Goal: Task Accomplishment & Management: Manage account settings

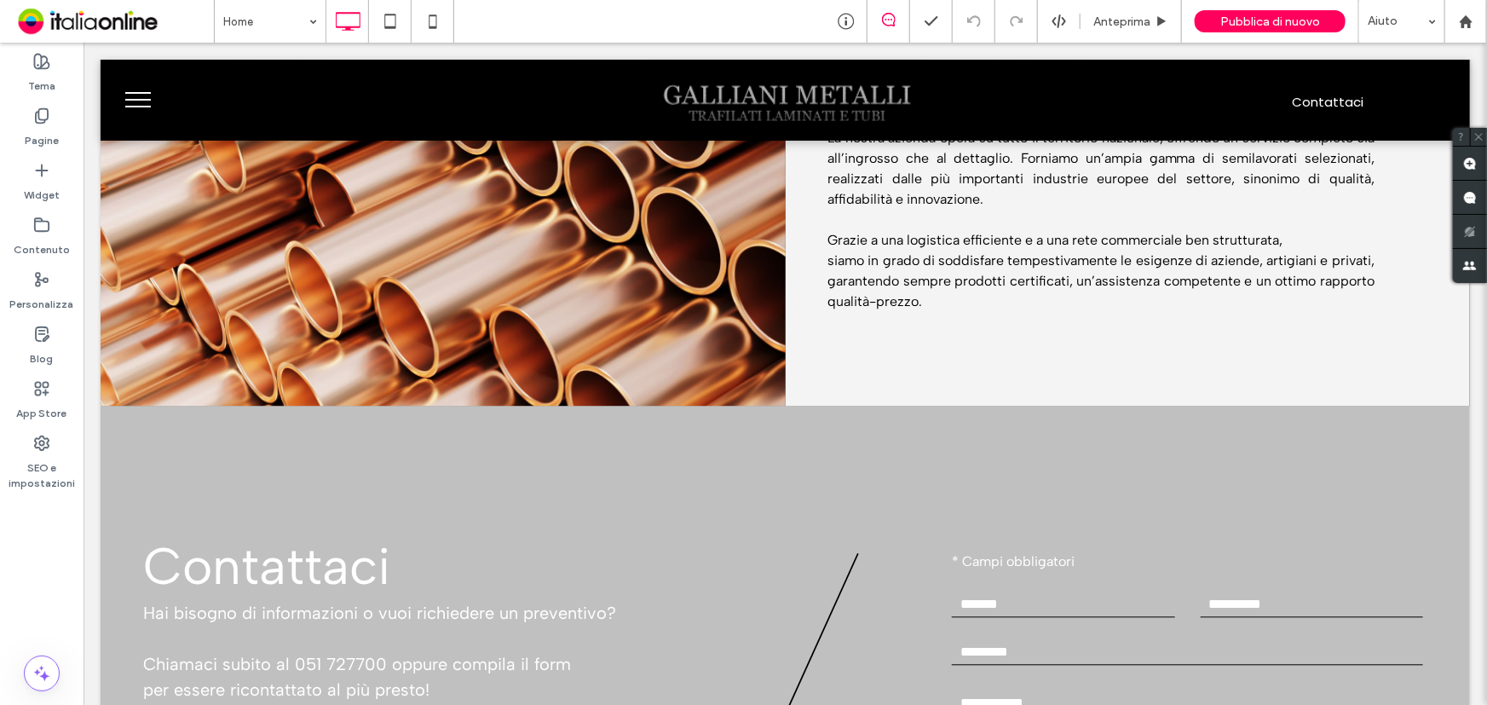
scroll to position [1936, 0]
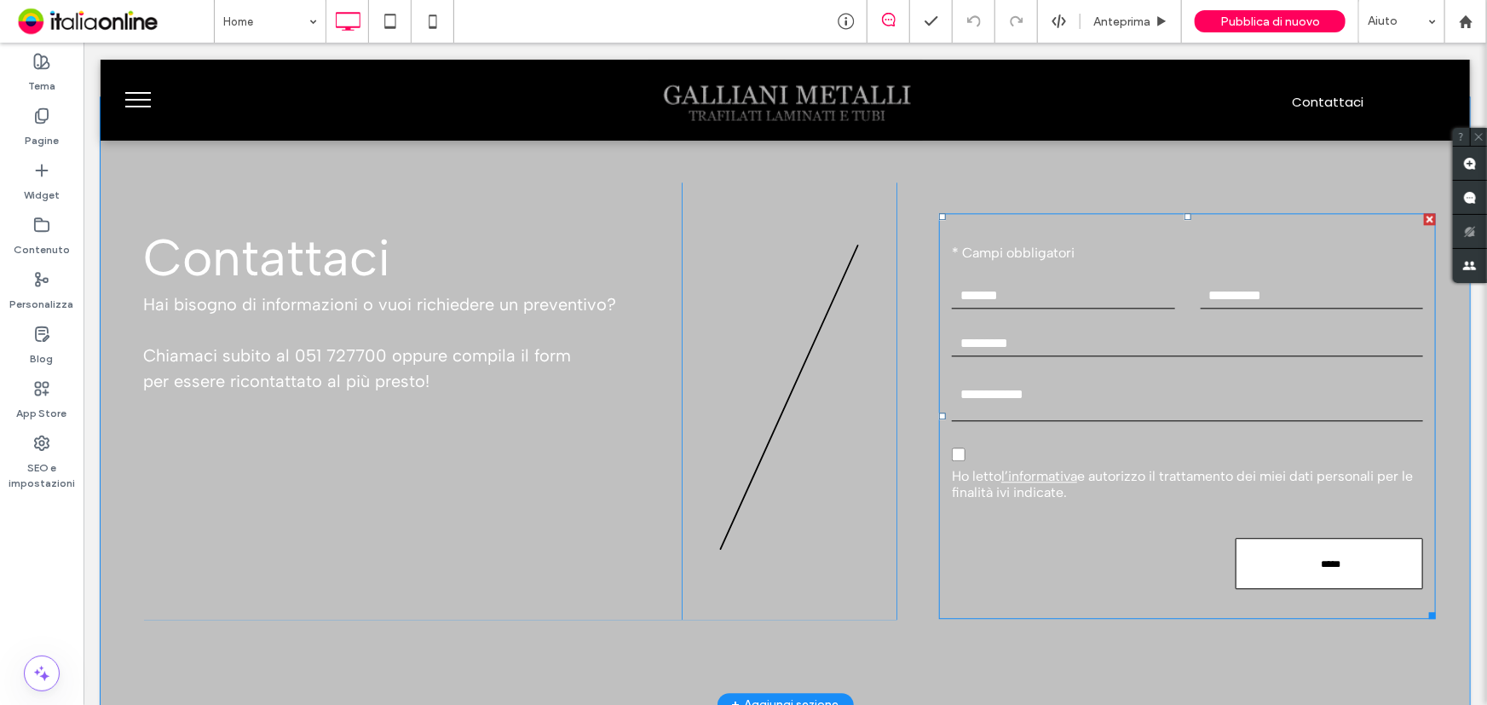
click at [1251, 550] on input "*****" at bounding box center [1330, 564] width 182 height 28
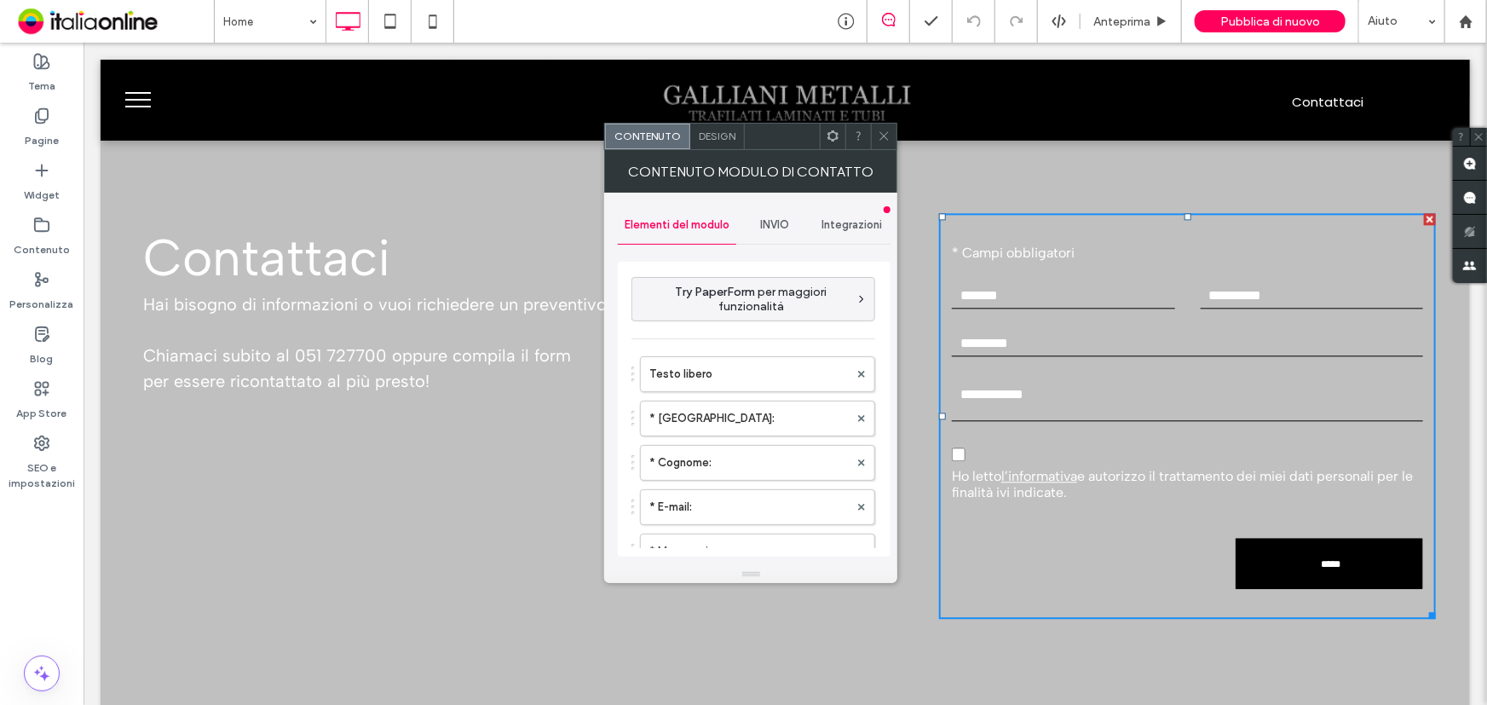
click at [777, 228] on span "INVIO" at bounding box center [775, 225] width 29 height 14
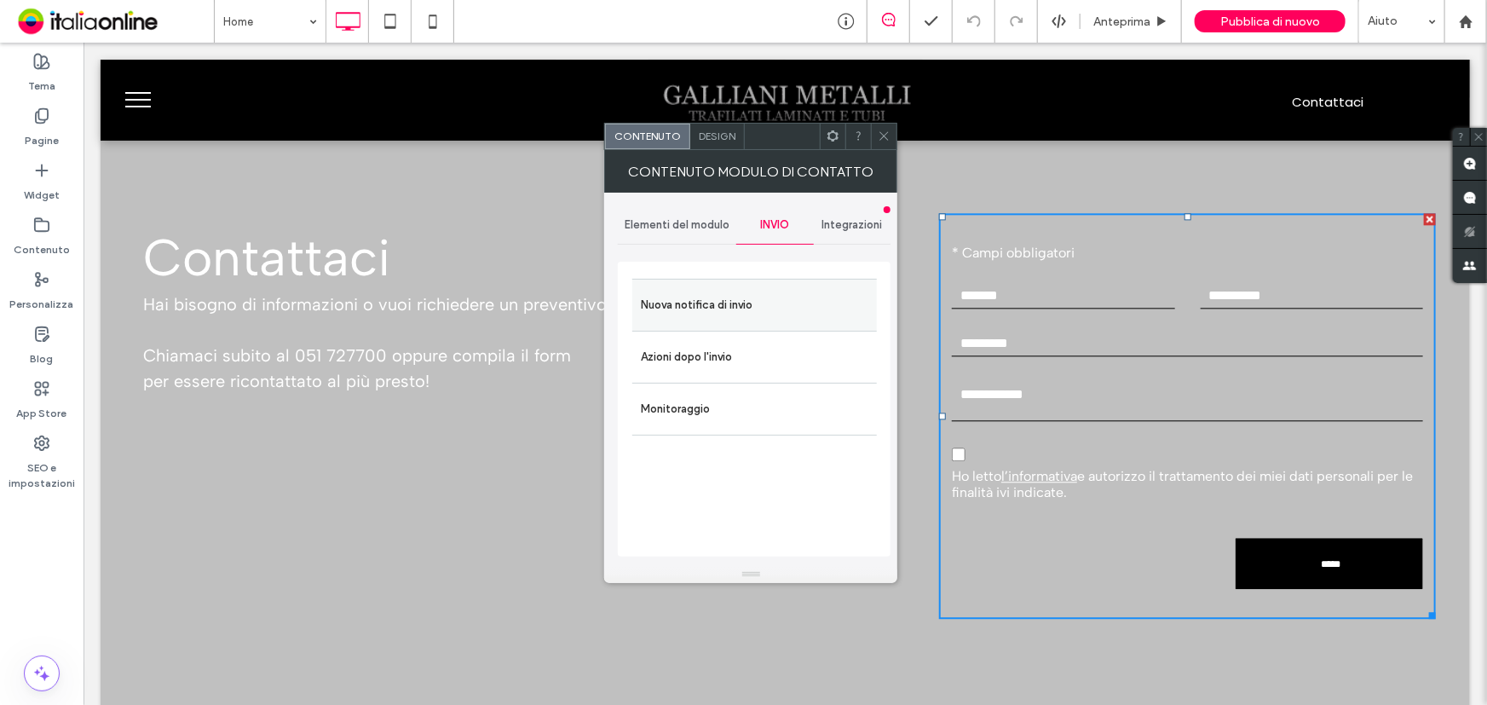
click at [765, 304] on label "Nuova notifica di invio" at bounding box center [754, 305] width 227 height 34
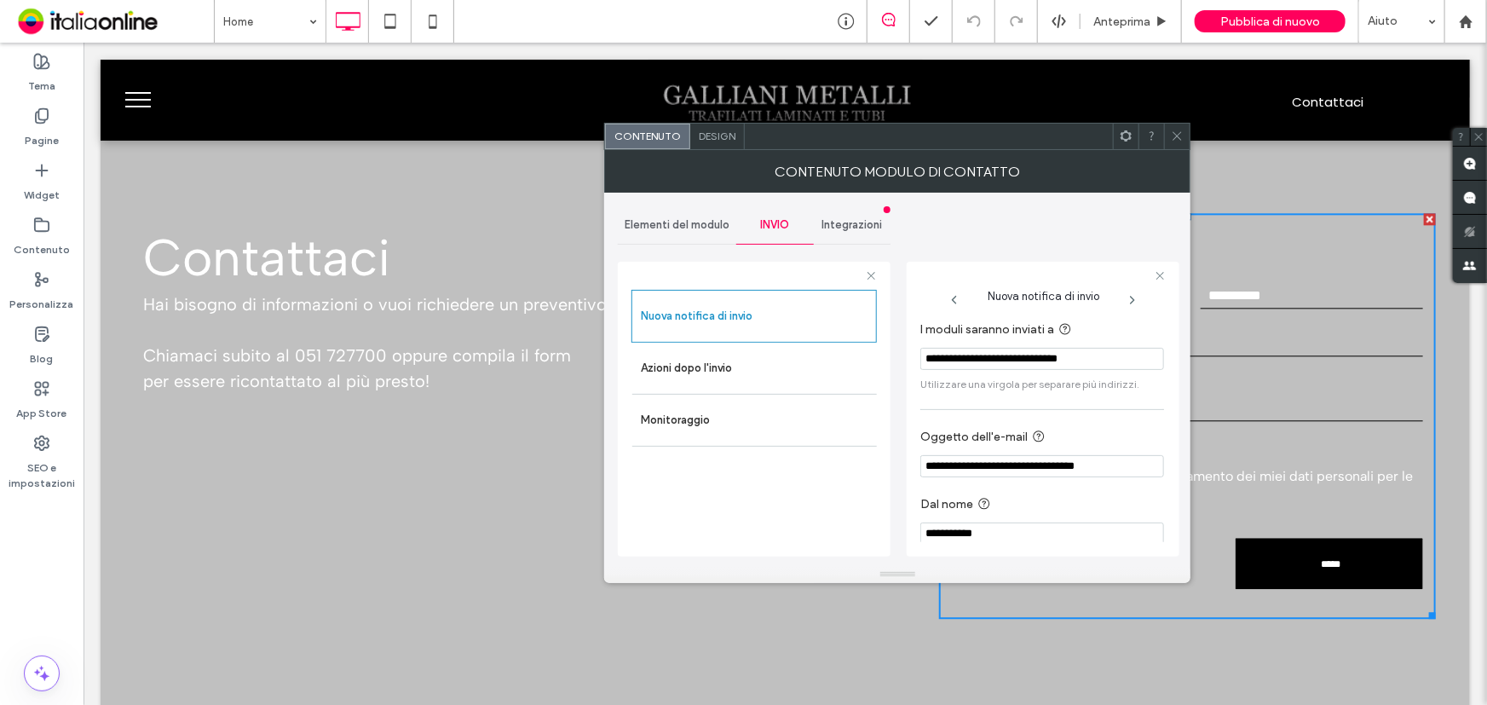
click at [1176, 134] on icon at bounding box center [1177, 136] width 13 height 13
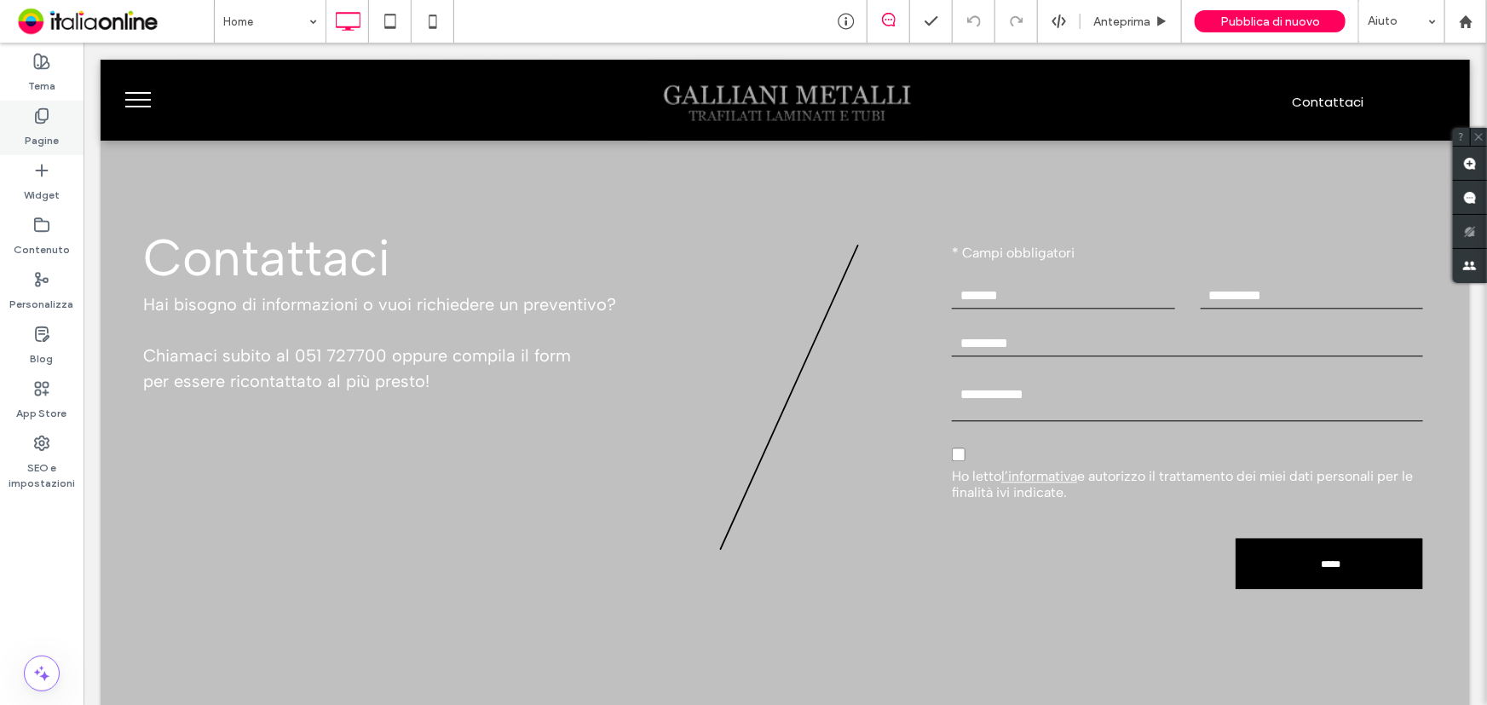
click at [37, 108] on icon at bounding box center [41, 115] width 17 height 17
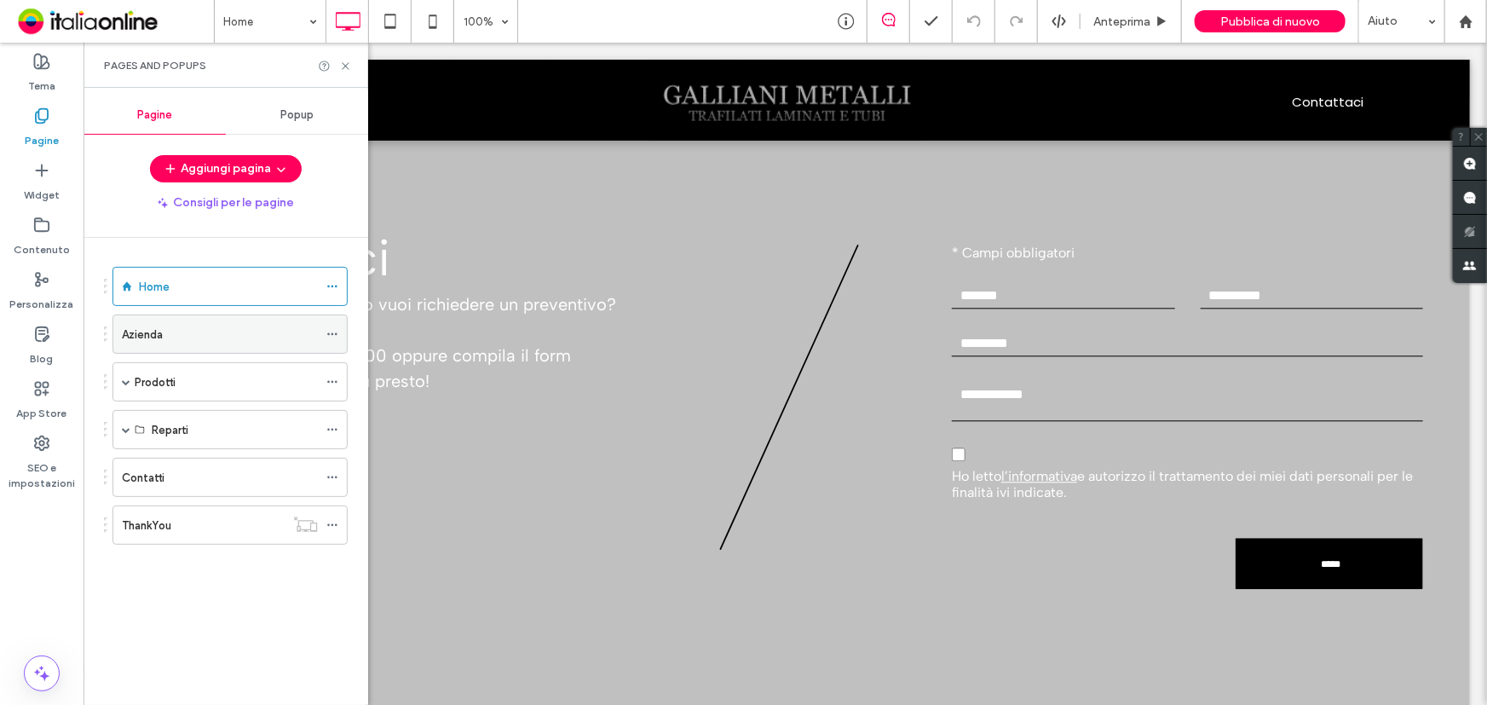
click at [179, 331] on div "Azienda" at bounding box center [220, 334] width 196 height 18
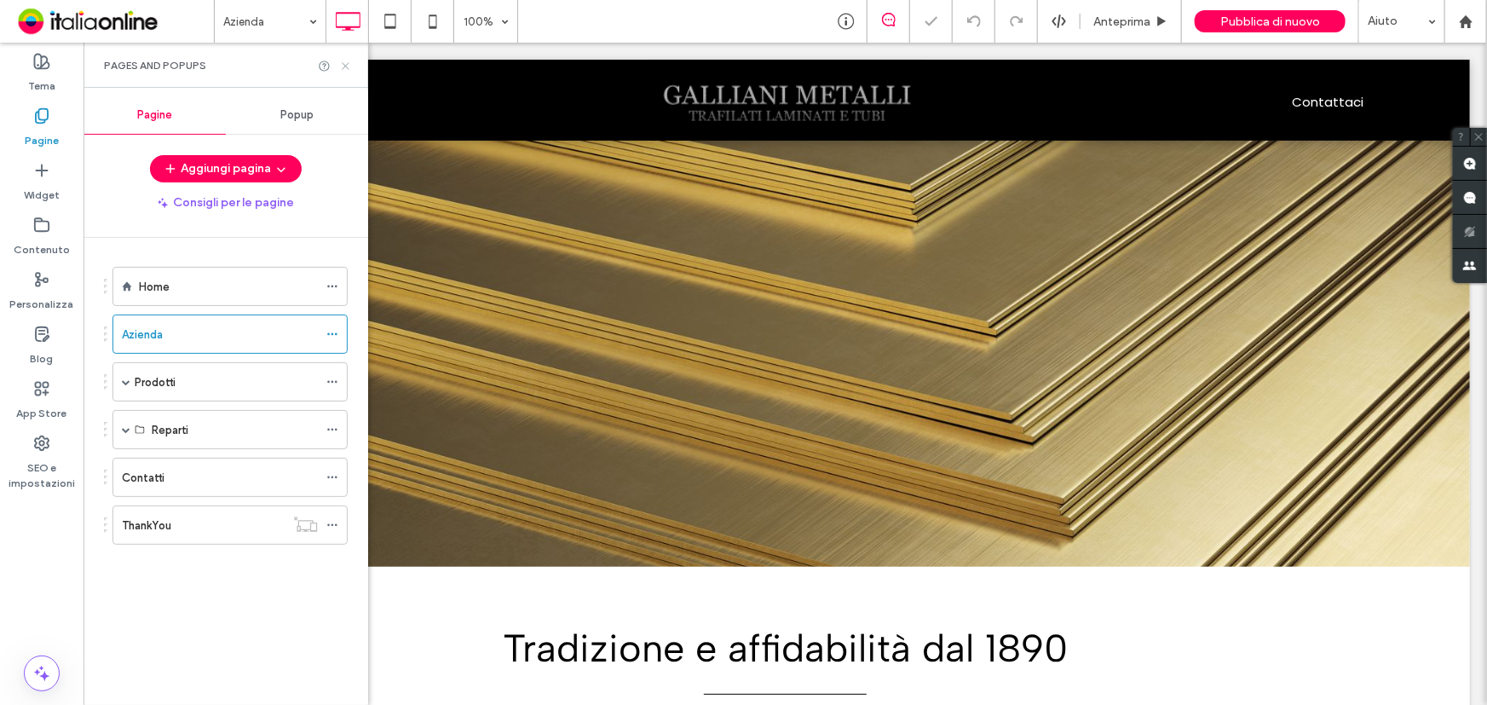
click at [348, 61] on icon at bounding box center [345, 66] width 13 height 13
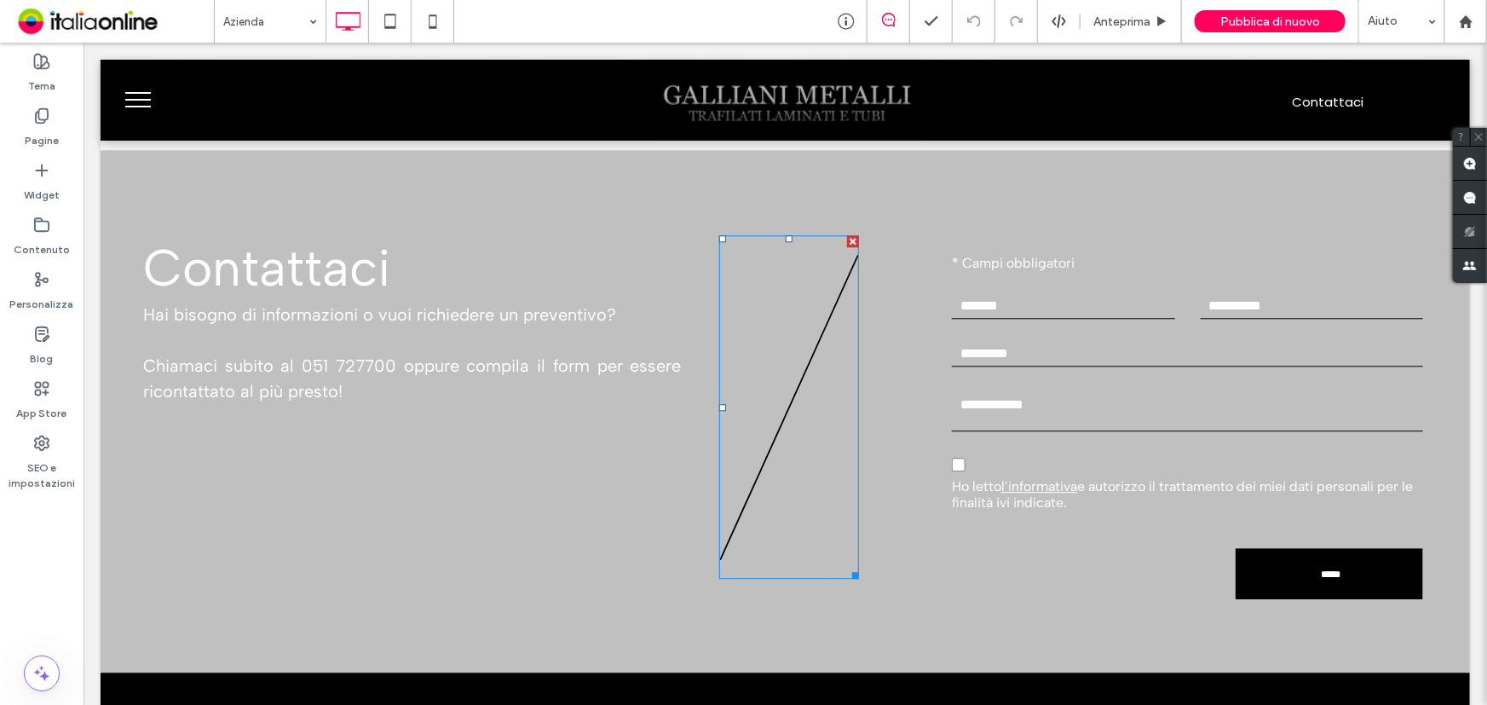
scroll to position [2168, 0]
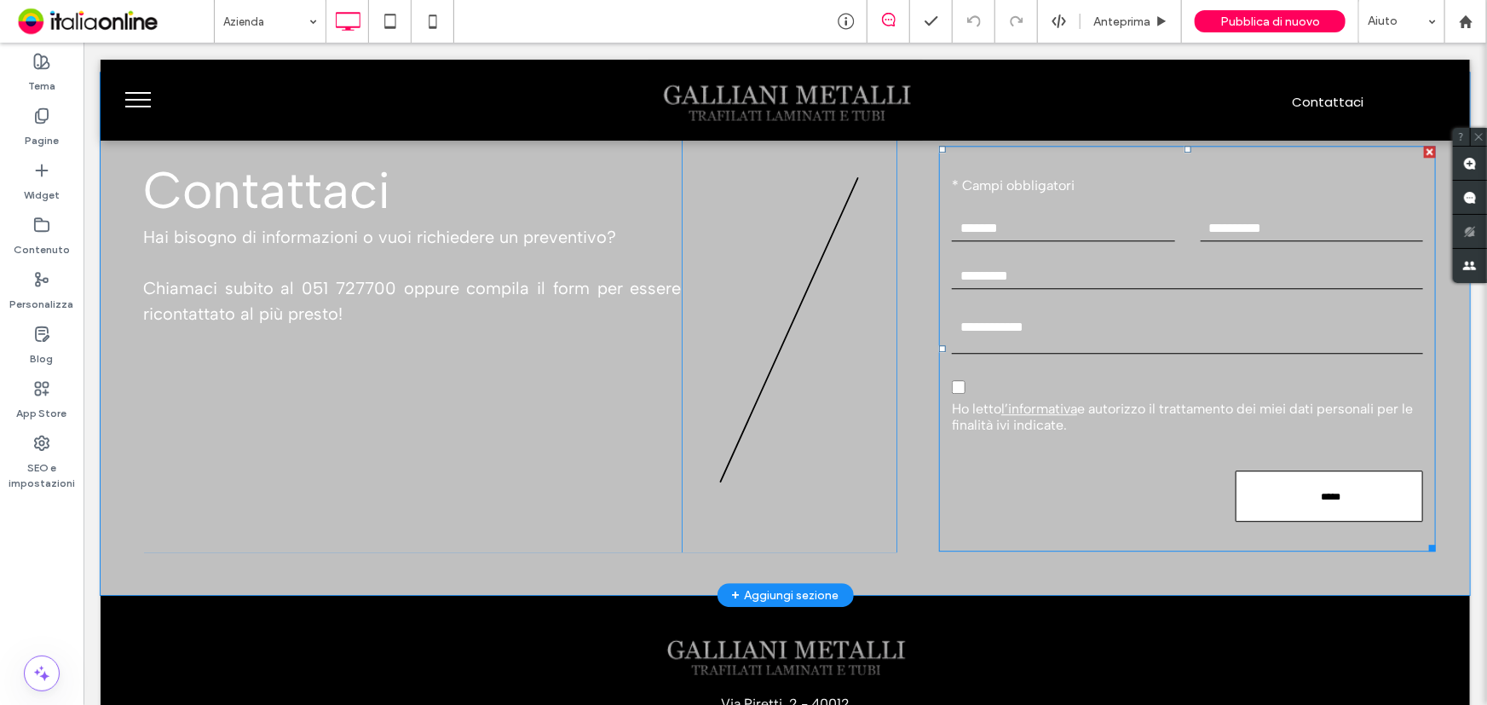
click at [1269, 503] on input "*****" at bounding box center [1330, 496] width 182 height 28
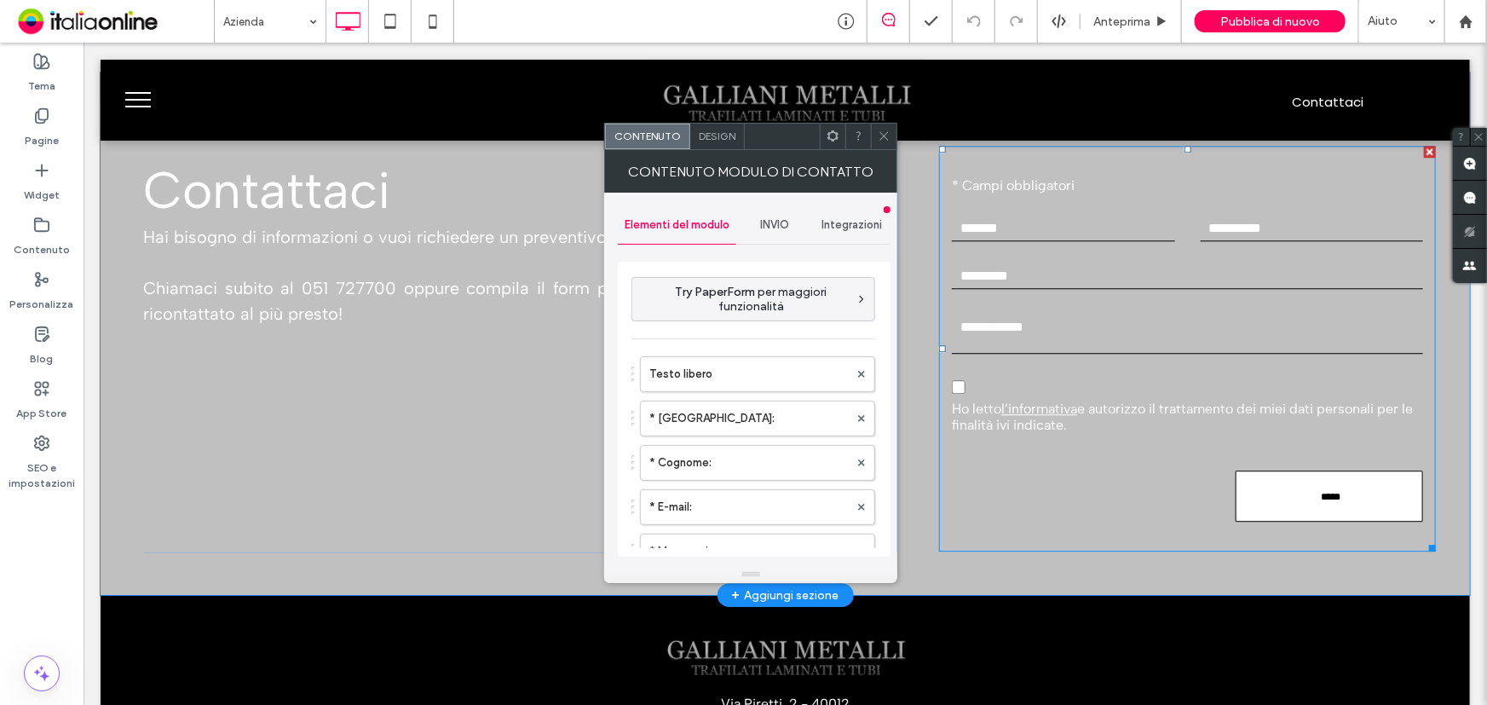
type input "*****"
type input "**********"
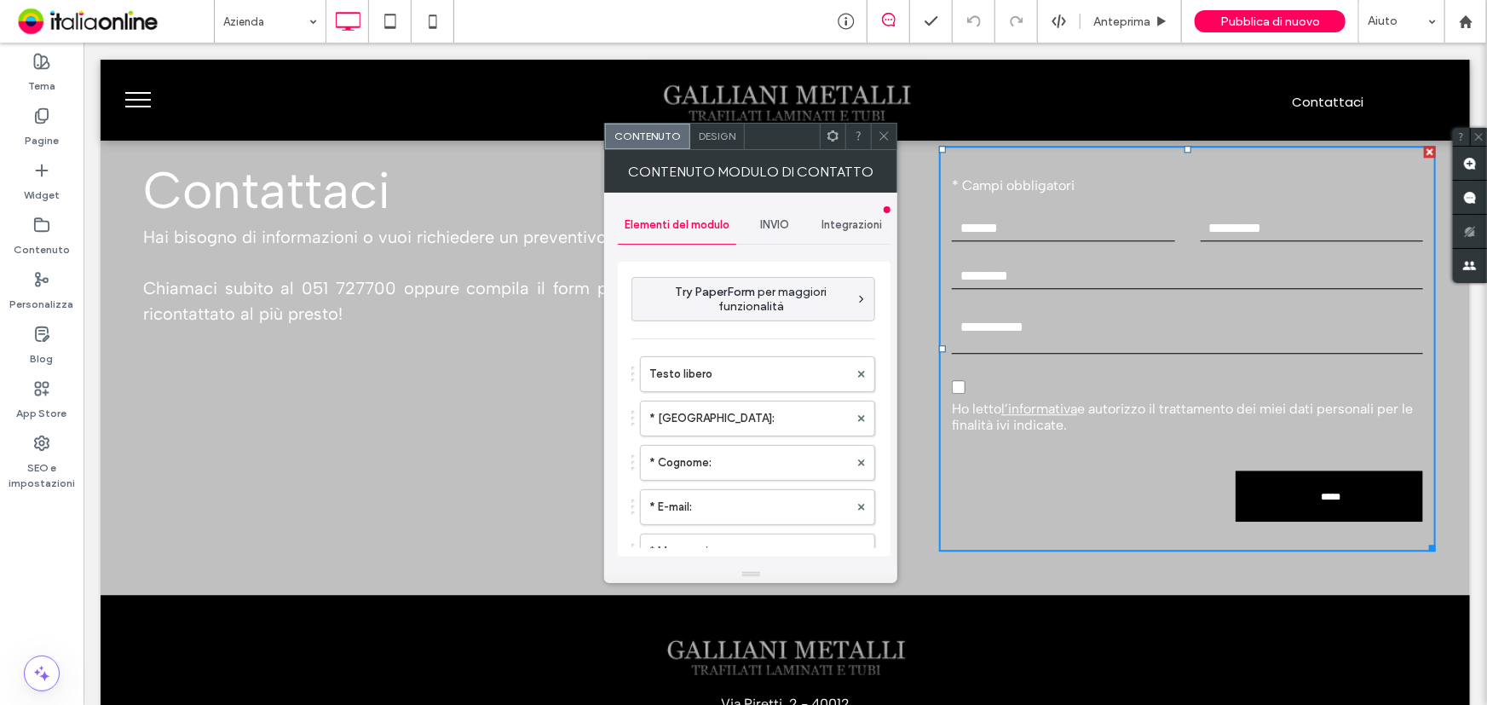
click at [778, 221] on span "INVIO" at bounding box center [775, 225] width 29 height 14
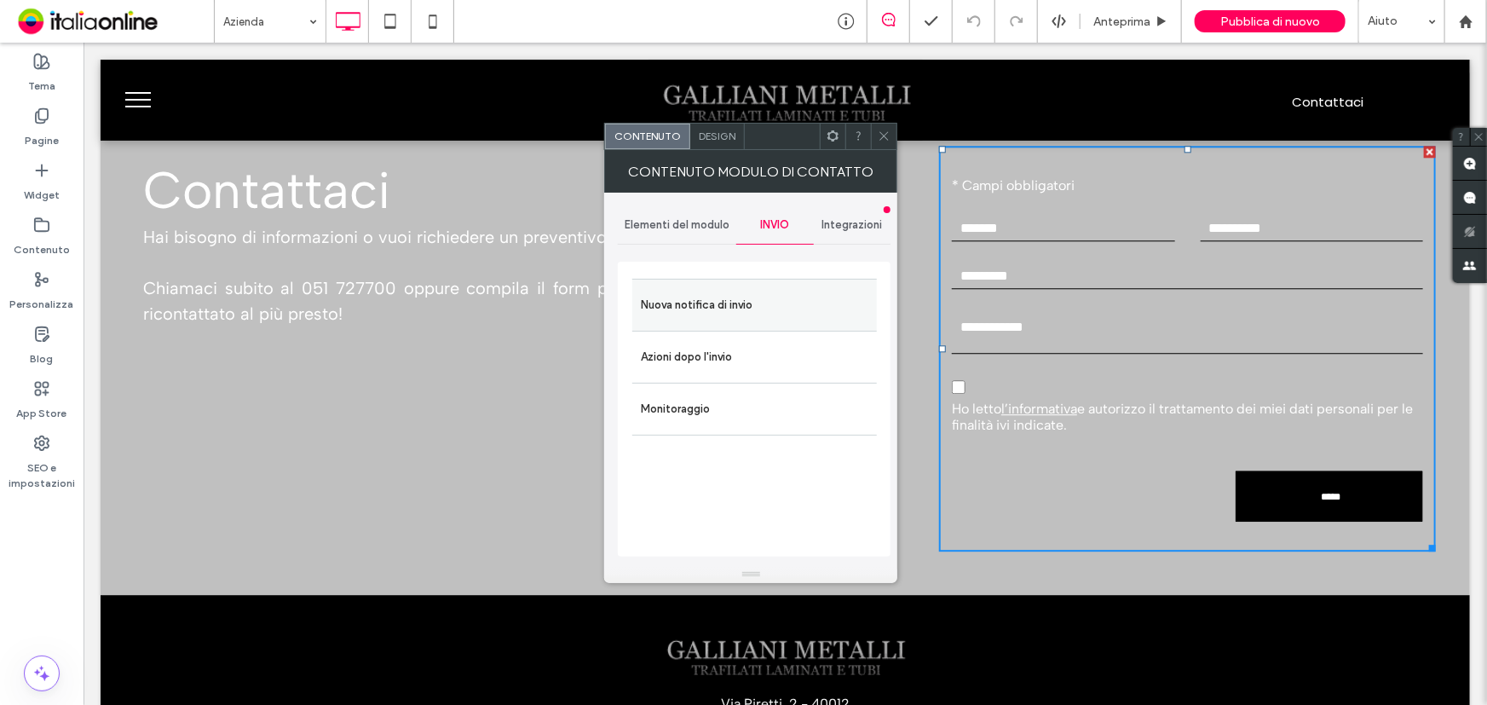
click at [716, 290] on label "Nuova notifica di invio" at bounding box center [754, 305] width 227 height 34
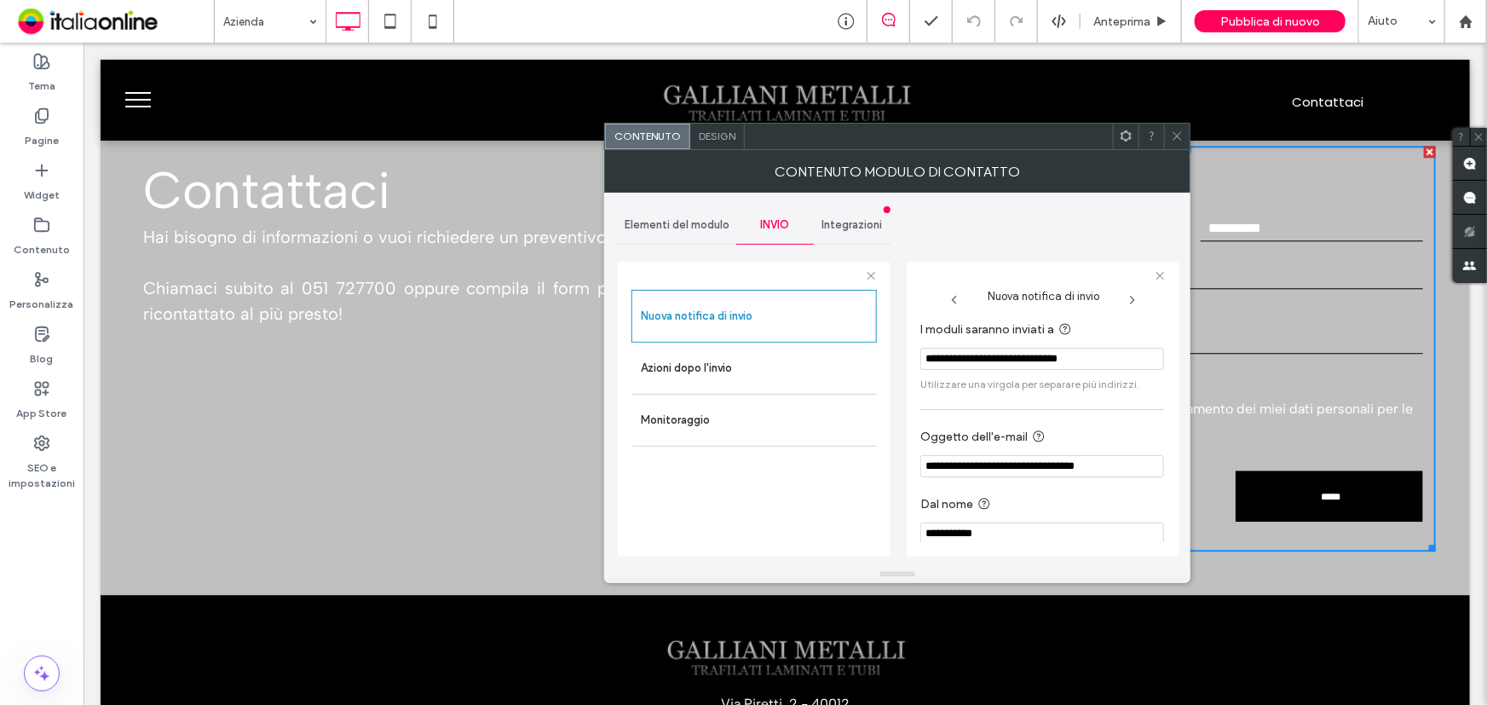
click at [1180, 135] on icon at bounding box center [1177, 136] width 13 height 13
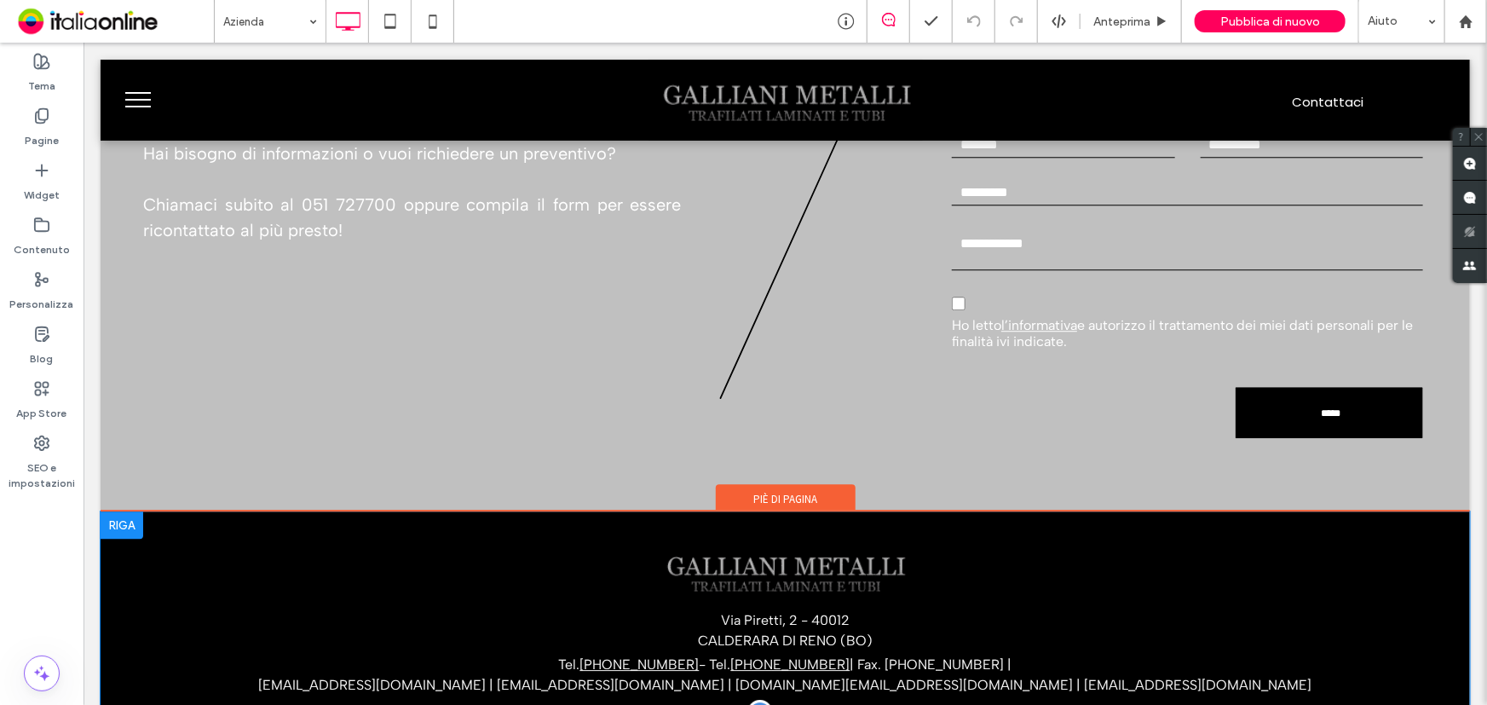
scroll to position [2376, 0]
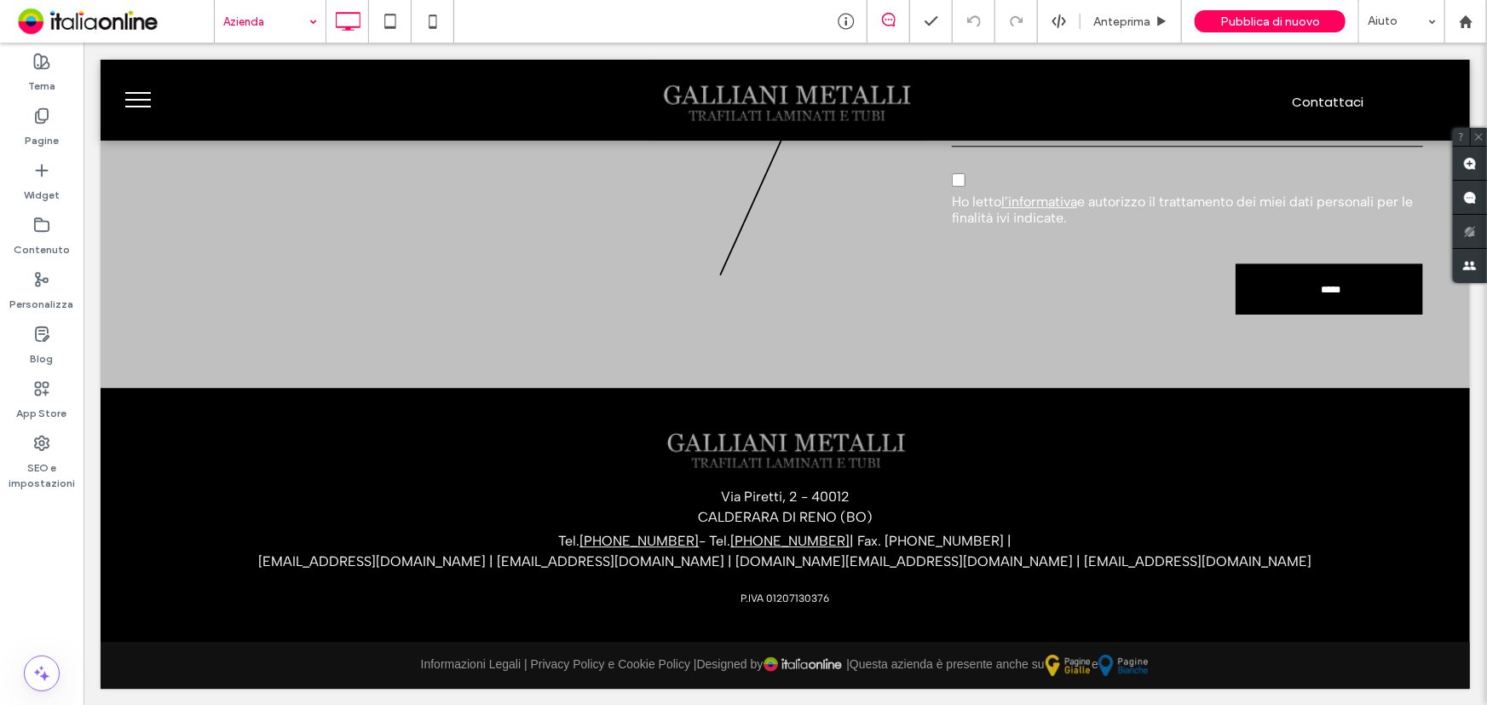
drag, startPoint x: 284, startPoint y: 24, endPoint x: 282, endPoint y: 40, distance: 16.3
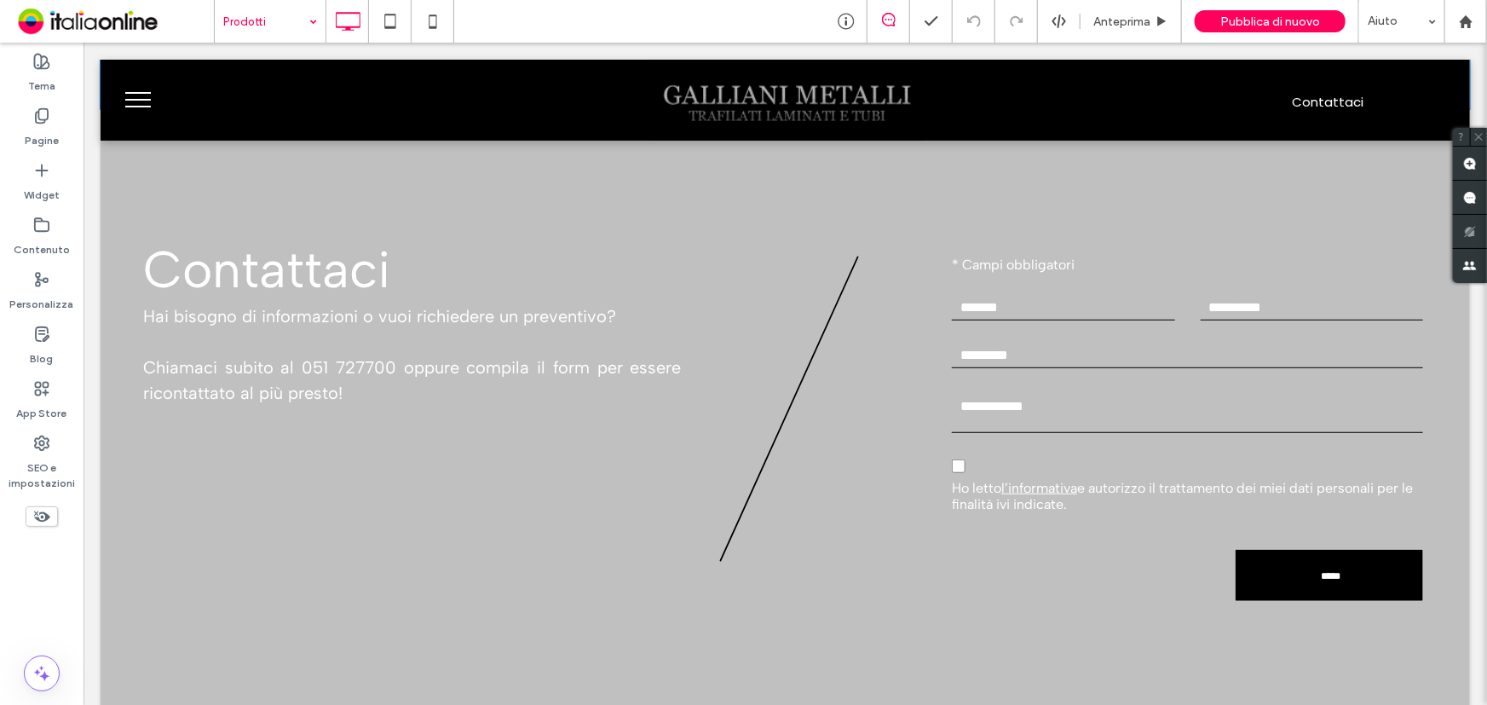
scroll to position [7281, 0]
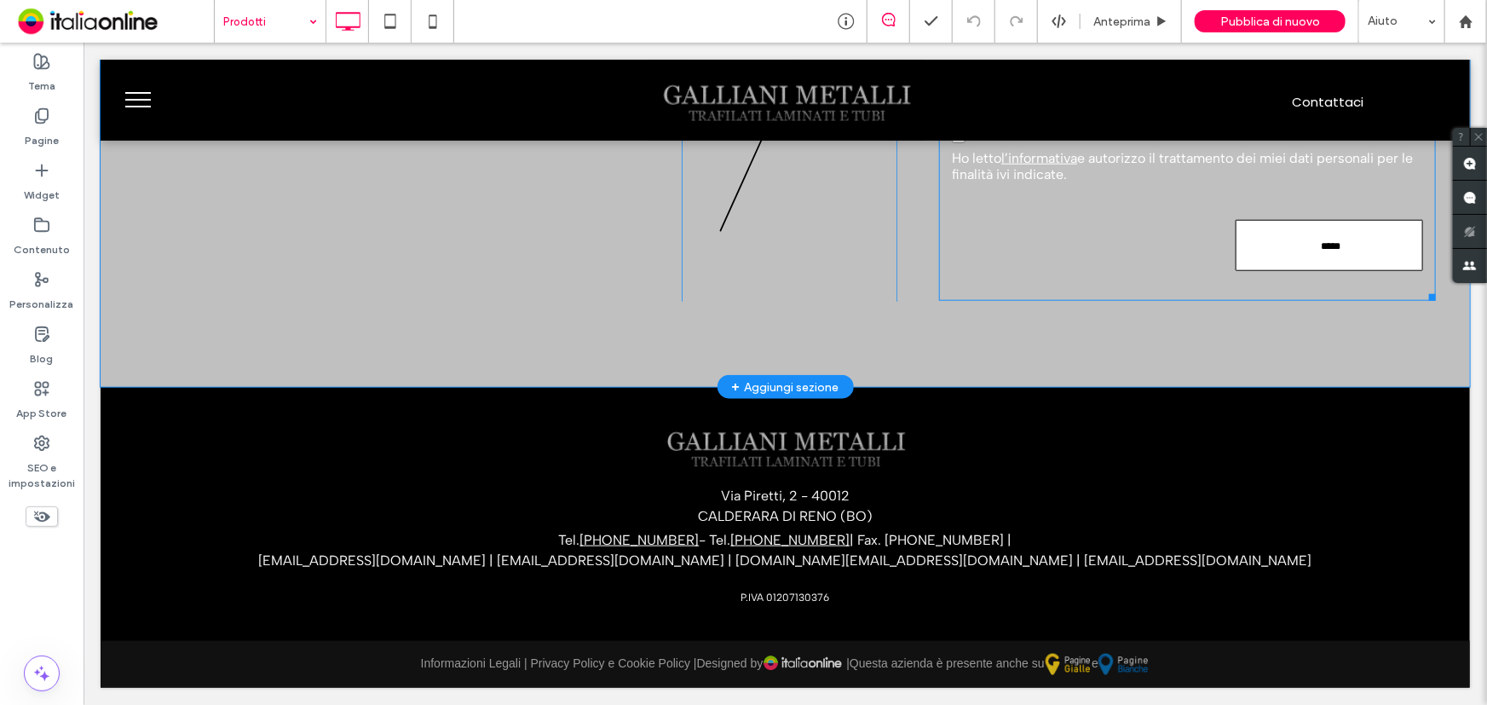
click at [1304, 260] on input "*****" at bounding box center [1330, 246] width 182 height 28
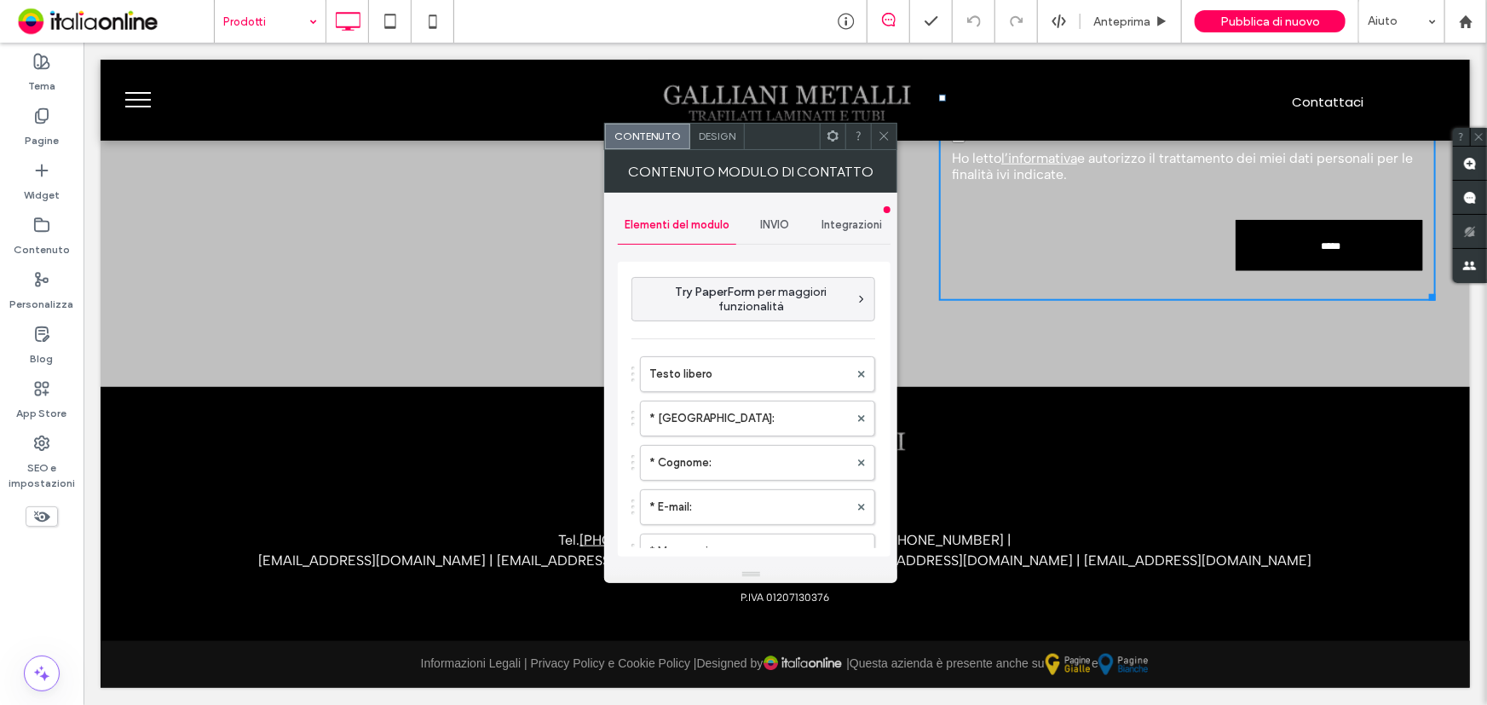
click at [771, 226] on span "INVIO" at bounding box center [775, 225] width 29 height 14
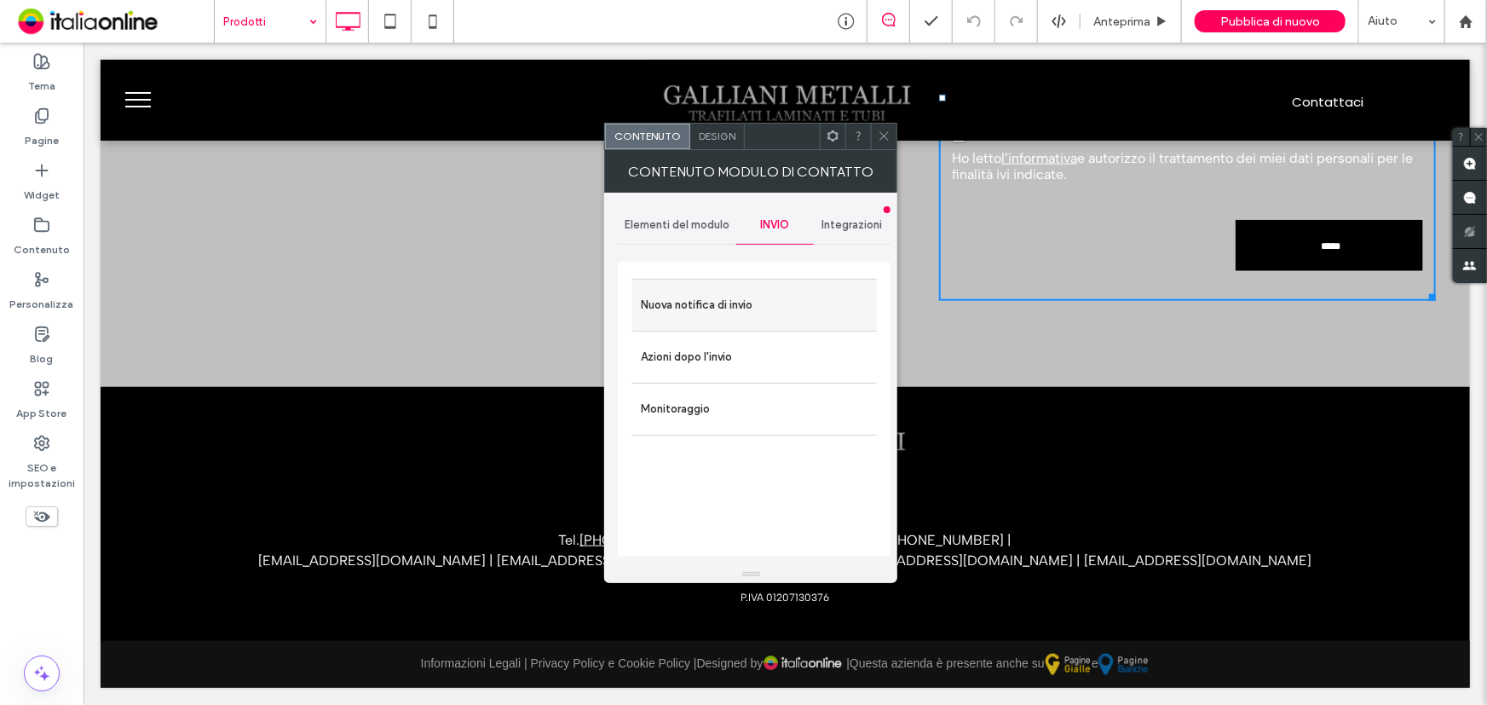
click at [762, 299] on label "Nuova notifica di invio" at bounding box center [754, 305] width 227 height 34
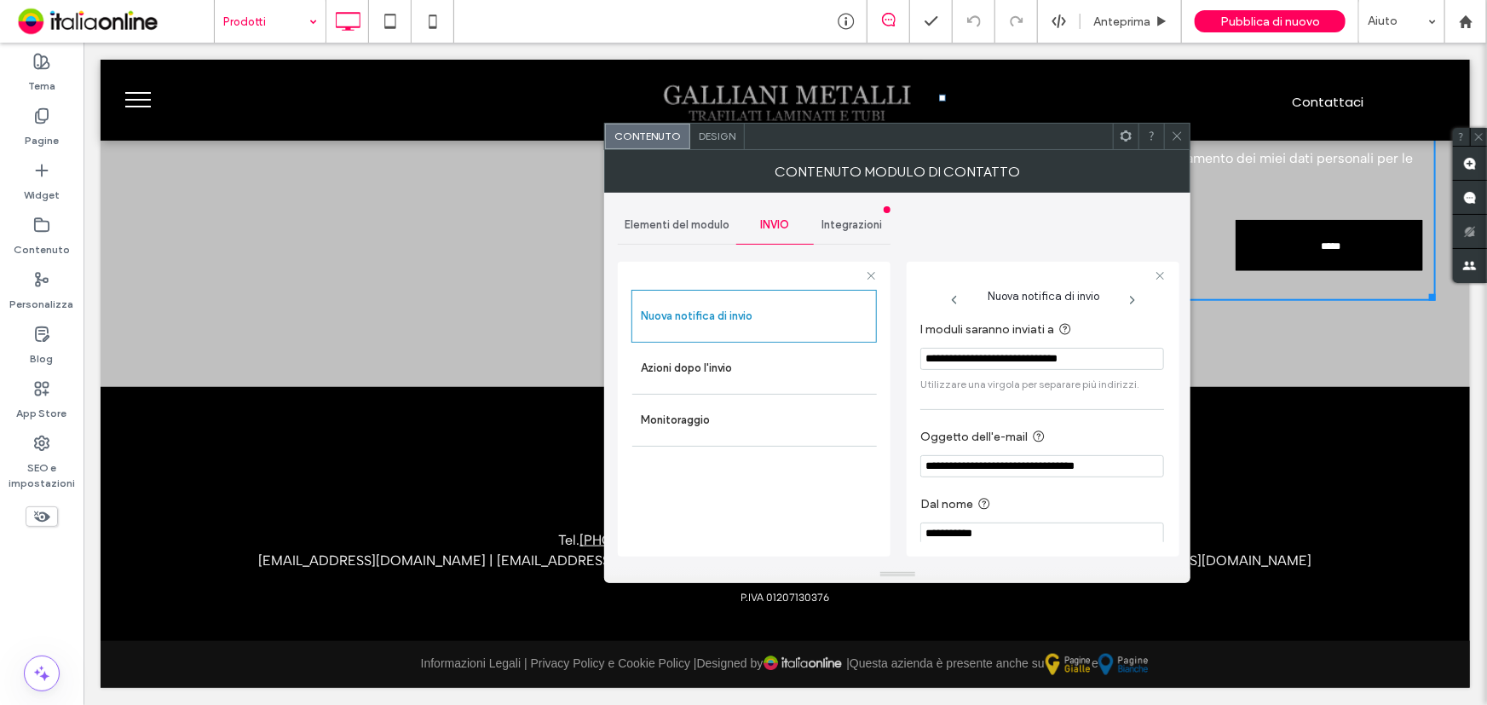
click at [1176, 139] on icon at bounding box center [1177, 136] width 13 height 13
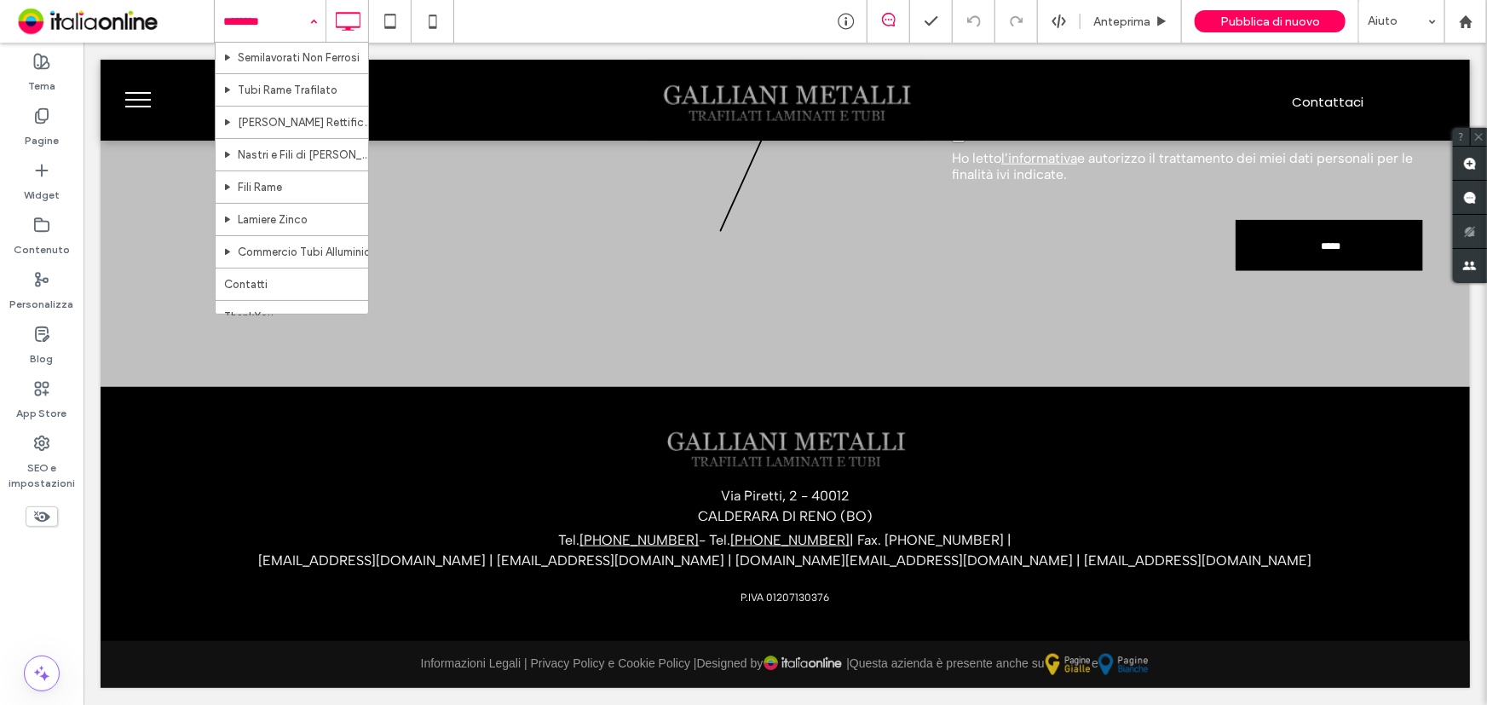
scroll to position [462, 0]
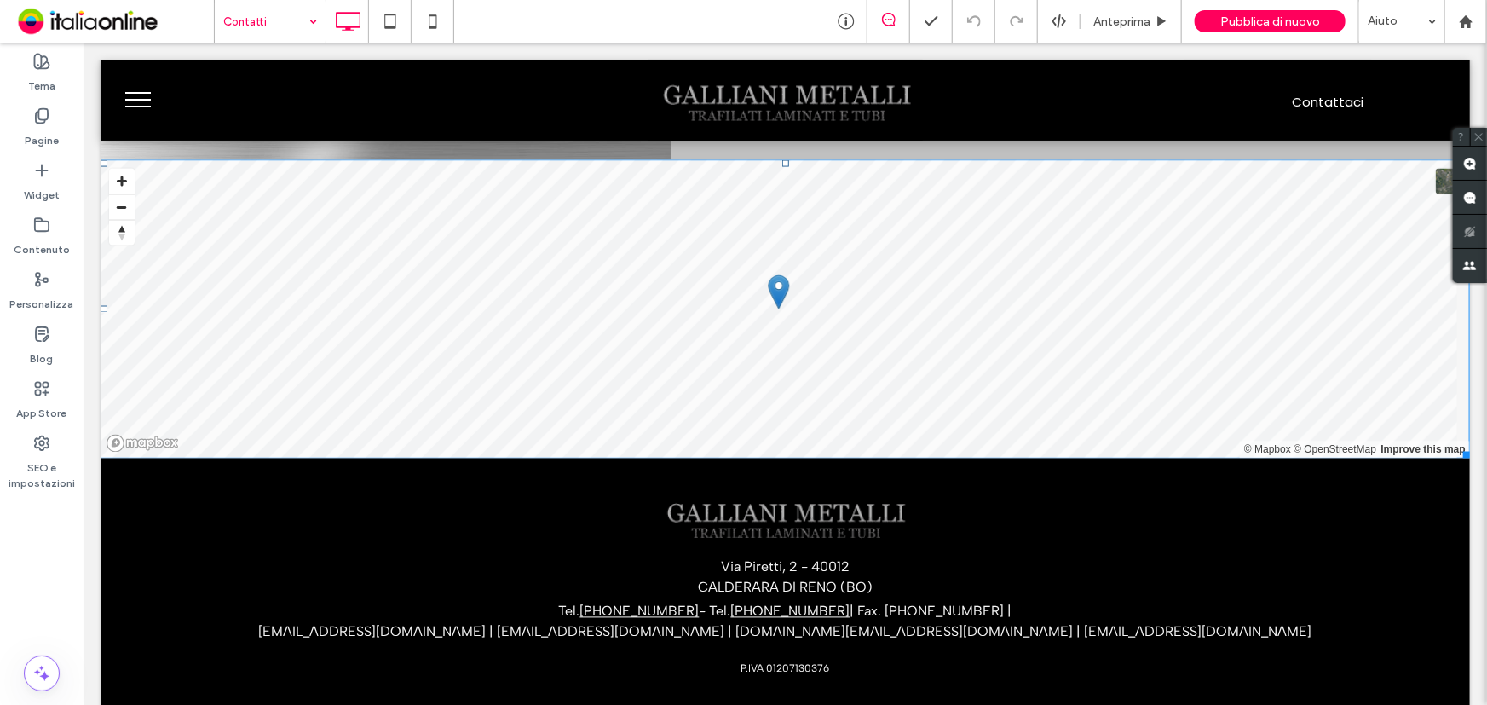
scroll to position [1405, 0]
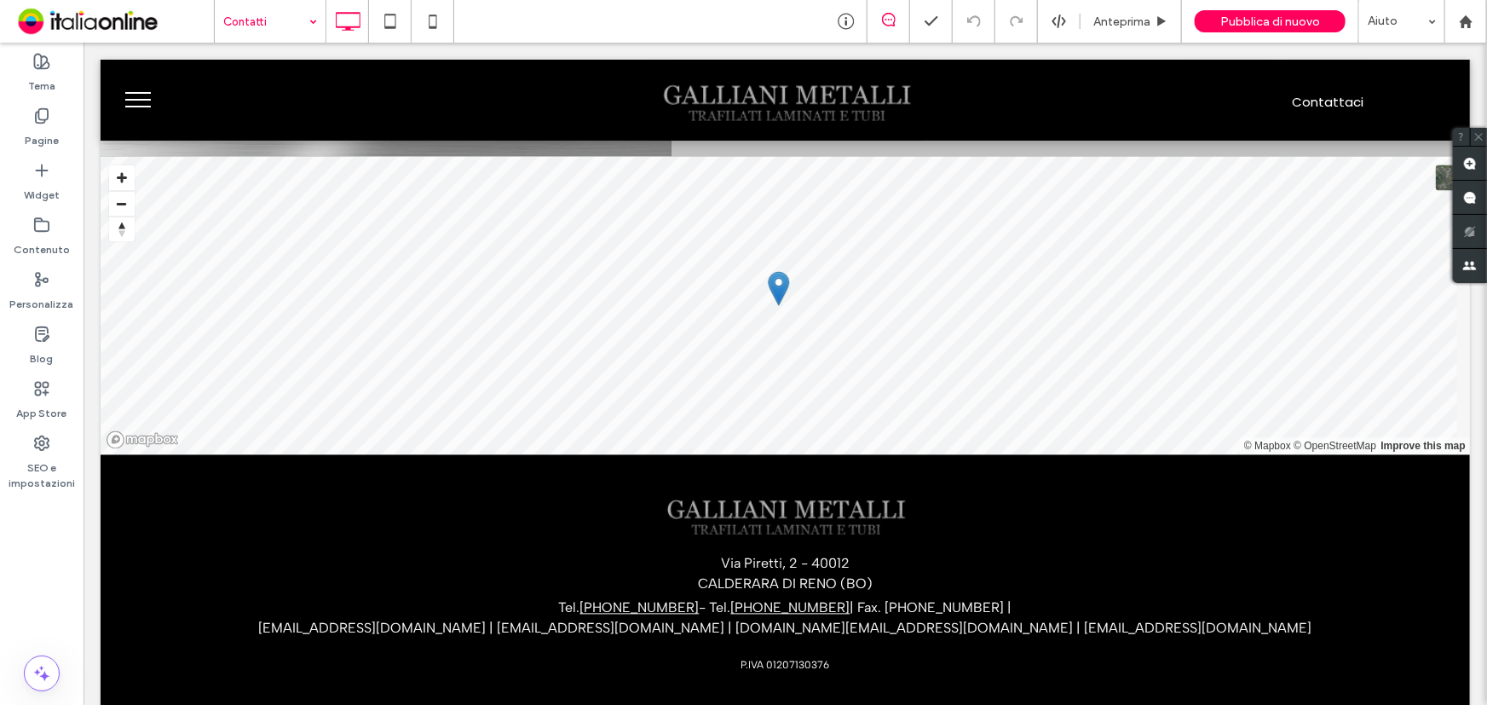
click at [281, 26] on input at bounding box center [265, 21] width 85 height 43
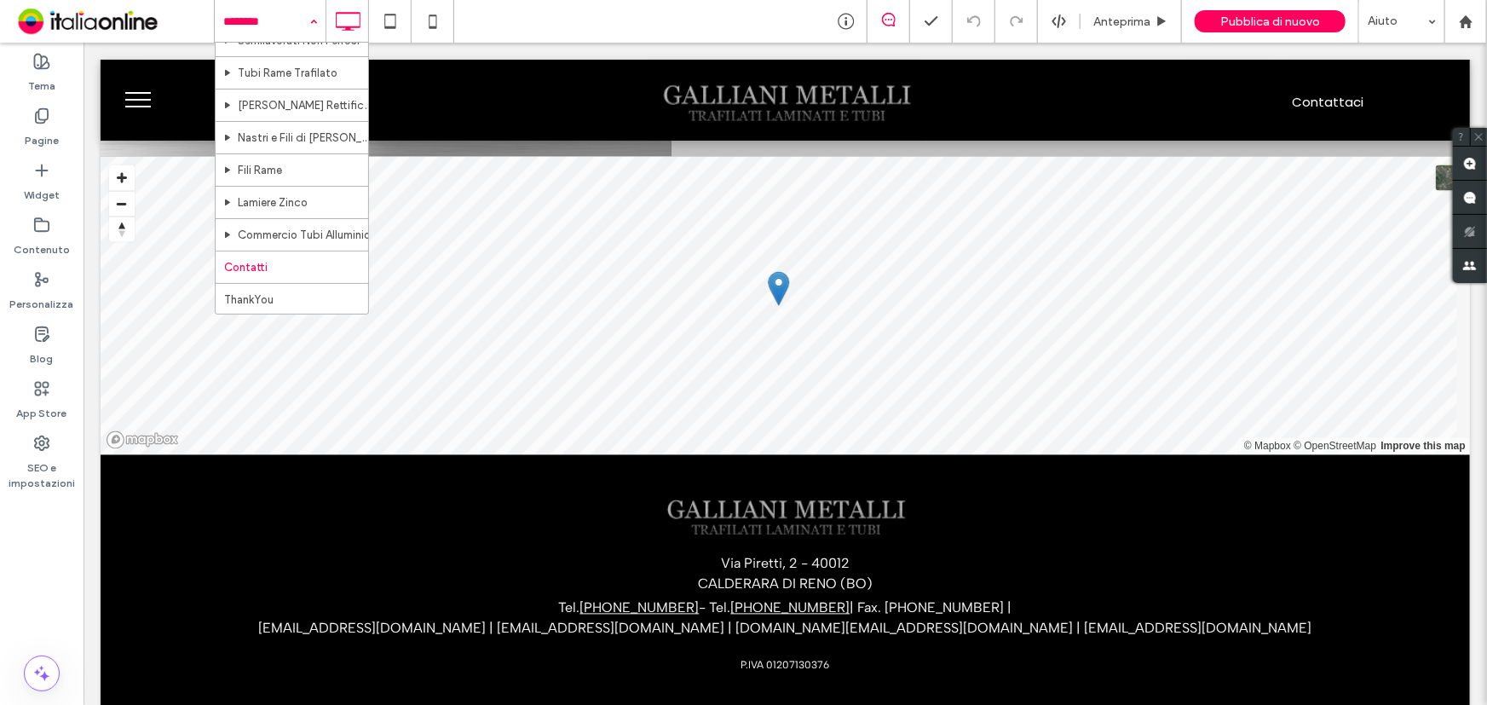
scroll to position [462, 0]
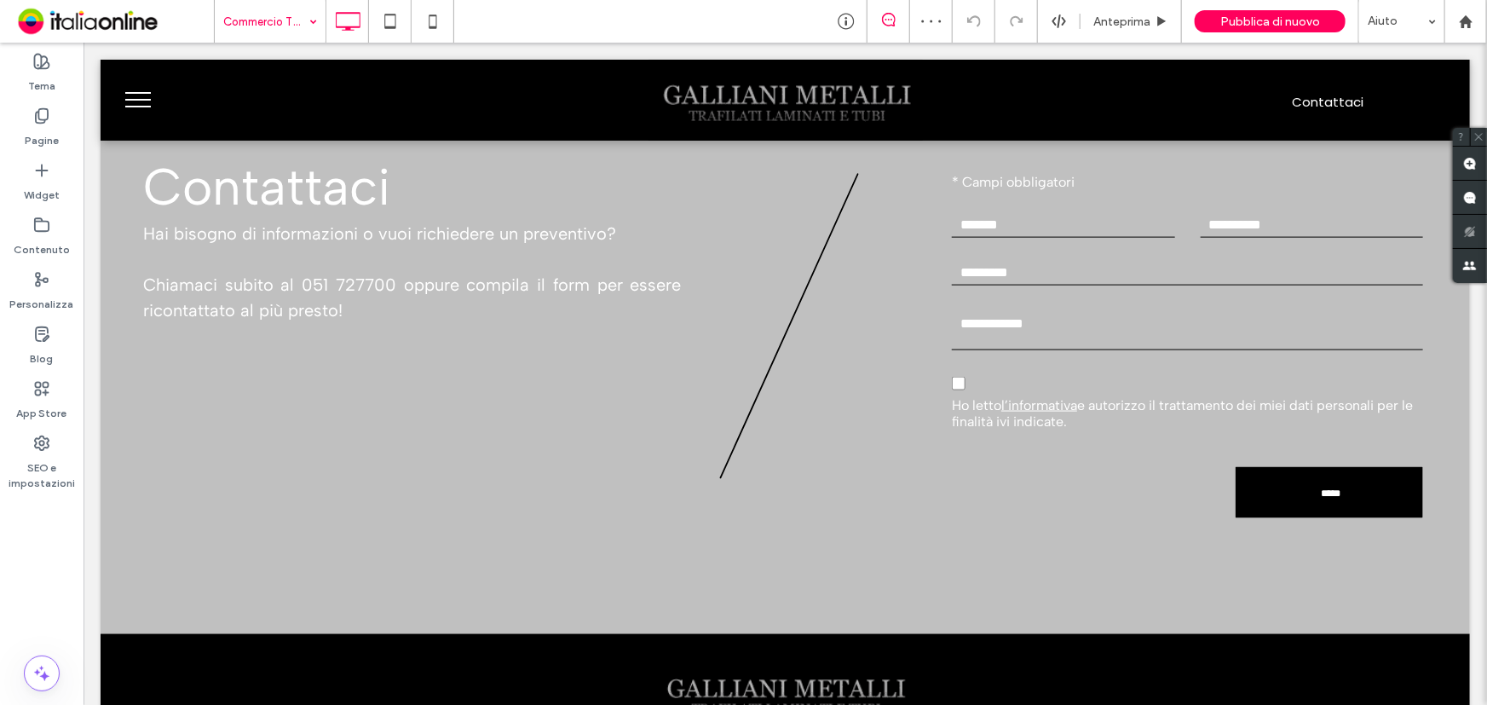
scroll to position [1239, 0]
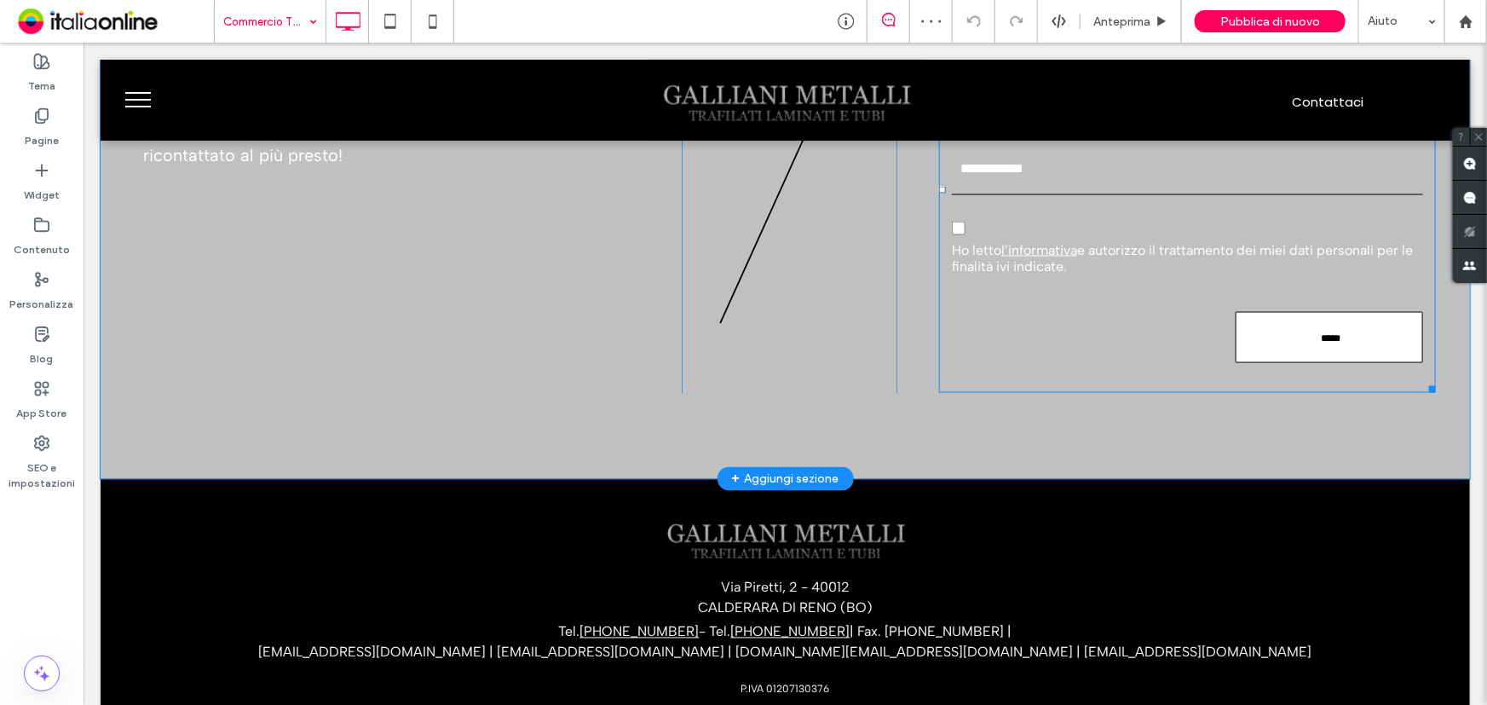
click at [1313, 337] on input "*****" at bounding box center [1330, 338] width 182 height 28
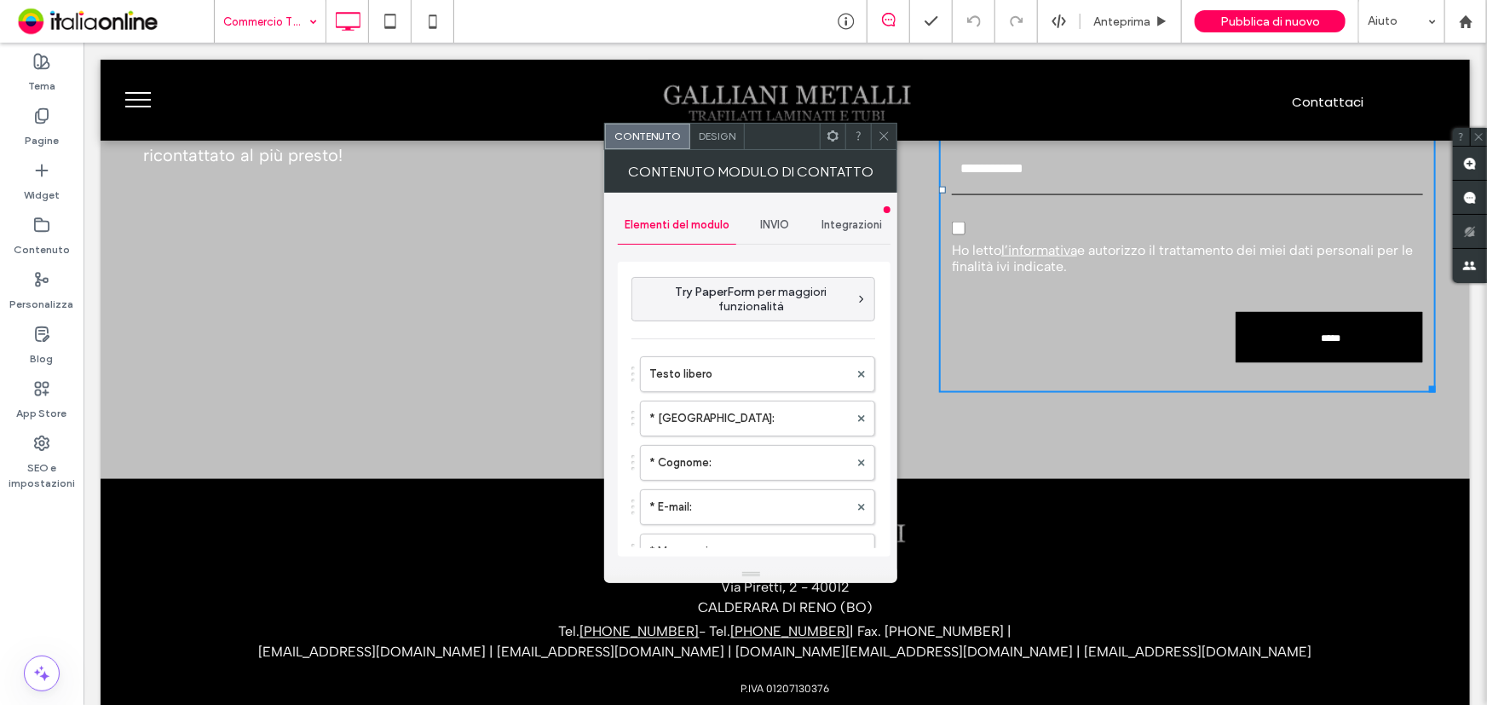
click at [787, 222] on span "INVIO" at bounding box center [775, 225] width 29 height 14
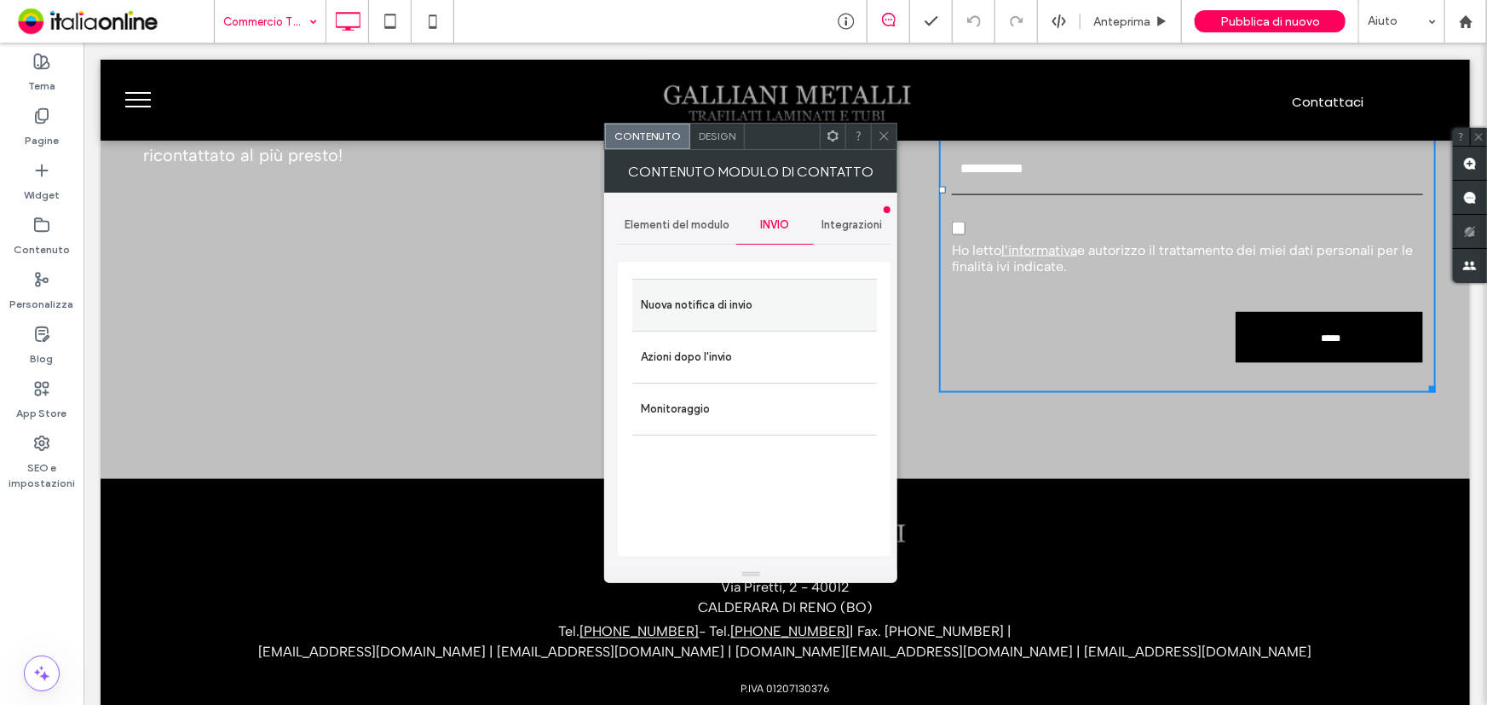
click at [759, 298] on label "Nuova notifica di invio" at bounding box center [754, 305] width 227 height 34
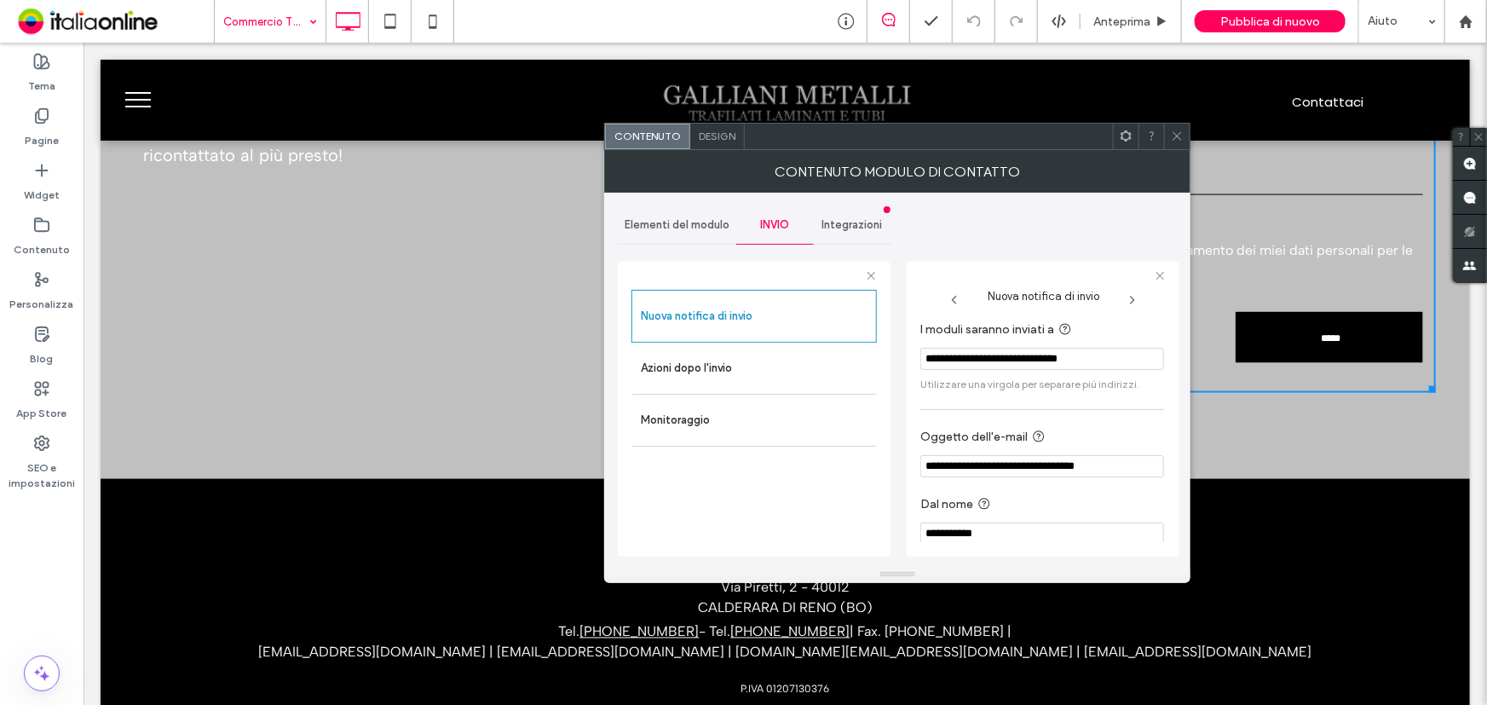
click at [1176, 137] on icon at bounding box center [1177, 136] width 13 height 13
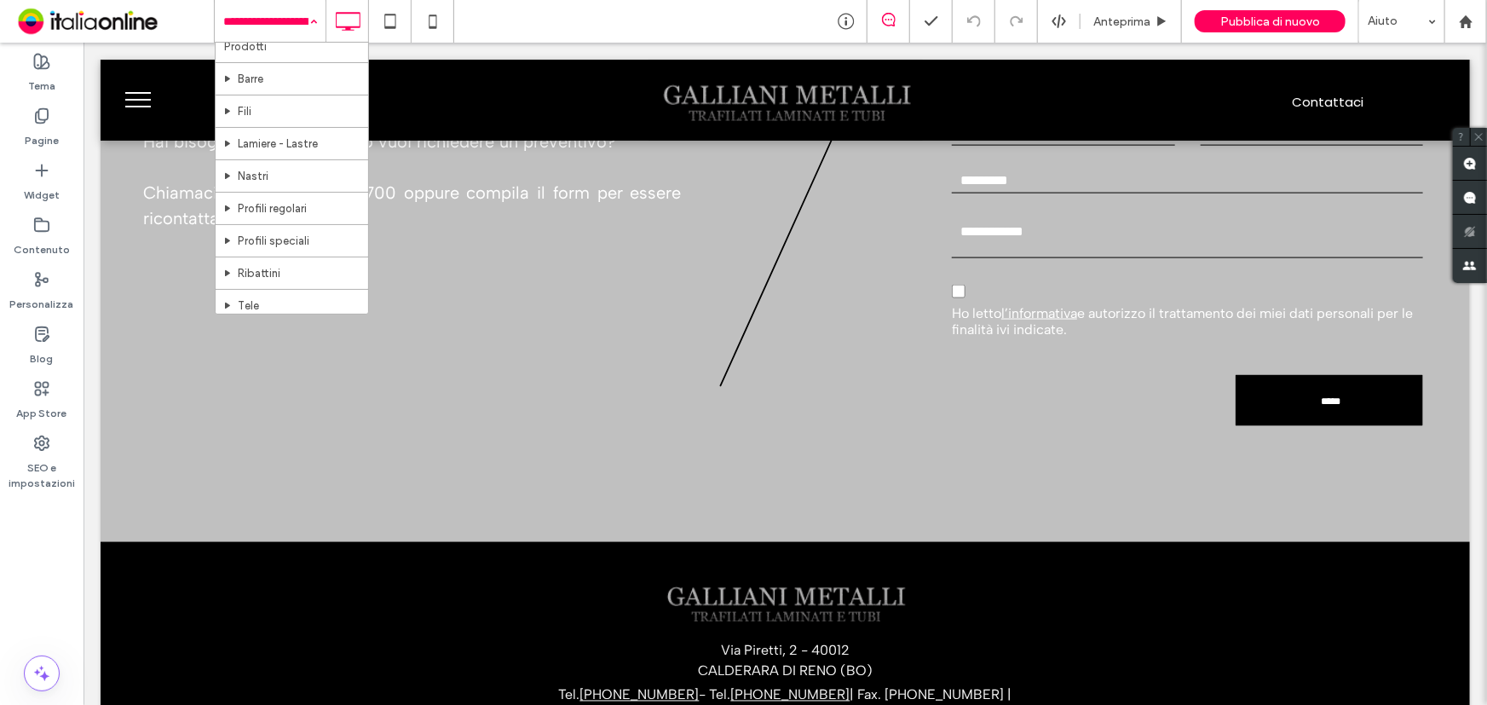
scroll to position [0, 0]
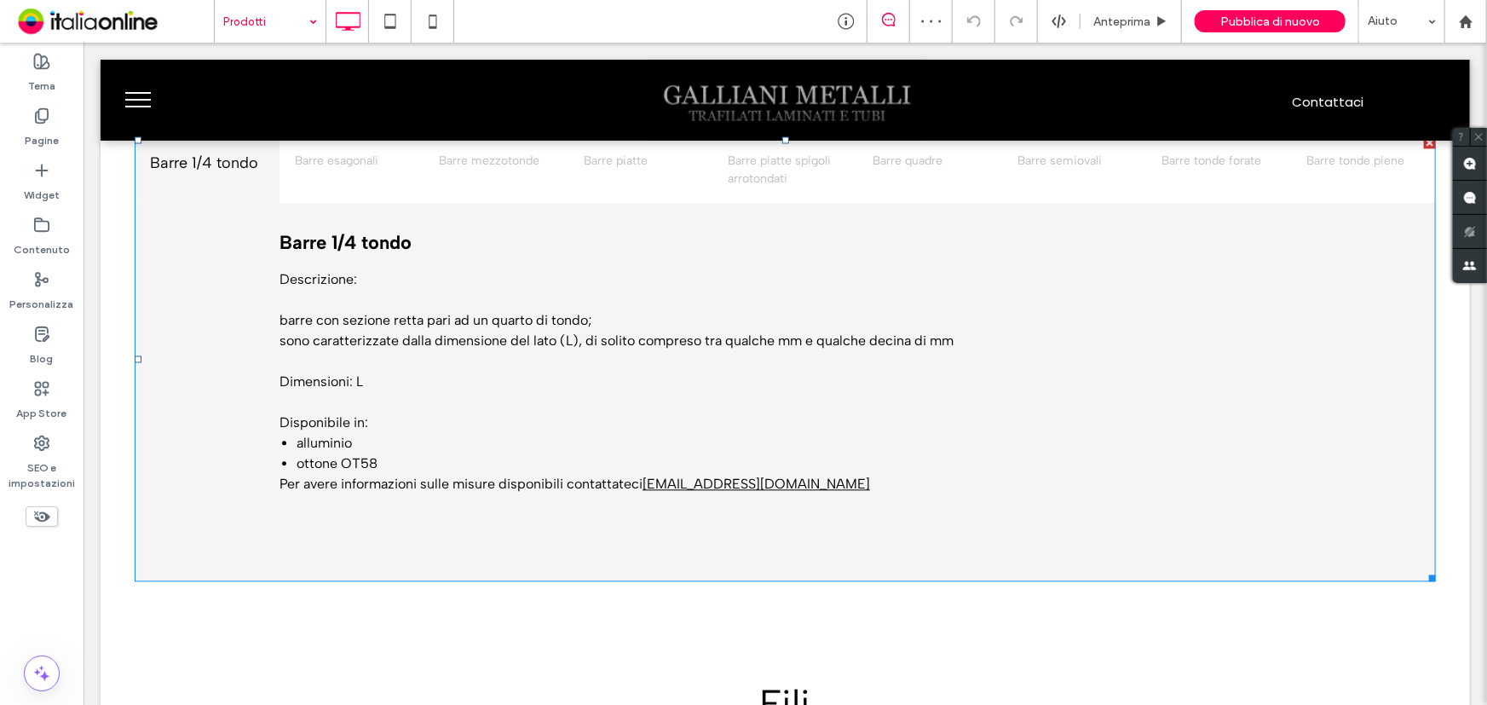
scroll to position [1704, 0]
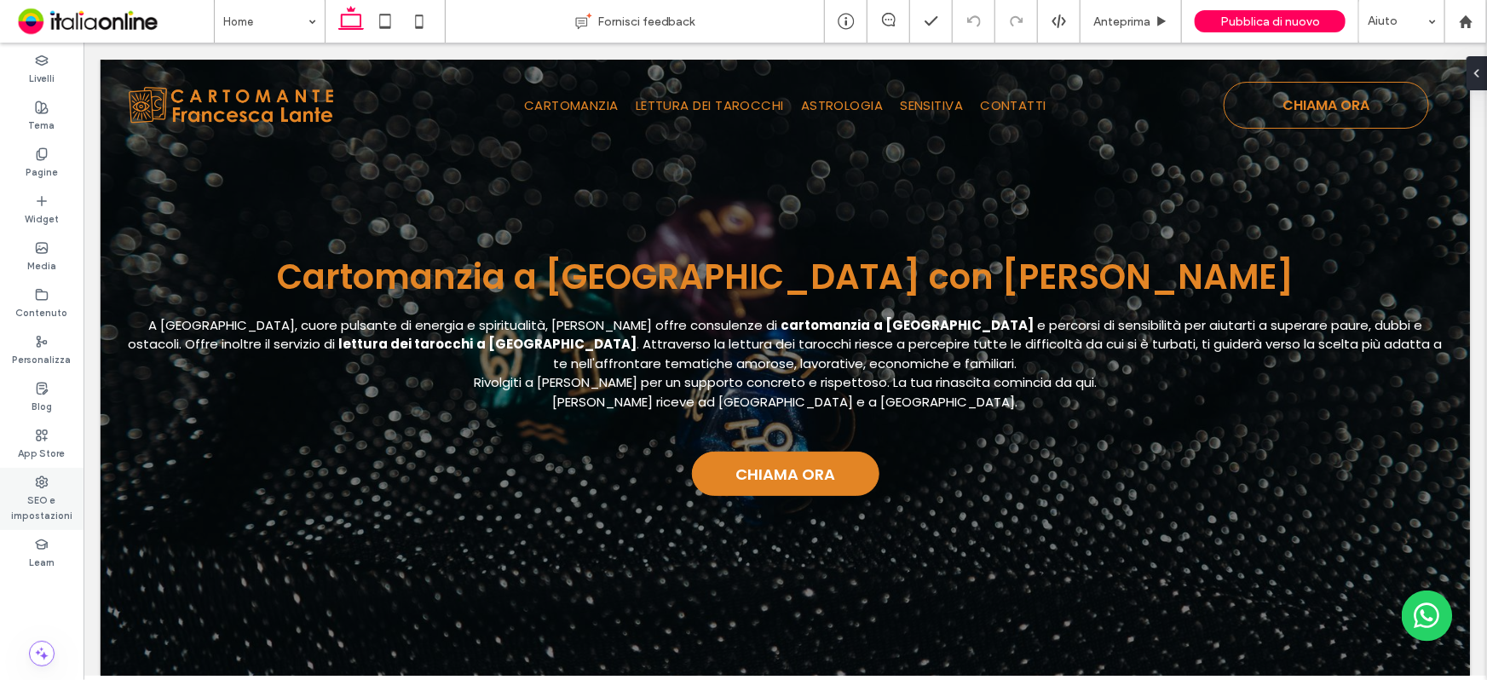
click at [37, 503] on label "SEO e impostazioni" at bounding box center [42, 506] width 84 height 34
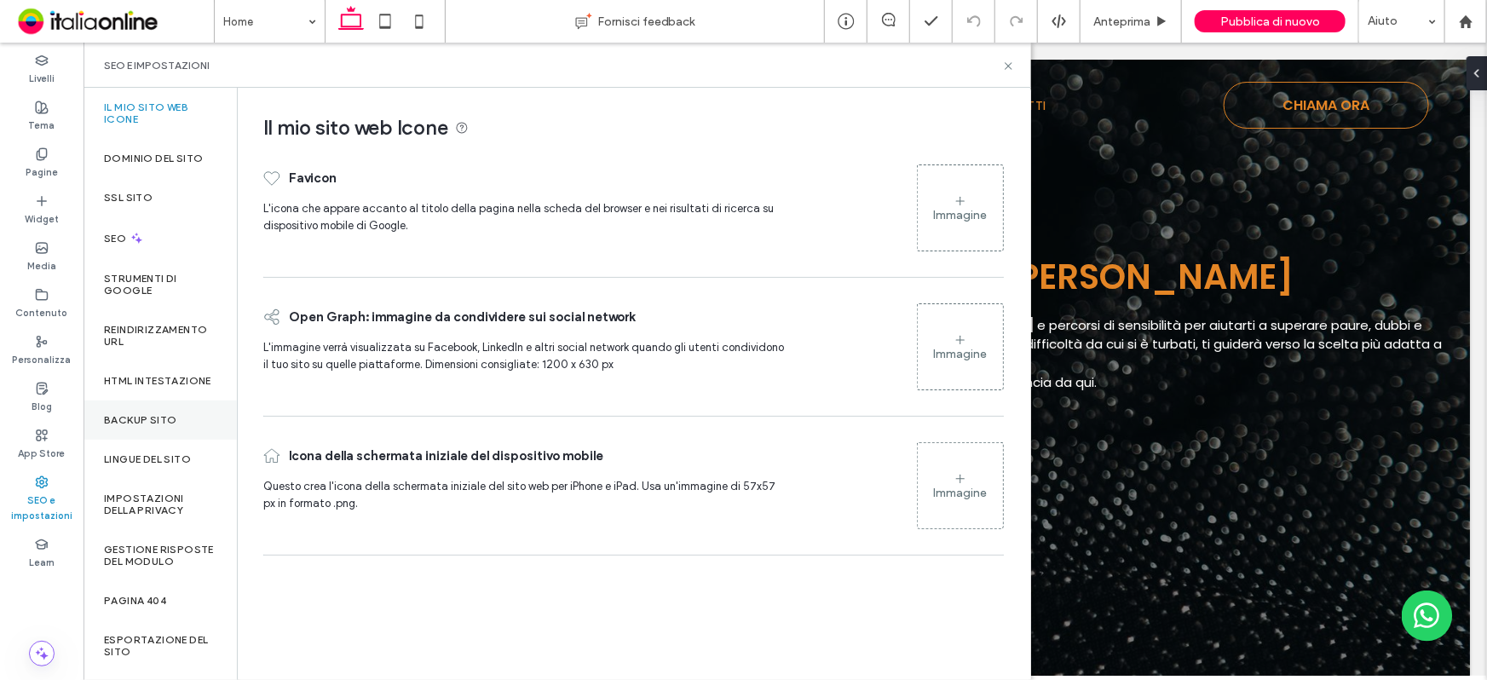
click at [174, 440] on div "Backup sito" at bounding box center [160, 419] width 153 height 39
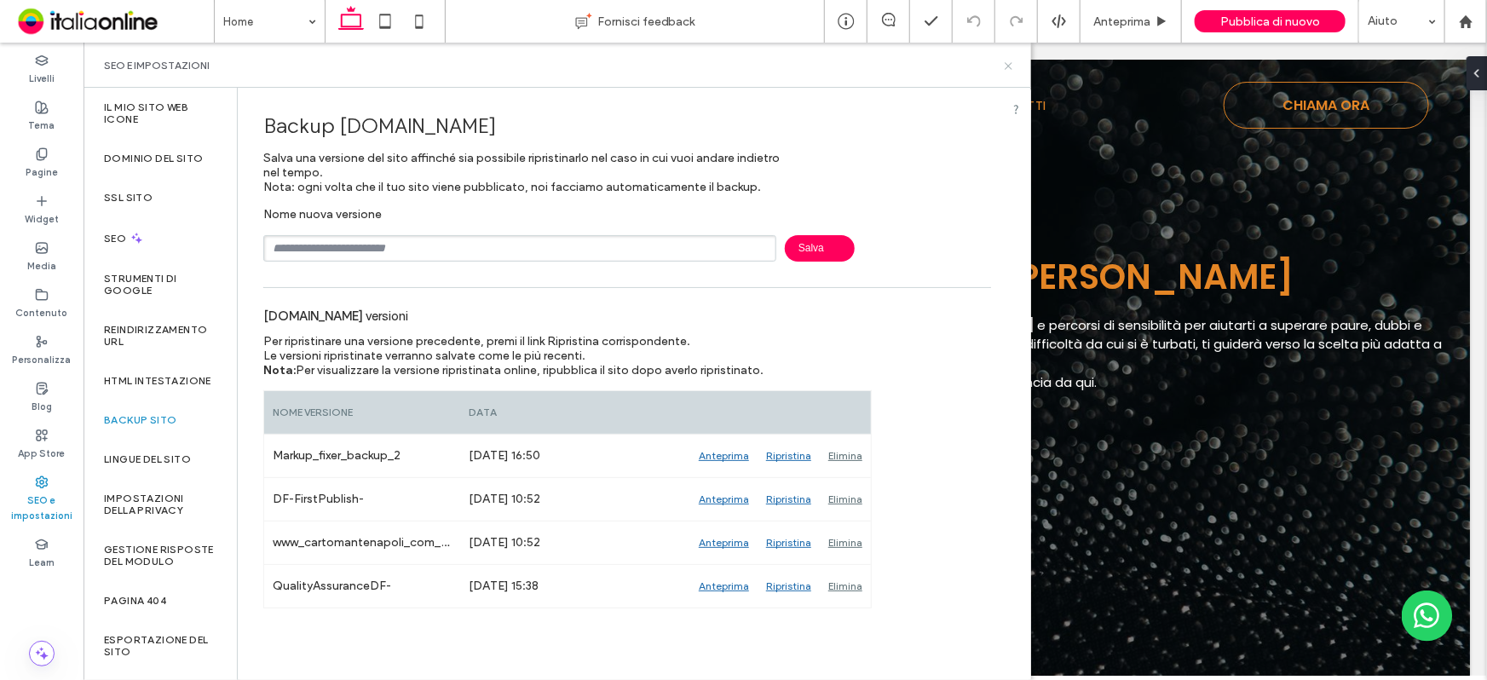
click at [1005, 70] on icon at bounding box center [1008, 66] width 13 height 13
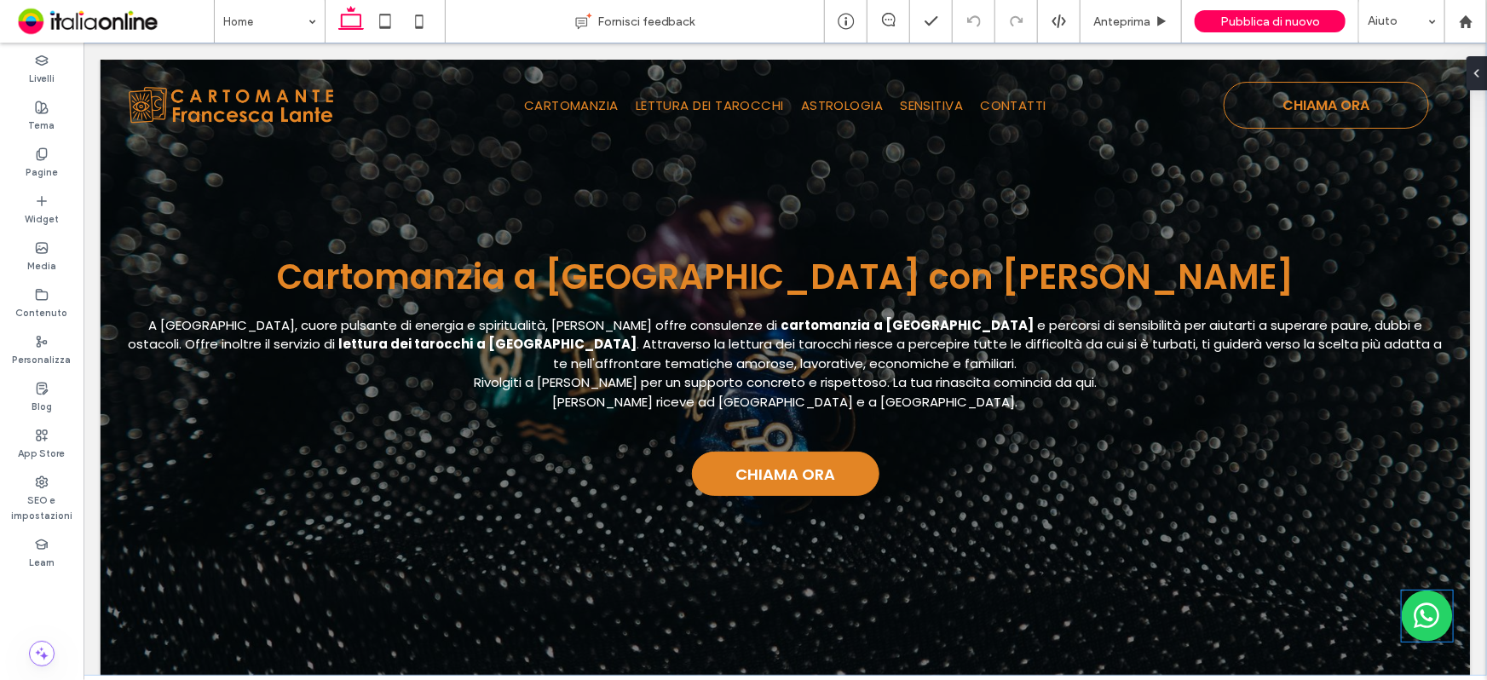
click at [1416, 613] on img at bounding box center [1426, 615] width 51 height 51
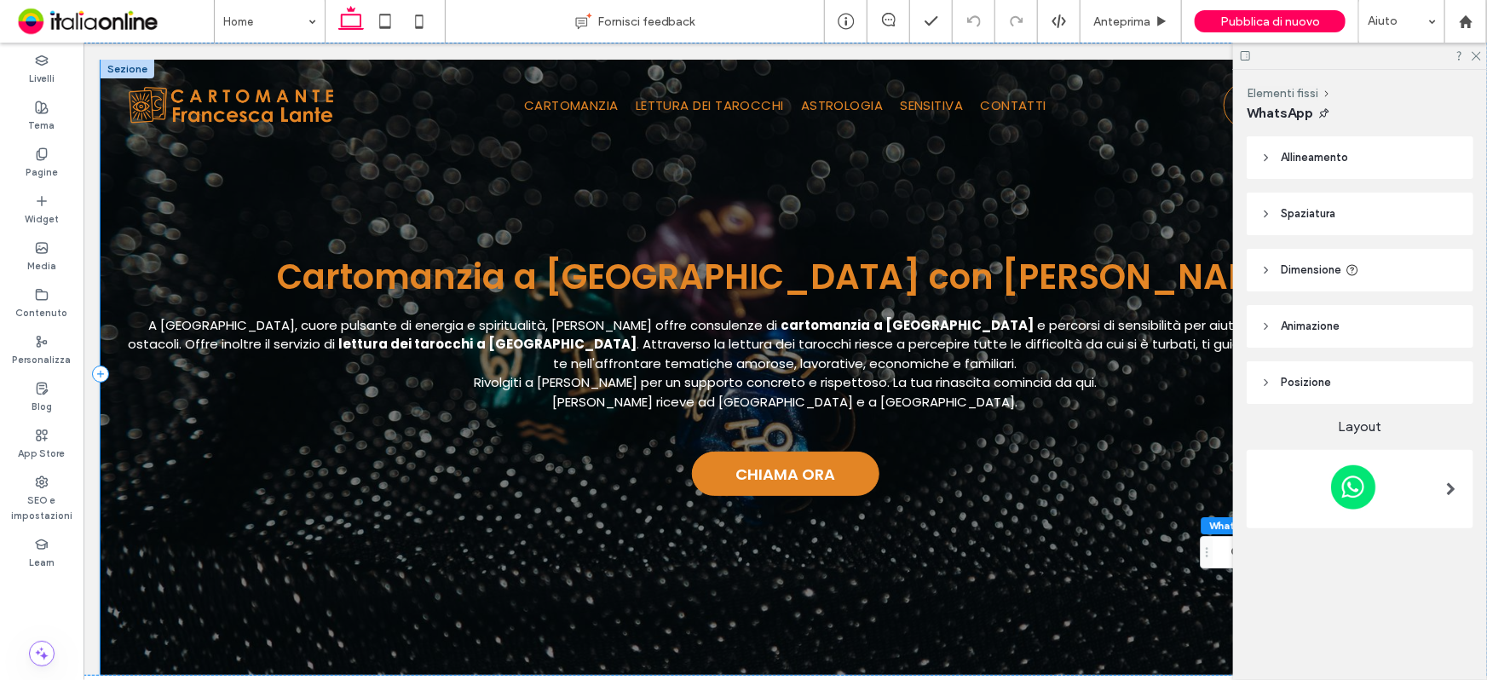
click at [1079, 461] on div "Cartomanzia a Napoli con Francesca Lante A Napoli, cuore pulsante di energia e …" at bounding box center [784, 373] width 1369 height 628
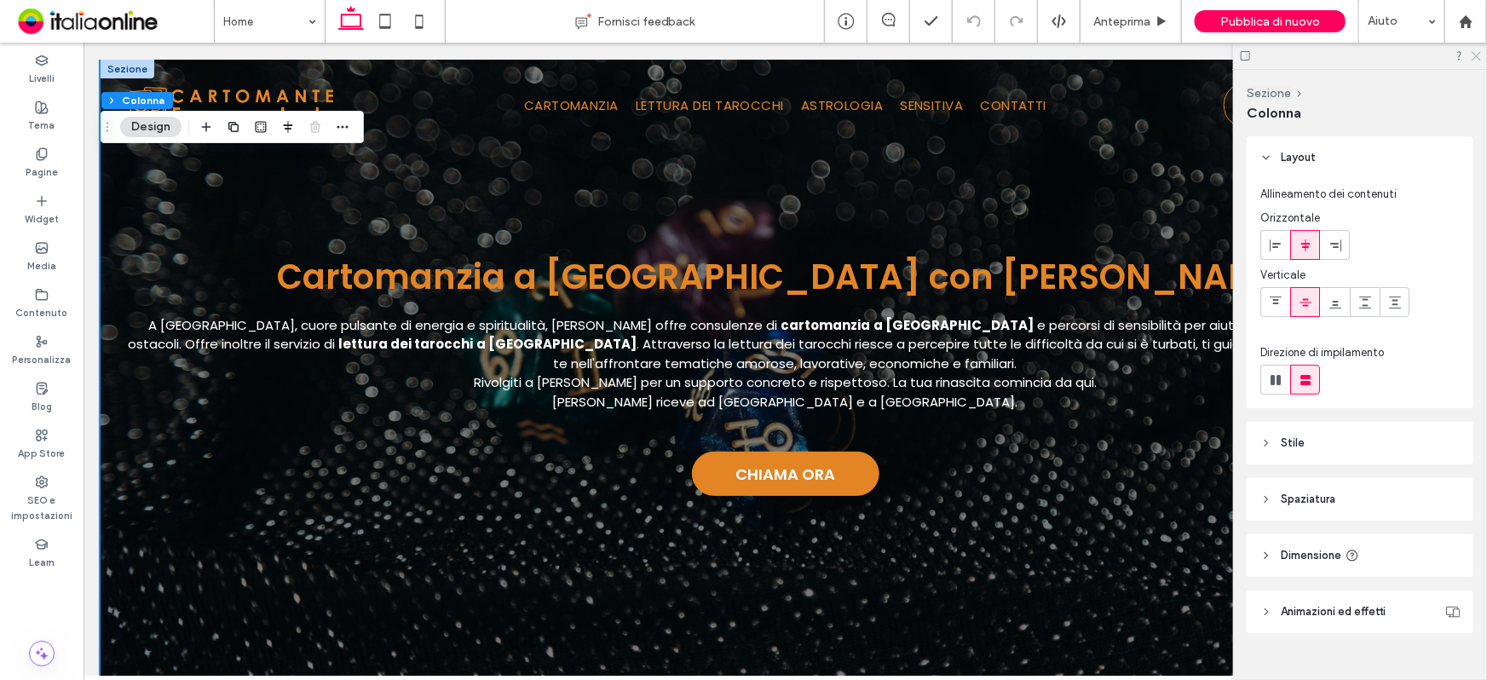
click at [1475, 51] on icon at bounding box center [1475, 54] width 11 height 11
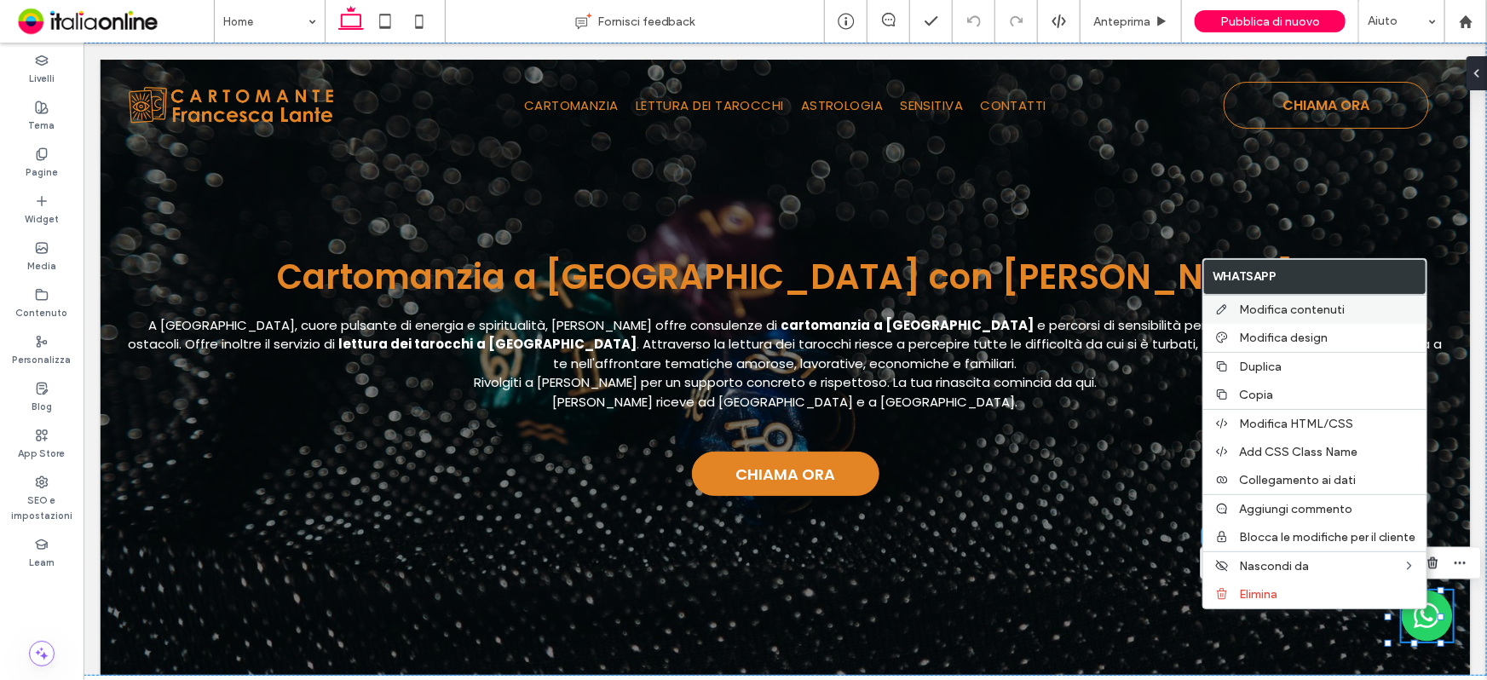
click at [1297, 305] on span "Modifica contenuti" at bounding box center [1292, 309] width 106 height 14
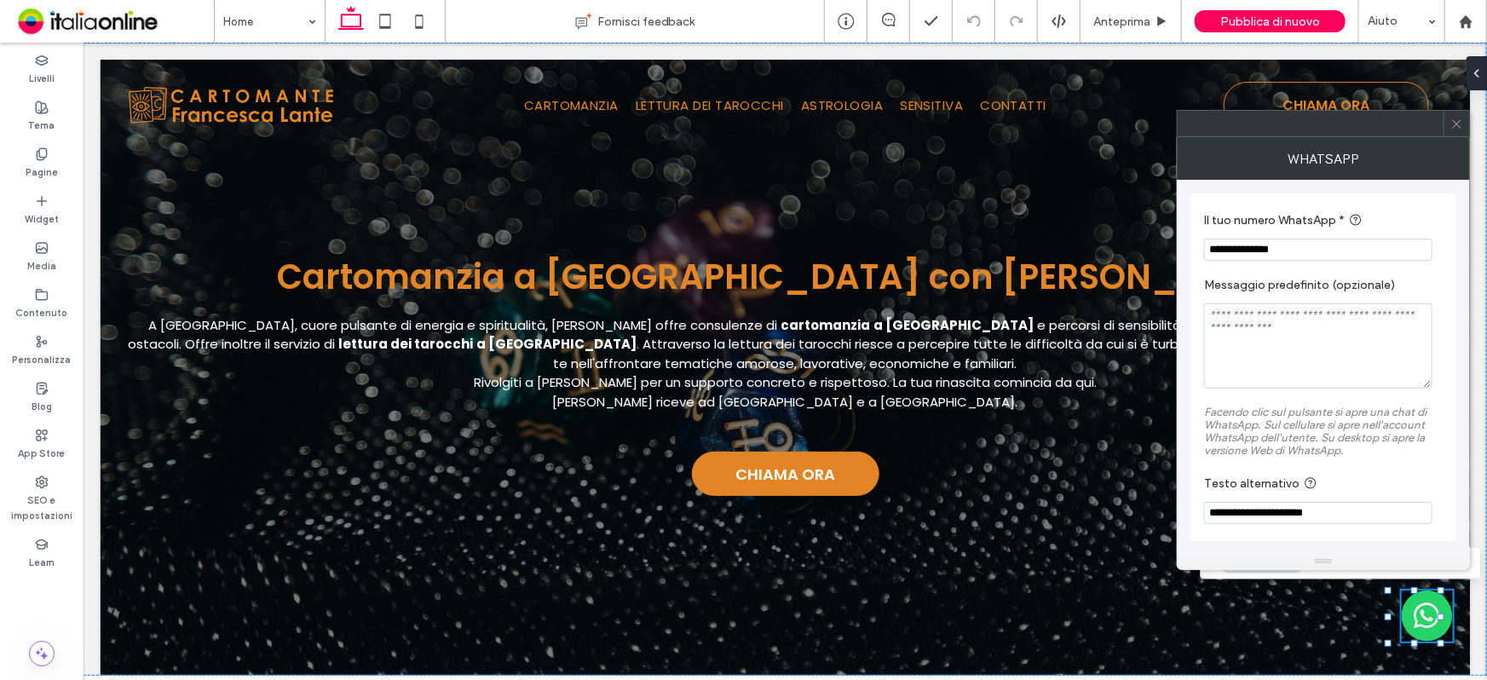
drag, startPoint x: 1462, startPoint y: 116, endPoint x: 1445, endPoint y: 130, distance: 22.4
click at [1462, 116] on span at bounding box center [1456, 124] width 13 height 26
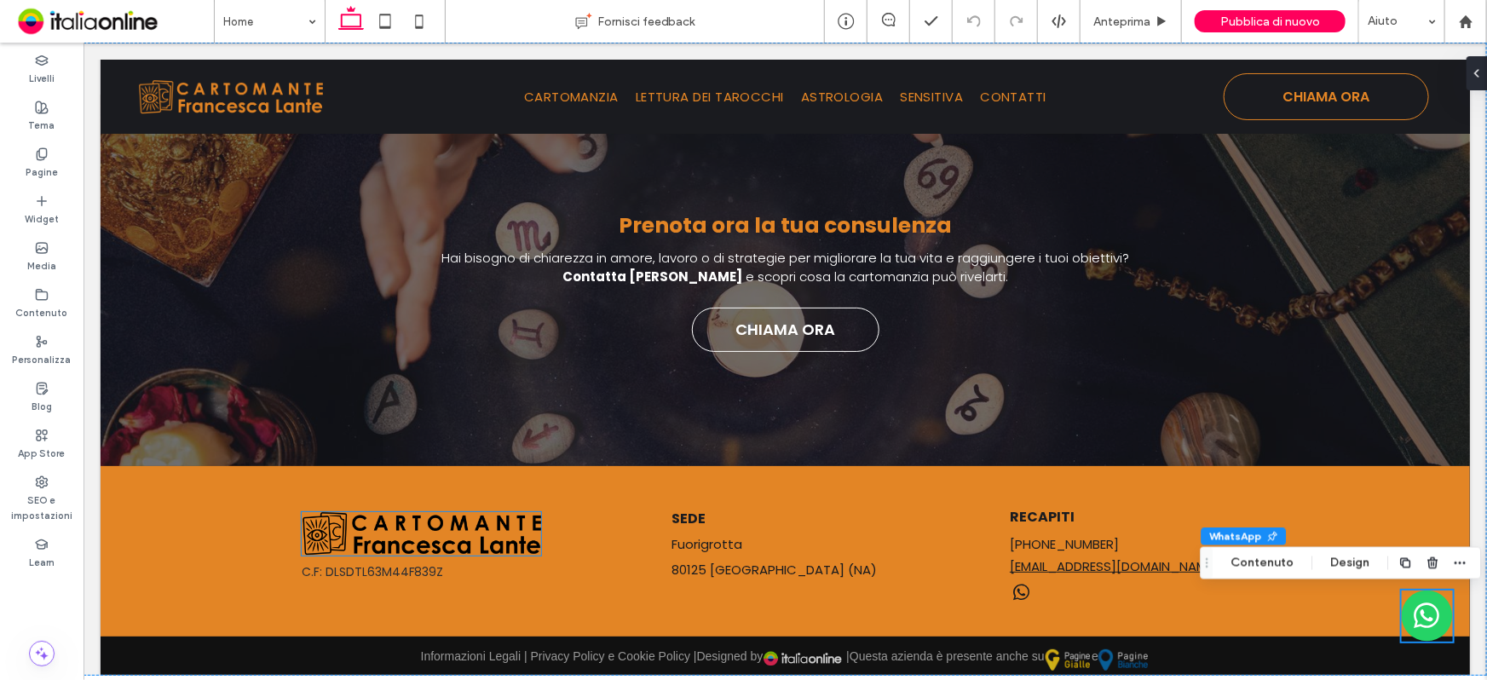
scroll to position [2022, 0]
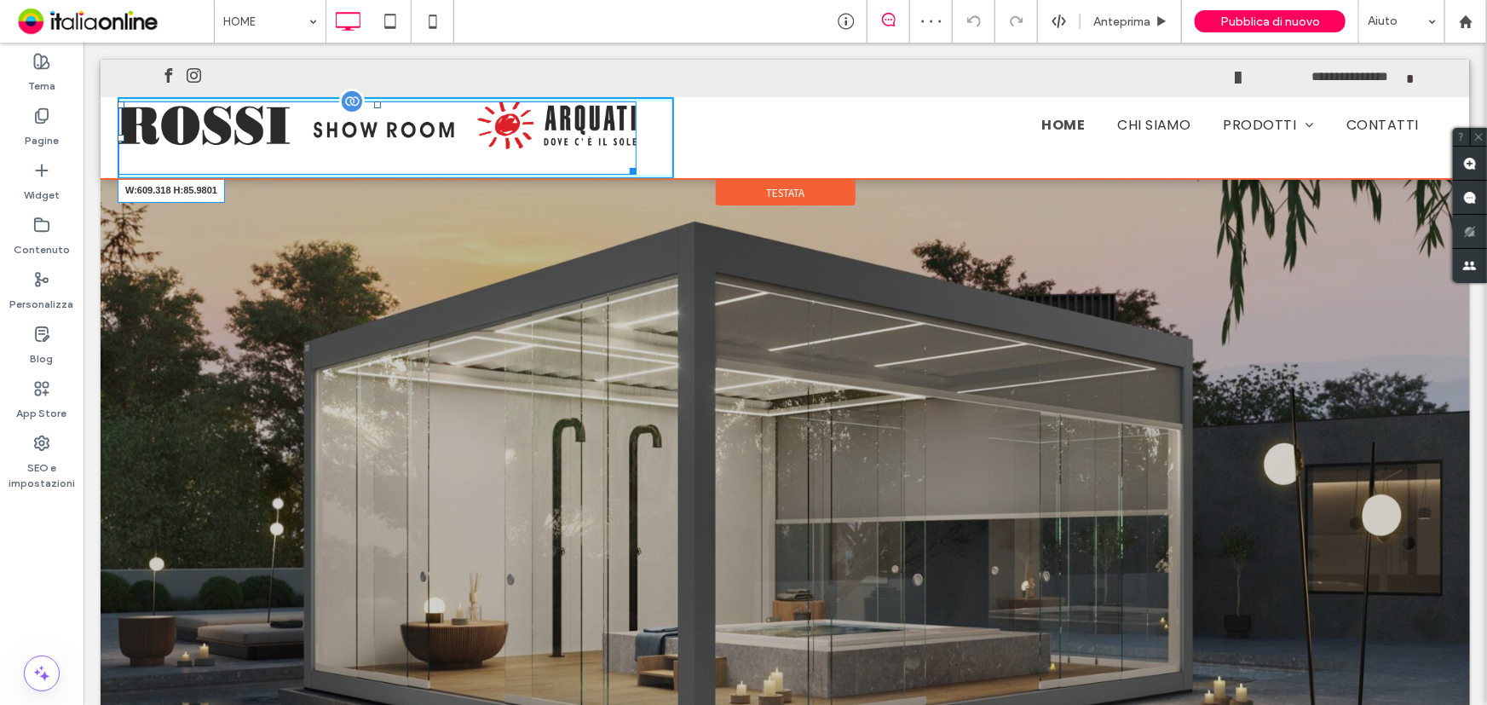
click at [305, 170] on div "W:609.318 H:85.9801" at bounding box center [376, 137] width 519 height 73
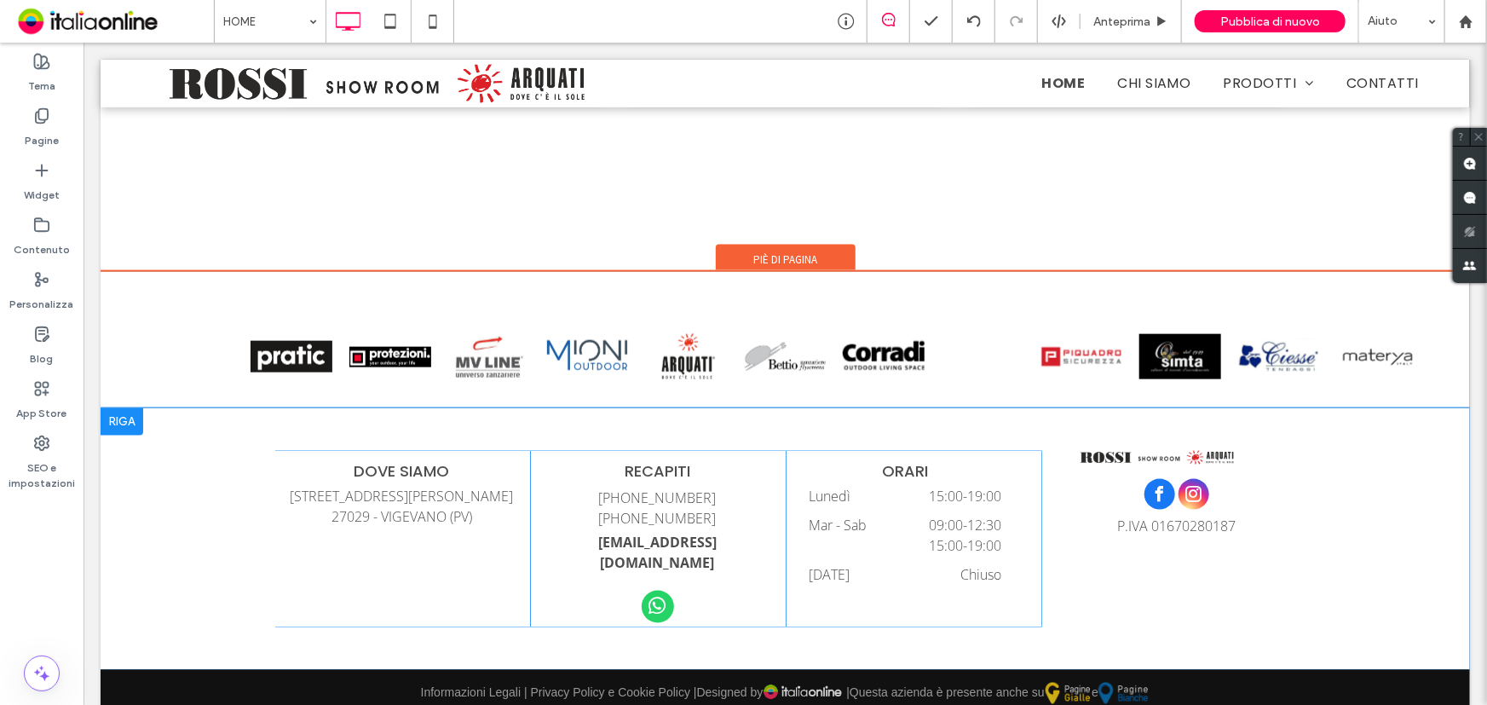
scroll to position [4348, 0]
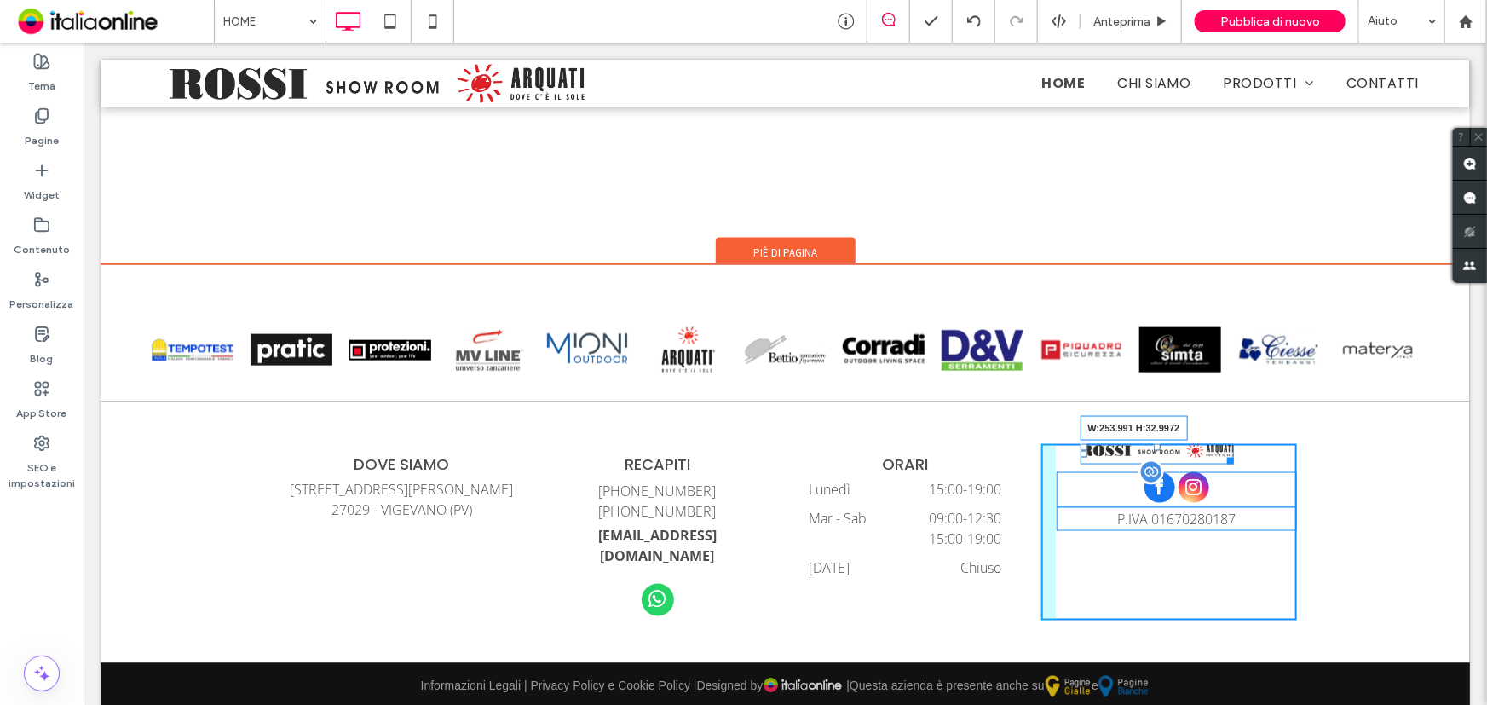
drag, startPoint x: 1218, startPoint y: 455, endPoint x: 1253, endPoint y: 493, distance: 52.4
click at [1253, 493] on div "W:253.991 H:32.9972 P.IVA 01670280187 Click To Paste" at bounding box center [1168, 531] width 256 height 177
drag, startPoint x: 1169, startPoint y: 469, endPoint x: 1166, endPoint y: 502, distance: 33.3
click at [1172, 478] on div at bounding box center [1175, 474] width 7 height 7
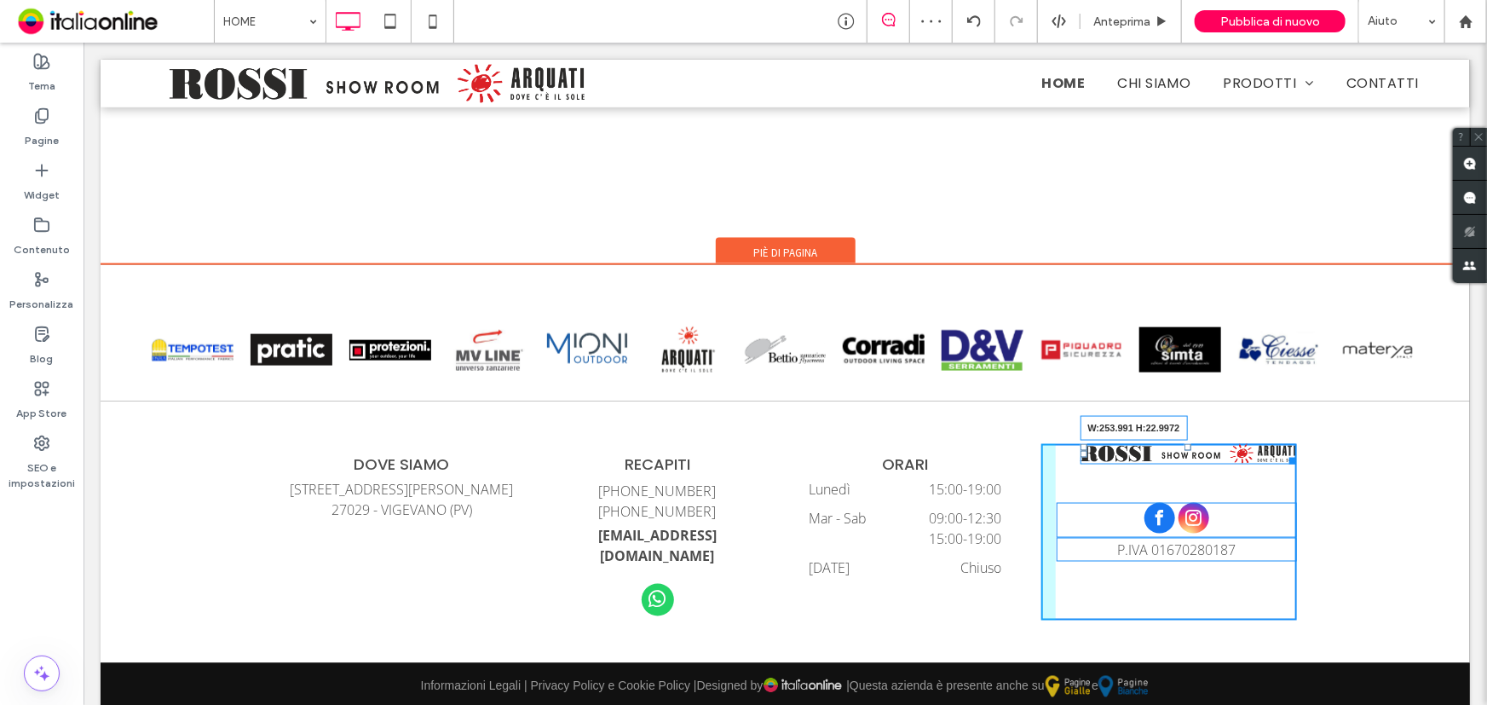
drag, startPoint x: 1283, startPoint y: 455, endPoint x: 1302, endPoint y: 488, distance: 38.2
click at [1302, 488] on div "DOVE SIAMO [STREET_ADDRESS][PERSON_NAME] Click To Paste RECAPITI [PHONE_NUMBER]…" at bounding box center [784, 531] width 1369 height 262
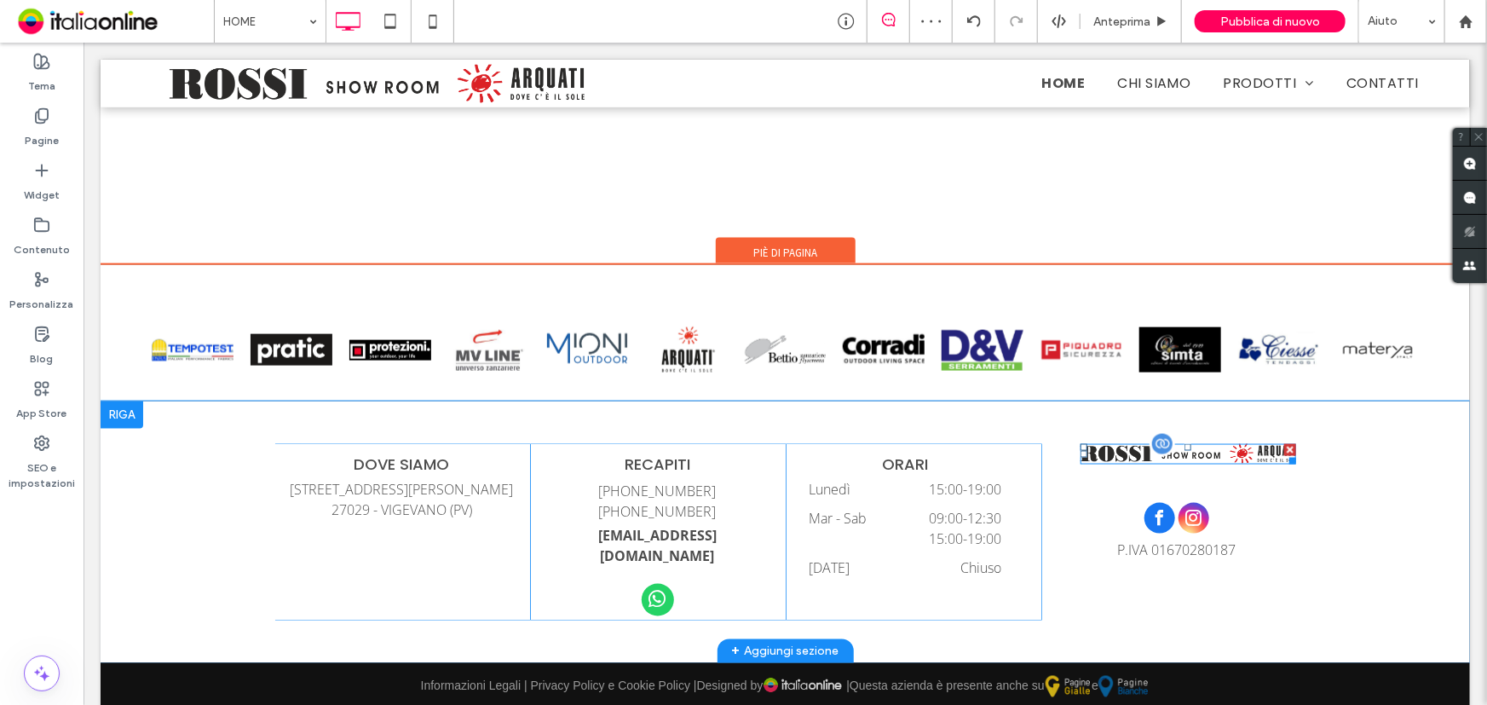
click at [1195, 450] on img at bounding box center [1188, 453] width 216 height 20
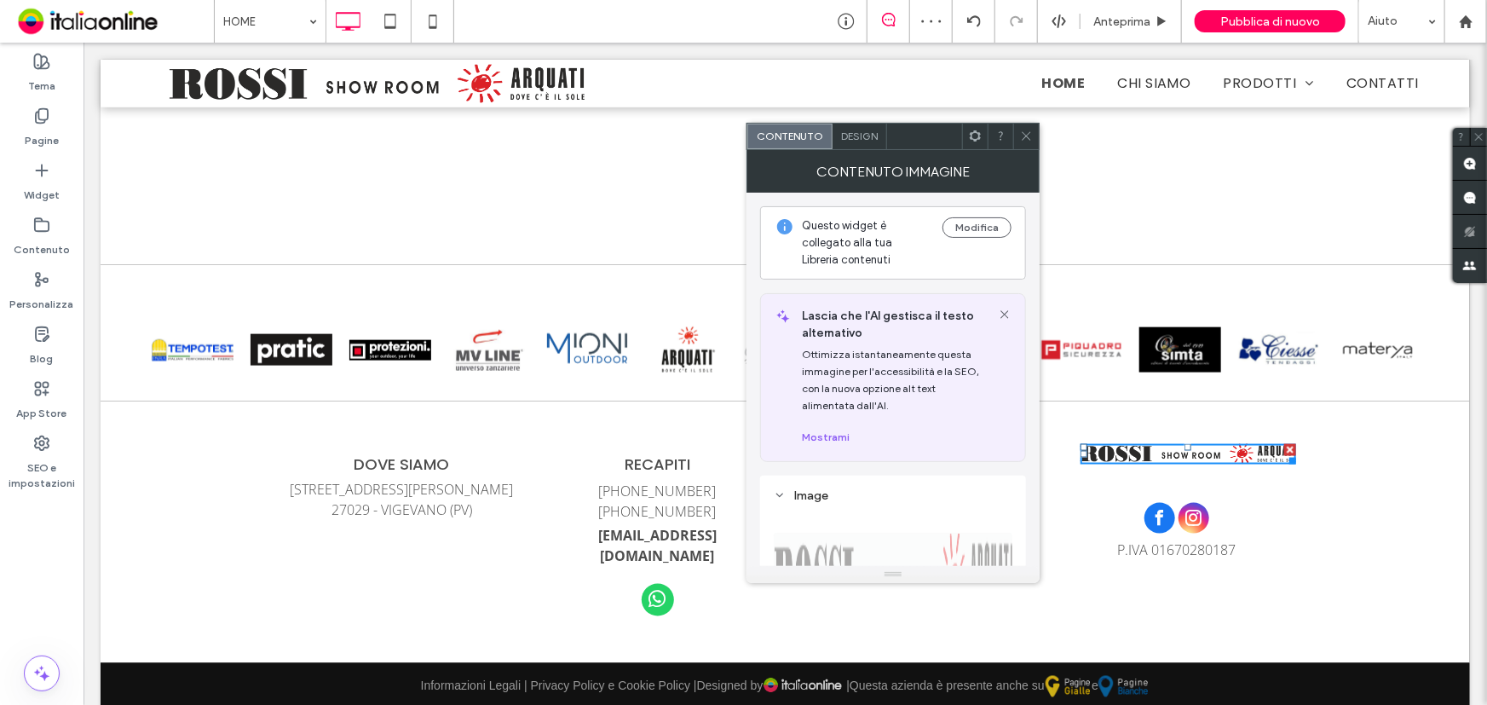
click at [1030, 136] on icon at bounding box center [1026, 136] width 13 height 13
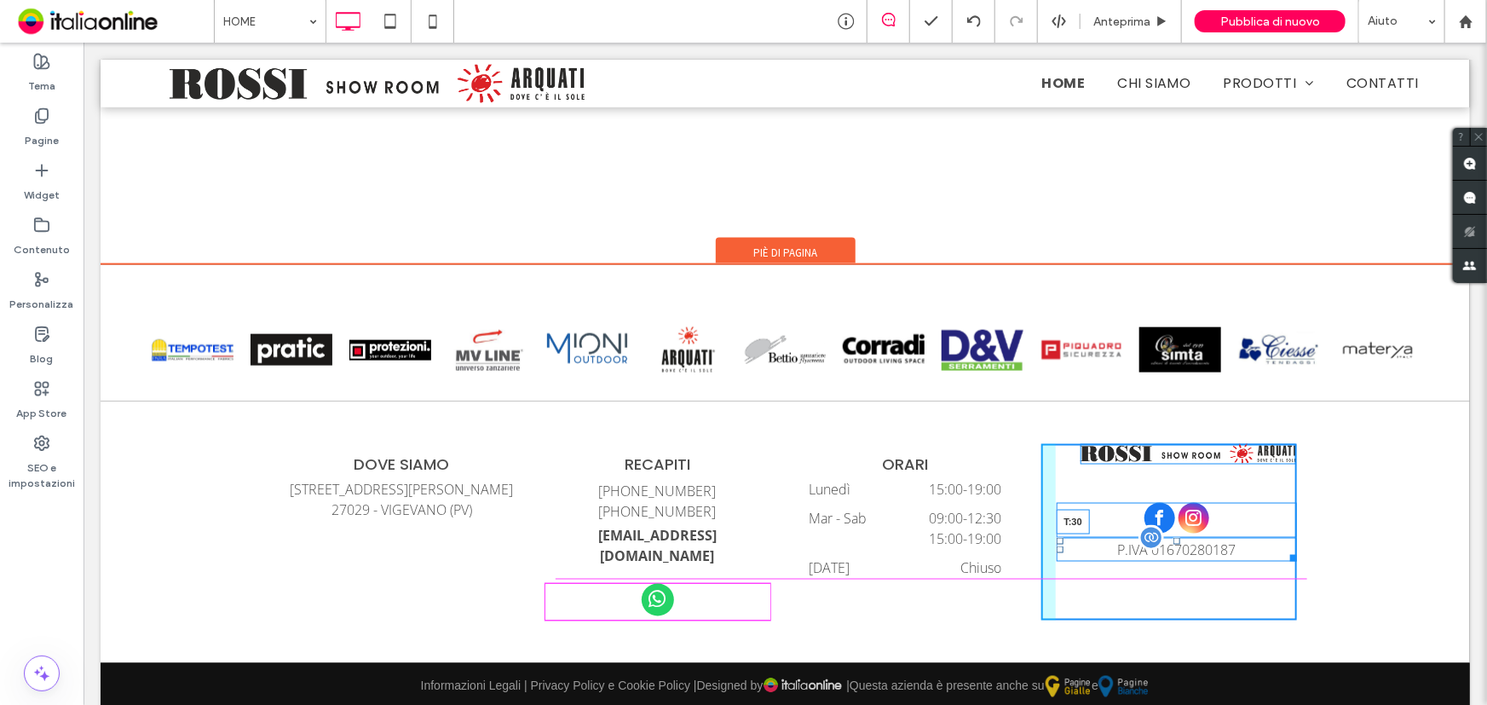
drag, startPoint x: 1169, startPoint y: 535, endPoint x: 1172, endPoint y: 562, distance: 26.5
click at [1172, 544] on div at bounding box center [1175, 540] width 7 height 7
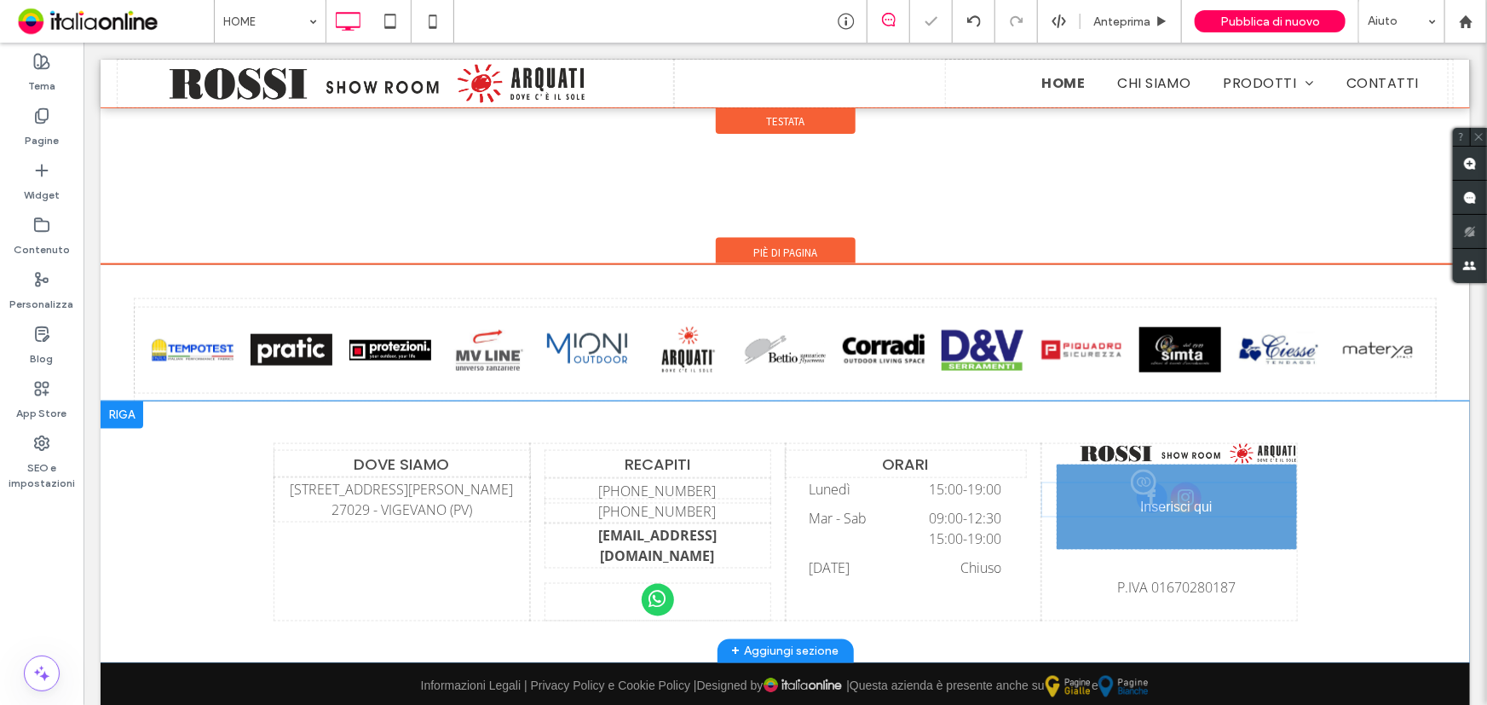
drag, startPoint x: 1172, startPoint y: 499, endPoint x: 1260, endPoint y: 557, distance: 105.2
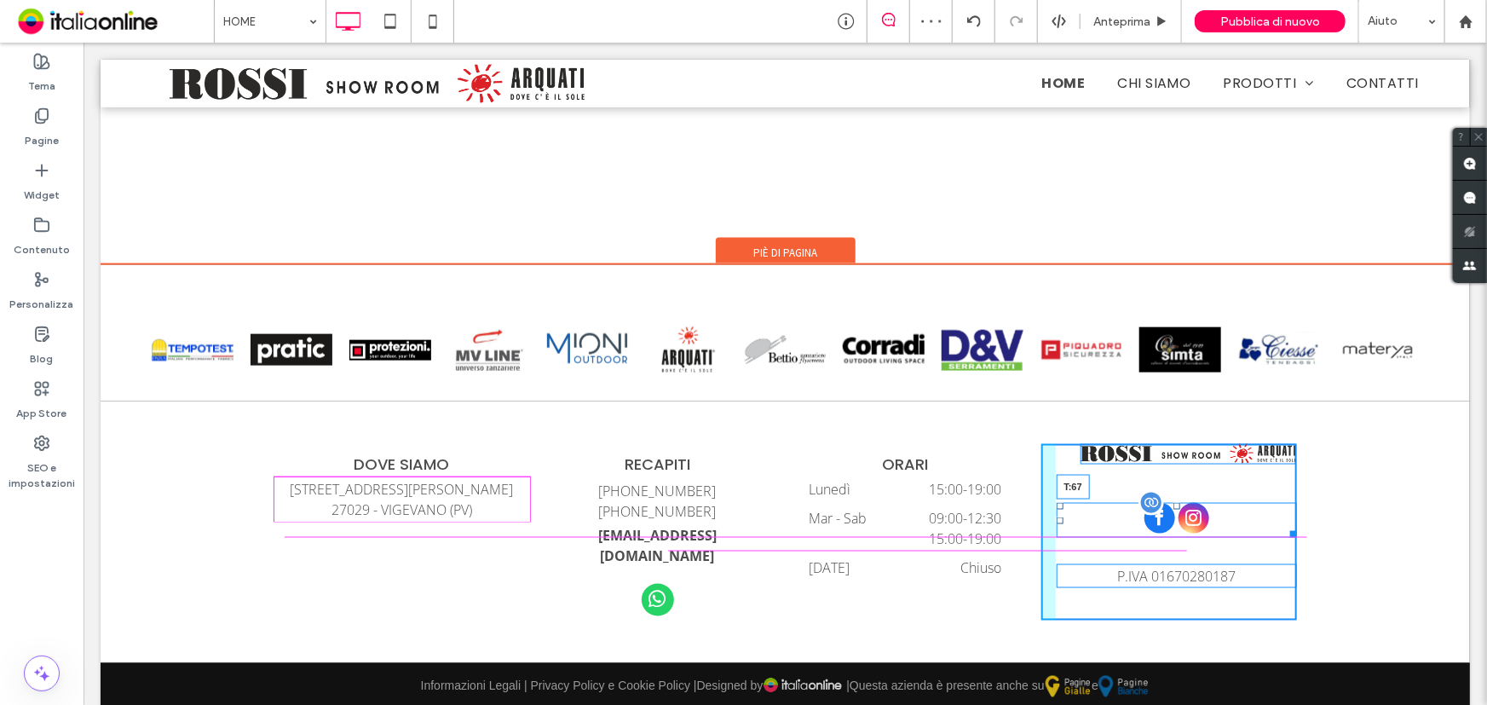
drag, startPoint x: 1171, startPoint y: 503, endPoint x: 1172, endPoint y: 519, distance: 16.2
click at [1172, 509] on div at bounding box center [1175, 505] width 7 height 7
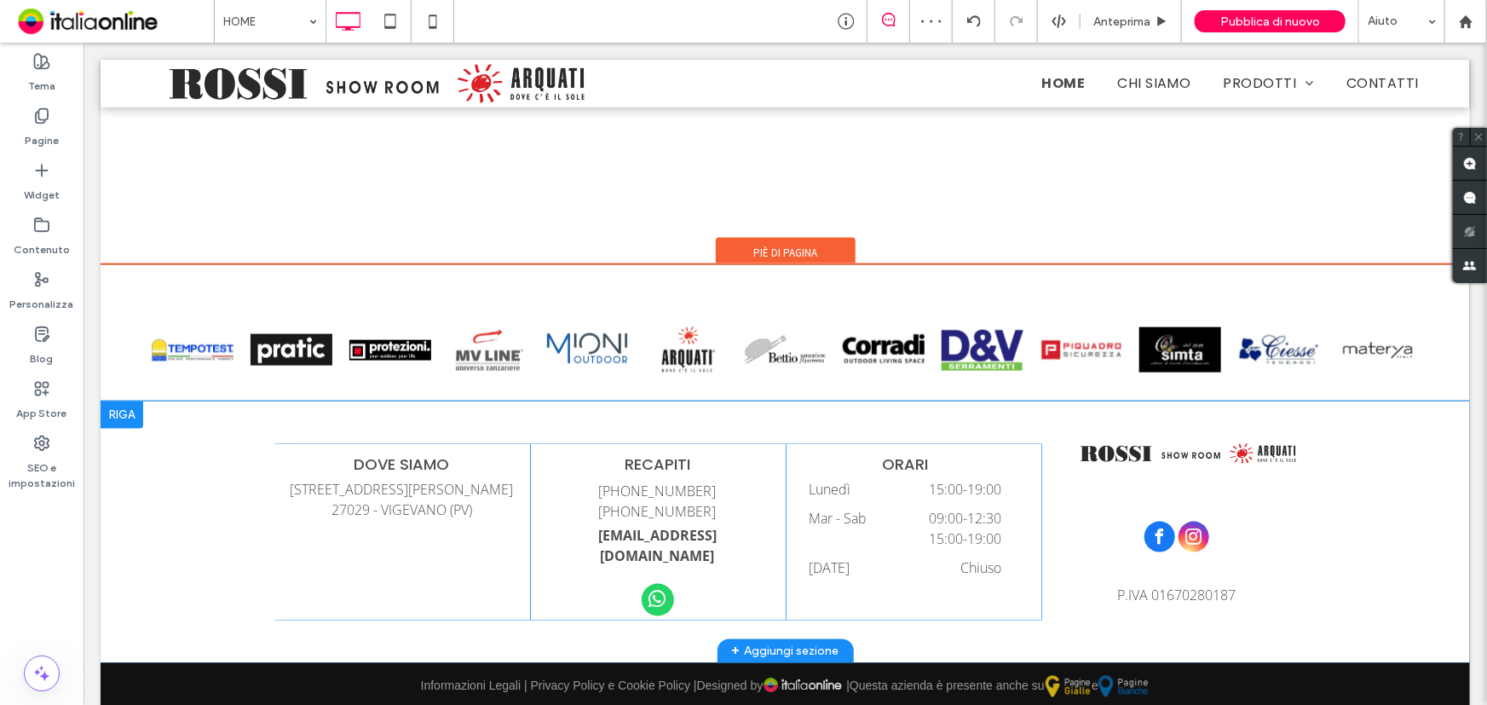
click at [1166, 567] on div "P.IVA 01670280187 Click To Paste" at bounding box center [1168, 531] width 256 height 177
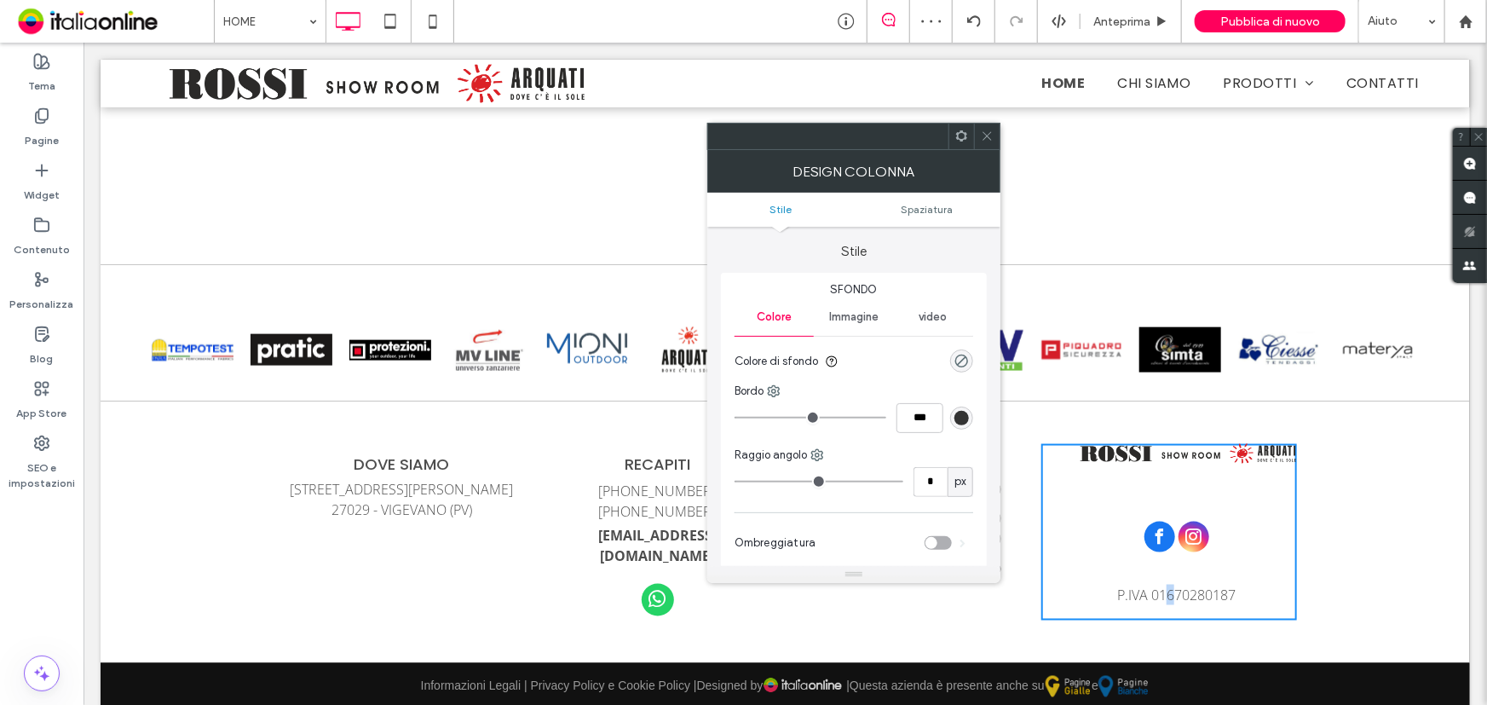
drag, startPoint x: 1163, startPoint y: 579, endPoint x: 1158, endPoint y: 570, distance: 10.7
click at [1158, 575] on div "P.IVA 01670280187 Click To Paste" at bounding box center [1168, 531] width 256 height 177
click at [988, 135] on icon at bounding box center [987, 136] width 13 height 13
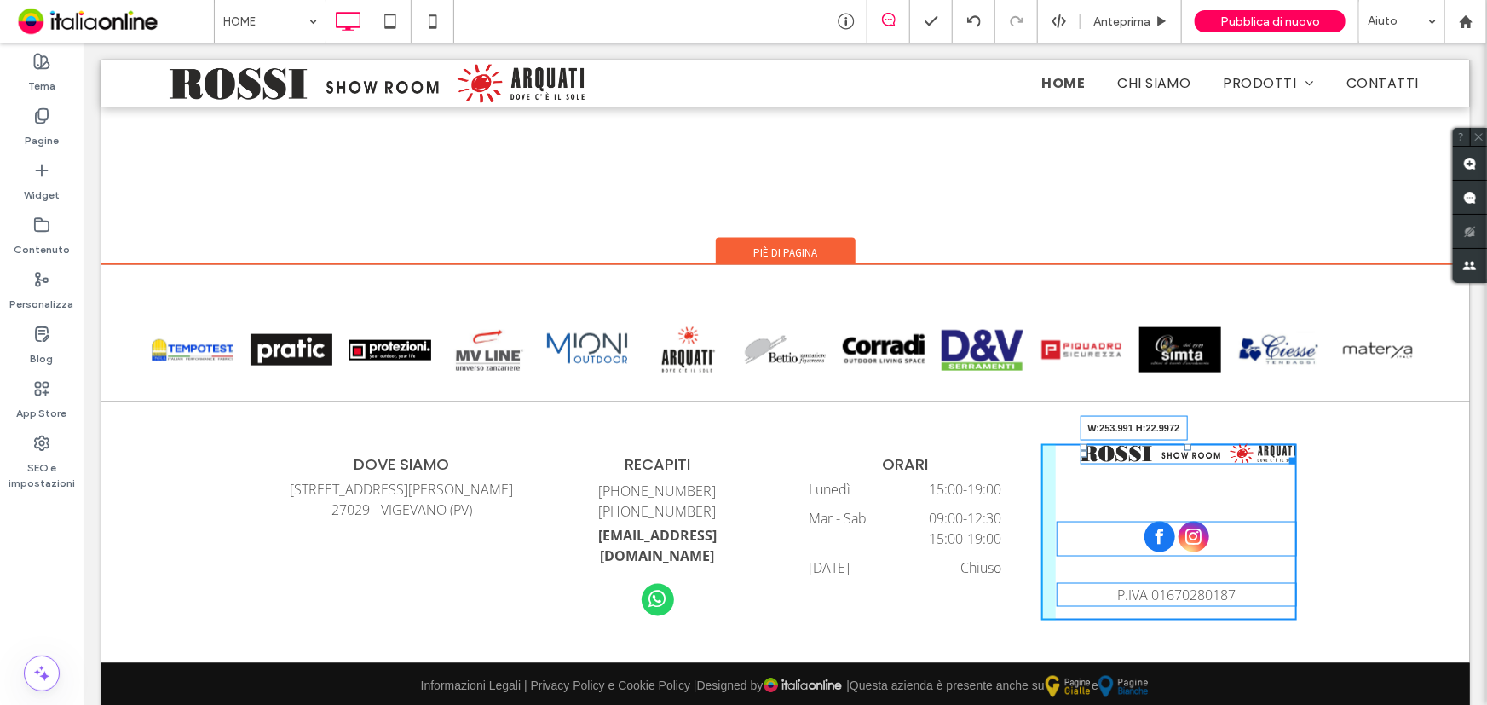
drag, startPoint x: 1288, startPoint y: 459, endPoint x: 1344, endPoint y: 516, distance: 79.5
click at [1344, 516] on div "DOVE SIAMO Corso Ugo La Malfa, 21 27029 - VIGEVANO (PV) Click To Paste RECAPITI…" at bounding box center [784, 531] width 1369 height 262
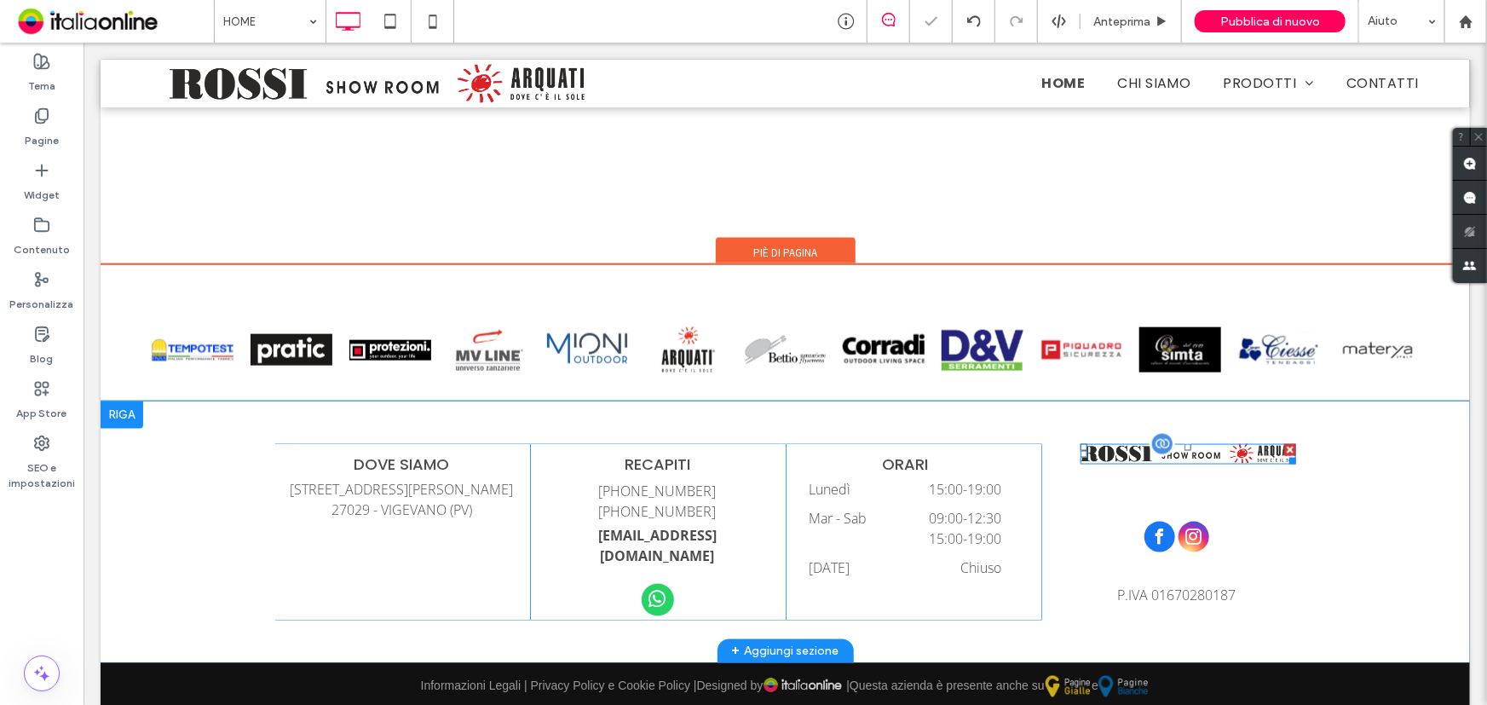
click at [1175, 446] on img at bounding box center [1188, 453] width 216 height 20
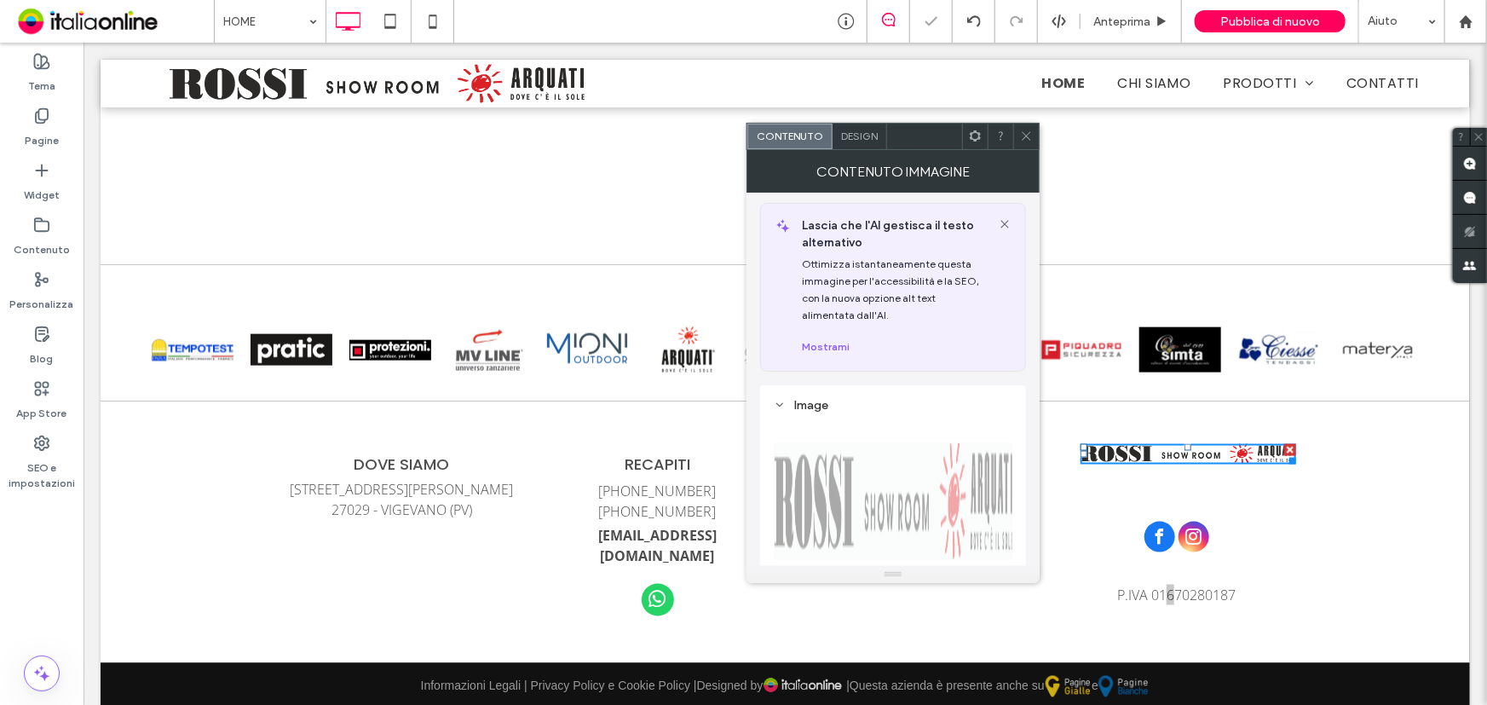
scroll to position [232, 0]
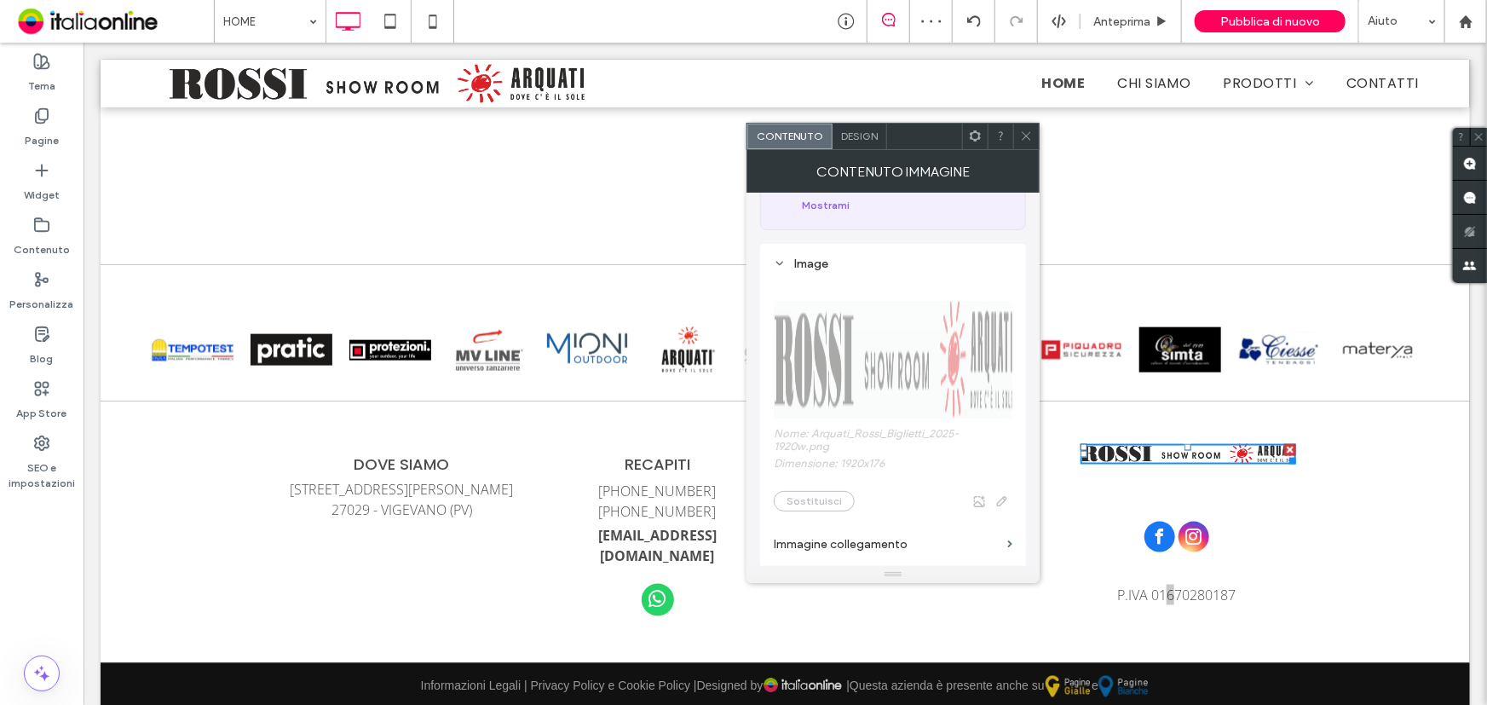
drag, startPoint x: 1028, startPoint y: 130, endPoint x: 1051, endPoint y: 291, distance: 161.7
click at [1028, 130] on icon at bounding box center [1026, 136] width 13 height 13
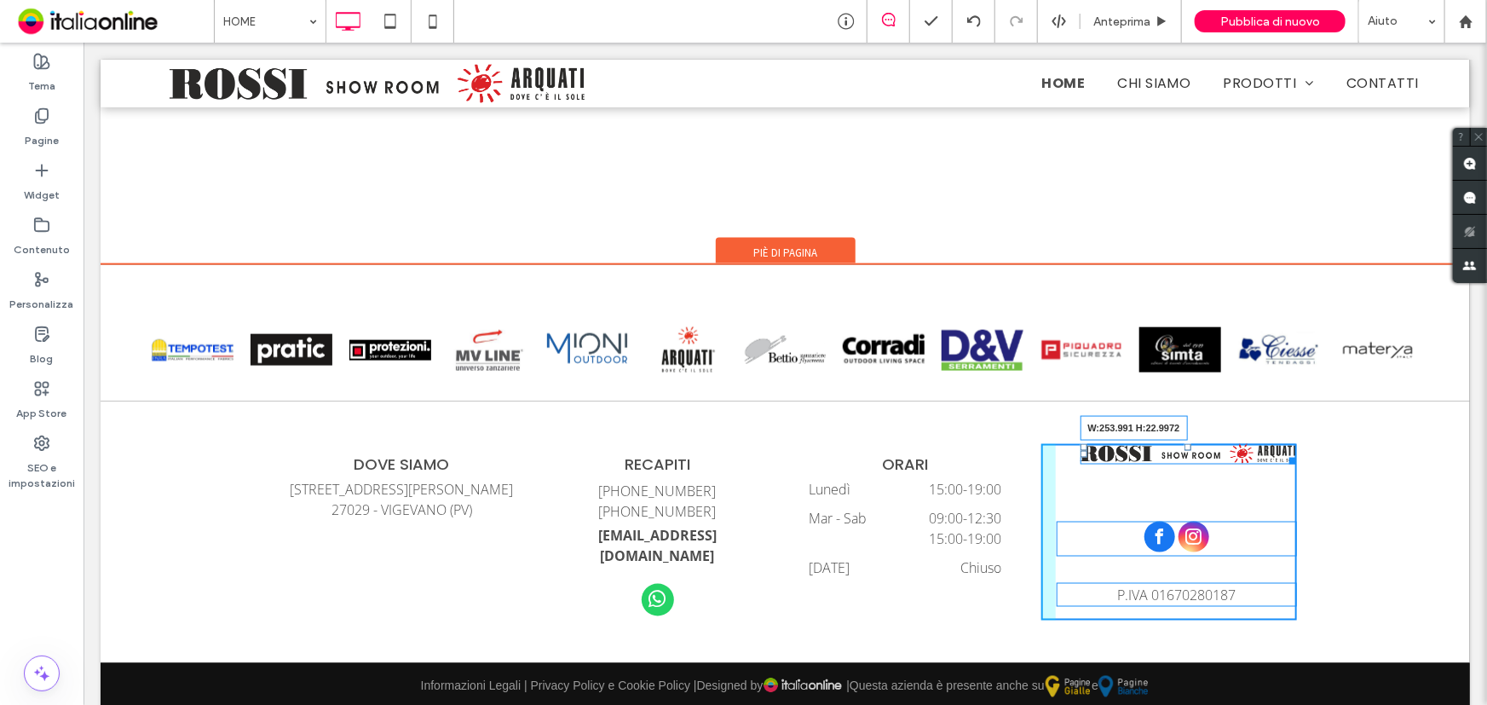
drag, startPoint x: 1287, startPoint y: 455, endPoint x: 1405, endPoint y: 533, distance: 141.3
click at [1322, 491] on div "DOVE SIAMO Corso Ugo La Malfa, 21 27029 - VIGEVANO (PV) Click To Paste RECAPITI…" at bounding box center [784, 531] width 1369 height 262
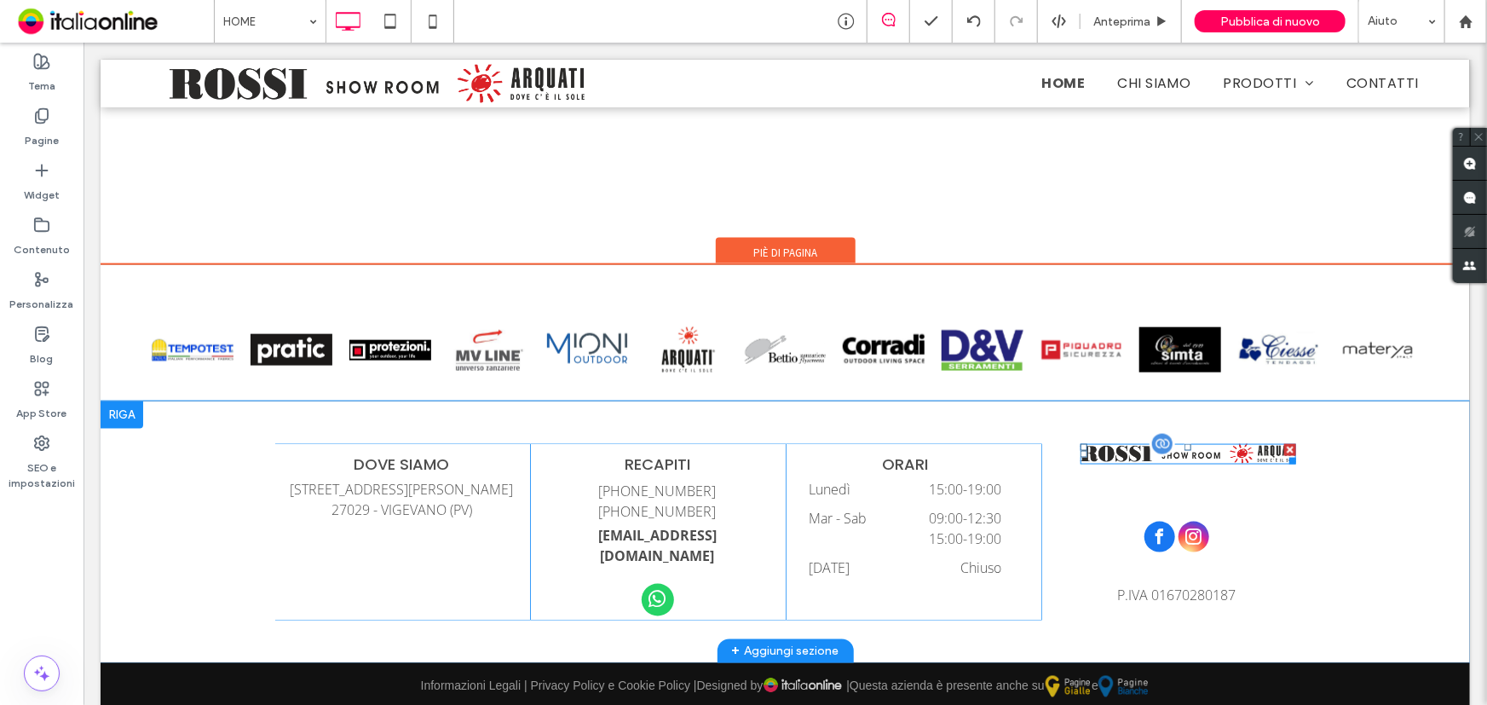
click at [1216, 452] on img at bounding box center [1188, 453] width 216 height 20
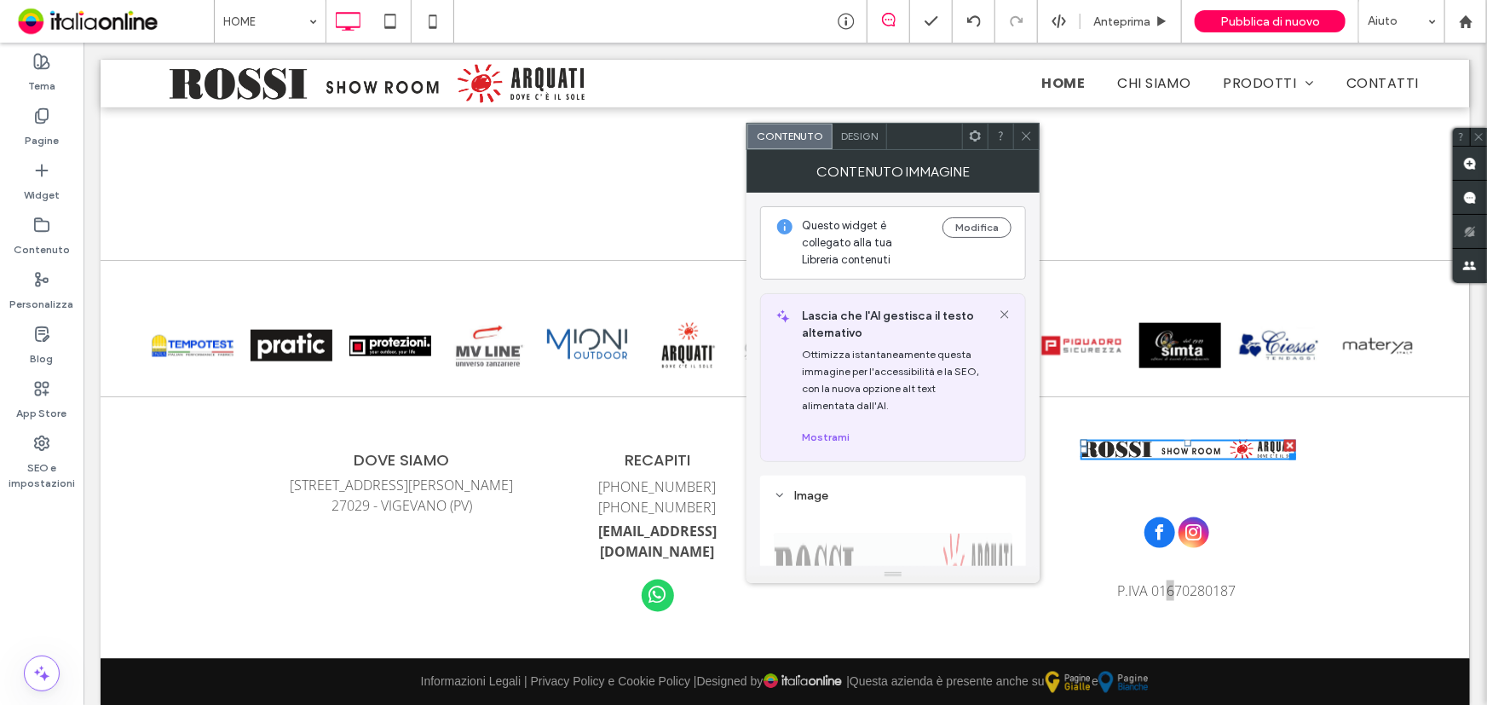
scroll to position [4354, 0]
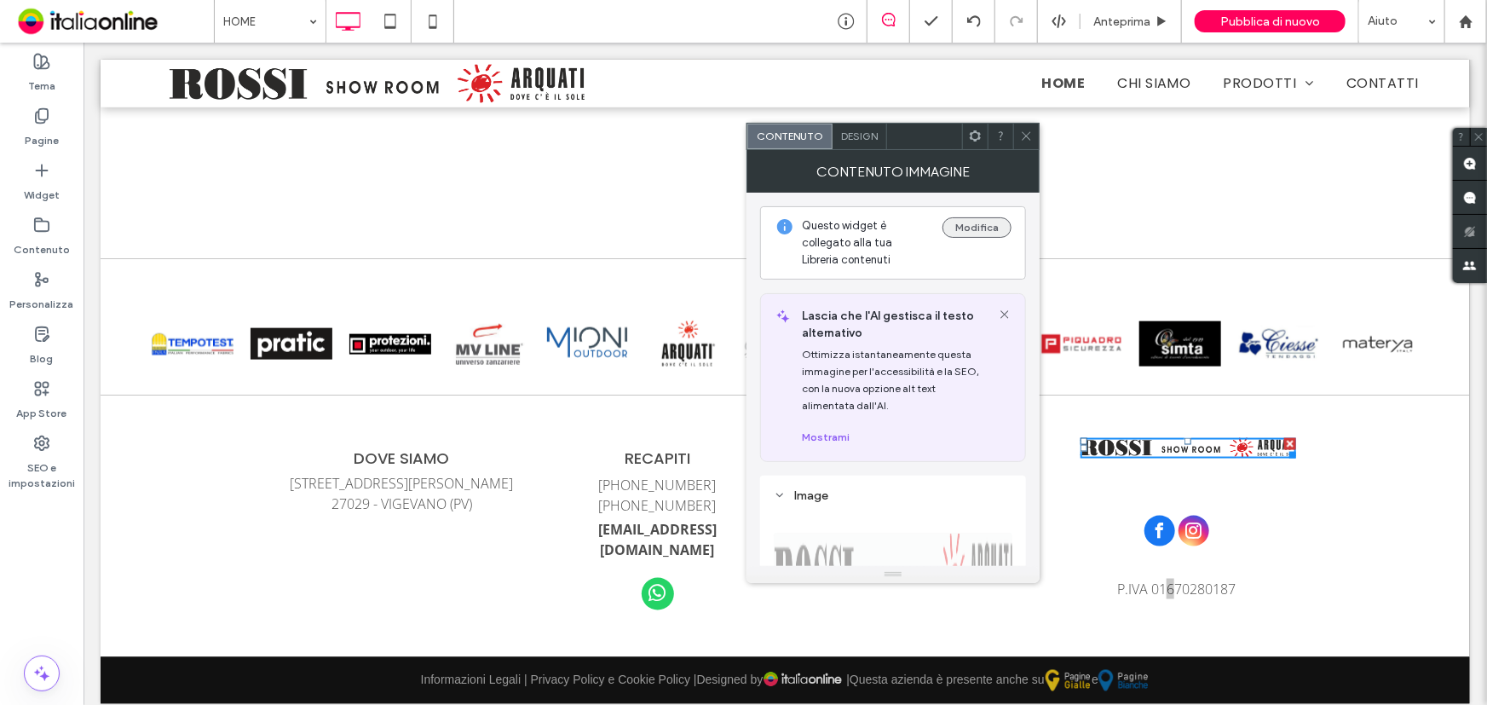
click at [992, 231] on button "Modifica" at bounding box center [976, 227] width 69 height 20
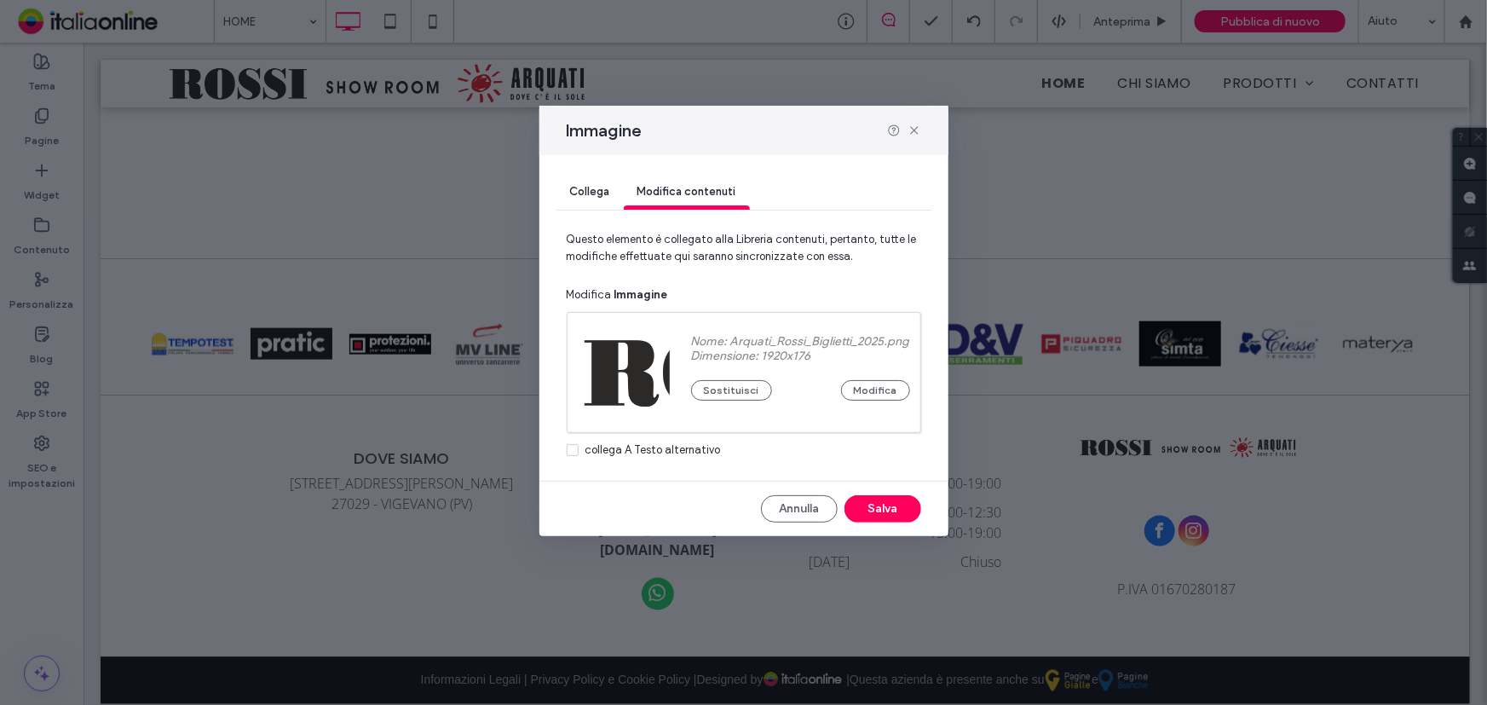
click at [633, 366] on div at bounding box center [627, 372] width 85 height 85
drag, startPoint x: 633, startPoint y: 366, endPoint x: 620, endPoint y: 406, distance: 42.0
click at [620, 406] on div at bounding box center [627, 372] width 85 height 85
click at [648, 379] on div at bounding box center [627, 372] width 85 height 85
click at [706, 395] on button "Sostituisci" at bounding box center [731, 390] width 81 height 20
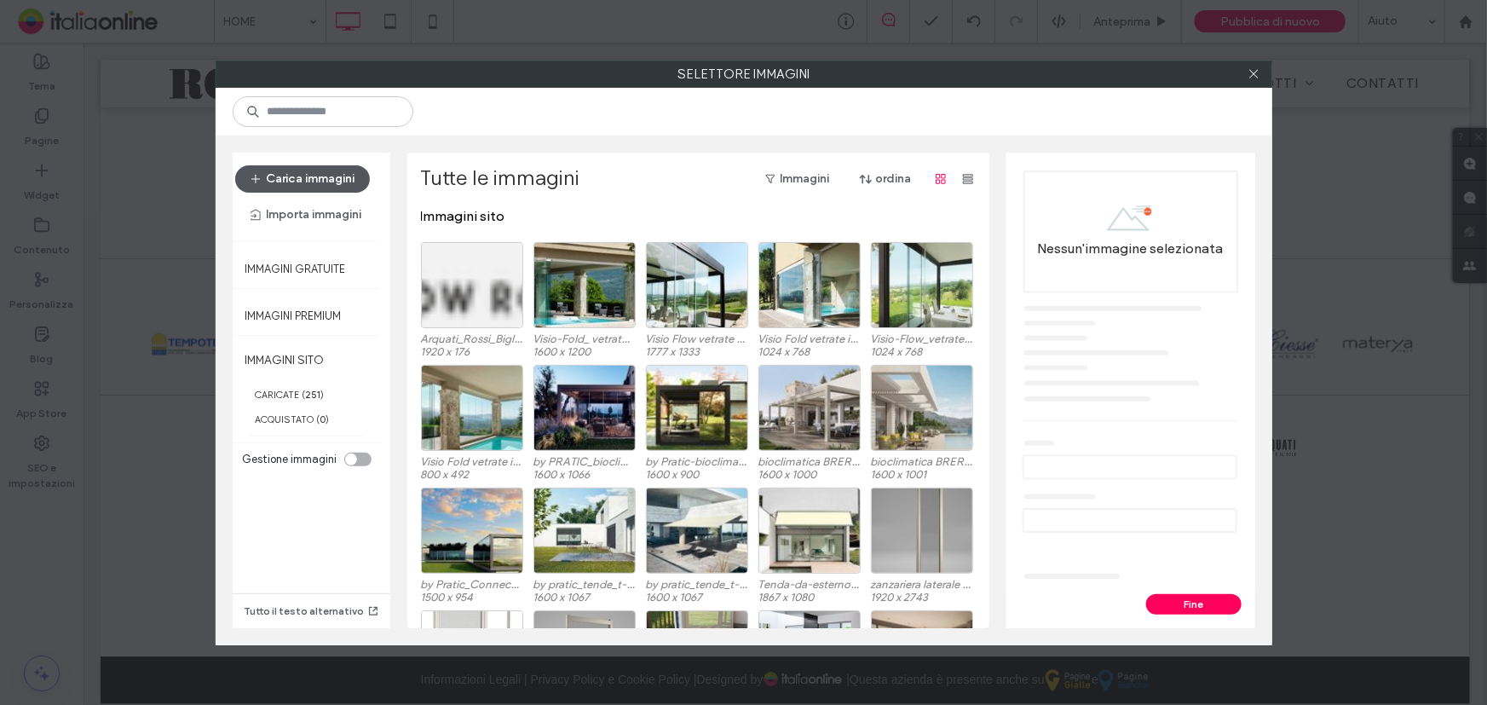
click at [346, 170] on button "Carica immagini" at bounding box center [302, 178] width 135 height 27
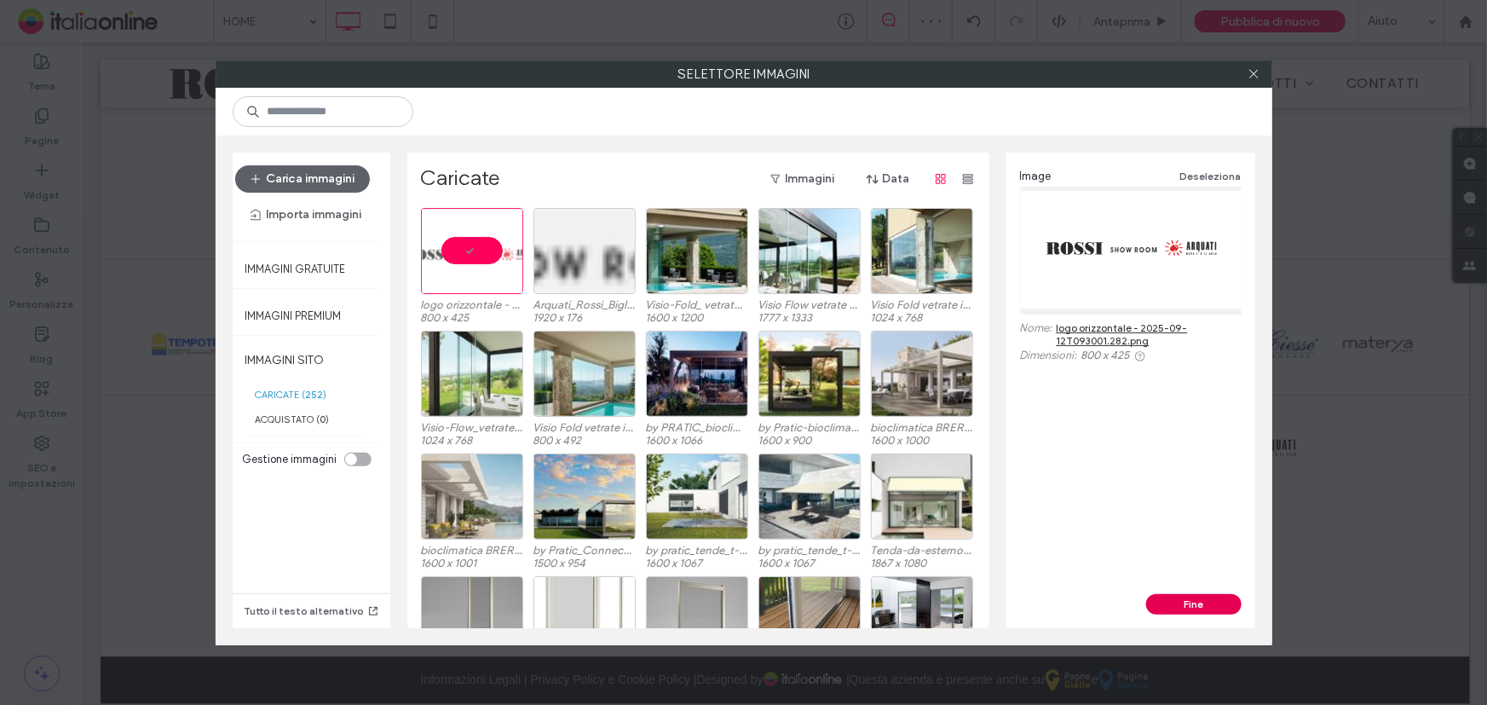
click at [1196, 612] on button "Fine" at bounding box center [1193, 604] width 95 height 20
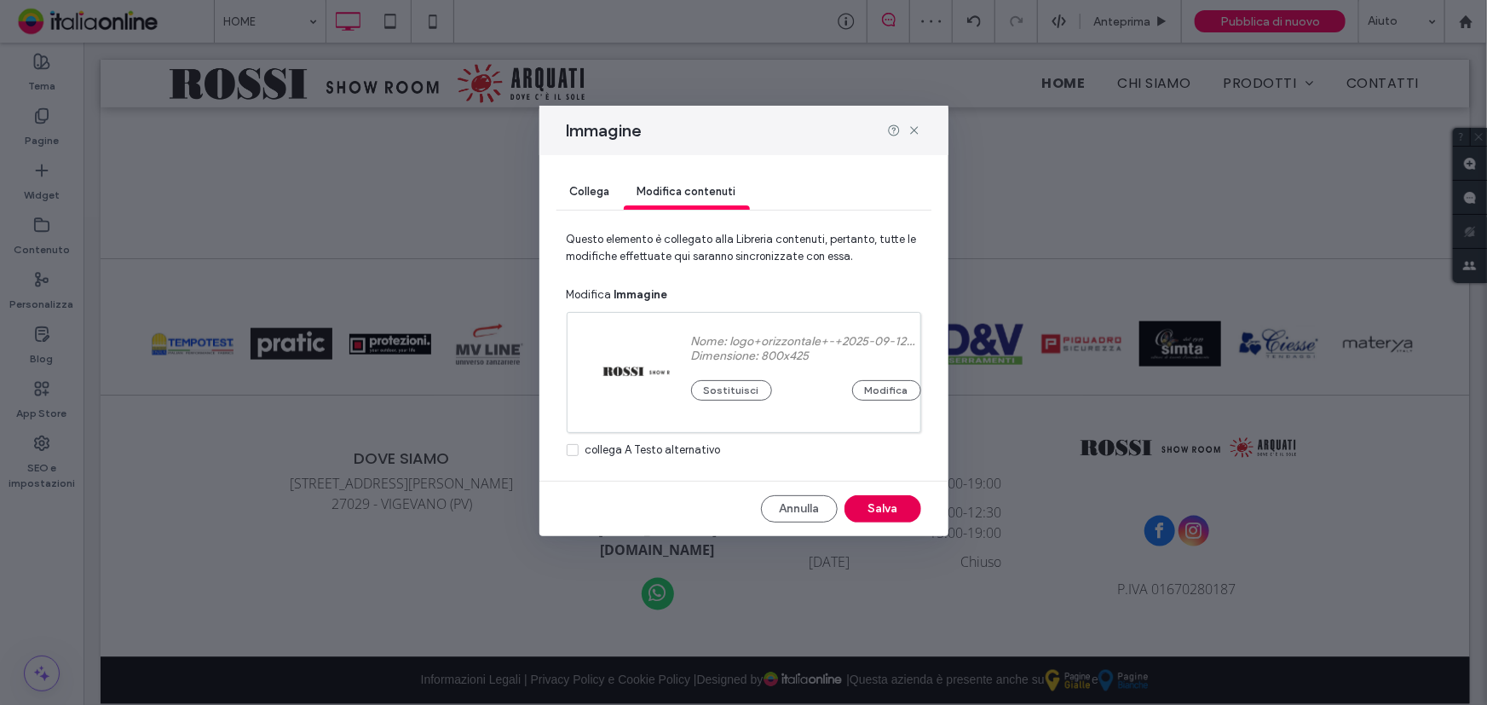
click at [890, 503] on button "Salva" at bounding box center [882, 508] width 77 height 27
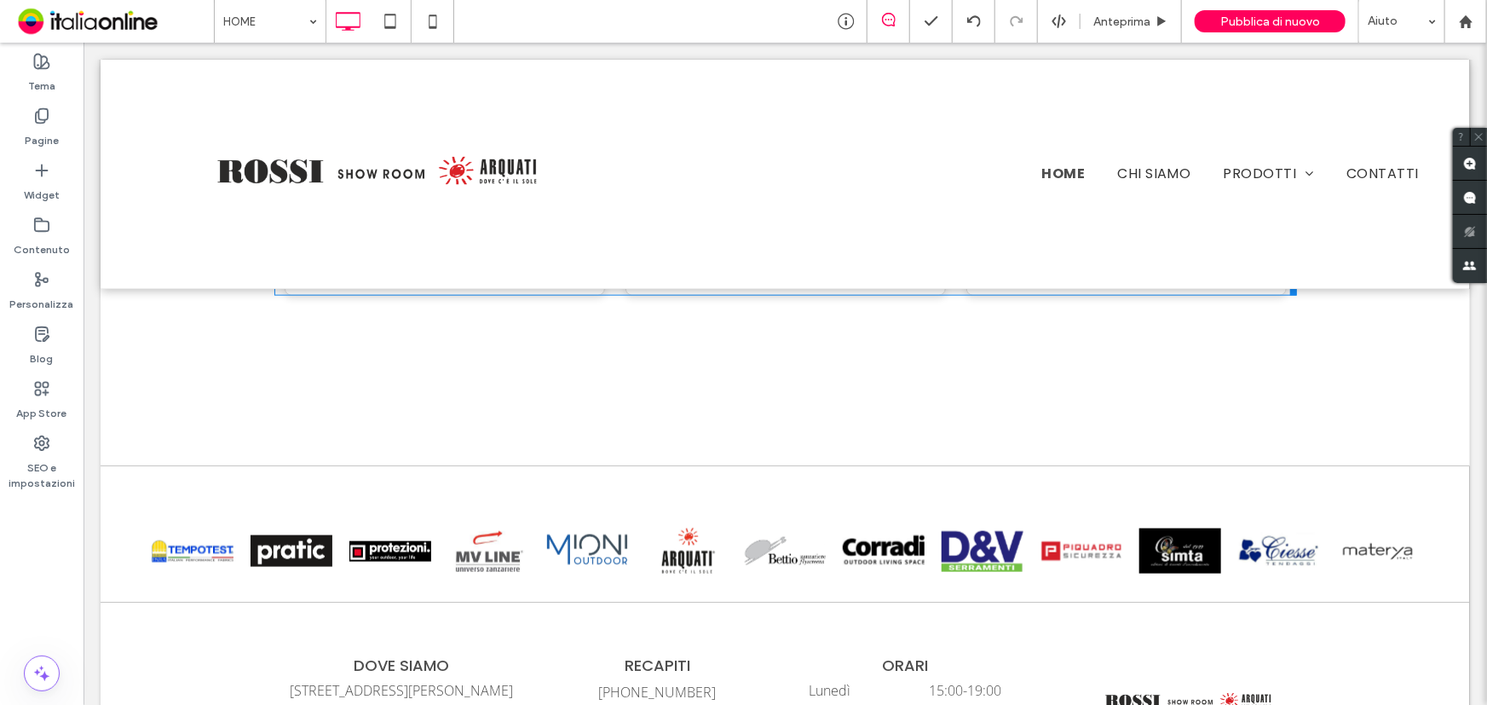
scroll to position [4337, 0]
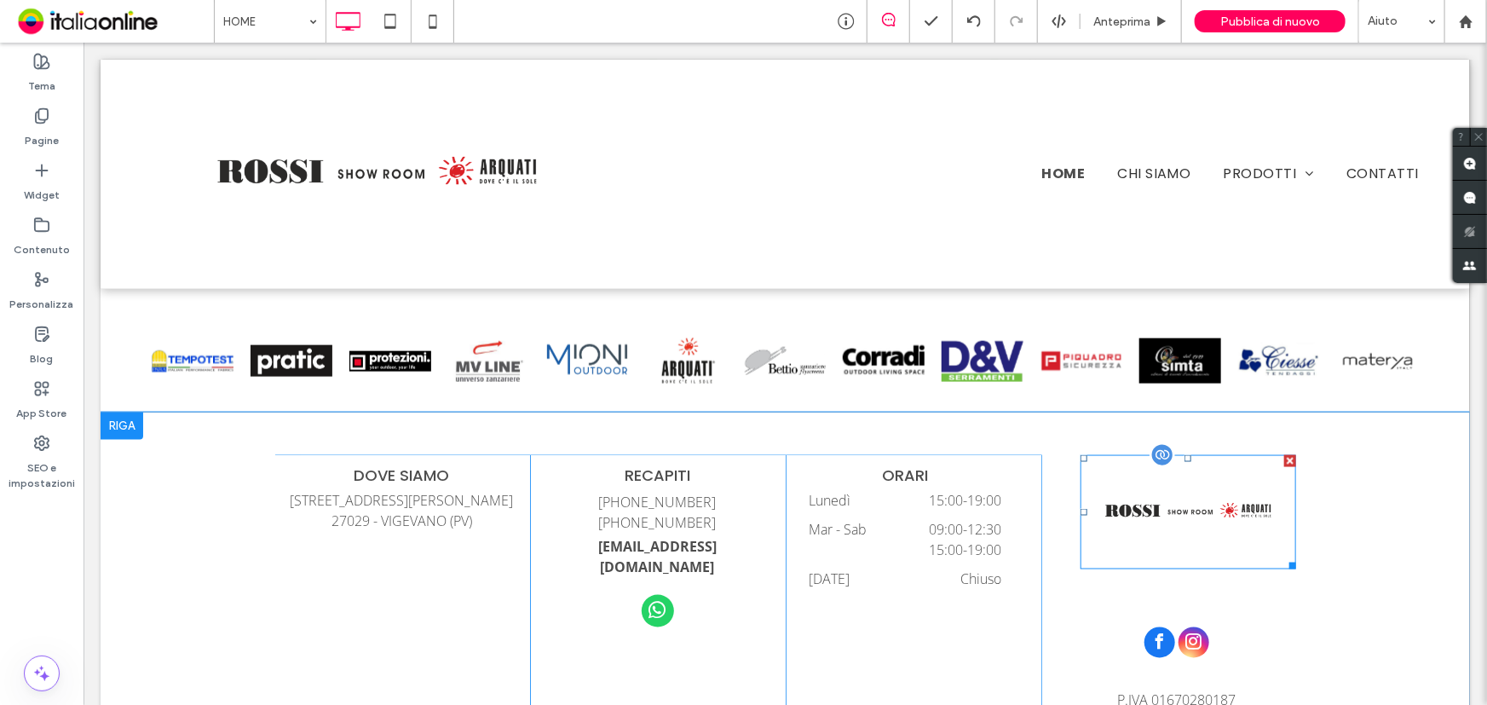
click at [1178, 465] on img at bounding box center [1188, 511] width 216 height 115
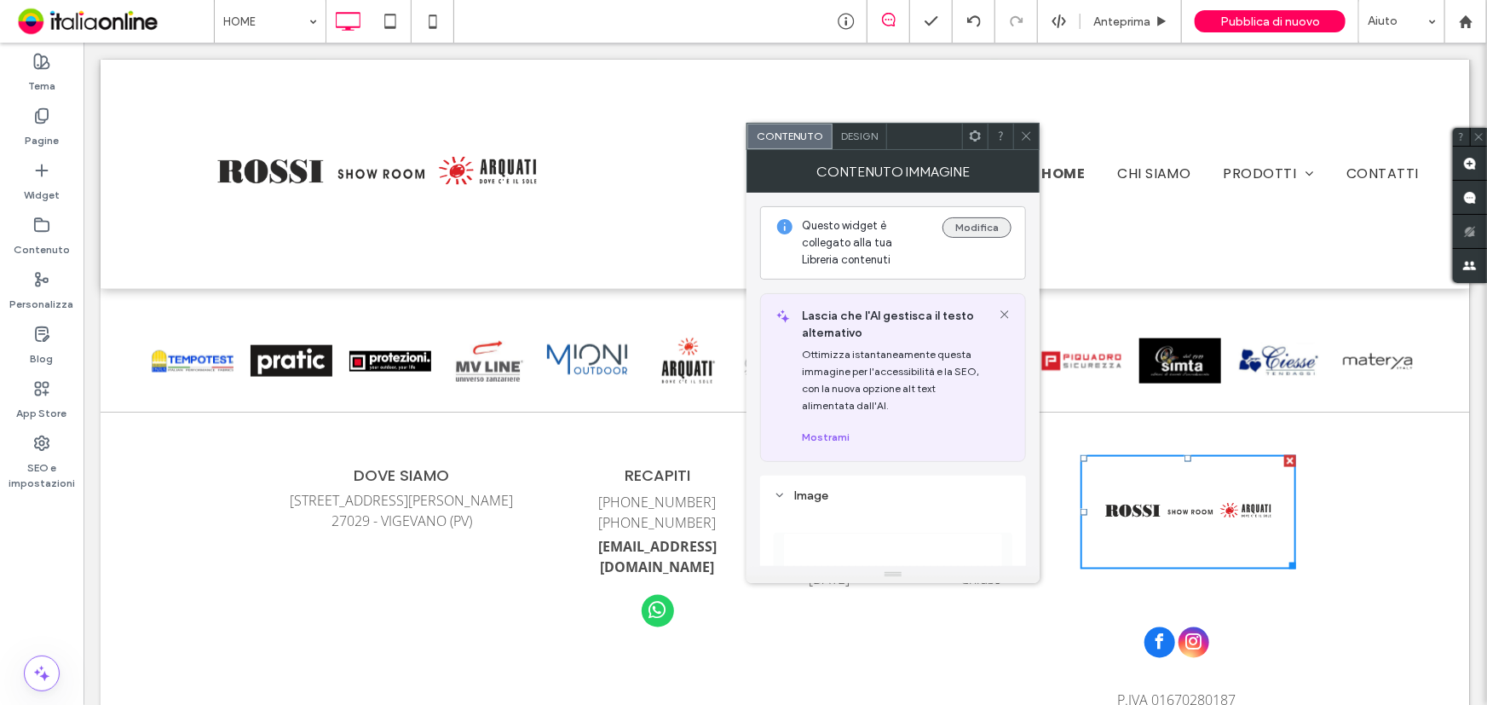
click at [982, 233] on button "Modifica" at bounding box center [976, 227] width 69 height 20
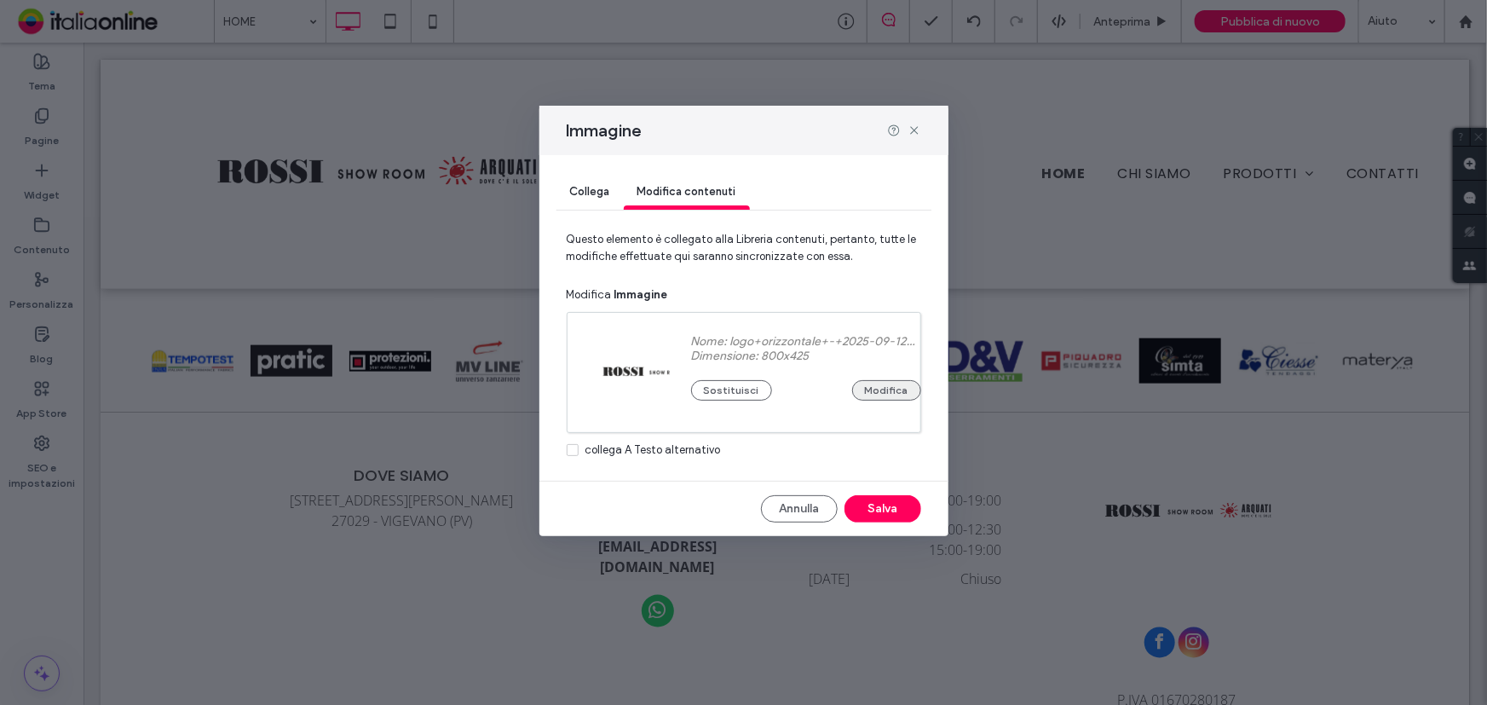
drag, startPoint x: 874, startPoint y: 389, endPoint x: 859, endPoint y: 393, distance: 15.9
click at [874, 389] on button "Modifica" at bounding box center [886, 390] width 69 height 20
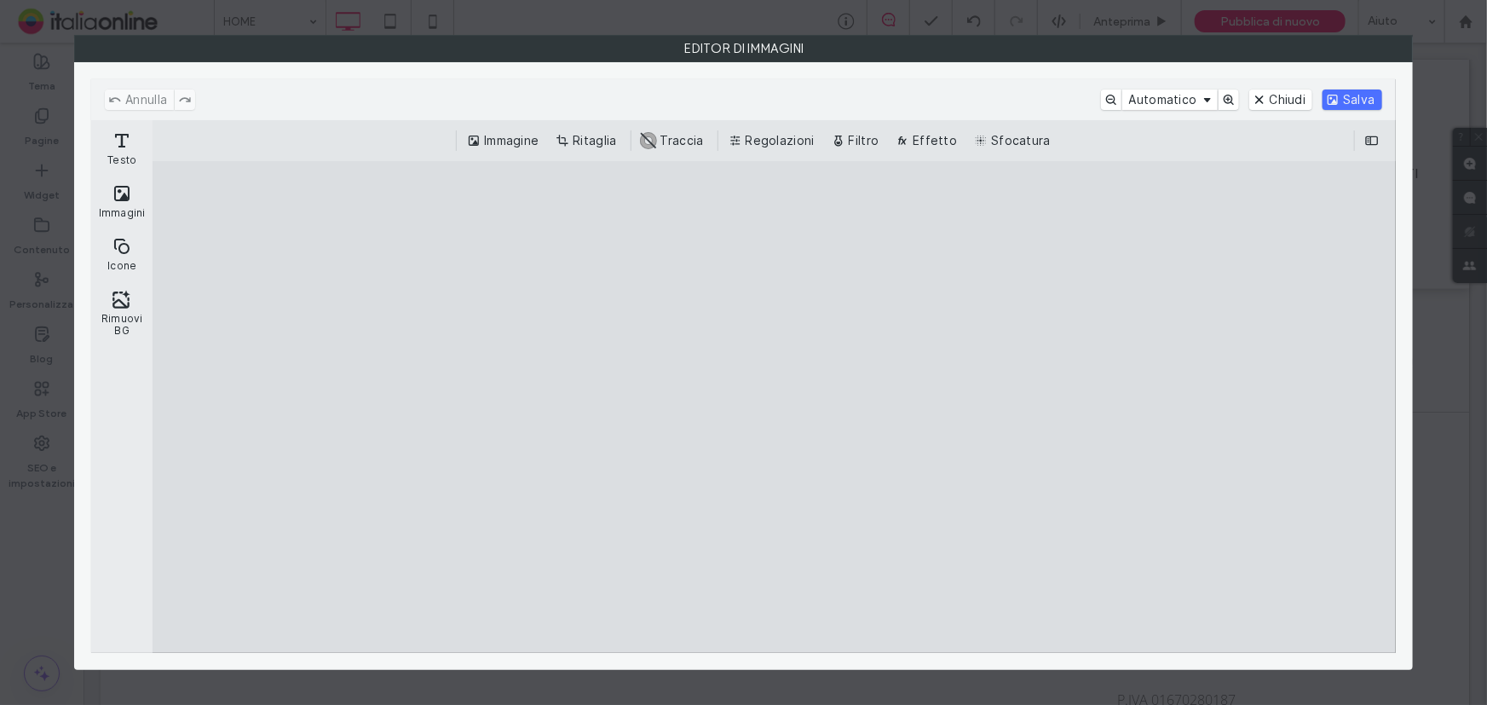
drag, startPoint x: 608, startPoint y: 137, endPoint x: 601, endPoint y: 156, distance: 20.3
click at [608, 137] on button "Ritaglia" at bounding box center [587, 140] width 71 height 20
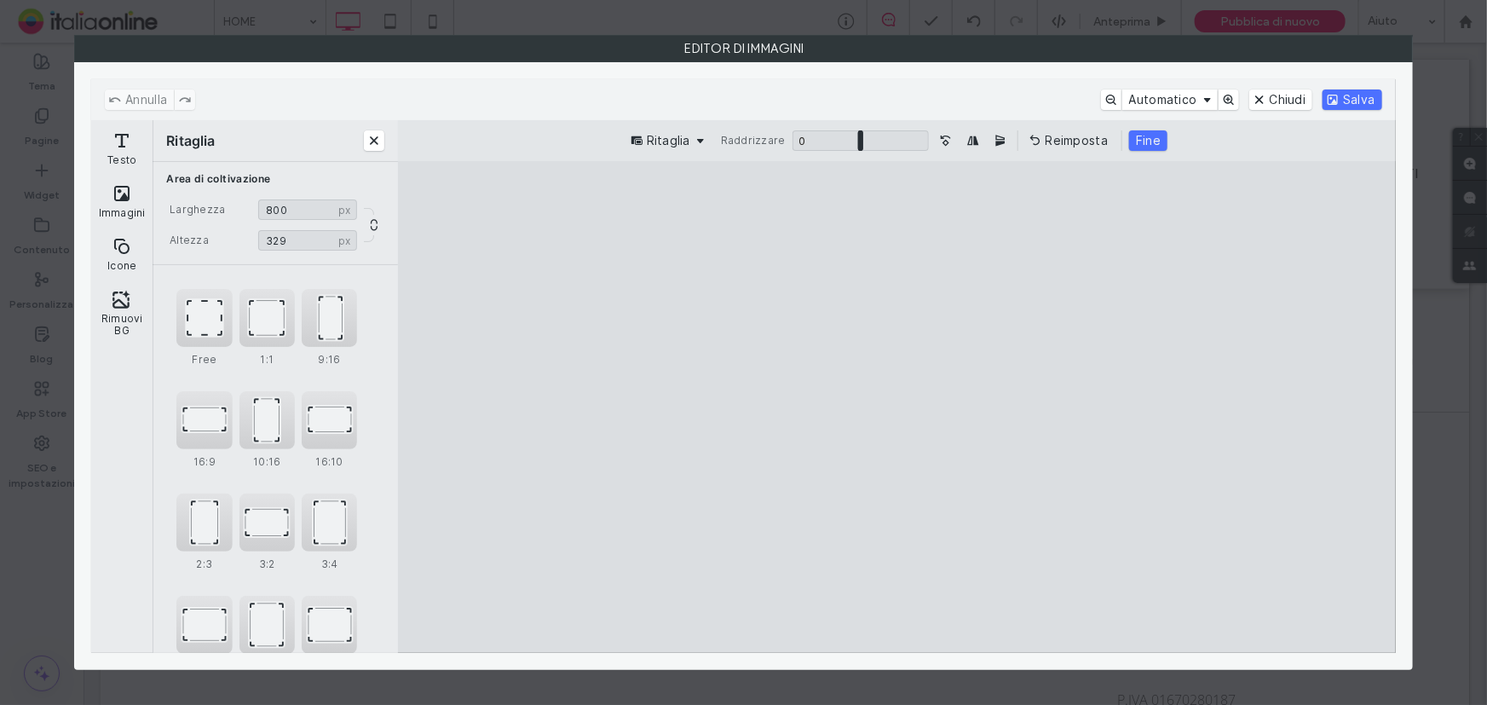
drag, startPoint x: 902, startPoint y: 212, endPoint x: 878, endPoint y: 302, distance: 93.6
click at [897, 406] on cesdk-canvas "Editor / piattaforma / website builder canvas" at bounding box center [897, 406] width 0 height 0
type input "***"
drag, startPoint x: 896, startPoint y: 608, endPoint x: 939, endPoint y: 474, distance: 141.2
click at [897, 406] on cesdk-canvas "Editor / piattaforma / website builder canvas" at bounding box center [897, 406] width 0 height 0
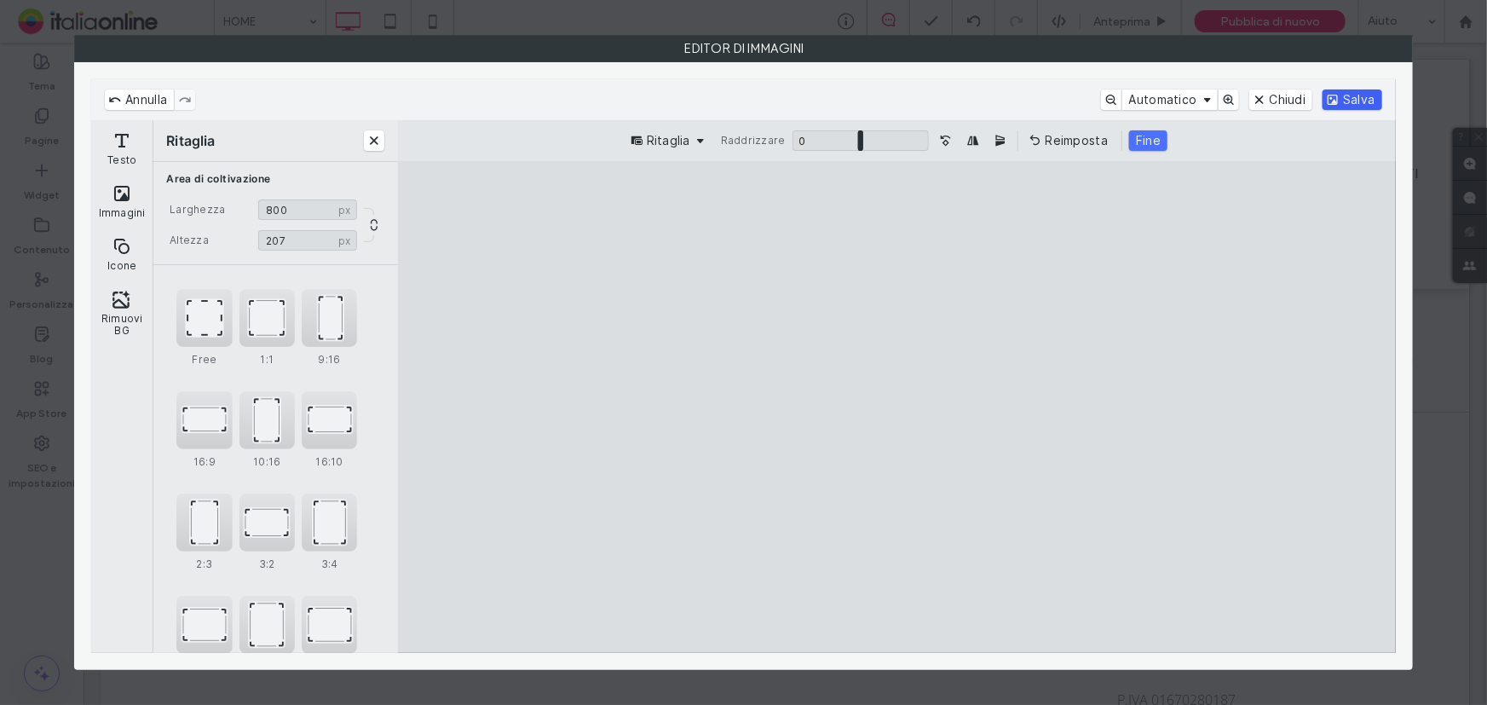
click at [1364, 92] on button "Salva" at bounding box center [1351, 99] width 59 height 20
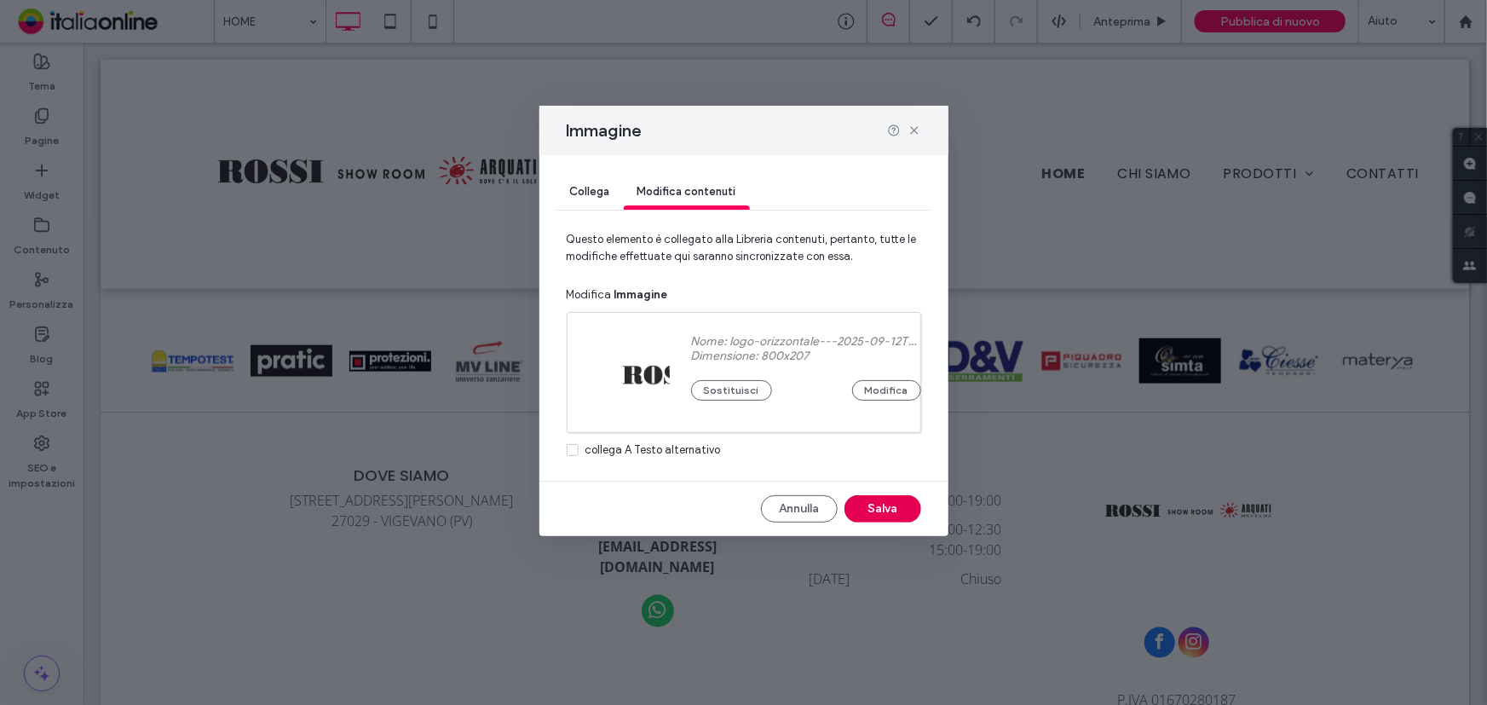
click at [885, 510] on button "Salva" at bounding box center [882, 508] width 77 height 27
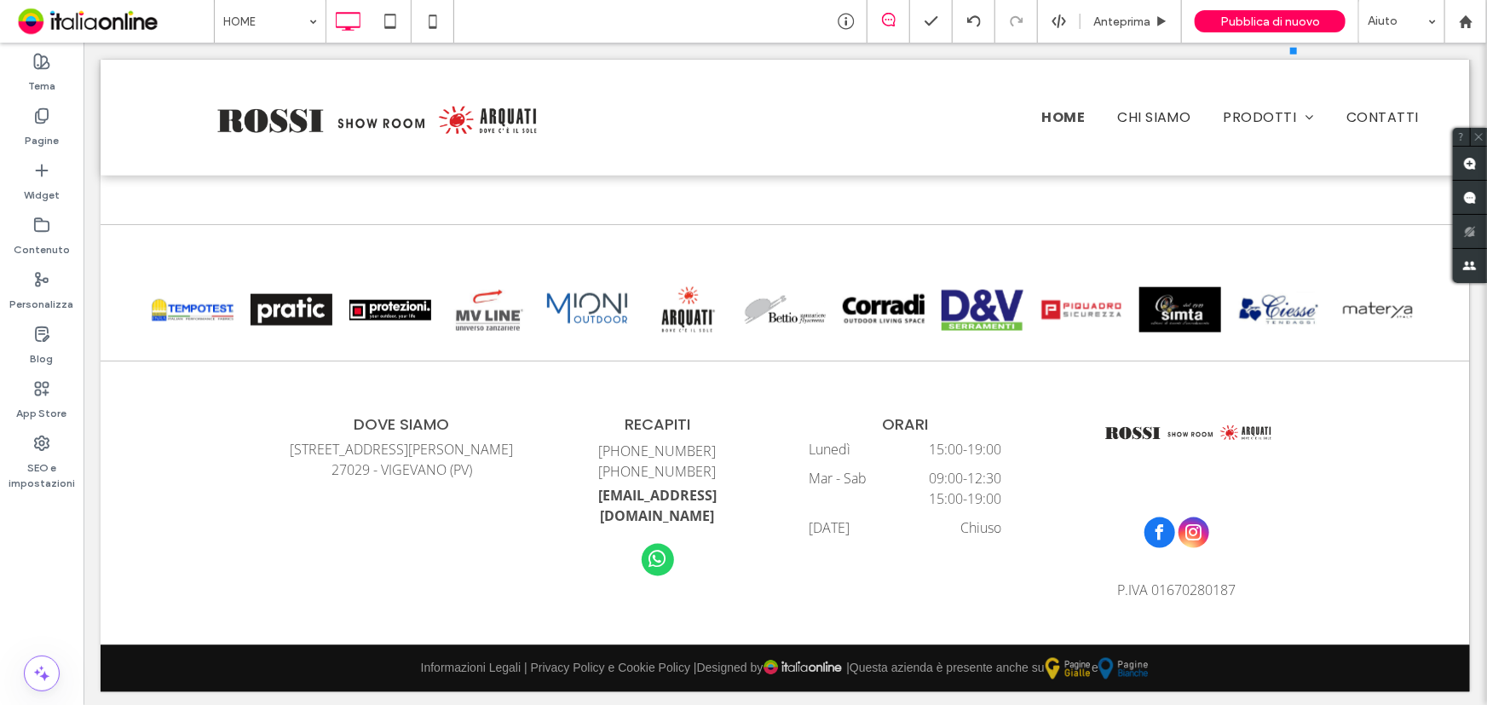
scroll to position [4389, 0]
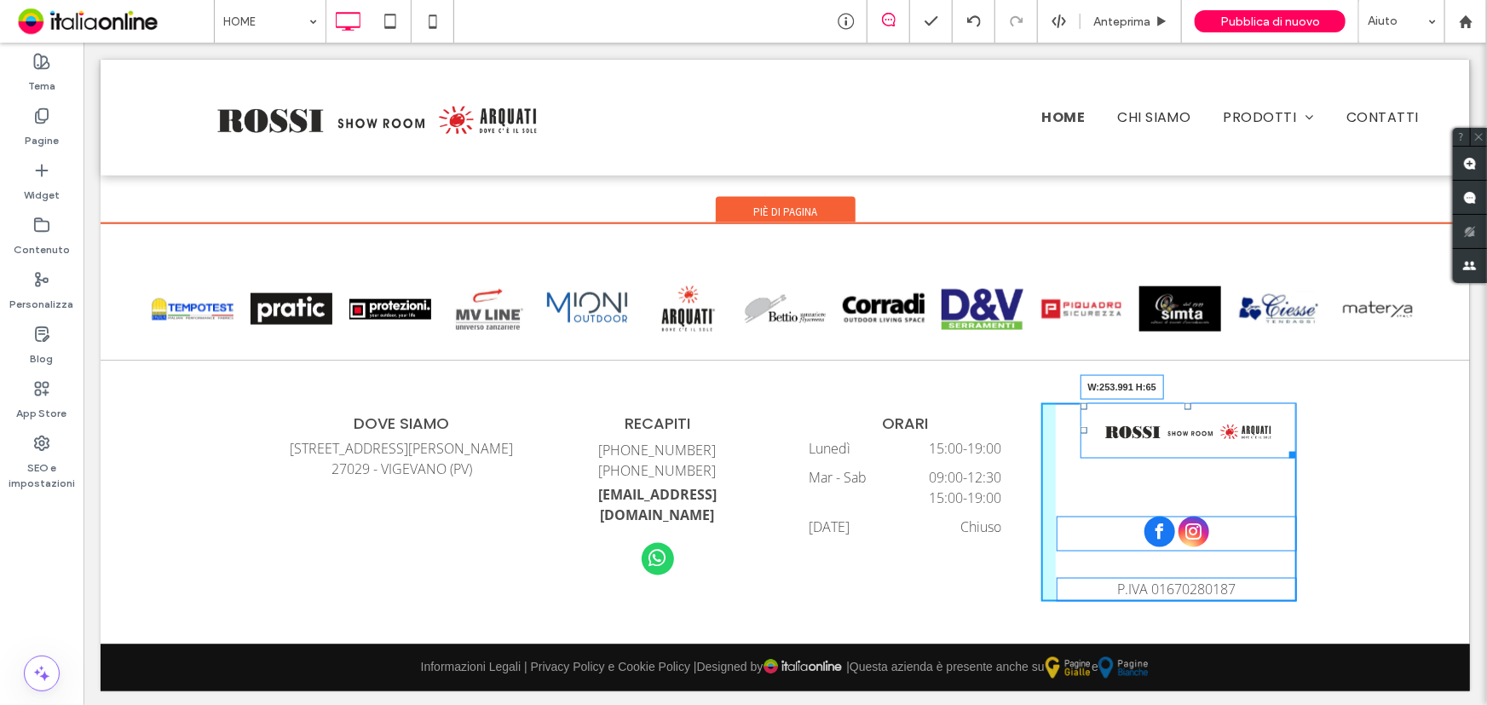
drag, startPoint x: 1288, startPoint y: 452, endPoint x: 1305, endPoint y: 476, distance: 30.0
click at [1305, 476] on div "DOVE SIAMO Corso Ugo La Malfa, 21 27029 - VIGEVANO (PV) Click To Paste RECAPITI…" at bounding box center [784, 502] width 1369 height 284
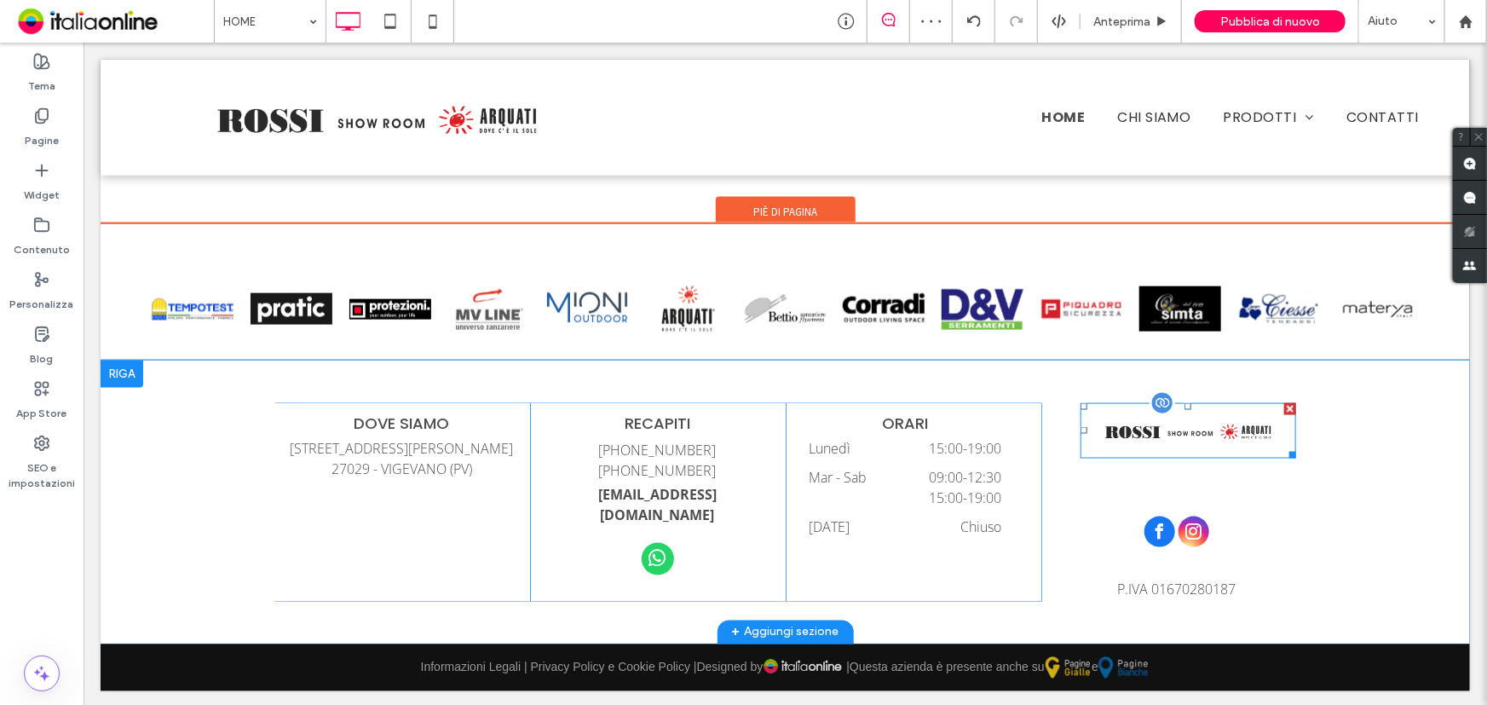
click at [1222, 424] on img at bounding box center [1188, 430] width 216 height 56
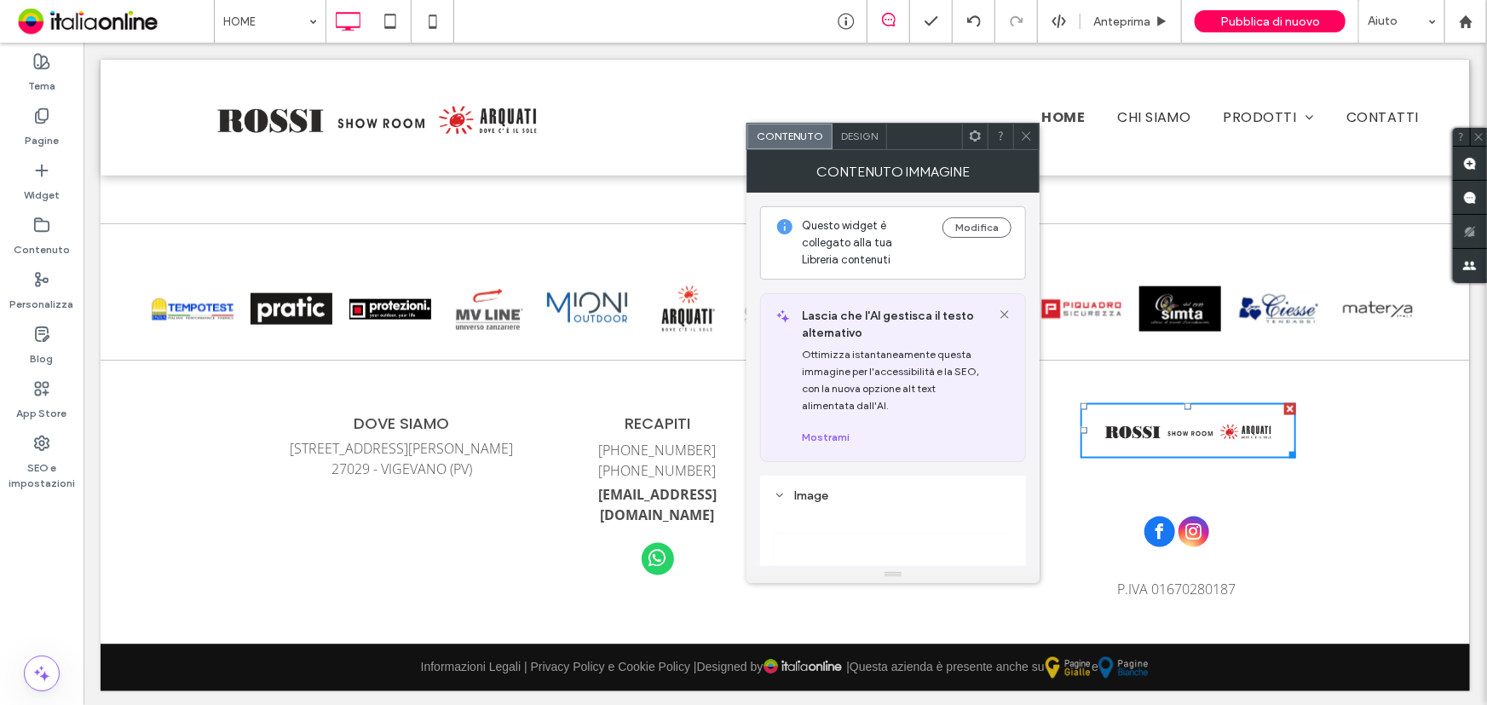
drag, startPoint x: 1022, startPoint y: 136, endPoint x: 1025, endPoint y: 146, distance: 10.0
click at [1022, 136] on icon at bounding box center [1026, 136] width 13 height 13
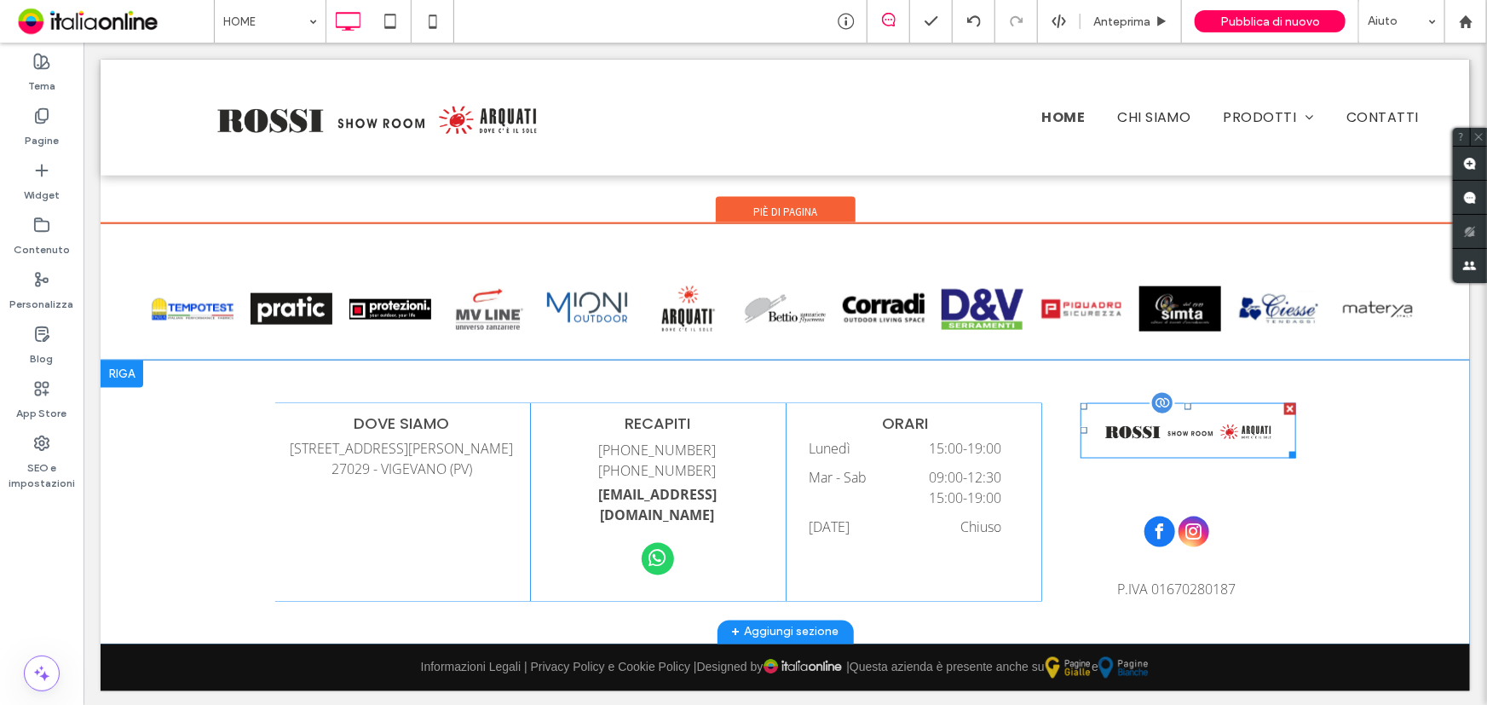
click at [1285, 402] on div at bounding box center [1289, 408] width 12 height 12
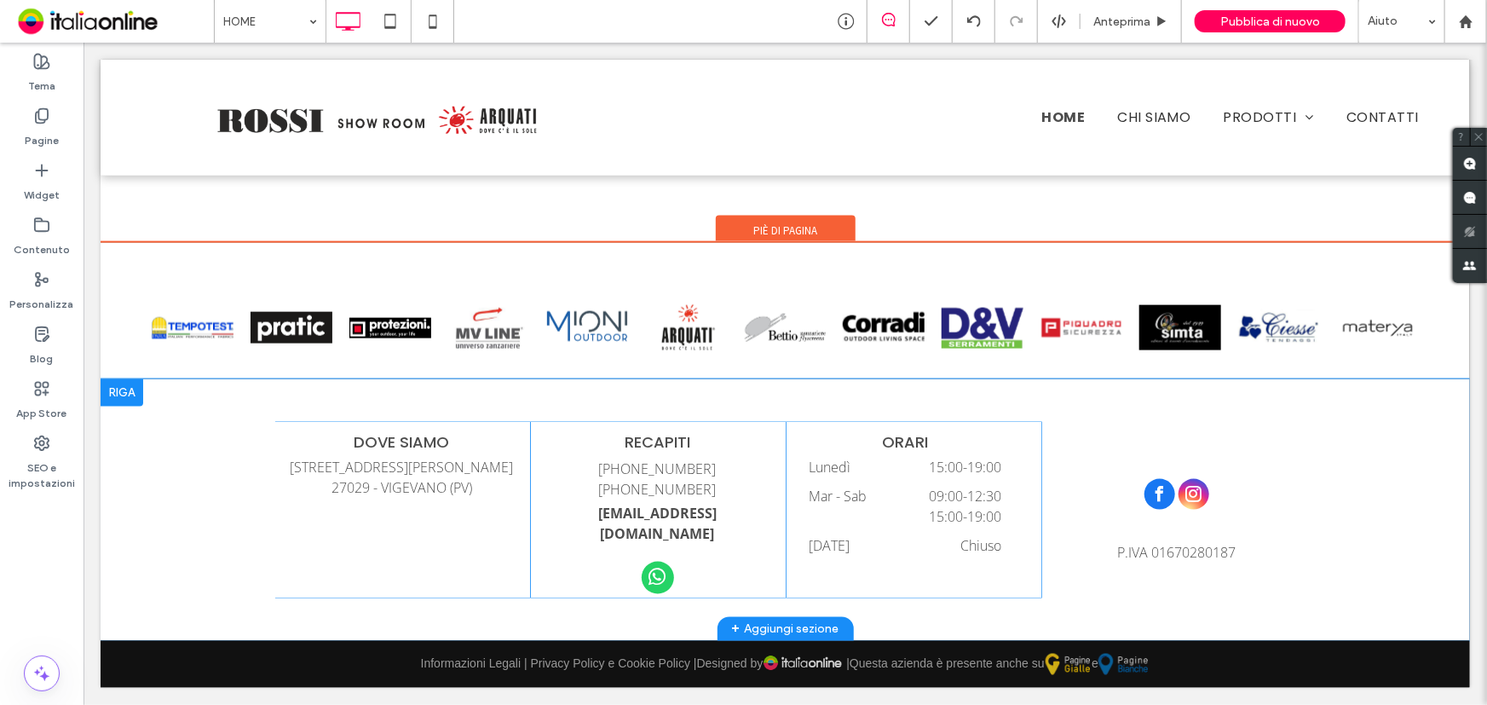
scroll to position [4348, 0]
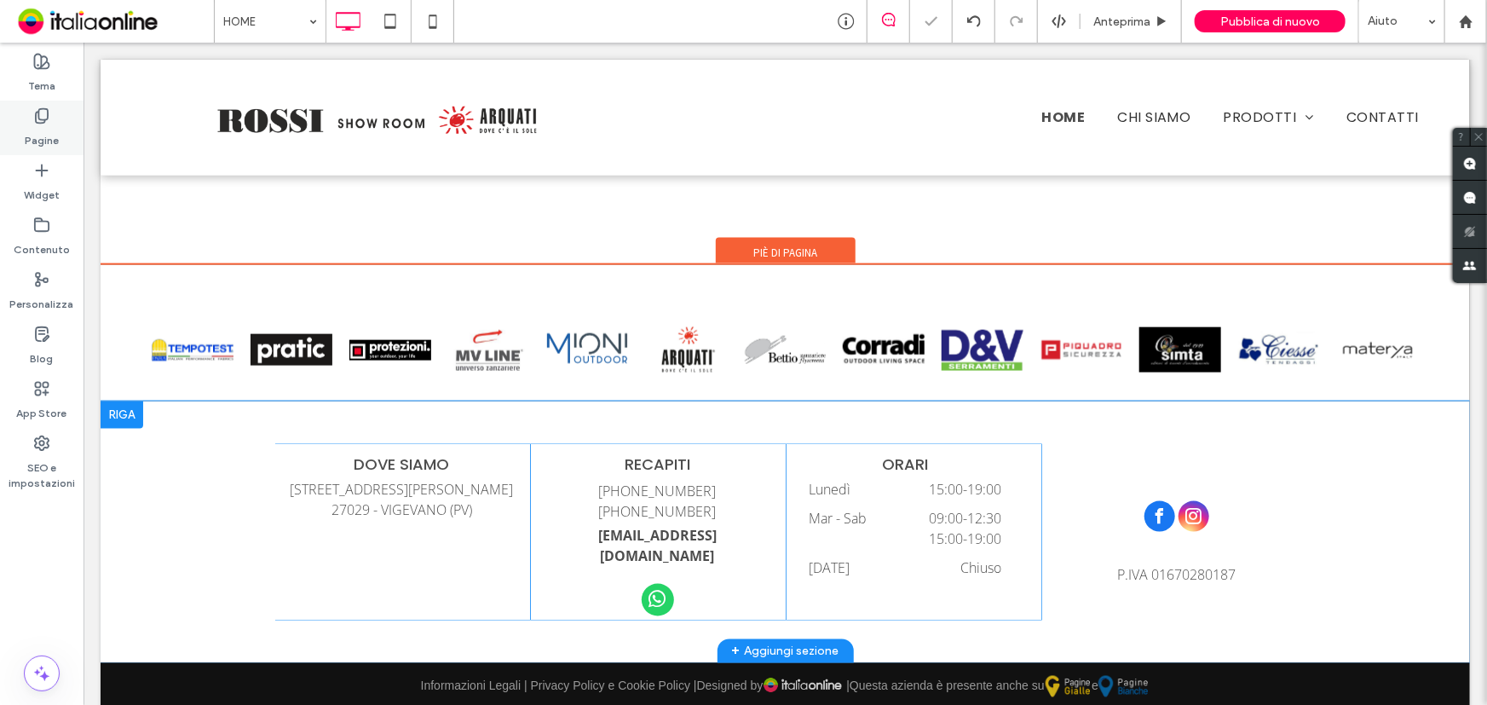
click at [37, 135] on label "Pagine" at bounding box center [42, 136] width 34 height 24
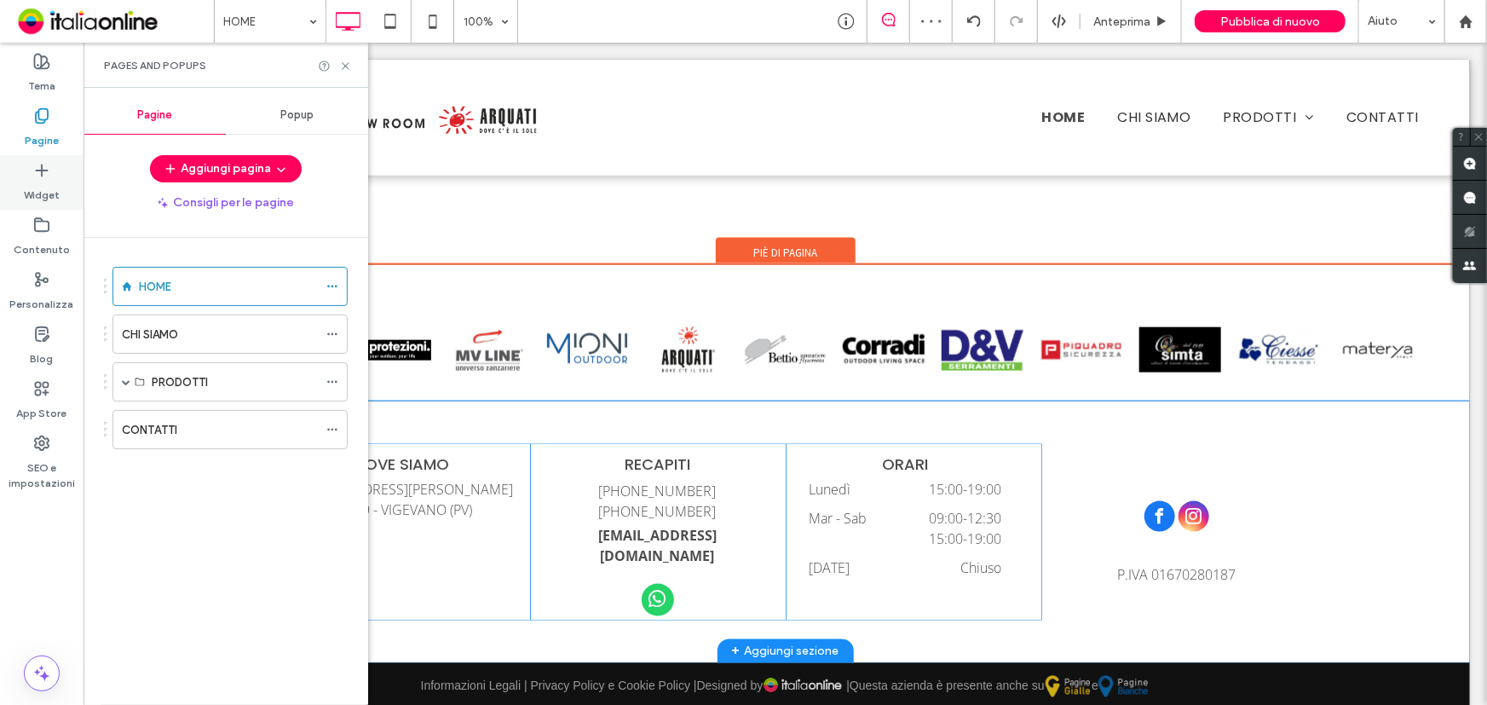
click at [28, 199] on label "Widget" at bounding box center [42, 191] width 36 height 24
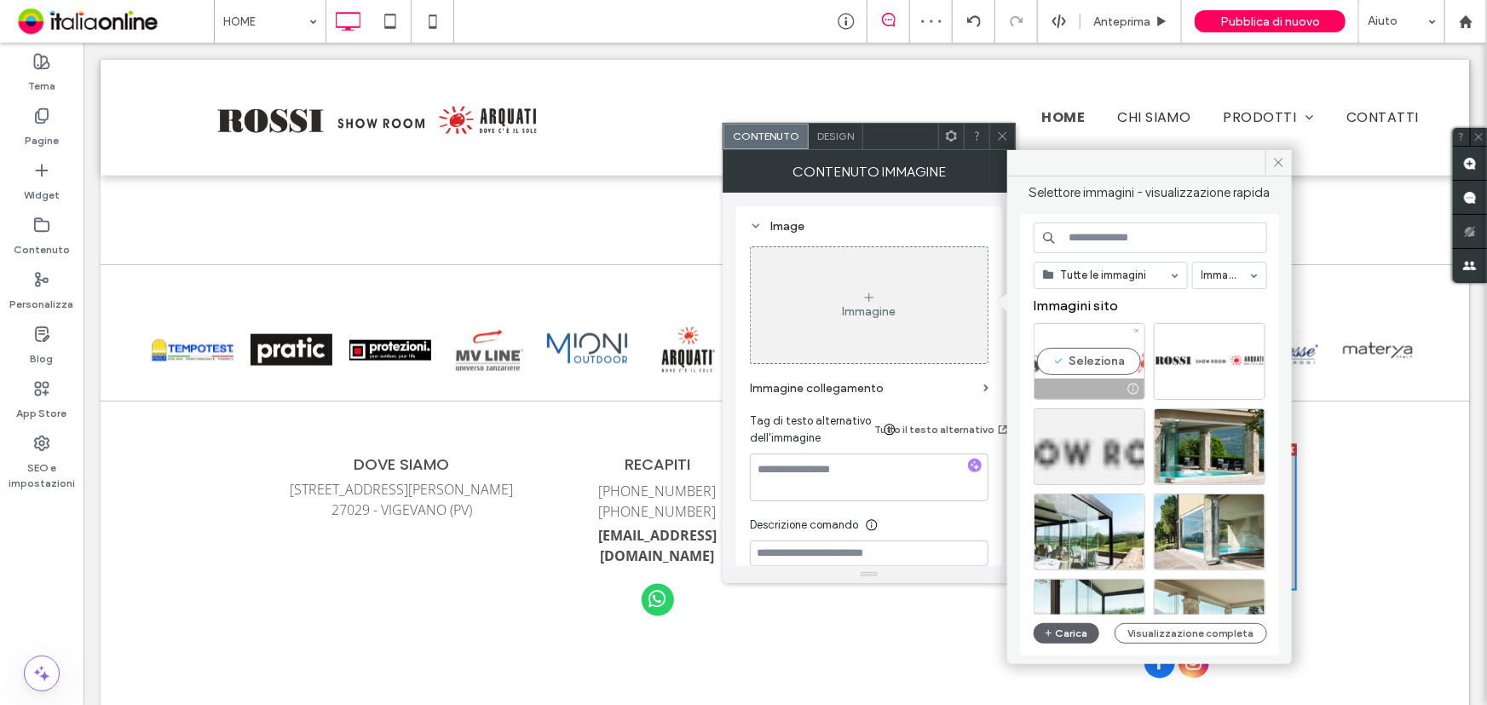
click at [1097, 366] on div "Seleziona" at bounding box center [1090, 361] width 112 height 77
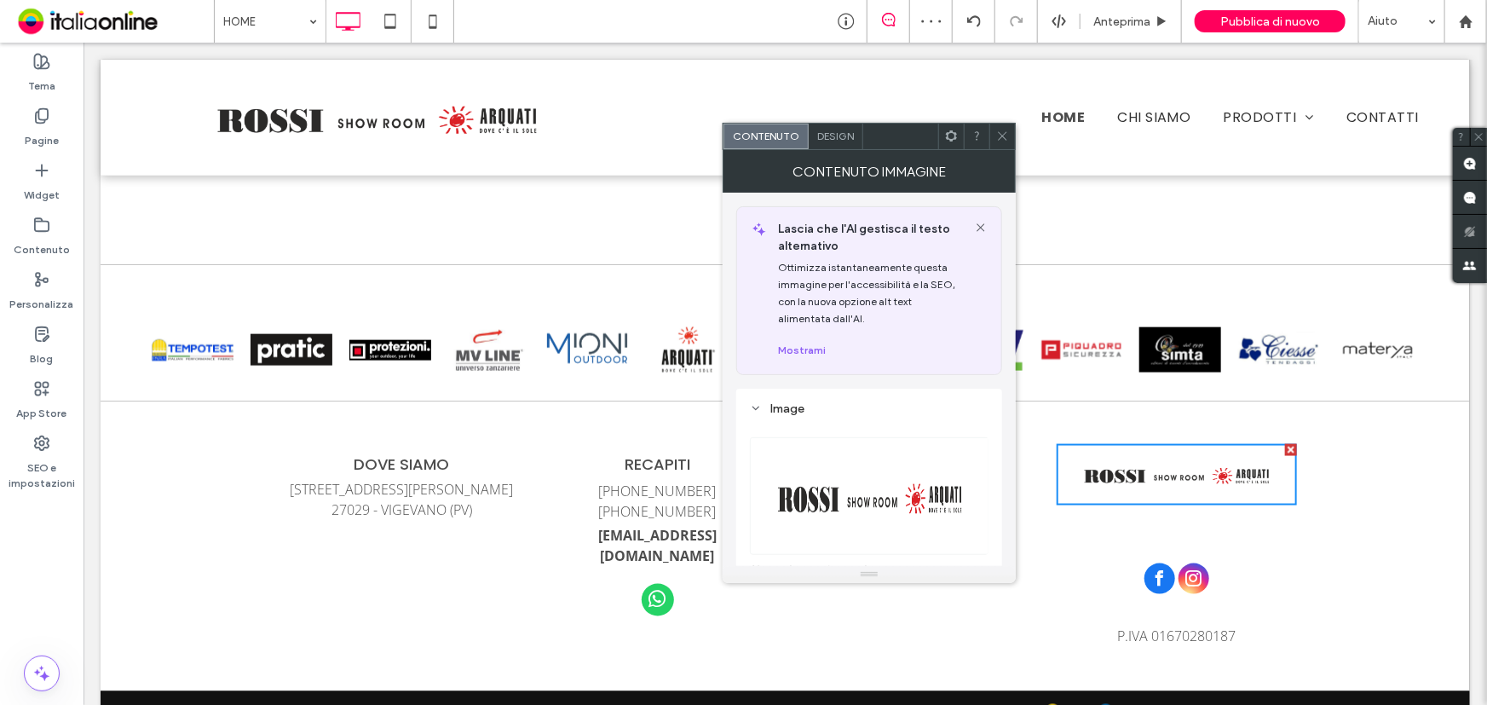
click at [1005, 133] on icon at bounding box center [1002, 136] width 13 height 13
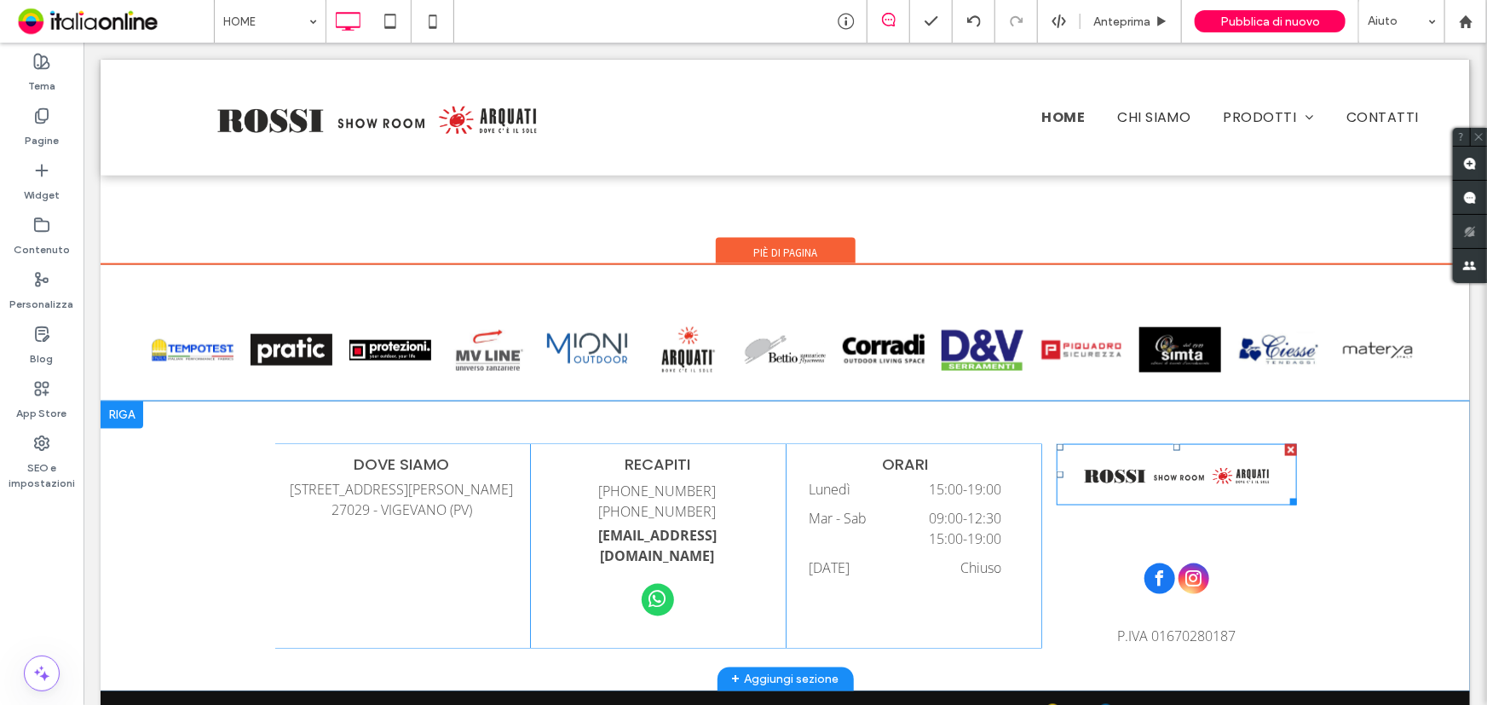
click at [1287, 447] on div at bounding box center [1290, 449] width 12 height 12
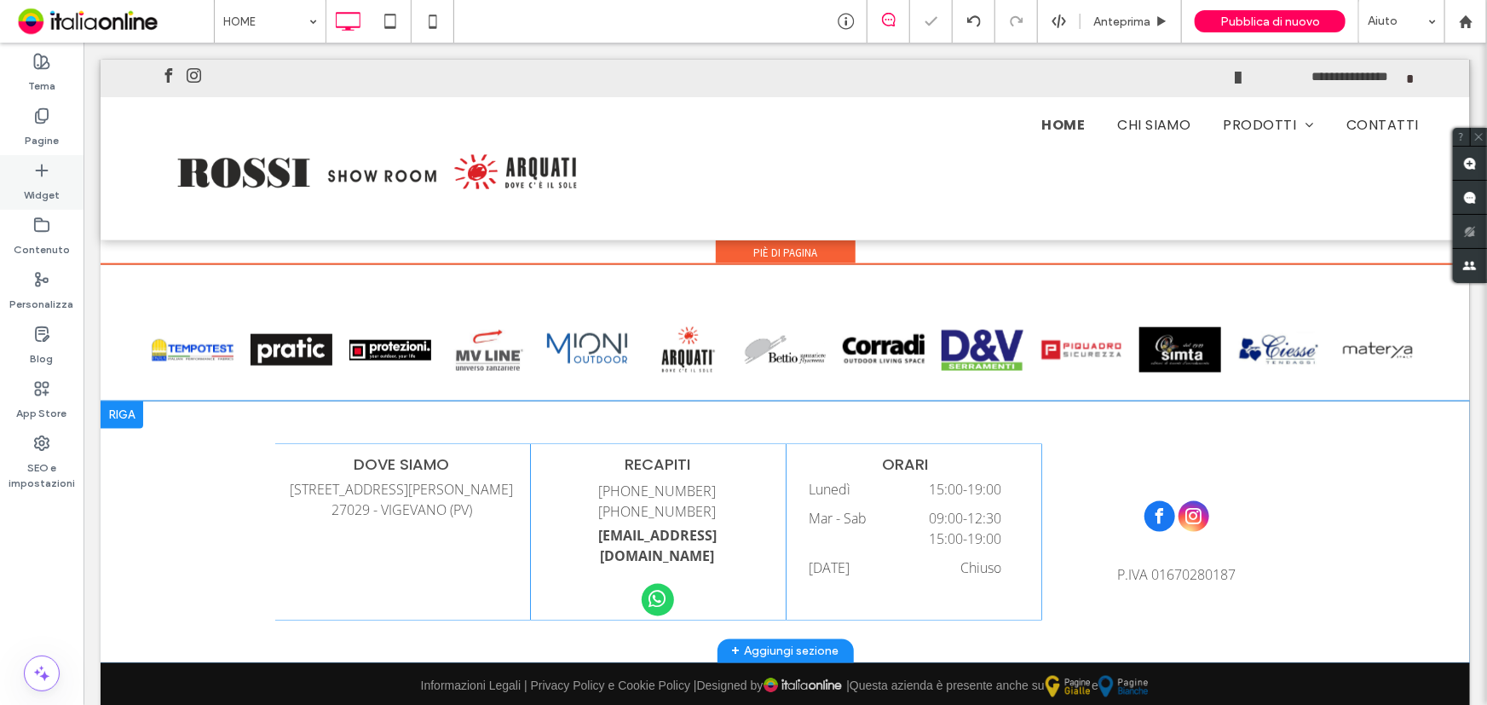
click at [49, 164] on icon at bounding box center [41, 170] width 17 height 17
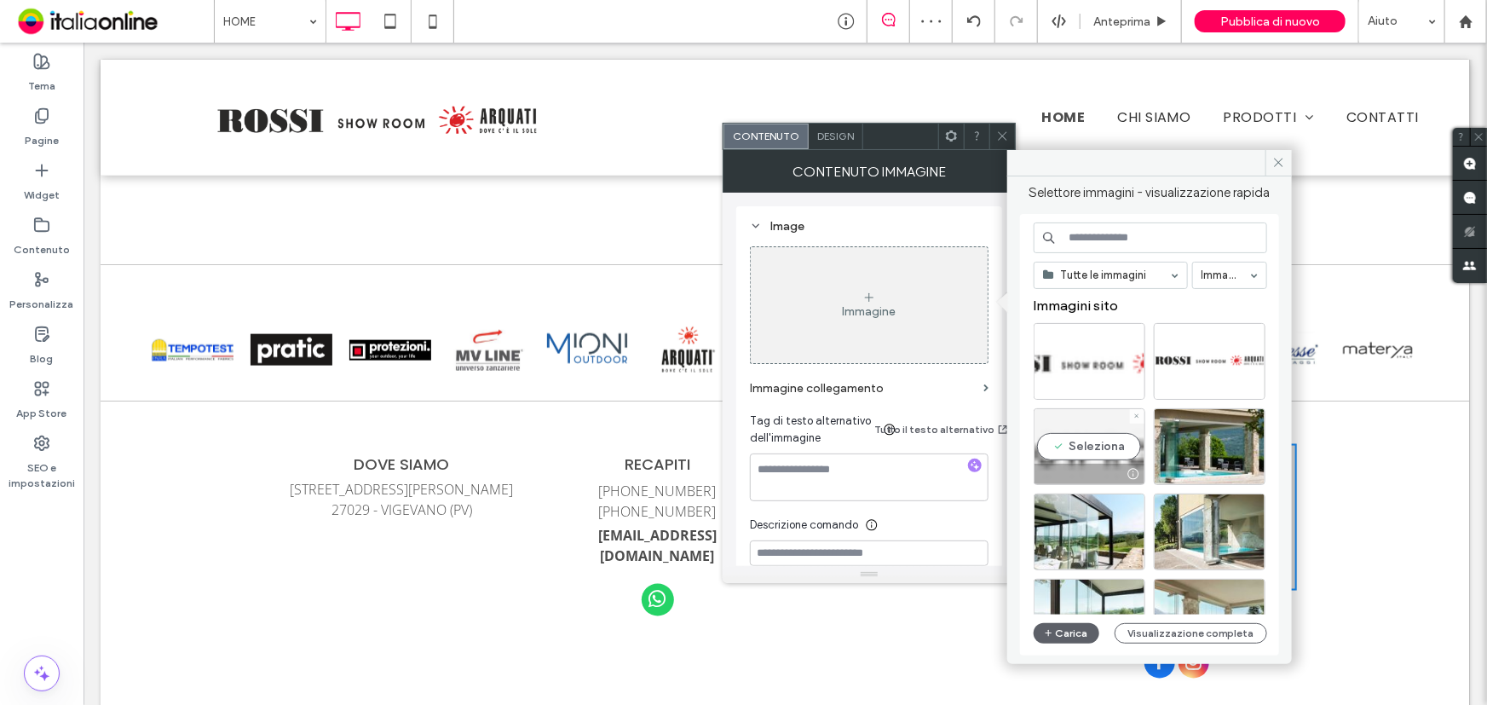
click at [1104, 433] on div "Seleziona" at bounding box center [1090, 446] width 112 height 77
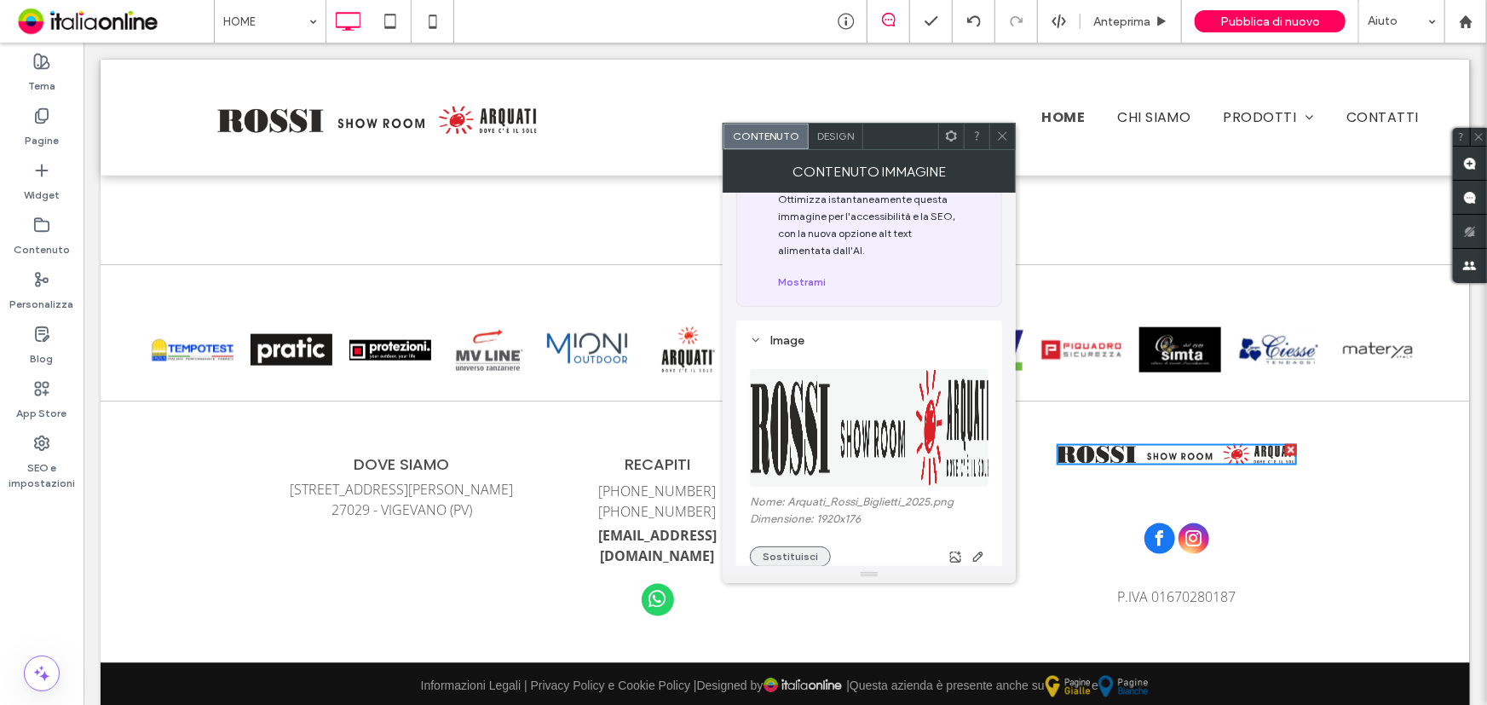
scroll to position [154, 0]
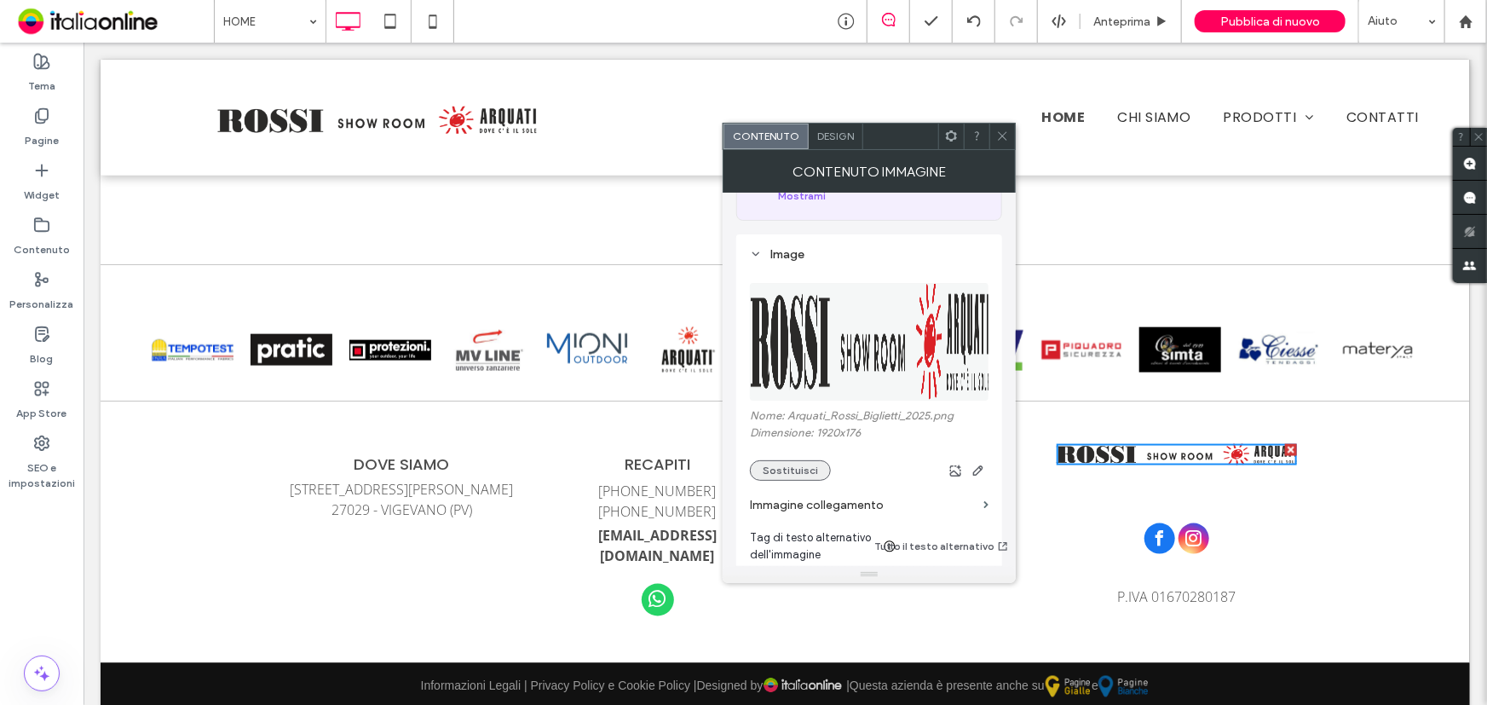
click at [771, 472] on button "Sostituisci" at bounding box center [790, 470] width 81 height 20
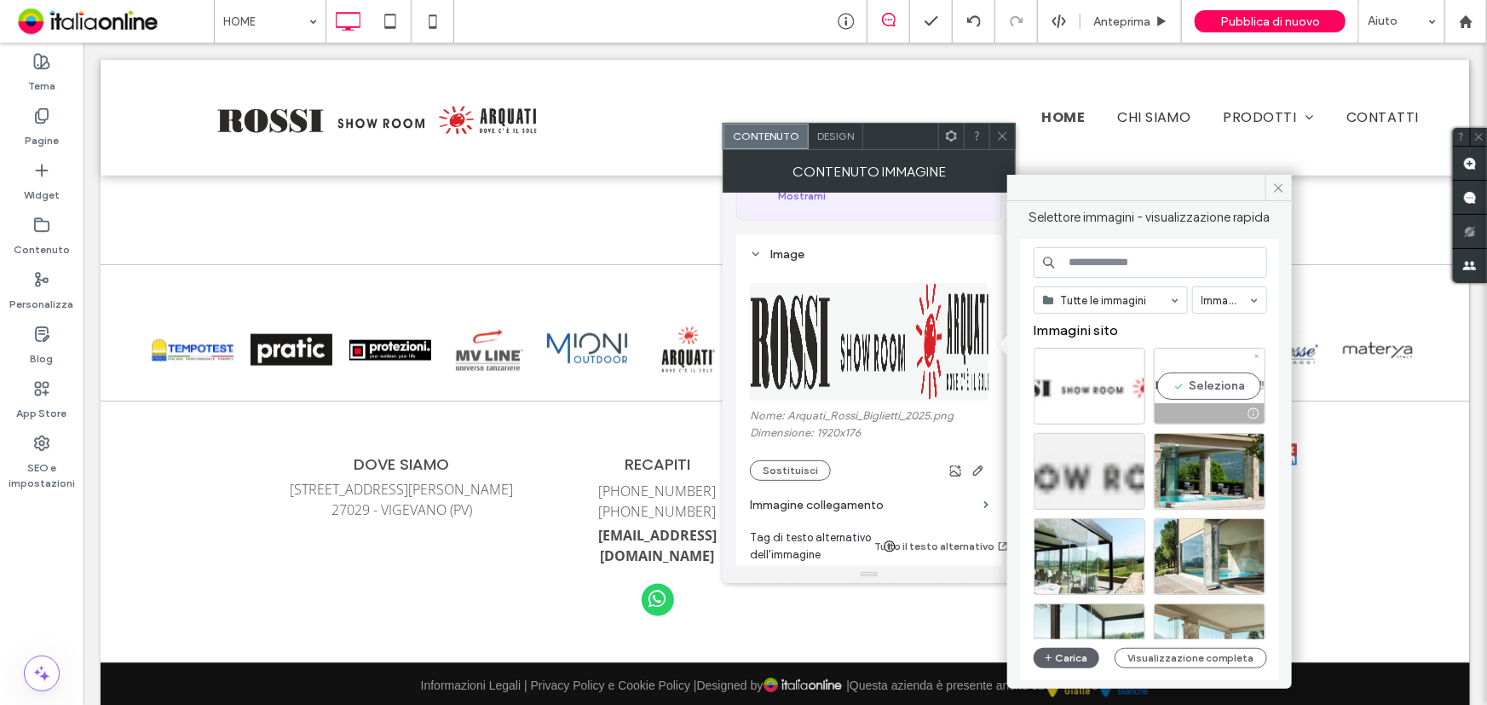
click at [1189, 385] on div "Seleziona" at bounding box center [1210, 386] width 112 height 77
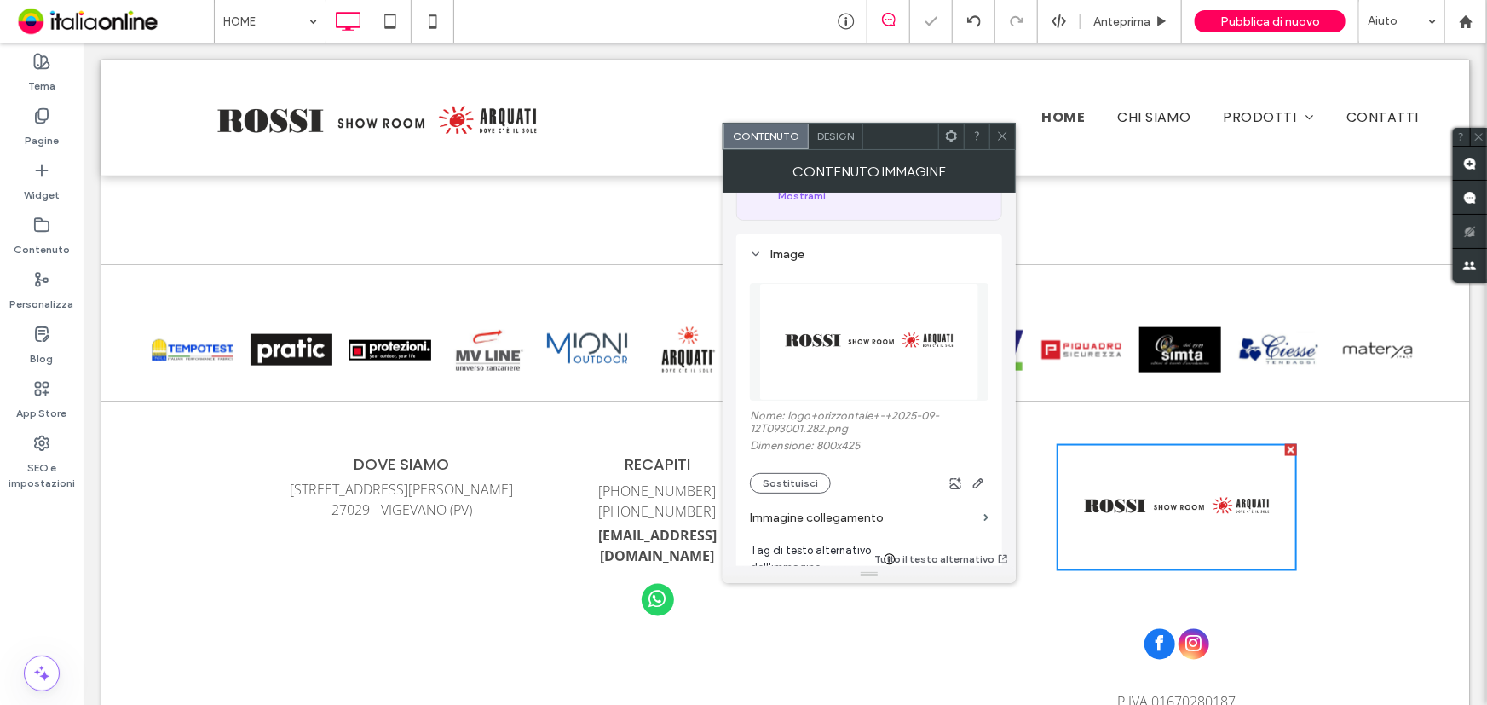
click at [998, 135] on icon at bounding box center [1002, 136] width 13 height 13
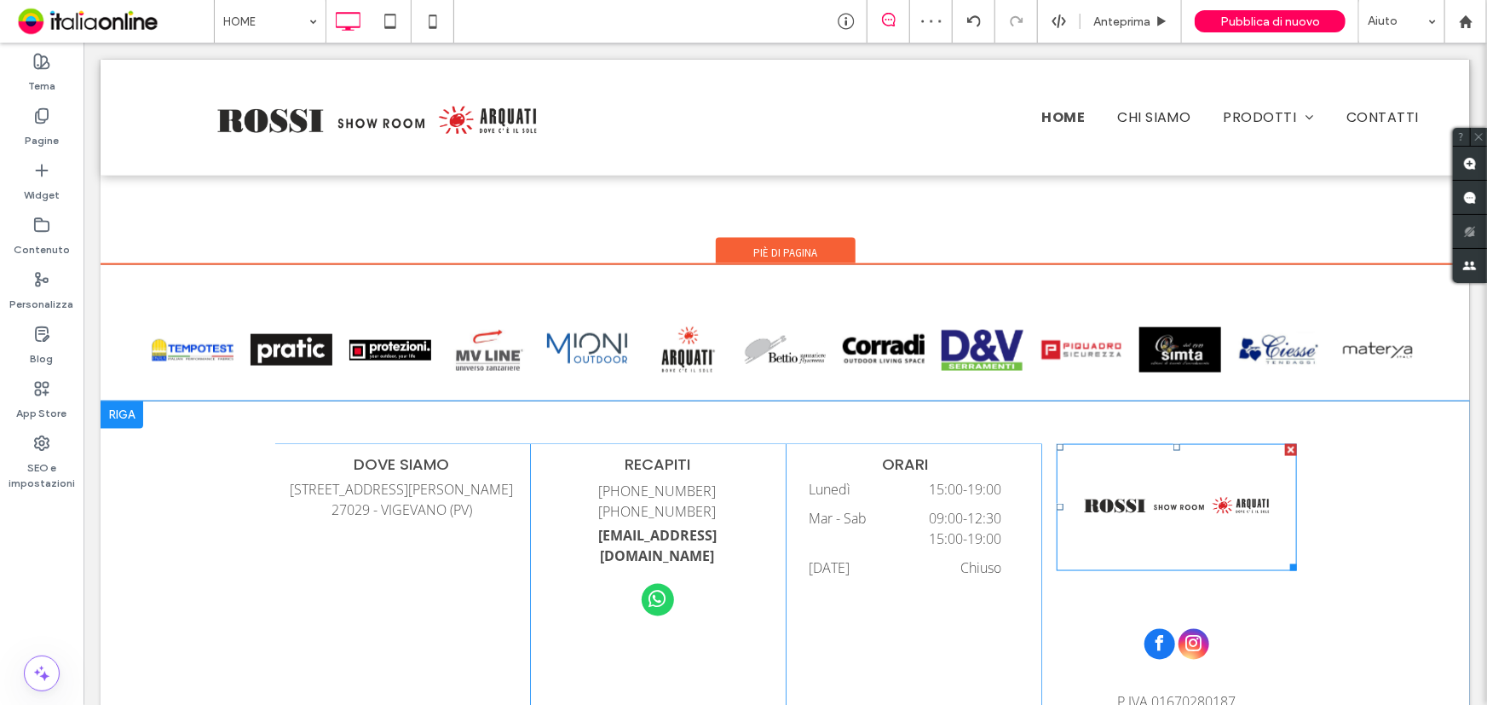
click at [1173, 455] on img at bounding box center [1176, 507] width 240 height 128
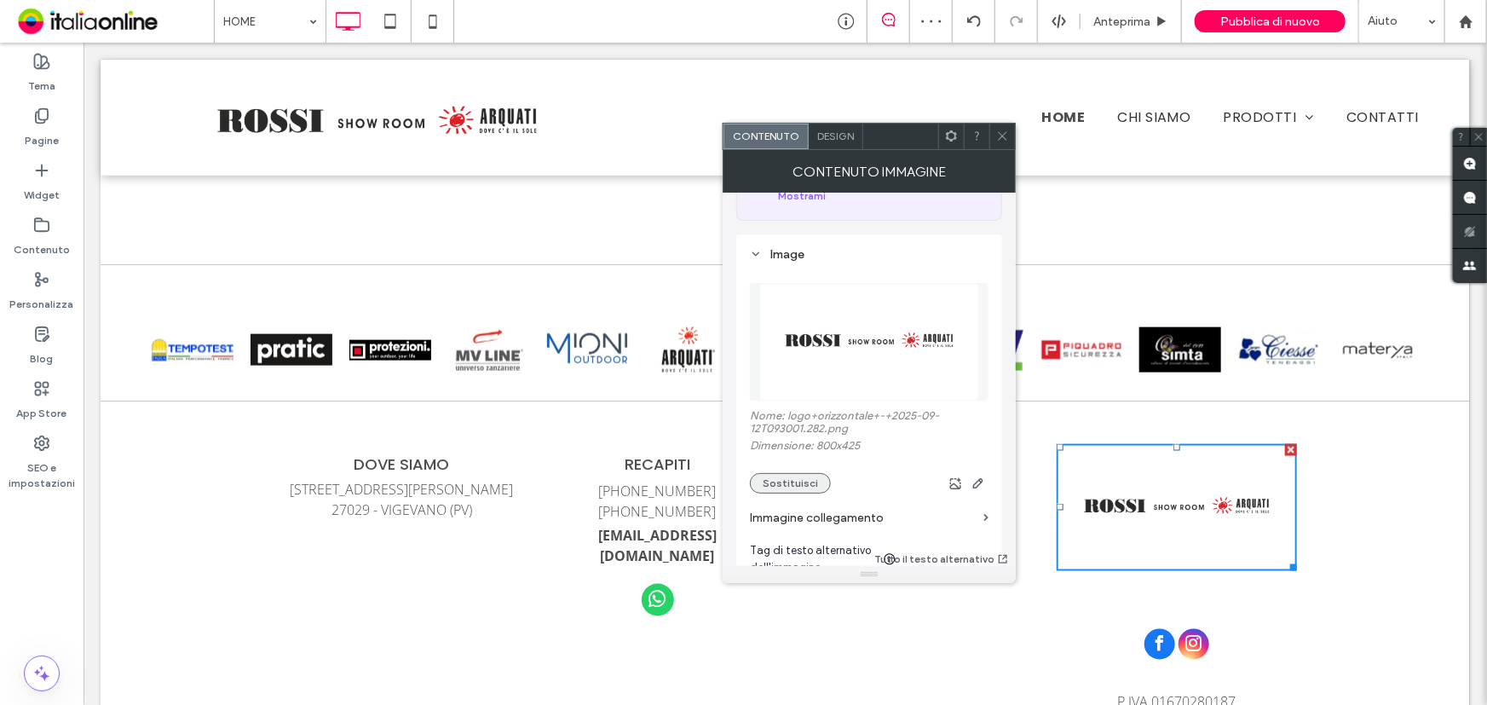
click at [815, 480] on button "Sostituisci" at bounding box center [790, 483] width 81 height 20
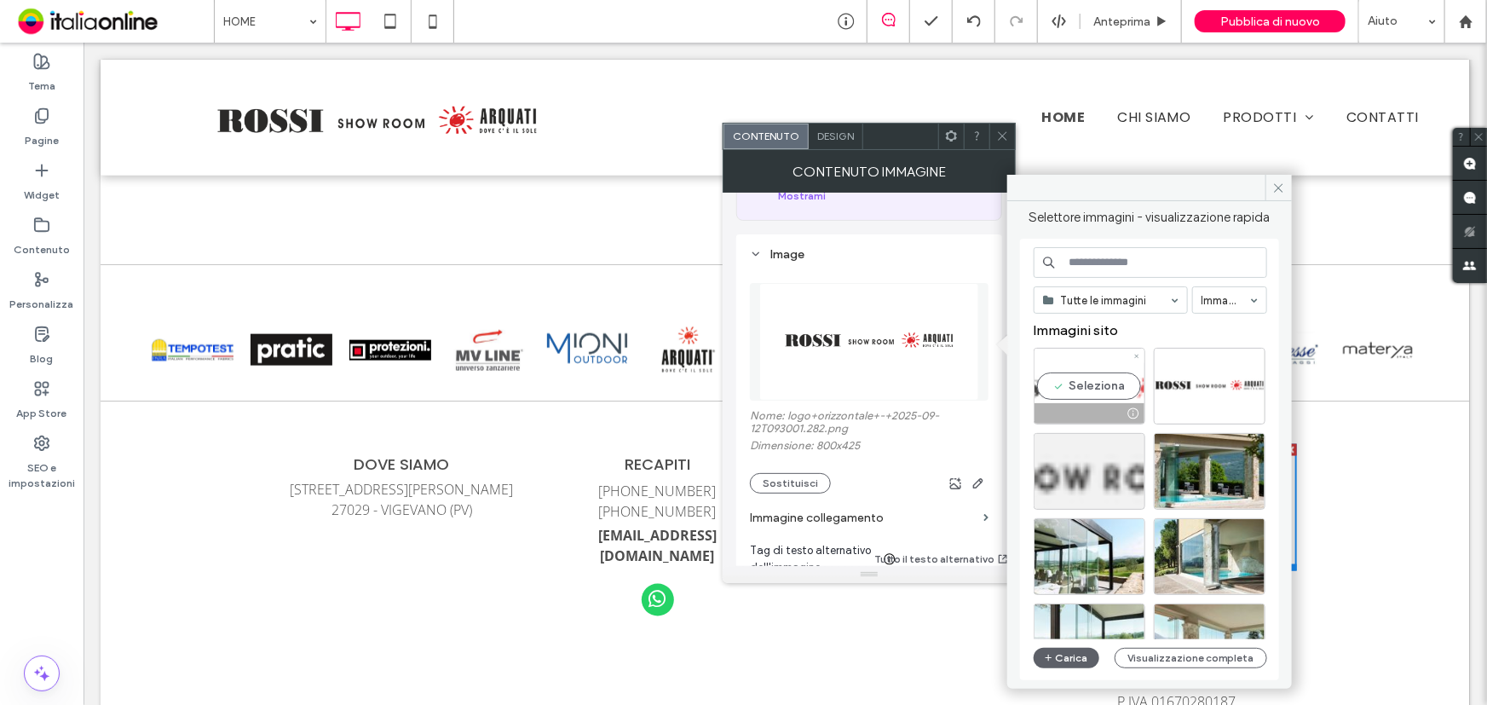
click at [1056, 386] on div "Seleziona" at bounding box center [1090, 386] width 112 height 77
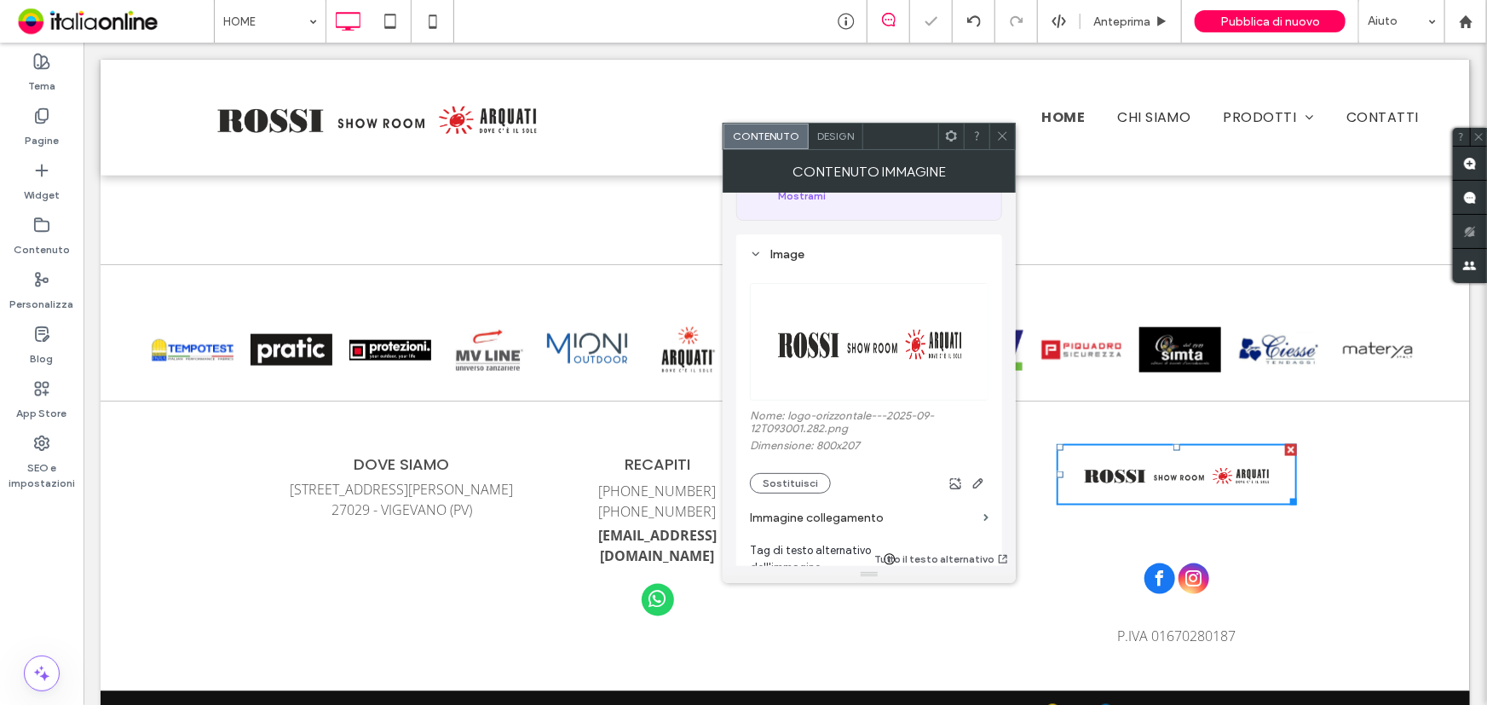
drag, startPoint x: 1005, startPoint y: 131, endPoint x: 1011, endPoint y: 147, distance: 16.5
click at [1003, 131] on icon at bounding box center [1002, 136] width 13 height 13
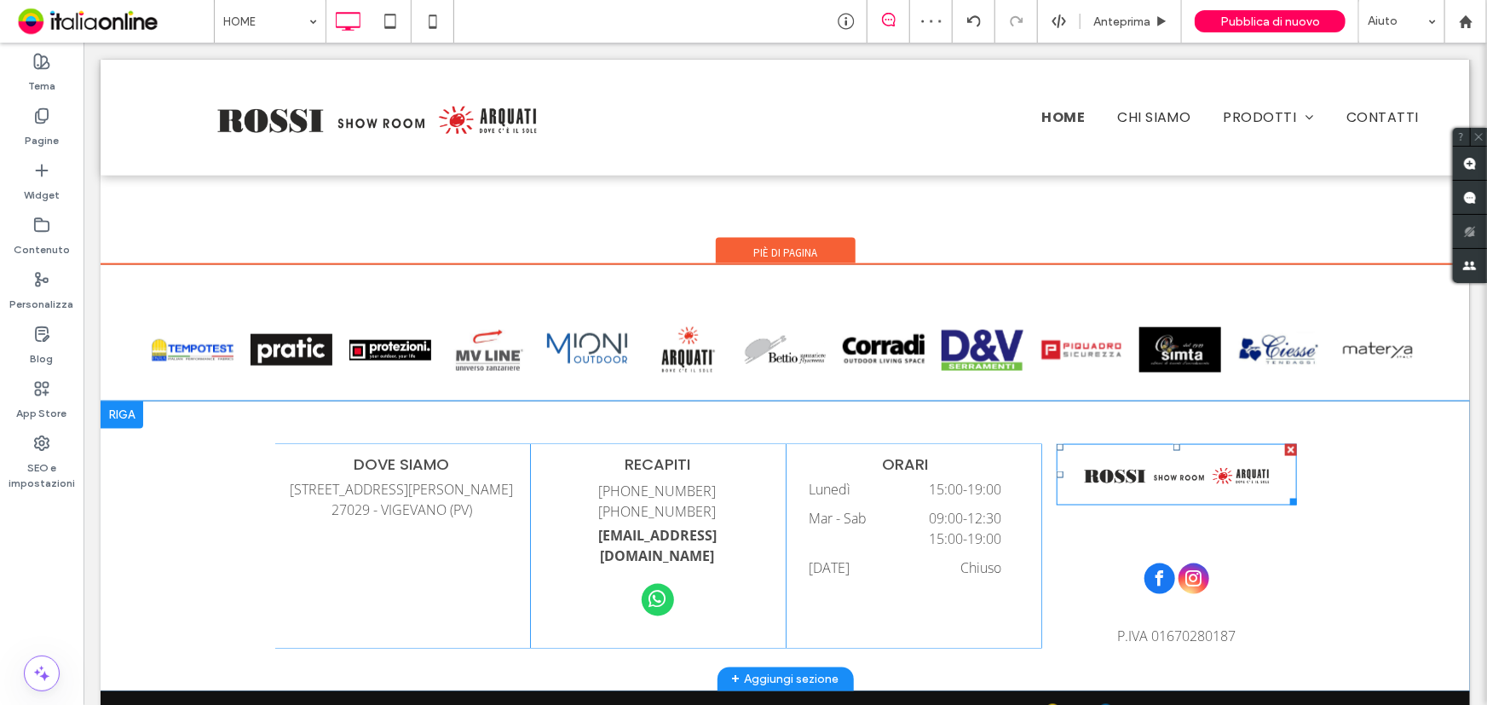
drag, startPoint x: 1166, startPoint y: 537, endPoint x: 1161, endPoint y: 481, distance: 56.5
click at [1161, 481] on div "P.IVA 01670280187 Click To Paste" at bounding box center [1168, 545] width 256 height 205
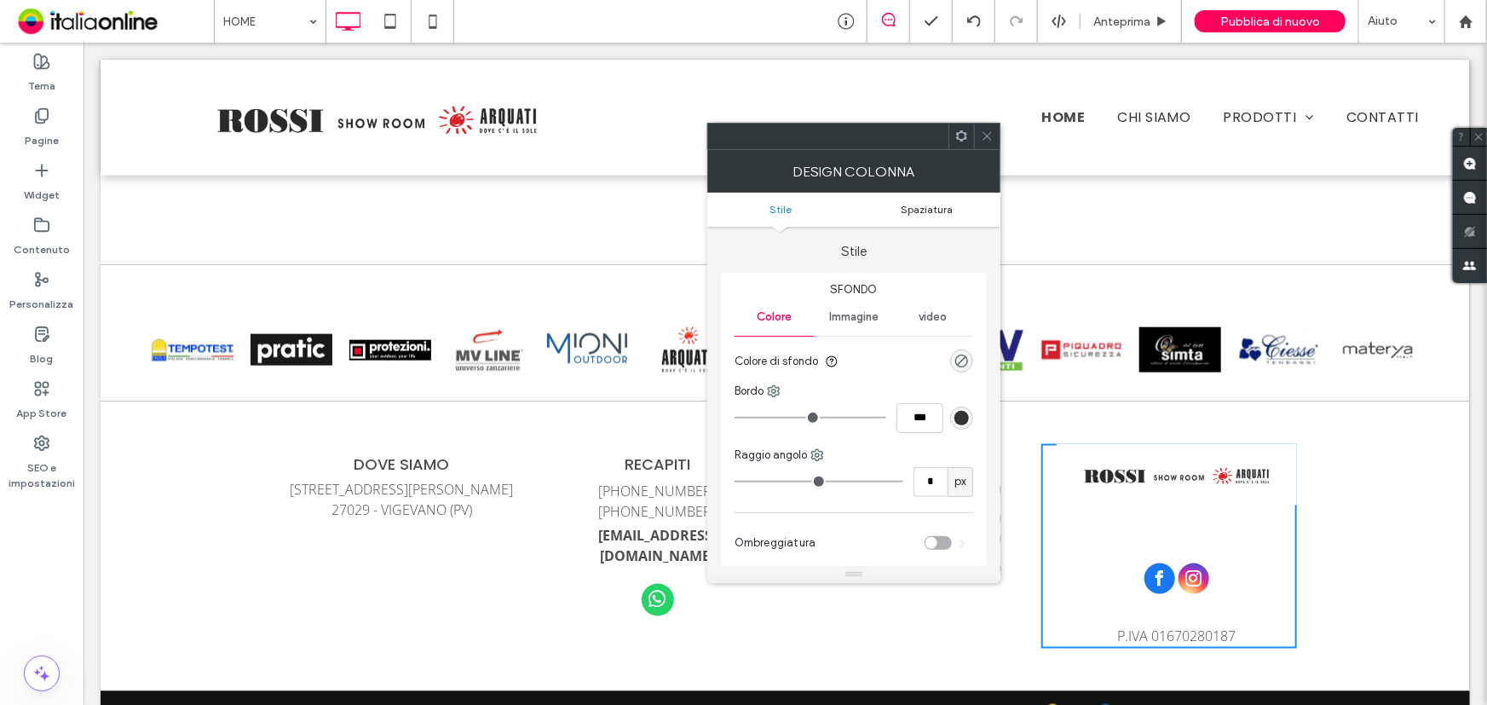
drag, startPoint x: 994, startPoint y: 129, endPoint x: 999, endPoint y: 212, distance: 83.6
click at [994, 129] on div at bounding box center [987, 137] width 26 height 26
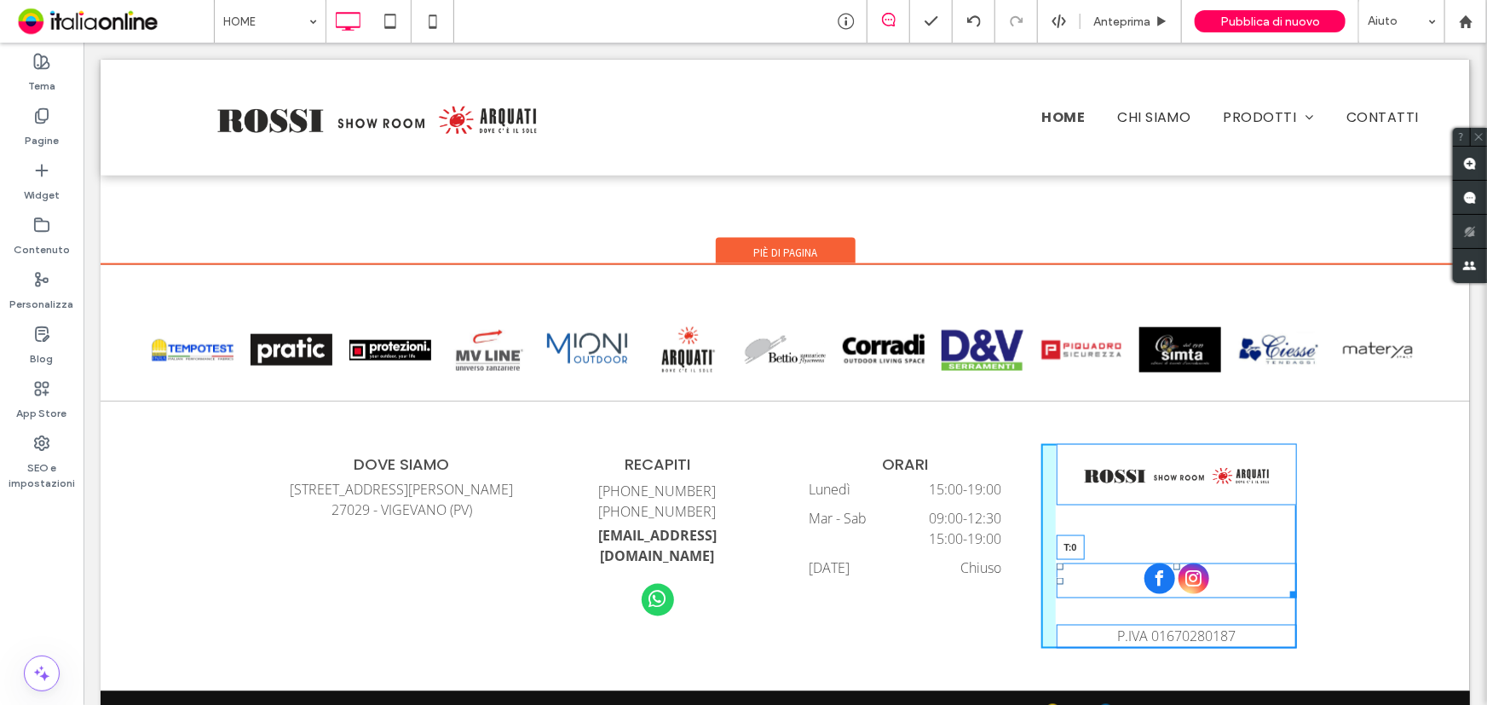
drag, startPoint x: 1171, startPoint y: 564, endPoint x: 1181, endPoint y: 492, distance: 72.3
click at [1181, 492] on div "T:0 P.IVA 01670280187 Click To Paste" at bounding box center [1168, 545] width 256 height 205
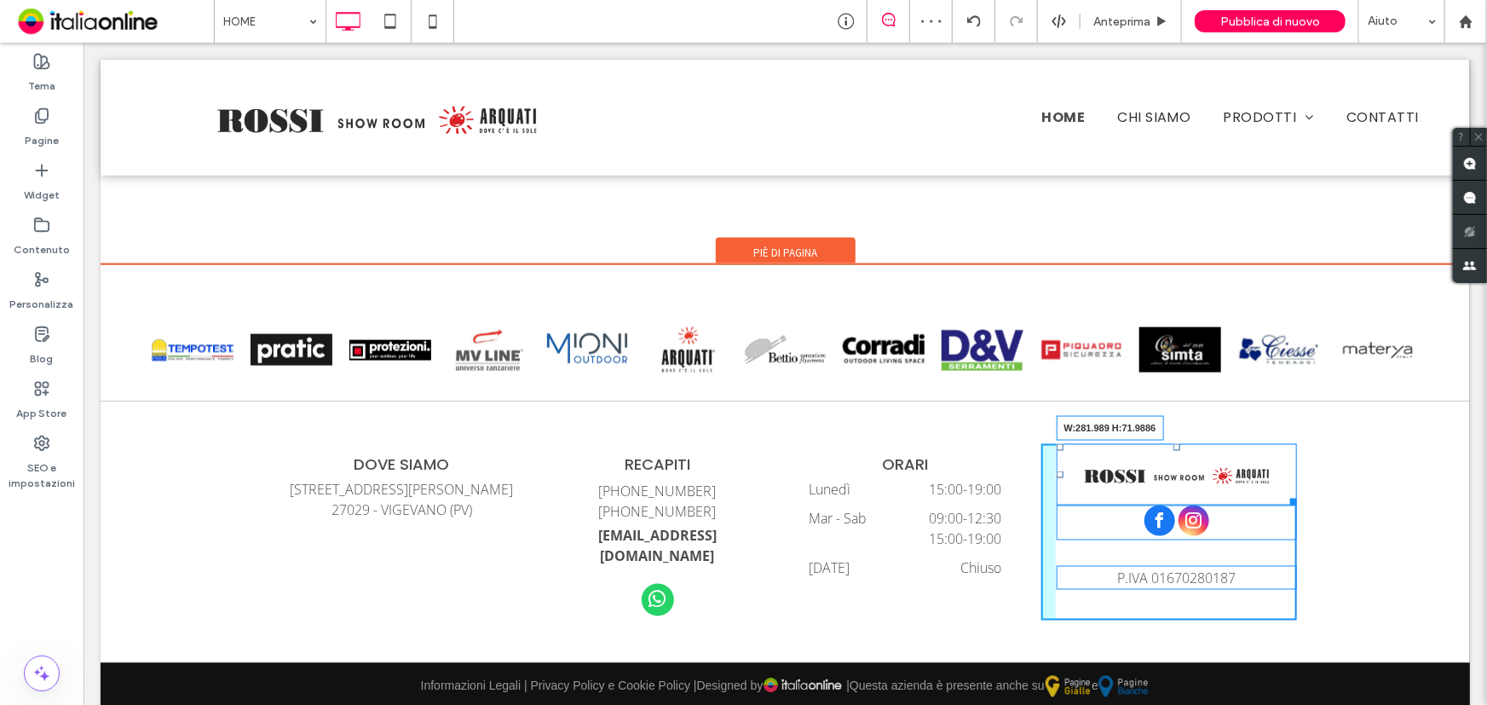
drag, startPoint x: 1286, startPoint y: 493, endPoint x: 1311, endPoint y: 516, distance: 34.4
click at [1311, 516] on div "DOVE SIAMO Corso Ugo La Malfa, 21 27029 - VIGEVANO (PV) Click To Paste RECAPITI…" at bounding box center [784, 531] width 1369 height 262
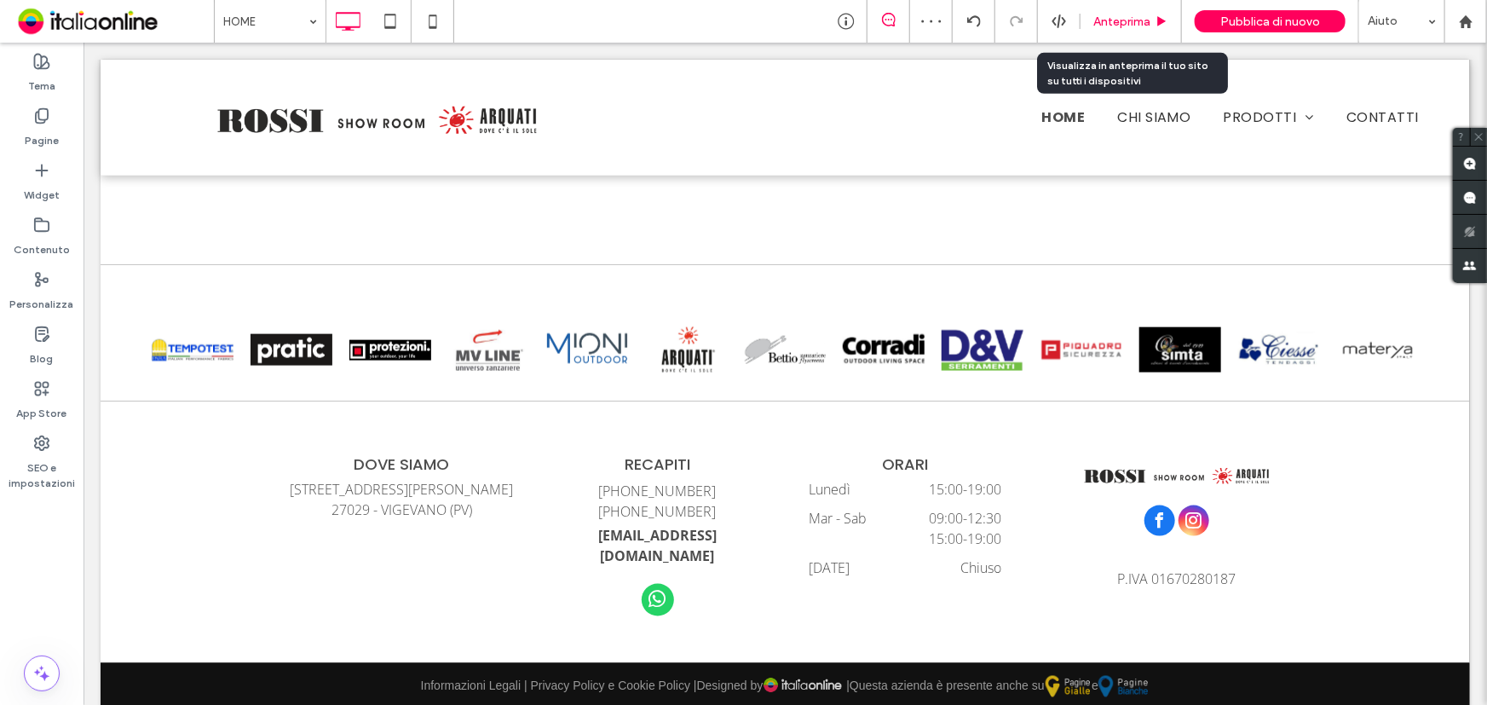
click at [1114, 26] on span "Anteprima" at bounding box center [1121, 21] width 57 height 14
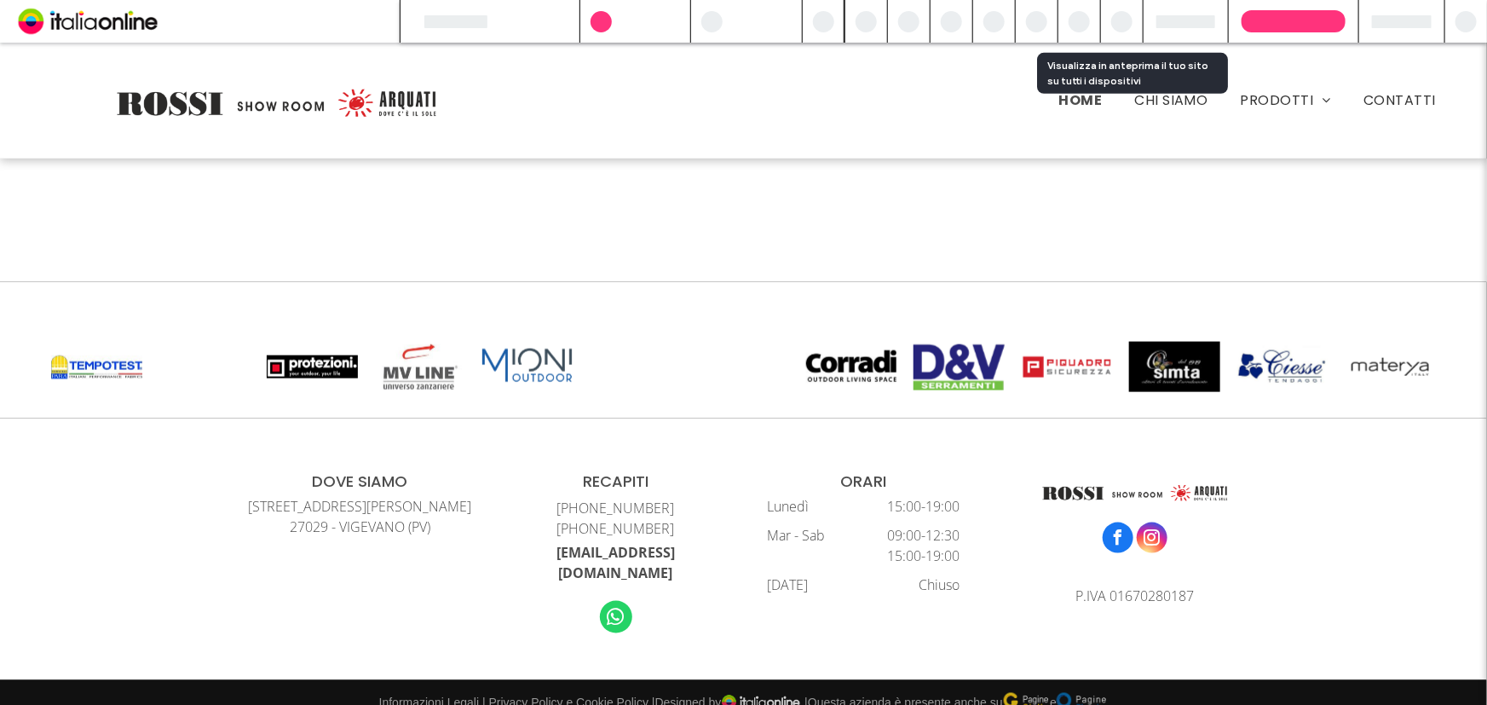
scroll to position [4287, 0]
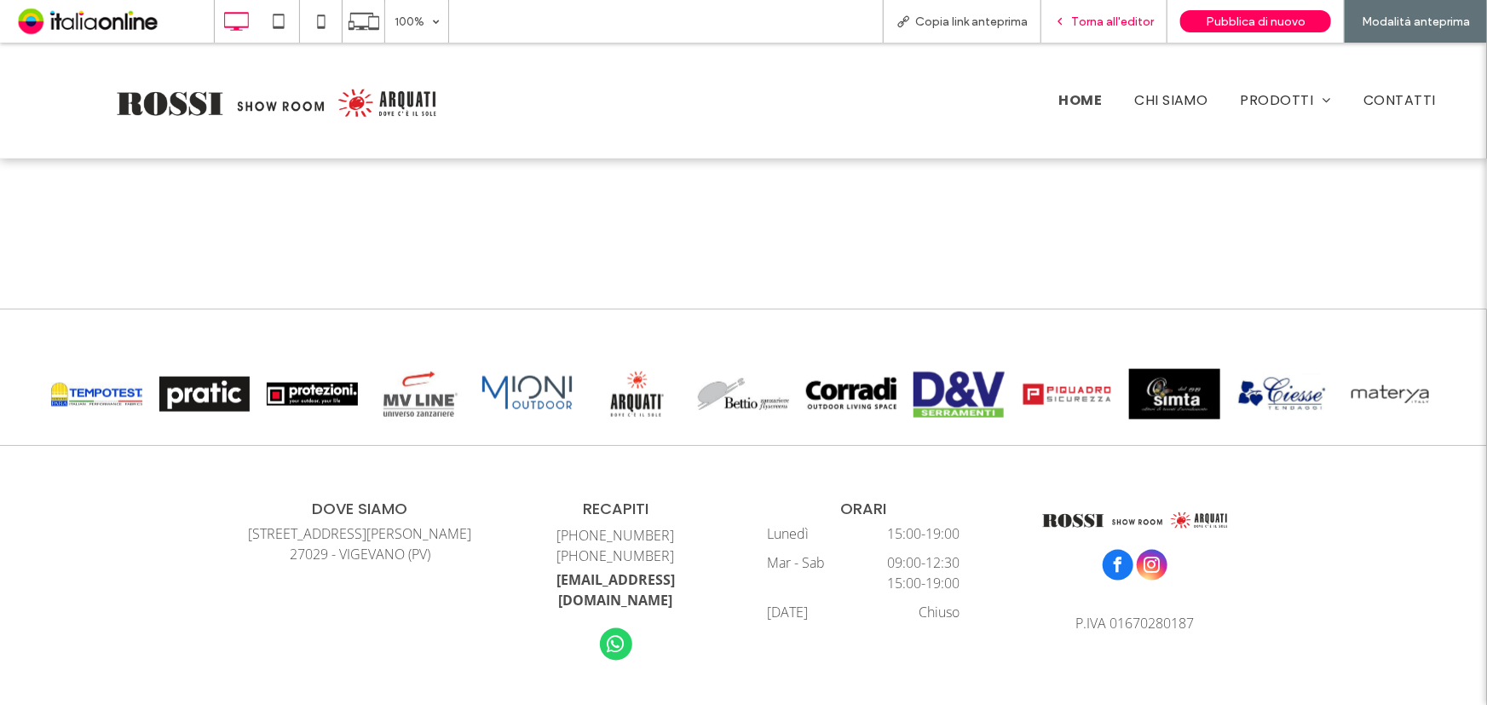
click at [1115, 25] on span "Torna all'editor" at bounding box center [1112, 21] width 83 height 14
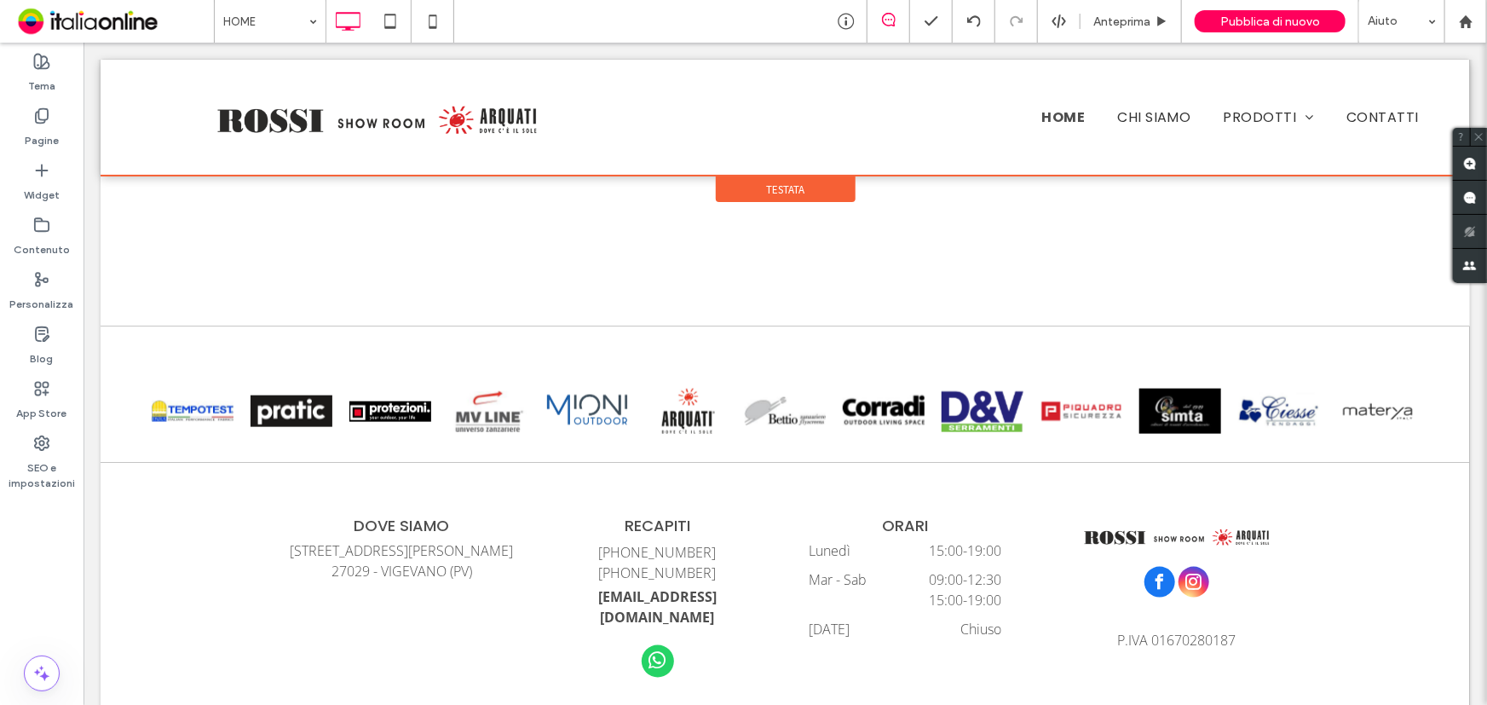
click at [493, 126] on div at bounding box center [784, 117] width 1369 height 116
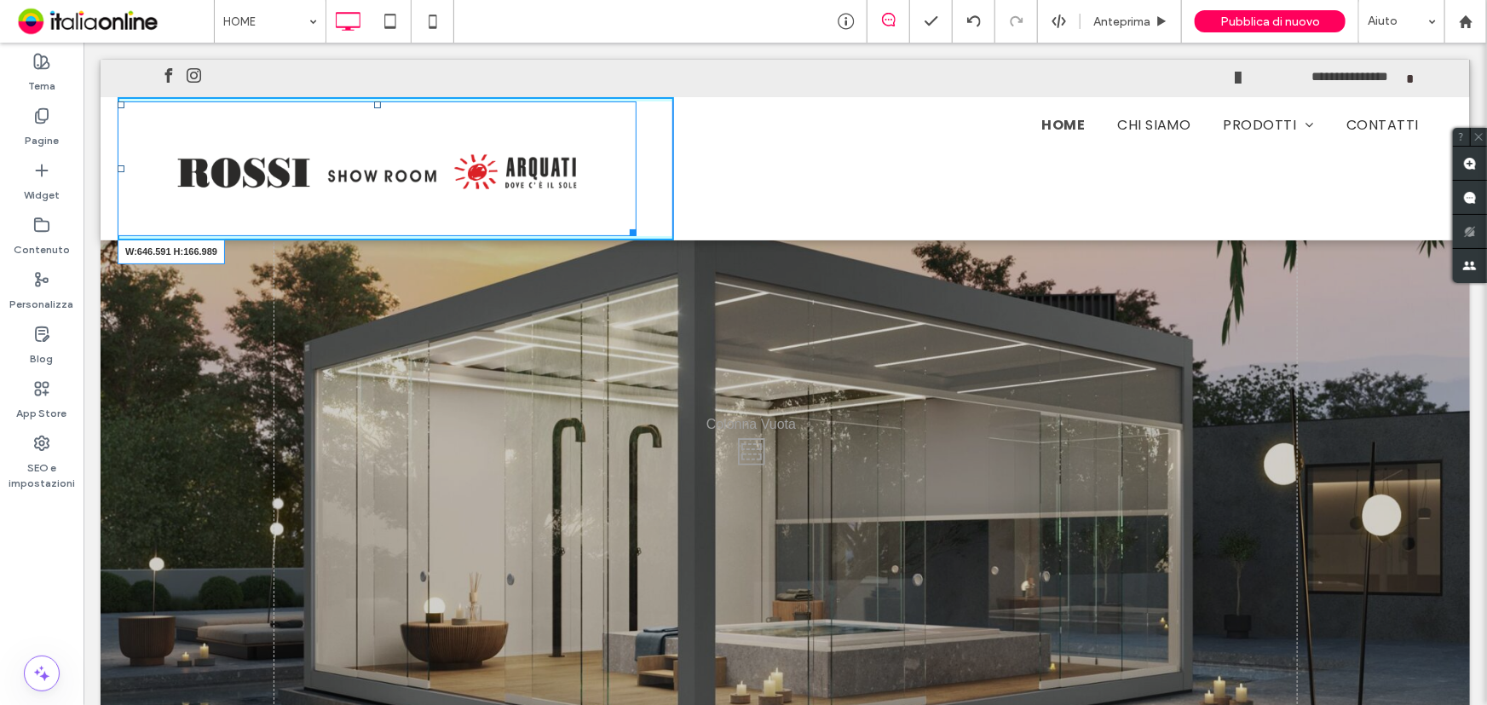
drag, startPoint x: 630, startPoint y: 230, endPoint x: 689, endPoint y: 269, distance: 71.4
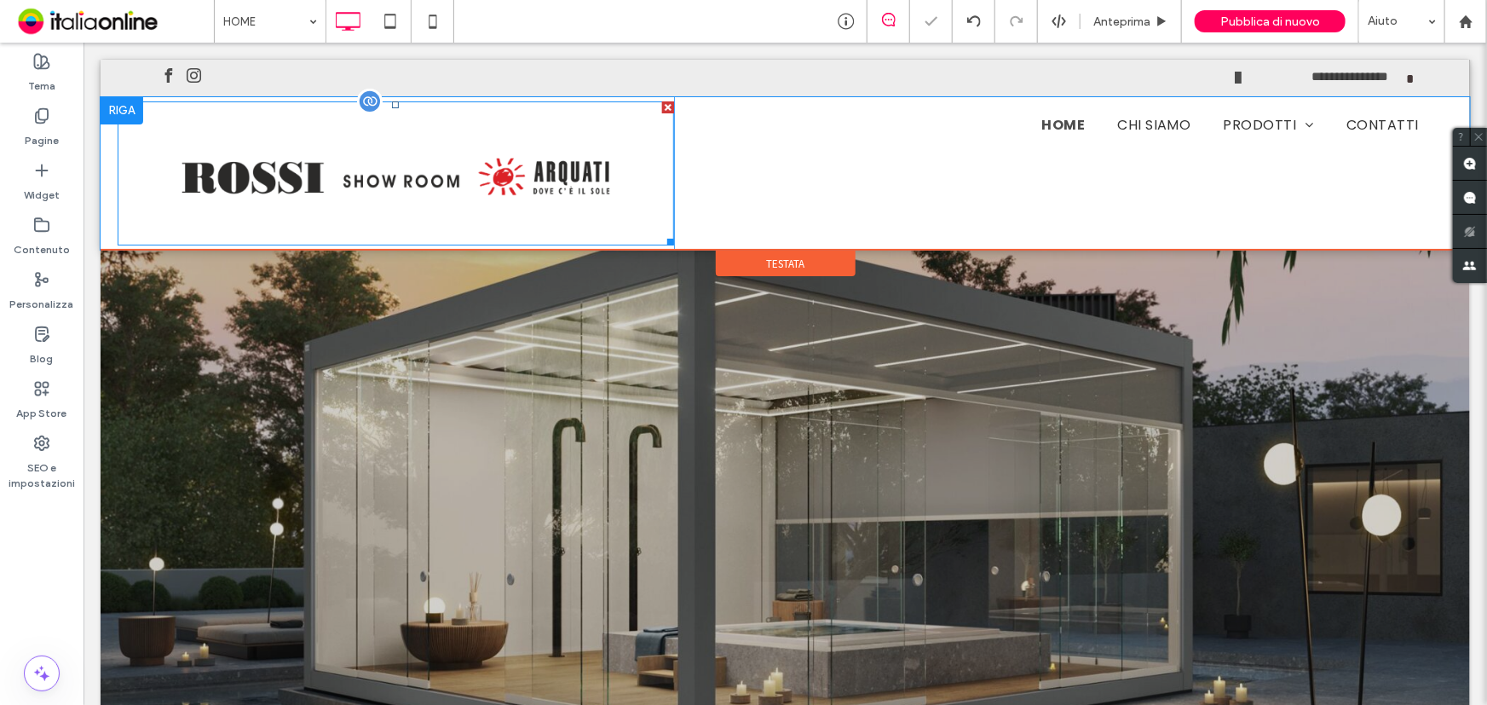
click at [353, 211] on img at bounding box center [395, 173] width 556 height 144
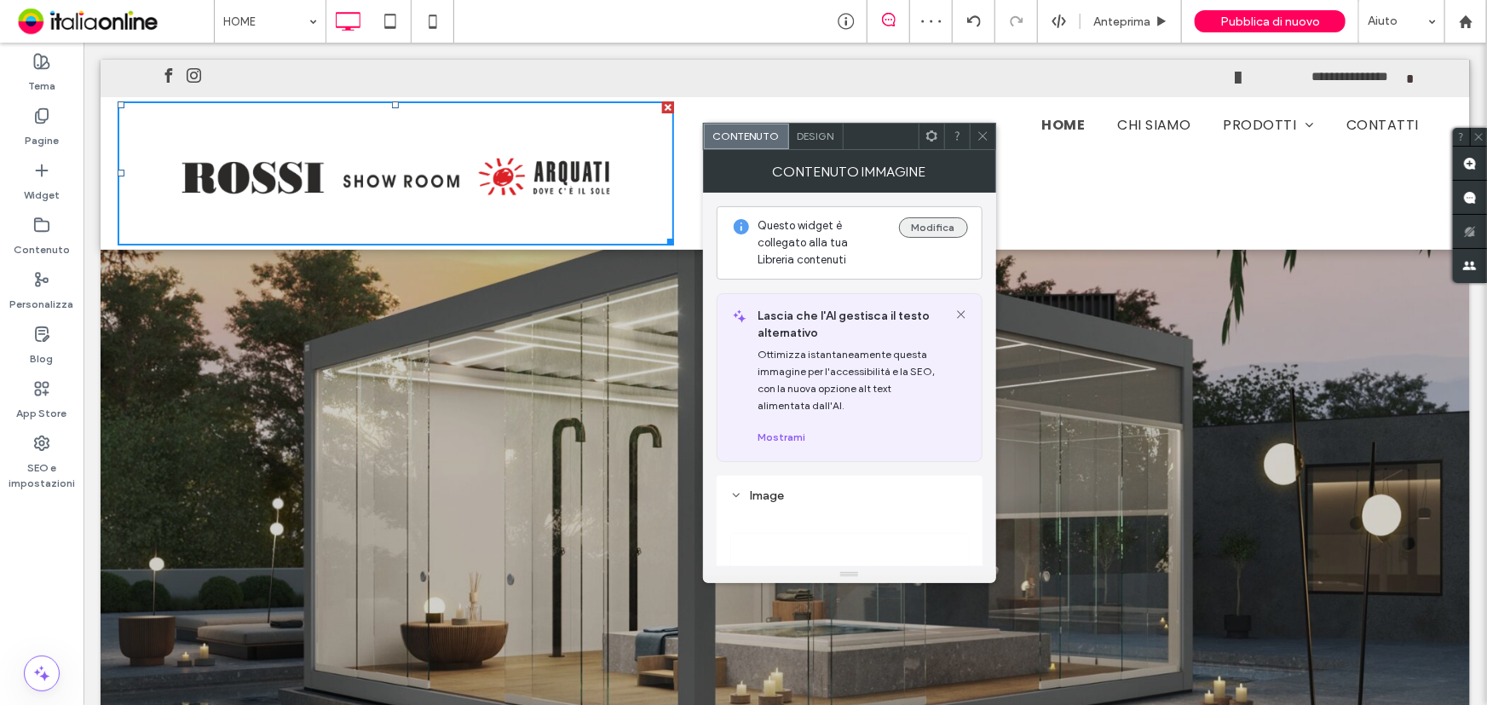
click at [933, 234] on button "Modifica" at bounding box center [933, 227] width 69 height 20
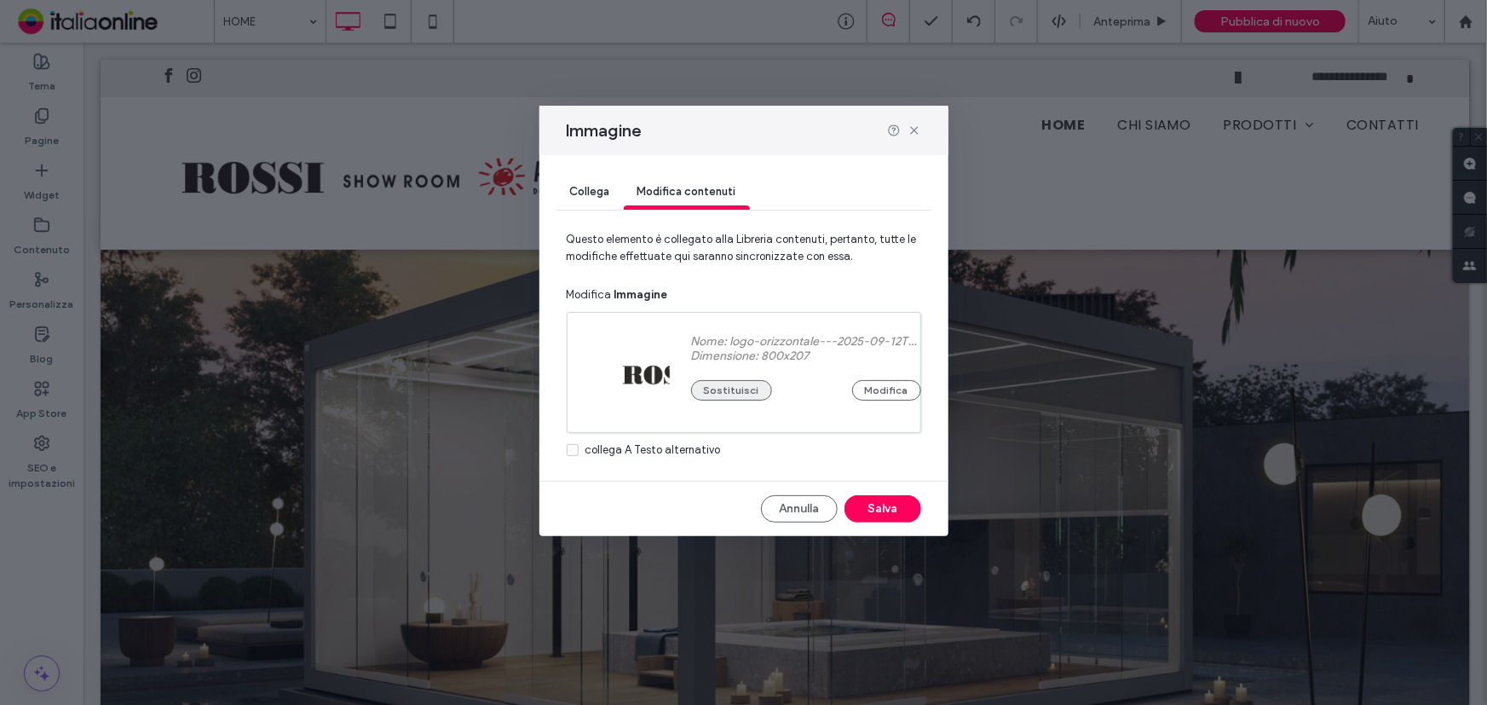
click at [715, 383] on button "Sostituisci" at bounding box center [731, 390] width 81 height 20
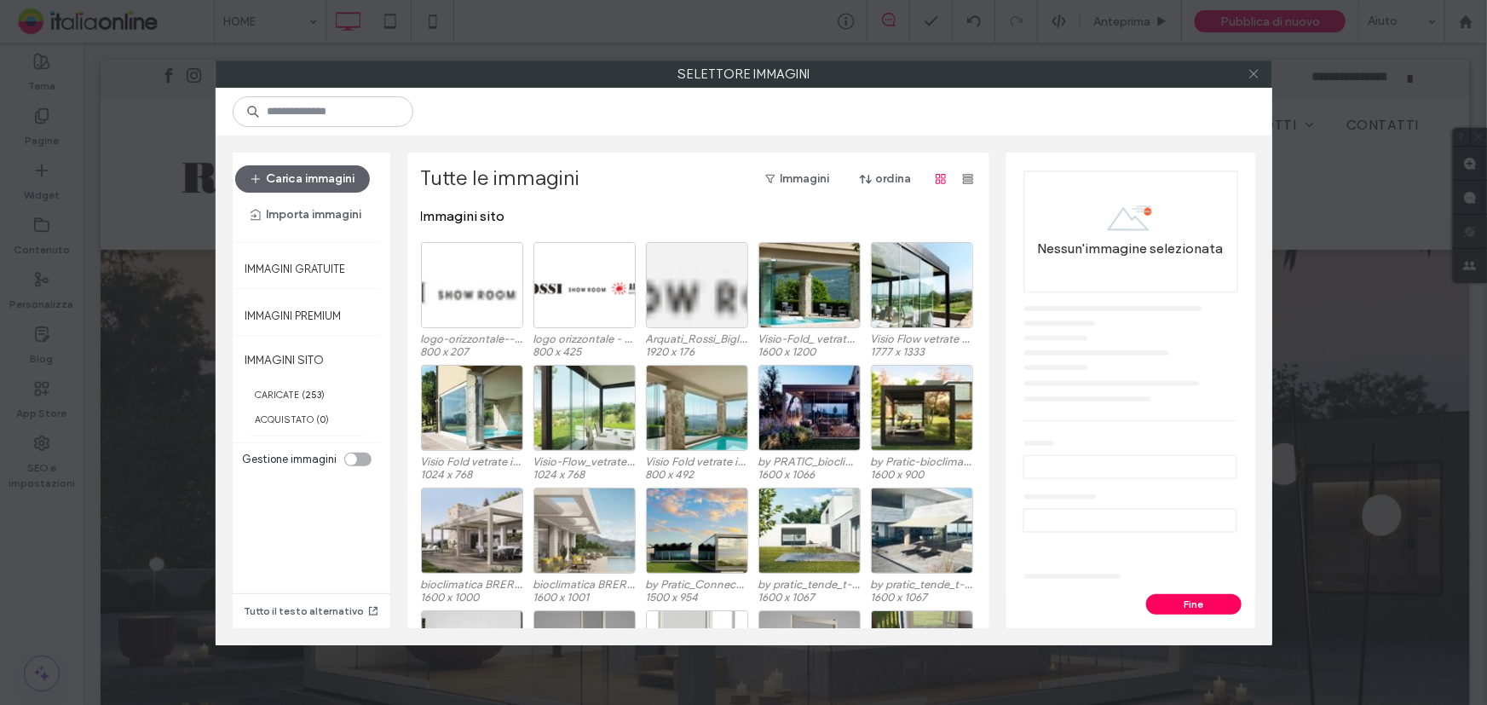
click at [1253, 71] on icon at bounding box center [1253, 73] width 13 height 13
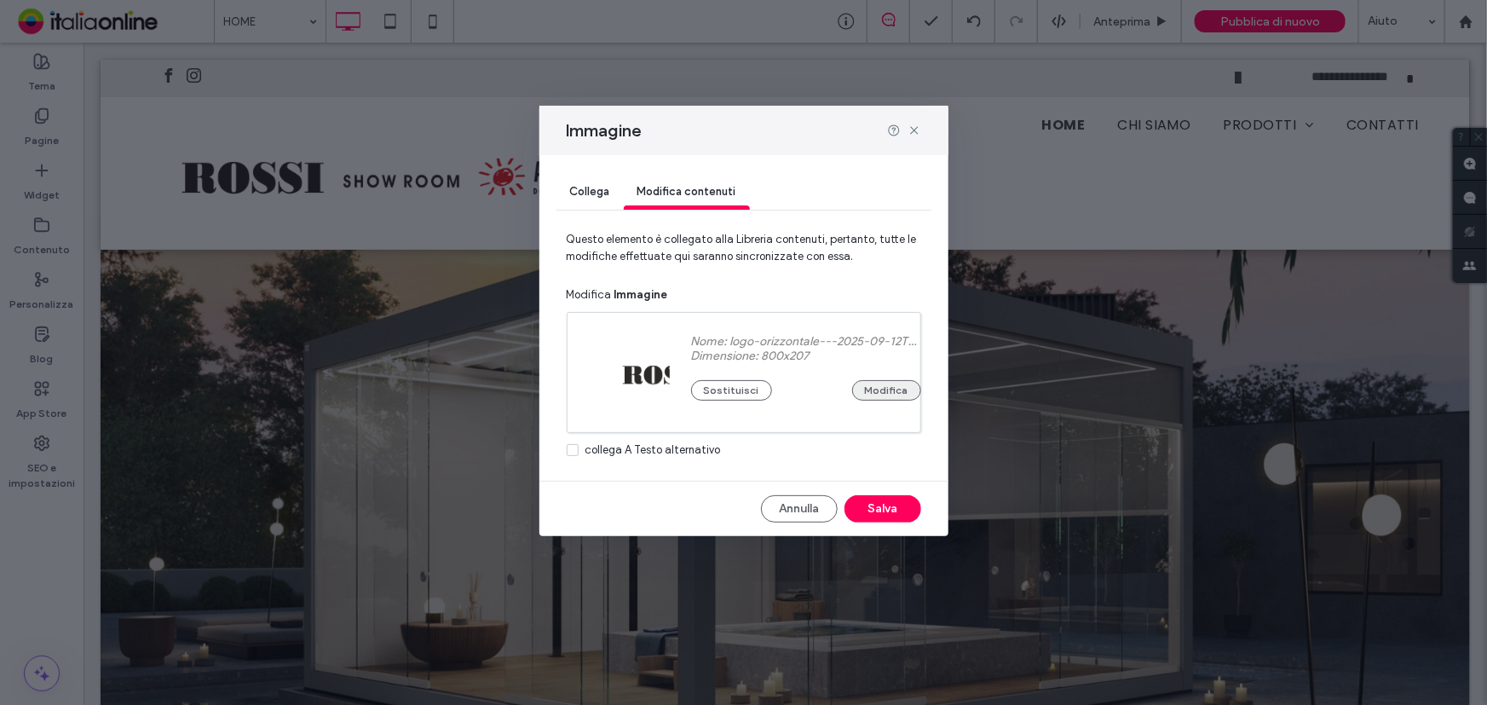
click at [897, 400] on button "Modifica" at bounding box center [886, 390] width 69 height 20
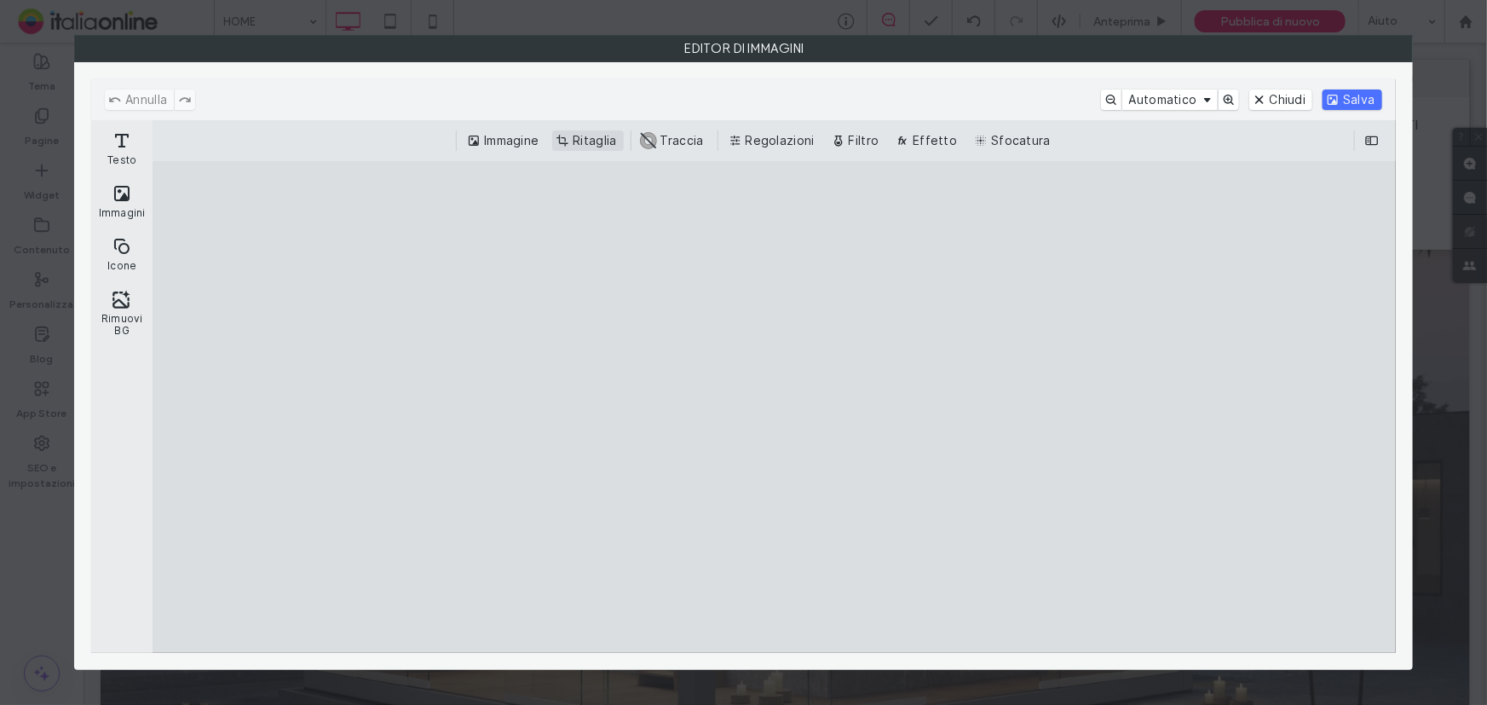
click at [577, 137] on button "Ritaglia" at bounding box center [587, 140] width 71 height 20
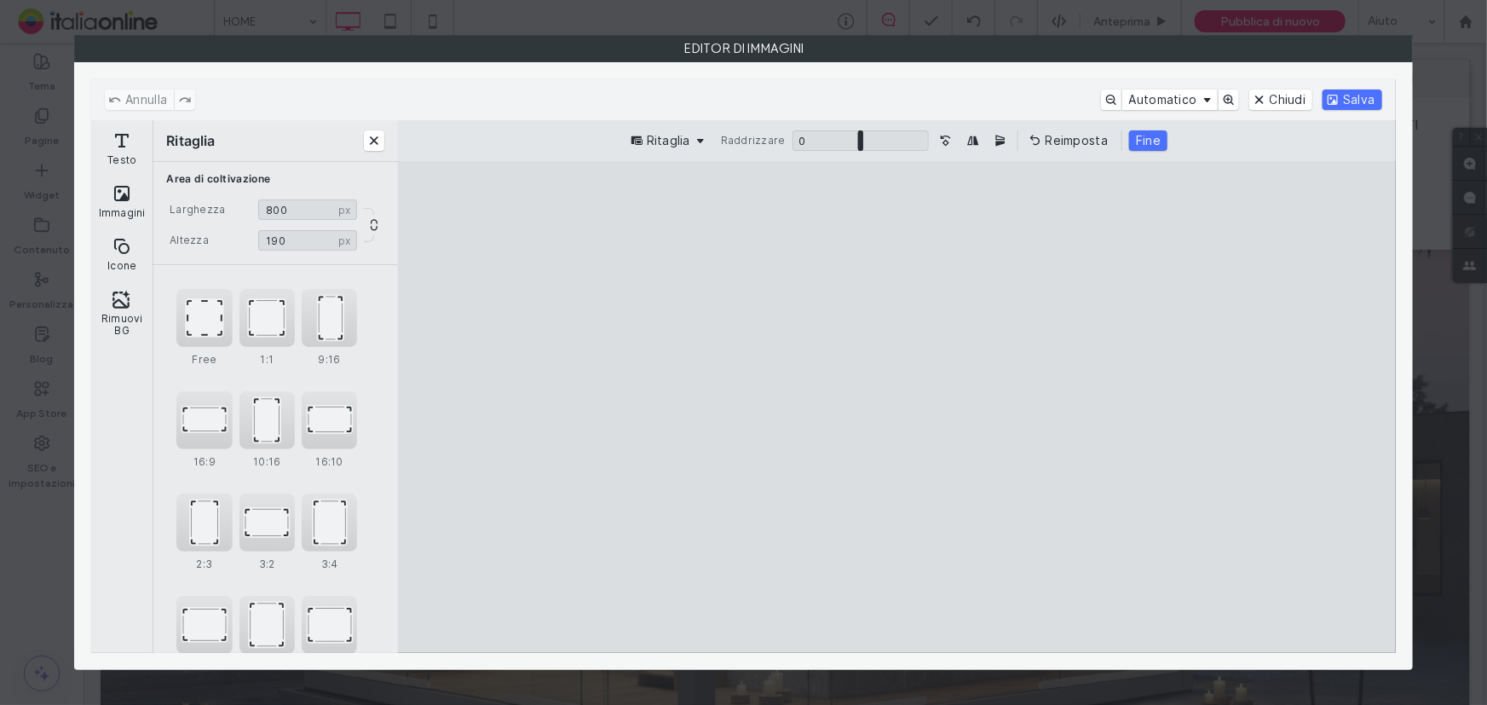
type input "***"
drag, startPoint x: 901, startPoint y: 533, endPoint x: 906, endPoint y: 501, distance: 31.9
click at [897, 406] on cesdk-canvas "Editor / piattaforma / website builder canvas" at bounding box center [897, 406] width 0 height 0
click at [1340, 101] on button "Salva" at bounding box center [1351, 99] width 59 height 20
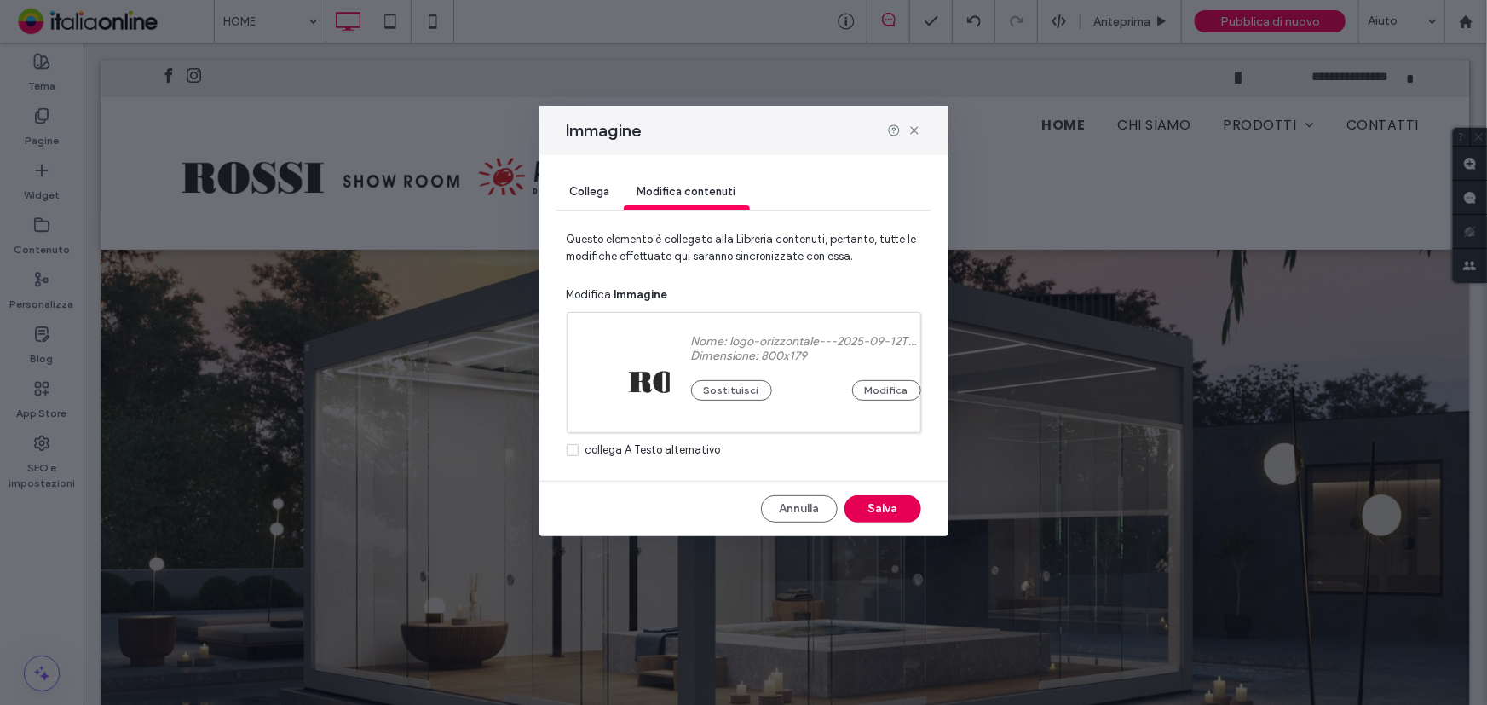
click at [890, 503] on button "Salva" at bounding box center [882, 508] width 77 height 27
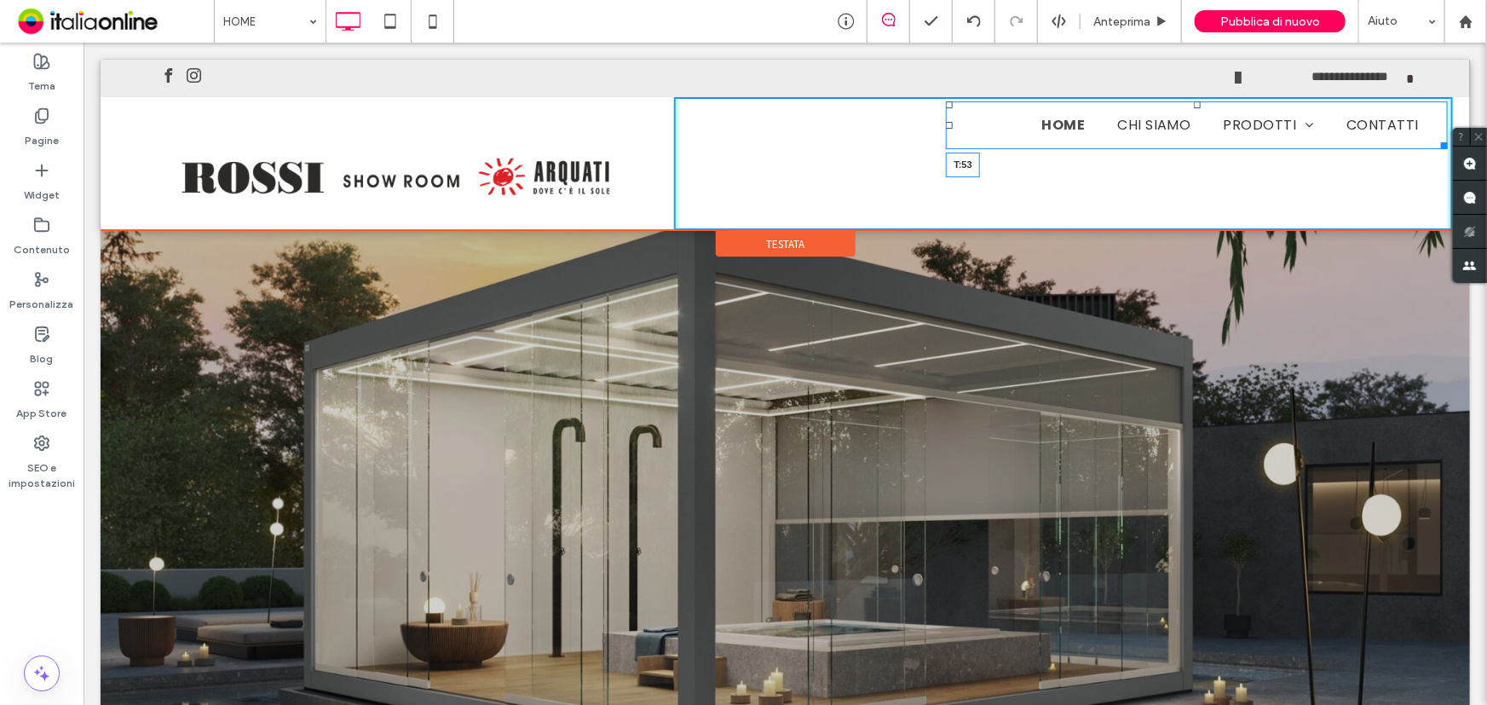
drag, startPoint x: 1180, startPoint y: 104, endPoint x: 1171, endPoint y: 145, distance: 42.0
click at [1171, 145] on nav "HOME CHI SIAMO PRODOTTI PERGOTENDA TENDE DA SOLE PENSILINE VETRATE ZANZARIERE T…" at bounding box center [1196, 125] width 502 height 48
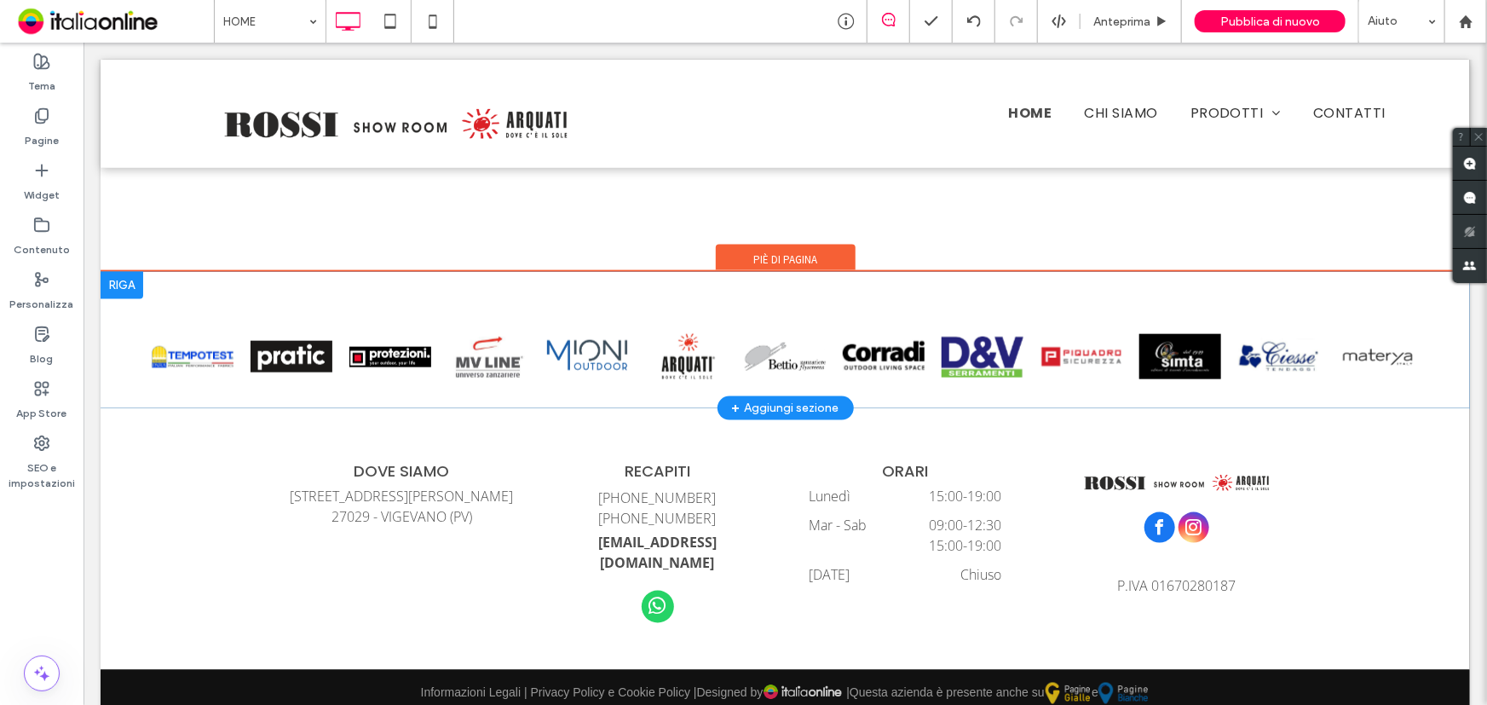
scroll to position [4348, 0]
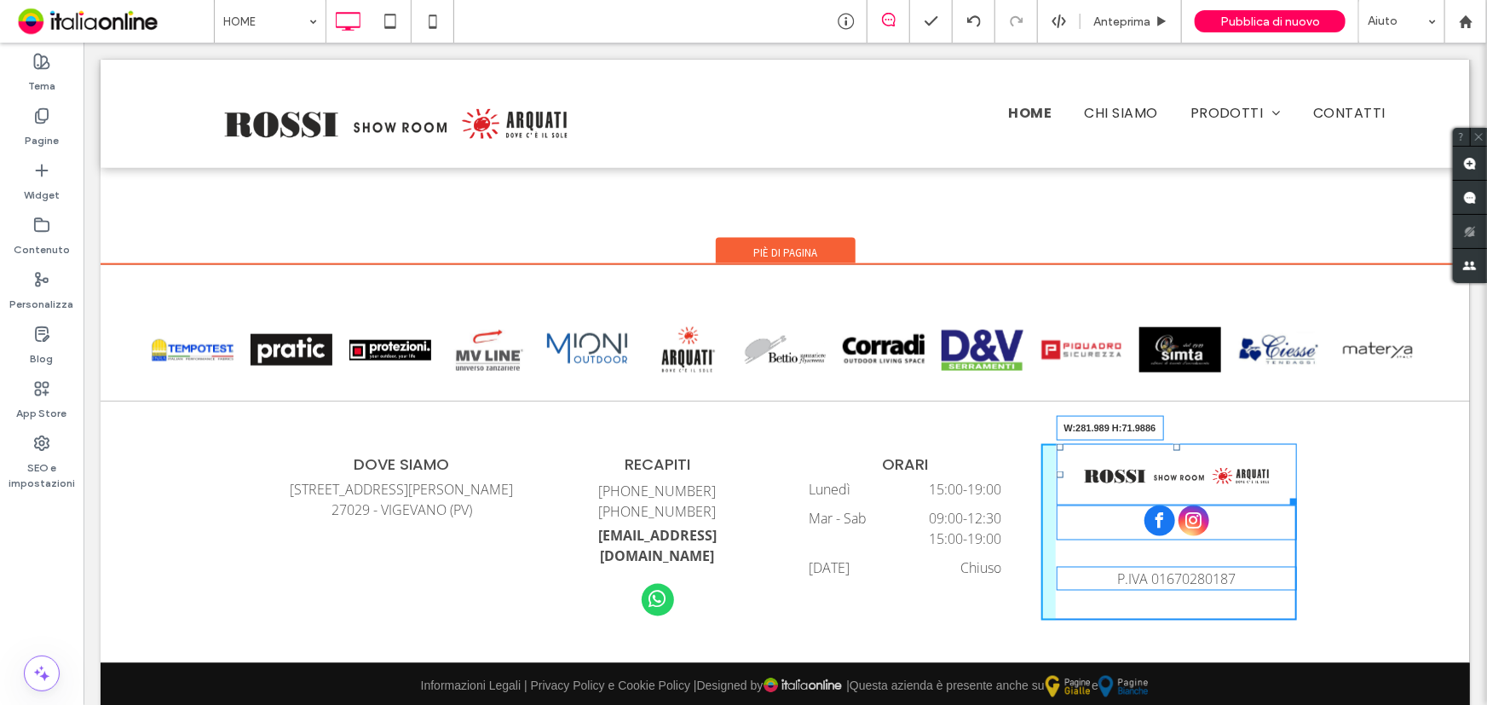
drag, startPoint x: 1282, startPoint y: 498, endPoint x: 1325, endPoint y: 521, distance: 48.8
click at [1325, 521] on div "DOVE SIAMO Corso Ugo La Malfa, 21 27029 - VIGEVANO (PV) Click To Paste RECAPITI…" at bounding box center [784, 531] width 1369 height 262
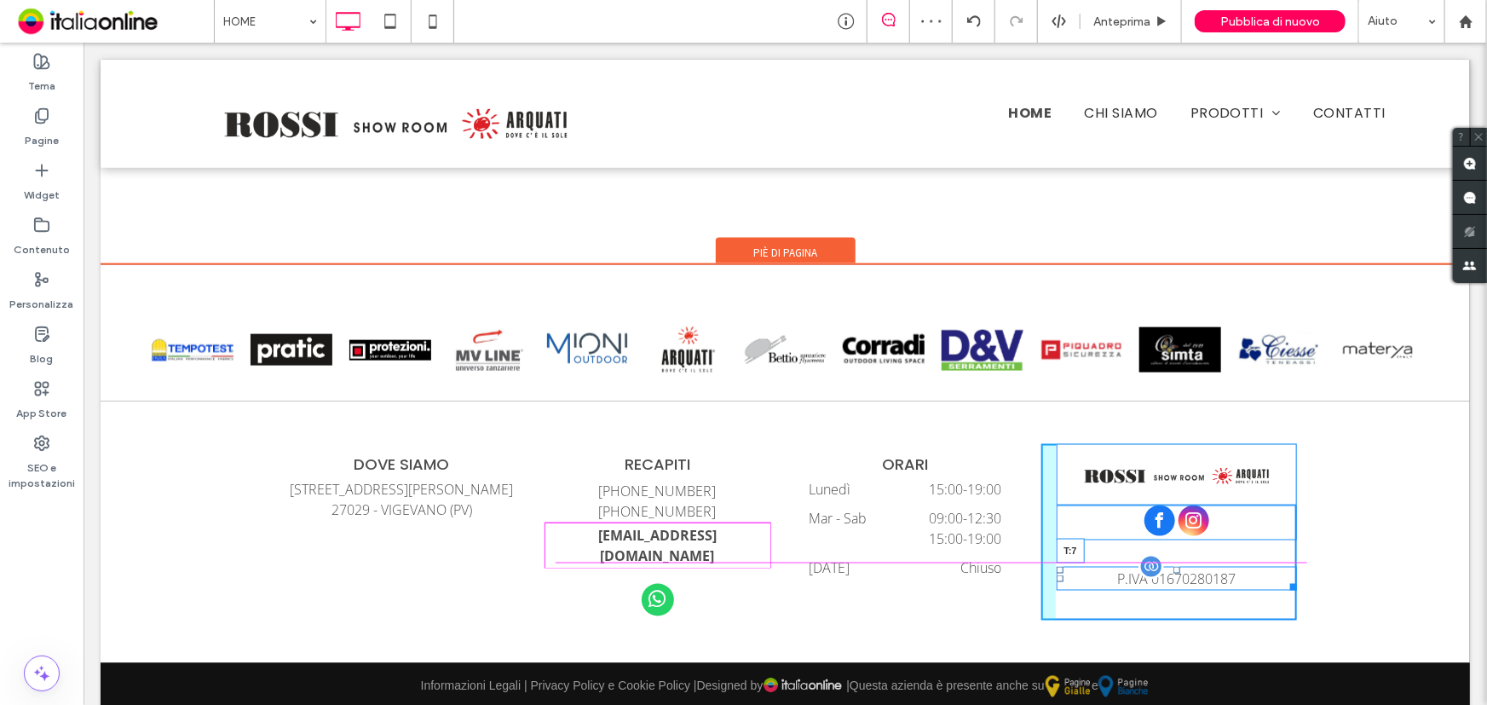
drag, startPoint x: 1166, startPoint y: 567, endPoint x: 1172, endPoint y: 546, distance: 21.3
click at [1172, 566] on div "P.IVA 01670280187 T:7" at bounding box center [1176, 578] width 240 height 24
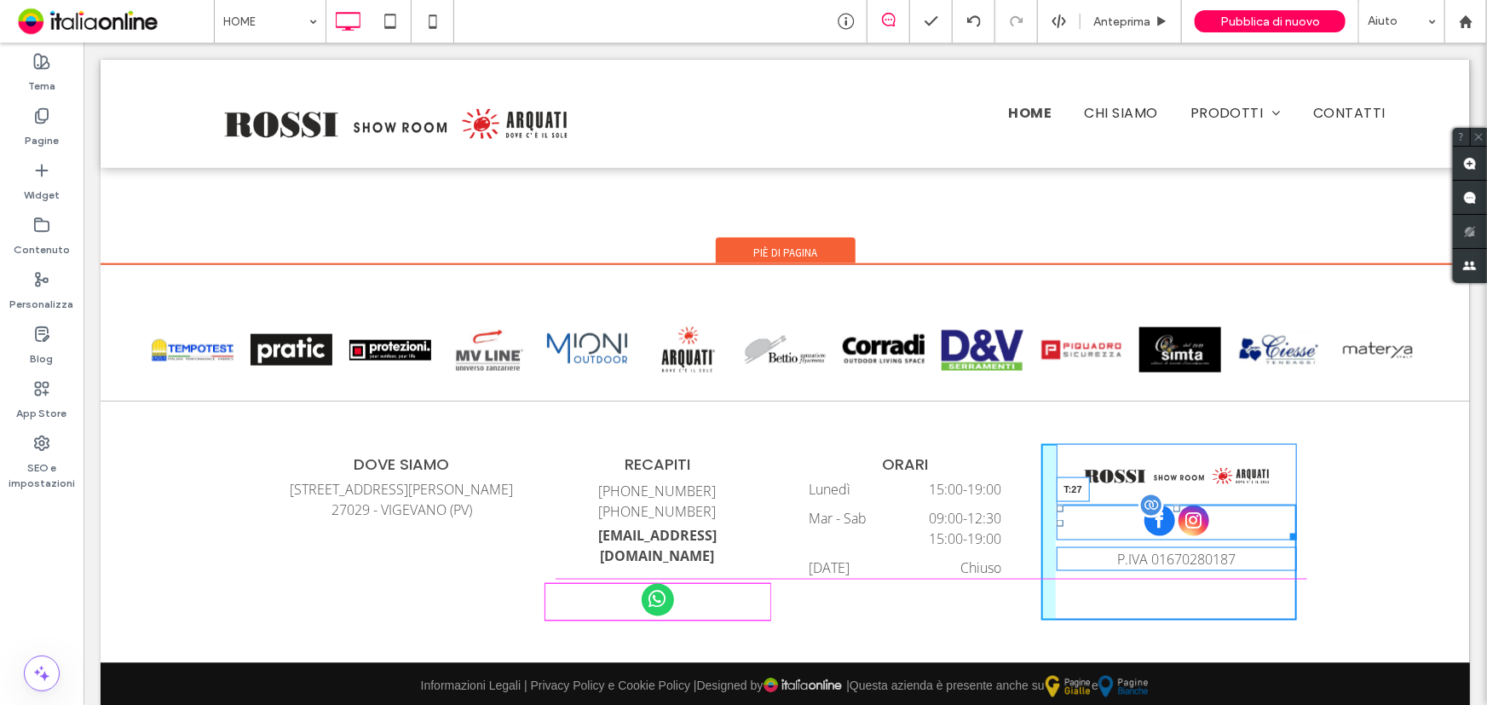
drag, startPoint x: 1169, startPoint y: 503, endPoint x: 1173, endPoint y: 528, distance: 25.9
click at [1173, 528] on div "T:27" at bounding box center [1176, 521] width 240 height 35
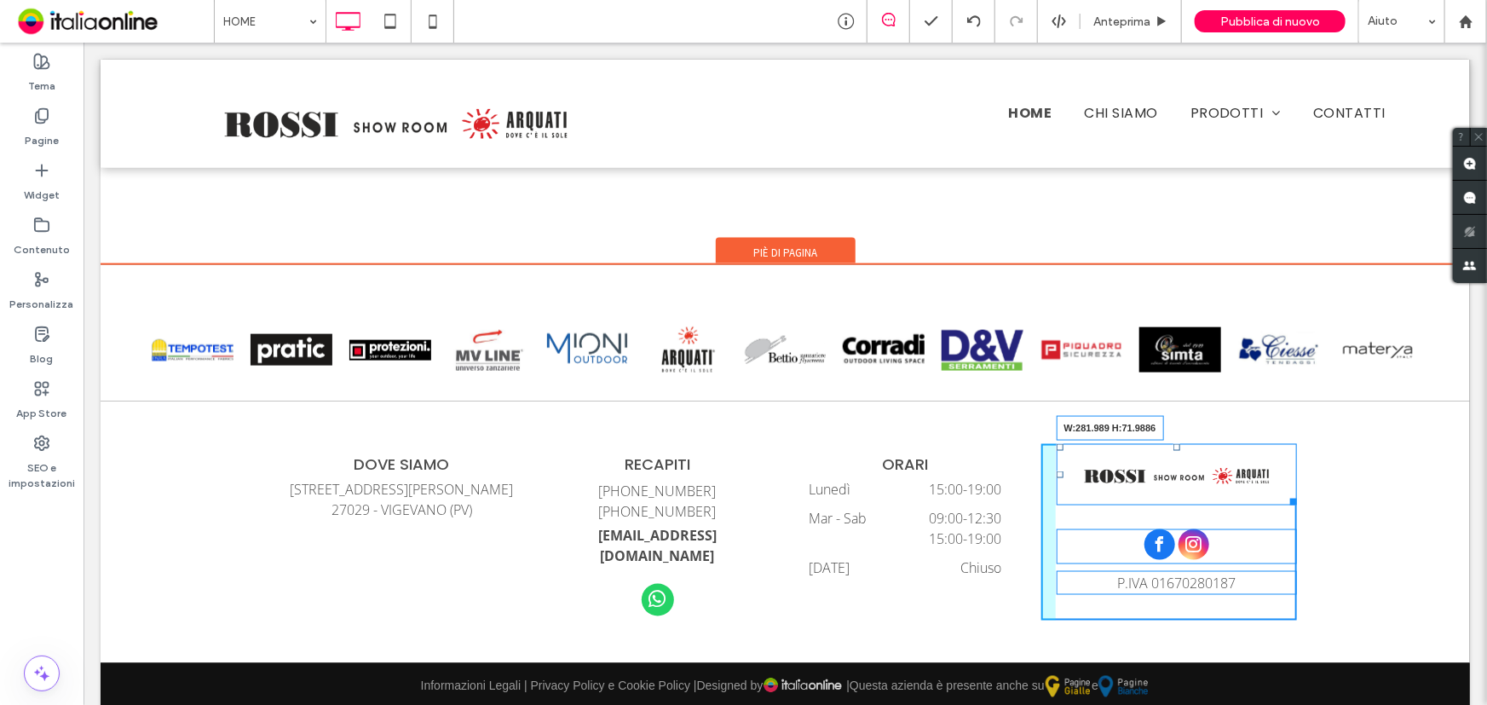
drag, startPoint x: 1281, startPoint y: 498, endPoint x: 1401, endPoint y: 562, distance: 135.3
click at [1317, 520] on div "DOVE SIAMO Corso Ugo La Malfa, 21 27029 - VIGEVANO (PV) Click To Paste RECAPITI…" at bounding box center [784, 531] width 1369 height 262
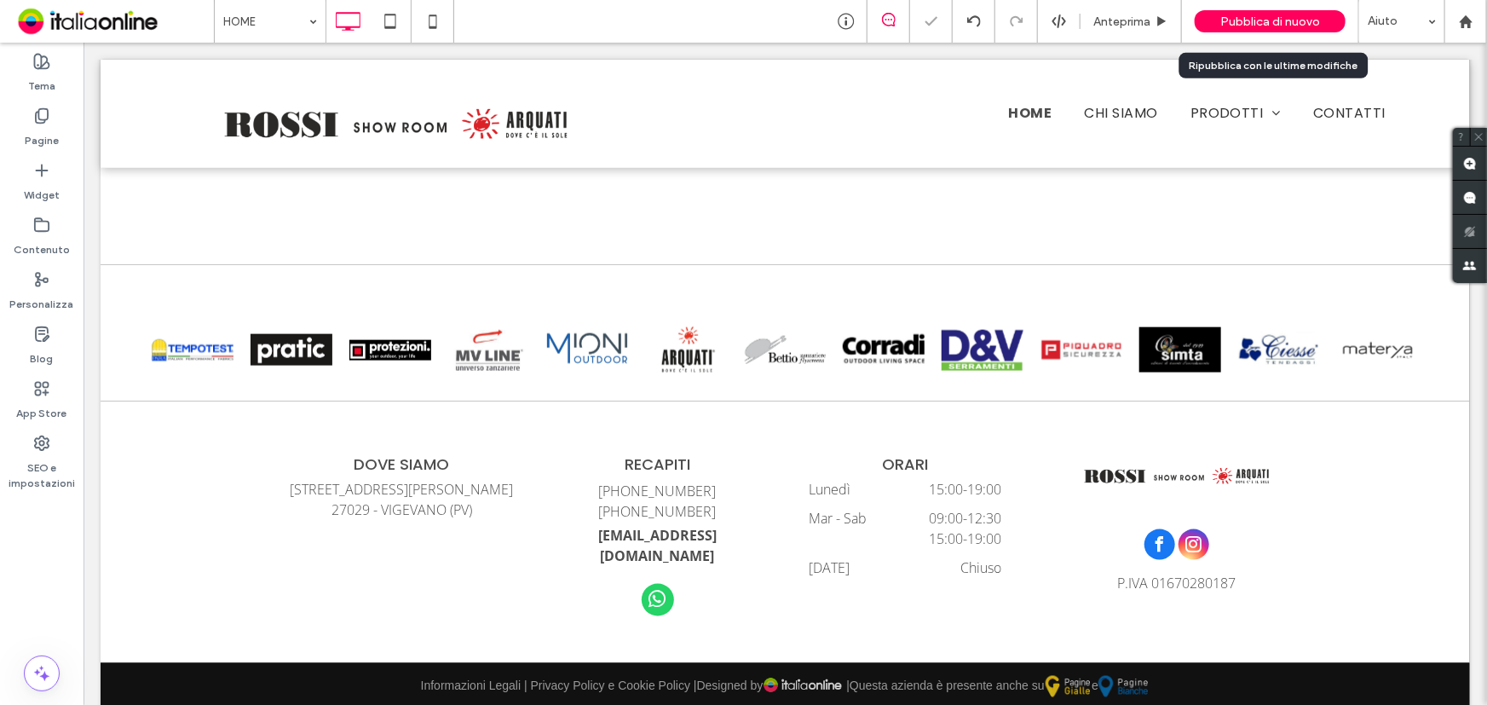
click at [1237, 31] on div "Pubblica di nuovo" at bounding box center [1270, 21] width 151 height 22
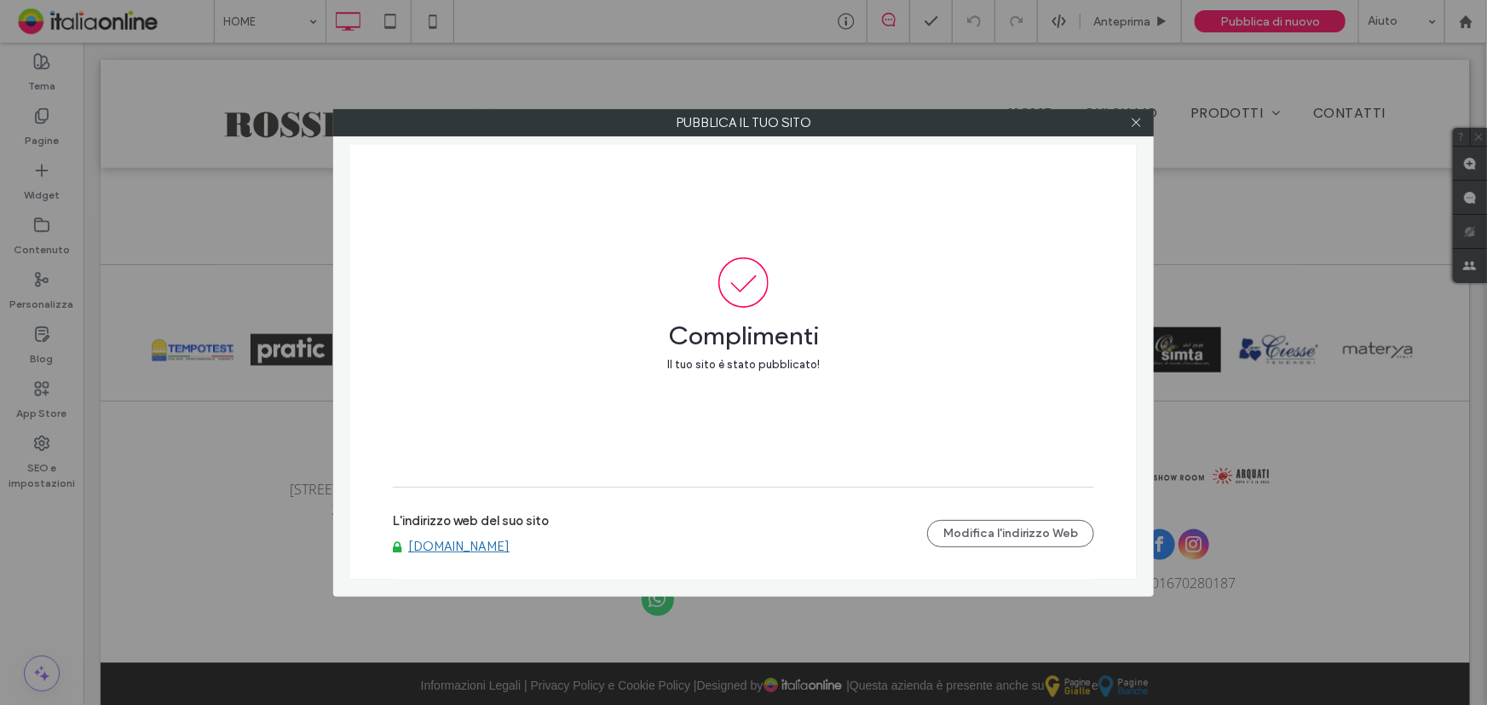
click at [473, 548] on link "www.arquativigevano.com" at bounding box center [458, 545] width 101 height 15
drag, startPoint x: 1137, startPoint y: 124, endPoint x: 1128, endPoint y: 130, distance: 9.9
click at [1137, 124] on icon at bounding box center [1136, 122] width 13 height 13
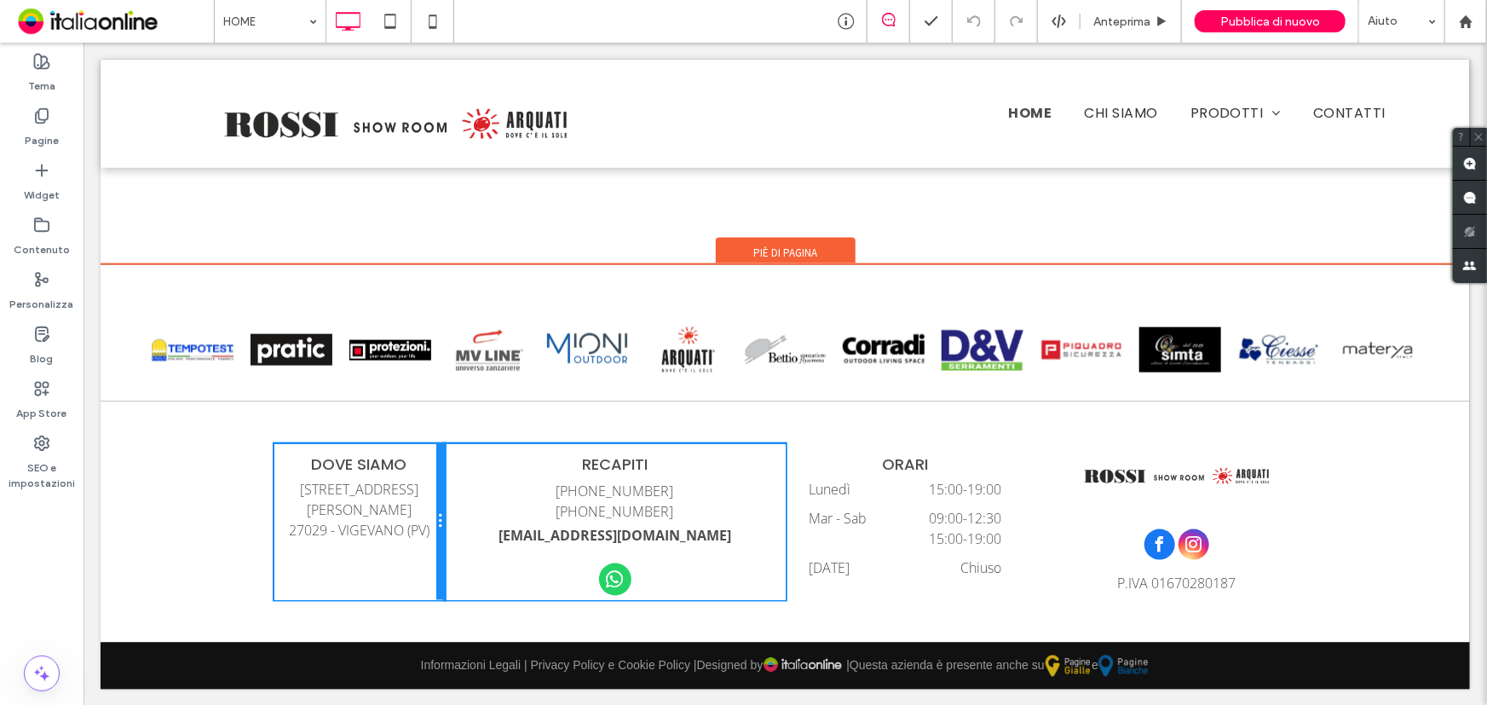
drag, startPoint x: 519, startPoint y: 550, endPoint x: 447, endPoint y: 541, distance: 72.1
click at [447, 541] on div "DOVE SIAMO Corso Ugo La Malfa, 21 27029 - VIGEVANO (PV) Click To Paste RECAPITI…" at bounding box center [785, 521] width 1022 height 157
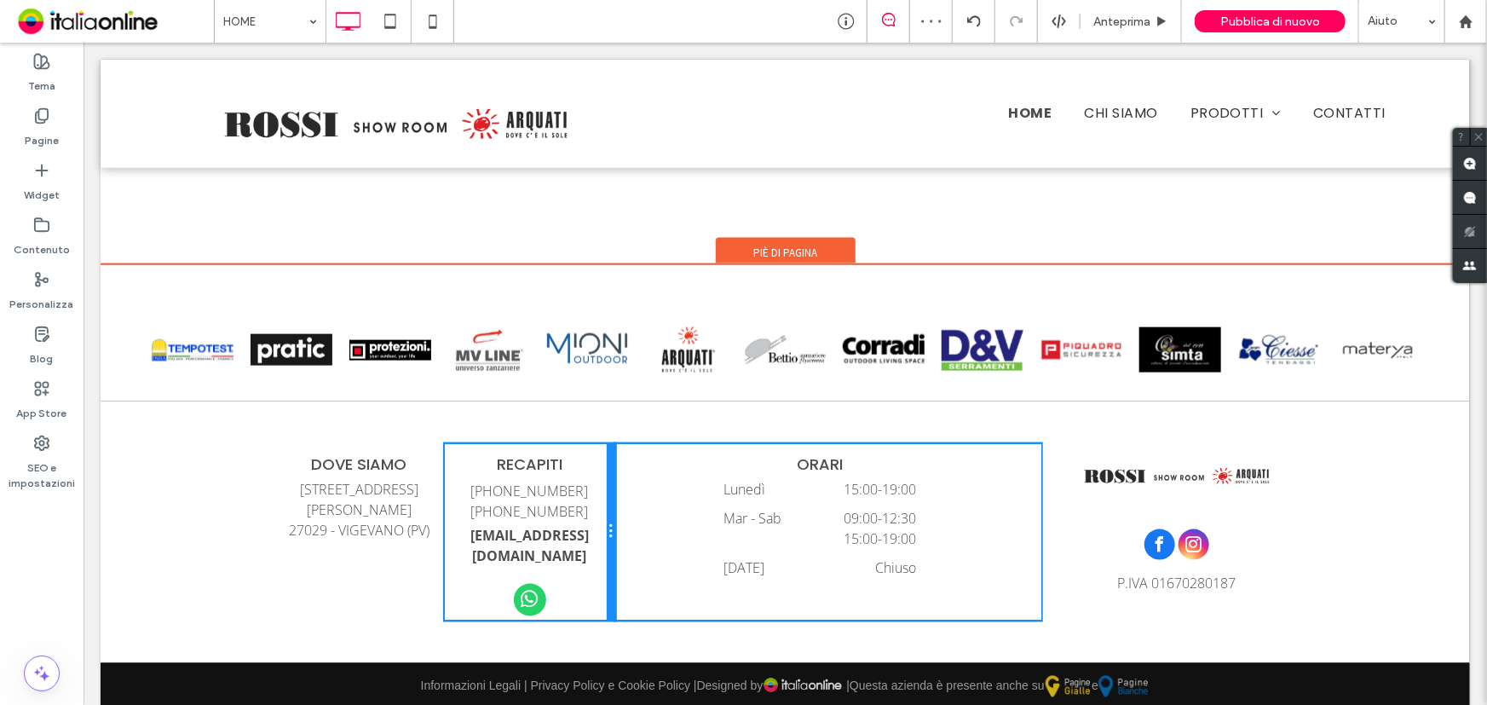
drag, startPoint x: 776, startPoint y: 492, endPoint x: 715, endPoint y: 512, distance: 64.4
click at [631, 469] on div "DOVE SIAMO Corso Ugo La Malfa, 21 27029 - VIGEVANO (PV) Click To Paste RECAPITI…" at bounding box center [785, 531] width 1022 height 177
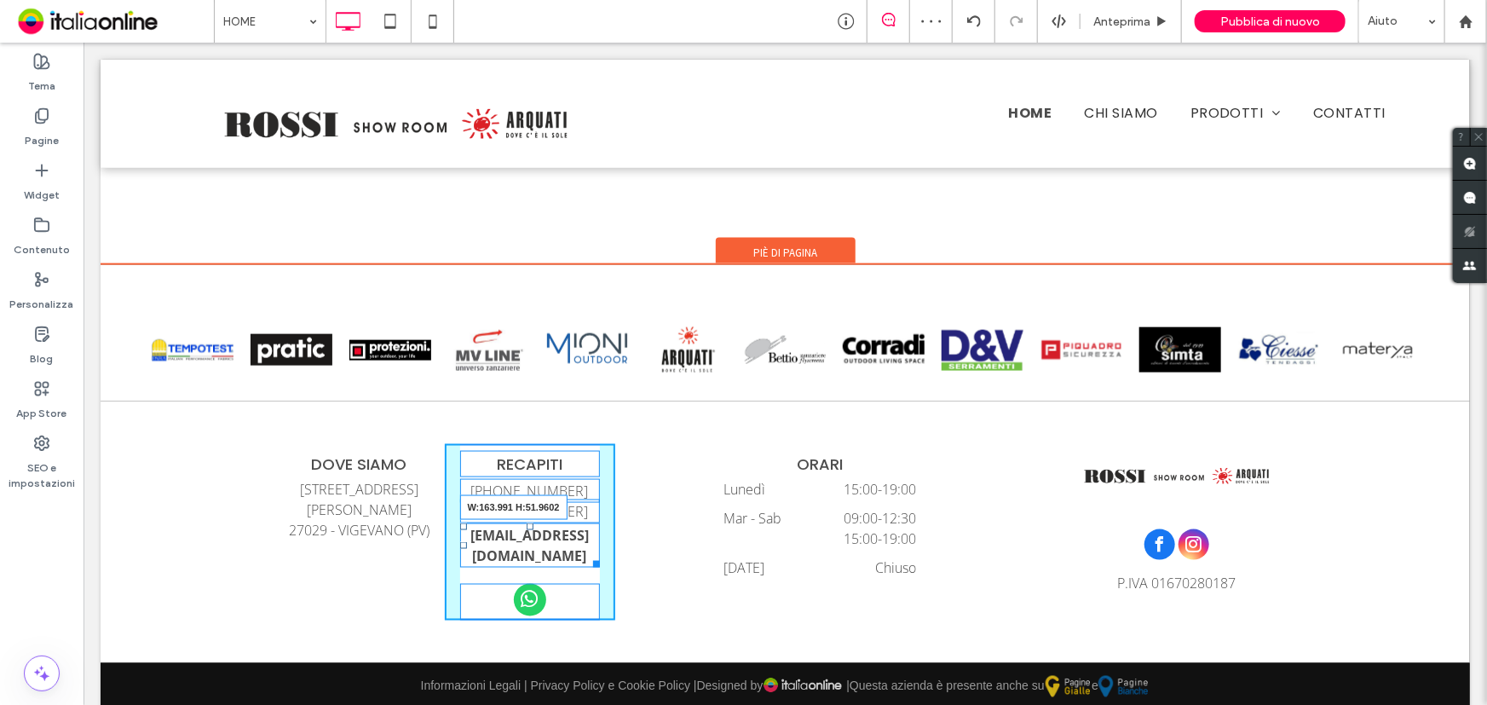
drag, startPoint x: 586, startPoint y: 560, endPoint x: 611, endPoint y: 558, distance: 24.8
click at [611, 558] on div "DOVE SIAMO Corso Ugo La Malfa, 21 27029 - VIGEVANO (PV) Click To Paste RECAPITI…" at bounding box center [785, 531] width 1022 height 177
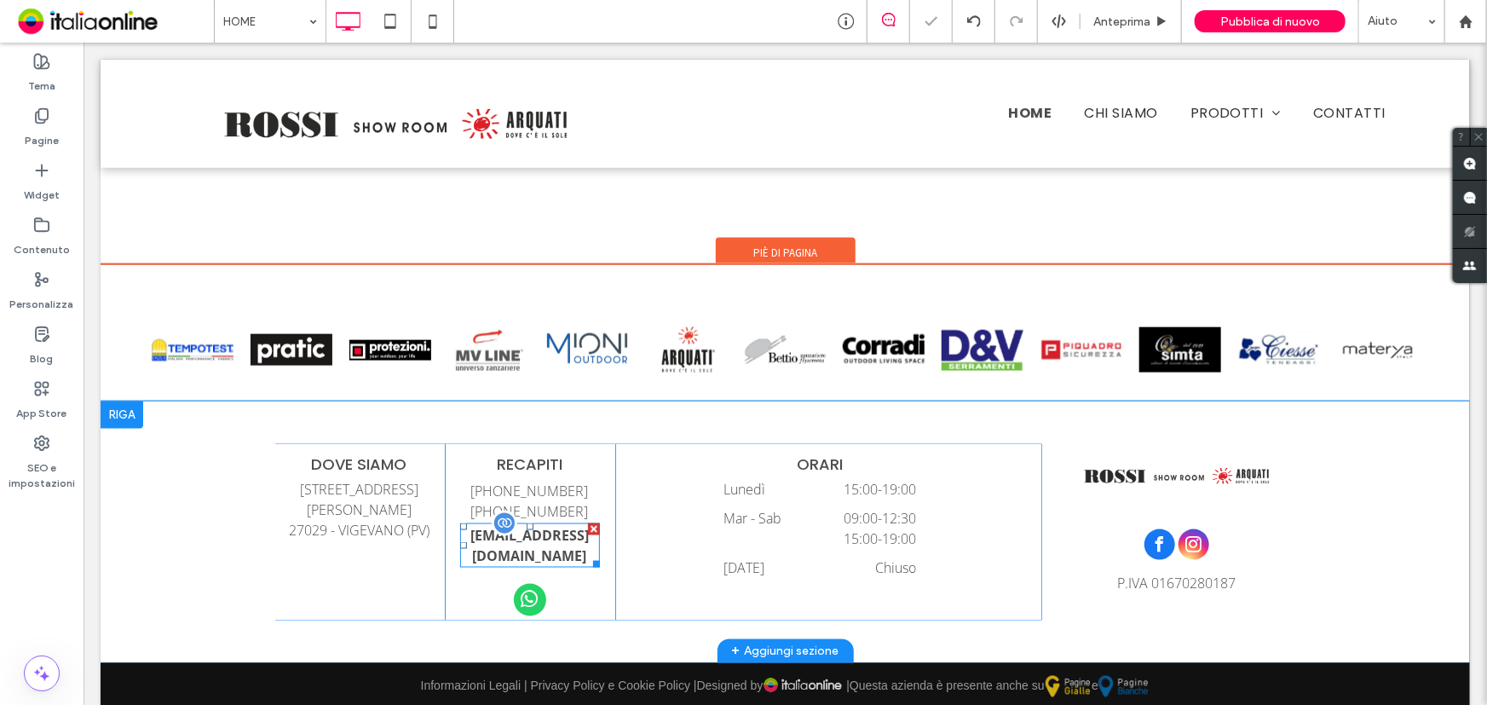
click at [544, 556] on div "info@arquativigevano.it" at bounding box center [529, 544] width 140 height 44
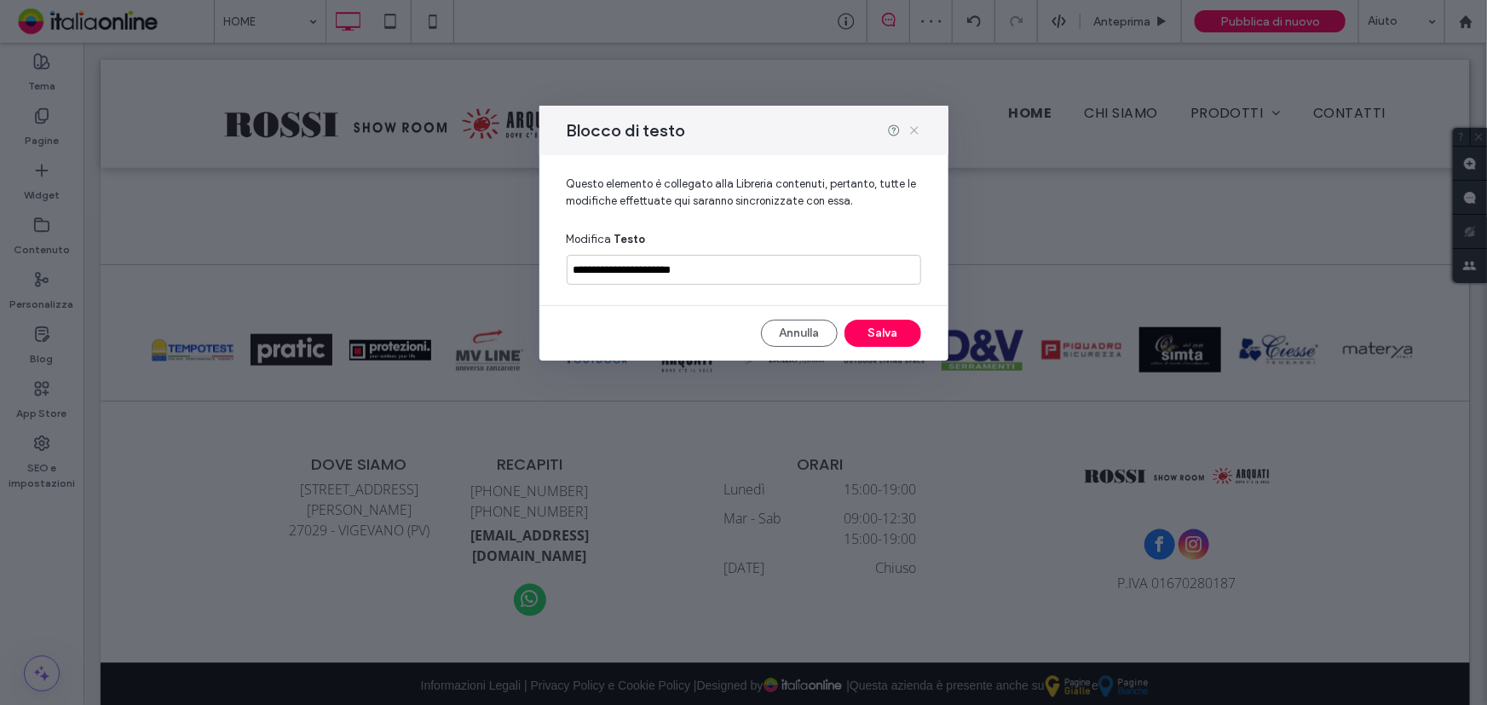
click at [918, 131] on icon at bounding box center [914, 131] width 14 height 14
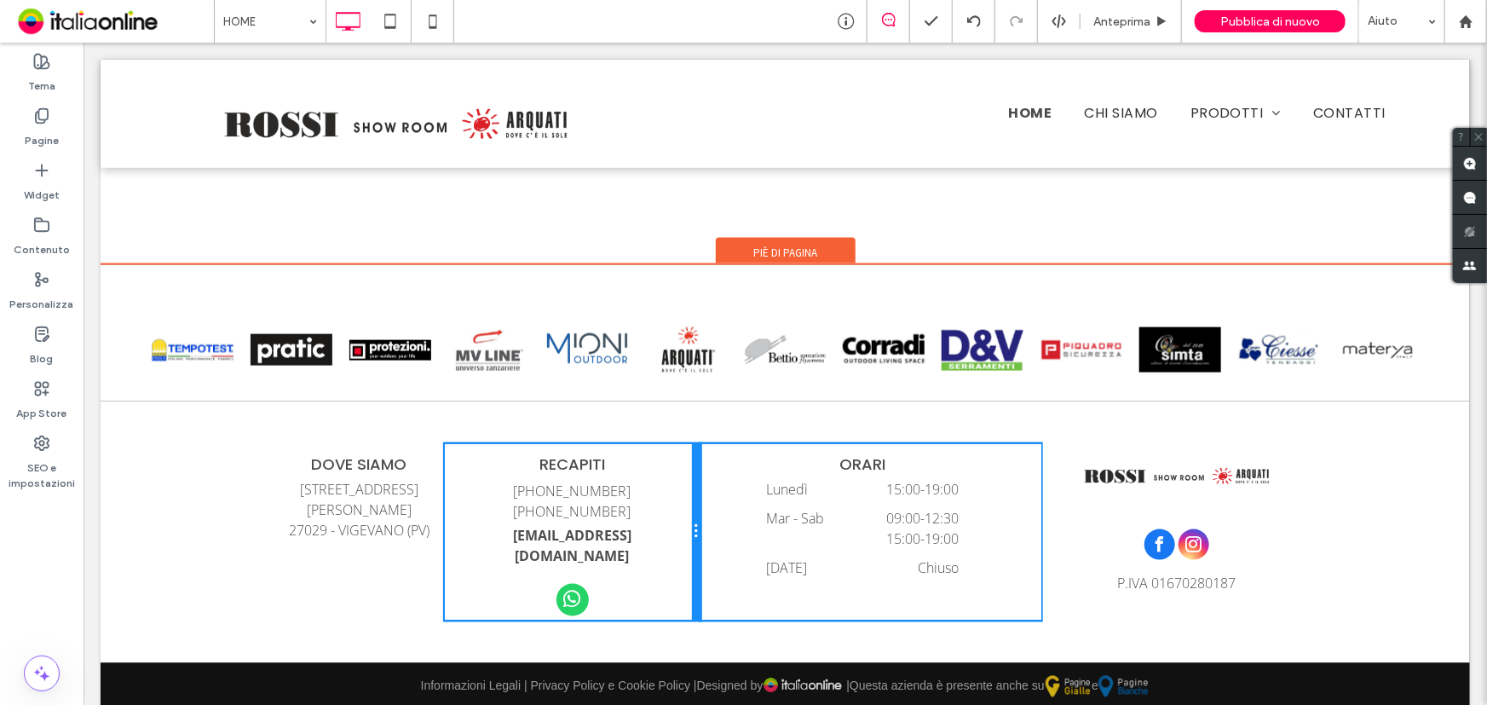
drag, startPoint x: 601, startPoint y: 481, endPoint x: 658, endPoint y: 474, distance: 57.5
click at [658, 474] on div "RECAPITI +39 0381 344859 +39 348 0185682 info@arquativigevano.it Click To Paste" at bounding box center [572, 531] width 256 height 177
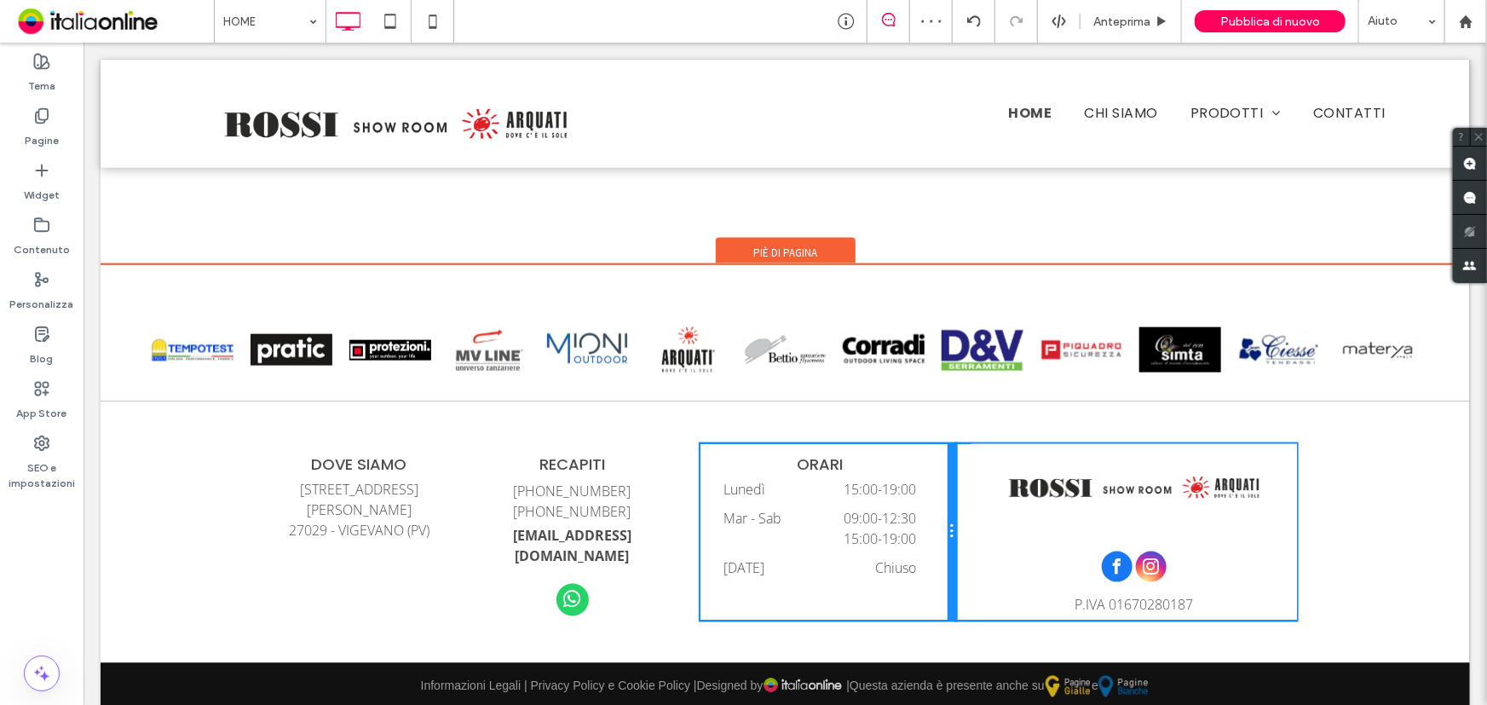
drag, startPoint x: 1028, startPoint y: 493, endPoint x: 953, endPoint y: 485, distance: 75.5
click at [953, 485] on div "DOVE SIAMO Corso Ugo La Malfa, 21 27029 - VIGEVANO (PV) Click To Paste RECAPITI…" at bounding box center [785, 531] width 1022 height 177
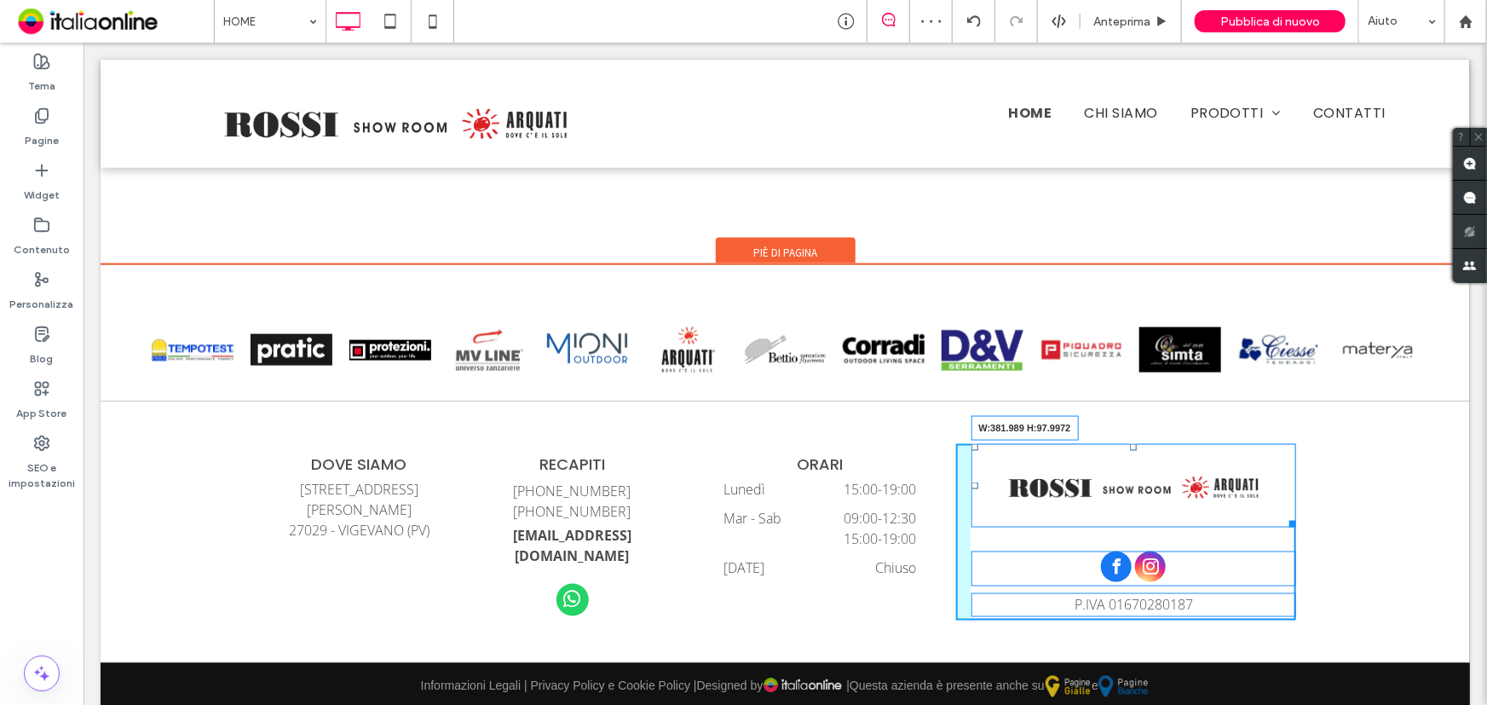
drag, startPoint x: 1282, startPoint y: 522, endPoint x: 1330, endPoint y: 551, distance: 55.8
click at [1330, 551] on div "DOVE SIAMO Corso Ugo La Malfa, 21 27029 - VIGEVANO (PV) Click To Paste RECAPITI…" at bounding box center [784, 531] width 1369 height 262
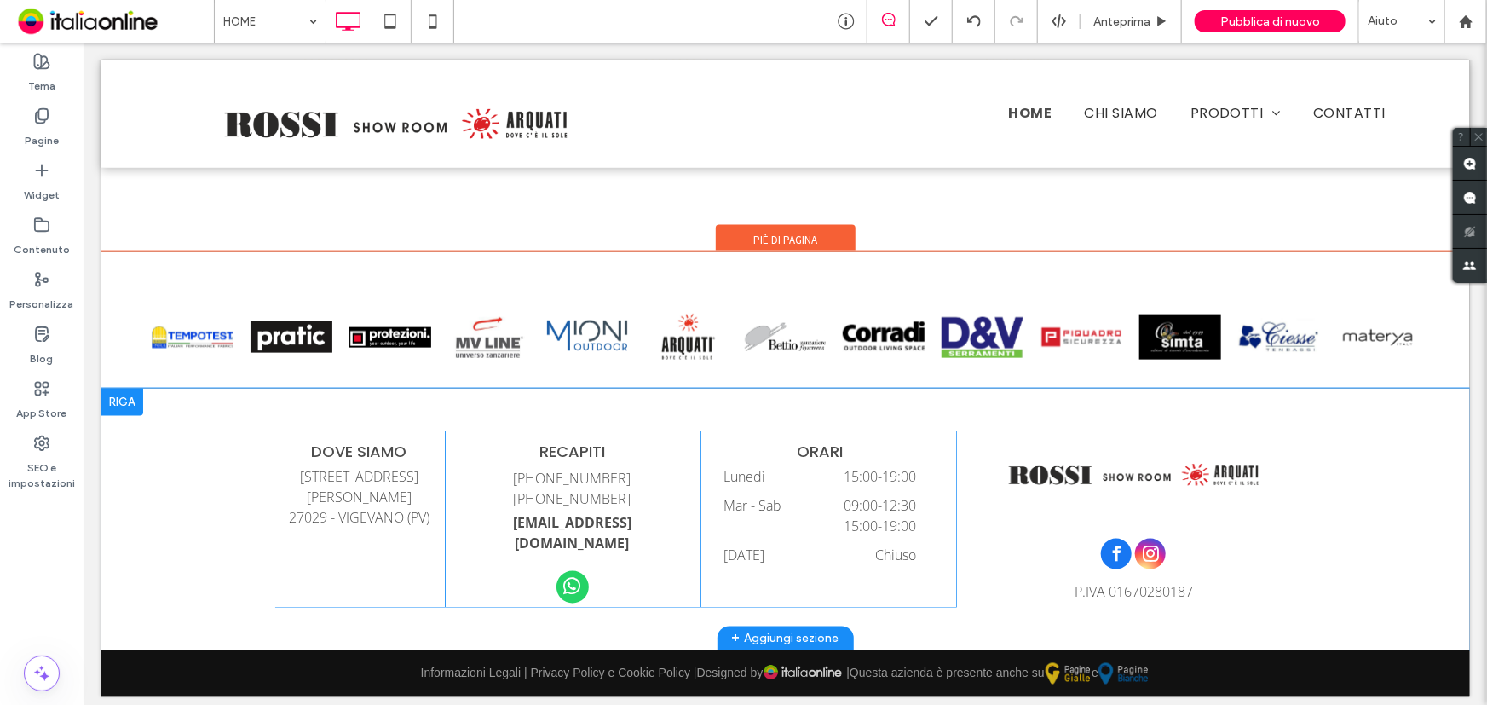
scroll to position [4363, 0]
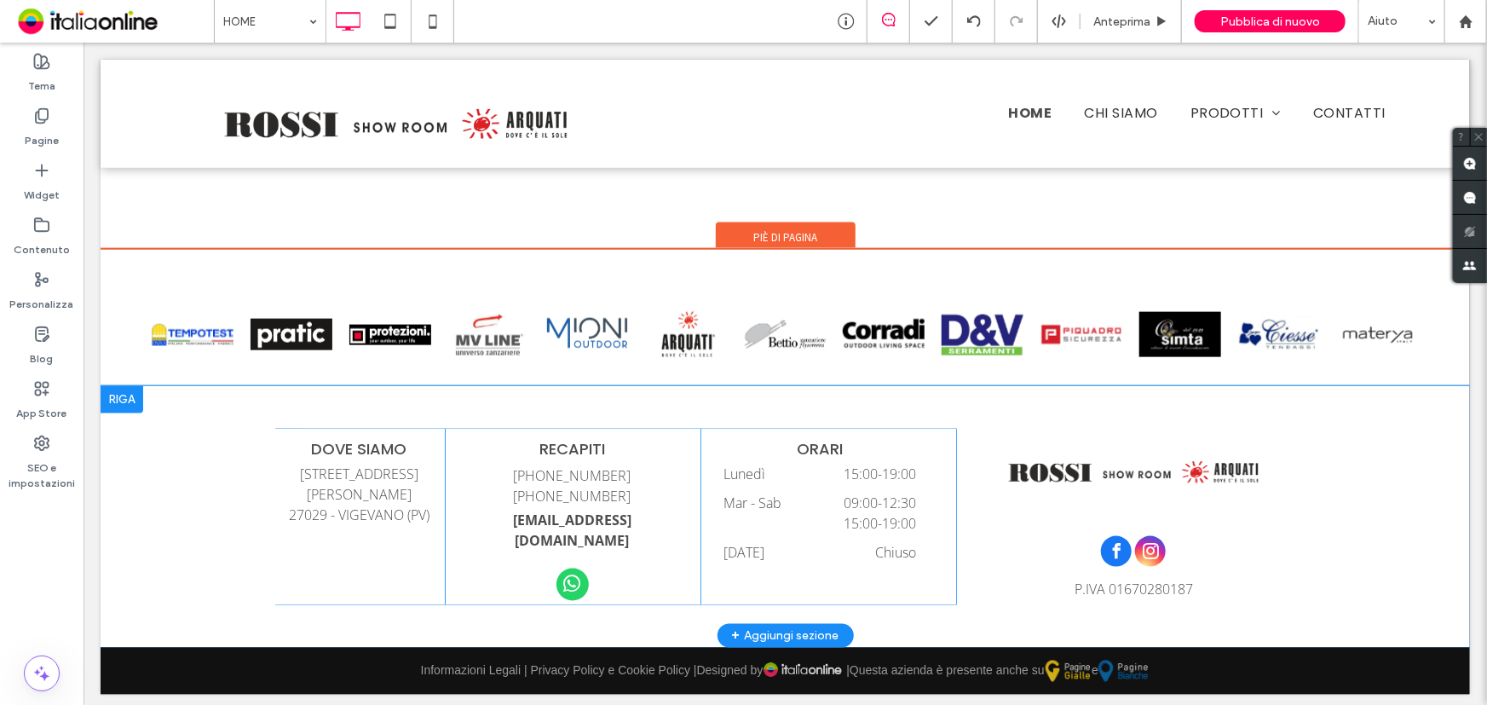
click at [824, 625] on div "+ Aggiungi sezione" at bounding box center [784, 634] width 107 height 19
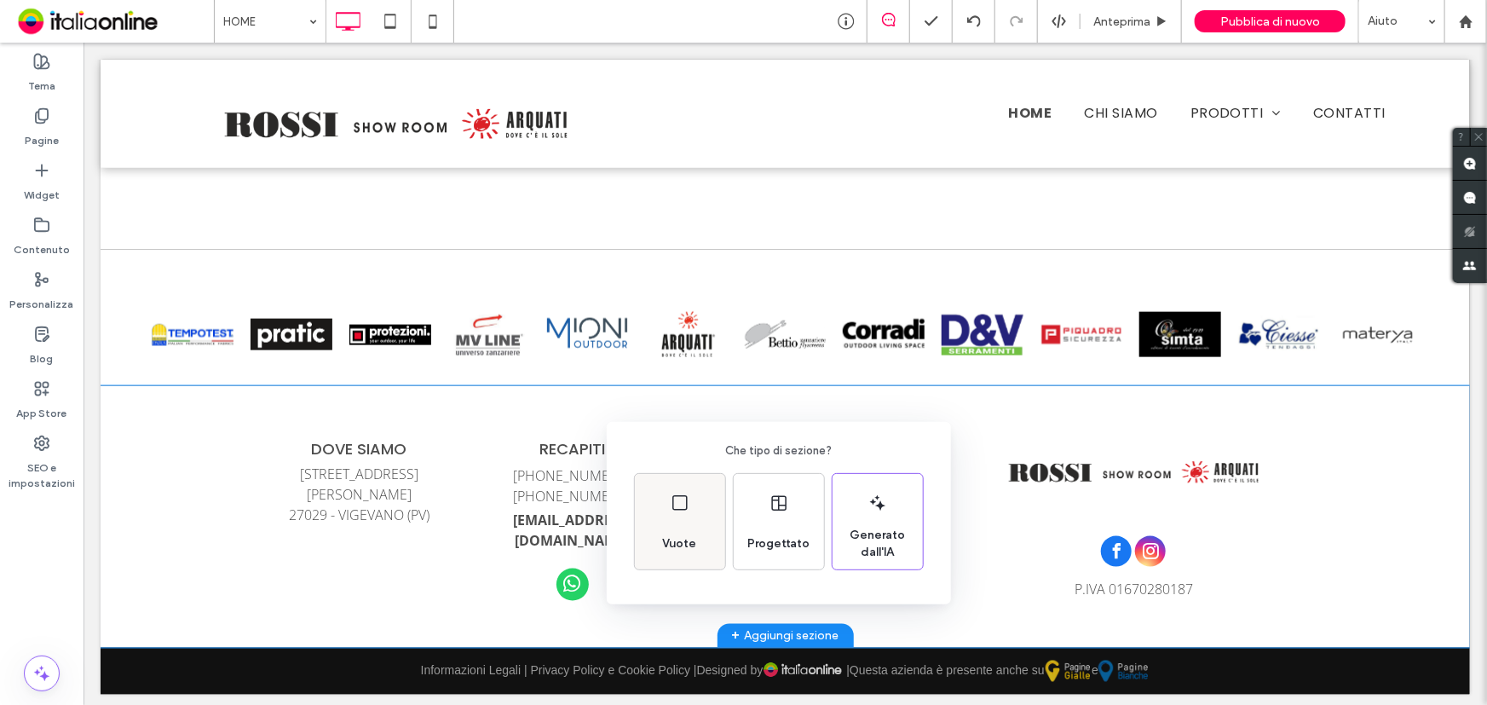
click at [671, 492] on icon at bounding box center [680, 502] width 20 height 20
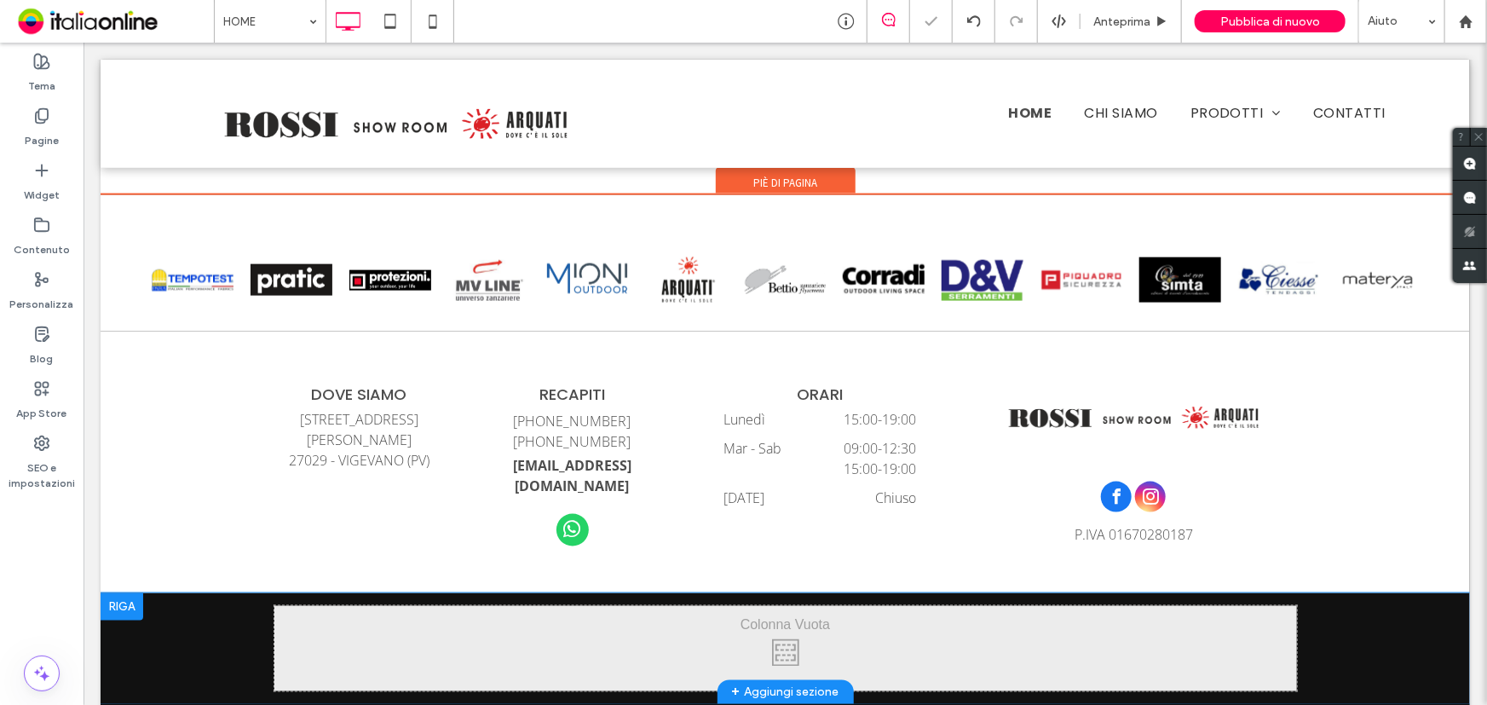
scroll to position [4474, 0]
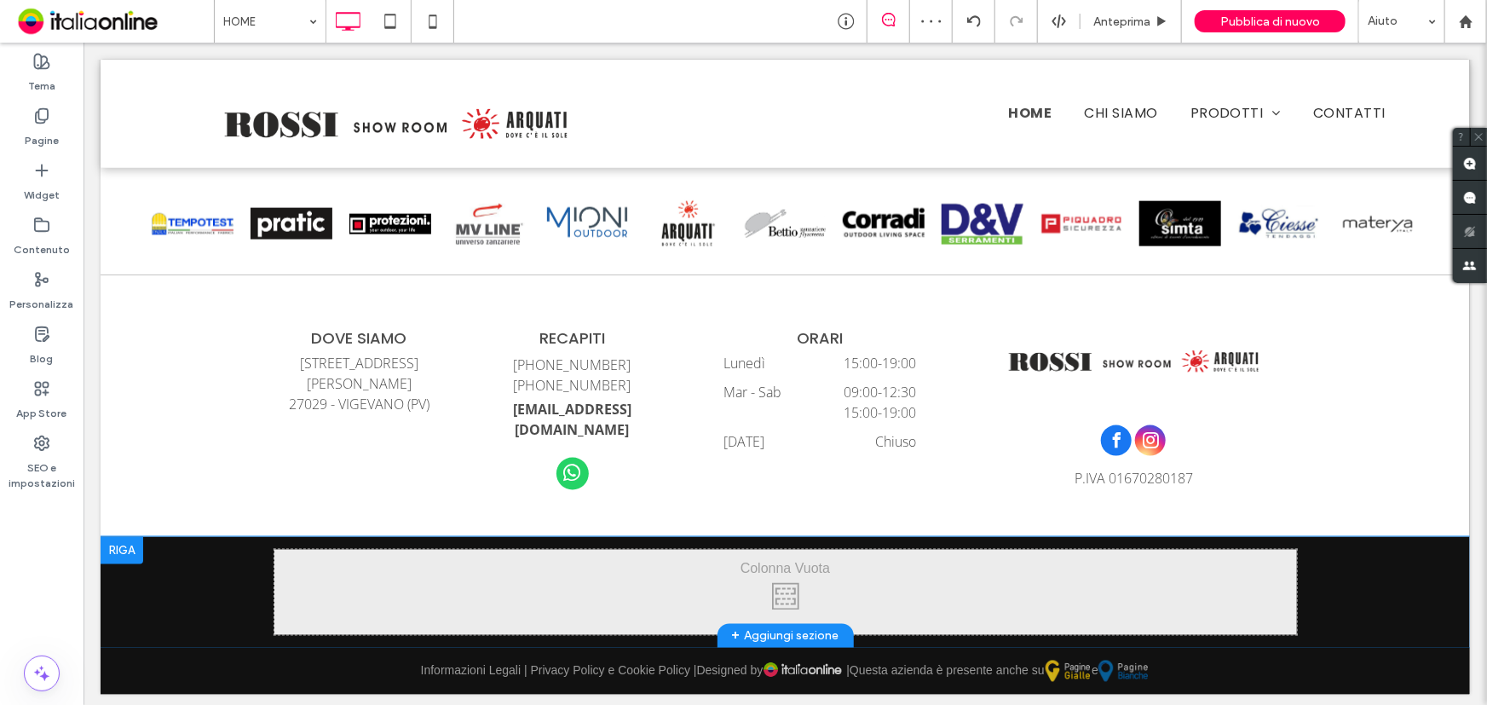
click at [124, 541] on div at bounding box center [121, 549] width 43 height 27
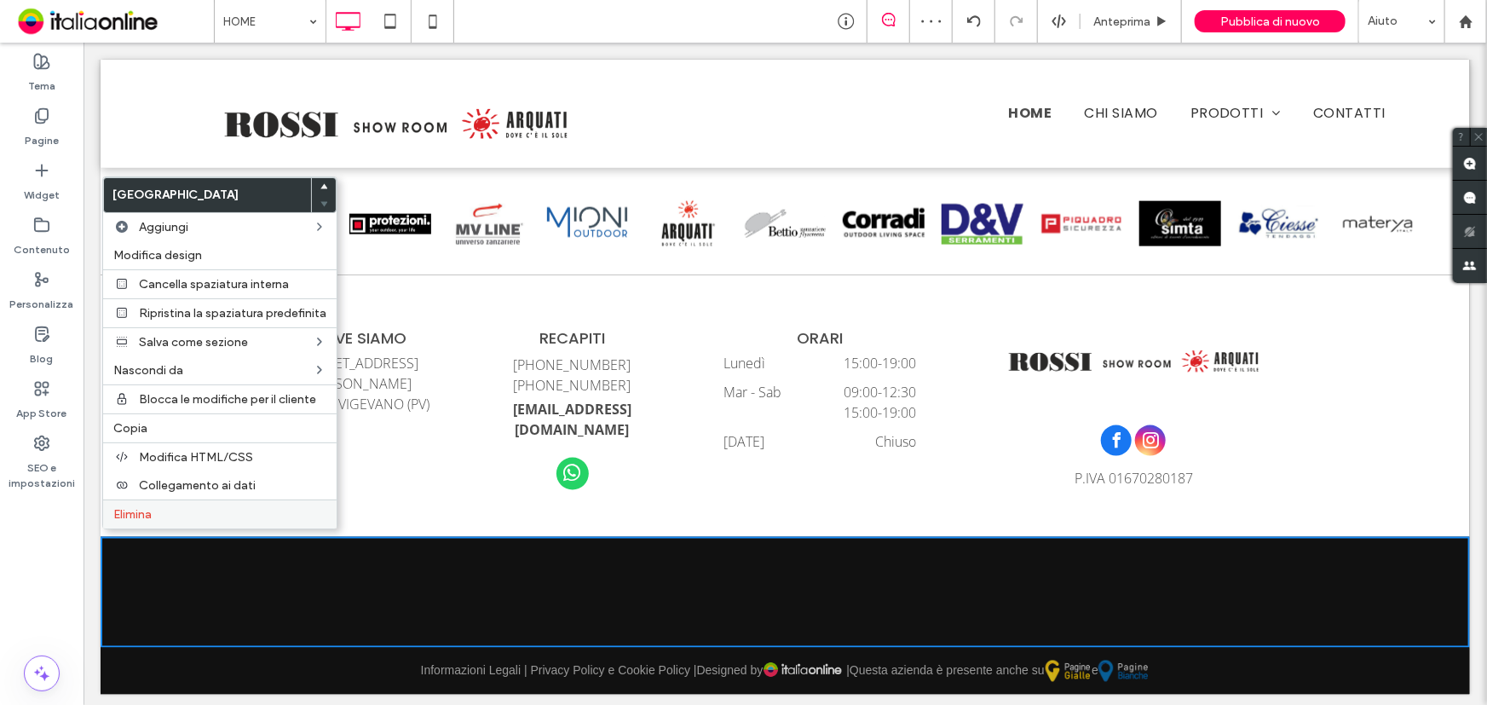
click at [121, 521] on span "Elimina" at bounding box center [132, 514] width 38 height 14
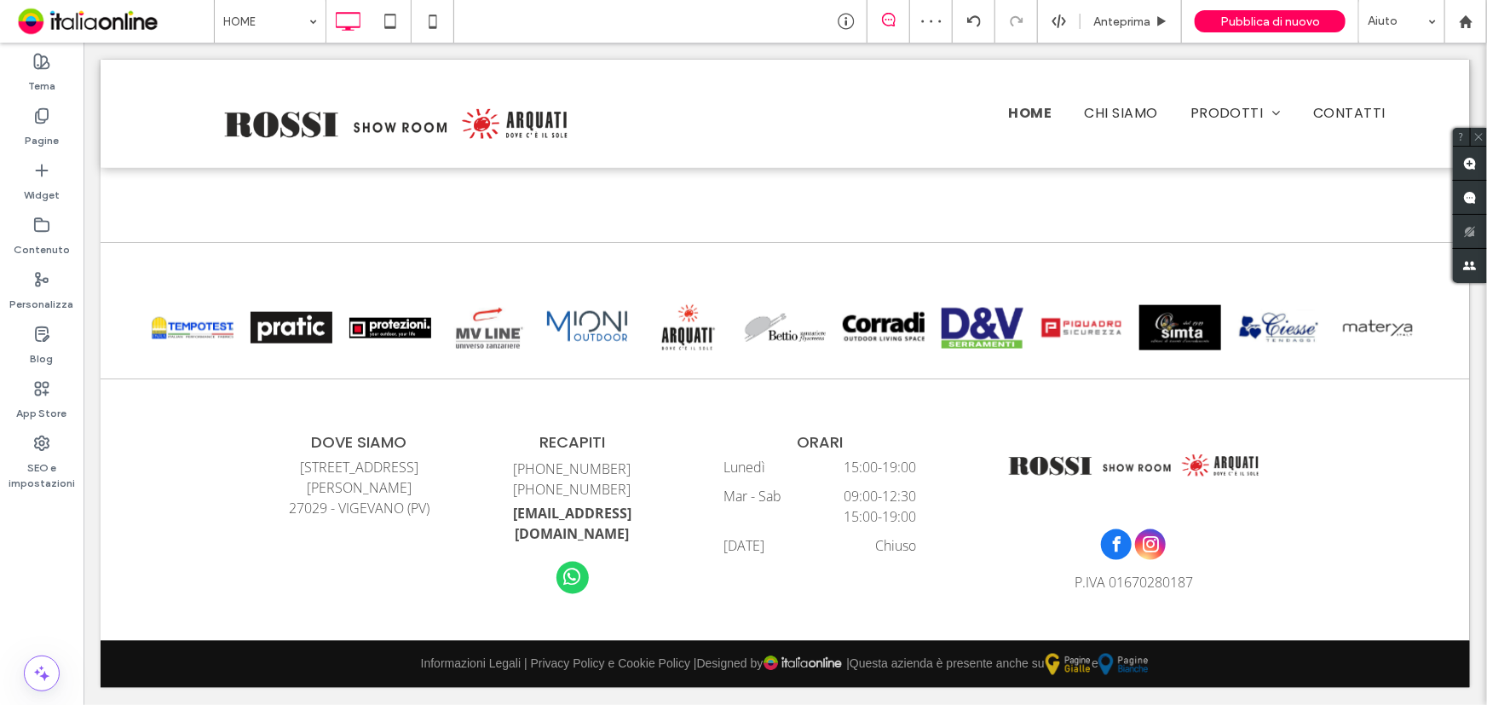
scroll to position [4363, 0]
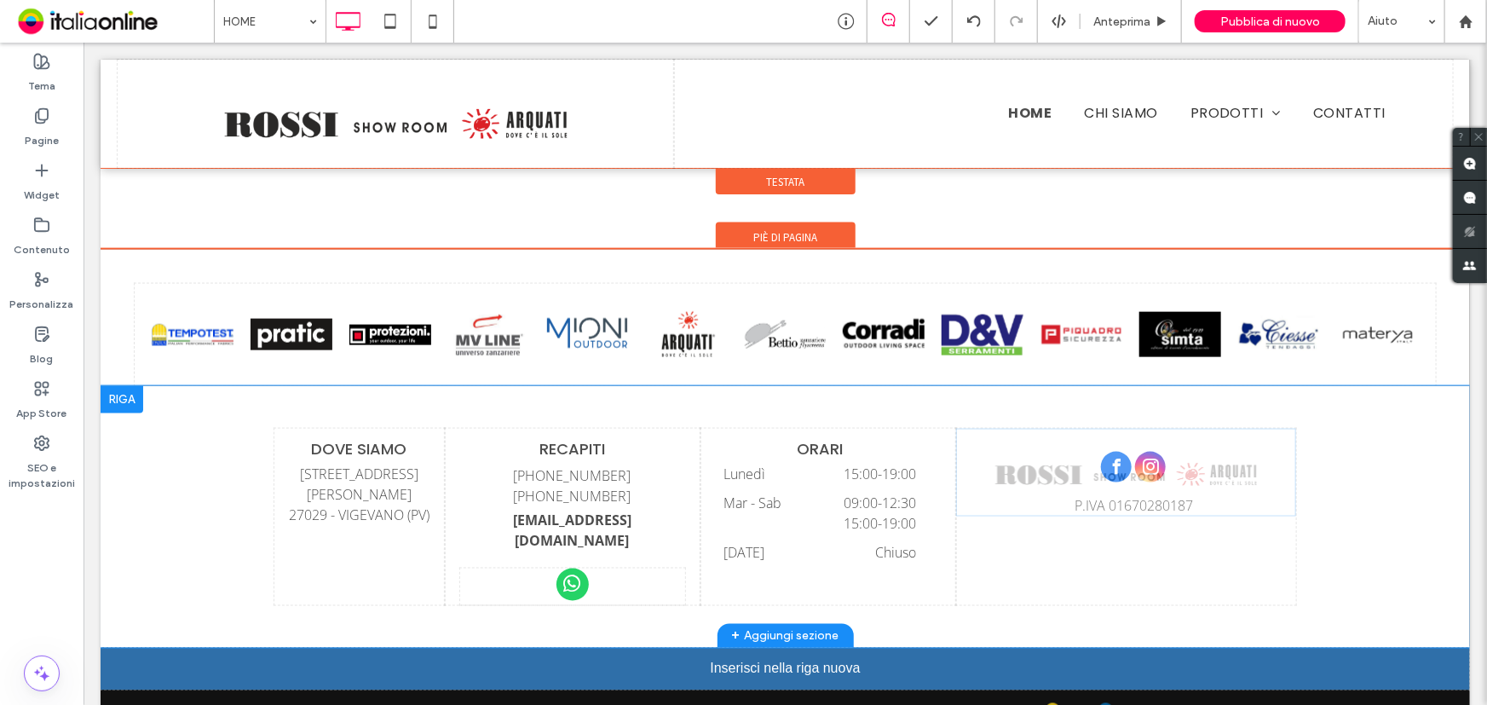
drag, startPoint x: 1076, startPoint y: 472, endPoint x: 650, endPoint y: 646, distance: 460.1
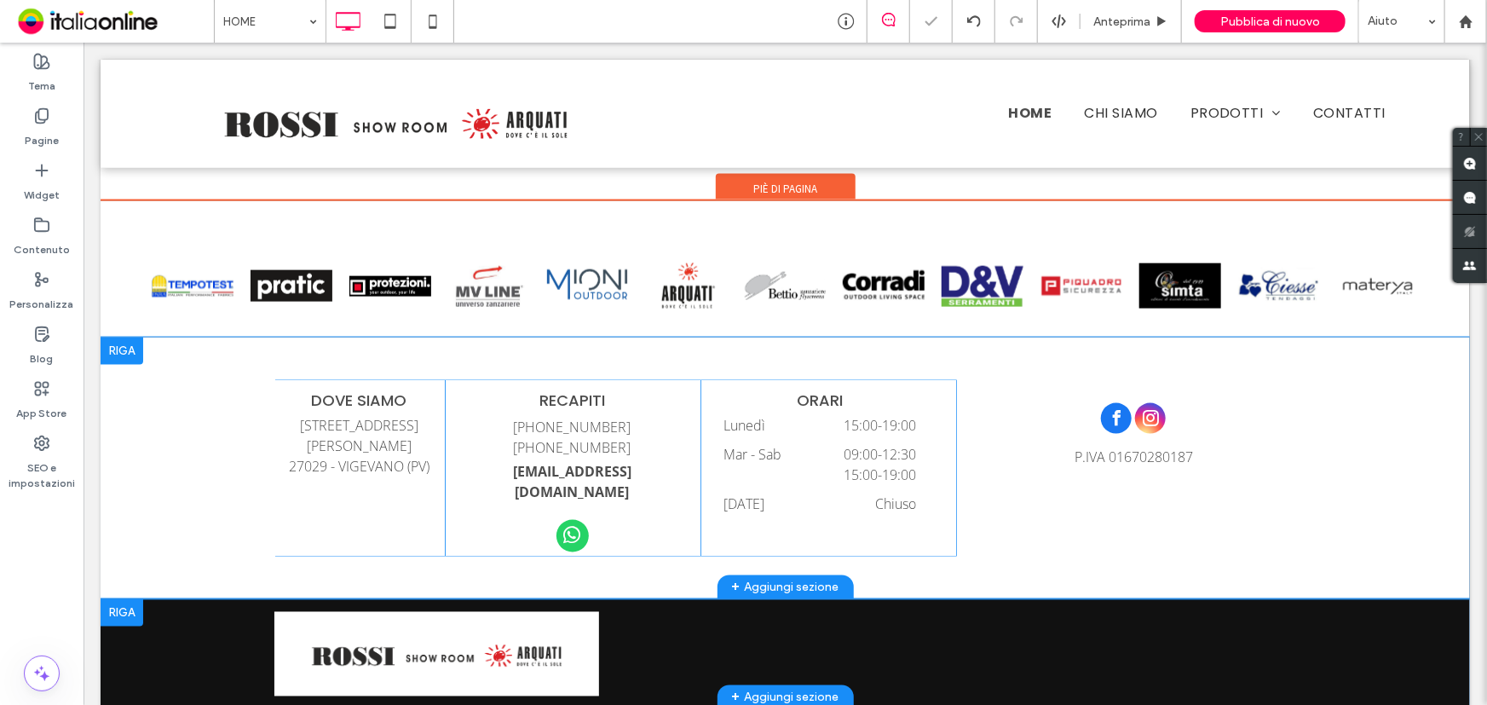
scroll to position [4458, 0]
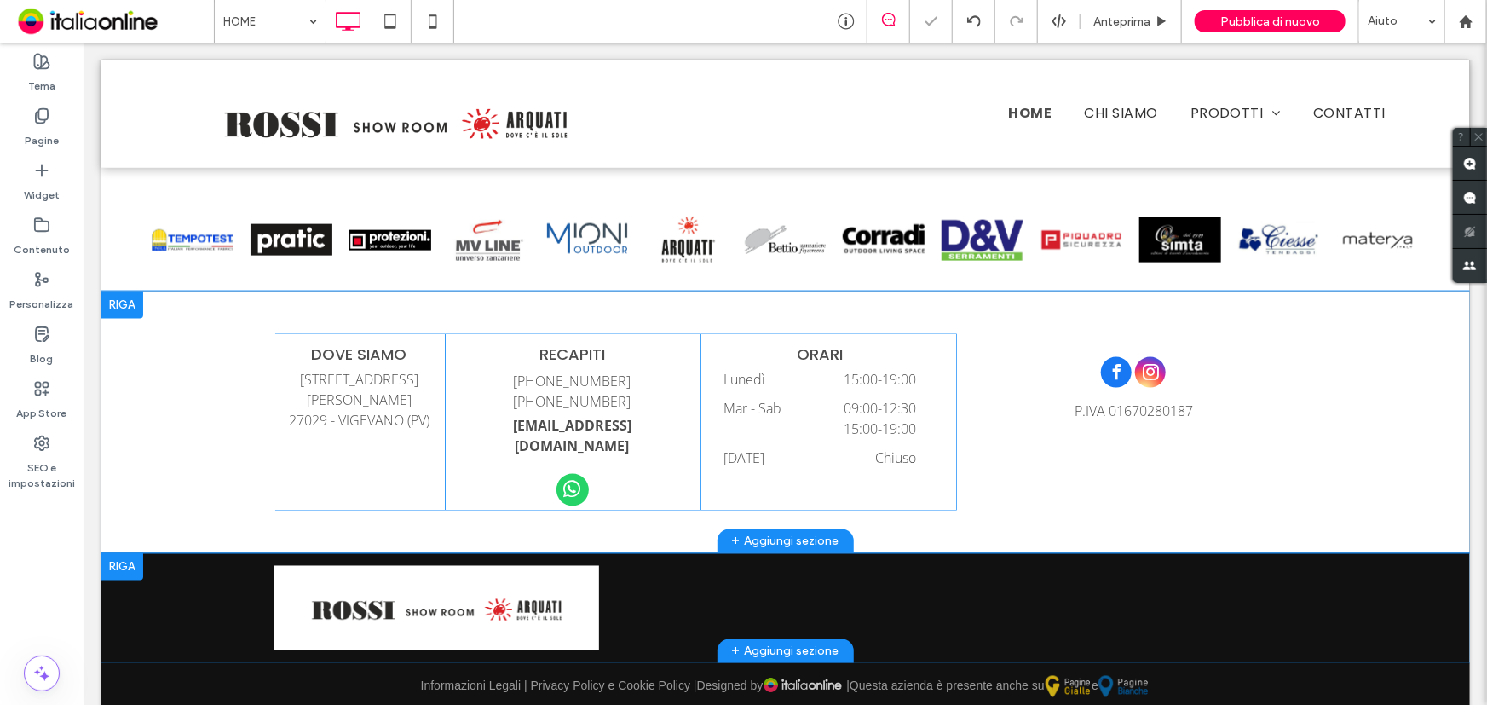
click at [227, 590] on div "Click To Paste Click To Paste + Aggiungi sezione" at bounding box center [784, 607] width 1369 height 110
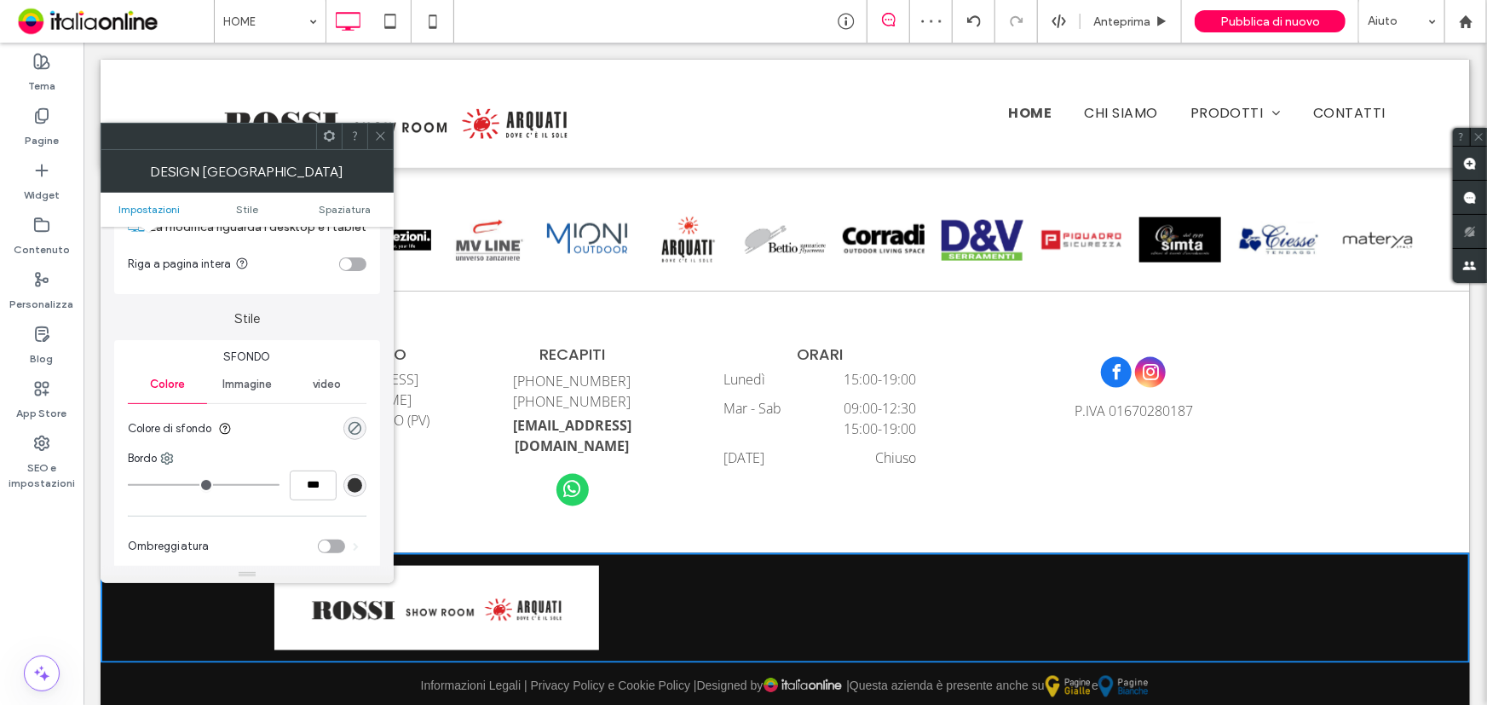
scroll to position [154, 0]
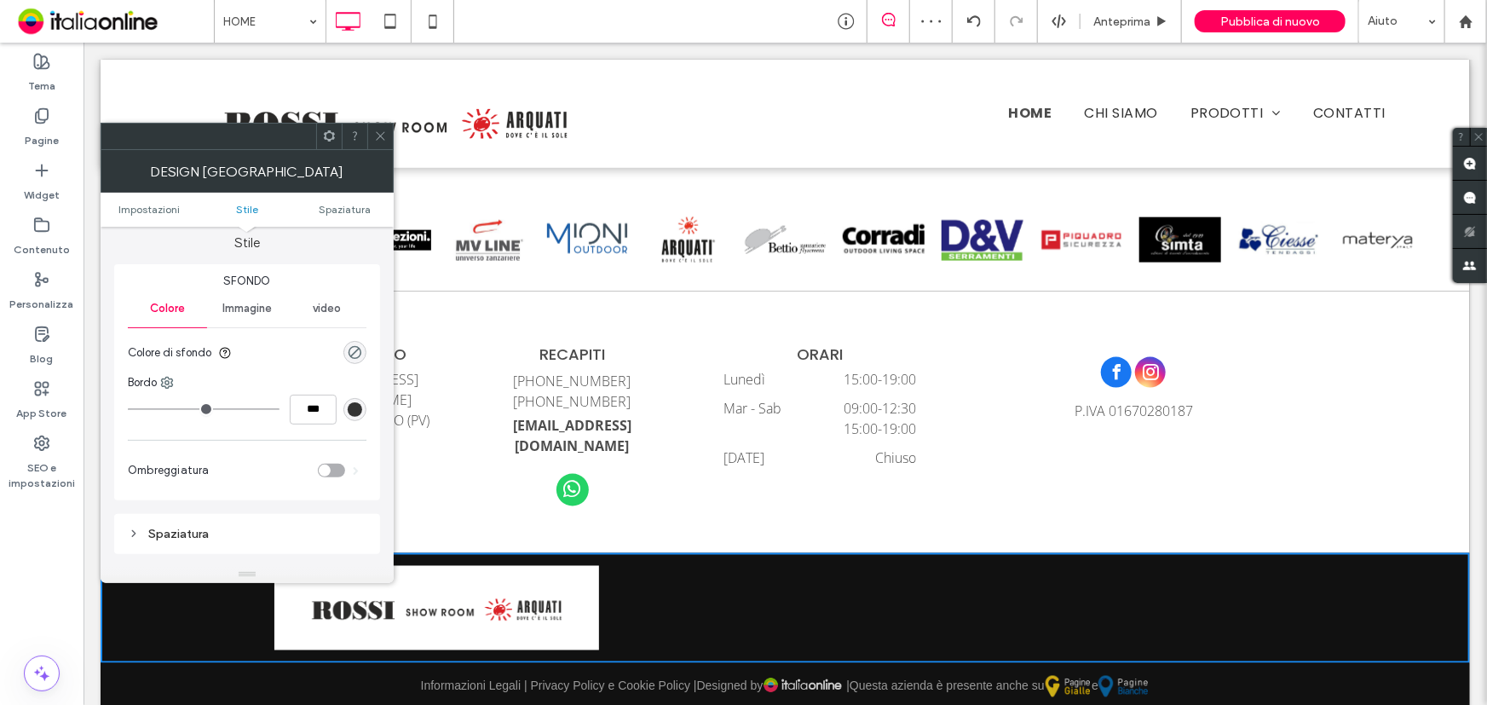
click at [367, 145] on div at bounding box center [380, 137] width 26 height 26
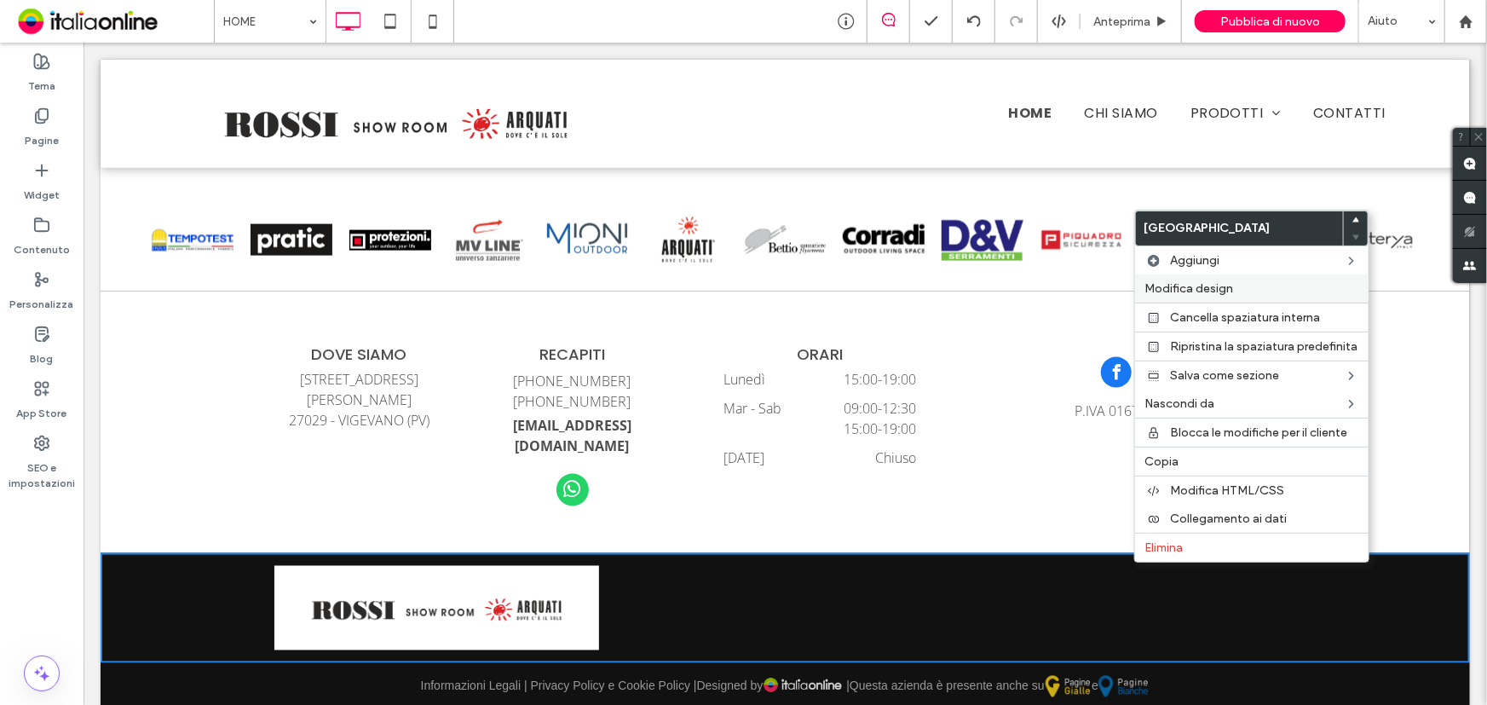
click at [1252, 296] on label "Modifica design" at bounding box center [1251, 288] width 213 height 14
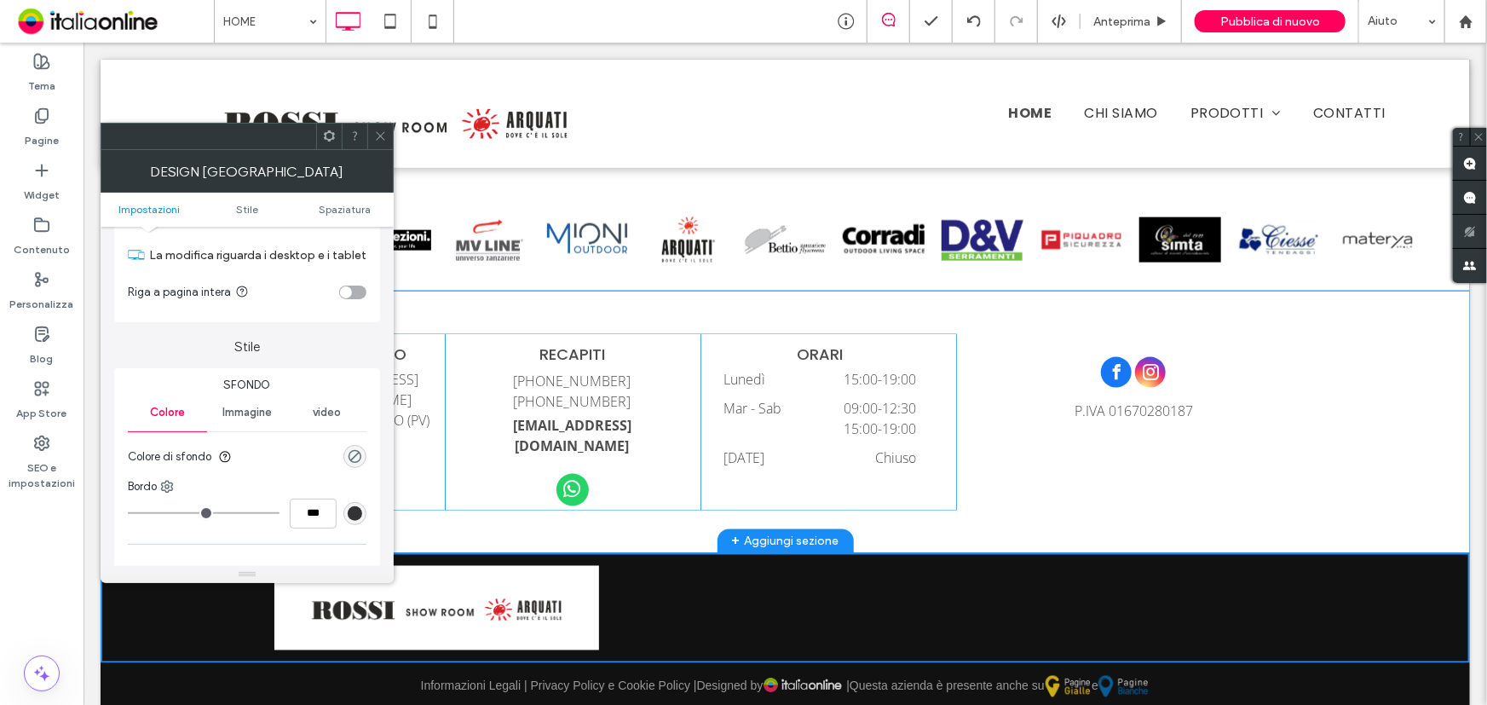
scroll to position [77, 0]
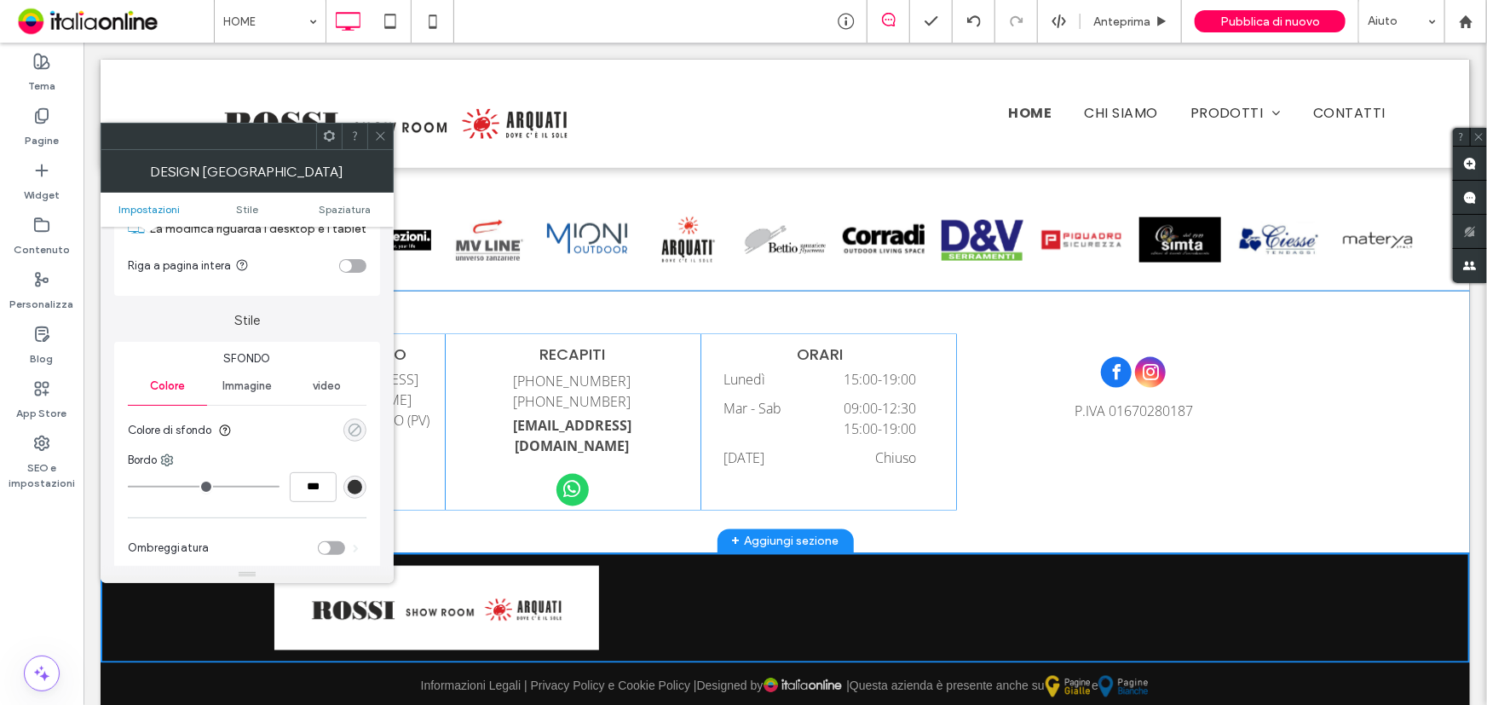
click at [346, 428] on div "rgba(0, 0, 0, 0)" at bounding box center [354, 429] width 23 height 23
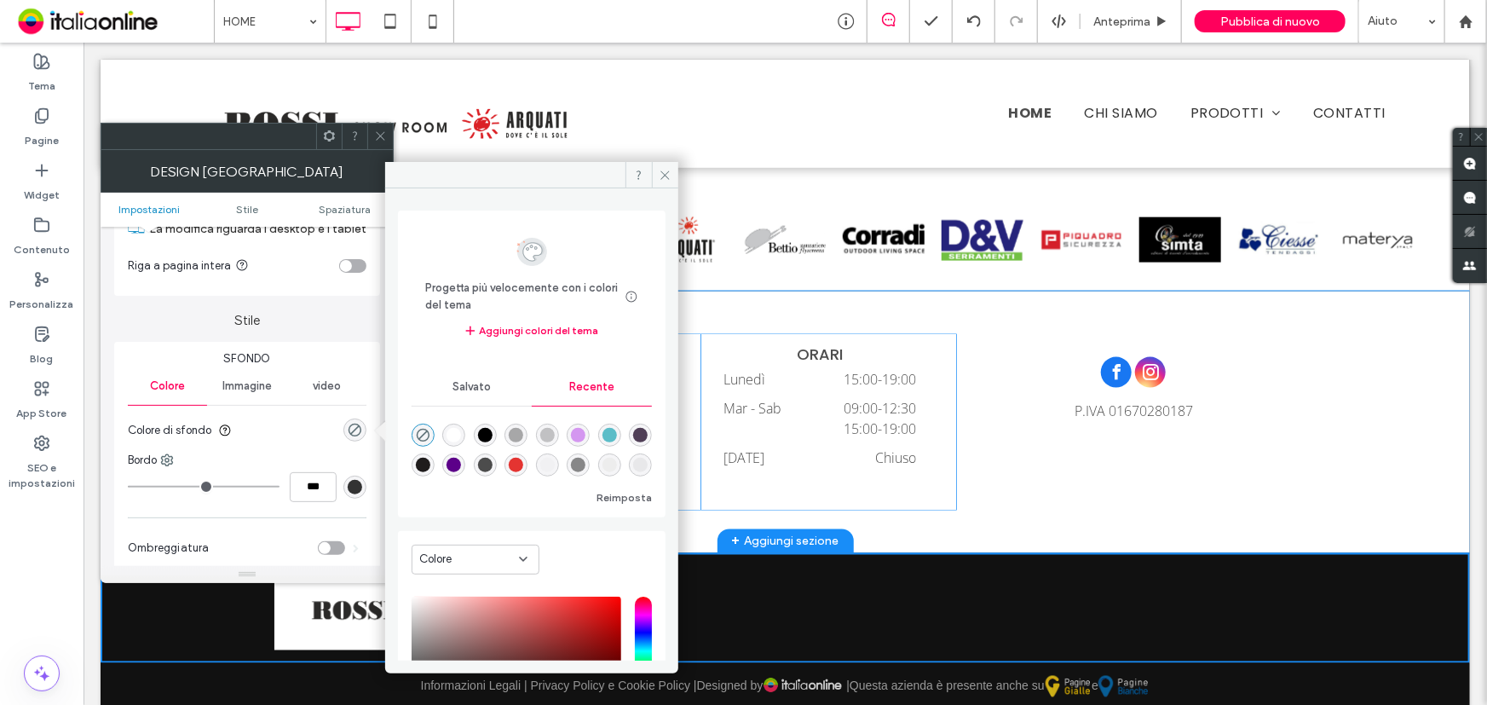
click at [458, 441] on div "rgba(255, 255, 255, 1)" at bounding box center [453, 435] width 14 height 14
type input "*******"
type input "***"
type input "****"
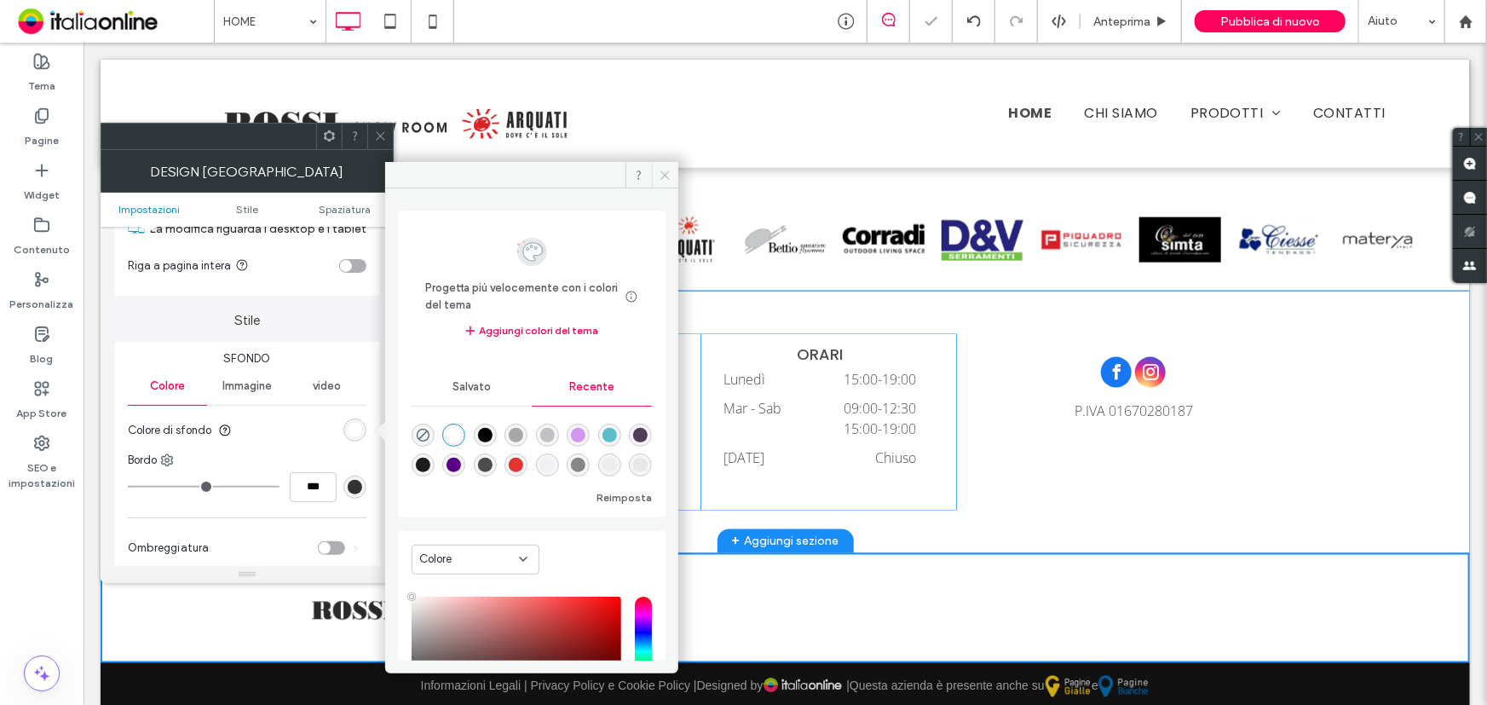
click at [659, 173] on icon at bounding box center [665, 175] width 13 height 13
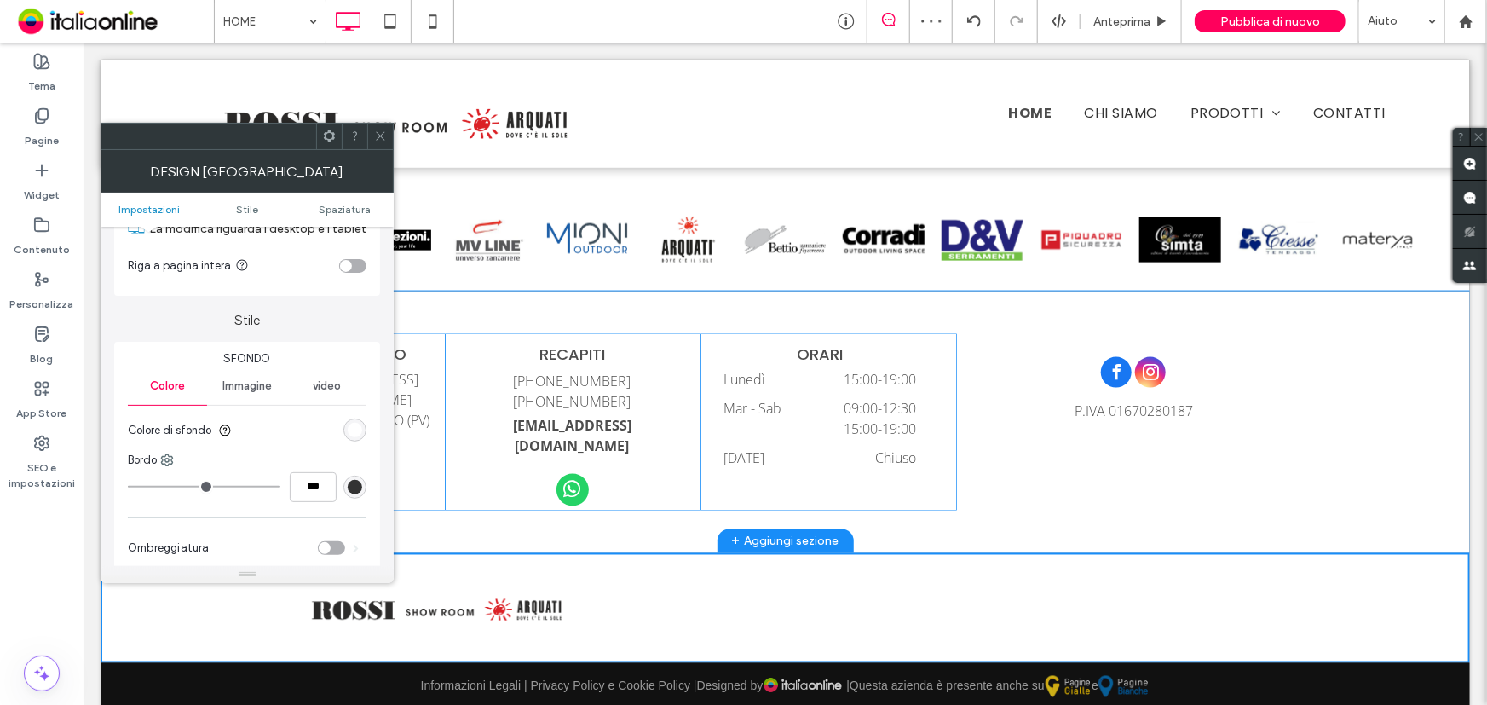
click at [374, 131] on icon at bounding box center [380, 136] width 13 height 13
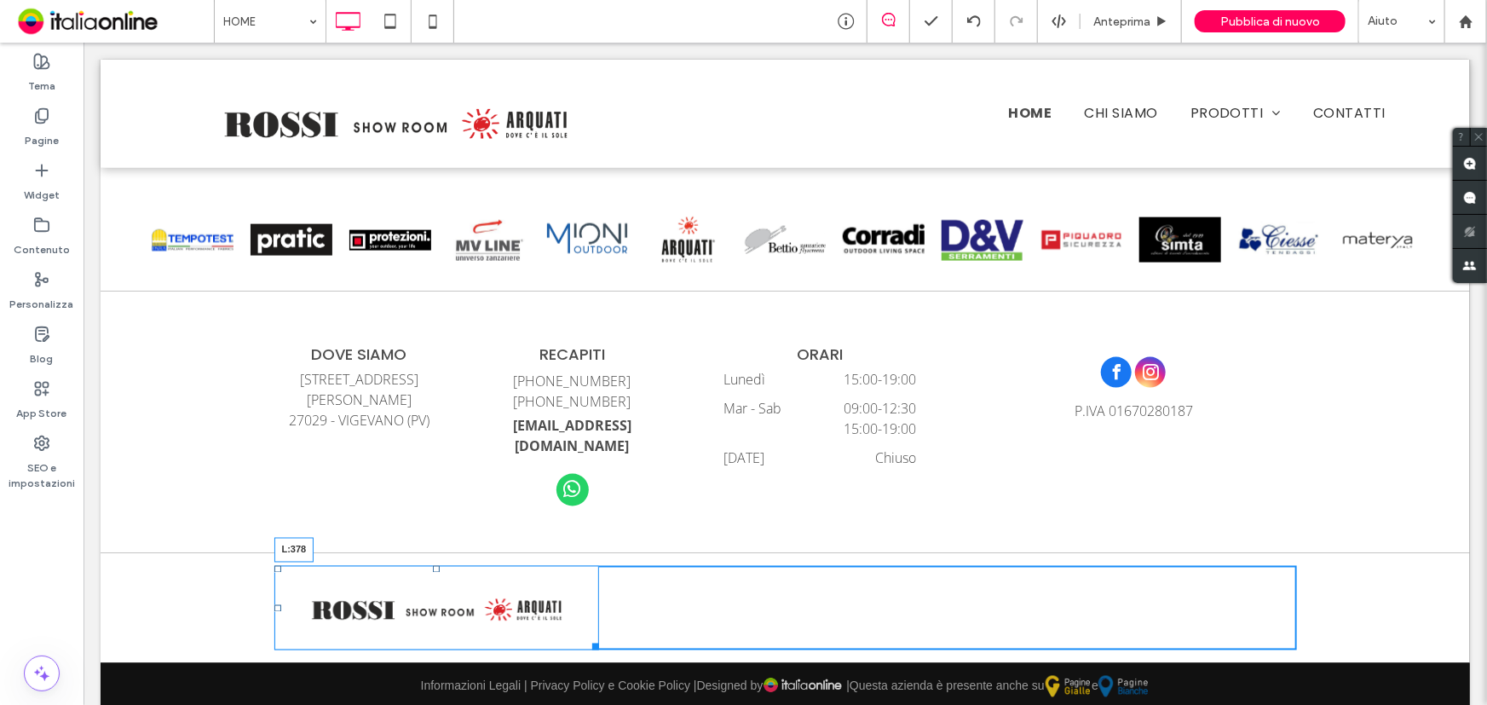
drag, startPoint x: 268, startPoint y: 585, endPoint x: 588, endPoint y: 578, distance: 319.6
click at [588, 578] on div "L:378" at bounding box center [436, 607] width 325 height 84
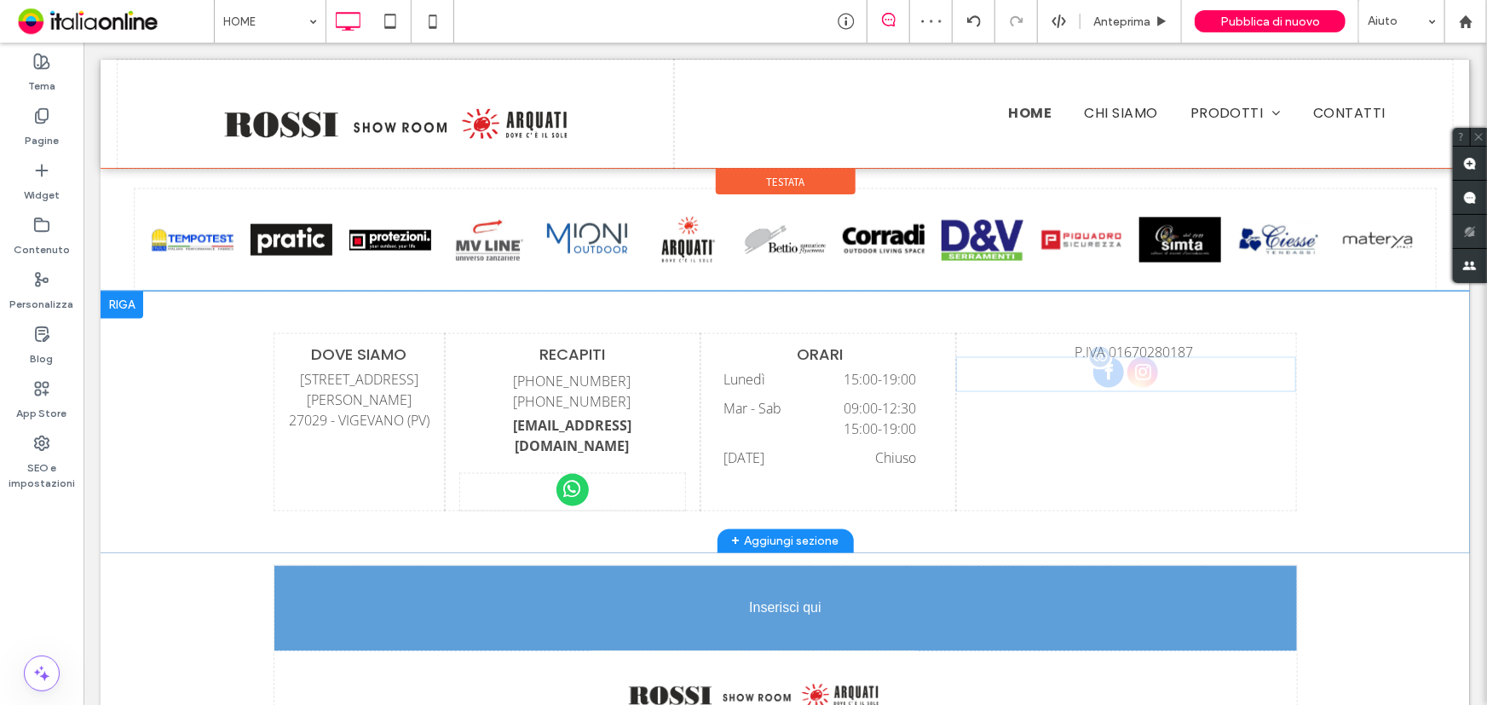
drag, startPoint x: 1143, startPoint y: 362, endPoint x: 744, endPoint y: 622, distance: 476.7
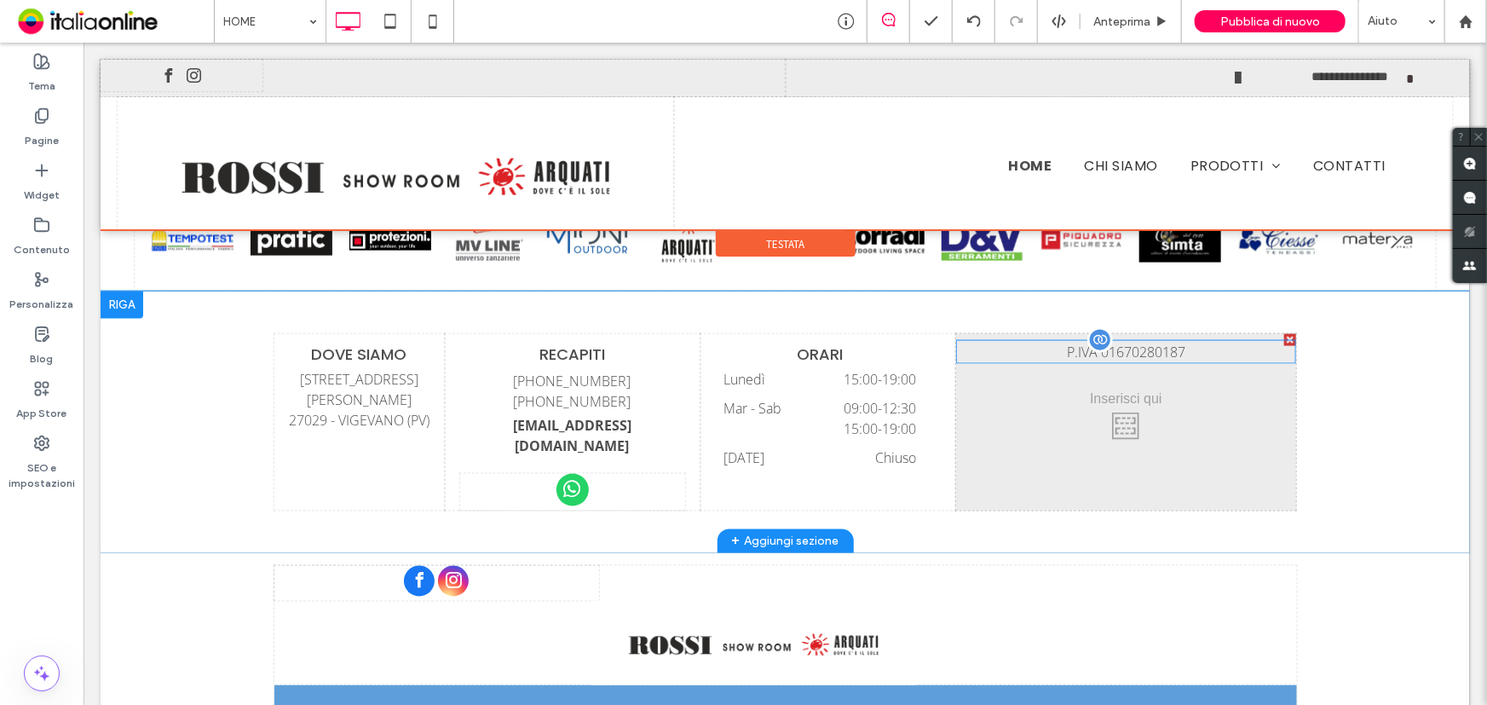
drag, startPoint x: 1155, startPoint y: 346, endPoint x: 685, endPoint y: 671, distance: 570.8
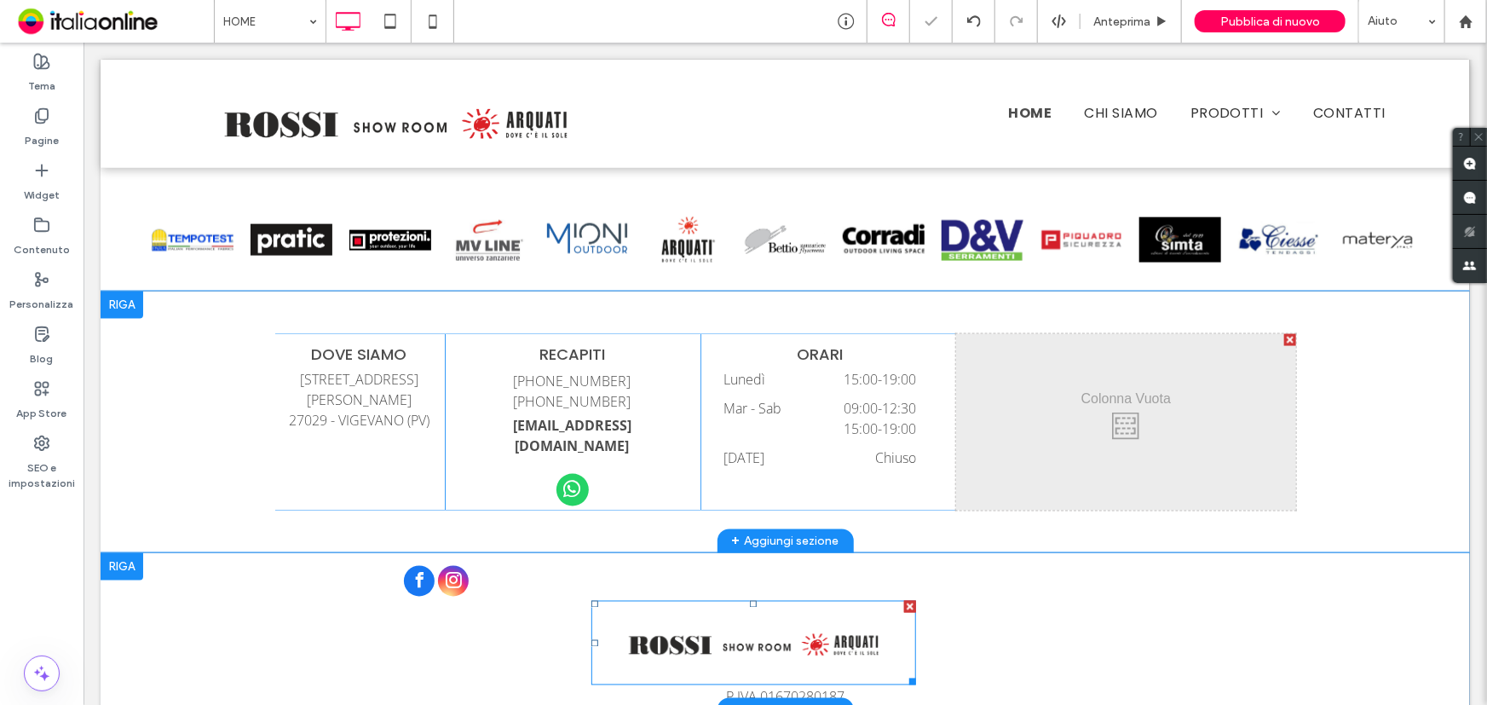
scroll to position [4516, 0]
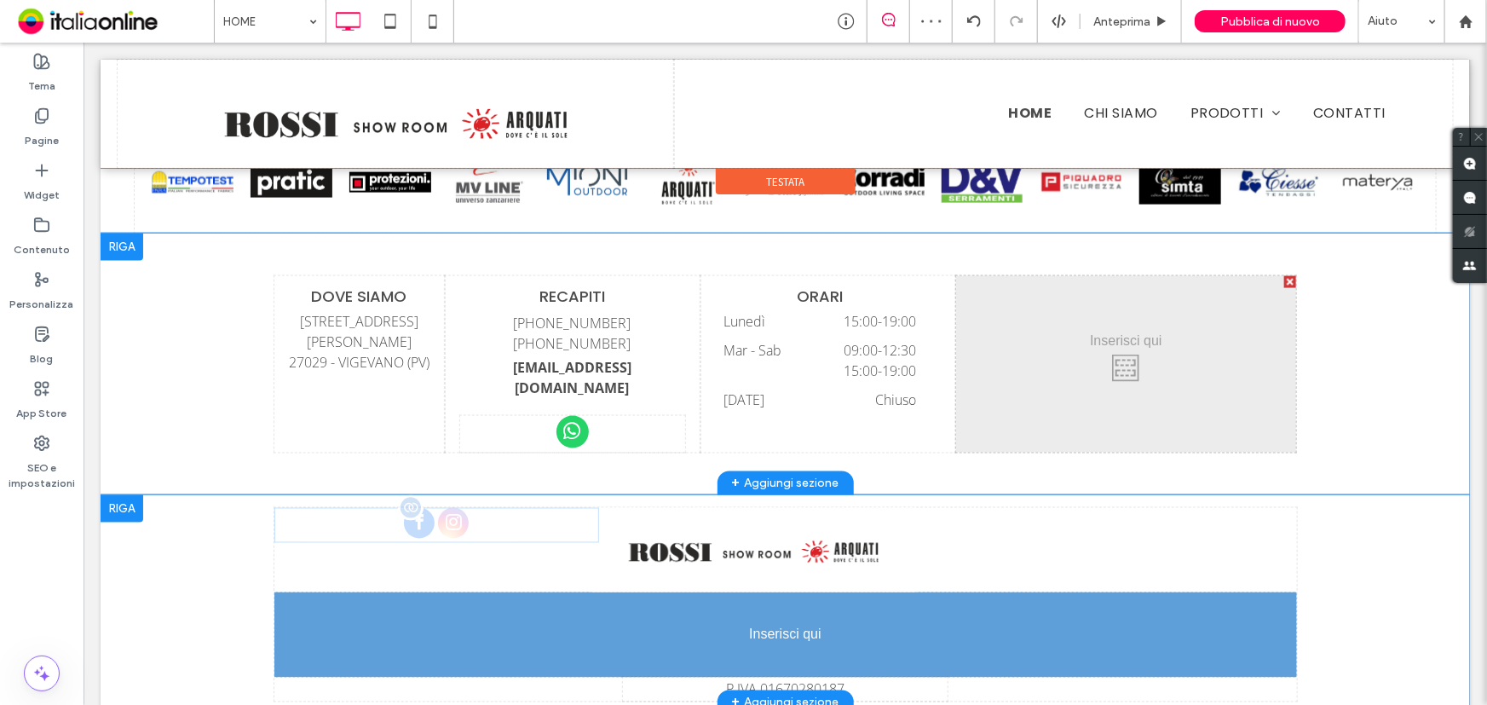
drag, startPoint x: 434, startPoint y: 496, endPoint x: 795, endPoint y: 631, distance: 385.8
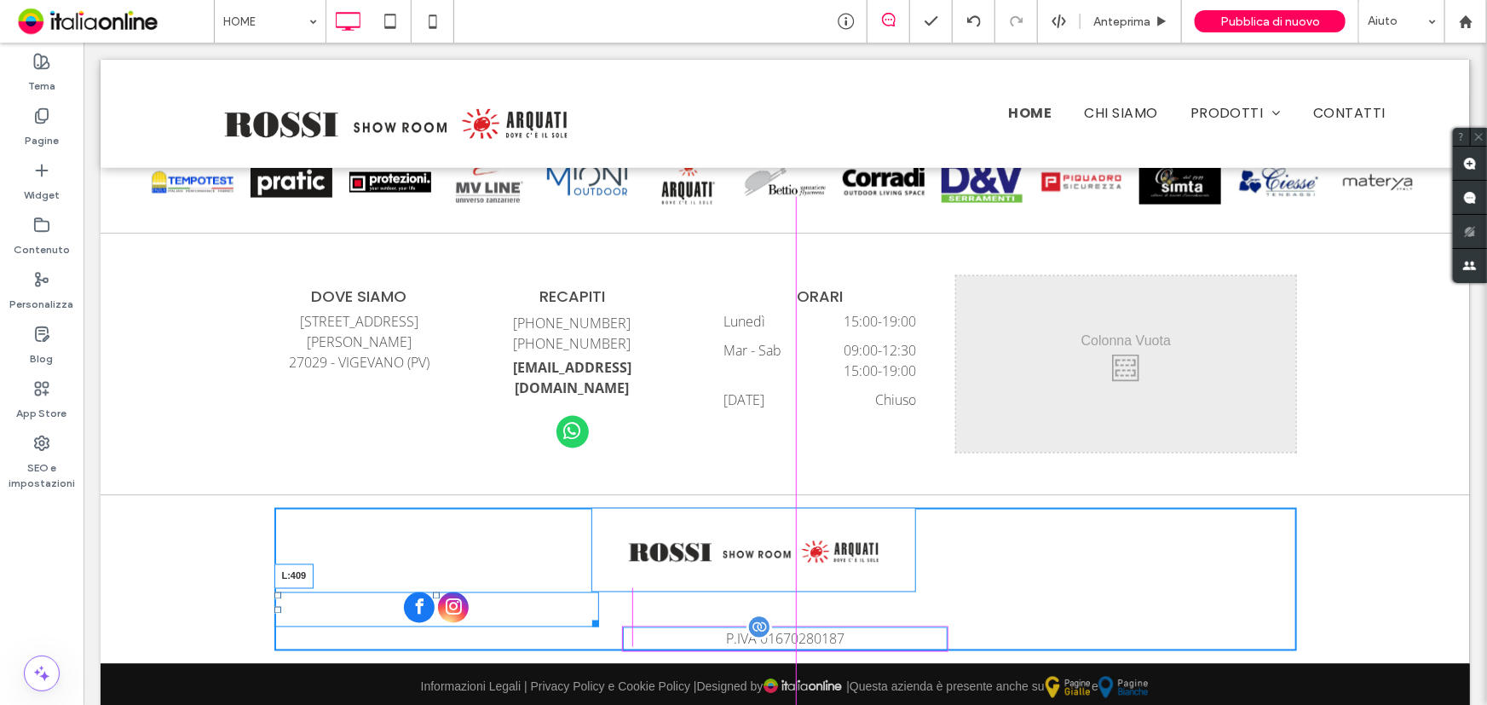
drag, startPoint x: 270, startPoint y: 585, endPoint x: 621, endPoint y: 608, distance: 351.8
click at [621, 608] on div "Click To Paste Click To Paste L:409 P.IVA 01670280187" at bounding box center [785, 578] width 1022 height 143
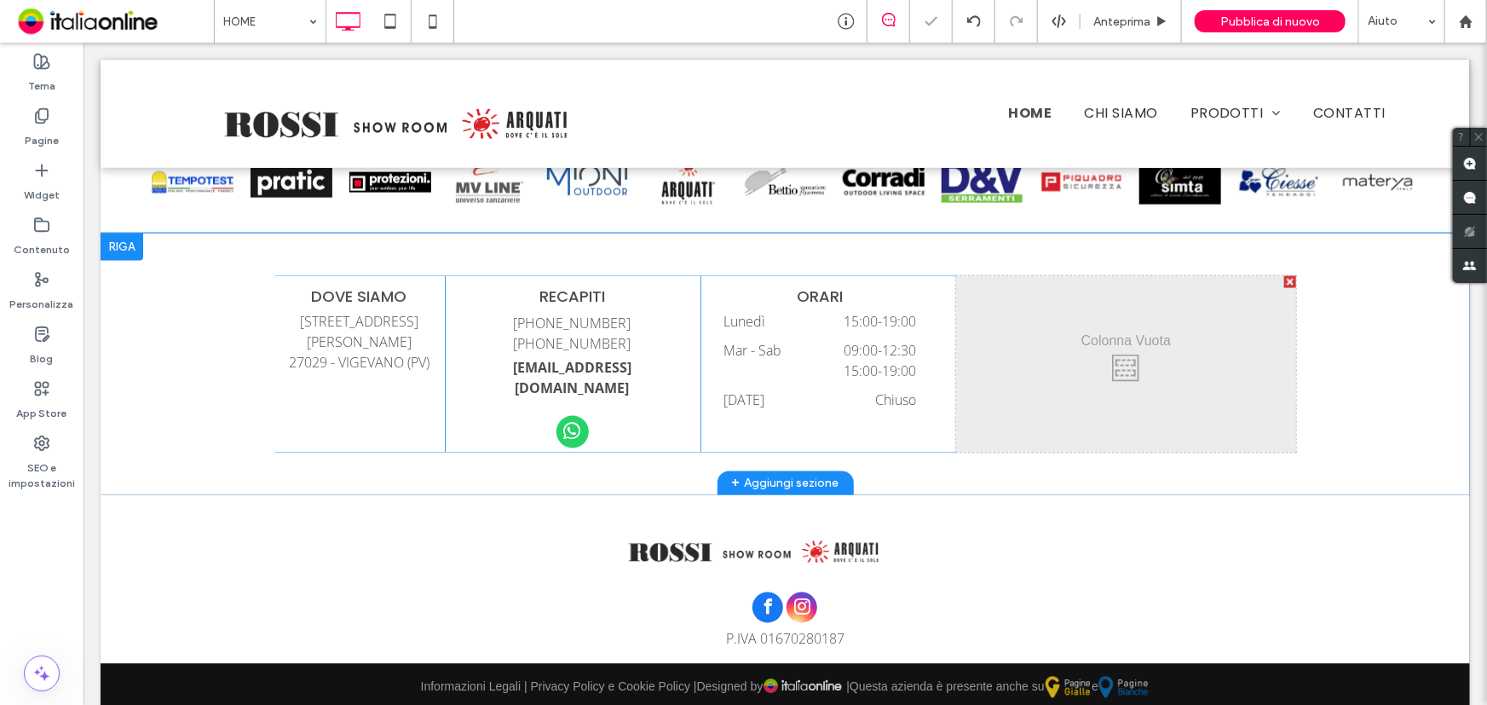
click at [1287, 278] on div at bounding box center [1289, 281] width 12 height 12
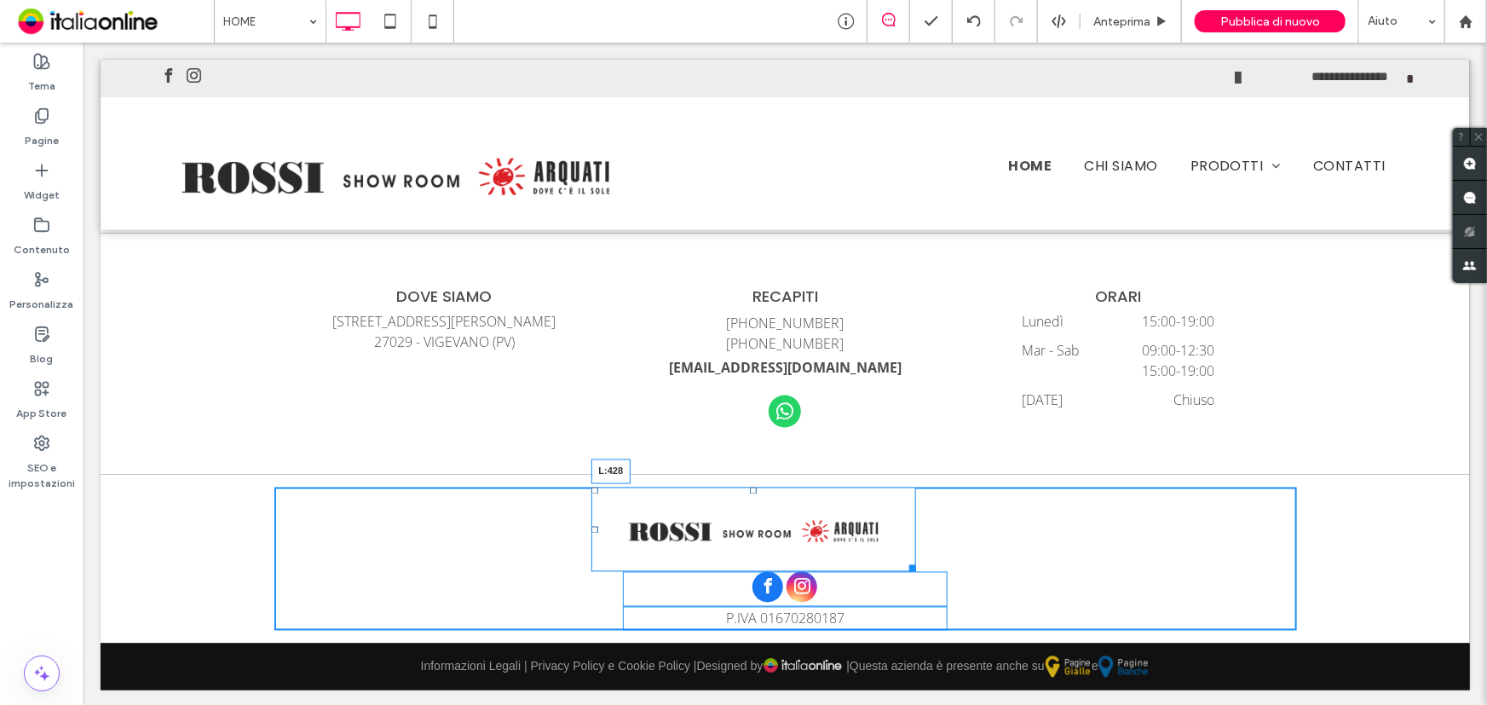
drag, startPoint x: 585, startPoint y: 527, endPoint x: 631, endPoint y: 529, distance: 46.9
click at [597, 529] on div at bounding box center [593, 529] width 7 height 7
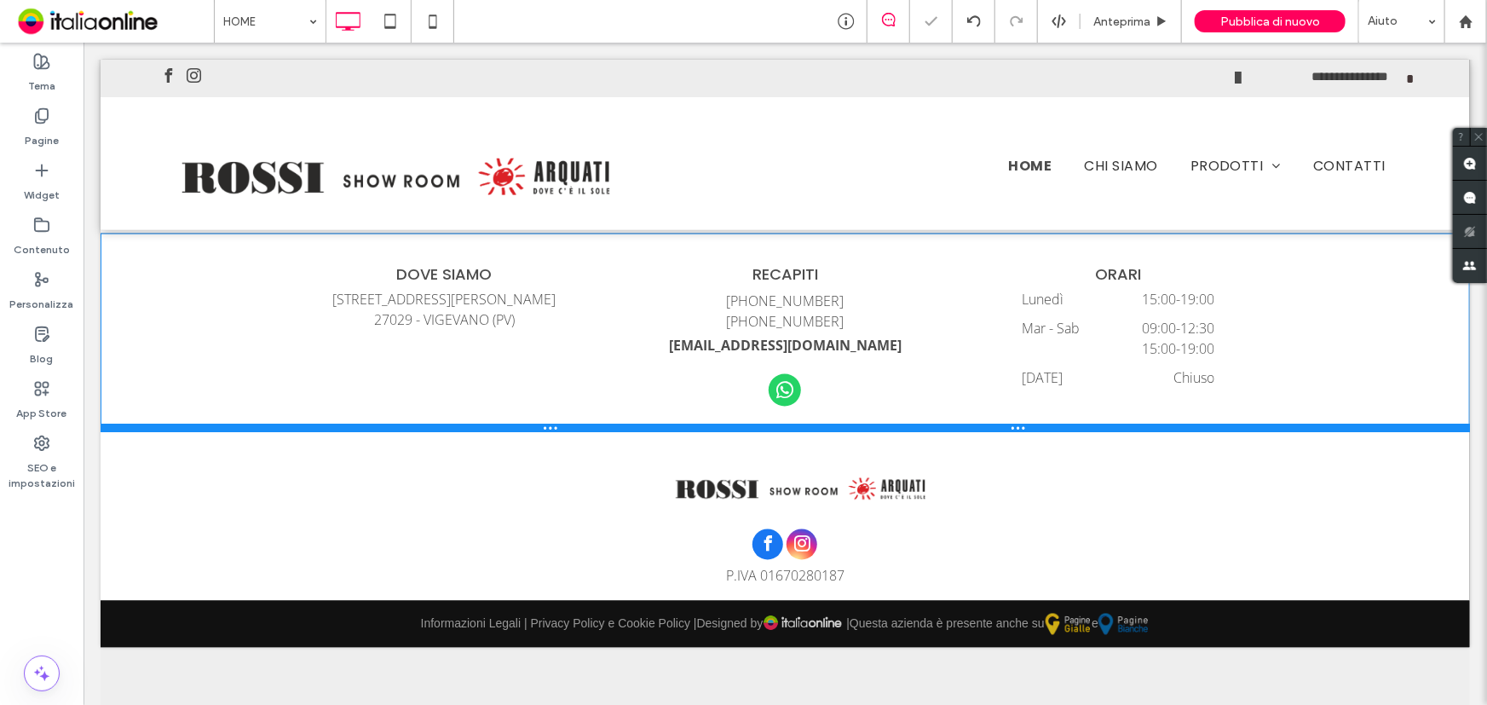
drag, startPoint x: 970, startPoint y: 467, endPoint x: 977, endPoint y: 423, distance: 44.0
click at [977, 423] on div at bounding box center [784, 427] width 1369 height 9
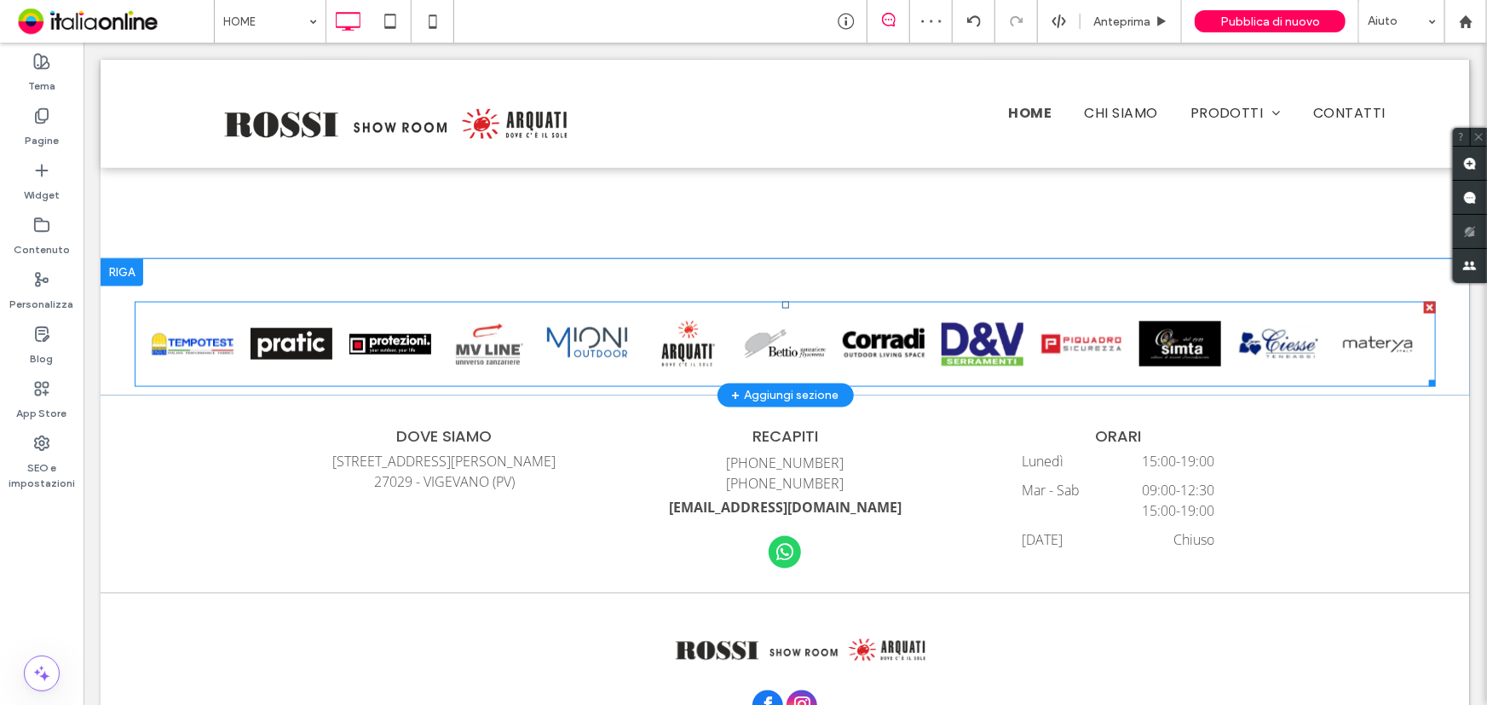
scroll to position [4473, 0]
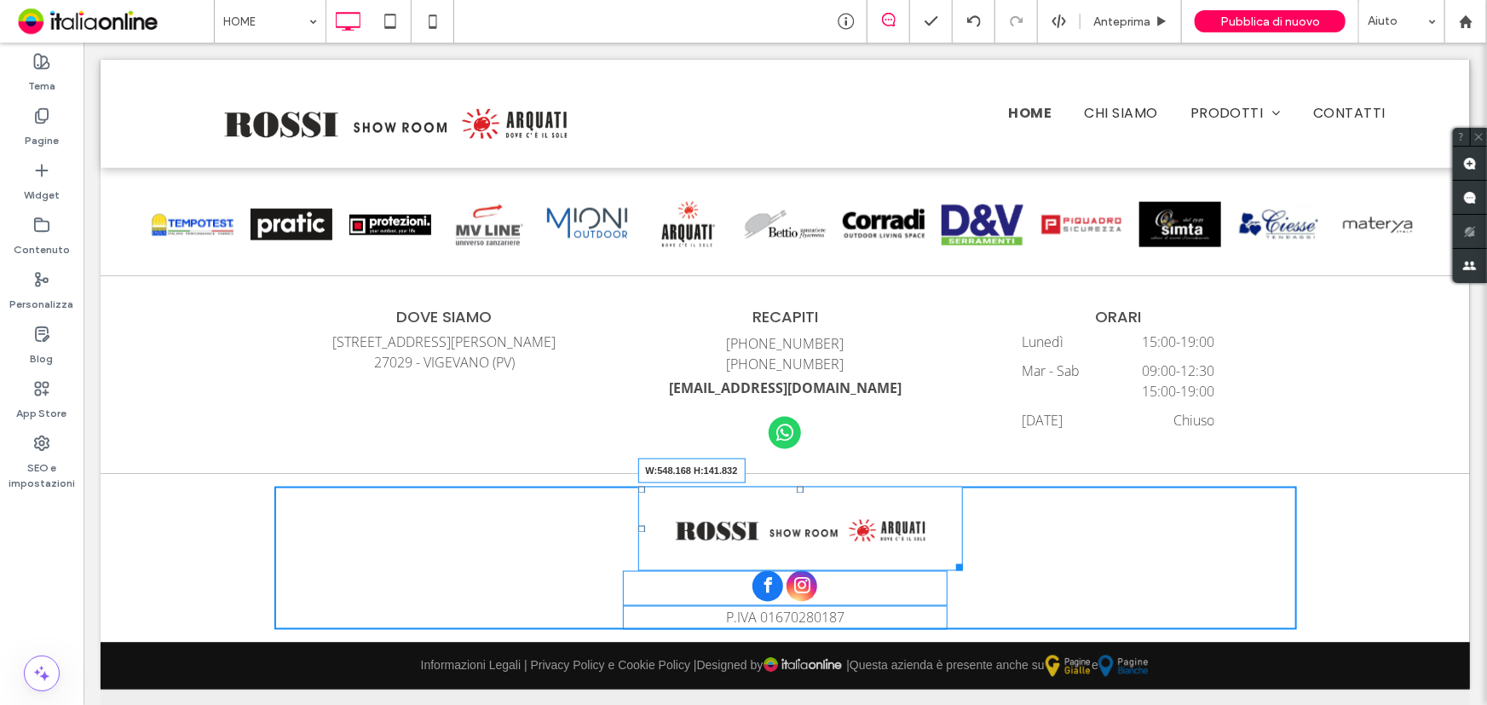
drag, startPoint x: 950, startPoint y: 562, endPoint x: 996, endPoint y: 598, distance: 58.8
click at [963, 570] on div "W:548.168 H:141.832" at bounding box center [799, 528] width 325 height 84
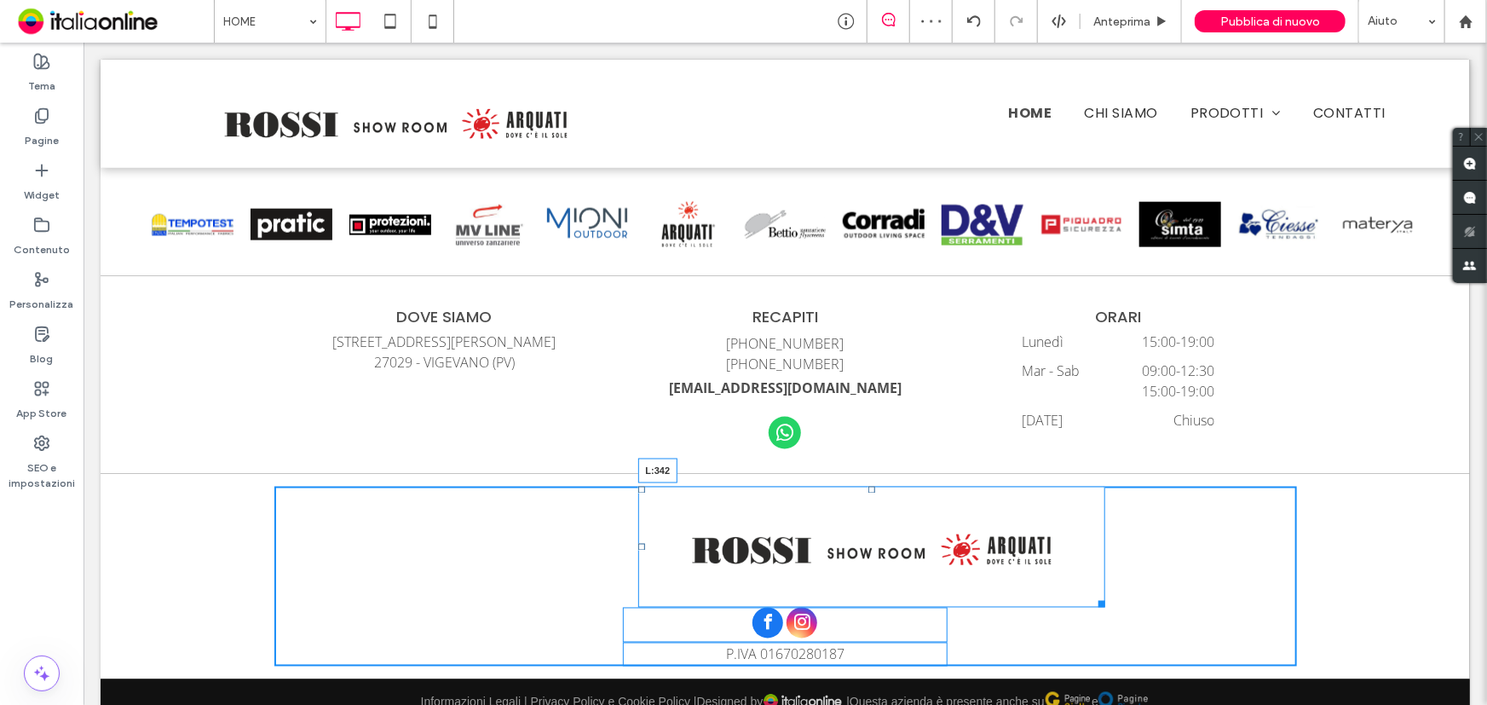
drag, startPoint x: 630, startPoint y: 543, endPoint x: 557, endPoint y: 496, distance: 86.3
click at [637, 496] on div "L:342" at bounding box center [870, 546] width 467 height 121
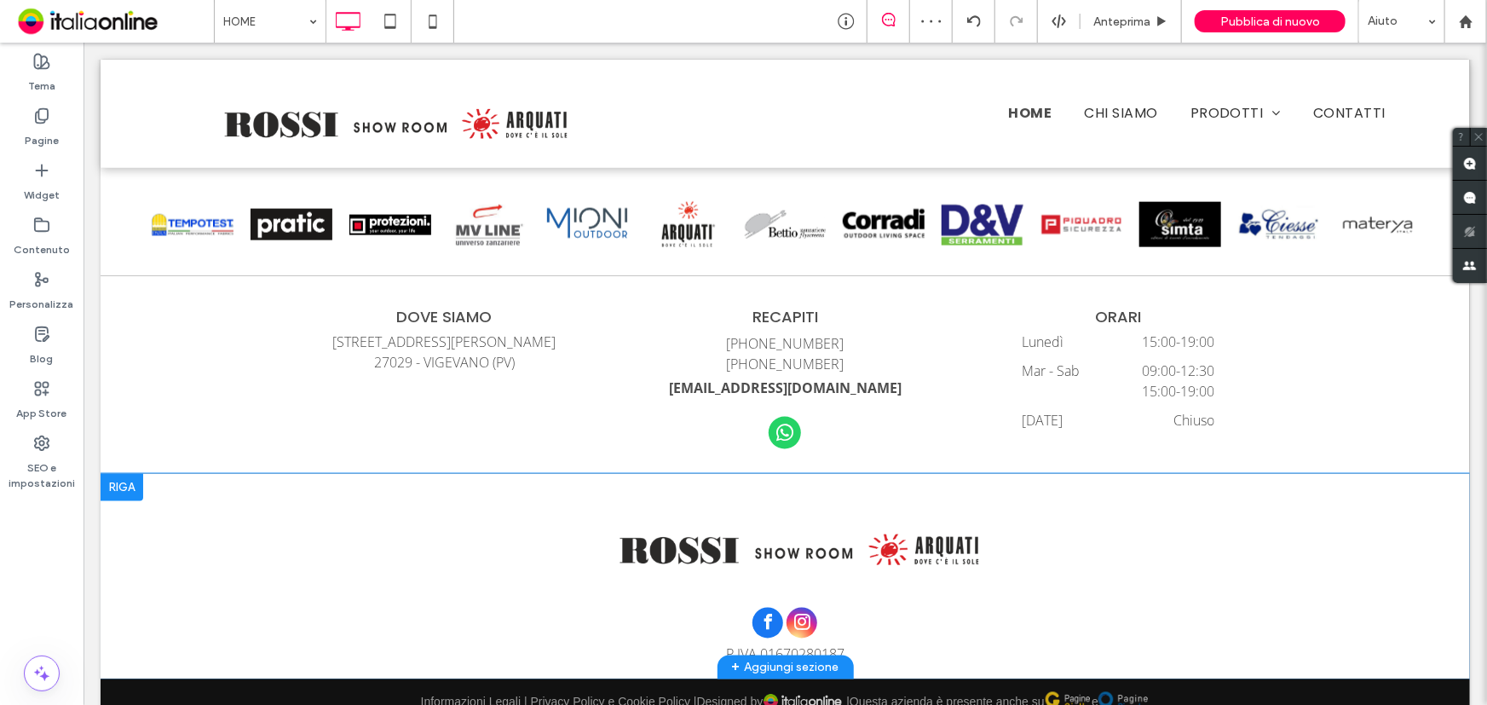
scroll to position [4510, 0]
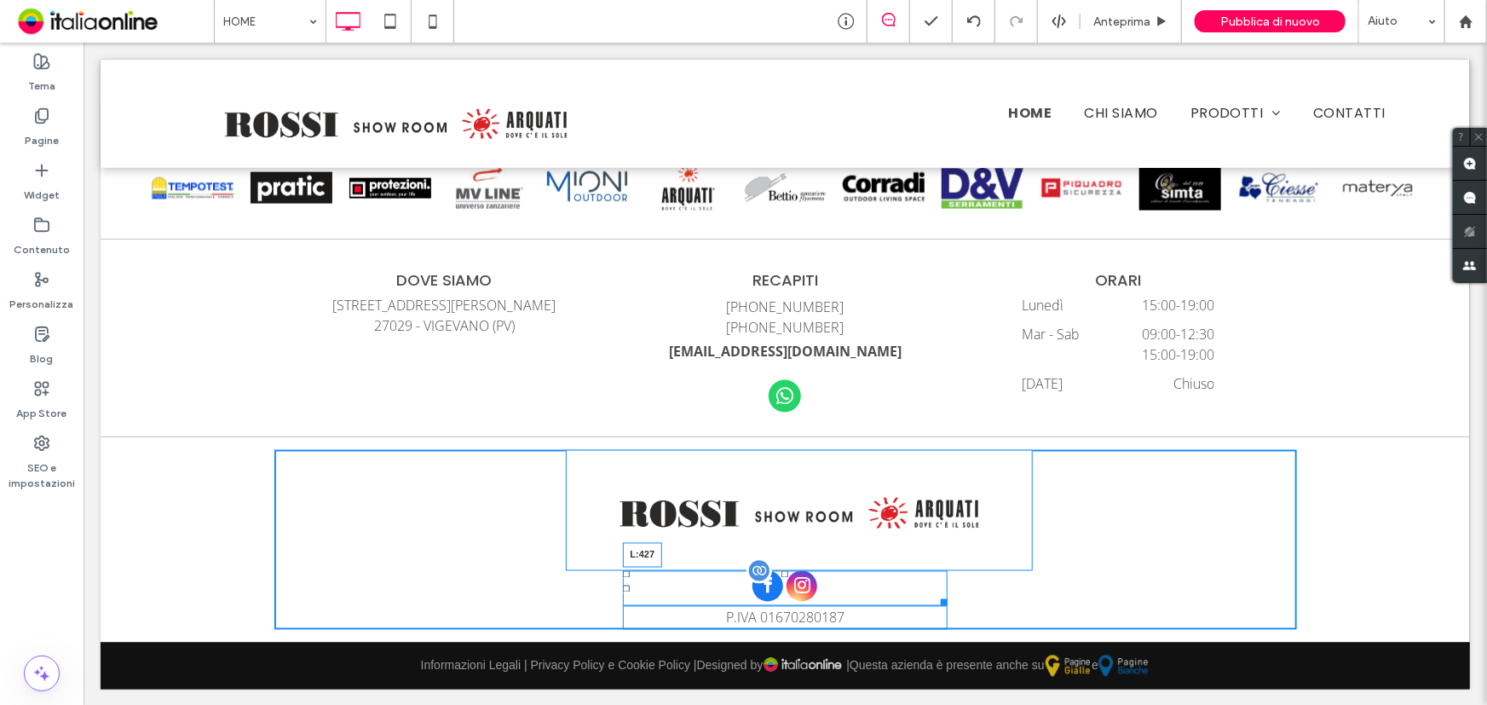
drag, startPoint x: 619, startPoint y: 586, endPoint x: 632, endPoint y: 588, distance: 12.9
click at [629, 588] on div at bounding box center [625, 588] width 7 height 7
drag, startPoint x: 619, startPoint y: 614, endPoint x: 639, endPoint y: 625, distance: 22.1
click at [639, 625] on div "P.IVA 01670280187 L:432" at bounding box center [784, 617] width 325 height 24
drag, startPoint x: 792, startPoint y: 571, endPoint x: 796, endPoint y: 543, distance: 28.3
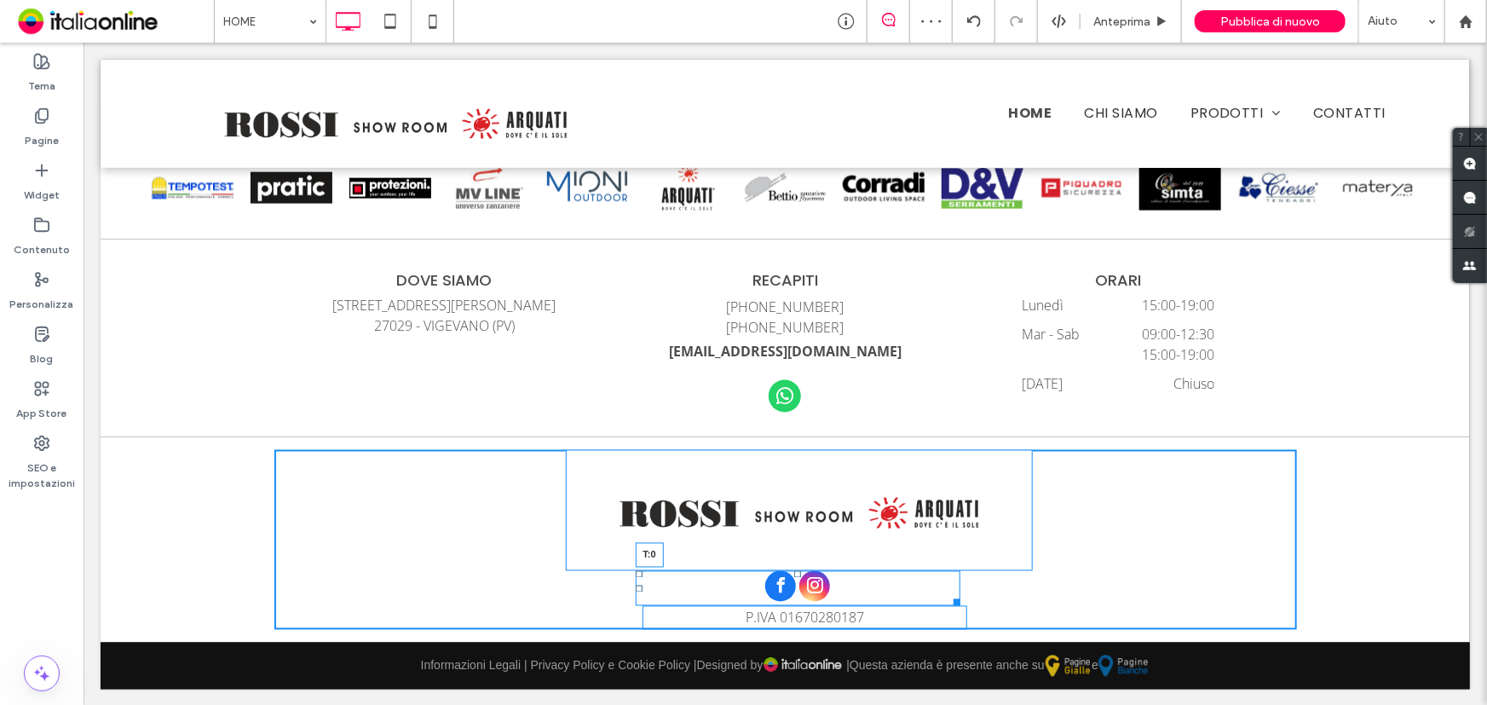
click at [796, 543] on div "Click To Paste Click To Paste T:0 P.IVA 01670280187" at bounding box center [785, 539] width 1022 height 180
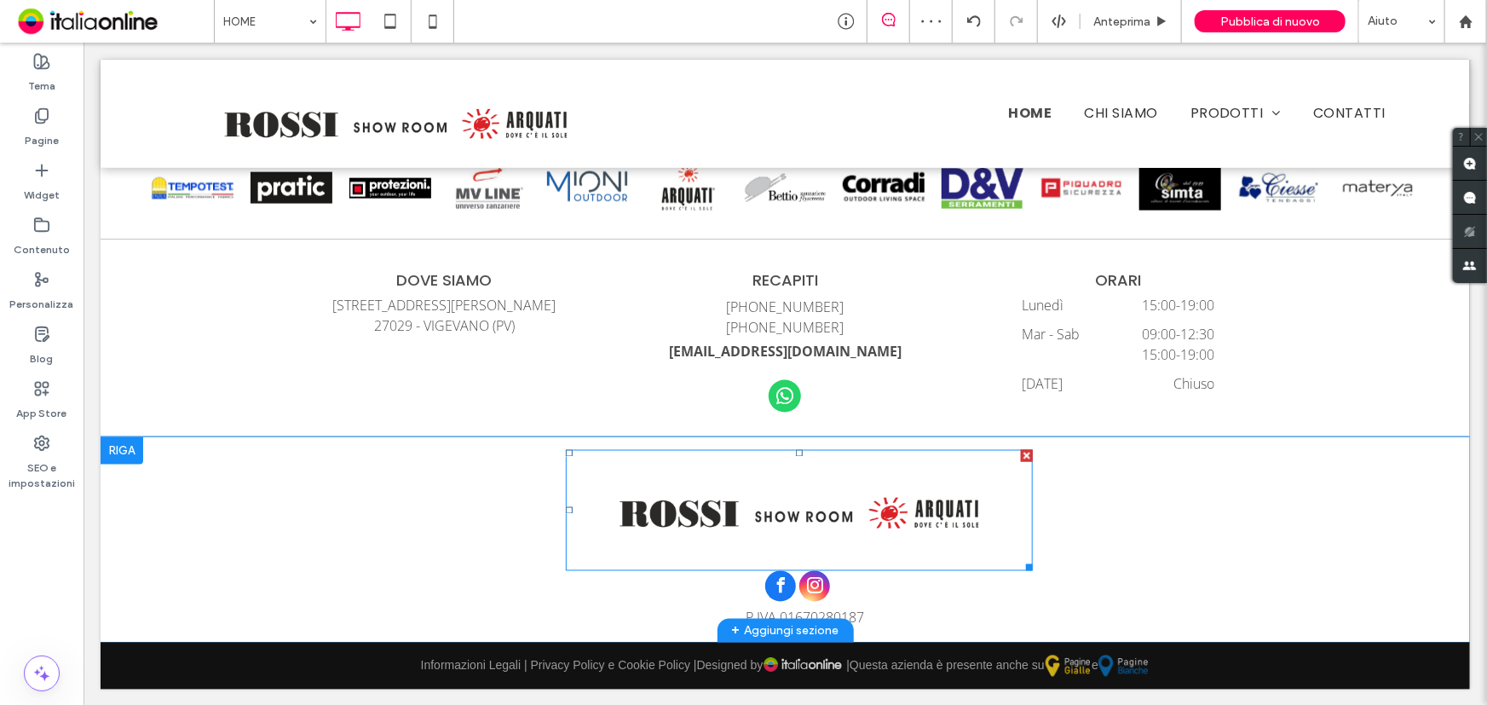
click at [814, 545] on img at bounding box center [798, 509] width 467 height 121
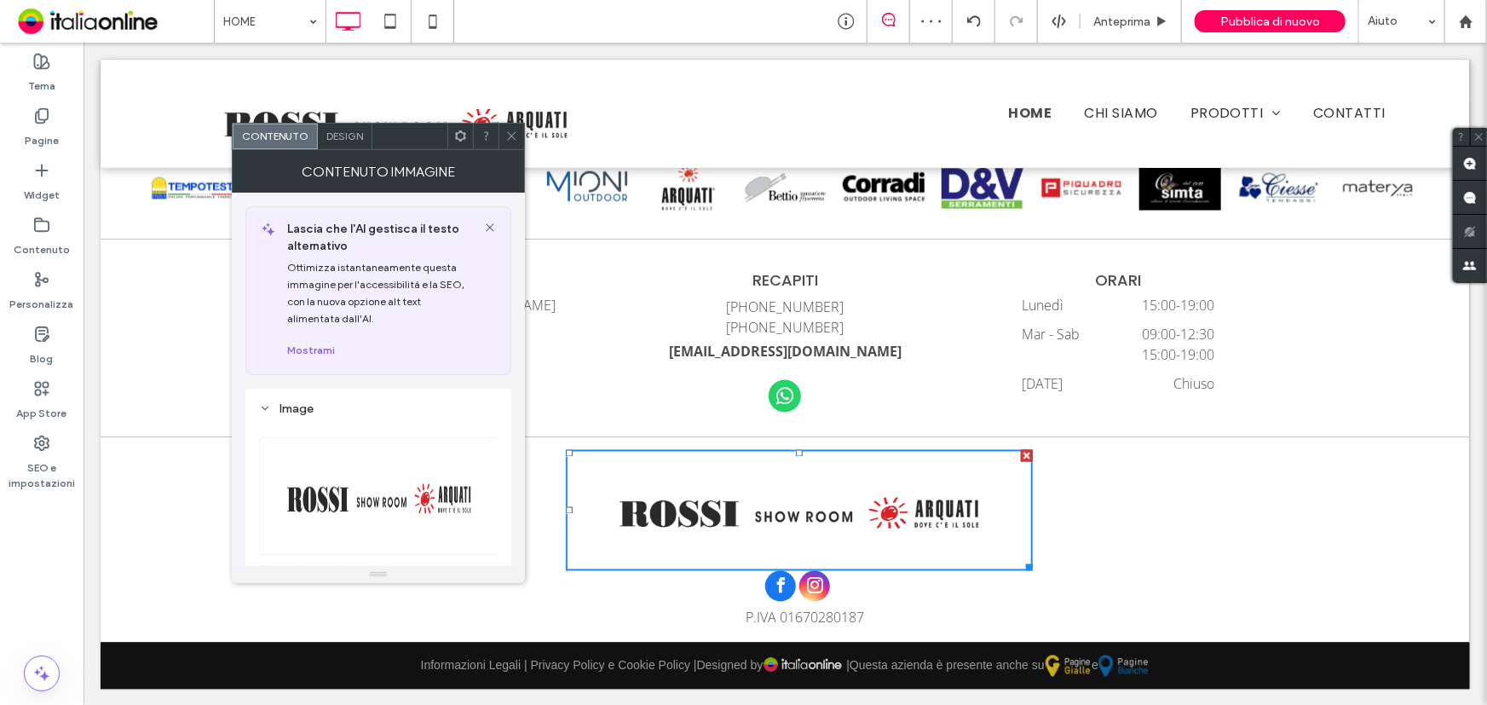
click at [512, 123] on div "Contenuto Design" at bounding box center [378, 136] width 293 height 27
click at [505, 138] on icon at bounding box center [511, 136] width 13 height 13
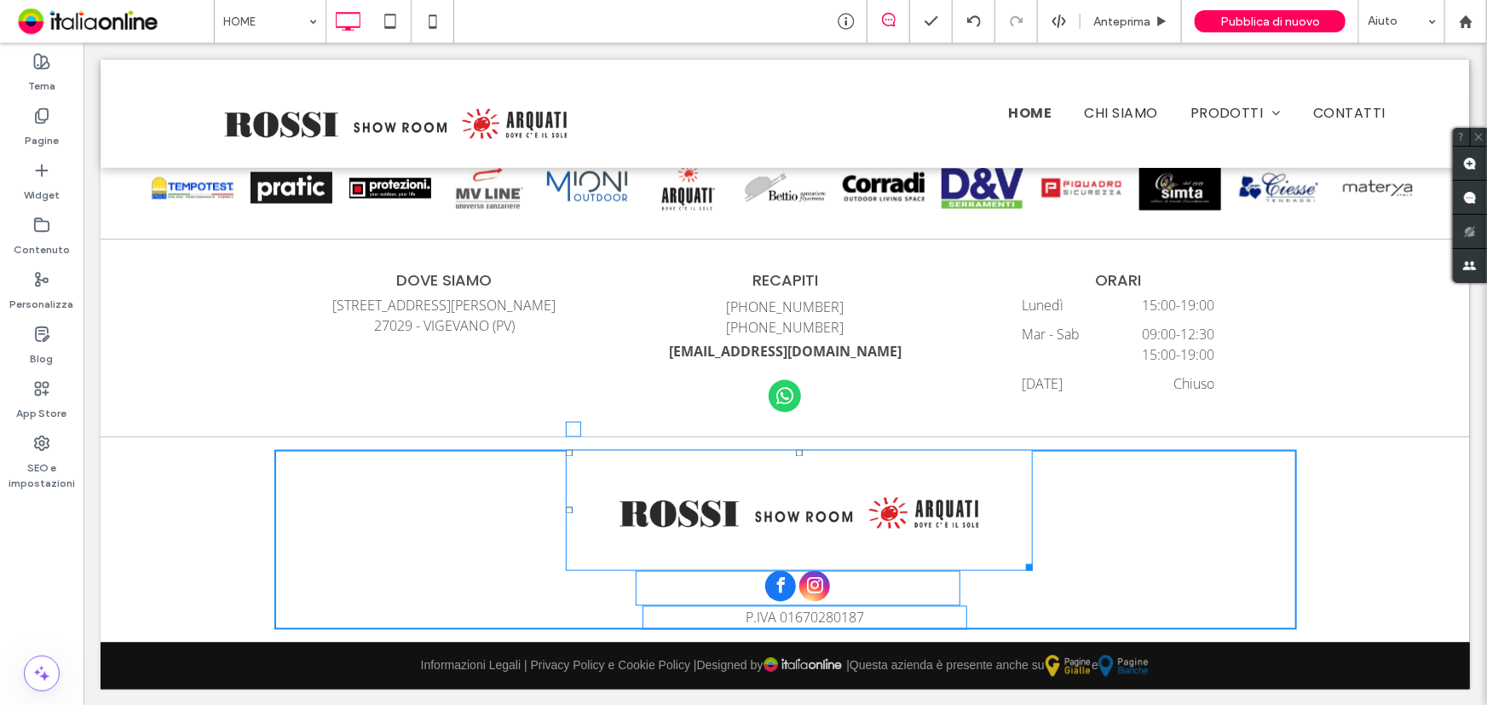
scroll to position [4509, 0]
drag, startPoint x: 791, startPoint y: 452, endPoint x: 791, endPoint y: 440, distance: 11.9
click at [791, 440] on div "Click To Paste Click To Paste T:-14 P.IVA 01670280187 + Aggiungi sezione" at bounding box center [784, 539] width 1369 height 205
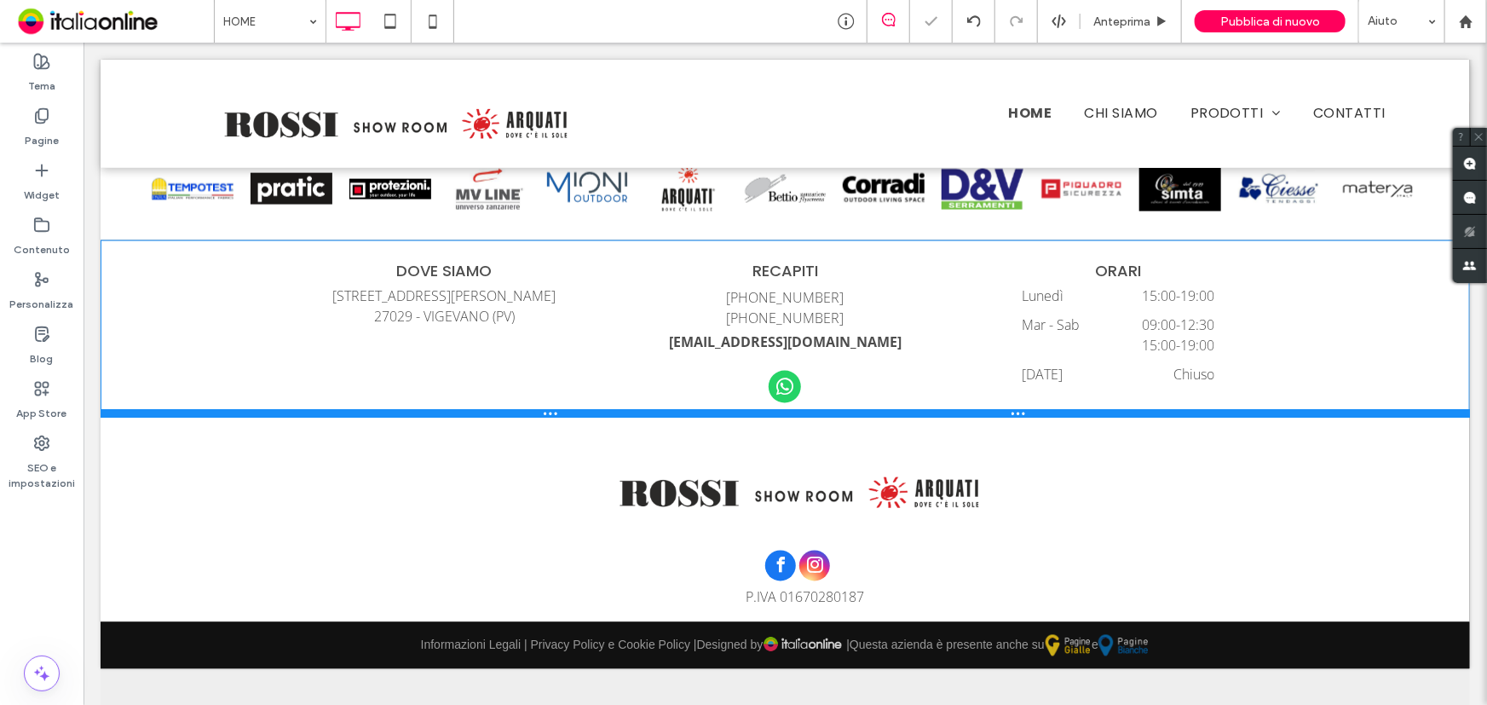
drag, startPoint x: 1145, startPoint y: 433, endPoint x: 1149, endPoint y: 412, distance: 20.9
click at [1149, 412] on div at bounding box center [784, 412] width 1369 height 9
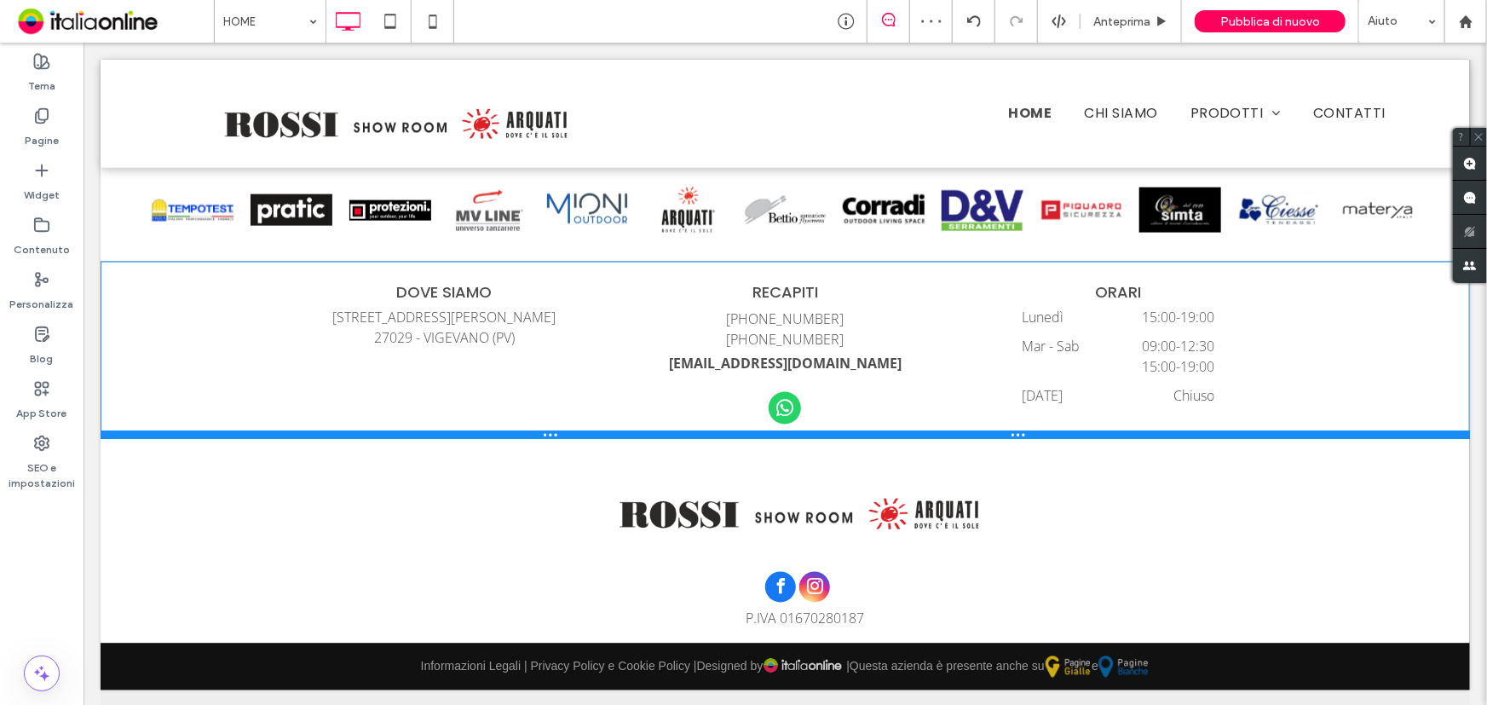
click at [1151, 406] on div at bounding box center [743, 352] width 1487 height 705
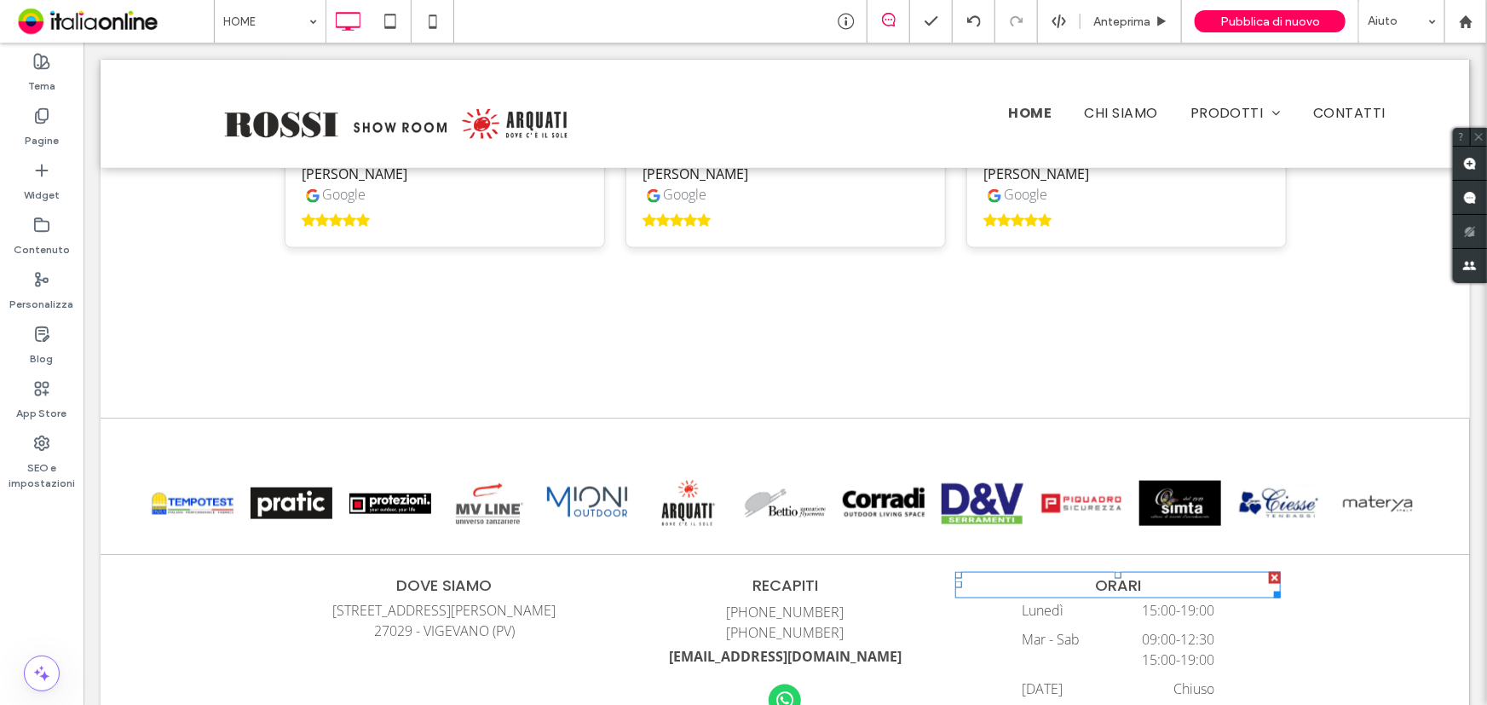
scroll to position [4100, 0]
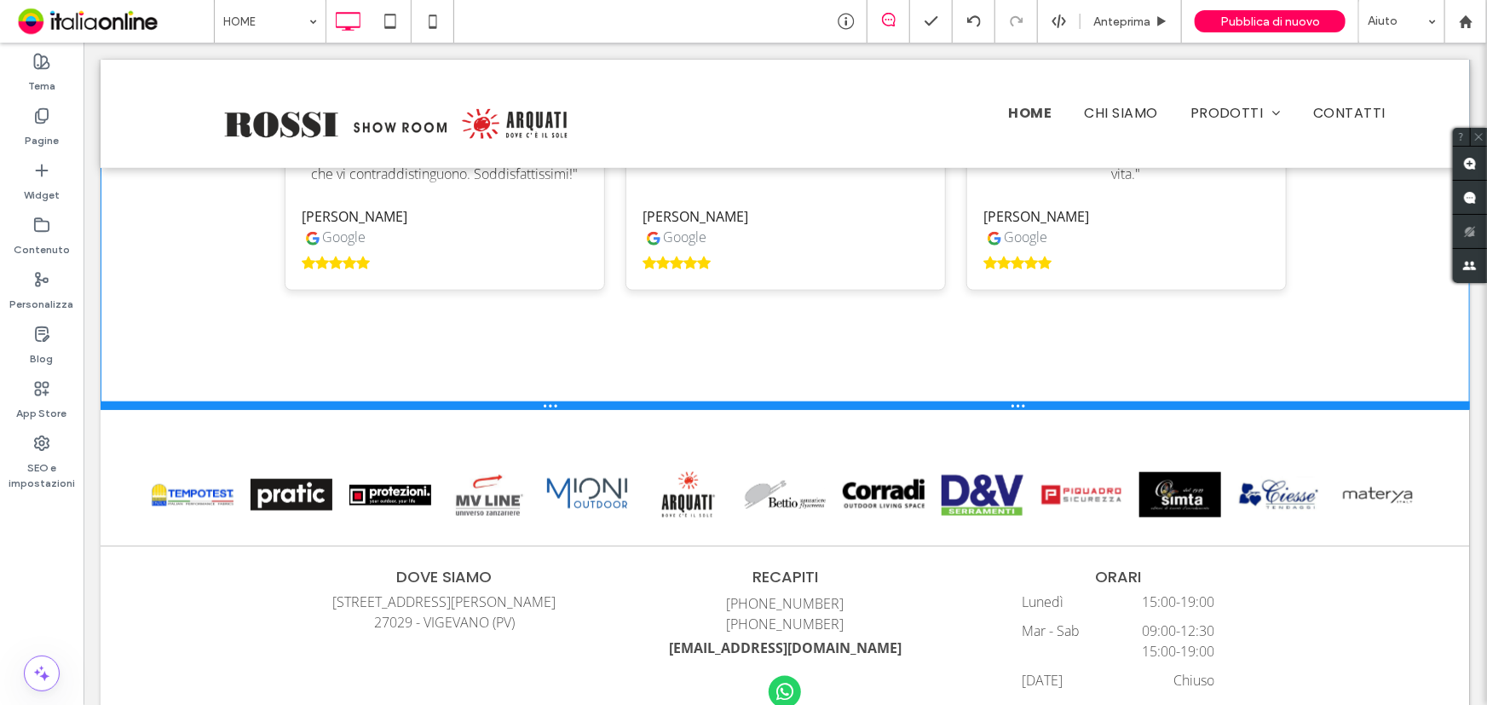
drag, startPoint x: 1039, startPoint y: 505, endPoint x: 1045, endPoint y: 400, distance: 105.9
click at [1045, 400] on div at bounding box center [784, 404] width 1369 height 9
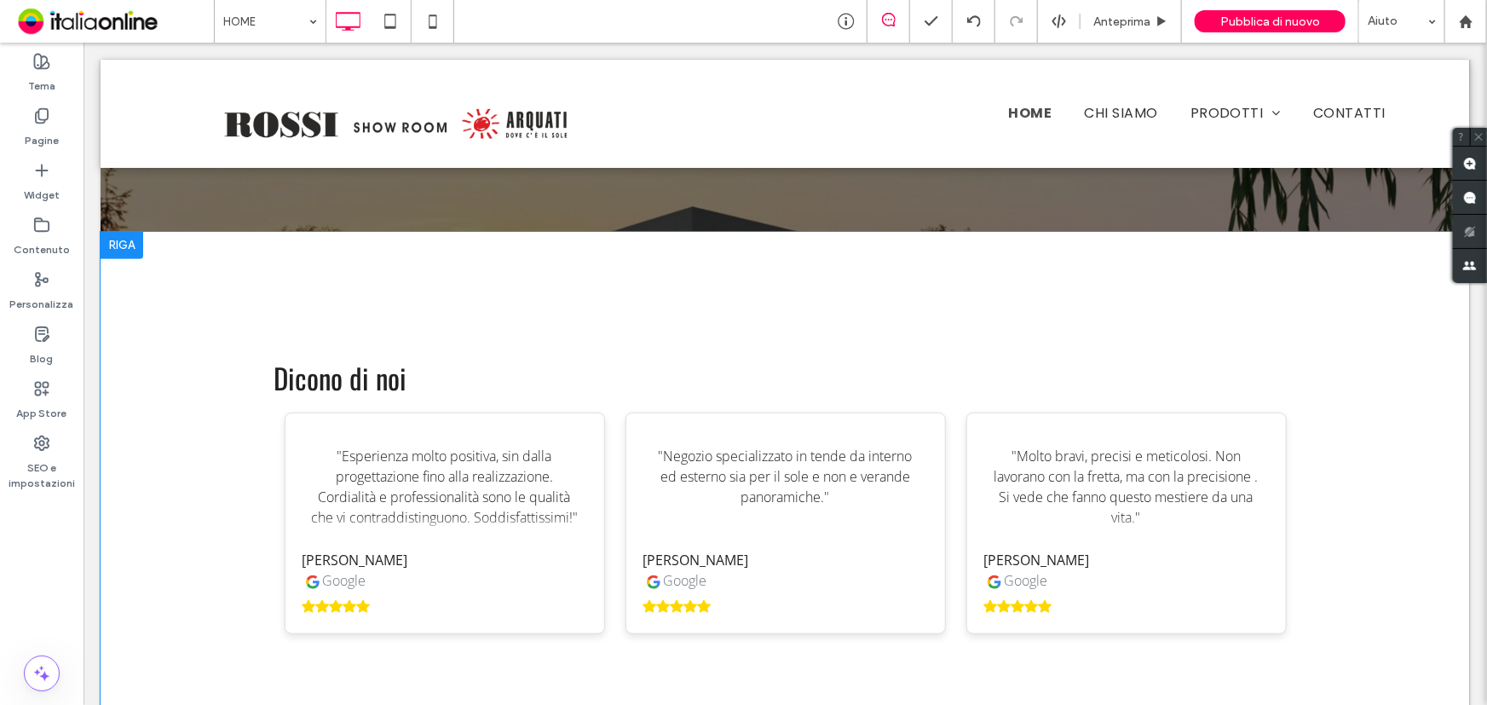
scroll to position [3636, 0]
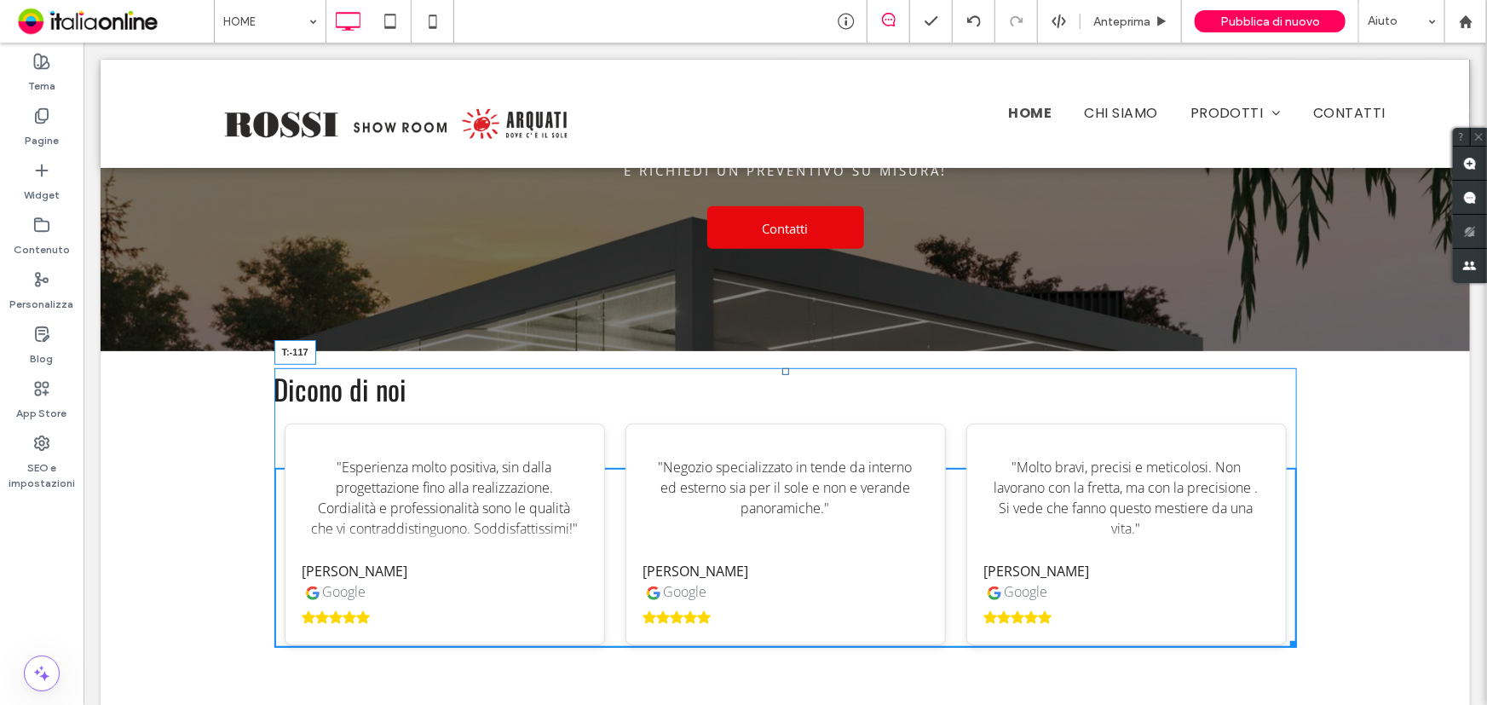
drag, startPoint x: 776, startPoint y: 471, endPoint x: 786, endPoint y: 363, distance: 108.6
click at [786, 367] on div "Dicono di noi "Esperienza molto positiva, sin dalla progettazione fino alla rea…" at bounding box center [785, 506] width 1022 height 279
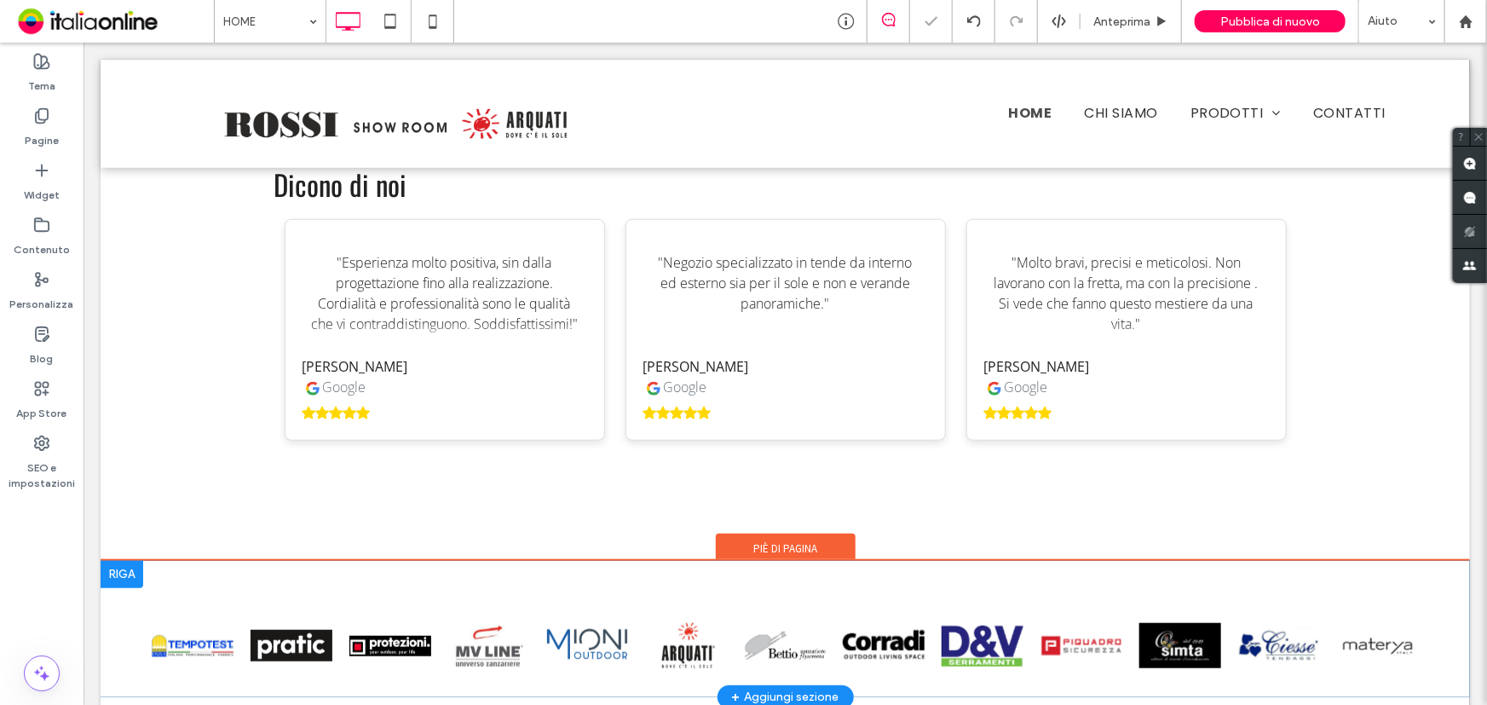
scroll to position [3868, 0]
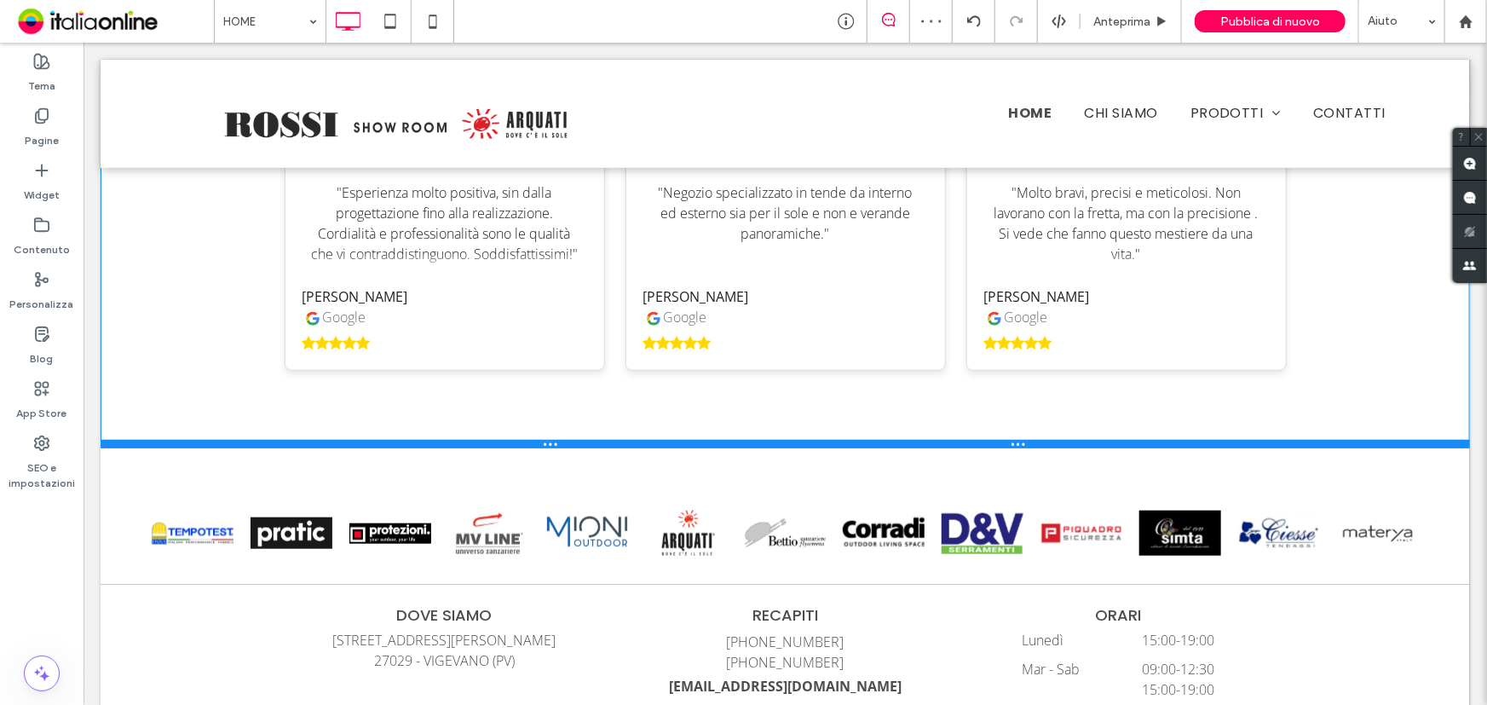
drag, startPoint x: 974, startPoint y: 523, endPoint x: 977, endPoint y: 440, distance: 83.6
click at [977, 440] on div at bounding box center [784, 443] width 1369 height 9
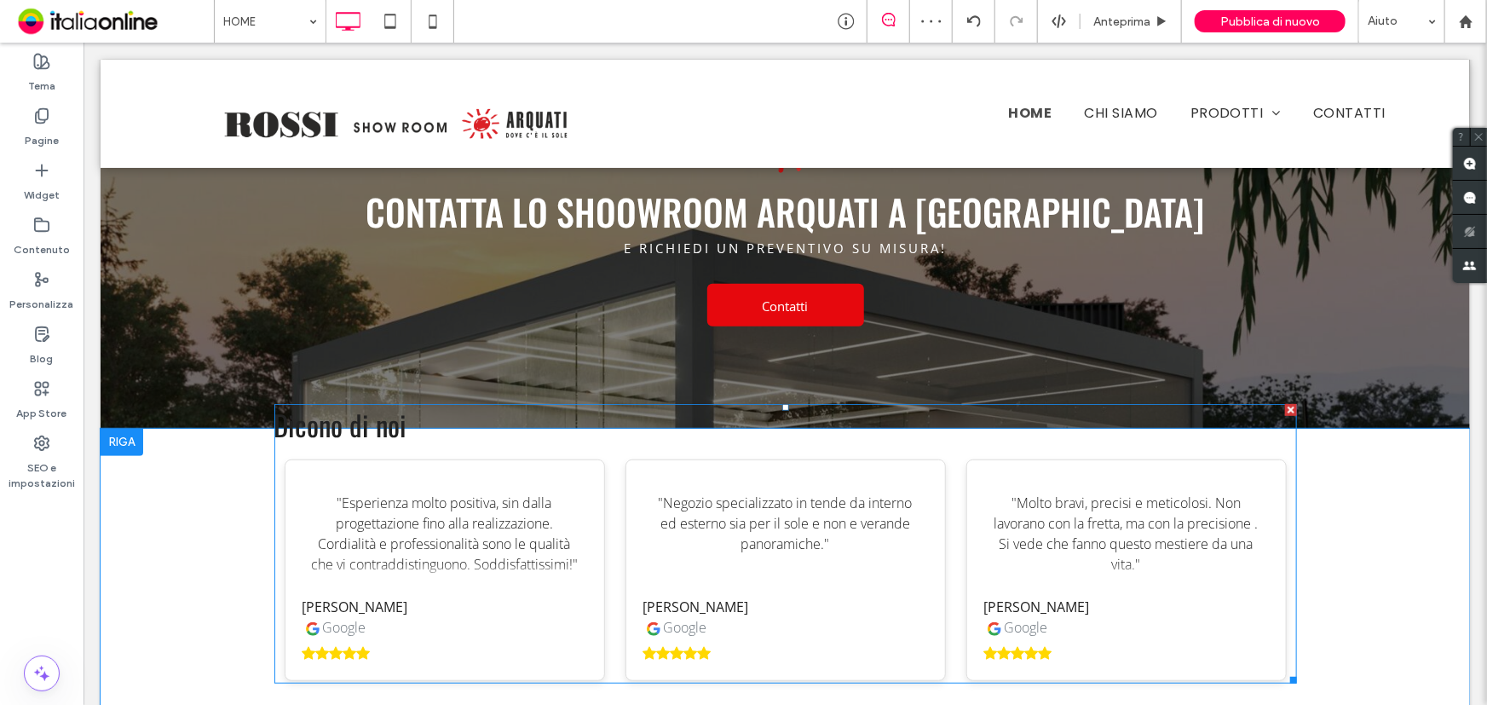
scroll to position [3791, 0]
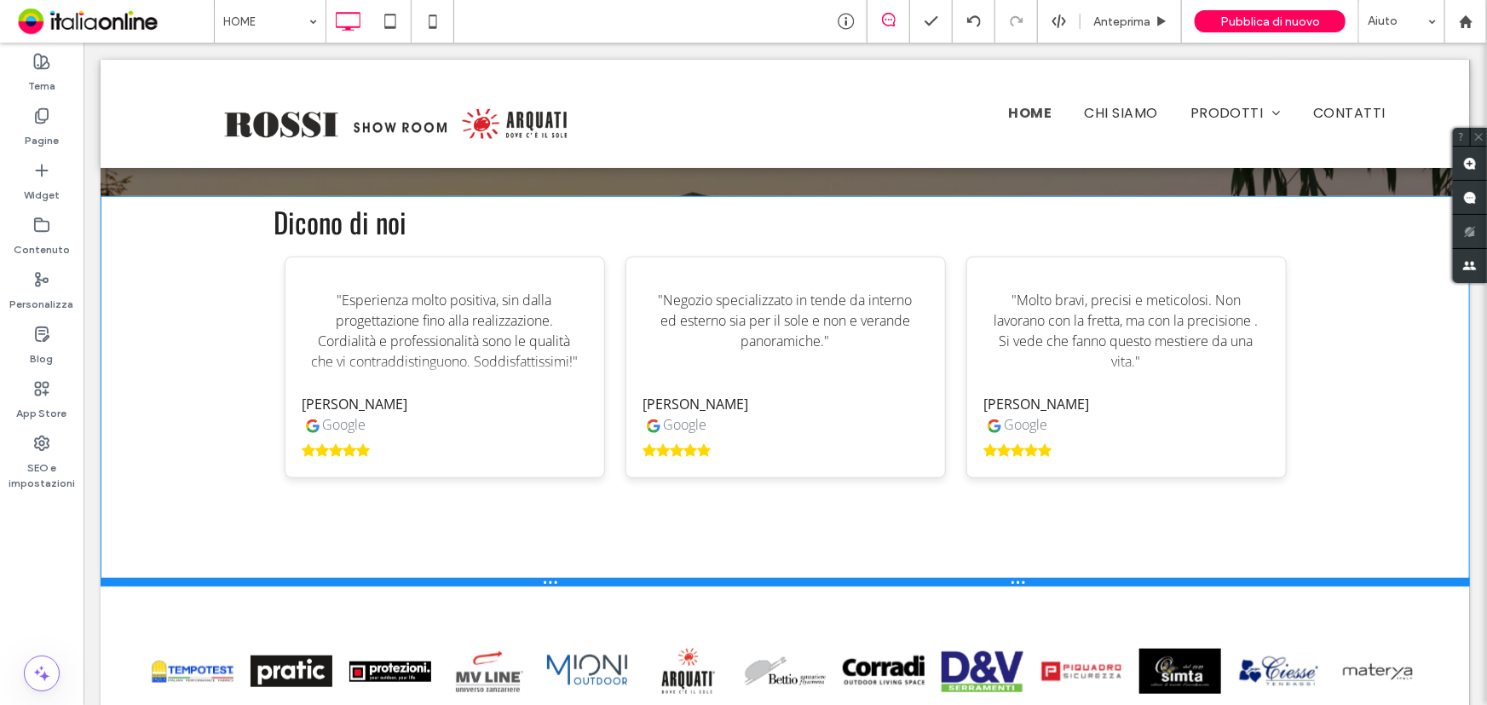
drag, startPoint x: 921, startPoint y: 515, endPoint x: 905, endPoint y: 576, distance: 62.6
click at [905, 577] on div at bounding box center [784, 581] width 1369 height 9
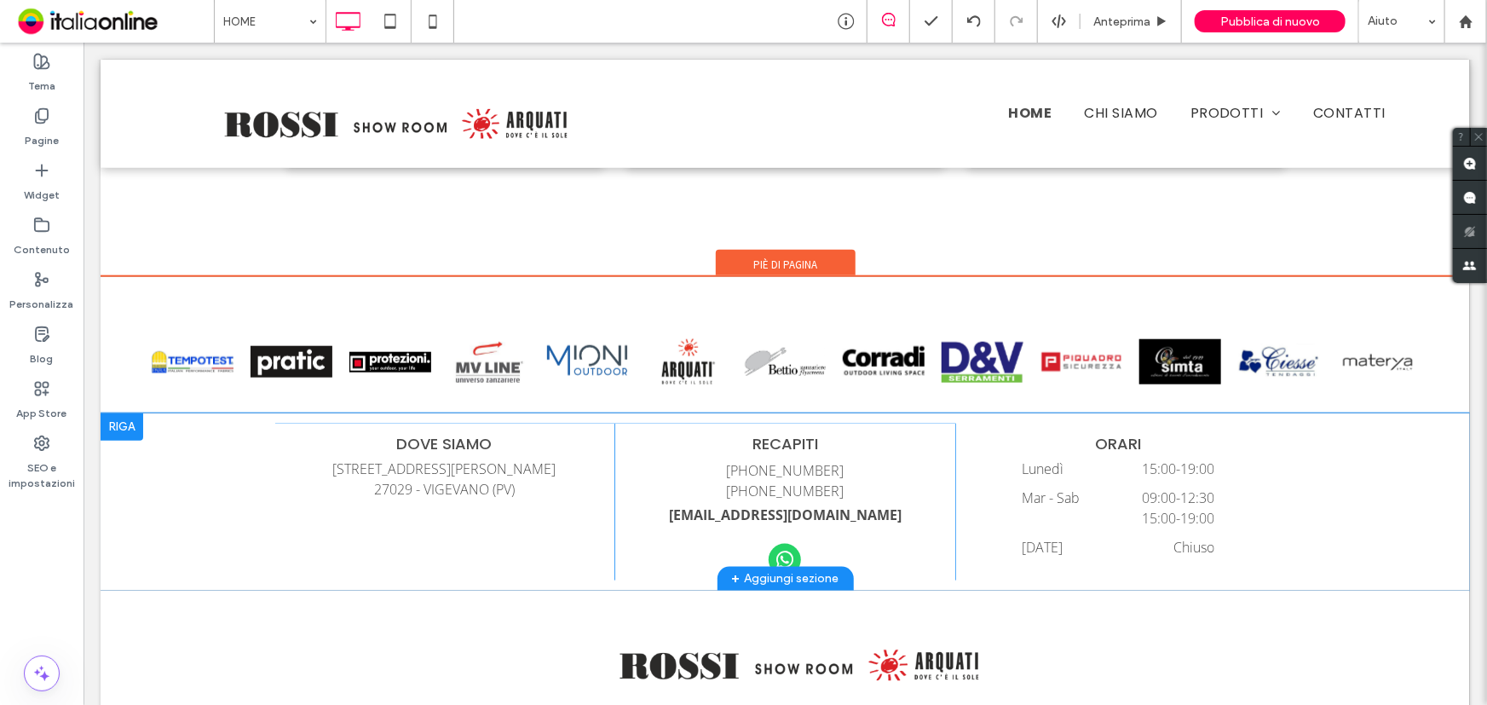
scroll to position [4249, 0]
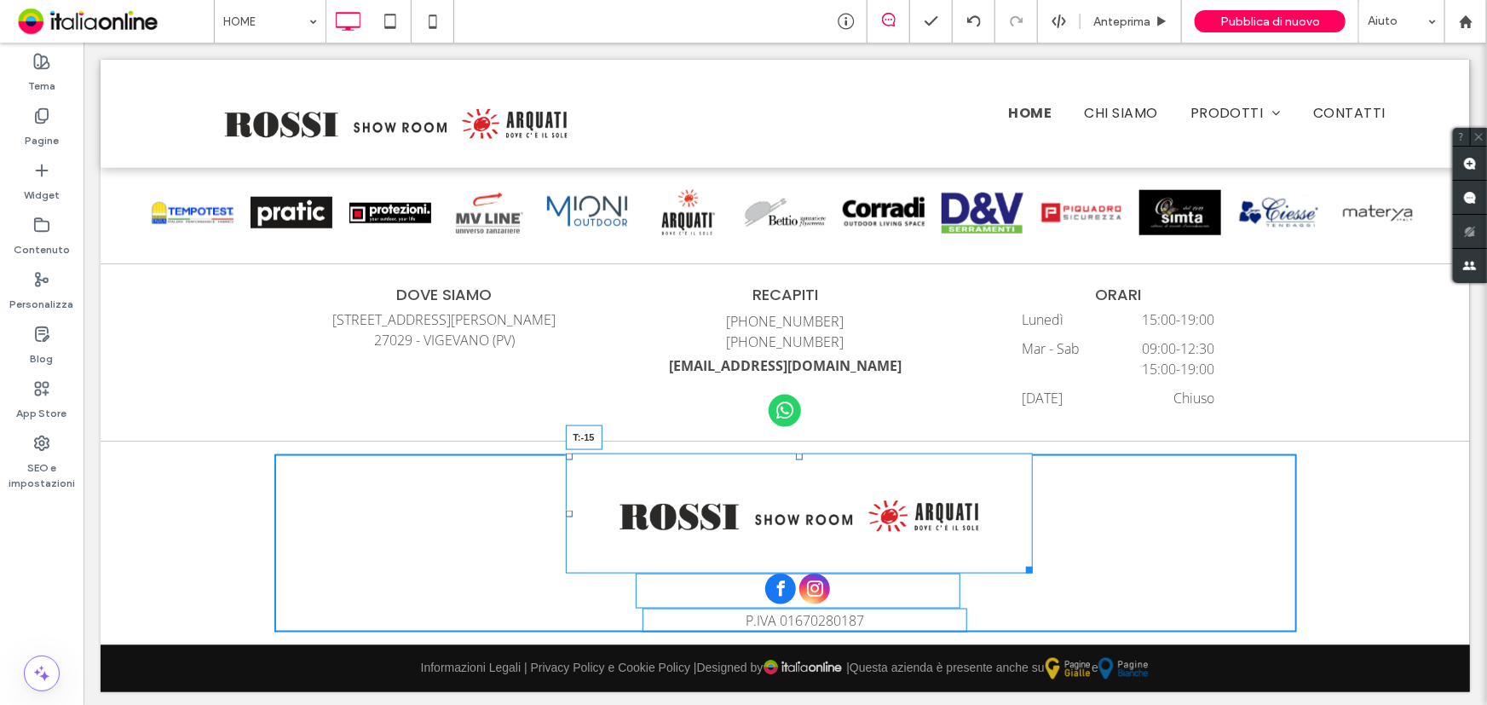
drag, startPoint x: 787, startPoint y: 449, endPoint x: 789, endPoint y: 441, distance: 8.7
click at [789, 441] on div "Click To Paste Click To Paste T:-15 P.IVA 01670280187 + Aggiungi sezione" at bounding box center [784, 543] width 1369 height 204
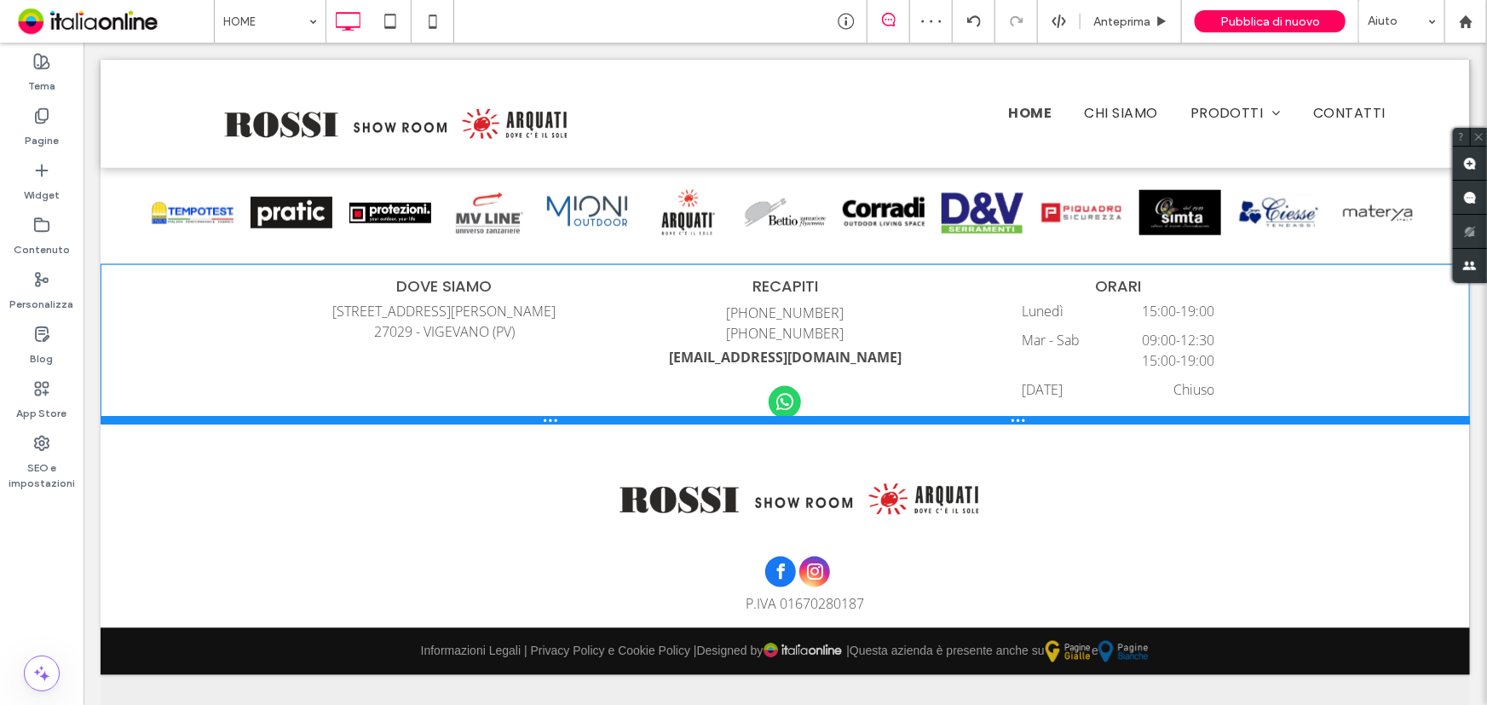
drag, startPoint x: 984, startPoint y: 434, endPoint x: 988, endPoint y: 416, distance: 18.2
click at [988, 416] on div at bounding box center [784, 419] width 1369 height 9
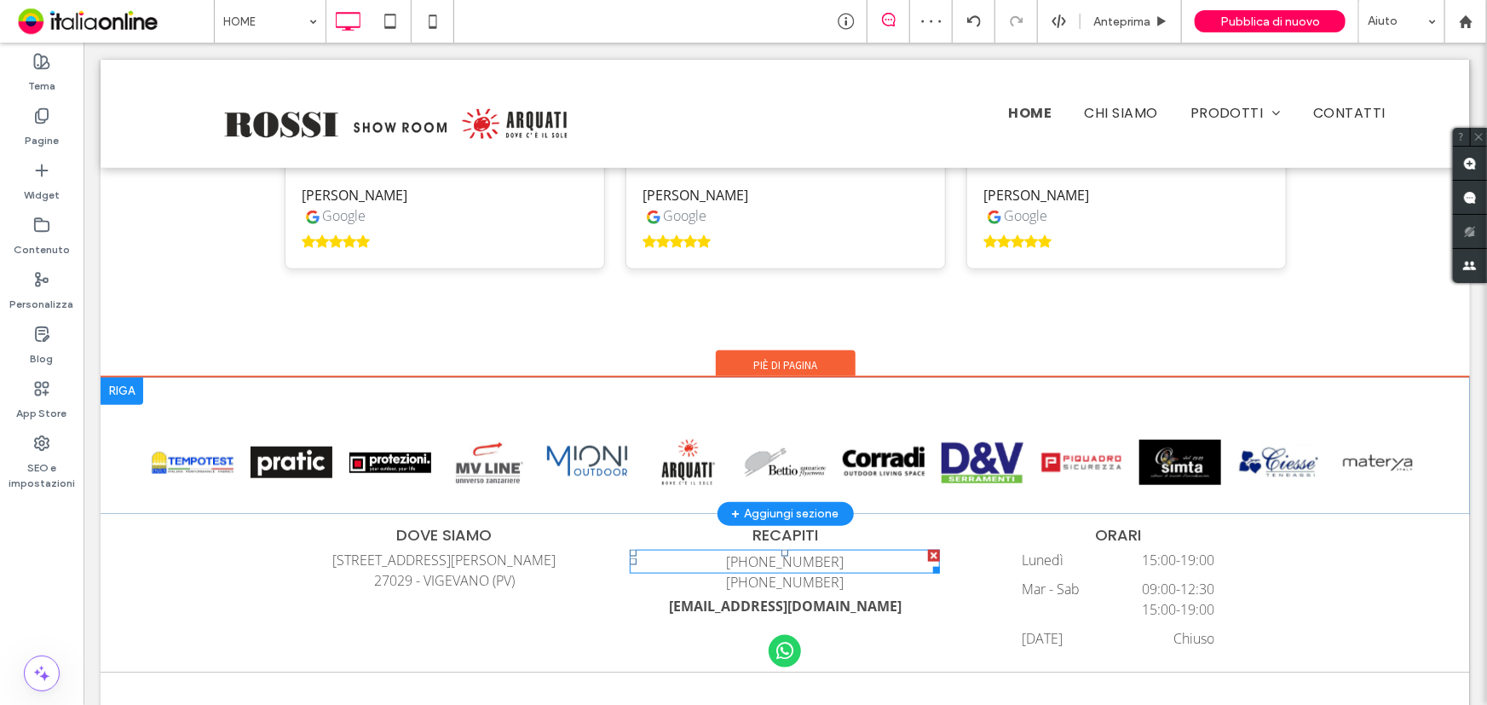
scroll to position [3998, 0]
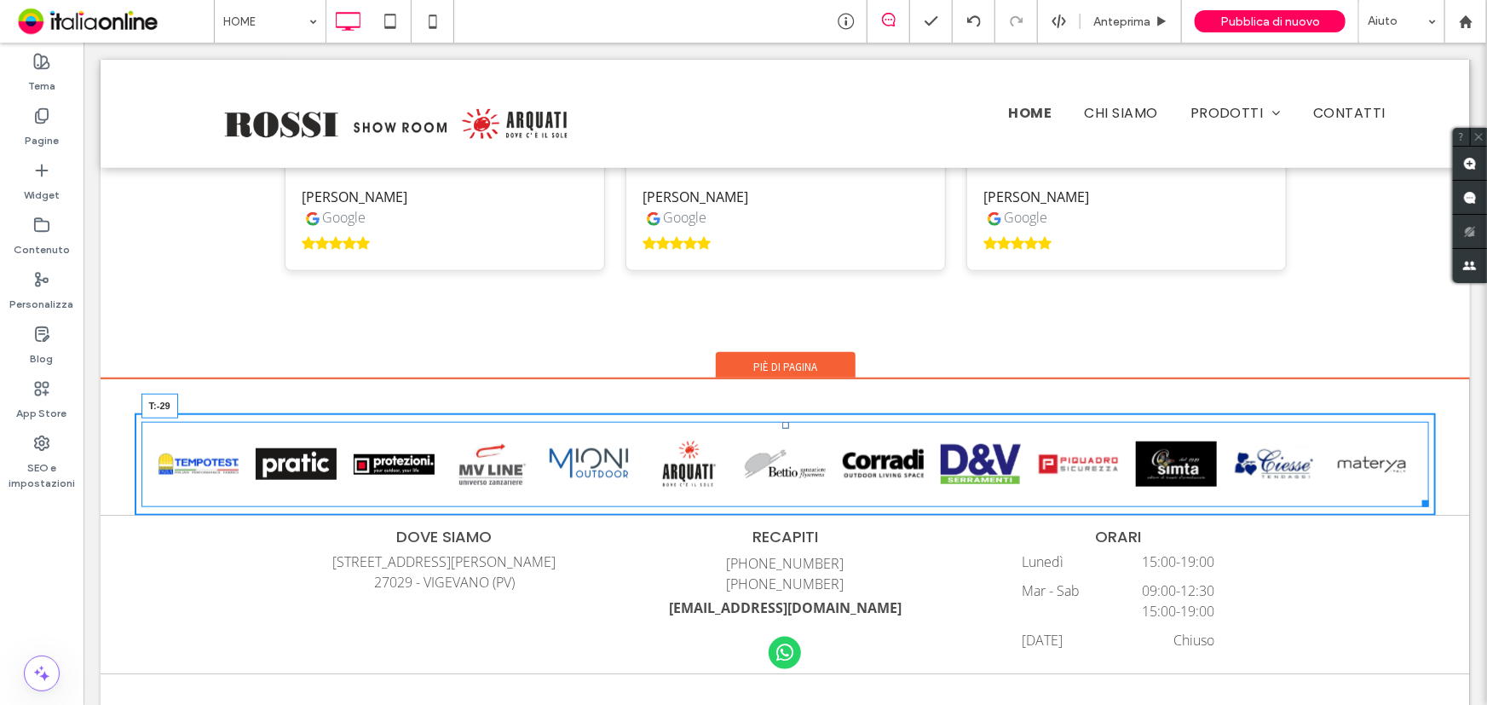
drag, startPoint x: 777, startPoint y: 420, endPoint x: 788, endPoint y: 387, distance: 35.0
click at [788, 421] on div "Button Button Button Button Button Button Button Button Button Button Button Bu…" at bounding box center [785, 463] width 1288 height 85
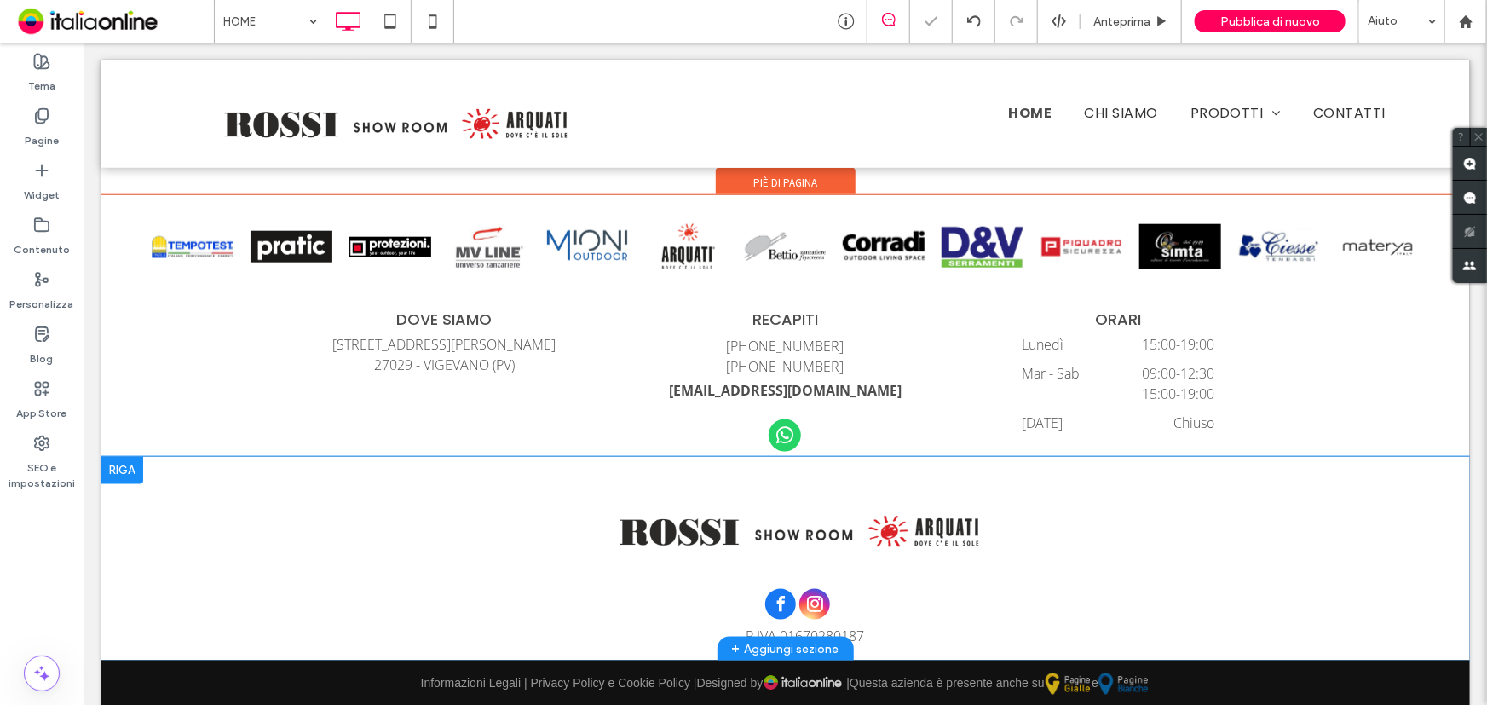
scroll to position [4197, 0]
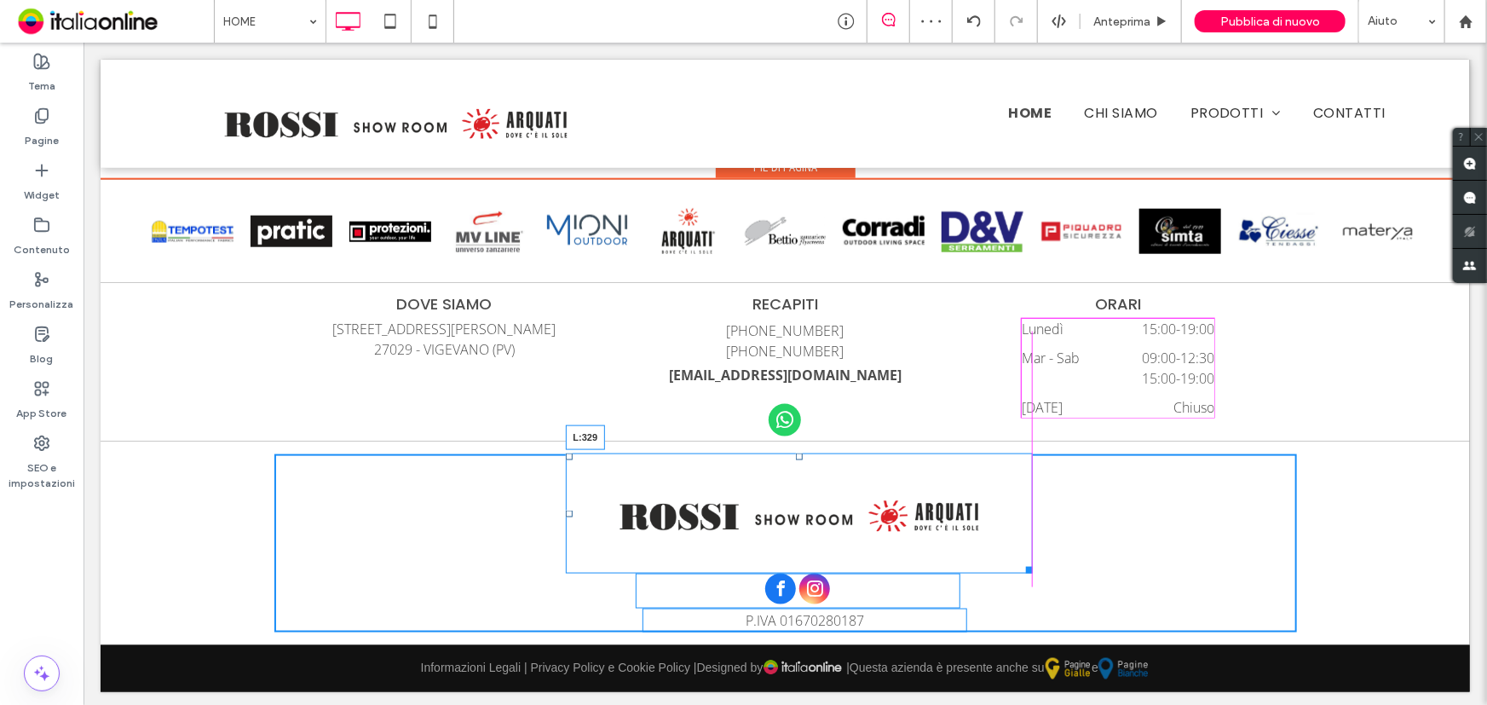
drag, startPoint x: 561, startPoint y: 510, endPoint x: 648, endPoint y: 548, distance: 95.0
click at [565, 502] on div "L:329" at bounding box center [798, 512] width 467 height 121
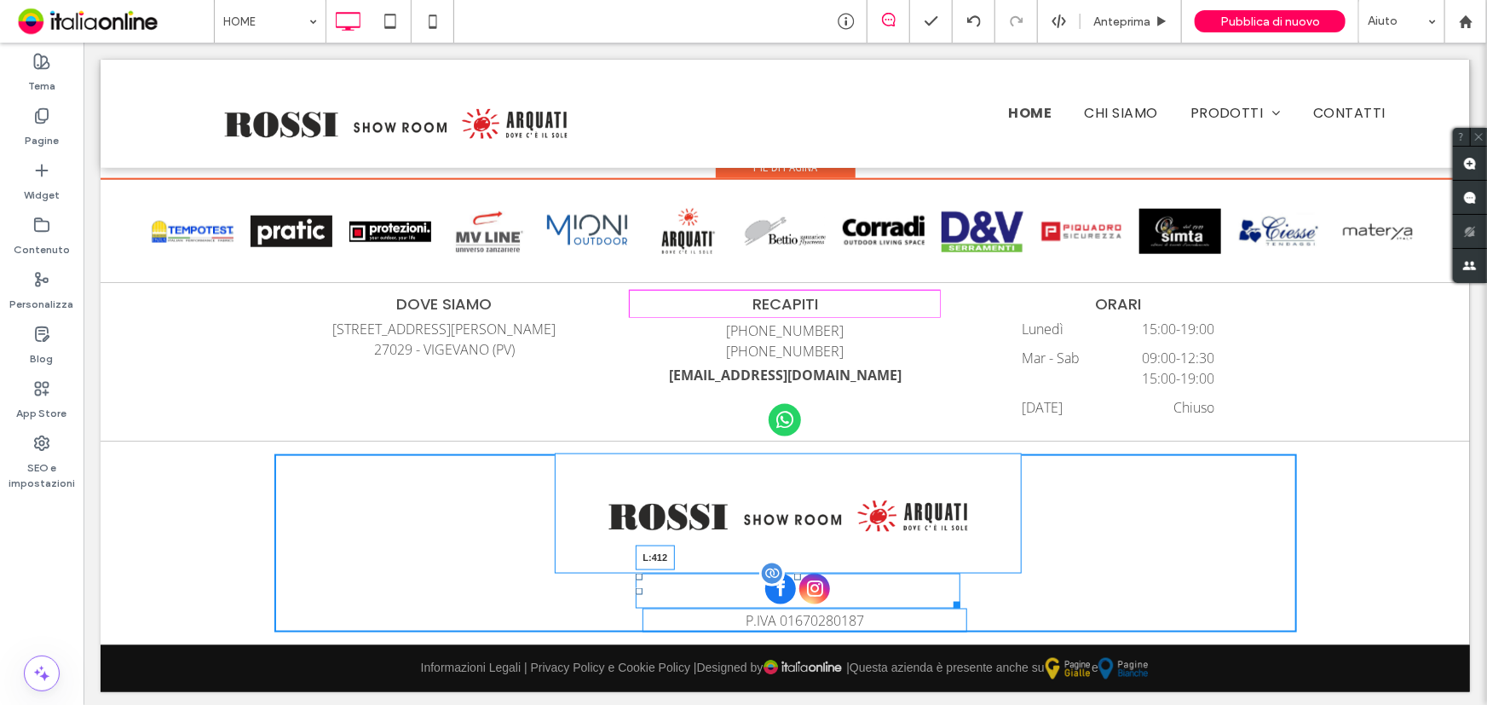
drag, startPoint x: 631, startPoint y: 584, endPoint x: 621, endPoint y: 580, distance: 10.8
click at [635, 580] on div "L:412" at bounding box center [797, 590] width 325 height 35
drag, startPoint x: 638, startPoint y: 612, endPoint x: 617, endPoint y: 604, distance: 22.6
click at [642, 608] on div "P.IVA 01670280187 L:411" at bounding box center [804, 620] width 325 height 24
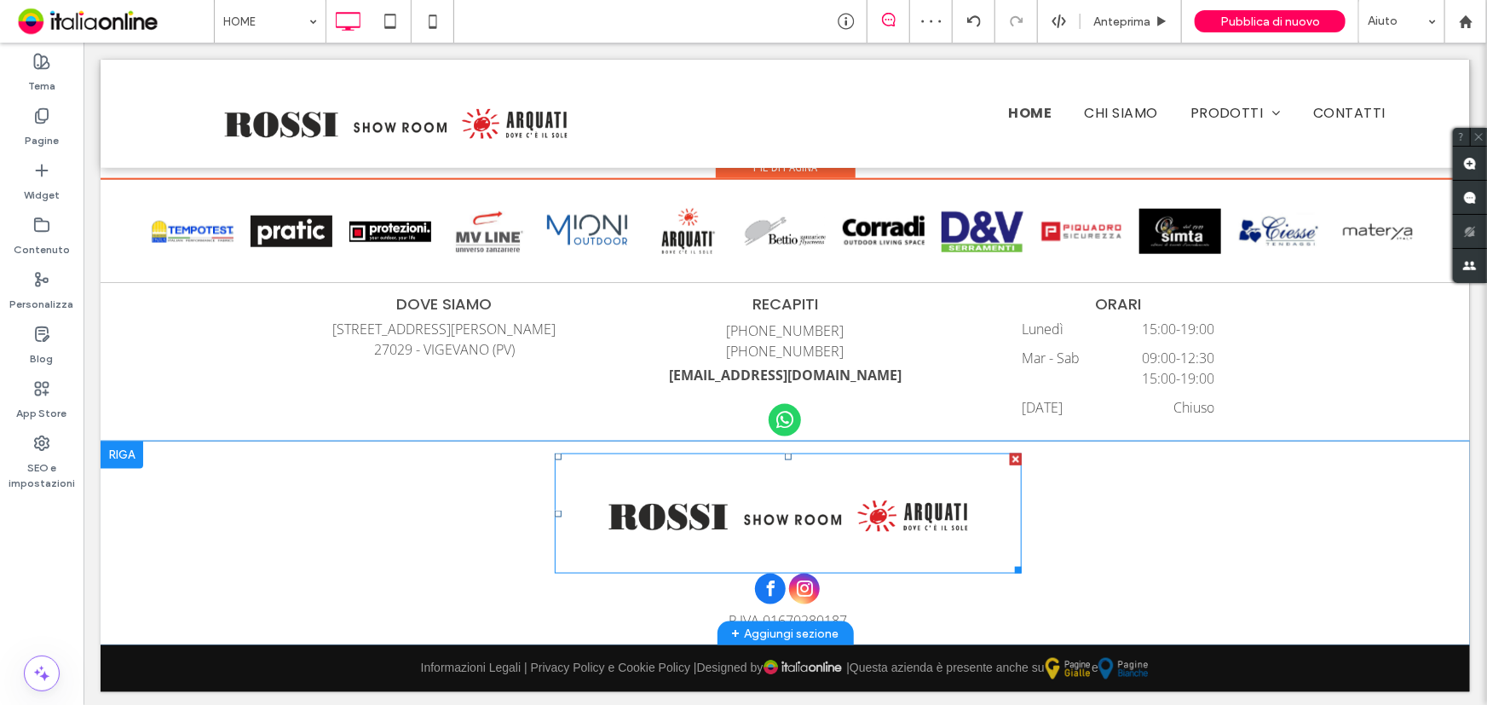
click at [780, 556] on img at bounding box center [787, 512] width 467 height 121
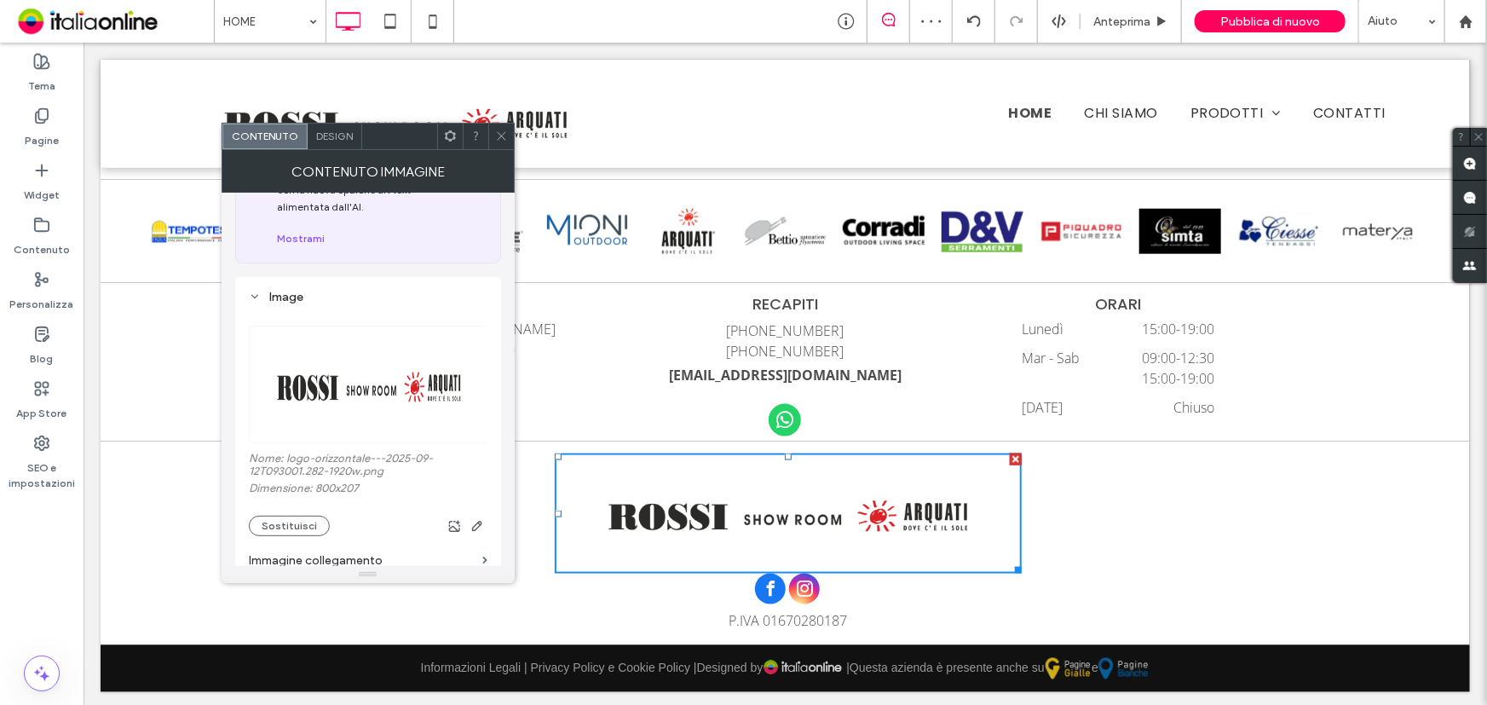
scroll to position [232, 0]
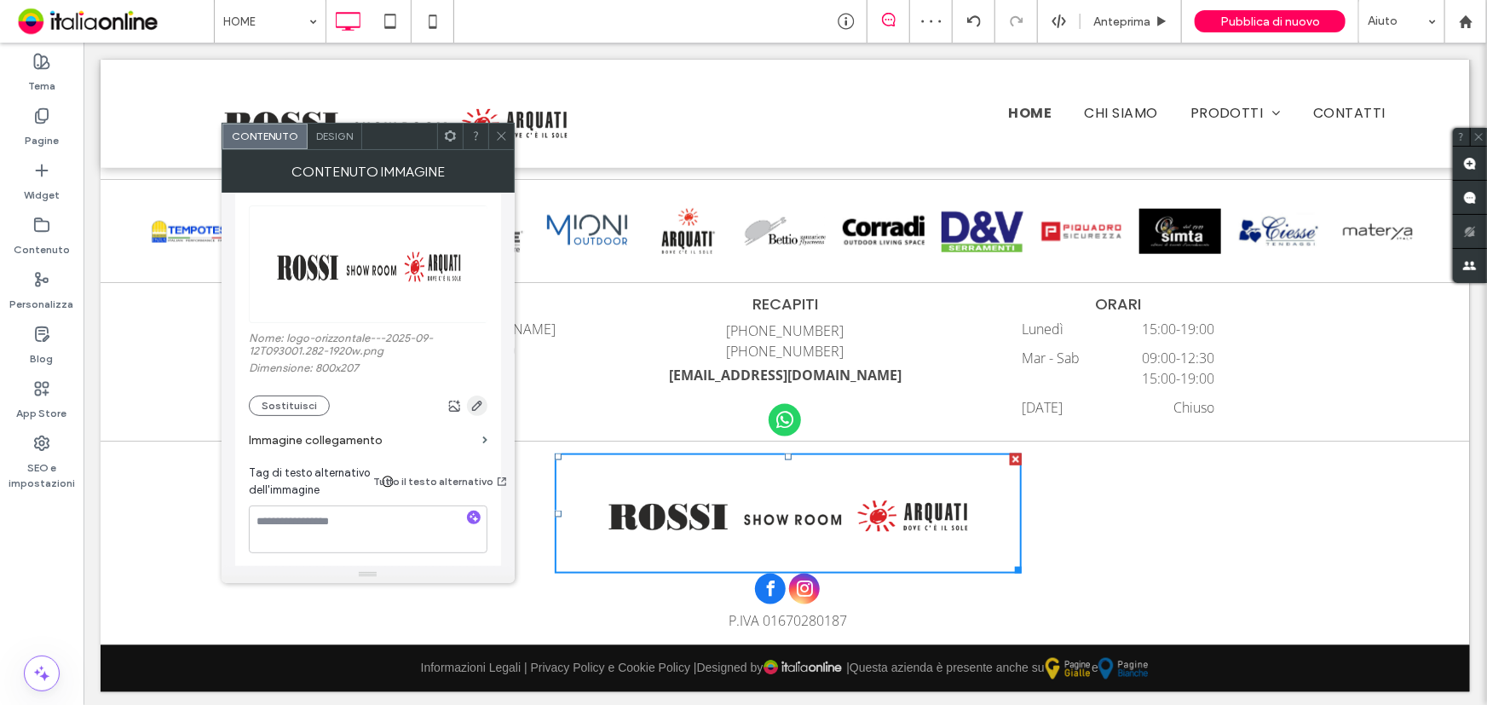
click at [473, 411] on use "button" at bounding box center [477, 405] width 10 height 10
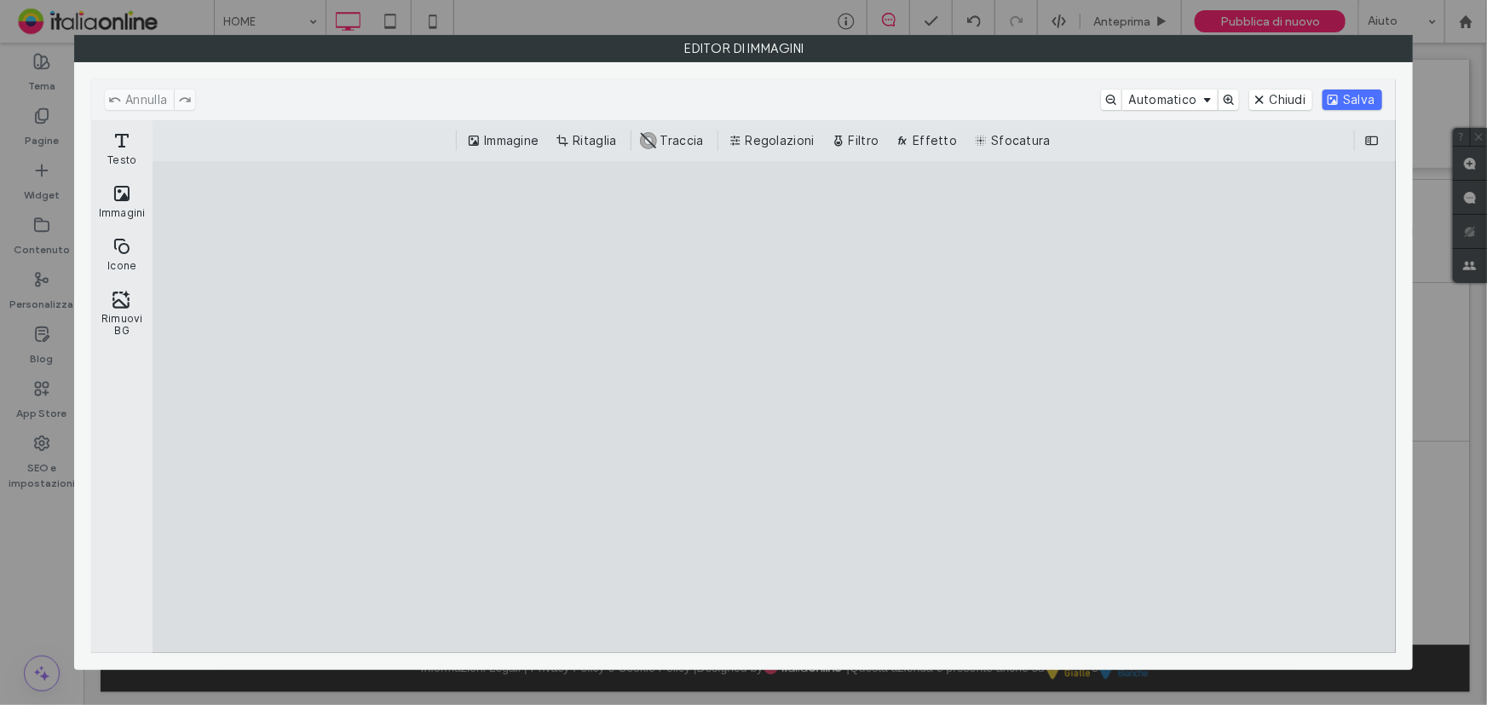
drag, startPoint x: 589, startPoint y: 146, endPoint x: 883, endPoint y: 446, distance: 420.6
click at [589, 146] on button "Ritaglia" at bounding box center [587, 140] width 71 height 20
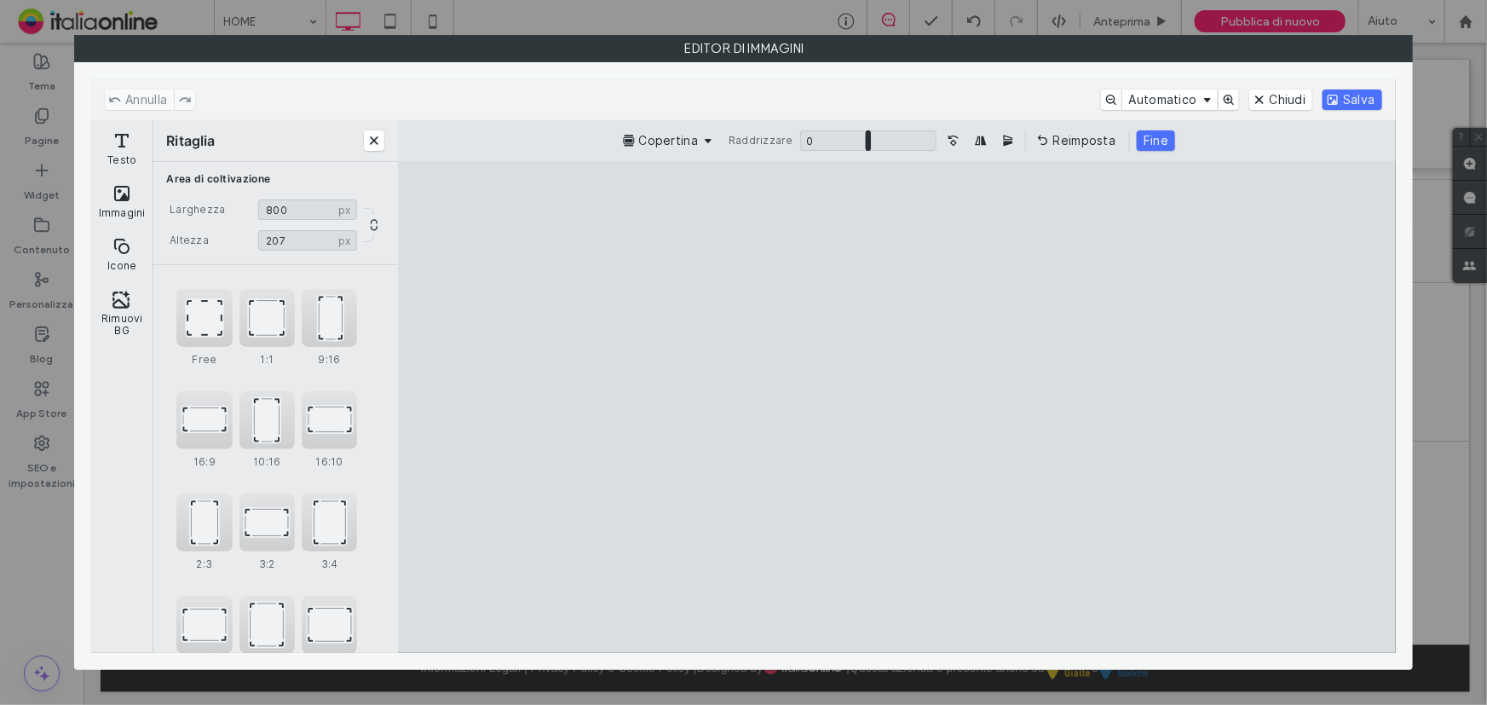
type input "***"
drag, startPoint x: 898, startPoint y: 535, endPoint x: 903, endPoint y: 496, distance: 39.5
click at [897, 406] on cesdk-canvas "Editor / piattaforma / website builder canvas" at bounding box center [897, 406] width 0 height 0
click at [1329, 95] on button "Salva" at bounding box center [1351, 99] width 59 height 20
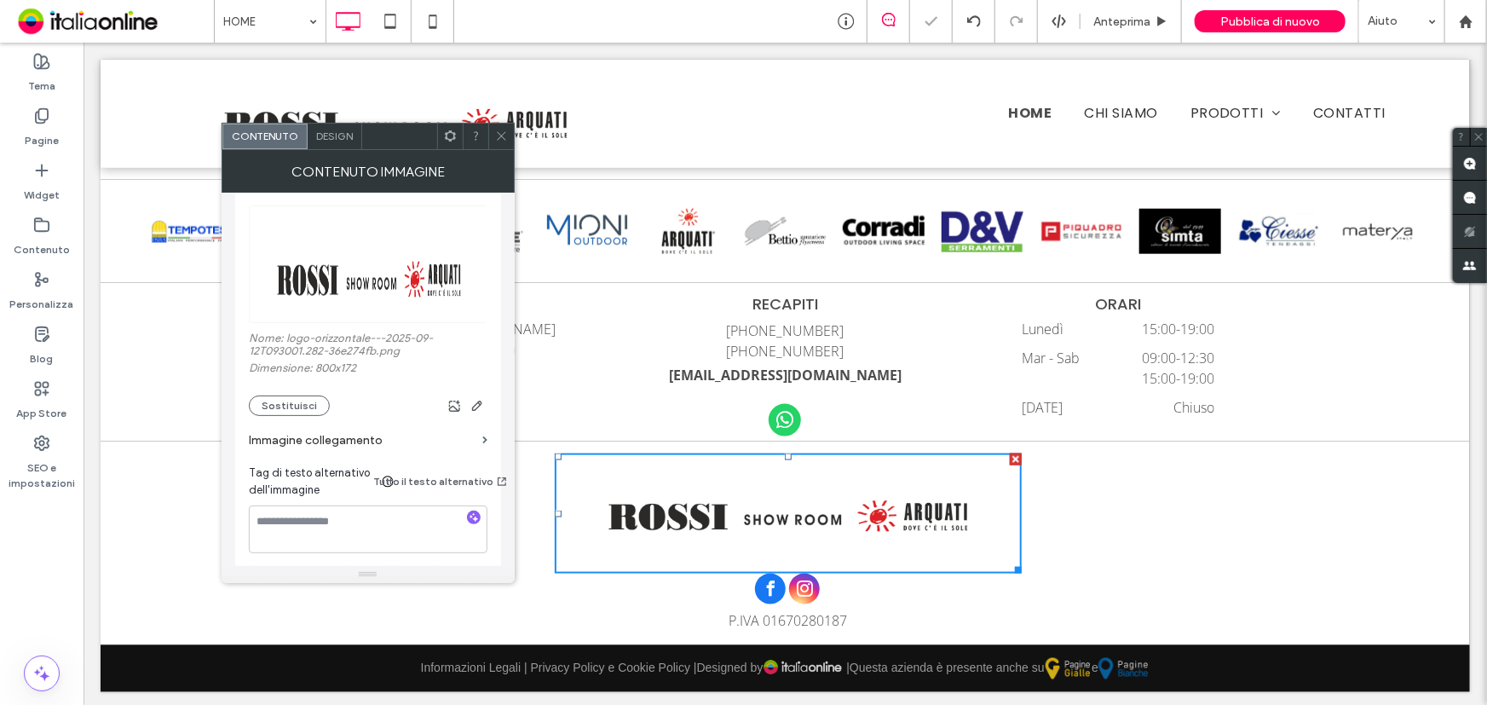
scroll to position [4177, 0]
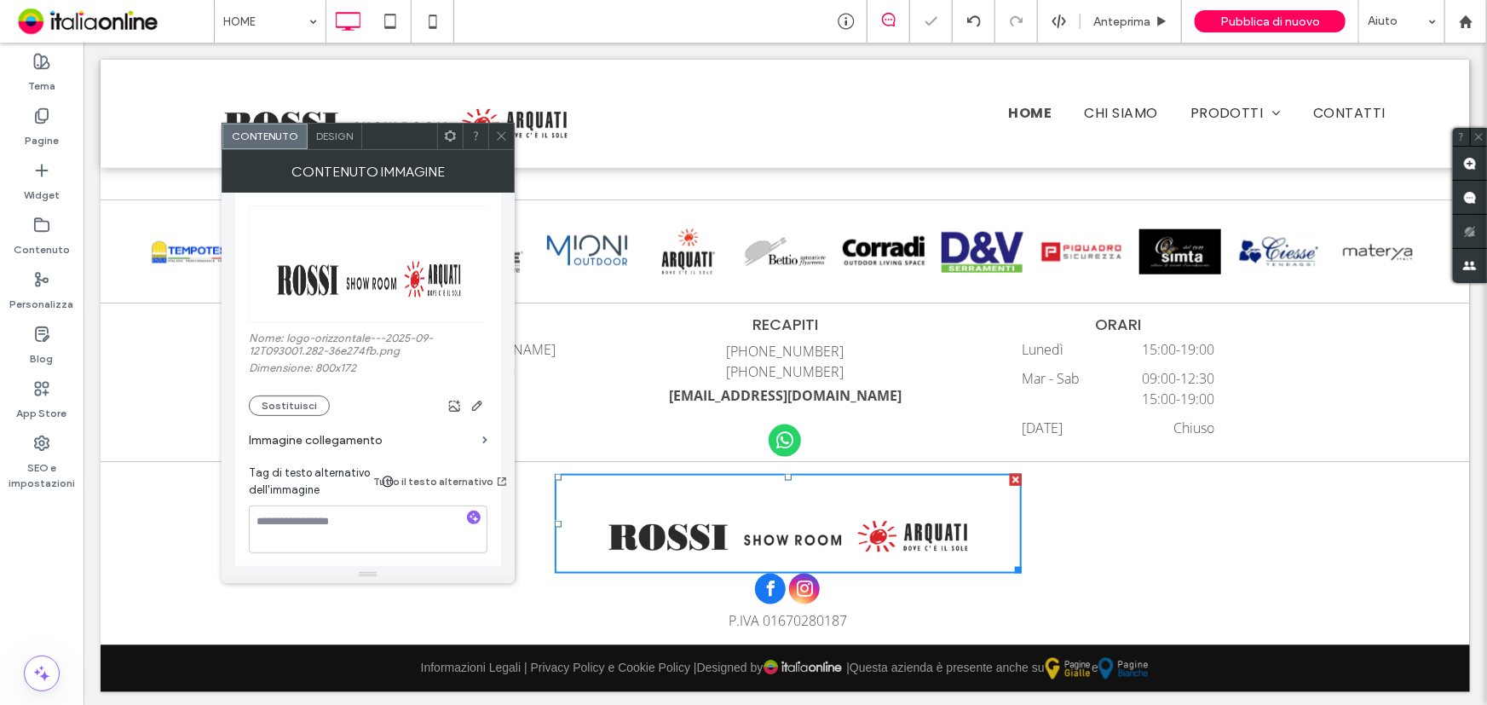
click at [677, 493] on img at bounding box center [787, 523] width 467 height 101
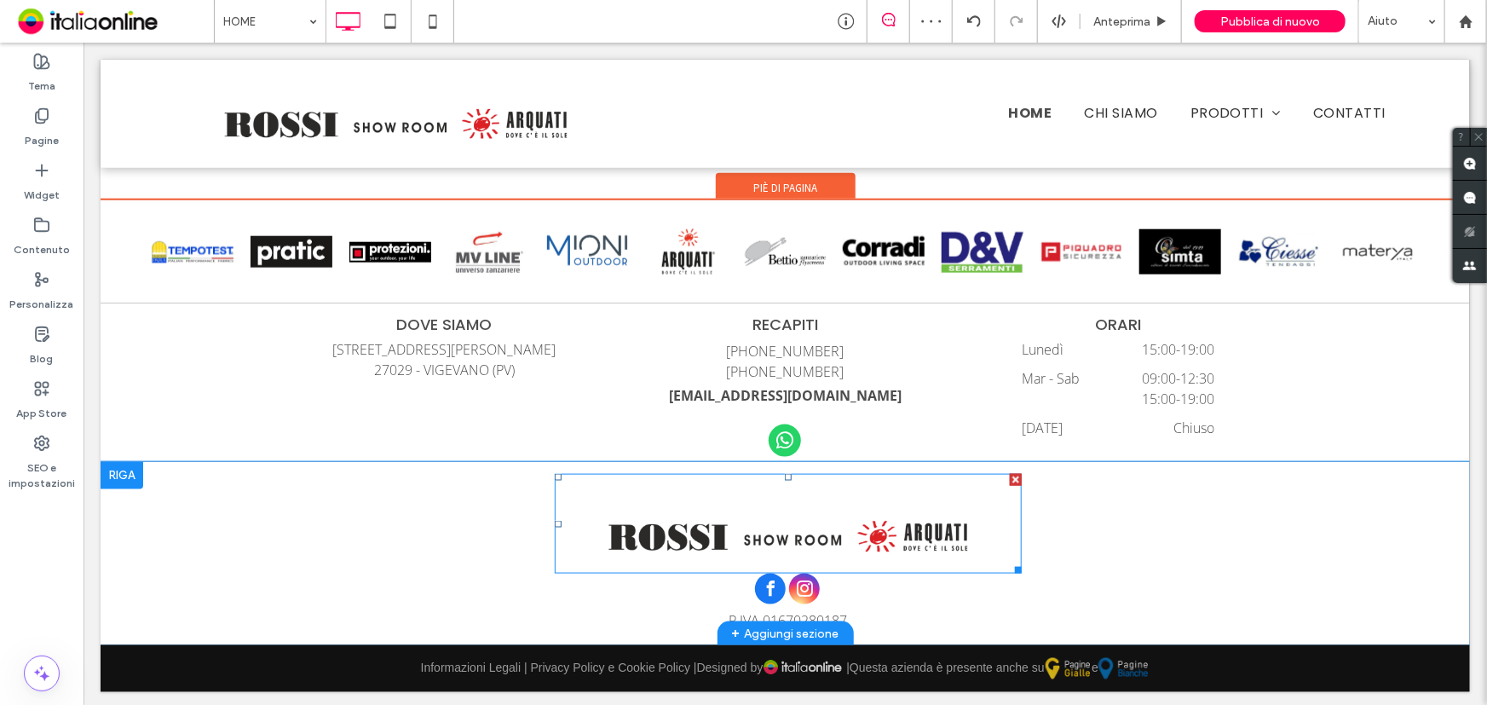
click at [661, 489] on img at bounding box center [787, 523] width 467 height 101
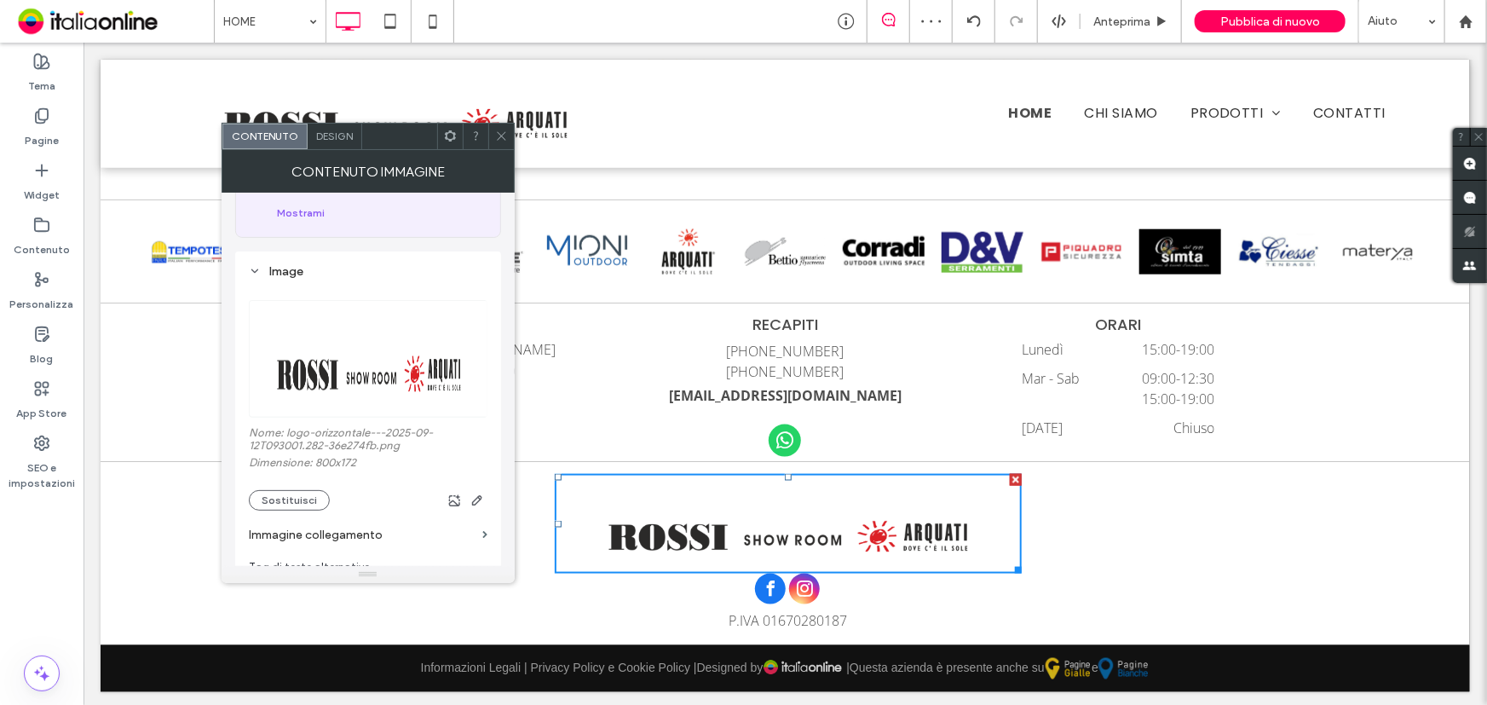
scroll to position [232, 0]
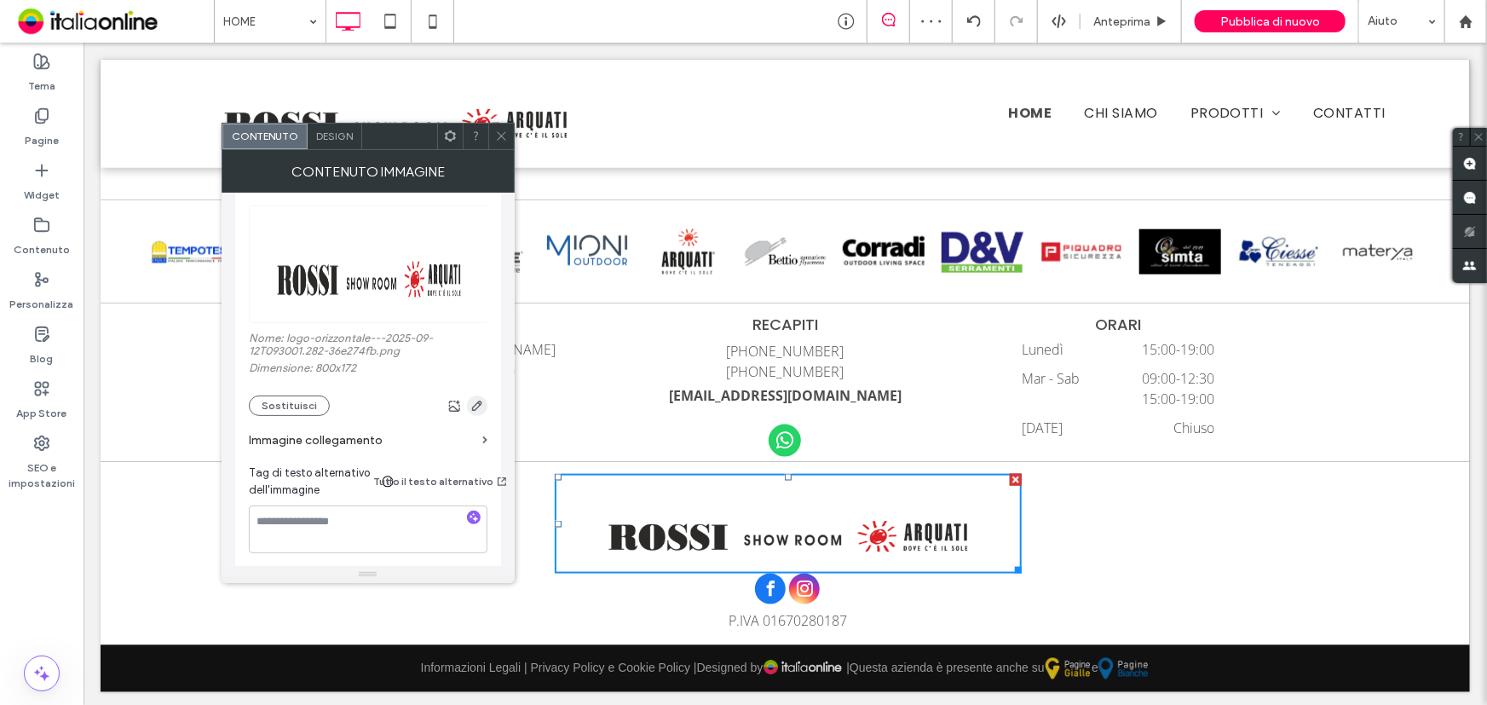
click at [470, 412] on icon "button" at bounding box center [477, 406] width 14 height 14
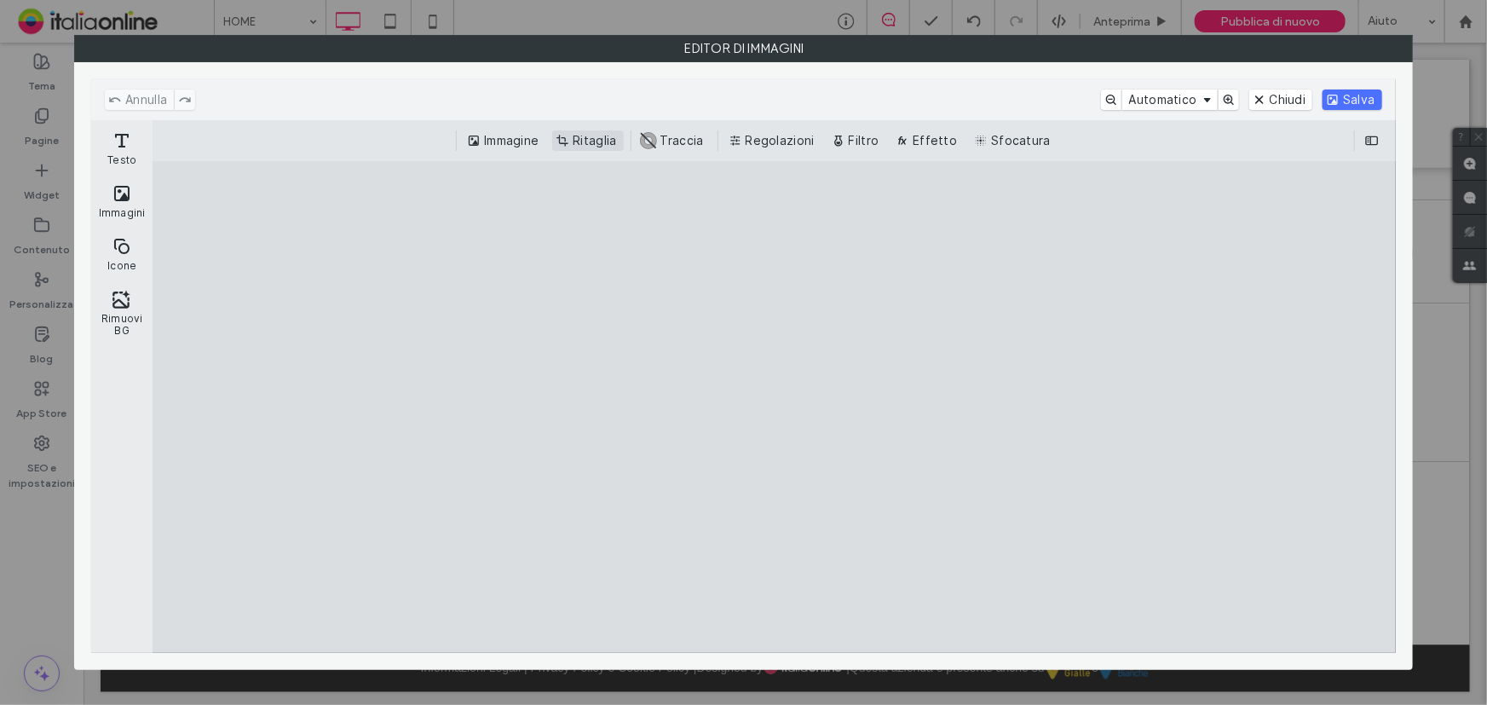
click at [581, 136] on button "Ritaglia" at bounding box center [587, 140] width 71 height 20
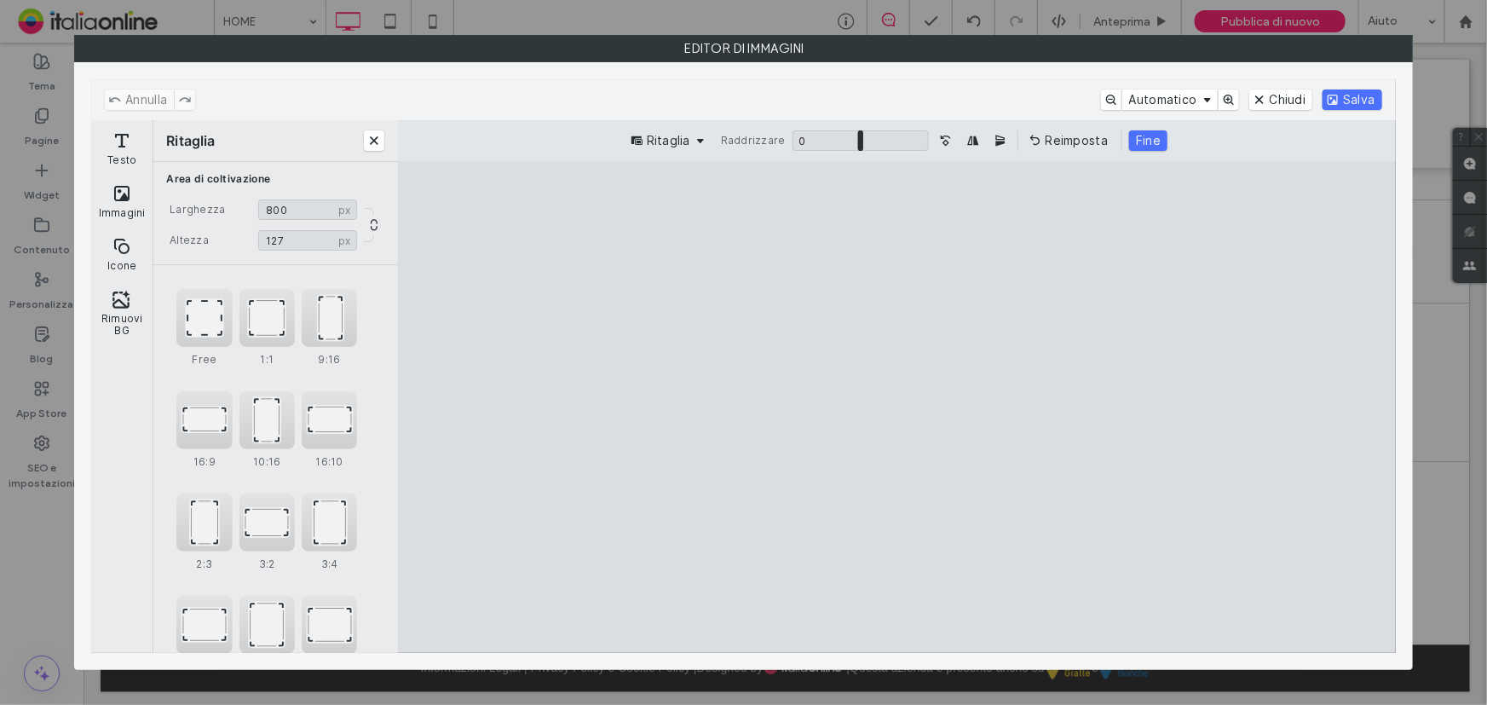
type input "***"
drag, startPoint x: 892, startPoint y: 314, endPoint x: 884, endPoint y: 375, distance: 61.1
click at [897, 406] on cesdk-canvas "Editor / piattaforma / website builder canvas" at bounding box center [897, 406] width 0 height 0
click at [1340, 89] on button "Salva" at bounding box center [1351, 99] width 59 height 20
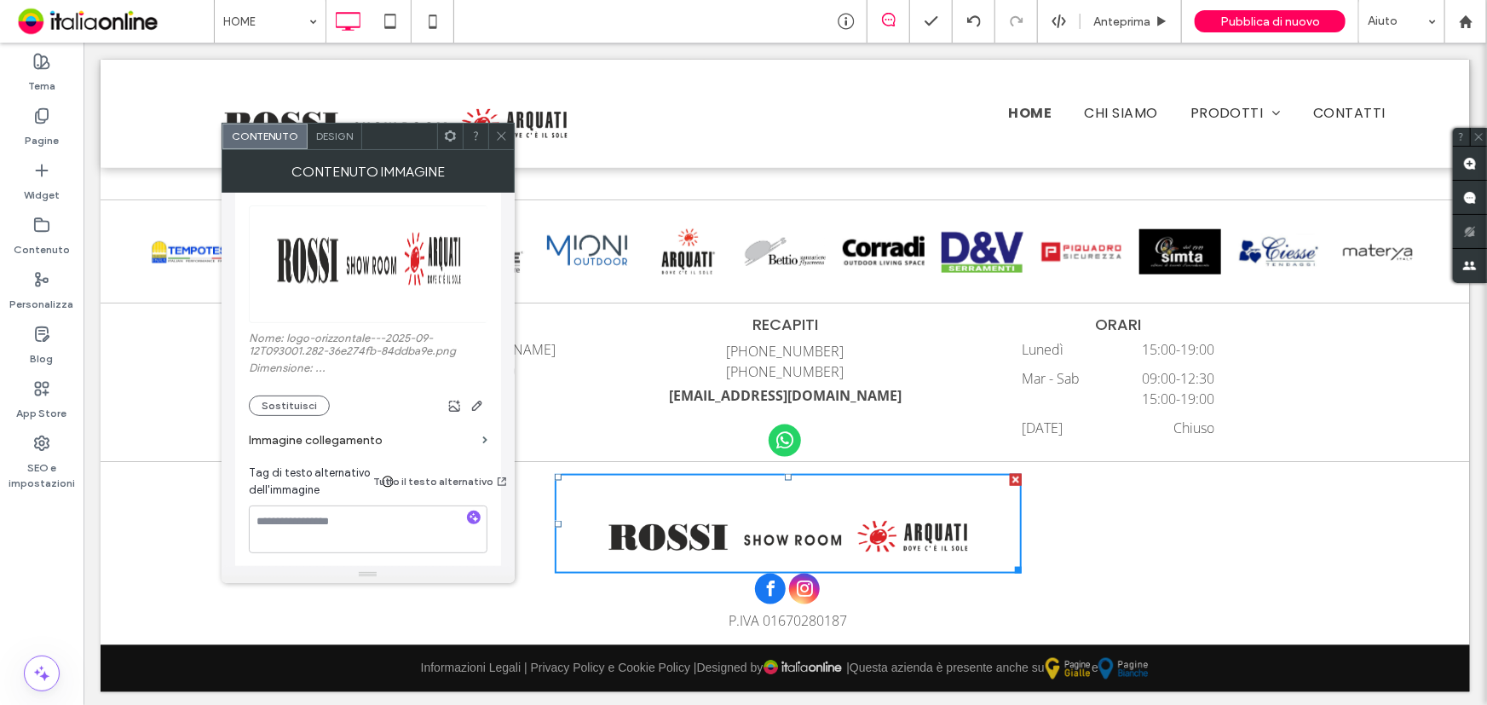
scroll to position [4144, 0]
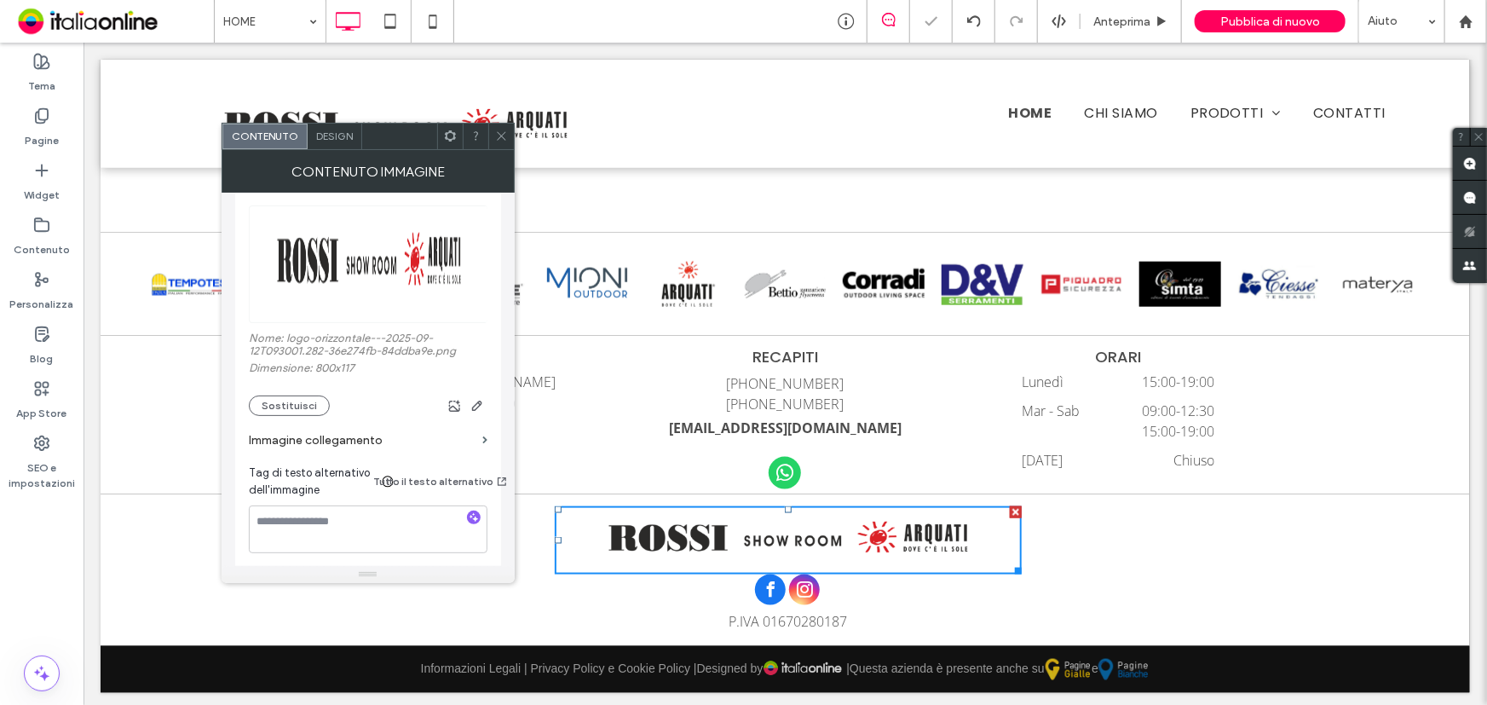
click at [498, 131] on icon at bounding box center [501, 136] width 13 height 13
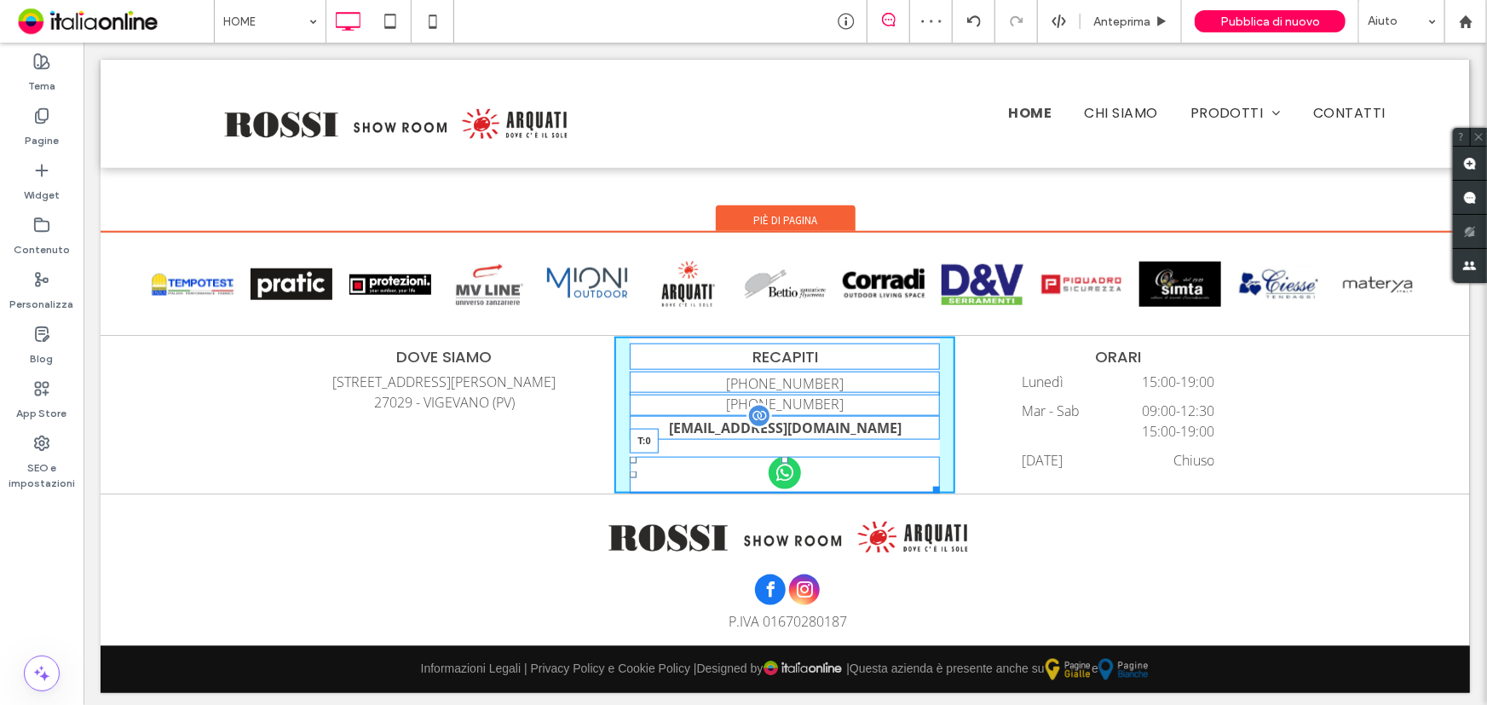
scroll to position [4140, 0]
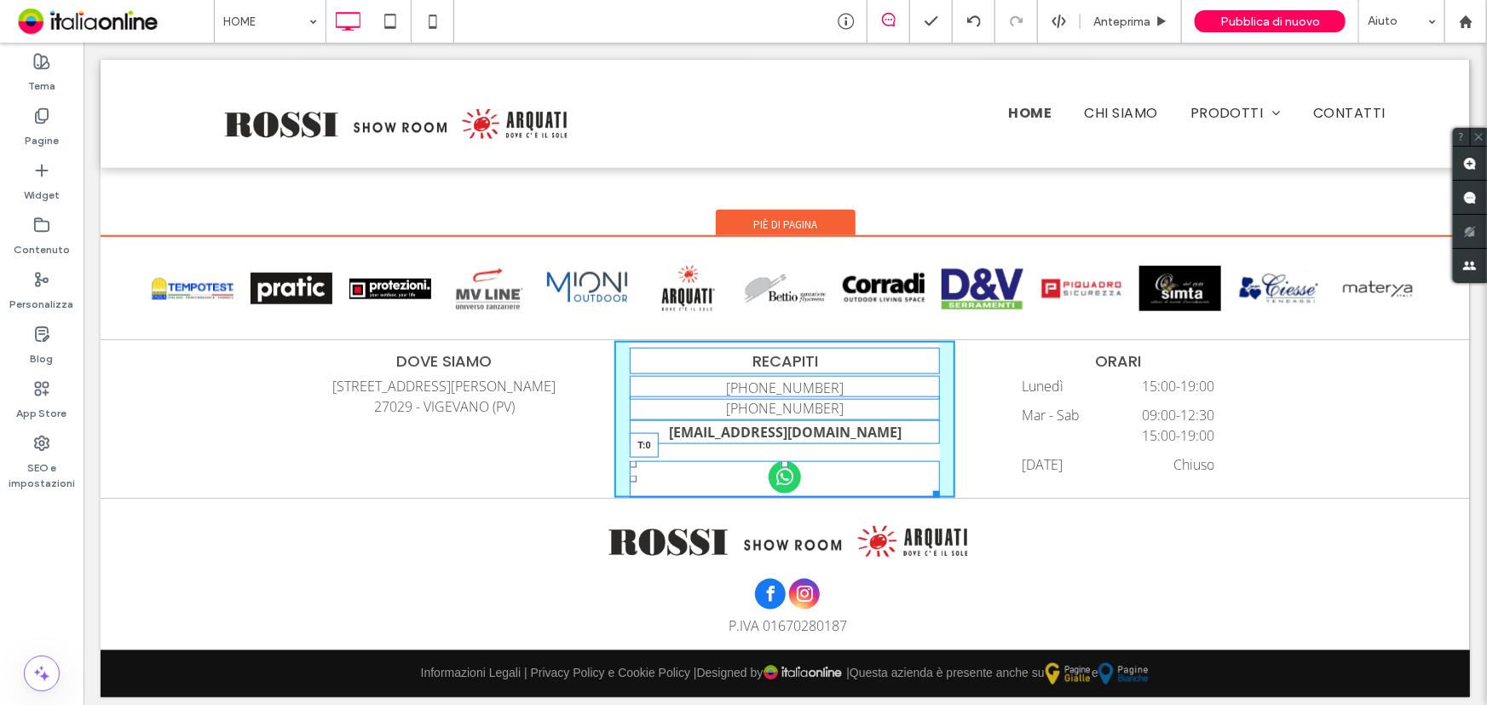
drag, startPoint x: 776, startPoint y: 451, endPoint x: 782, endPoint y: 441, distance: 11.1
click at [782, 460] on div "T:0" at bounding box center [784, 478] width 310 height 37
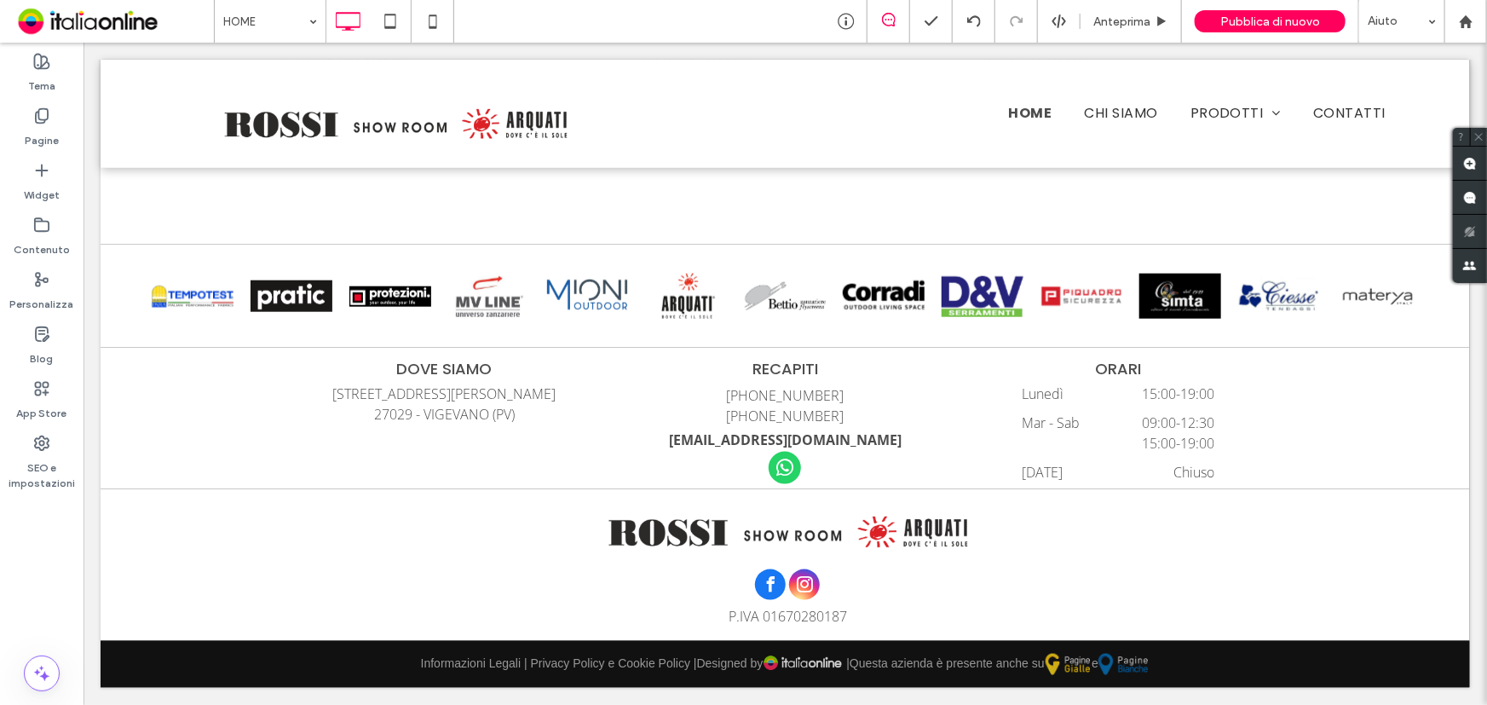
scroll to position [4127, 0]
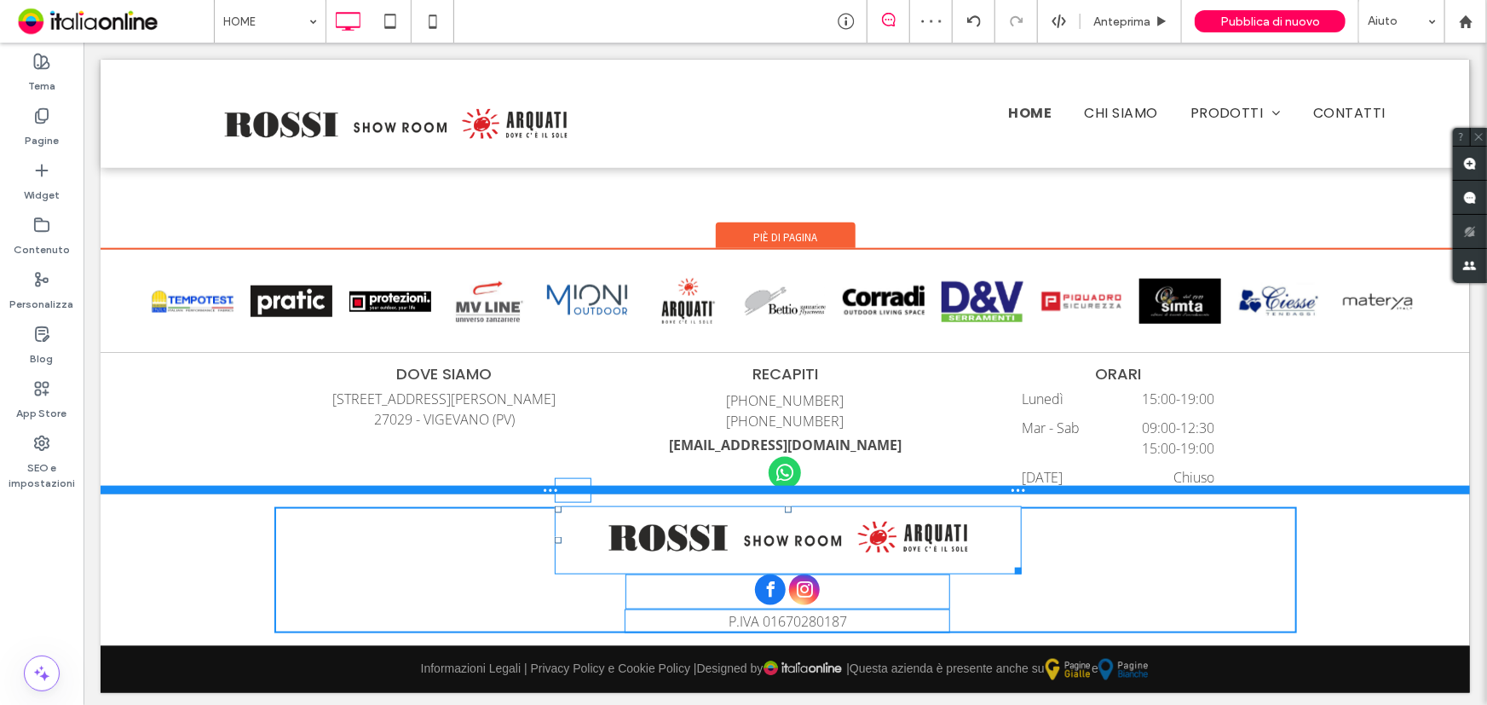
drag, startPoint x: 781, startPoint y: 504, endPoint x: 788, endPoint y: 487, distance: 18.4
click at [788, 487] on div "Button Button Button Button Button Button Button Button Button Button Button Bu…" at bounding box center [784, 447] width 1369 height 396
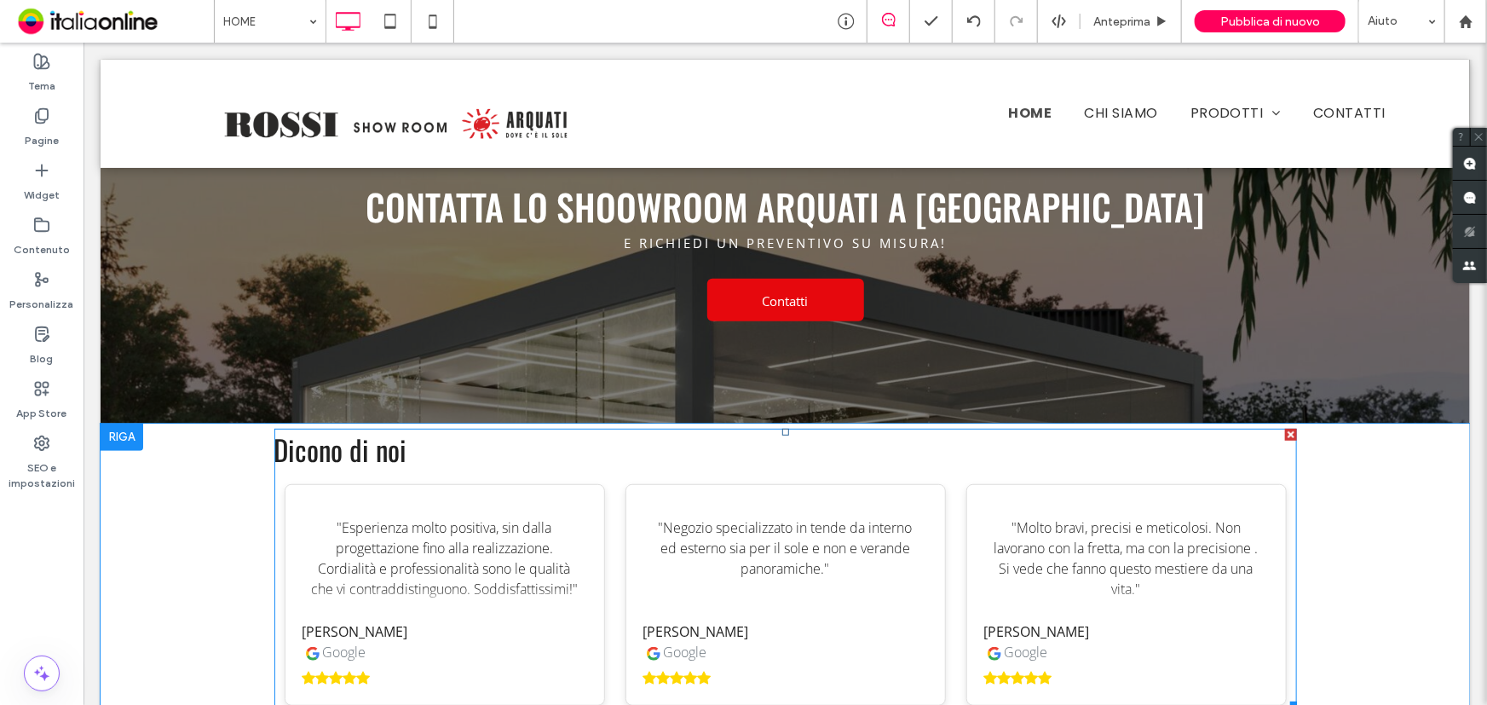
scroll to position [3430, 0]
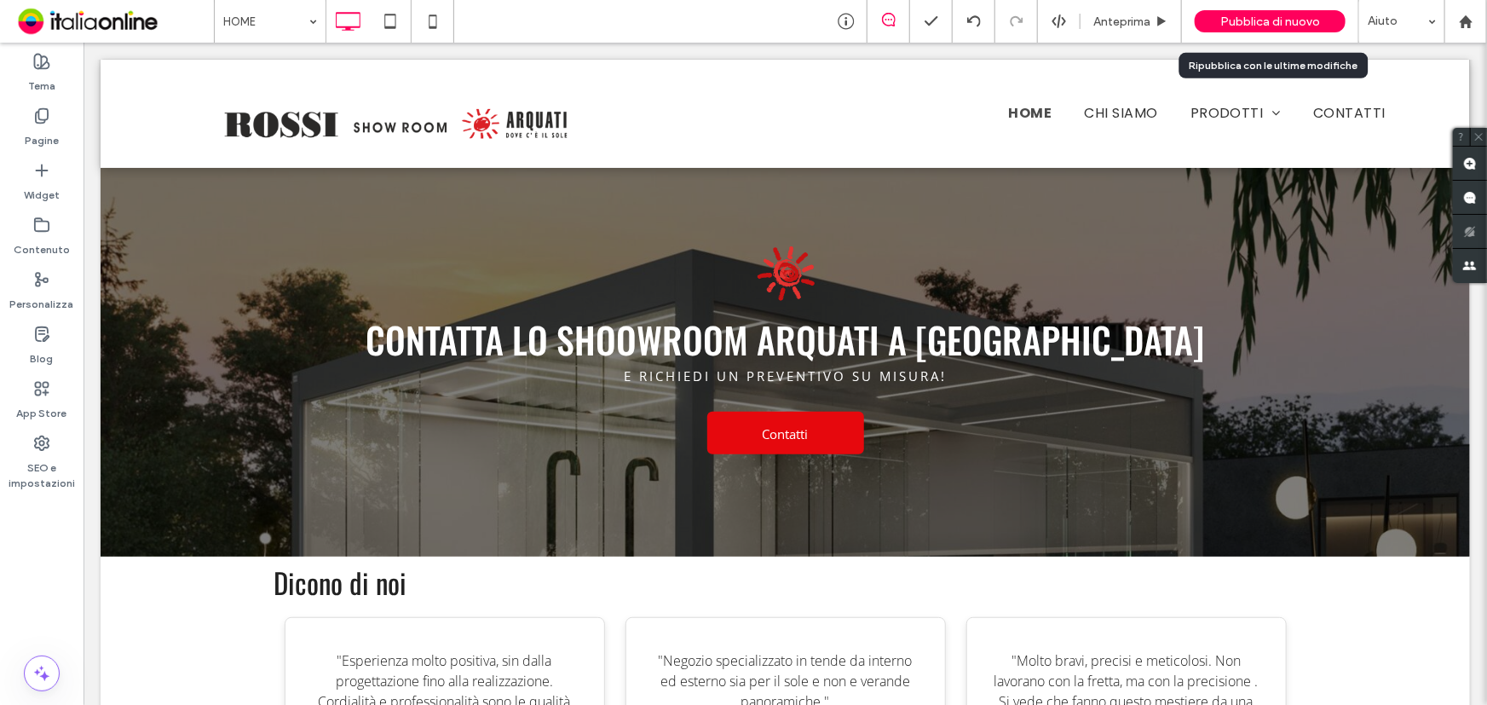
click at [1222, 19] on span "Pubblica di nuovo" at bounding box center [1270, 21] width 100 height 14
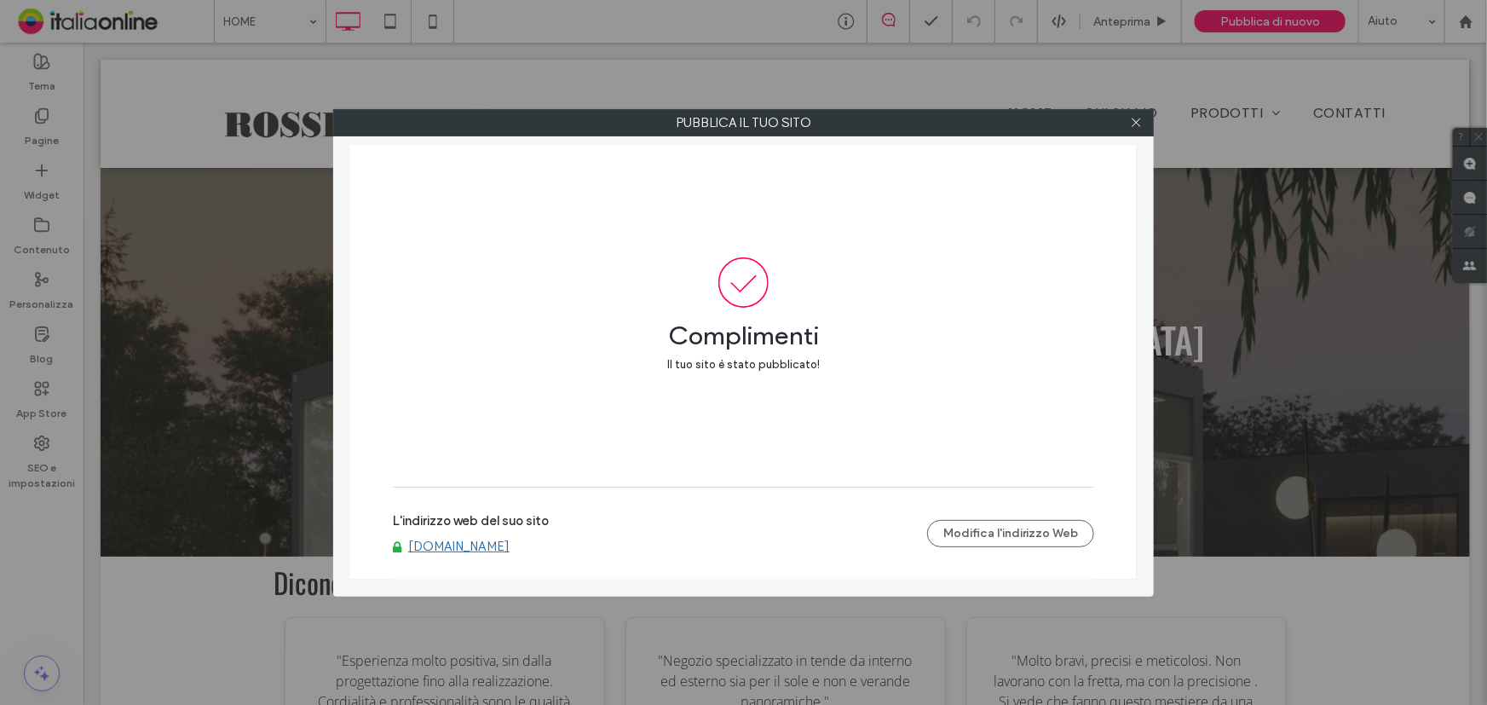
click at [510, 549] on link "www.arquativigevano.com" at bounding box center [458, 545] width 101 height 15
click at [1141, 124] on icon at bounding box center [1136, 122] width 13 height 13
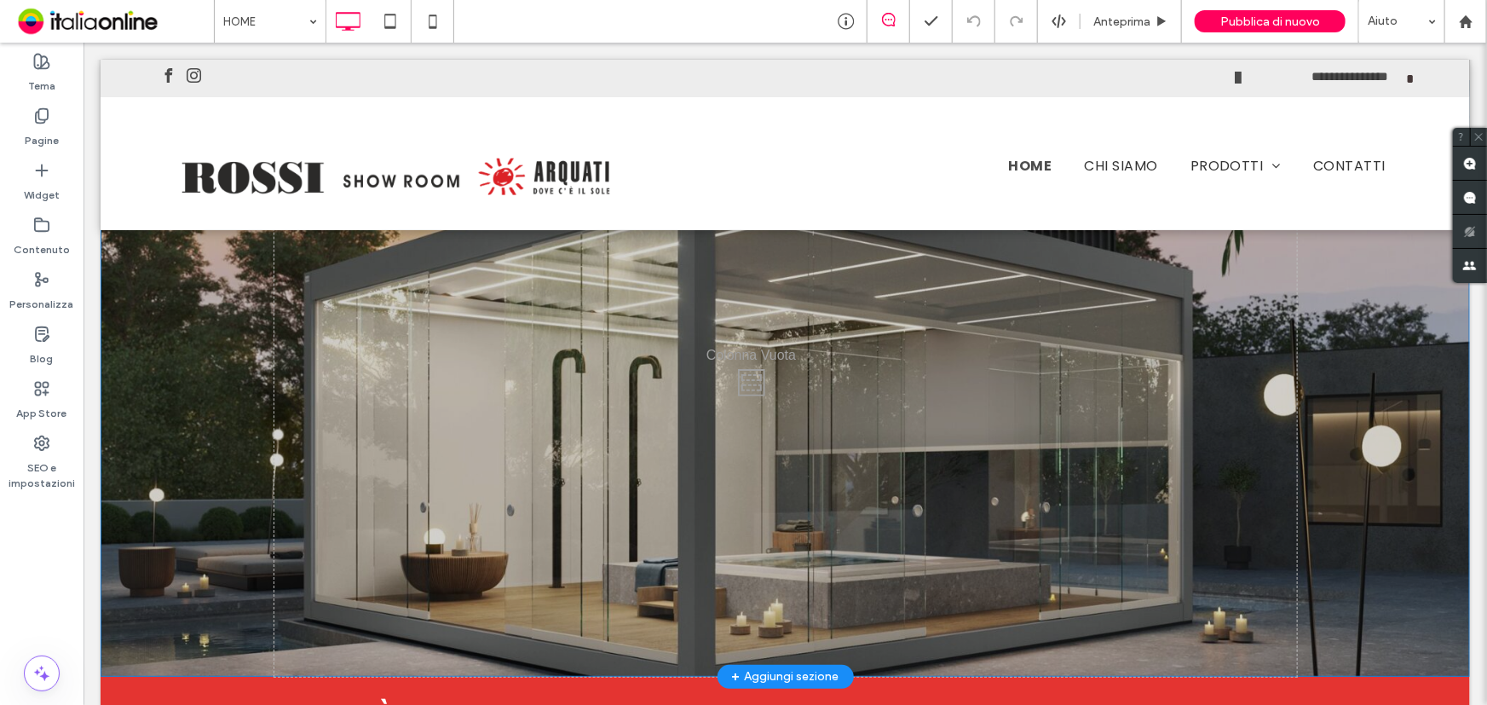
scroll to position [0, 0]
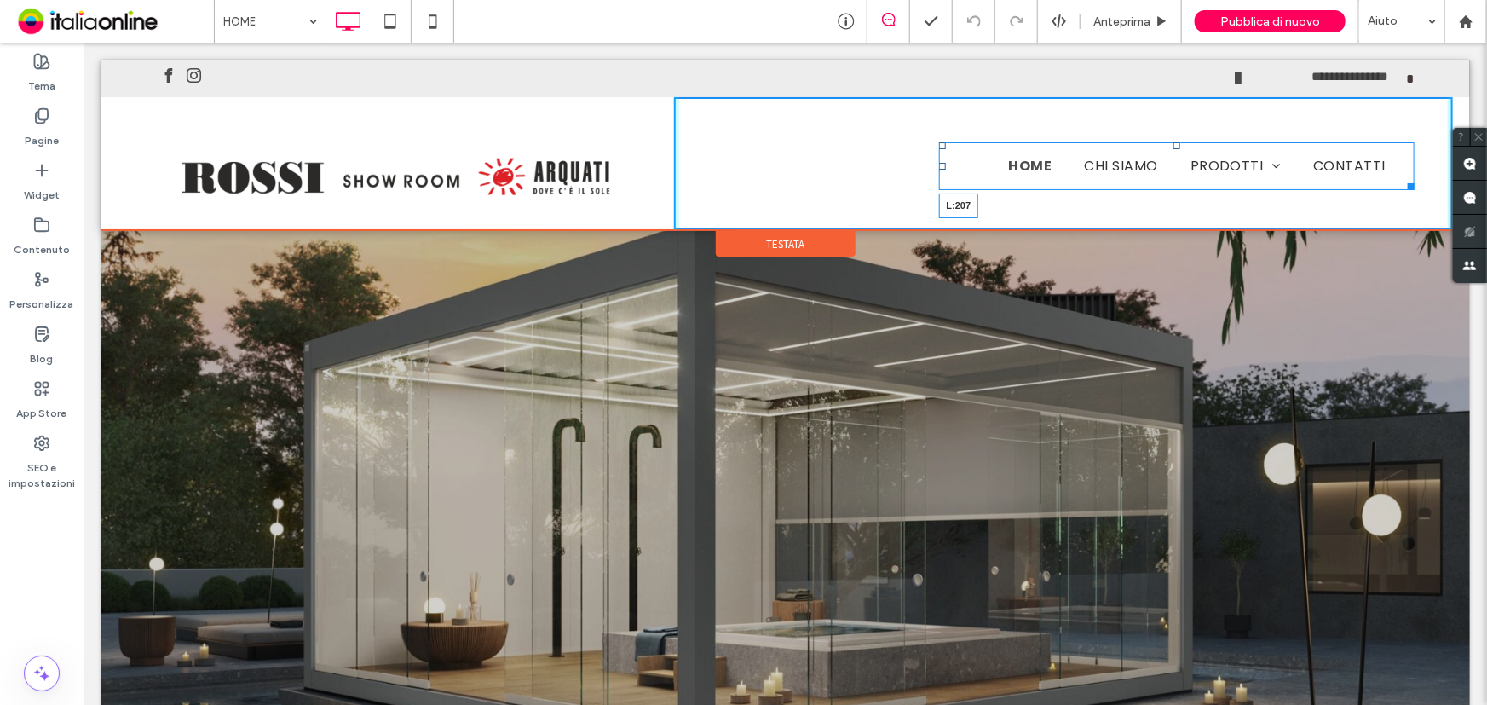
drag, startPoint x: 936, startPoint y: 164, endPoint x: 851, endPoint y: 166, distance: 84.4
click at [938, 166] on div at bounding box center [941, 165] width 7 height 7
click at [1074, 148] on div at bounding box center [1077, 144] width 7 height 7
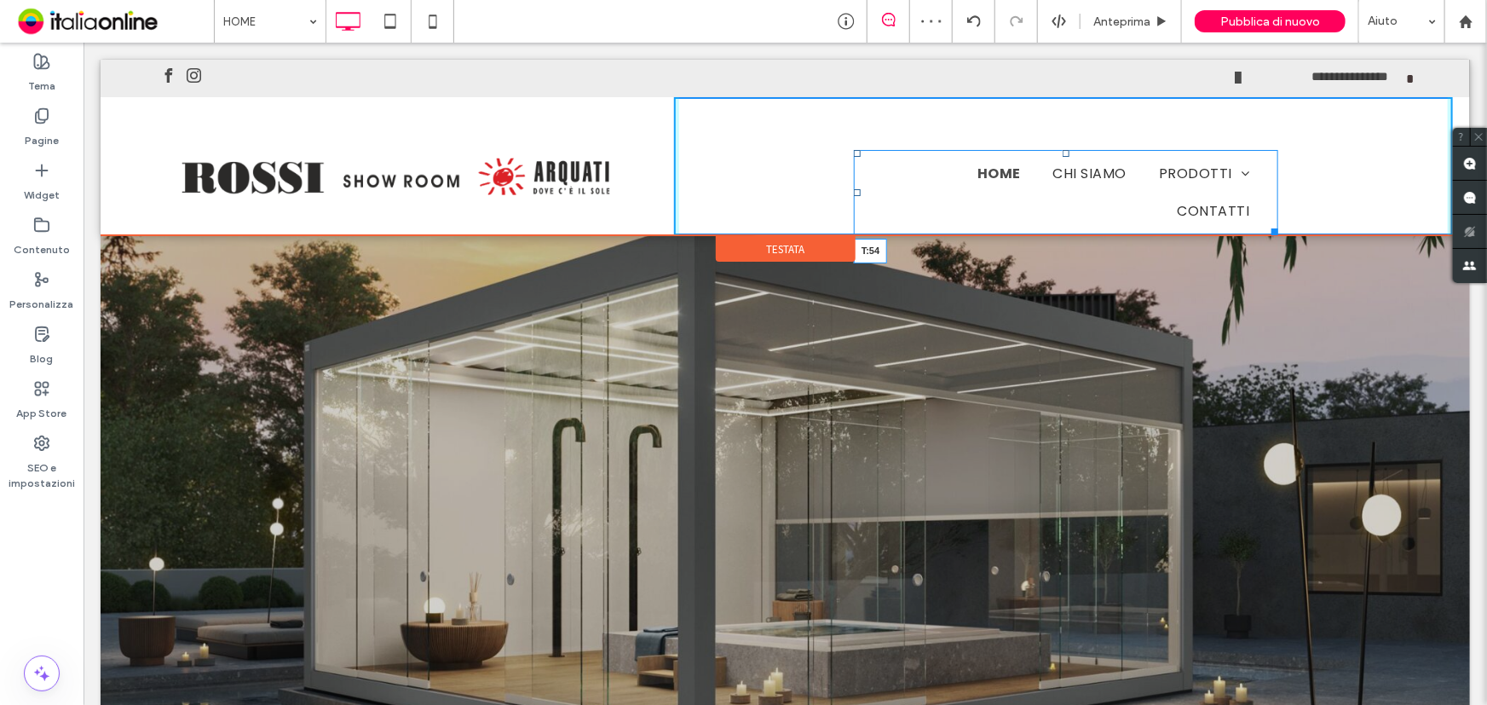
drag, startPoint x: 1060, startPoint y: 154, endPoint x: 1181, endPoint y: 208, distance: 132.4
click at [1062, 149] on div at bounding box center [1065, 152] width 7 height 7
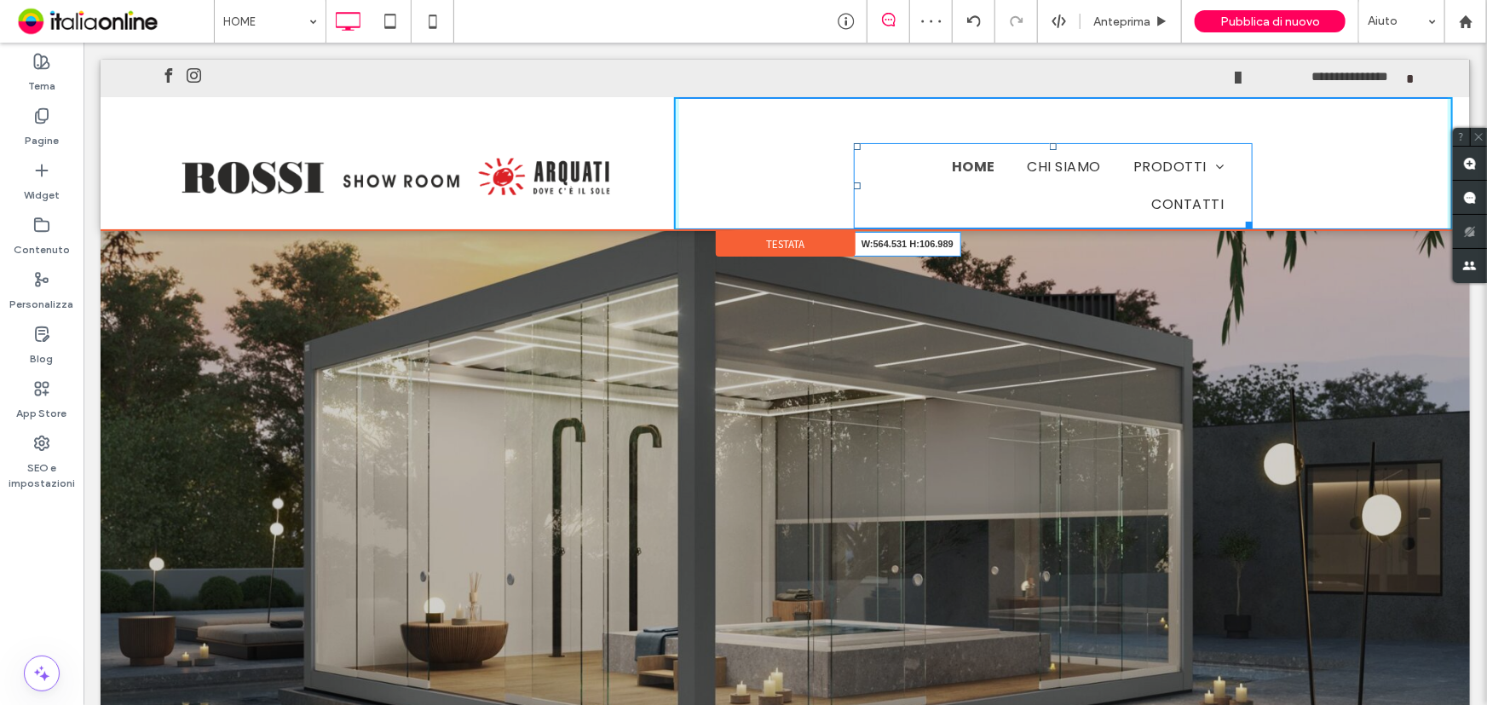
drag, startPoint x: 1242, startPoint y: 218, endPoint x: 1325, endPoint y: 219, distance: 82.7
click at [1253, 219] on nav "HOME CHI SIAMO PRODOTTI PERGOTENDA TENDE DA SOLE PENSILINE VETRATE ZANZARIERE T…" at bounding box center [1053, 184] width 400 height 85
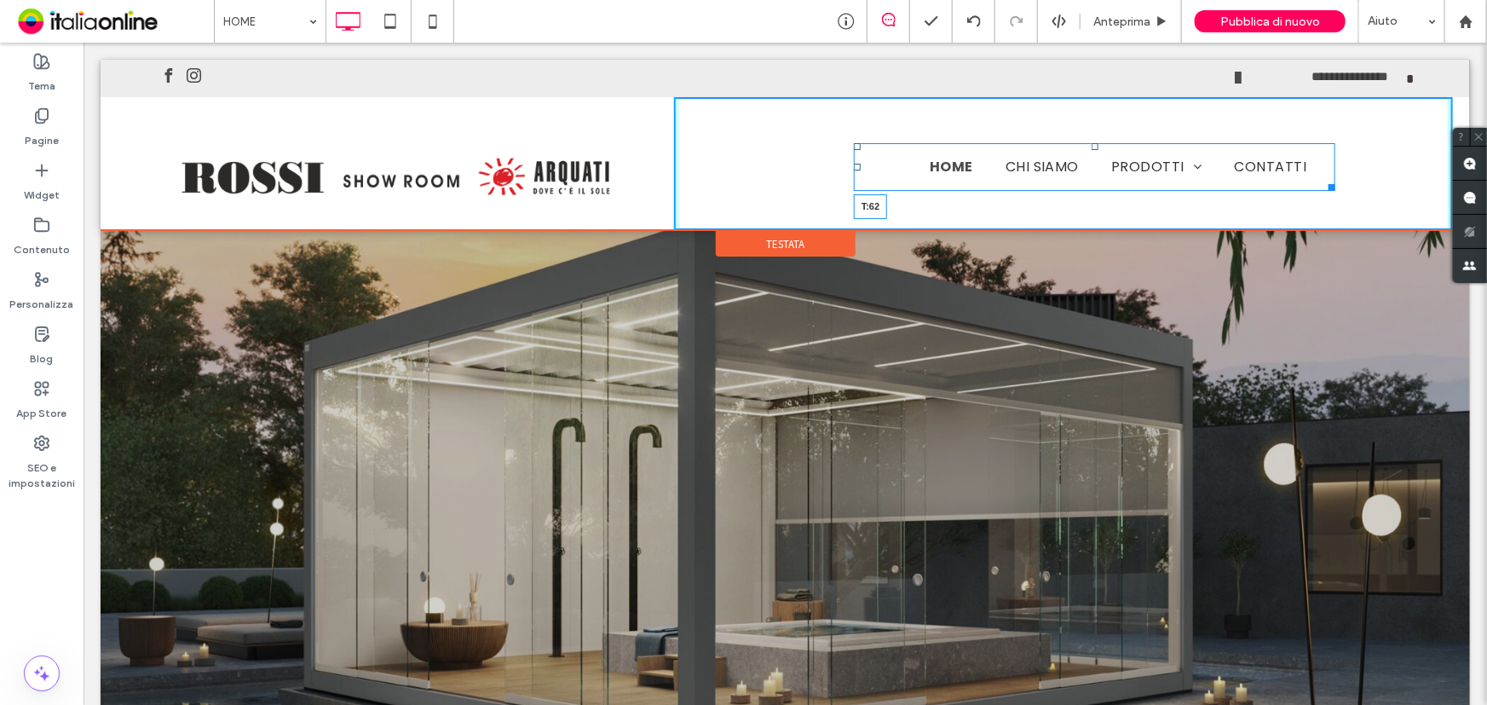
click at [1091, 149] on div at bounding box center [1094, 145] width 7 height 7
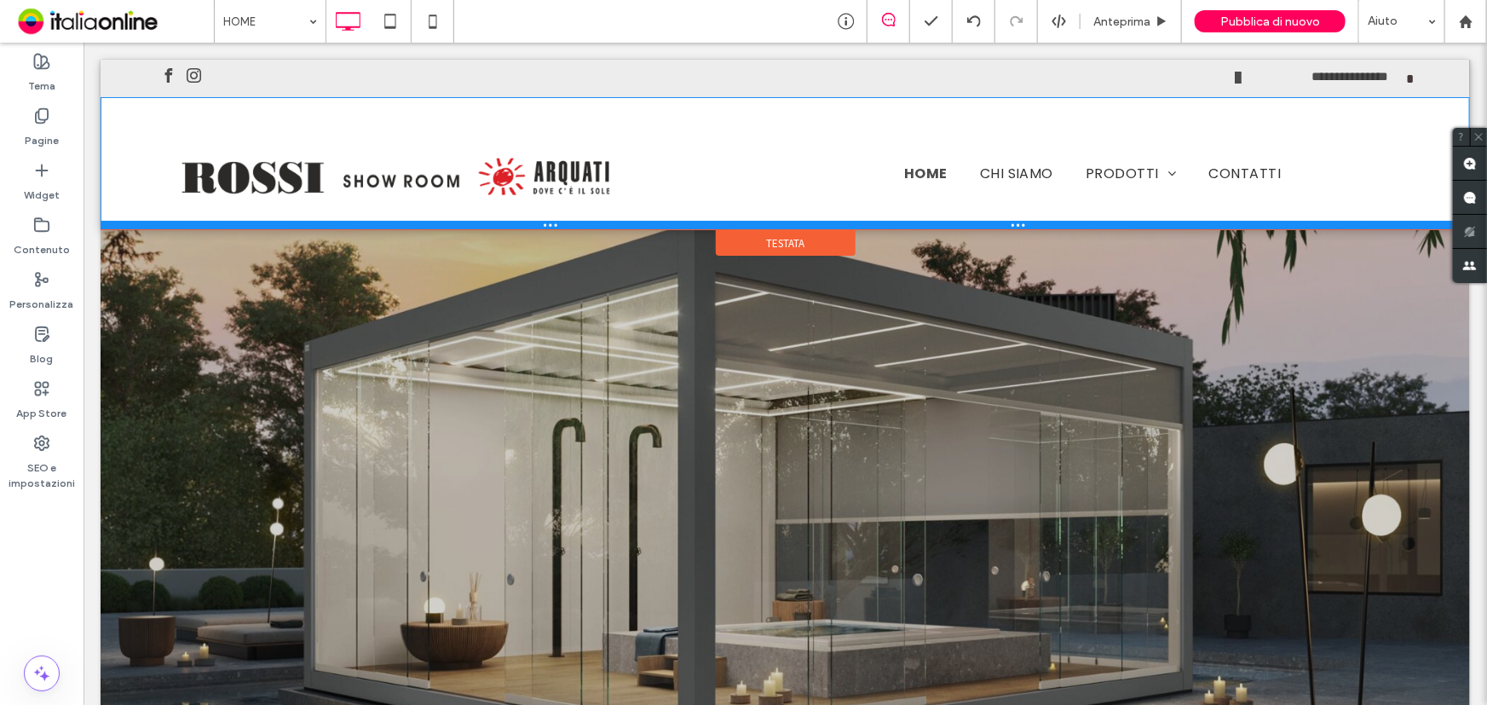
drag, startPoint x: 862, startPoint y: 226, endPoint x: 868, endPoint y: 213, distance: 14.1
click at [868, 213] on div "Click To Paste HOME CHI SIAMO PRODOTTI PERGOTENDA TENDE DA SOLE PENSILINE VETRA…" at bounding box center [784, 162] width 1369 height 132
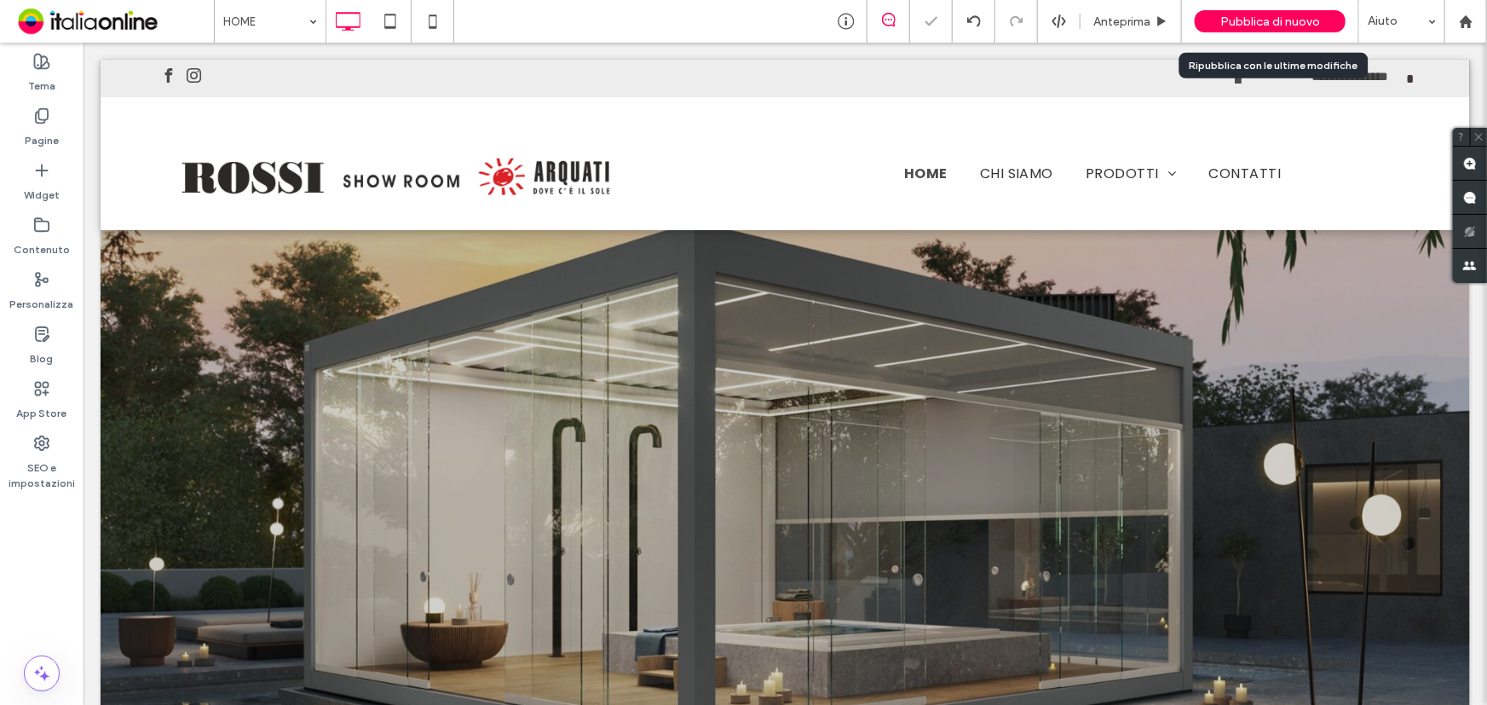
click at [1254, 26] on span "Pubblica di nuovo" at bounding box center [1270, 21] width 100 height 14
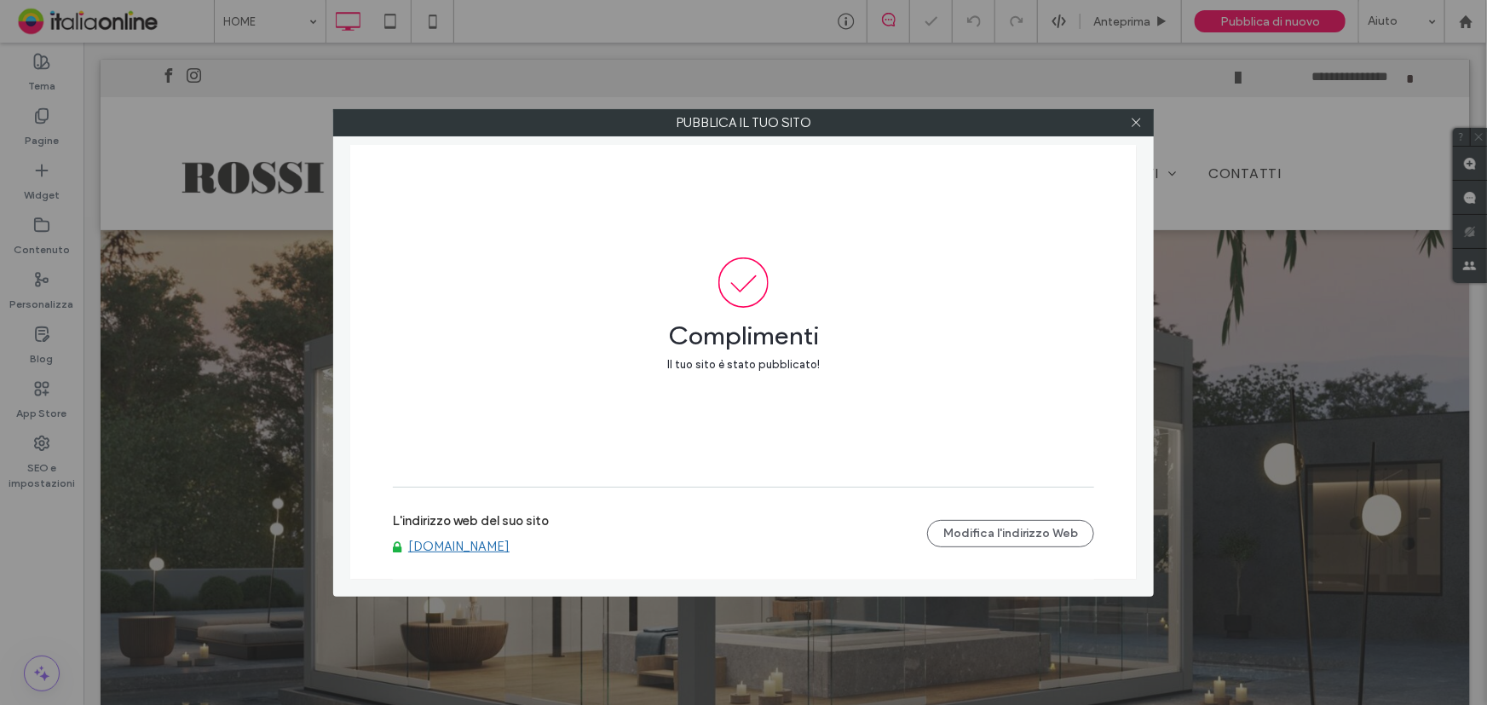
click at [468, 549] on link "www.arquativigevano.com" at bounding box center [458, 545] width 101 height 15
click at [1133, 120] on use at bounding box center [1136, 122] width 9 height 9
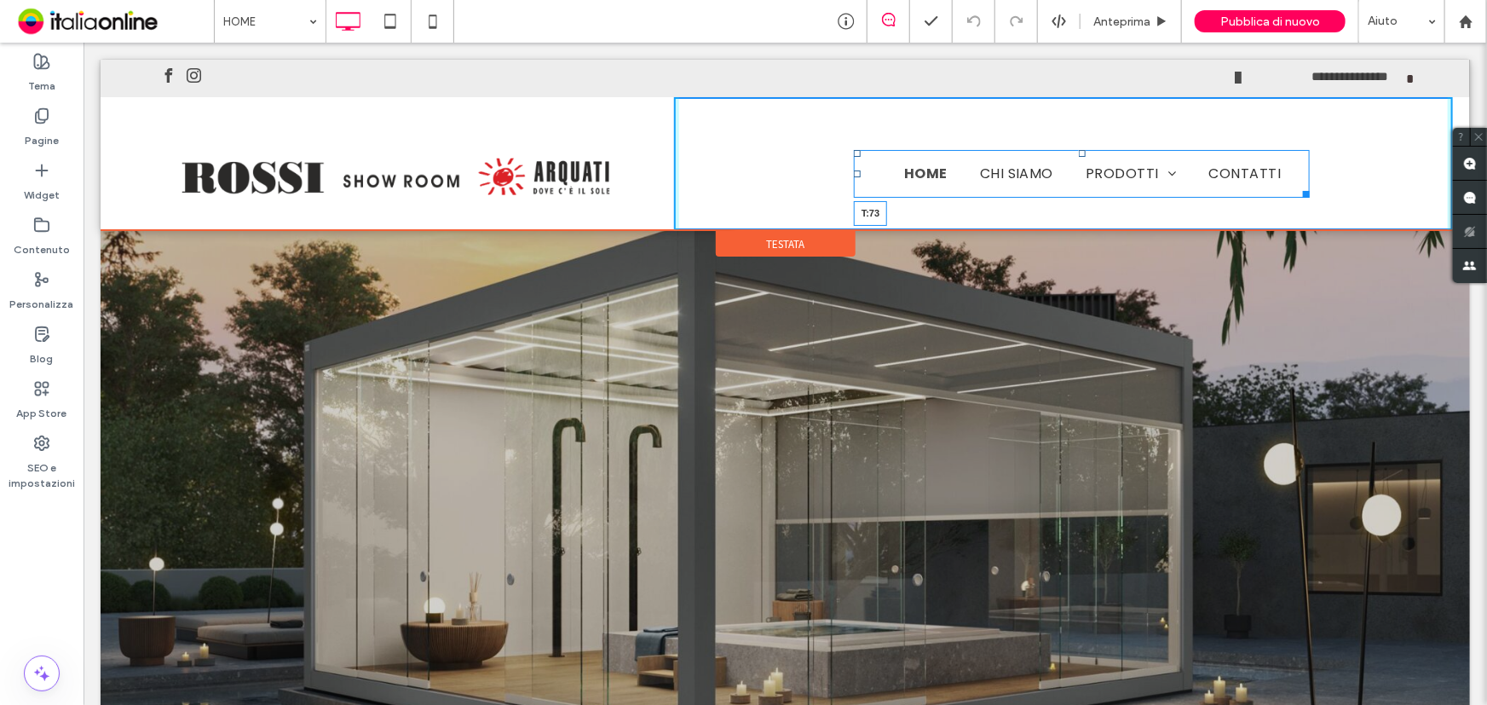
drag, startPoint x: 1079, startPoint y: 153, endPoint x: 1081, endPoint y: 163, distance: 10.5
click at [1081, 163] on nav "HOME CHI SIAMO PRODOTTI PERGOTENDA TENDE DA SOLE PENSILINE VETRATE ZANZARIERE T…" at bounding box center [1081, 173] width 457 height 48
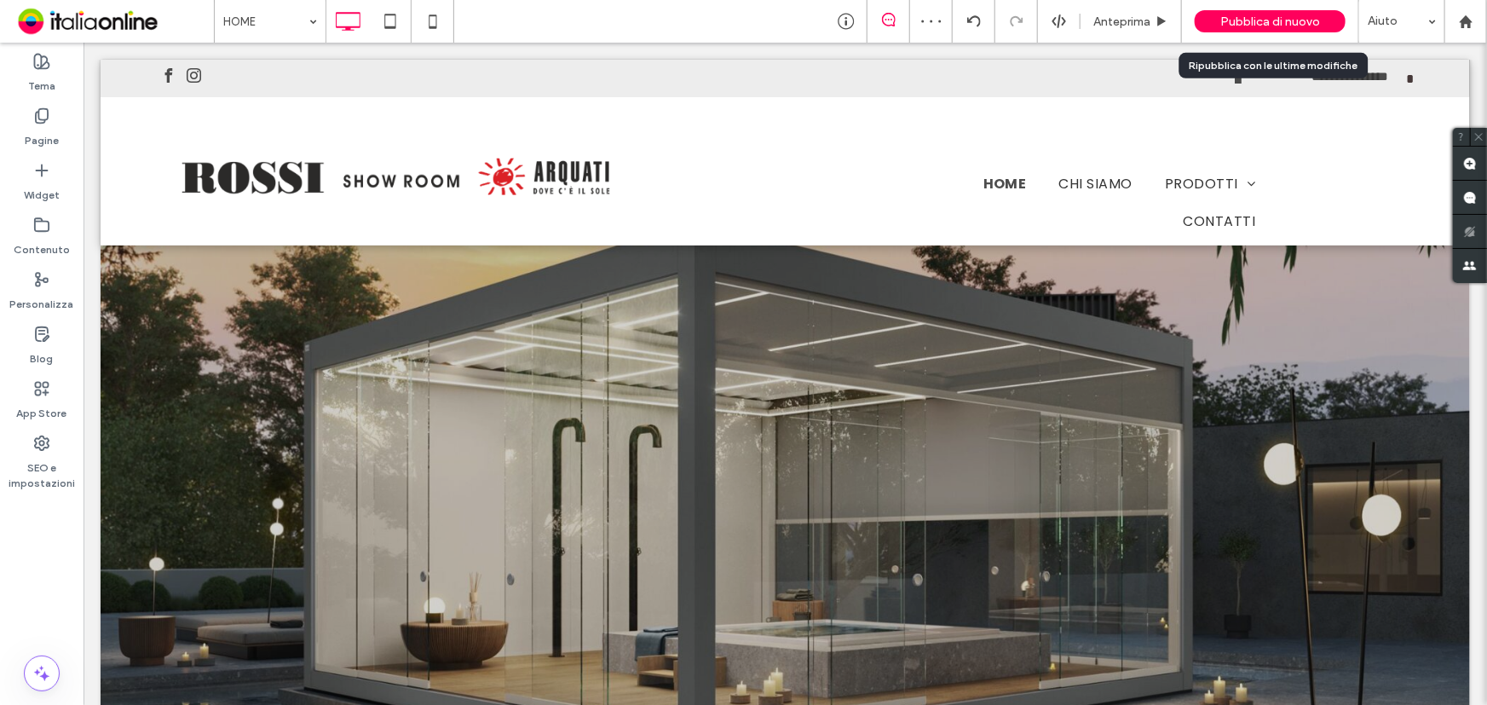
click at [1218, 15] on div "Pubblica di nuovo" at bounding box center [1270, 21] width 151 height 22
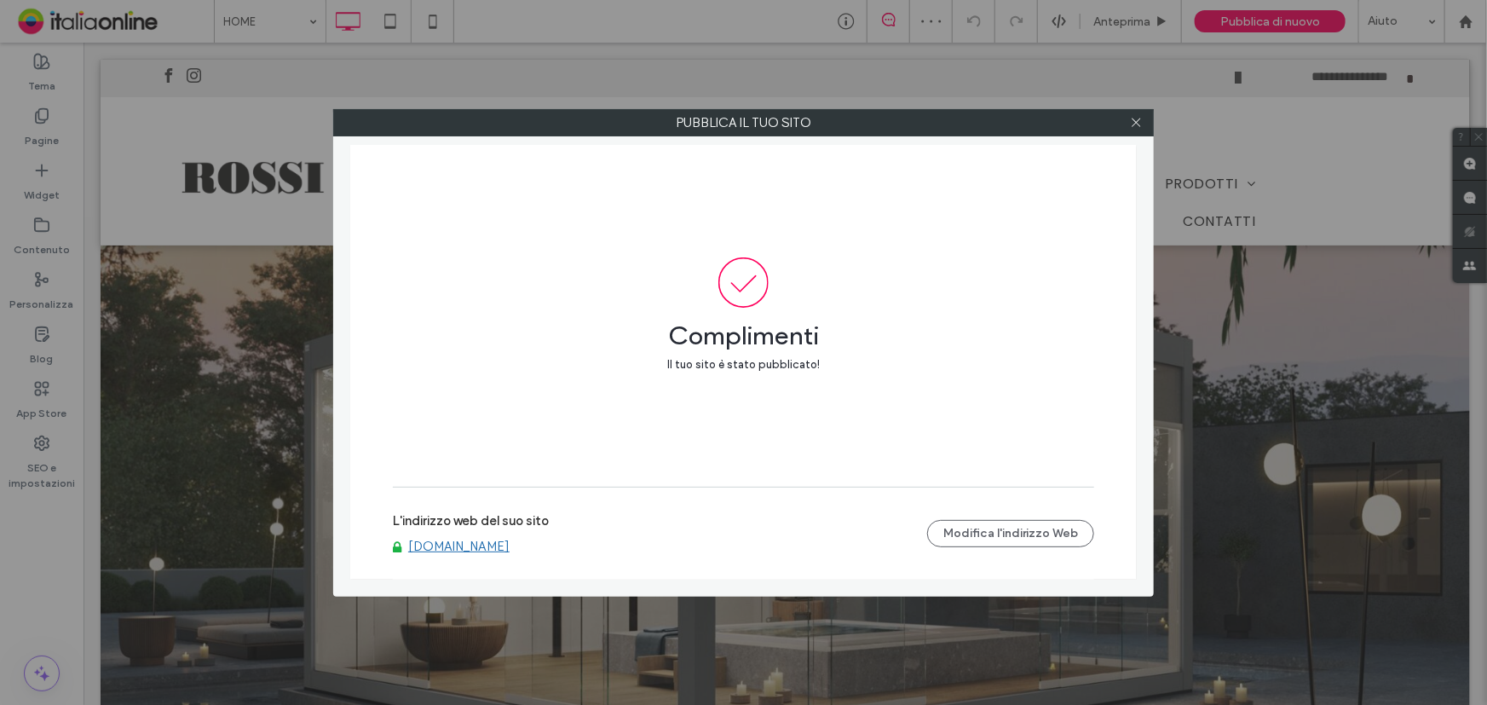
click at [475, 545] on link "www.arquativigevano.com" at bounding box center [458, 545] width 101 height 15
click at [1135, 123] on use at bounding box center [1136, 122] width 9 height 9
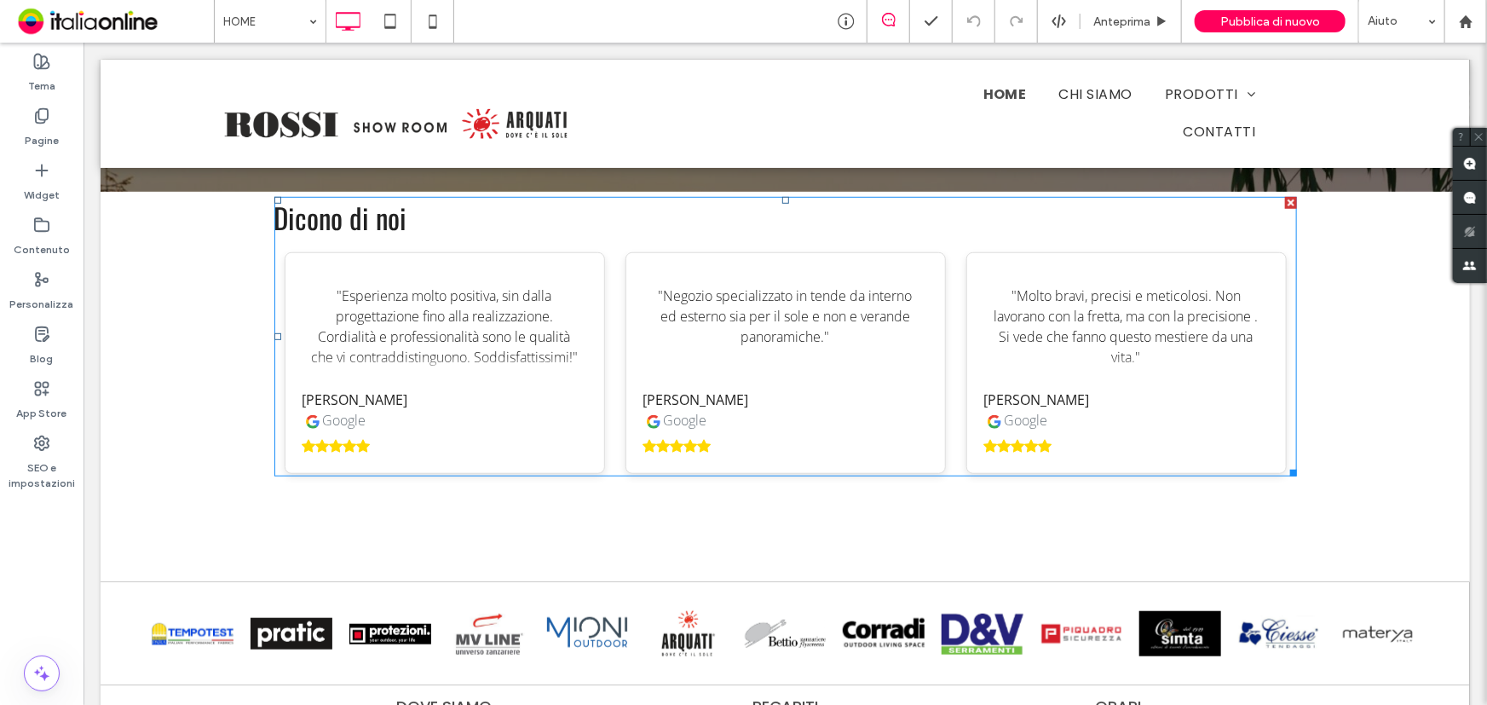
scroll to position [4105, 0]
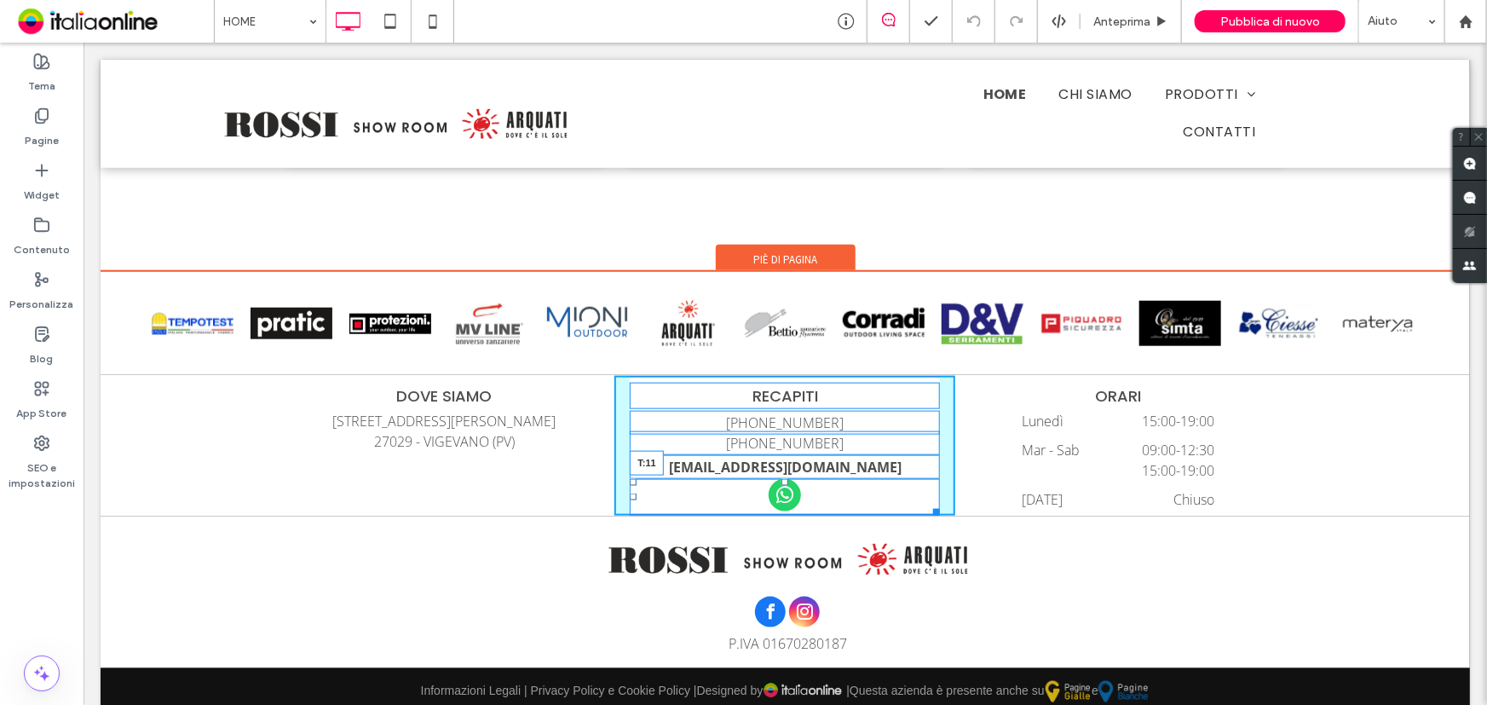
drag, startPoint x: 775, startPoint y: 475, endPoint x: 858, endPoint y: 527, distance: 97.6
click at [780, 484] on div at bounding box center [783, 481] width 7 height 7
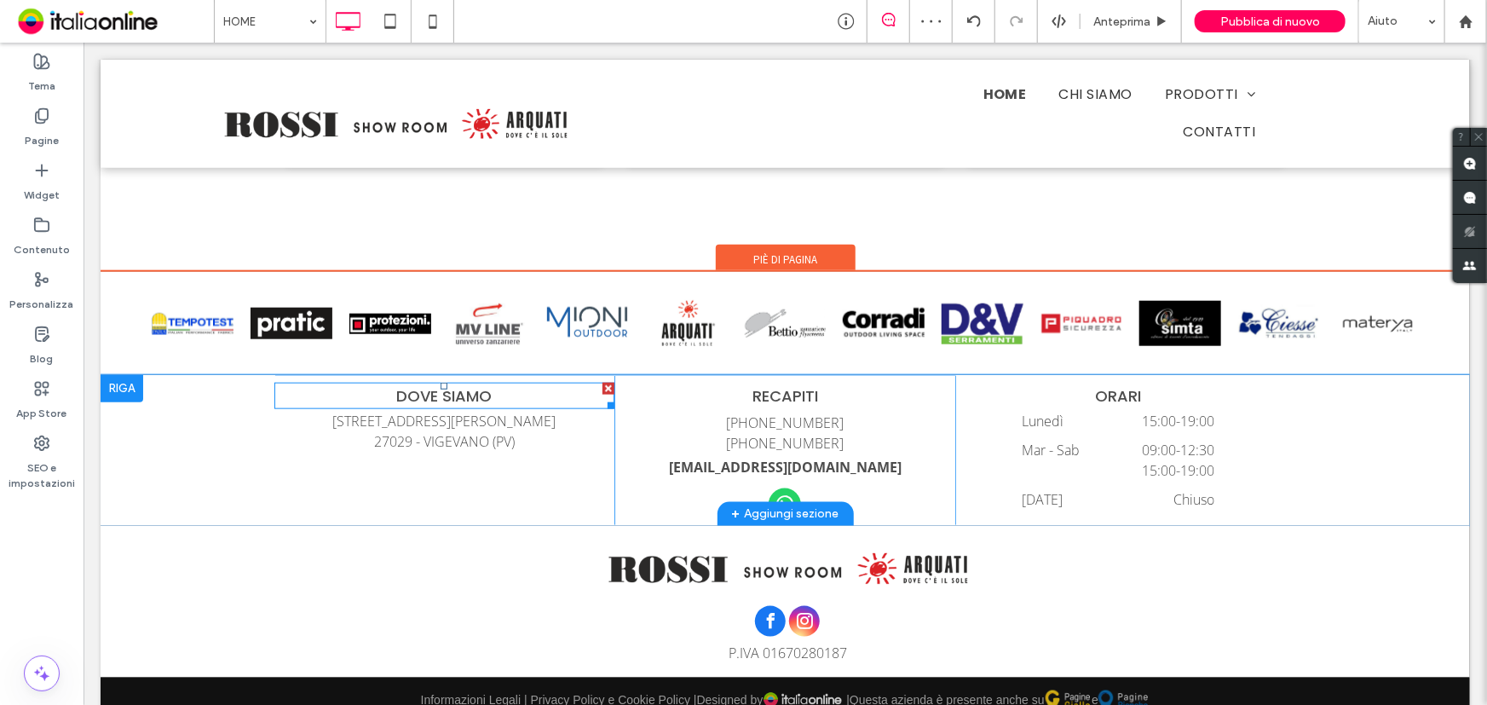
click at [441, 383] on p "DOVE SIAMO" at bounding box center [444, 394] width 341 height 23
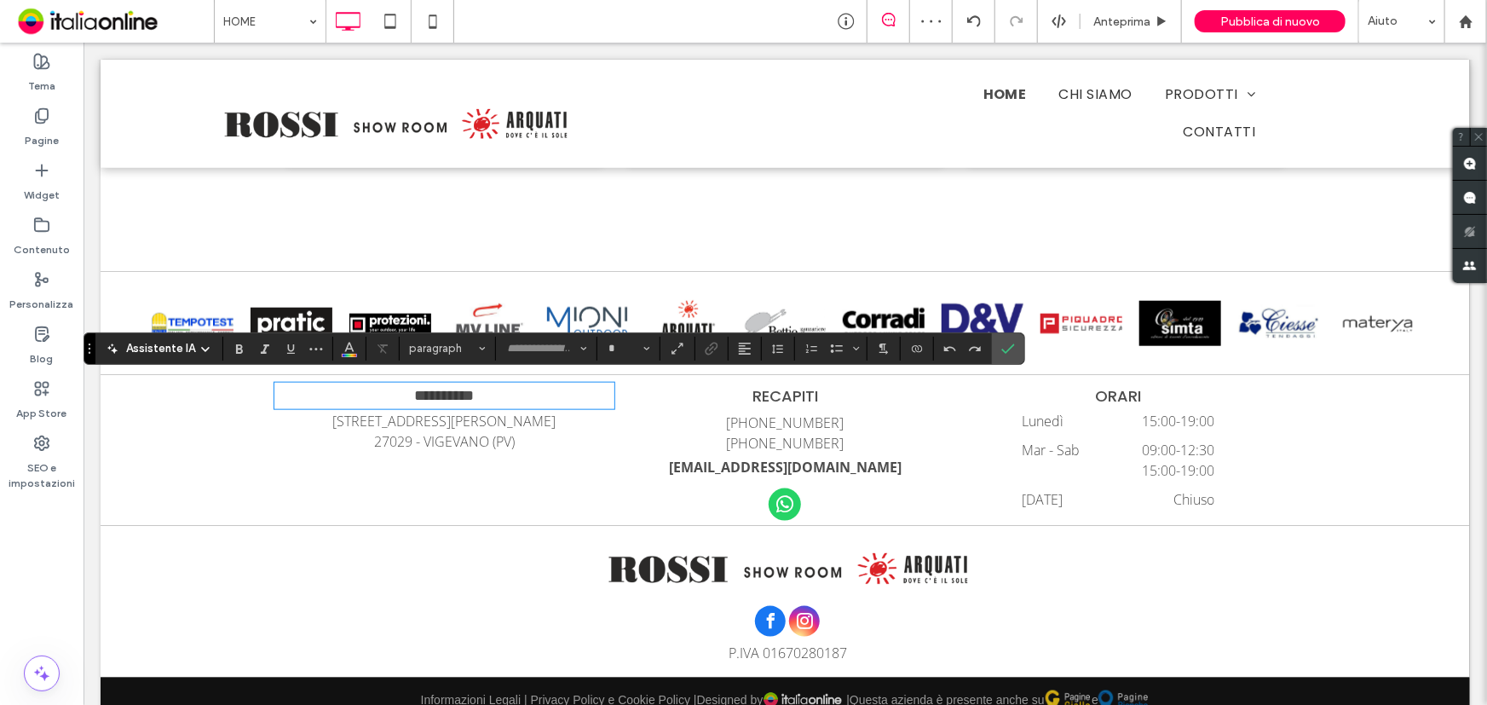
type input "*******"
type input "**"
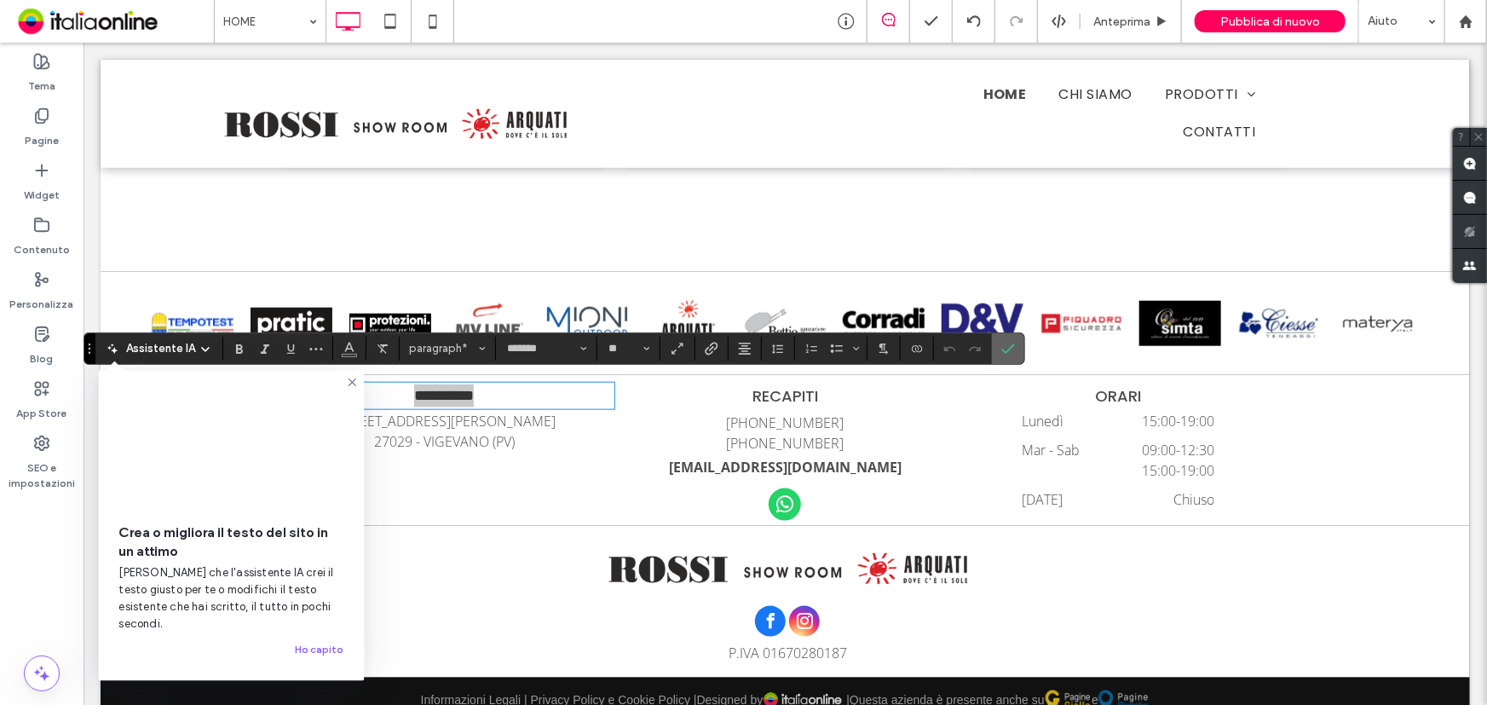
click at [1008, 349] on icon "Conferma" at bounding box center [1008, 349] width 14 height 14
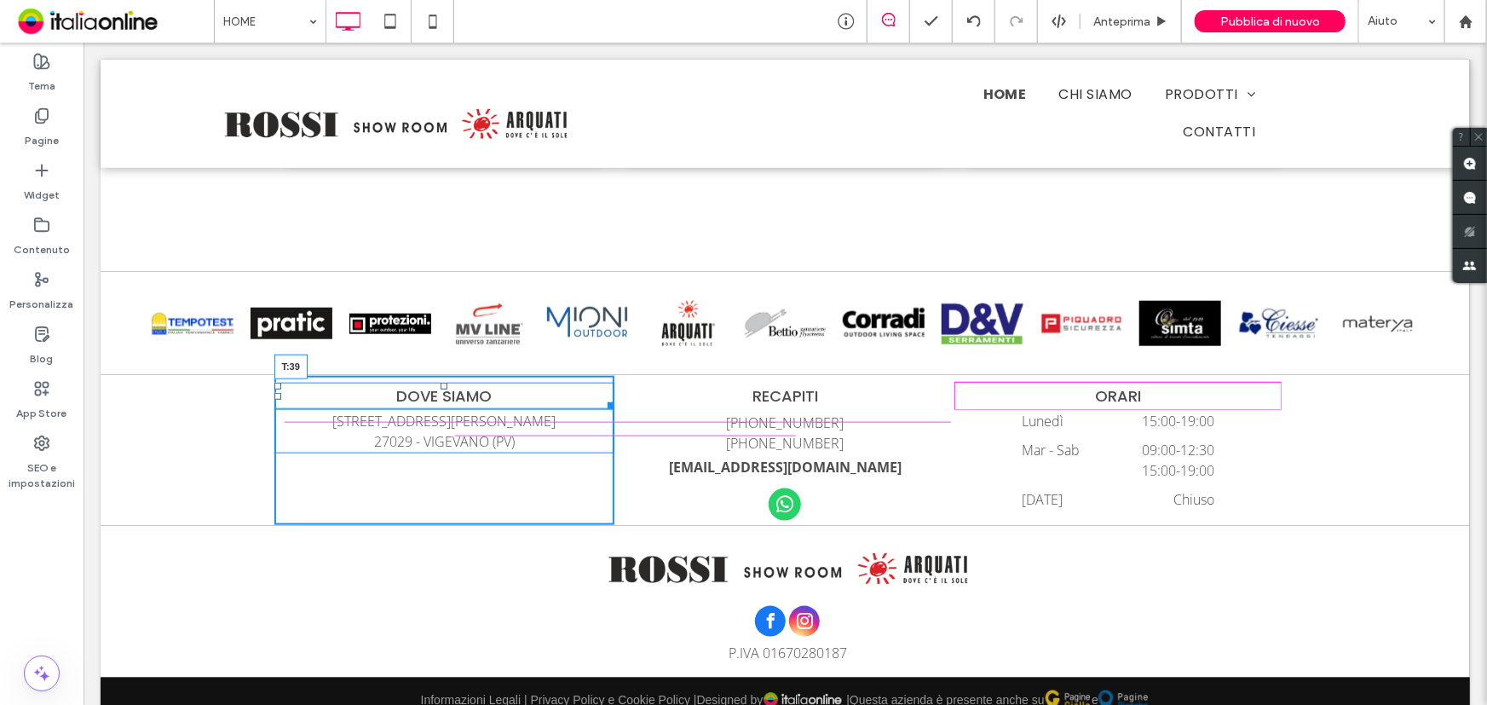
drag, startPoint x: 435, startPoint y: 377, endPoint x: 430, endPoint y: 400, distance: 22.7
click at [430, 400] on div "DOVE SIAMO T:39 Corso Ugo La Malfa, 21 27029 - VIGEVANO (PV) Click To Paste" at bounding box center [444, 449] width 341 height 149
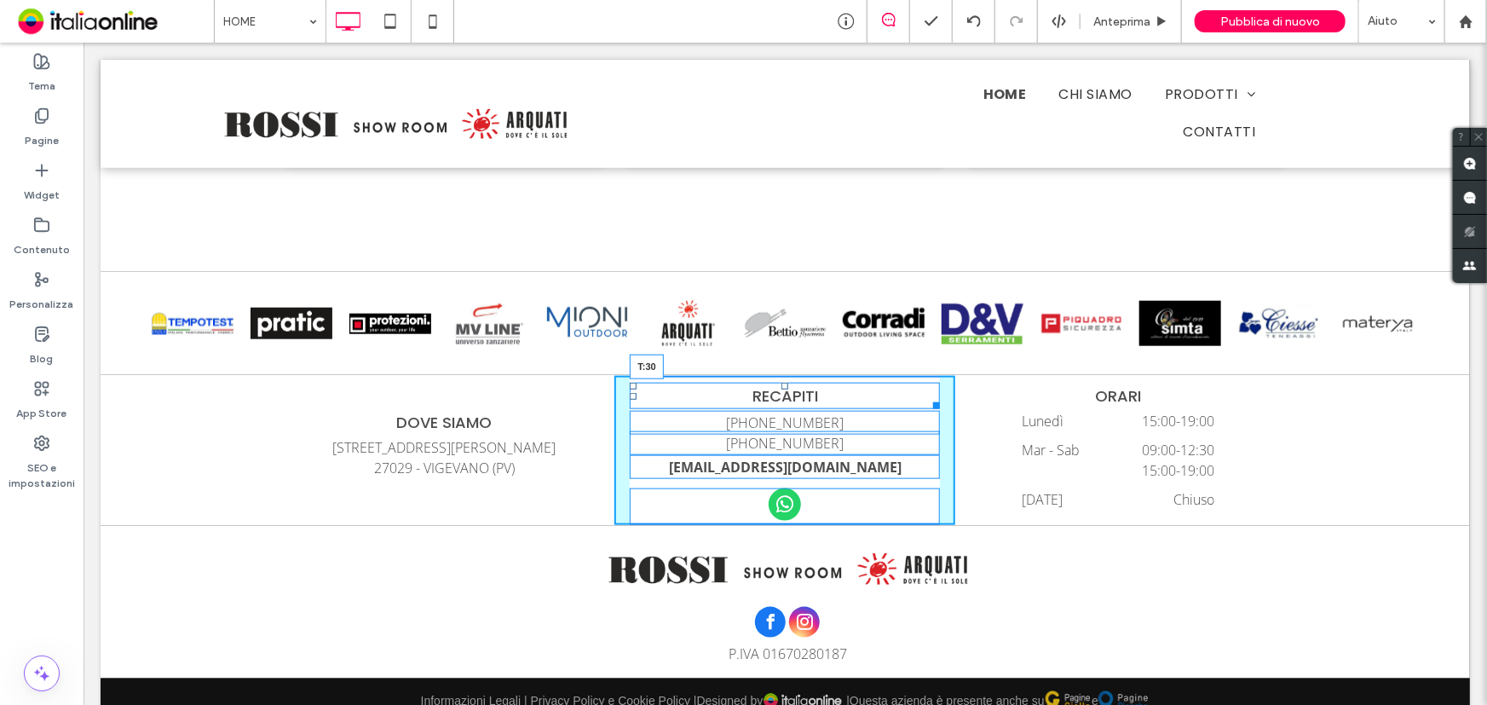
drag, startPoint x: 779, startPoint y: 379, endPoint x: 777, endPoint y: 392, distance: 12.9
click at [780, 389] on div at bounding box center [783, 385] width 7 height 7
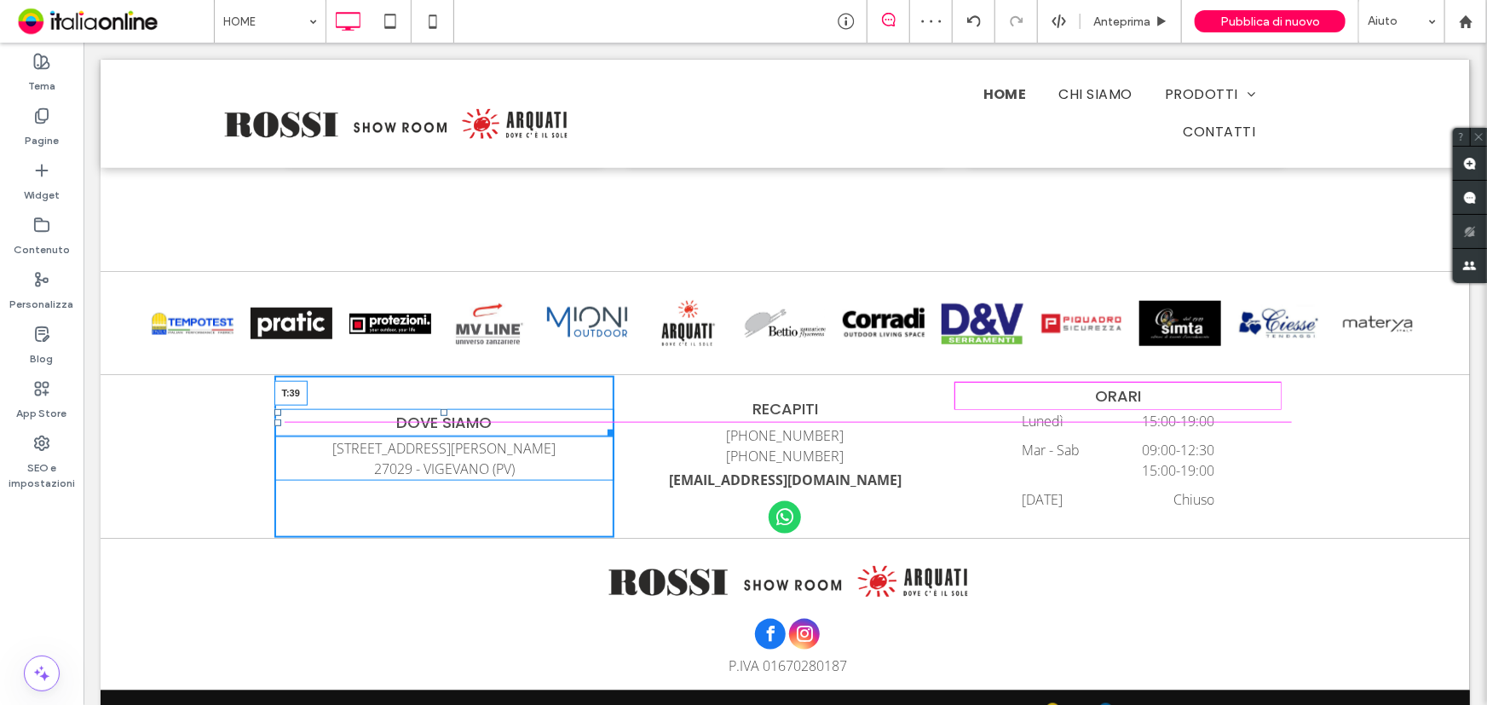
click at [435, 400] on div "DOVE SIAMO T:39 Corso Ugo La Malfa, 21 27029 - VIGEVANO (PV) Click To Paste" at bounding box center [444, 456] width 341 height 162
click at [446, 399] on div "DOVE SIAMO T:39 Corso Ugo La Malfa, 21 27029 - VIGEVANO (PV) Click To Paste" at bounding box center [444, 456] width 341 height 162
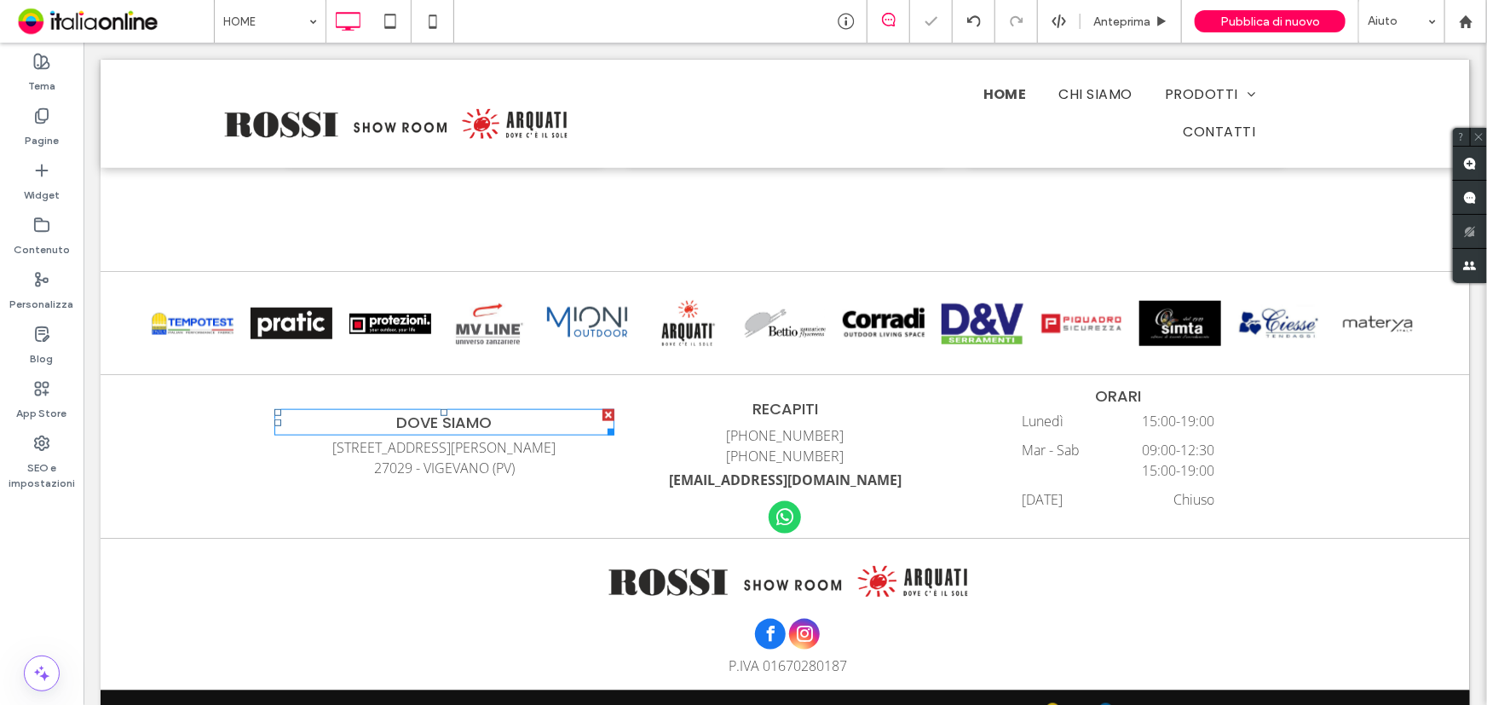
click at [453, 393] on div at bounding box center [743, 352] width 1487 height 705
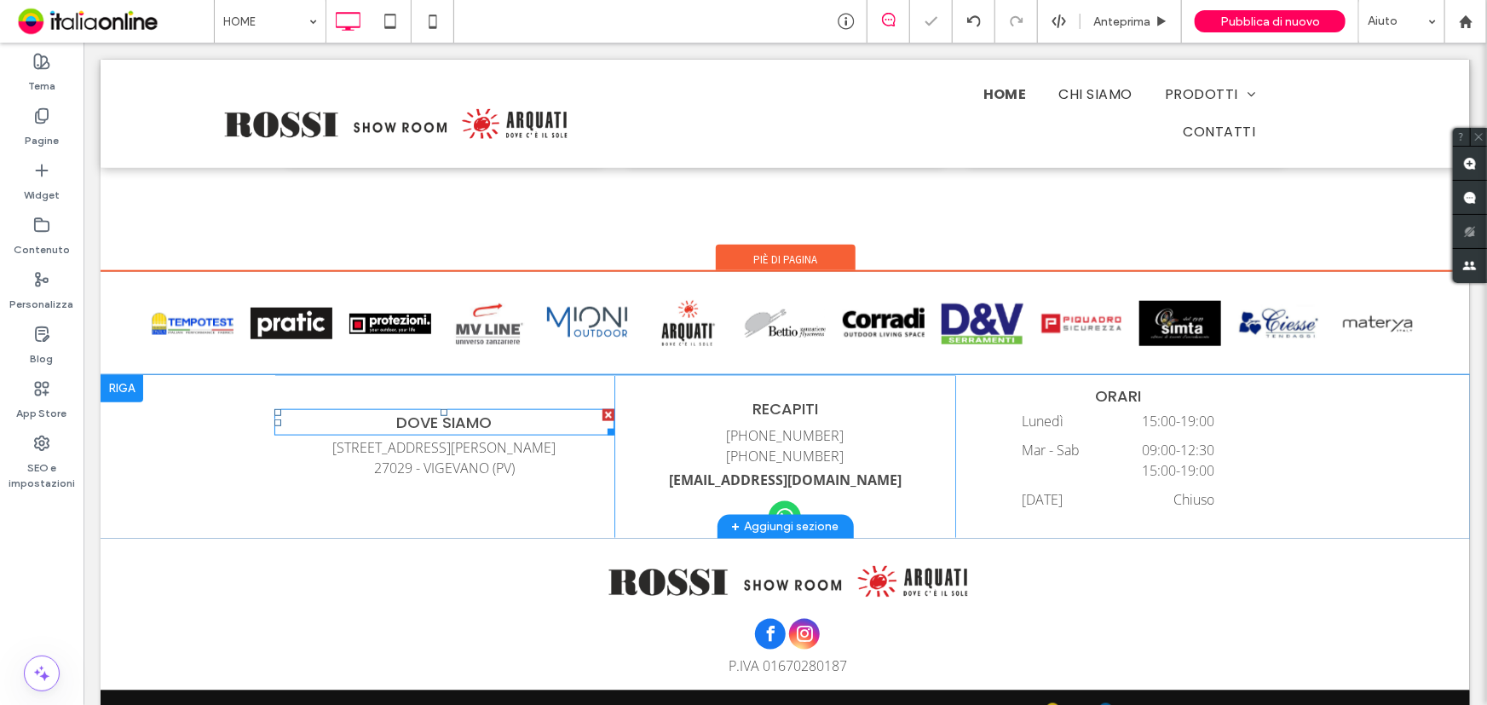
click at [453, 383] on div "DOVE SIAMO Corso Ugo La Malfa, 21 27029 - VIGEVANO (PV) Click To Paste" at bounding box center [444, 456] width 341 height 162
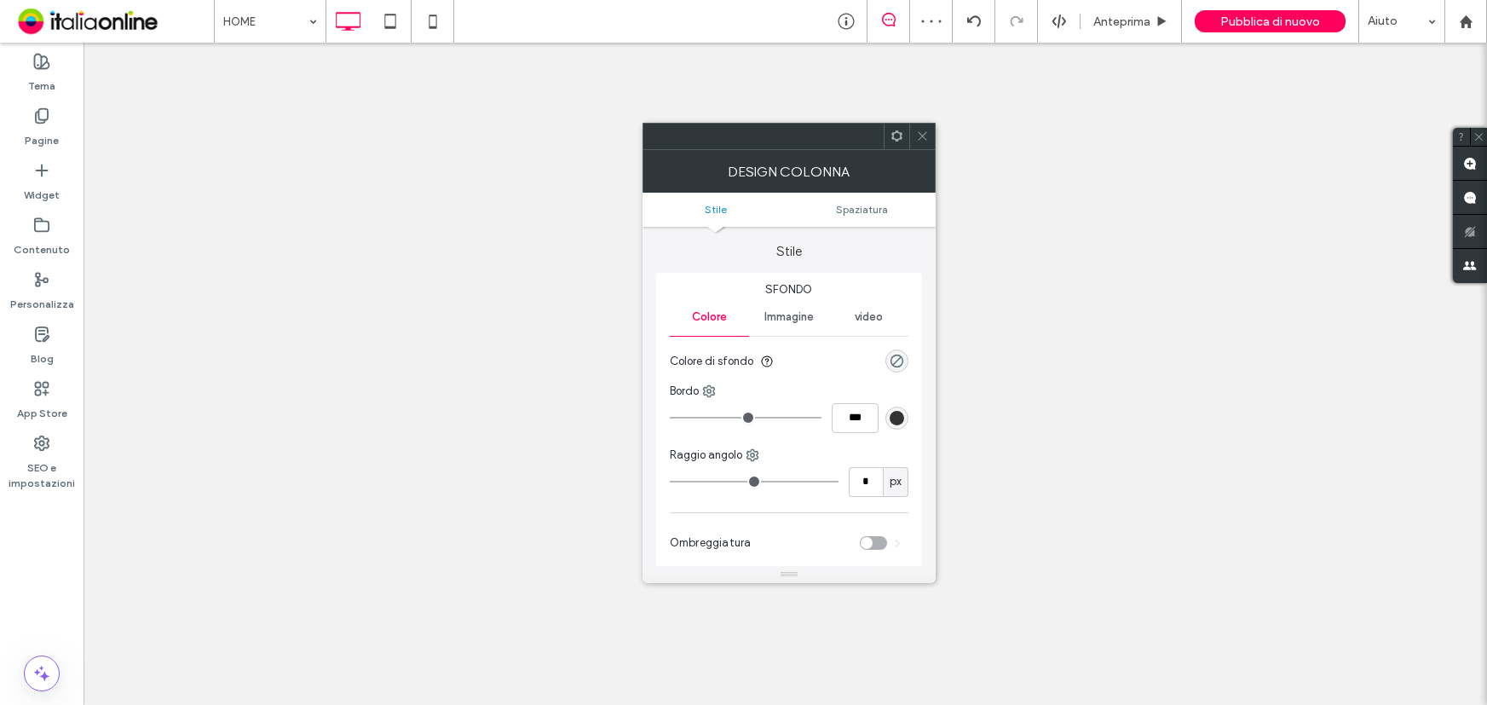
click at [920, 136] on icon at bounding box center [922, 136] width 13 height 13
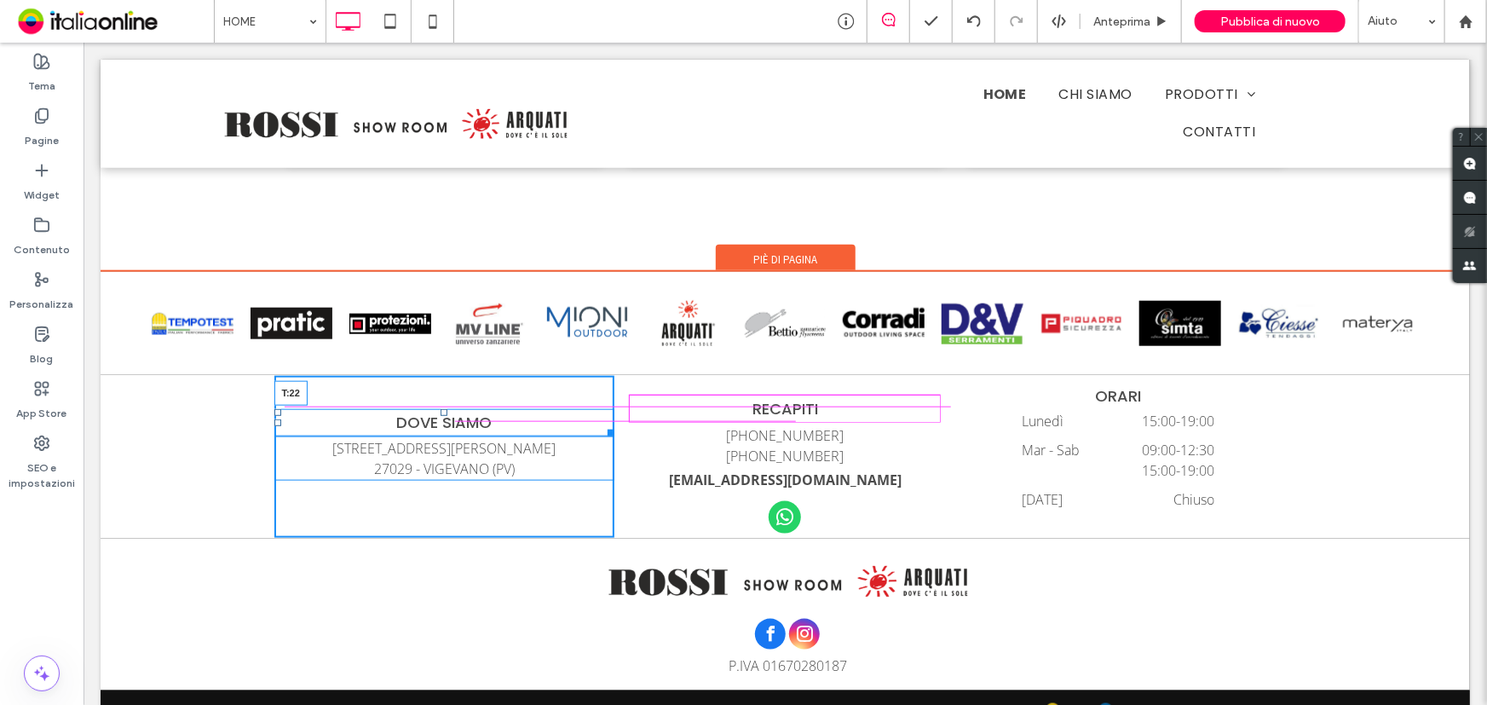
drag, startPoint x: 437, startPoint y: 405, endPoint x: 437, endPoint y: 388, distance: 17.0
click at [437, 388] on div "DOVE SIAMO T:22 Corso Ugo La Malfa, 21 27029 - VIGEVANO (PV) Click To Paste" at bounding box center [444, 456] width 341 height 162
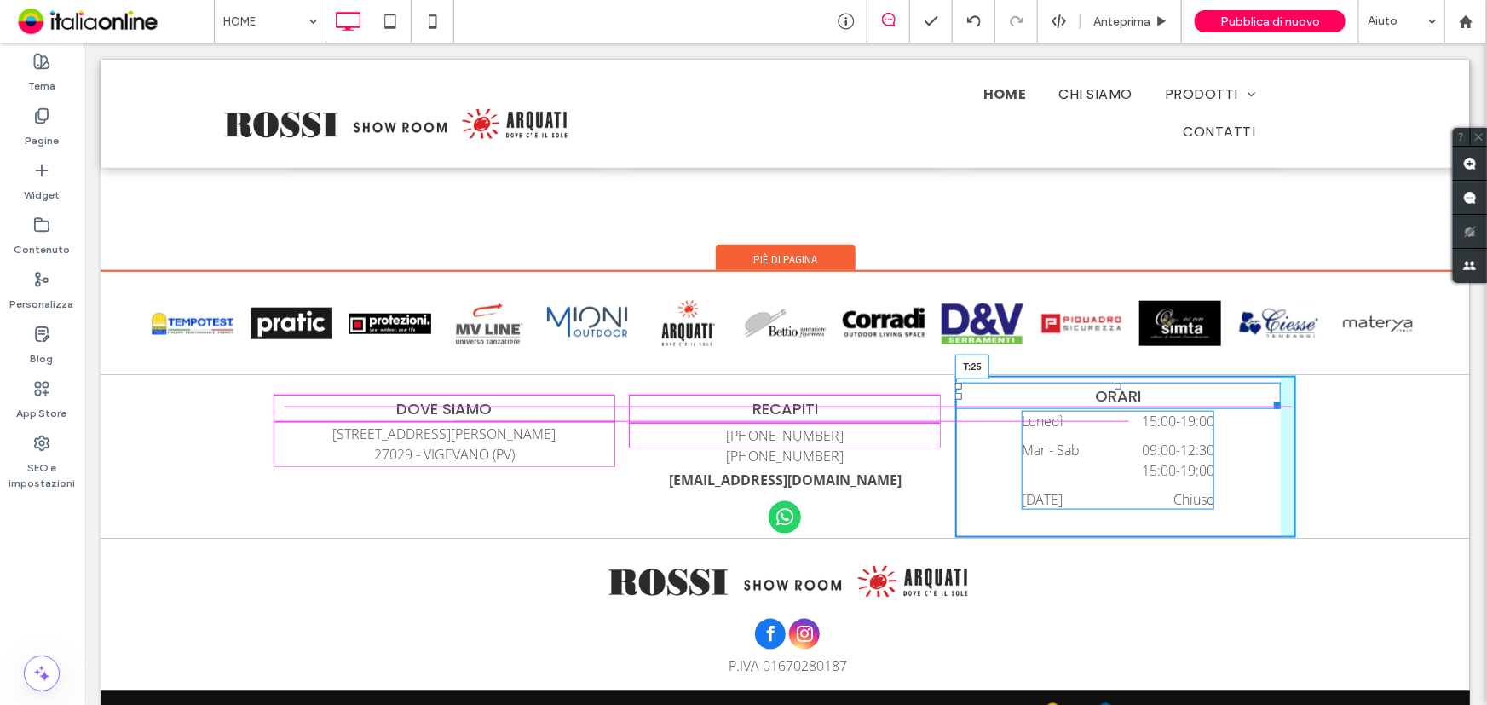
drag, startPoint x: 1108, startPoint y: 381, endPoint x: 1107, endPoint y: 395, distance: 14.5
click at [1114, 389] on div at bounding box center [1117, 385] width 7 height 7
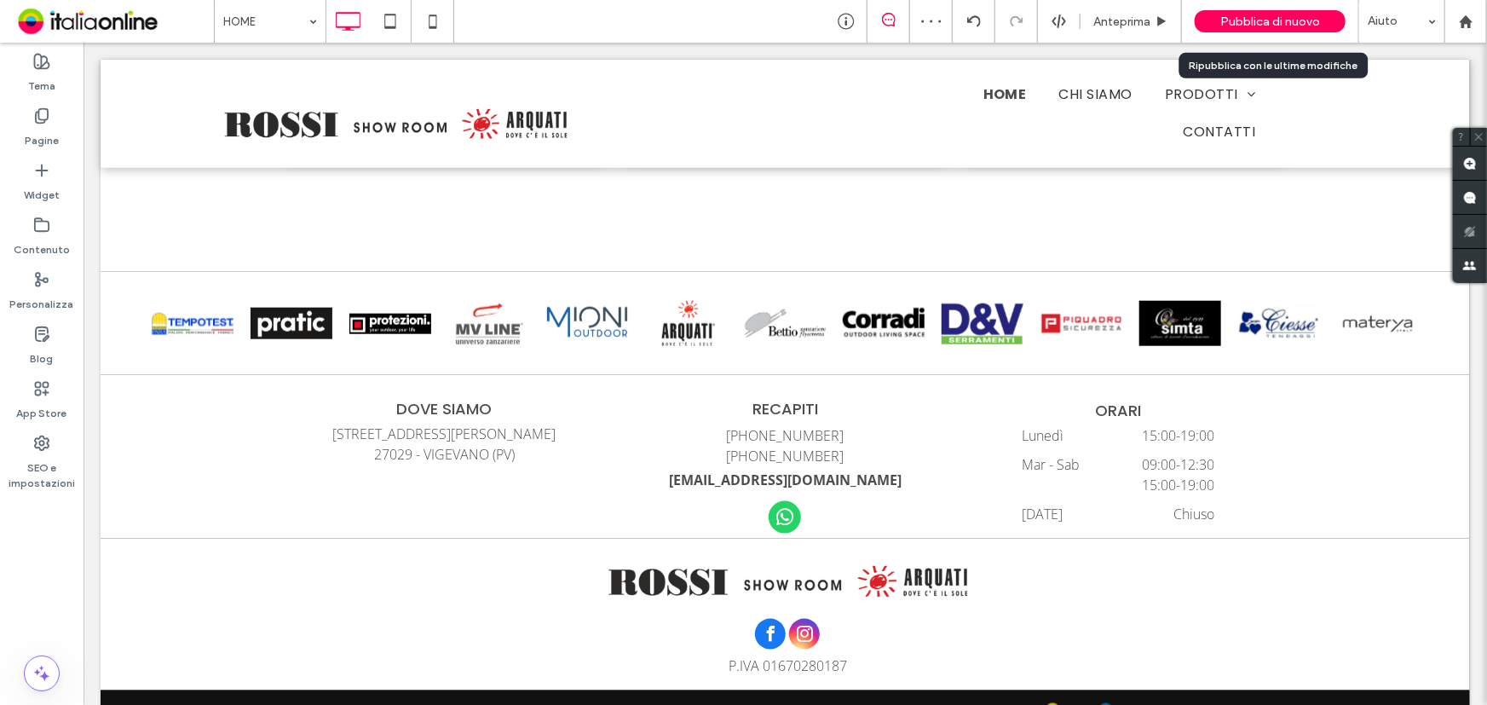
click at [1301, 32] on div "Pubblica di nuovo" at bounding box center [1270, 21] width 151 height 43
click at [1288, 20] on span "Pubblica di nuovo" at bounding box center [1270, 21] width 100 height 14
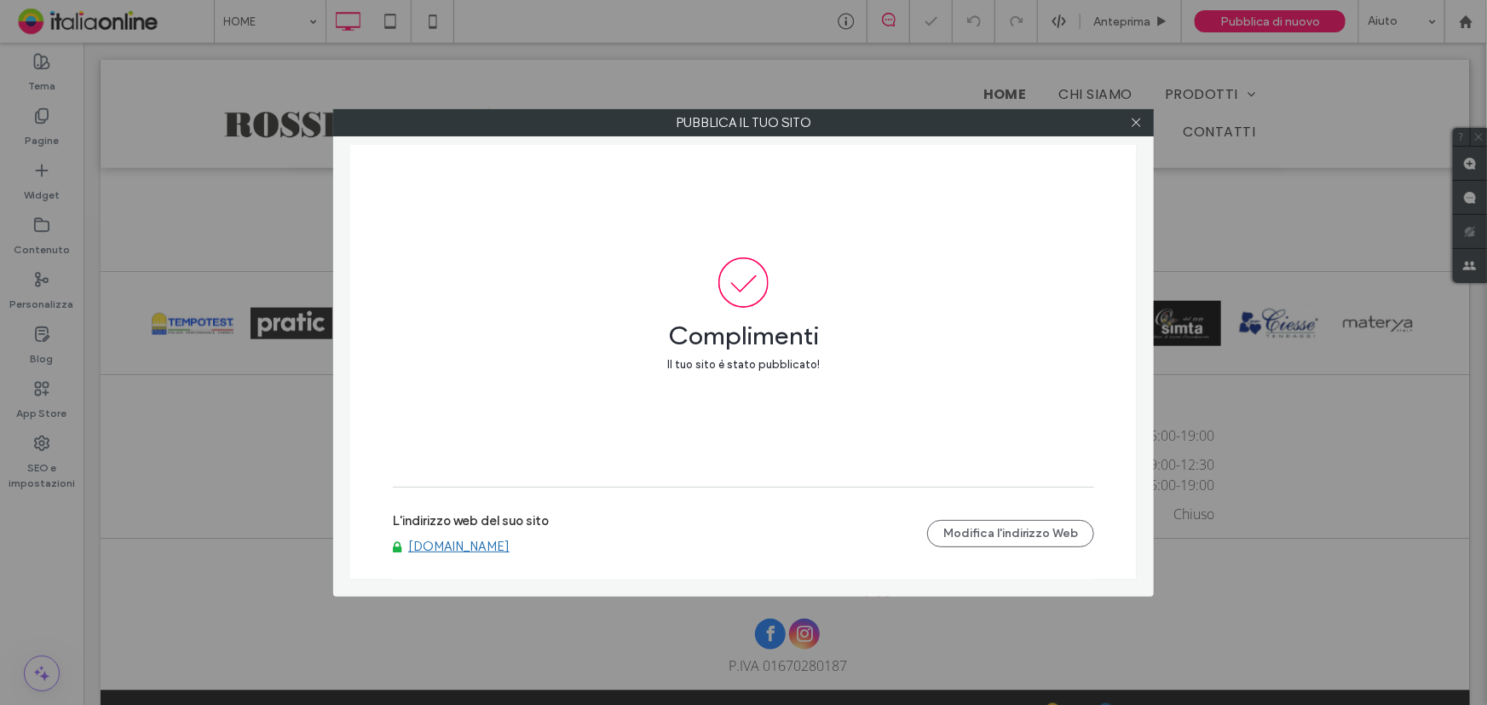
click at [510, 545] on link "[DOMAIN_NAME]" at bounding box center [458, 545] width 101 height 15
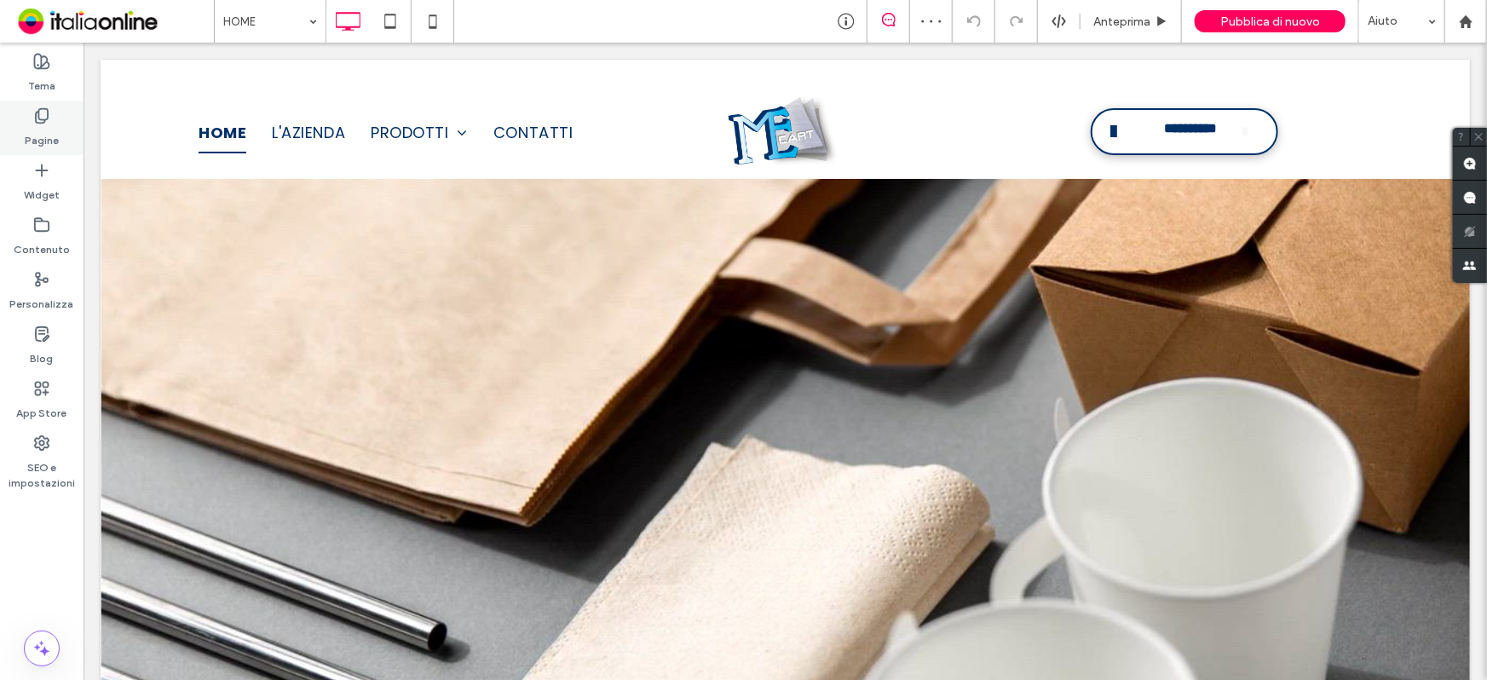
drag, startPoint x: 37, startPoint y: 133, endPoint x: 29, endPoint y: 136, distance: 9.2
click at [37, 133] on label "Pagine" at bounding box center [42, 136] width 34 height 24
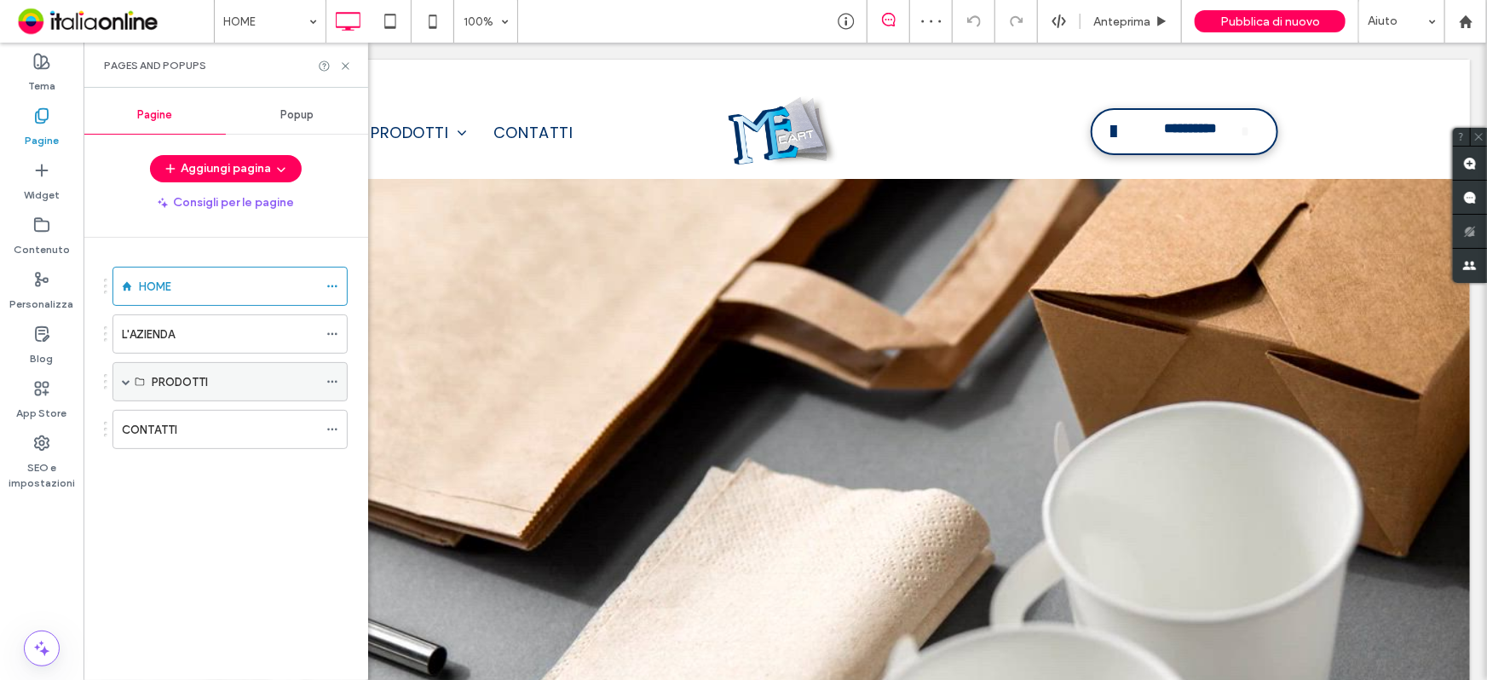
click at [122, 385] on span at bounding box center [126, 381] width 9 height 37
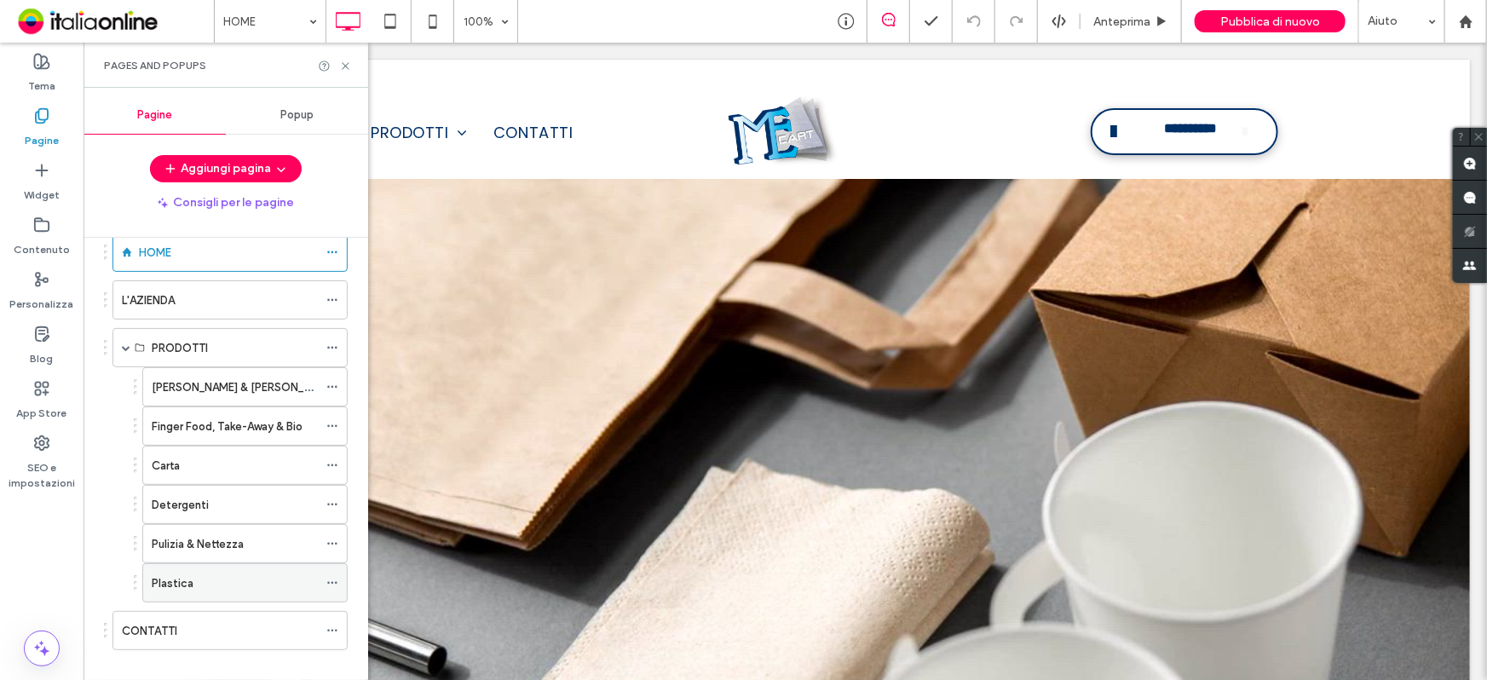
scroll to position [53, 0]
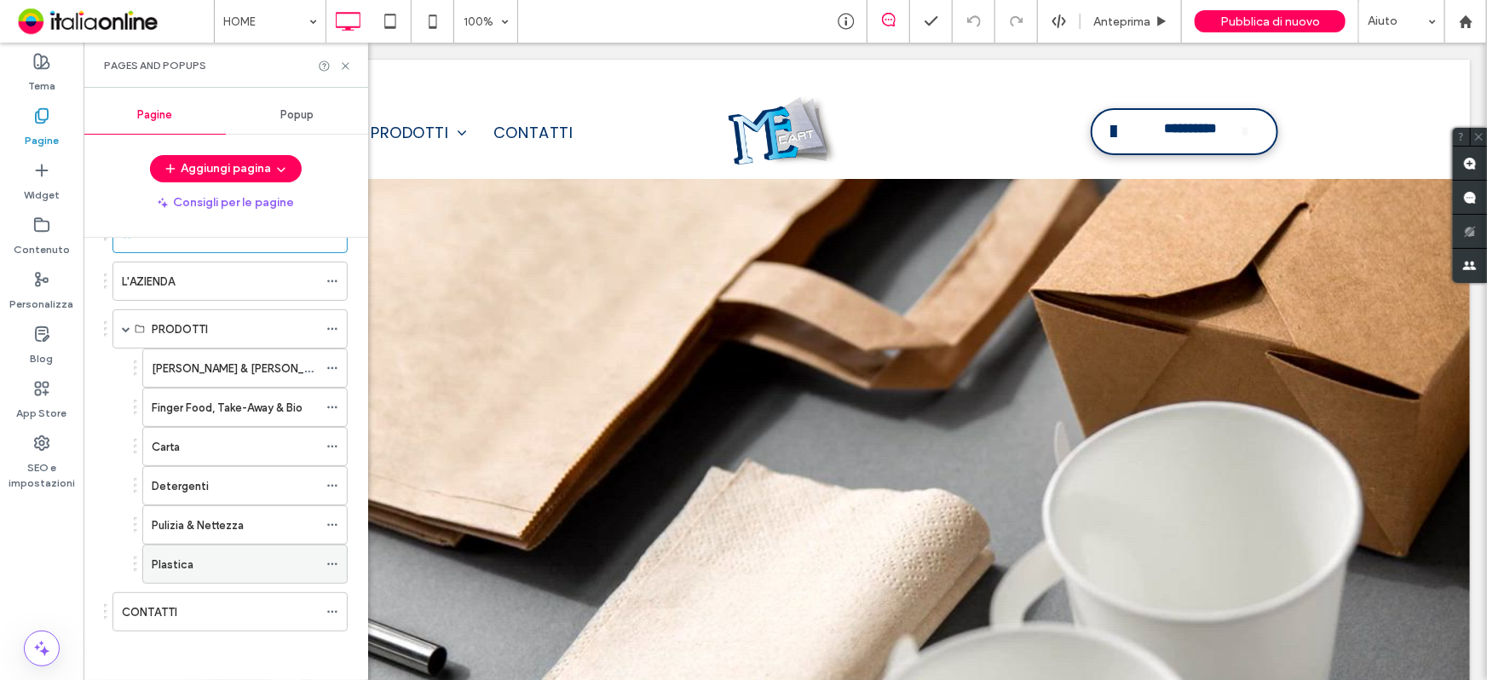
click at [212, 562] on div "Plastica" at bounding box center [235, 565] width 166 height 18
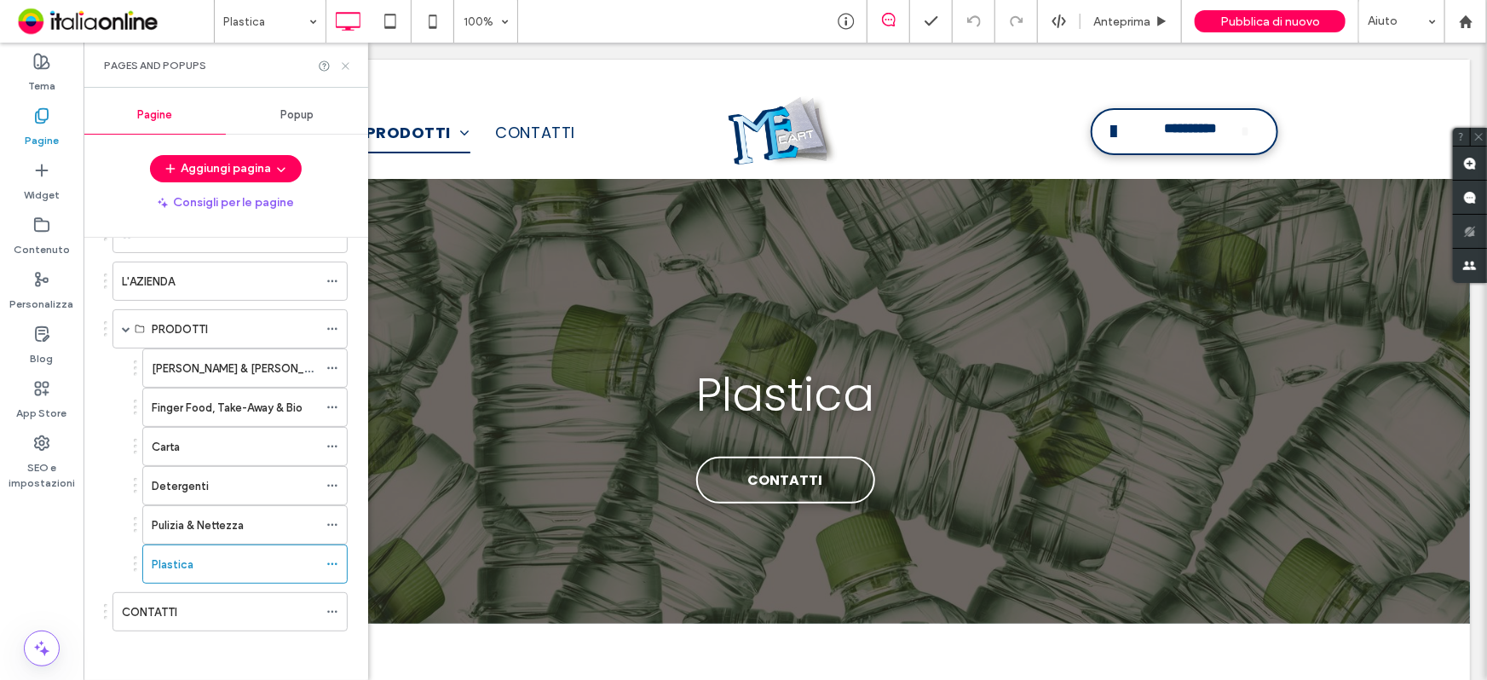
click at [341, 65] on icon at bounding box center [345, 66] width 13 height 13
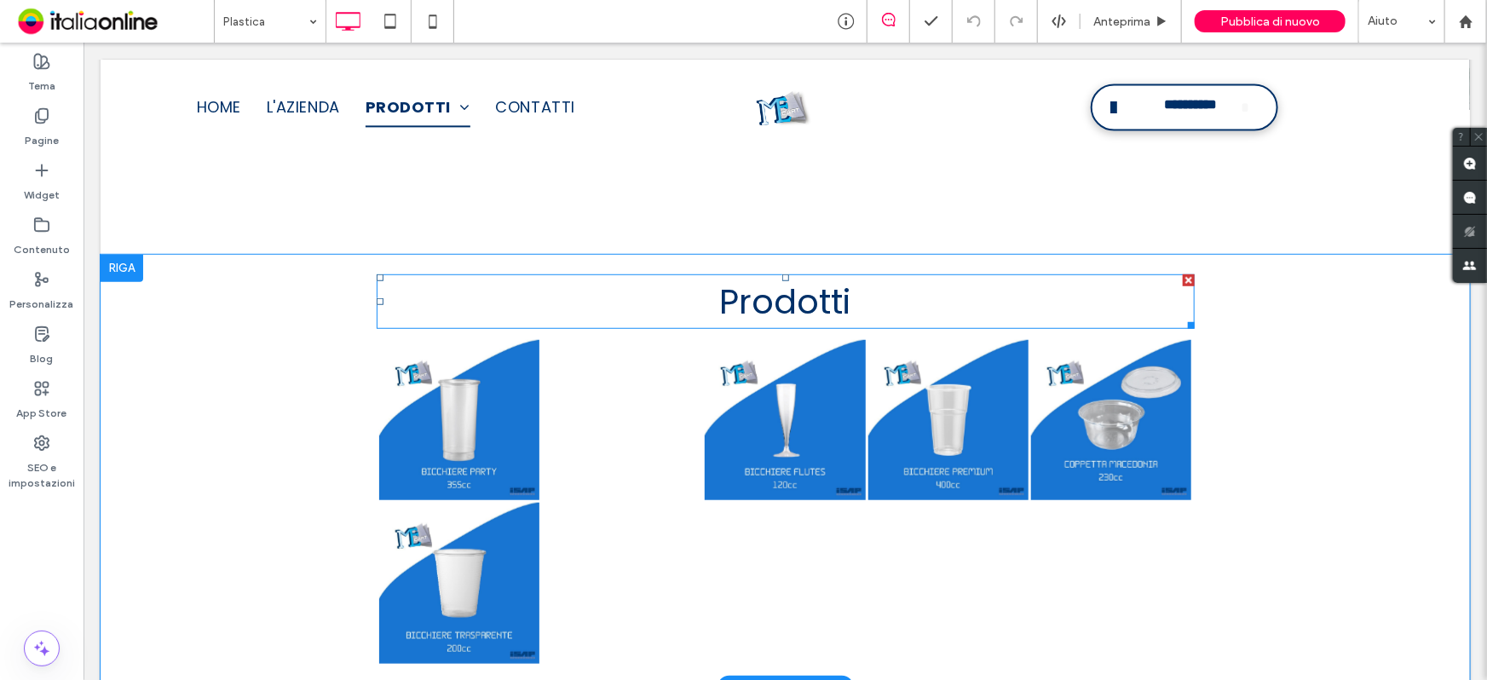
scroll to position [542, 0]
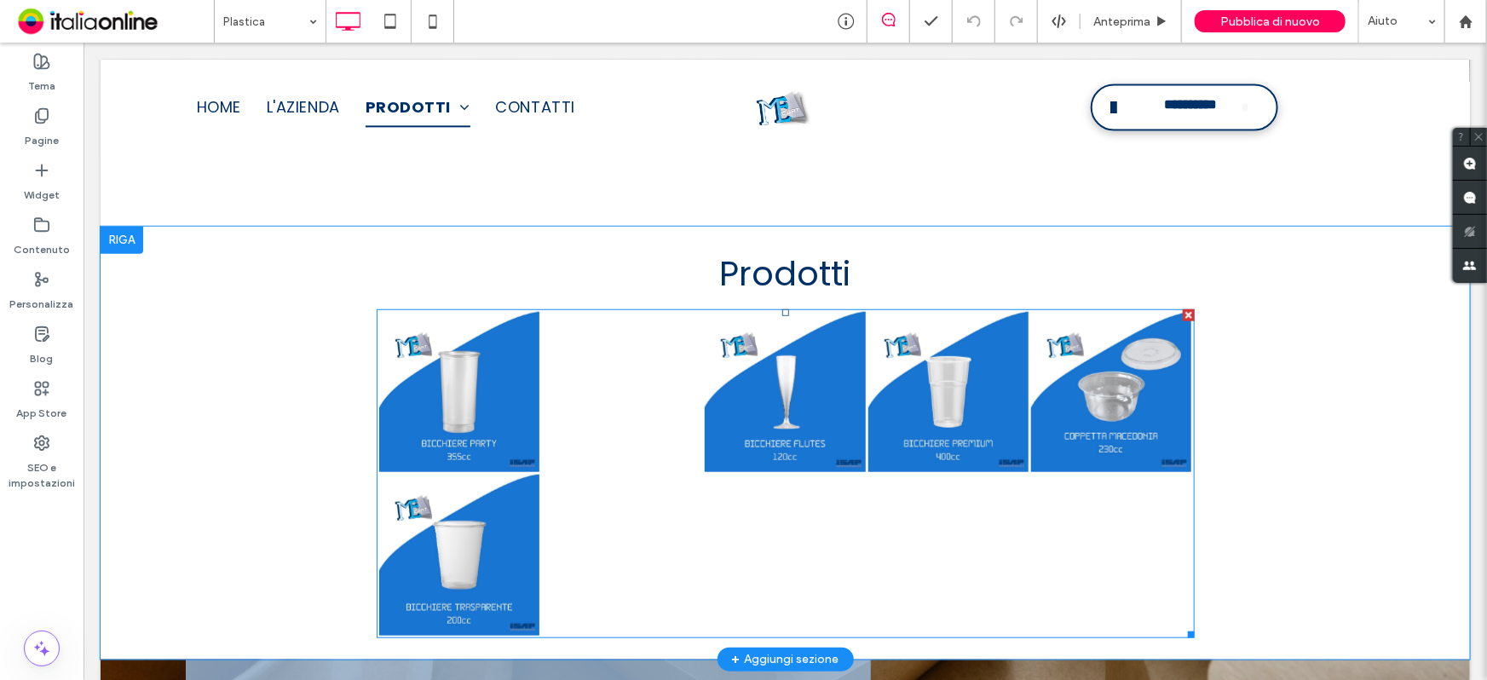
click at [874, 440] on link at bounding box center [947, 391] width 160 height 160
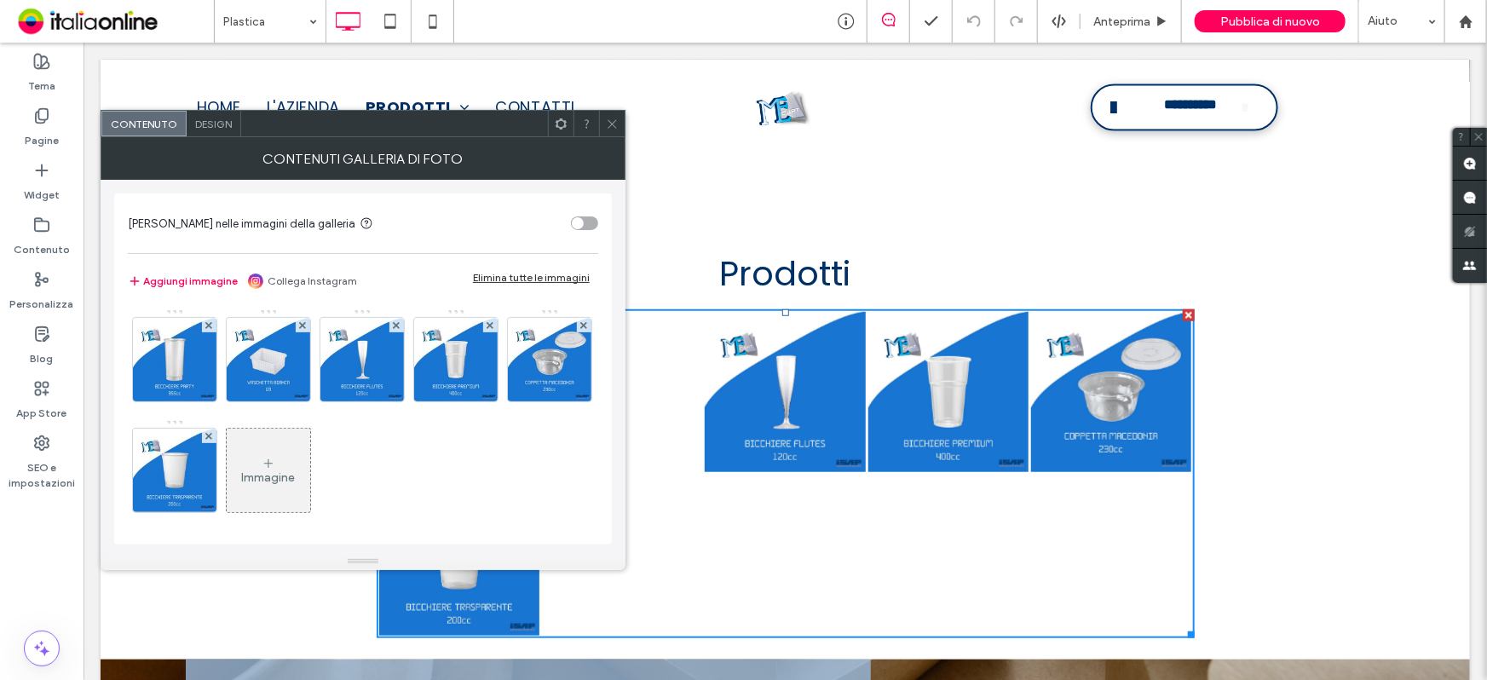
click at [216, 121] on span "Design" at bounding box center [213, 124] width 37 height 13
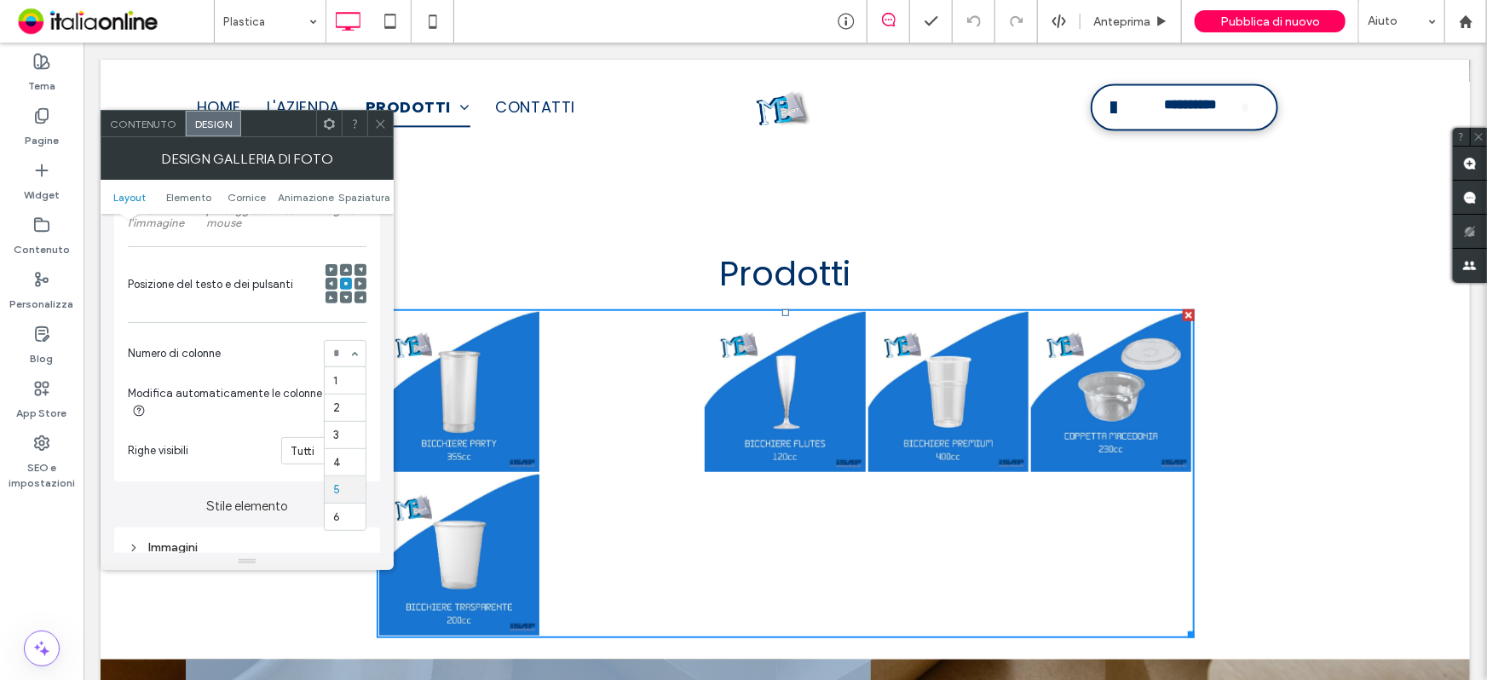
scroll to position [0, 0]
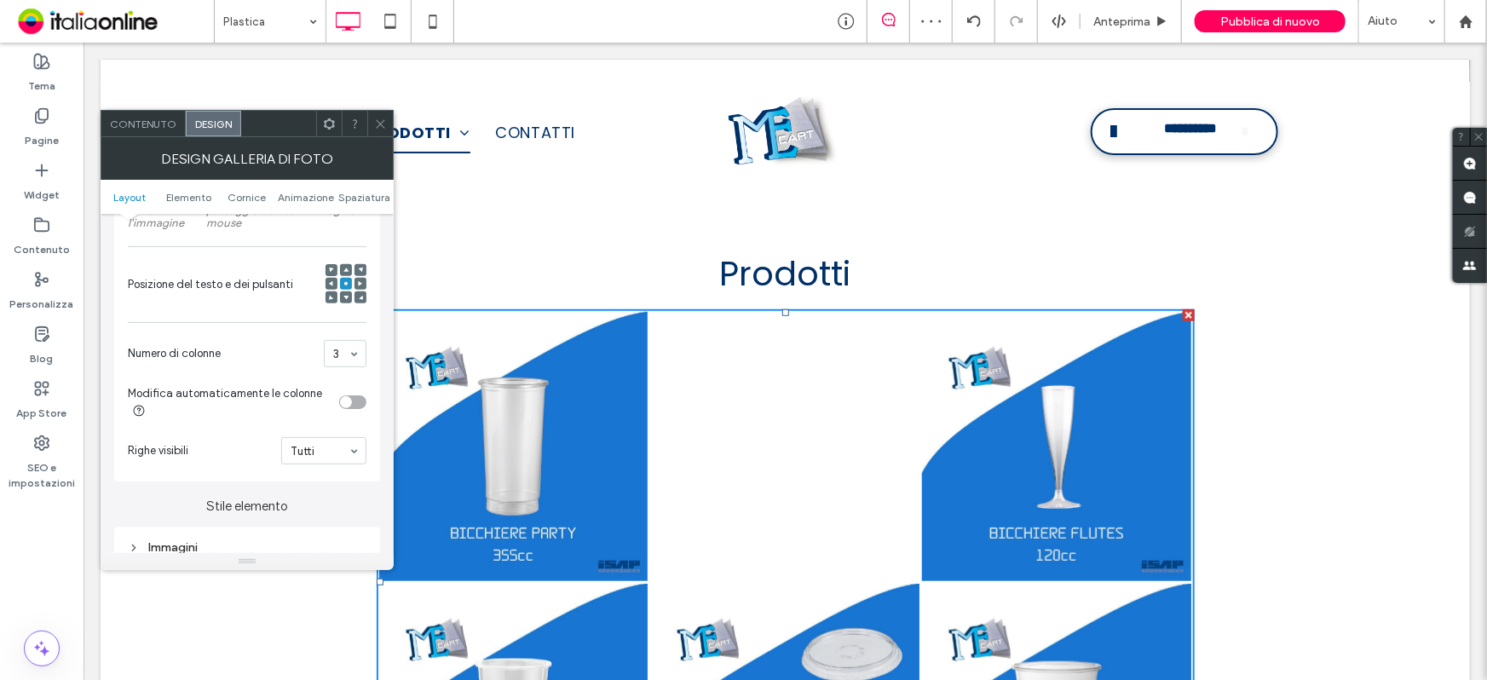
click at [147, 123] on span "Contenuto" at bounding box center [143, 124] width 66 height 13
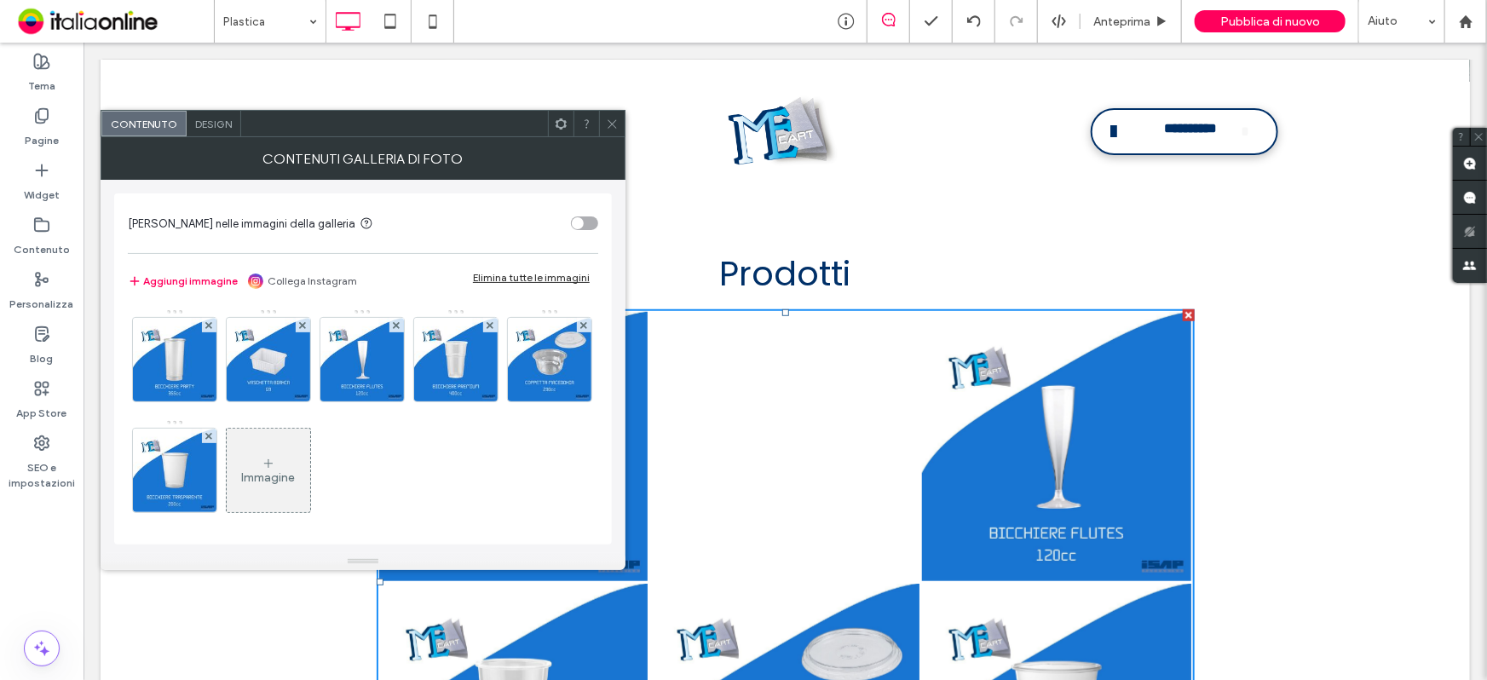
click at [588, 222] on div "toggle" at bounding box center [584, 223] width 27 height 14
click at [613, 127] on icon at bounding box center [612, 124] width 13 height 13
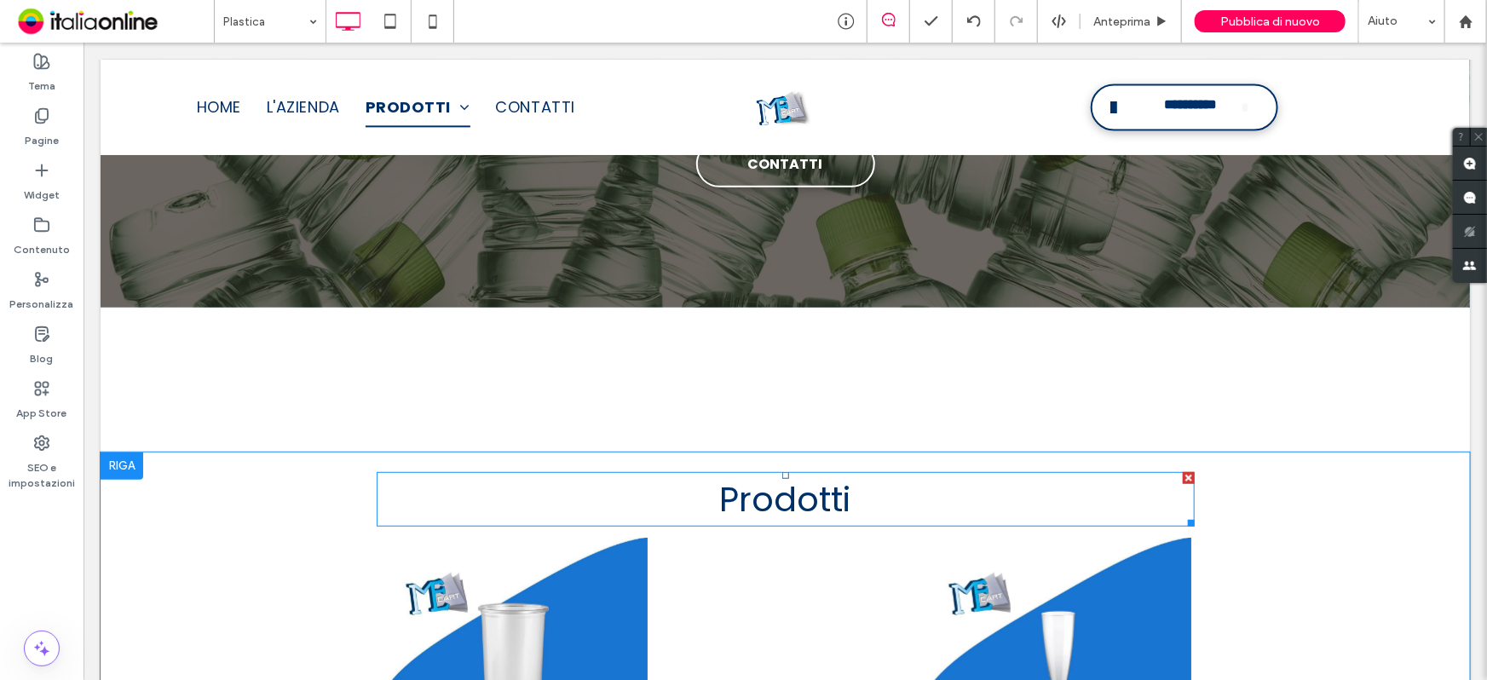
scroll to position [309, 0]
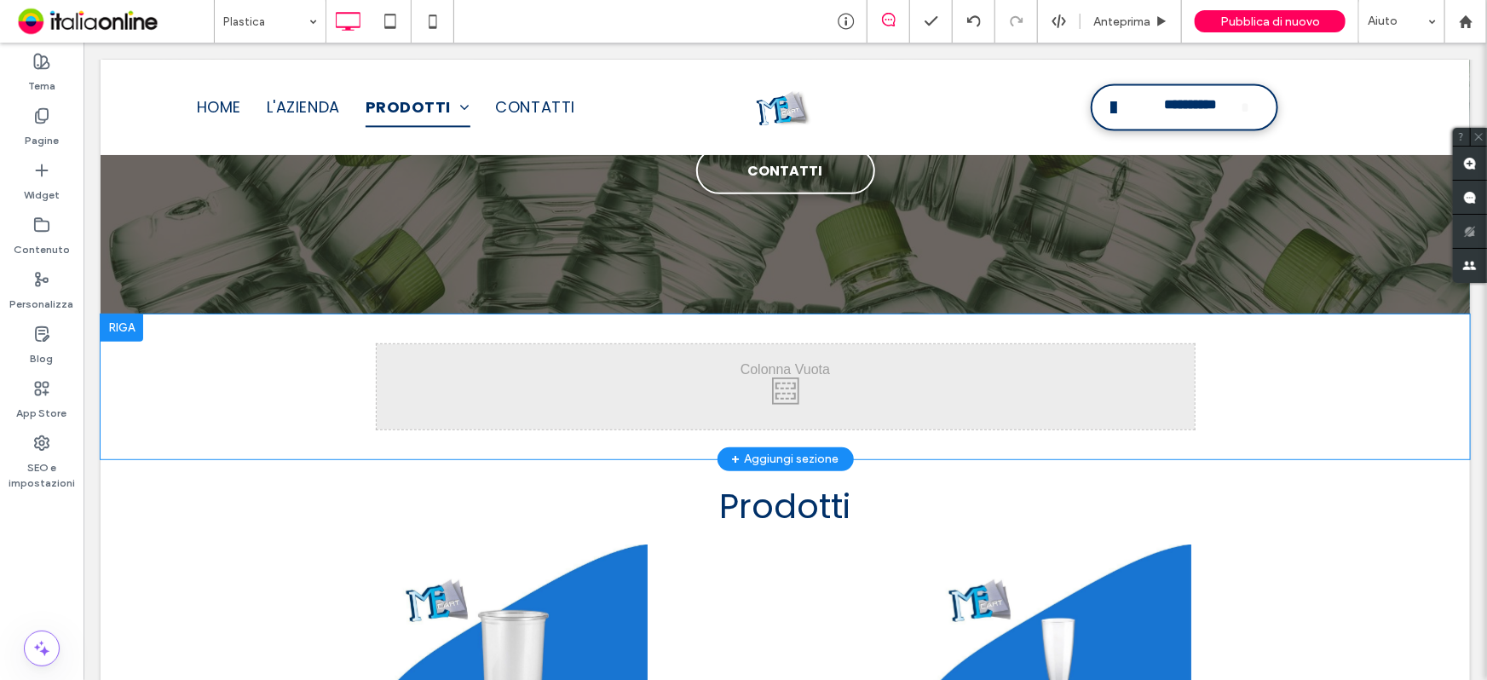
click at [111, 321] on div at bounding box center [121, 327] width 43 height 27
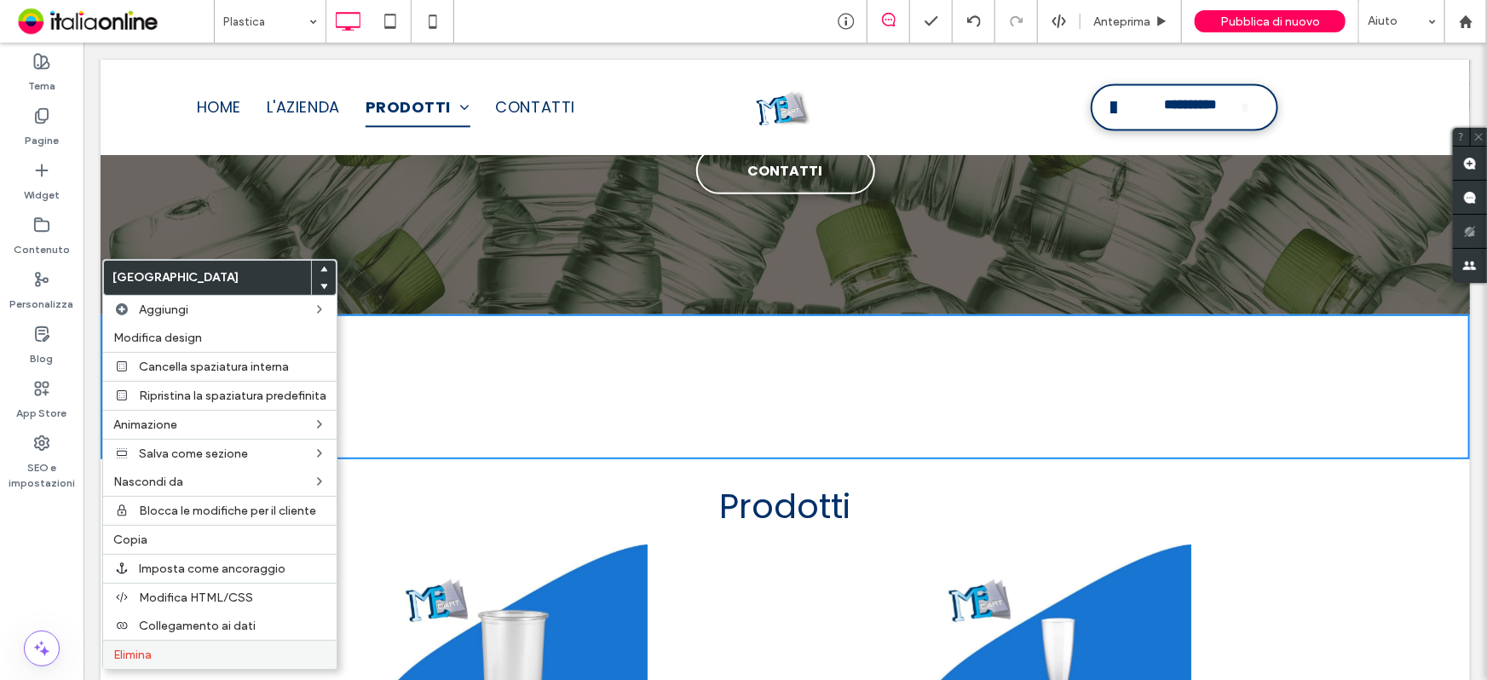
click at [160, 648] on label "Elimina" at bounding box center [219, 655] width 213 height 14
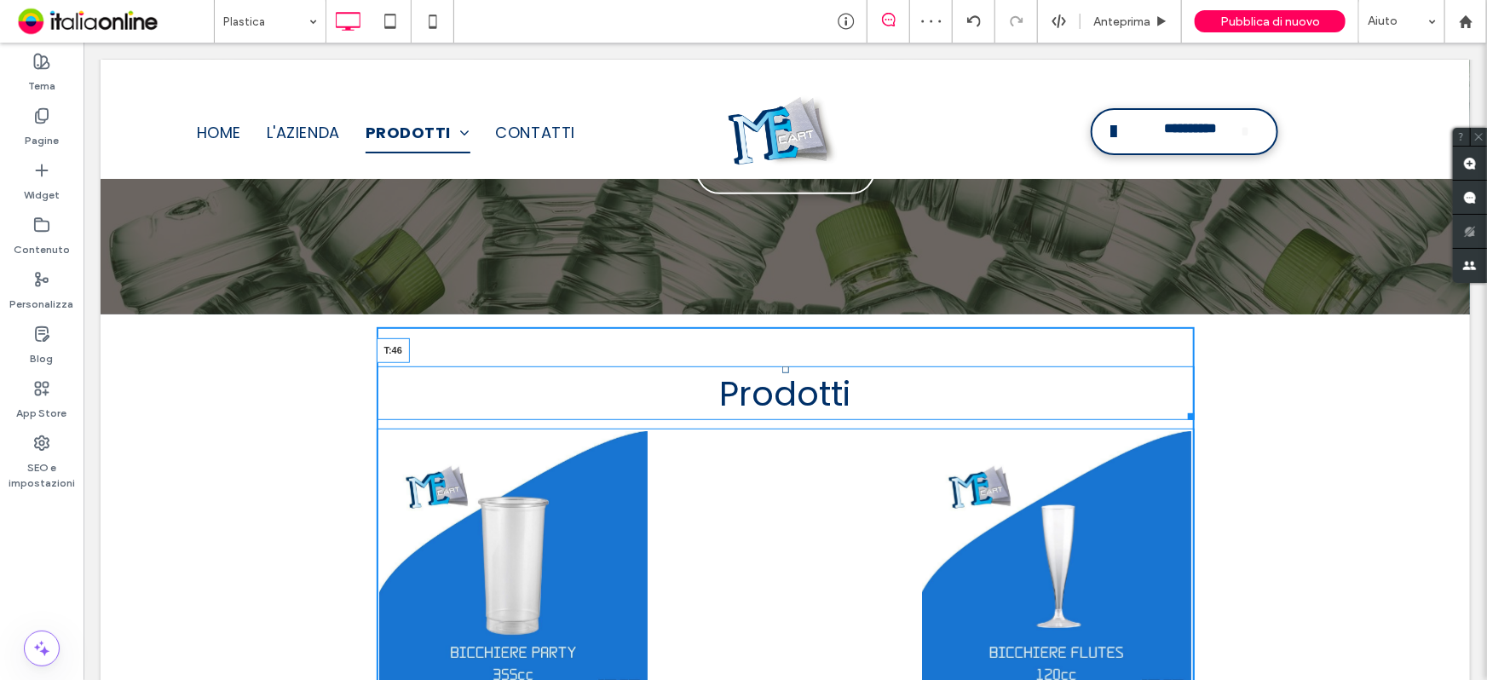
drag, startPoint x: 775, startPoint y: 336, endPoint x: 771, endPoint y: 368, distance: 32.7
click at [771, 368] on div "Prodotti T:46" at bounding box center [785, 393] width 818 height 54
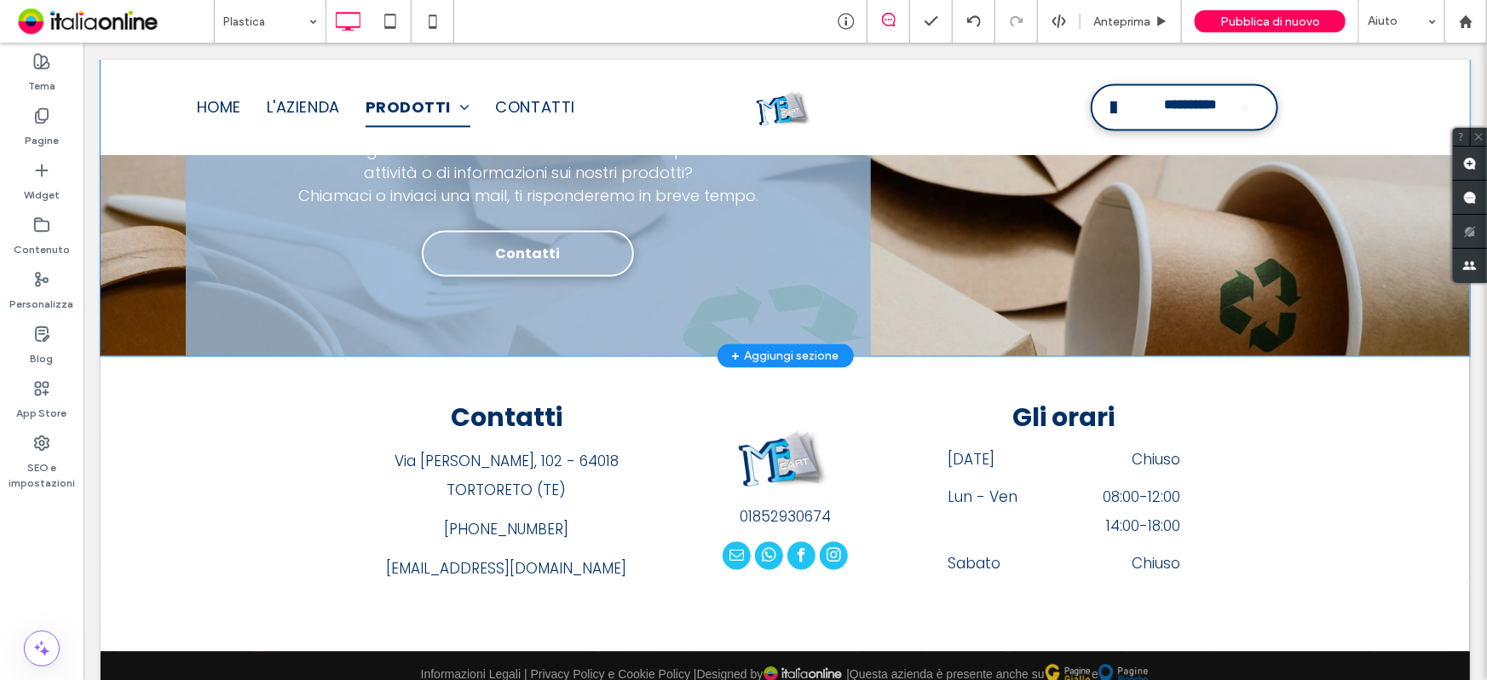
scroll to position [1351, 0]
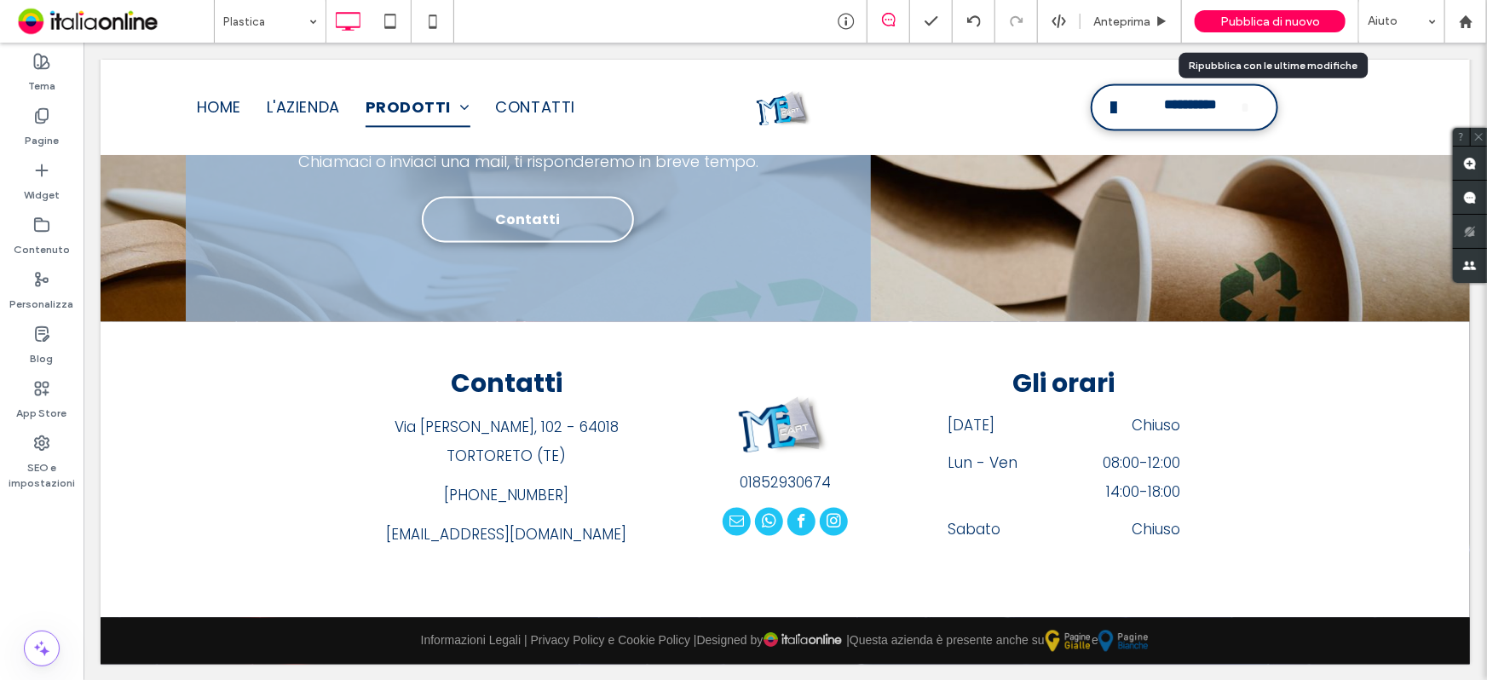
click at [1271, 13] on div "Pubblica di nuovo" at bounding box center [1270, 21] width 151 height 22
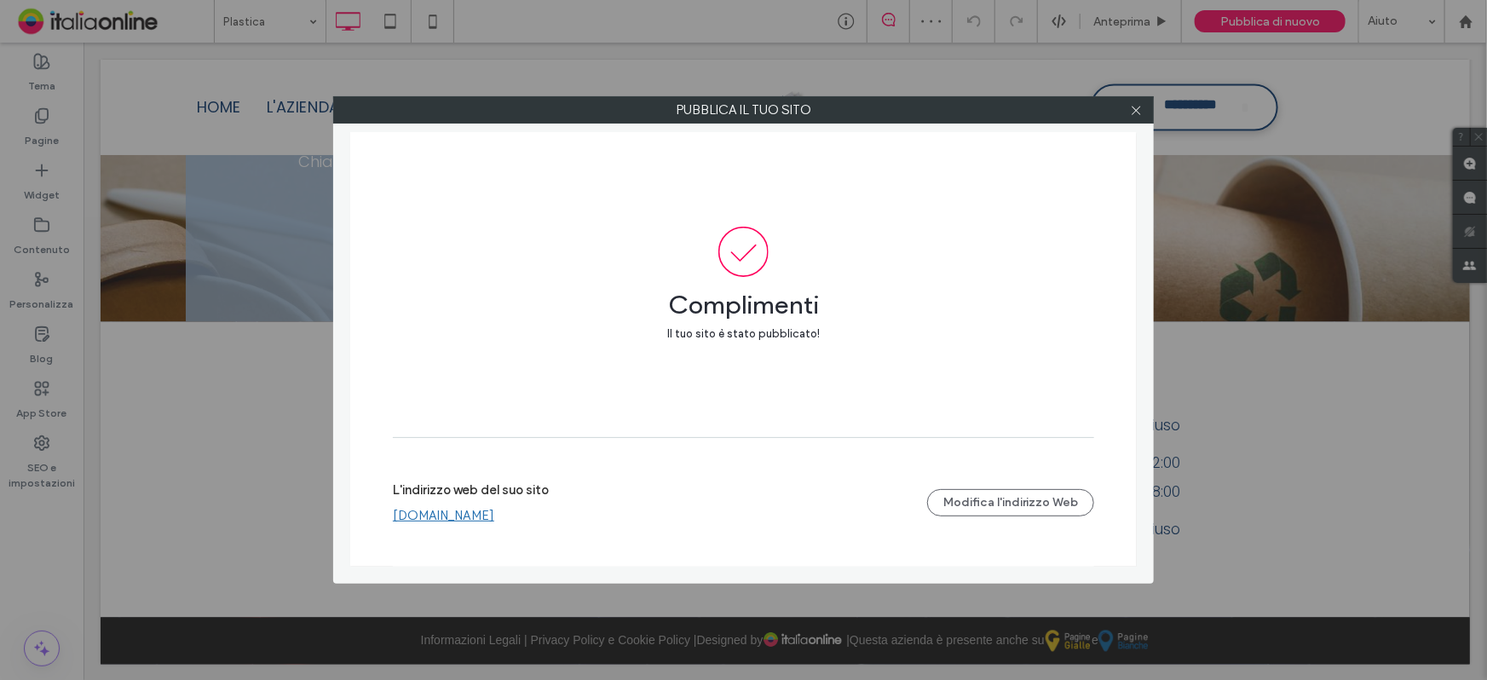
click at [467, 515] on link "www.mecarttortoreto.it" at bounding box center [443, 515] width 101 height 15
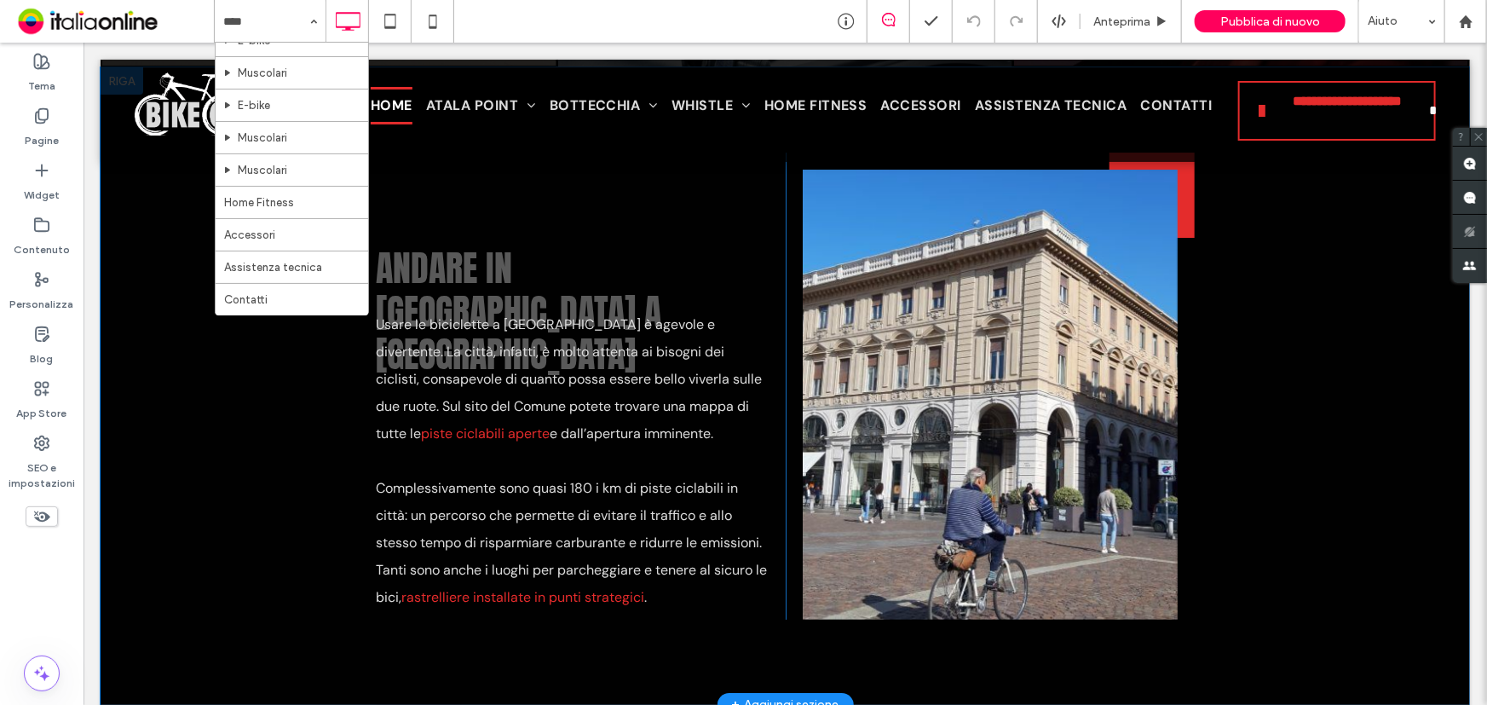
scroll to position [3021, 0]
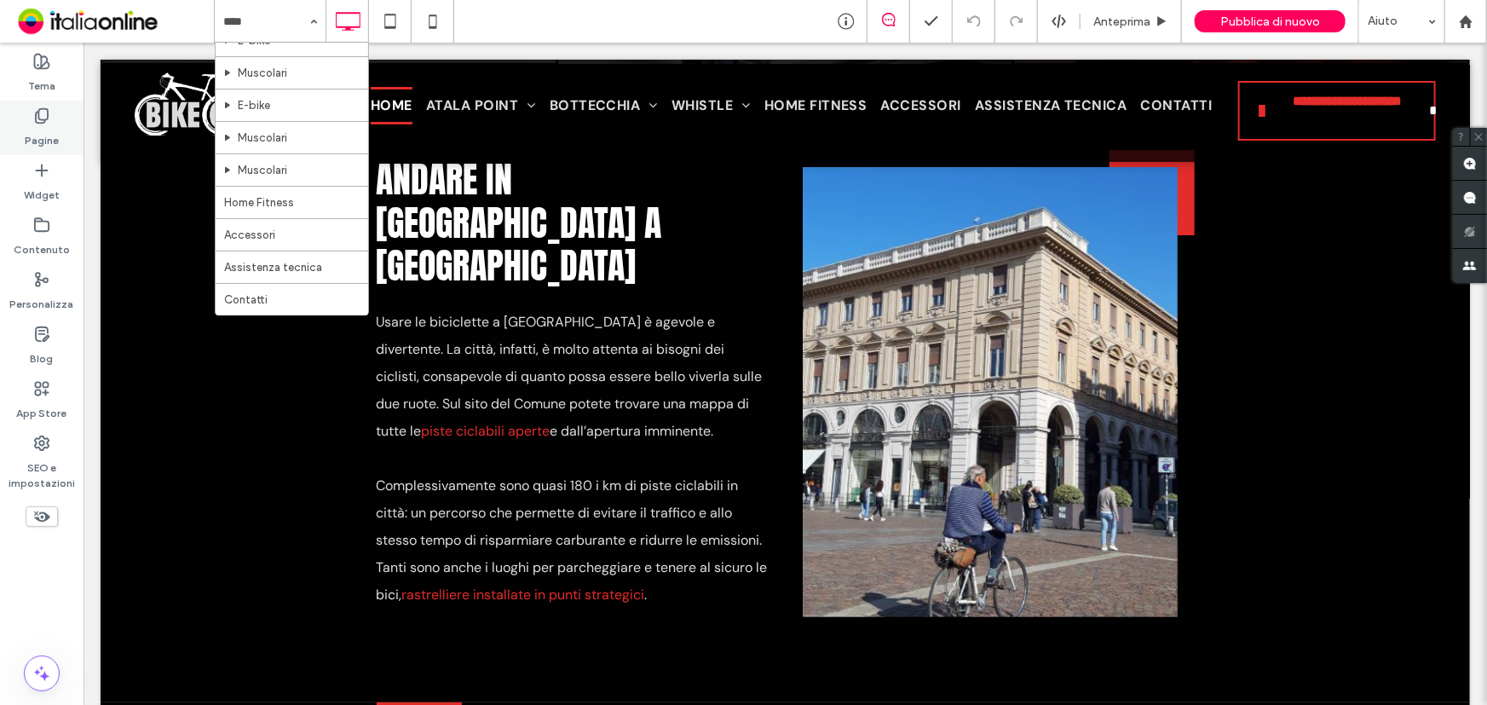
click at [54, 118] on div "Pagine" at bounding box center [42, 128] width 84 height 55
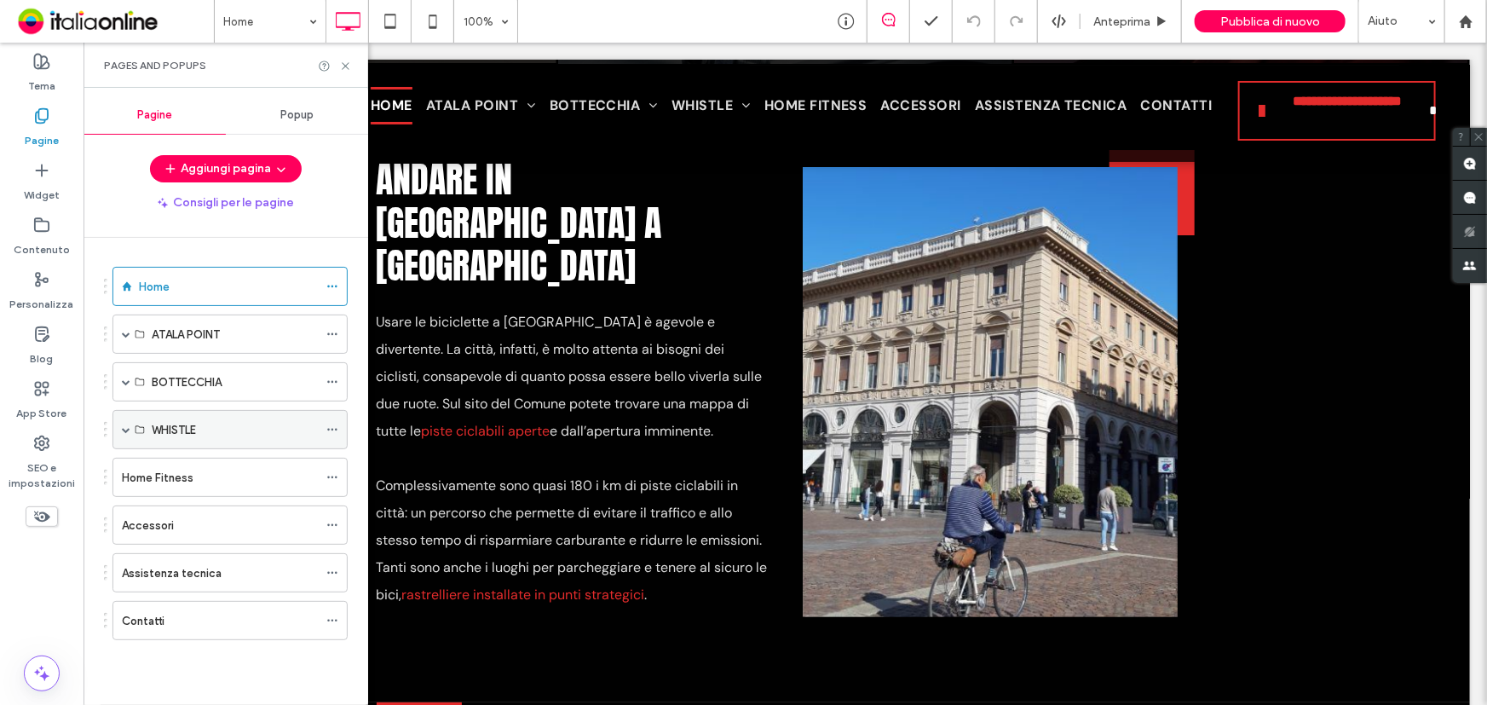
click at [170, 422] on label "WHISTLE" at bounding box center [174, 430] width 44 height 30
click at [123, 432] on span at bounding box center [126, 429] width 9 height 9
click at [222, 441] on div "WHISTLE" at bounding box center [235, 429] width 166 height 37
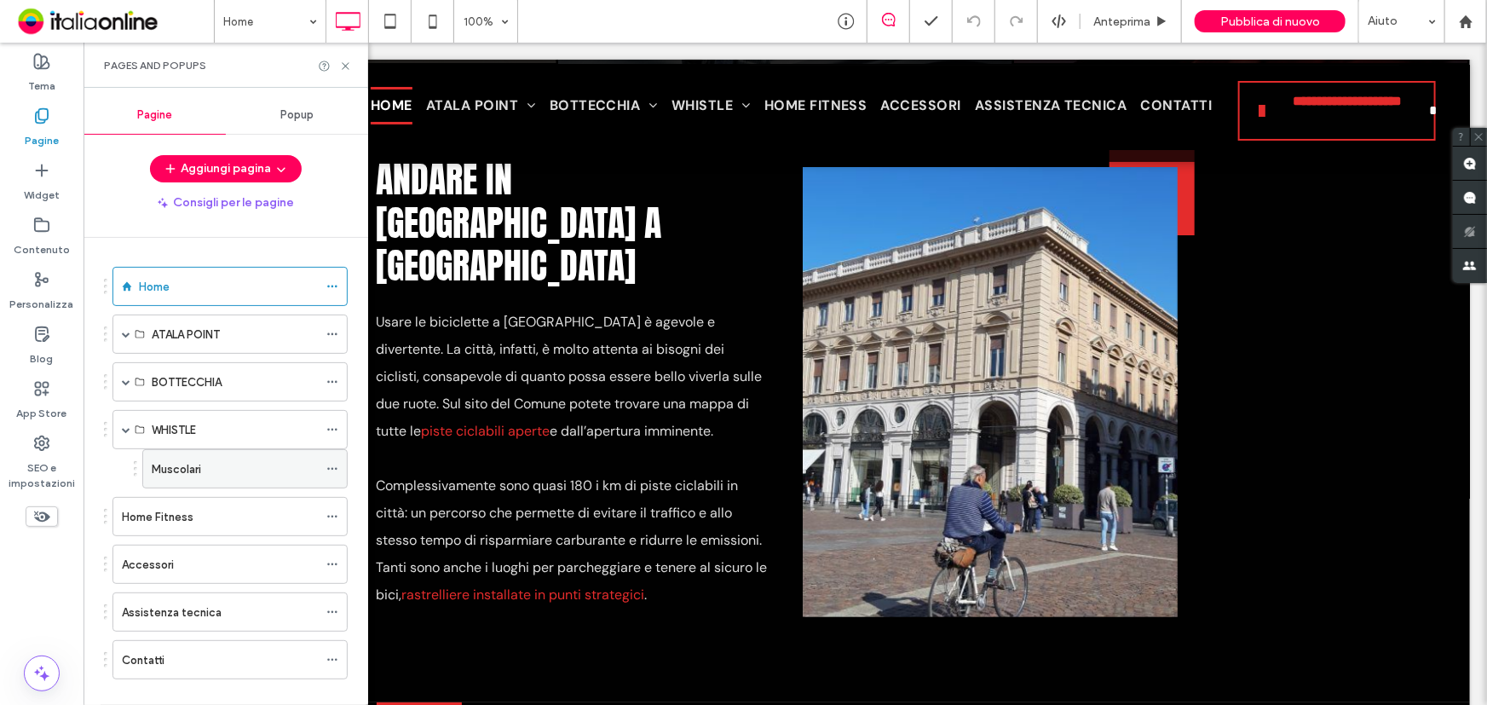
click at [213, 461] on div "Muscolari" at bounding box center [235, 469] width 166 height 18
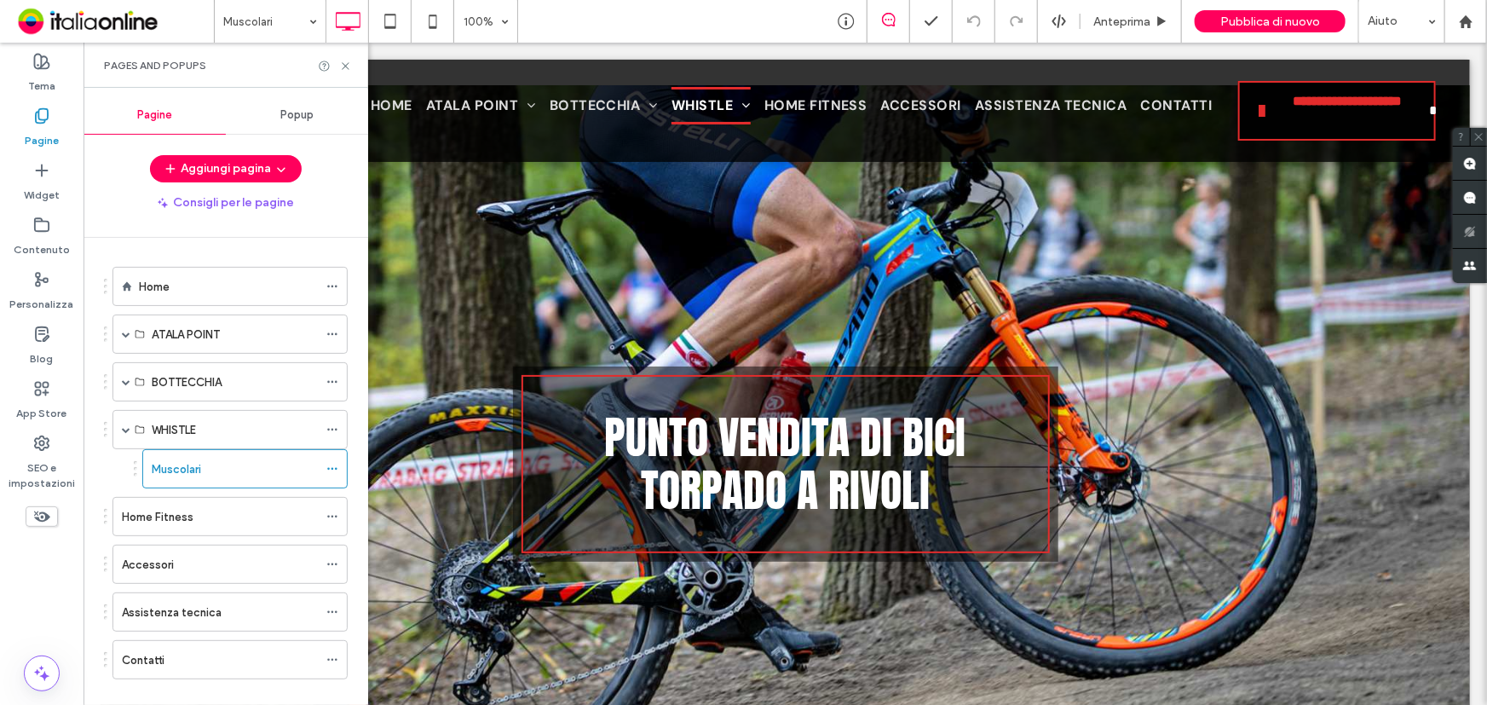
click at [202, 309] on ol "Home ATALA POINT E-bike Muscolari BOTTECCHIA E-bike Muscolari WHISTLE Muscolari…" at bounding box center [219, 473] width 256 height 412
click at [212, 280] on div "Home" at bounding box center [228, 287] width 179 height 18
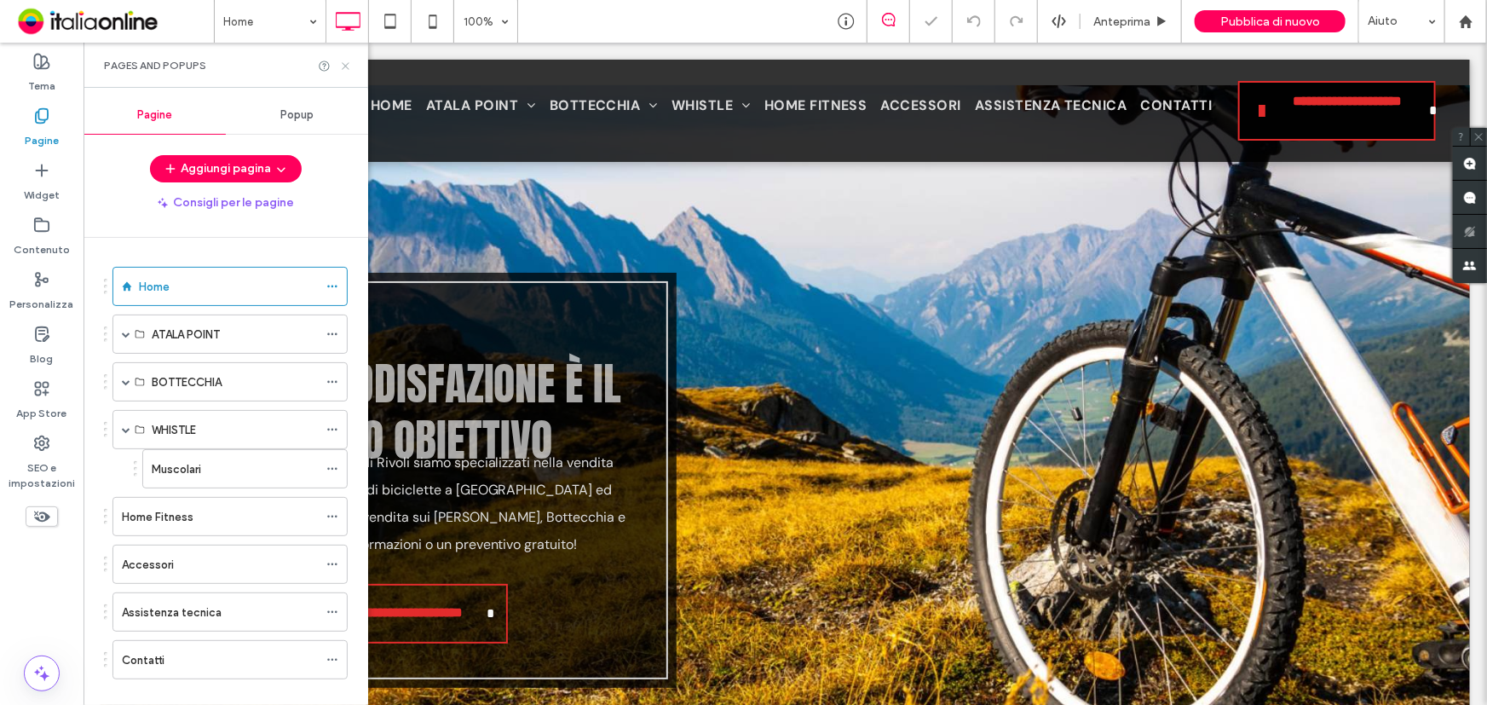
click at [346, 67] on icon at bounding box center [345, 66] width 13 height 13
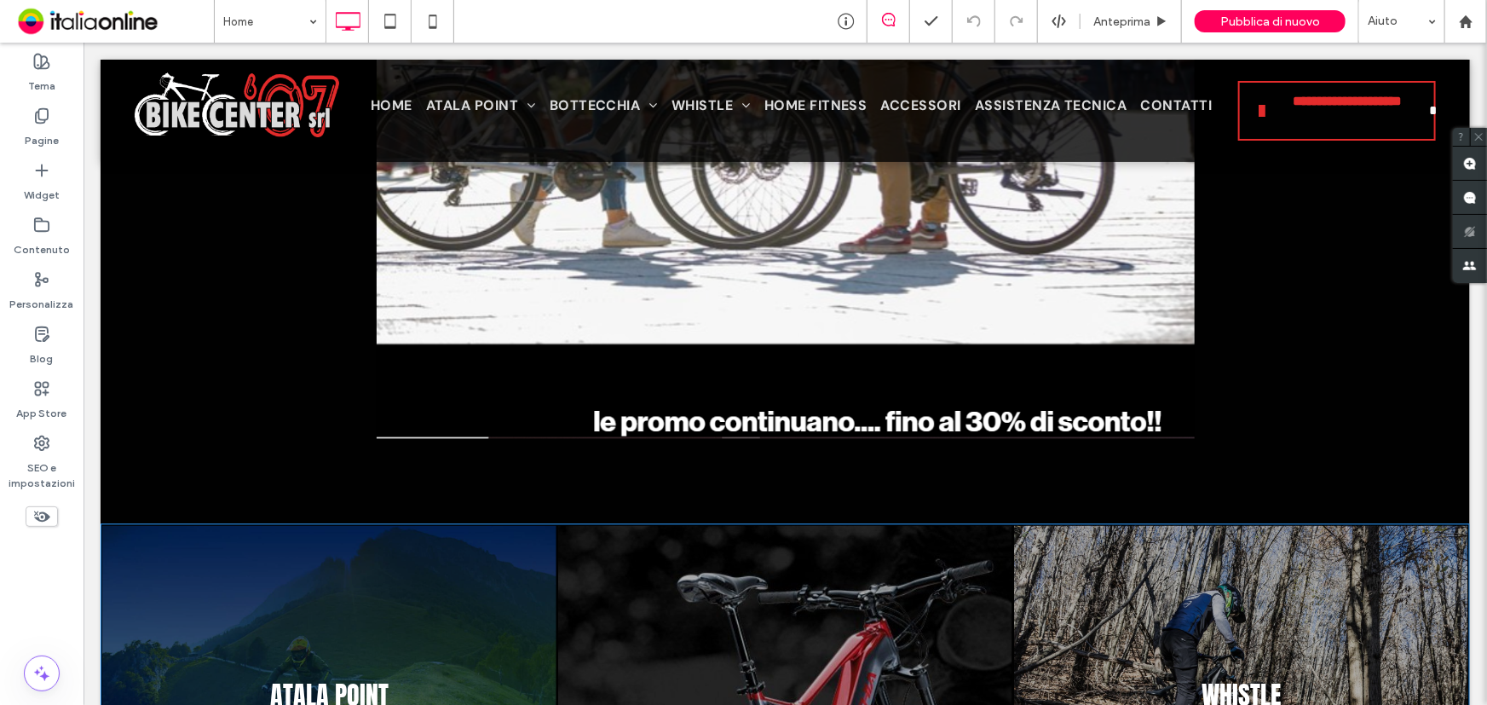
scroll to position [1781, 0]
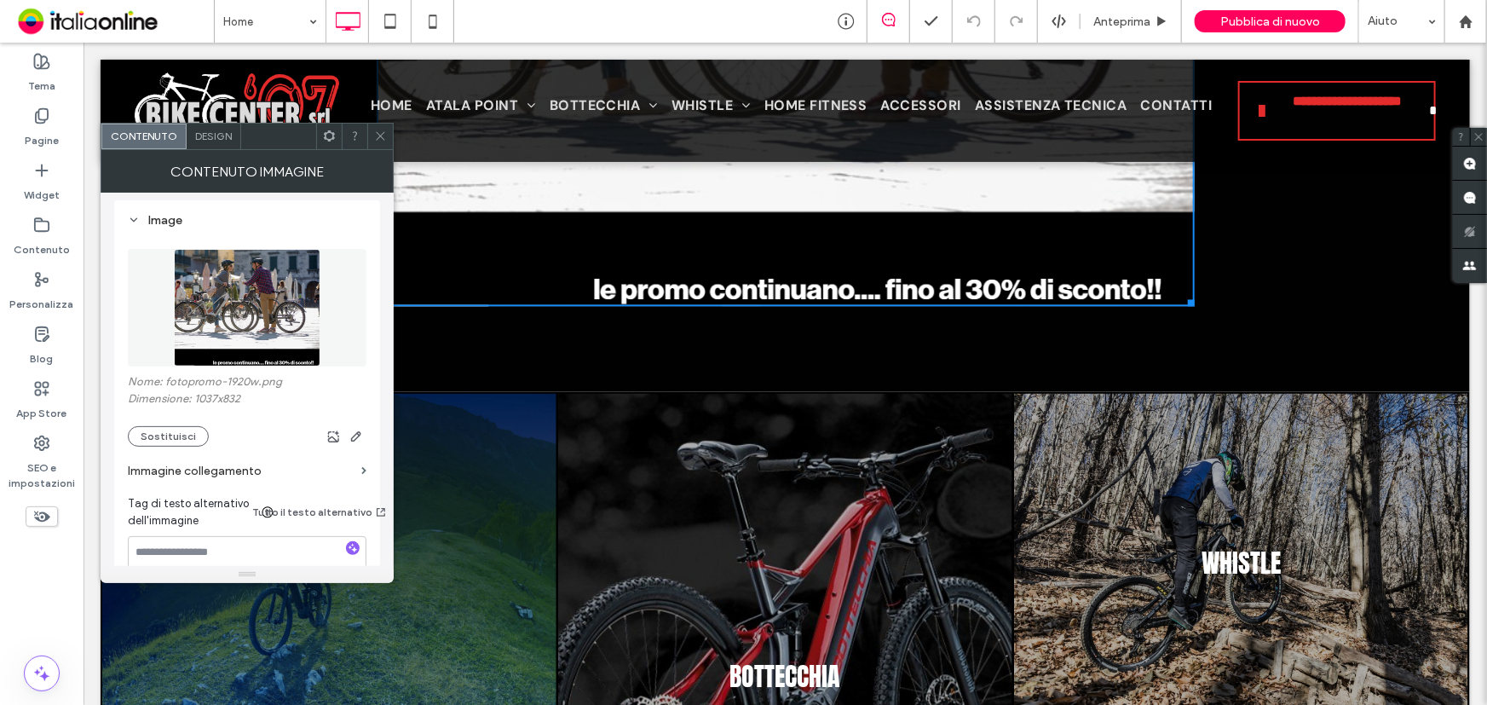
scroll to position [309, 0]
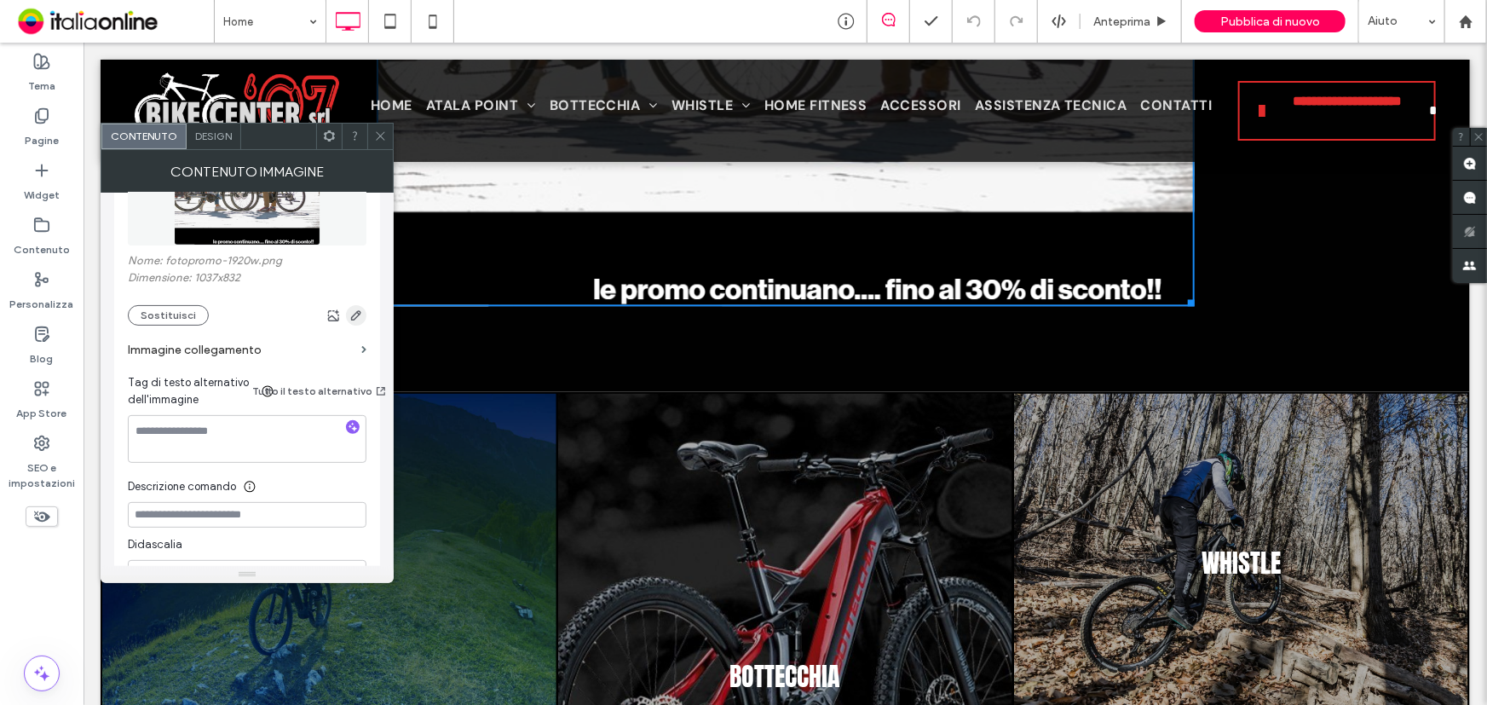
click at [358, 321] on icon "button" at bounding box center [356, 315] width 14 height 14
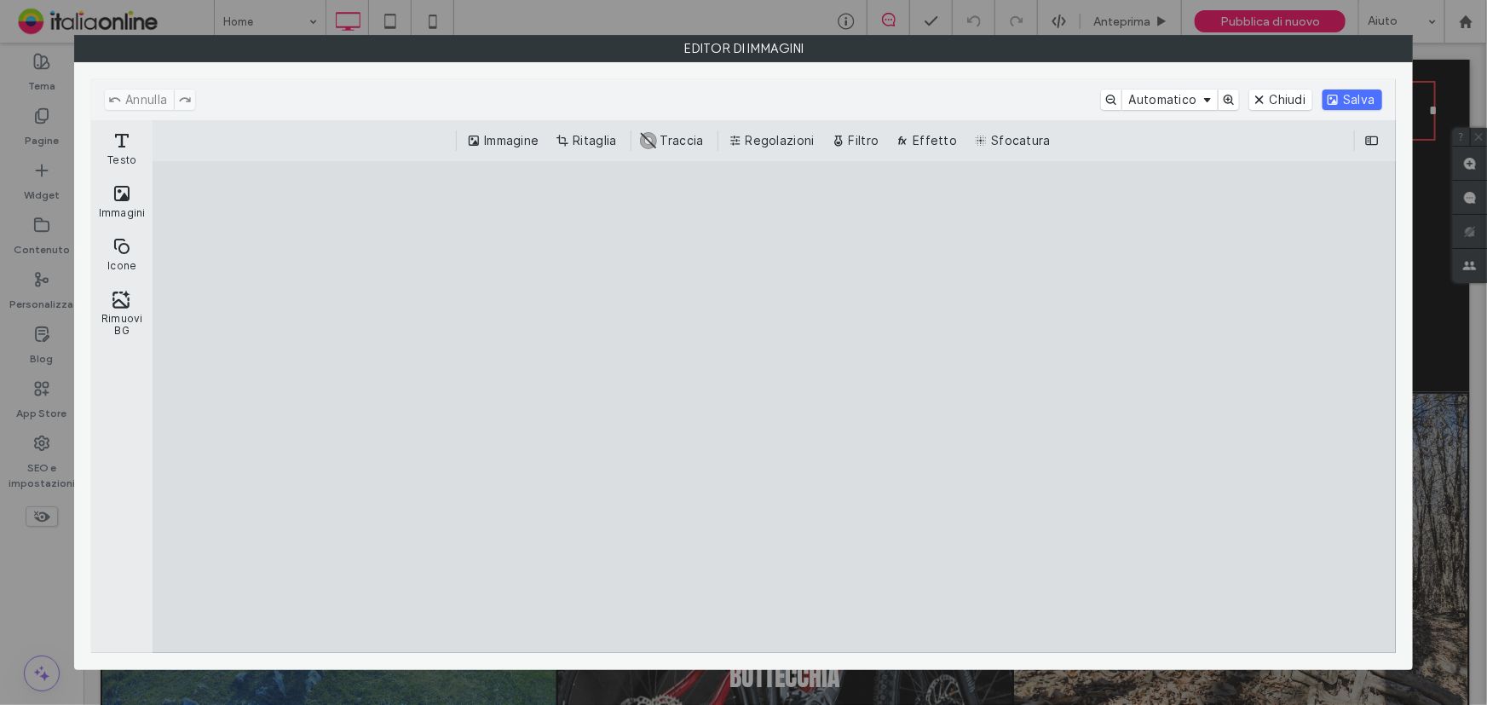
drag, startPoint x: 609, startPoint y: 136, endPoint x: 682, endPoint y: 275, distance: 157.0
click at [609, 136] on button "Ritaglia" at bounding box center [587, 140] width 71 height 20
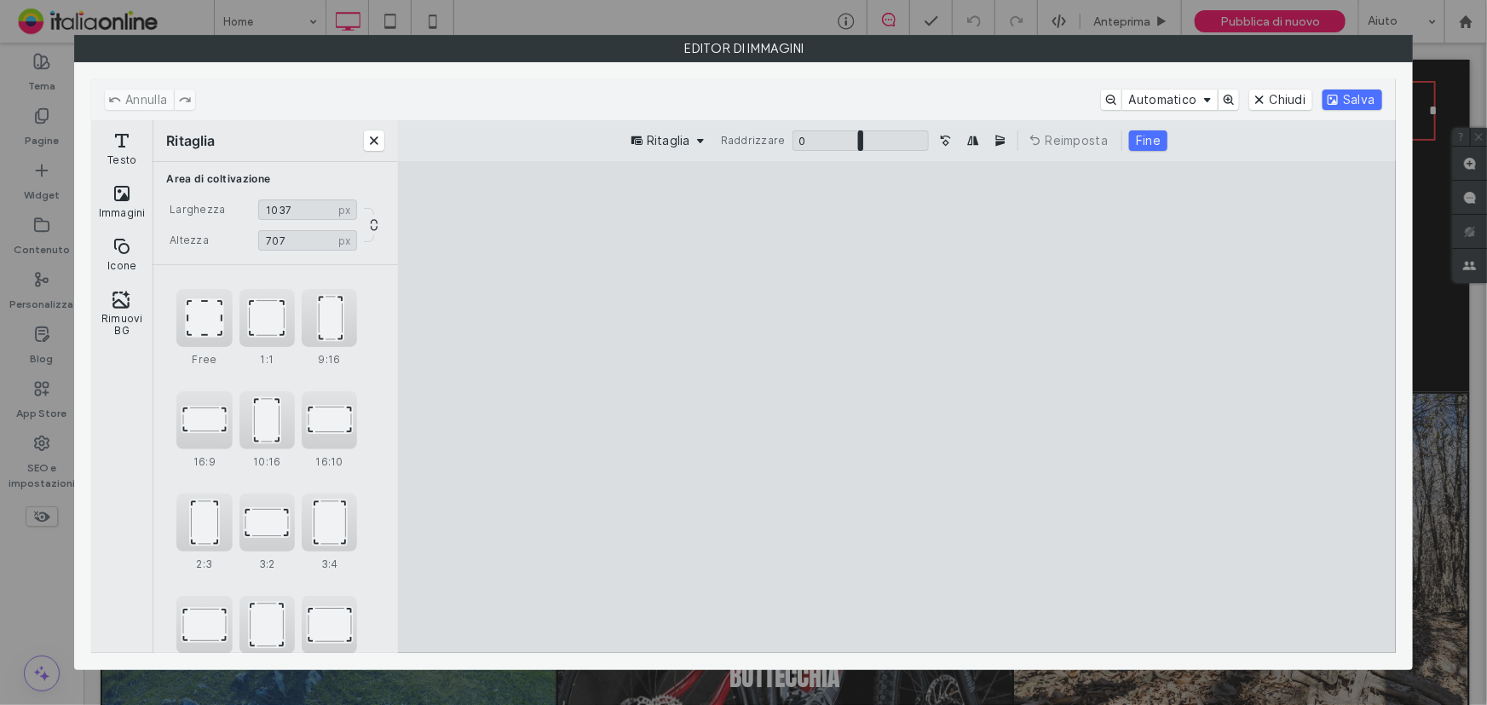
type input "***"
drag, startPoint x: 1143, startPoint y: 599, endPoint x: 1150, endPoint y: 537, distance: 62.7
click at [897, 406] on cesdk-canvas "Editor / piattaforma / website builder canvas" at bounding box center [897, 406] width 0 height 0
drag, startPoint x: 1355, startPoint y: 97, endPoint x: 1287, endPoint y: 135, distance: 78.2
click at [1355, 97] on button "Salva" at bounding box center [1351, 99] width 59 height 20
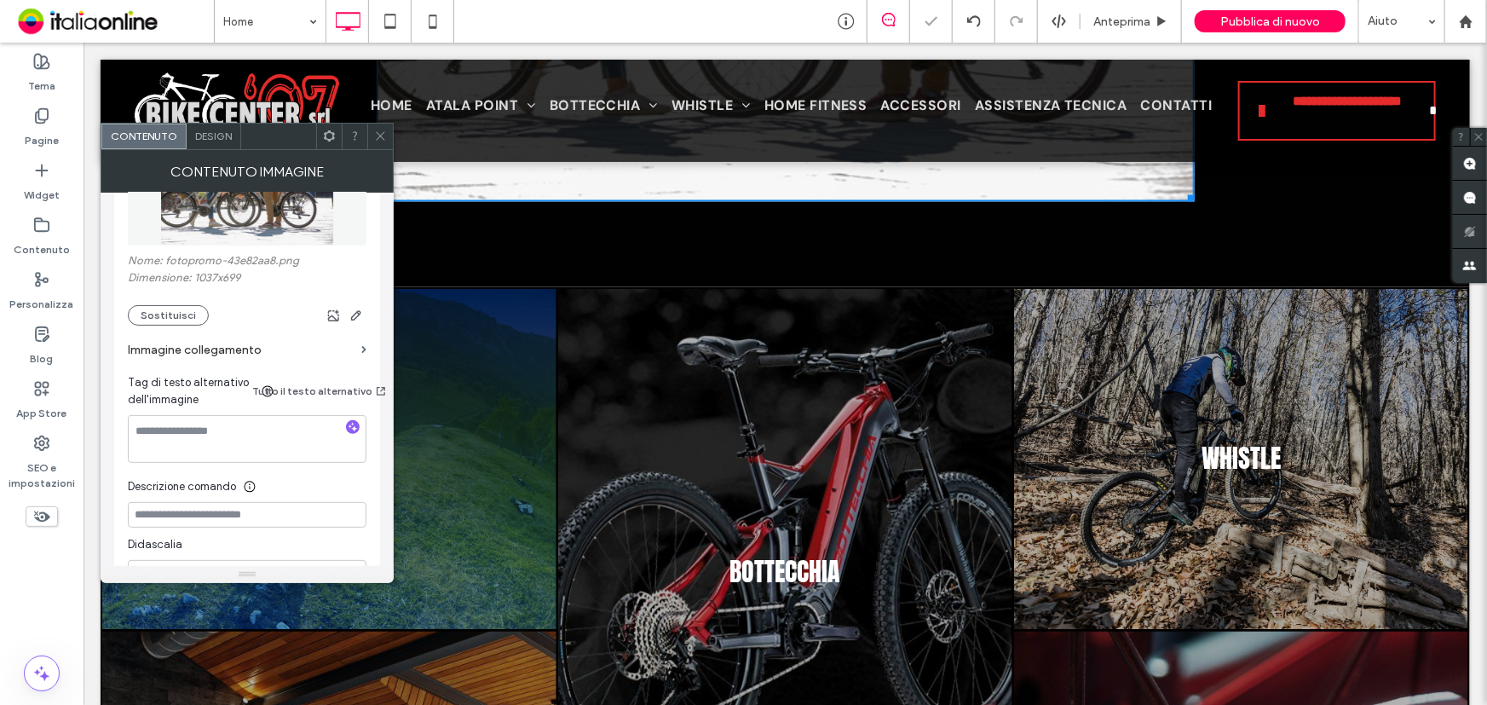
click at [379, 134] on icon at bounding box center [380, 136] width 13 height 13
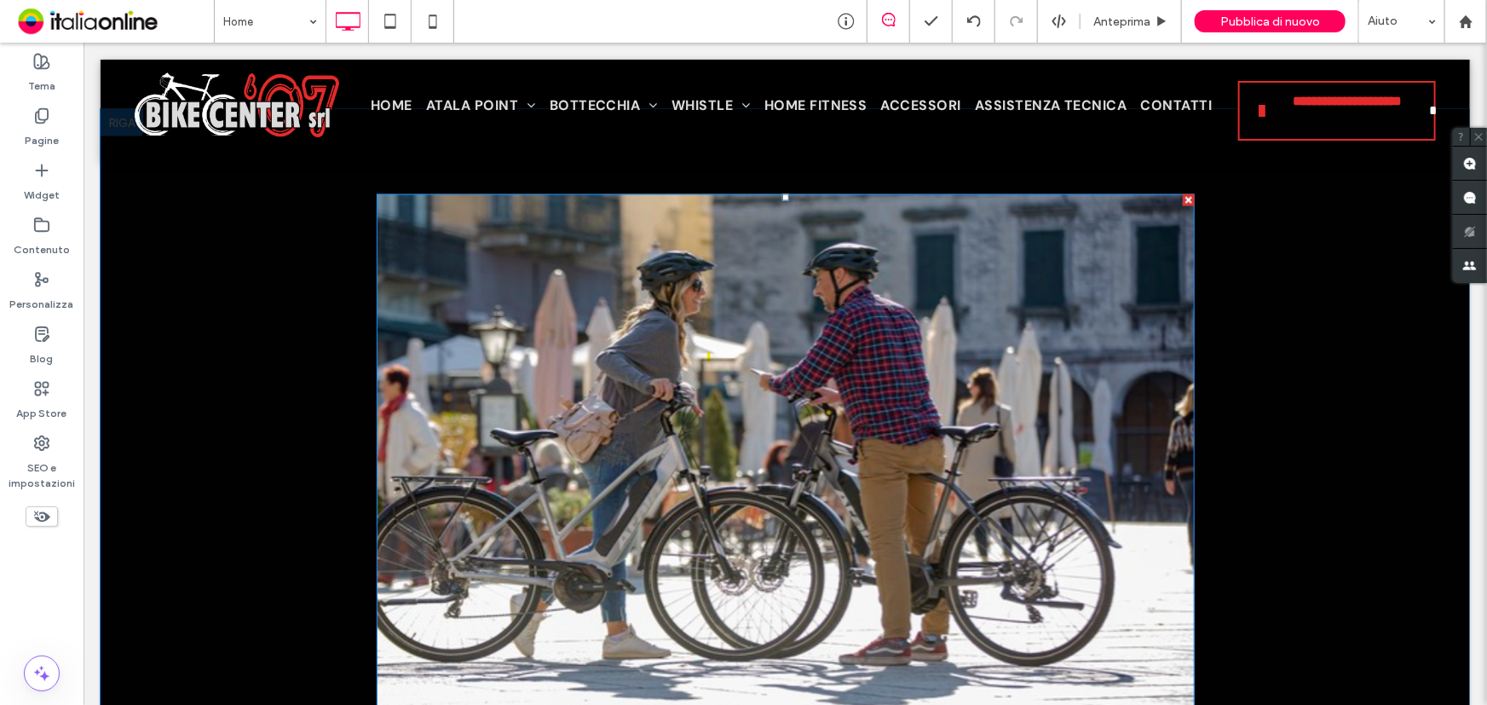
scroll to position [1161, 0]
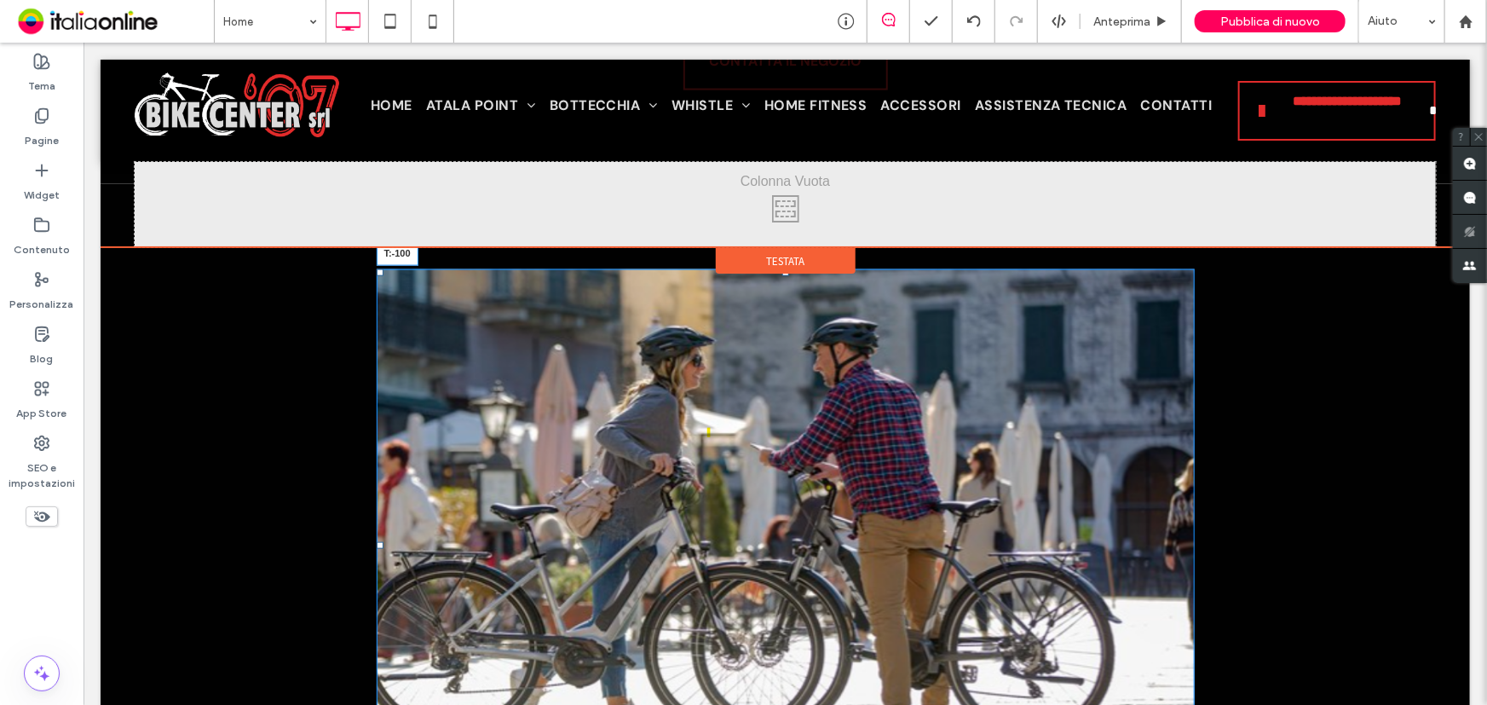
drag, startPoint x: 779, startPoint y: 268, endPoint x: 790, endPoint y: 174, distance: 94.4
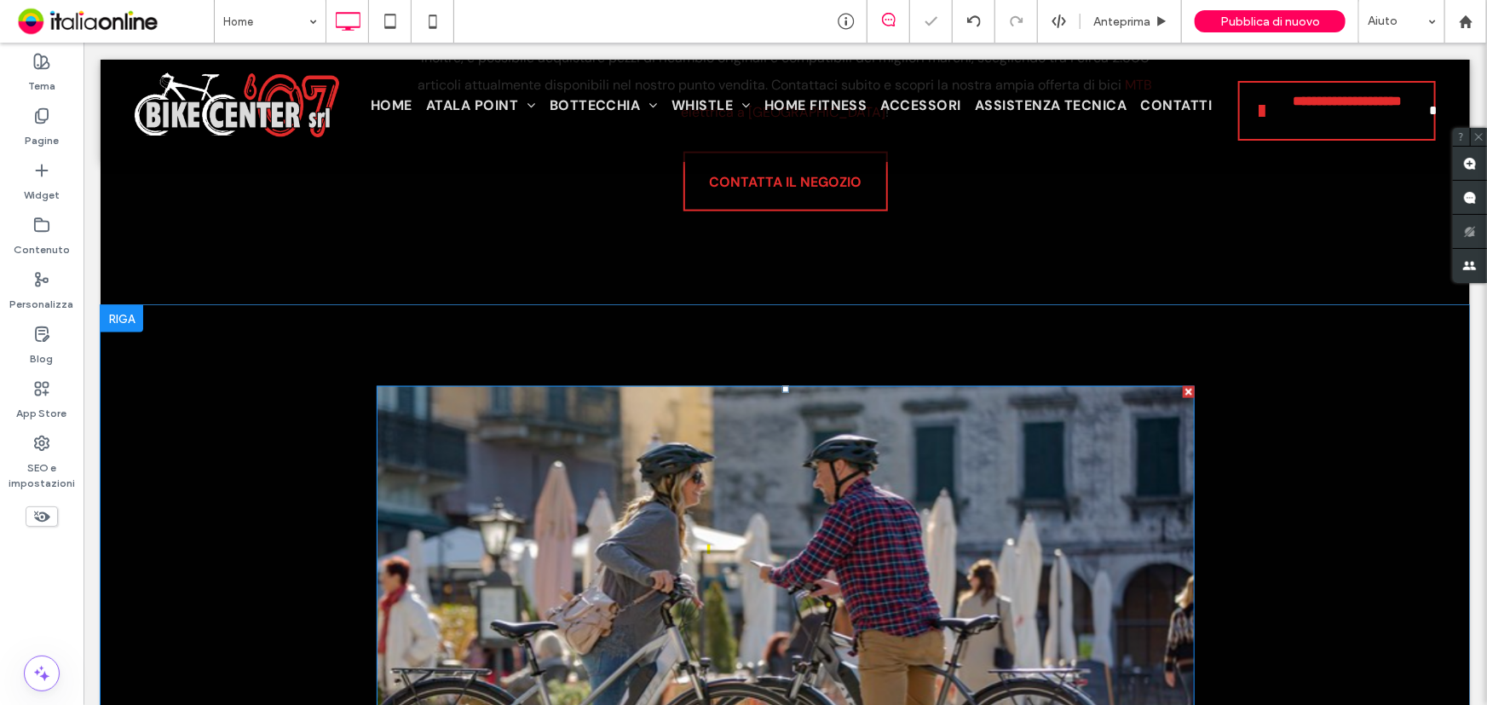
scroll to position [1239, 0]
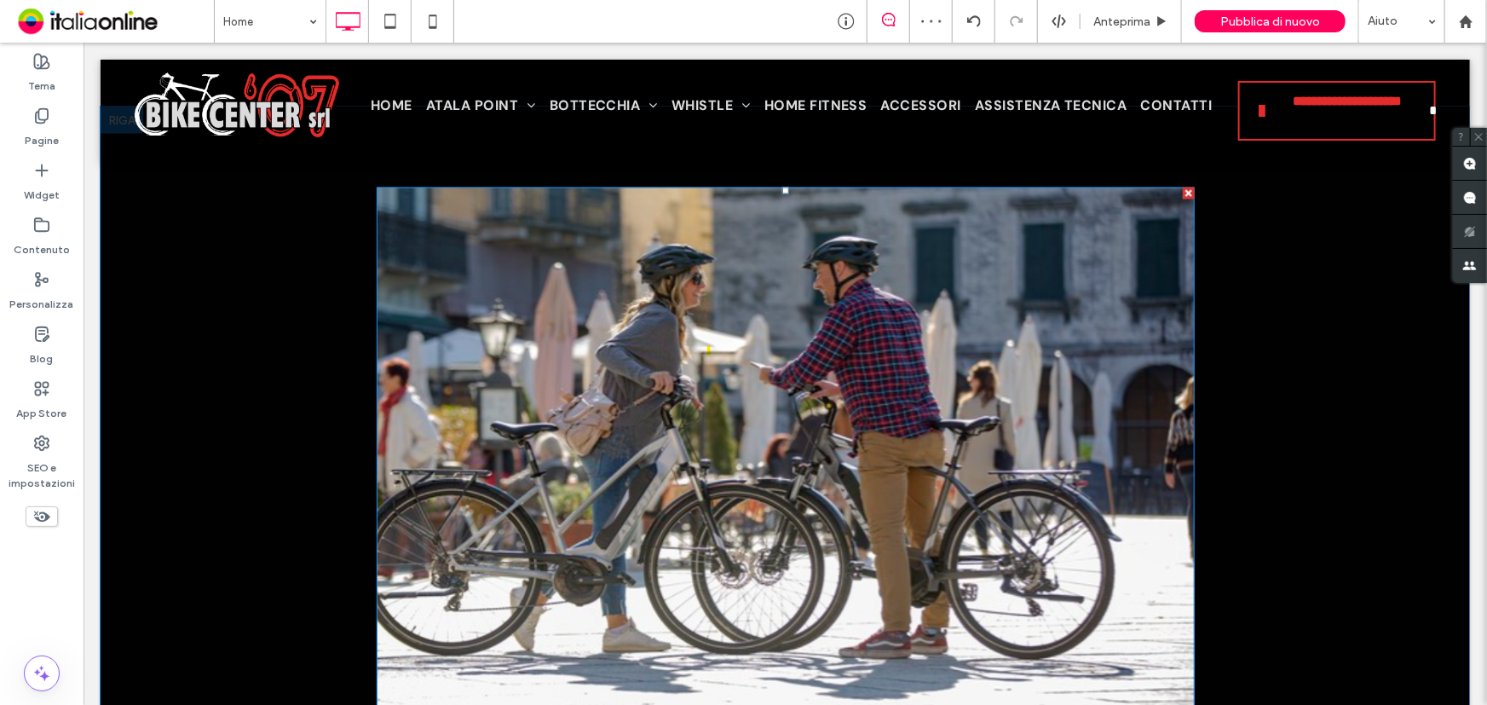
click at [399, 471] on img at bounding box center [785, 462] width 818 height 551
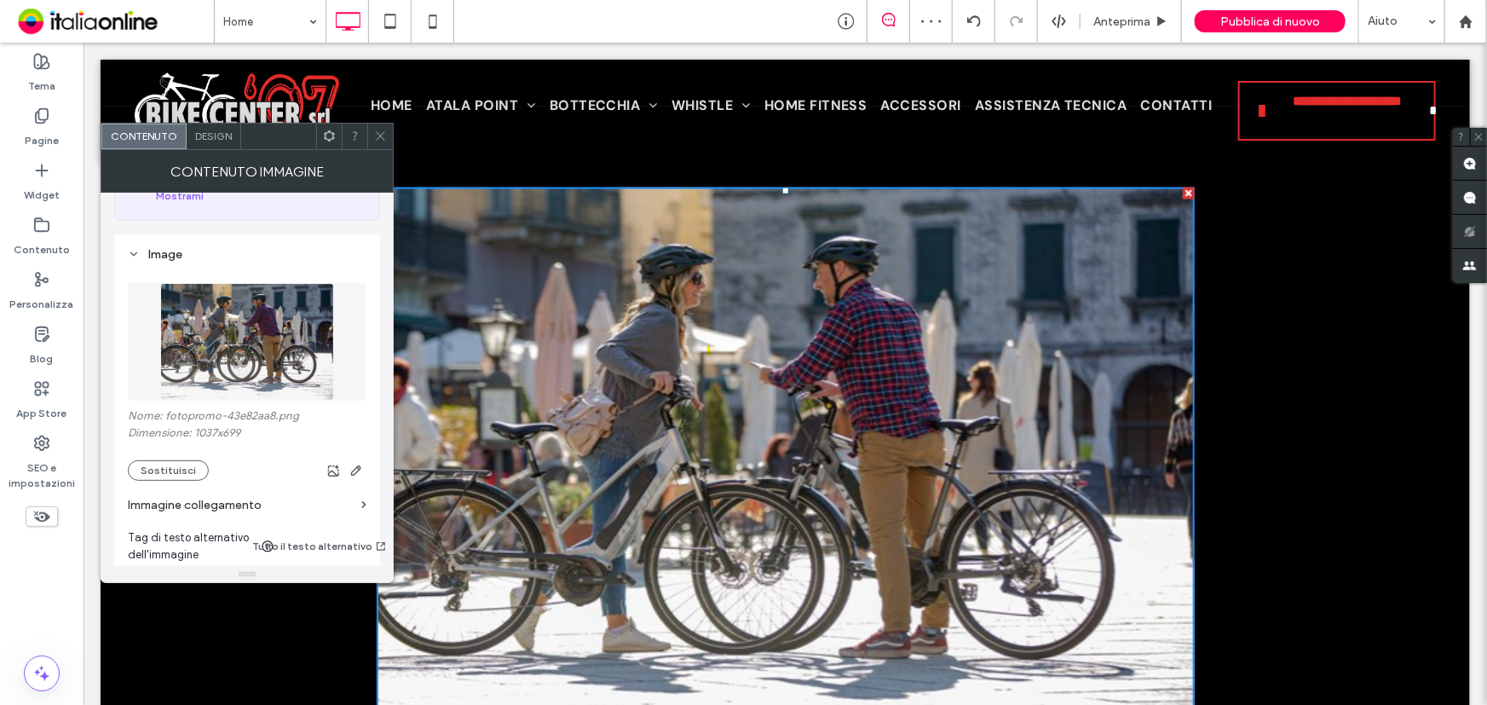
scroll to position [309, 0]
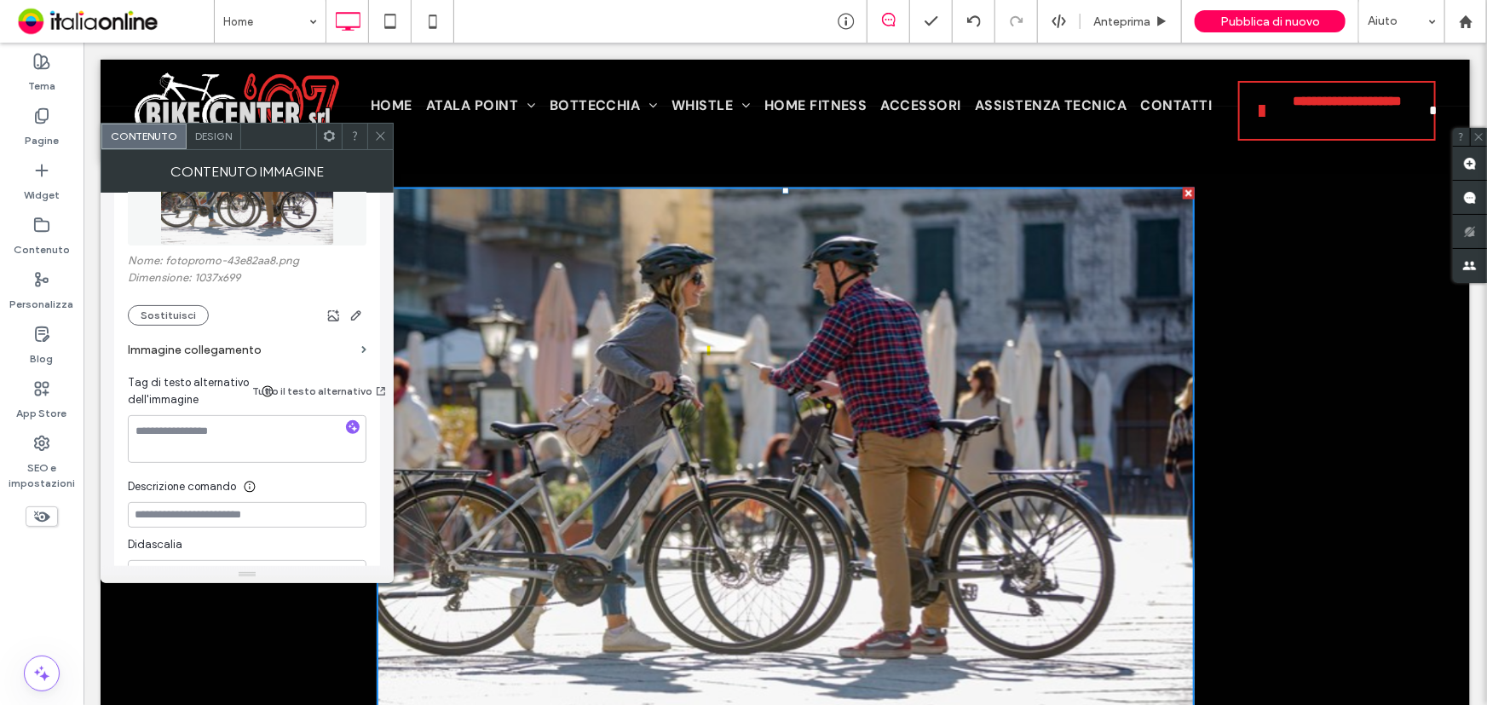
click at [214, 142] on div "Design" at bounding box center [214, 137] width 55 height 26
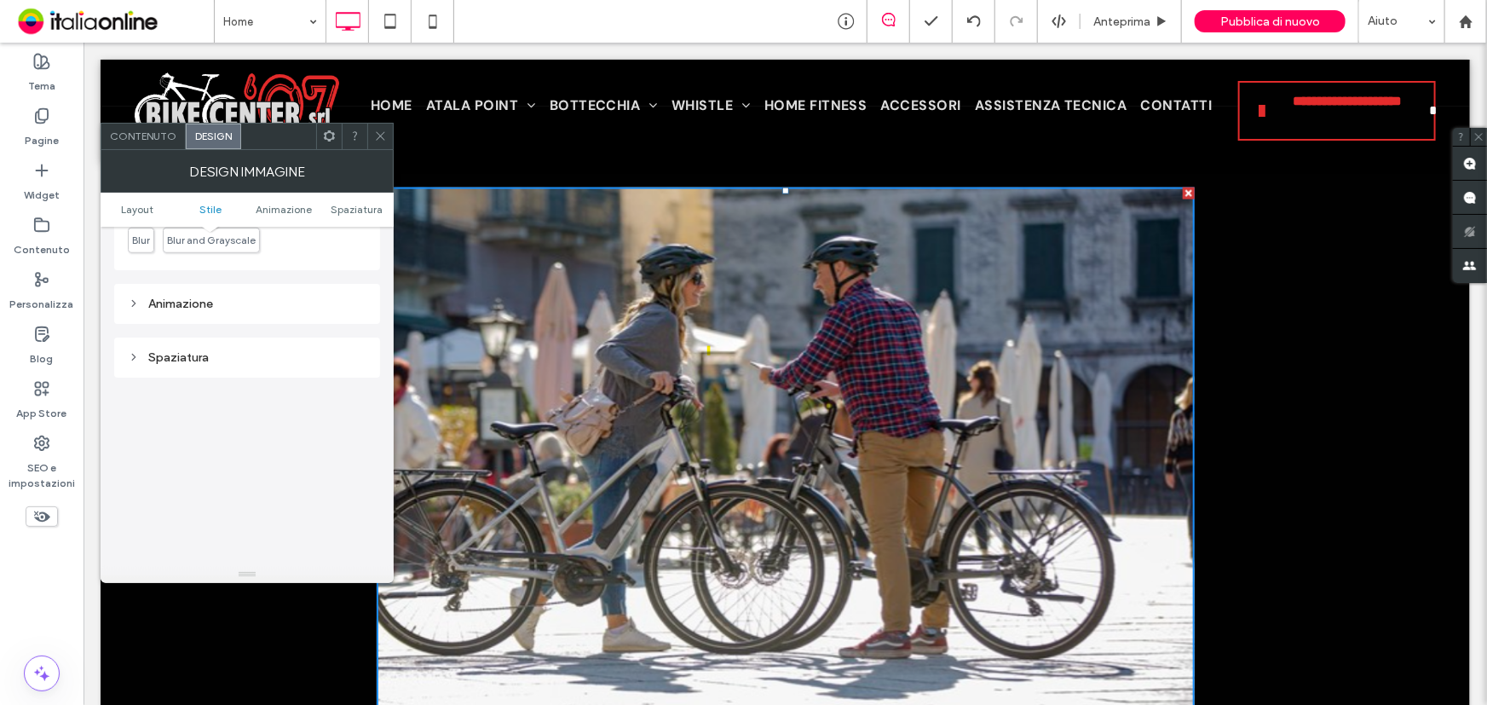
click at [204, 360] on div "Spaziatura" at bounding box center [247, 357] width 239 height 14
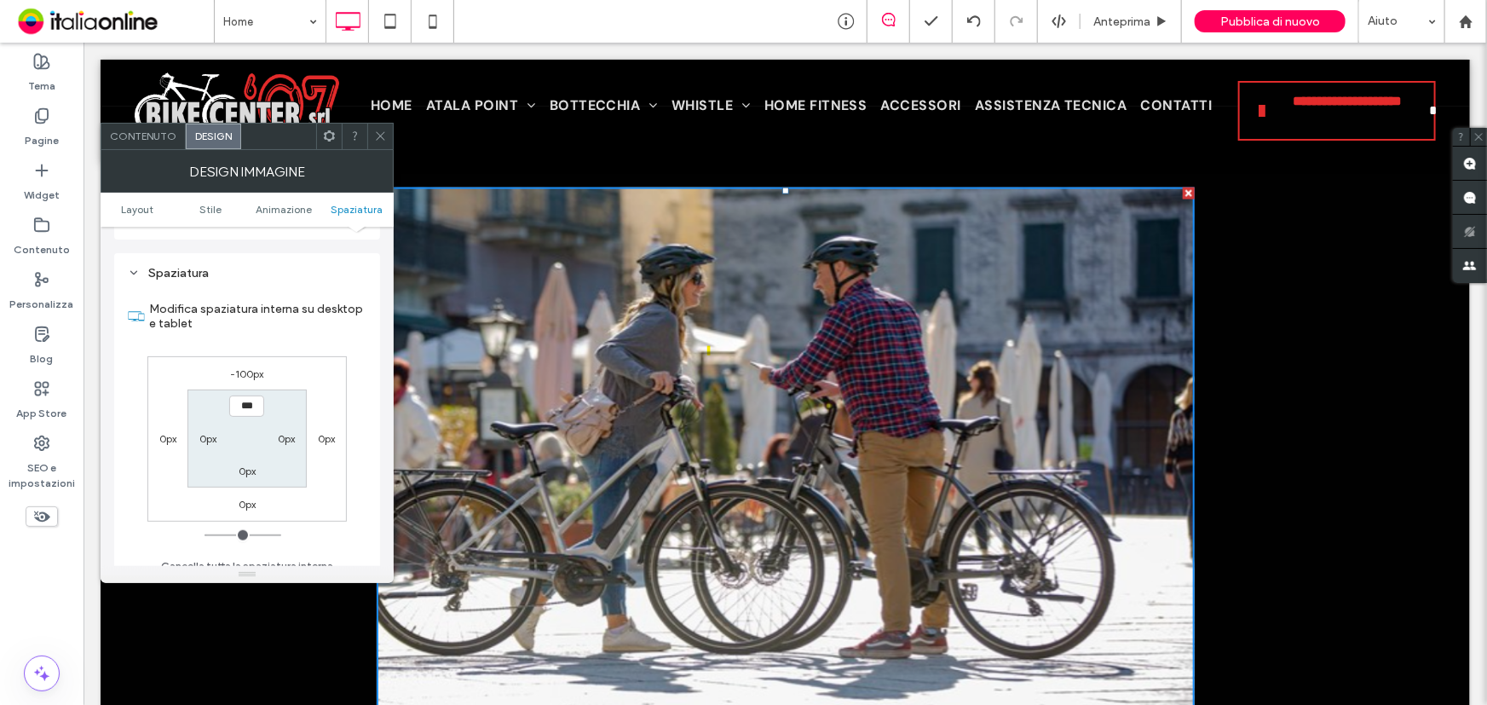
scroll to position [1006, 0]
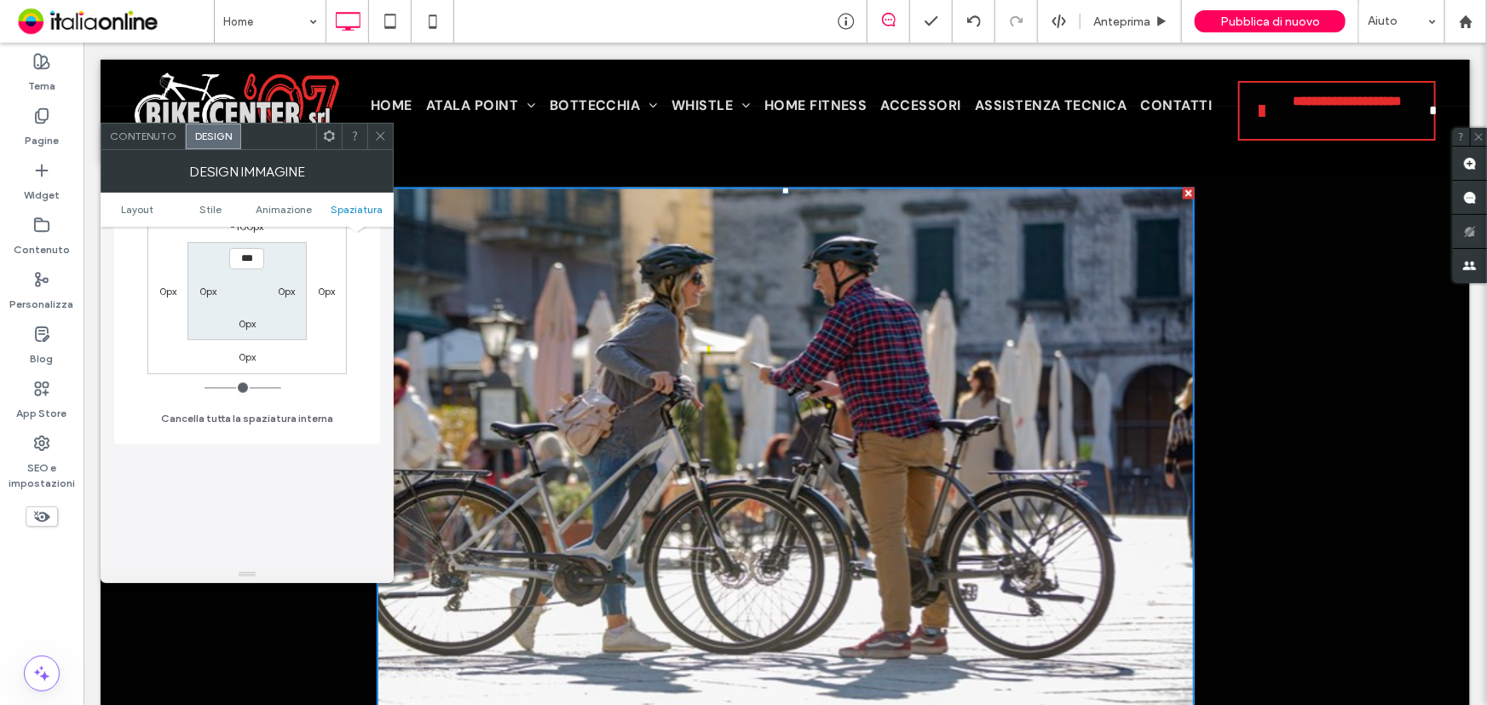
click at [205, 290] on label "0px" at bounding box center [207, 291] width 17 height 13
type input "**"
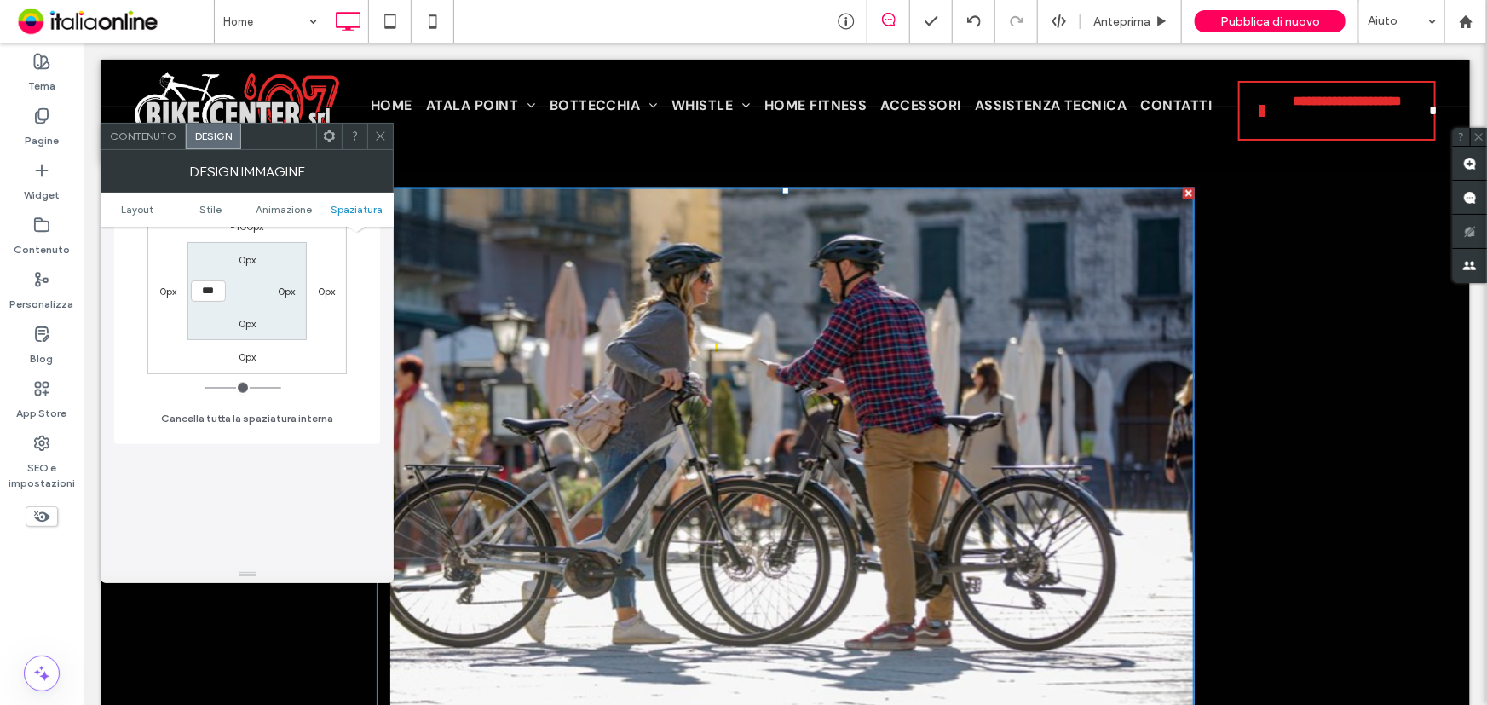
type input "****"
type input "**"
type input "****"
type input "**"
type input "****"
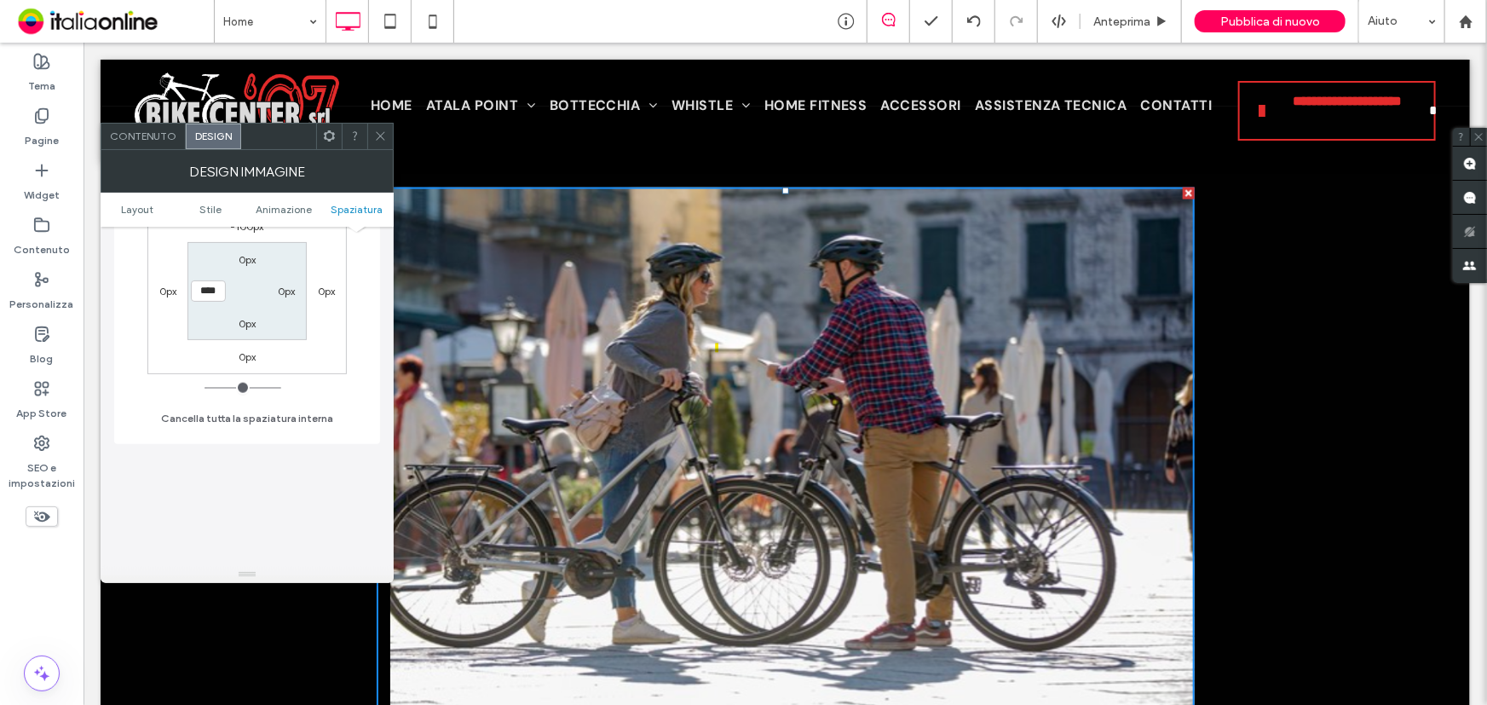
type input "**"
type input "****"
type input "**"
type input "****"
type input "**"
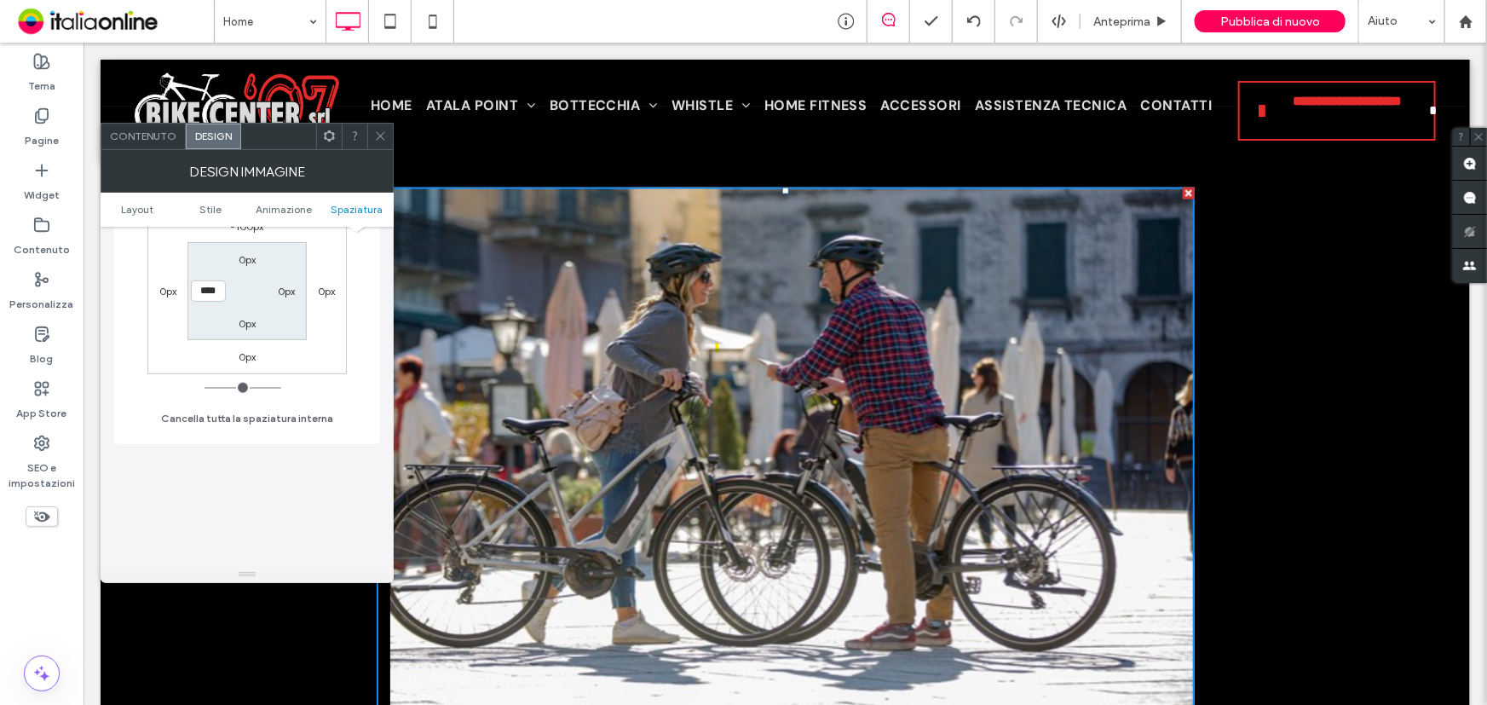
type input "****"
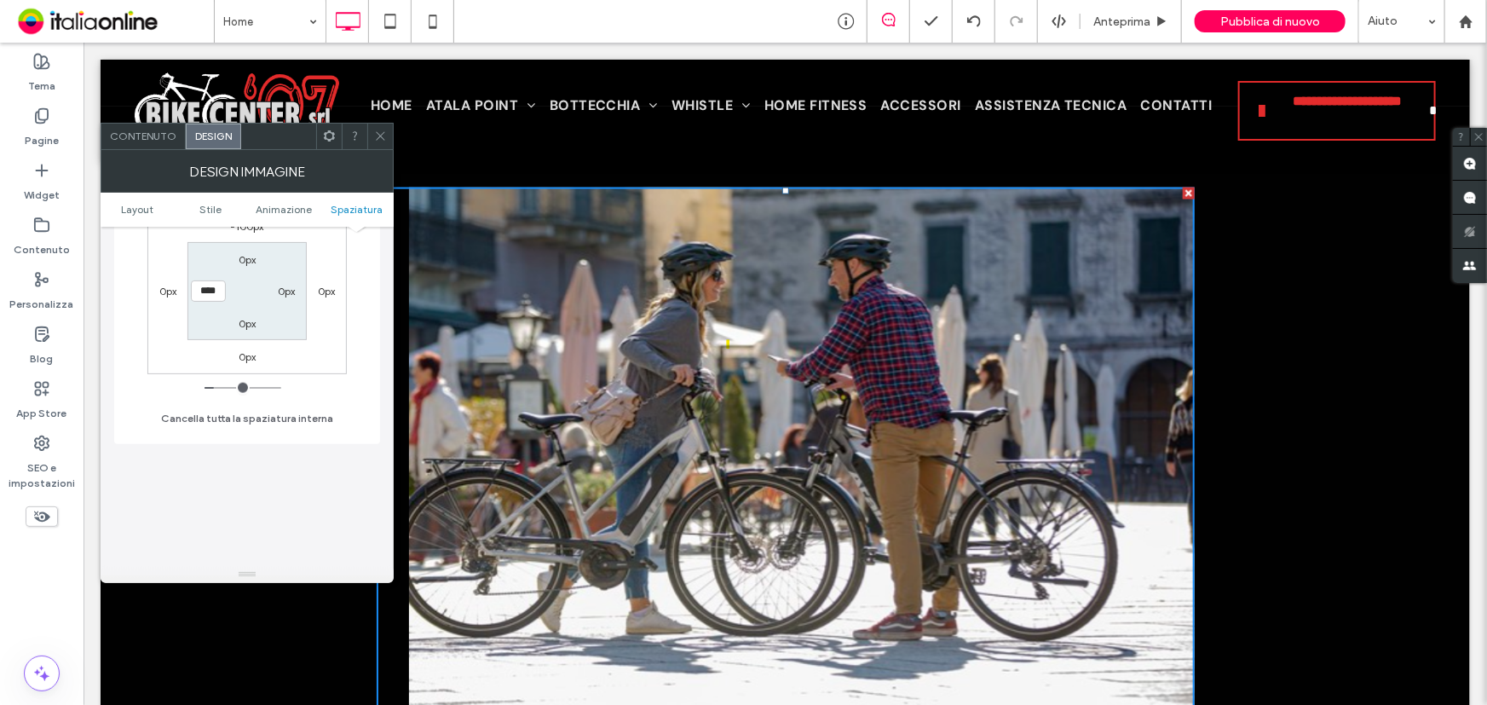
type input "**"
type input "****"
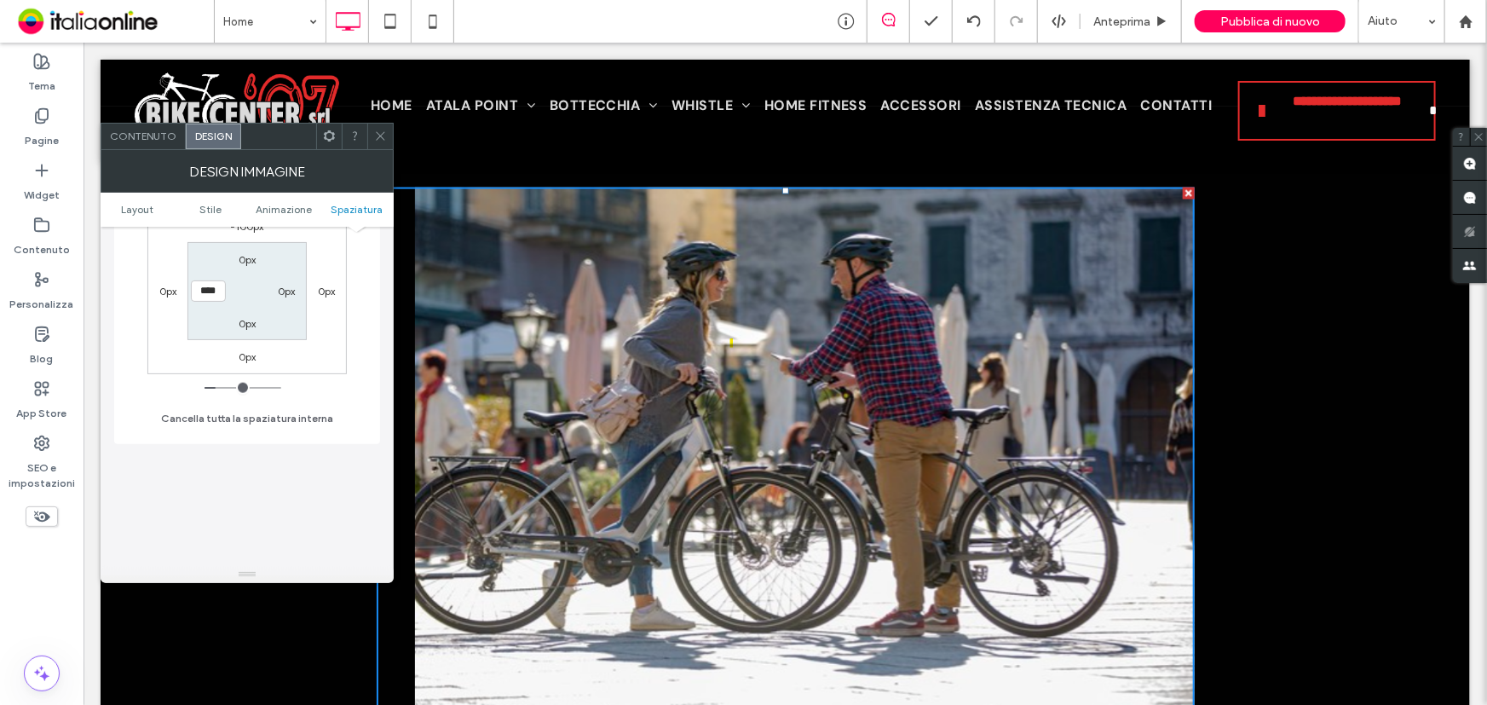
type input "**"
type input "****"
type input "**"
type input "****"
type input "**"
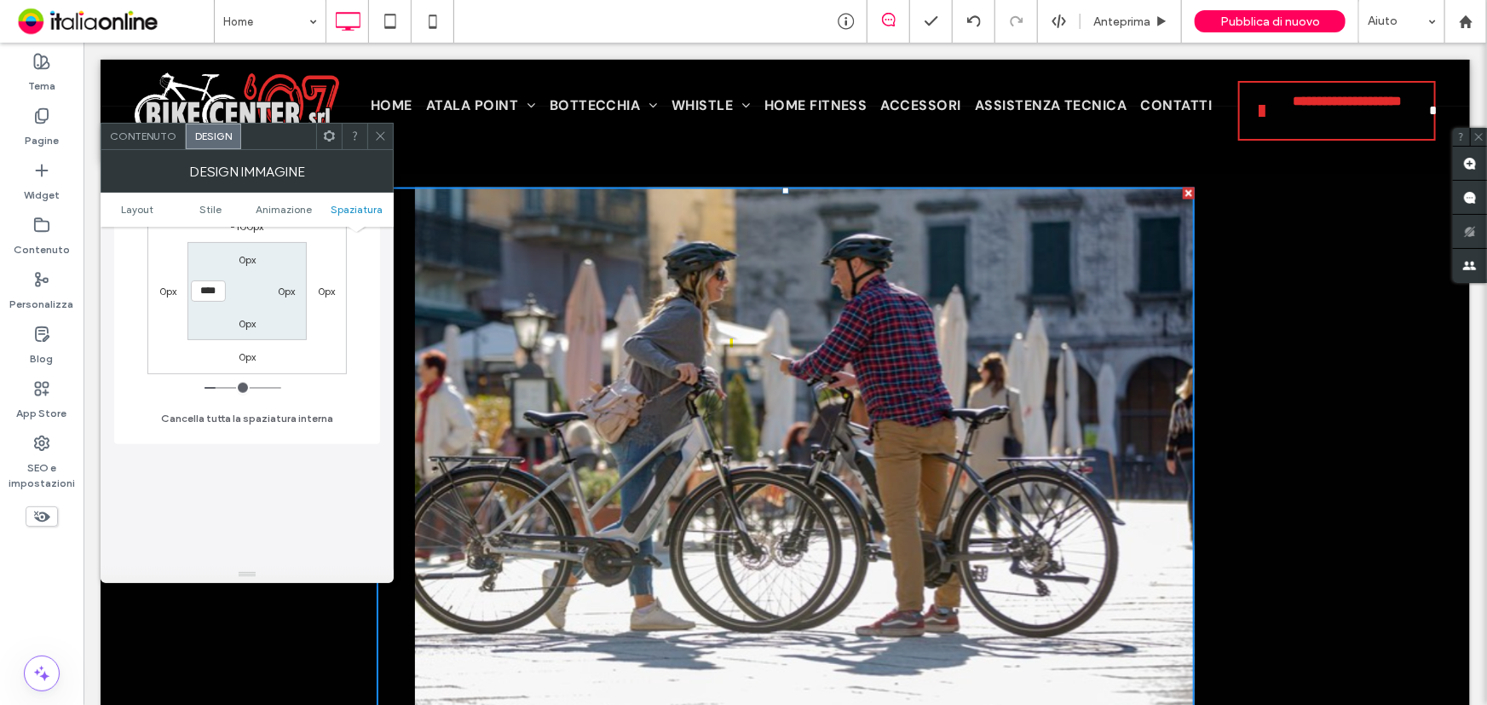
type input "****"
type input "**"
type input "****"
type input "**"
type input "****"
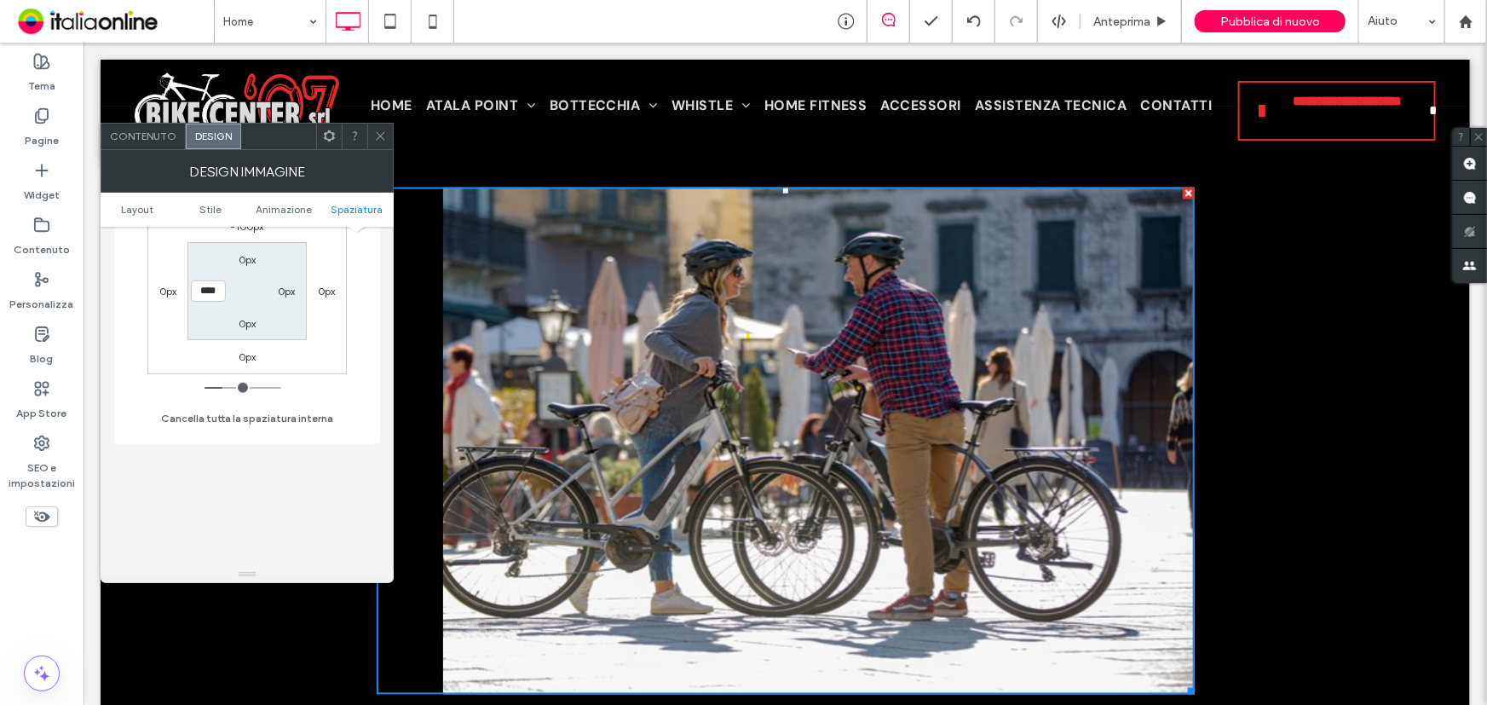
type input "**"
type input "****"
type input "**"
type input "****"
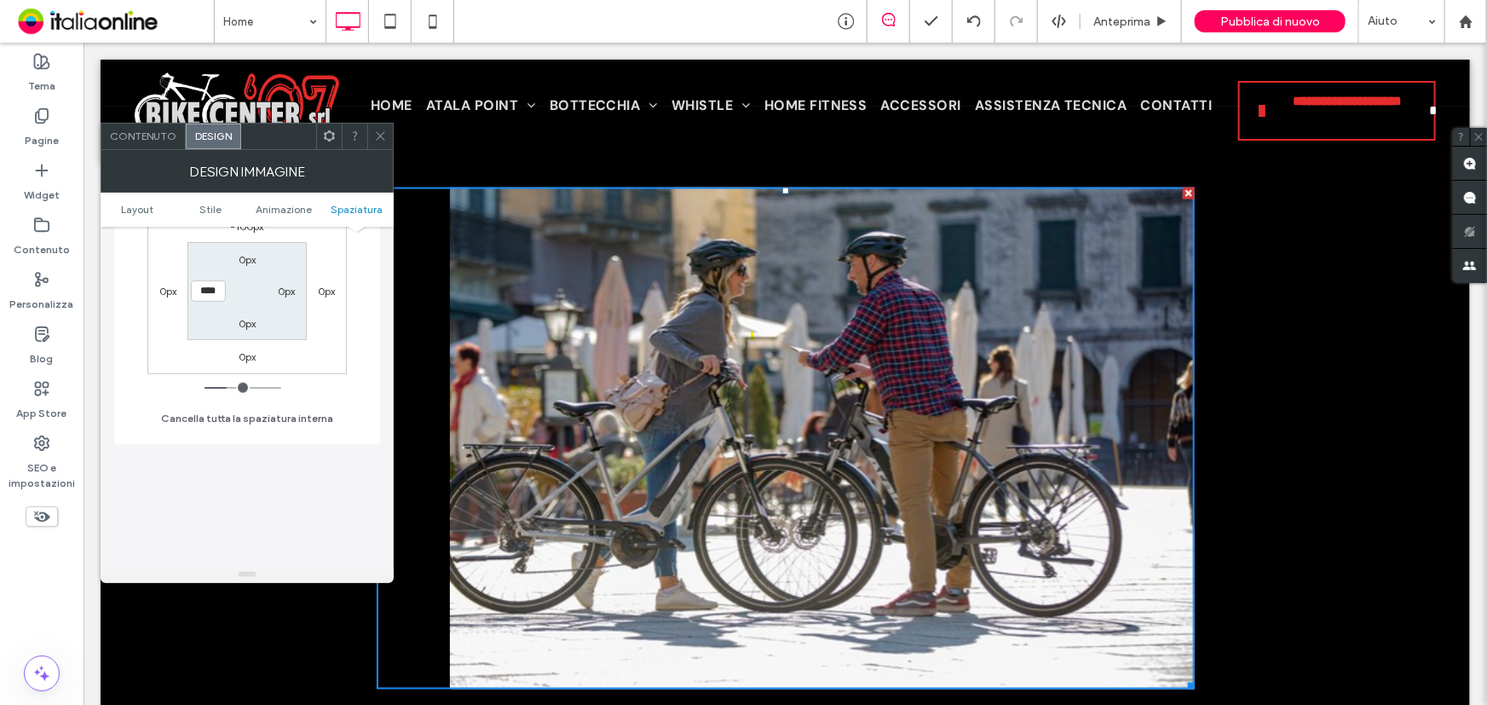
drag, startPoint x: 214, startPoint y: 388, endPoint x: 231, endPoint y: 383, distance: 17.6
click at [229, 389] on input "range" at bounding box center [242, 388] width 77 height 2
type input "***"
type input "*****"
type input "***"
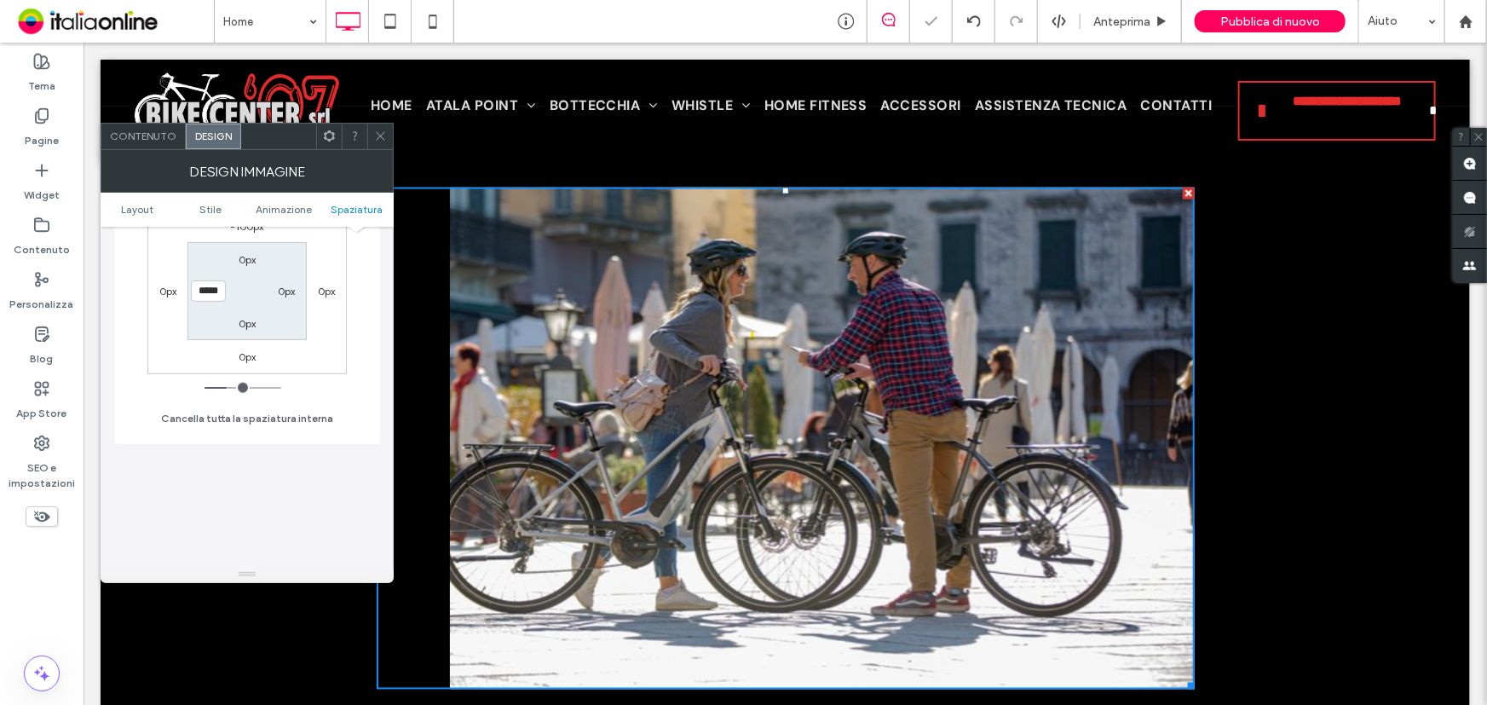
type input "*****"
type input "**"
type input "****"
type input "**"
type input "****"
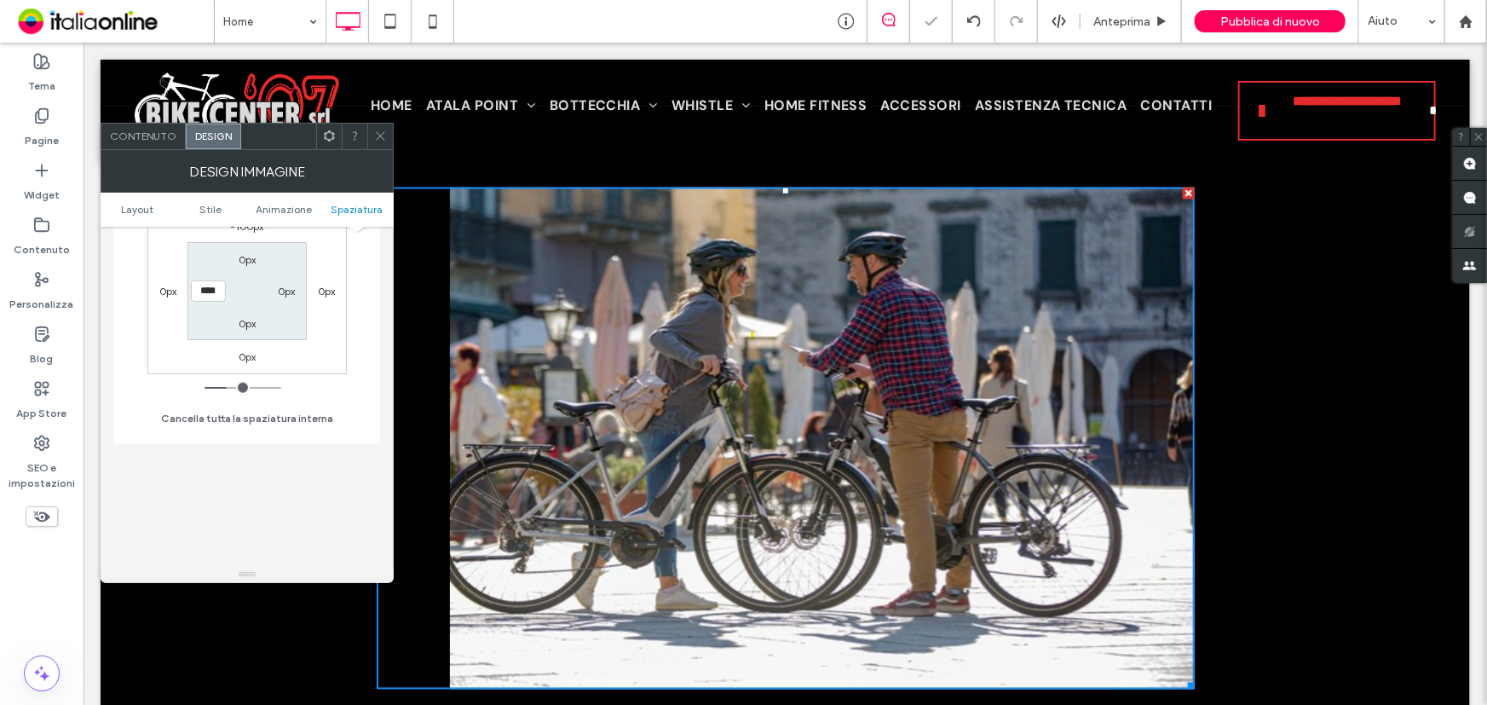
type input "**"
type input "****"
type input "**"
type input "****"
type input "**"
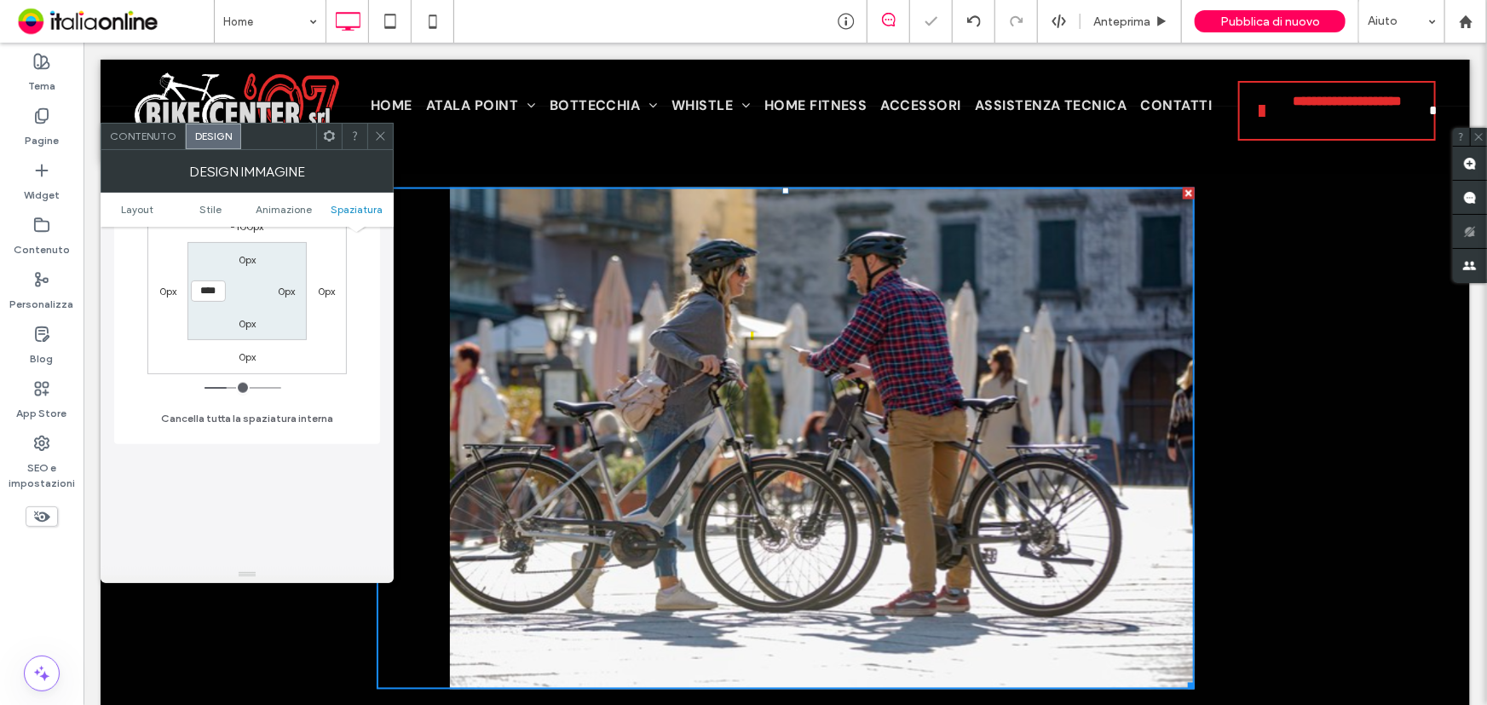
type input "****"
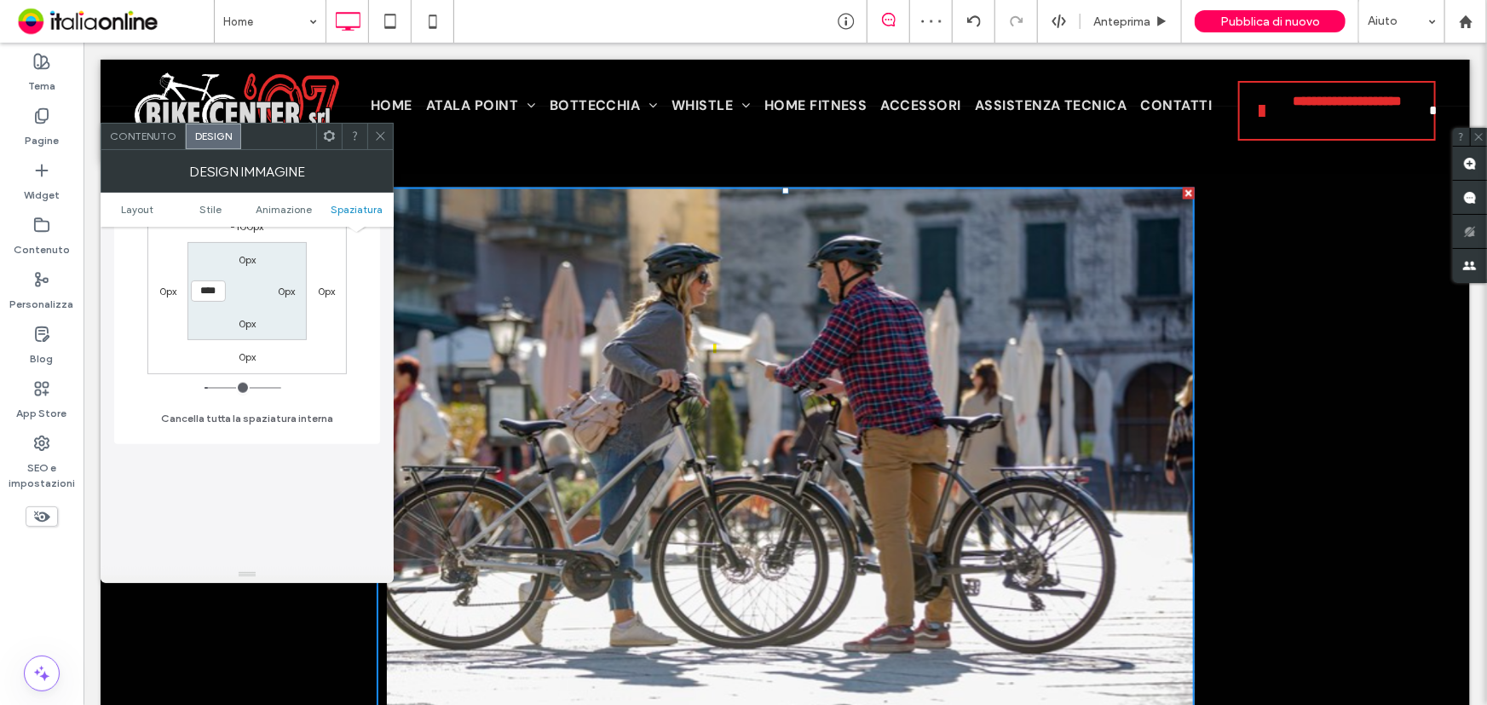
type input "*"
type input "***"
drag, startPoint x: 233, startPoint y: 389, endPoint x: 278, endPoint y: 329, distance: 74.3
type input "*"
click at [212, 389] on input "range" at bounding box center [242, 388] width 77 height 2
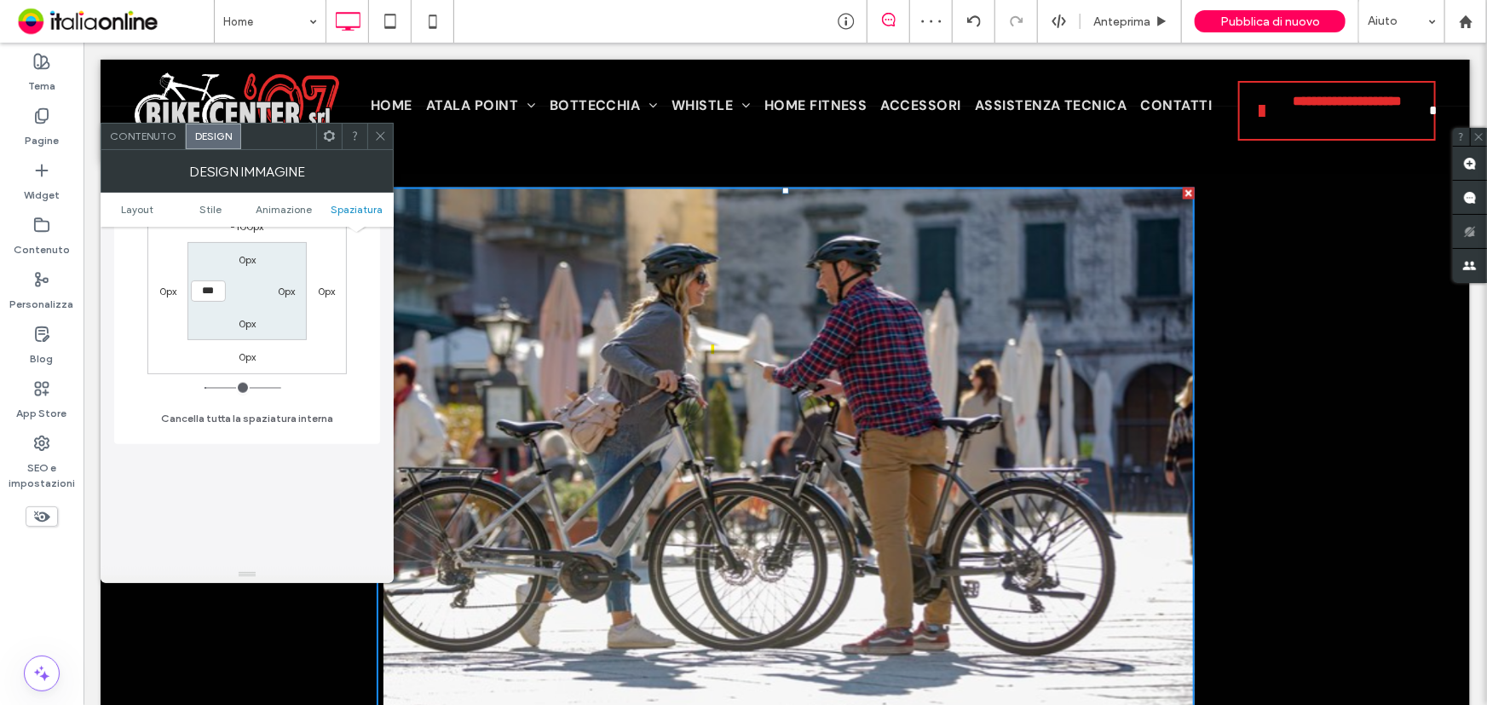
drag, startPoint x: 379, startPoint y: 136, endPoint x: 391, endPoint y: 163, distance: 29.0
click at [379, 136] on use at bounding box center [380, 136] width 9 height 9
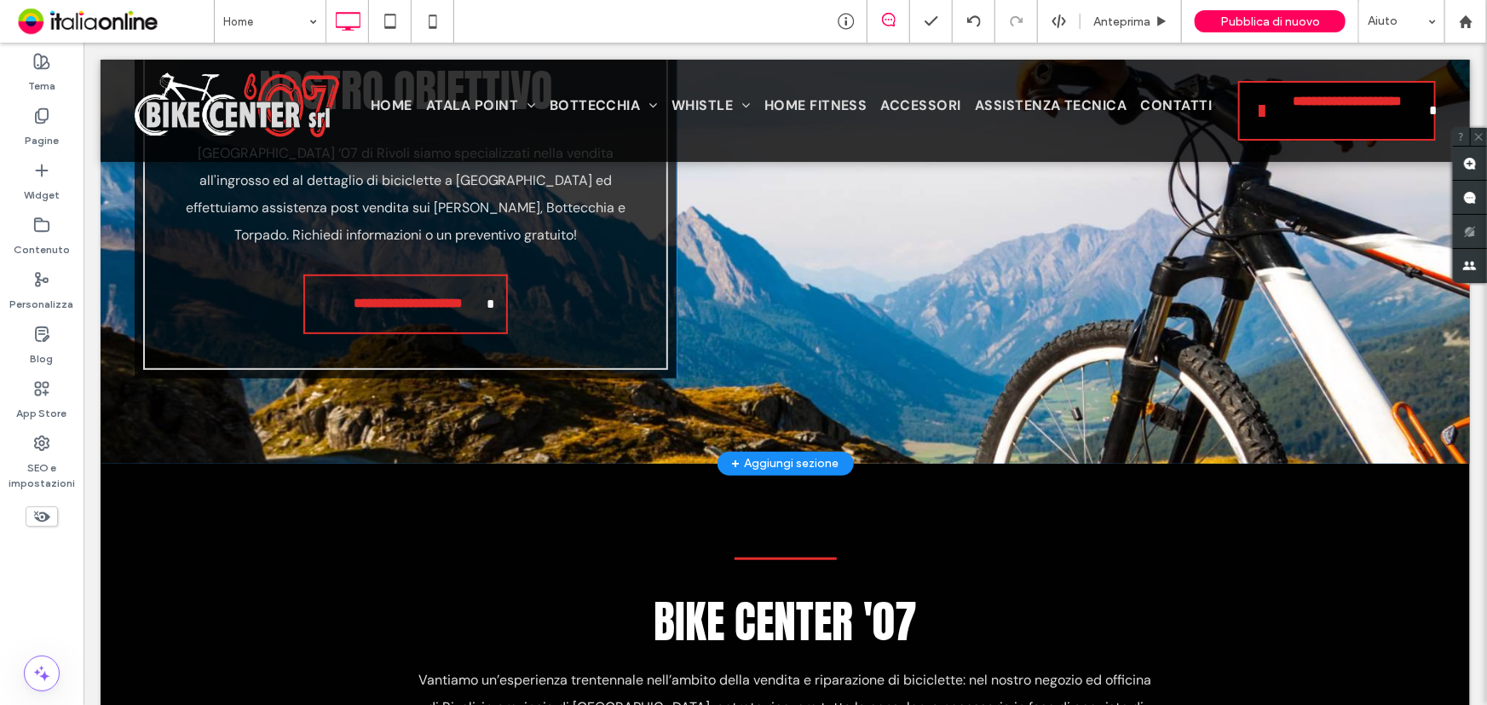
scroll to position [0, 0]
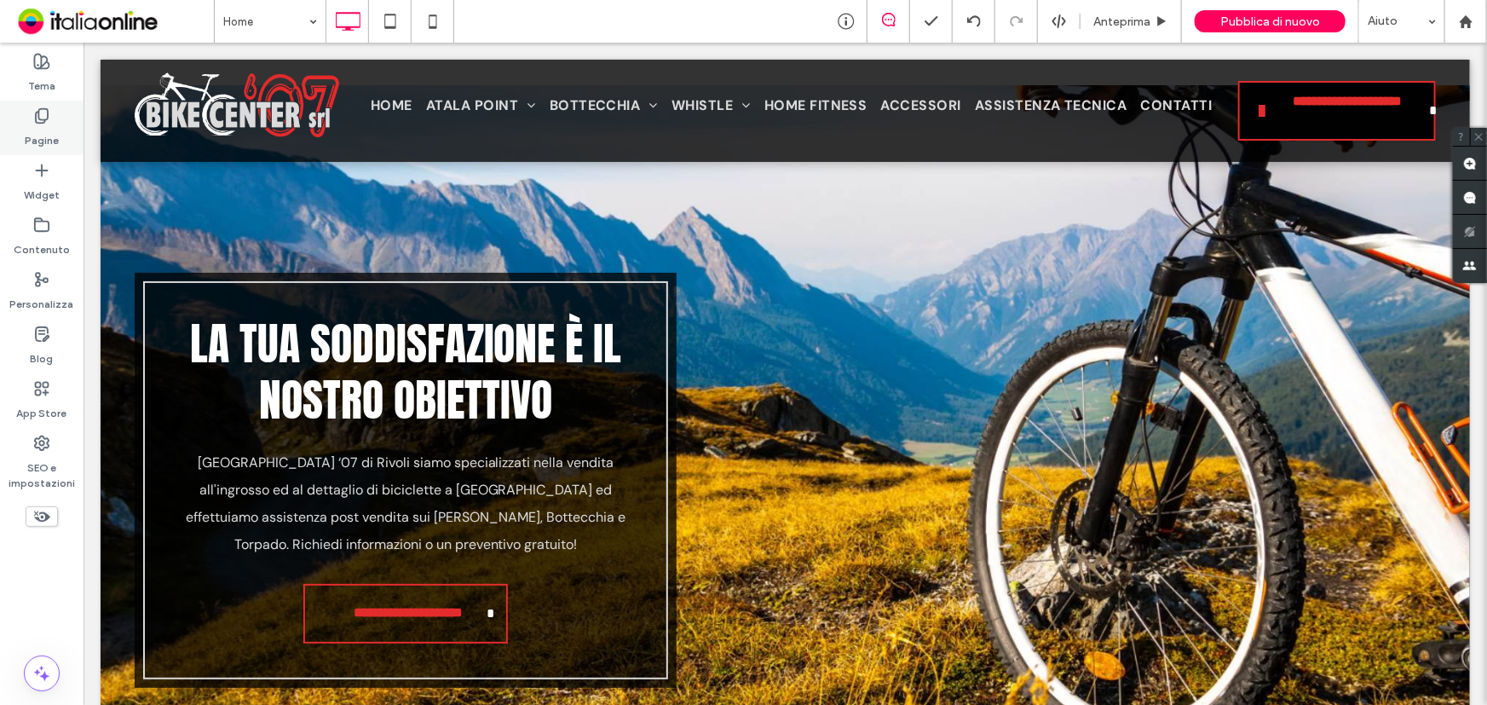
click at [45, 132] on label "Pagine" at bounding box center [42, 136] width 34 height 24
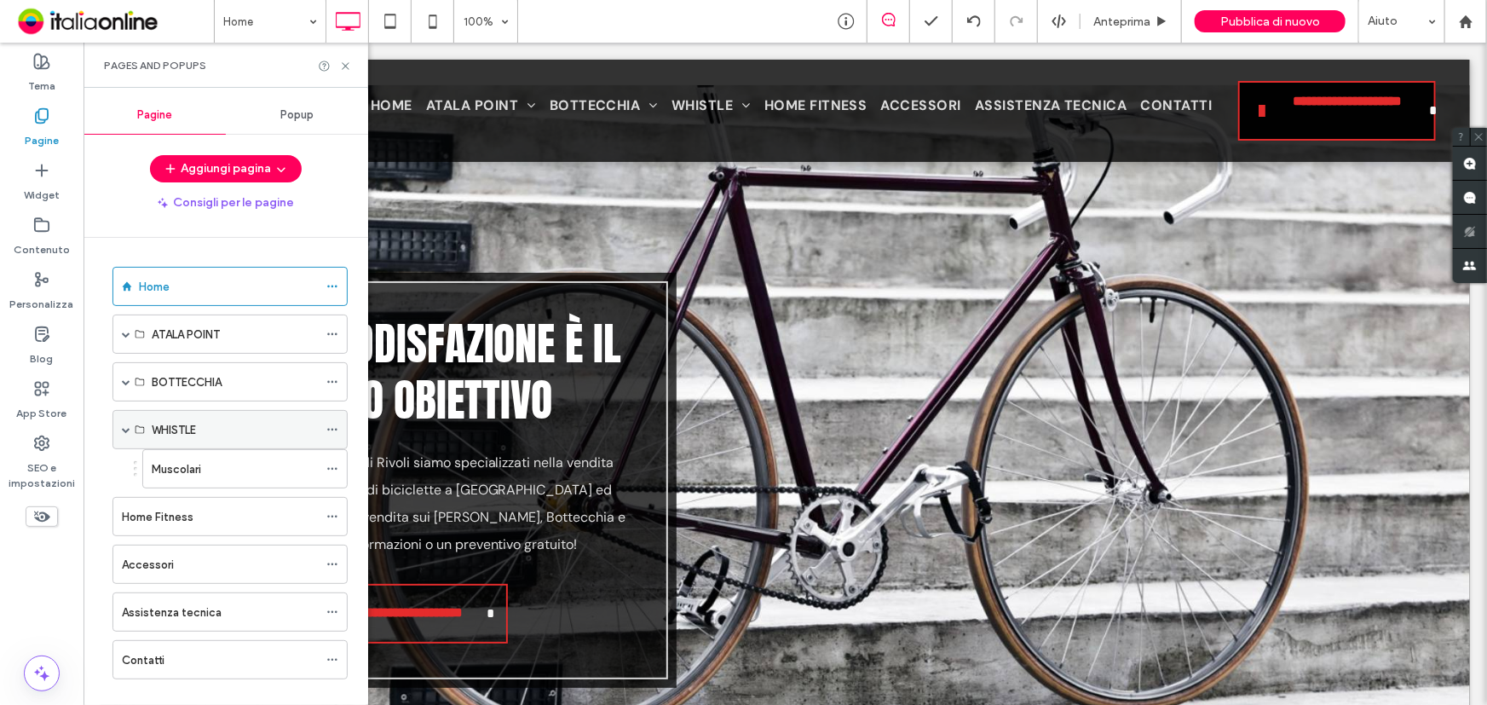
click at [203, 421] on div "WHISTLE" at bounding box center [235, 430] width 166 height 18
click at [209, 460] on div "Muscolari" at bounding box center [235, 469] width 166 height 18
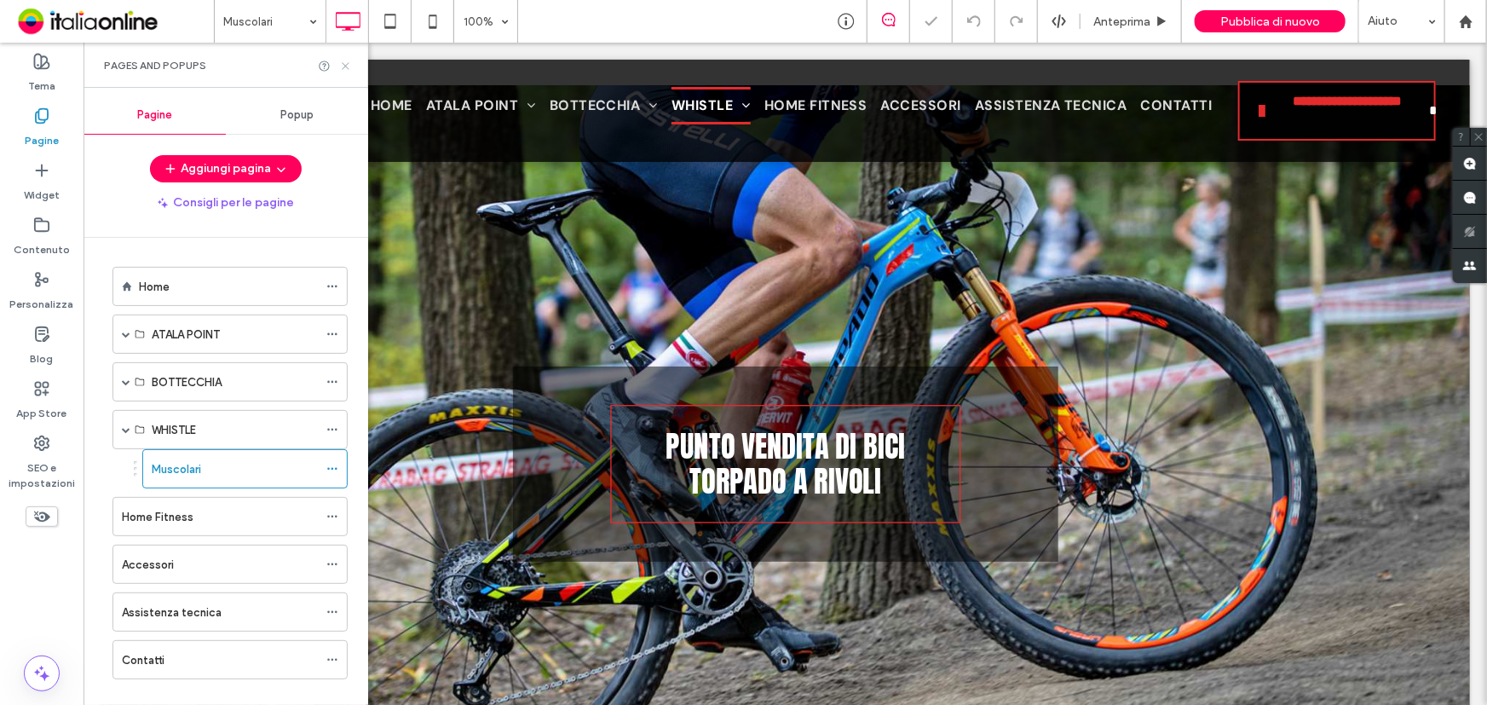
click at [351, 65] on icon at bounding box center [345, 66] width 13 height 13
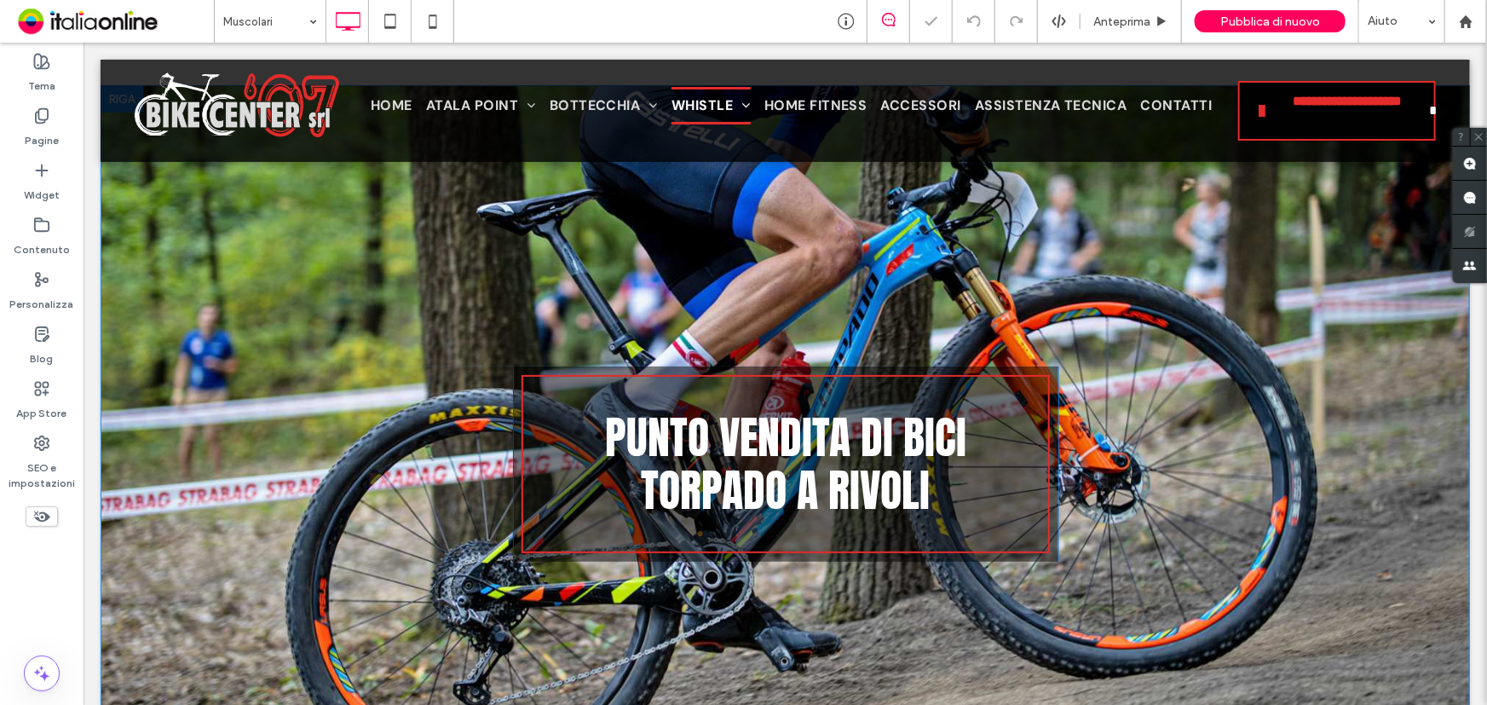
click at [239, 330] on div "Click To Paste PUNTO VENDITA DI BICI TORPADO A RIVOLI Click To Paste Click To P…" at bounding box center [784, 407] width 1369 height 647
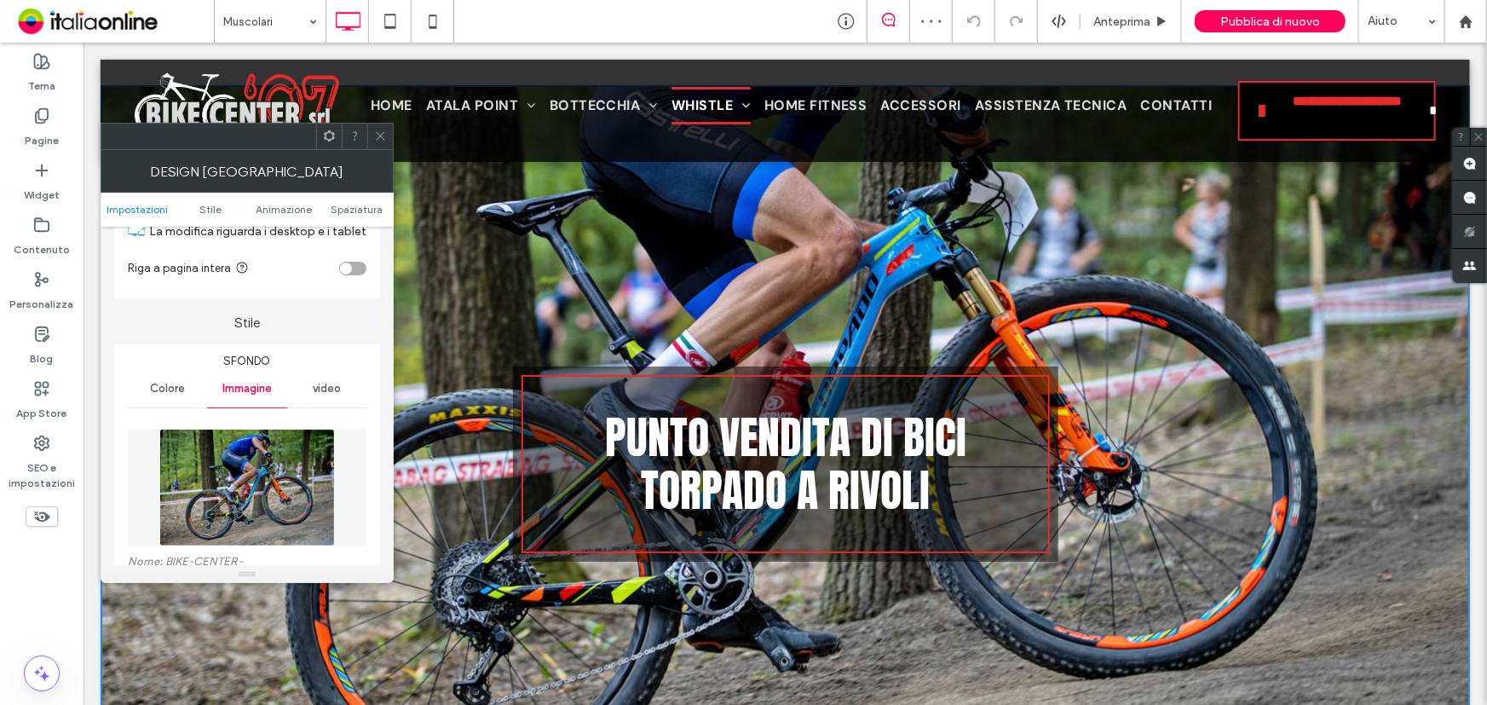
scroll to position [232, 0]
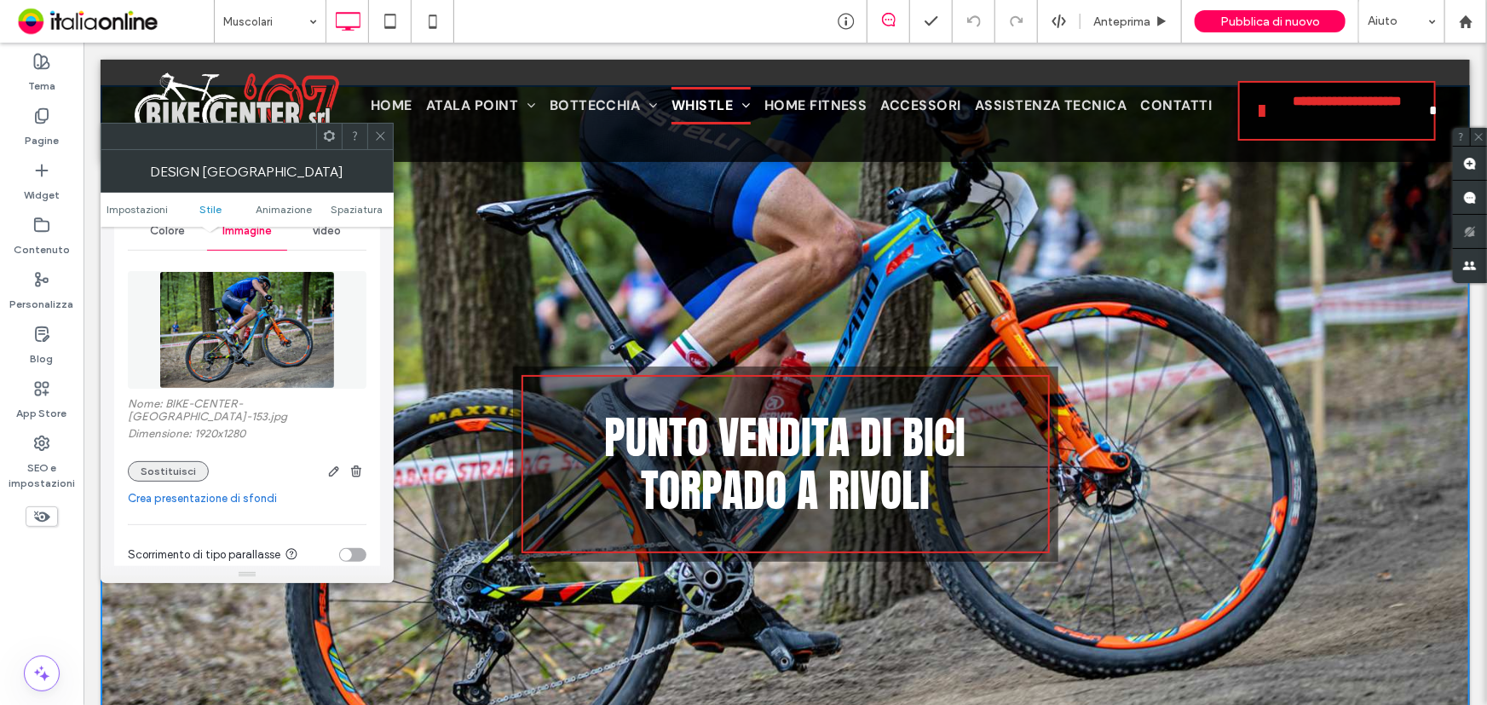
click at [180, 461] on button "Sostituisci" at bounding box center [168, 471] width 81 height 20
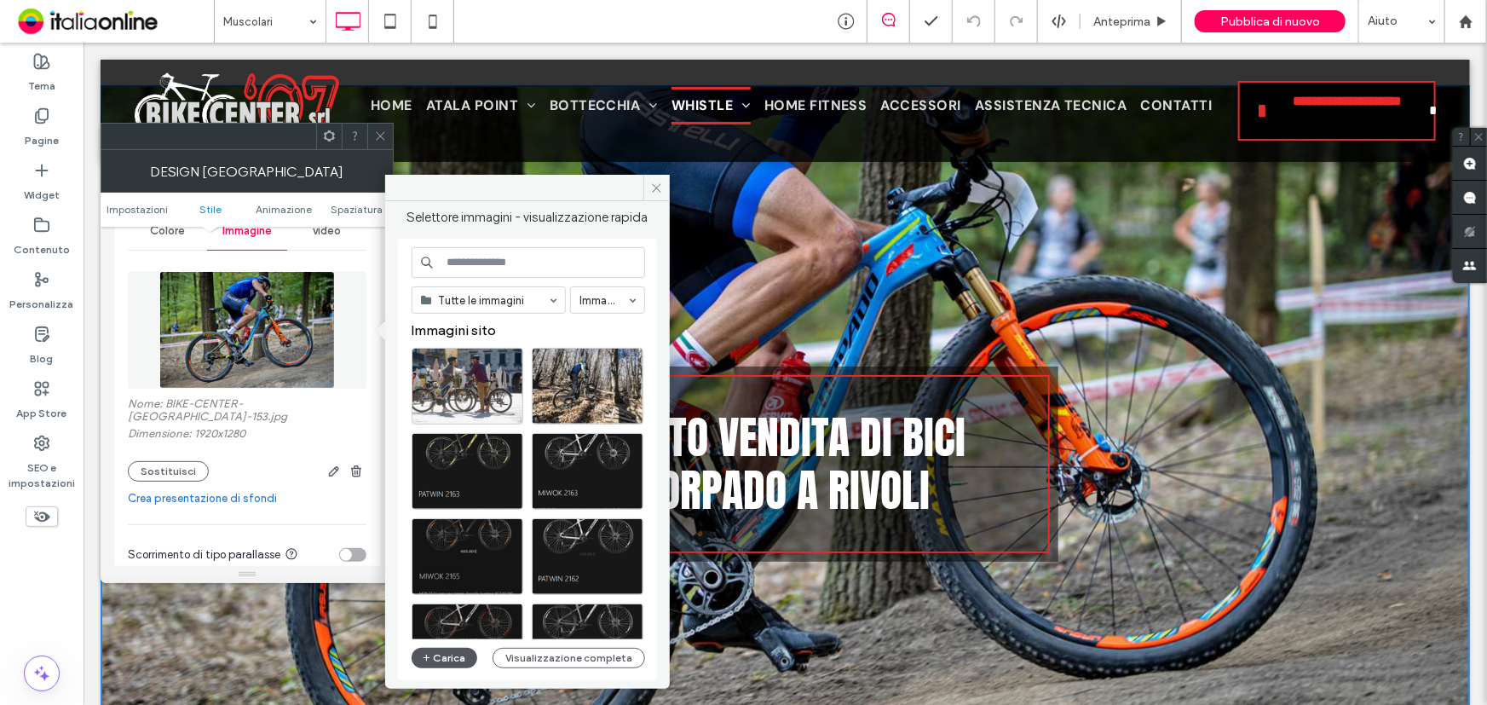
click at [452, 661] on button "Carica" at bounding box center [445, 658] width 66 height 20
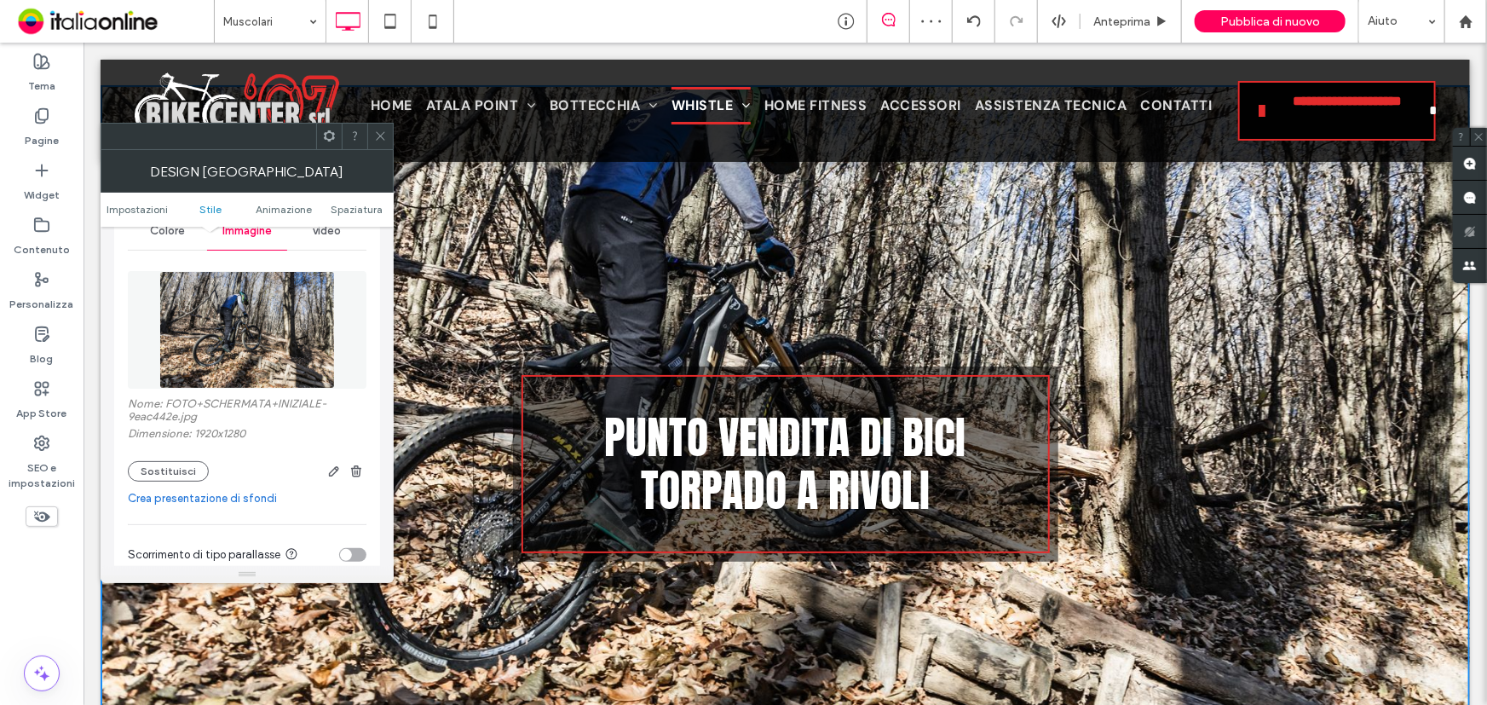
click at [380, 128] on span at bounding box center [380, 137] width 13 height 26
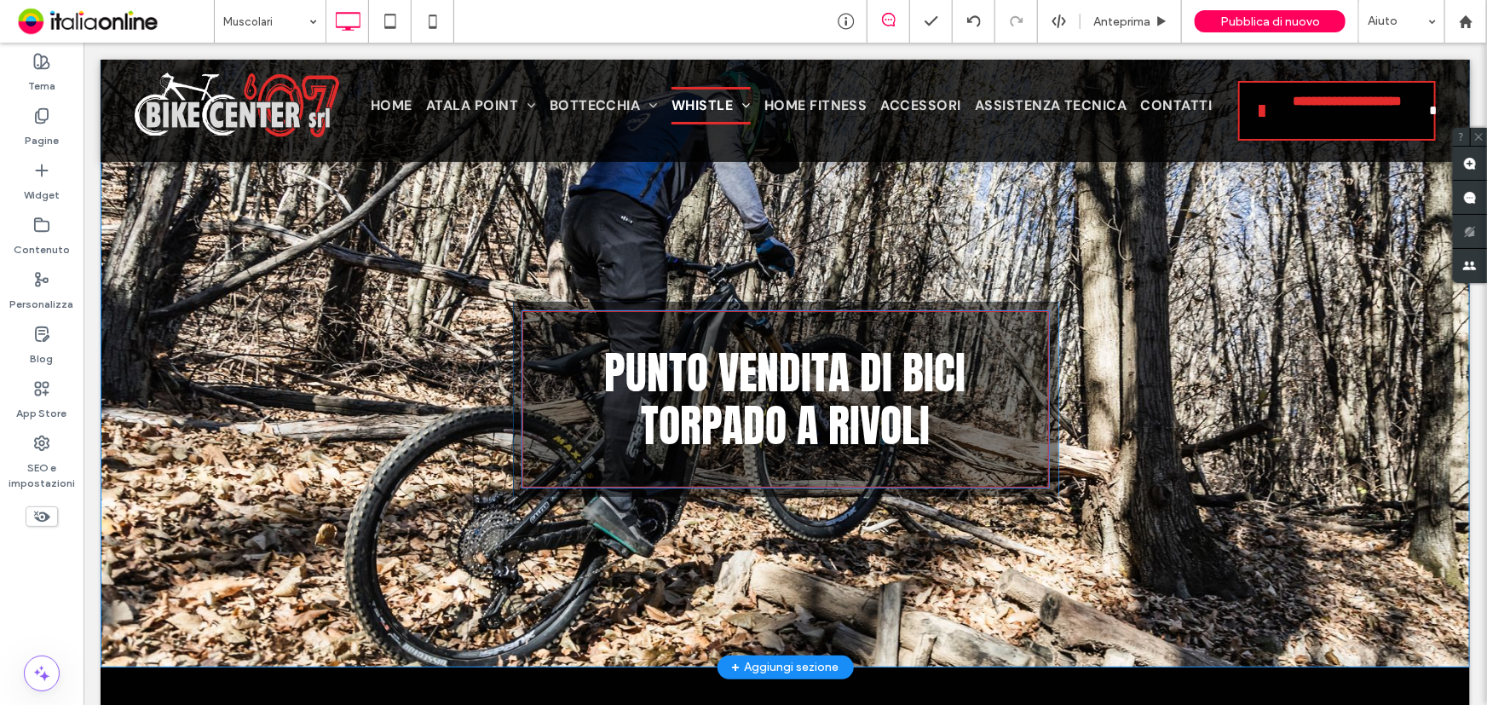
scroll to position [154, 0]
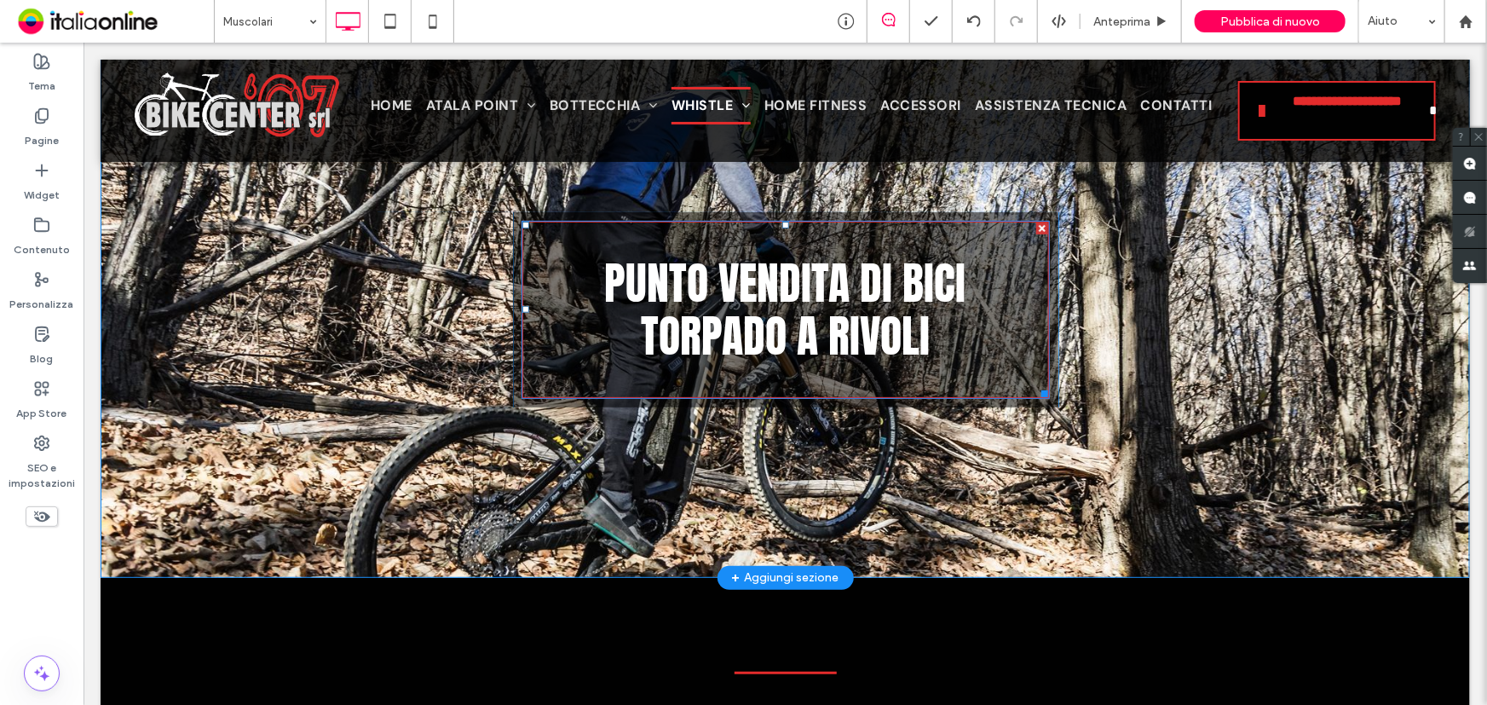
click at [851, 302] on span "PUNTO VENDITA DI BICI TORPADO A RIVOLI" at bounding box center [784, 308] width 361 height 119
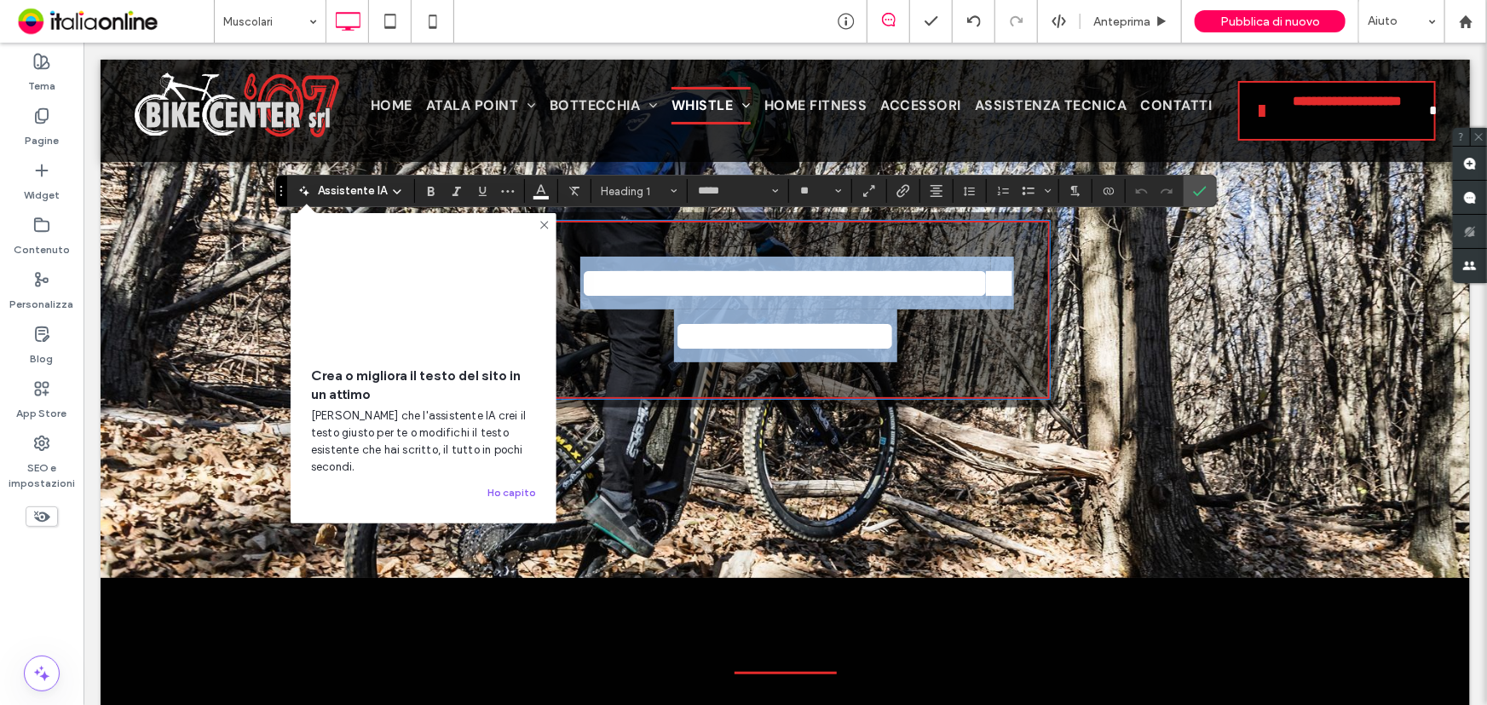
type input "*******"
type input "**"
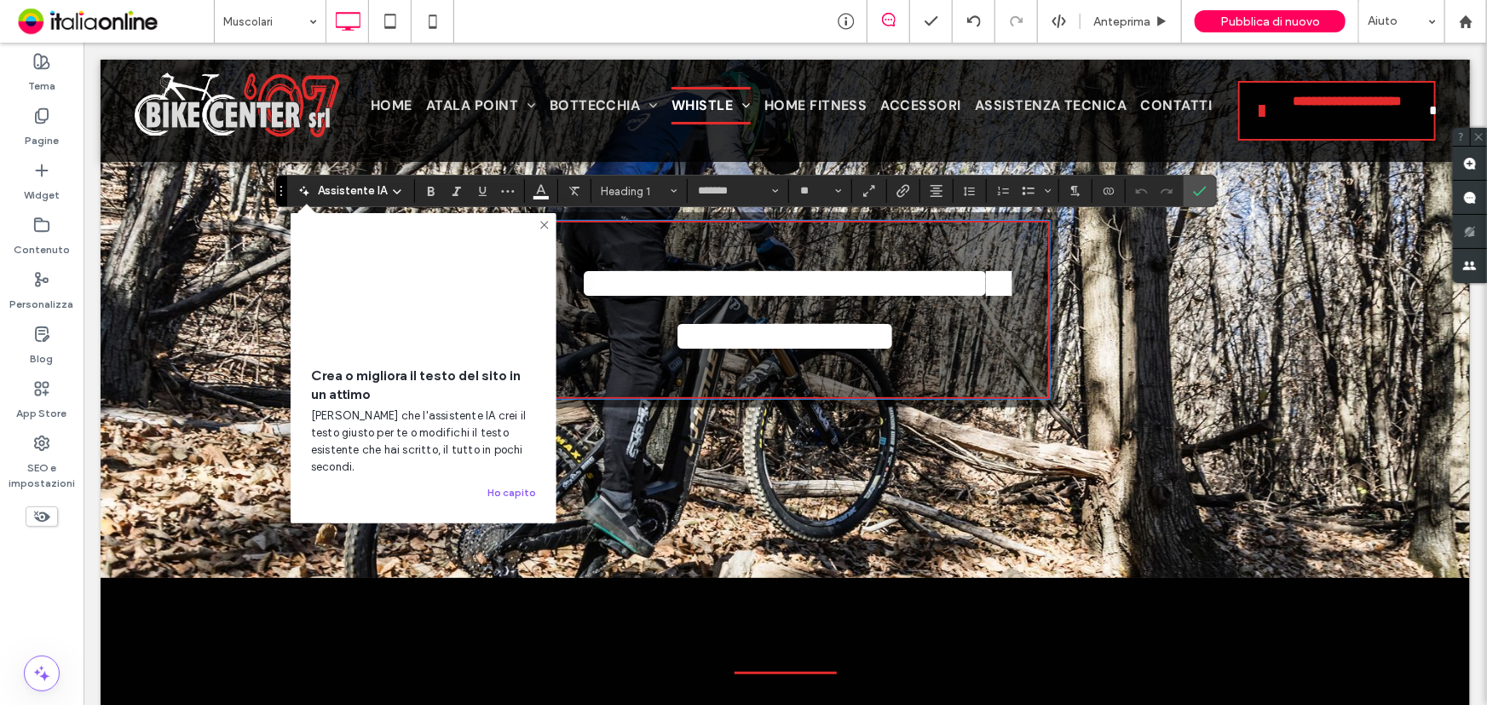
scroll to position [5, 0]
click at [851, 336] on h1 "**********" at bounding box center [784, 309] width 457 height 107
type input "*****"
type input "**"
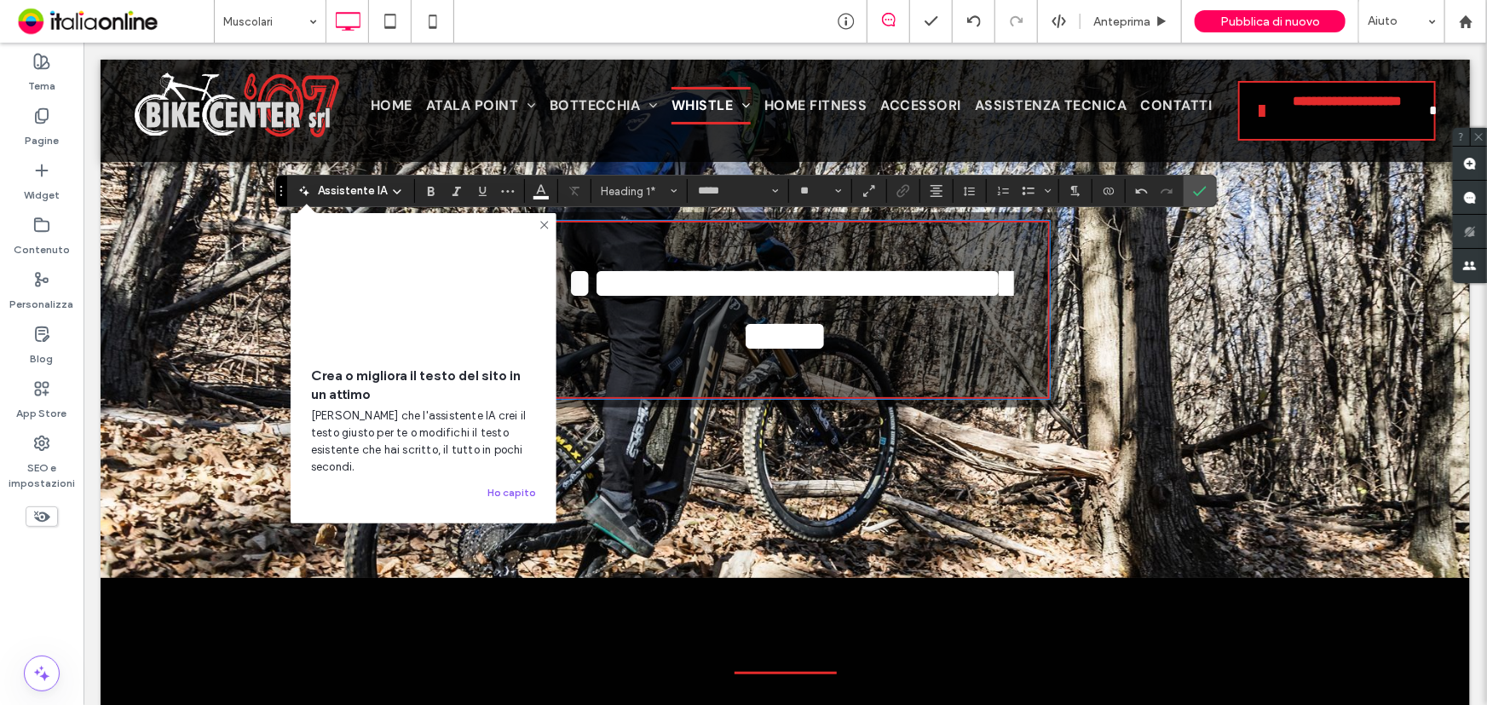
type input "*******"
type input "**"
click at [1193, 187] on icon "Conferma" at bounding box center [1200, 191] width 14 height 14
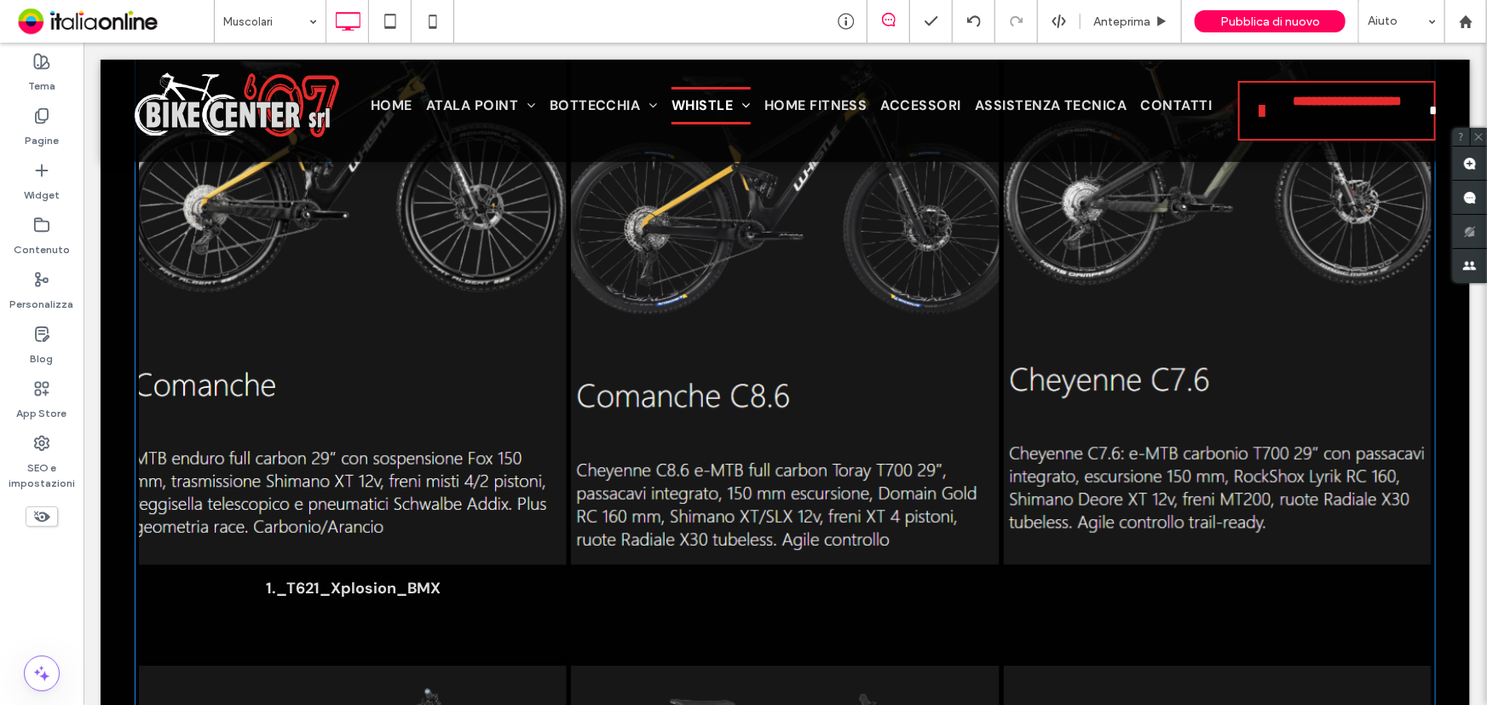
scroll to position [3331, 0]
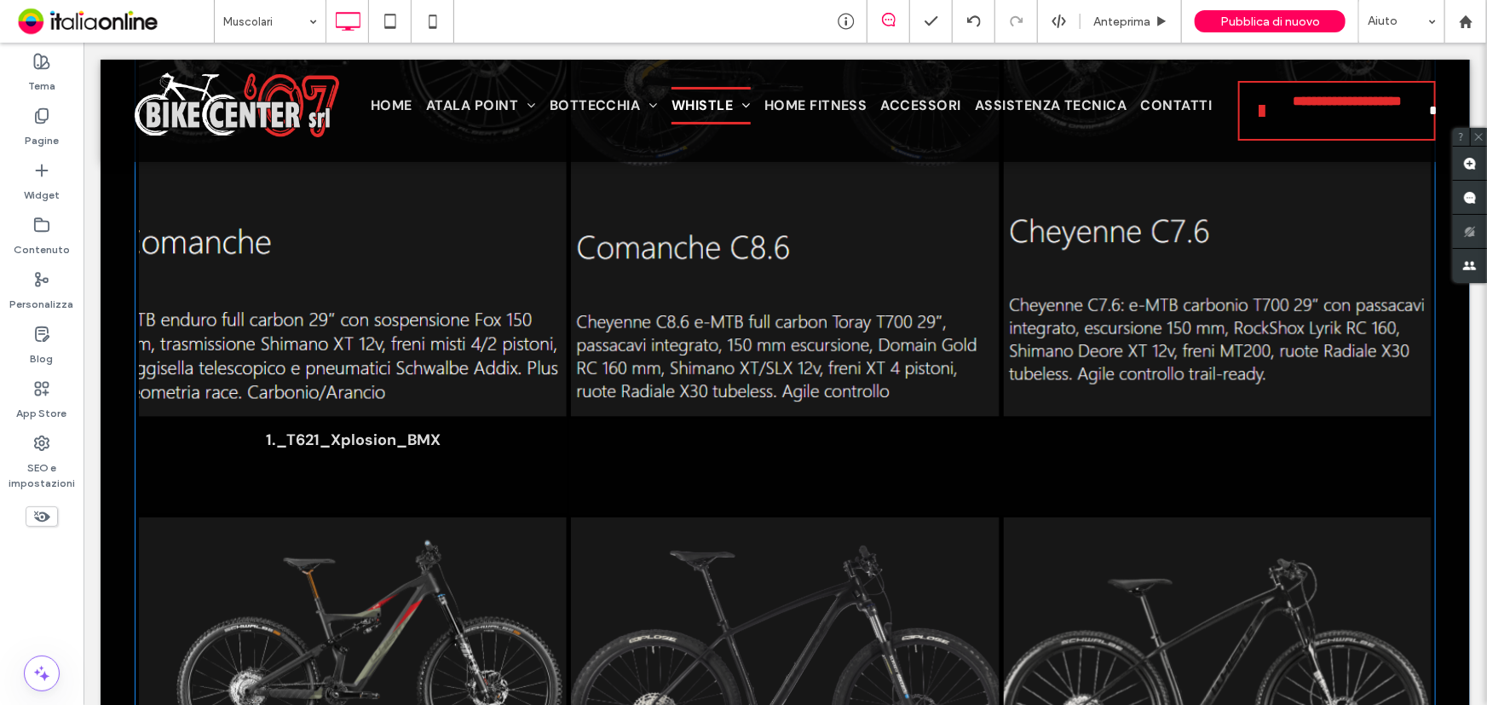
click at [378, 447] on span "1._T621_Xplosion_BMX Button" at bounding box center [352, 464] width 428 height 97
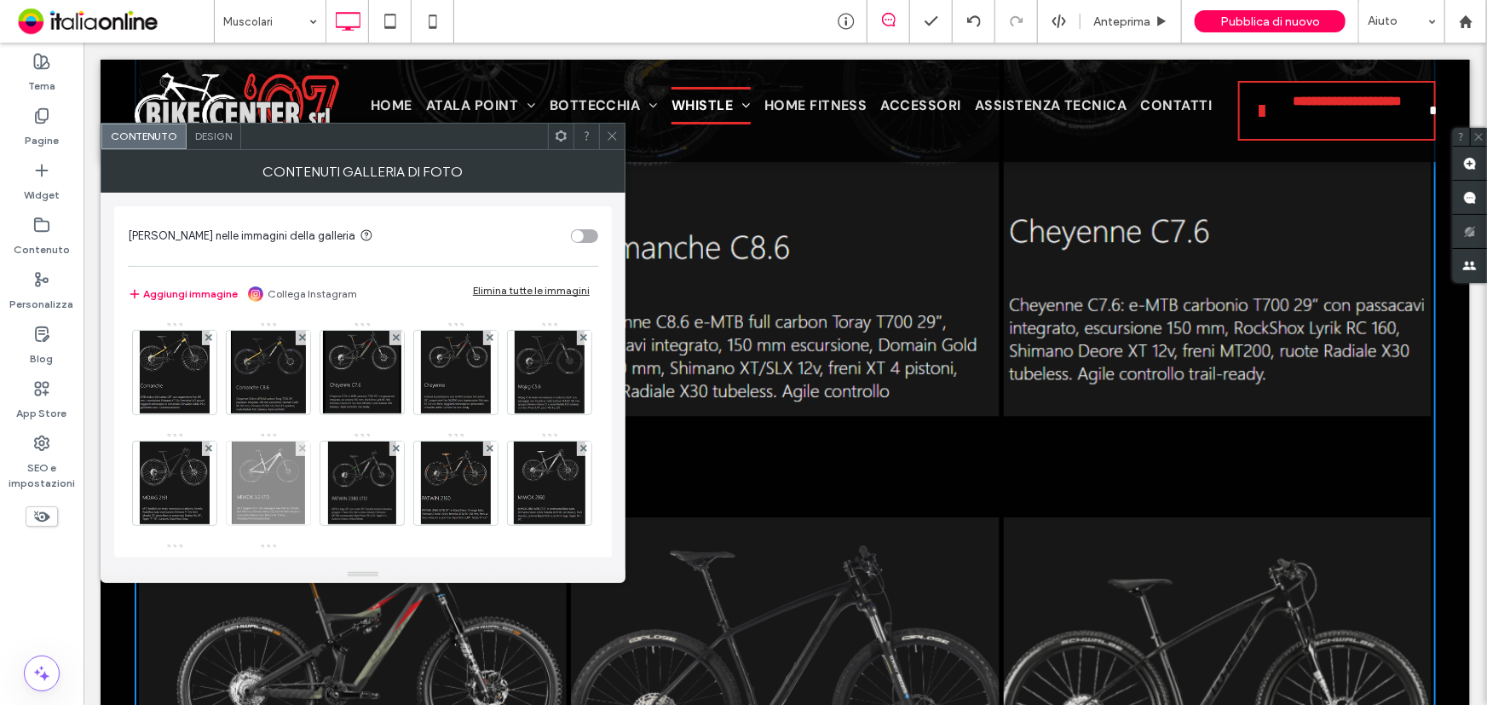
click at [304, 474] on img at bounding box center [268, 483] width 72 height 84
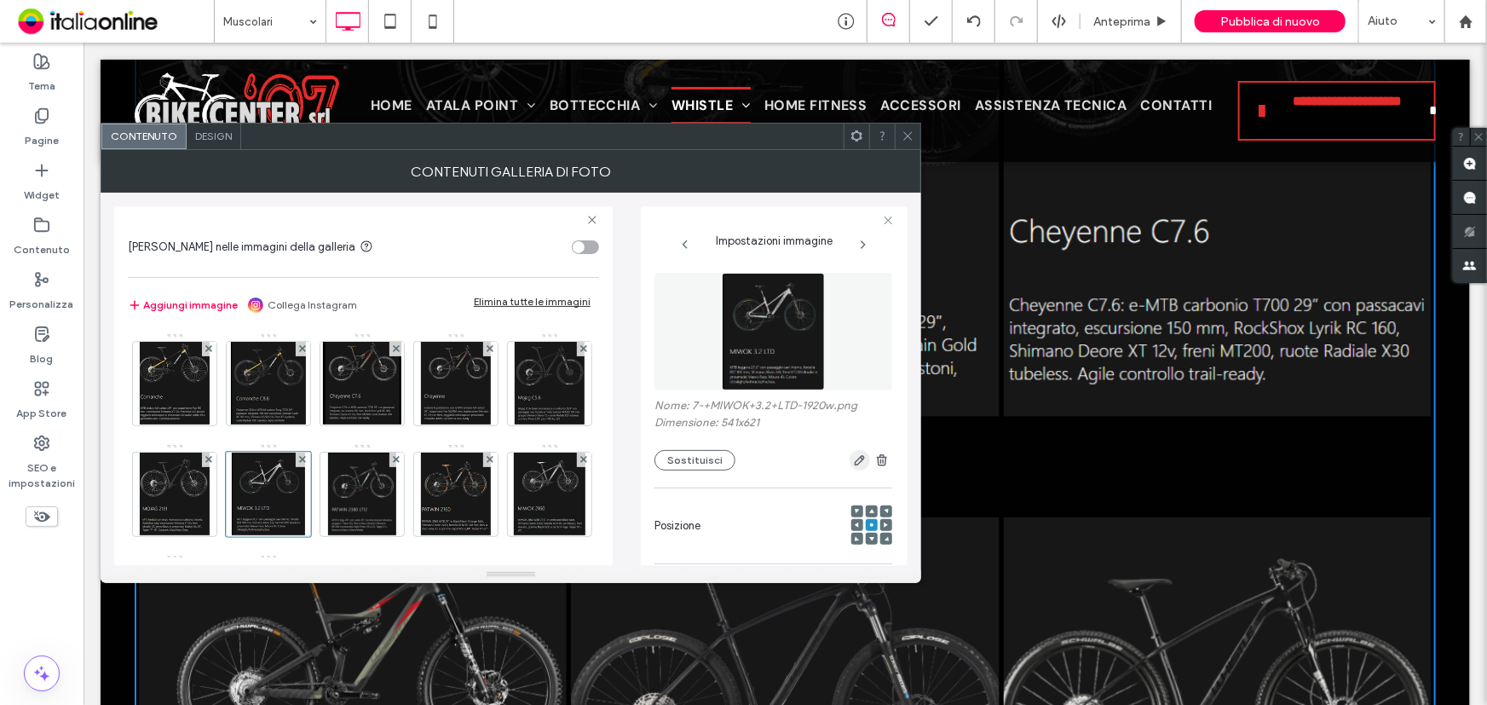
click at [849, 465] on span "button" at bounding box center [859, 460] width 20 height 20
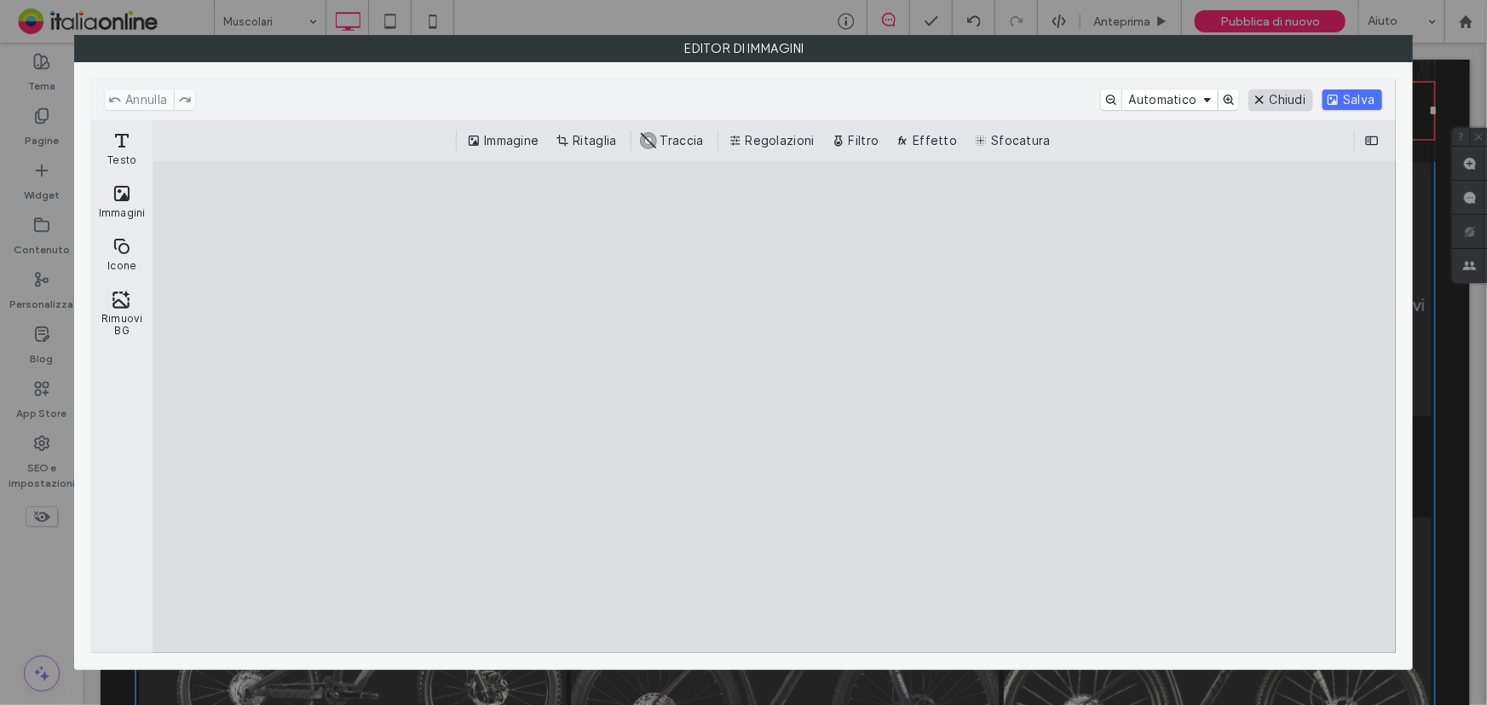
click at [1283, 100] on button "Chiudi" at bounding box center [1281, 99] width 64 height 20
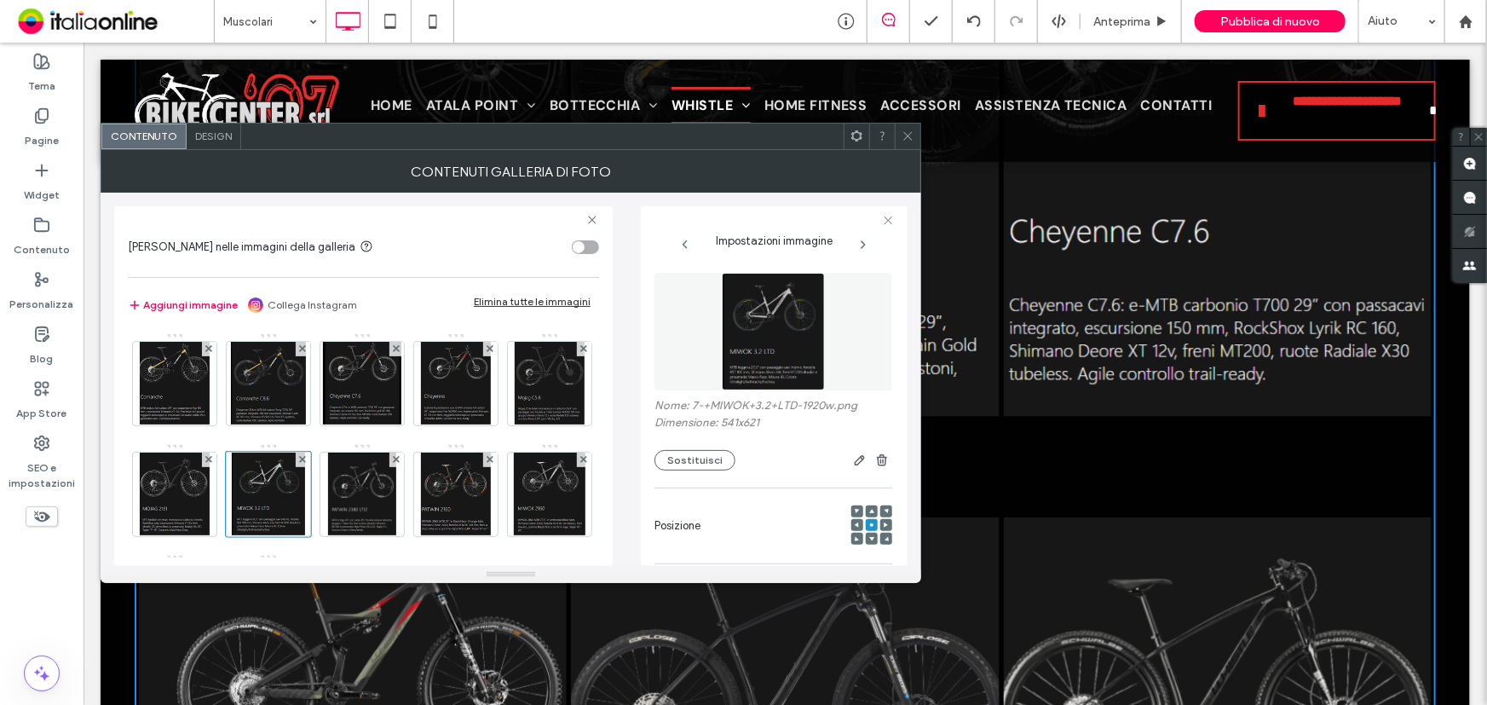
drag, startPoint x: 896, startPoint y: 135, endPoint x: 858, endPoint y: 197, distance: 73.1
click at [896, 135] on div at bounding box center [908, 137] width 26 height 26
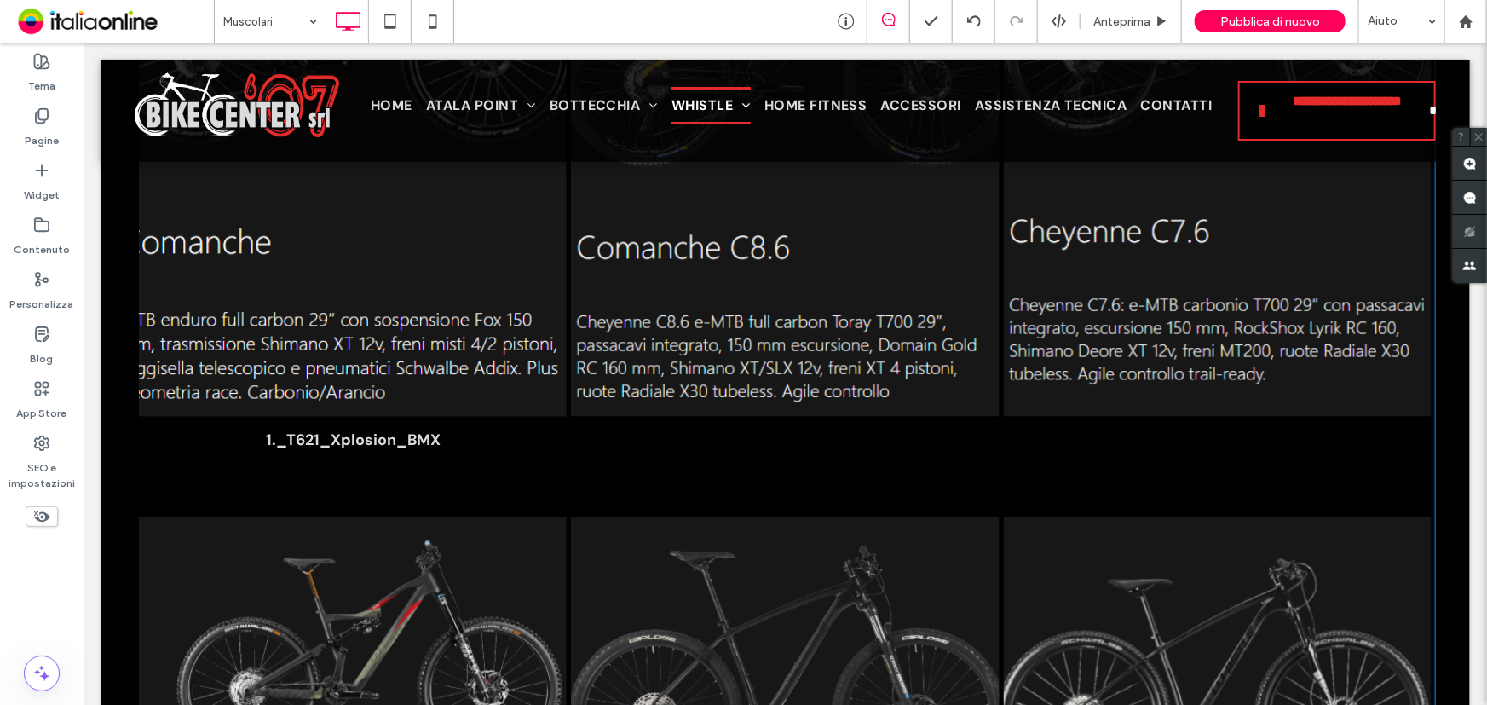
click at [308, 362] on link at bounding box center [351, 146] width 453 height 571
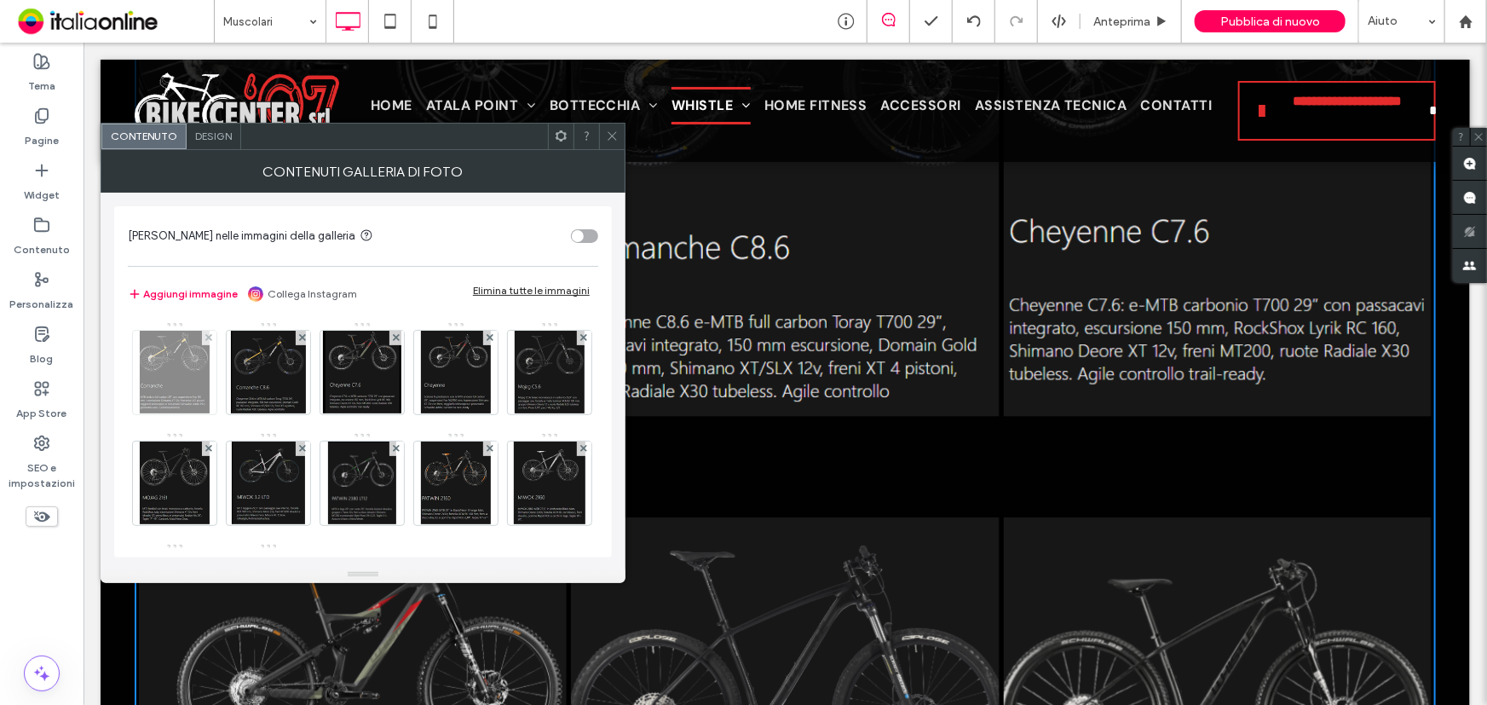
click at [167, 374] on img at bounding box center [174, 373] width 69 height 84
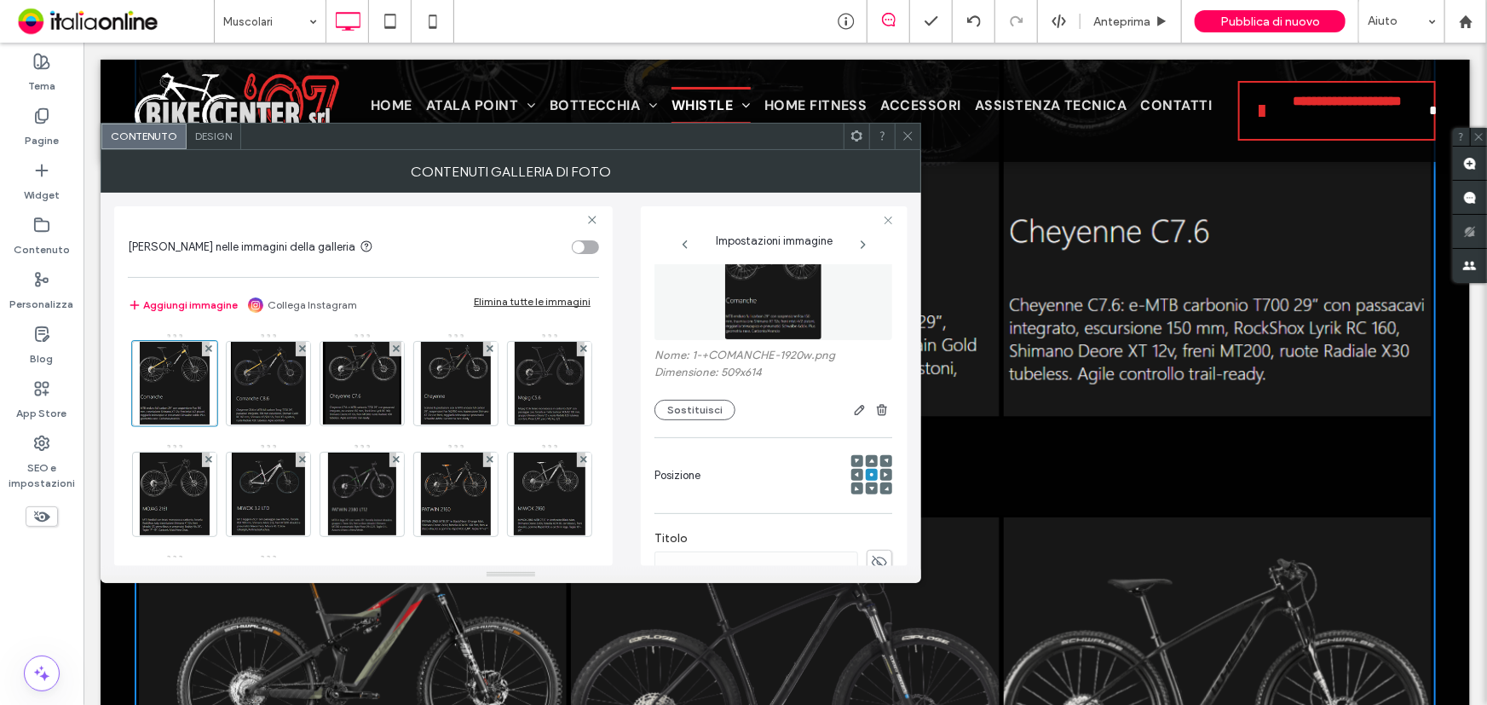
scroll to position [77, 0]
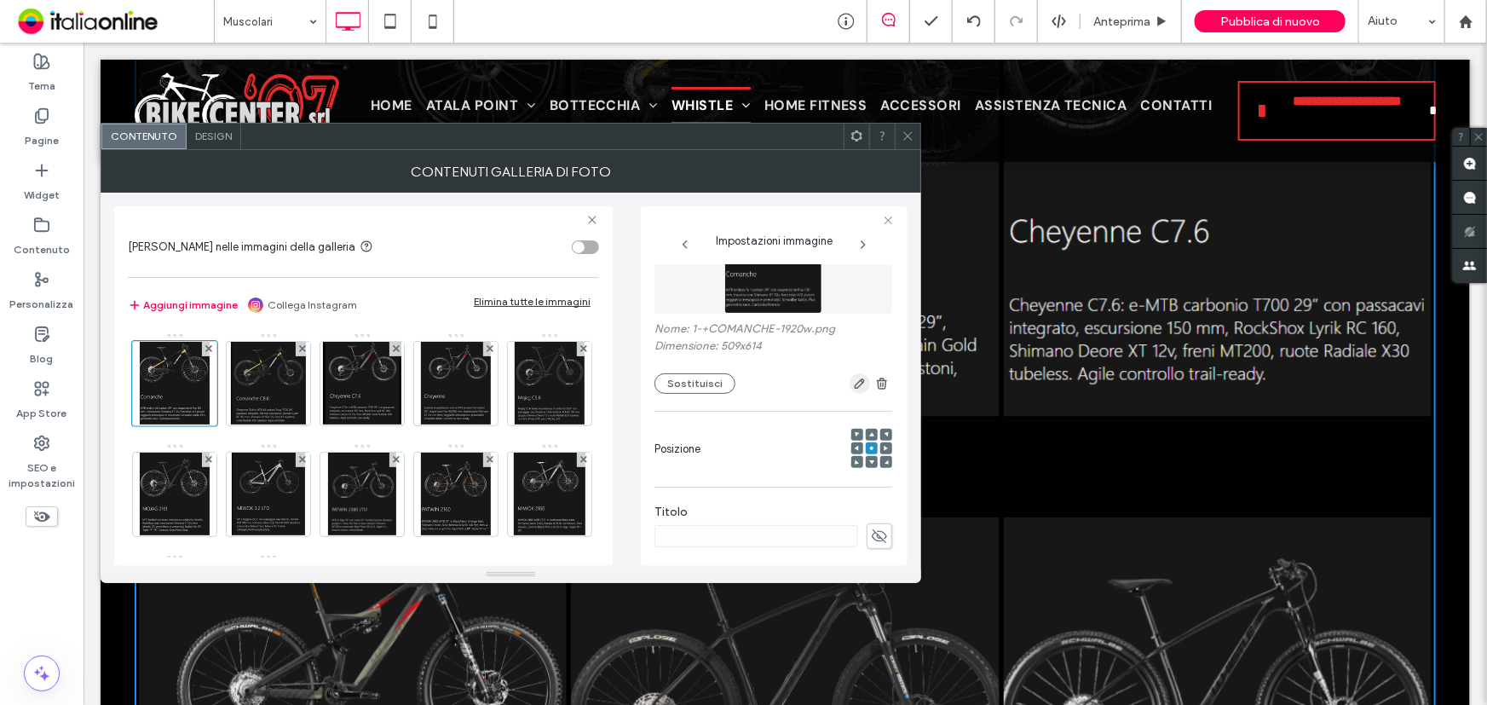
click at [853, 383] on icon "button" at bounding box center [860, 384] width 14 height 14
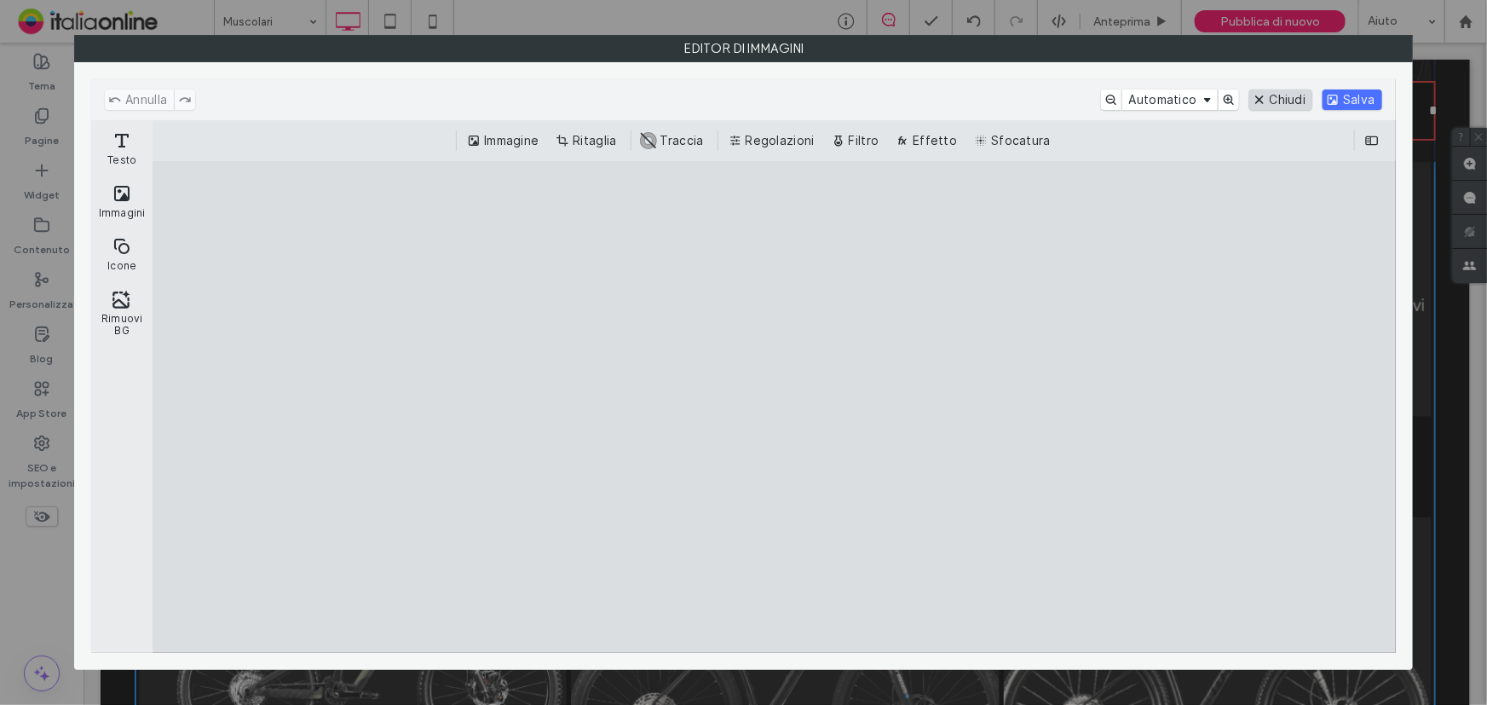
click at [1266, 102] on button "Chiudi" at bounding box center [1281, 99] width 64 height 20
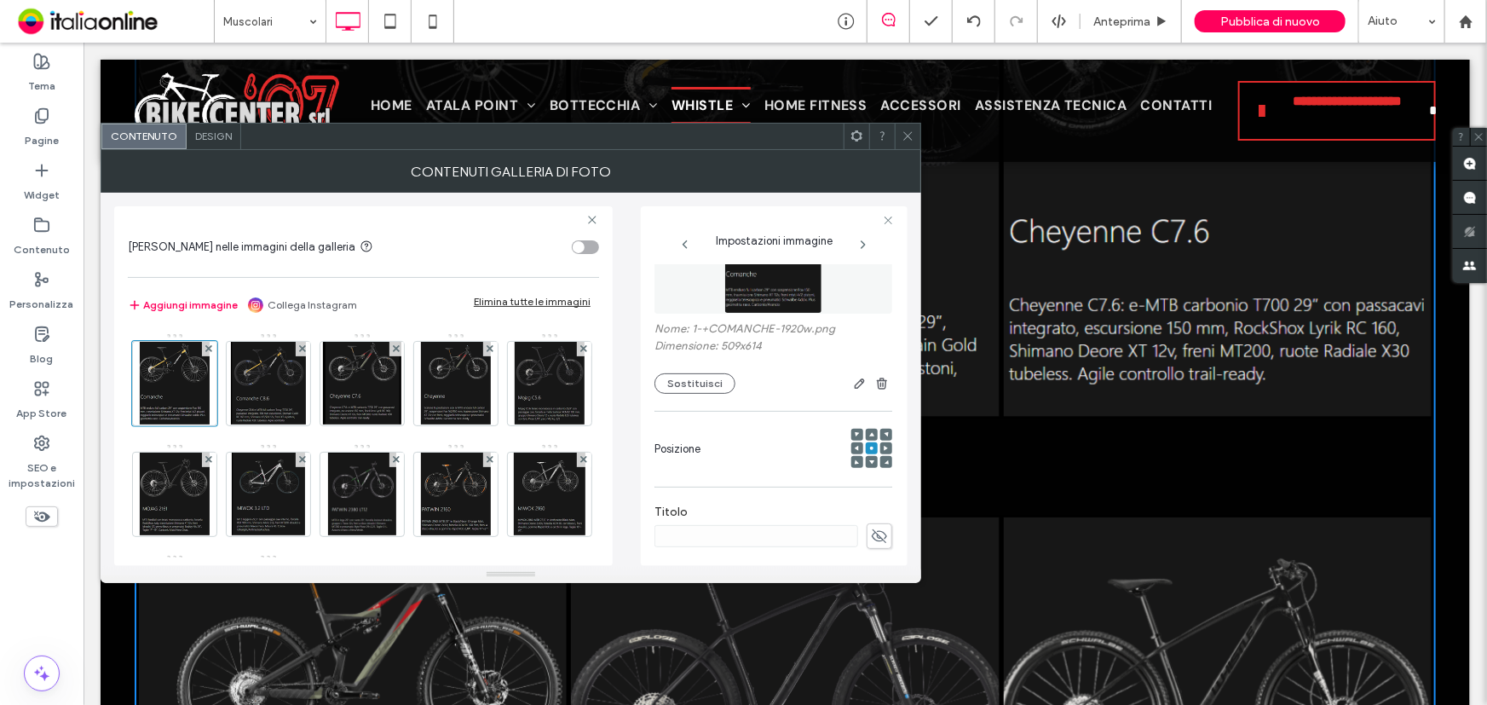
click at [908, 144] on span at bounding box center [907, 137] width 13 height 26
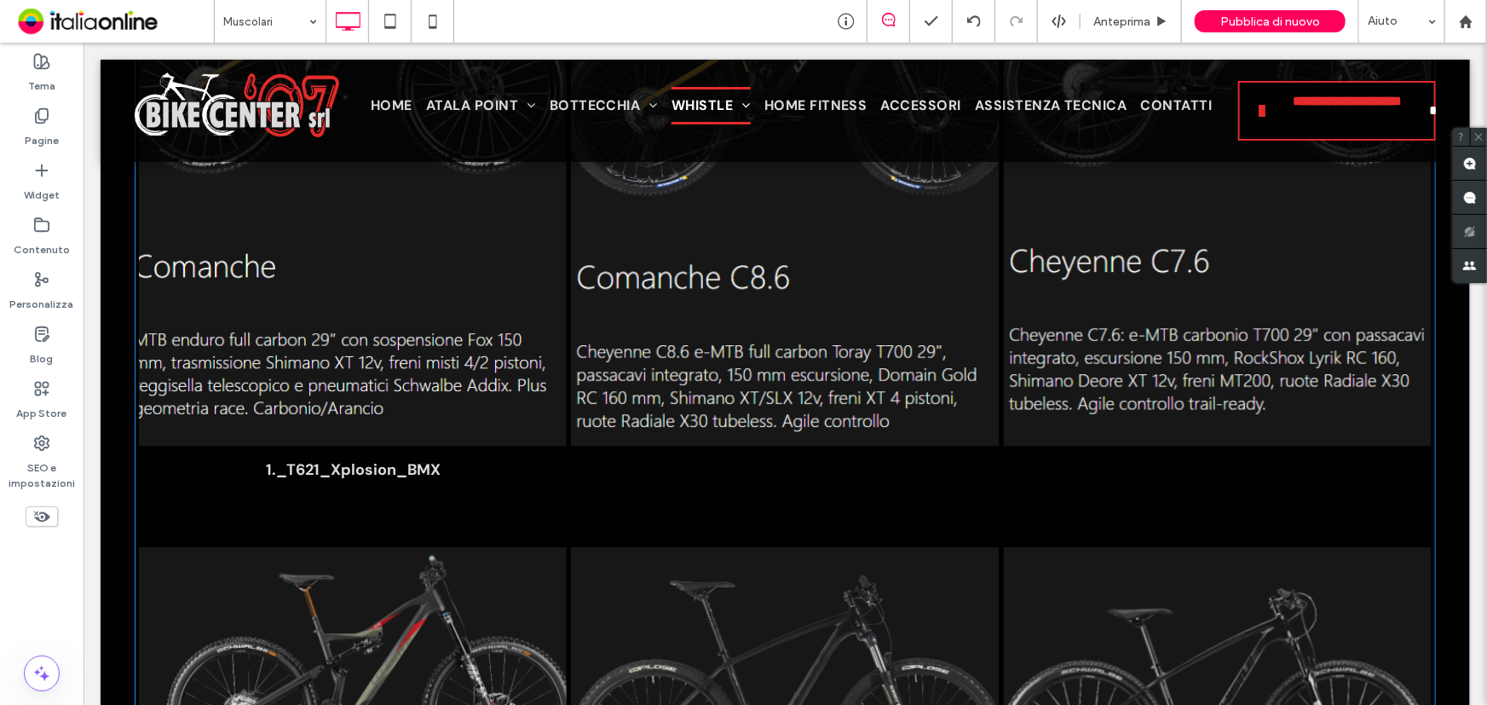
scroll to position [3331, 0]
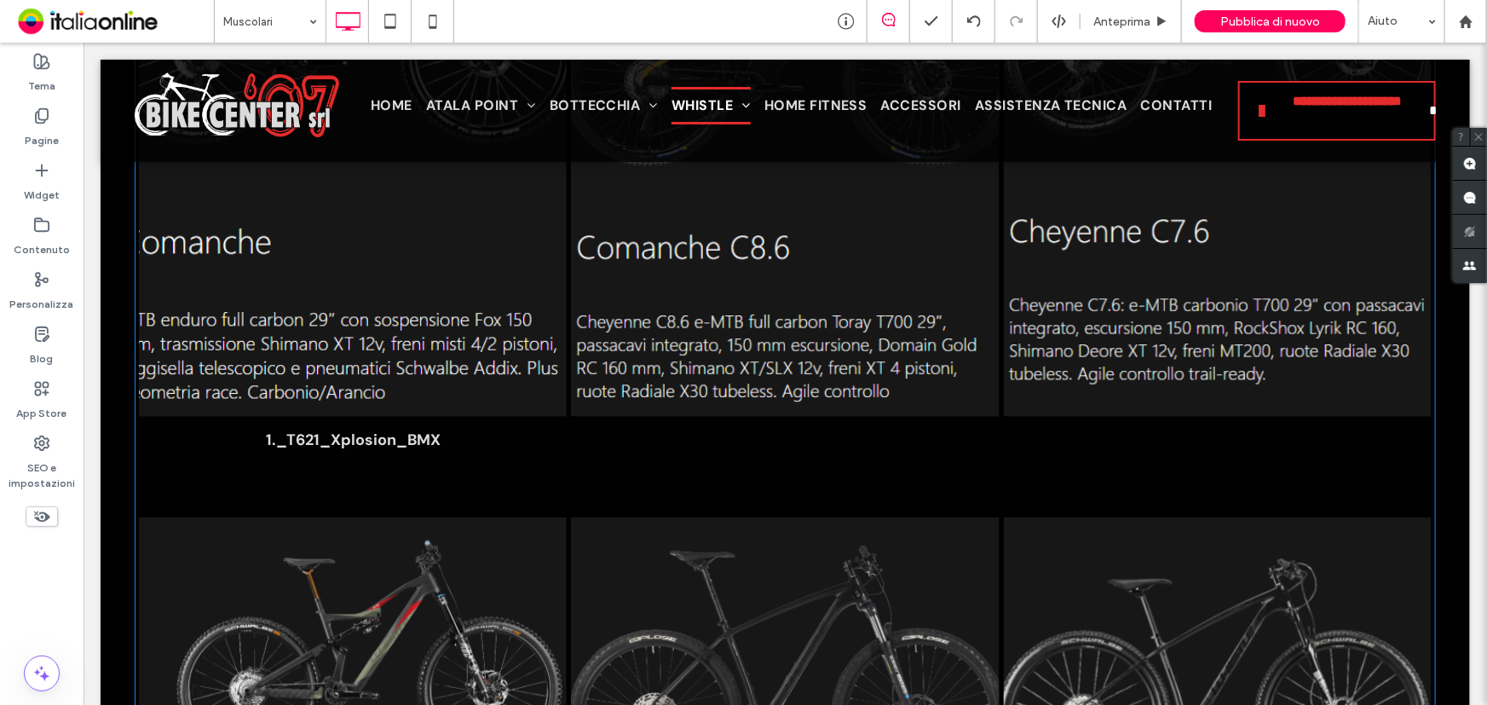
click at [370, 469] on span "1._T621_Xplosion_BMX Button" at bounding box center [352, 464] width 428 height 97
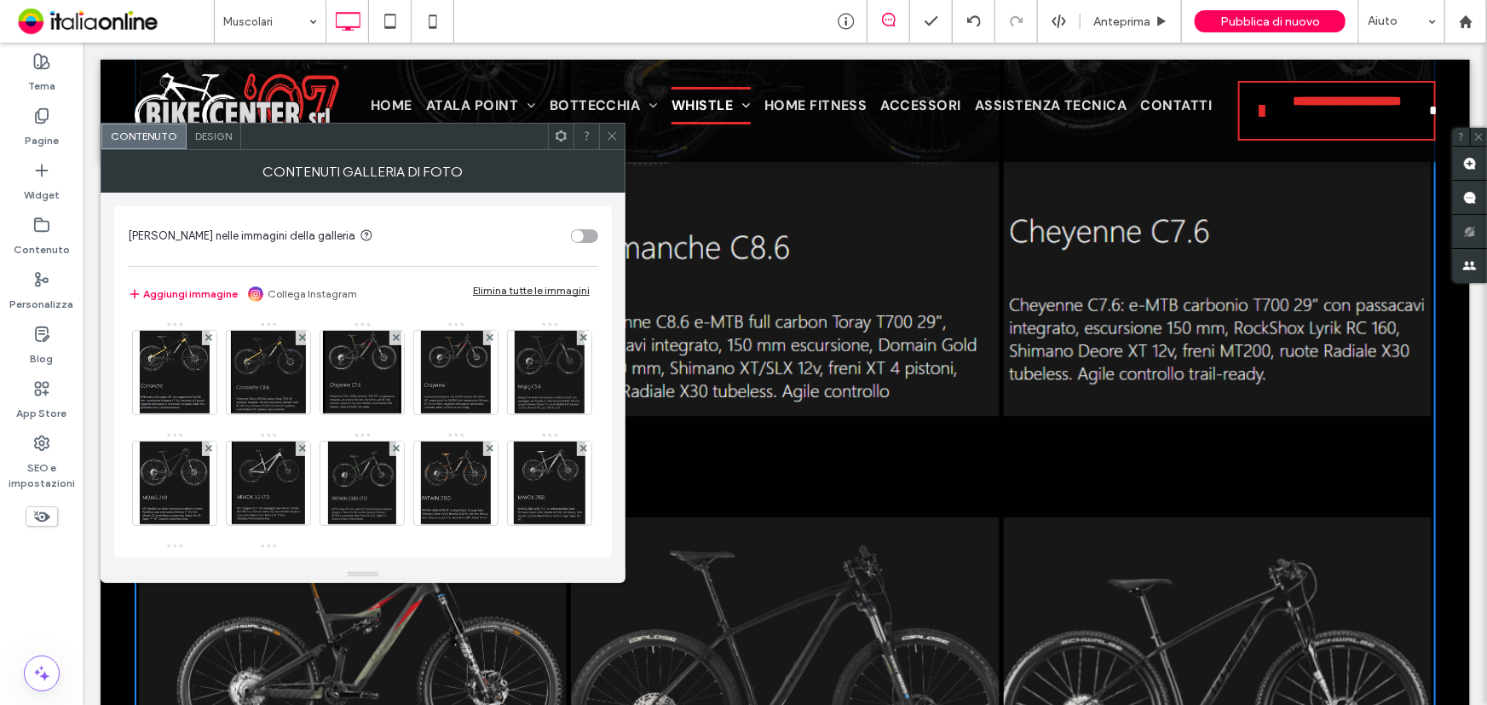
click at [613, 128] on span at bounding box center [612, 137] width 13 height 26
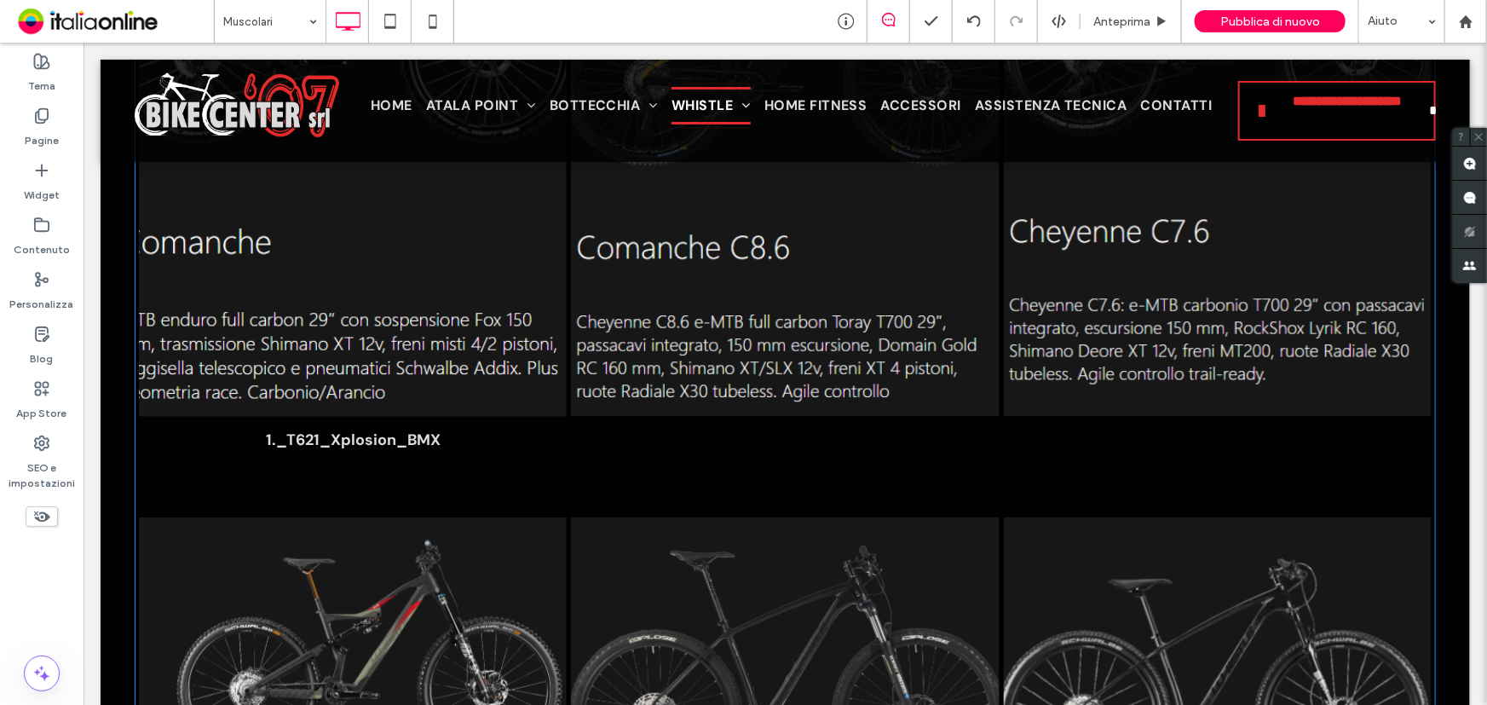
click at [413, 441] on p "1._T621_Xplosion_BMX" at bounding box center [352, 439] width 175 height 20
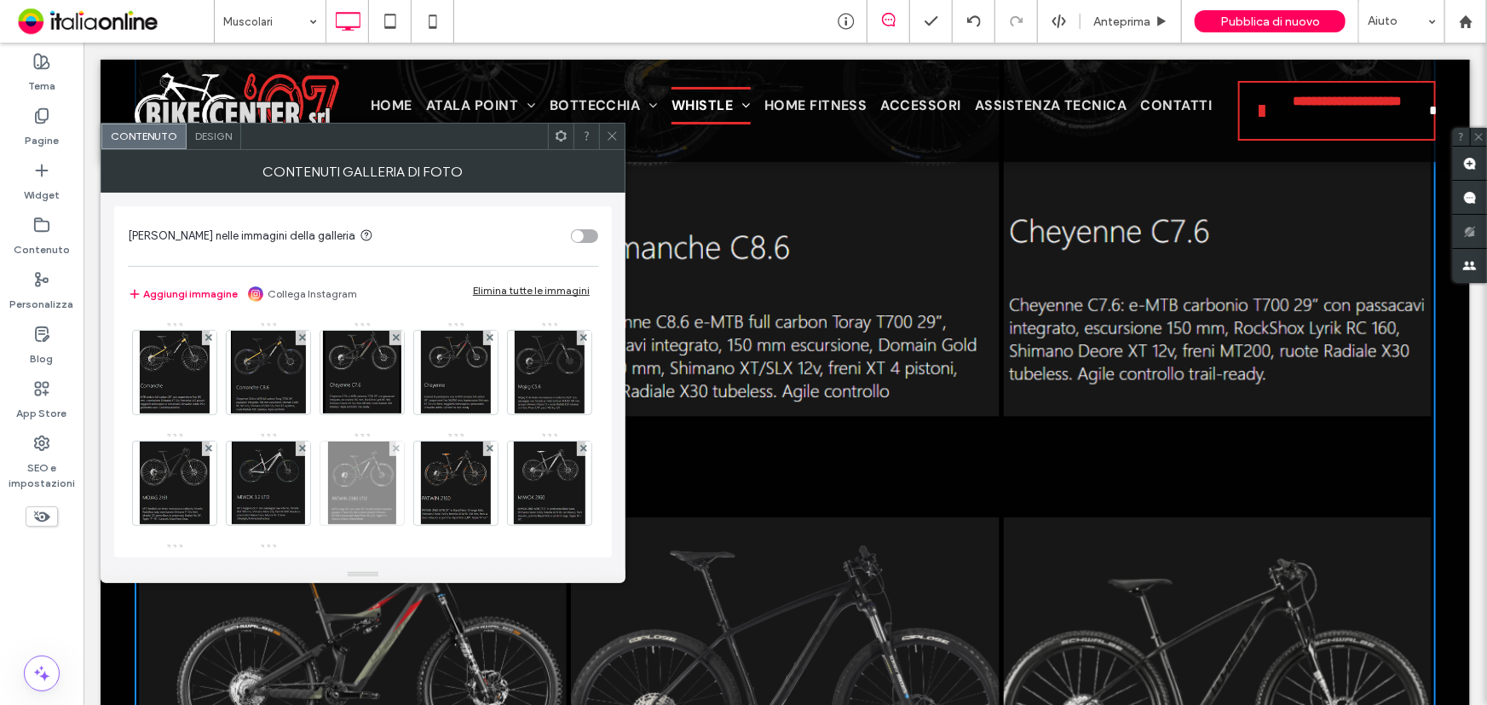
click at [404, 465] on div at bounding box center [362, 483] width 84 height 84
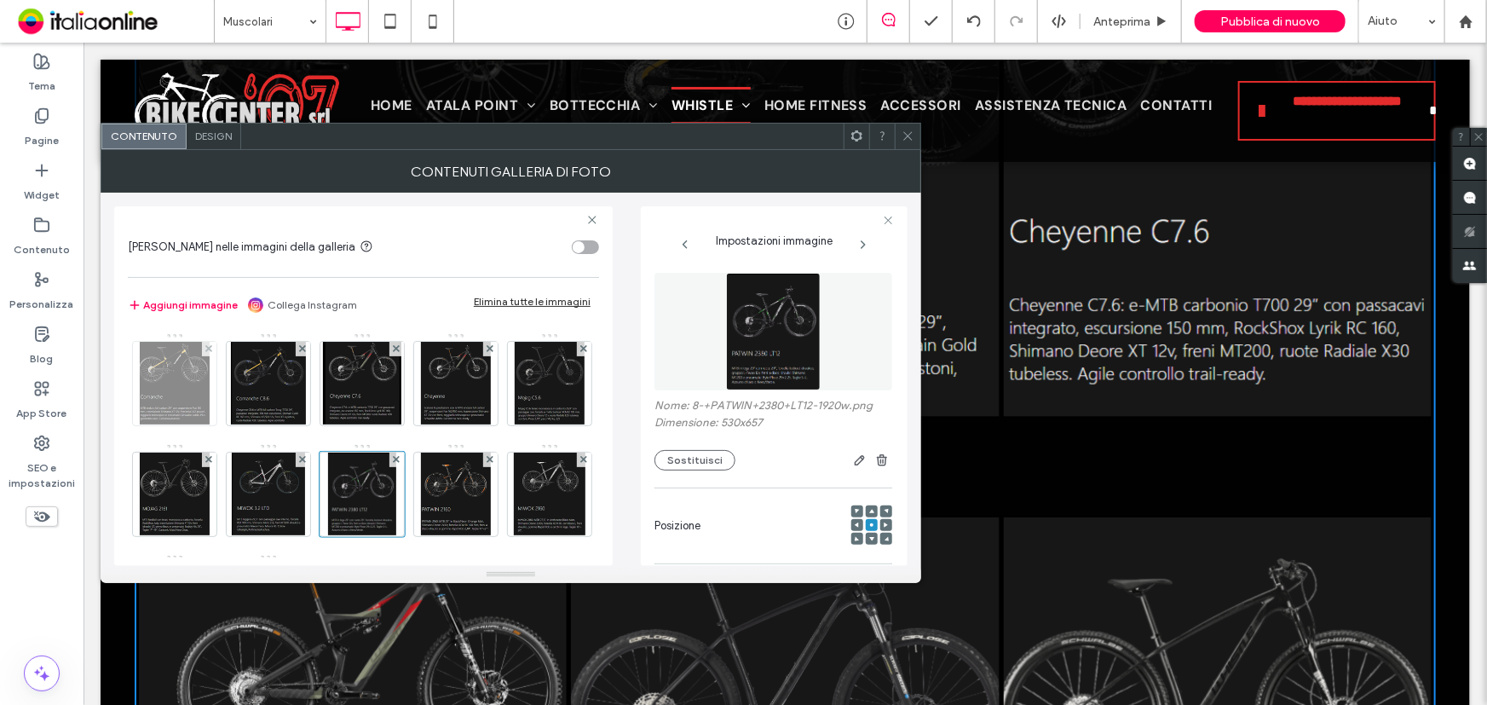
click at [170, 375] on img at bounding box center [174, 384] width 69 height 84
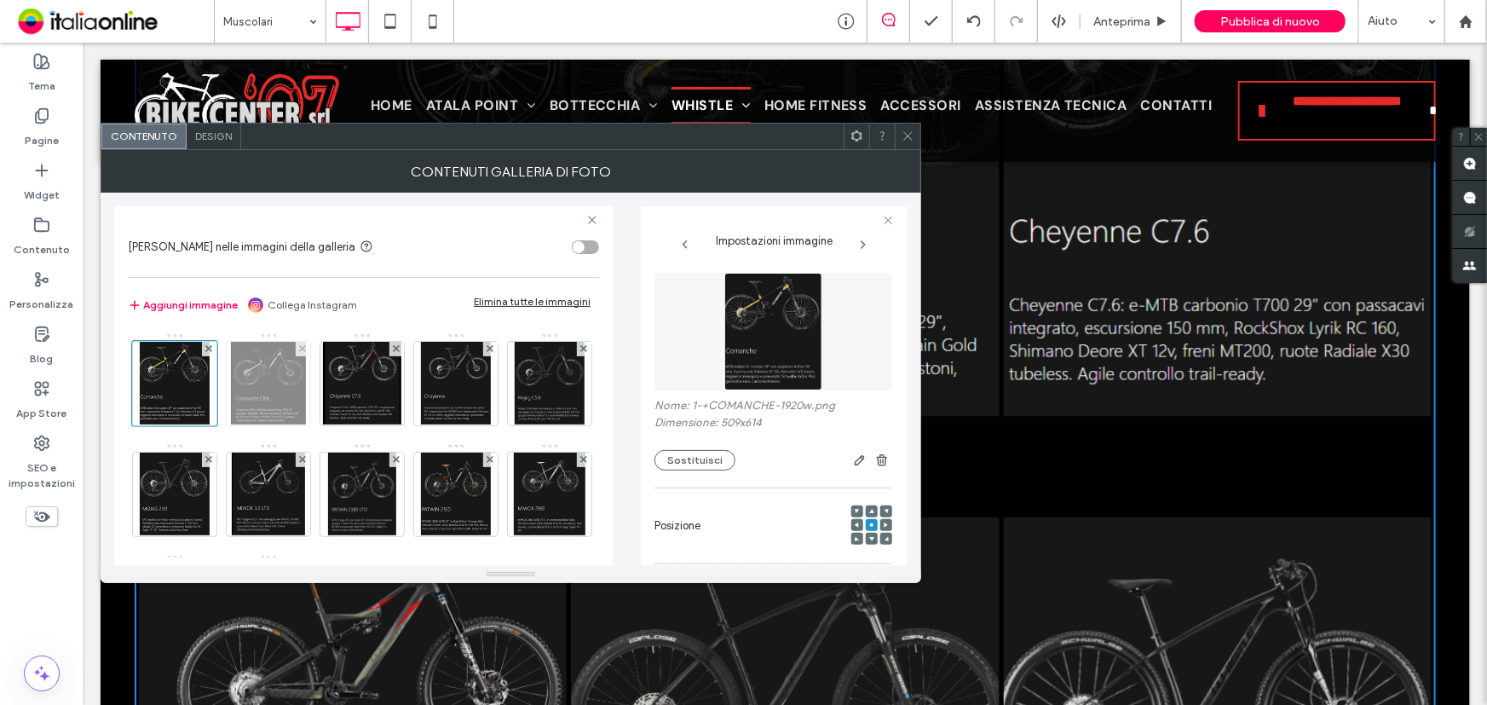
click at [271, 371] on img at bounding box center [269, 384] width 76 height 84
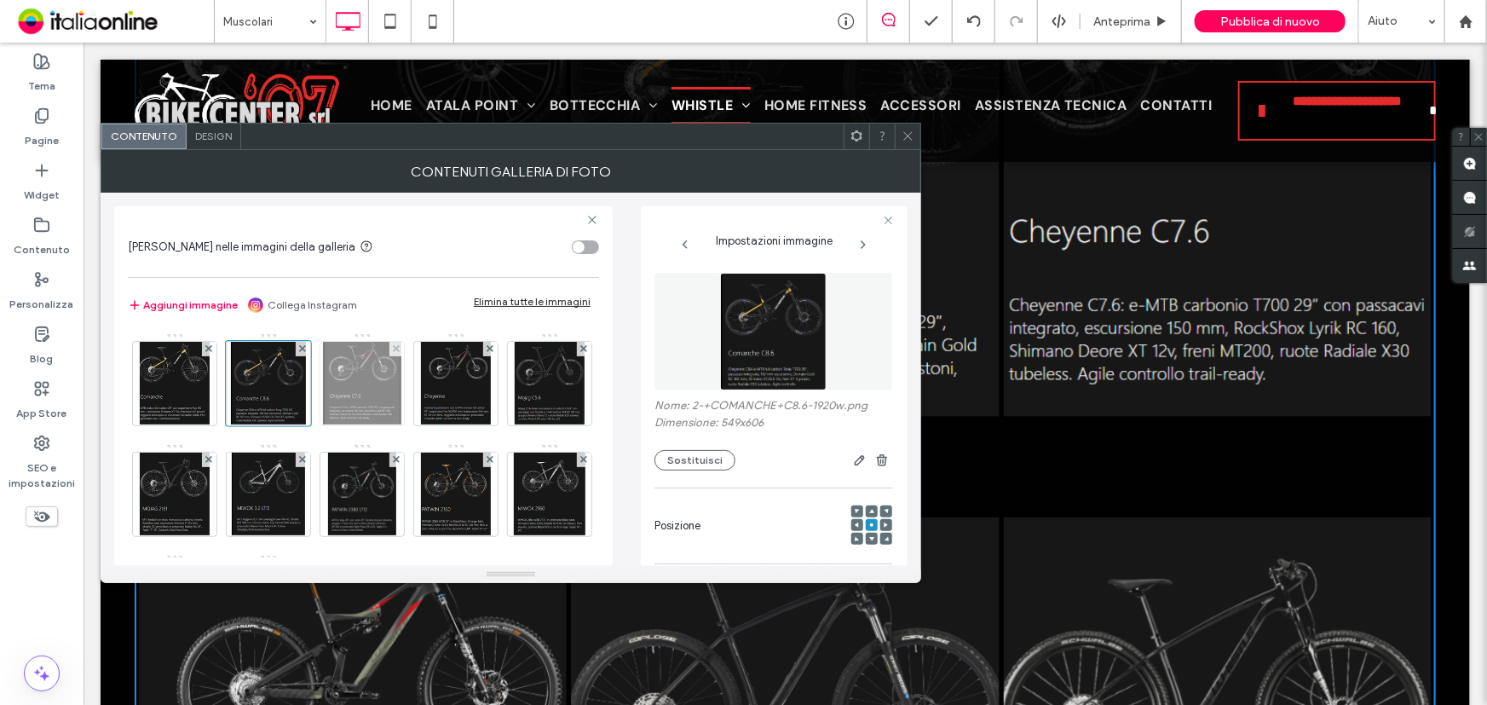
click at [373, 383] on img at bounding box center [362, 384] width 78 height 84
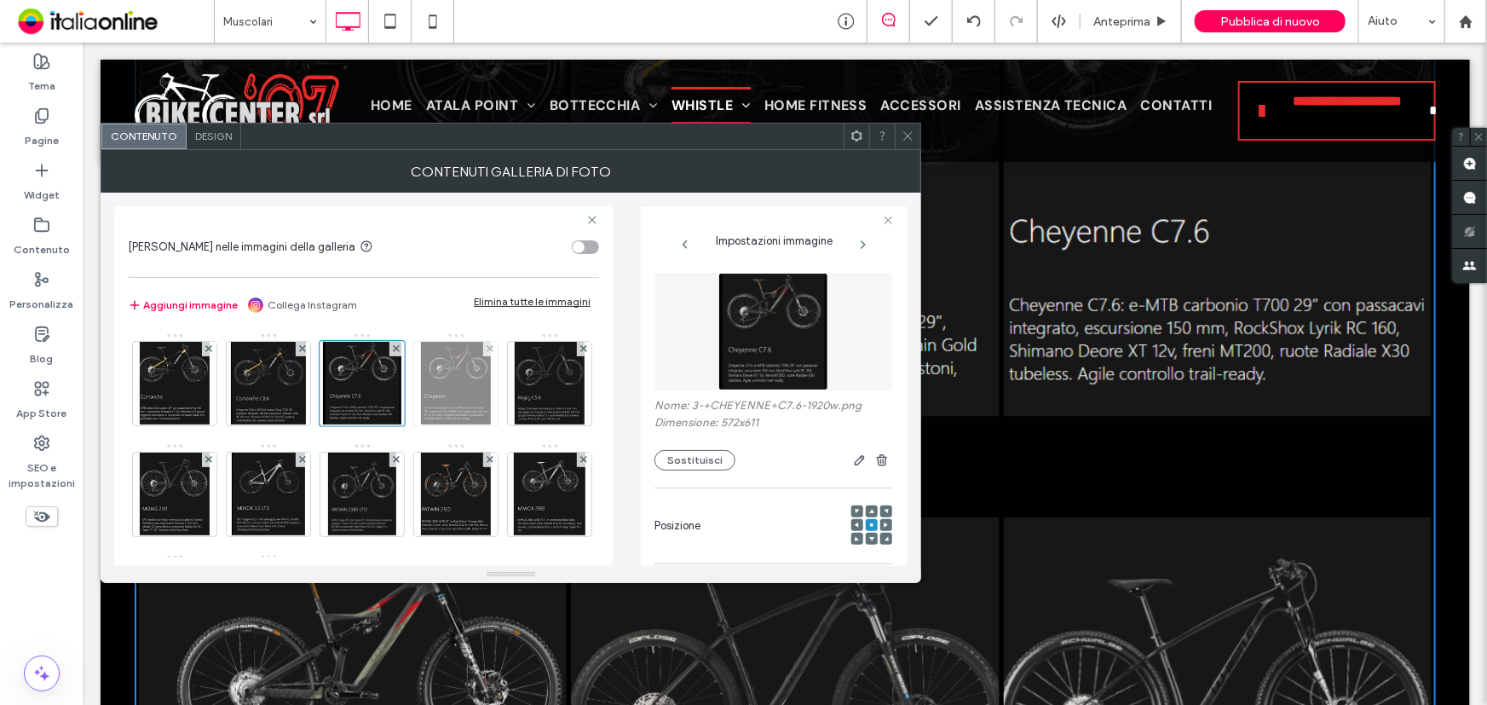
click at [464, 382] on img at bounding box center [456, 384] width 71 height 84
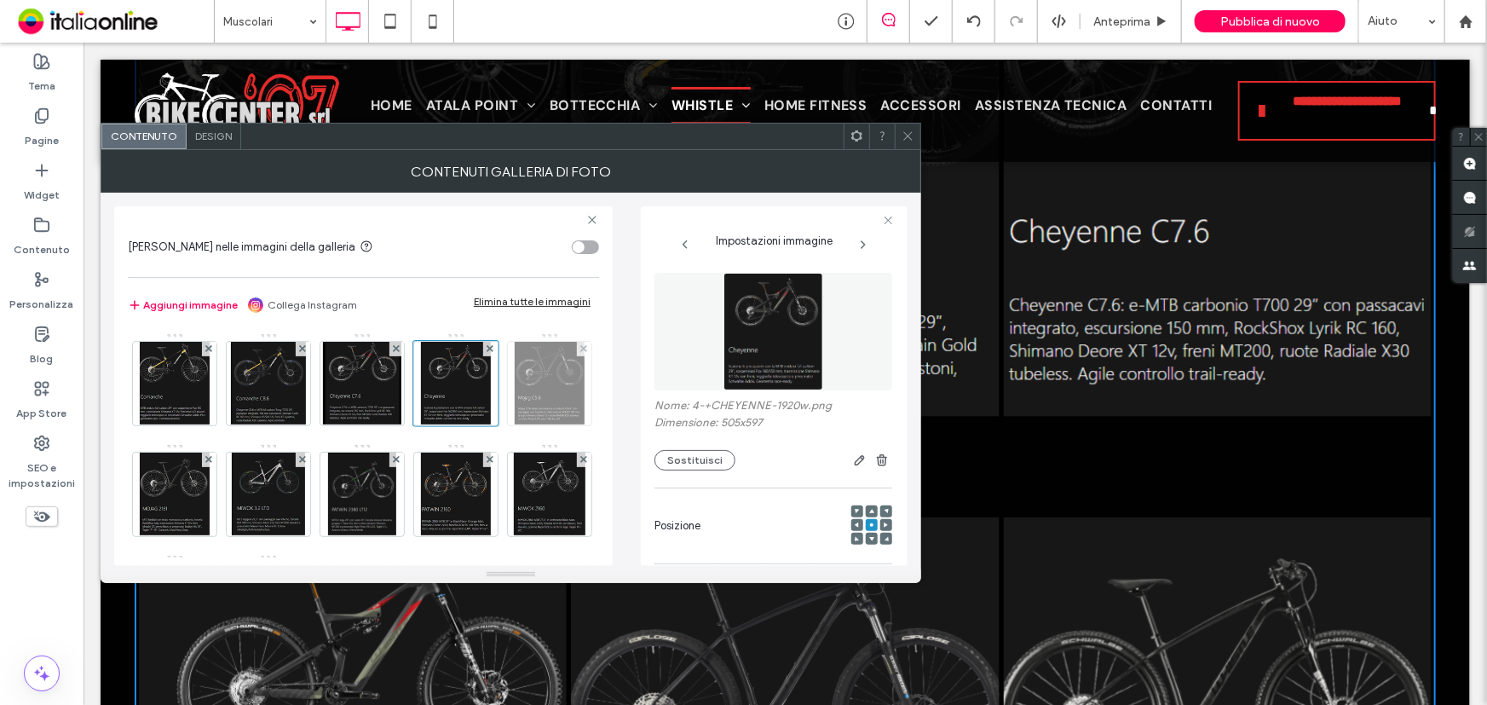
click at [515, 425] on img at bounding box center [550, 384] width 71 height 84
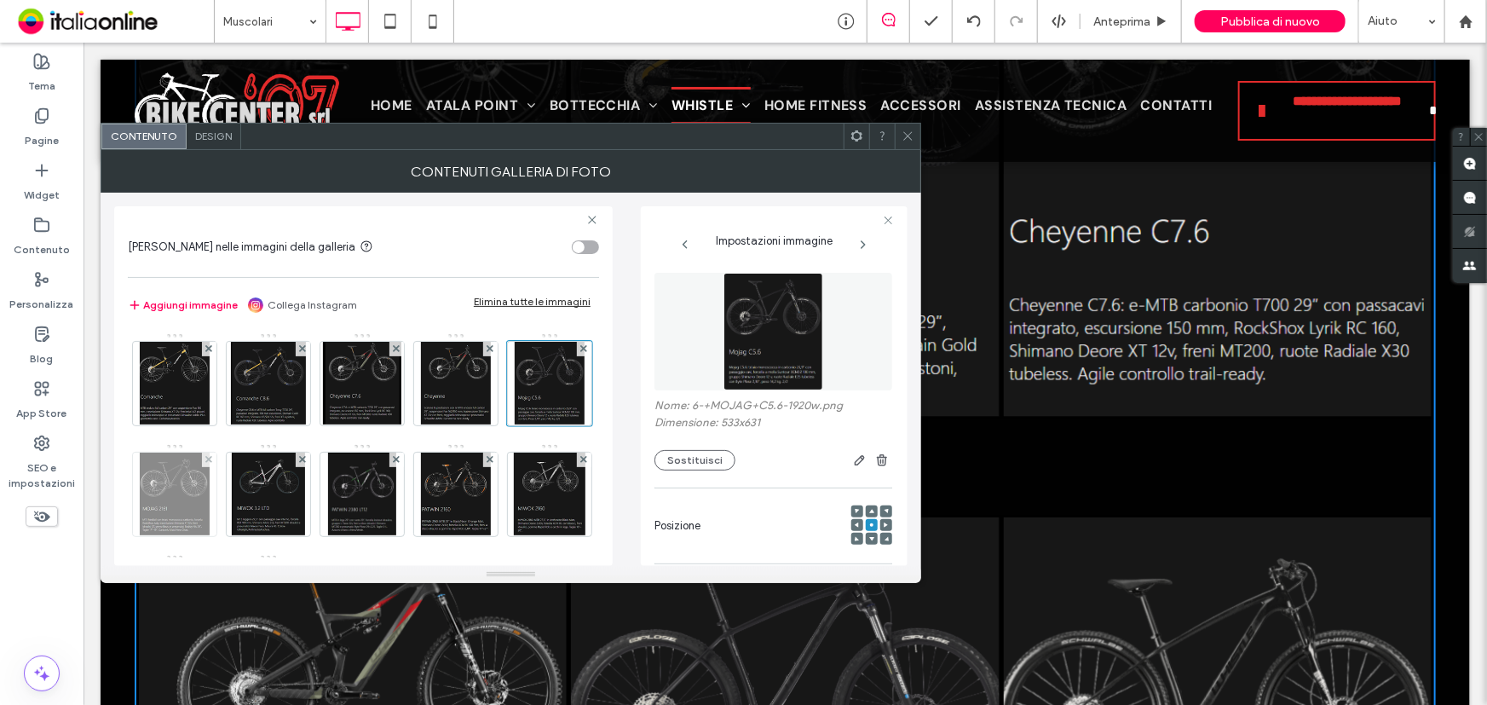
click at [210, 492] on img at bounding box center [175, 494] width 70 height 84
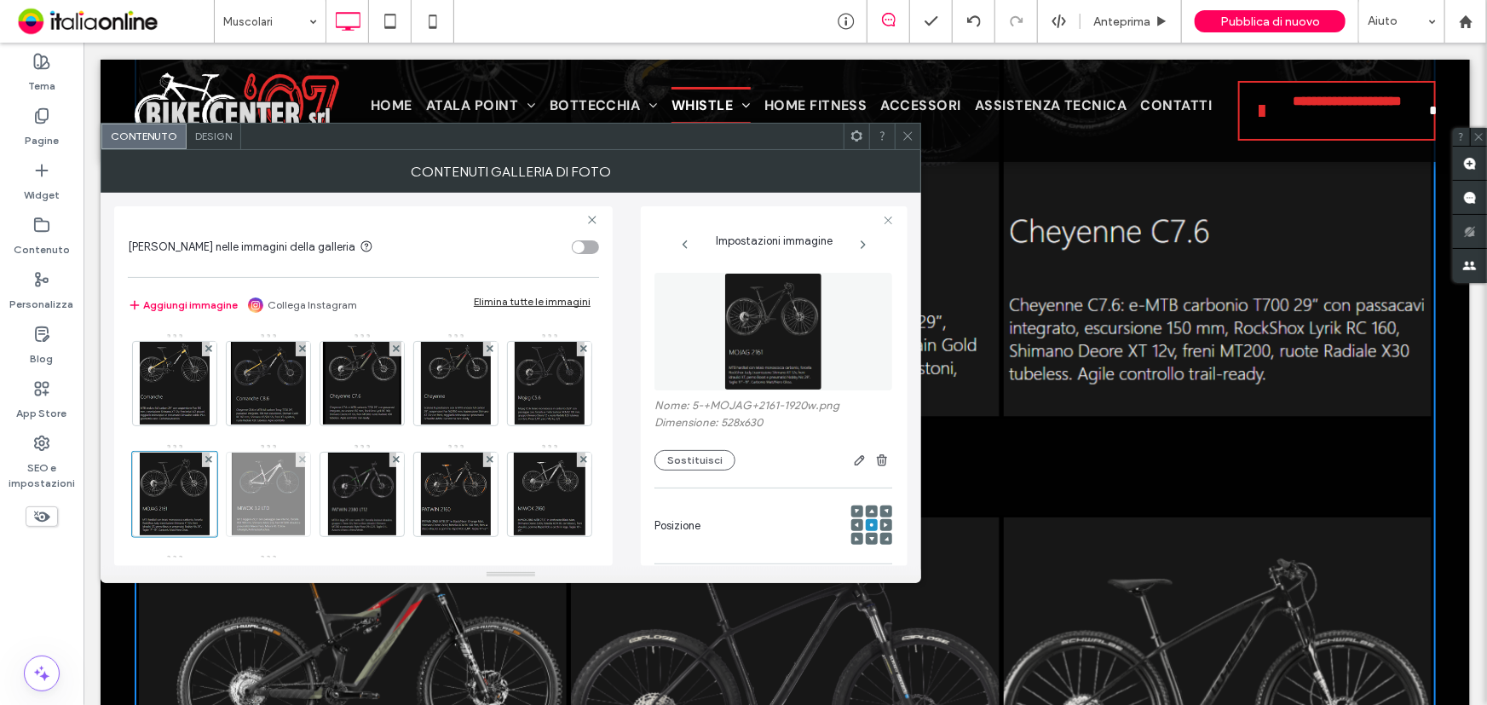
click at [304, 497] on img at bounding box center [268, 494] width 72 height 84
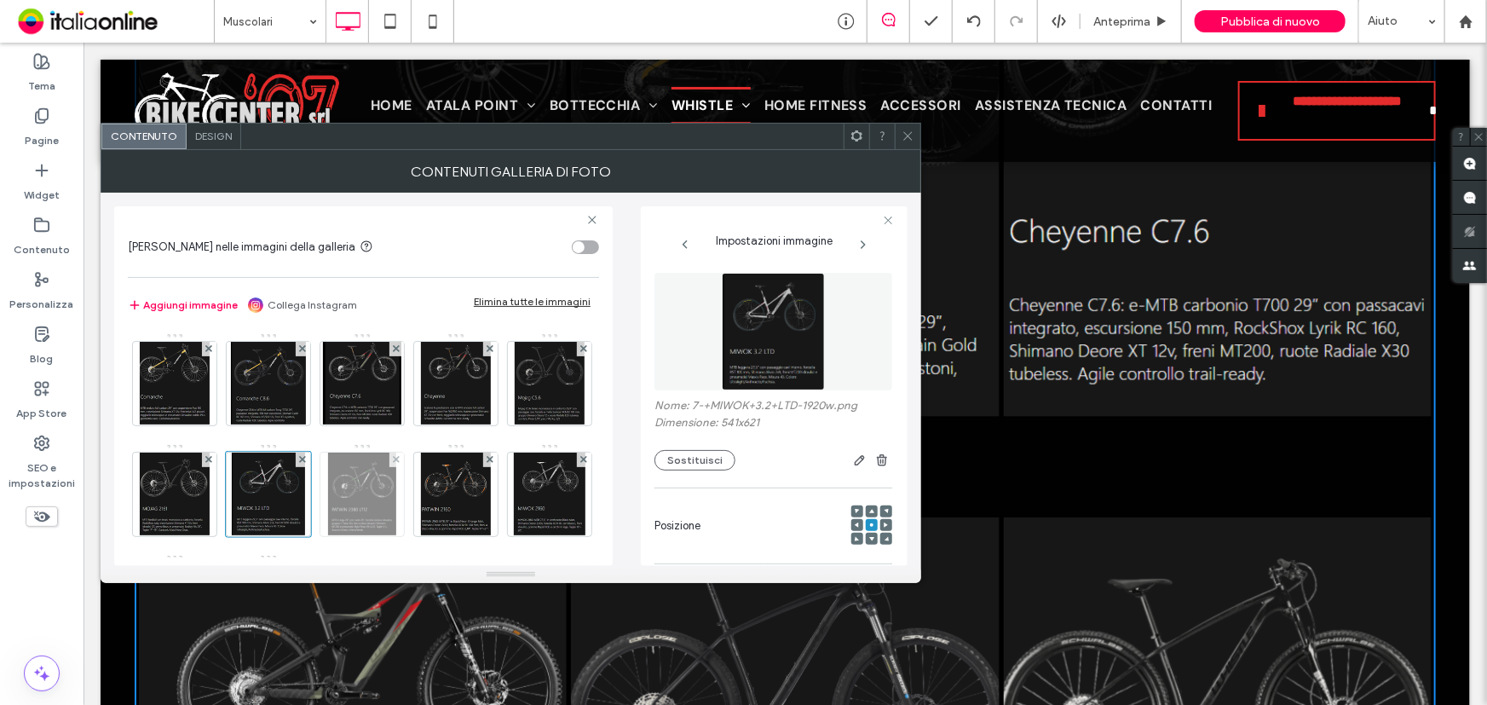
click at [395, 491] on img at bounding box center [361, 494] width 67 height 84
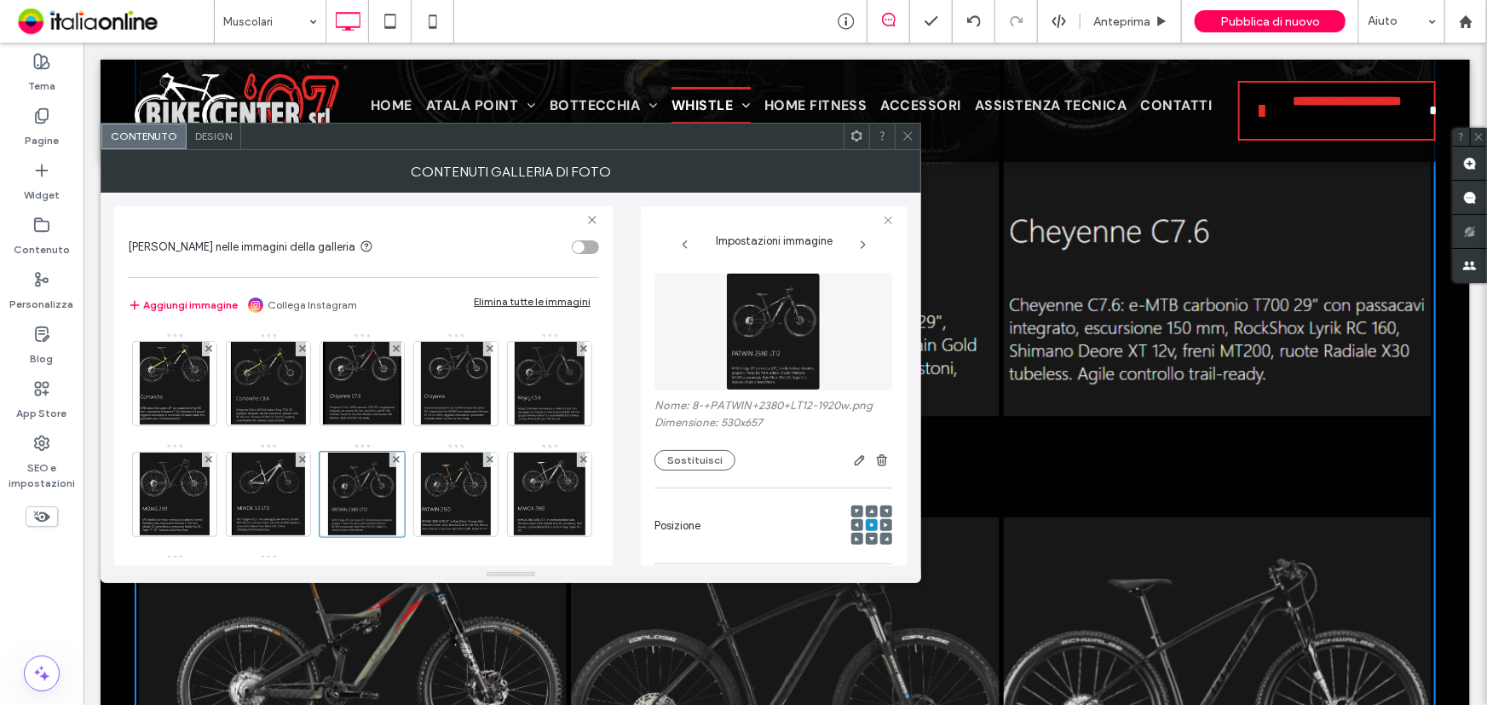
click at [896, 139] on div at bounding box center [908, 137] width 26 height 26
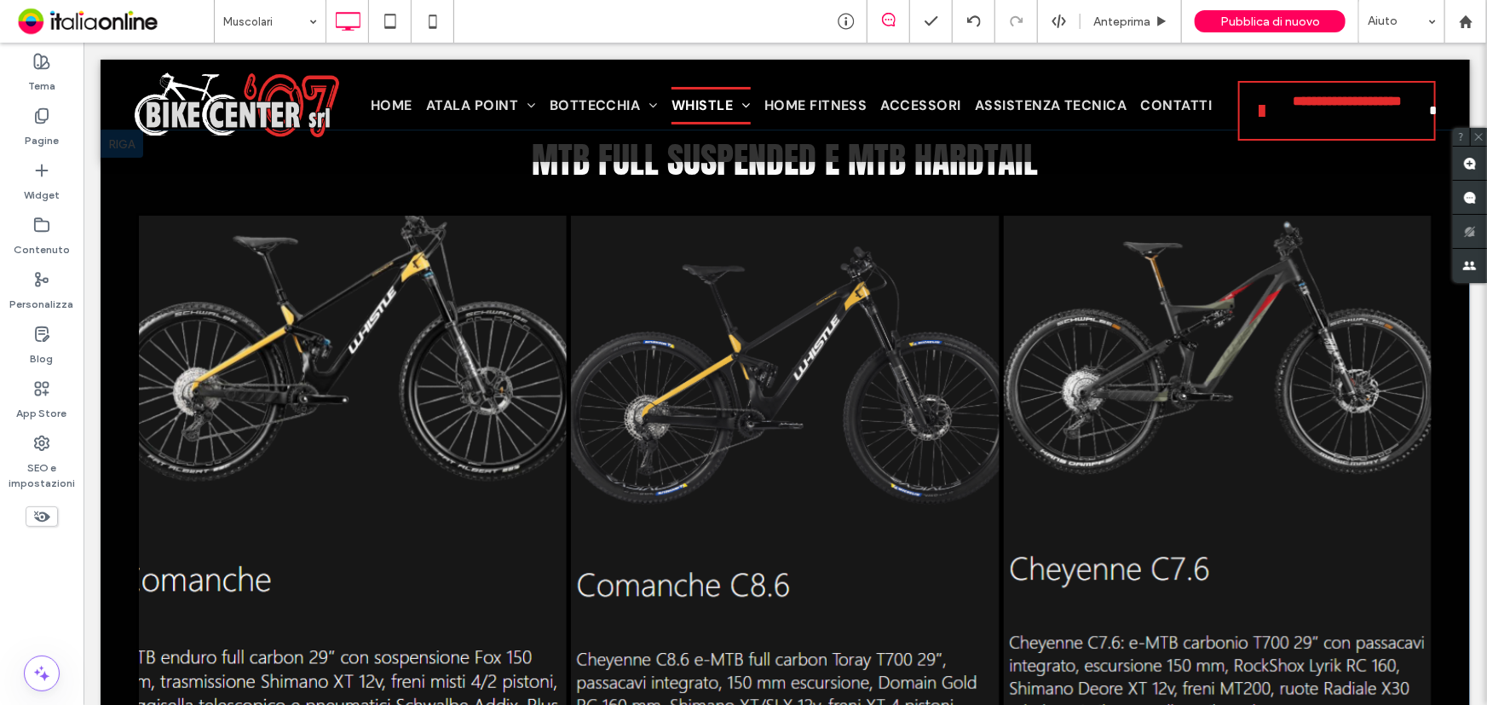
scroll to position [3021, 0]
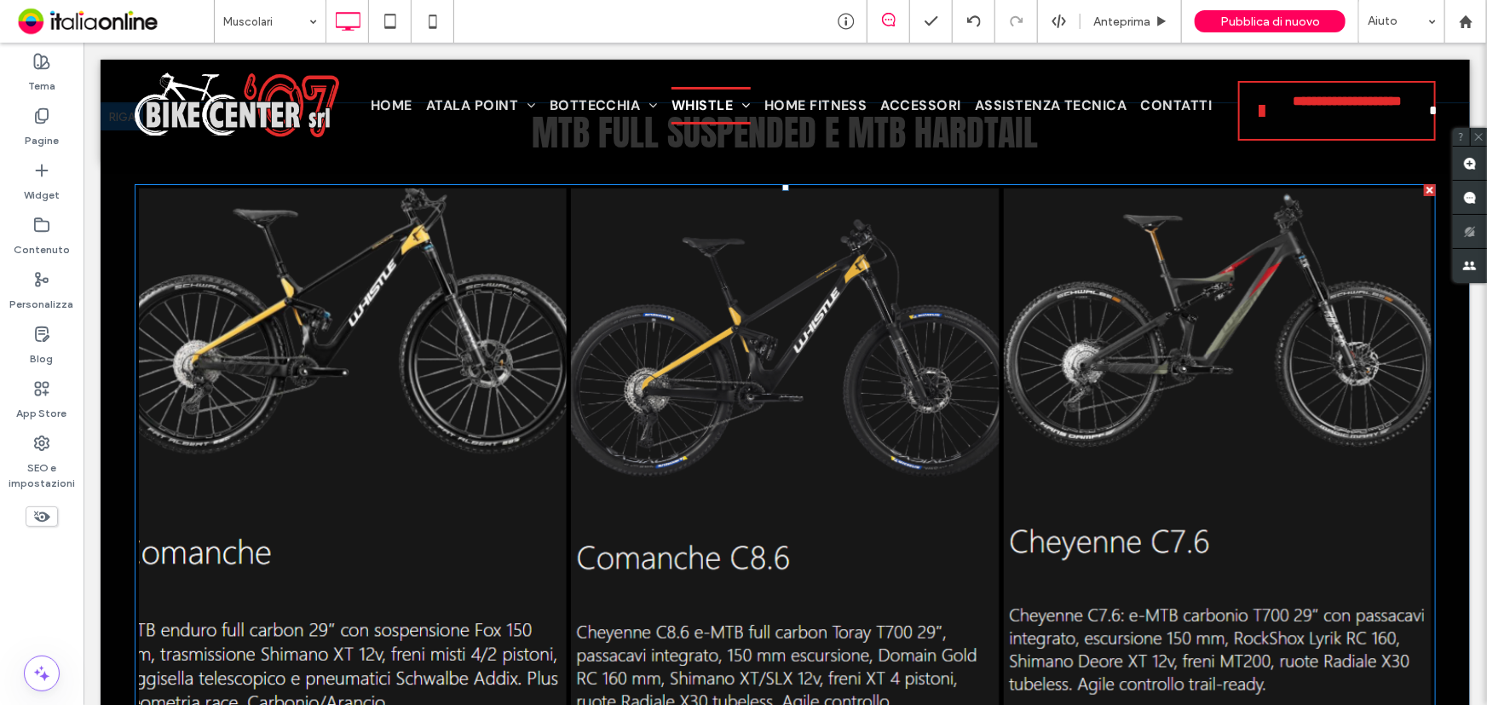
click at [298, 306] on link at bounding box center [351, 456] width 453 height 571
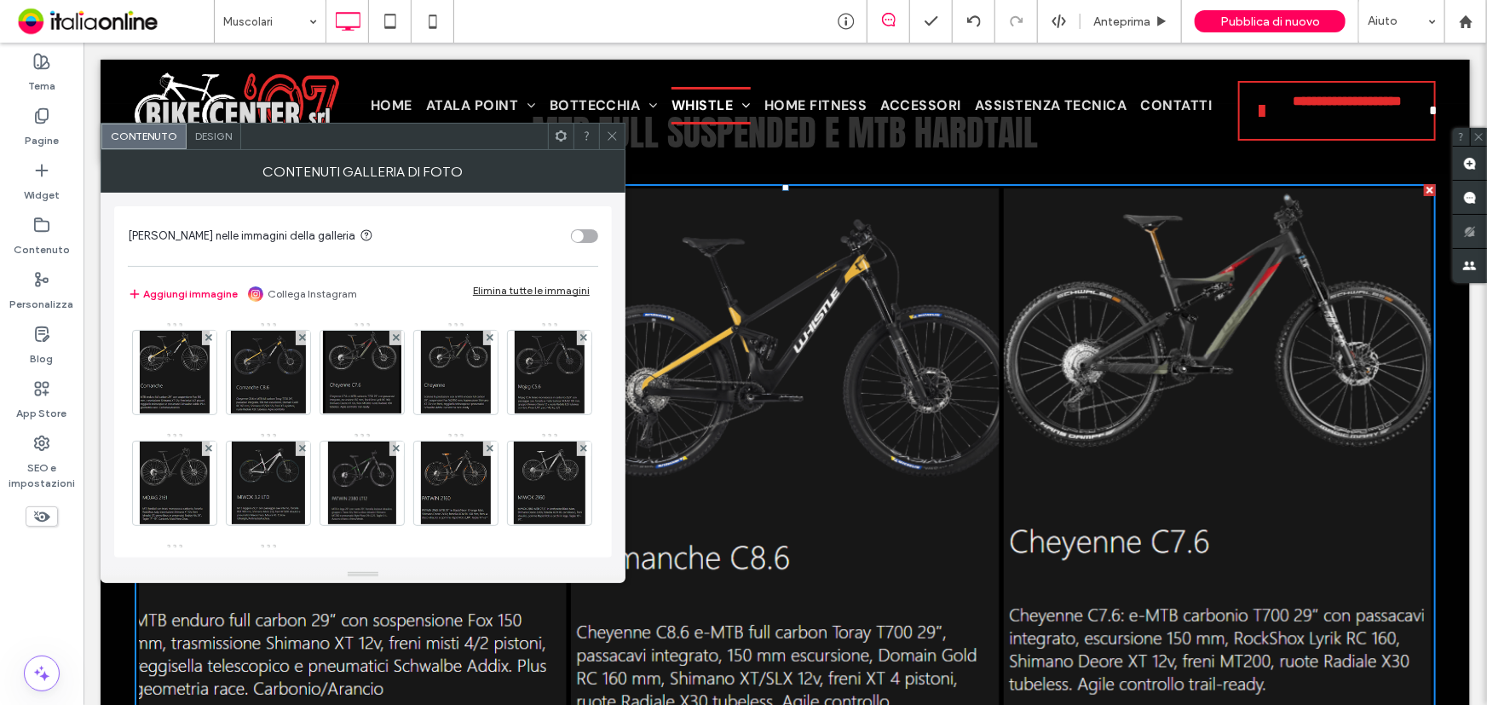
click at [609, 134] on icon at bounding box center [612, 136] width 13 height 13
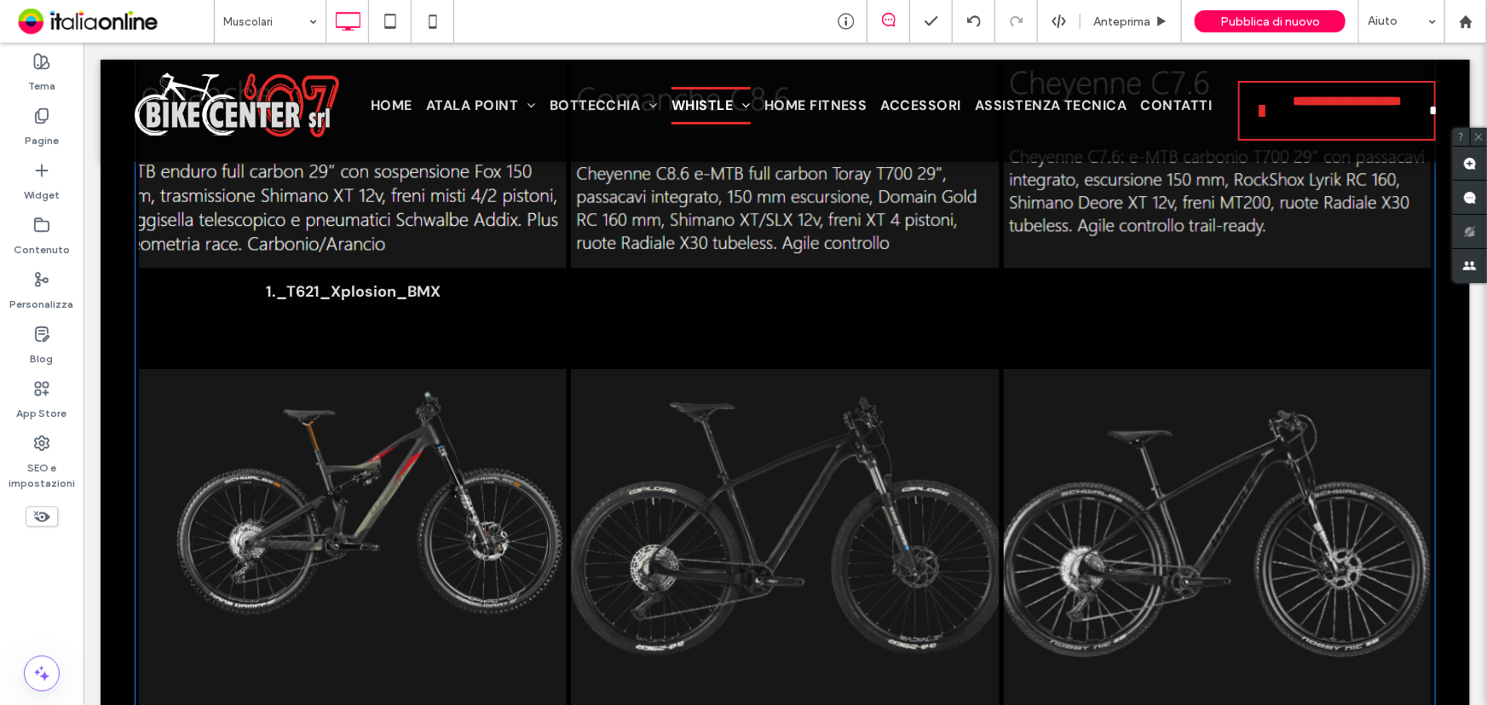
scroll to position [3485, 0]
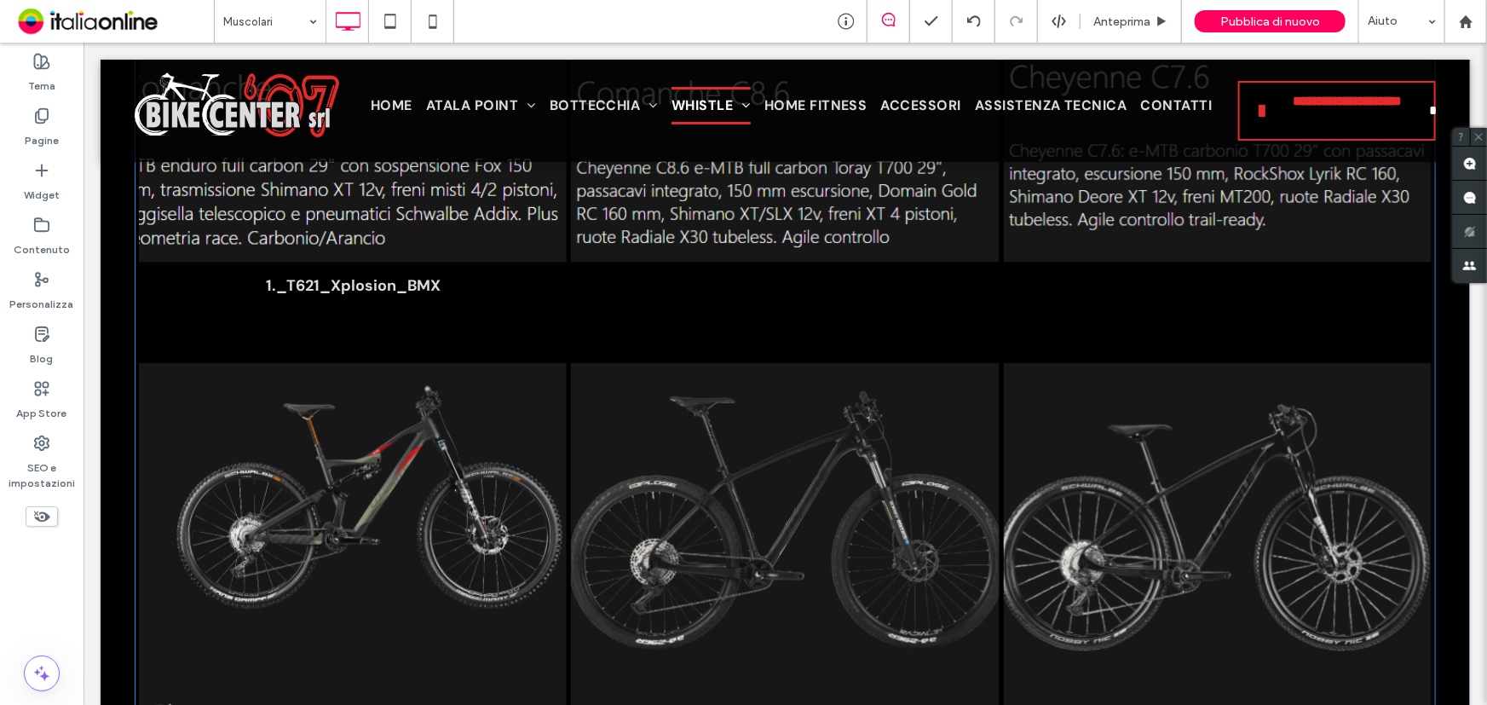
click at [273, 286] on p "1._T621_Xplosion_BMX" at bounding box center [352, 284] width 175 height 20
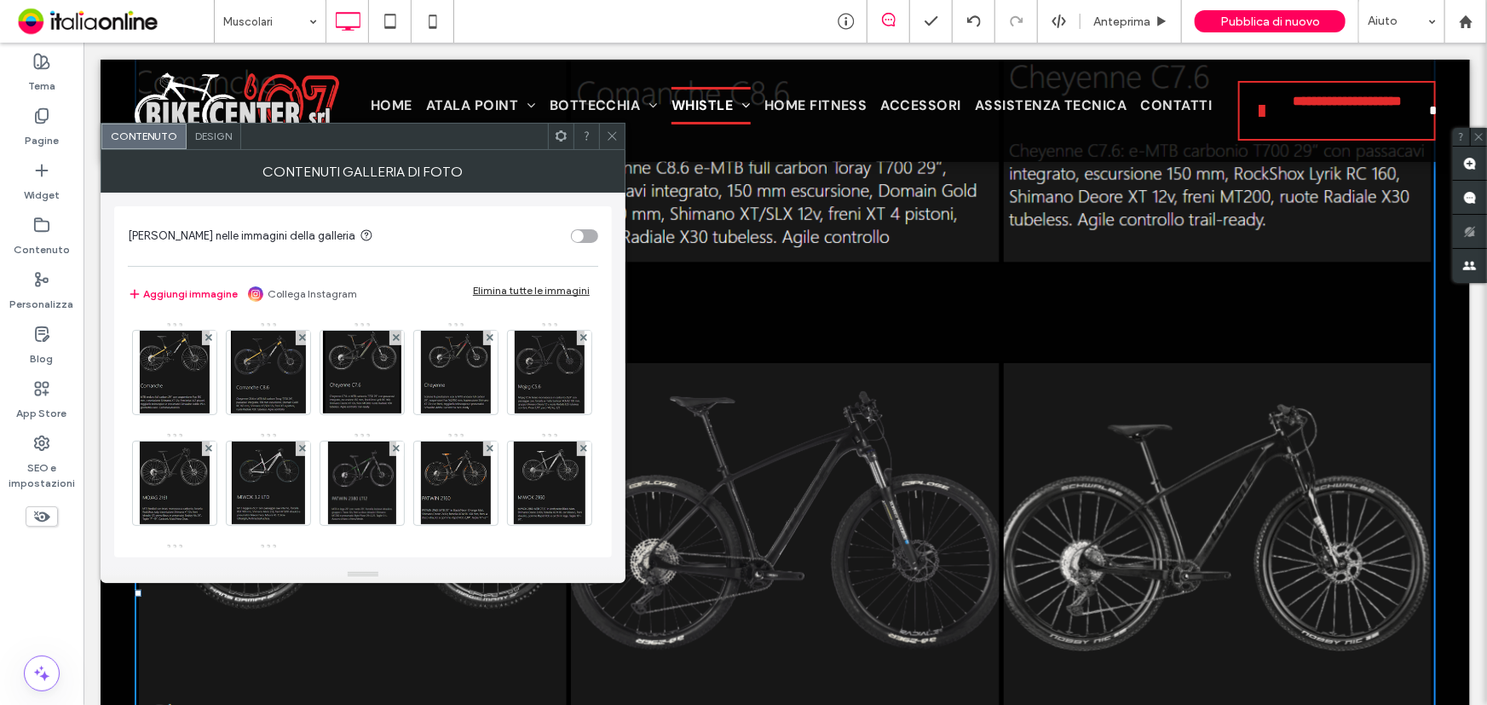
click at [226, 138] on span "Design" at bounding box center [213, 136] width 37 height 13
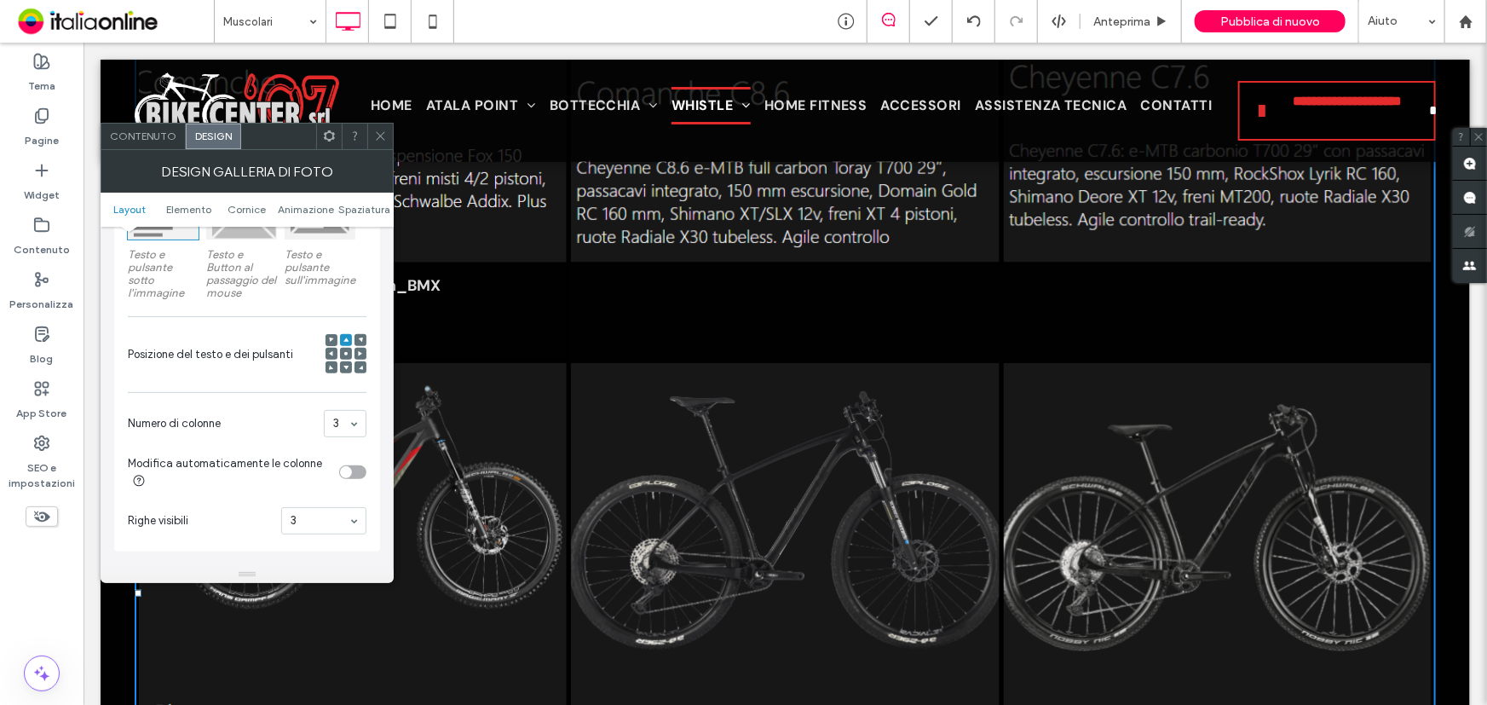
scroll to position [464, 0]
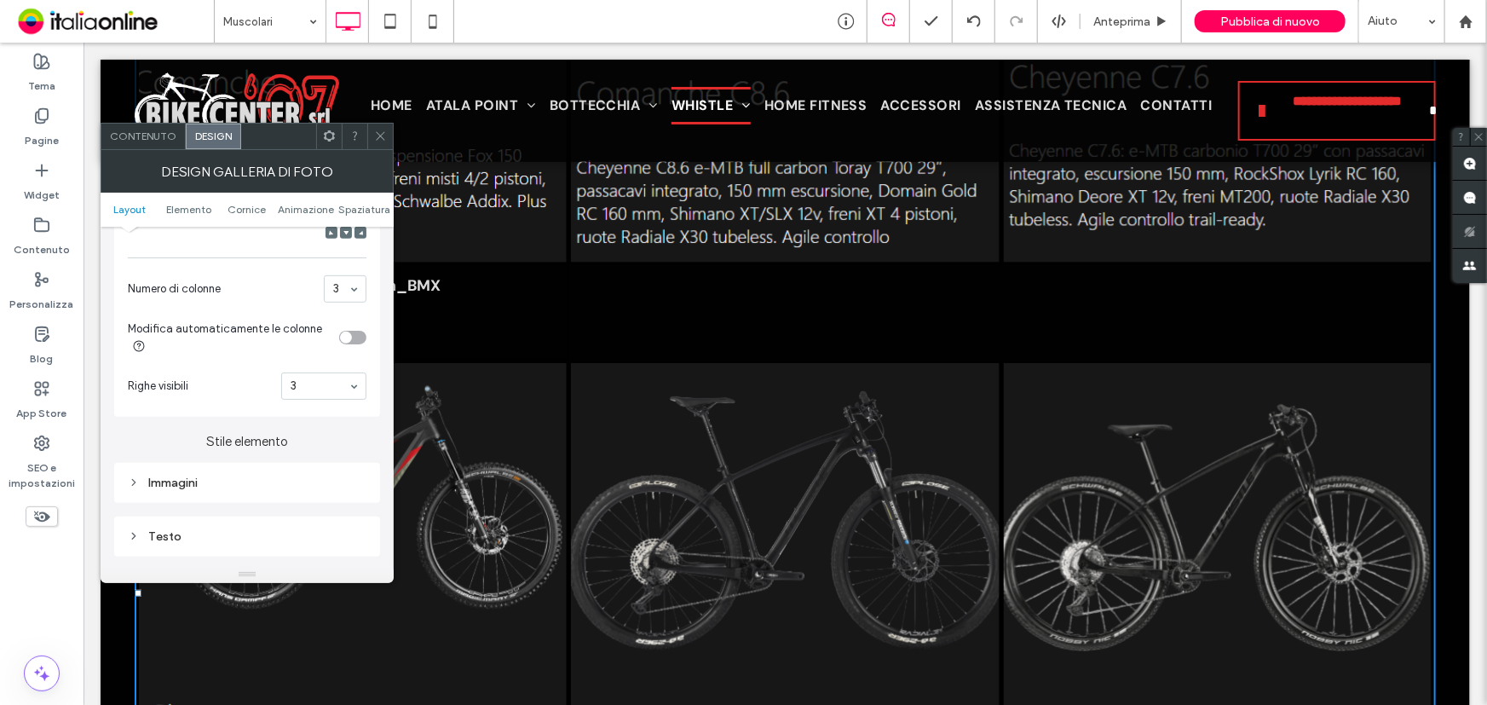
click at [150, 150] on div "Design galleria di foto" at bounding box center [247, 171] width 293 height 43
click at [135, 131] on span "Contenuto" at bounding box center [143, 136] width 66 height 13
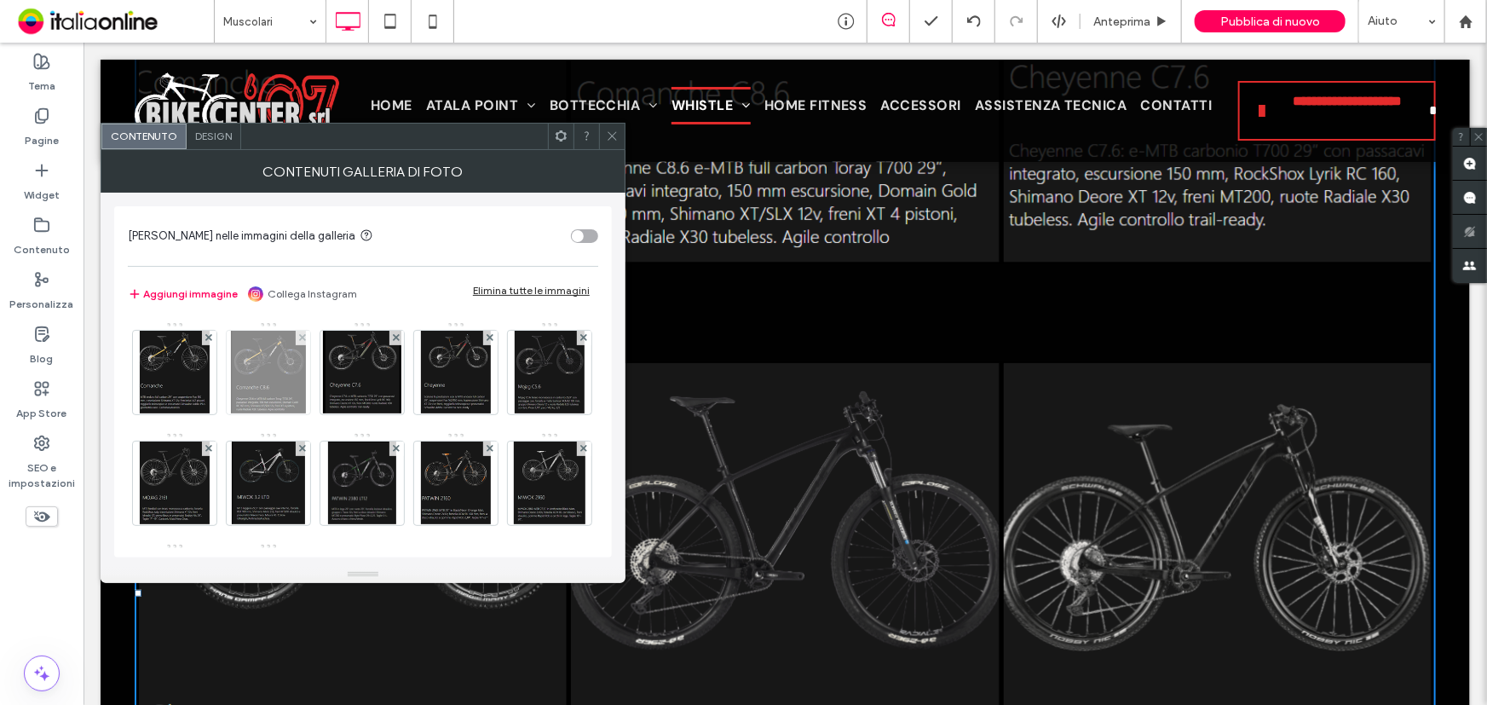
drag, startPoint x: 195, startPoint y: 355, endPoint x: 309, endPoint y: 359, distance: 114.2
click at [195, 355] on img at bounding box center [174, 373] width 69 height 84
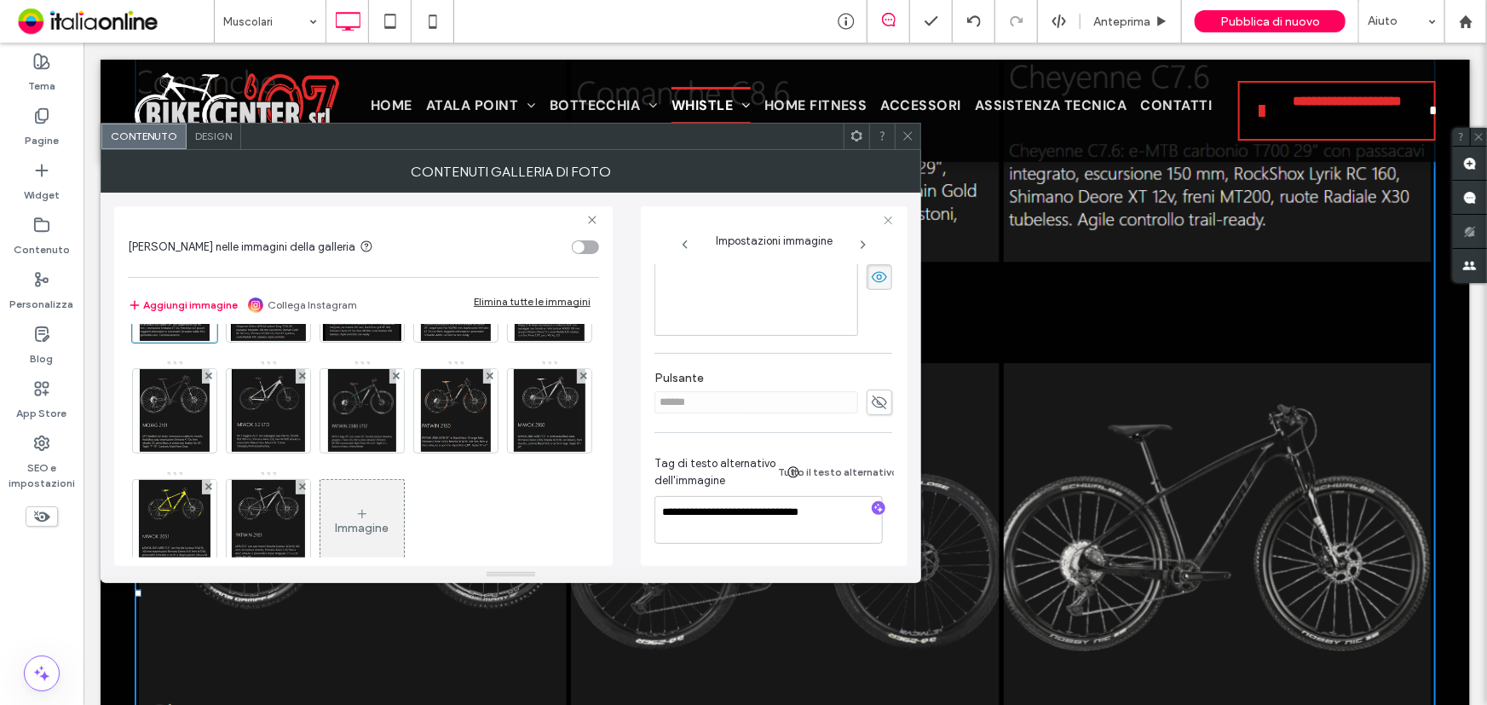
scroll to position [0, 0]
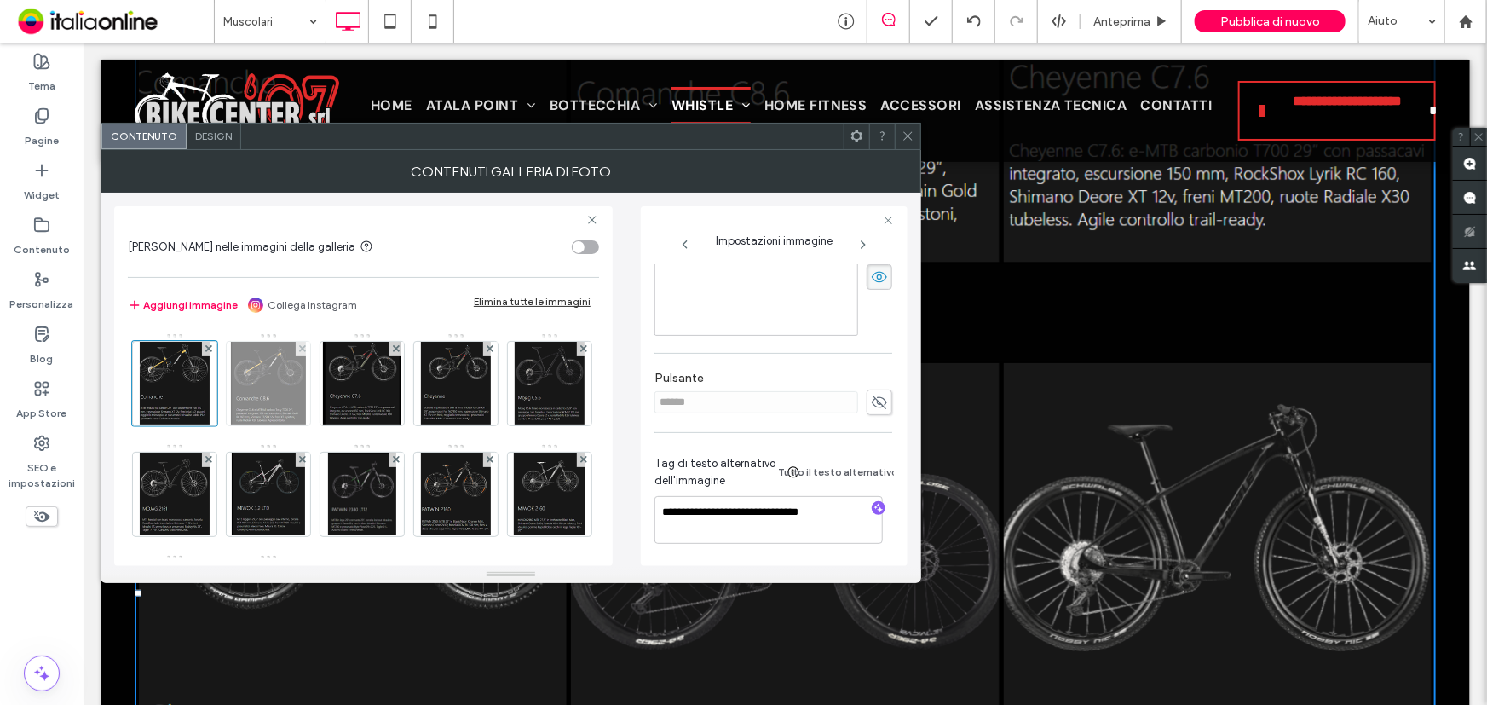
click at [256, 385] on img at bounding box center [269, 384] width 76 height 84
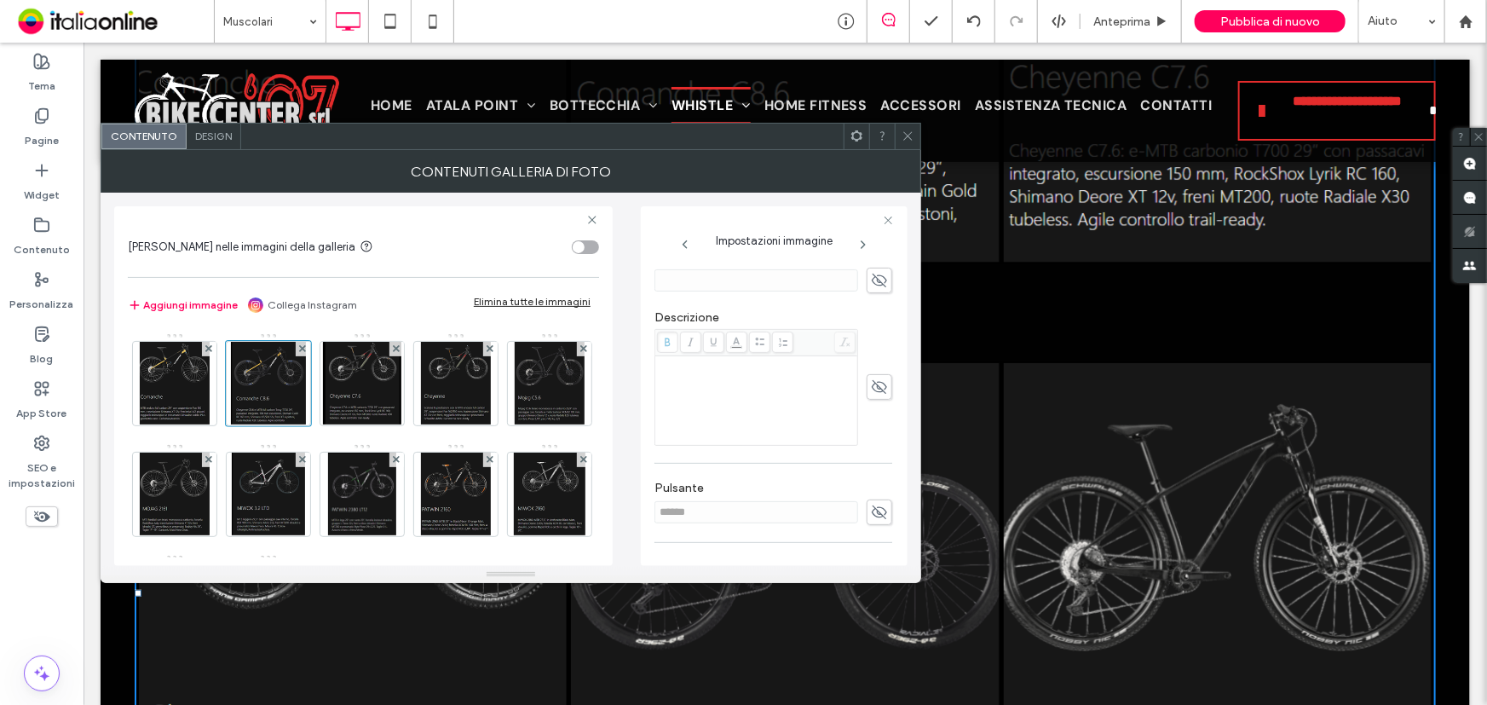
scroll to position [453, 0]
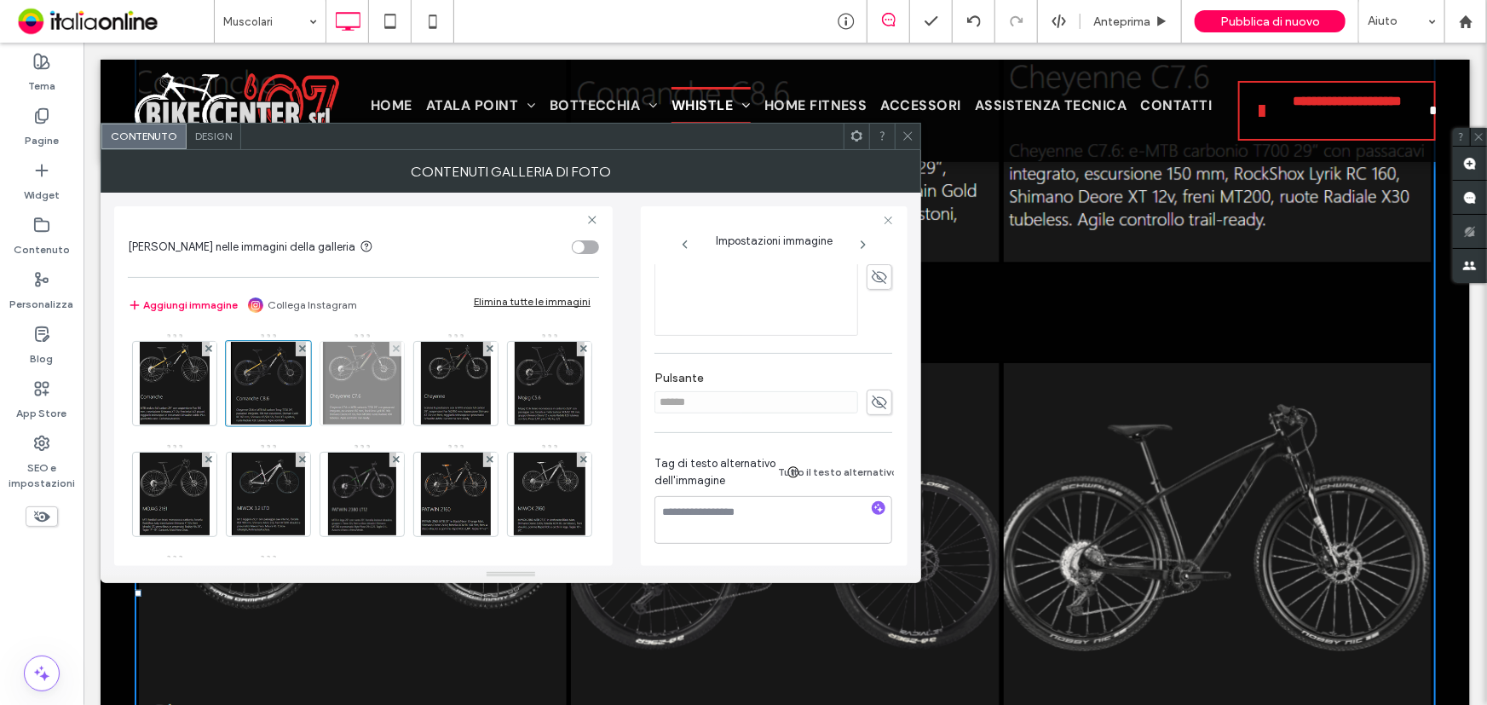
click at [348, 390] on img at bounding box center [362, 384] width 78 height 84
drag, startPoint x: 459, startPoint y: 371, endPoint x: 590, endPoint y: 372, distance: 130.4
click at [459, 371] on img at bounding box center [456, 384] width 71 height 84
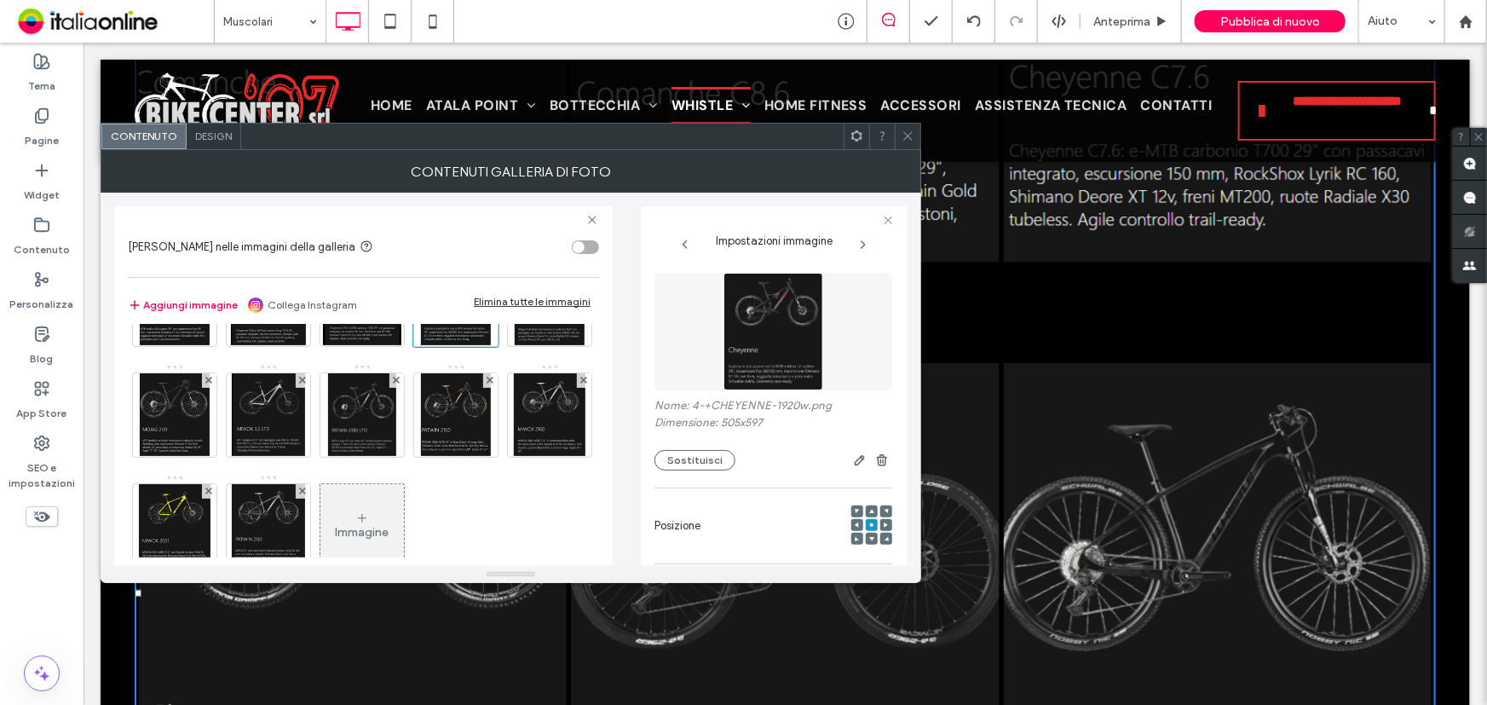
scroll to position [154, 0]
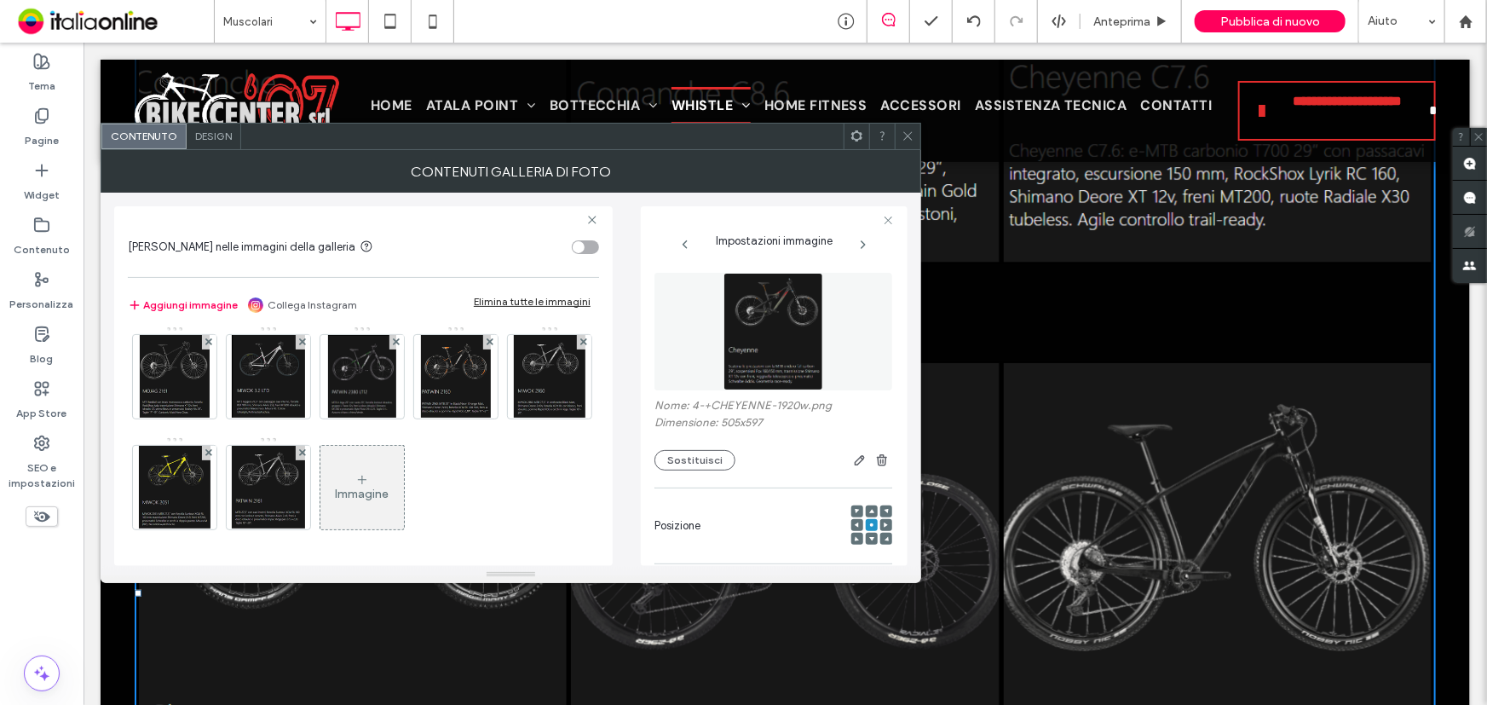
click at [515, 308] on img at bounding box center [550, 266] width 71 height 84
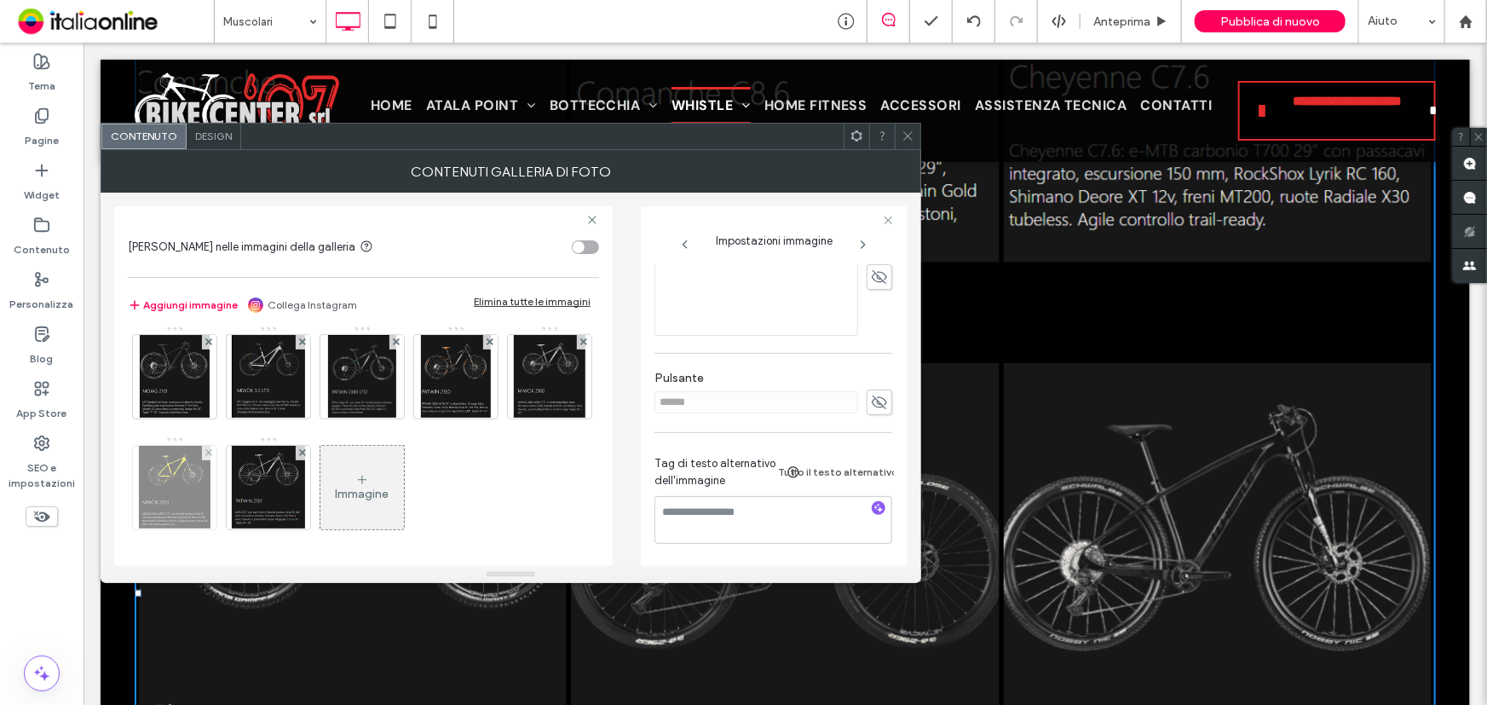
scroll to position [453, 0]
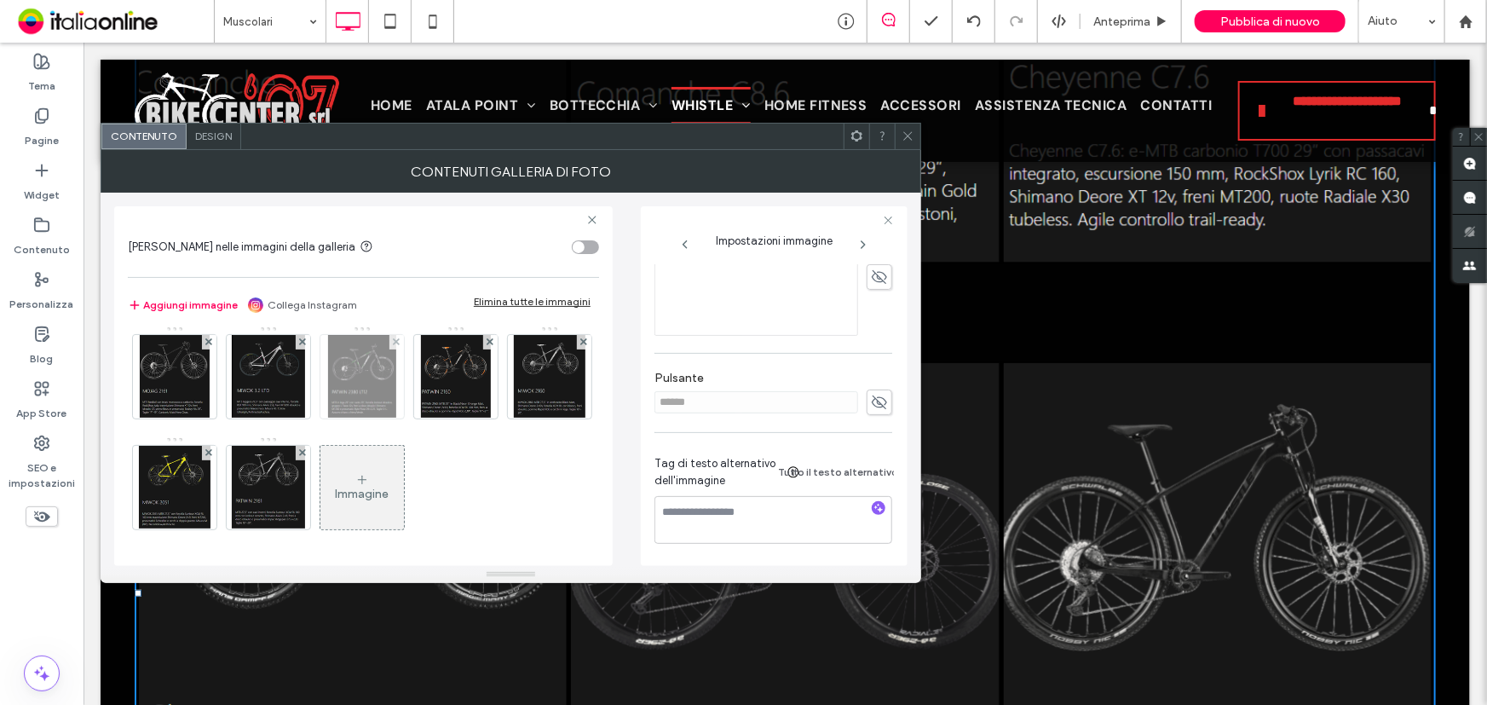
drag, startPoint x: 253, startPoint y: 350, endPoint x: 464, endPoint y: 355, distance: 211.4
click at [210, 350] on img at bounding box center [175, 377] width 70 height 84
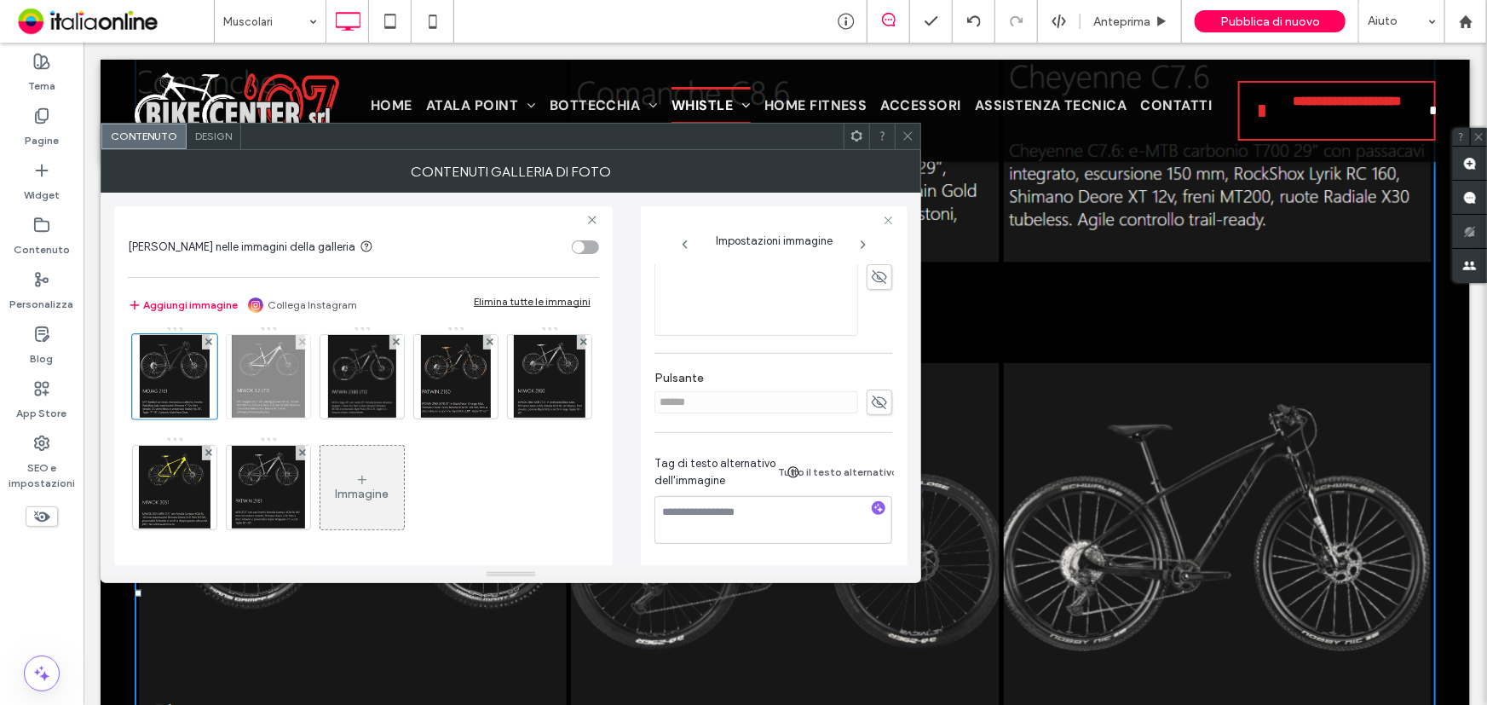
click at [304, 357] on img at bounding box center [268, 377] width 72 height 84
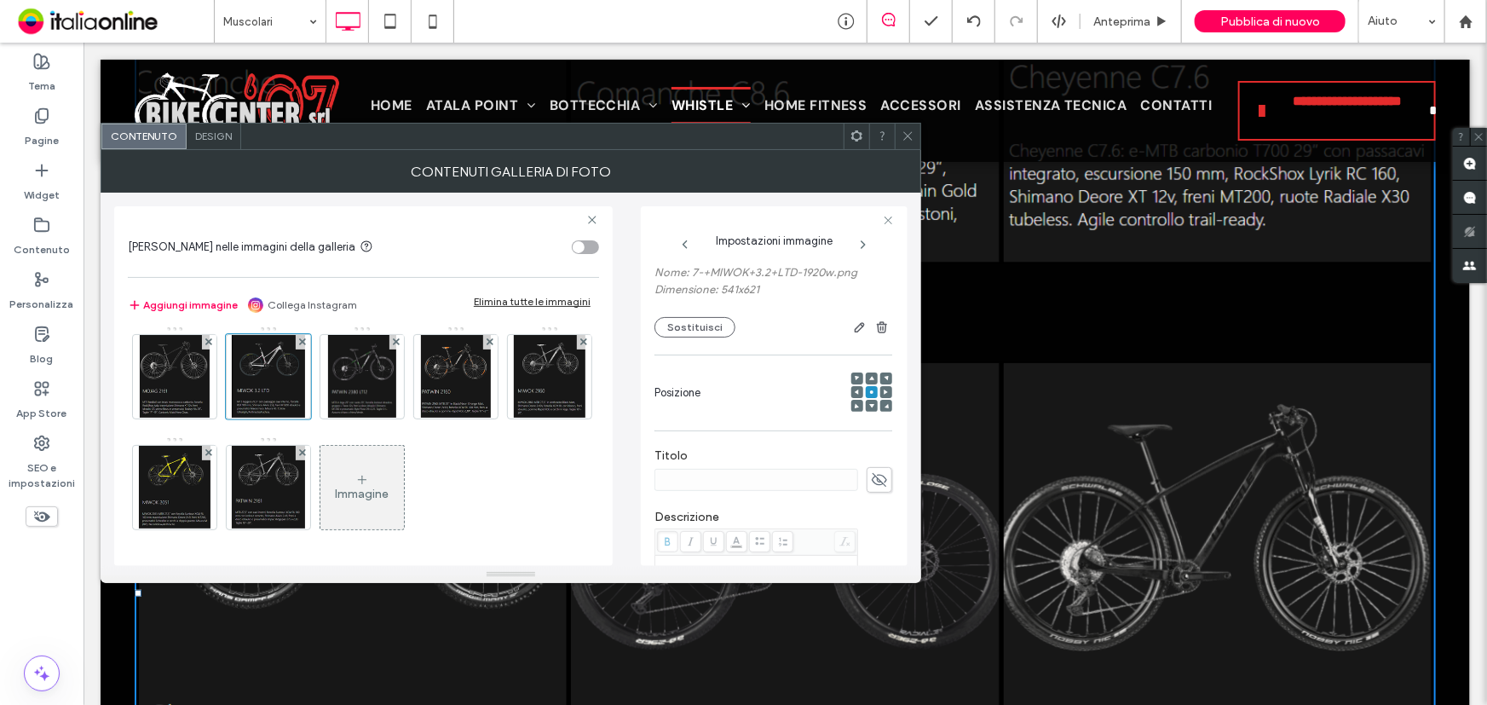
scroll to position [66, 0]
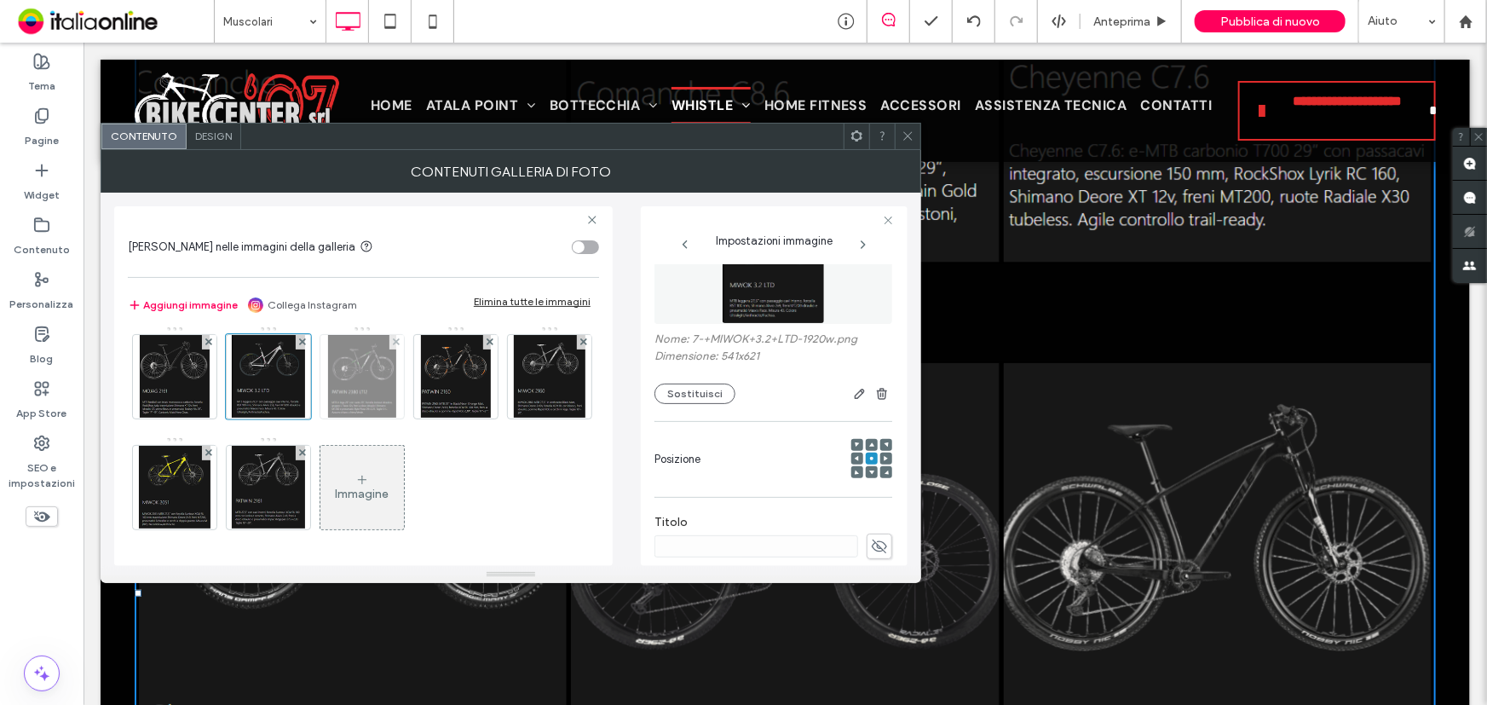
drag, startPoint x: 449, startPoint y: 369, endPoint x: 494, endPoint y: 368, distance: 45.2
click at [395, 369] on img at bounding box center [361, 377] width 67 height 84
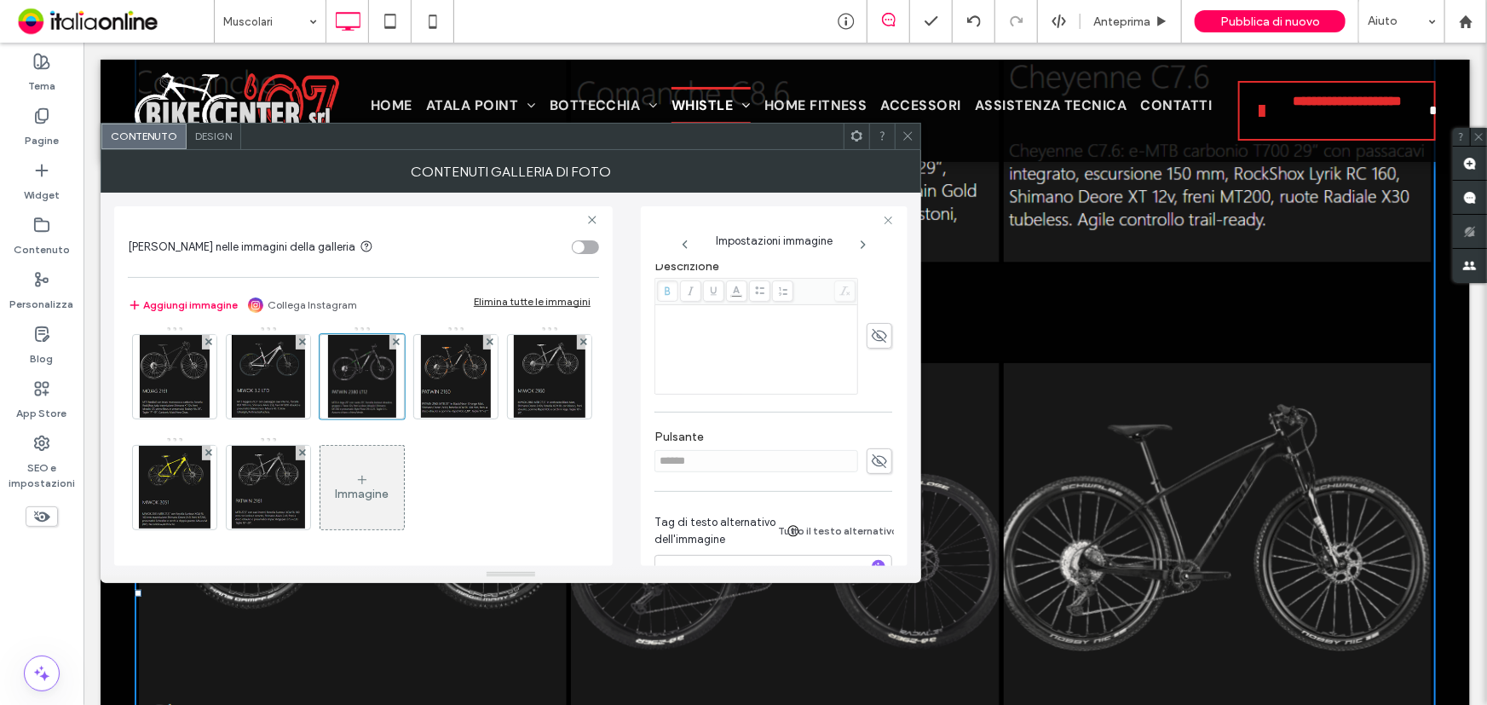
scroll to position [453, 0]
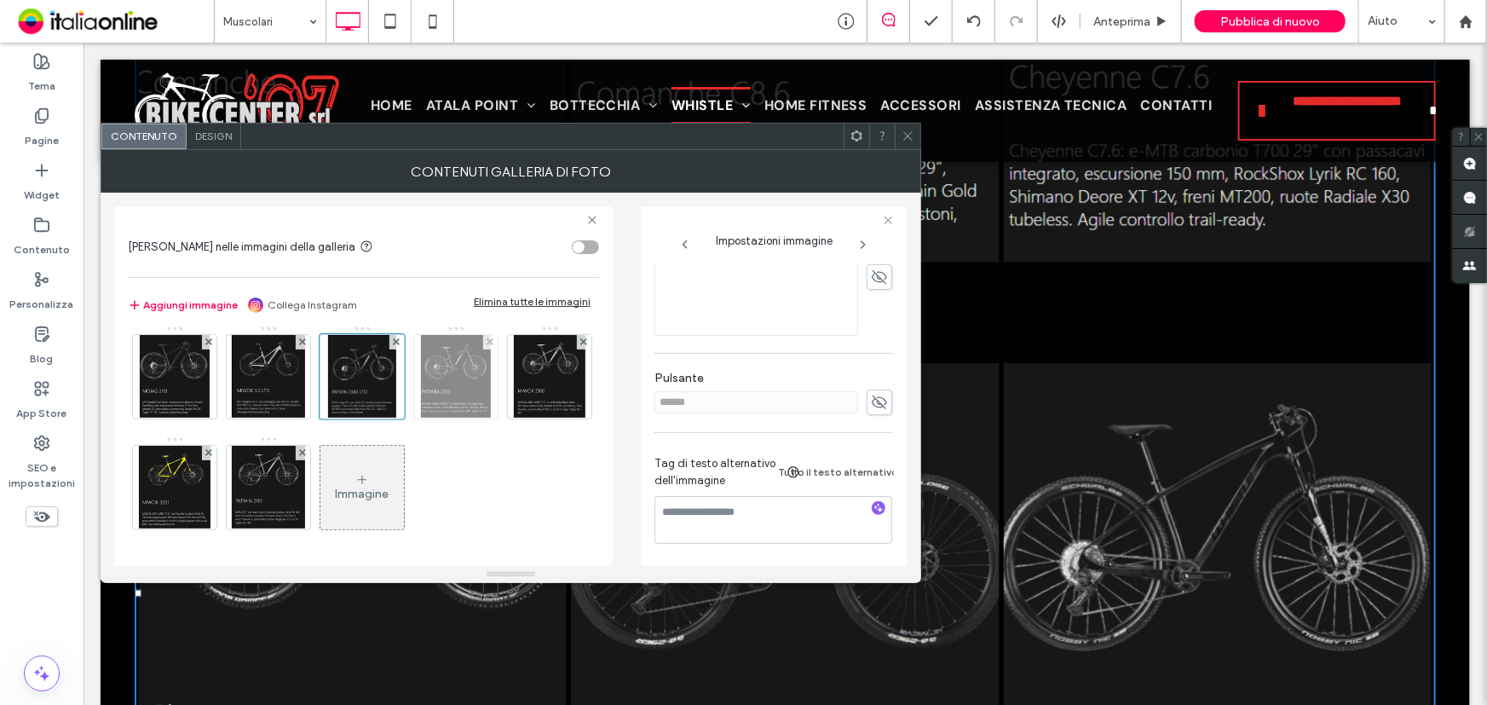
click at [421, 418] on img at bounding box center [456, 377] width 70 height 84
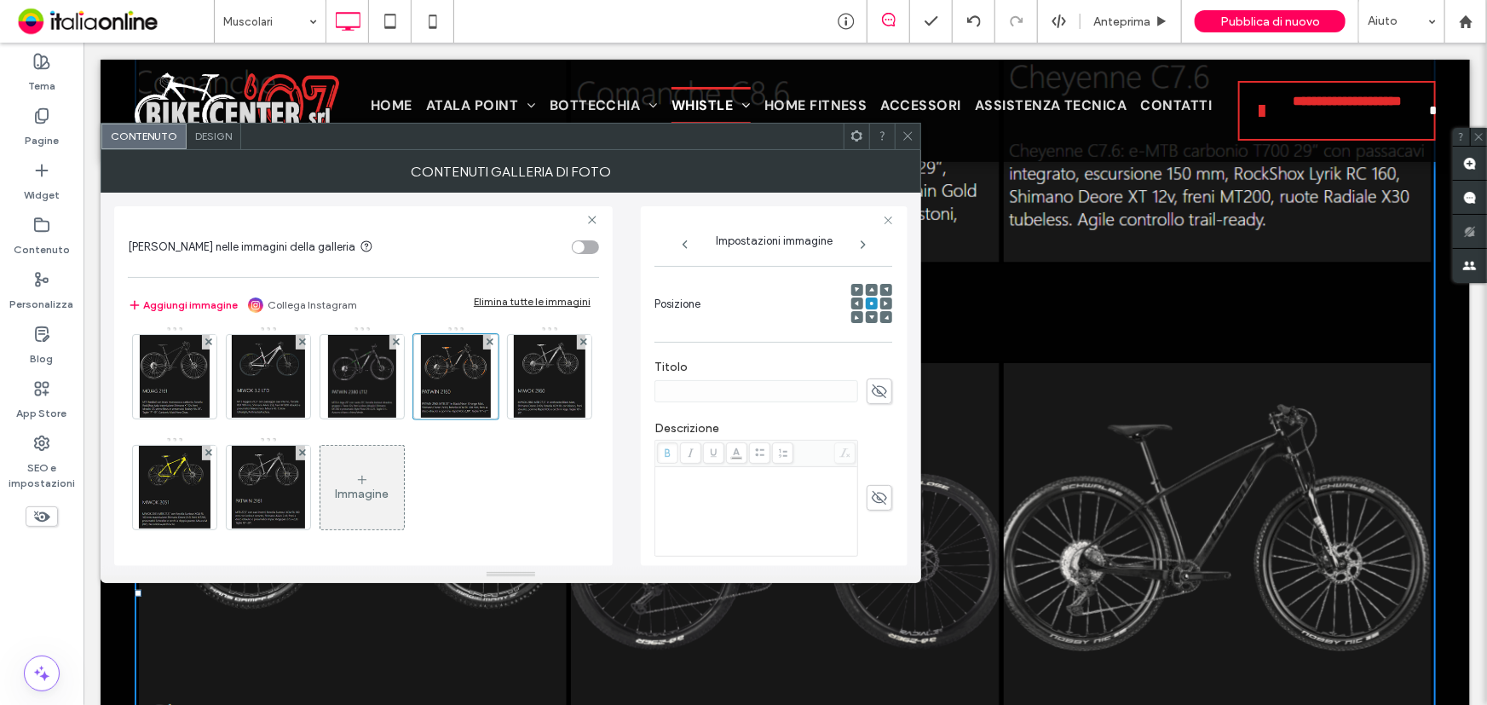
scroll to position [66, 0]
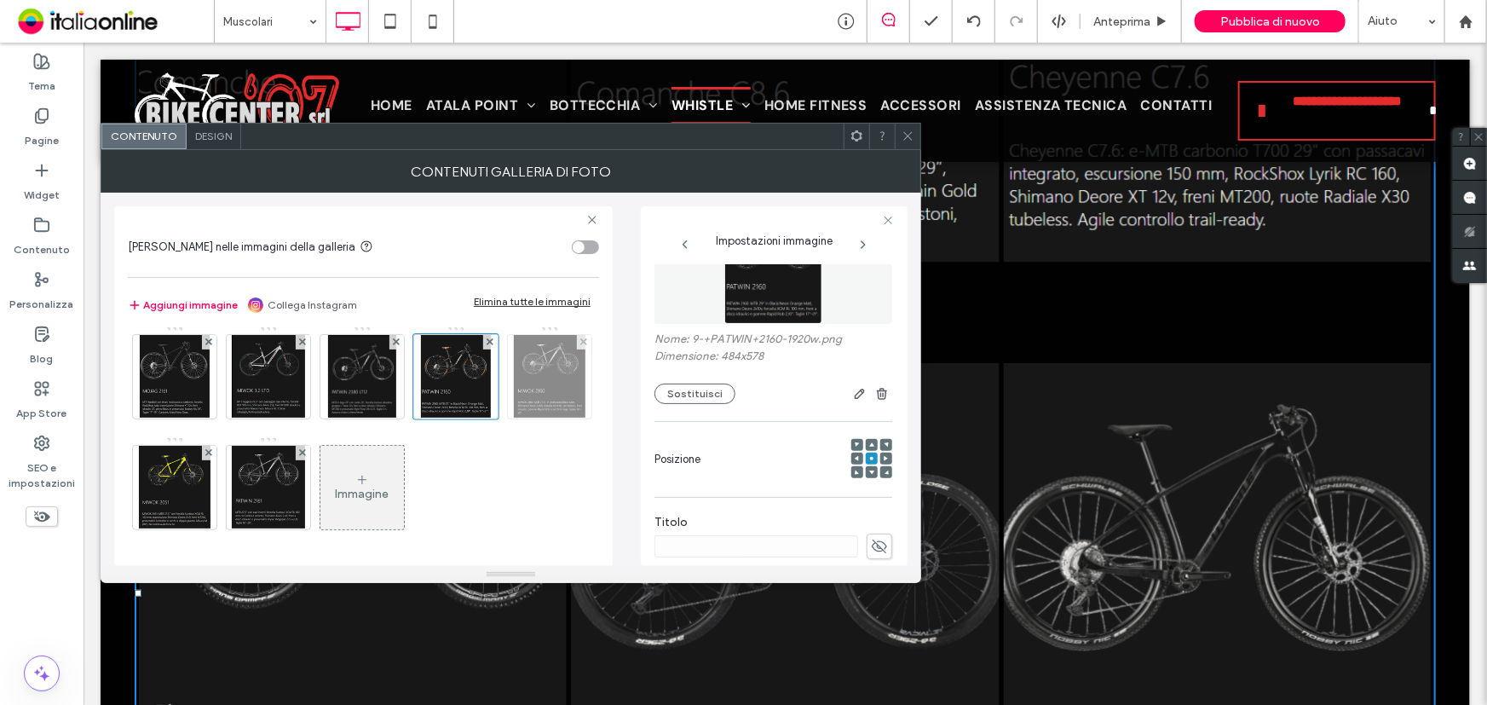
click at [514, 418] on img at bounding box center [549, 377] width 71 height 84
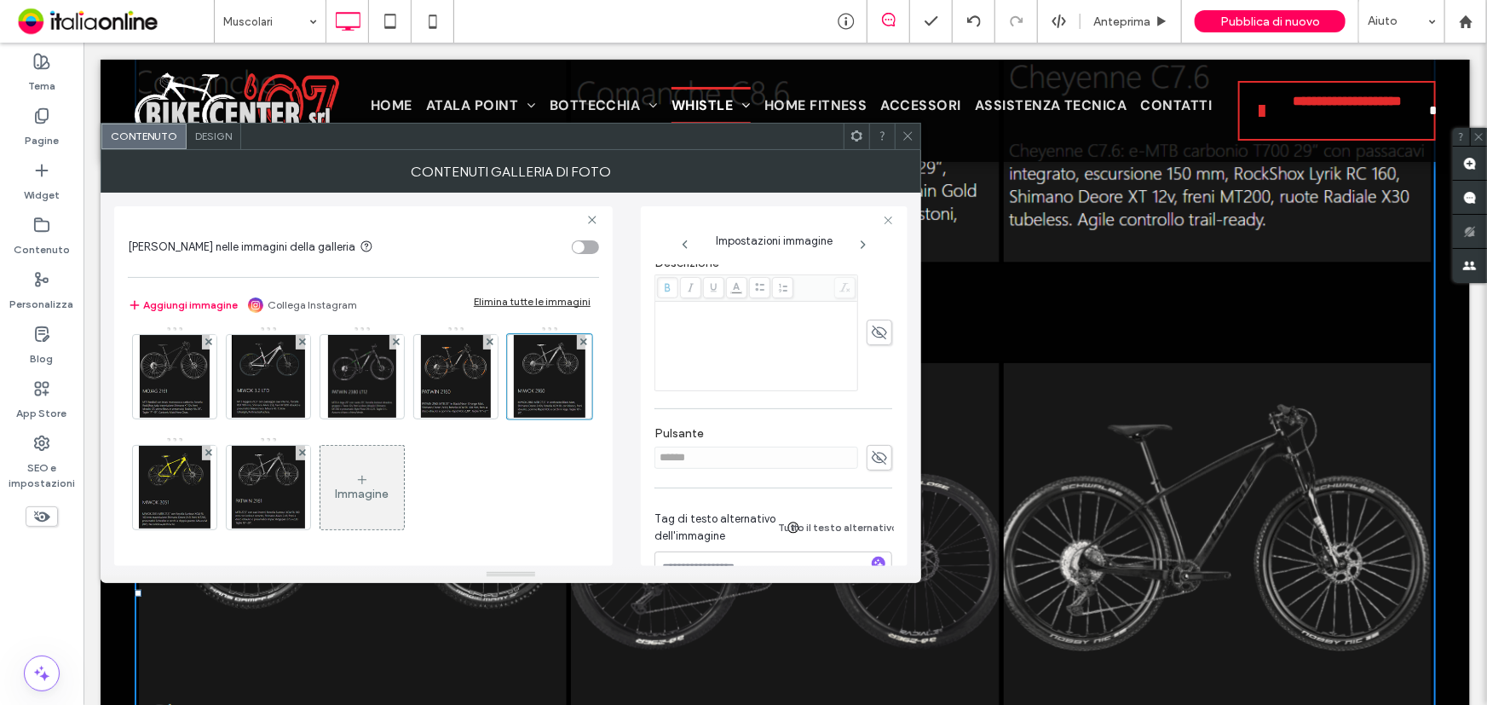
scroll to position [453, 0]
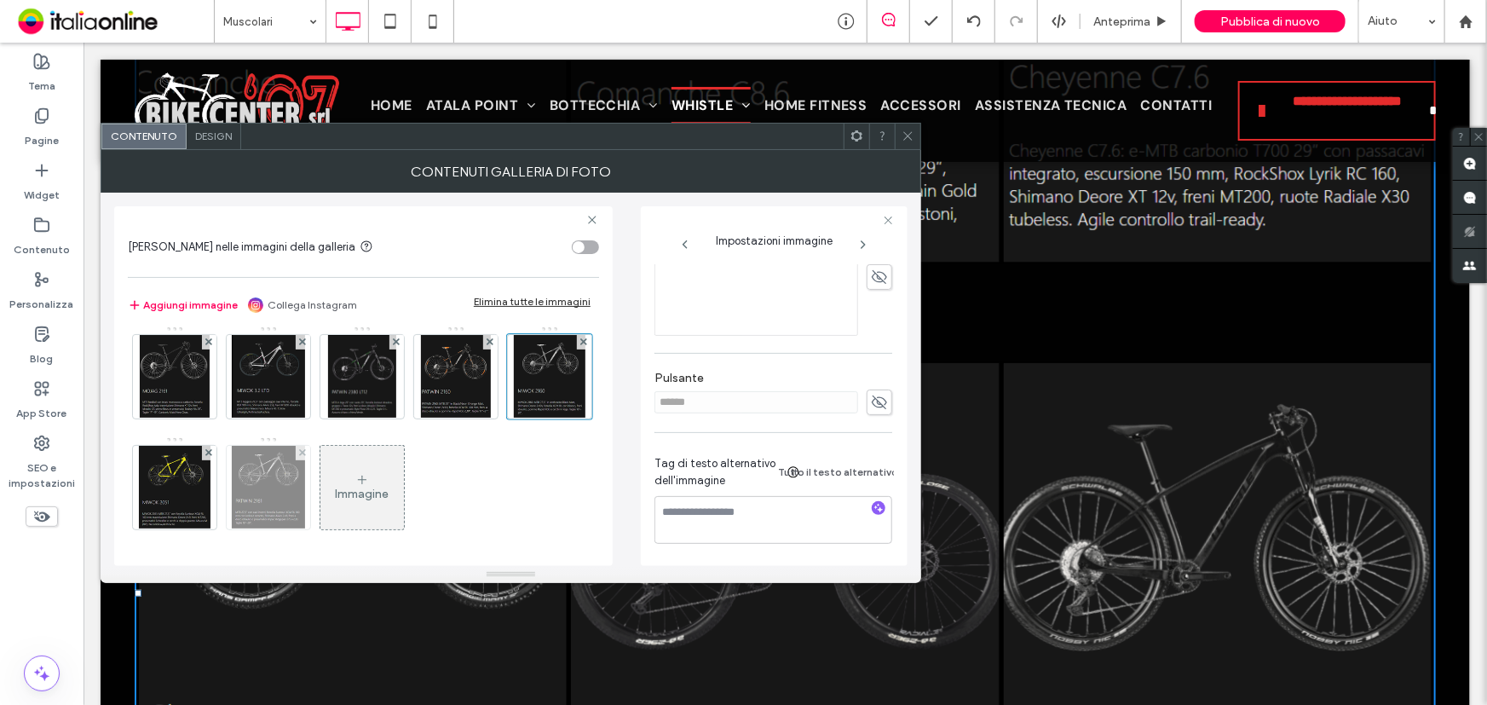
drag, startPoint x: 366, startPoint y: 441, endPoint x: 474, endPoint y: 430, distance: 108.8
click at [210, 446] on img at bounding box center [175, 488] width 72 height 84
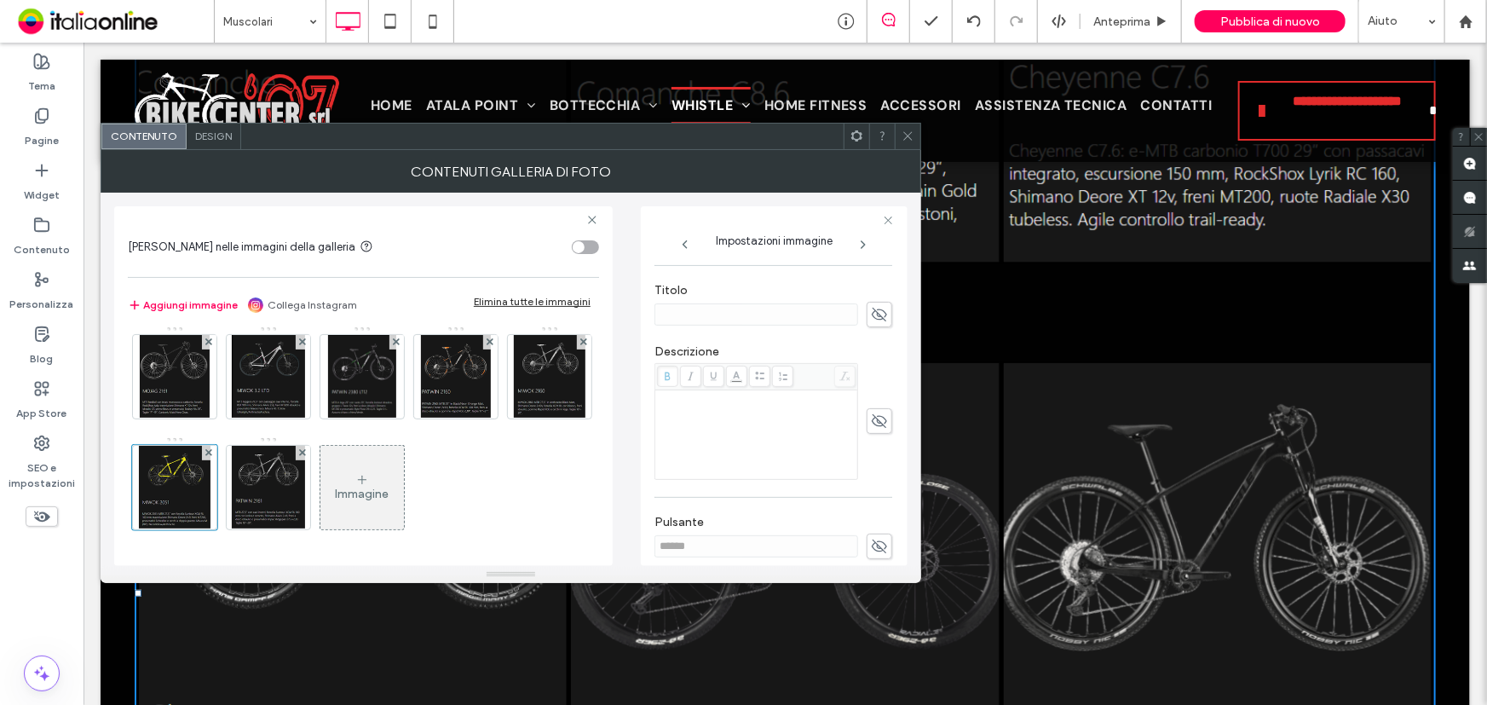
scroll to position [144, 0]
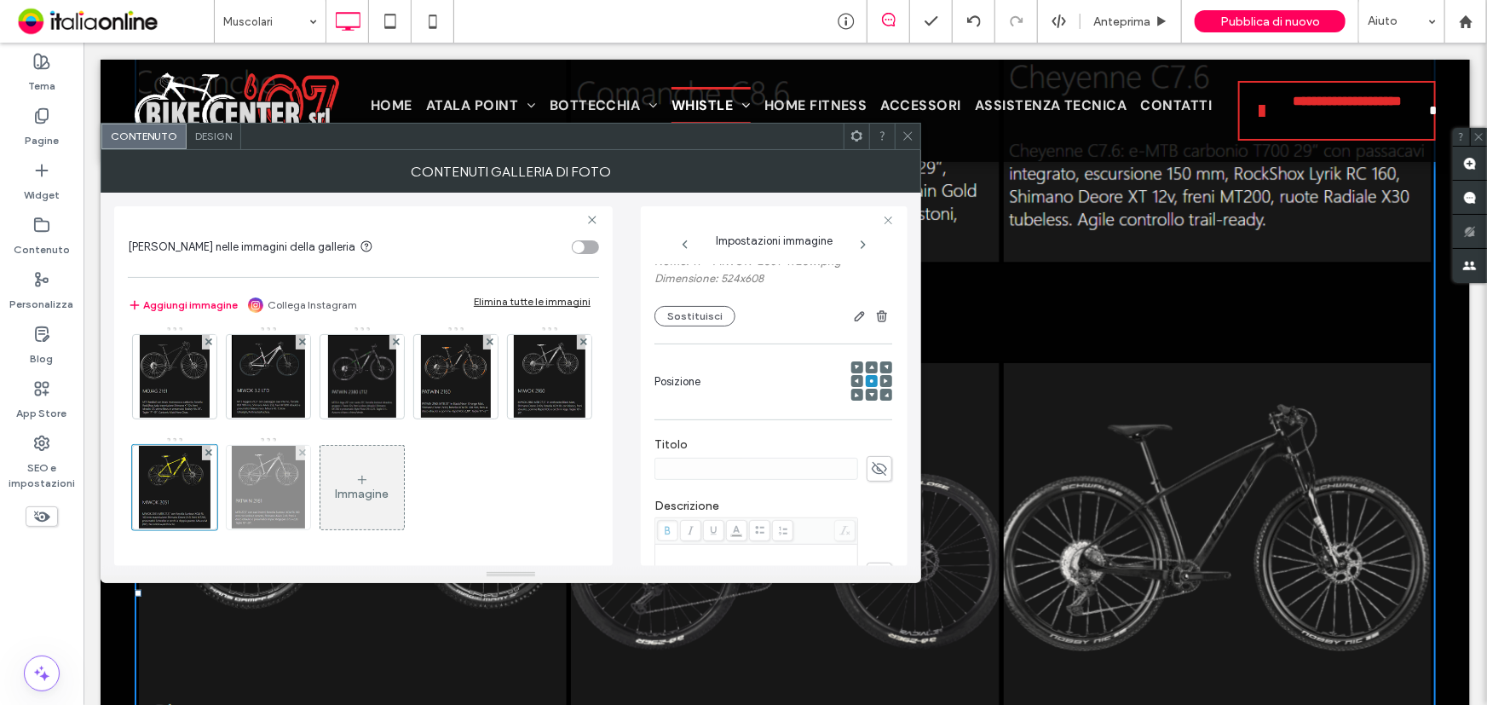
drag, startPoint x: 410, startPoint y: 464, endPoint x: 460, endPoint y: 446, distance: 53.1
click at [410, 464] on div "Immagine" at bounding box center [362, 381] width 469 height 332
click at [304, 446] on img at bounding box center [268, 488] width 72 height 84
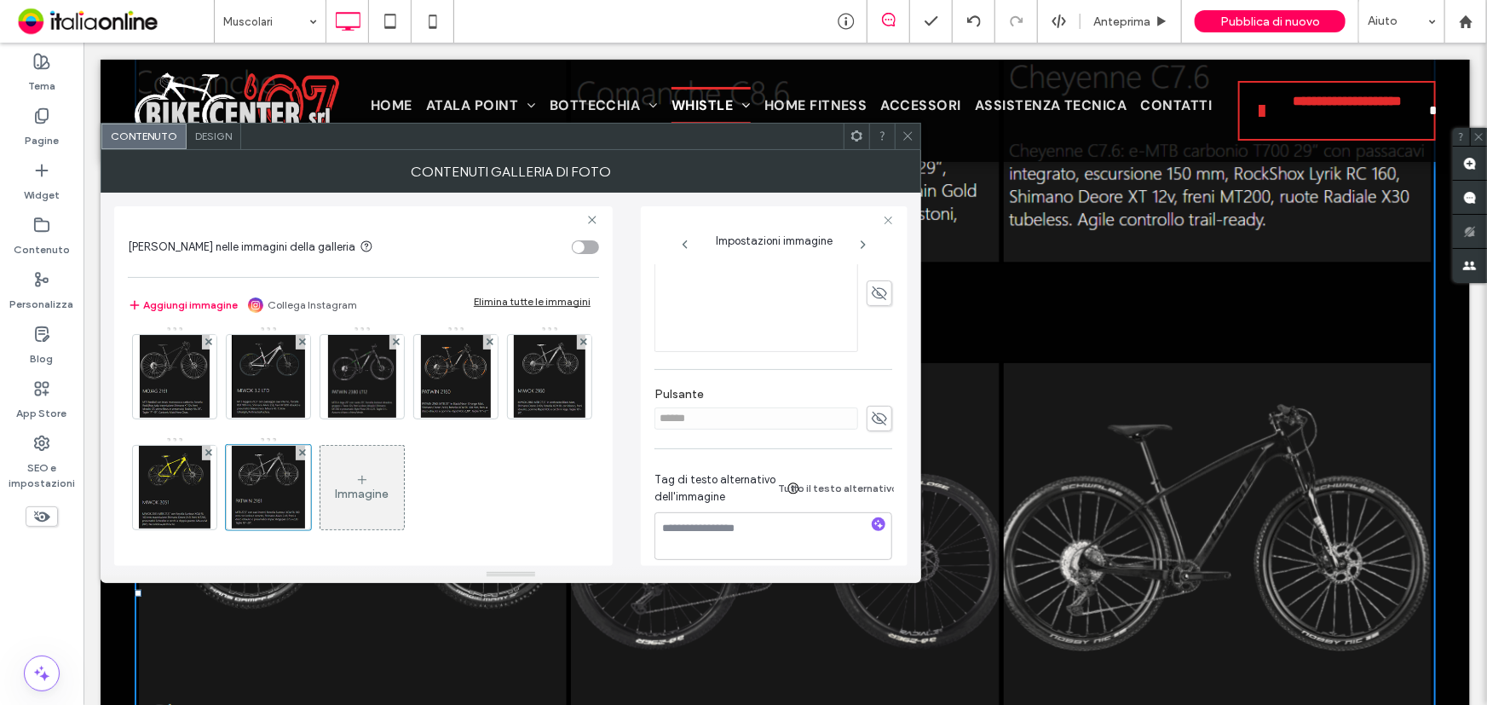
scroll to position [453, 0]
drag, startPoint x: 908, startPoint y: 135, endPoint x: 891, endPoint y: 155, distance: 26.6
click at [908, 135] on use at bounding box center [907, 136] width 9 height 9
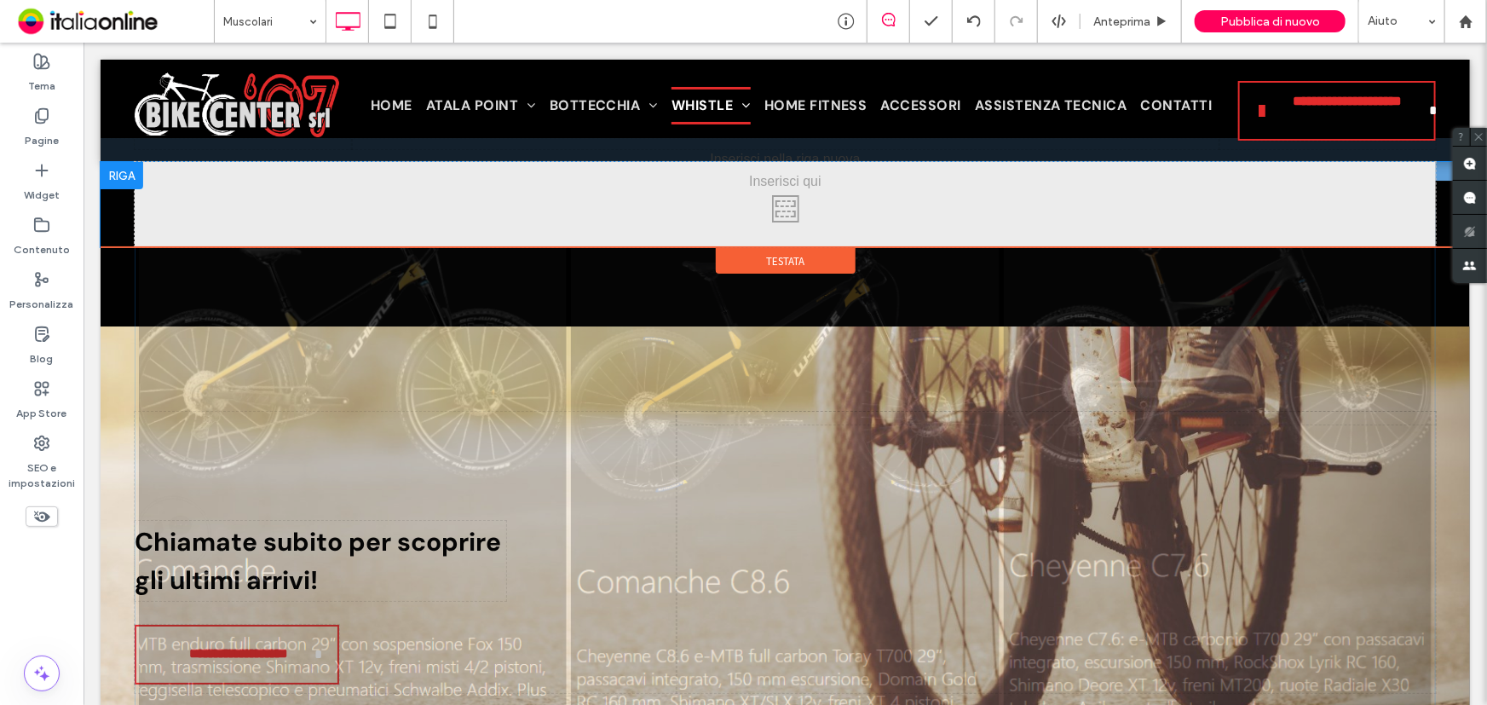
scroll to position [2943, 0]
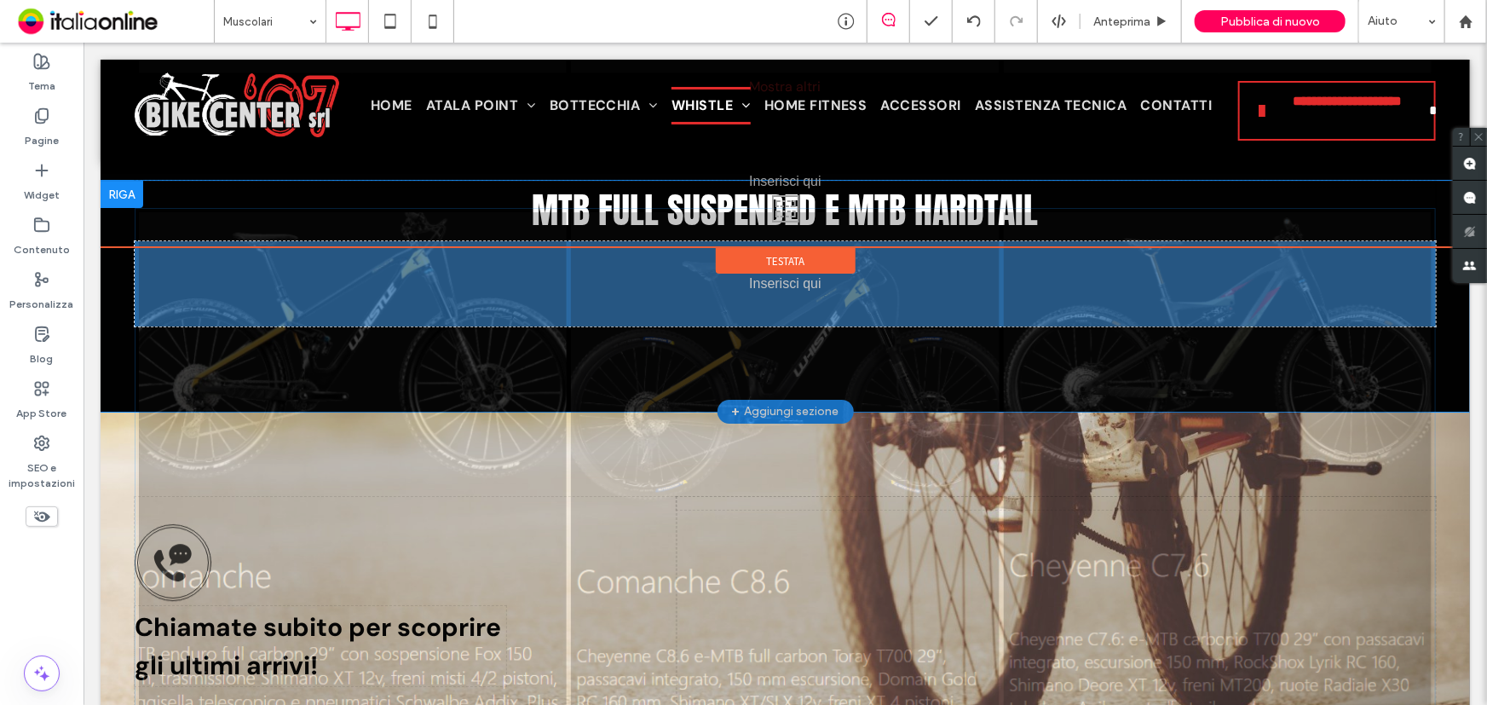
drag, startPoint x: 180, startPoint y: 283, endPoint x: 160, endPoint y: 251, distance: 37.8
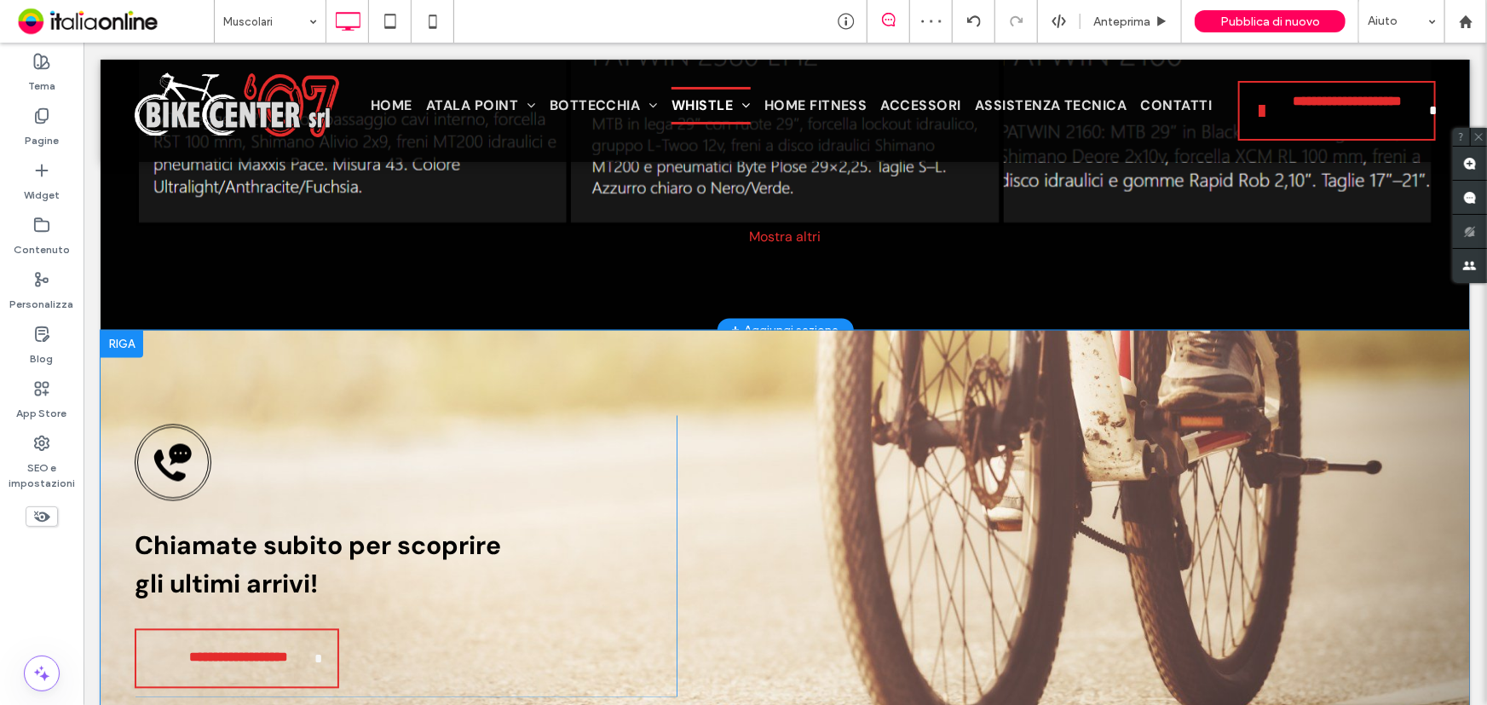
scroll to position [4647, 0]
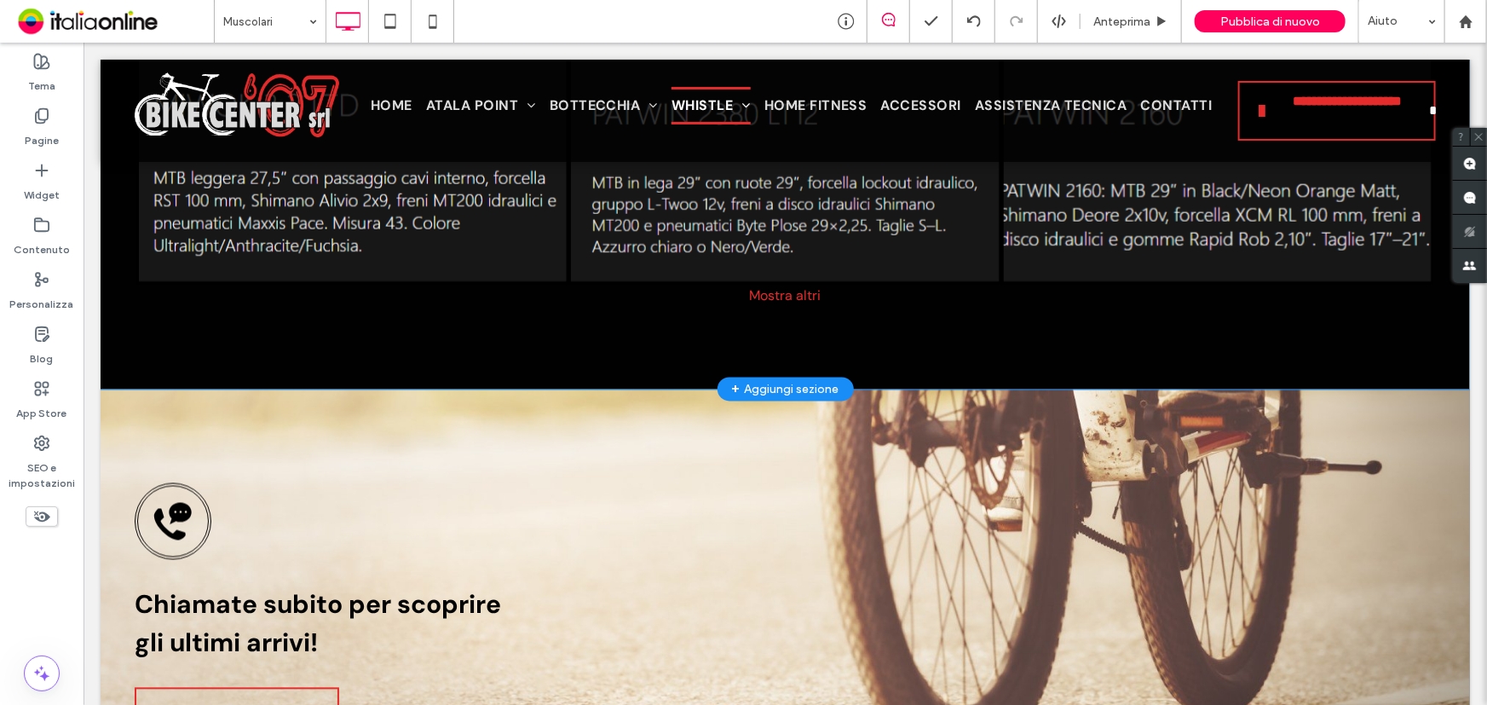
click at [763, 386] on div "+ Aggiungi sezione" at bounding box center [784, 388] width 107 height 19
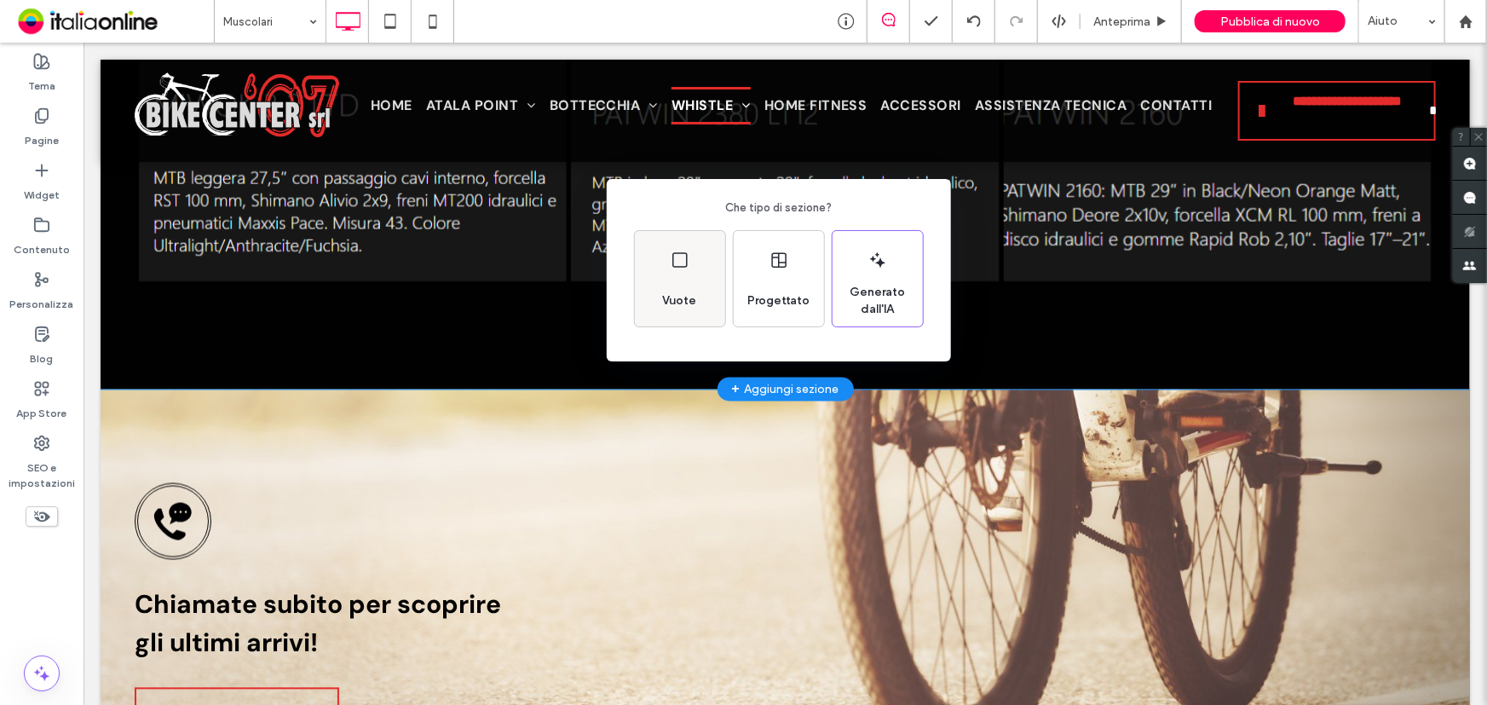
click at [688, 257] on icon at bounding box center [680, 260] width 20 height 20
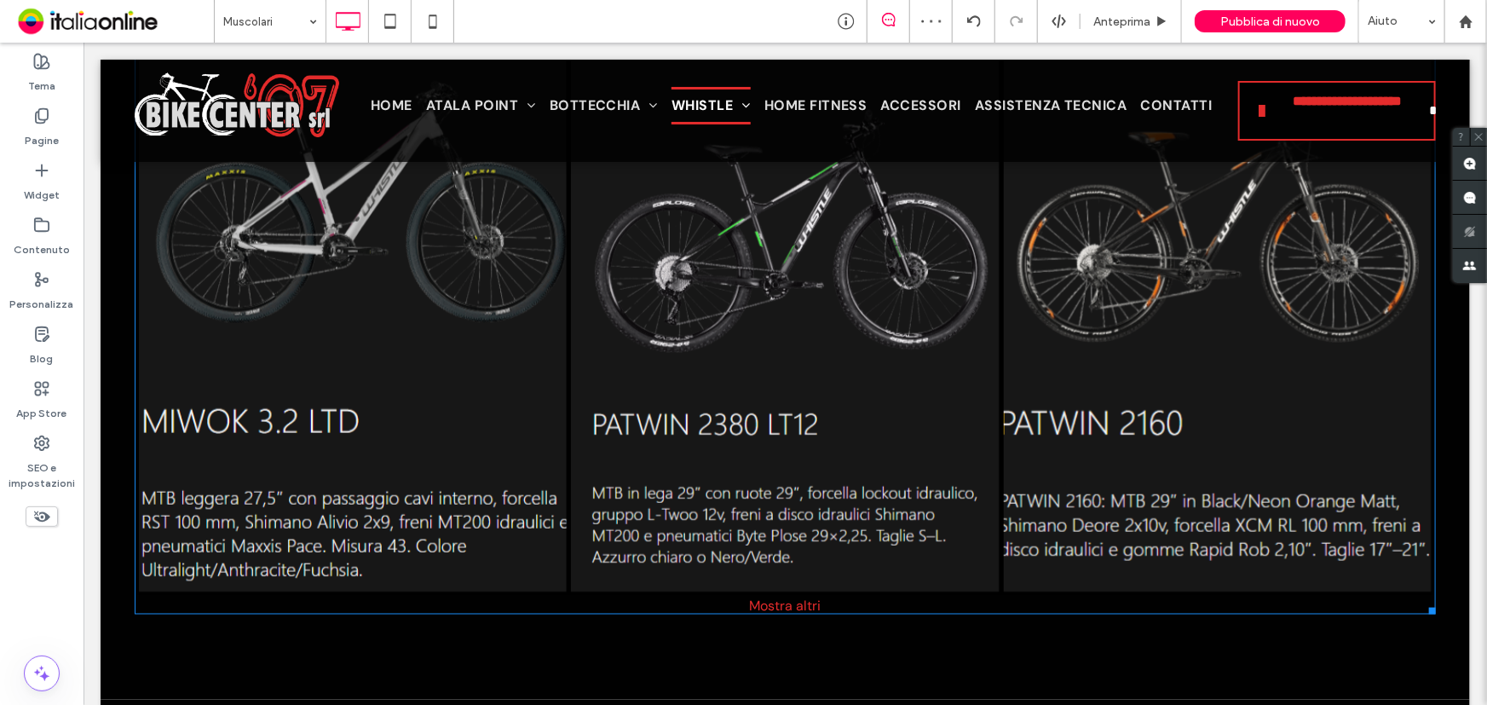
scroll to position [3916, 0]
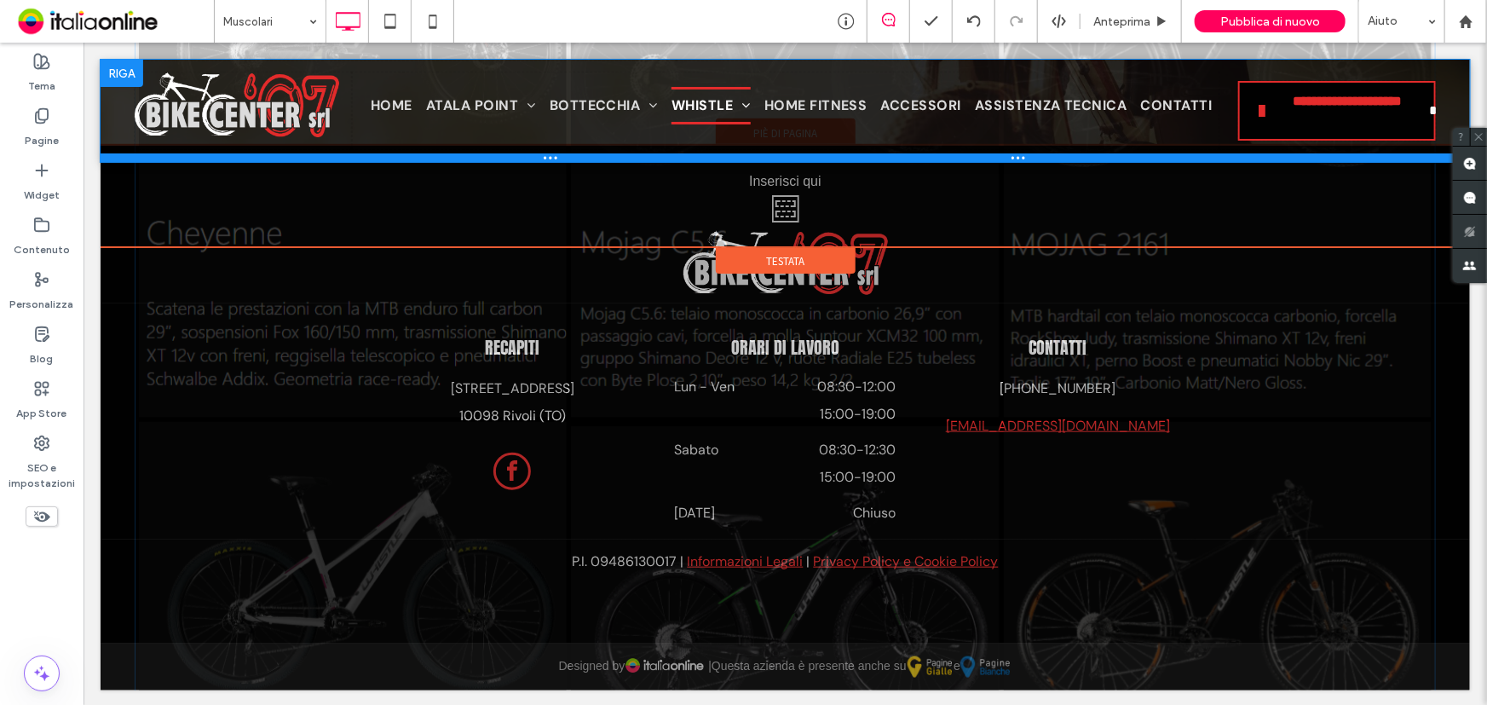
drag, startPoint x: 383, startPoint y: 323, endPoint x: 303, endPoint y: 158, distance: 182.5
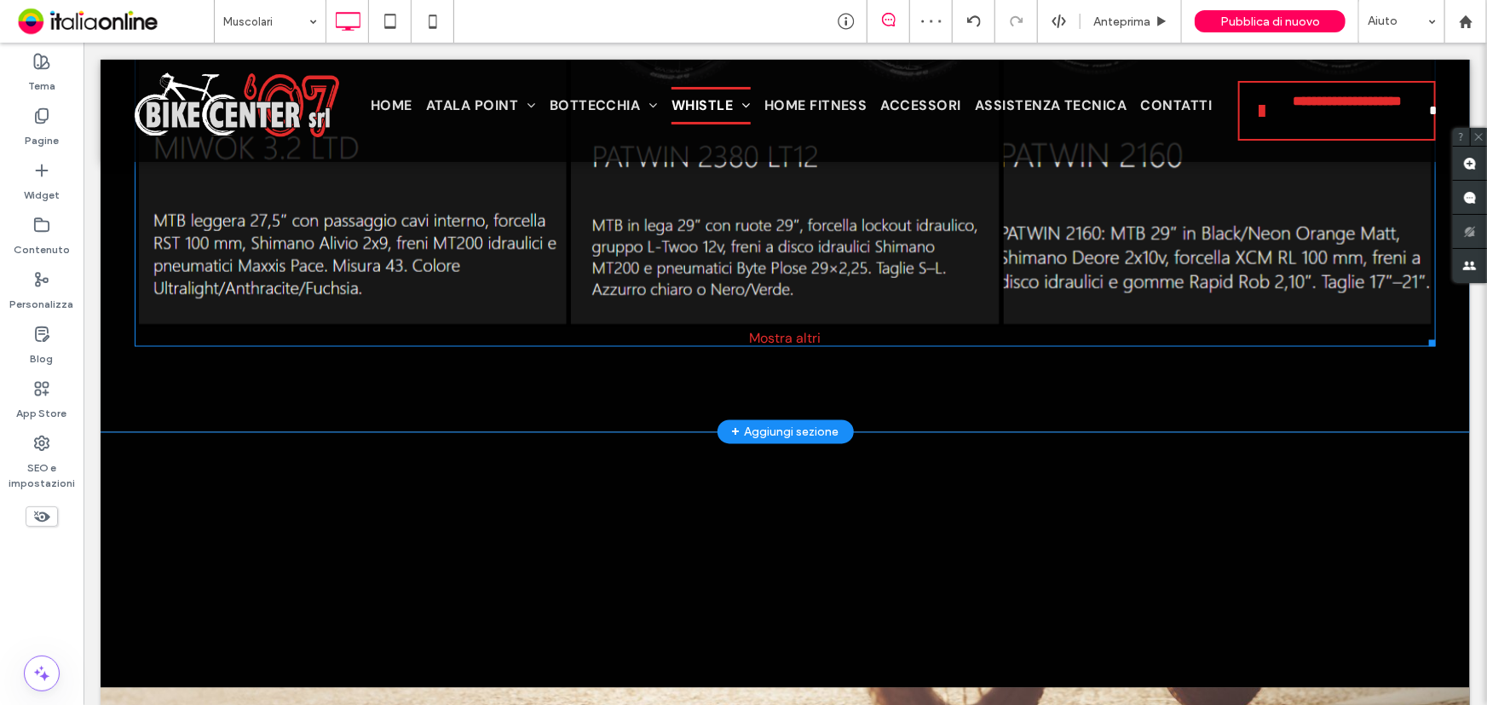
scroll to position [4613, 0]
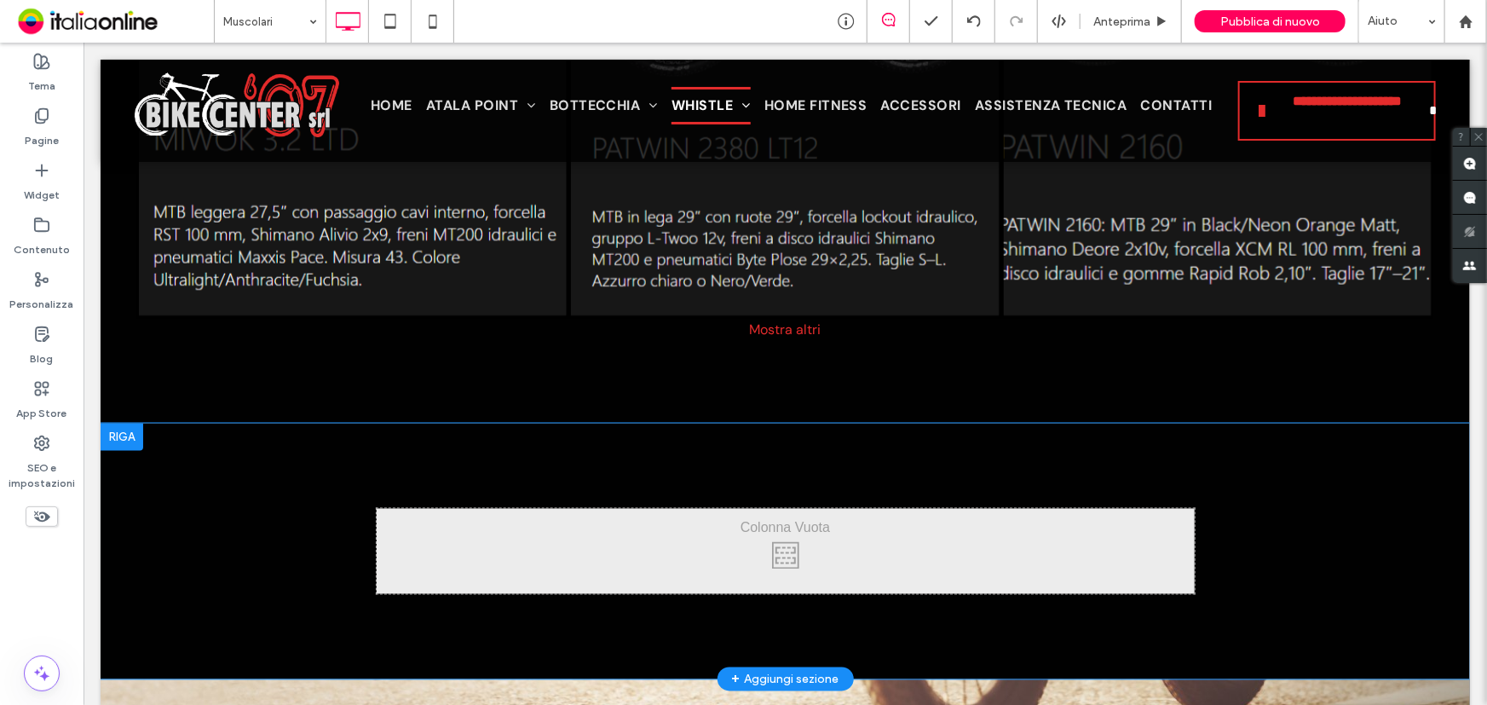
click at [120, 436] on div at bounding box center [121, 436] width 43 height 27
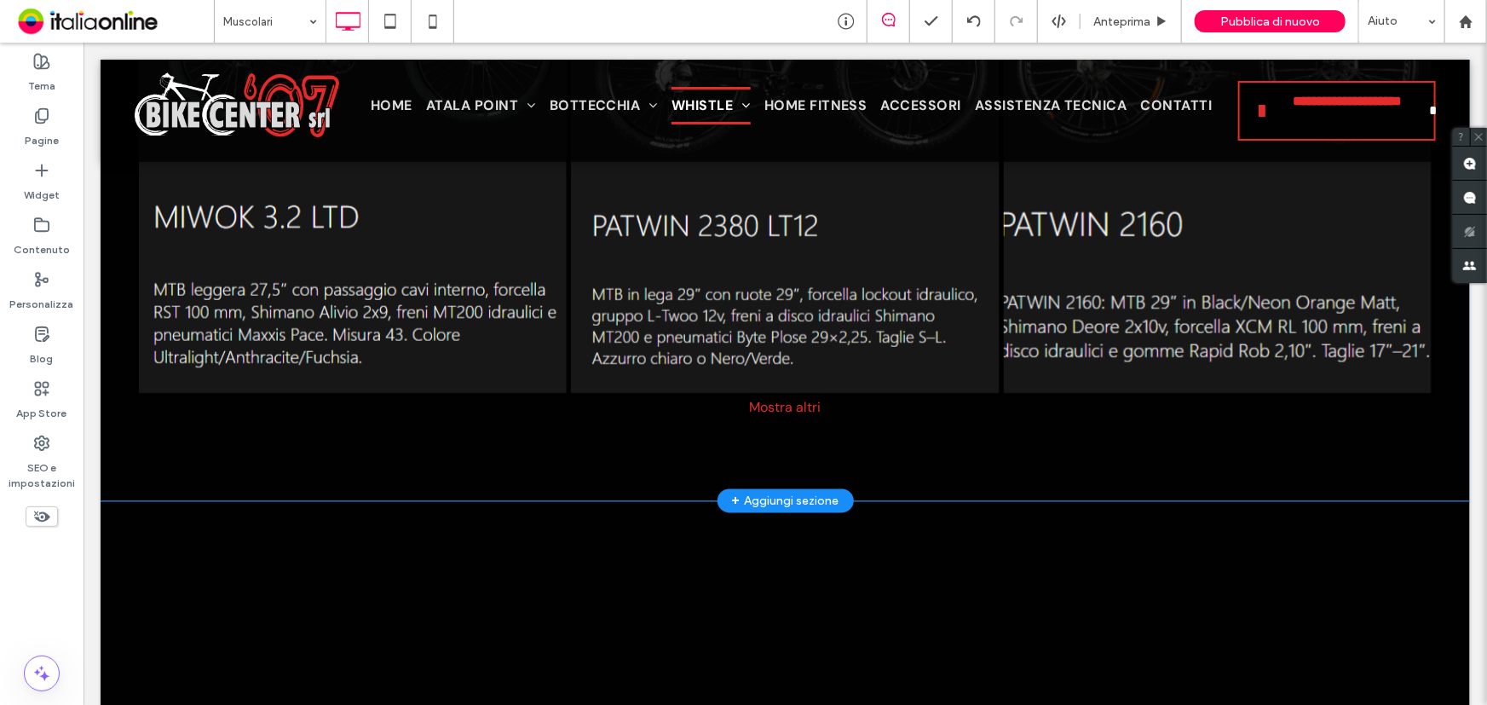
click at [506, 400] on div "Mostra altri" at bounding box center [784, 406] width 1301 height 18
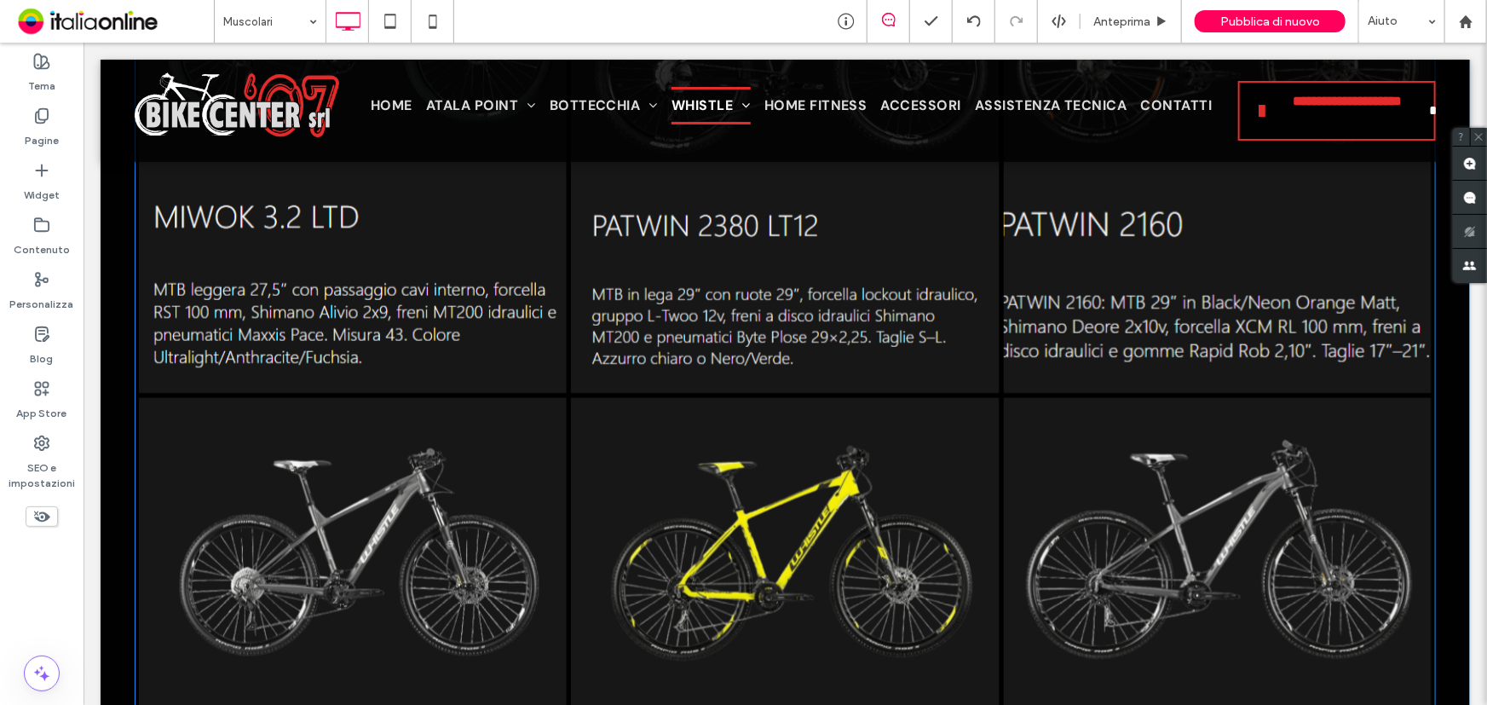
scroll to position [5078, 0]
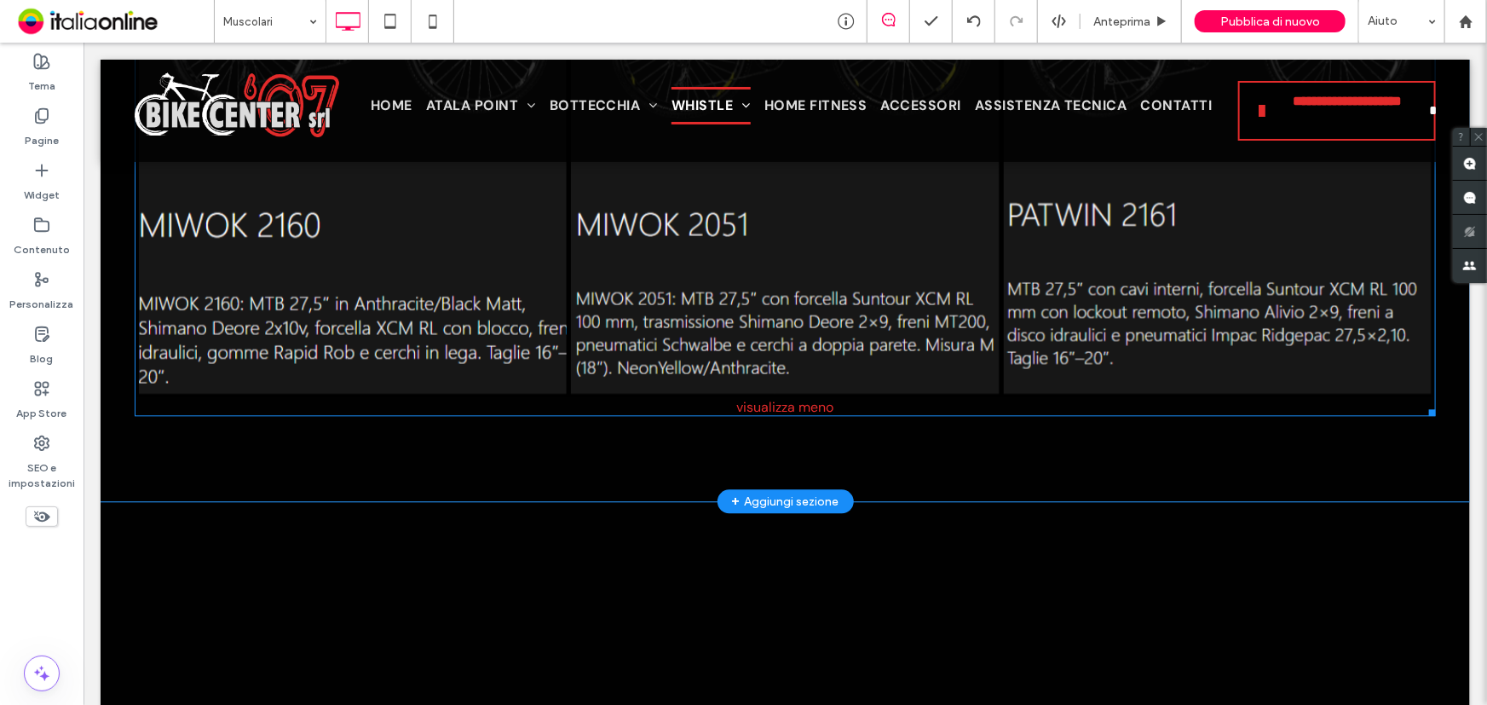
click at [360, 349] on link at bounding box center [351, 123] width 453 height 571
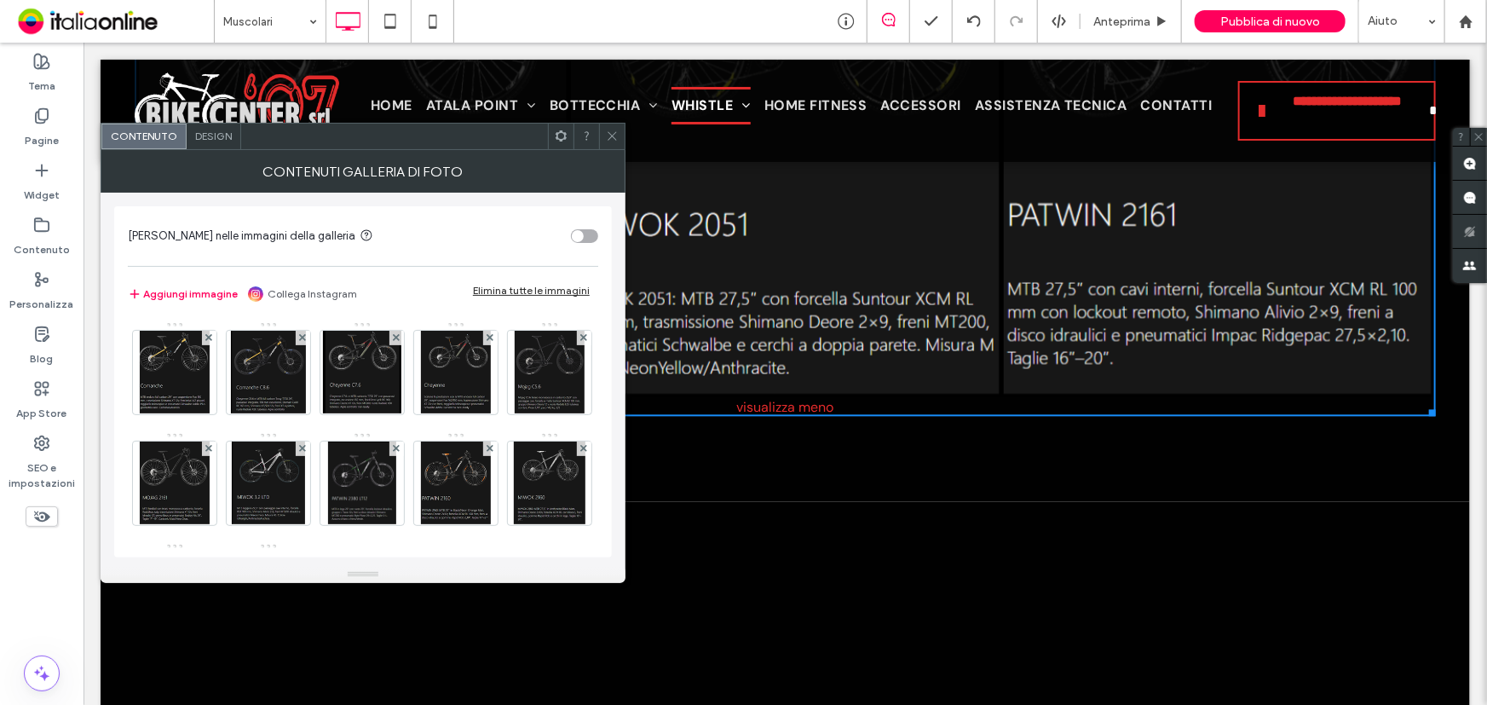
drag, startPoint x: 611, startPoint y: 127, endPoint x: 604, endPoint y: 207, distance: 80.4
click at [611, 127] on span at bounding box center [612, 137] width 13 height 26
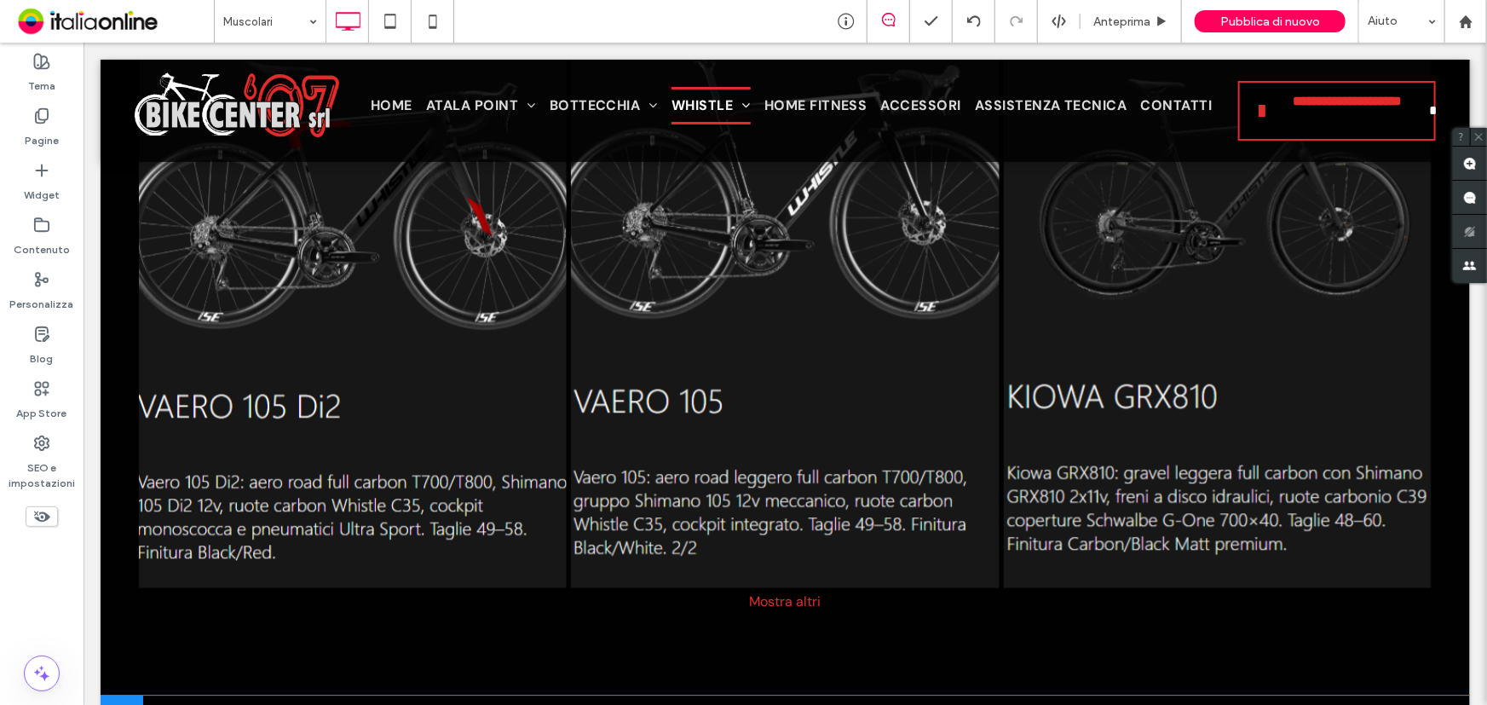
scroll to position [2213, 0]
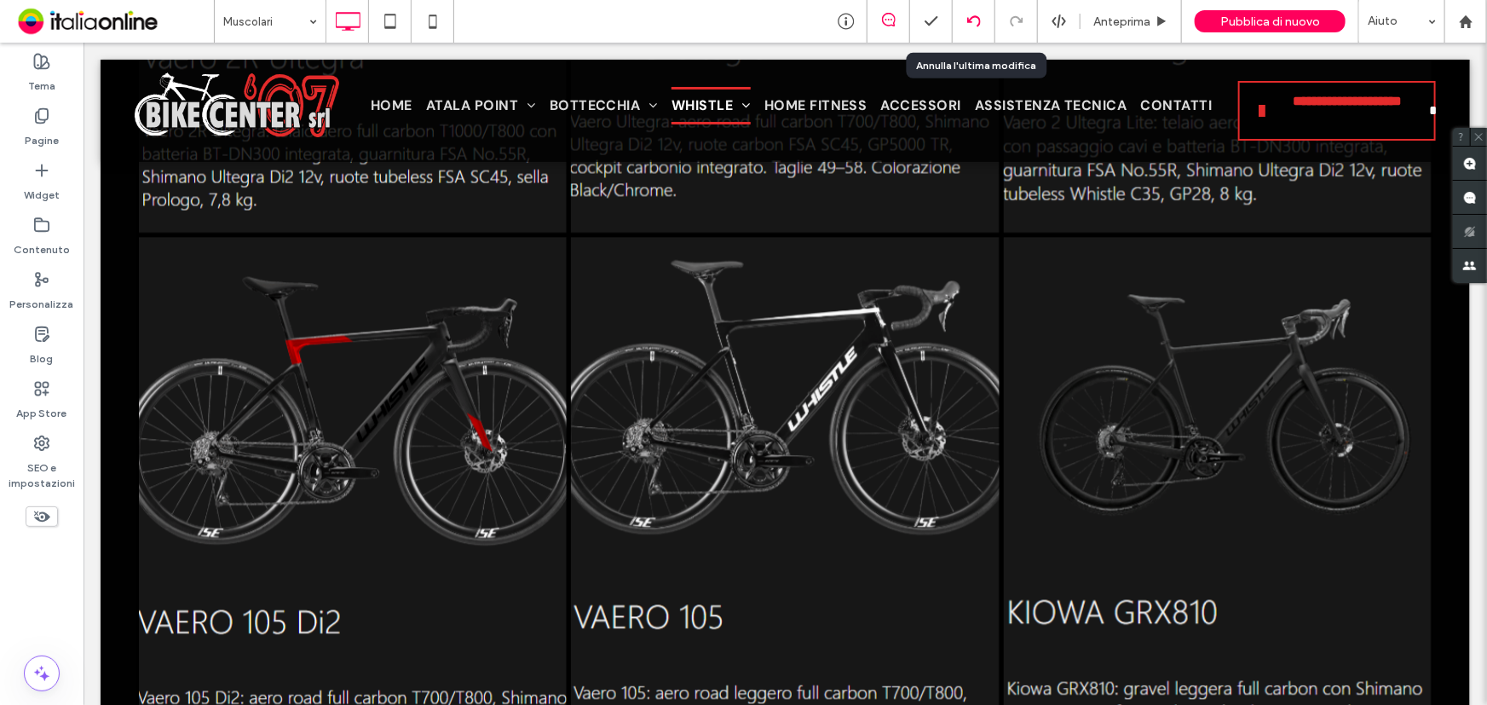
click at [979, 26] on icon at bounding box center [974, 21] width 14 height 14
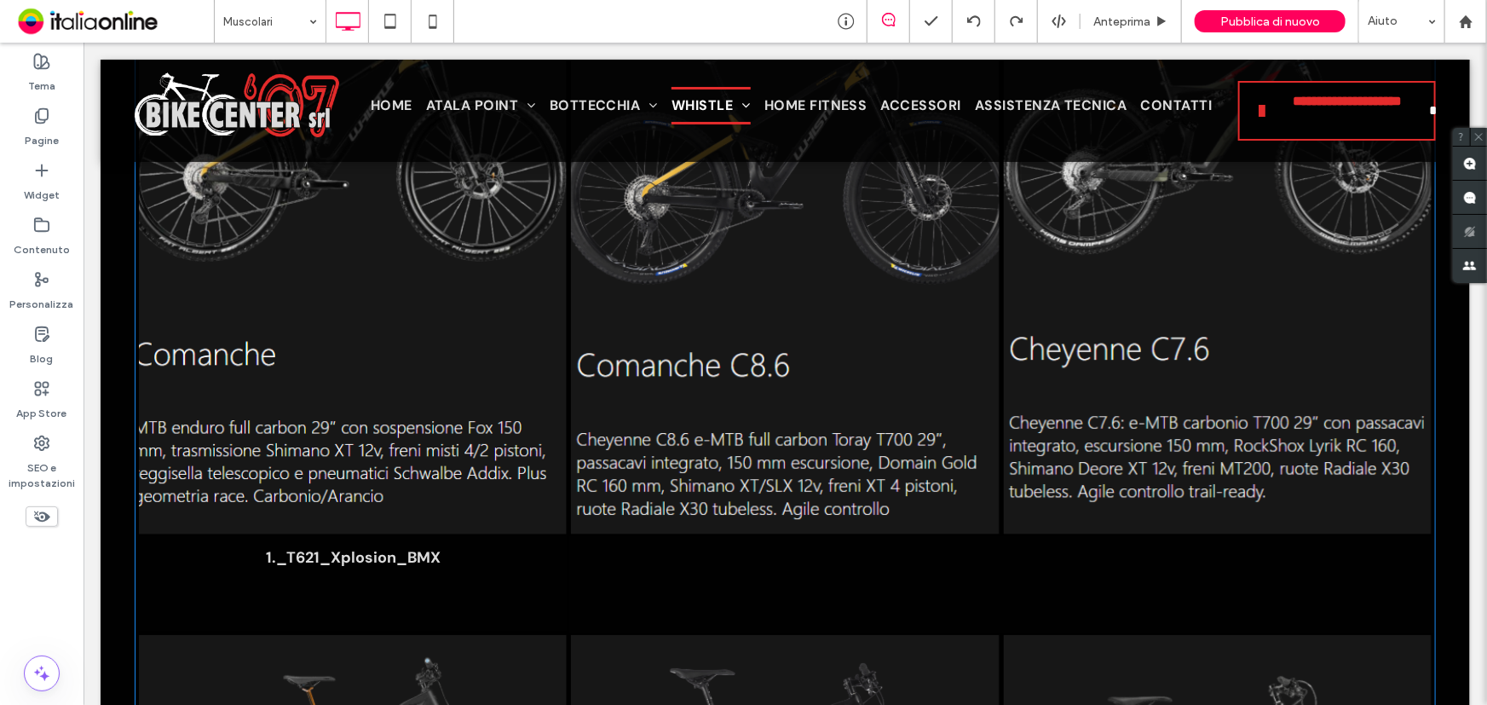
scroll to position [3331, 0]
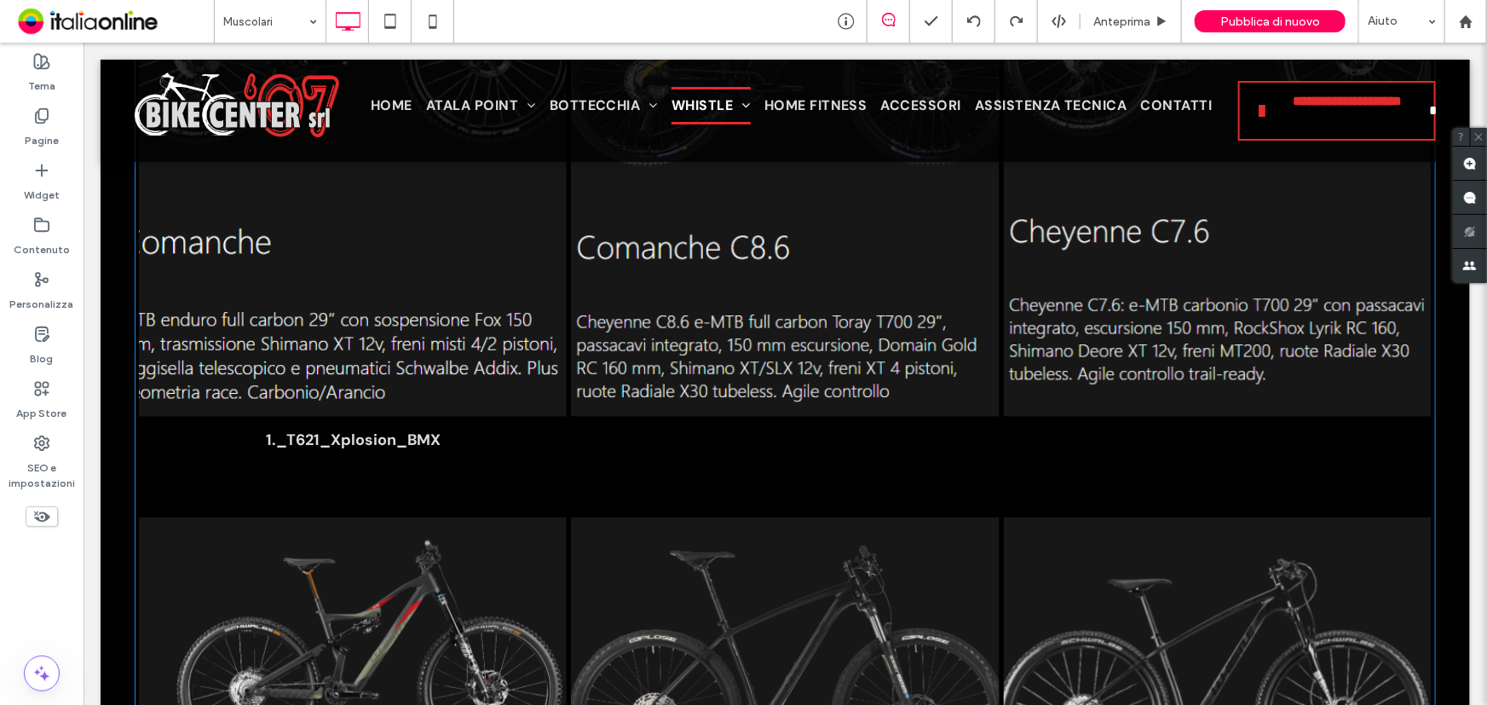
click at [315, 467] on span "1._T621_Xplosion_BMX Button" at bounding box center [352, 464] width 428 height 97
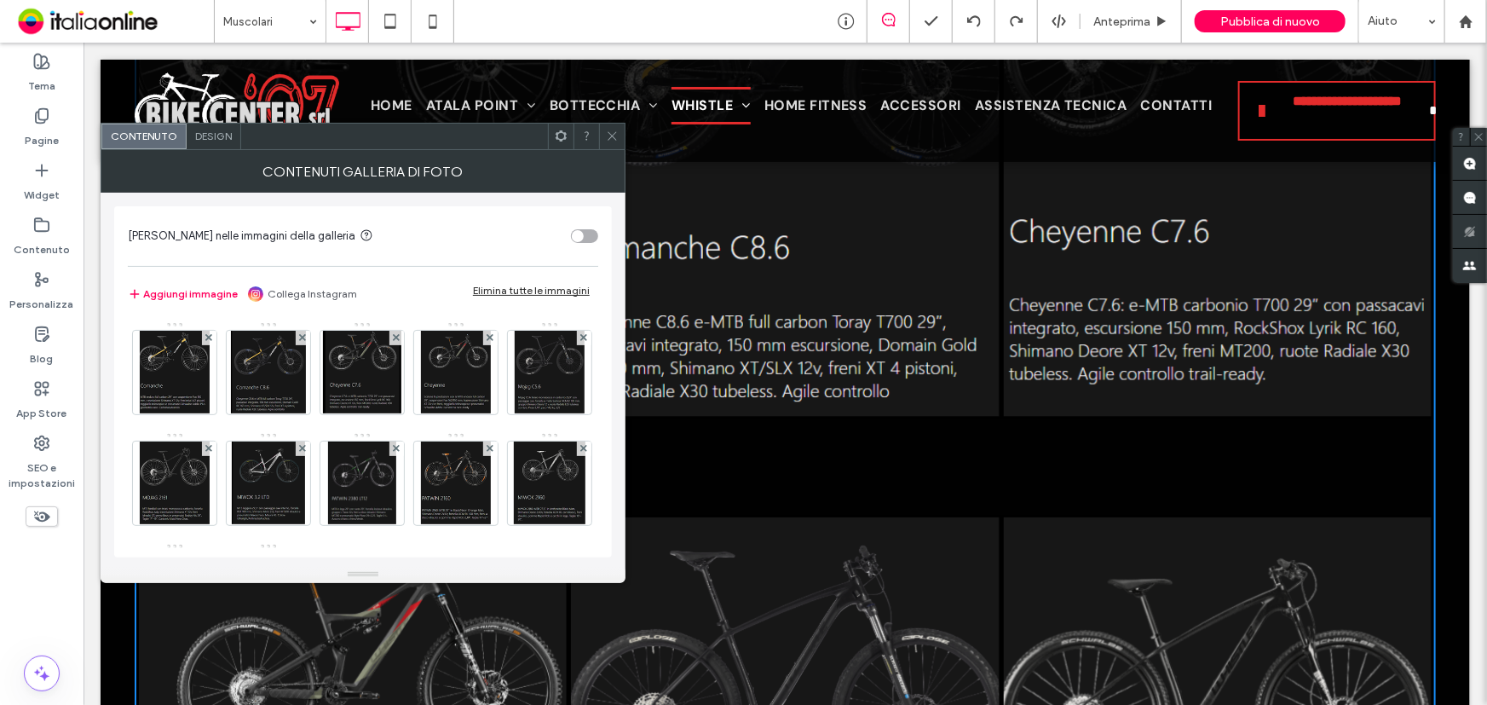
drag, startPoint x: 613, startPoint y: 132, endPoint x: 597, endPoint y: 141, distance: 18.7
click at [613, 132] on icon at bounding box center [612, 136] width 13 height 13
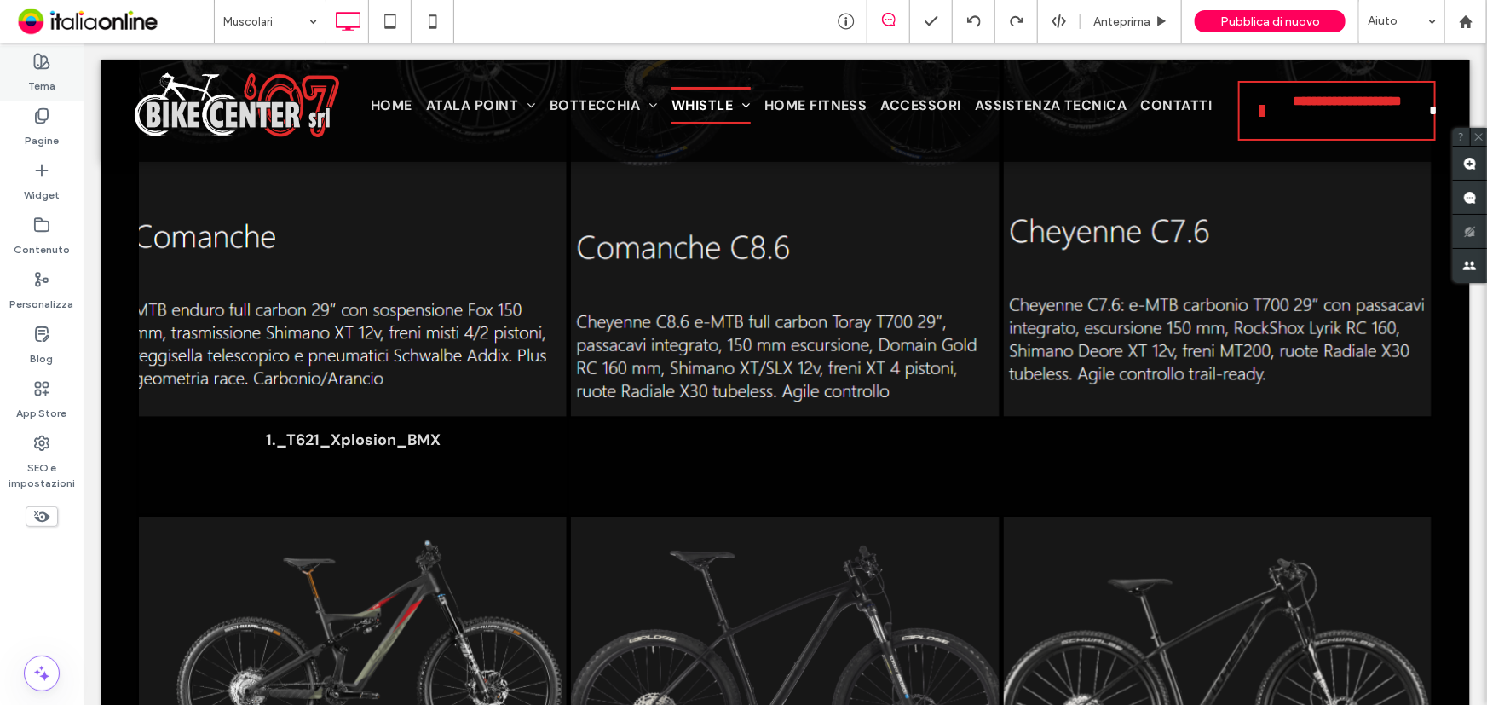
click at [42, 69] on icon at bounding box center [41, 61] width 17 height 17
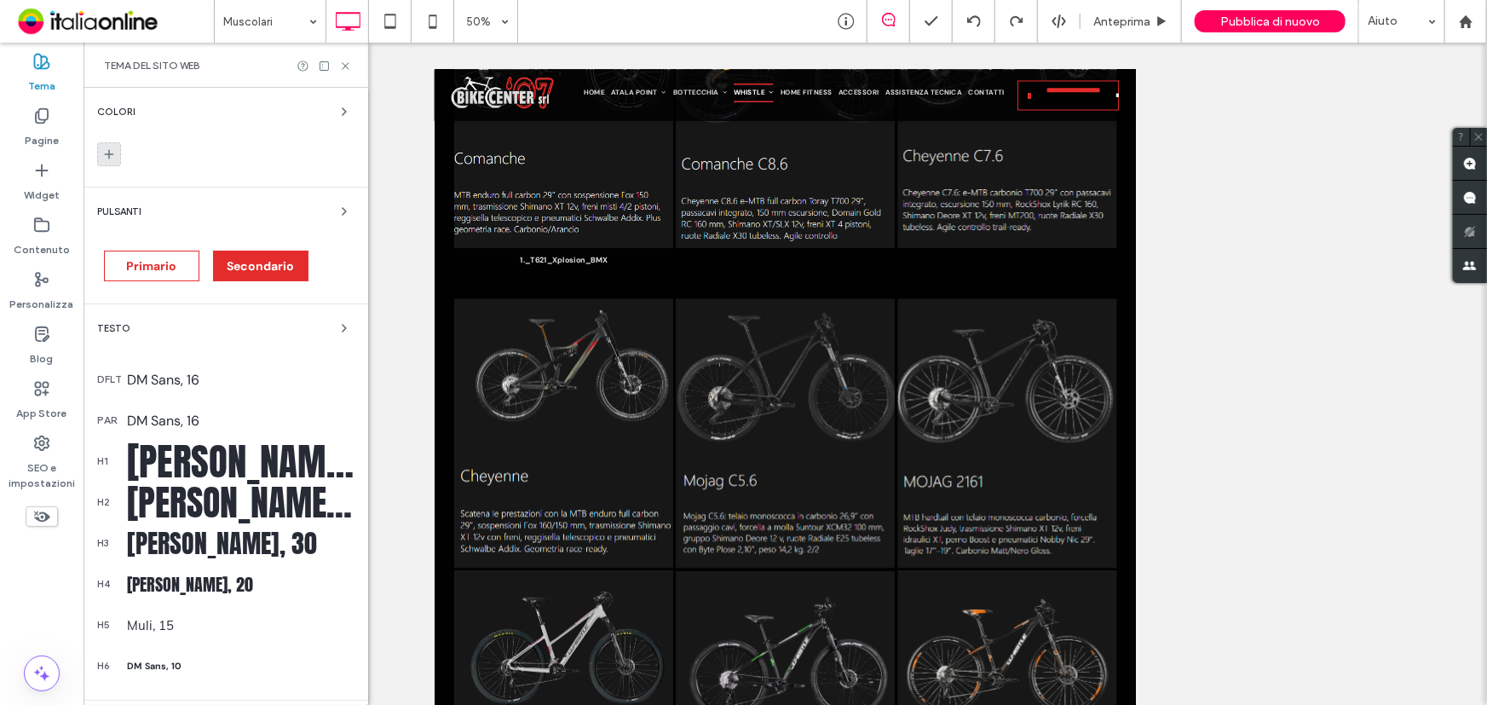
click at [108, 150] on use at bounding box center [109, 154] width 9 height 9
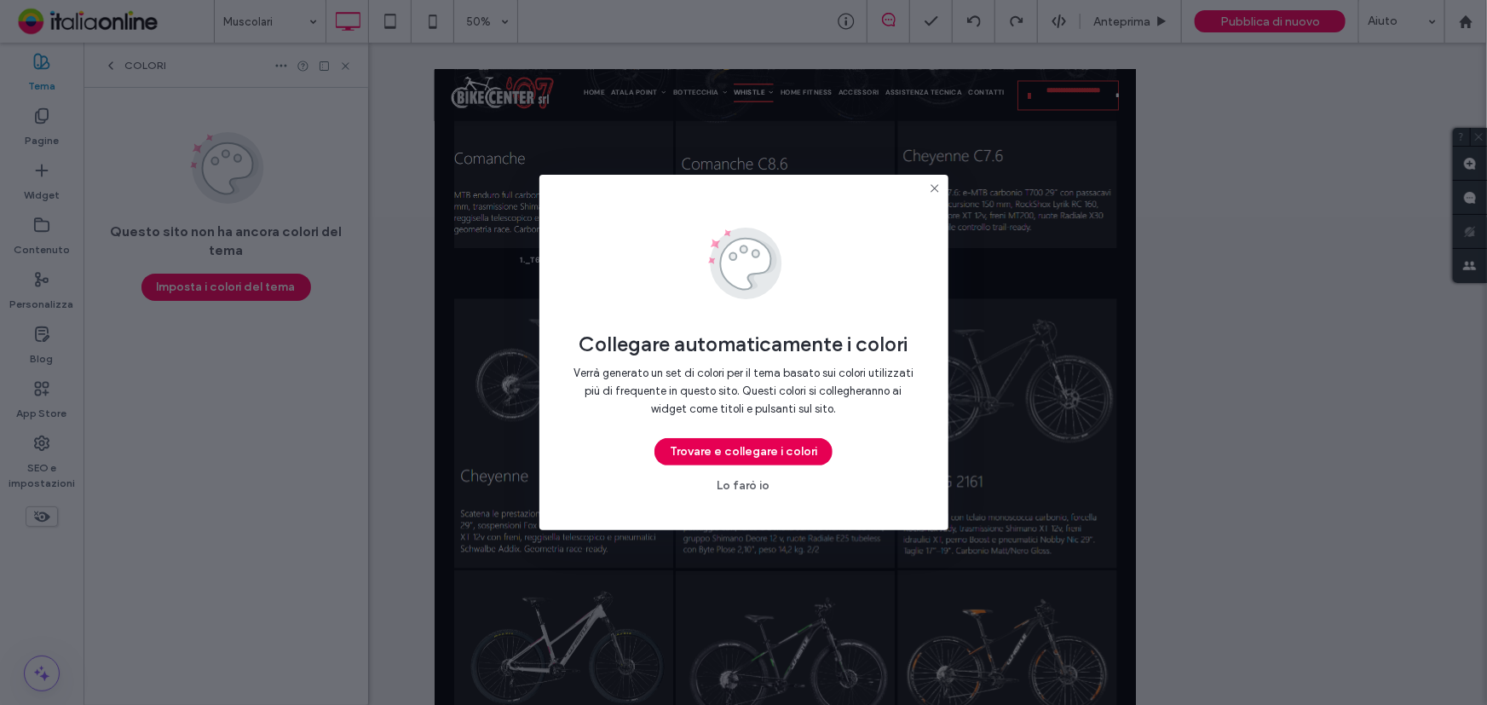
click at [748, 447] on button "Trovare e collegare i colori" at bounding box center [743, 451] width 178 height 27
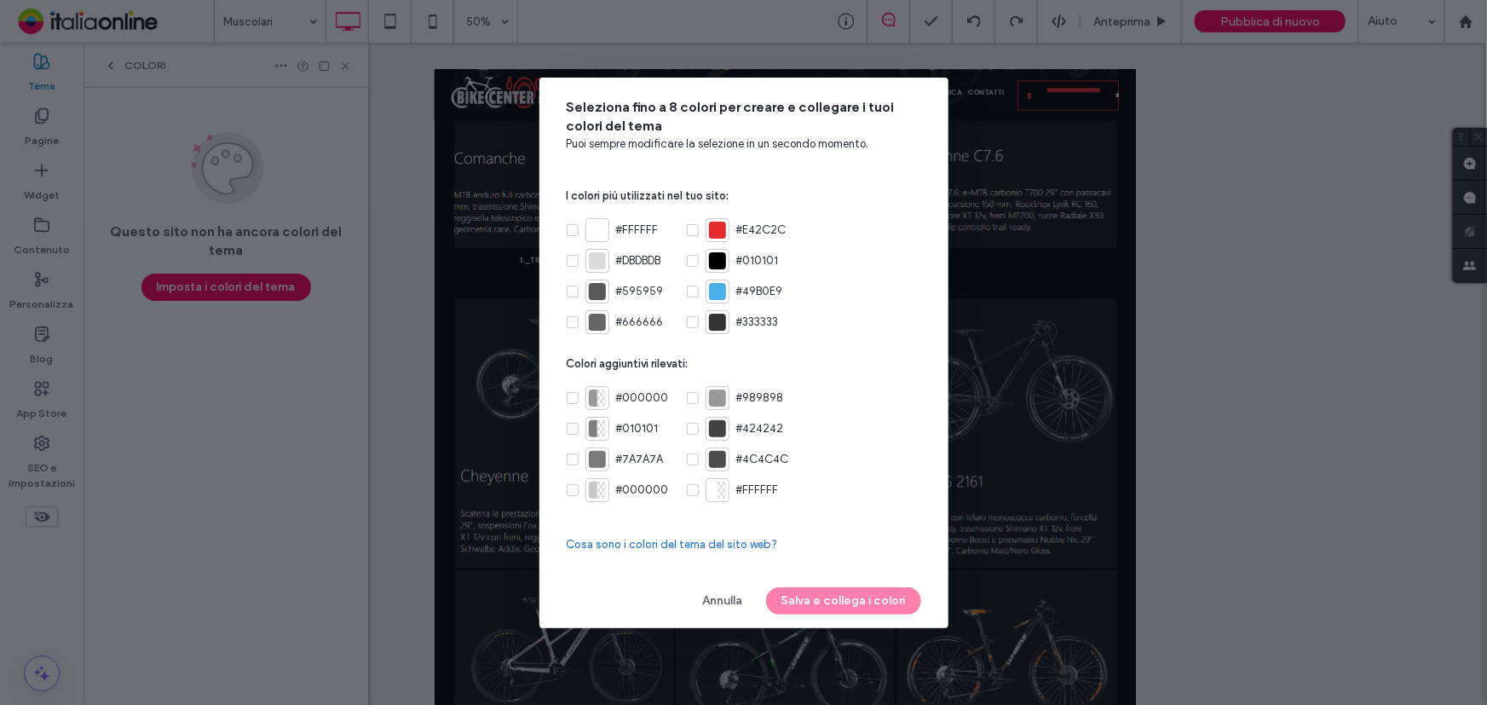
click at [716, 320] on div at bounding box center [717, 322] width 17 height 17
click at [726, 604] on button "Annulla" at bounding box center [723, 600] width 72 height 27
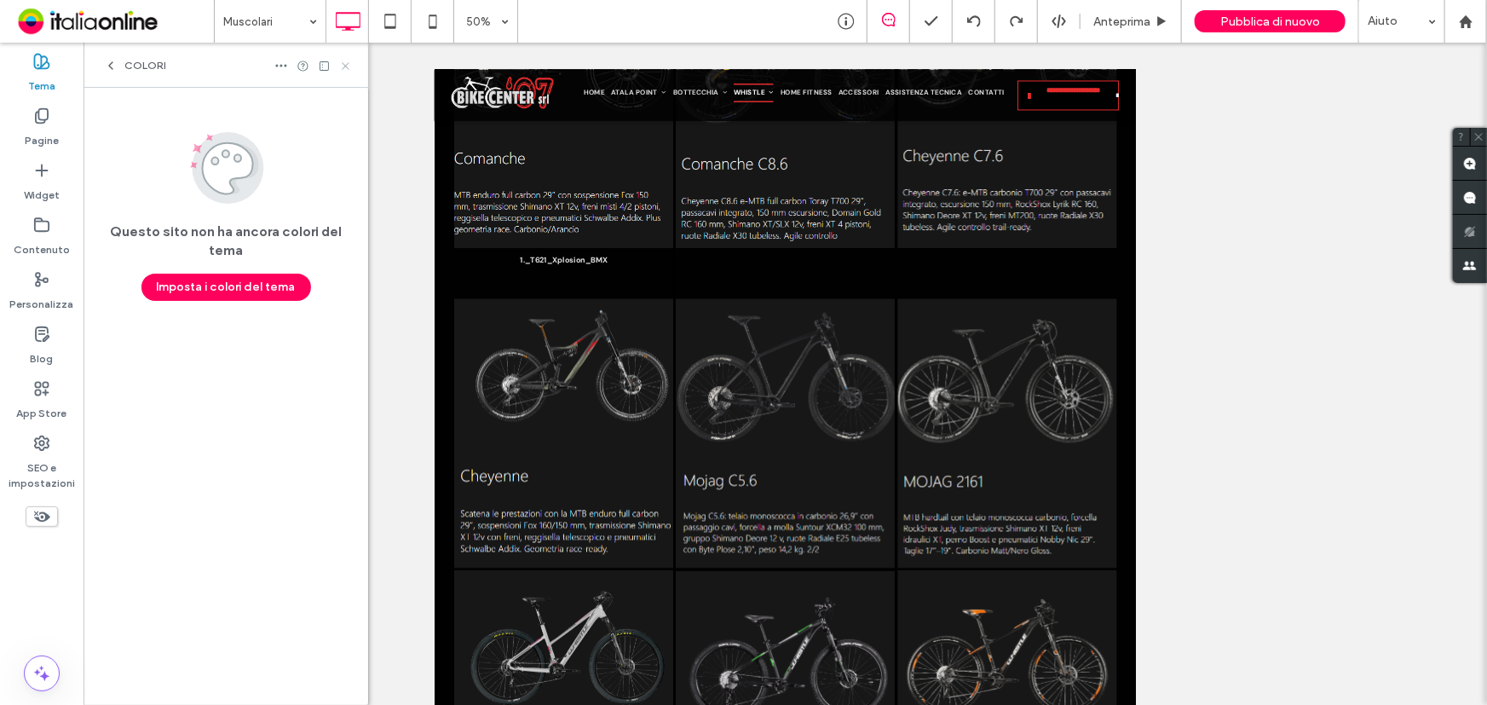
click at [343, 60] on icon at bounding box center [345, 66] width 13 height 13
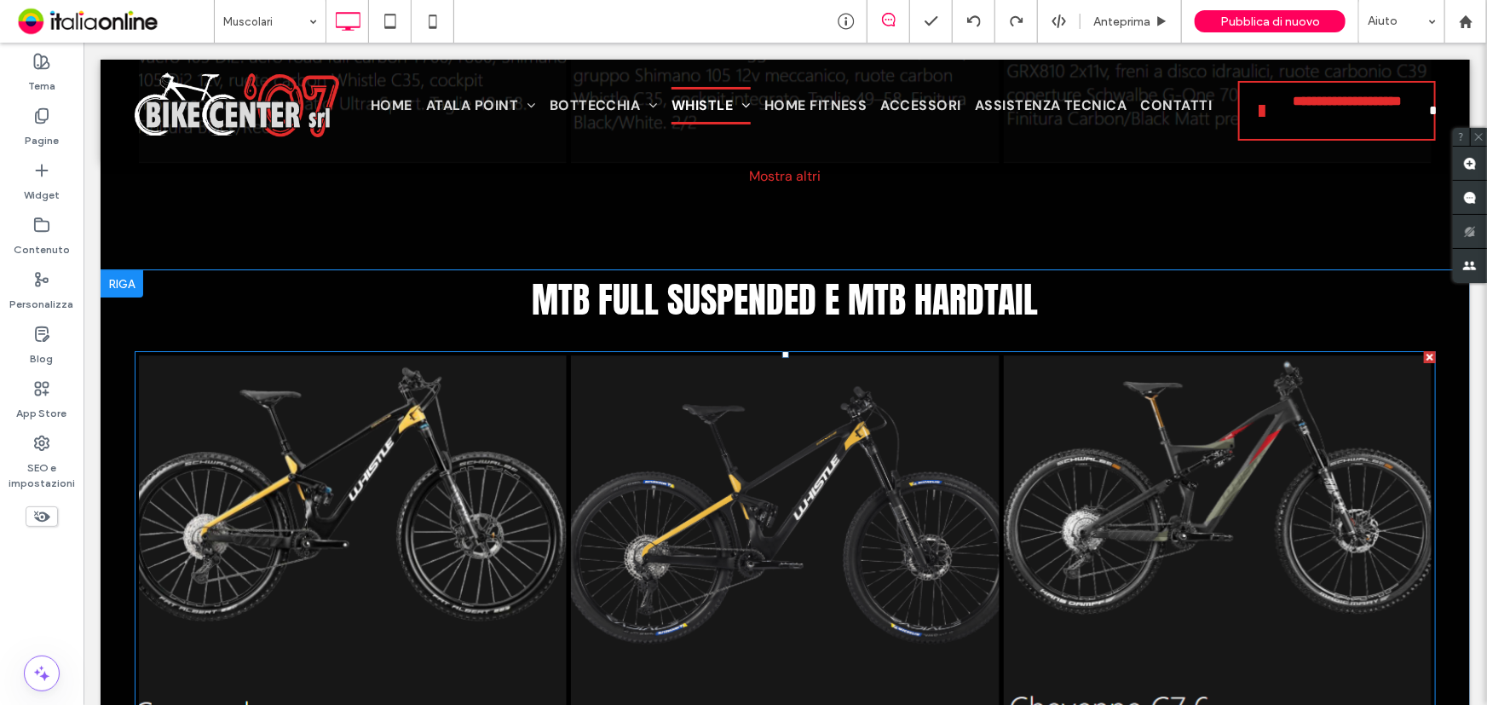
scroll to position [2786, 0]
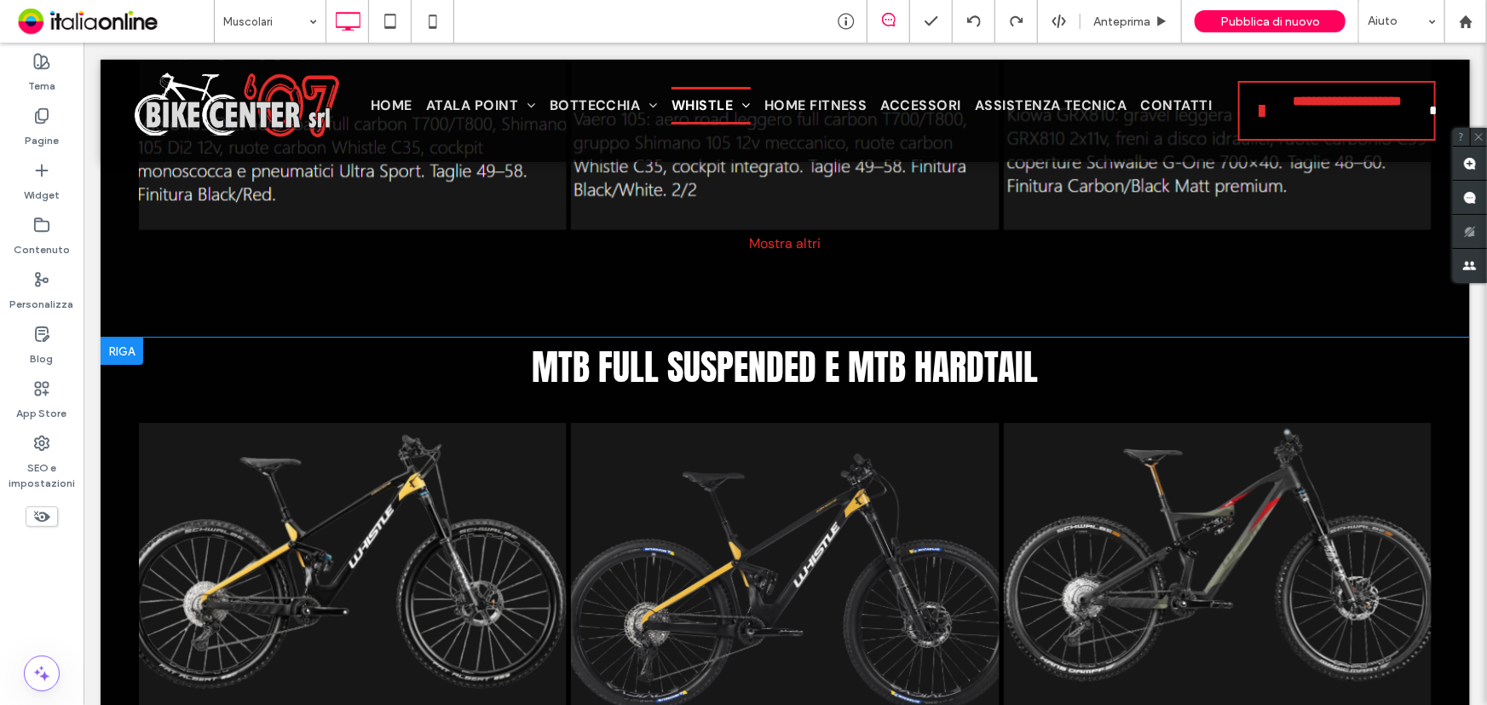
click at [120, 347] on div at bounding box center [121, 350] width 43 height 27
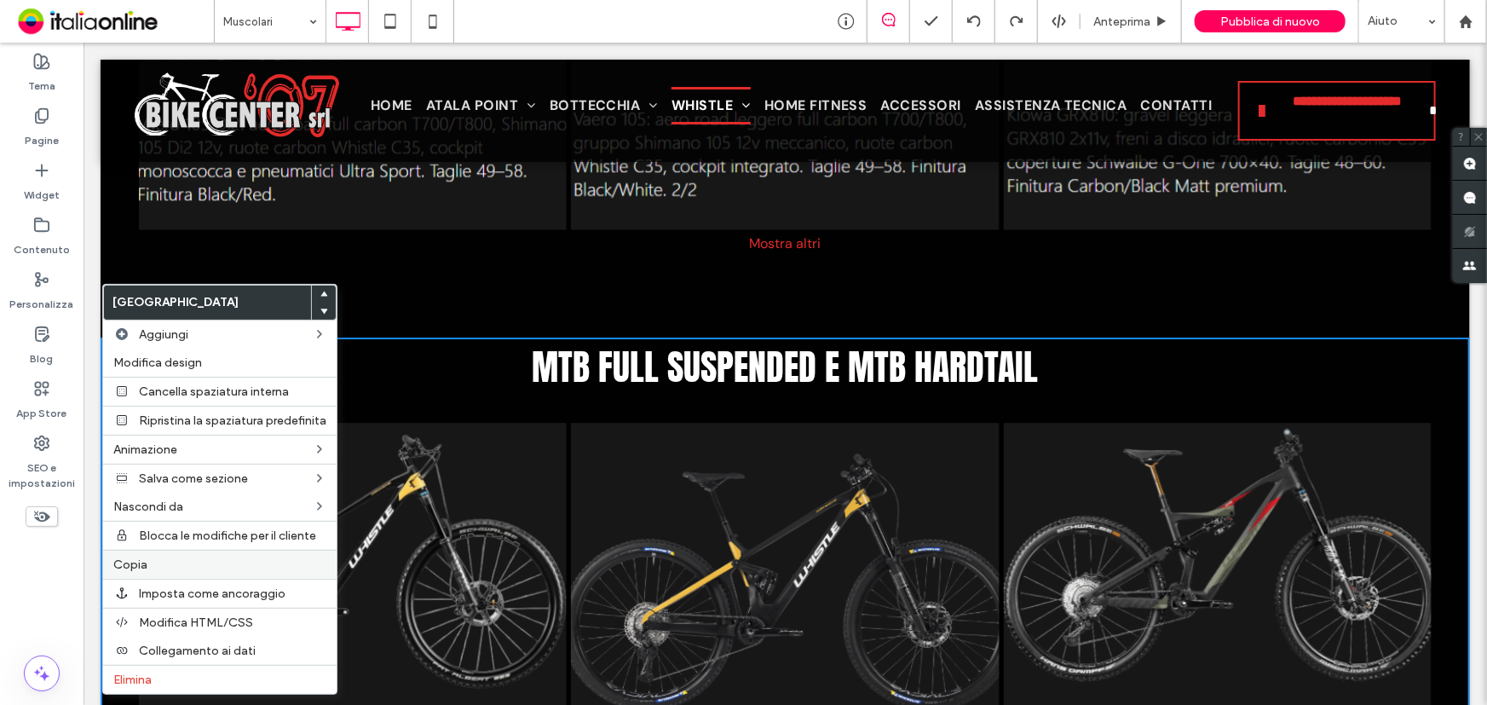
click at [157, 564] on label "Copia" at bounding box center [219, 564] width 213 height 14
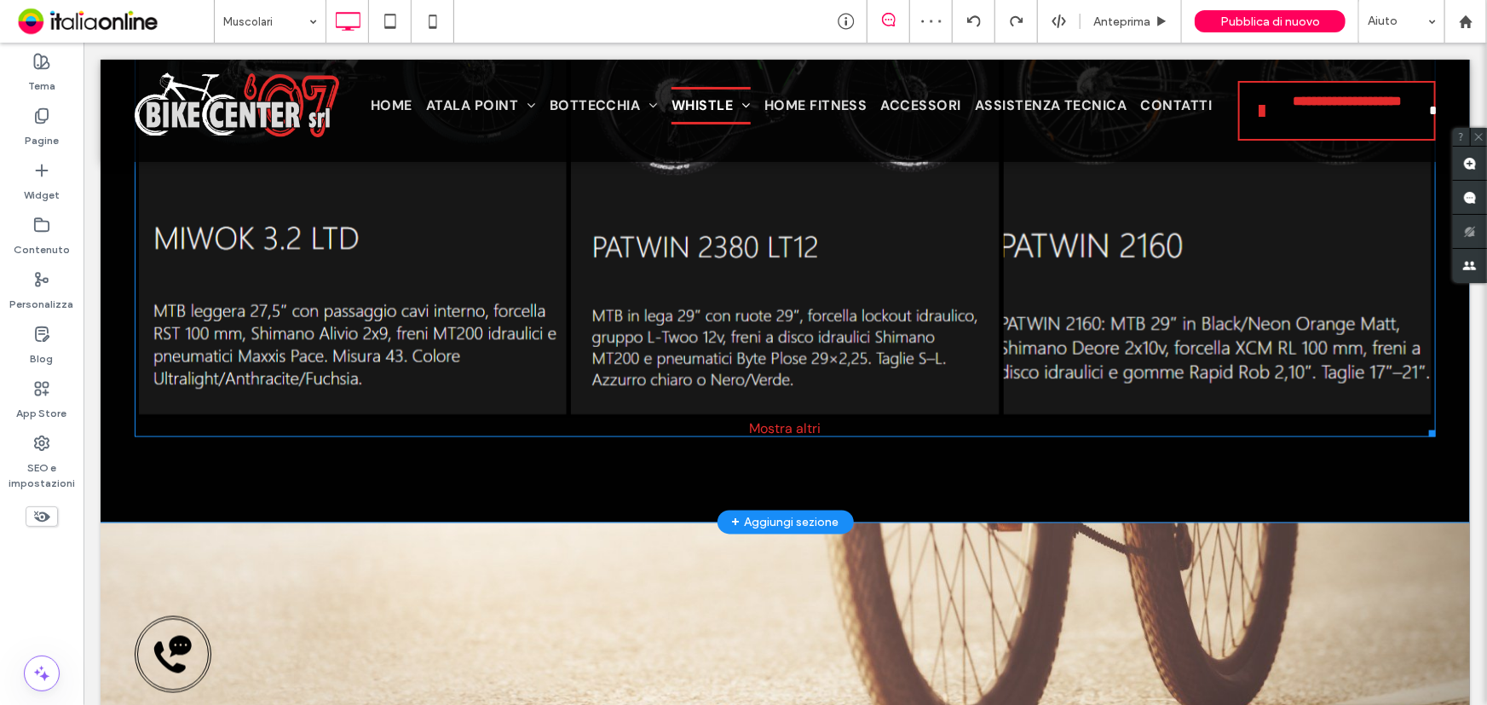
scroll to position [4645, 0]
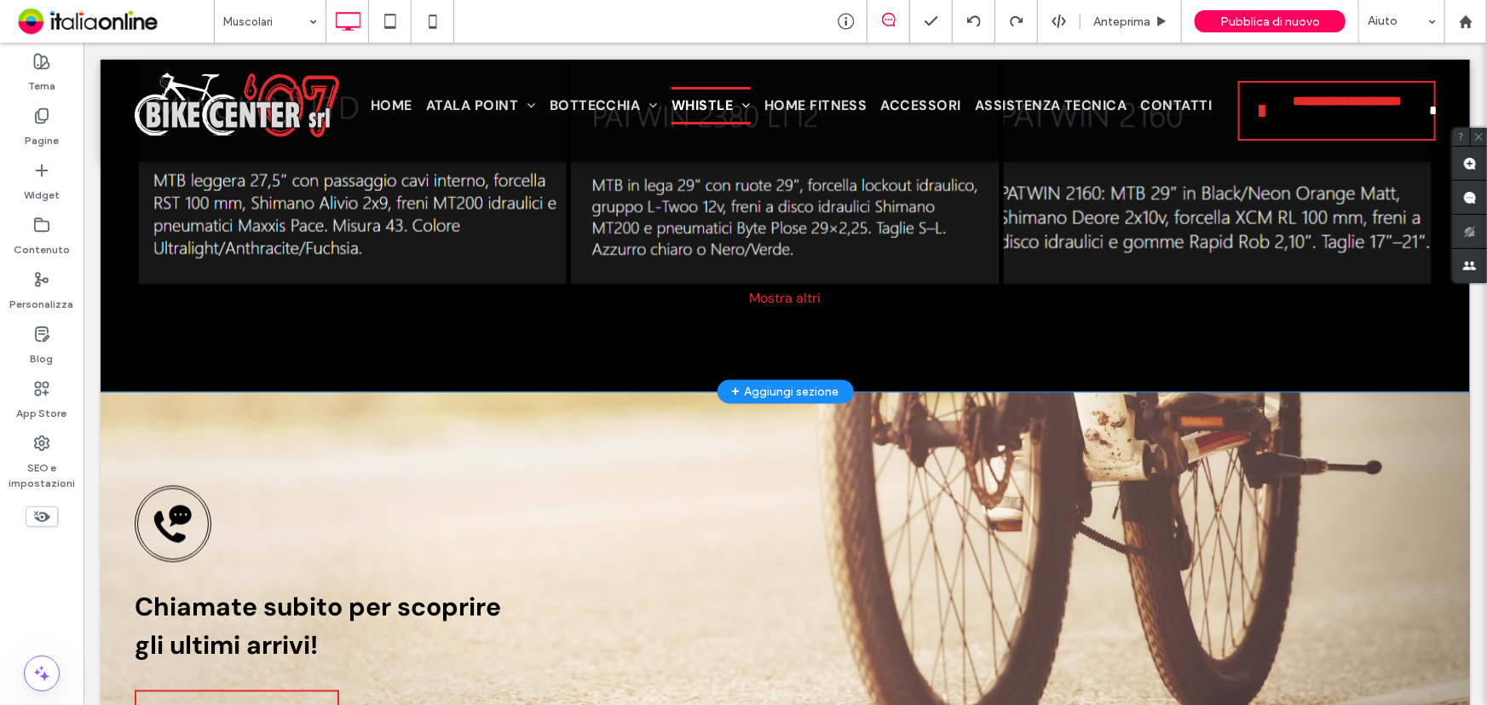
click at [783, 383] on div "+ Aggiungi sezione" at bounding box center [784, 391] width 107 height 19
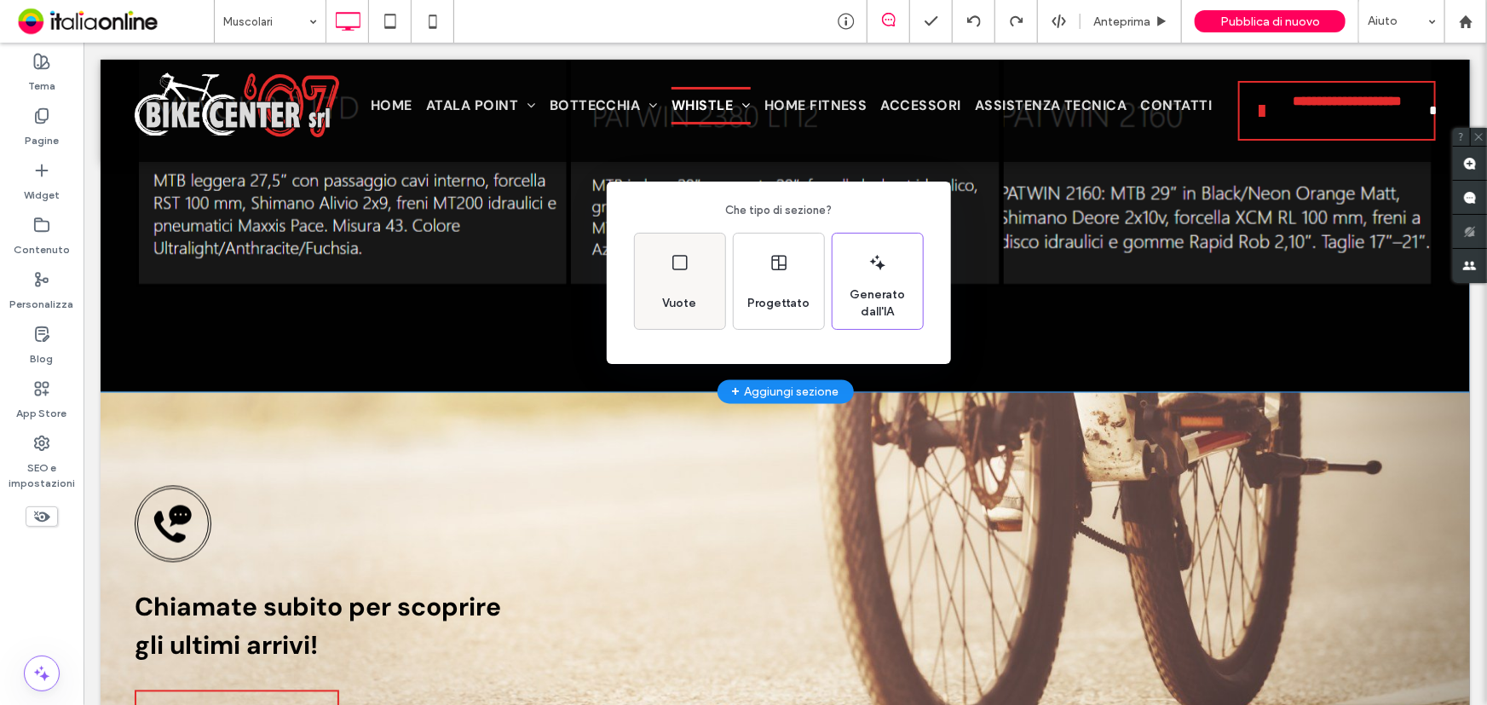
click at [677, 259] on icon at bounding box center [680, 262] width 20 height 20
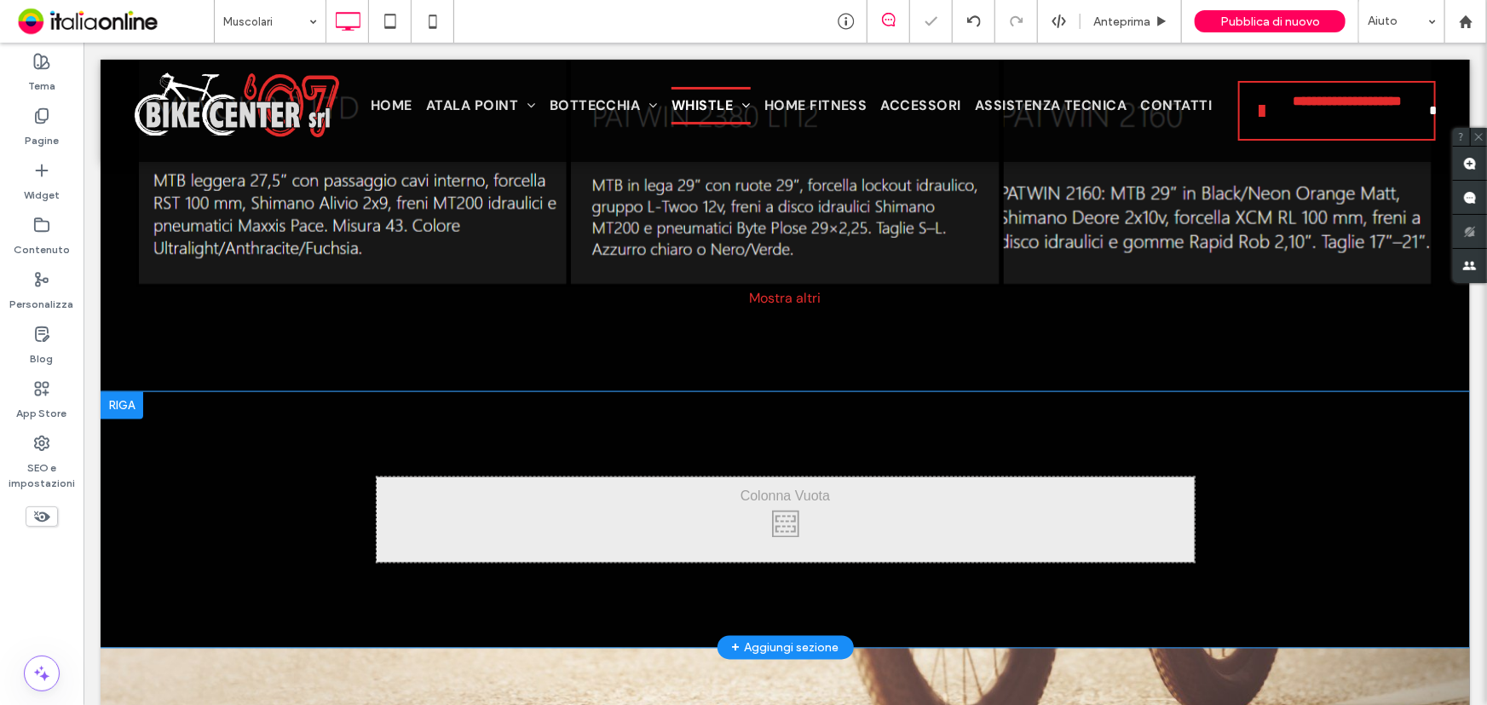
click at [107, 405] on div at bounding box center [121, 404] width 43 height 27
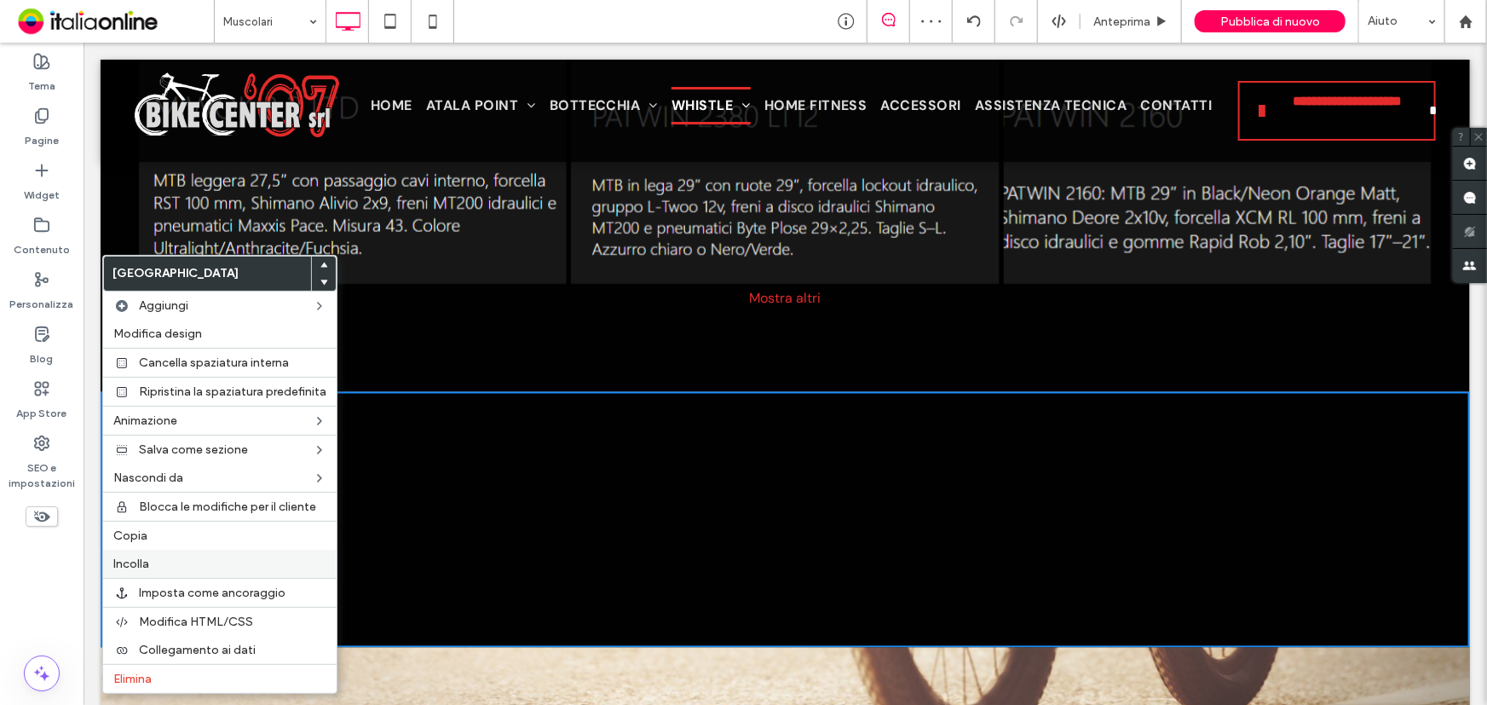
click at [170, 559] on label "Incolla" at bounding box center [219, 563] width 213 height 14
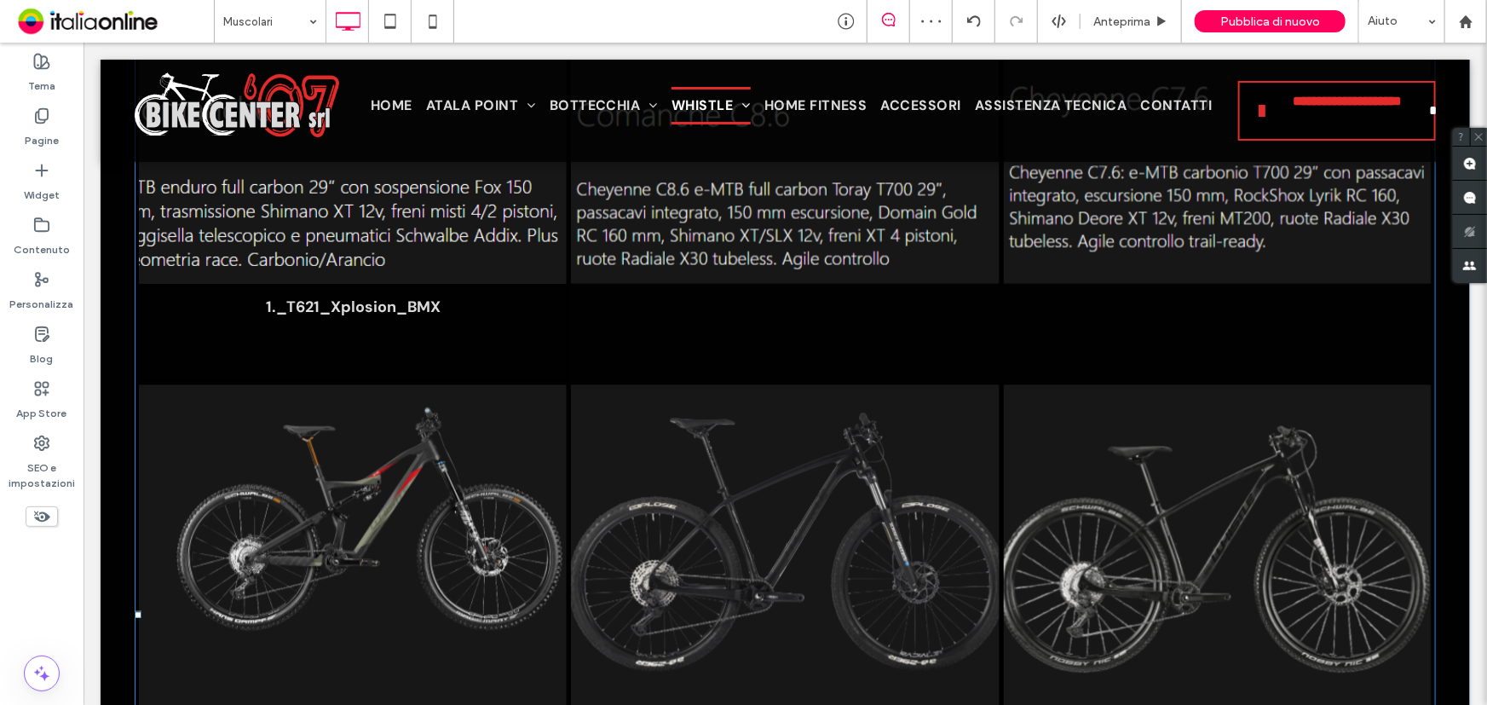
scroll to position [5265, 0]
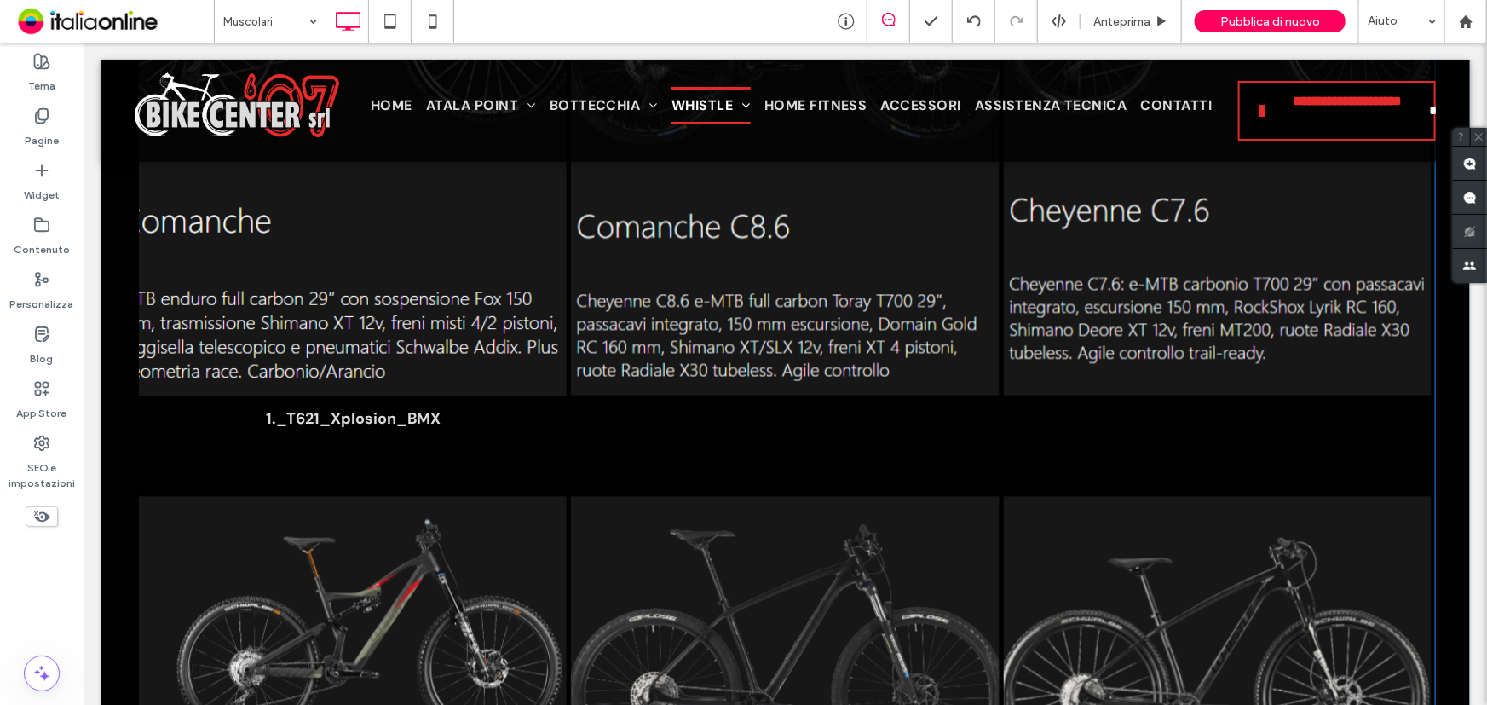
click at [412, 424] on p "1._T621_Xplosion_BMX" at bounding box center [352, 417] width 175 height 20
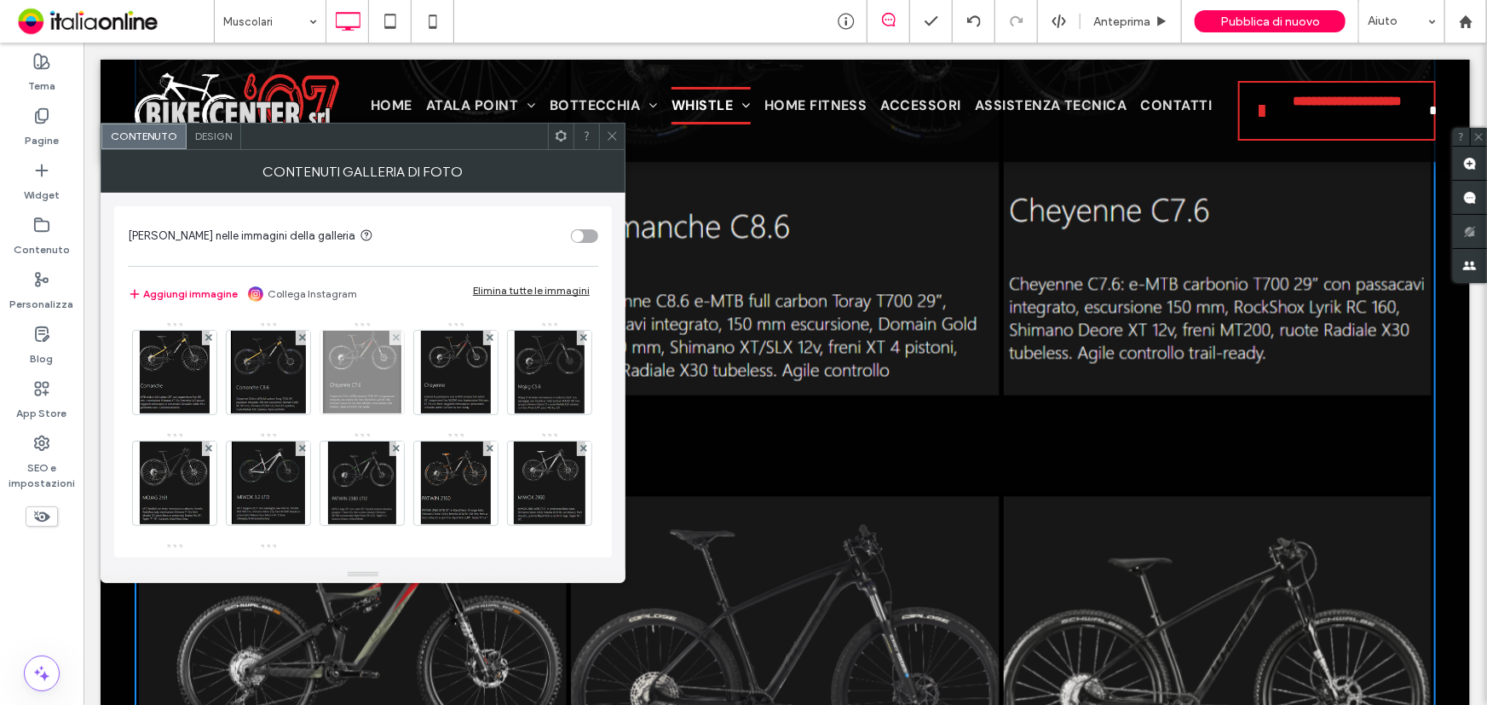
click at [358, 362] on img at bounding box center [362, 373] width 78 height 84
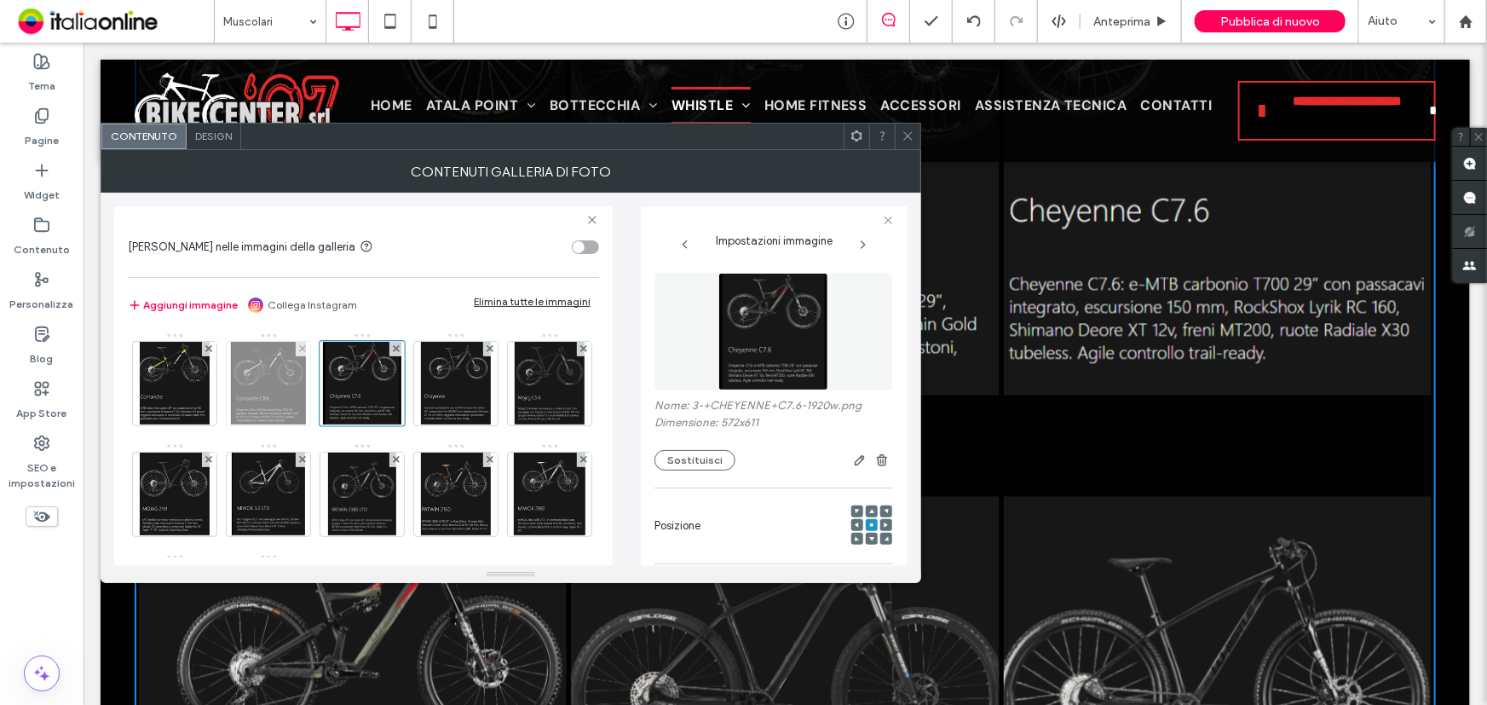
drag, startPoint x: 201, startPoint y: 389, endPoint x: 283, endPoint y: 380, distance: 82.2
click at [201, 389] on img at bounding box center [174, 384] width 69 height 84
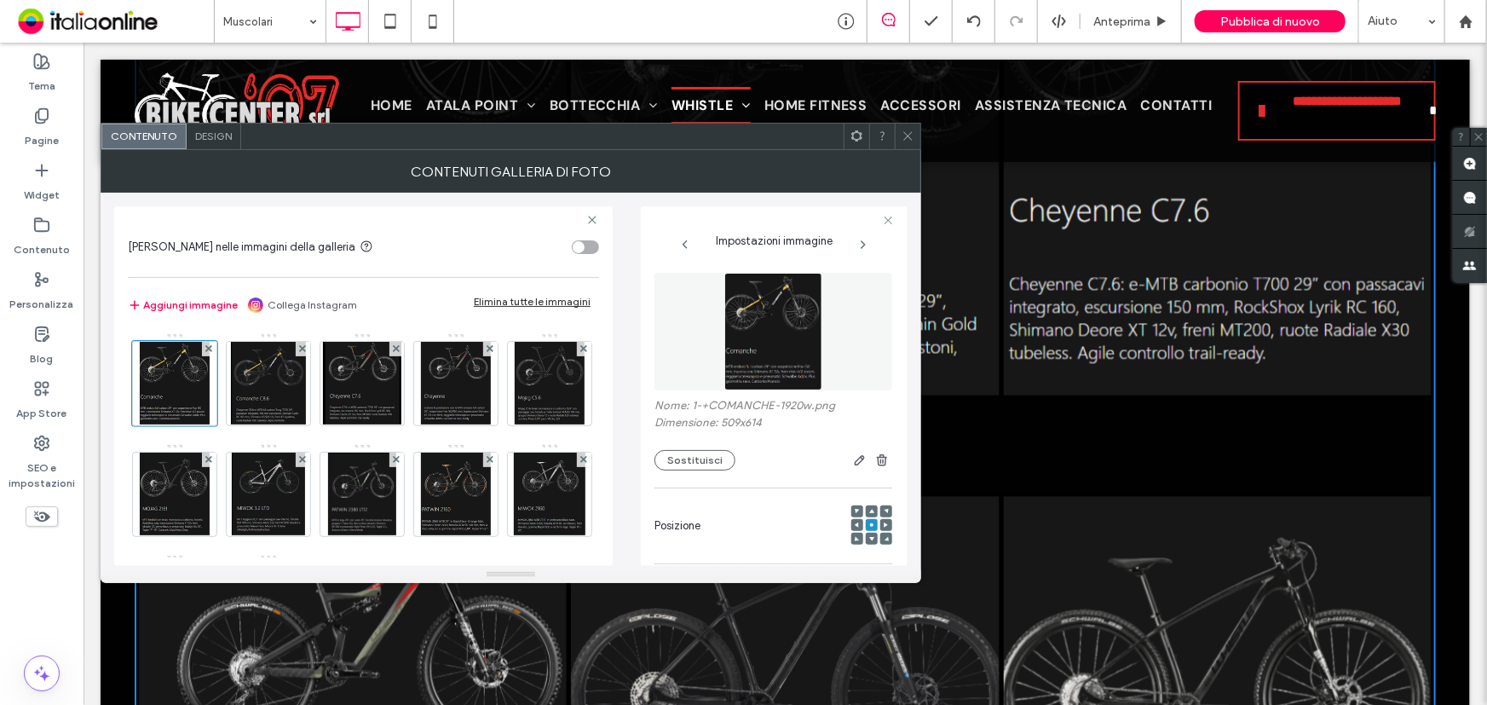
click at [793, 331] on img at bounding box center [773, 332] width 98 height 118
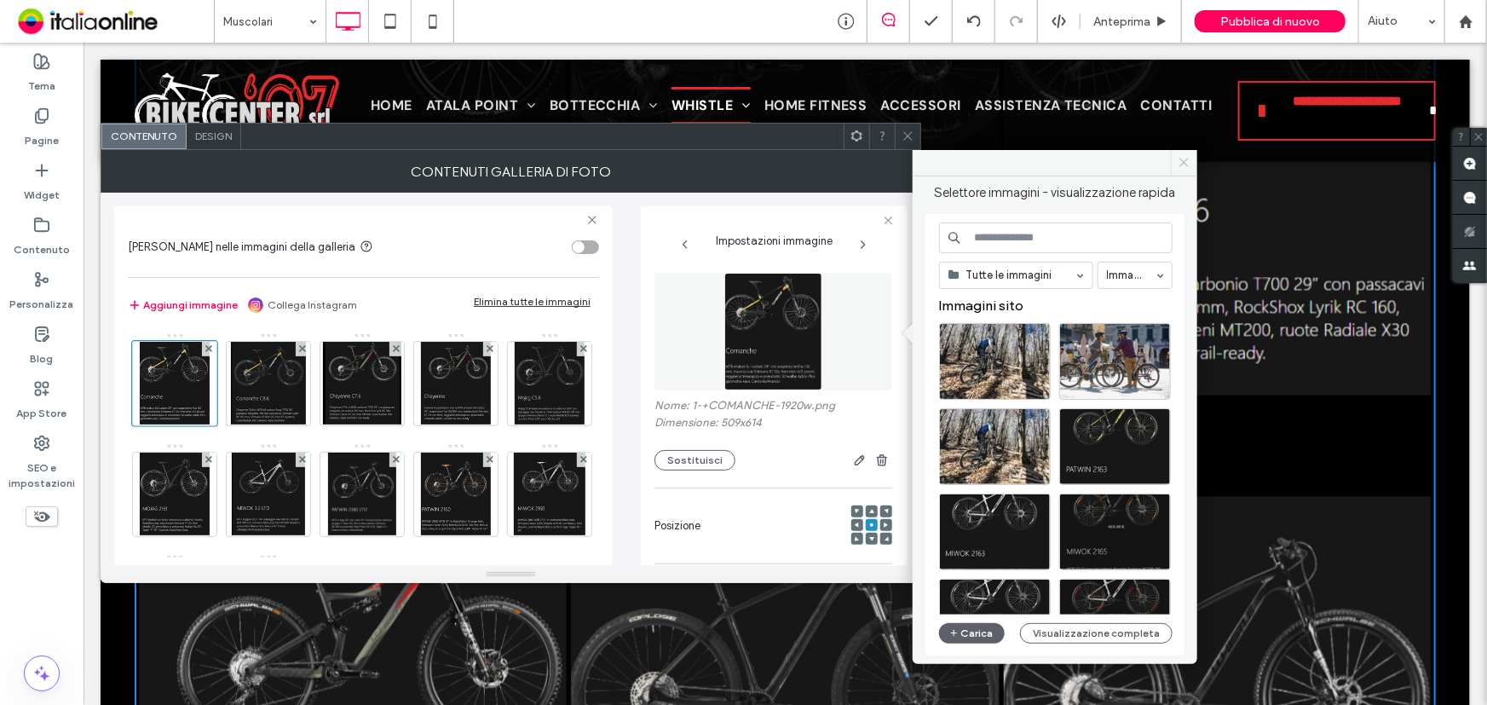
click at [1184, 160] on icon at bounding box center [1184, 162] width 13 height 13
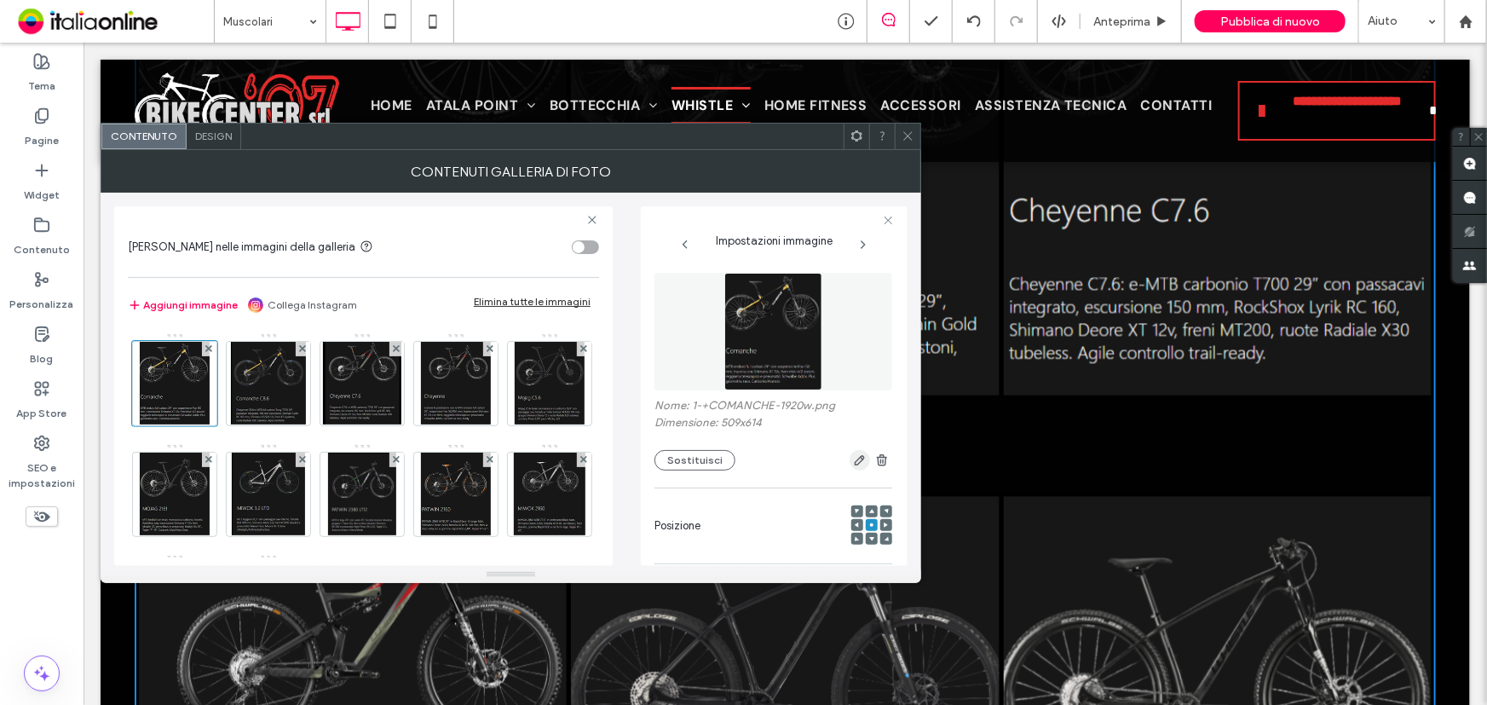
click at [853, 464] on icon "button" at bounding box center [860, 460] width 14 height 14
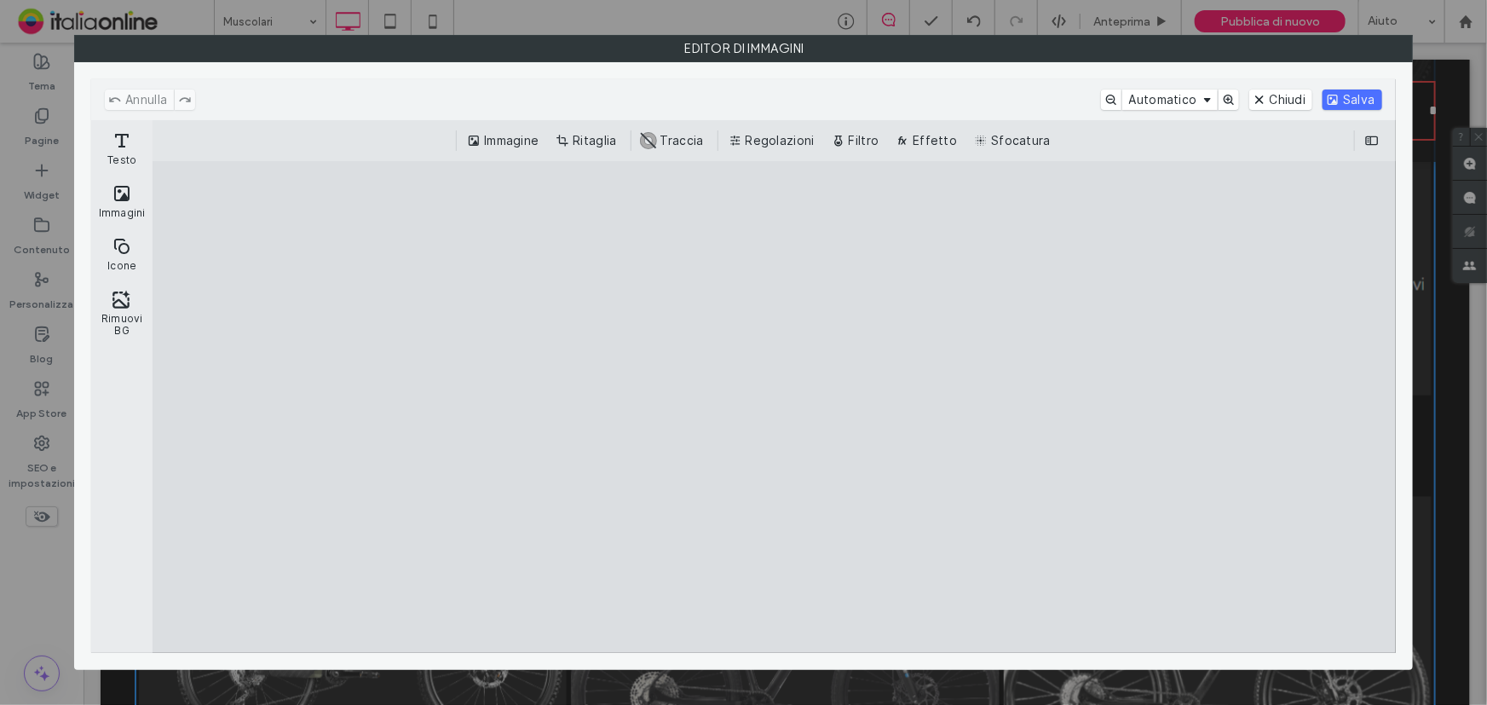
drag, startPoint x: 1293, startPoint y: 103, endPoint x: 1189, endPoint y: 153, distance: 114.7
click at [1293, 103] on button "Chiudi" at bounding box center [1281, 99] width 64 height 20
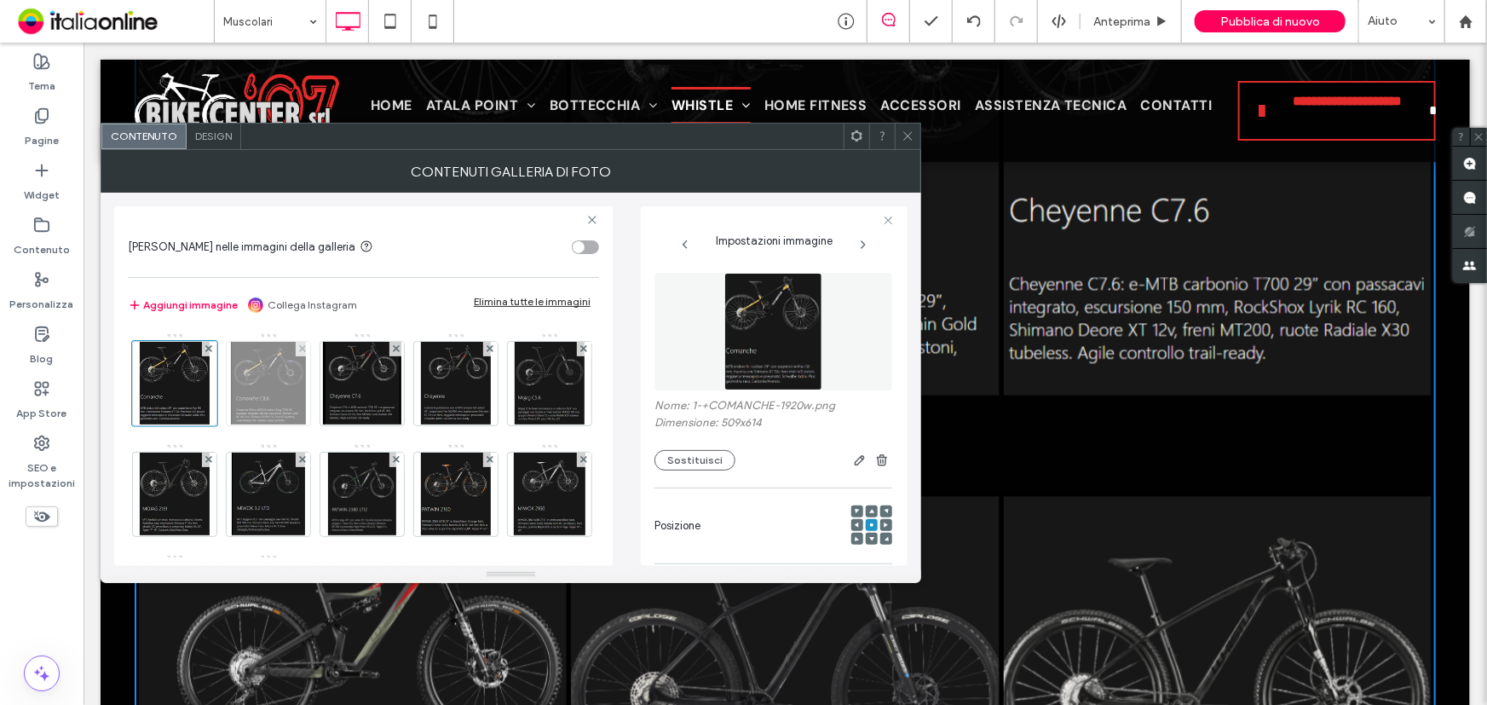
click at [269, 376] on img at bounding box center [269, 384] width 76 height 84
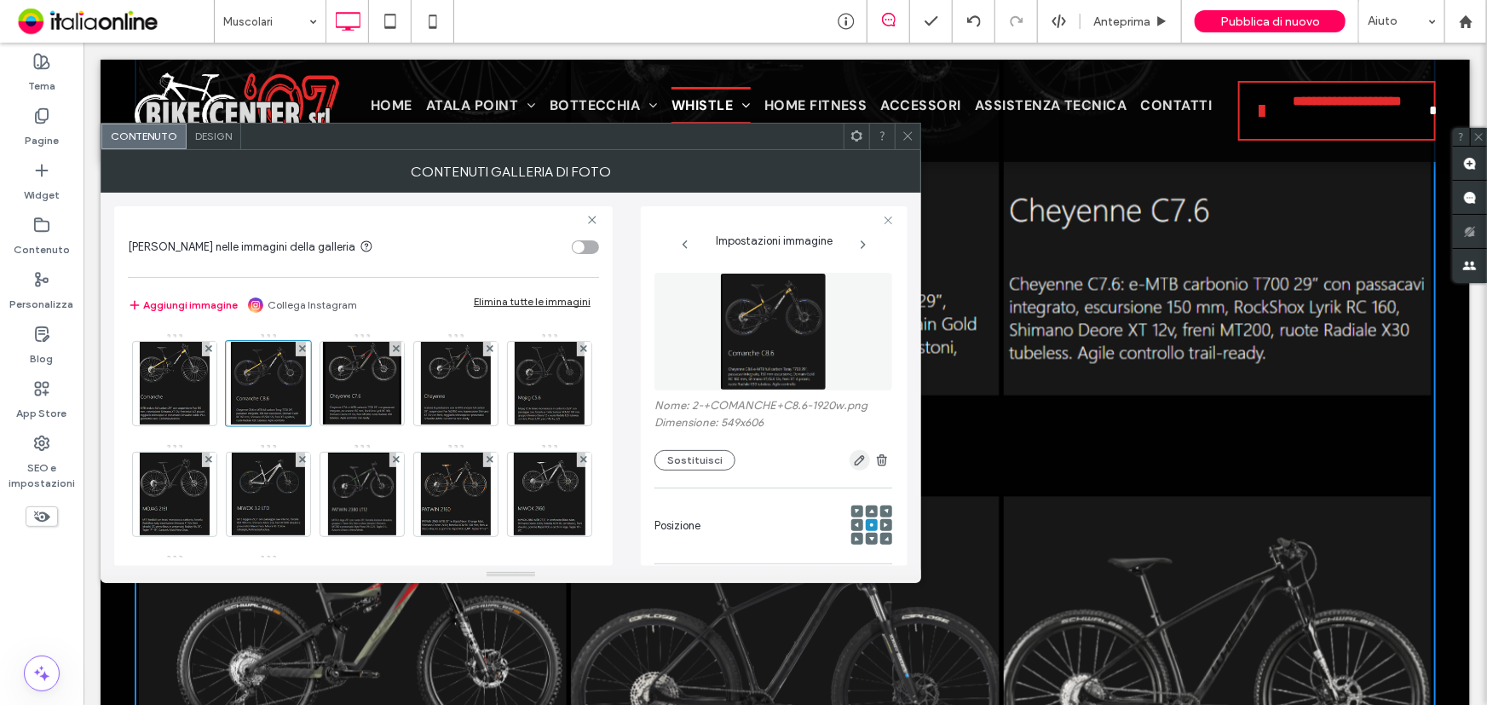
click at [856, 464] on icon "button" at bounding box center [860, 460] width 14 height 14
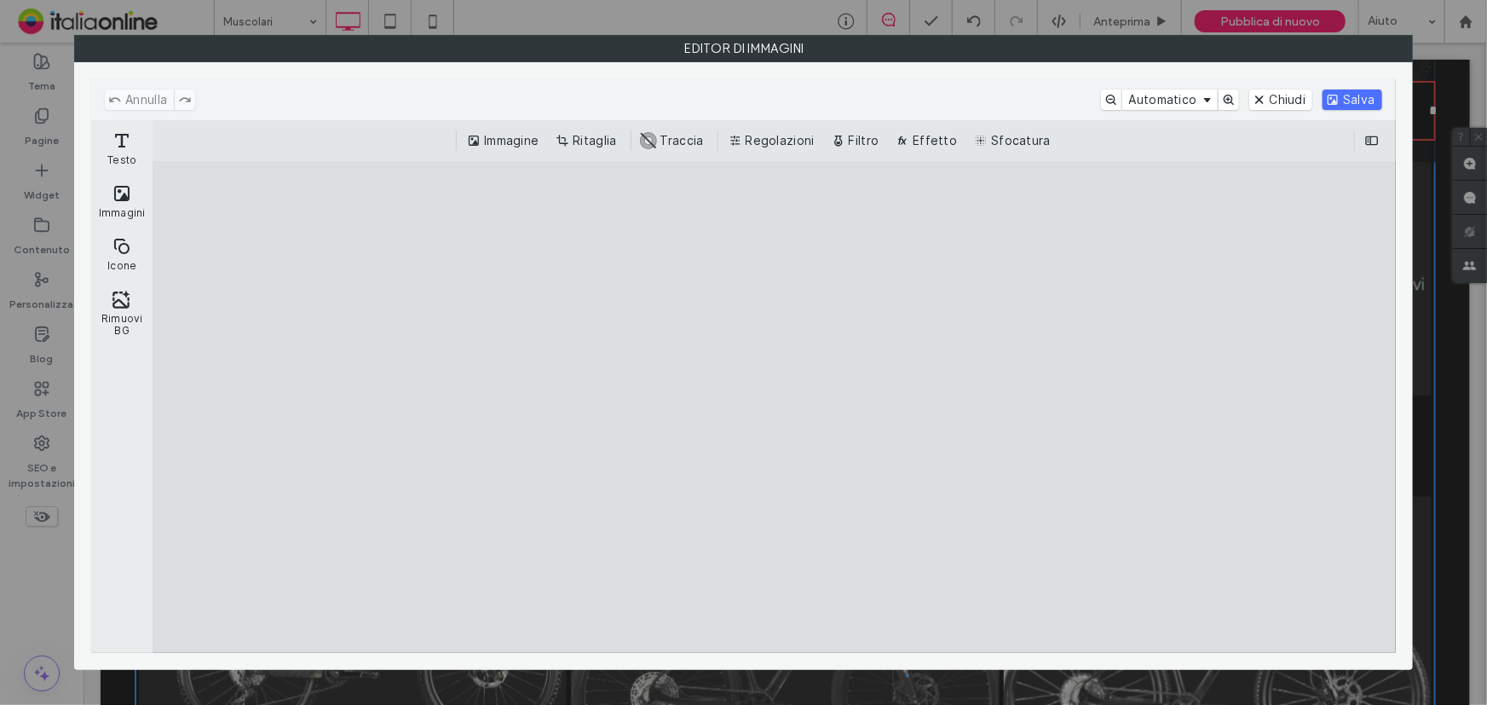
drag, startPoint x: 1280, startPoint y: 105, endPoint x: 1237, endPoint y: 122, distance: 45.9
click at [1280, 105] on button "Chiudi" at bounding box center [1281, 99] width 64 height 20
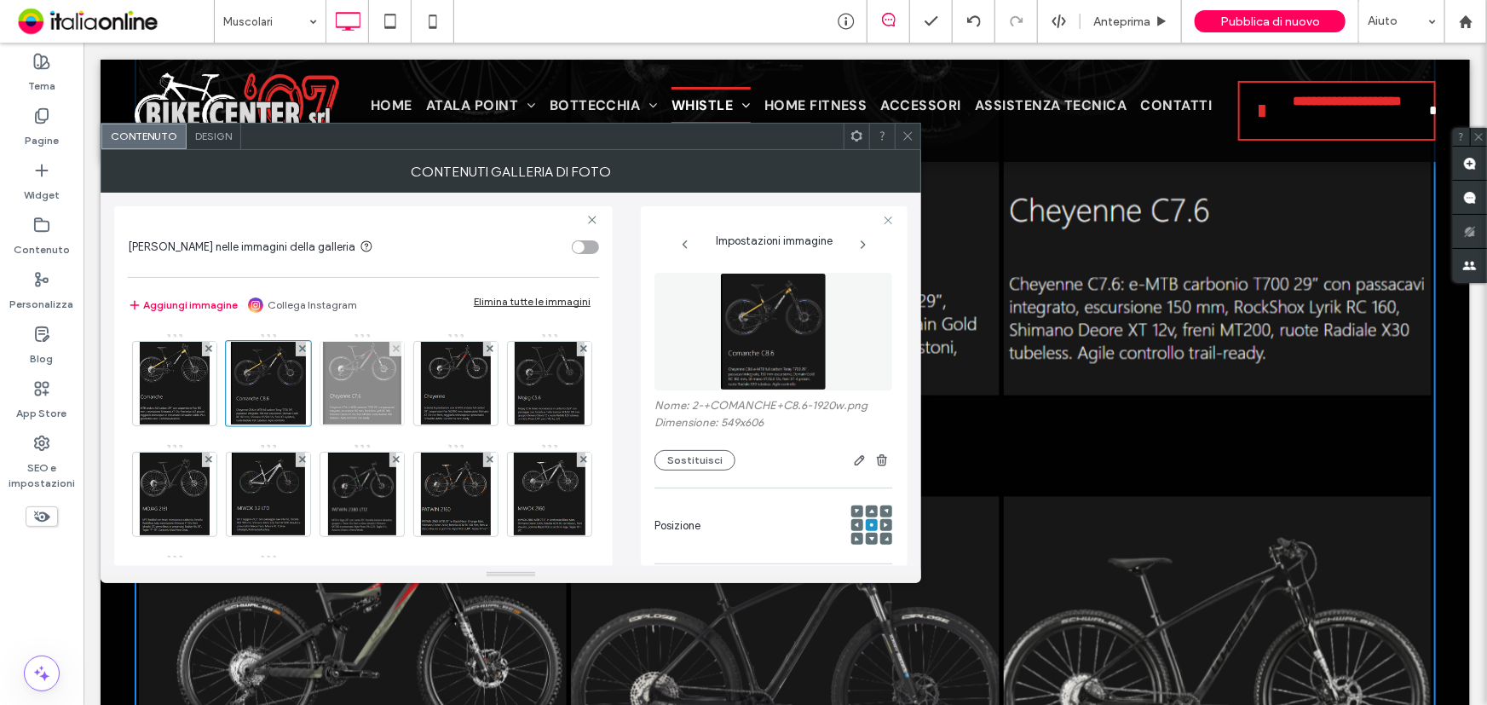
click at [335, 383] on img at bounding box center [362, 384] width 78 height 84
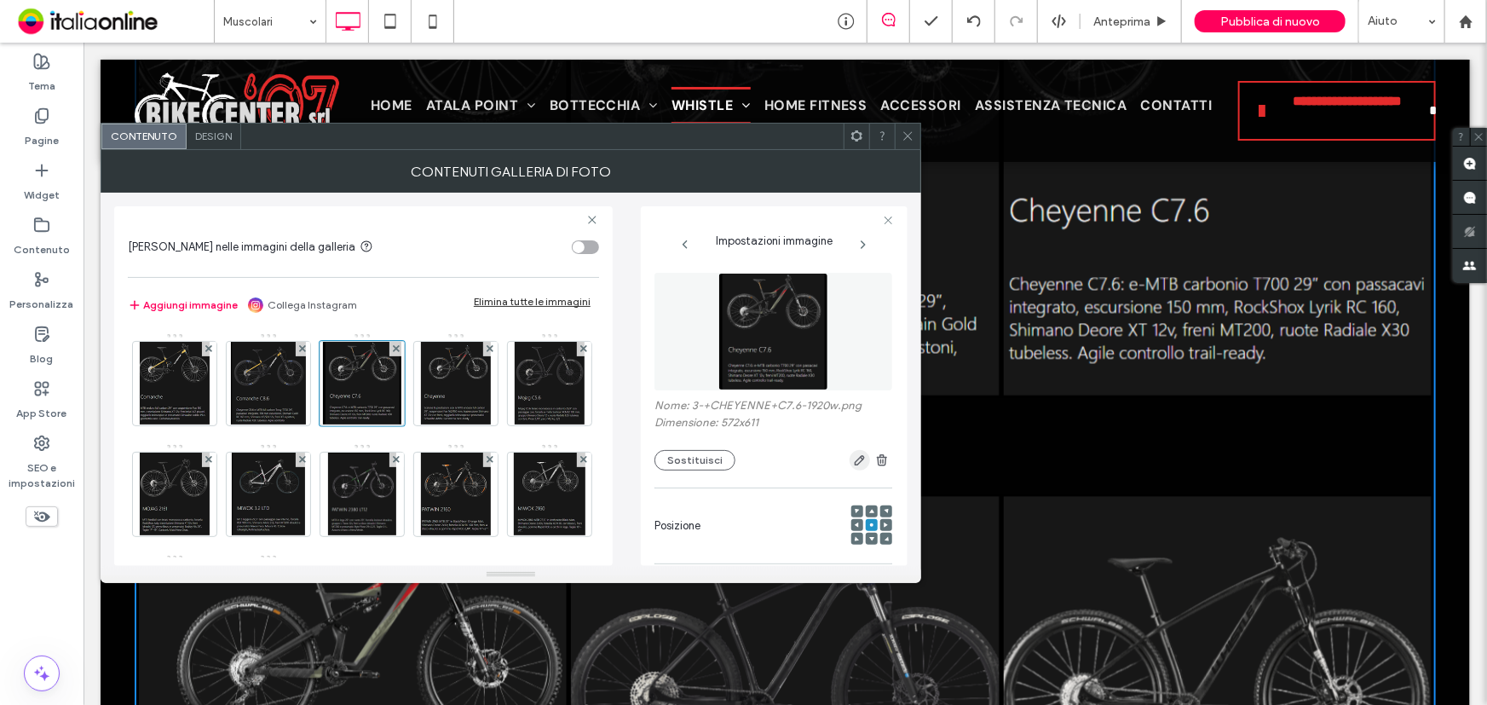
click at [853, 467] on icon "button" at bounding box center [860, 460] width 14 height 14
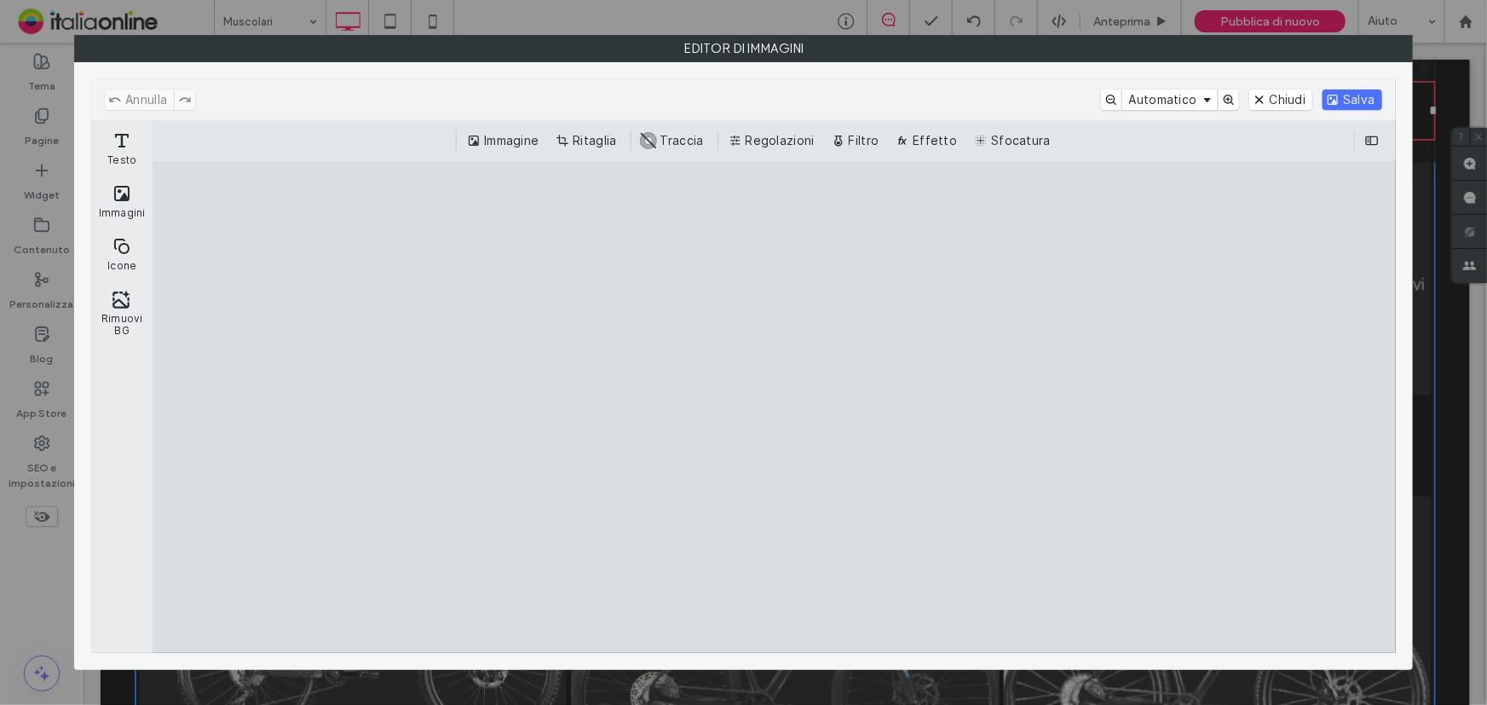
drag, startPoint x: 1295, startPoint y: 100, endPoint x: 1150, endPoint y: 182, distance: 166.8
click at [1295, 100] on button "Chiudi" at bounding box center [1281, 99] width 64 height 20
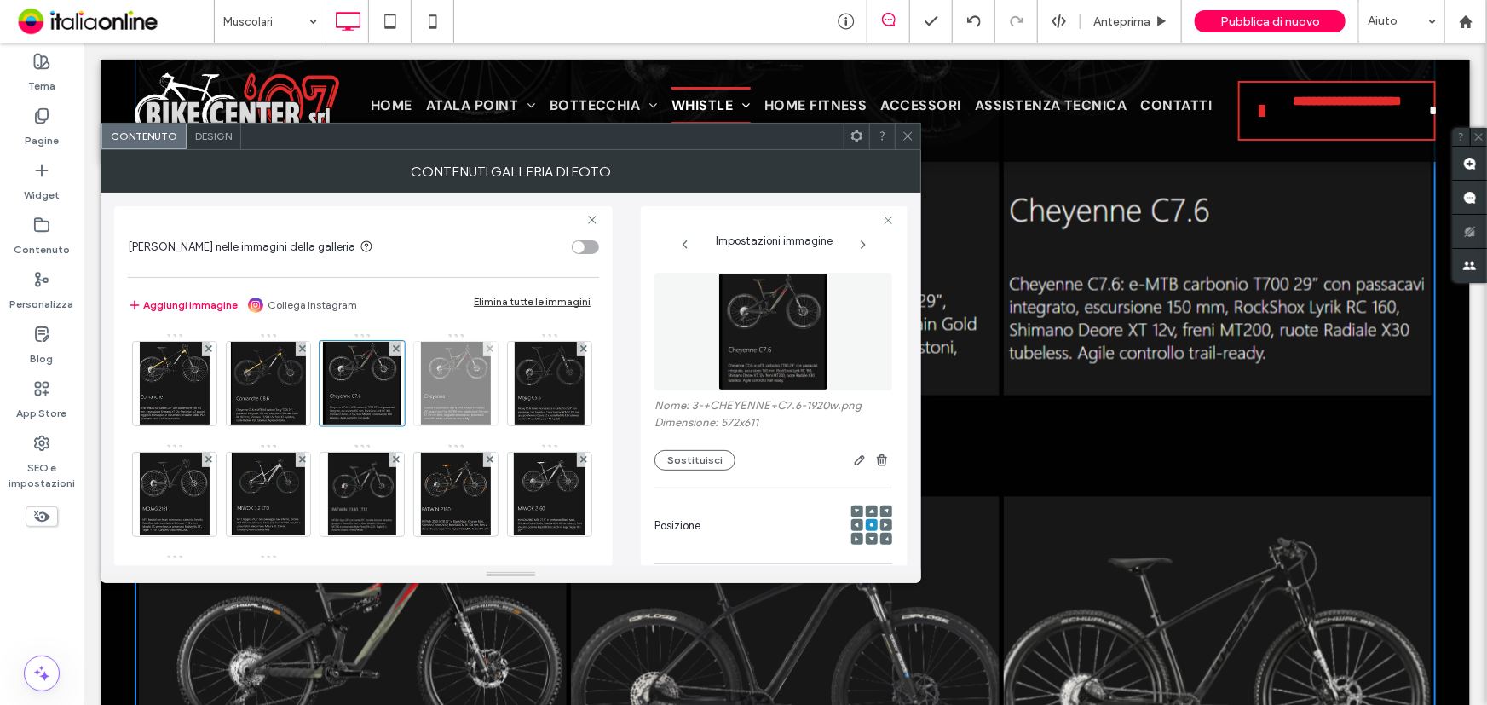
drag, startPoint x: 449, startPoint y: 400, endPoint x: 458, endPoint y: 400, distance: 9.4
click at [449, 400] on img at bounding box center [456, 384] width 71 height 84
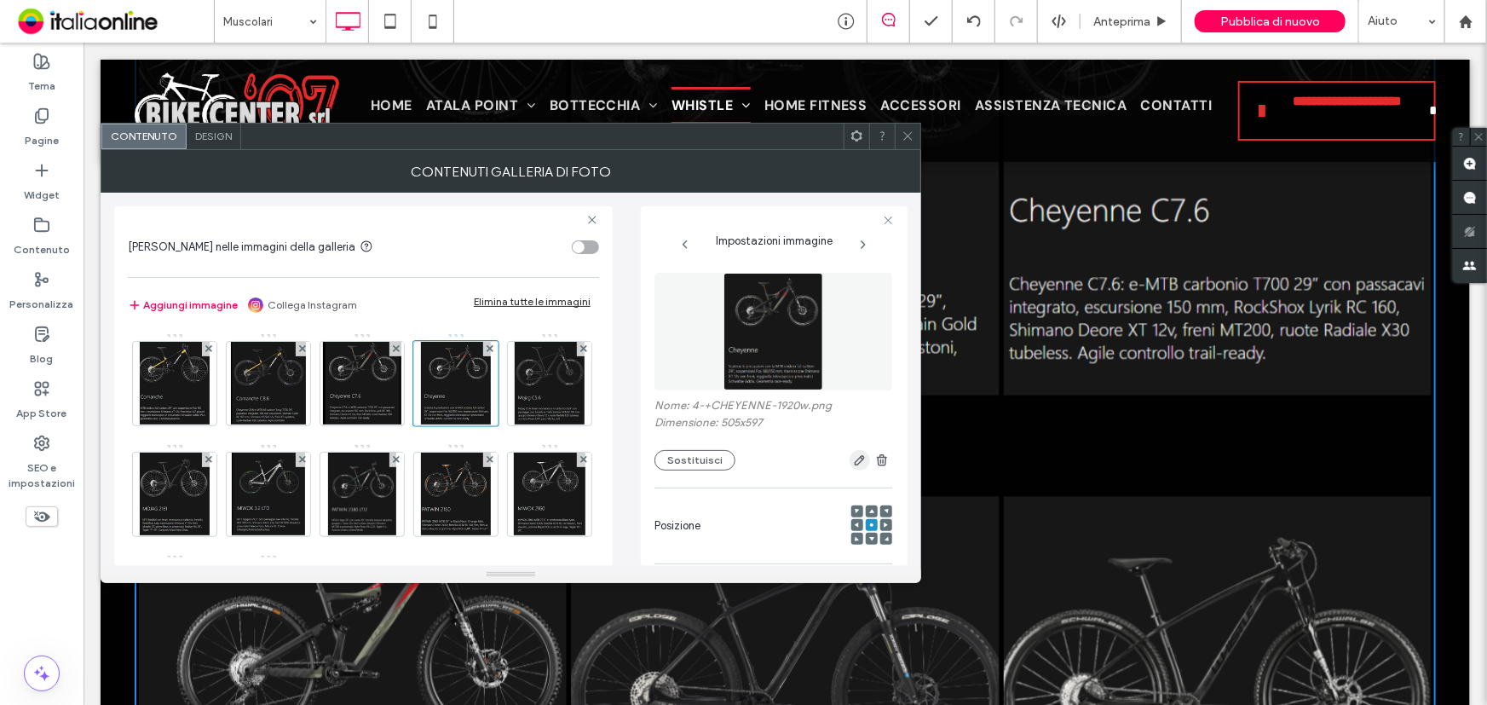
click at [857, 464] on span "button" at bounding box center [859, 460] width 20 height 20
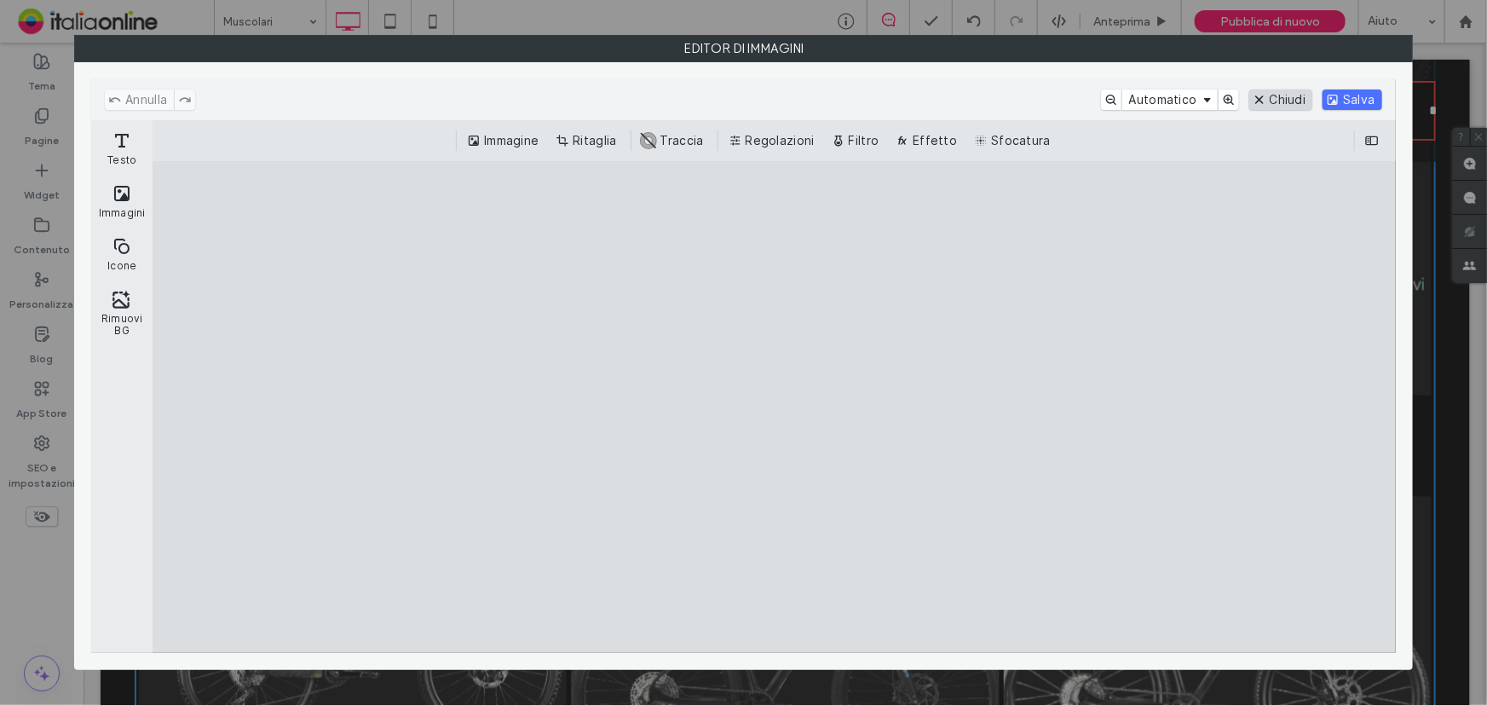
click at [1294, 91] on button "Chiudi" at bounding box center [1281, 99] width 64 height 20
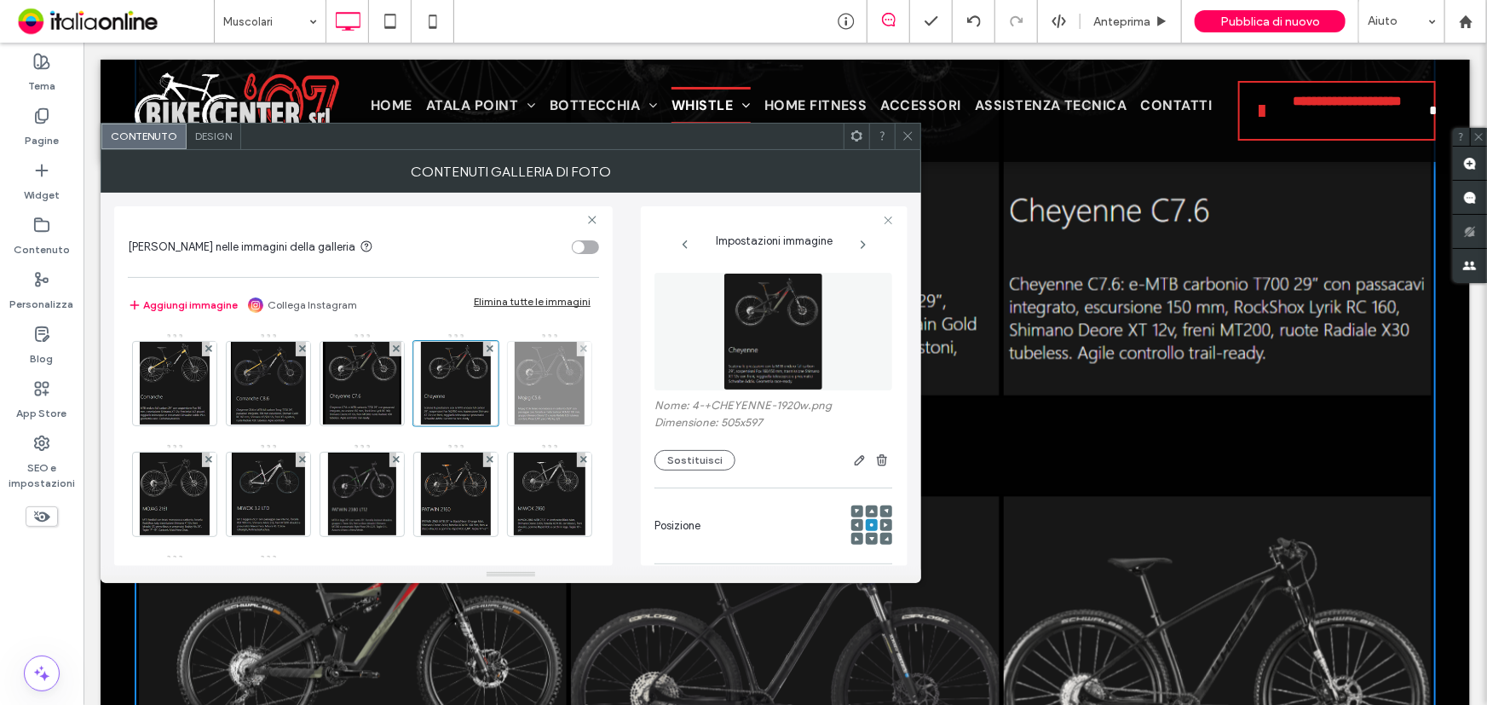
click at [508, 425] on div at bounding box center [550, 384] width 84 height 84
click at [849, 452] on span "button" at bounding box center [859, 460] width 20 height 20
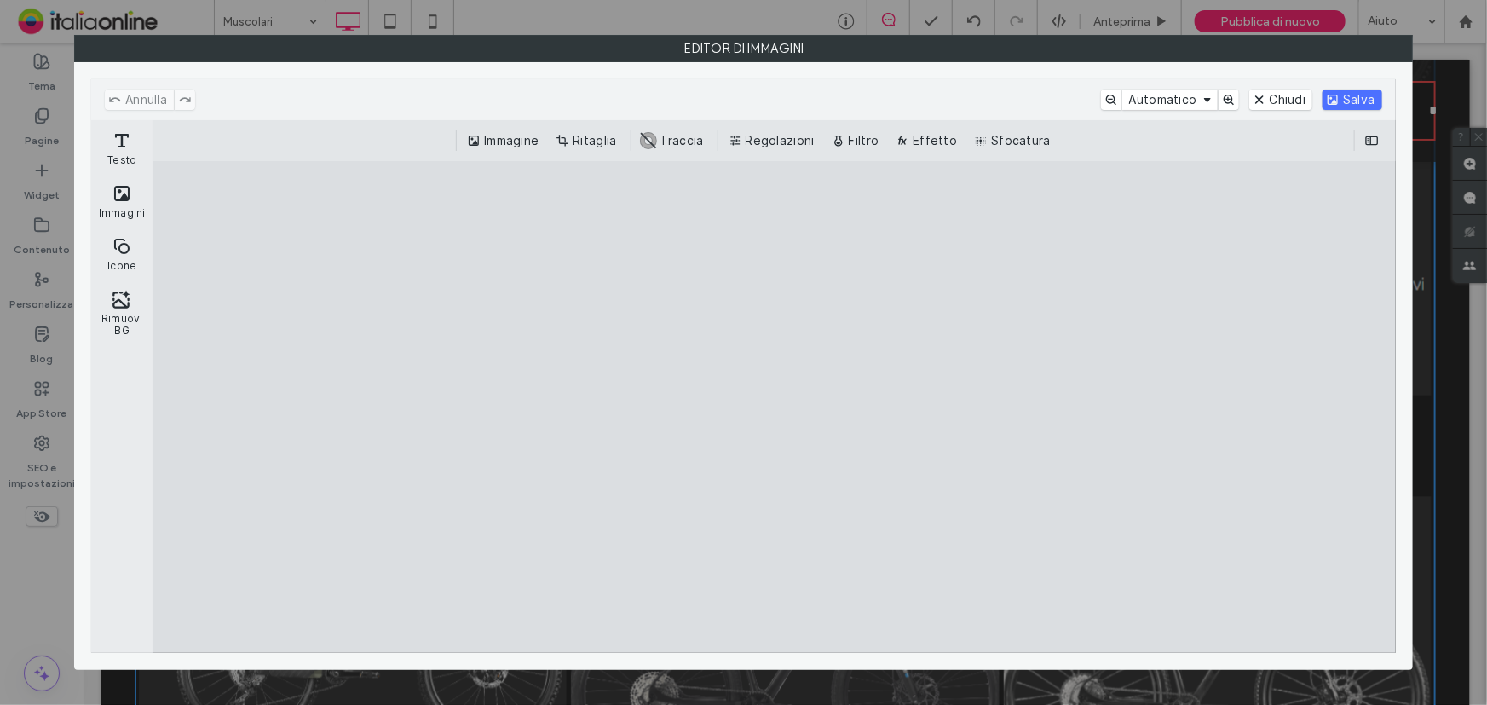
drag, startPoint x: 1275, startPoint y: 101, endPoint x: 1267, endPoint y: 111, distance: 12.1
click at [1275, 101] on button "Chiudi" at bounding box center [1281, 99] width 64 height 20
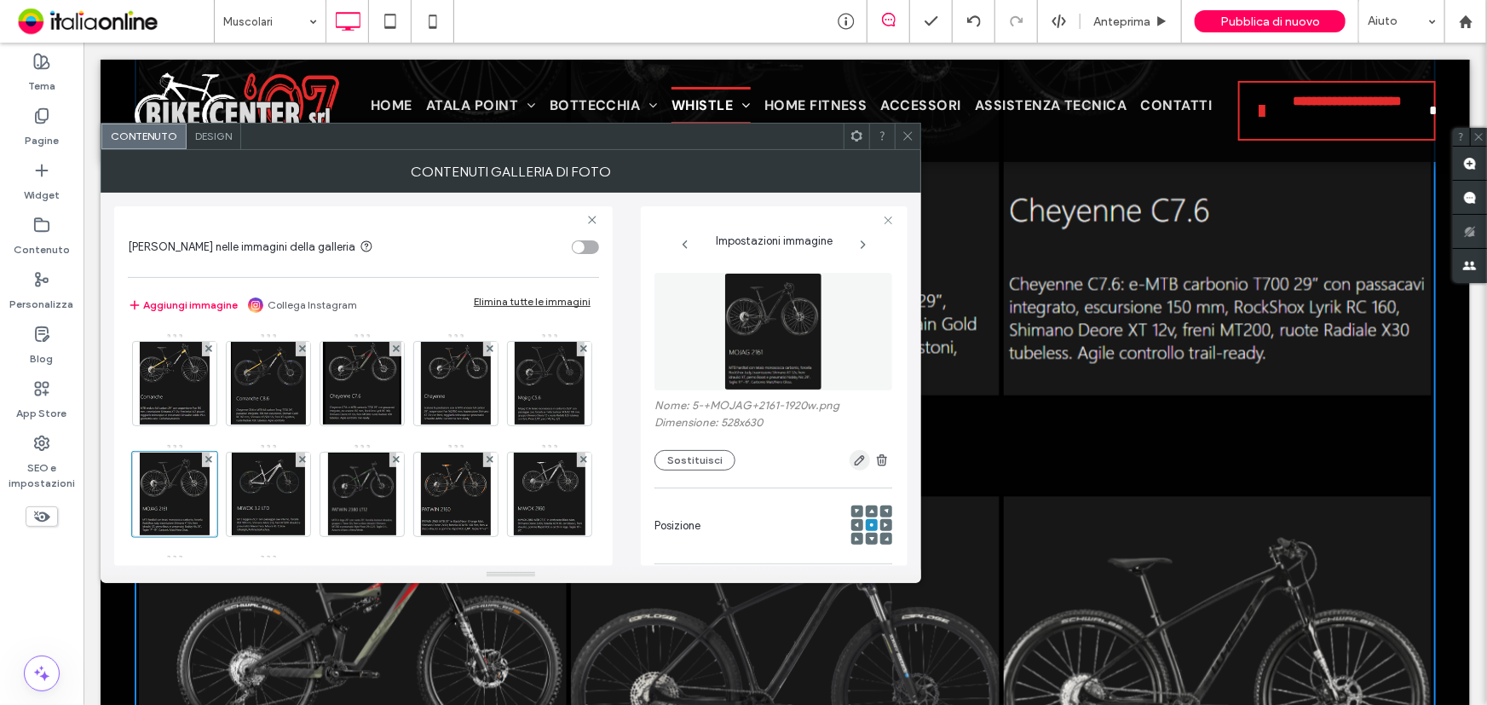
click at [853, 460] on icon "button" at bounding box center [860, 460] width 14 height 14
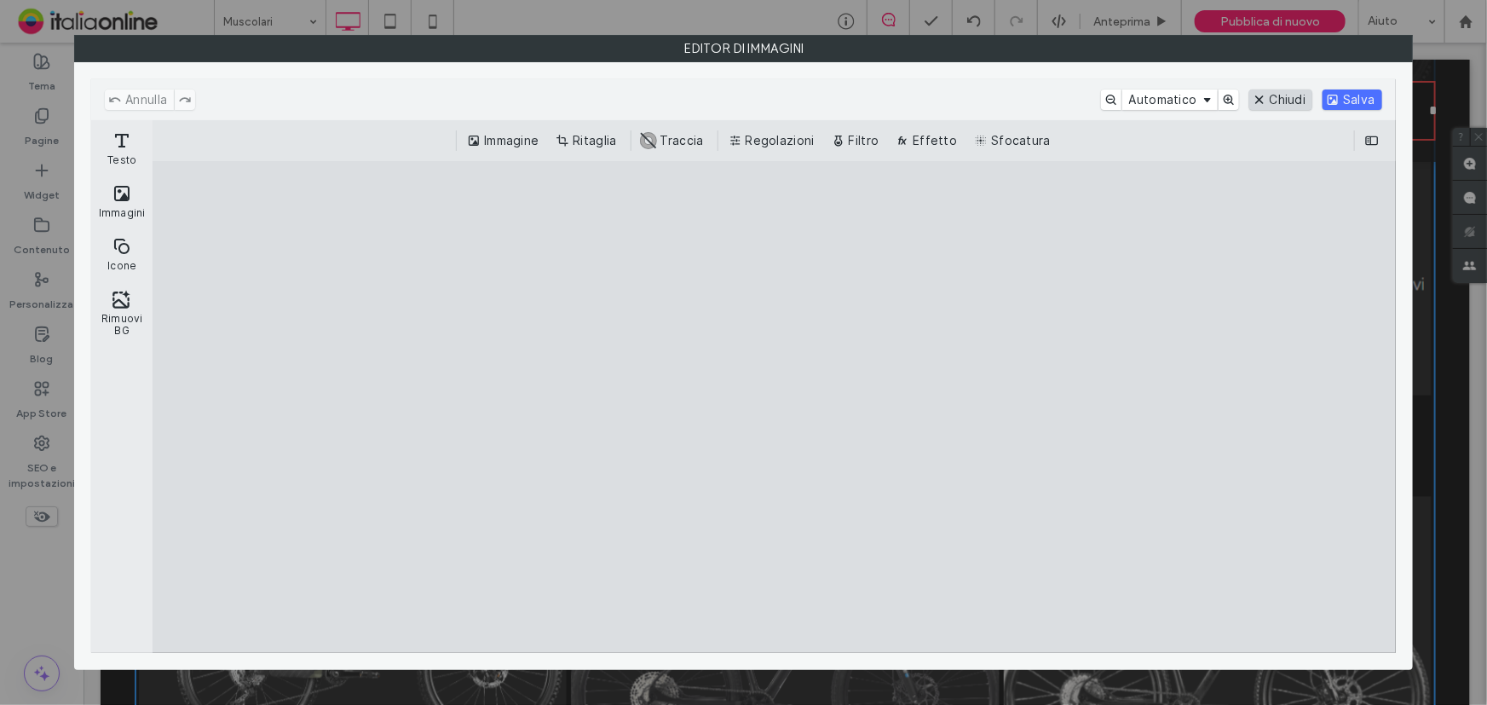
drag, startPoint x: 1286, startPoint y: 93, endPoint x: 1254, endPoint y: 130, distance: 48.3
click at [1286, 93] on button "Chiudi" at bounding box center [1281, 99] width 64 height 20
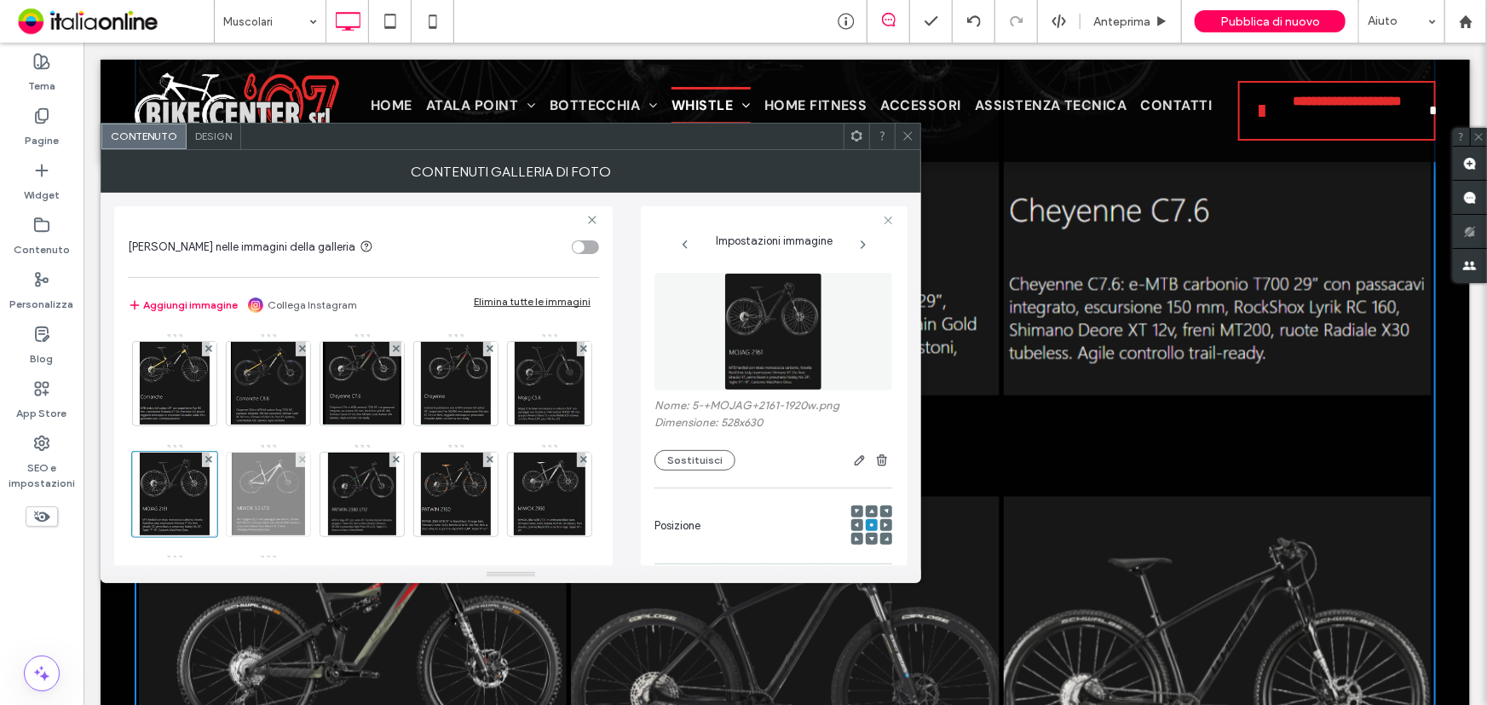
click at [304, 504] on img at bounding box center [268, 494] width 72 height 84
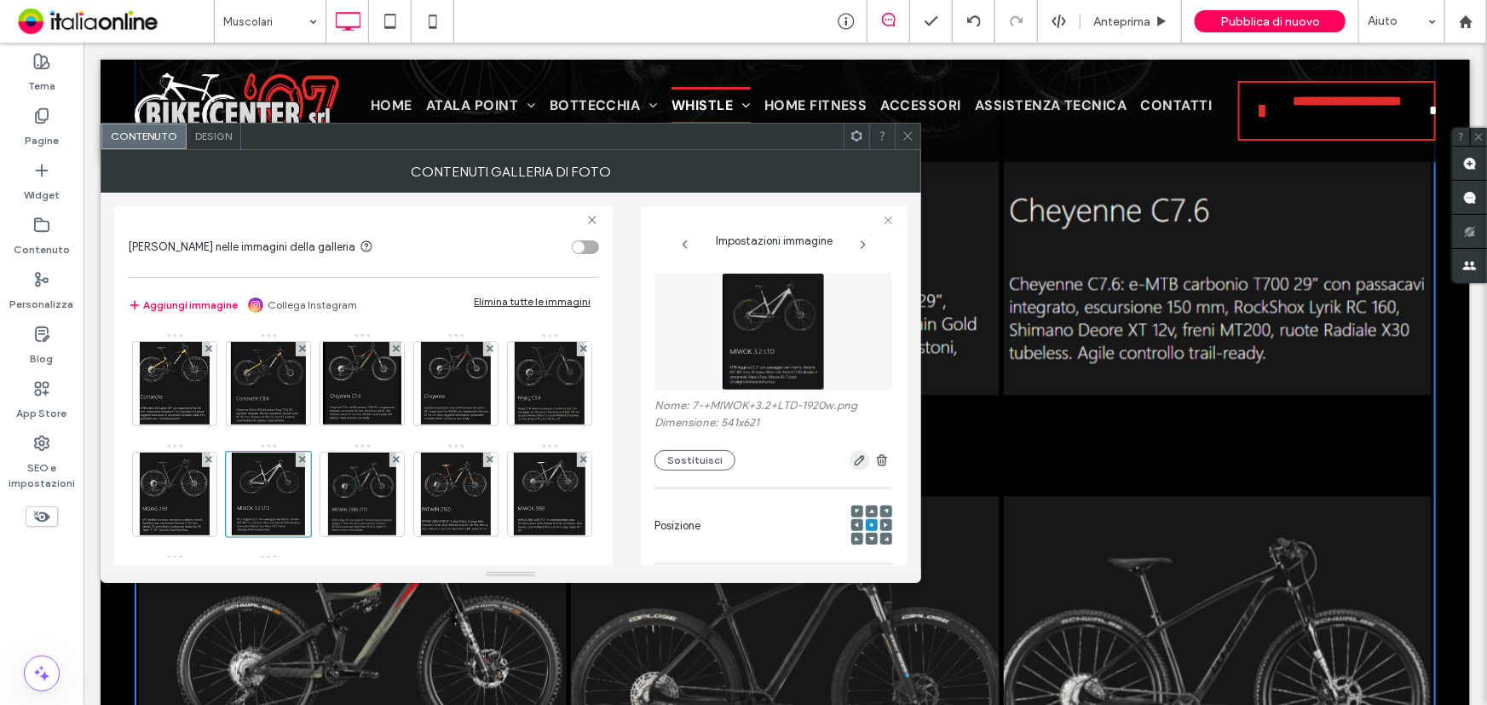
click at [856, 464] on icon "button" at bounding box center [860, 460] width 14 height 14
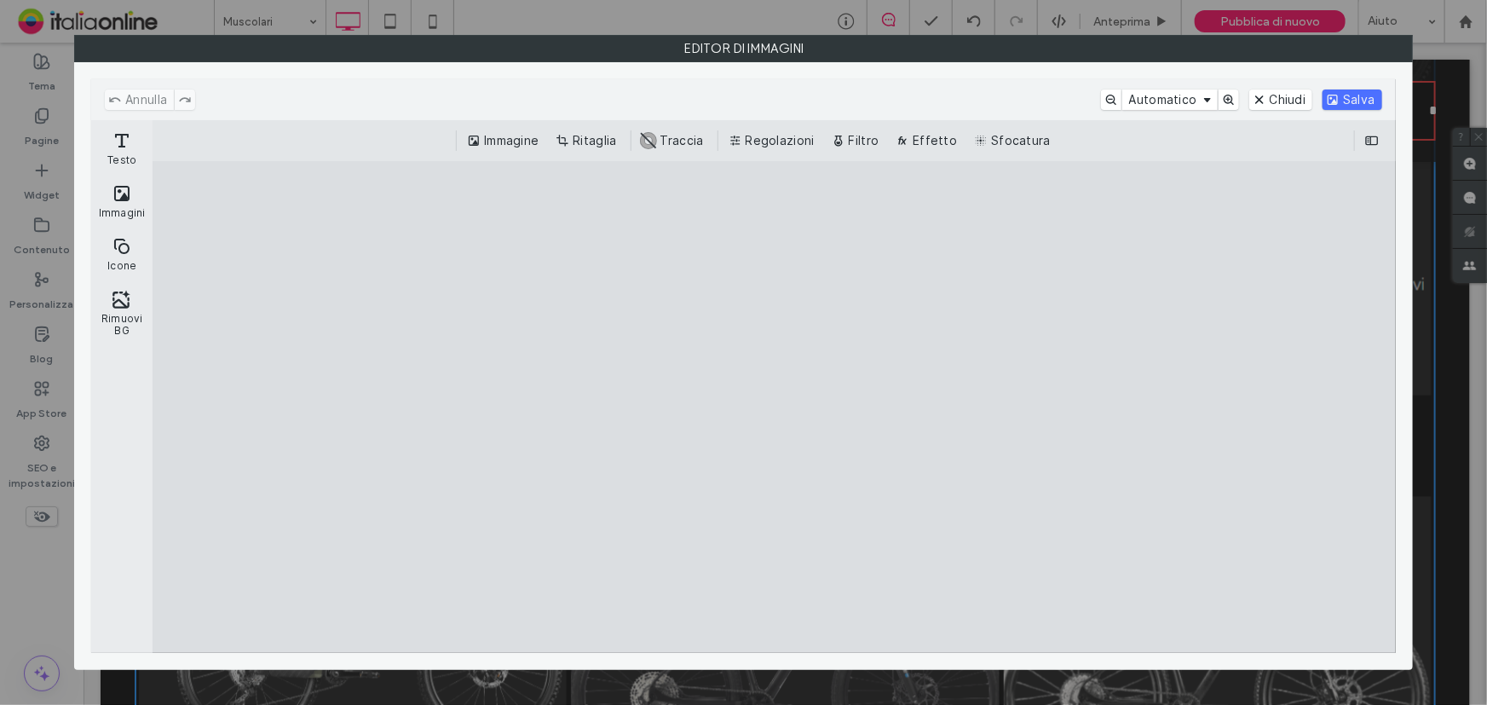
drag, startPoint x: 1279, startPoint y: 97, endPoint x: 1241, endPoint y: 121, distance: 44.4
click at [1279, 97] on button "Chiudi" at bounding box center [1281, 99] width 64 height 20
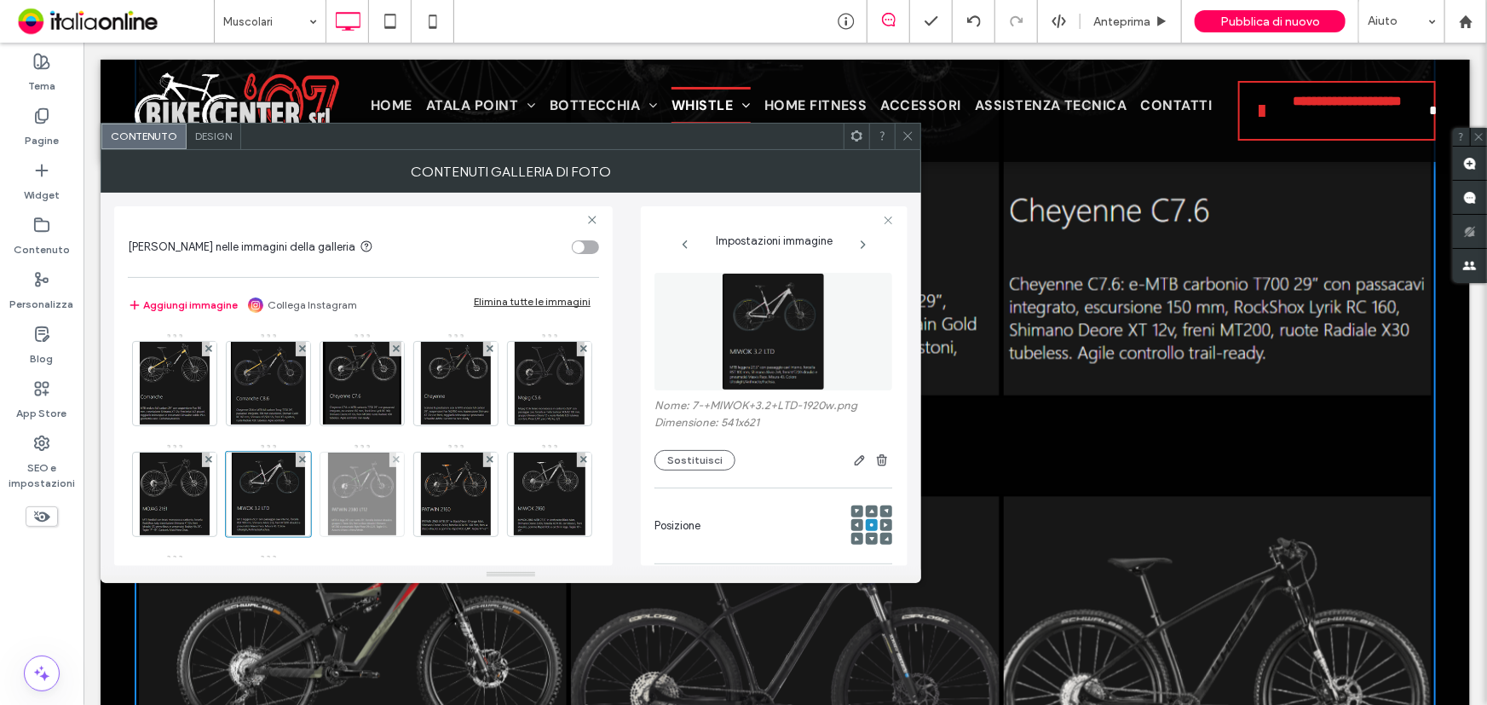
click at [395, 497] on img at bounding box center [361, 494] width 67 height 84
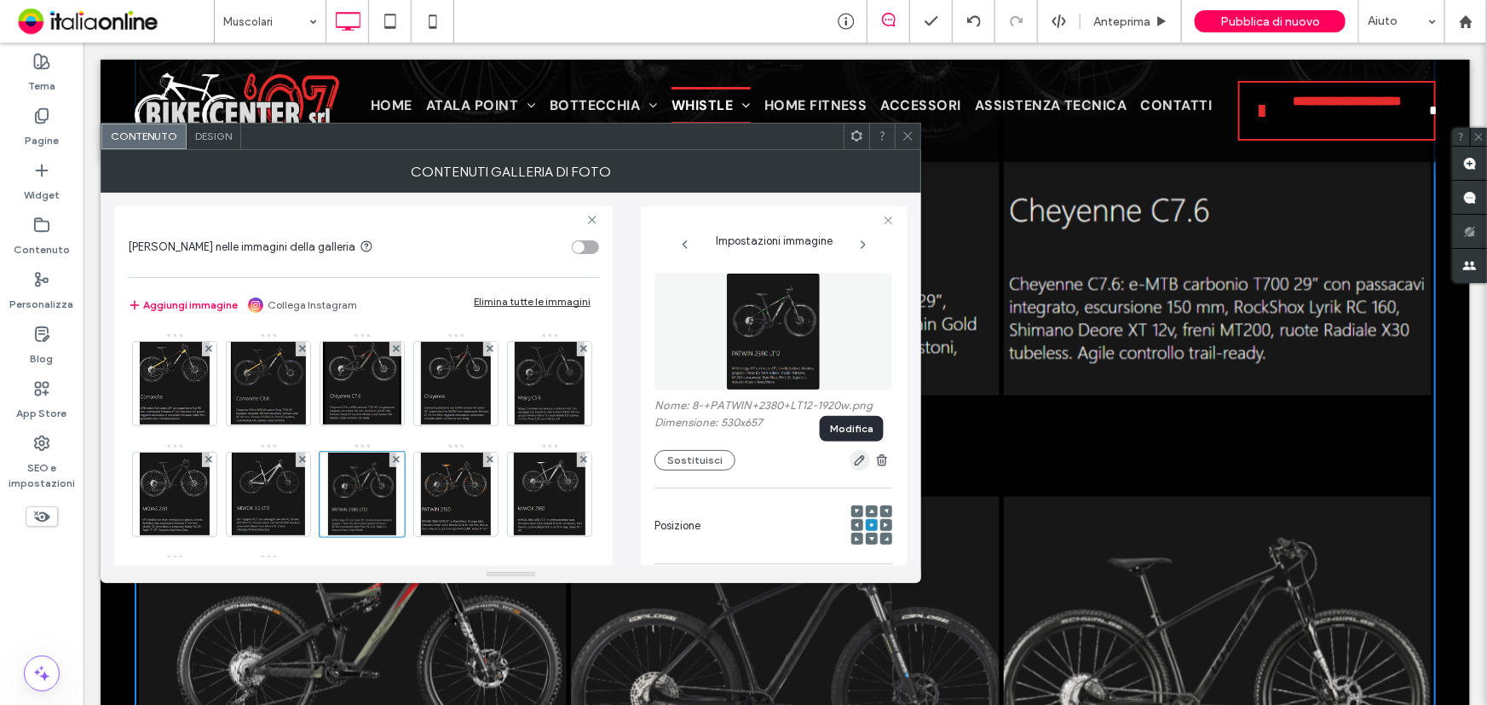
click at [853, 467] on icon "button" at bounding box center [860, 460] width 14 height 14
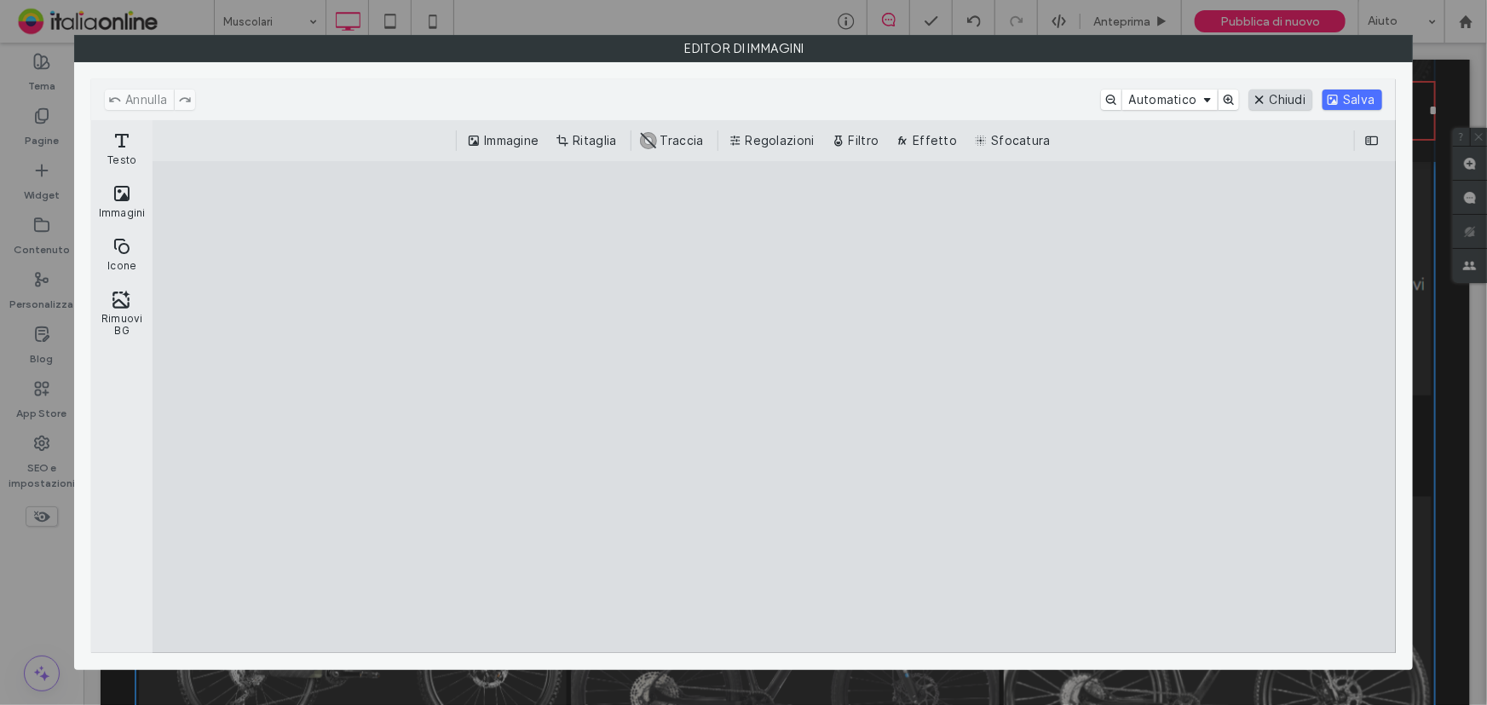
click at [1284, 91] on button "Chiudi" at bounding box center [1281, 99] width 64 height 20
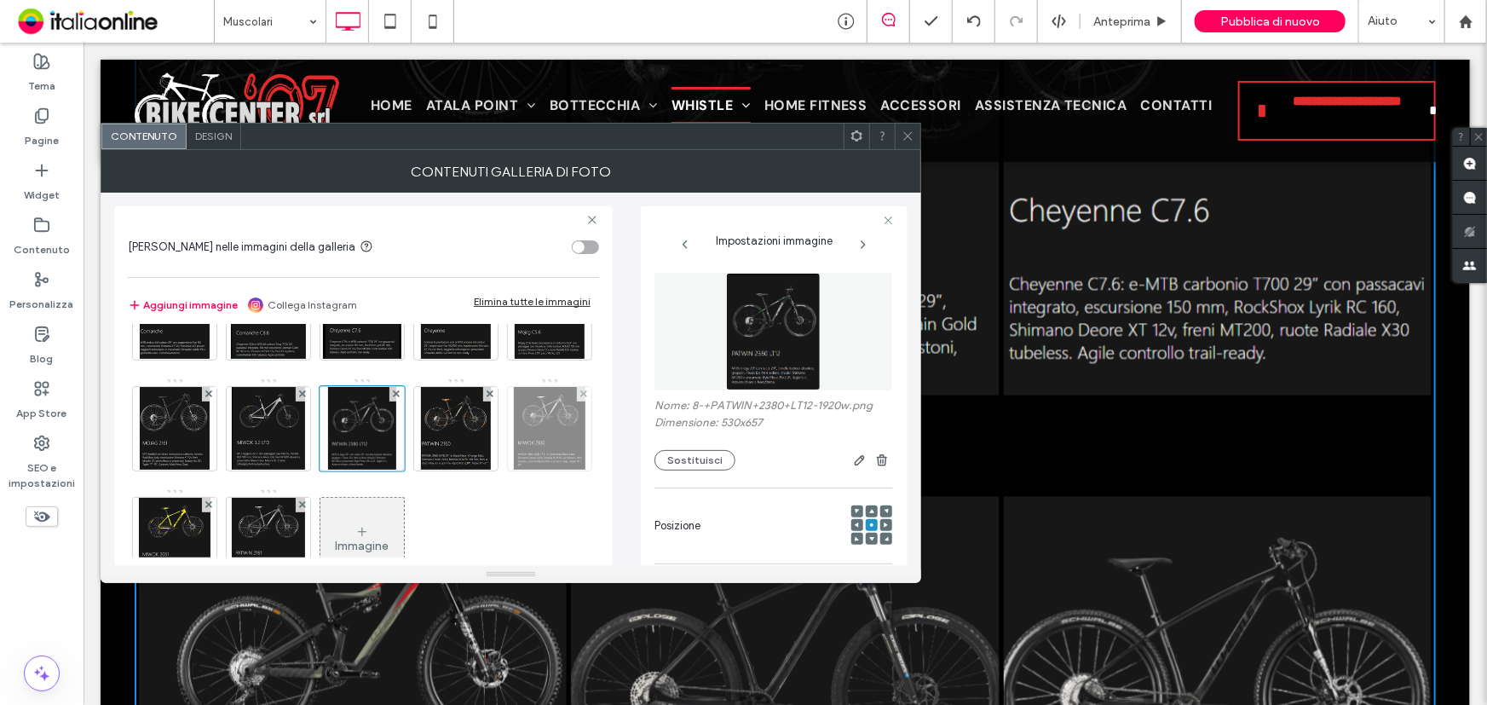
scroll to position [154, 0]
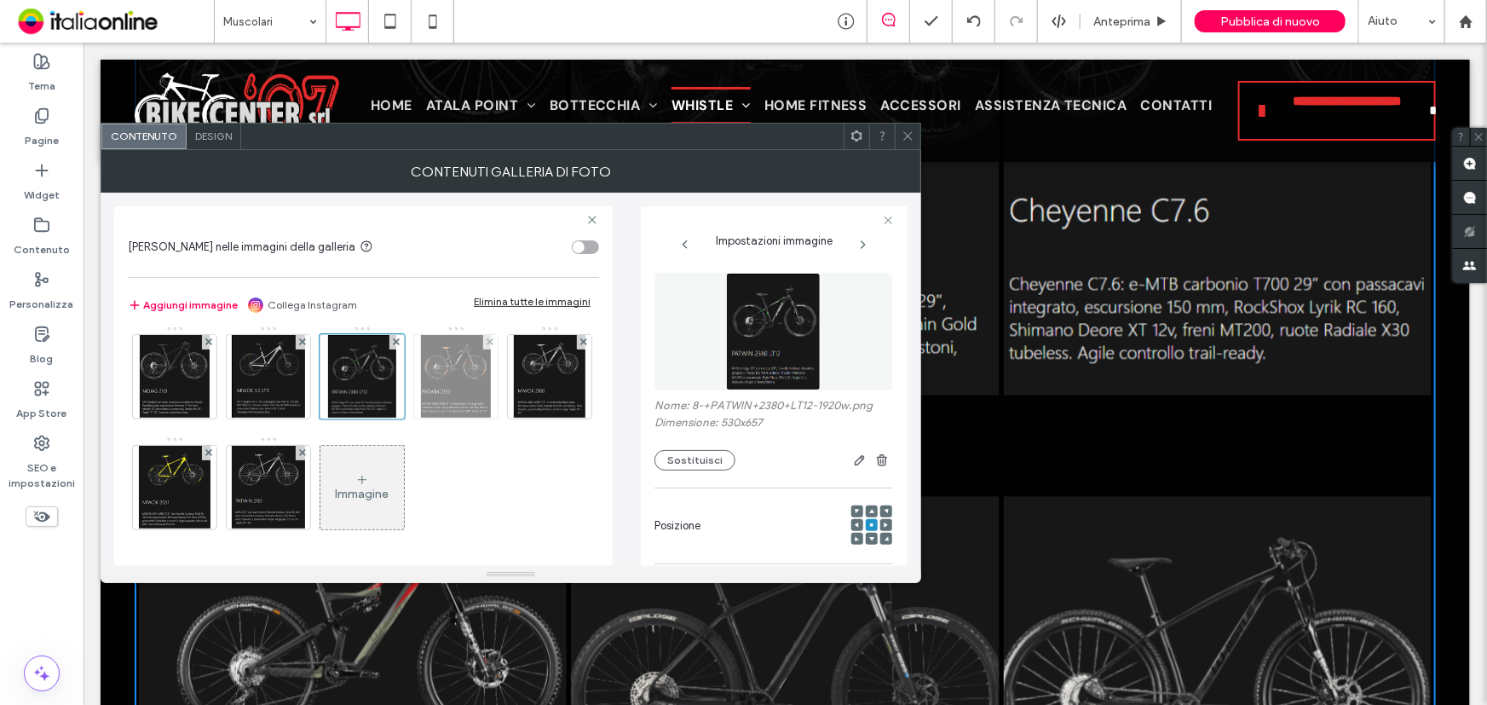
click at [421, 418] on img at bounding box center [456, 377] width 70 height 84
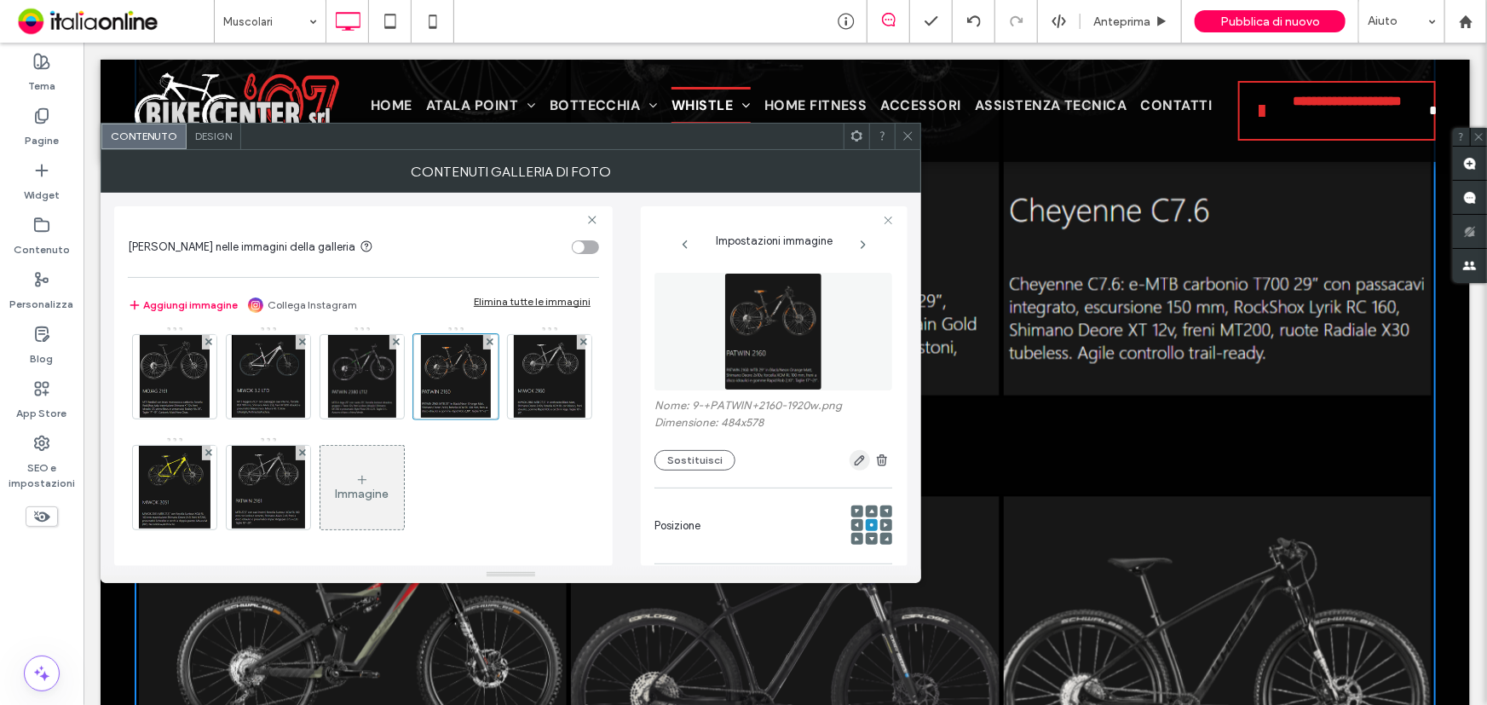
click at [855, 464] on use "button" at bounding box center [860, 460] width 10 height 10
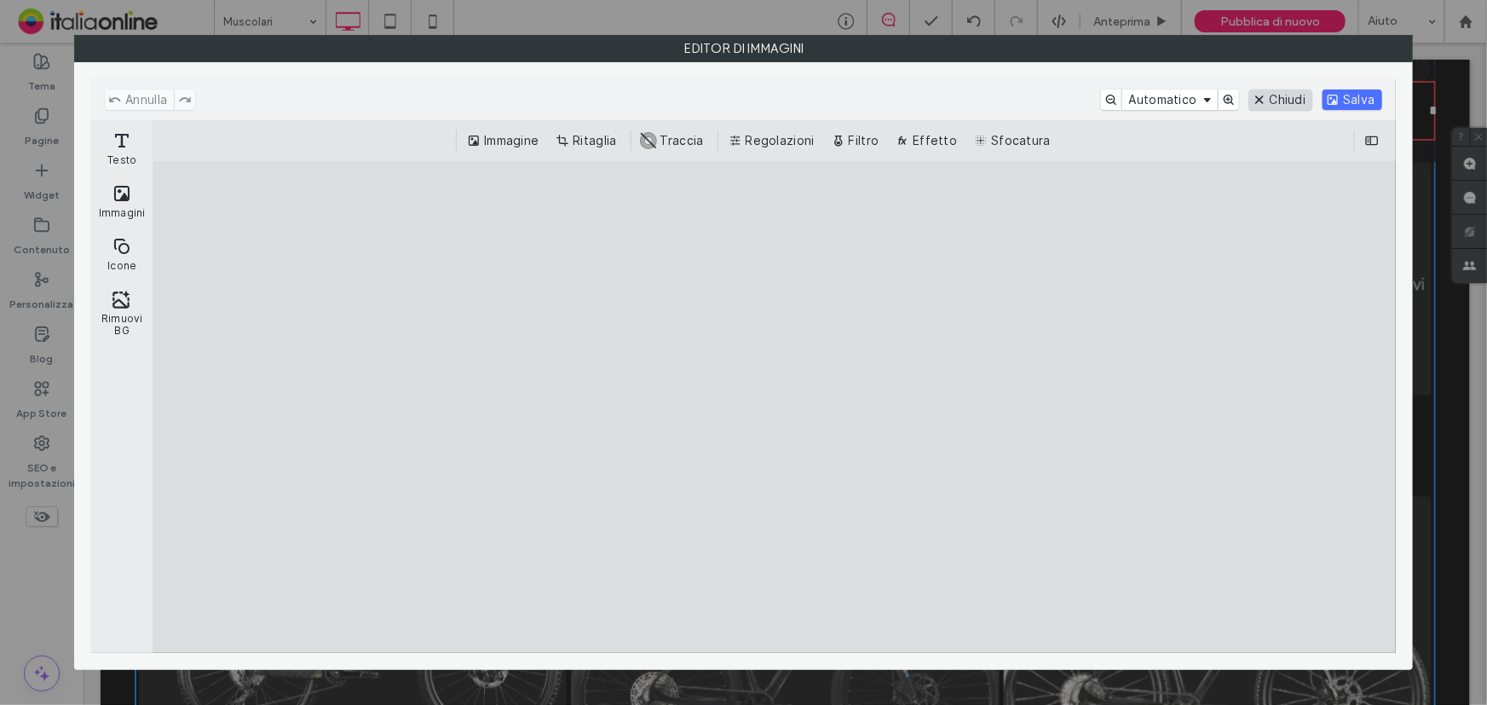
click at [1276, 89] on button "Chiudi" at bounding box center [1281, 99] width 64 height 20
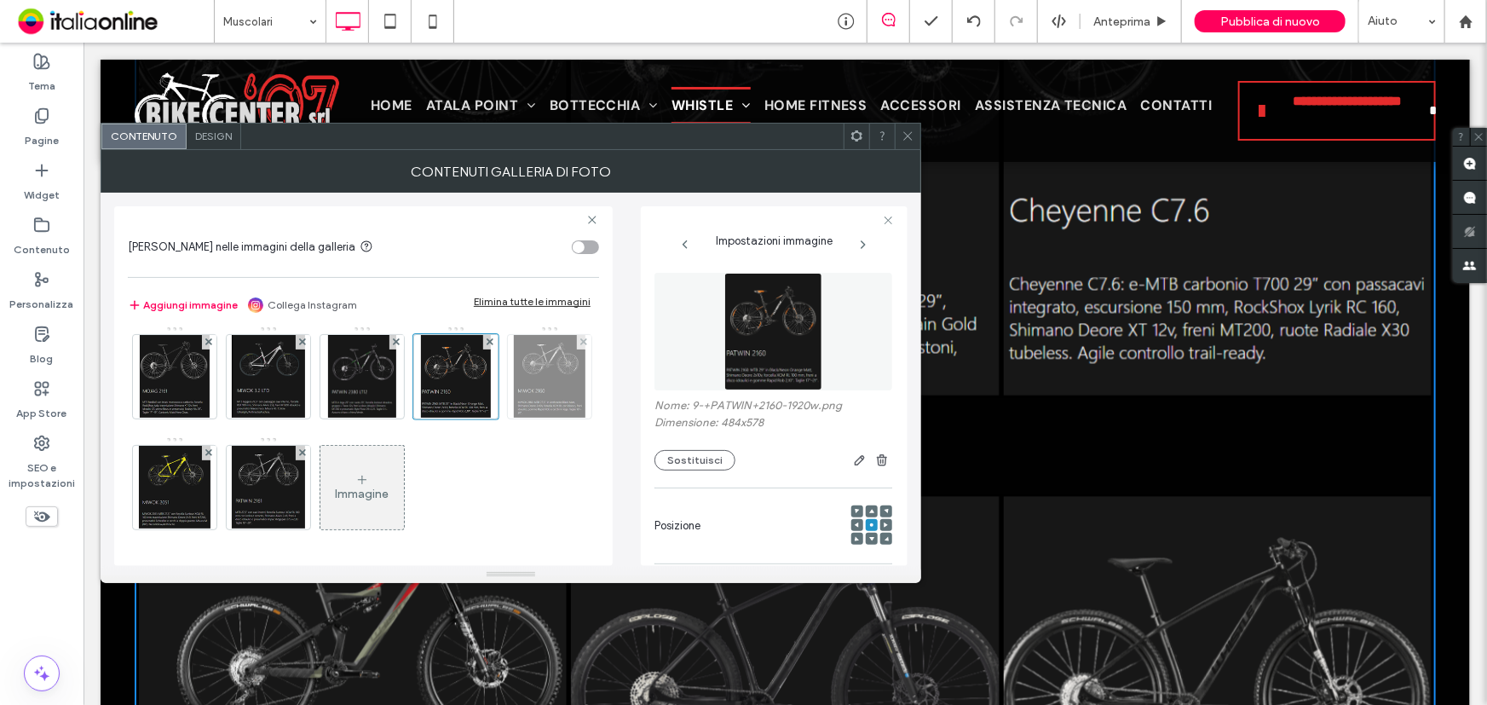
click at [514, 418] on img at bounding box center [549, 377] width 71 height 84
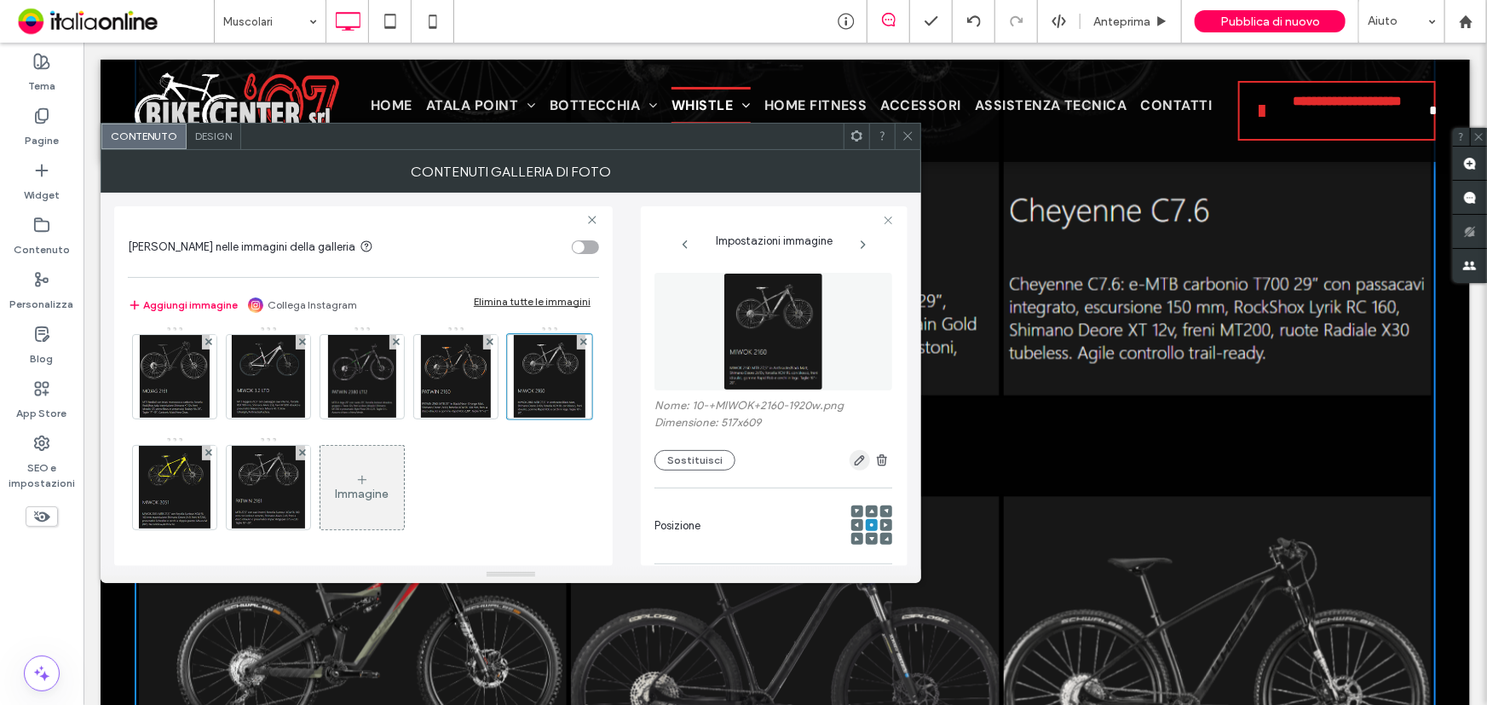
click at [853, 466] on icon "button" at bounding box center [860, 460] width 14 height 14
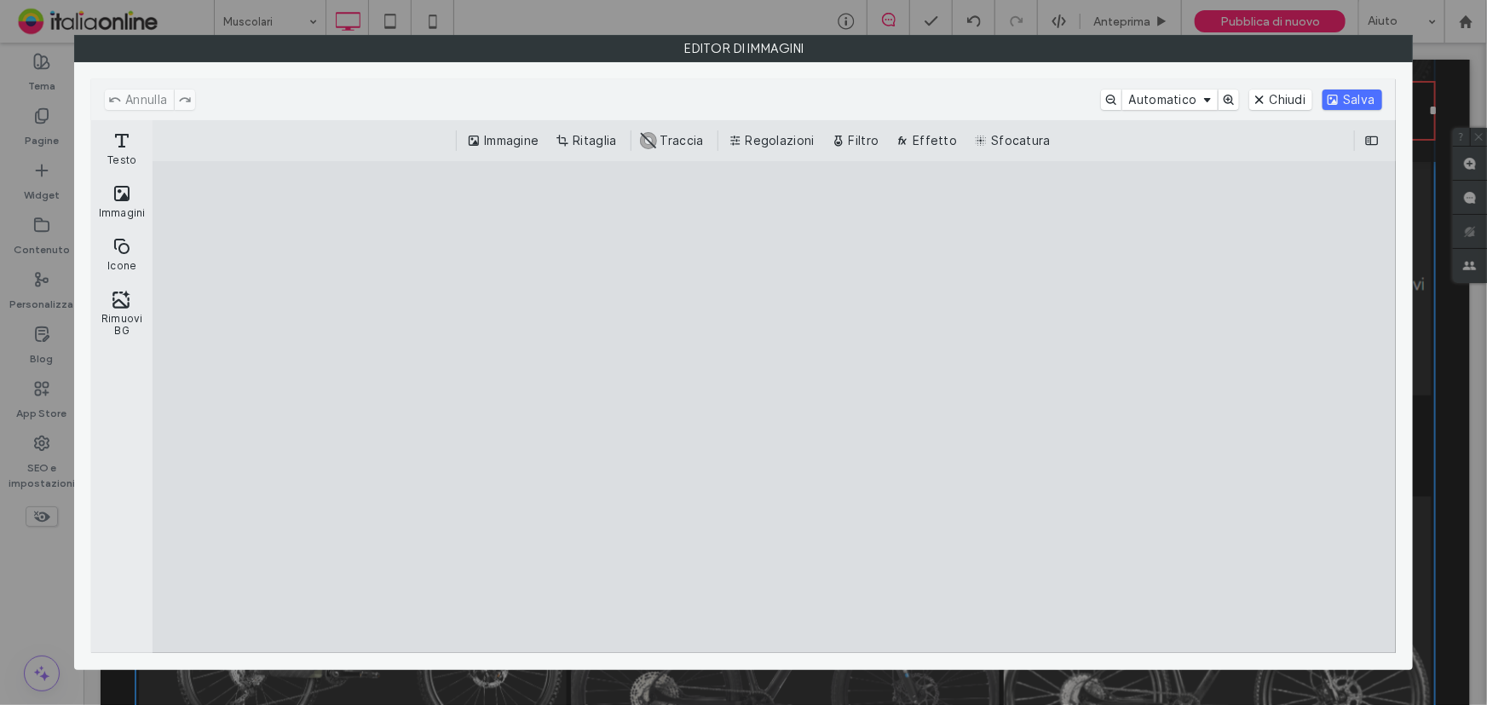
drag, startPoint x: 1266, startPoint y: 101, endPoint x: 1170, endPoint y: 176, distance: 122.6
click at [1266, 101] on button "Chiudi" at bounding box center [1281, 99] width 64 height 20
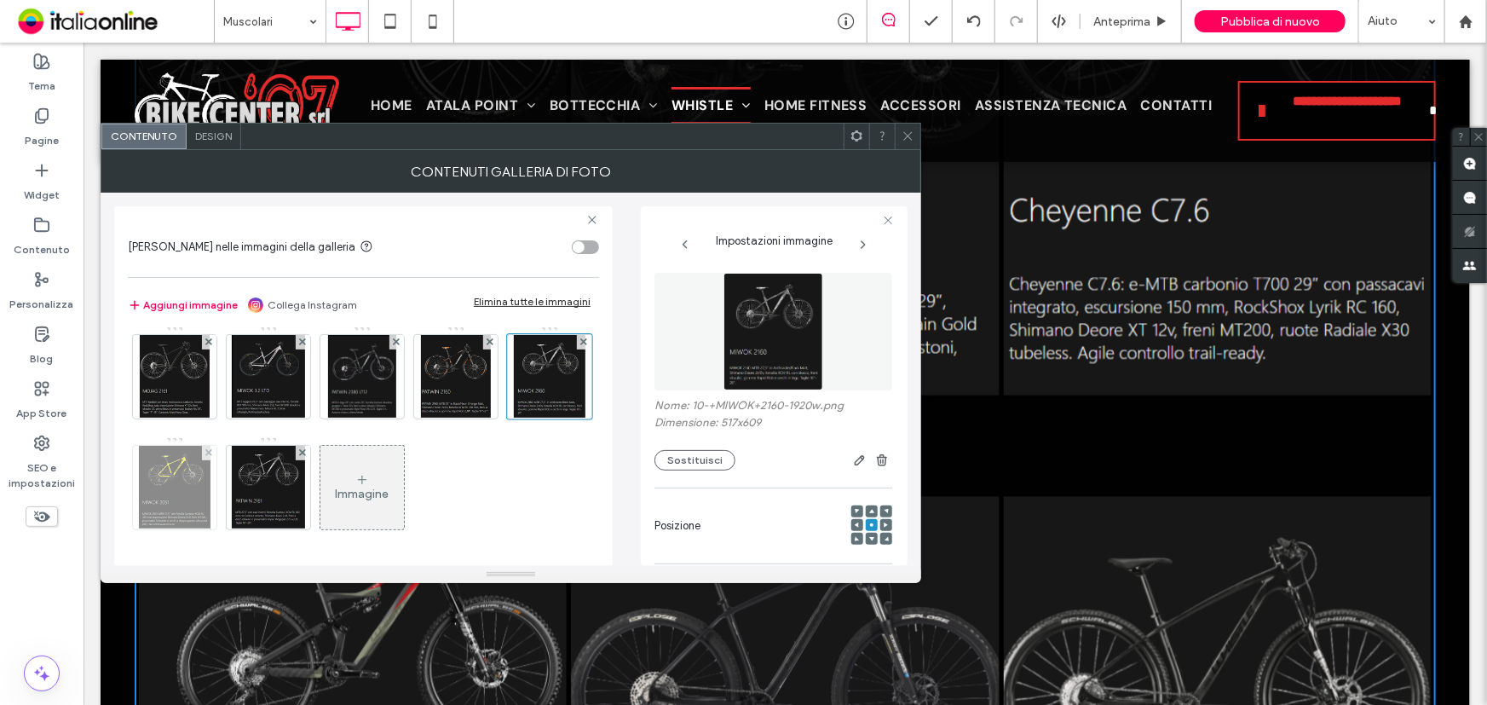
click at [210, 461] on img at bounding box center [175, 488] width 72 height 84
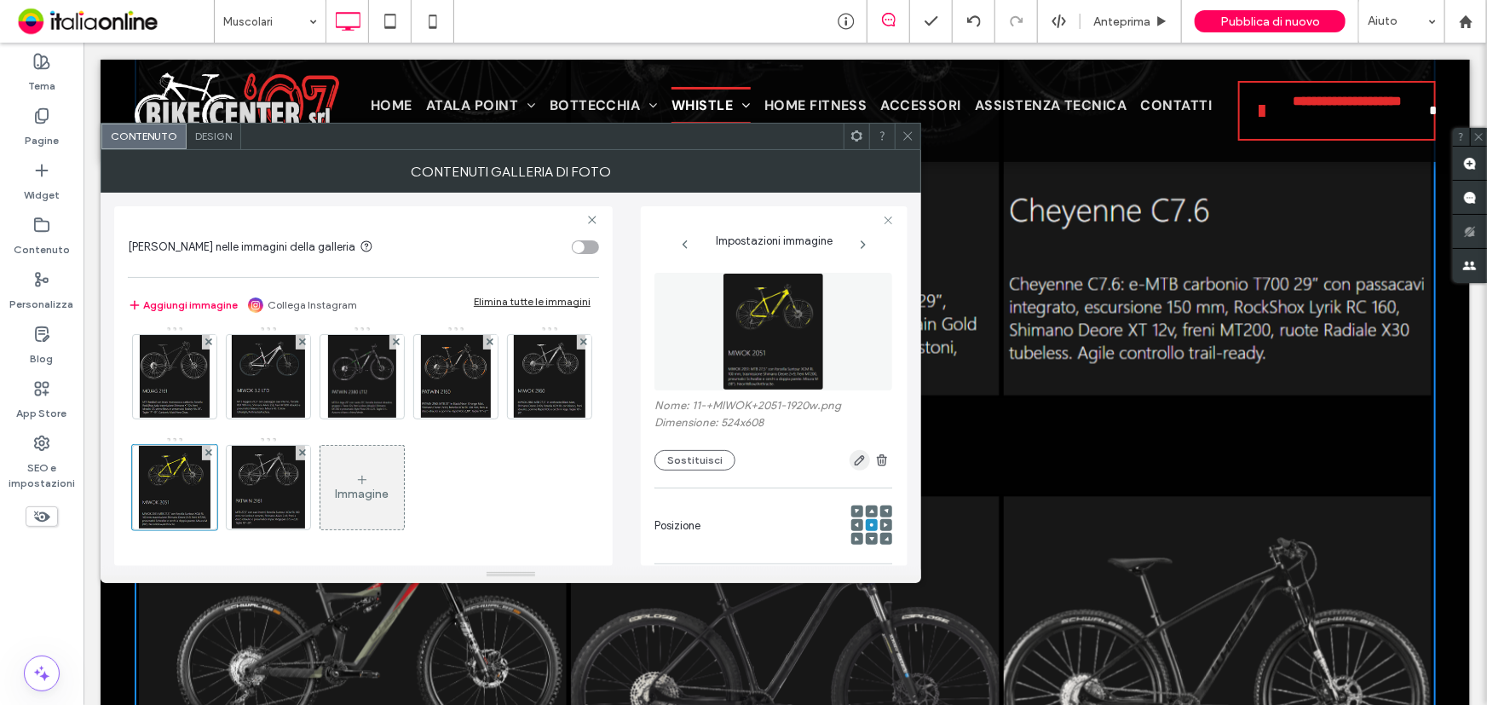
click at [853, 460] on icon "button" at bounding box center [860, 460] width 14 height 14
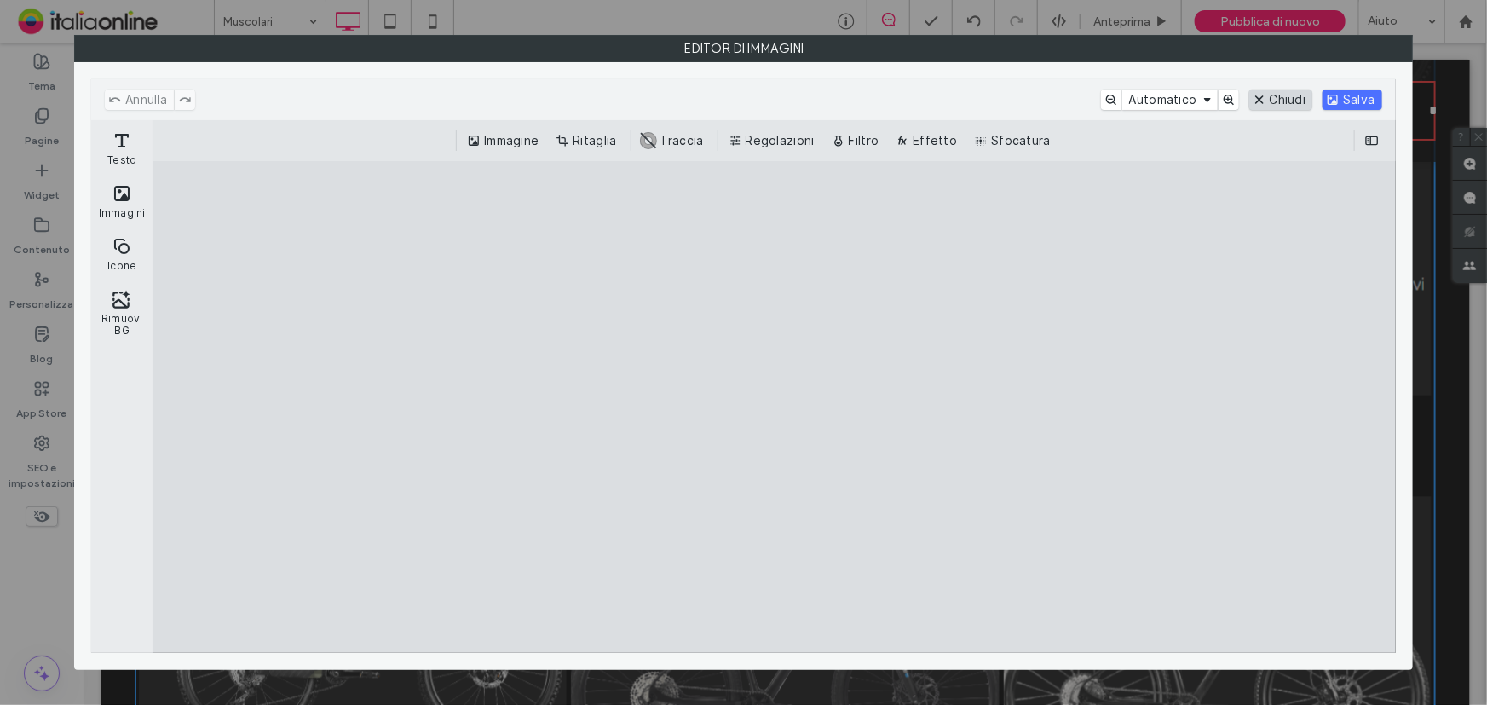
click at [1297, 99] on button "Chiudi" at bounding box center [1281, 99] width 64 height 20
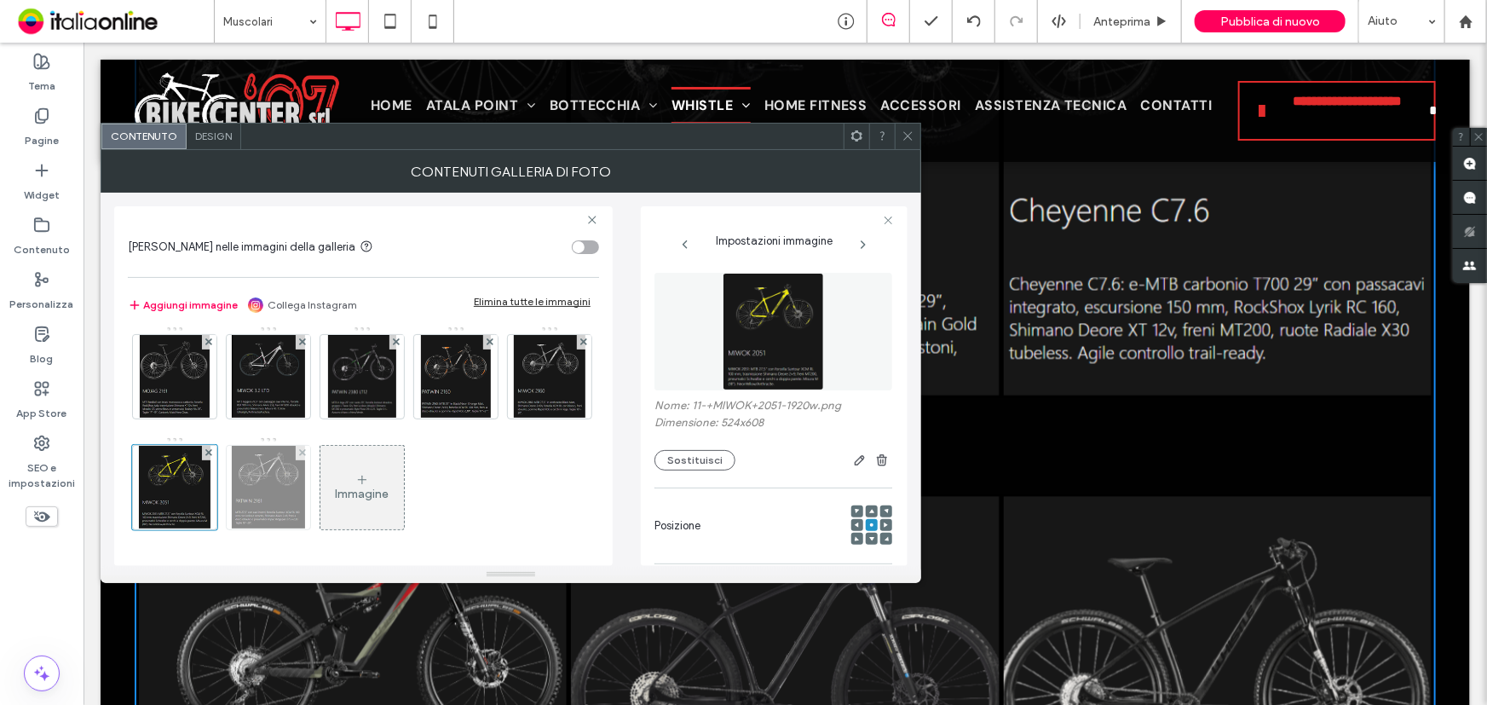
click at [304, 464] on img at bounding box center [268, 488] width 72 height 84
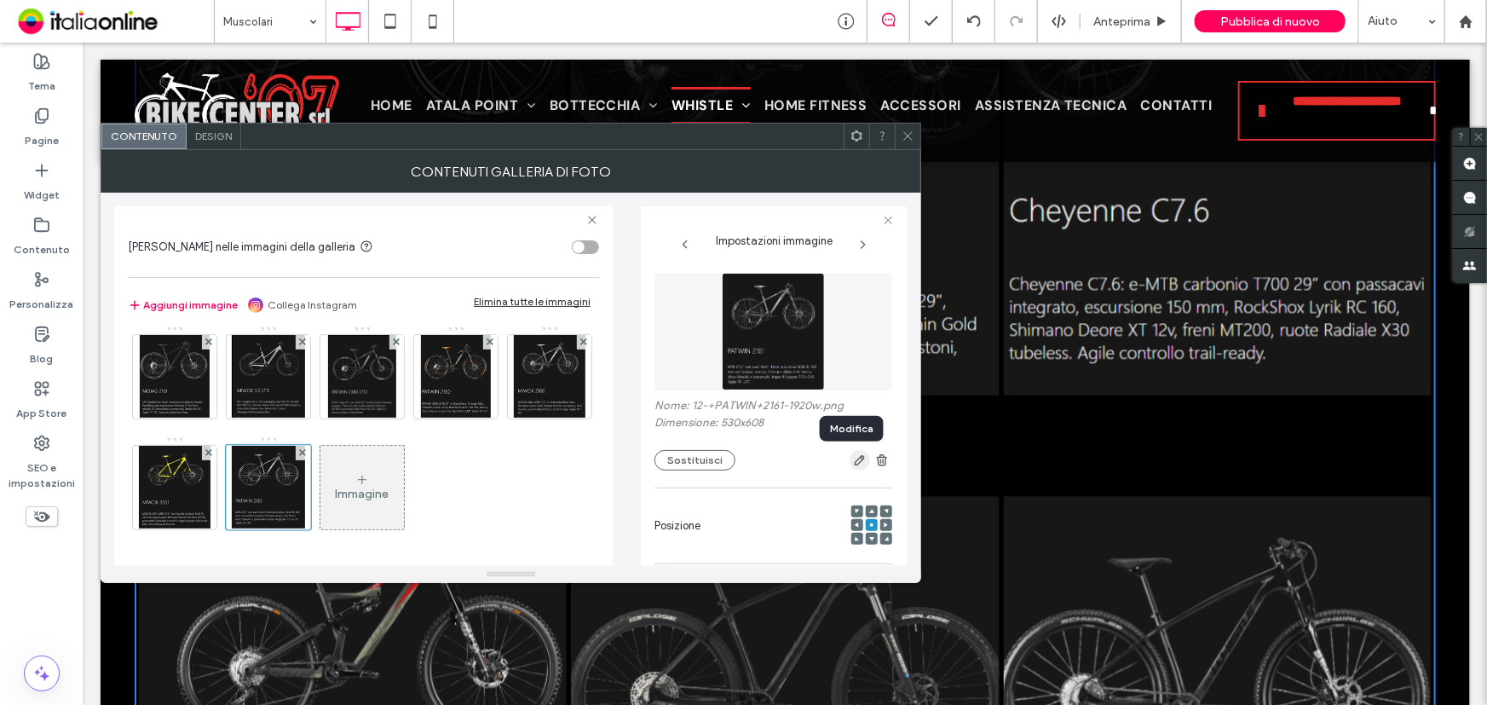
click at [855, 460] on use "button" at bounding box center [860, 460] width 10 height 10
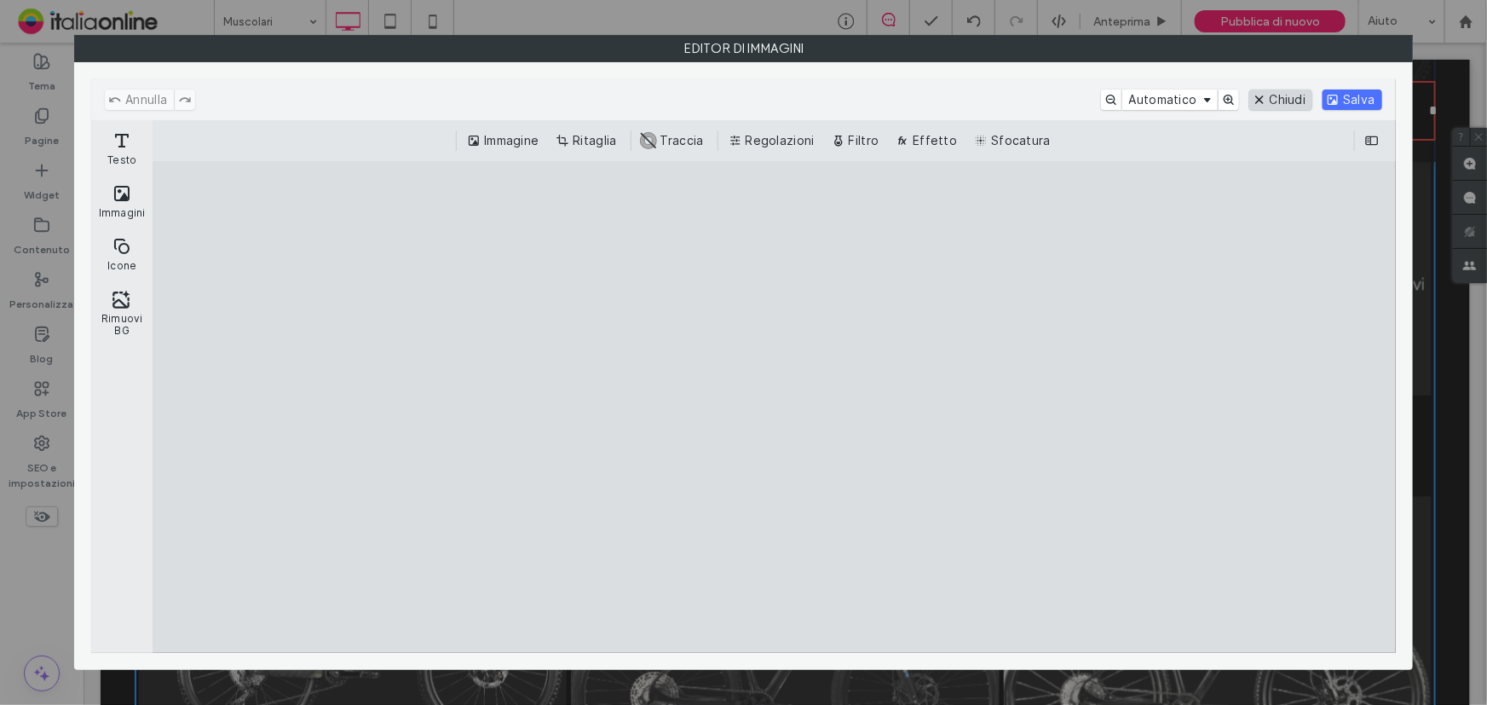
click at [1276, 98] on button "Chiudi" at bounding box center [1281, 99] width 64 height 20
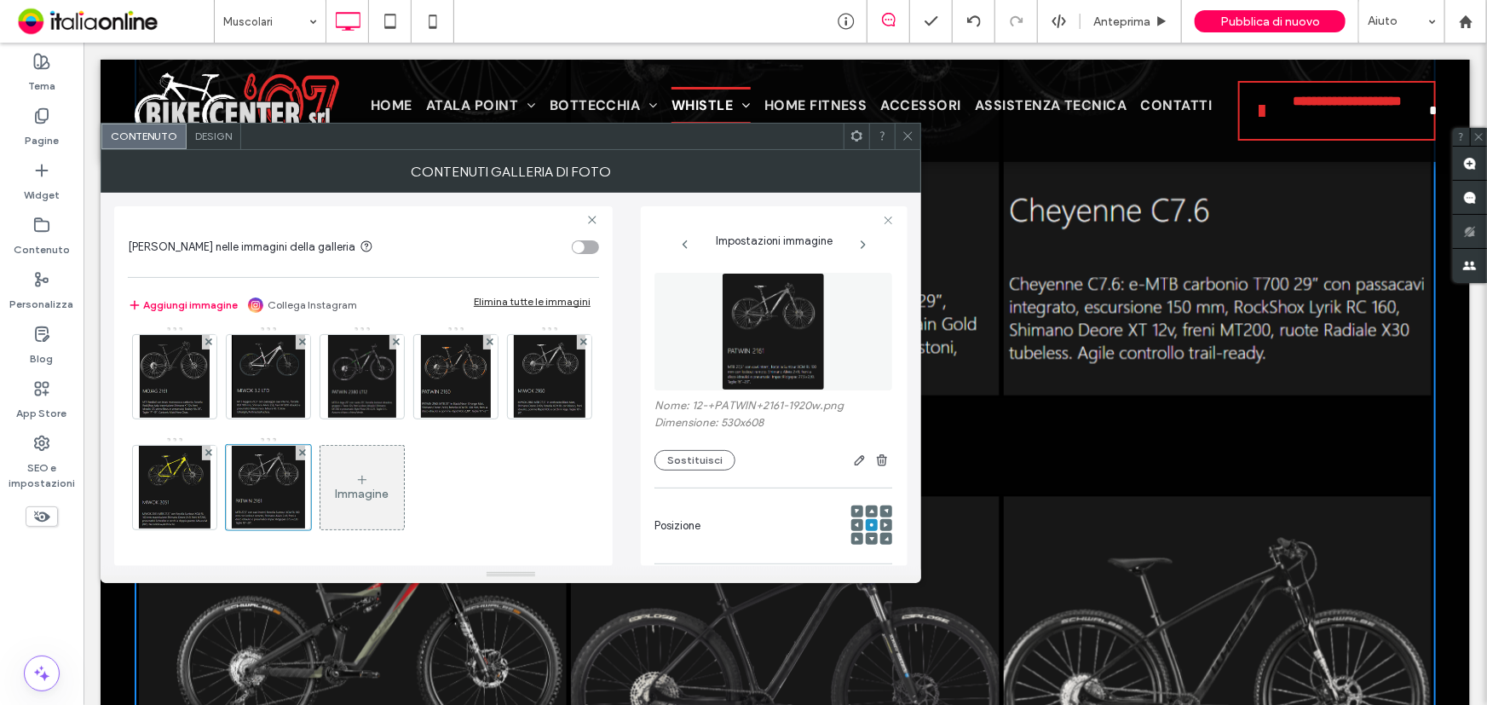
click at [895, 134] on div at bounding box center [908, 137] width 26 height 26
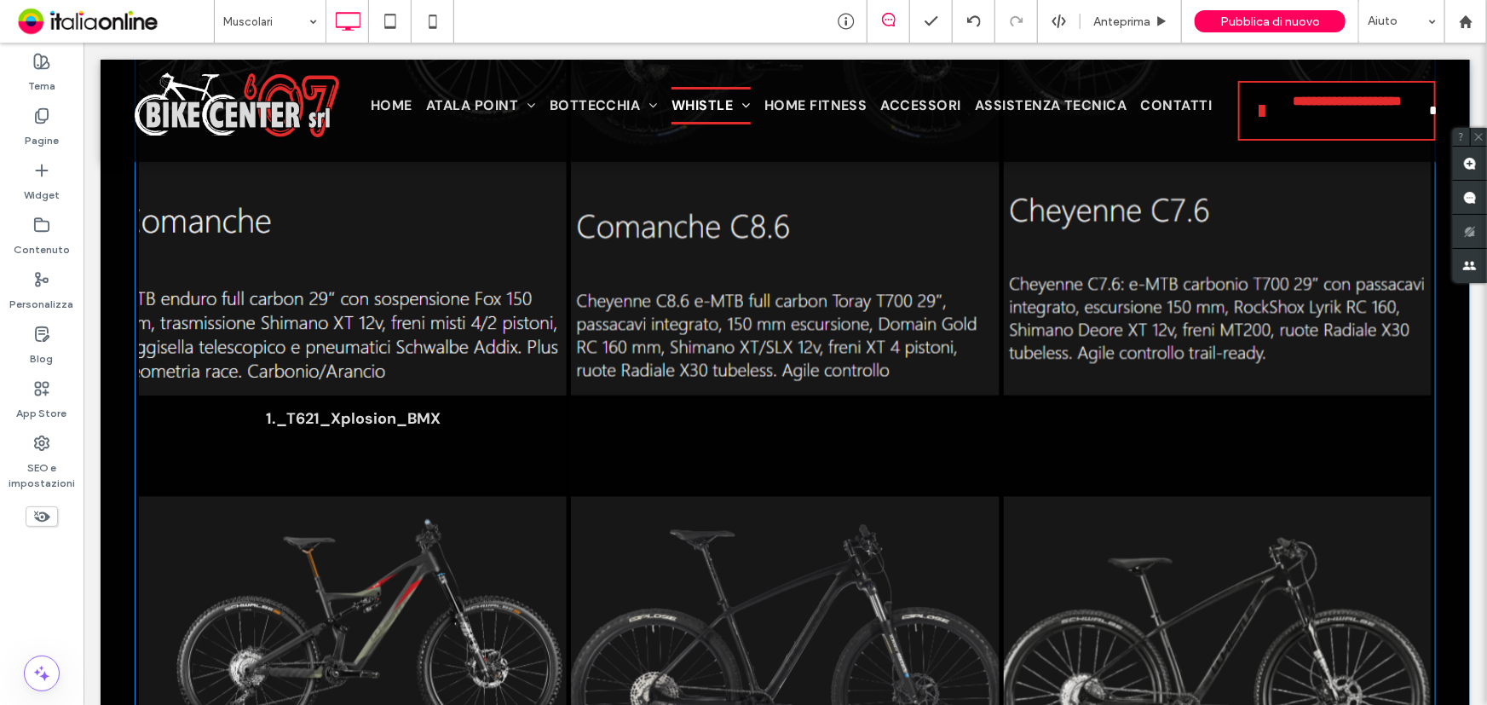
click at [343, 430] on span "1._T621_Xplosion_BMX Button" at bounding box center [352, 443] width 428 height 97
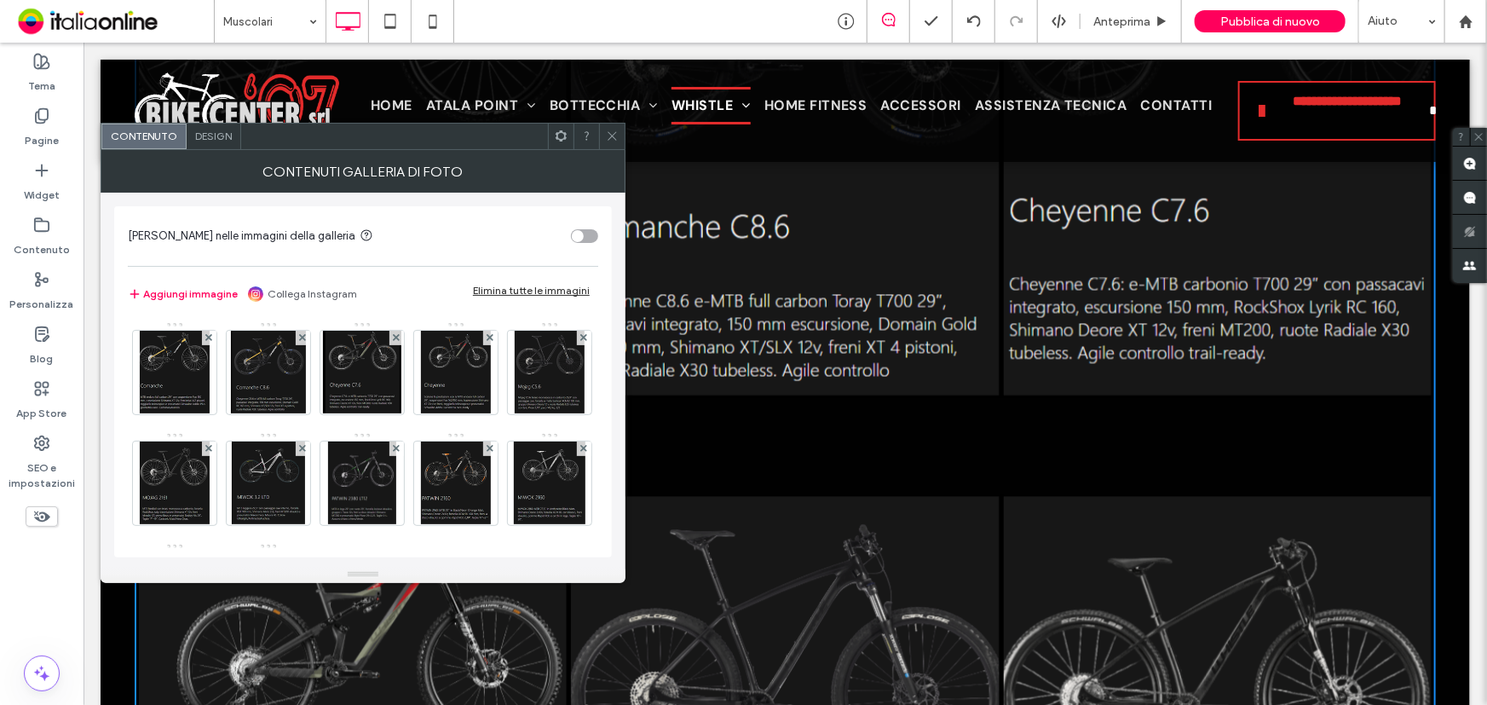
click at [212, 135] on span "Design" at bounding box center [213, 136] width 37 height 13
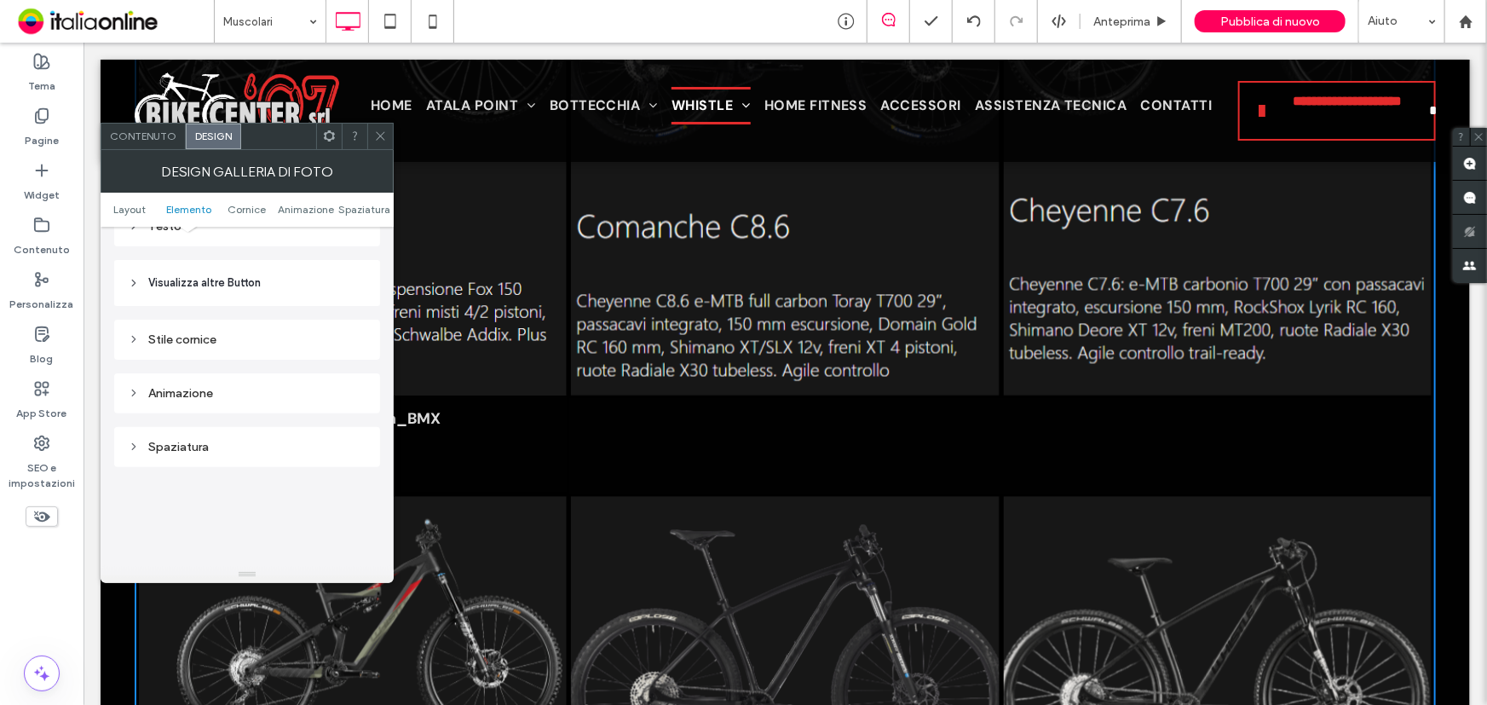
scroll to position [697, 0]
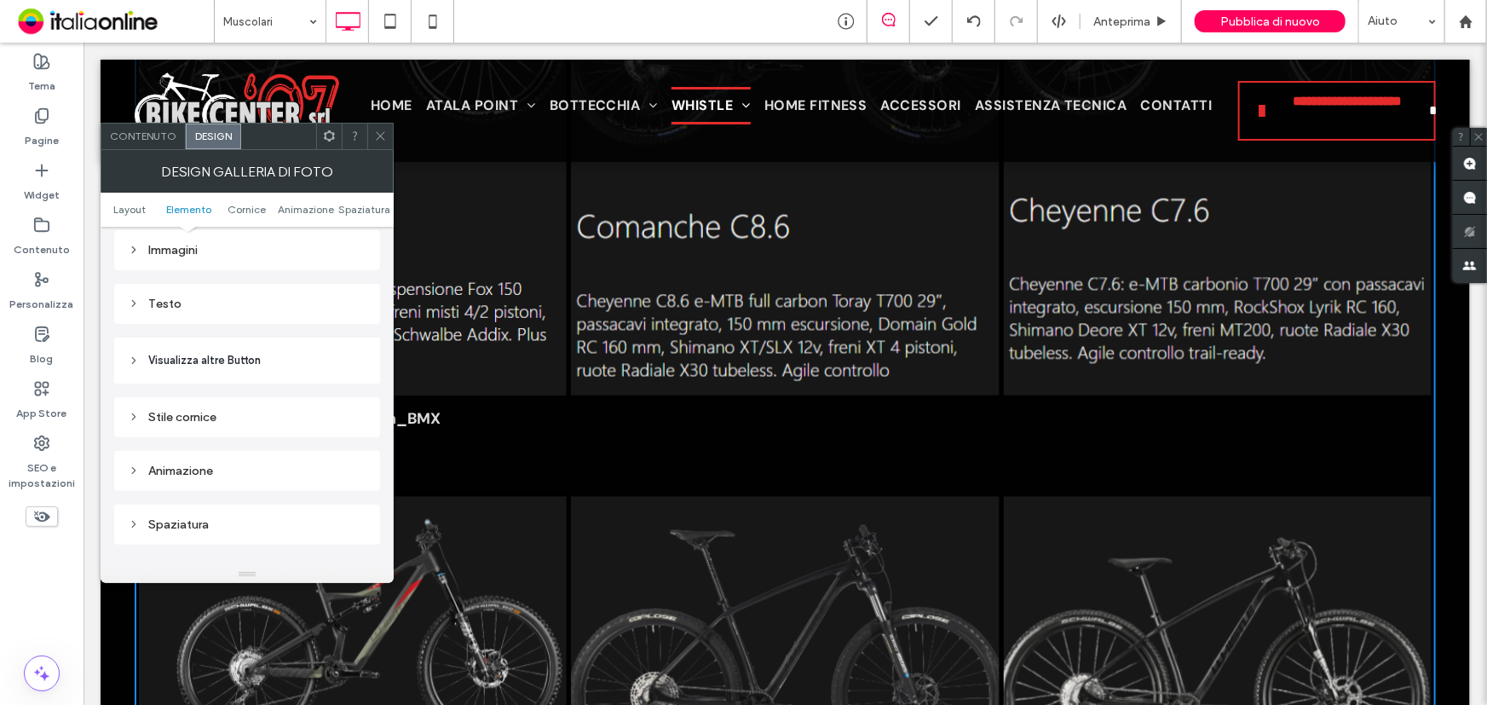
click at [382, 133] on icon at bounding box center [380, 136] width 13 height 13
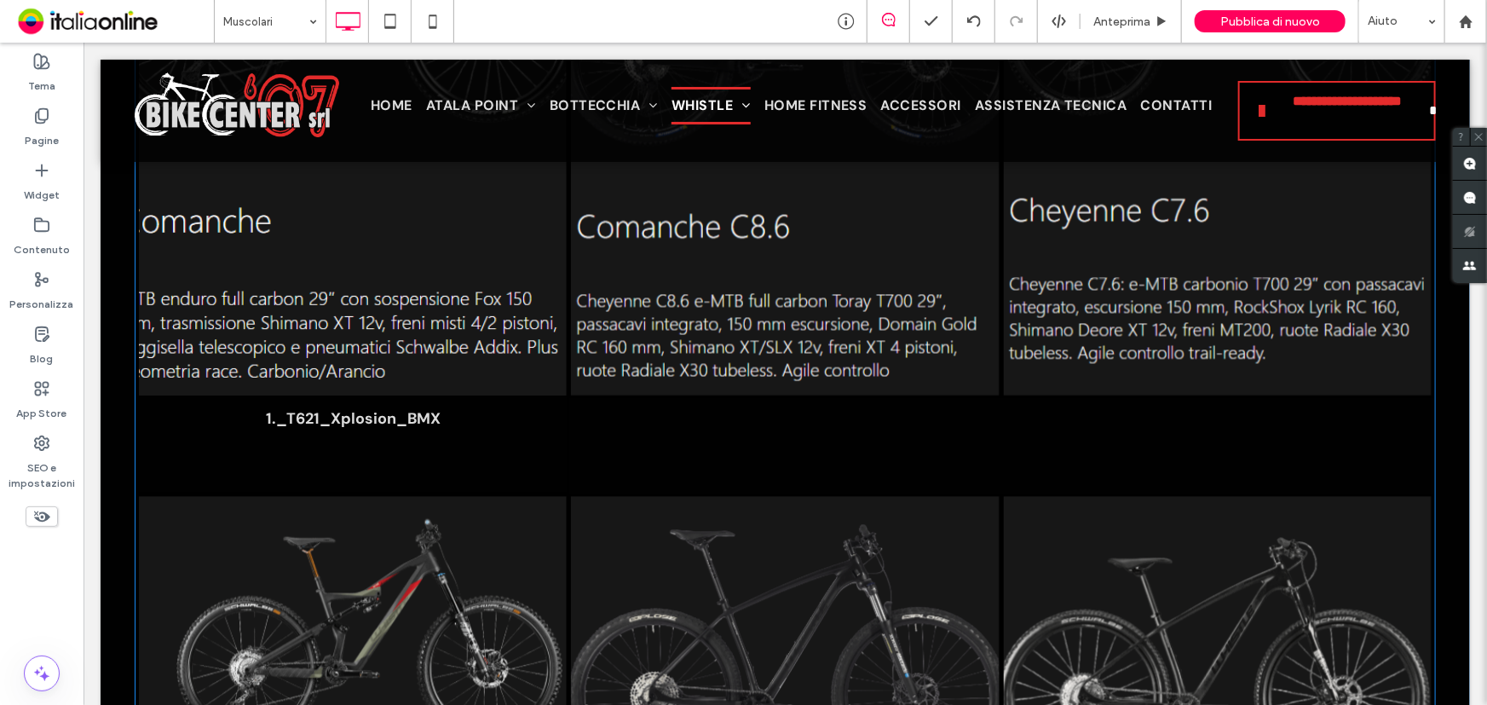
click at [512, 446] on span "1._T621_Xplosion_BMX Button" at bounding box center [352, 443] width 428 height 97
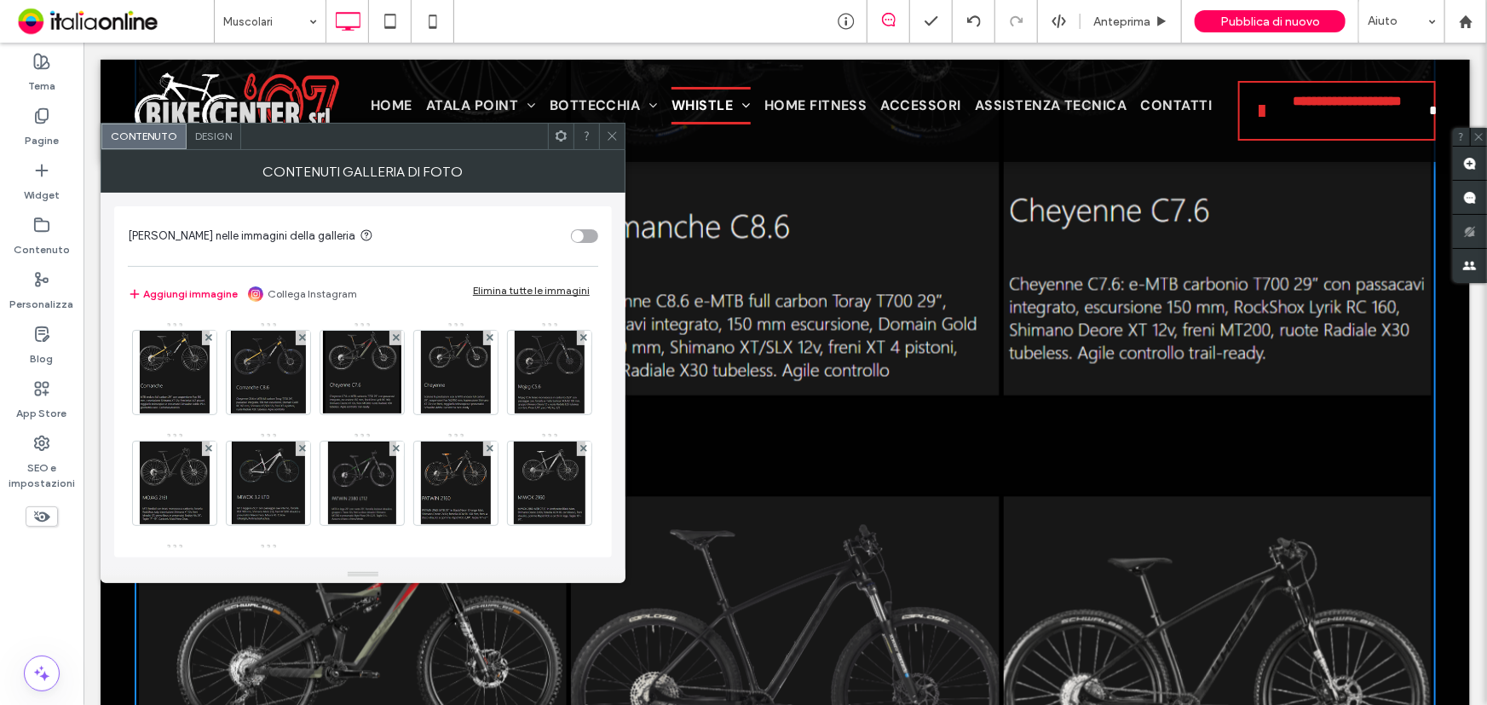
click at [217, 128] on div "Design" at bounding box center [214, 137] width 55 height 26
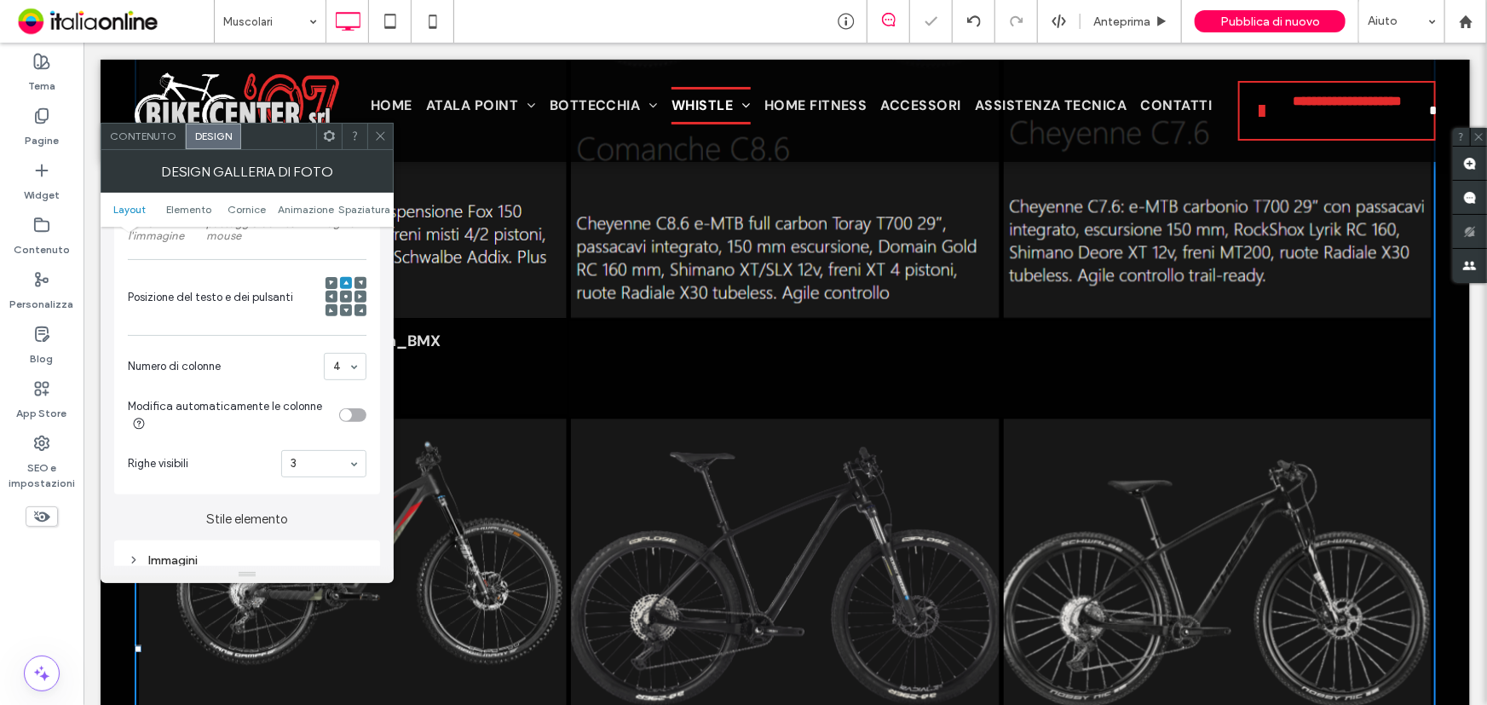
scroll to position [5334, 0]
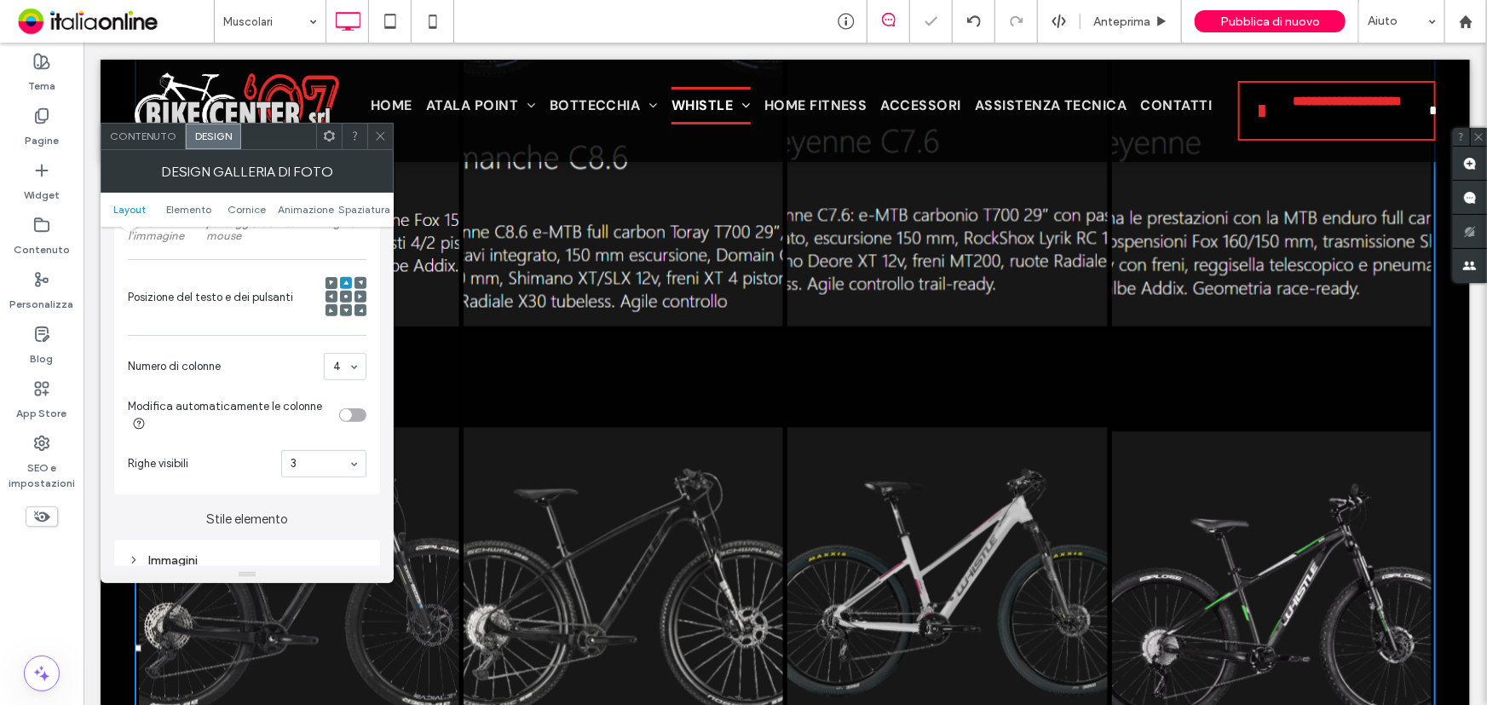
click at [382, 135] on icon at bounding box center [380, 136] width 13 height 13
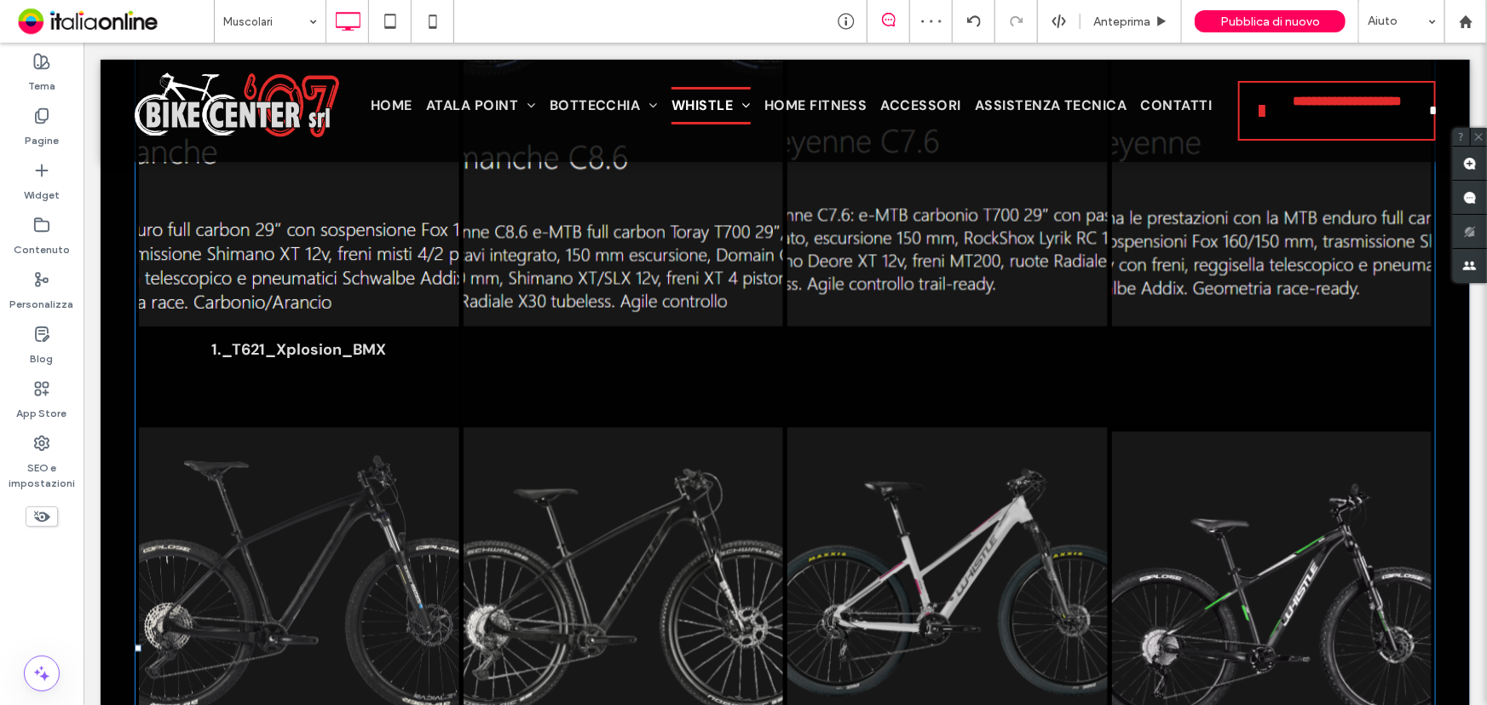
click at [383, 348] on span "1._T621_Xplosion_BMX Button" at bounding box center [298, 373] width 320 height 97
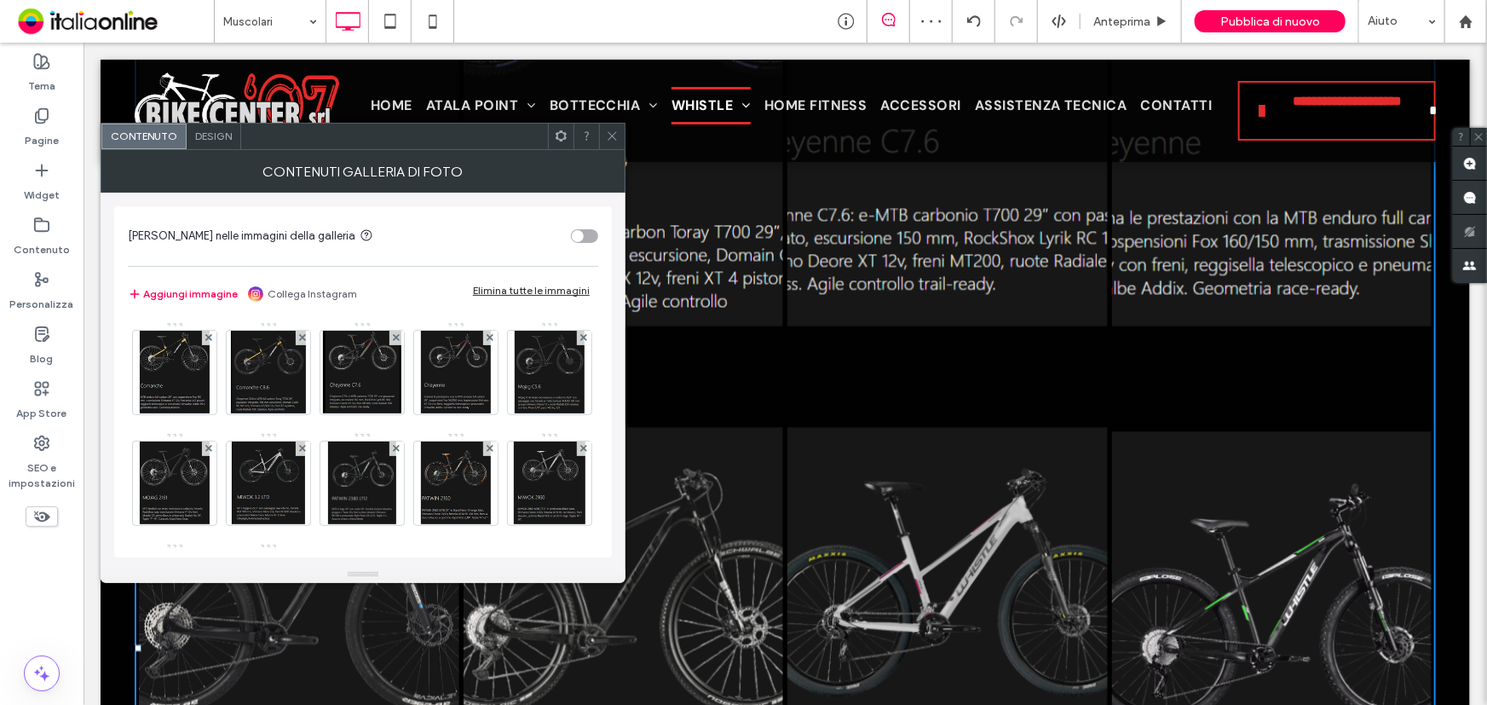
click at [199, 136] on span "Design" at bounding box center [213, 136] width 37 height 13
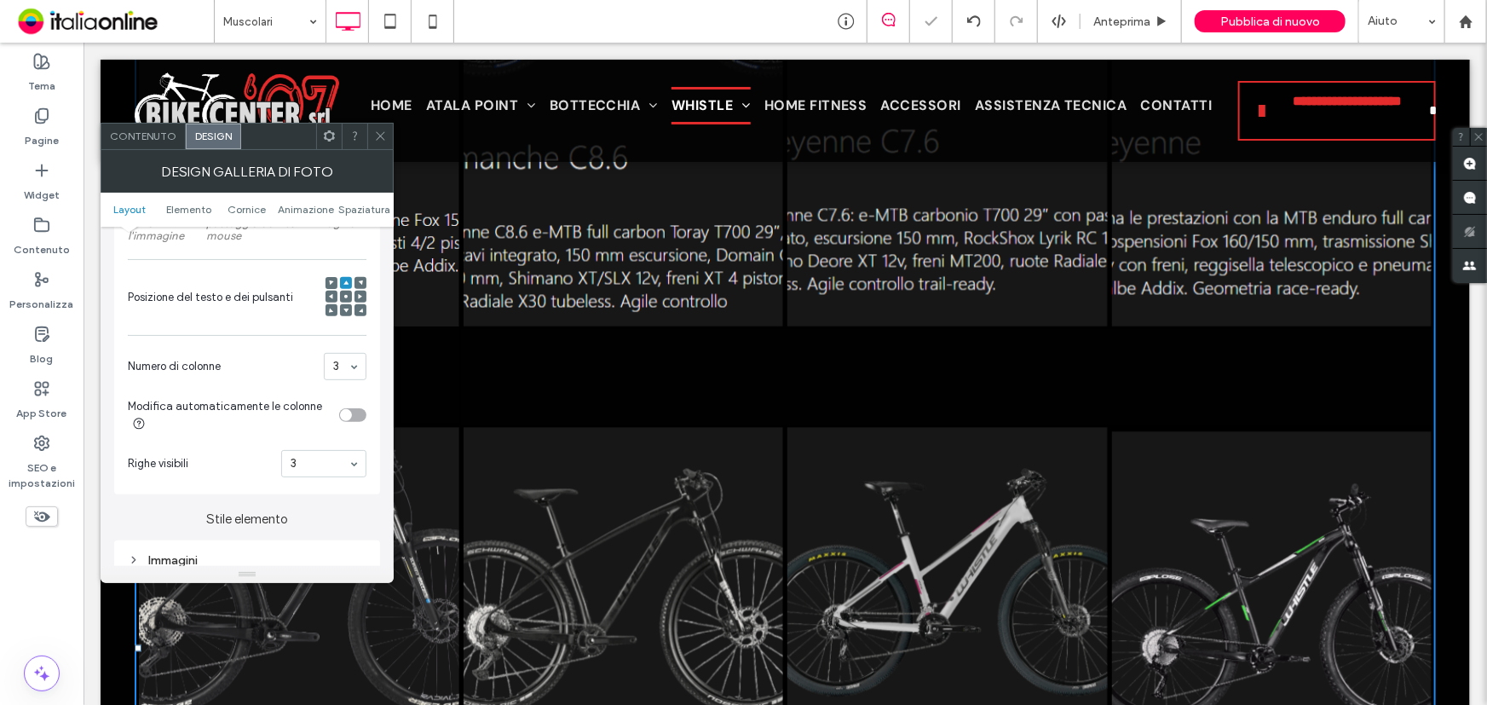
scroll to position [5342, 0]
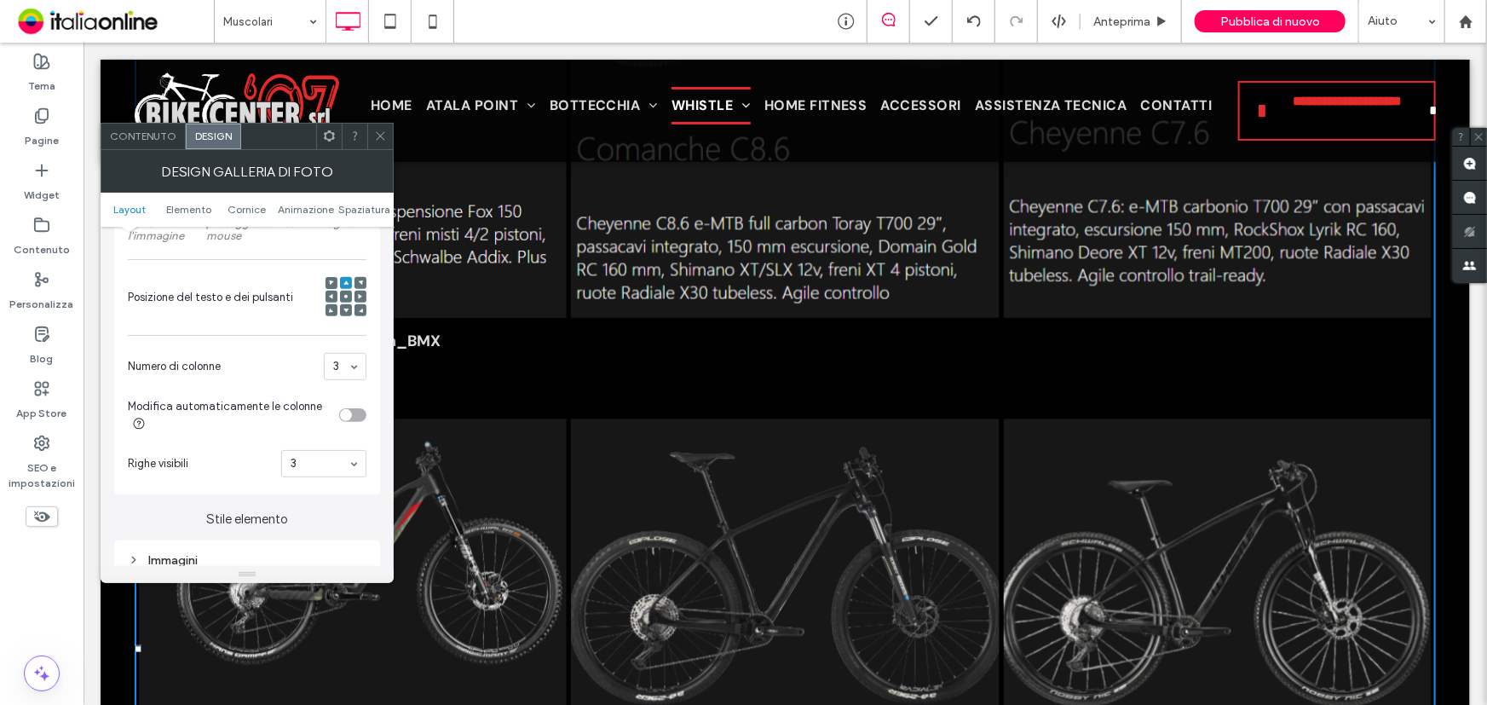
click at [383, 132] on icon at bounding box center [380, 136] width 13 height 13
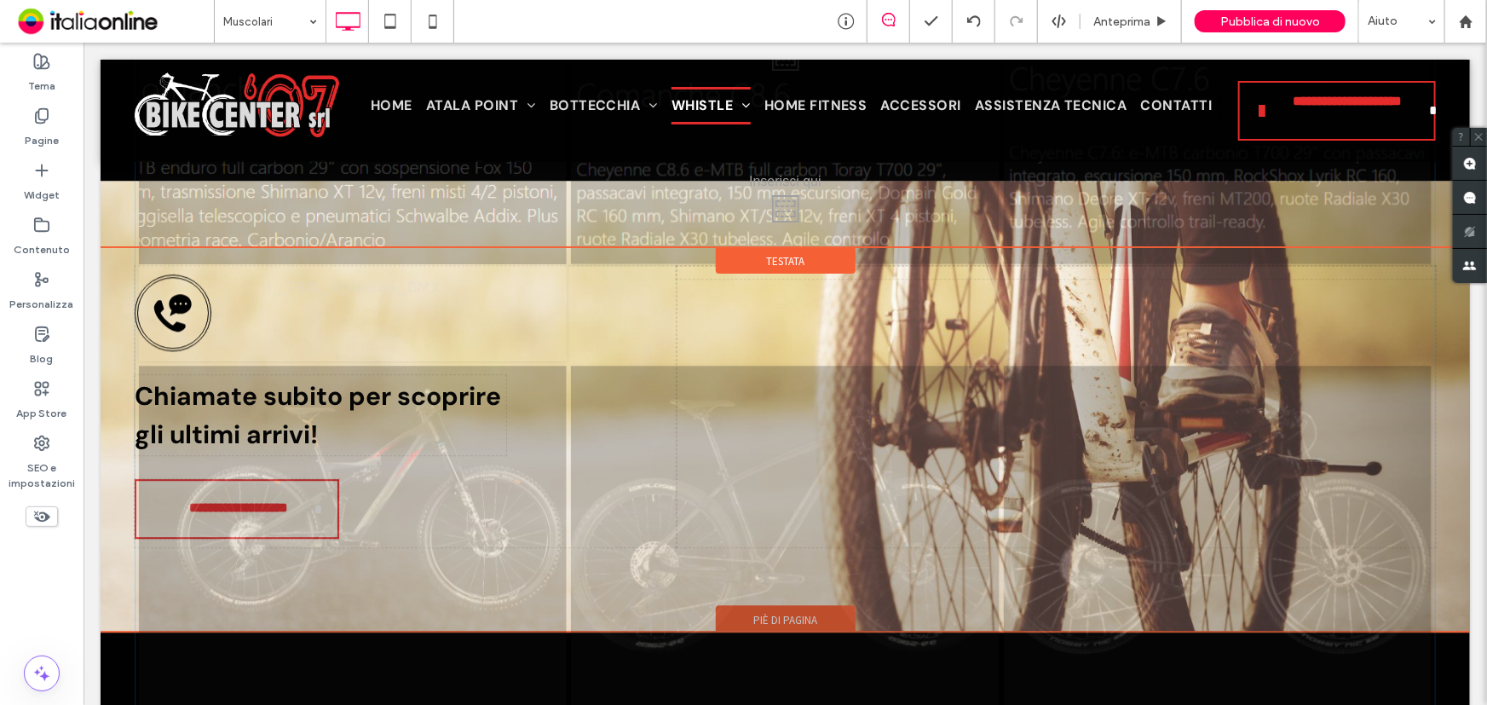
drag, startPoint x: 539, startPoint y: 383, endPoint x: 340, endPoint y: 287, distance: 221.4
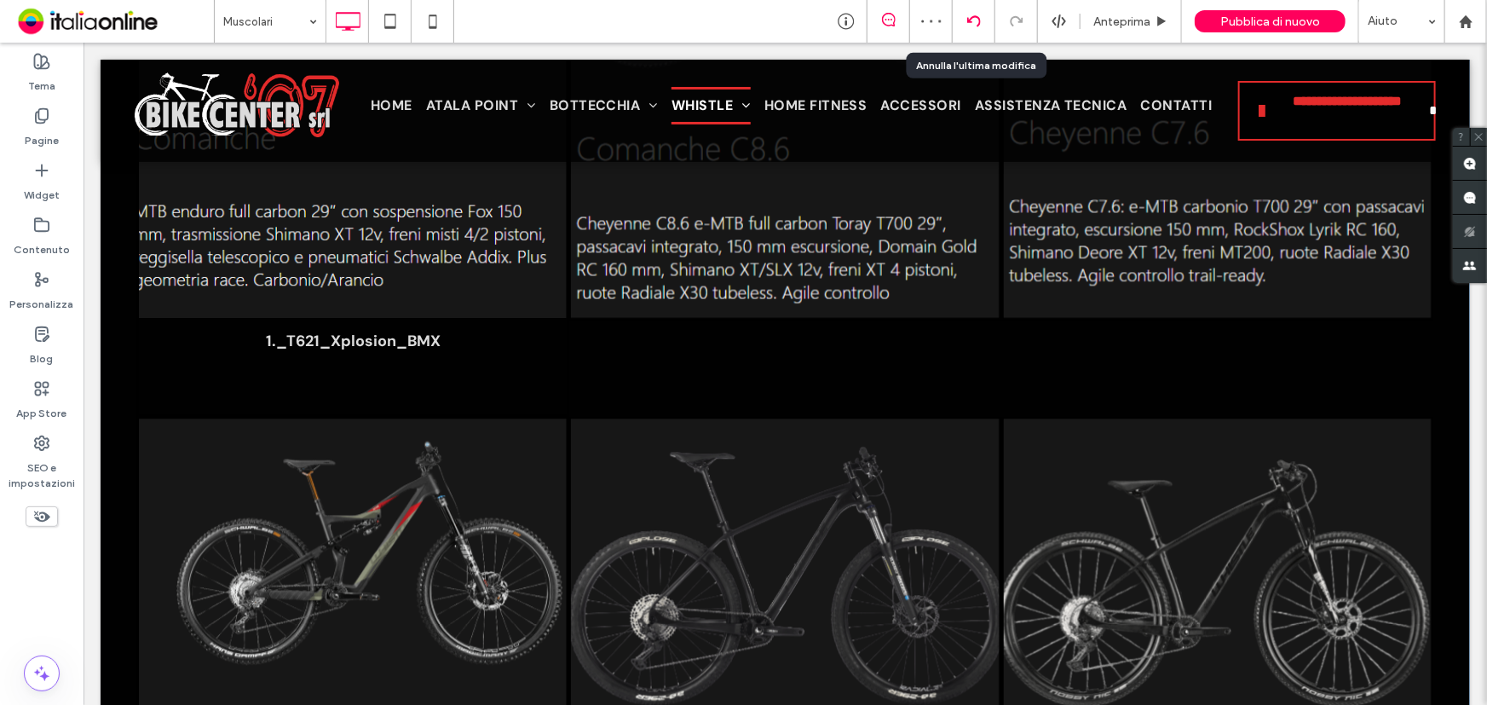
click at [975, 24] on icon at bounding box center [974, 21] width 14 height 14
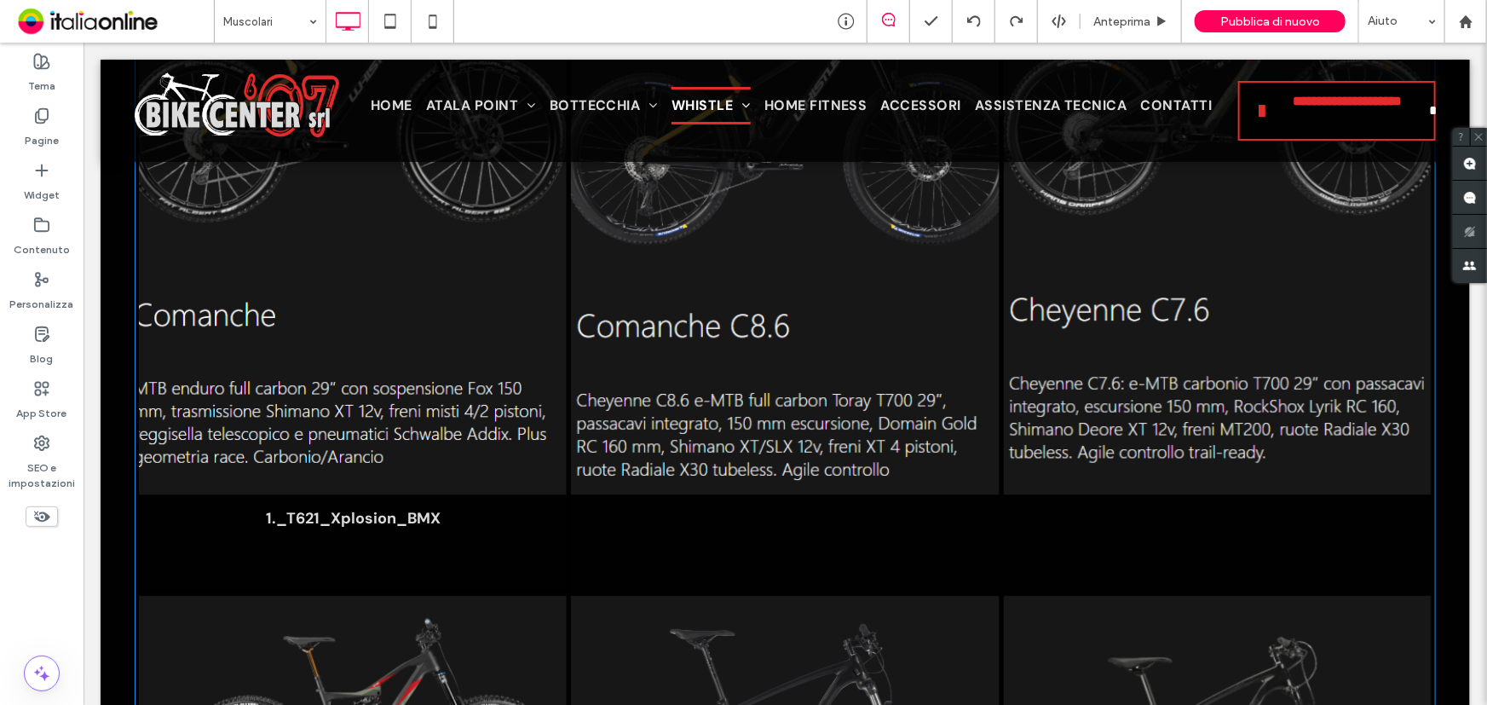
scroll to position [3253, 0]
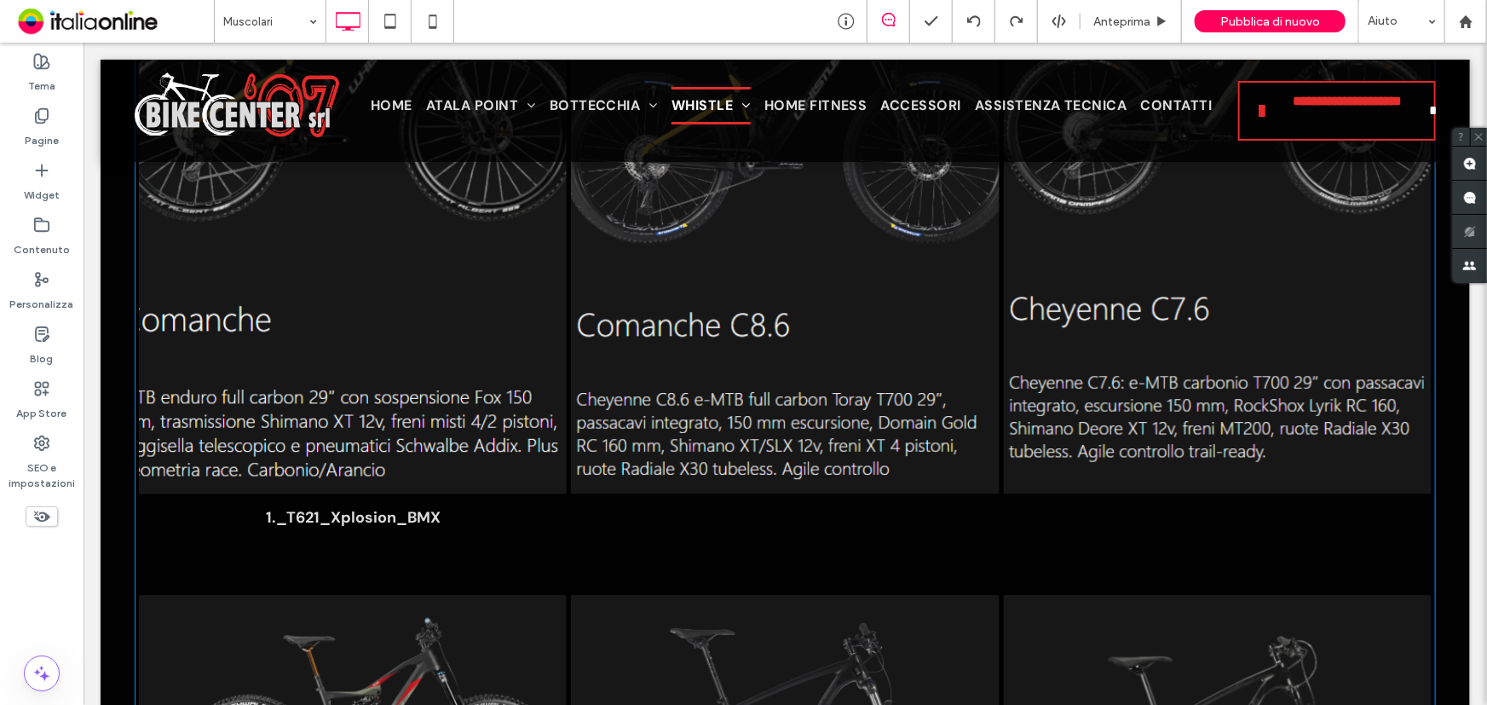
click at [193, 560] on span "1._T621_Xplosion_BMX Button" at bounding box center [352, 541] width 428 height 97
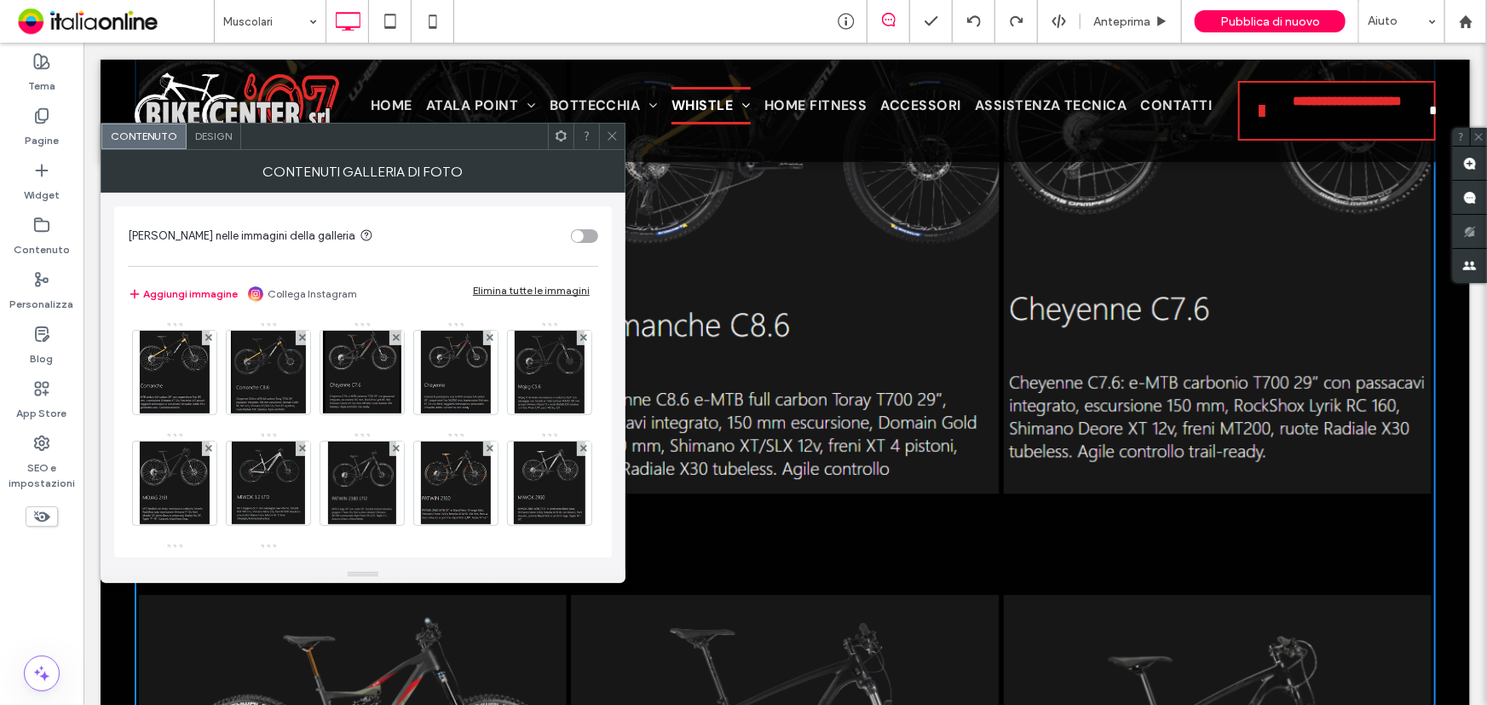
click at [212, 138] on span "Design" at bounding box center [213, 136] width 37 height 13
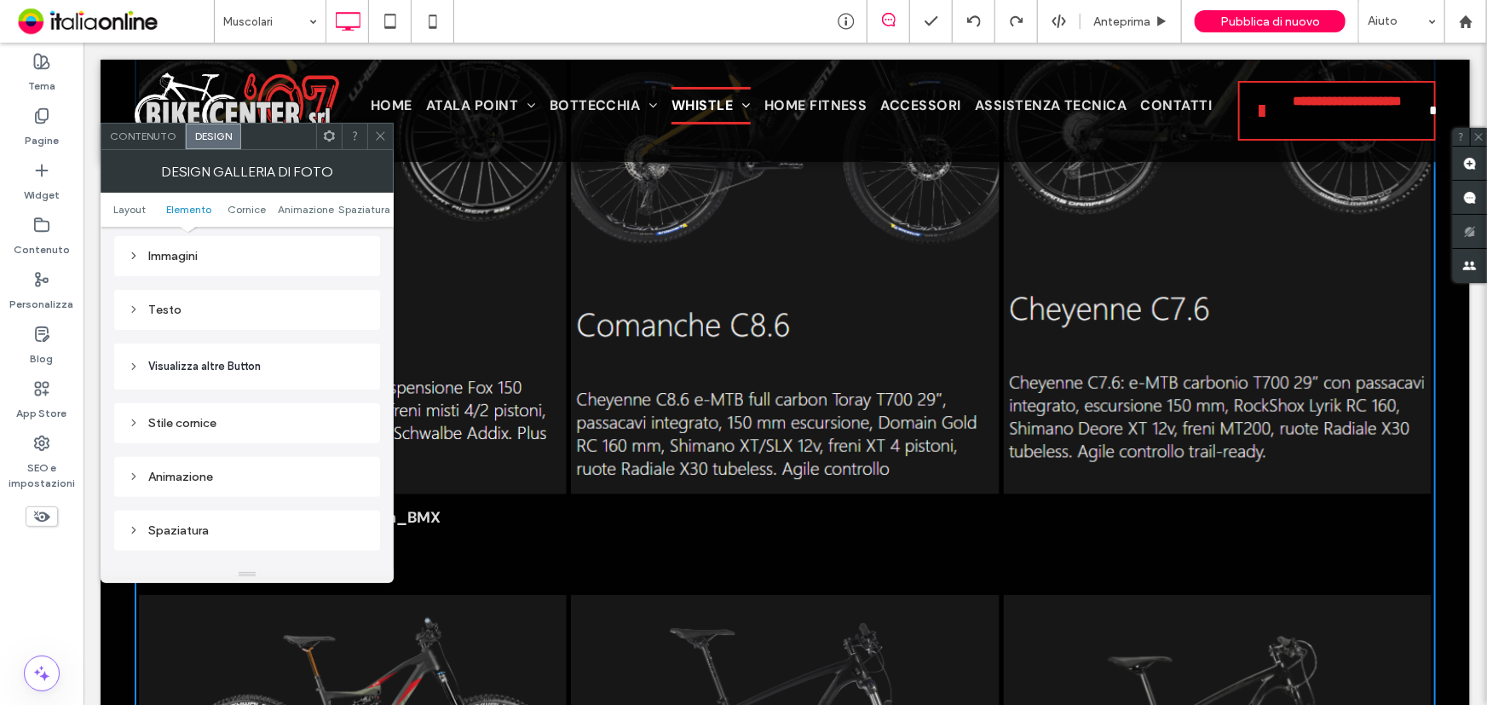
scroll to position [697, 0]
click at [229, 252] on div "Immagini" at bounding box center [247, 250] width 239 height 14
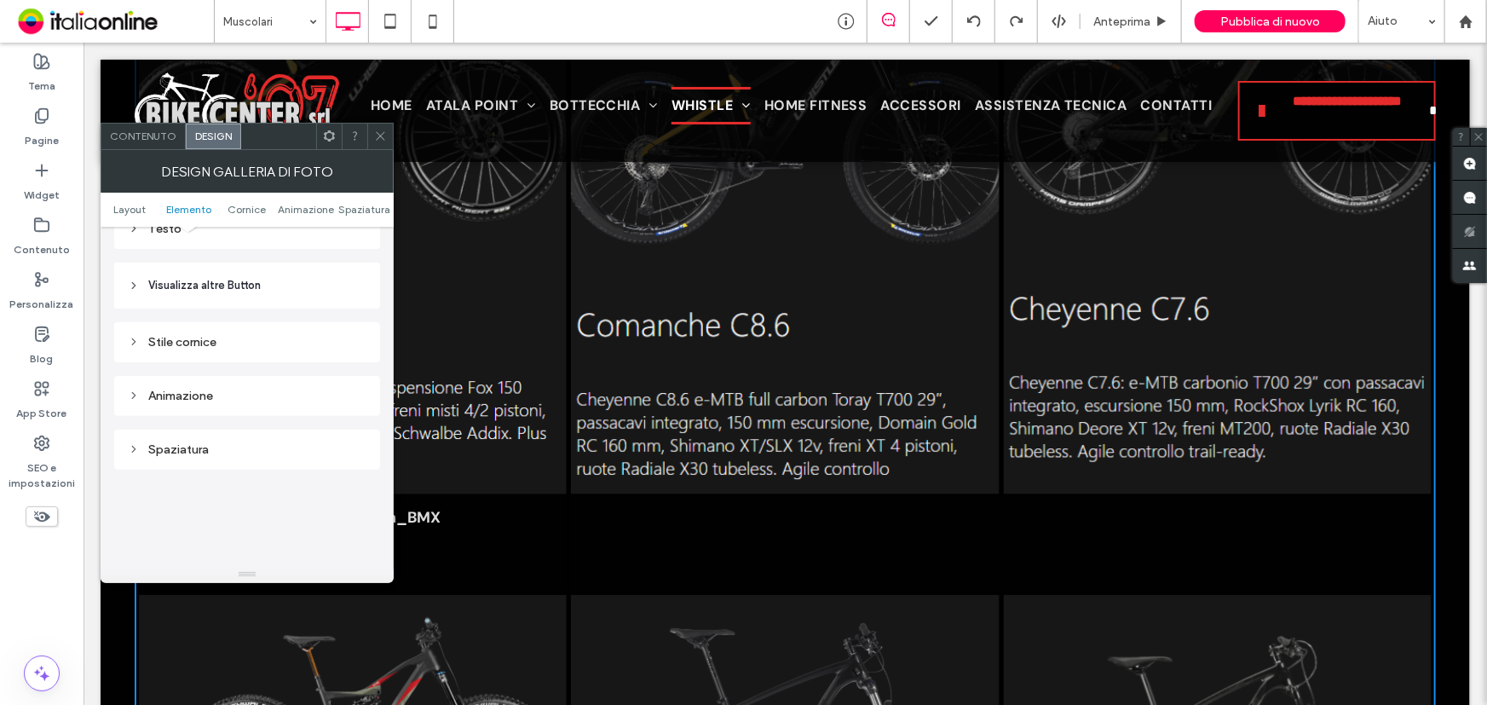
scroll to position [1161, 0]
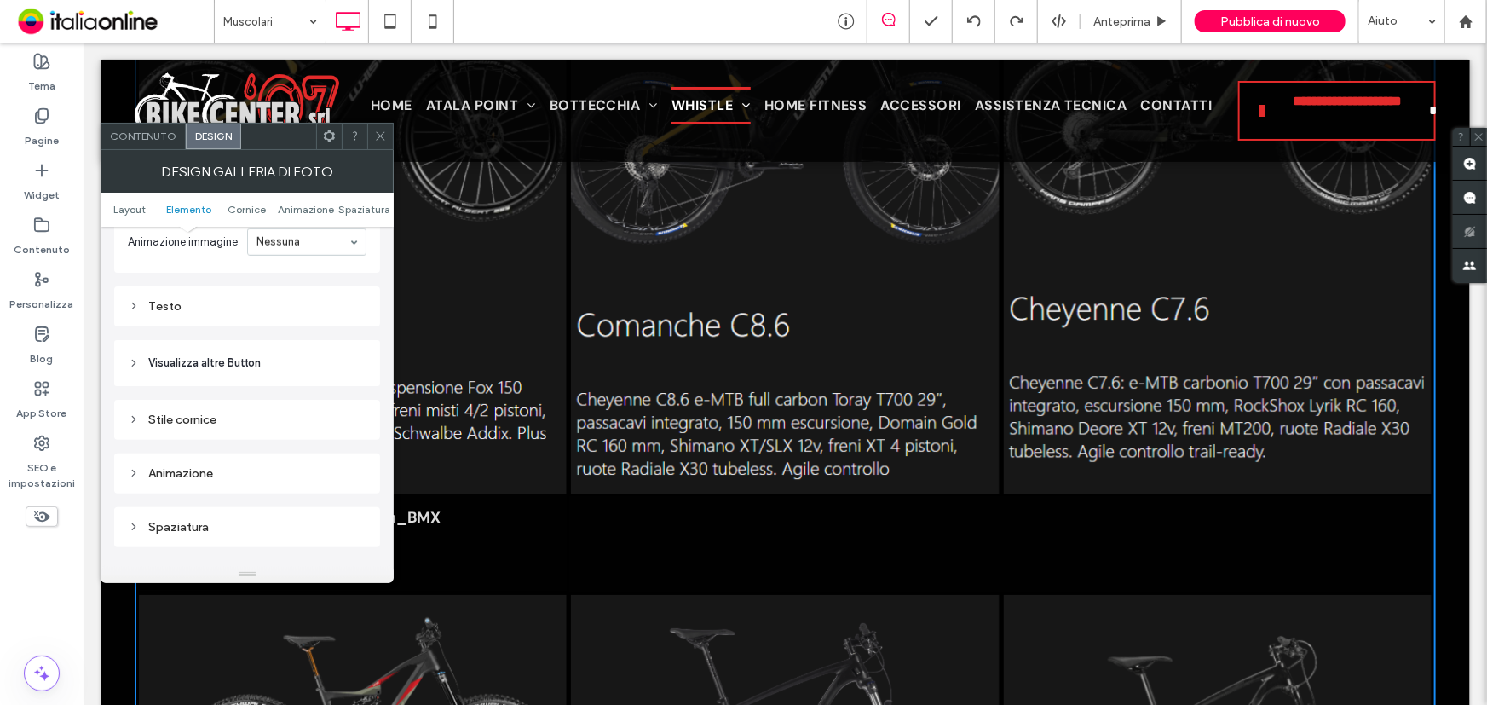
click at [199, 431] on div "Stile cornice" at bounding box center [247, 419] width 239 height 23
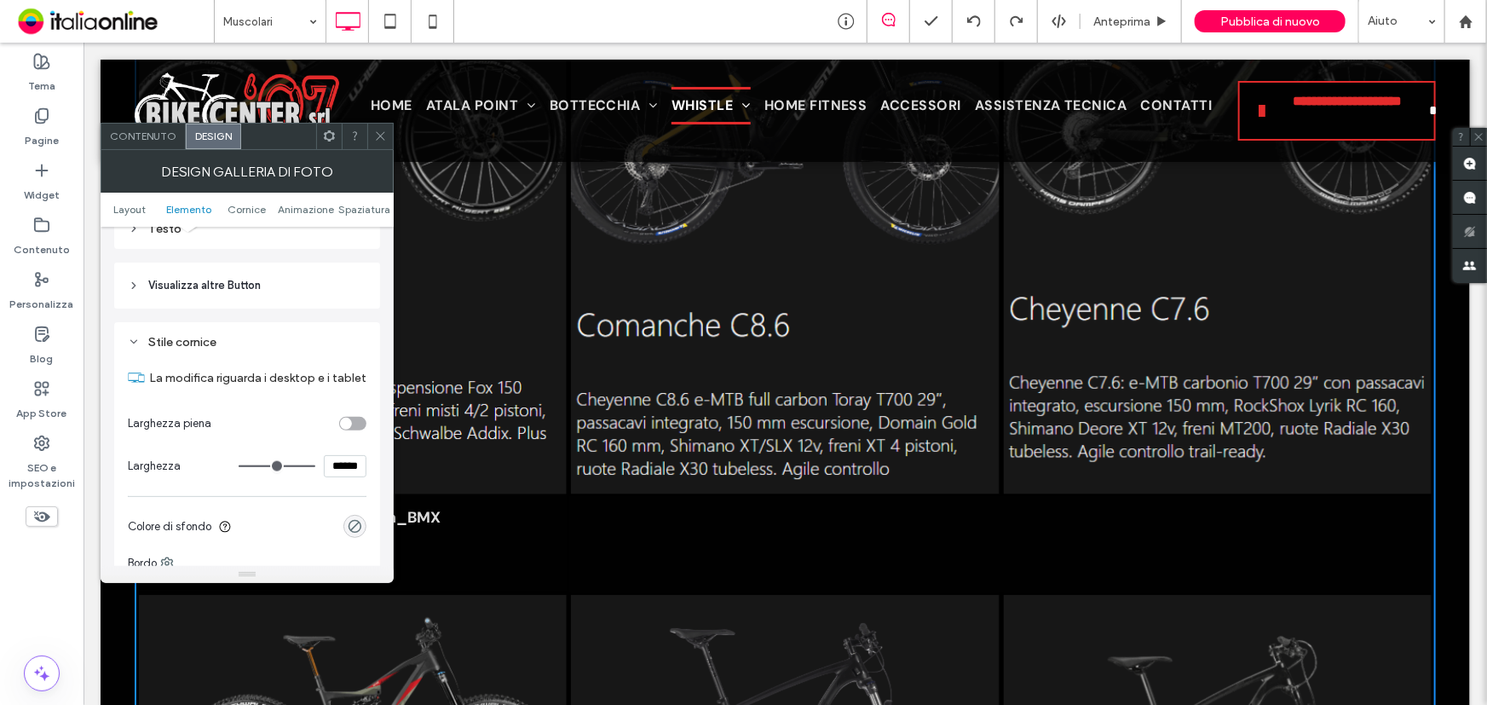
scroll to position [1394, 0]
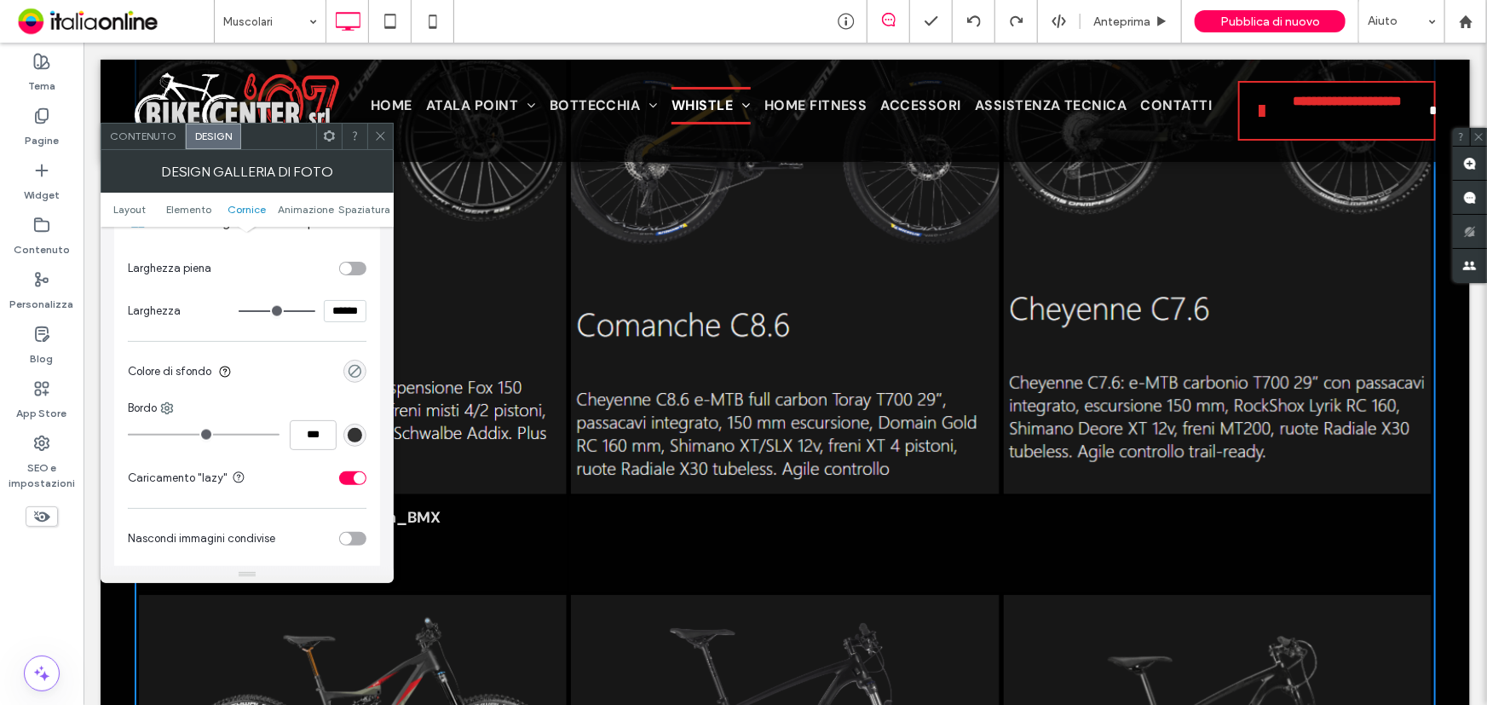
click at [357, 372] on div "rgba(0, 0, 0, 0)" at bounding box center [355, 371] width 14 height 14
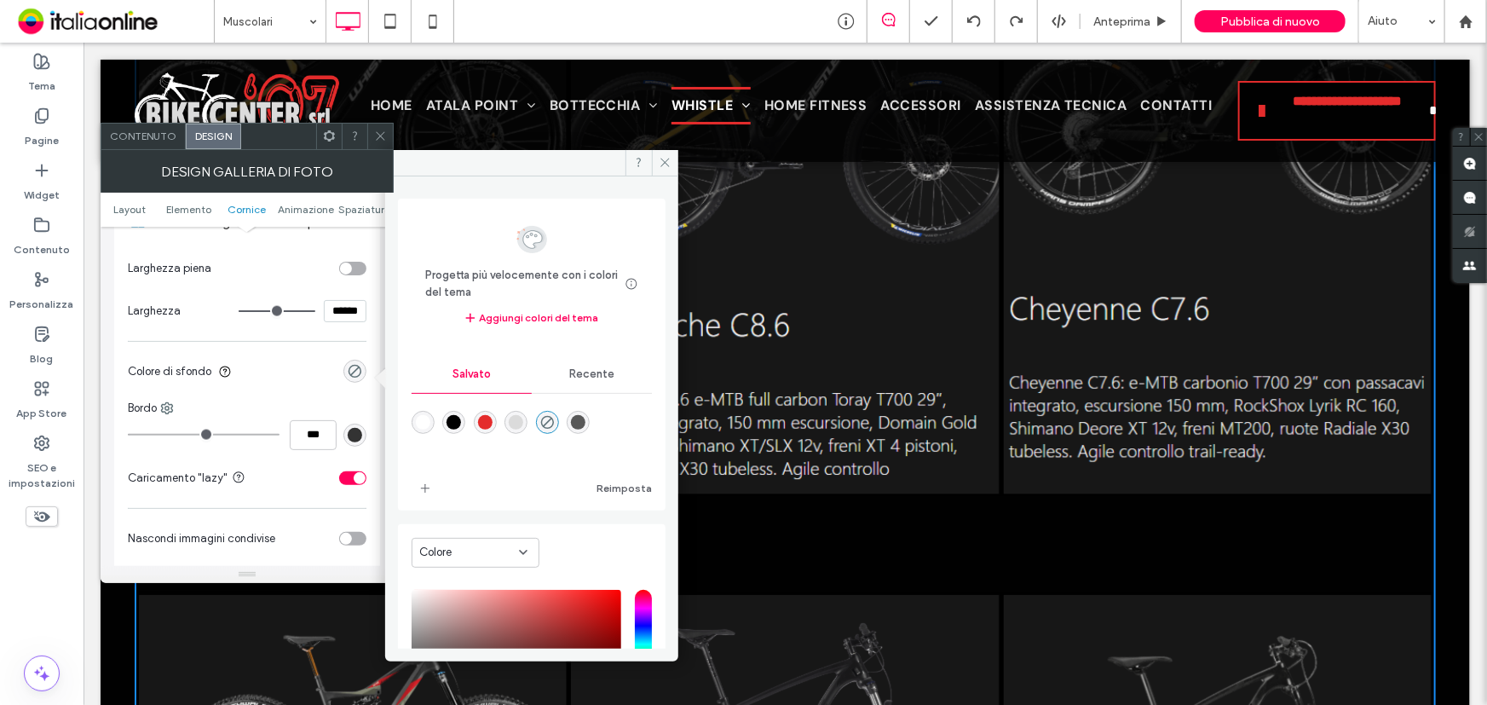
click at [457, 418] on div "rgba(1,1,1,1)" at bounding box center [453, 422] width 14 height 14
type input "*******"
type input "***"
type input "****"
drag, startPoint x: 674, startPoint y: 166, endPoint x: 290, endPoint y: 66, distance: 397.0
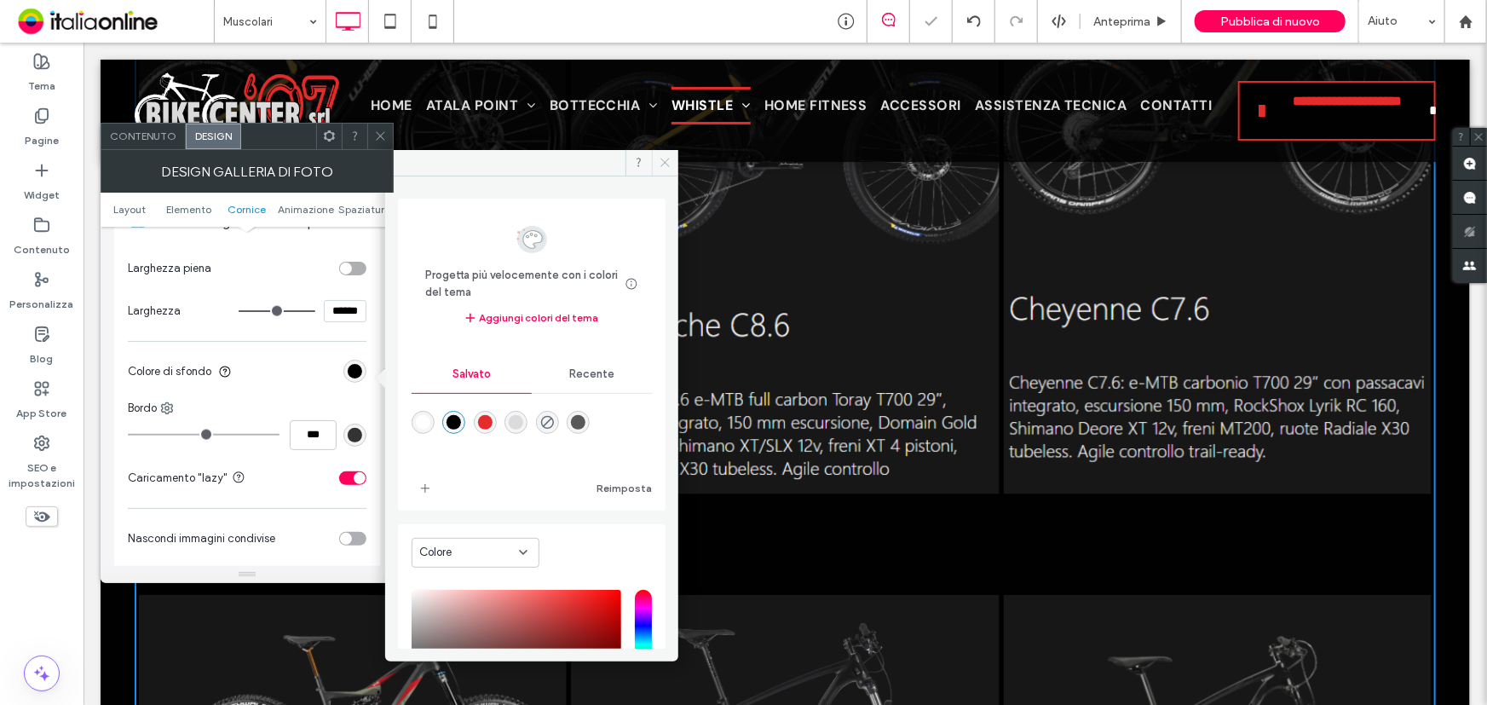
click at [674, 166] on span at bounding box center [665, 163] width 26 height 26
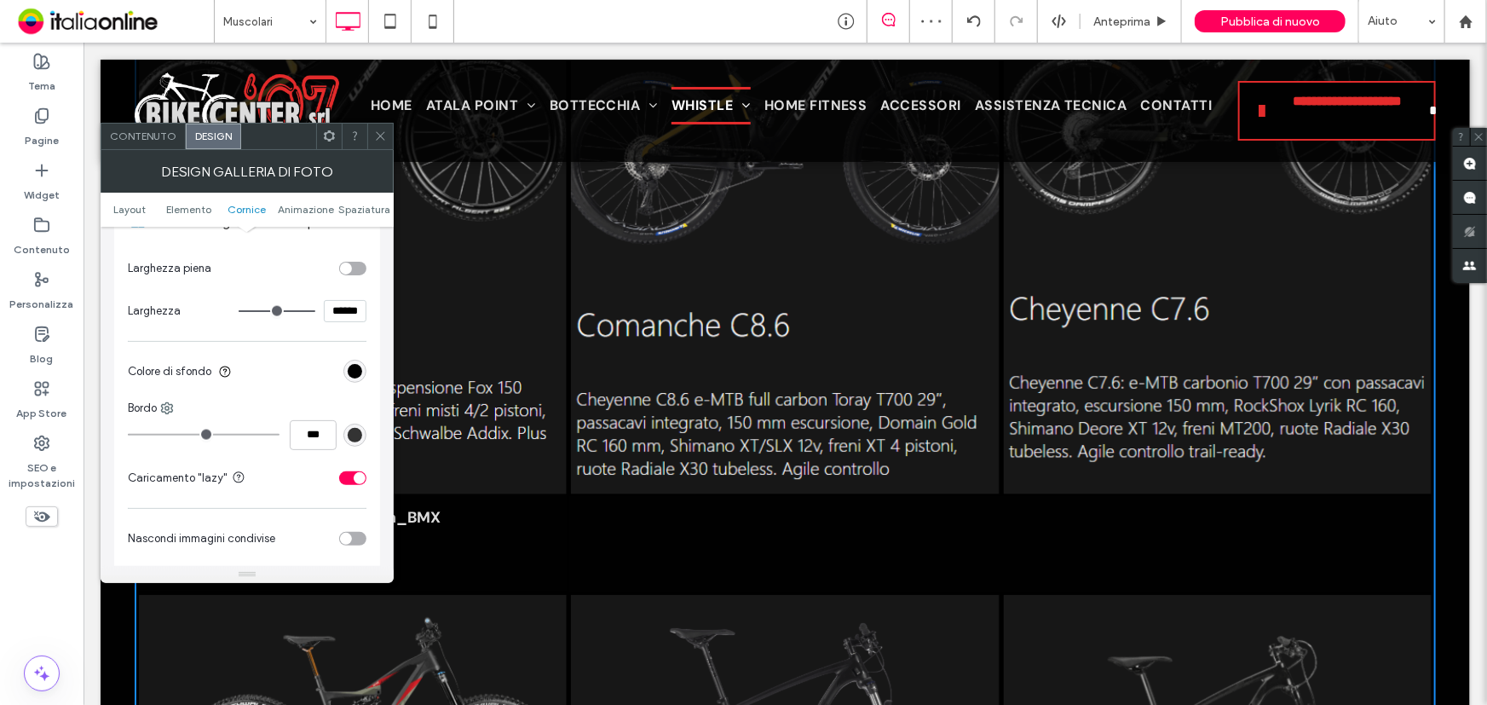
click at [383, 130] on icon at bounding box center [380, 136] width 13 height 13
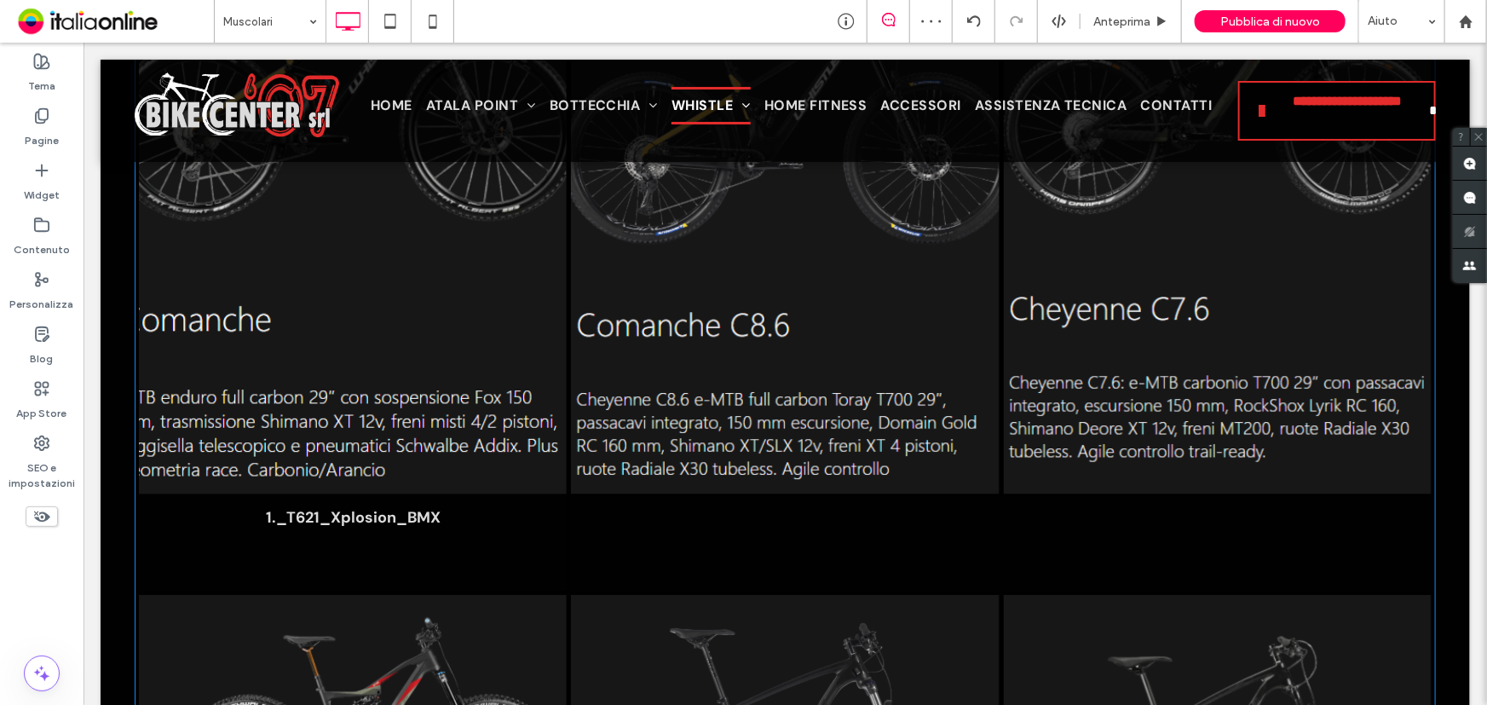
click at [481, 499] on span "1._T621_Xplosion_BMX Button" at bounding box center [352, 541] width 428 height 97
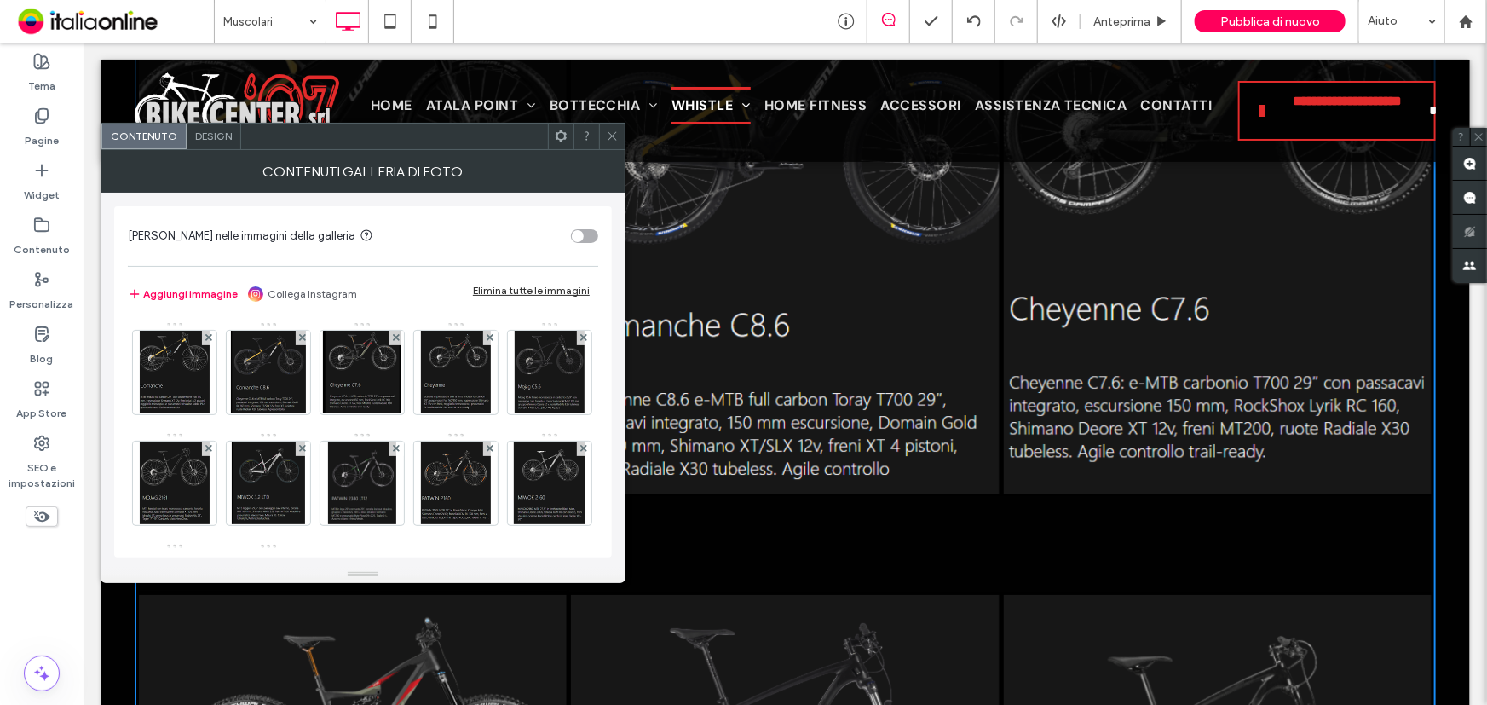
click at [213, 147] on div "Design" at bounding box center [214, 137] width 55 height 26
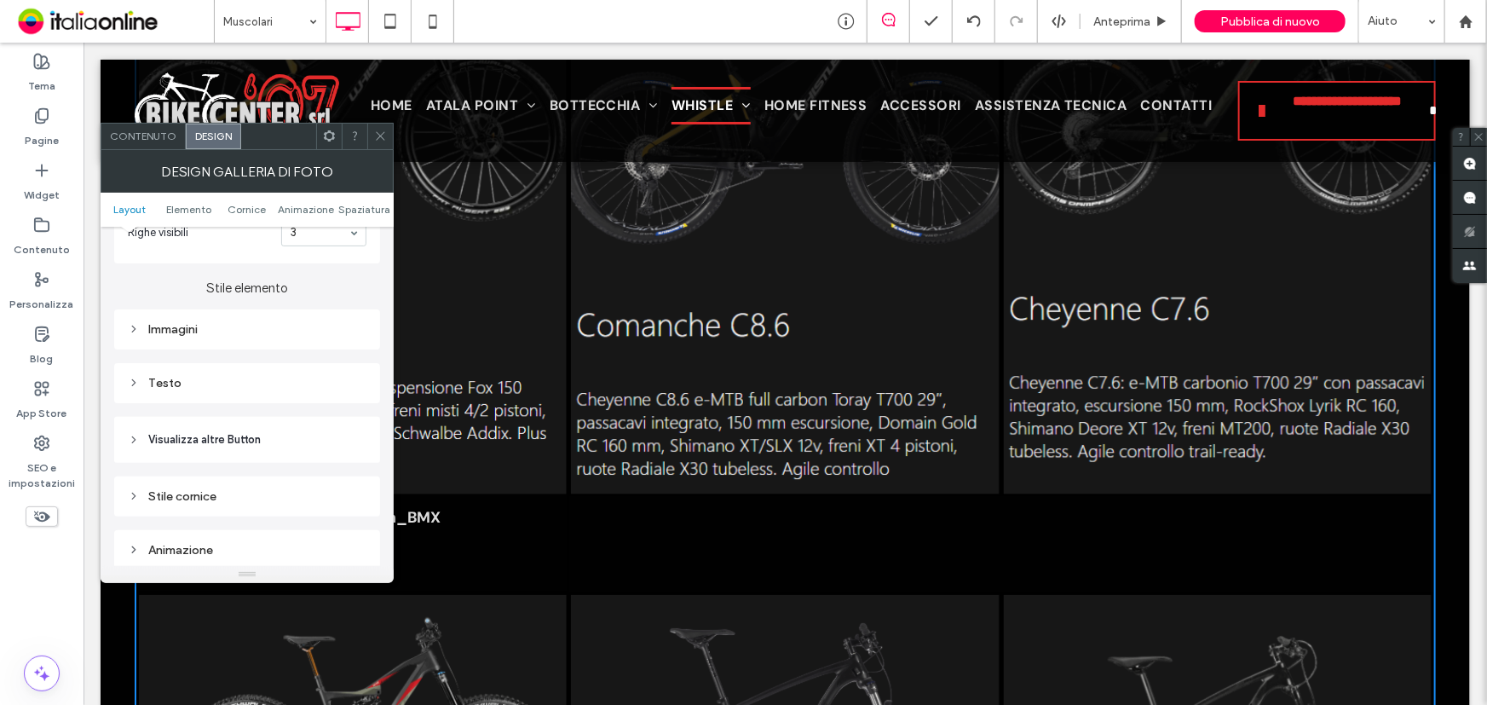
scroll to position [619, 0]
click at [222, 502] on div "Stile cornice" at bounding box center [247, 494] width 239 height 14
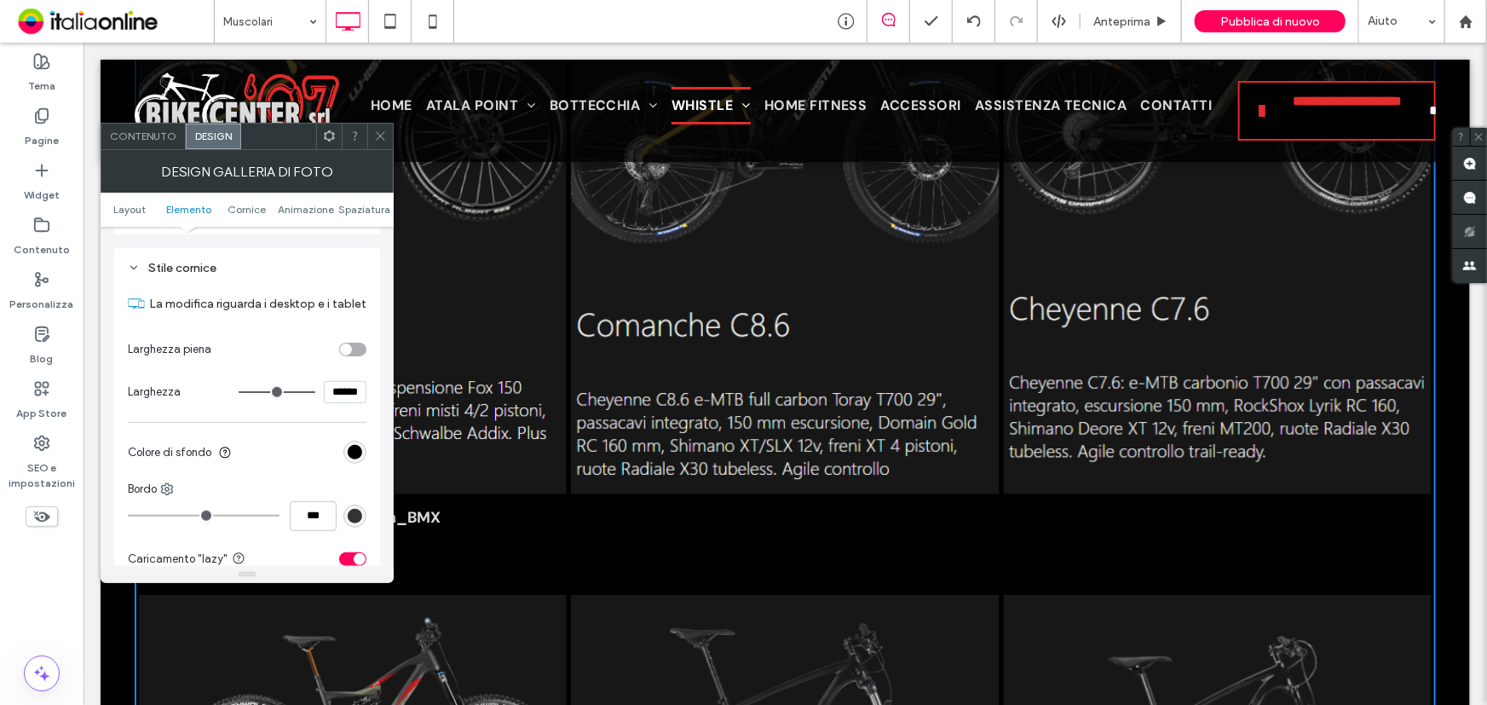
scroll to position [852, 0]
click at [354, 447] on div "rgb(1, 1, 1)" at bounding box center [355, 446] width 14 height 14
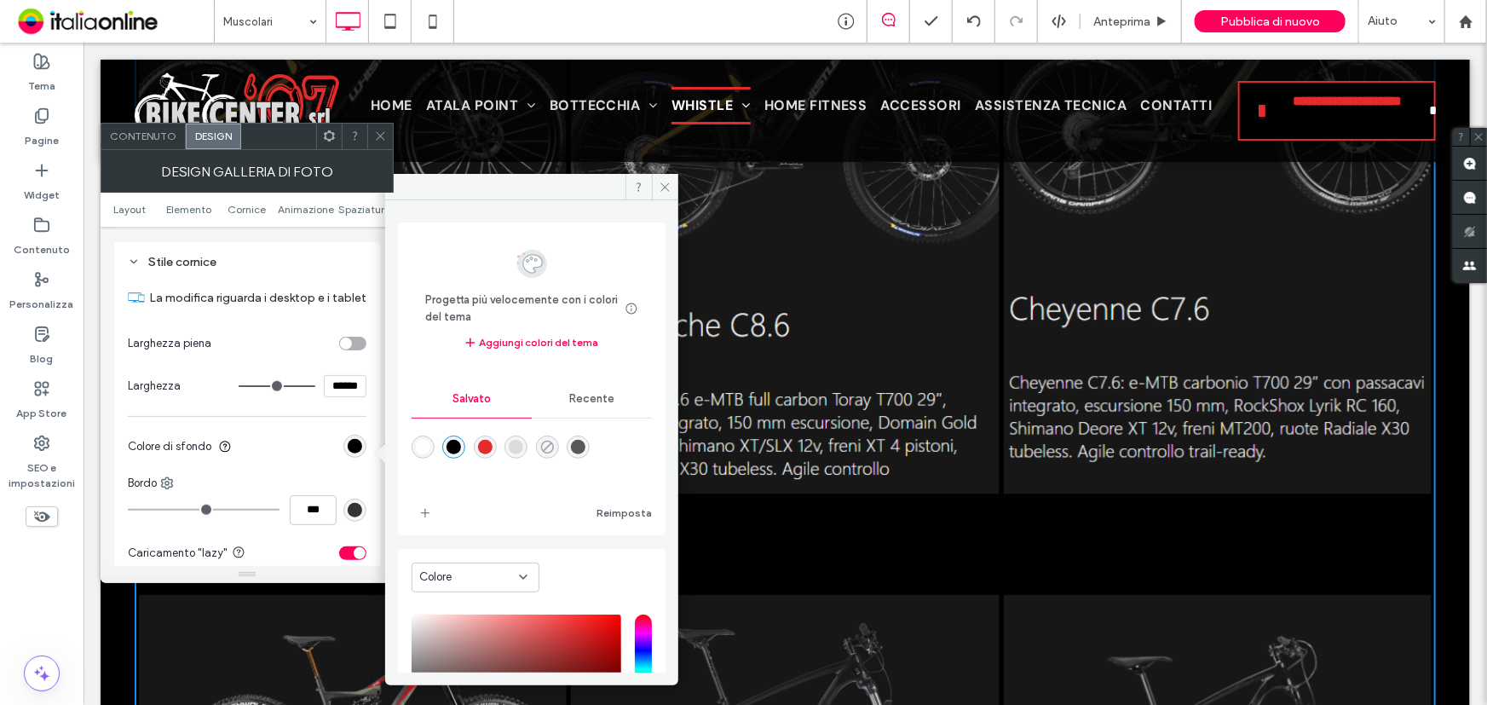
click at [555, 442] on icon "rgba(0,0,0,0)" at bounding box center [547, 447] width 14 height 14
type input "*******"
type input "*"
type input "**"
click at [662, 191] on icon at bounding box center [665, 187] width 13 height 13
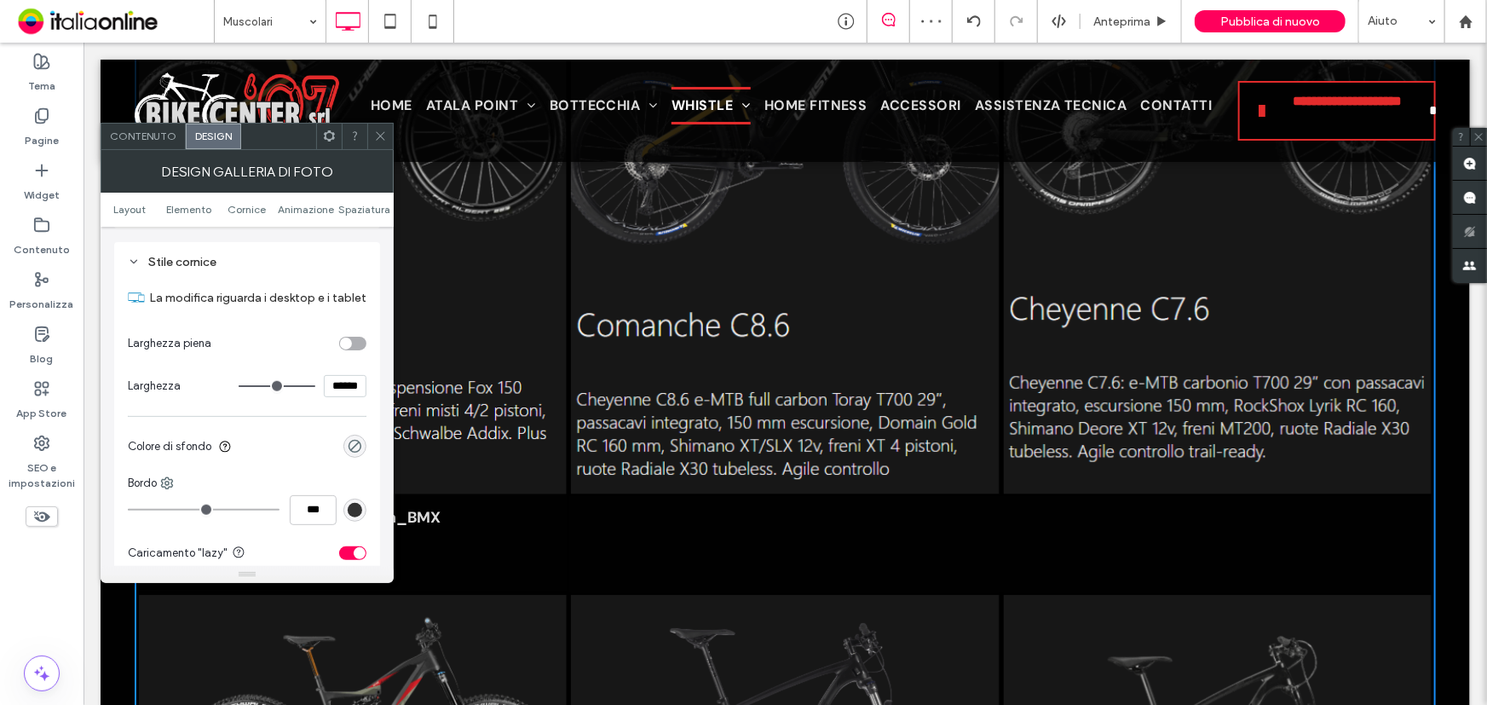
click at [378, 128] on span at bounding box center [380, 137] width 13 height 26
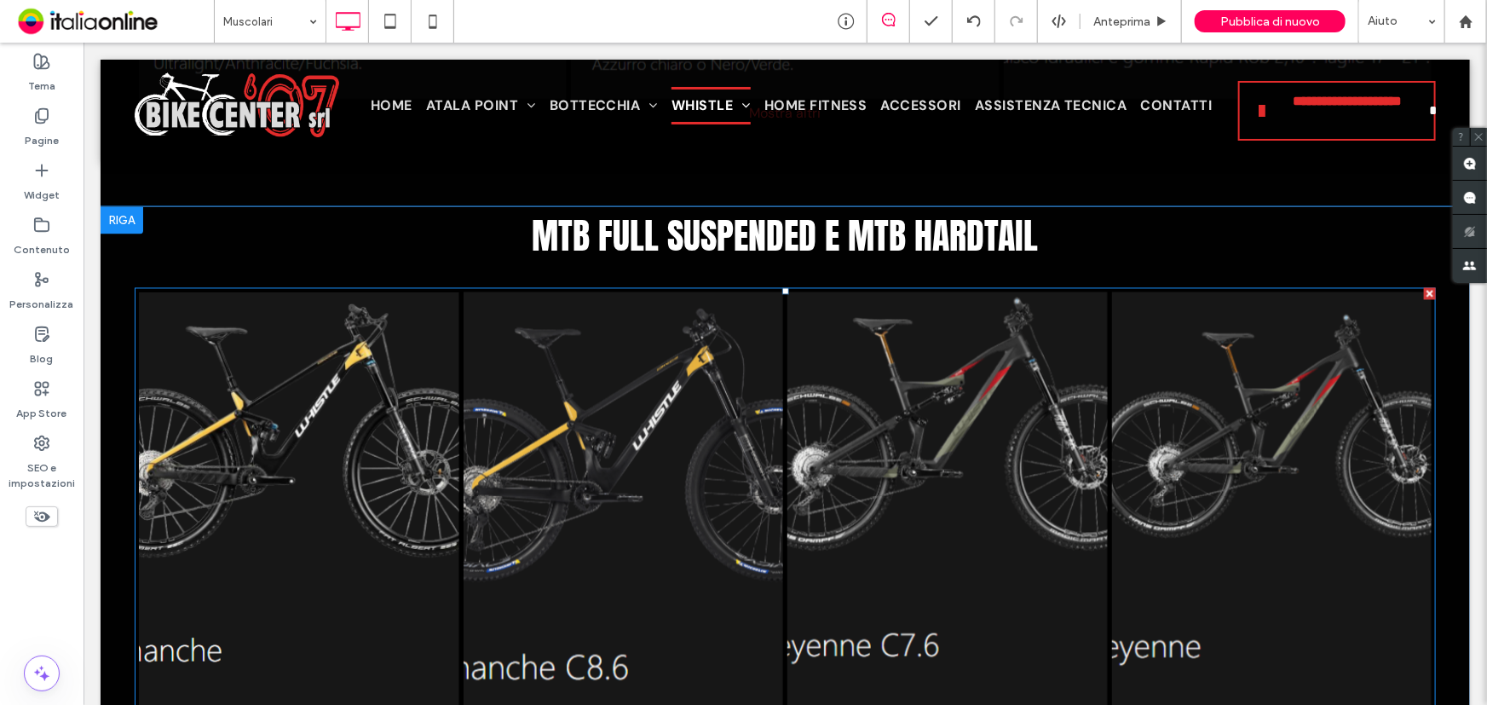
scroll to position [4802, 0]
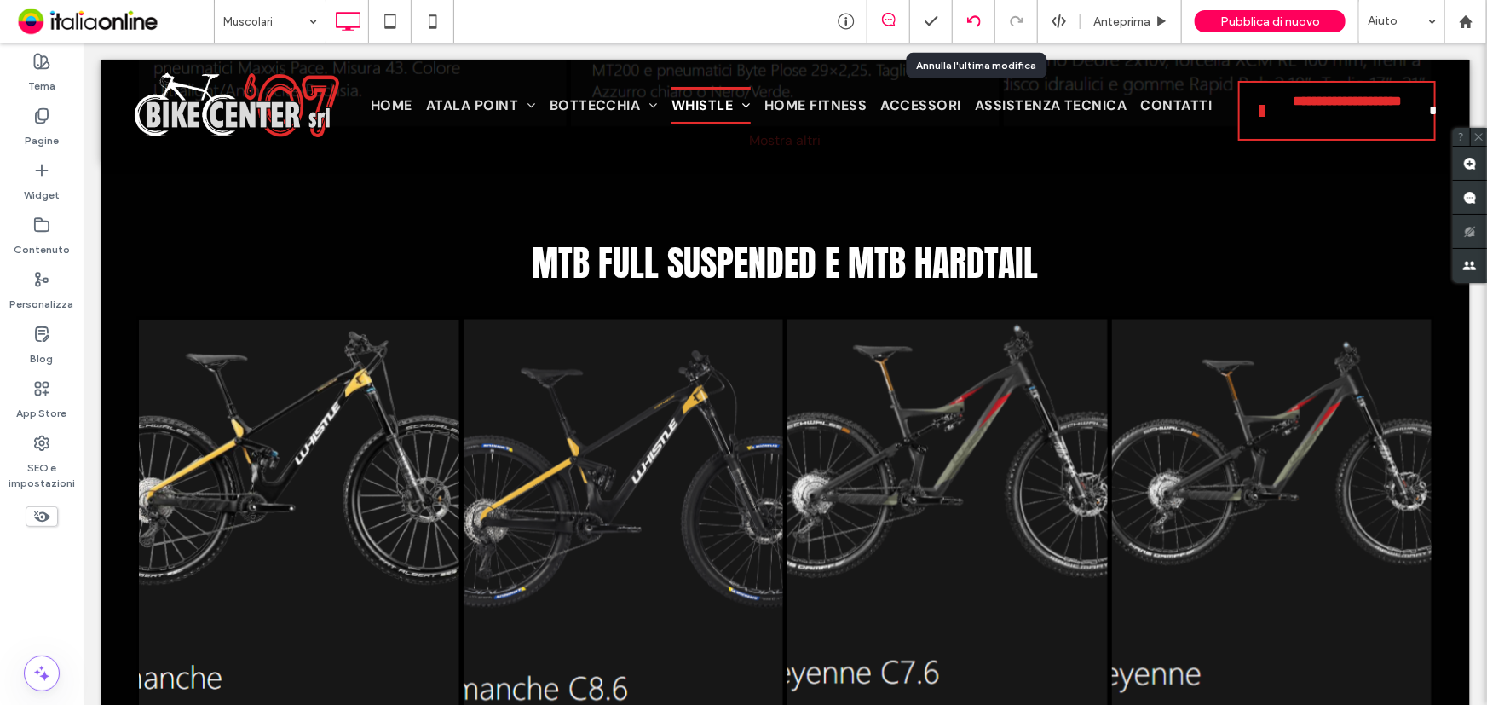
click at [975, 20] on icon at bounding box center [974, 21] width 14 height 14
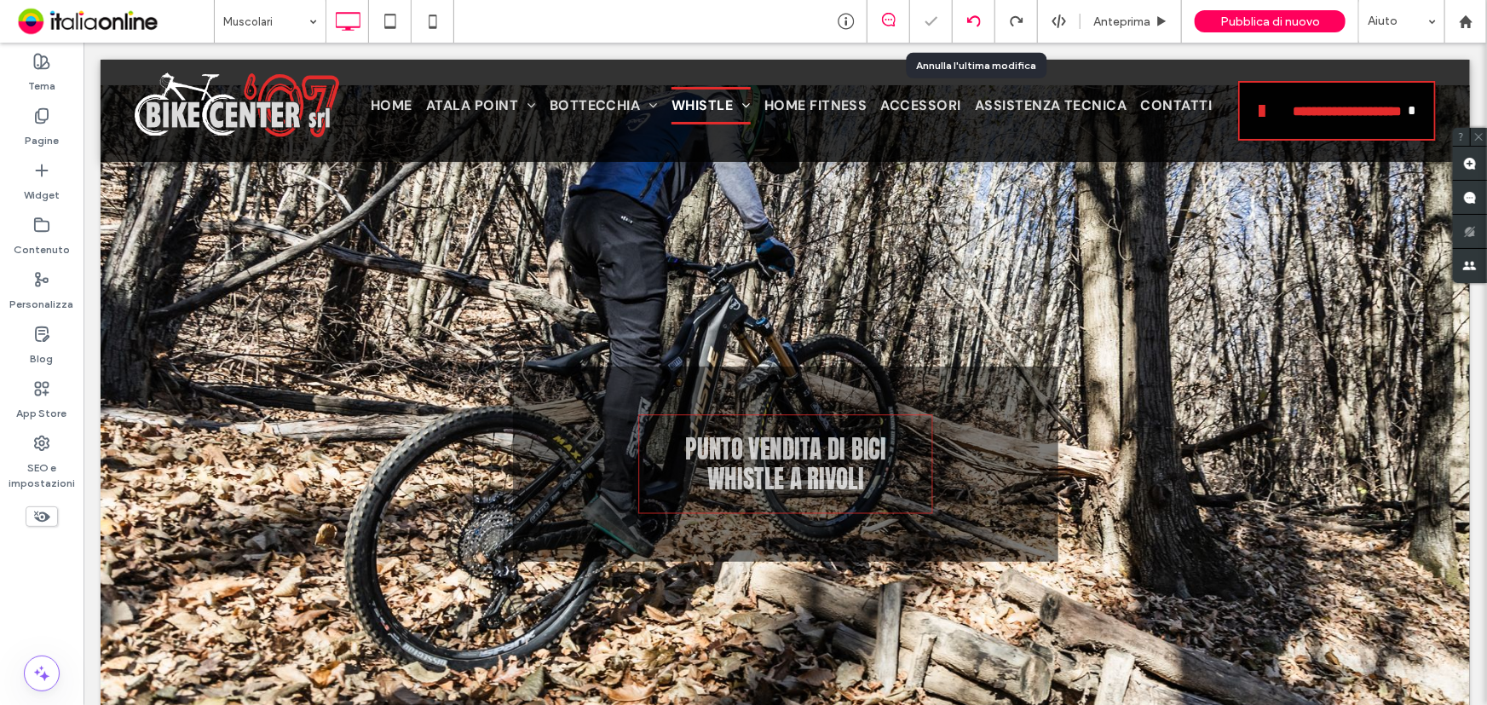
scroll to position [0, 0]
click at [975, 20] on icon at bounding box center [974, 21] width 14 height 14
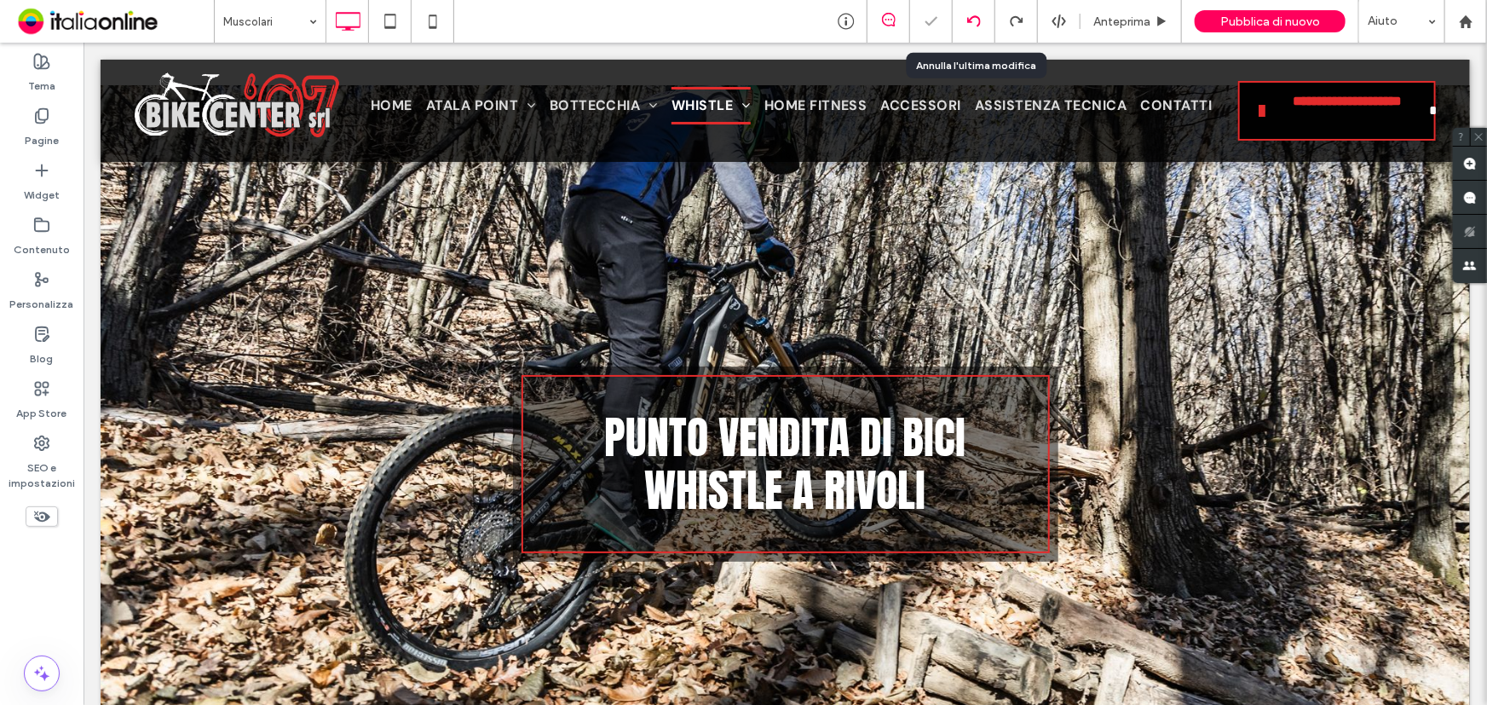
click at [975, 20] on icon at bounding box center [974, 21] width 14 height 14
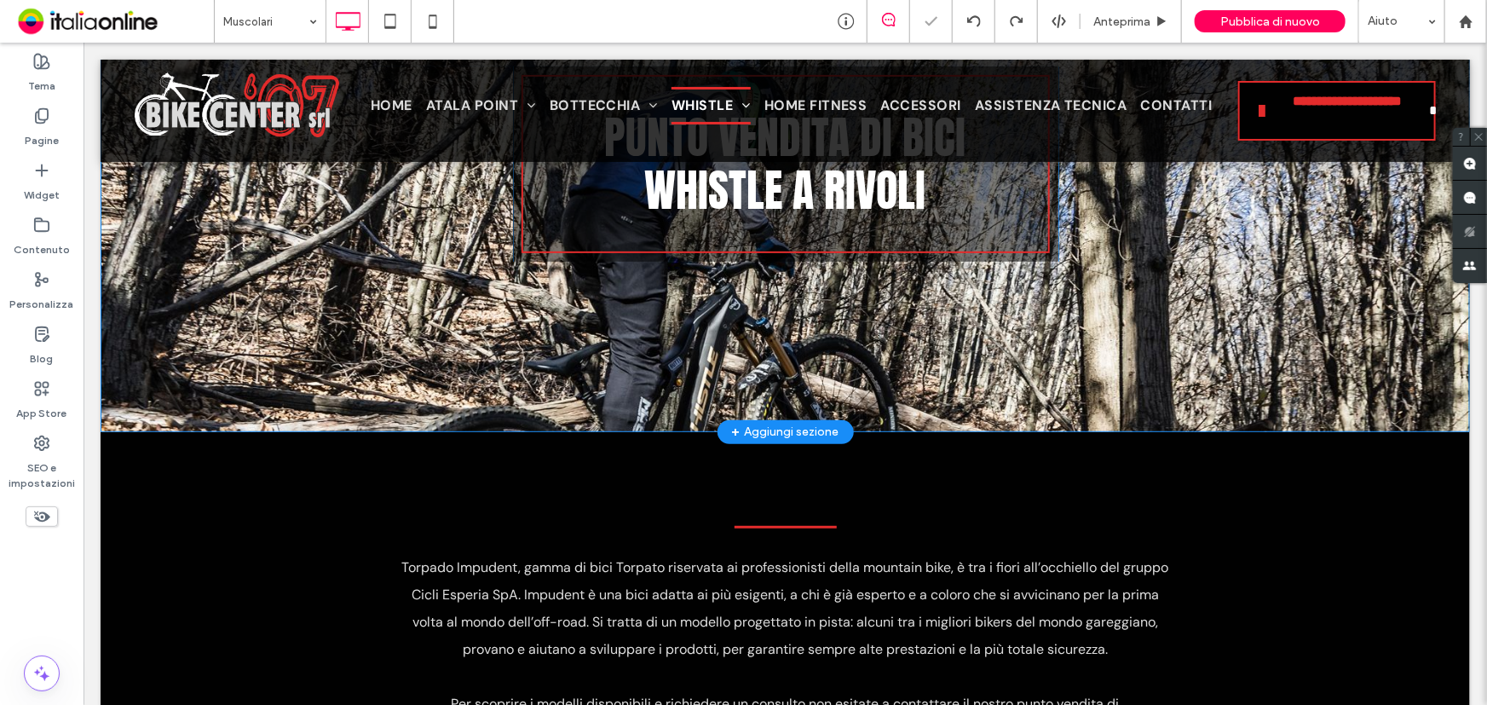
scroll to position [309, 0]
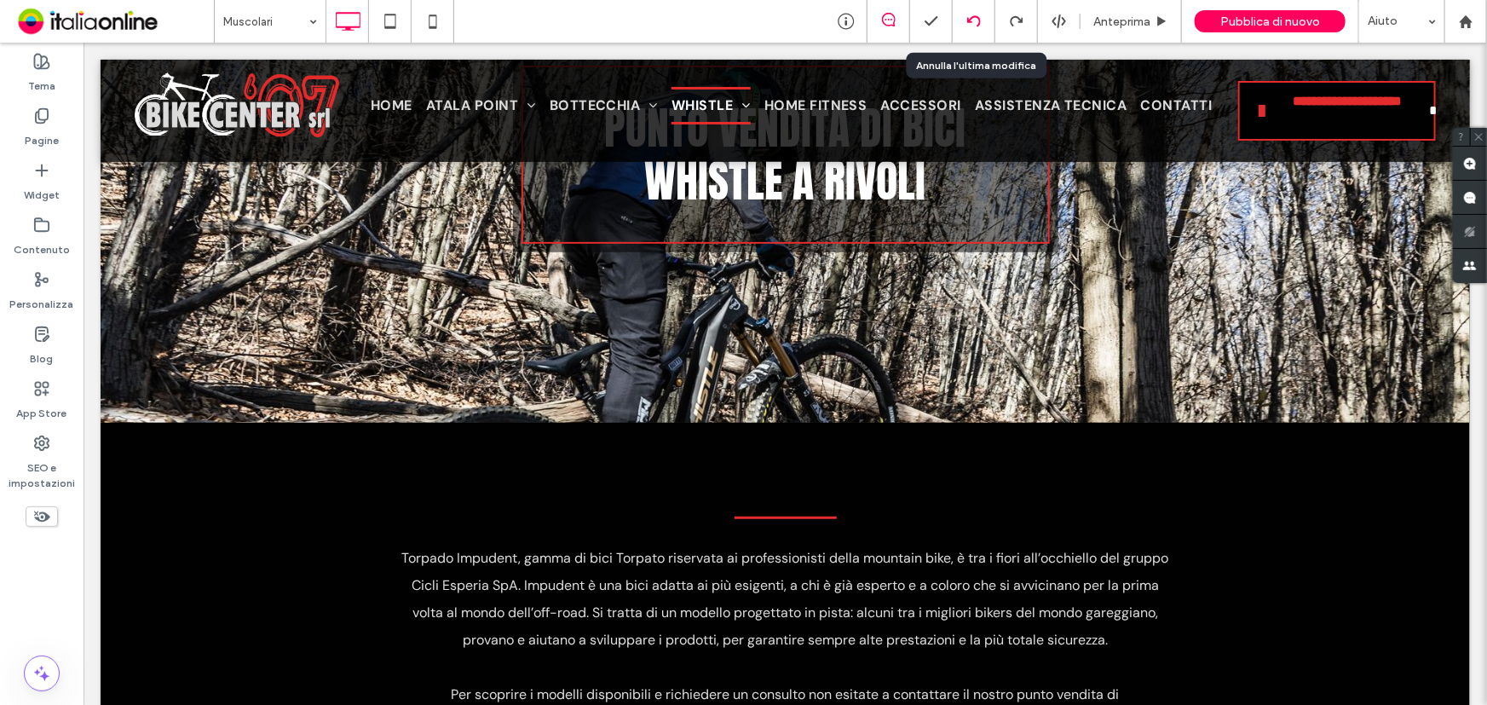
click at [973, 18] on icon at bounding box center [974, 21] width 14 height 14
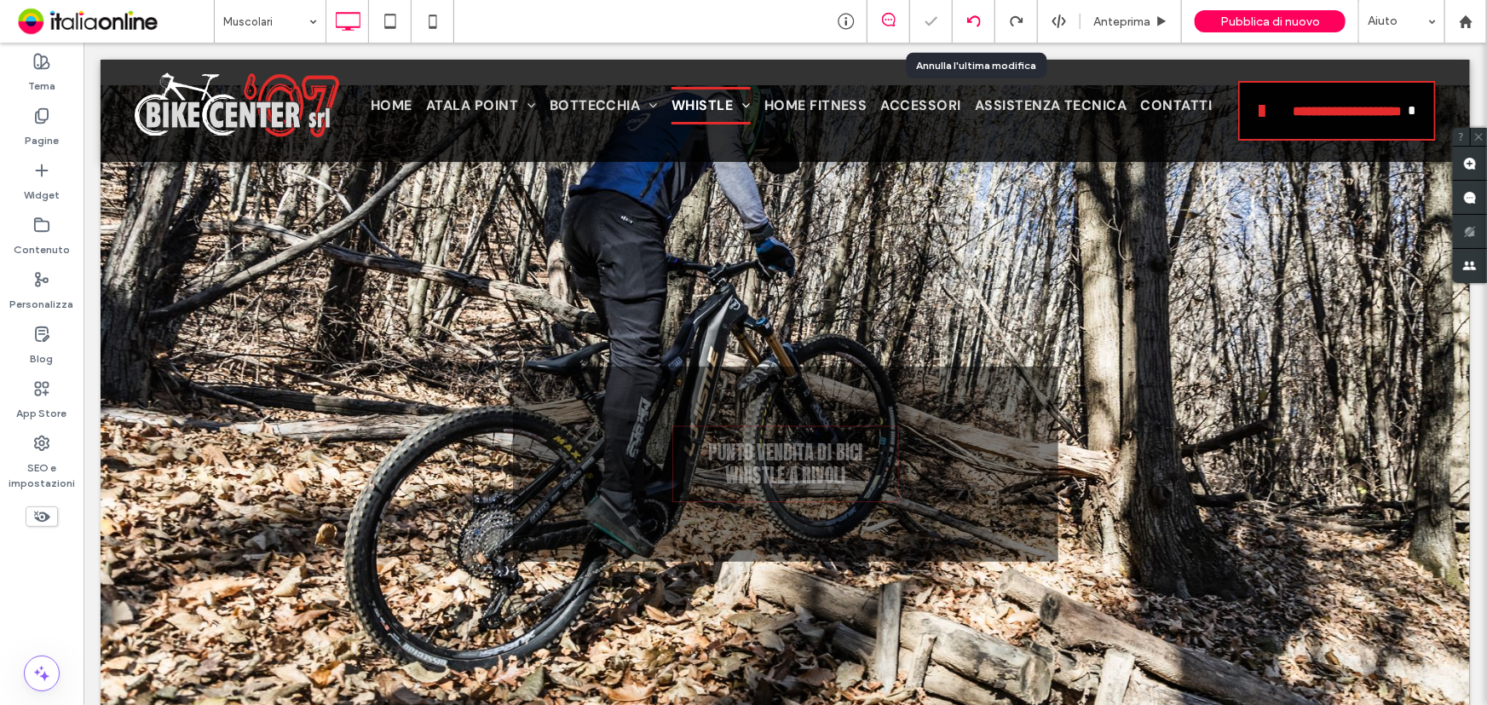
scroll to position [0, 0]
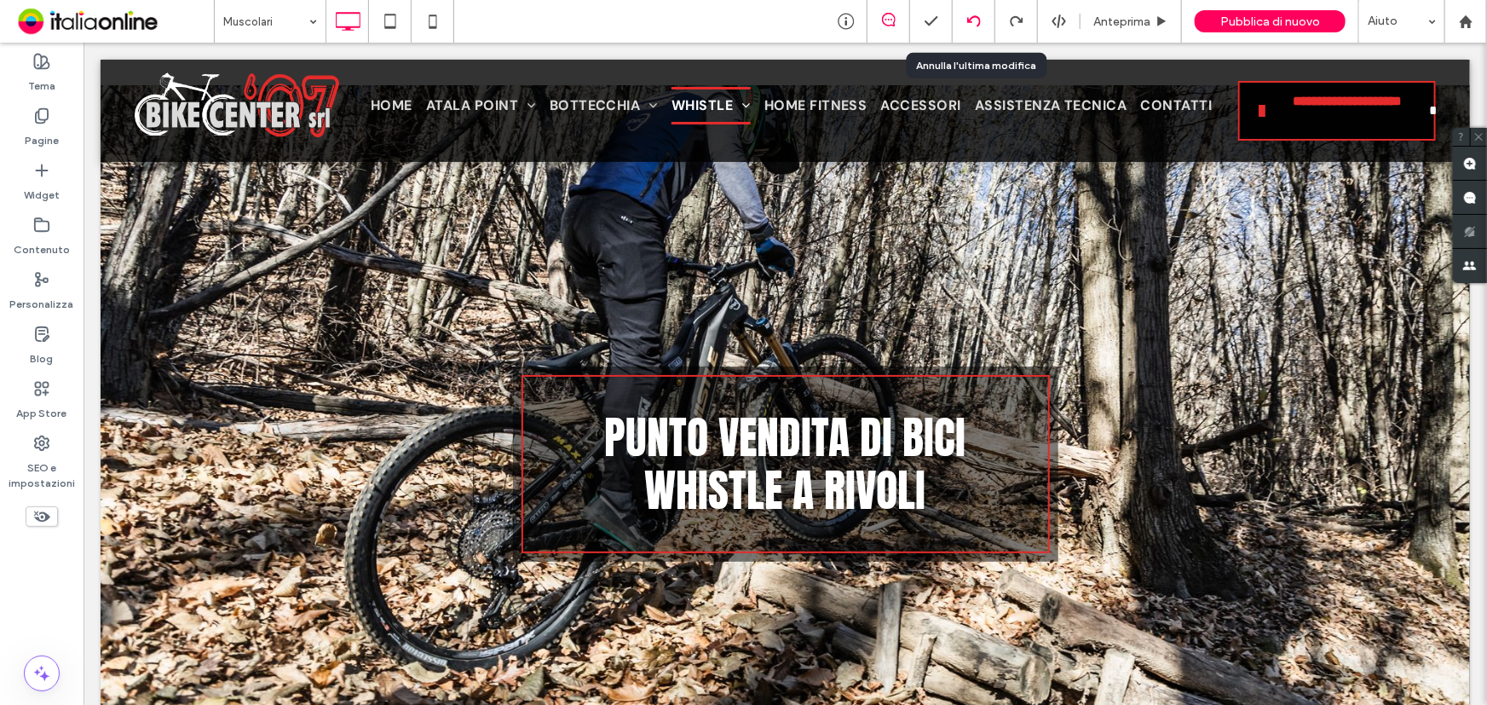
click at [973, 18] on icon at bounding box center [974, 21] width 14 height 14
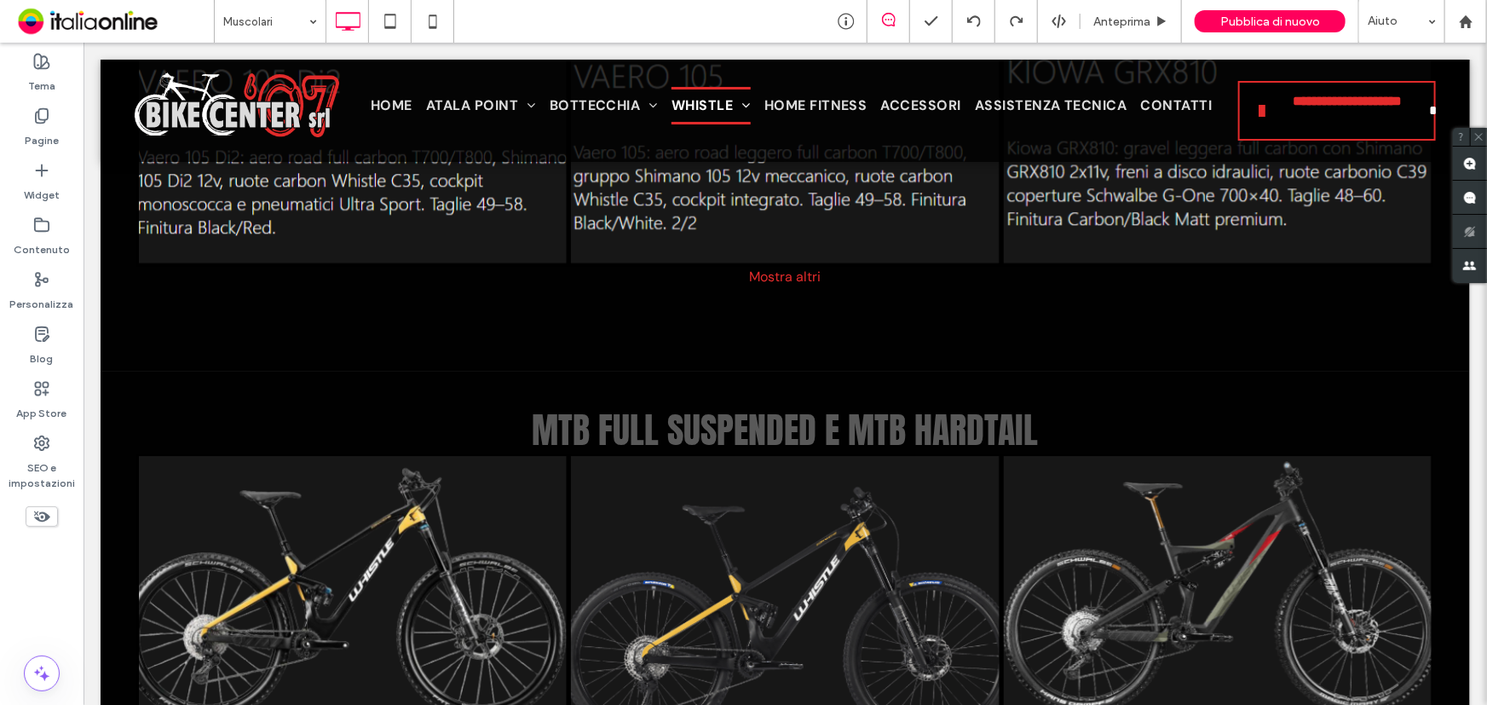
scroll to position [2788, 0]
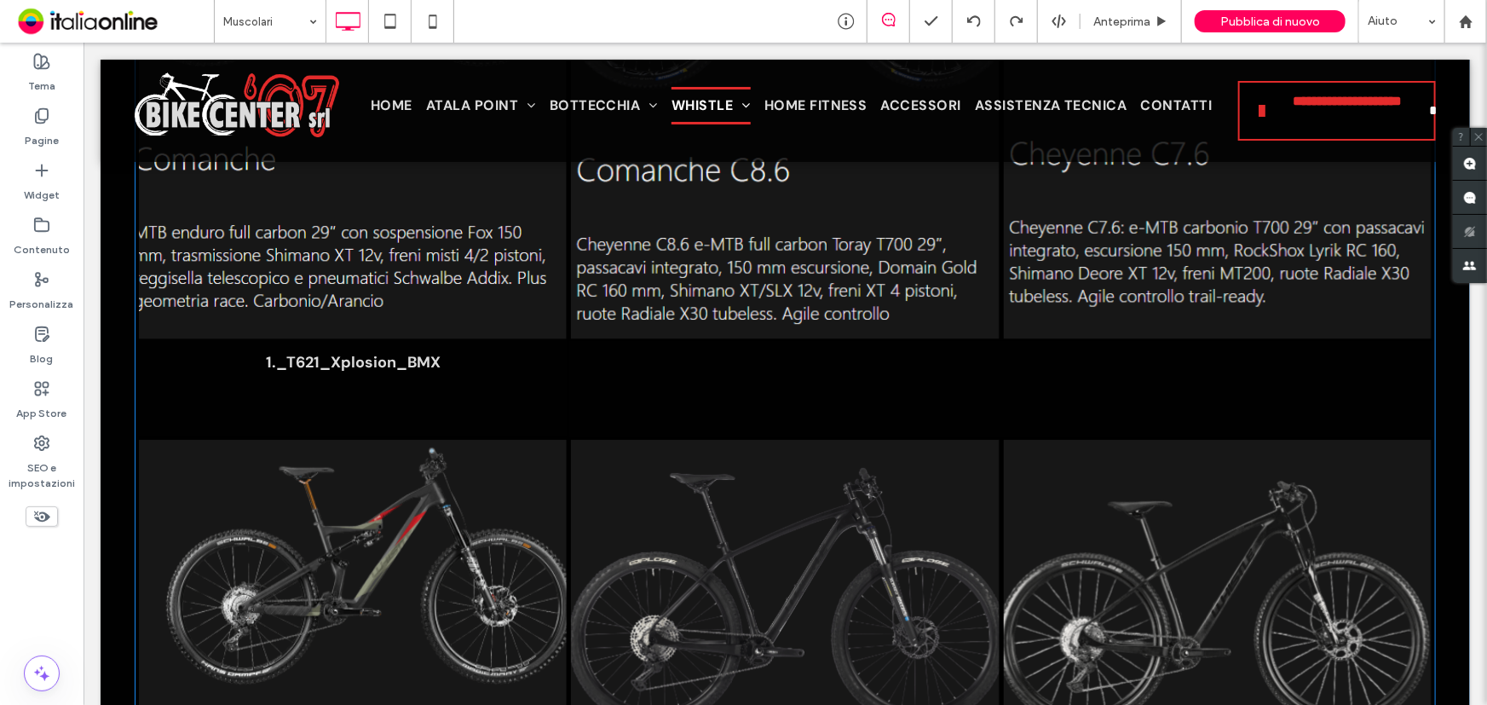
scroll to position [3408, 0]
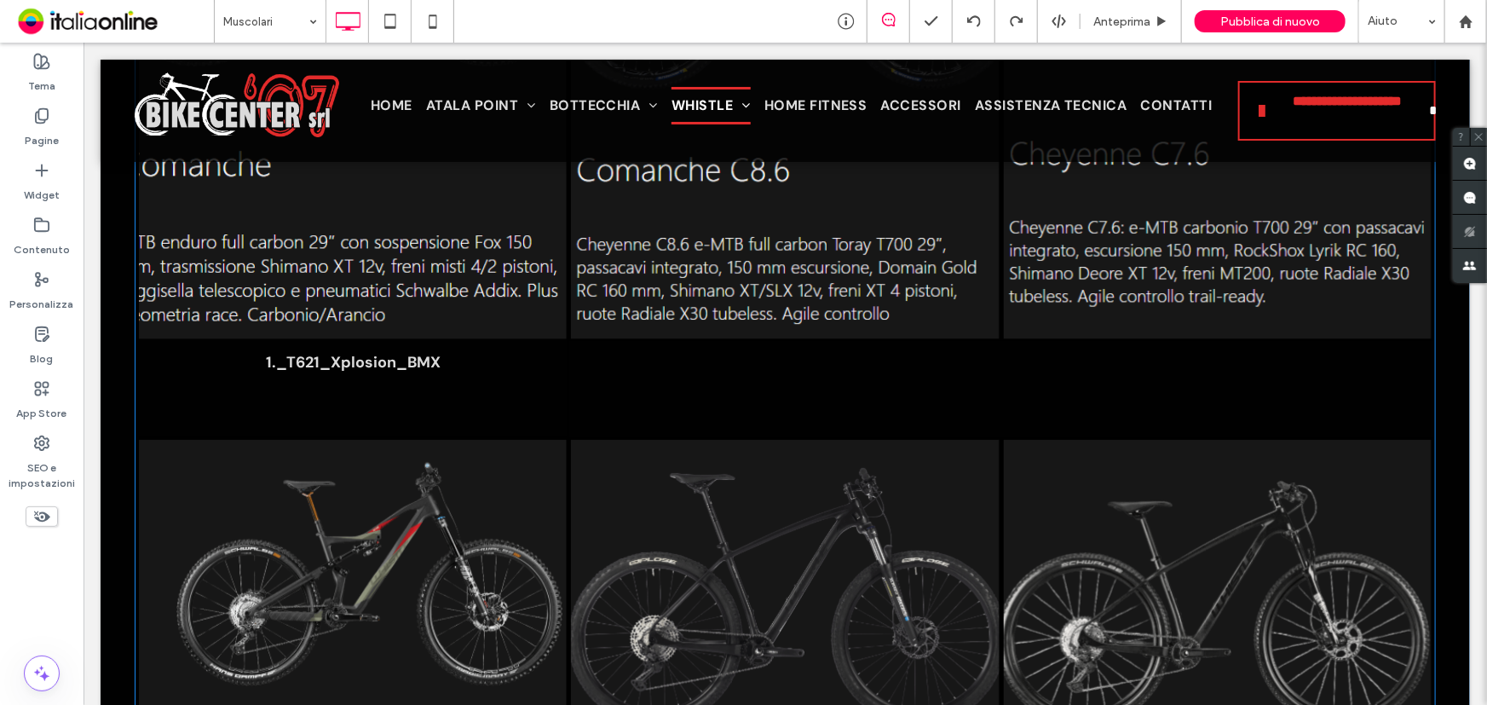
click at [340, 364] on p "1._T621_Xplosion_BMX" at bounding box center [352, 361] width 175 height 20
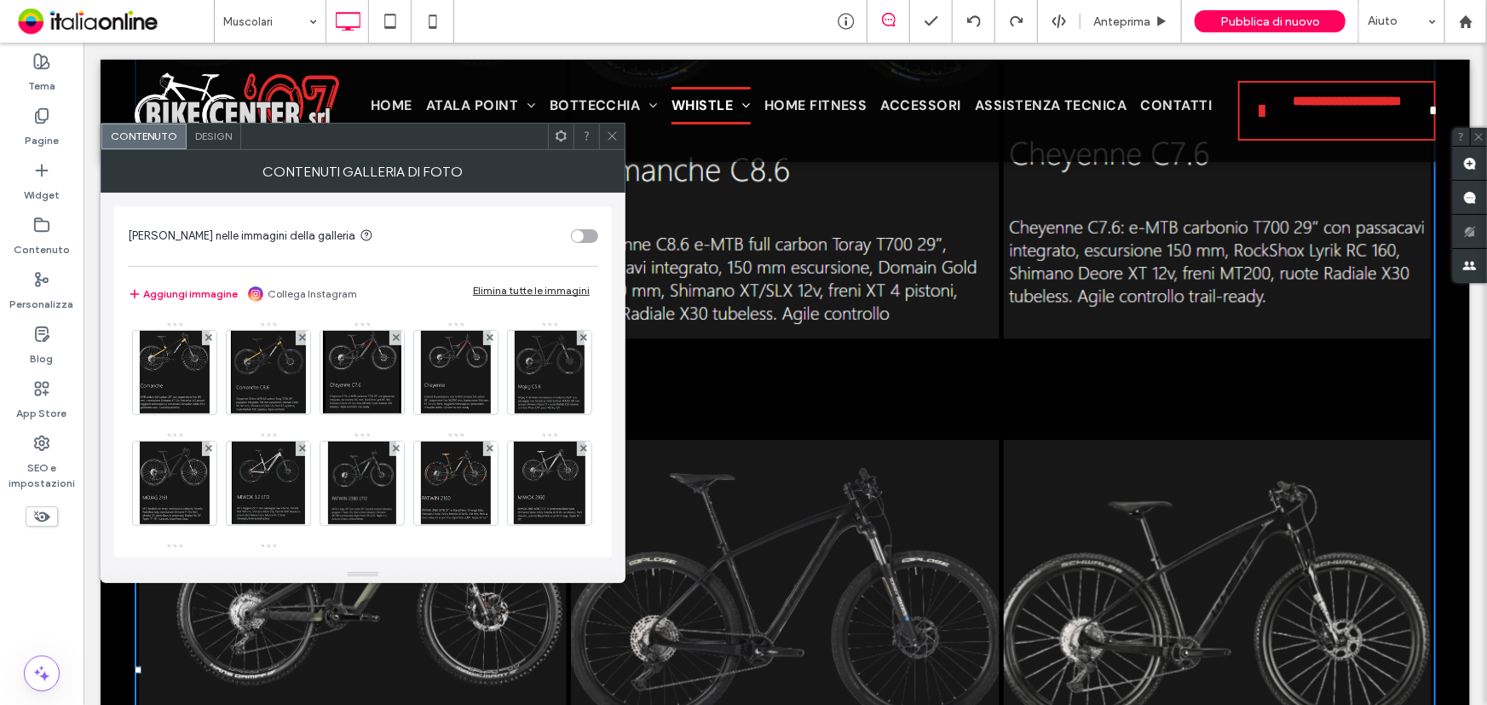
click at [224, 133] on span "Design" at bounding box center [213, 136] width 37 height 13
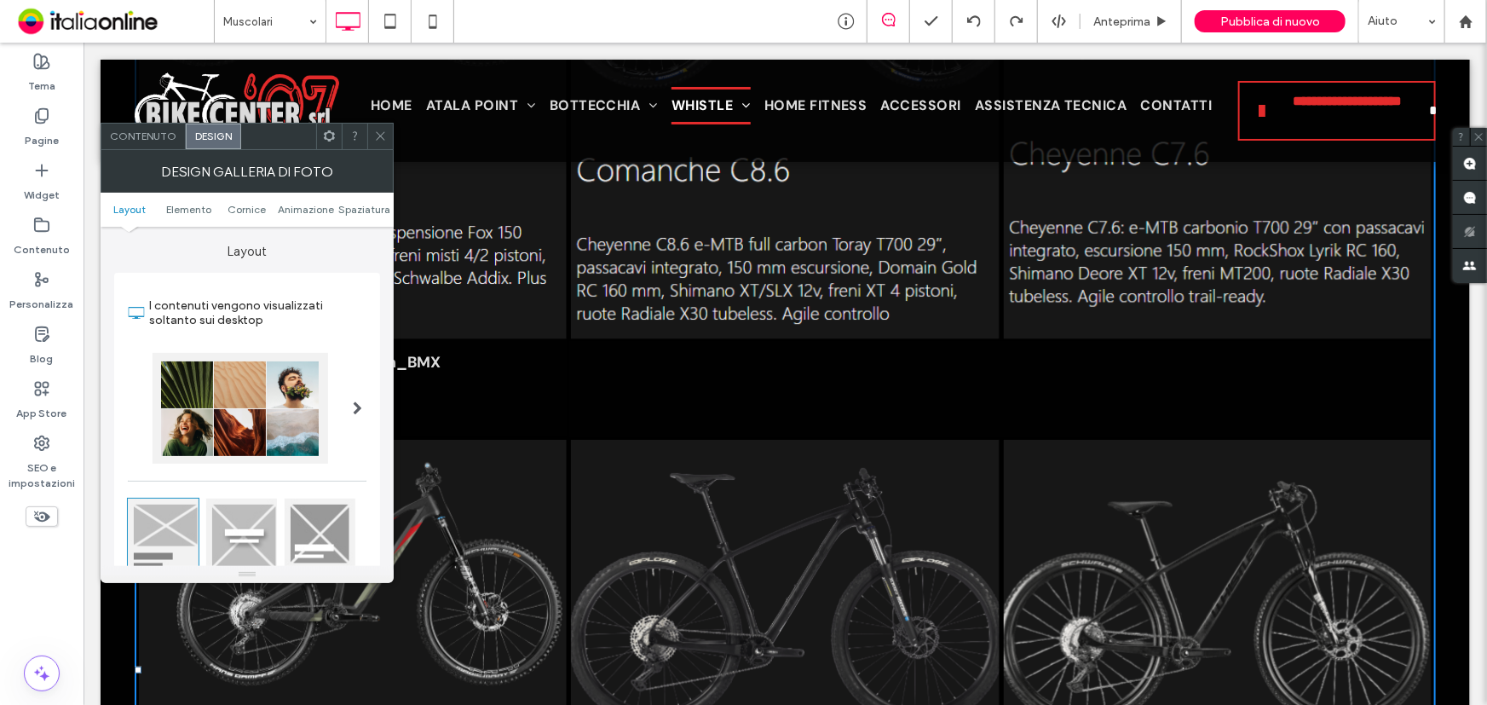
click at [381, 146] on span at bounding box center [380, 137] width 13 height 26
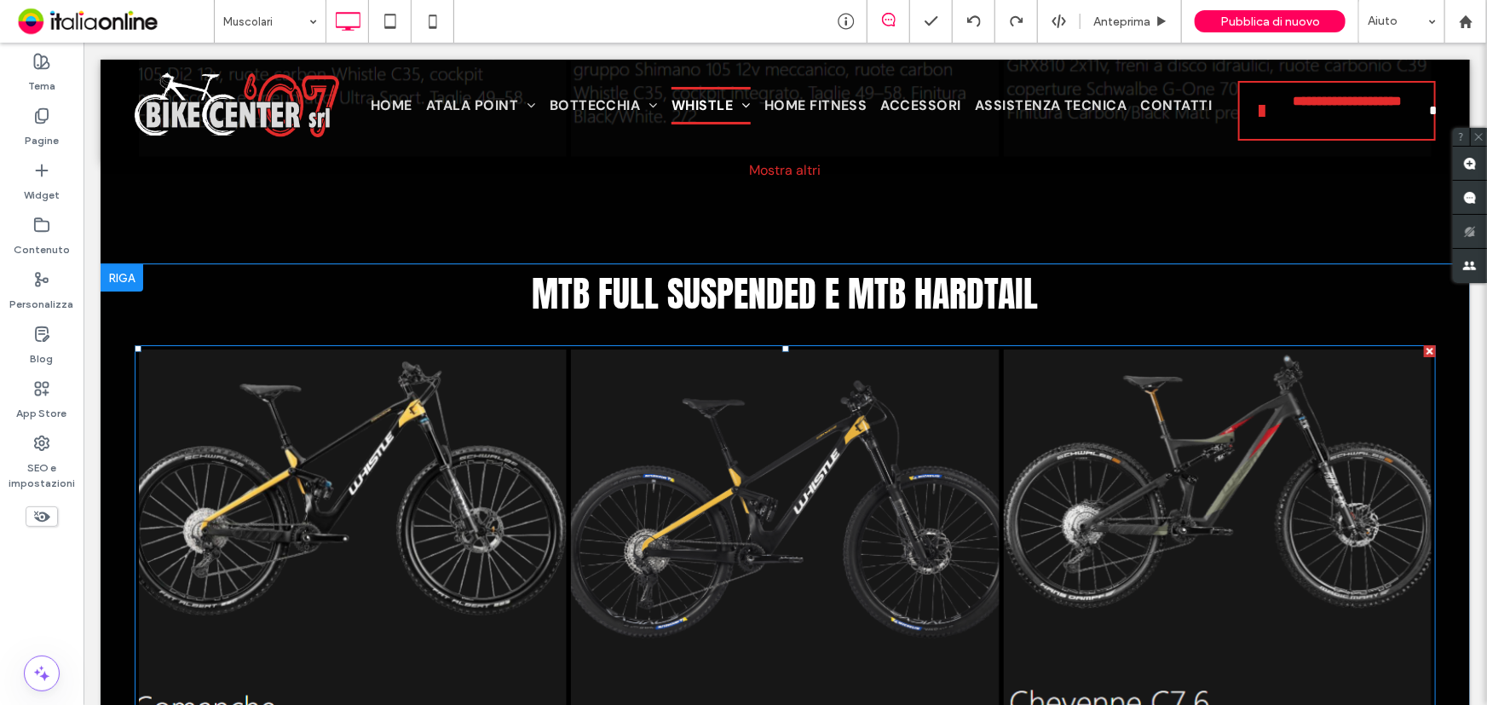
scroll to position [2865, 0]
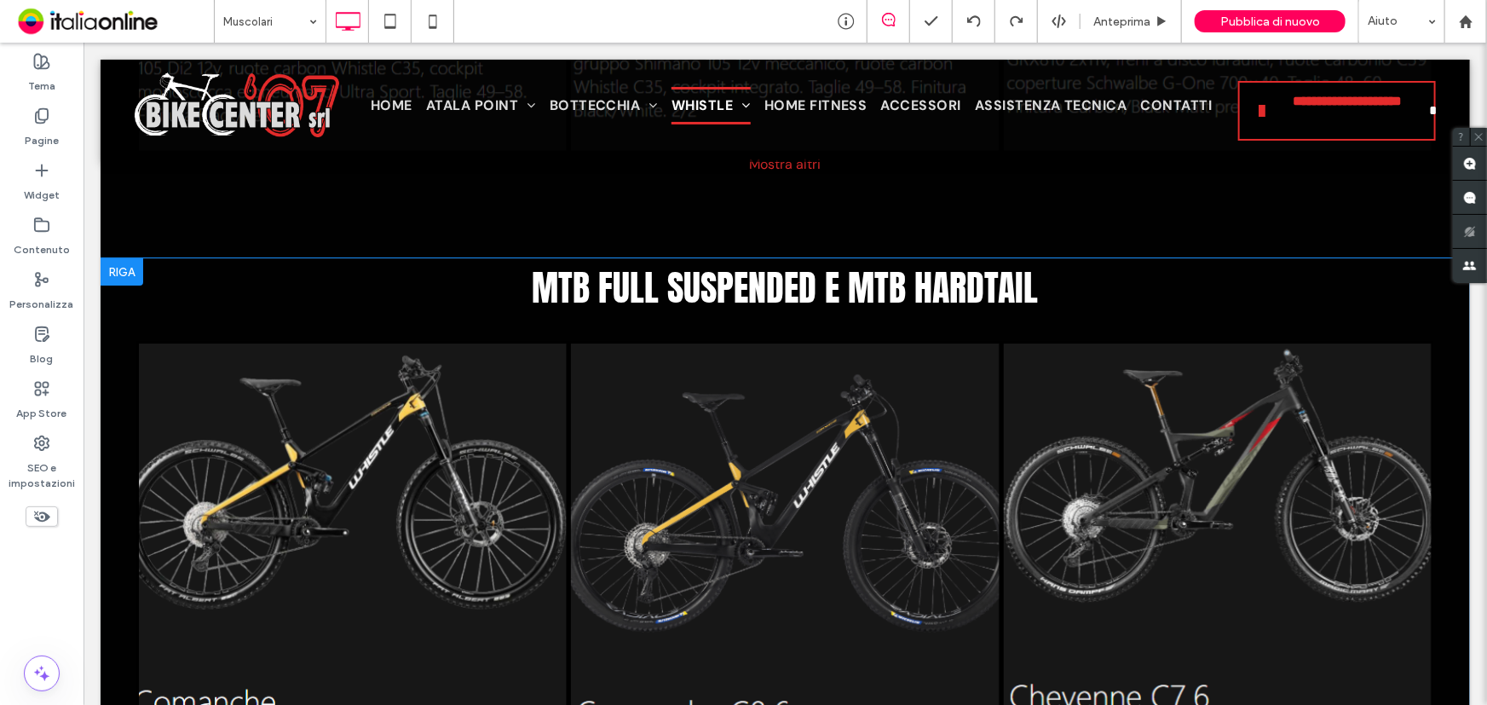
click at [133, 262] on div at bounding box center [121, 270] width 43 height 27
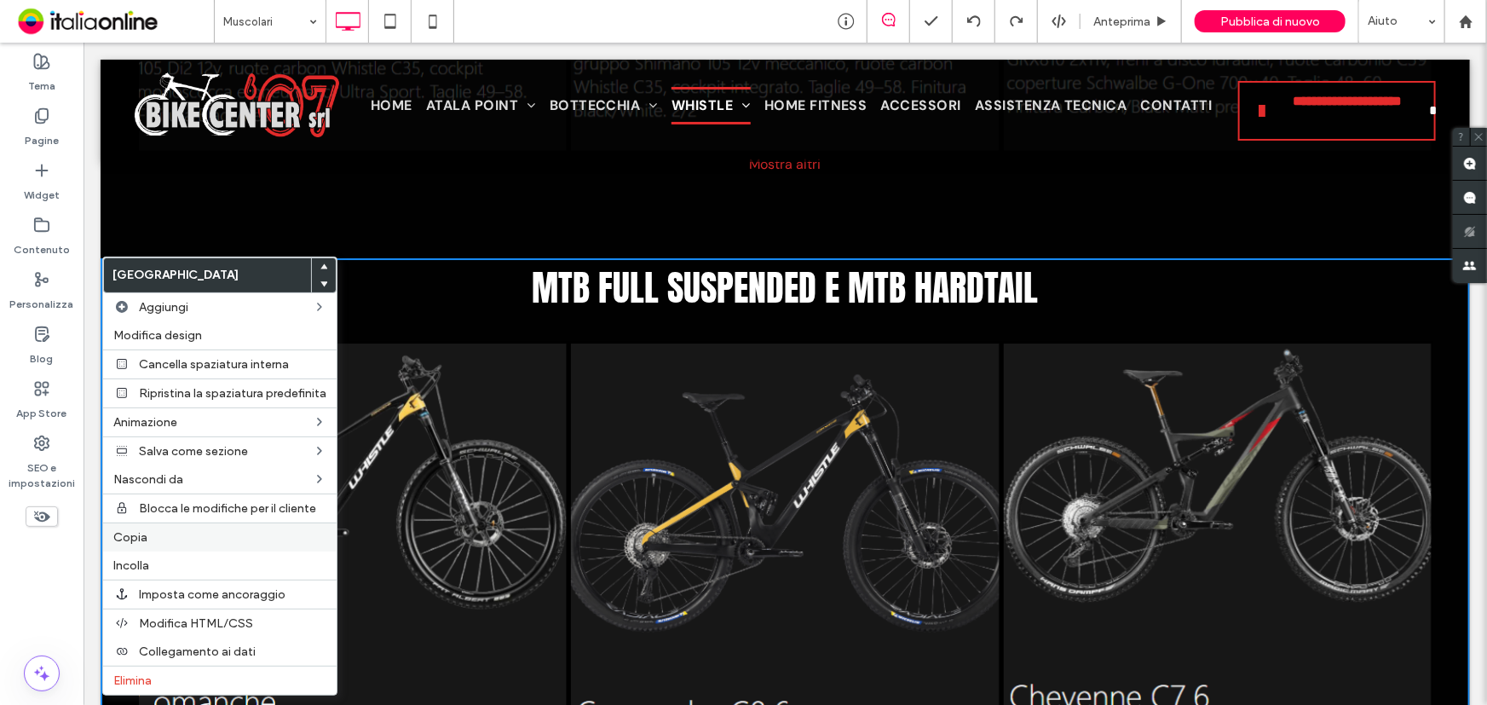
click at [162, 537] on label "Copia" at bounding box center [219, 537] width 213 height 14
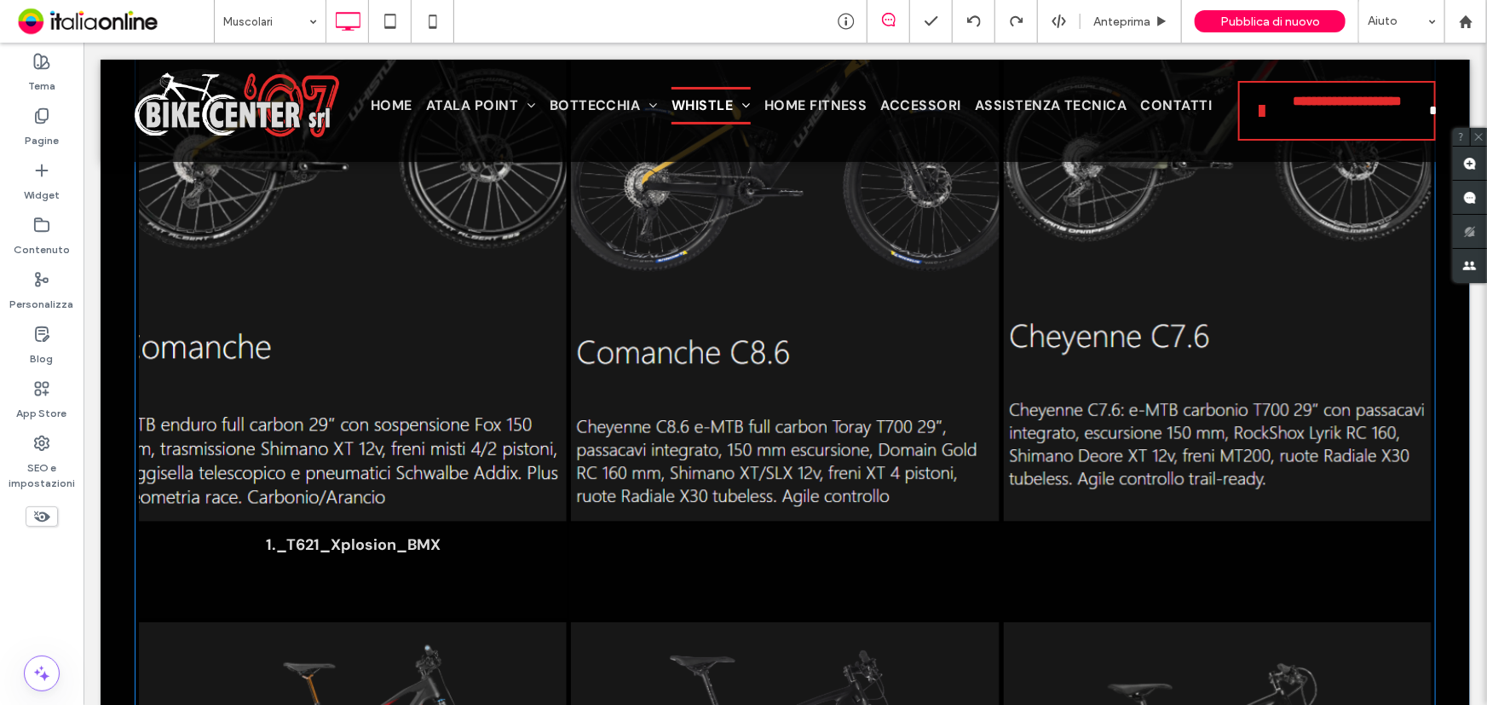
scroll to position [3253, 0]
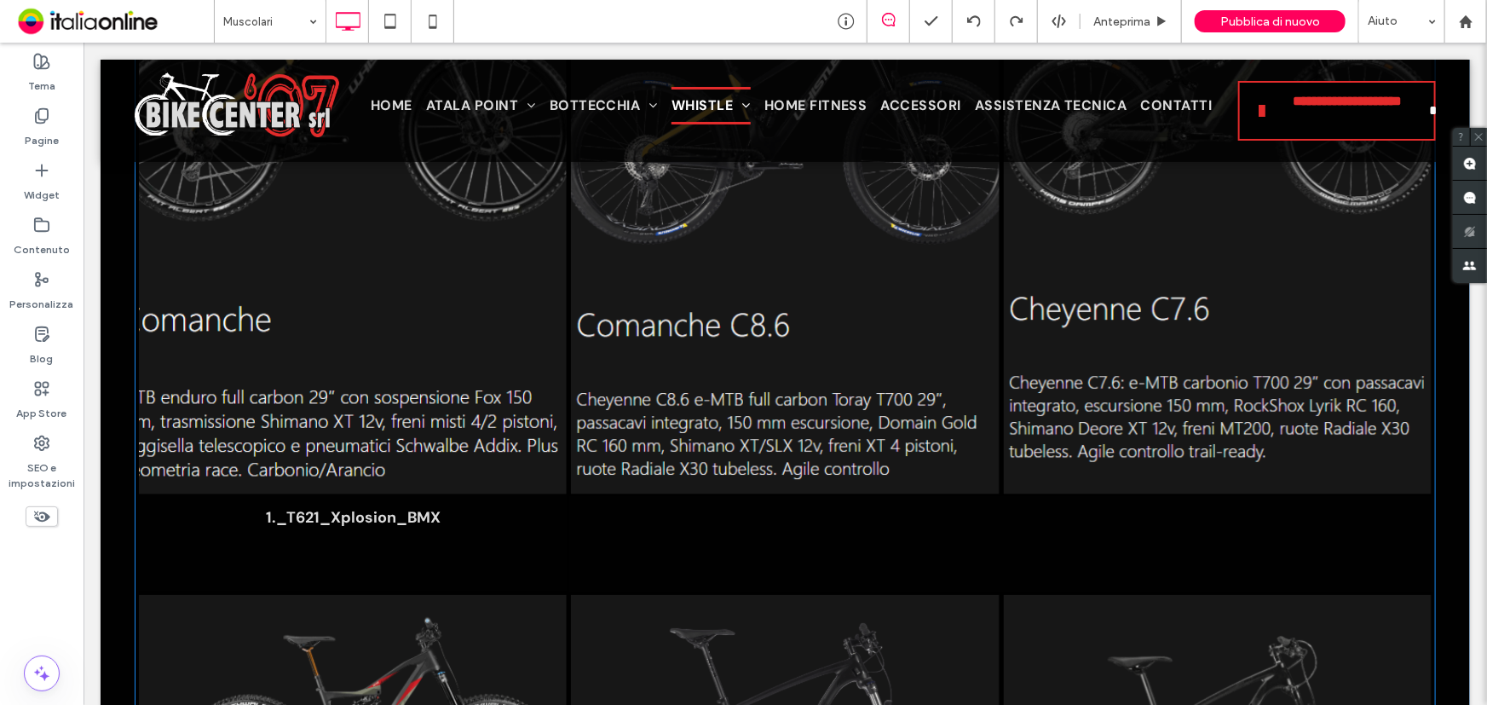
click at [398, 517] on p "1._T621_Xplosion_BMX" at bounding box center [352, 516] width 175 height 20
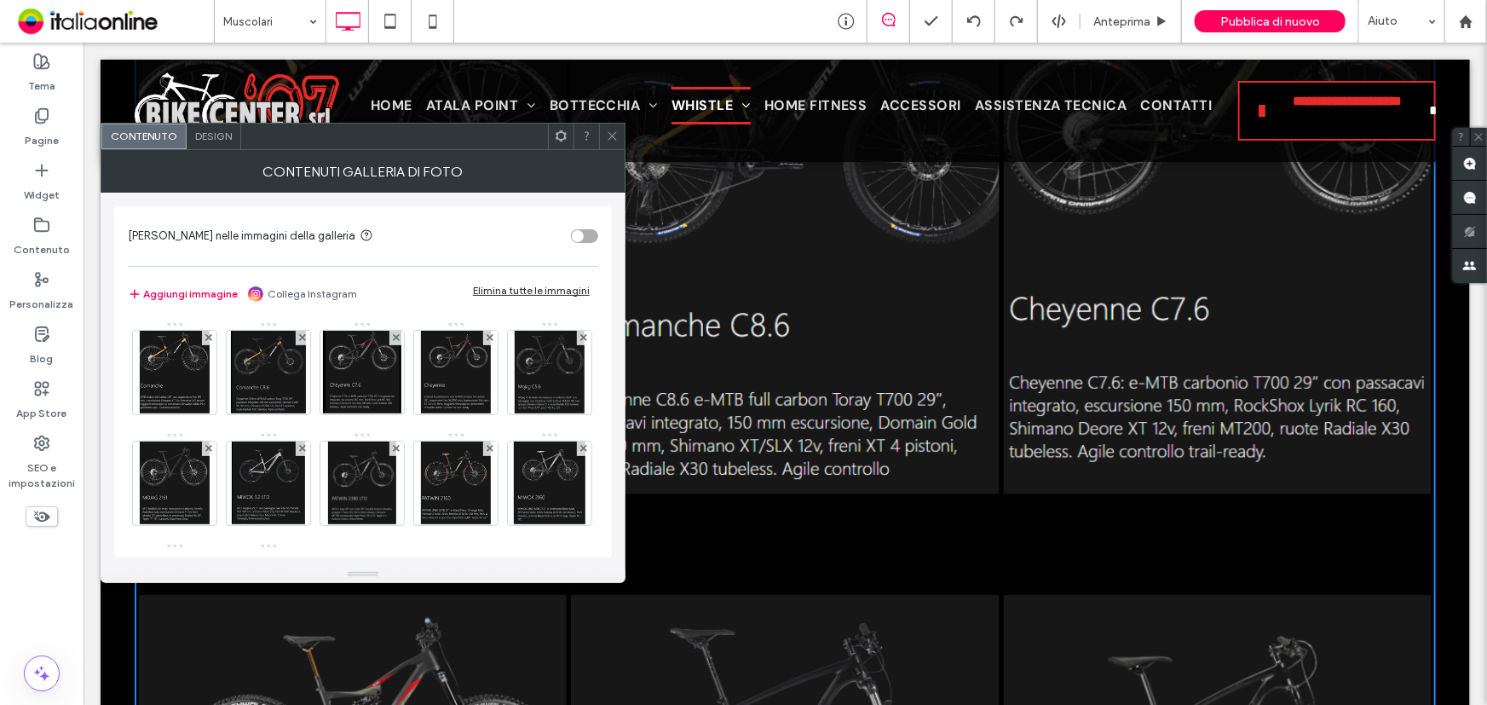
click at [204, 139] on span "Design" at bounding box center [213, 136] width 37 height 13
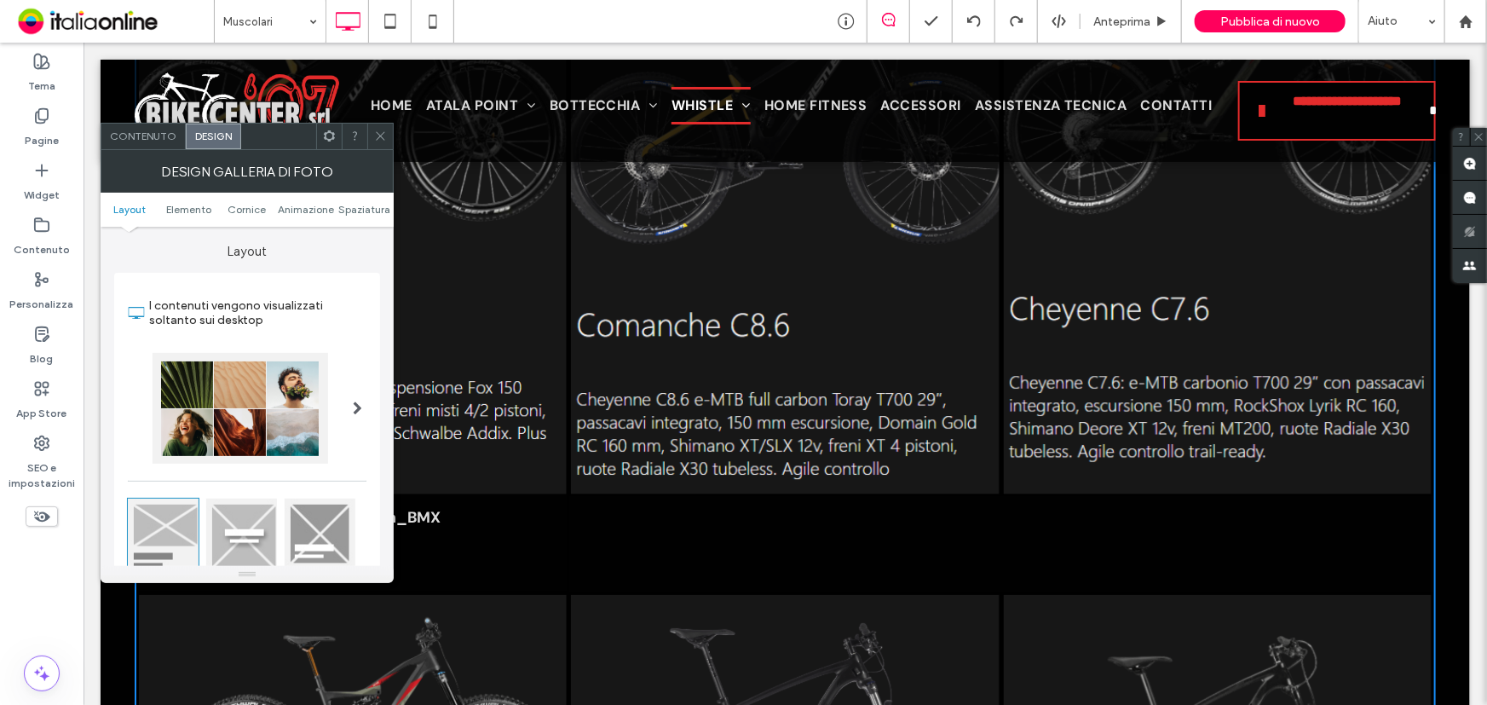
click at [123, 130] on span "Contenuto" at bounding box center [143, 136] width 66 height 13
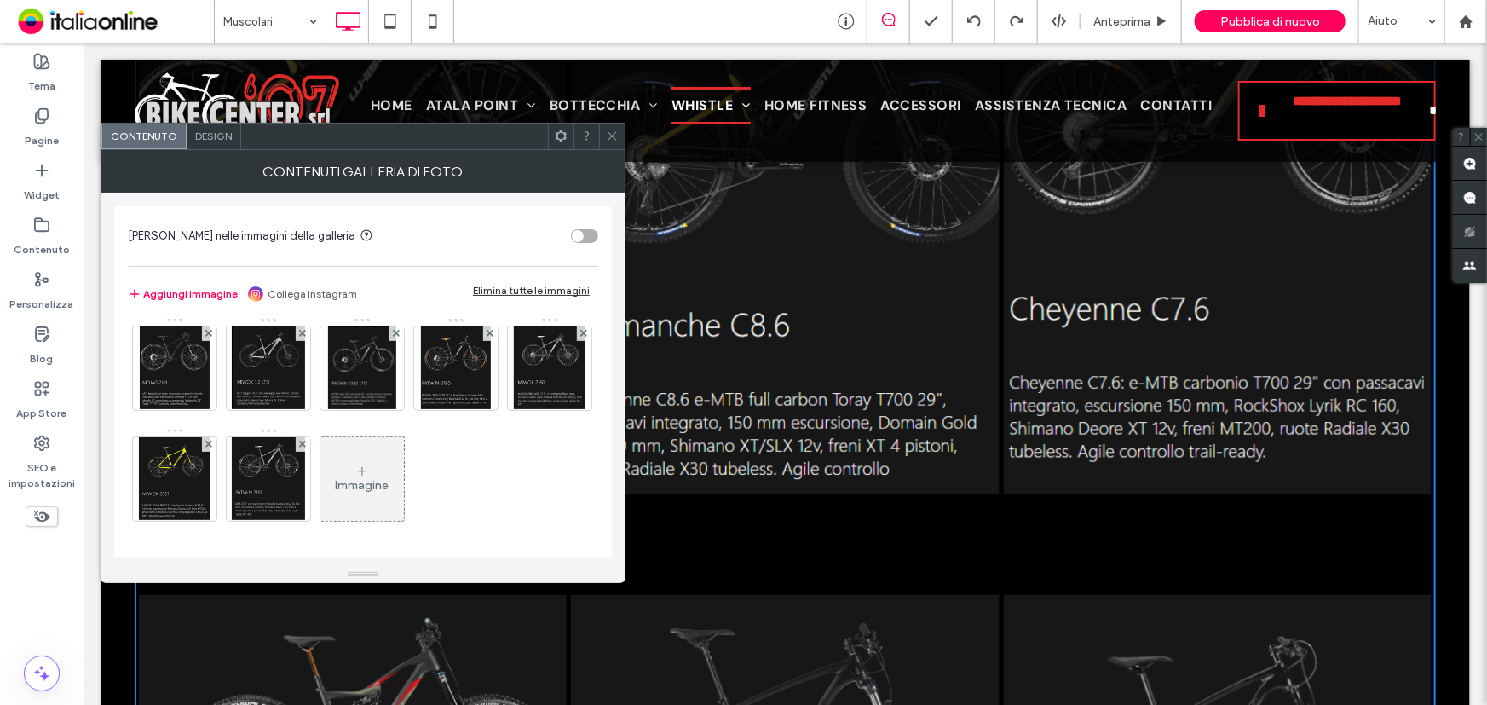
scroll to position [224, 0]
click at [606, 130] on icon at bounding box center [612, 136] width 13 height 13
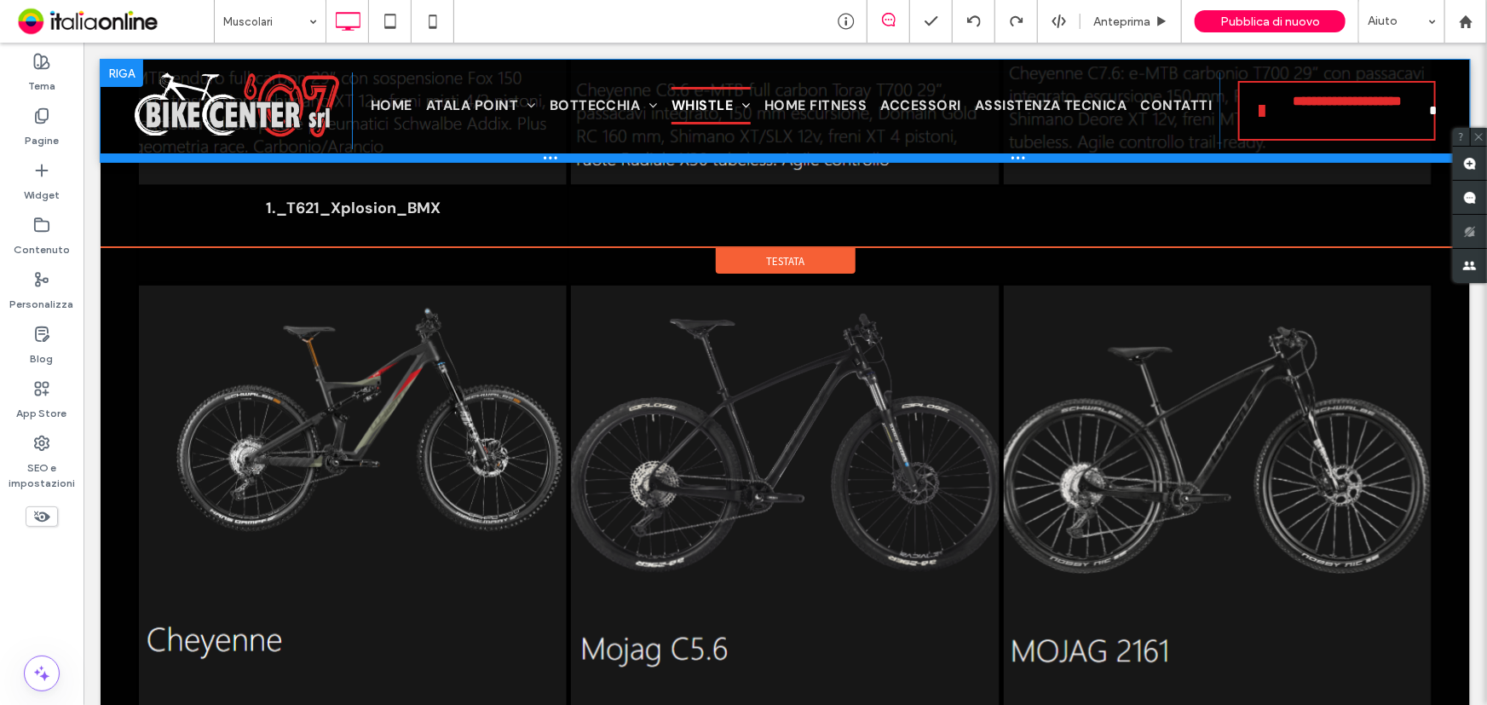
scroll to position [3640, 0]
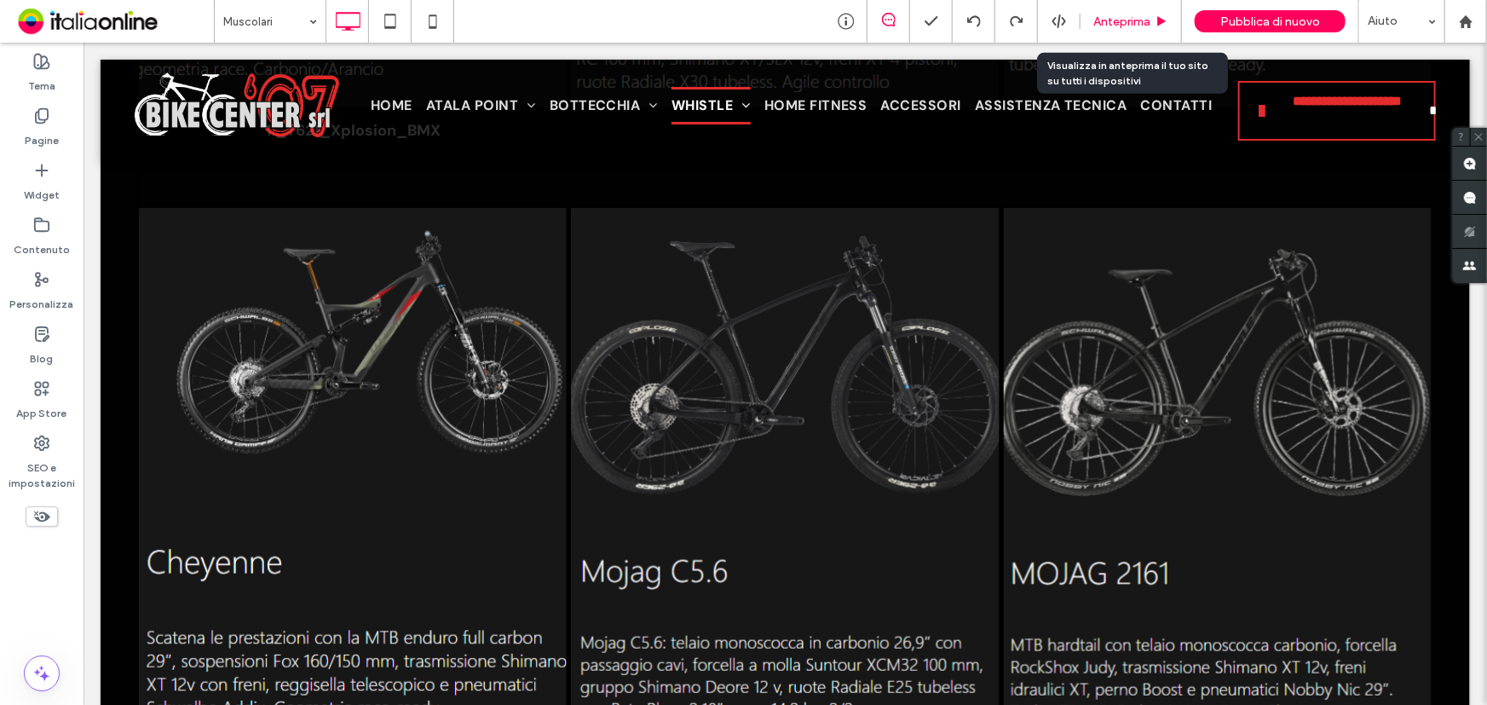
click at [1127, 25] on span "Anteprima" at bounding box center [1121, 21] width 57 height 14
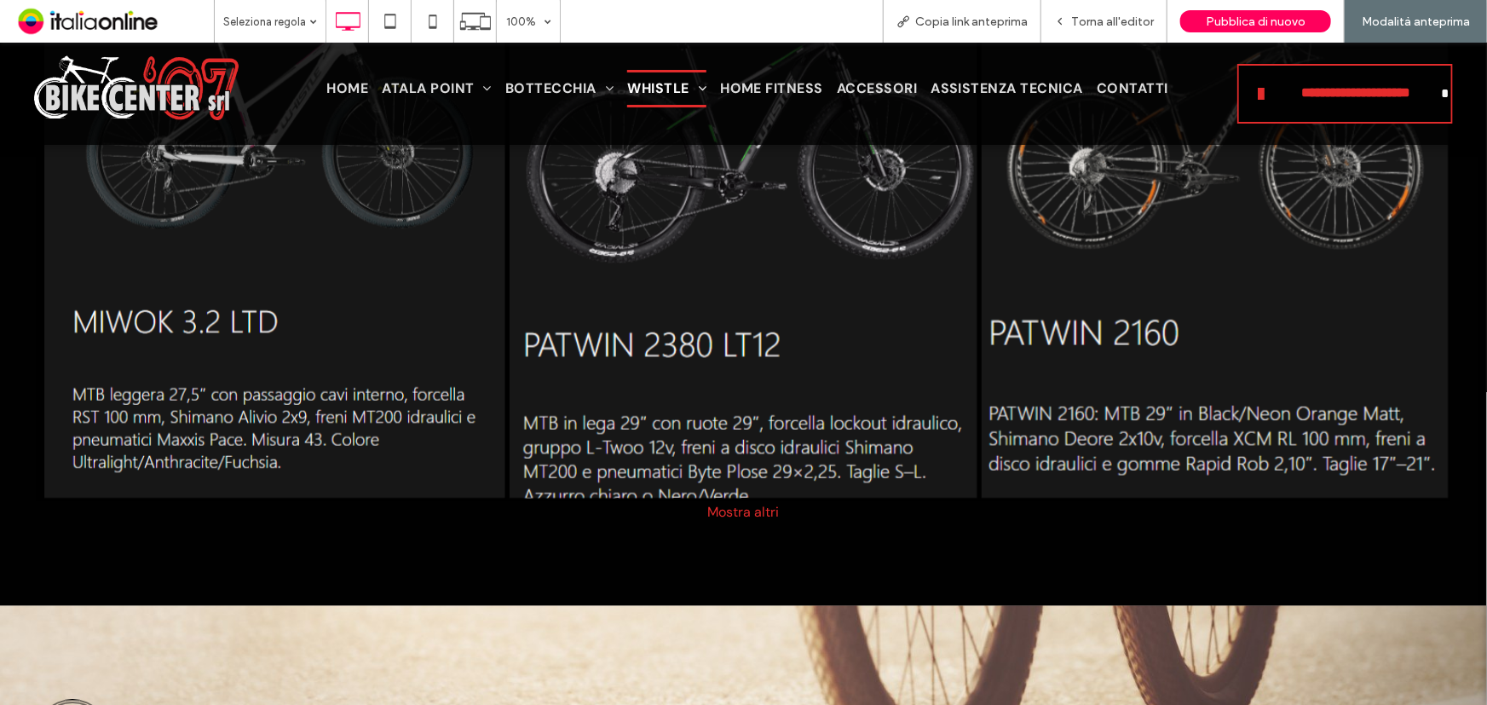
scroll to position [4414, 0]
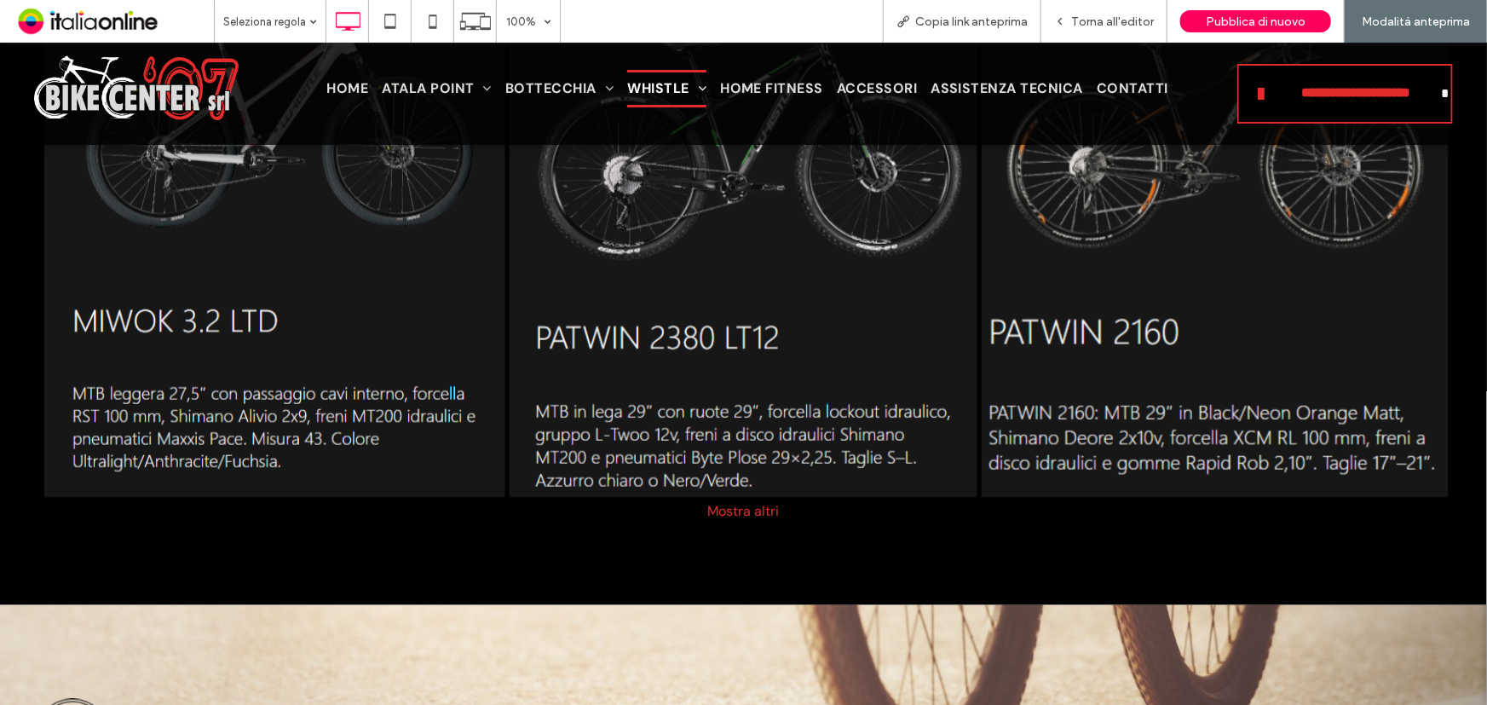
click at [749, 503] on div "Mostra altri" at bounding box center [743, 510] width 1419 height 18
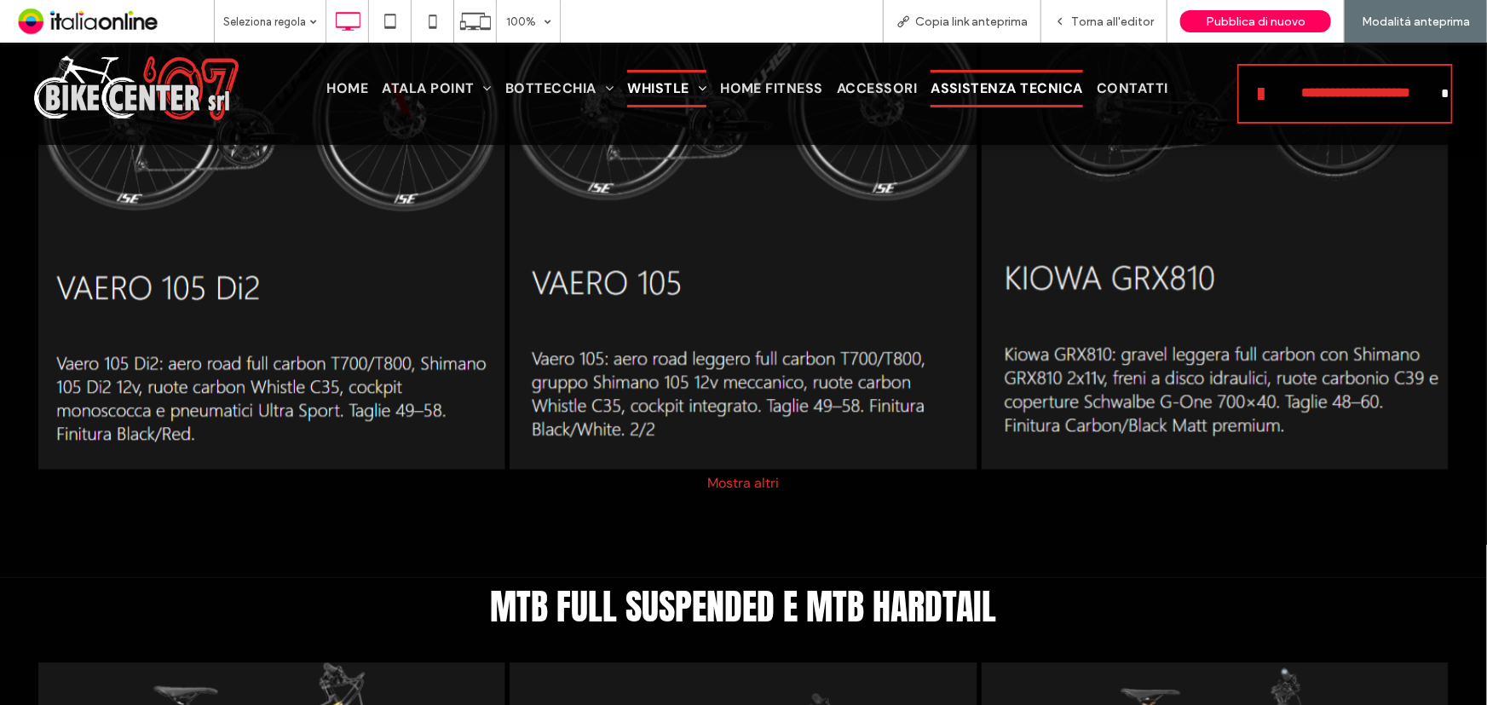
scroll to position [2556, 0]
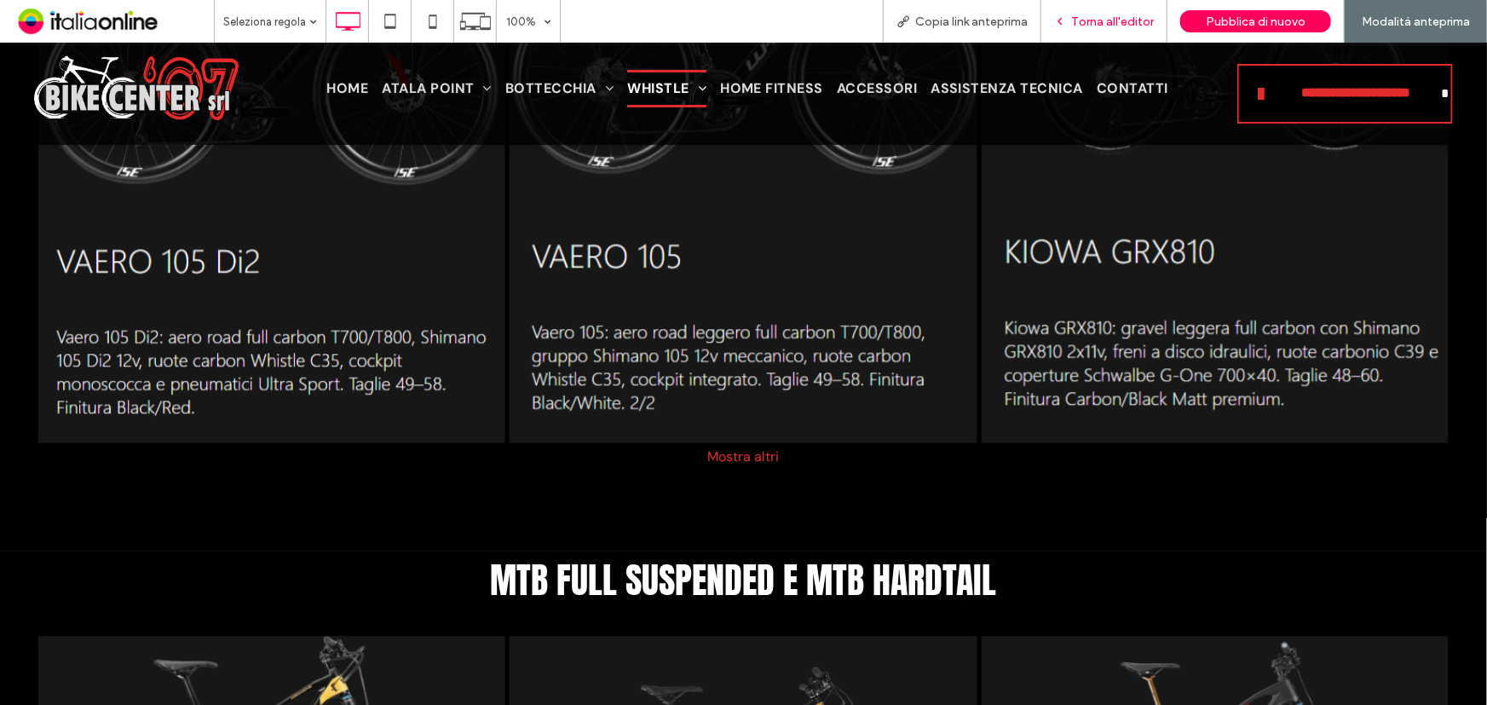
click at [1115, 13] on div "Torna all'editor" at bounding box center [1104, 21] width 126 height 43
drag, startPoint x: 1106, startPoint y: 26, endPoint x: 1136, endPoint y: 43, distance: 34.8
click at [1106, 26] on span "Torna all'editor" at bounding box center [1112, 21] width 83 height 14
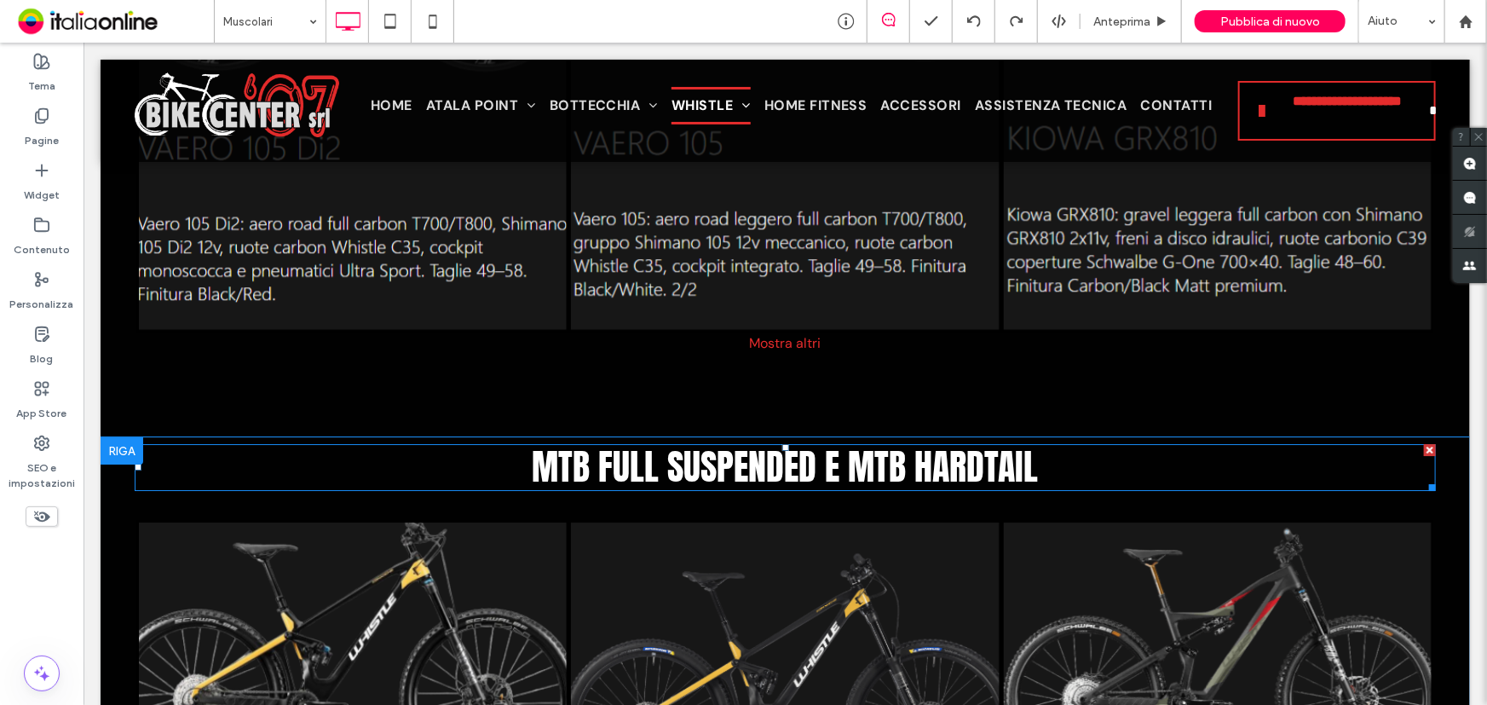
scroll to position [2866, 0]
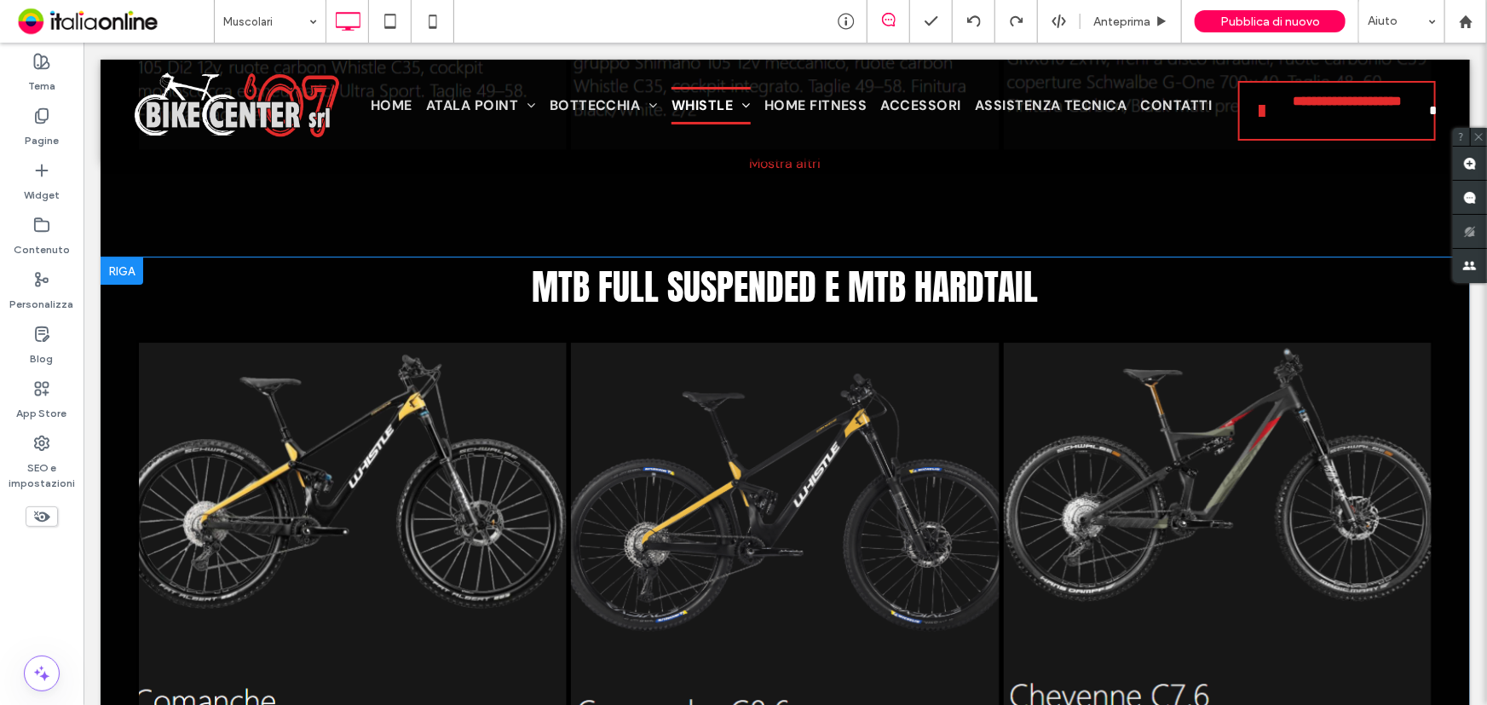
click at [124, 261] on div at bounding box center [121, 269] width 43 height 27
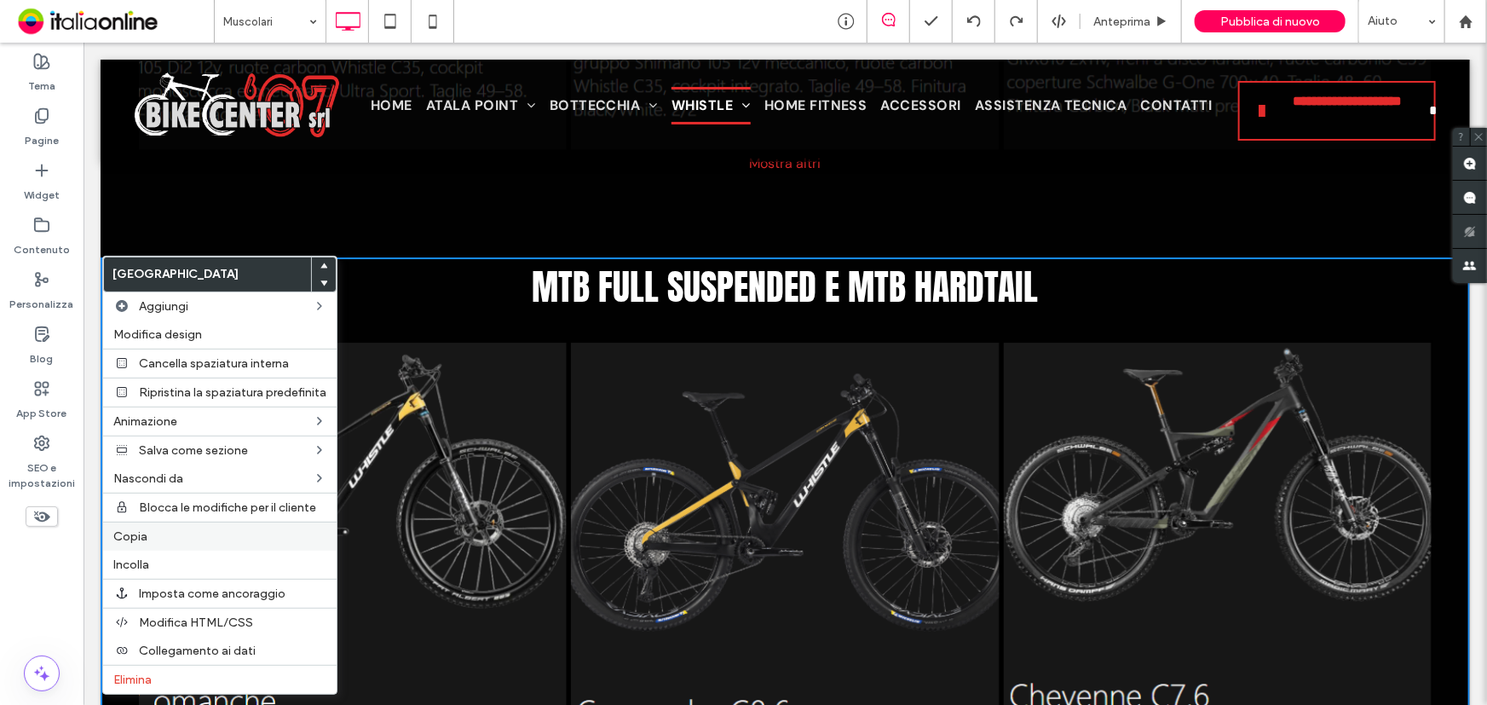
click at [162, 527] on div "Copia" at bounding box center [219, 535] width 233 height 29
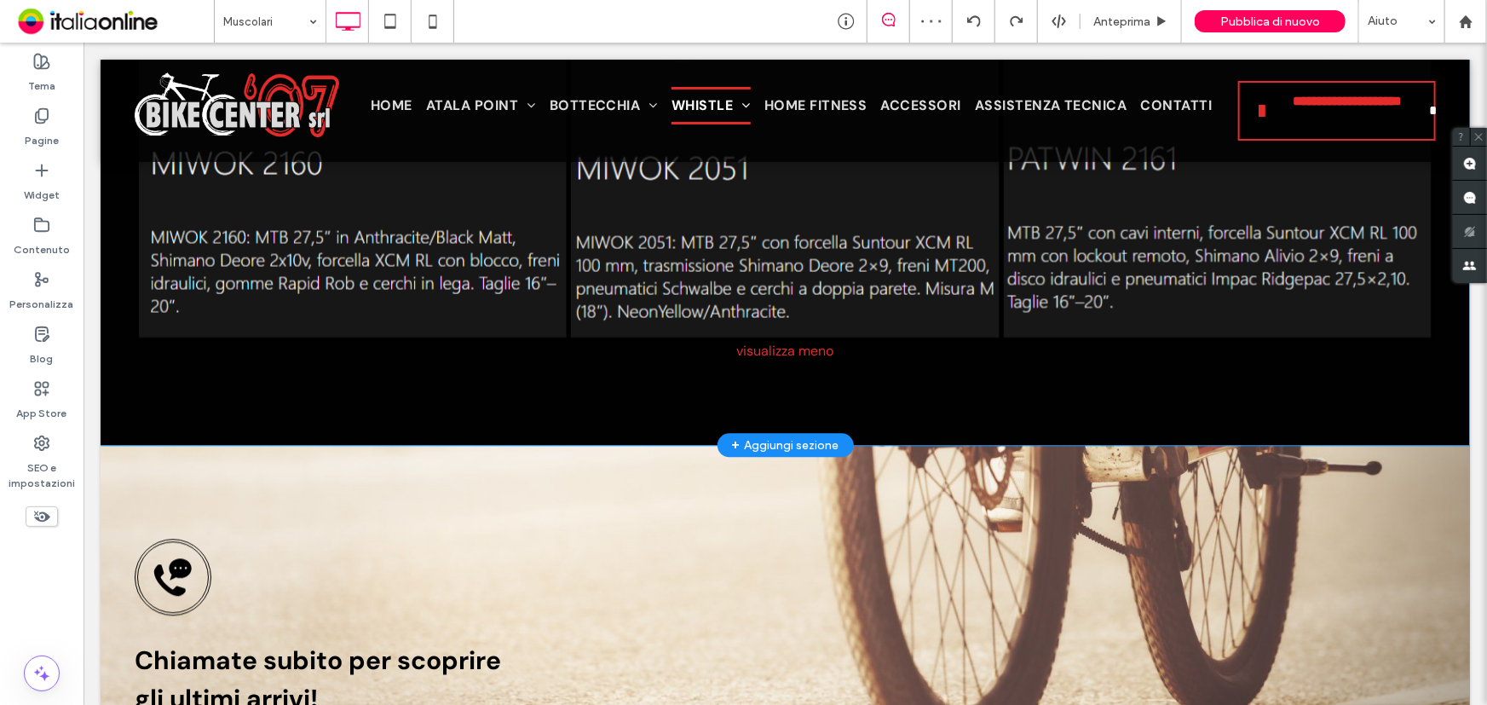
scroll to position [5267, 0]
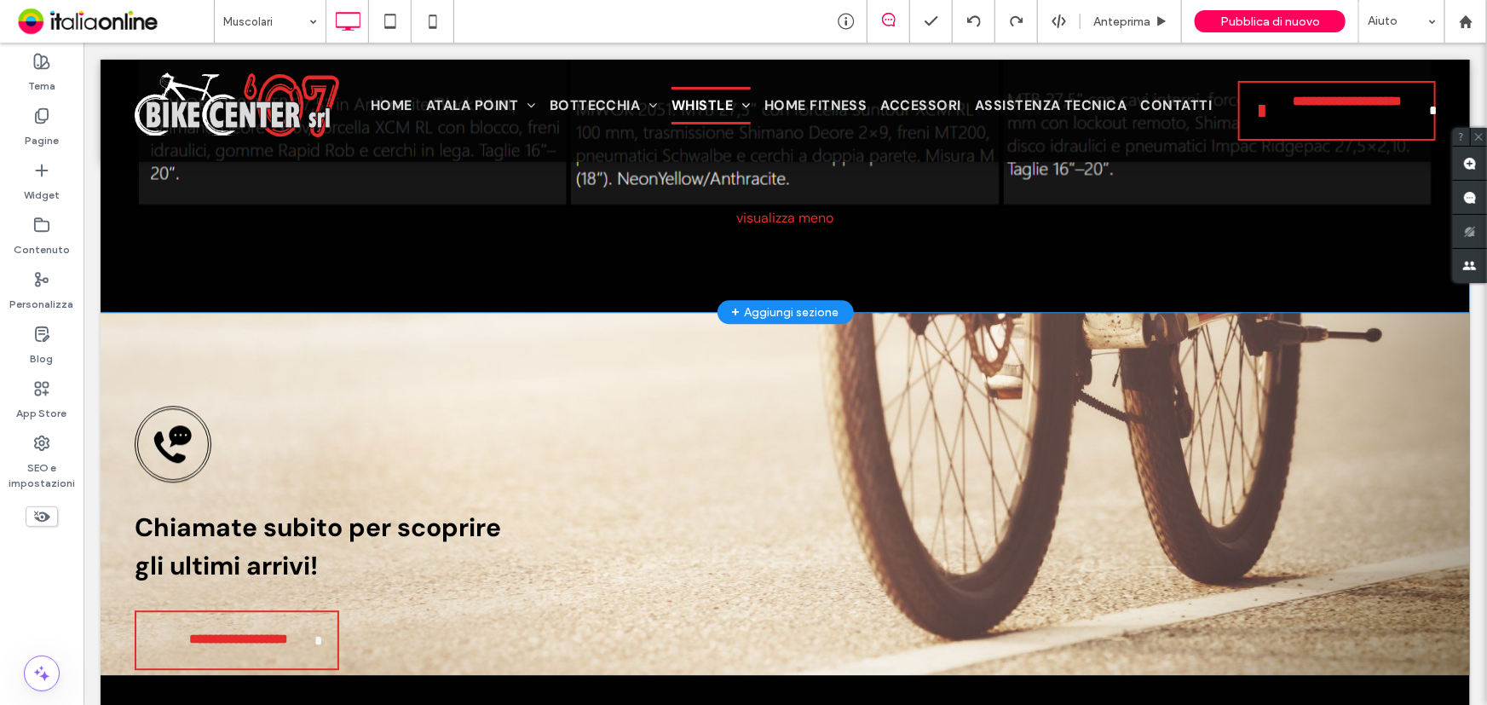
drag, startPoint x: 796, startPoint y: 306, endPoint x: 767, endPoint y: 355, distance: 57.3
click at [796, 306] on div "+ Aggiungi sezione" at bounding box center [784, 311] width 107 height 19
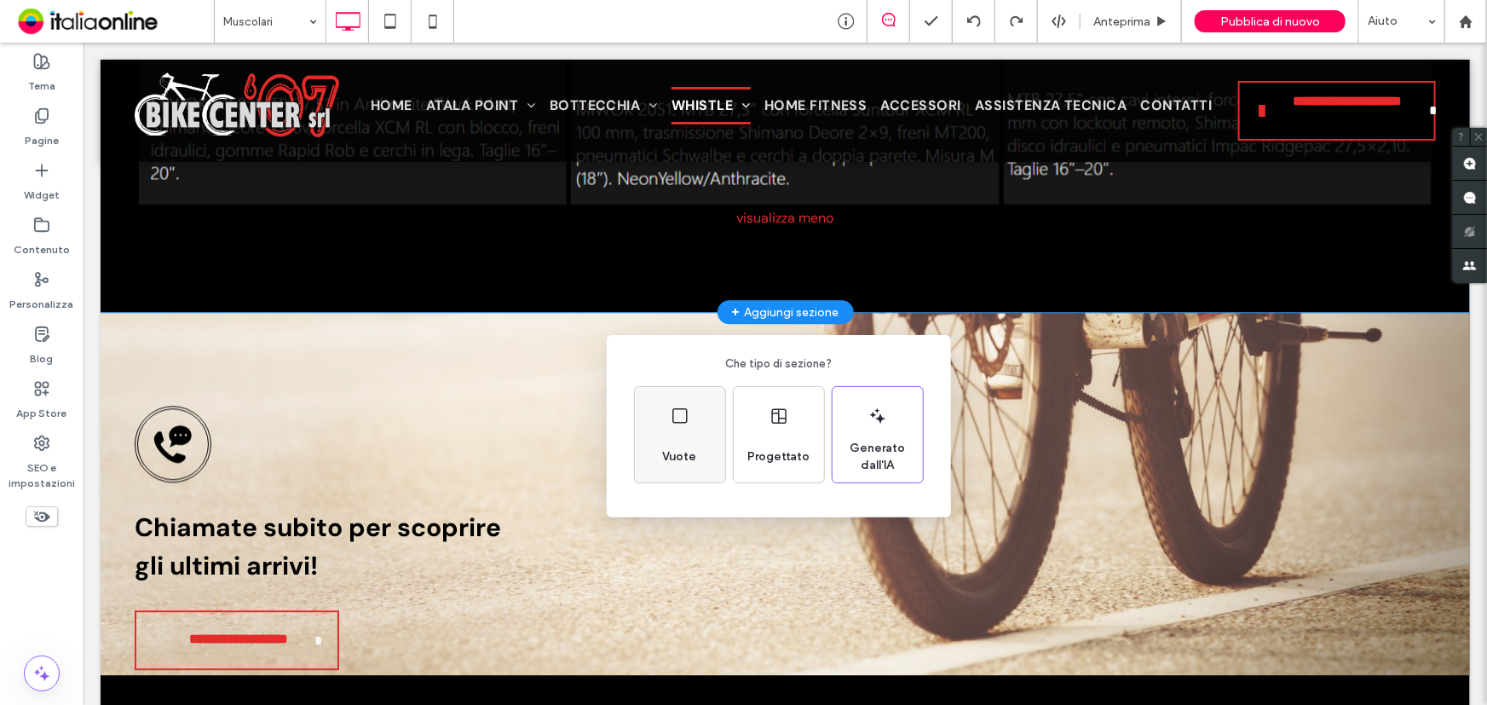
drag, startPoint x: 682, startPoint y: 396, endPoint x: 597, endPoint y: 354, distance: 94.5
click at [682, 396] on div "Vuote" at bounding box center [680, 434] width 90 height 95
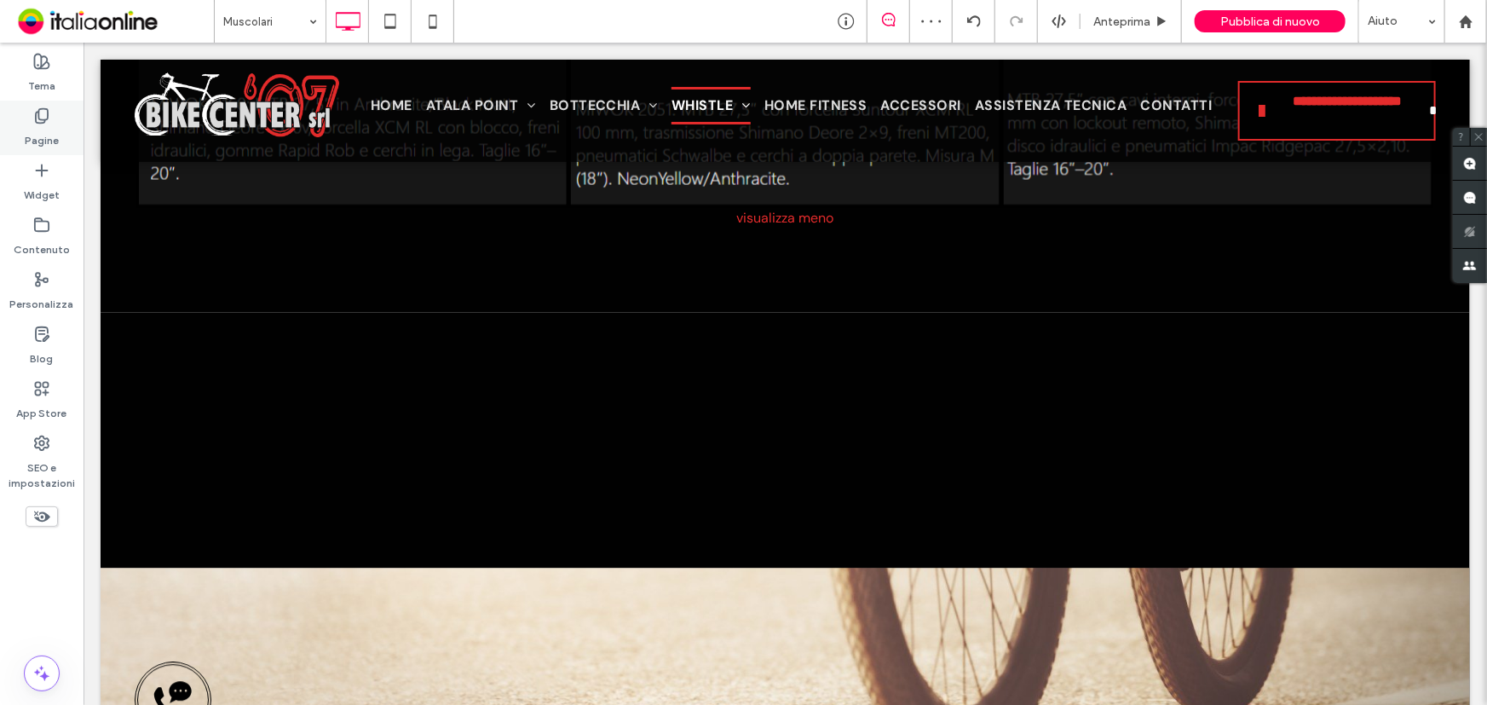
click at [50, 120] on div "Pagine" at bounding box center [42, 128] width 84 height 55
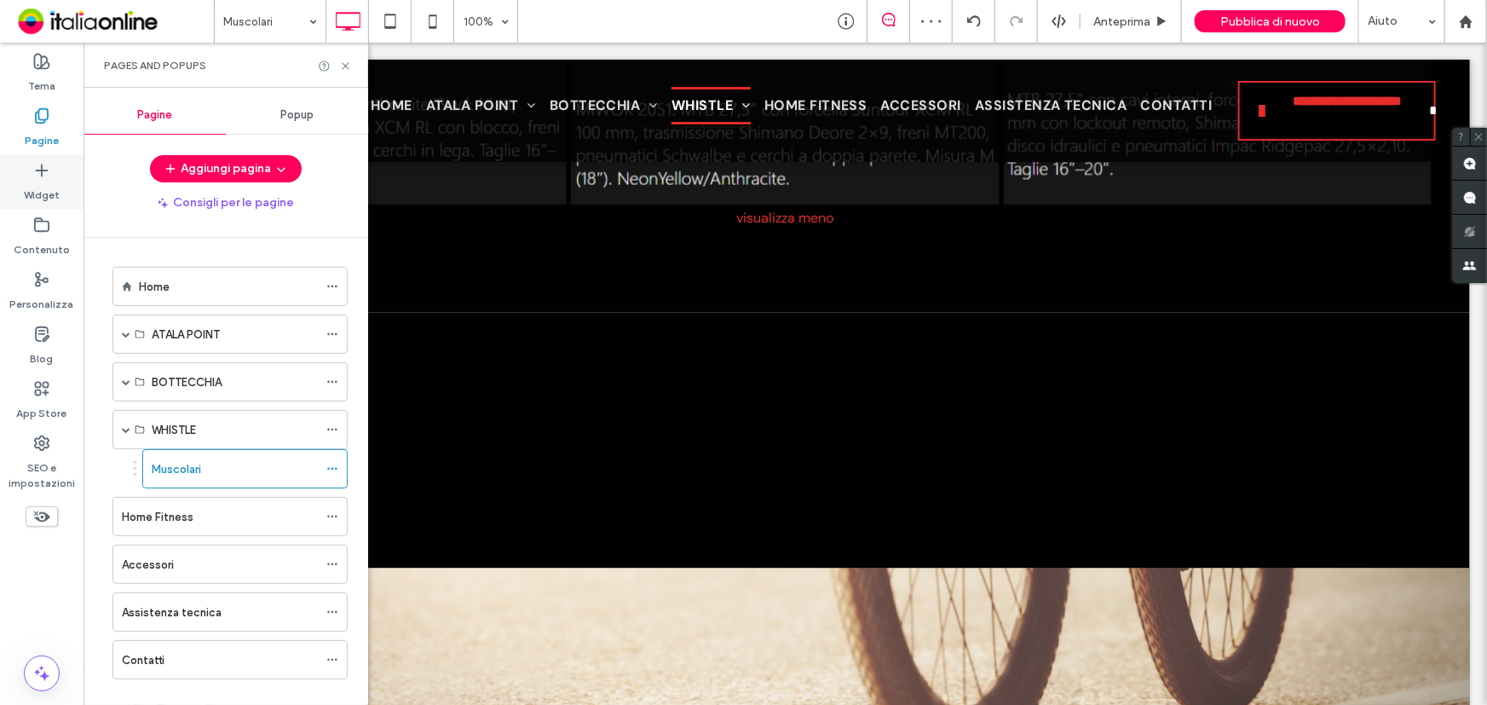
click at [38, 175] on icon at bounding box center [41, 170] width 17 height 17
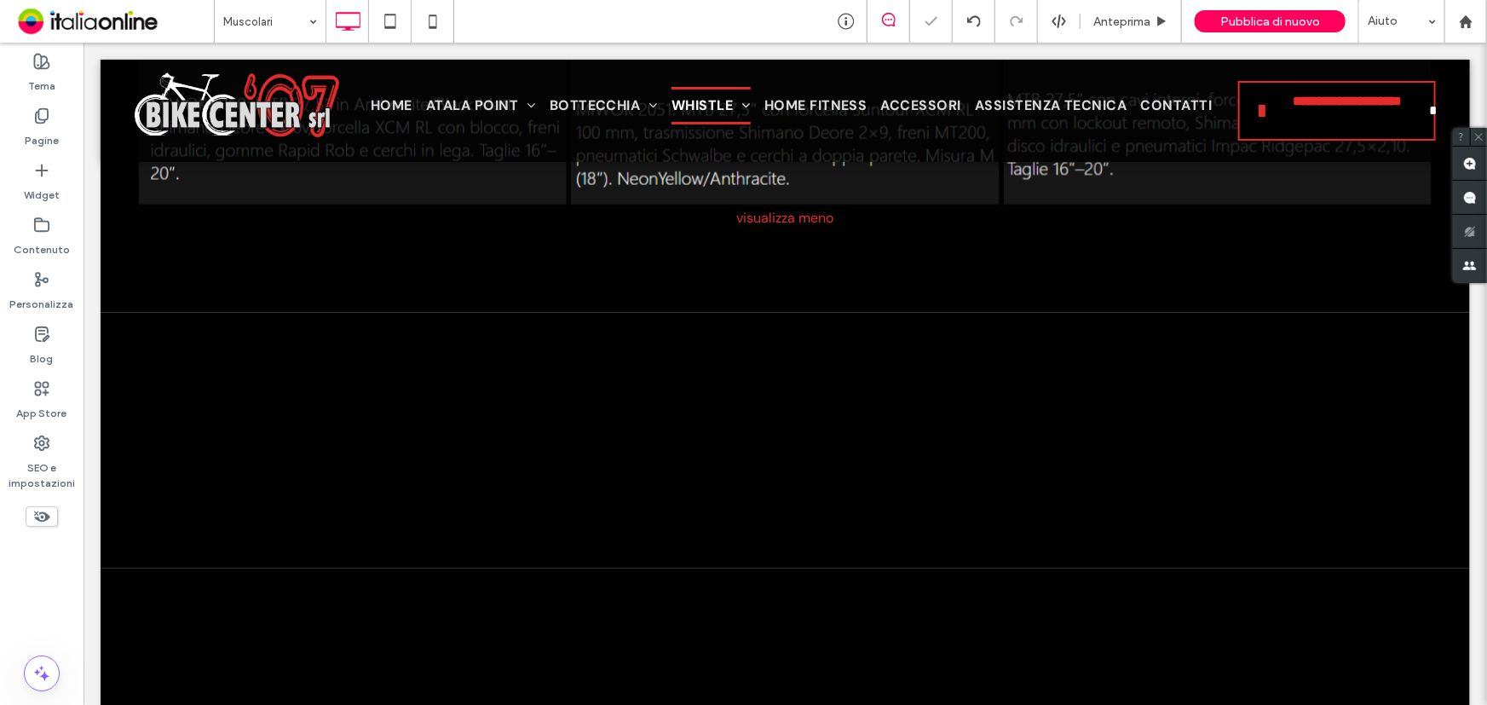
type input "*******"
type input "**"
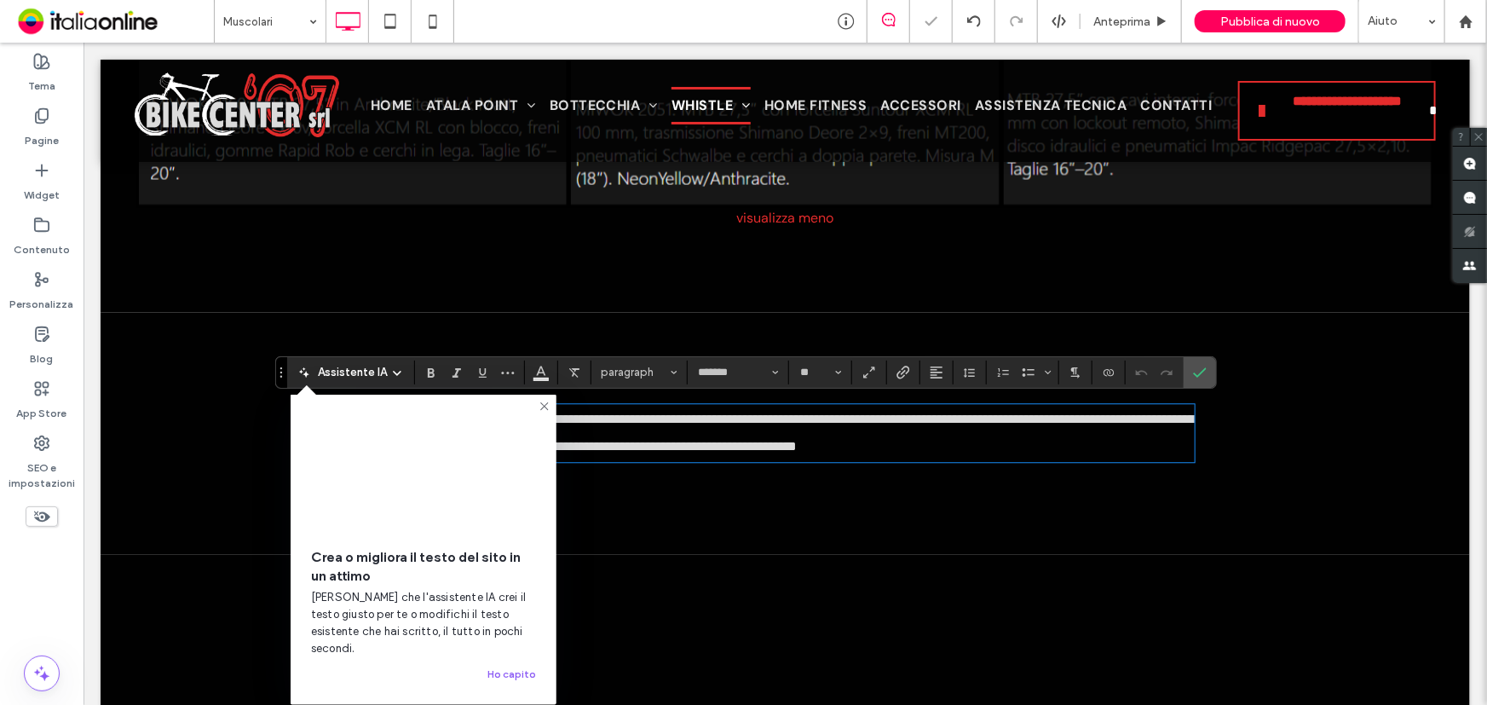
click at [543, 400] on icon at bounding box center [545, 407] width 14 height 14
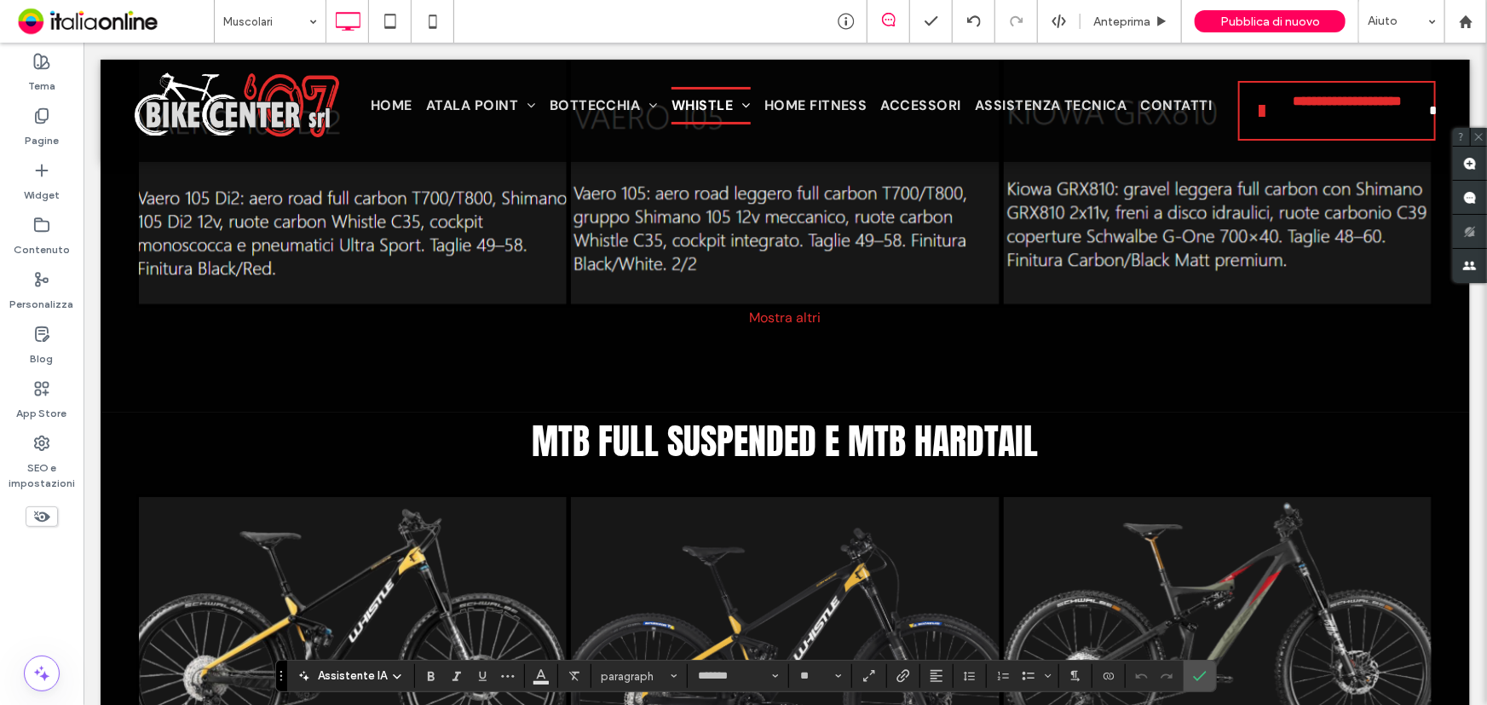
scroll to position [2711, 0]
click at [680, 446] on span "MTB FULL SUSPENDED E MTB HARDTAIL" at bounding box center [785, 441] width 506 height 54
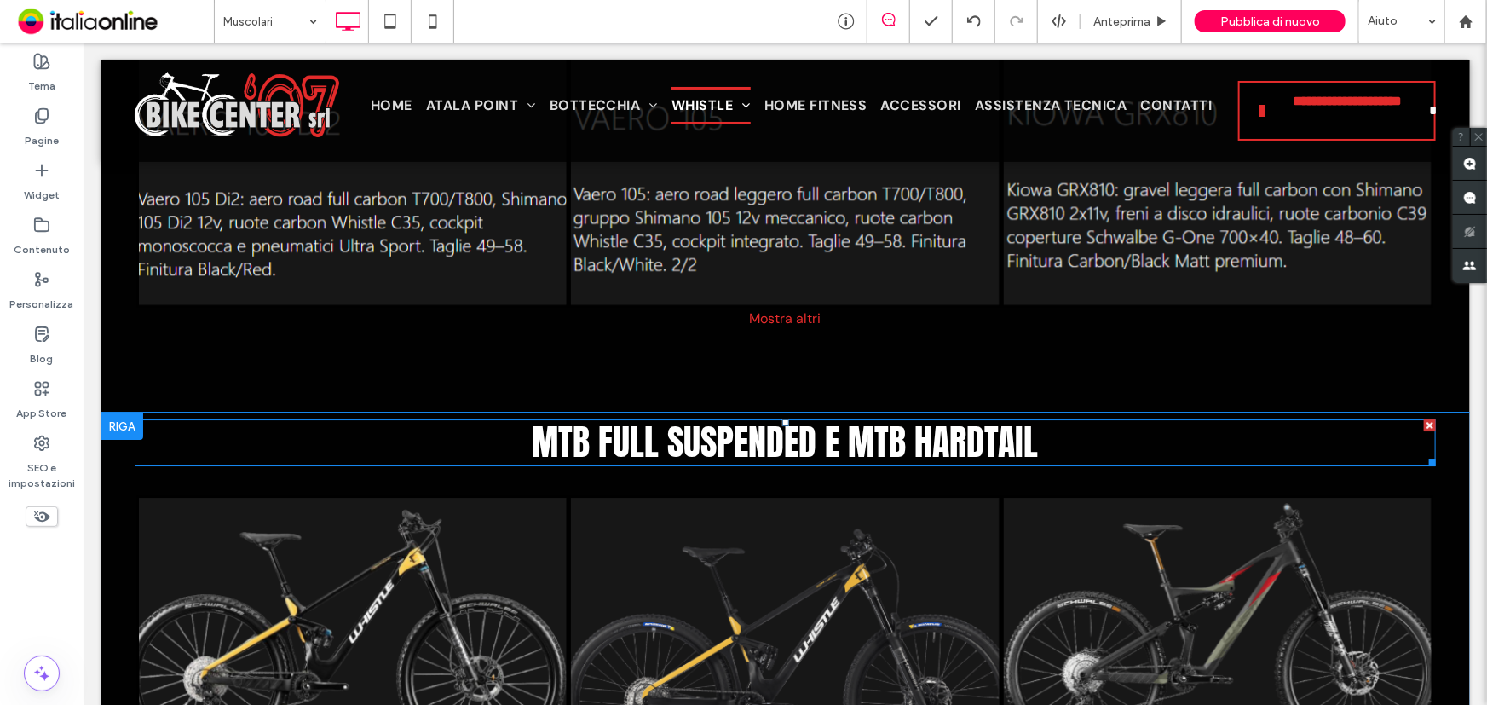
click at [680, 446] on span "MTB FULL SUSPENDED E MTB HARDTAIL" at bounding box center [785, 441] width 506 height 54
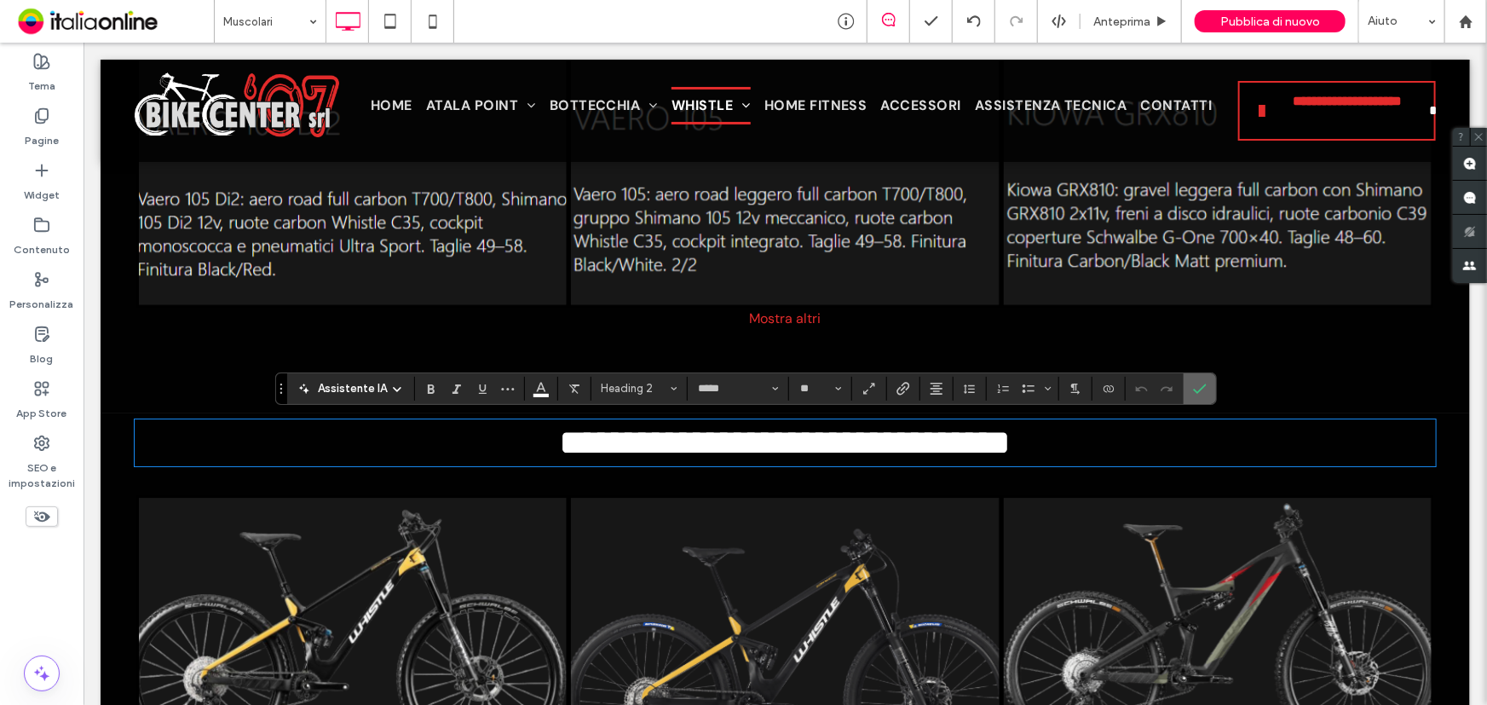
drag, startPoint x: 1109, startPoint y: 357, endPoint x: 1201, endPoint y: 384, distance: 96.8
click at [1201, 384] on use "Conferma" at bounding box center [1200, 388] width 14 height 10
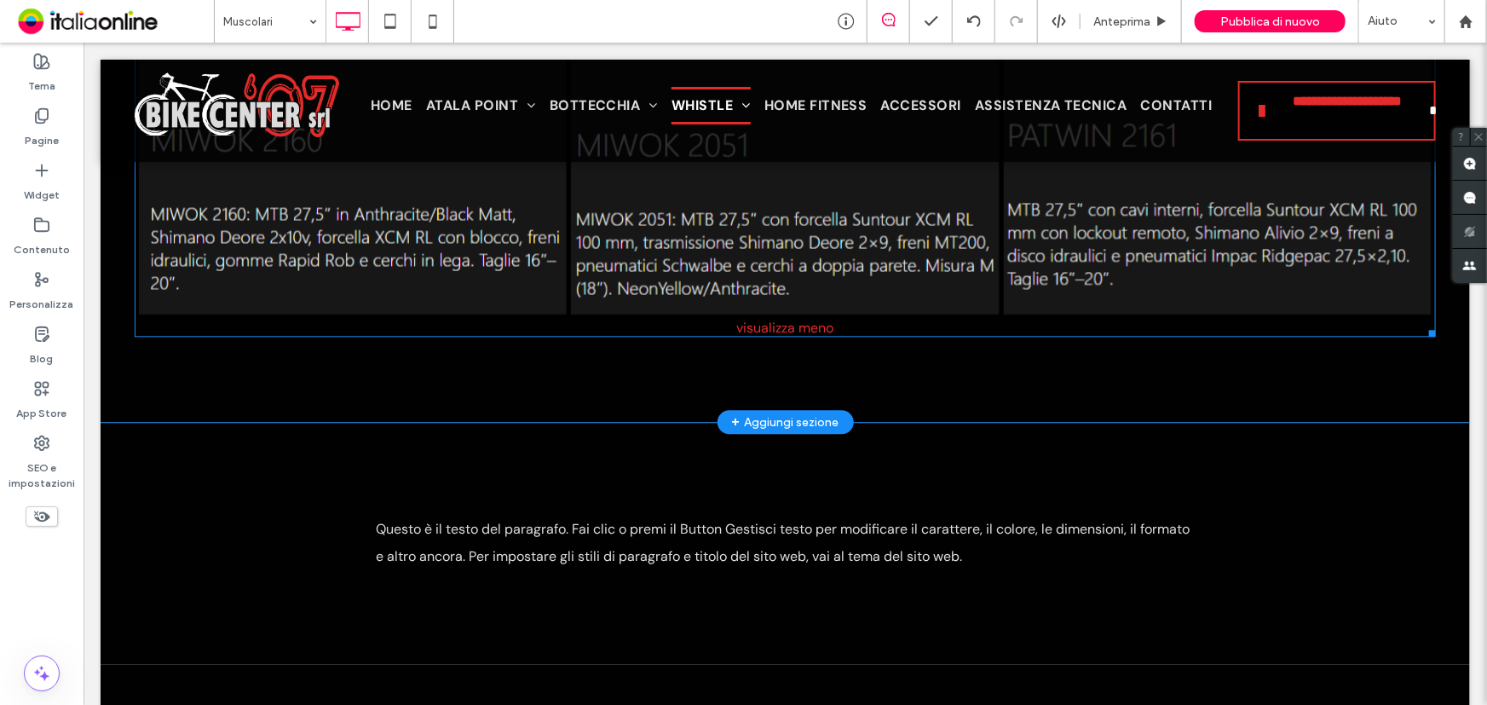
scroll to position [5267, 0]
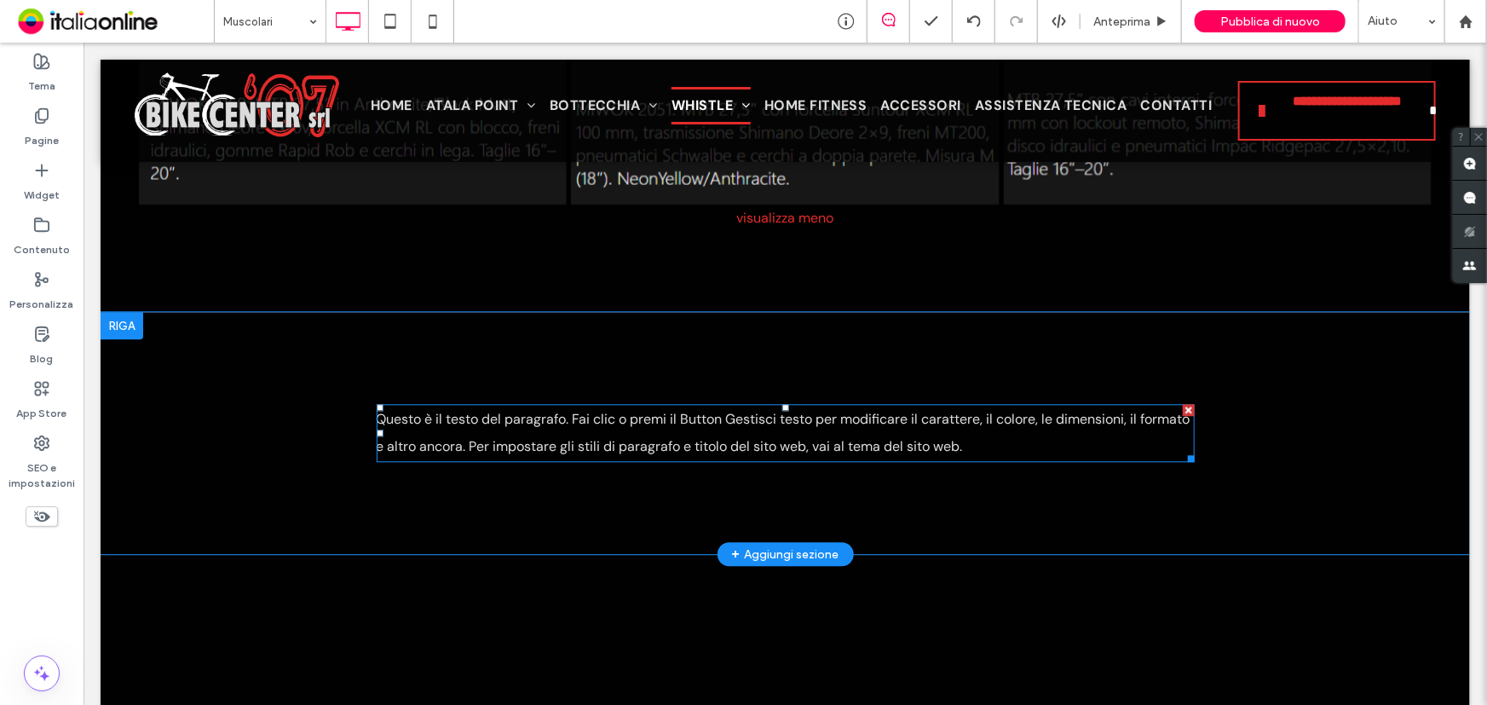
click at [780, 398] on div "Click To Paste Click To Paste Questo è il testo del paragrafo. Fai clic o premi…" at bounding box center [785, 432] width 818 height 72
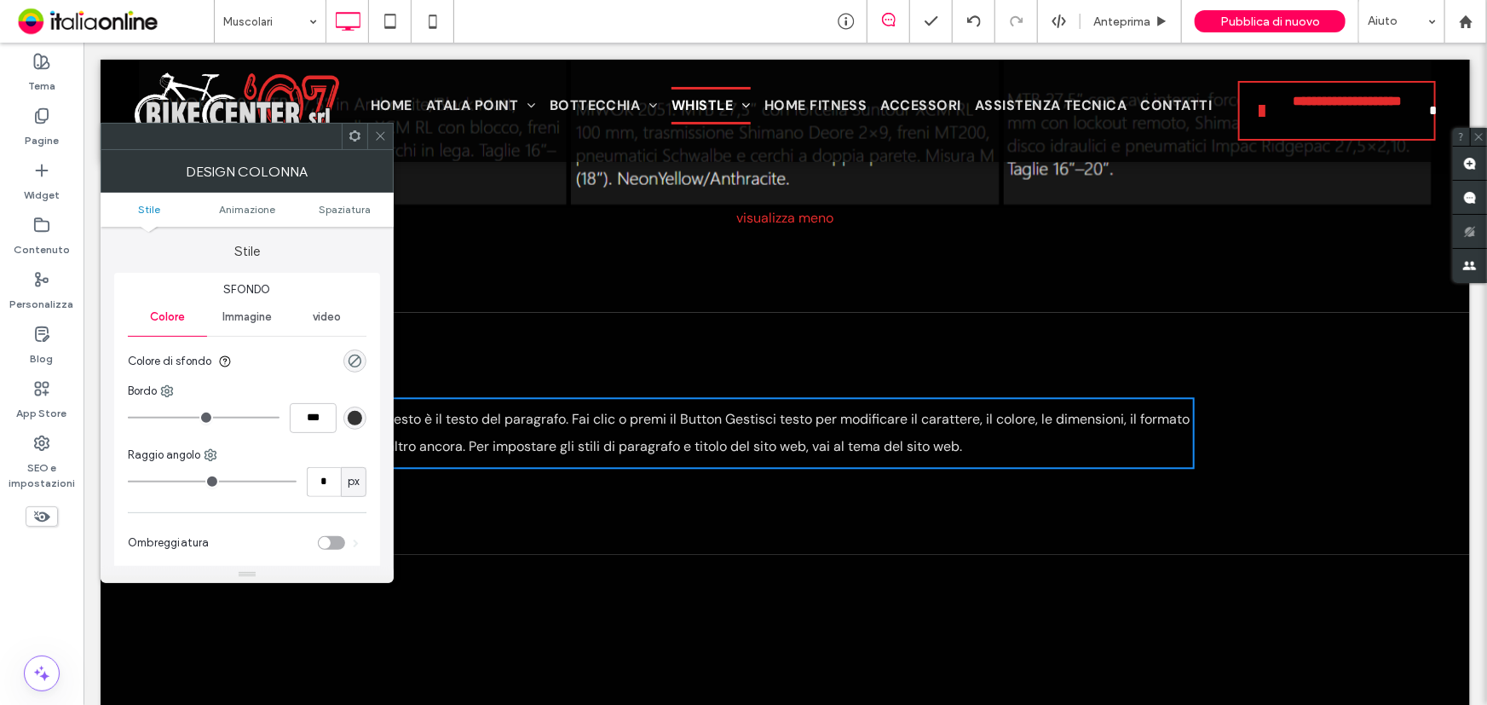
click at [770, 412] on span "Questo è il testo del paragrafo. Fai clic o premi il Button Gestisci testo per …" at bounding box center [783, 431] width 814 height 45
click at [376, 135] on icon at bounding box center [380, 136] width 13 height 13
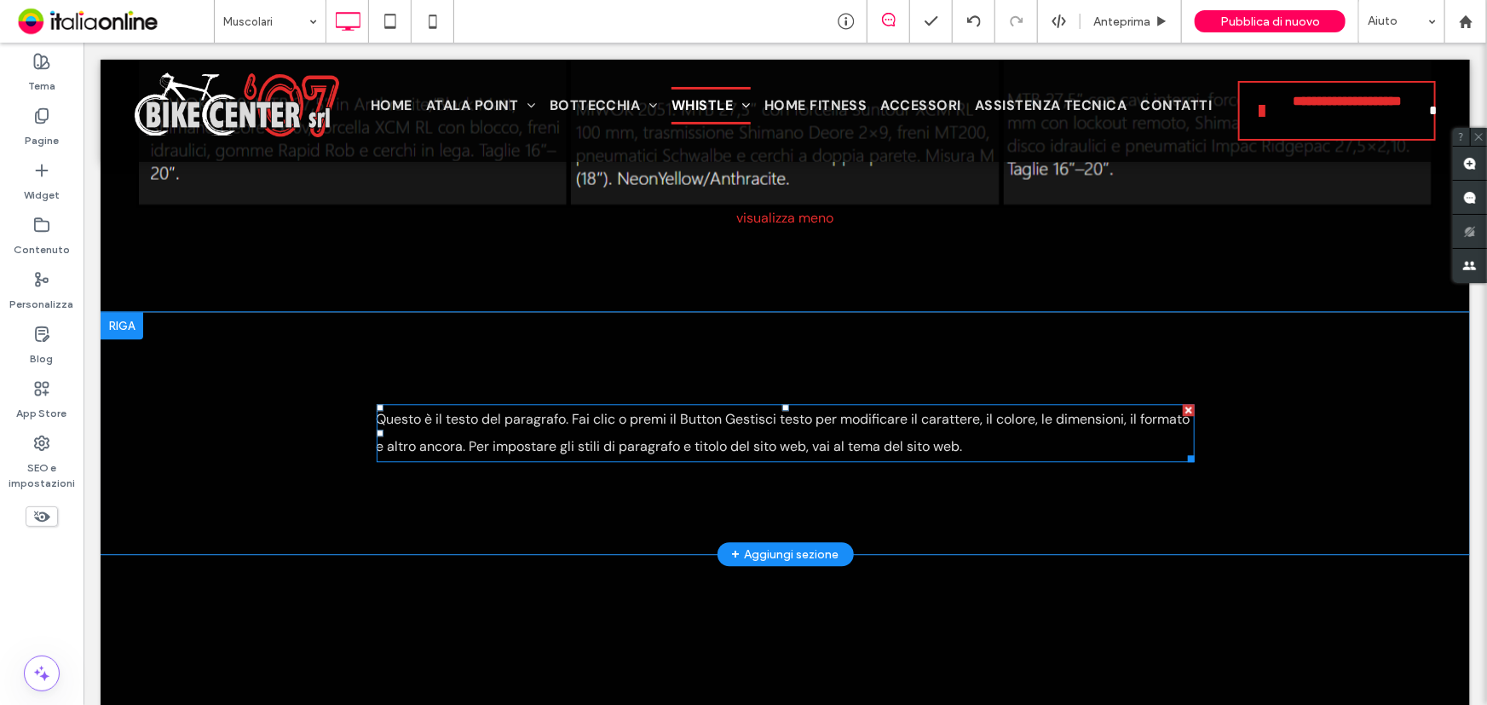
click at [587, 421] on span "Questo è il testo del paragrafo. Fai clic o premi il Button Gestisci testo per …" at bounding box center [783, 431] width 814 height 45
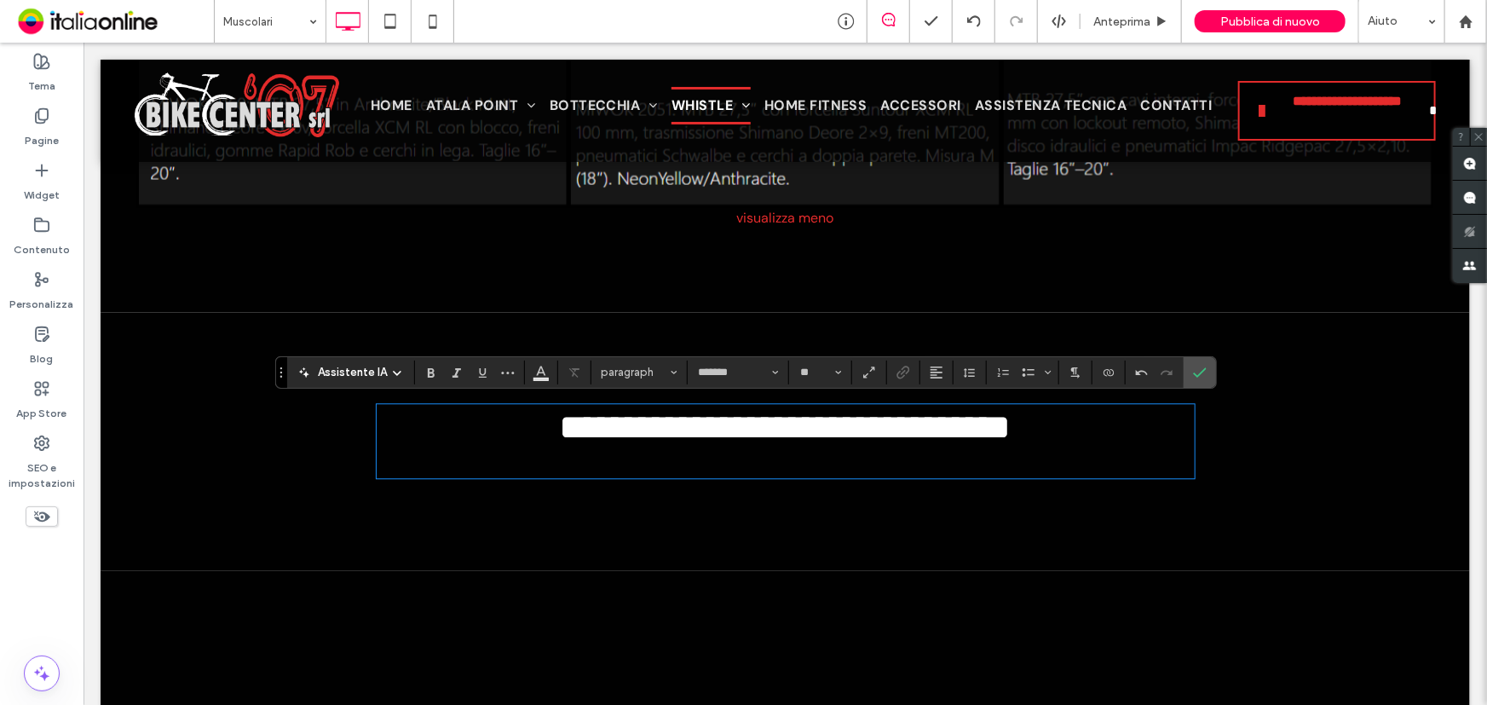
type input "*****"
type input "**"
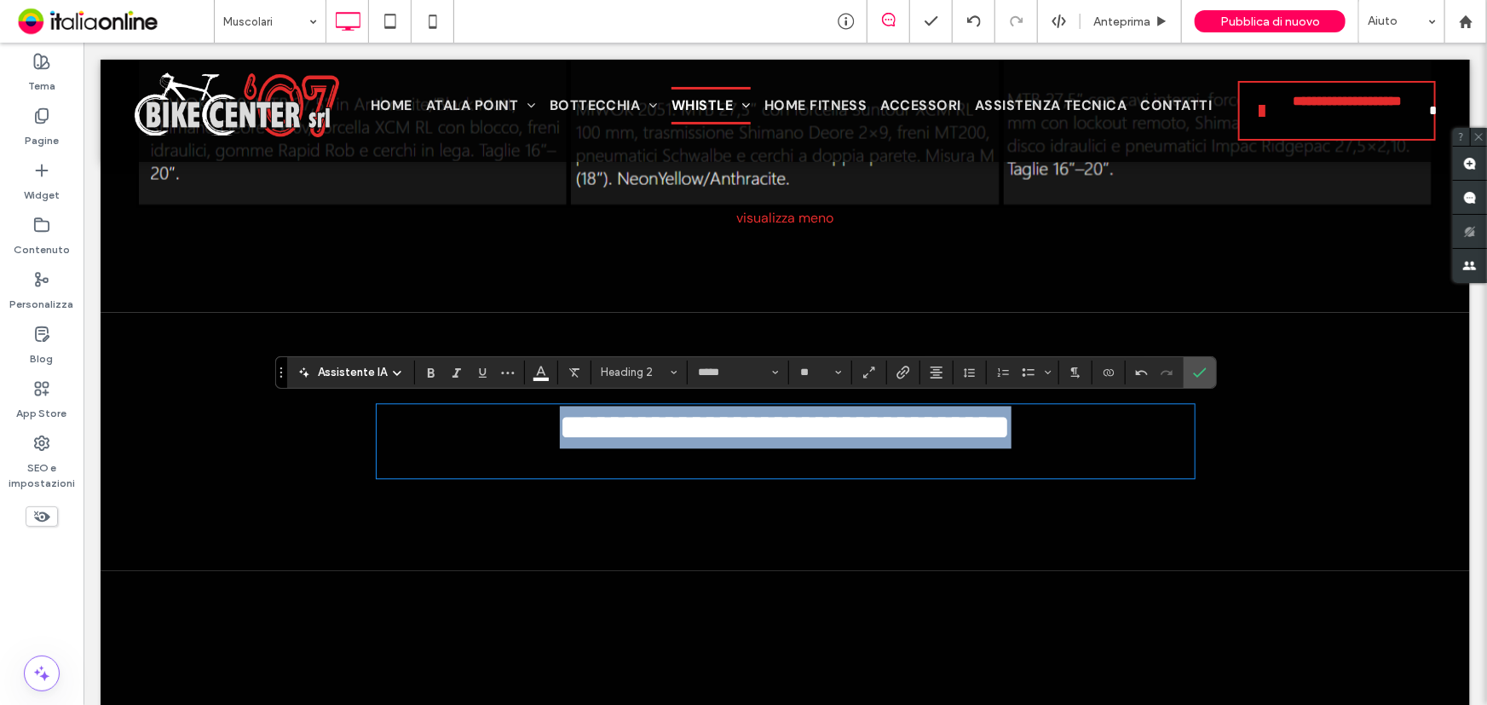
drag, startPoint x: 804, startPoint y: 415, endPoint x: 422, endPoint y: 415, distance: 382.6
click at [422, 415] on h2 "**********" at bounding box center [785, 426] width 818 height 43
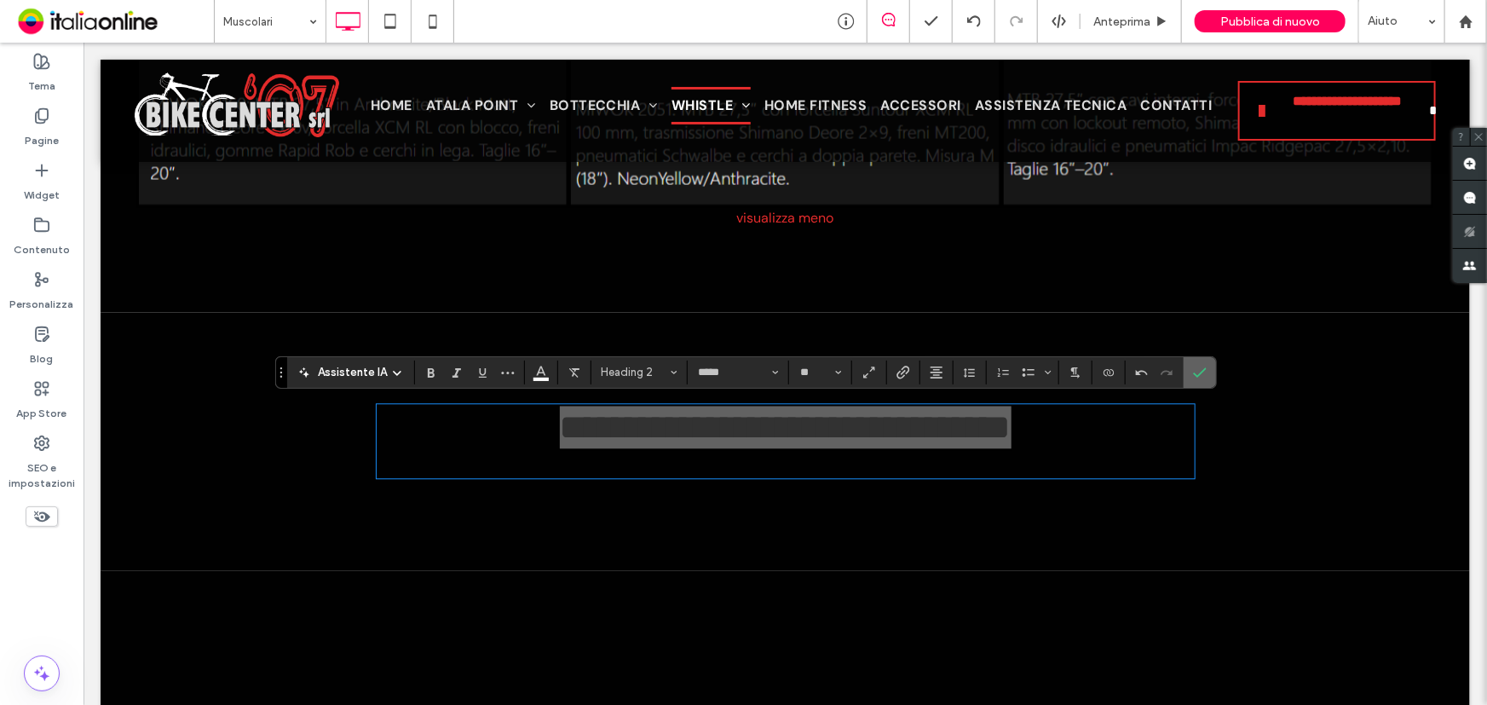
click at [1204, 371] on label "Conferma" at bounding box center [1200, 372] width 26 height 31
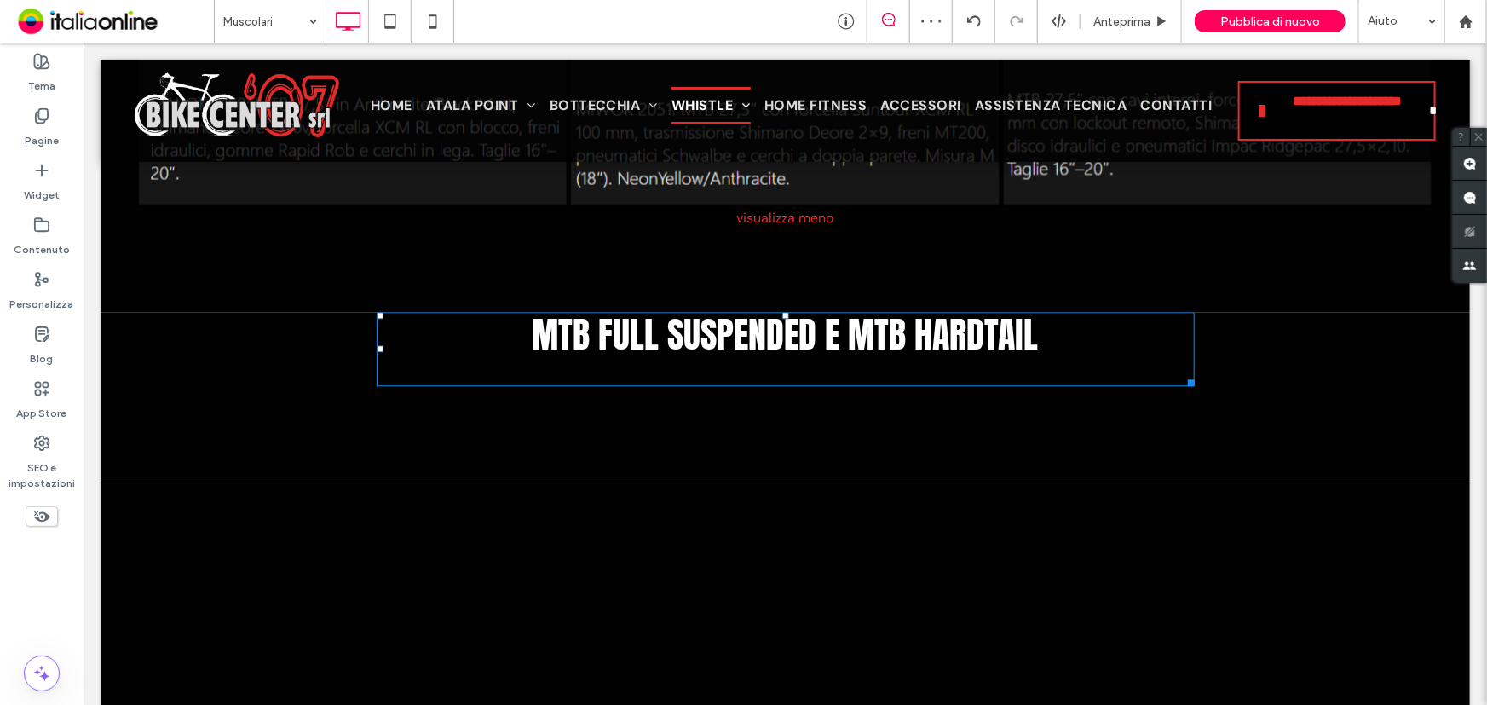
drag, startPoint x: 775, startPoint y: 406, endPoint x: 798, endPoint y: 279, distance: 129.9
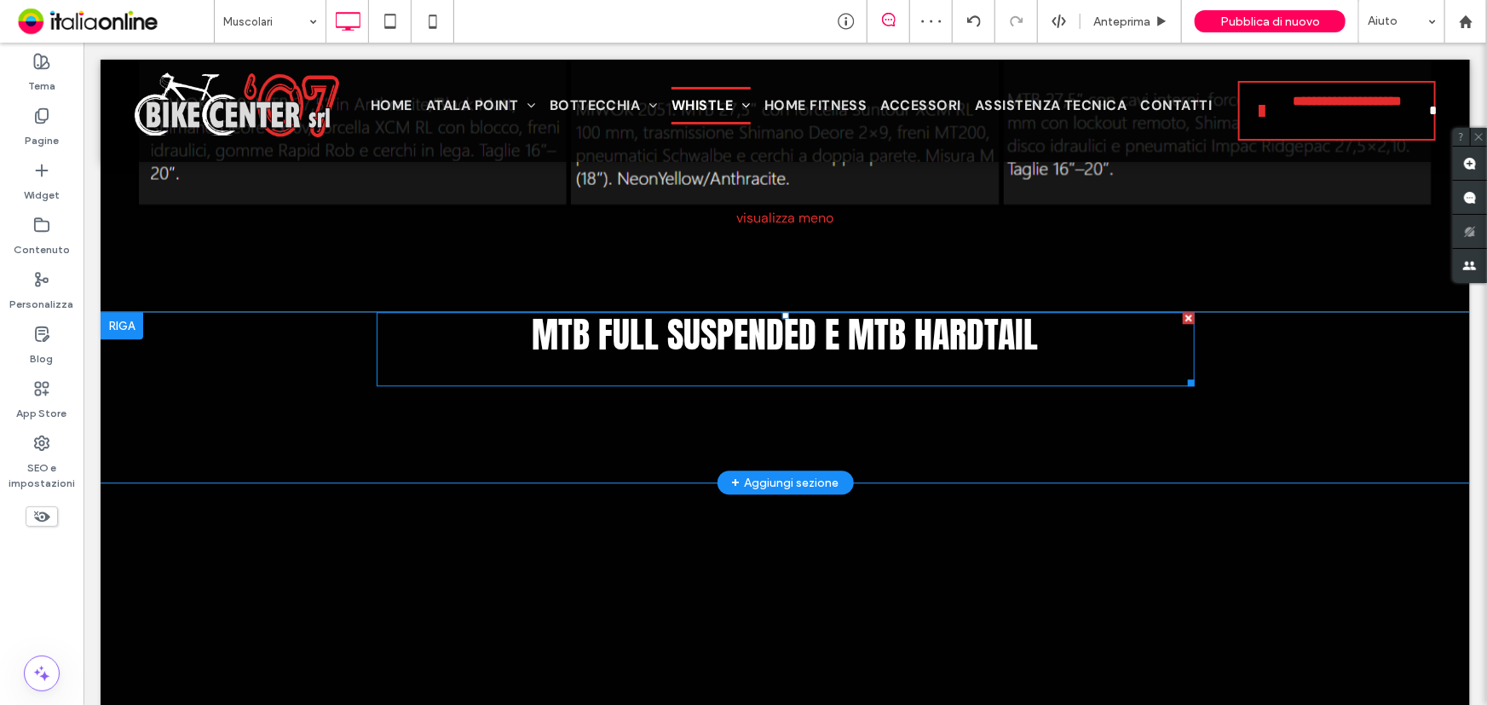
click at [736, 374] on p at bounding box center [785, 369] width 818 height 27
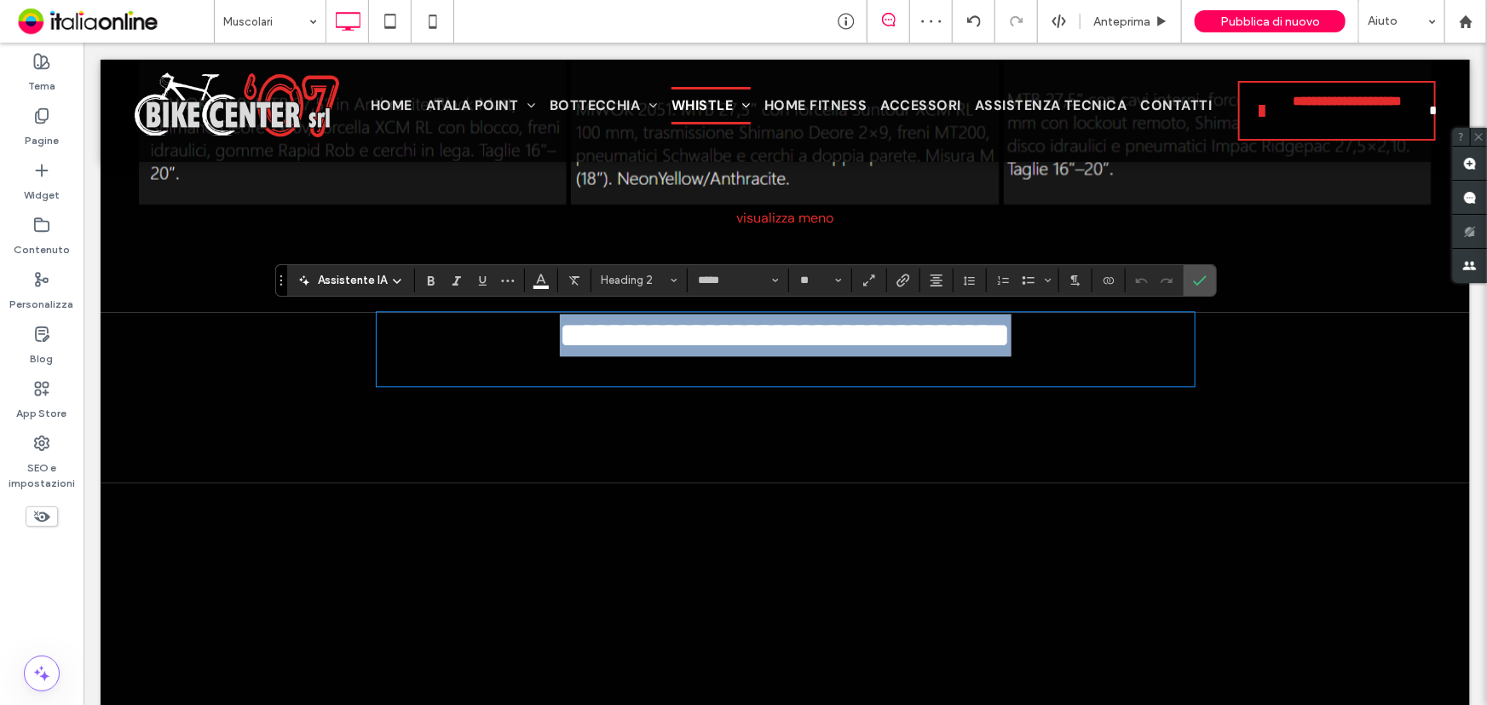
type input "*******"
type input "**"
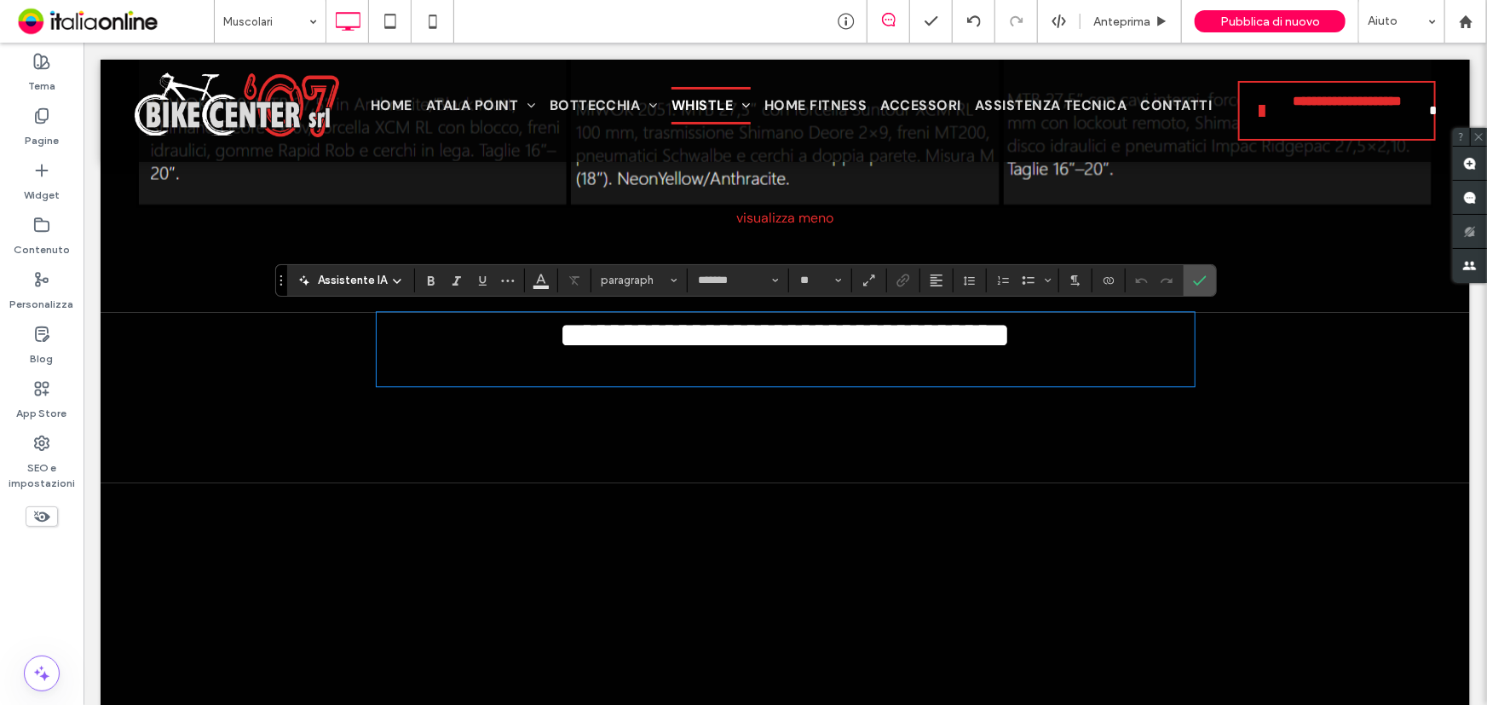
click at [736, 374] on p at bounding box center [785, 369] width 818 height 27
click at [1205, 273] on label "Conferma" at bounding box center [1200, 280] width 26 height 31
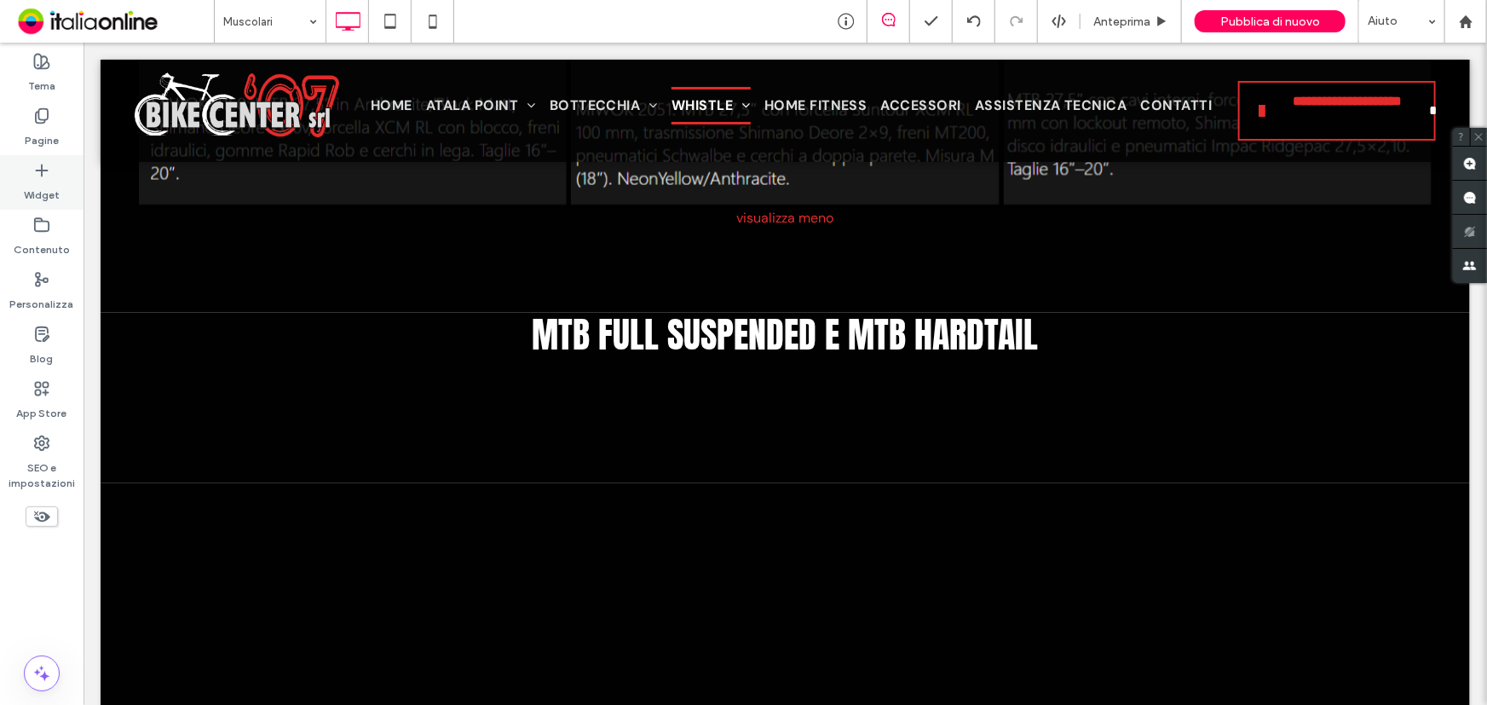
drag, startPoint x: 39, startPoint y: 164, endPoint x: 42, endPoint y: 175, distance: 10.5
click at [39, 164] on icon at bounding box center [41, 170] width 17 height 17
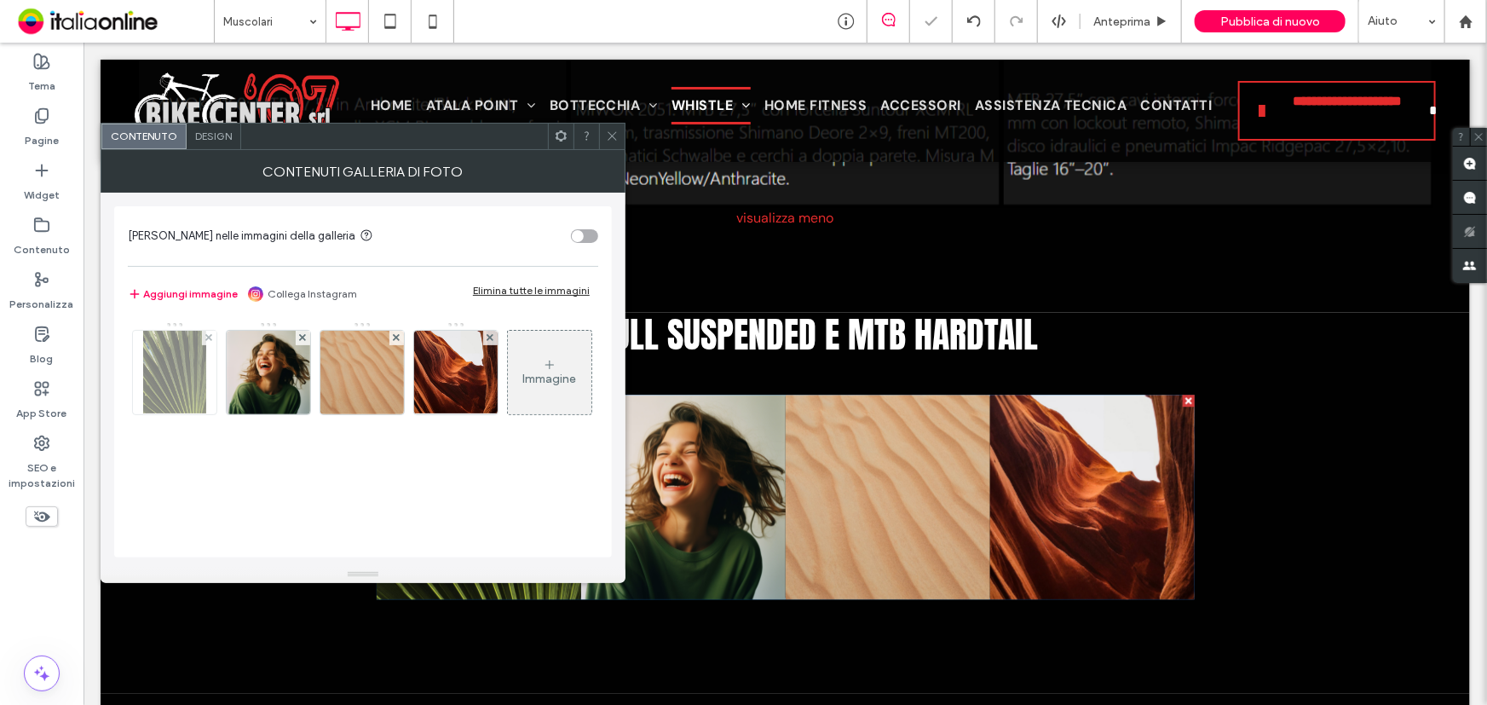
click at [212, 337] on div at bounding box center [209, 338] width 14 height 14
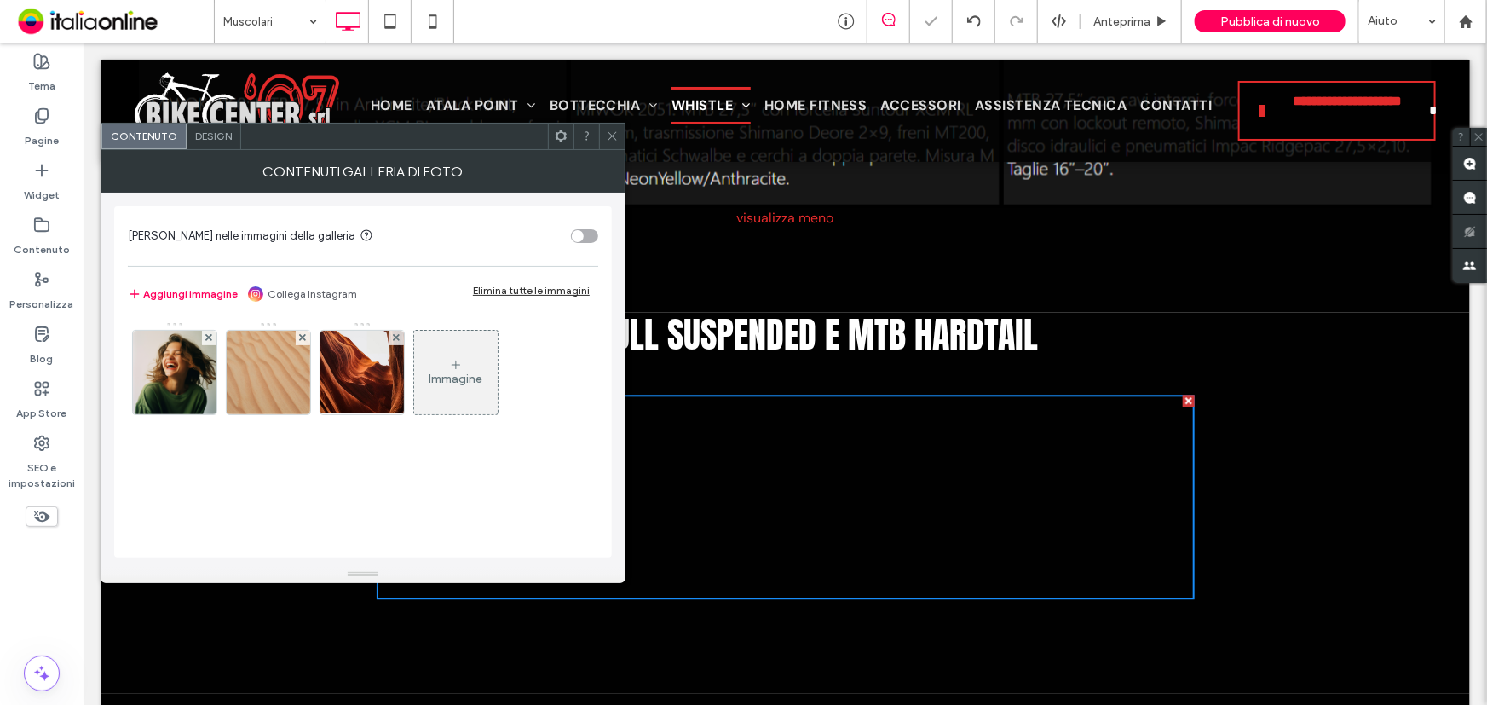
click at [212, 337] on div at bounding box center [209, 338] width 14 height 14
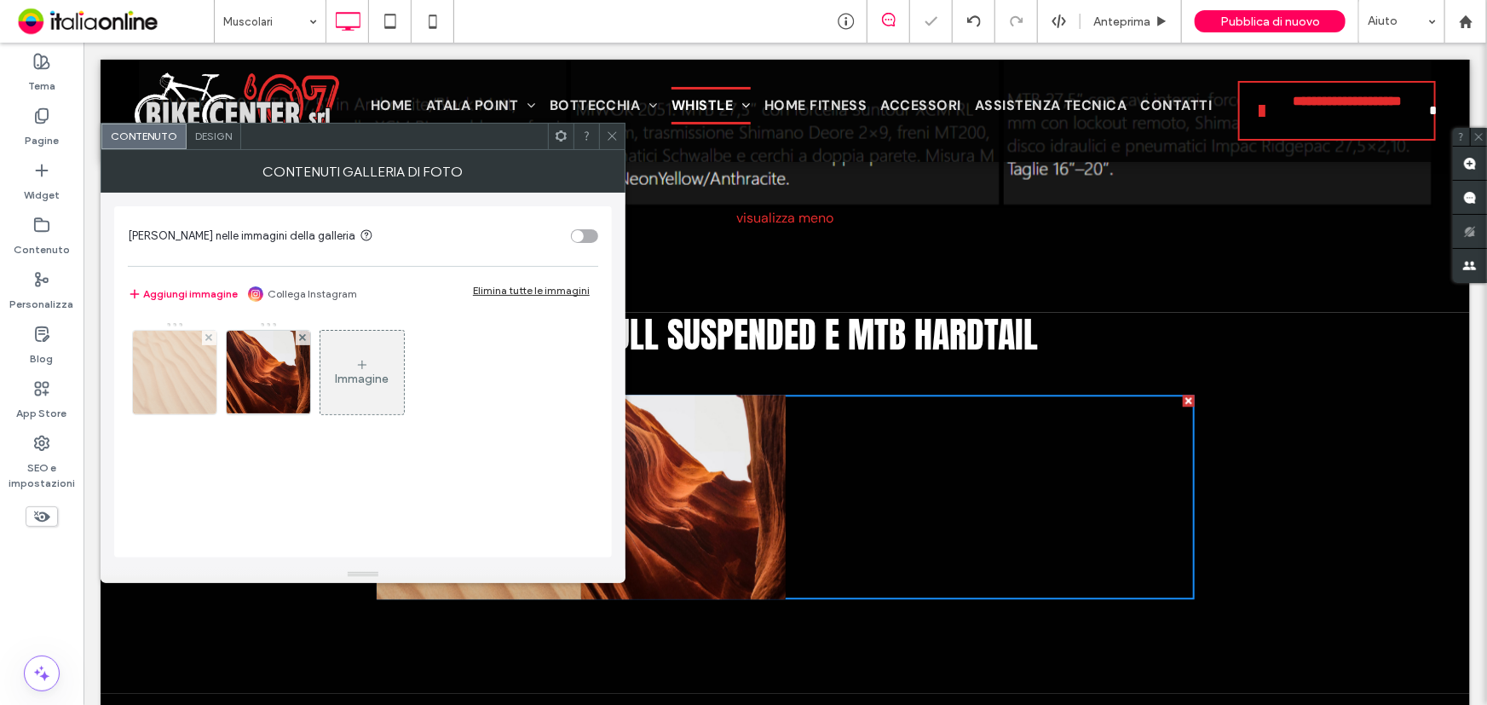
click at [212, 337] on div at bounding box center [209, 338] width 14 height 14
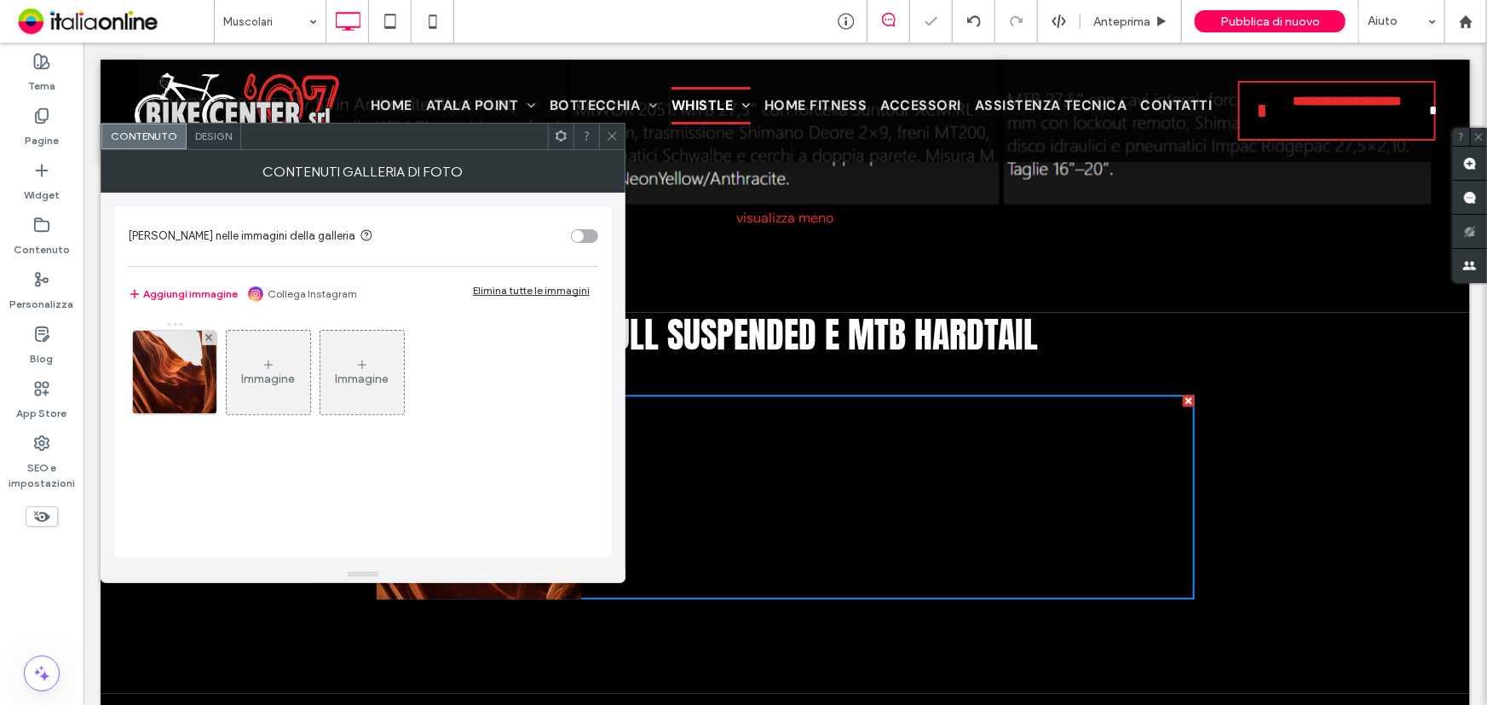
click at [212, 337] on div at bounding box center [209, 338] width 14 height 14
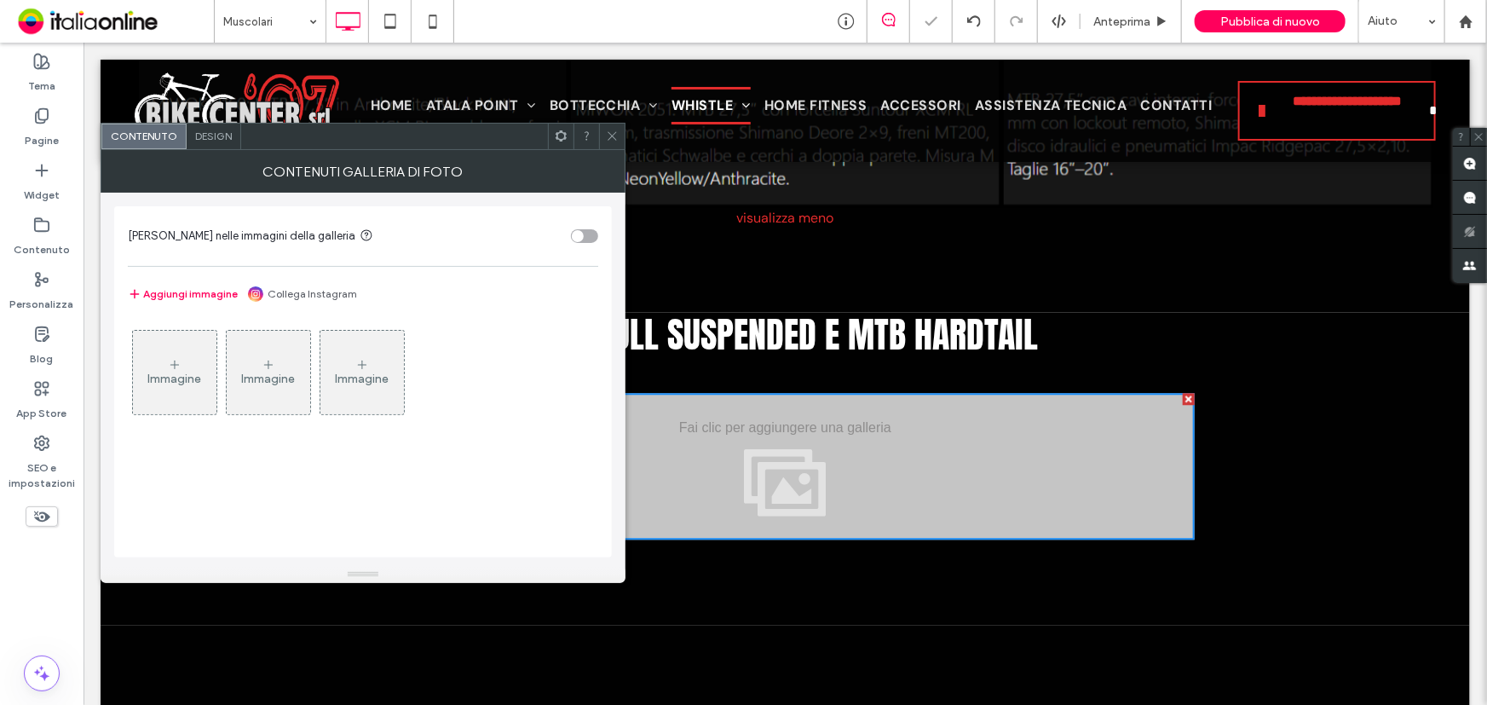
click at [159, 367] on div "Immagine" at bounding box center [175, 372] width 84 height 80
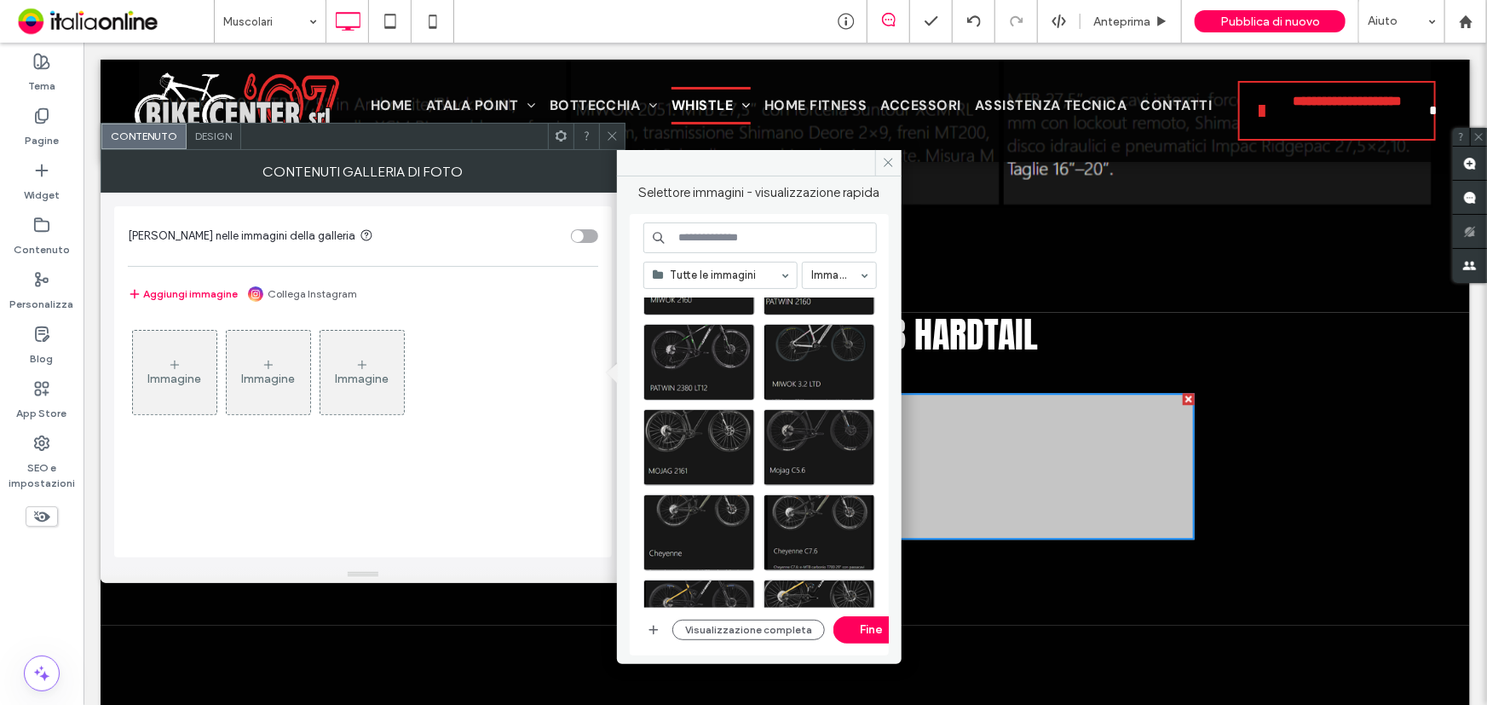
scroll to position [619, 0]
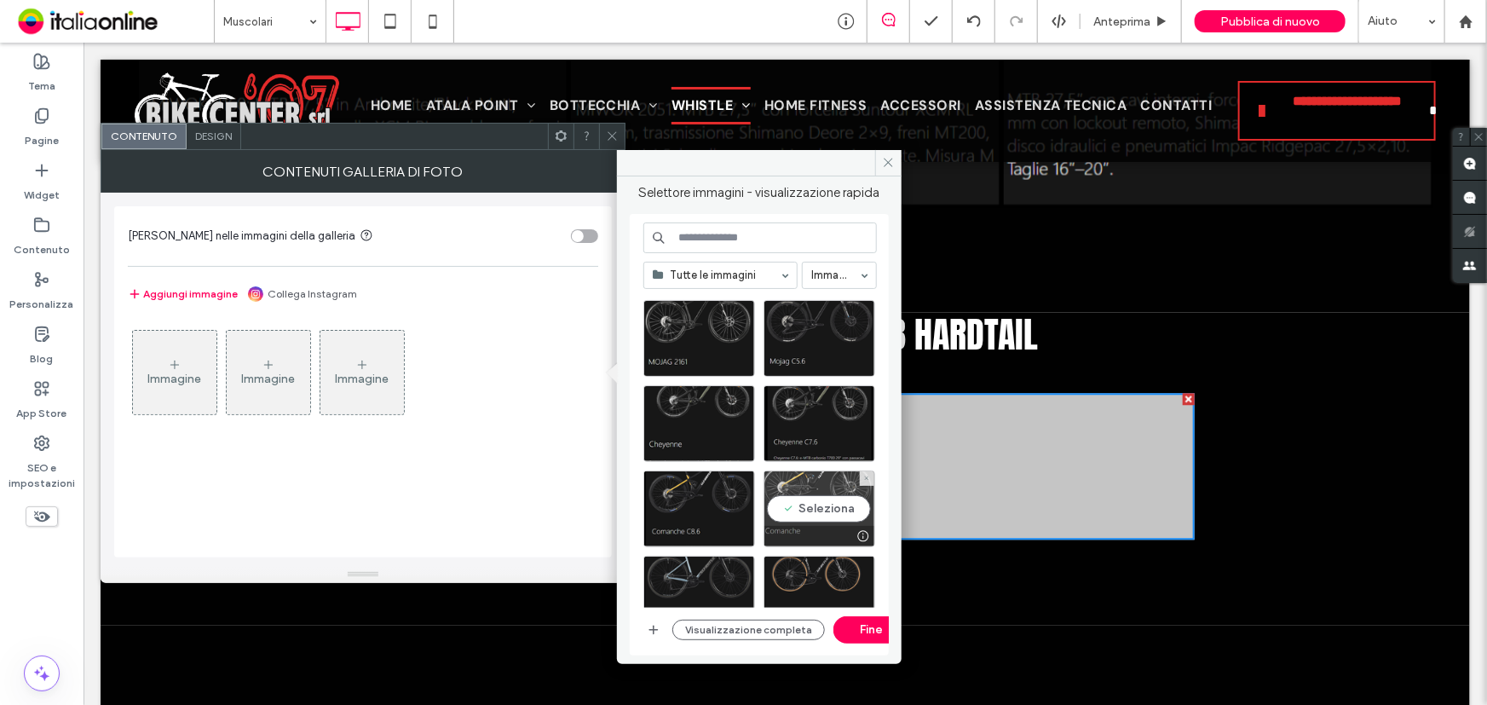
click at [813, 502] on div "Seleziona" at bounding box center [819, 508] width 112 height 77
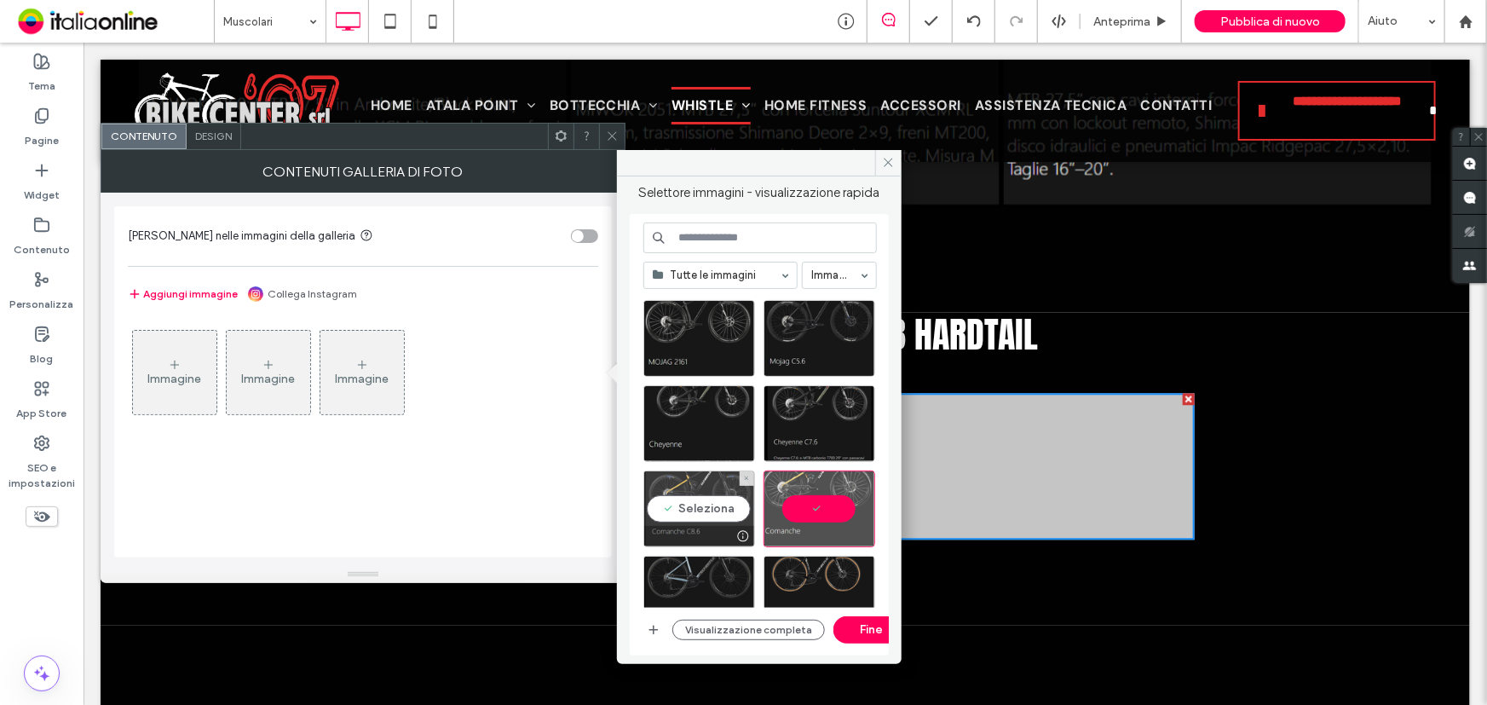
click at [733, 498] on div "Seleziona" at bounding box center [699, 508] width 112 height 77
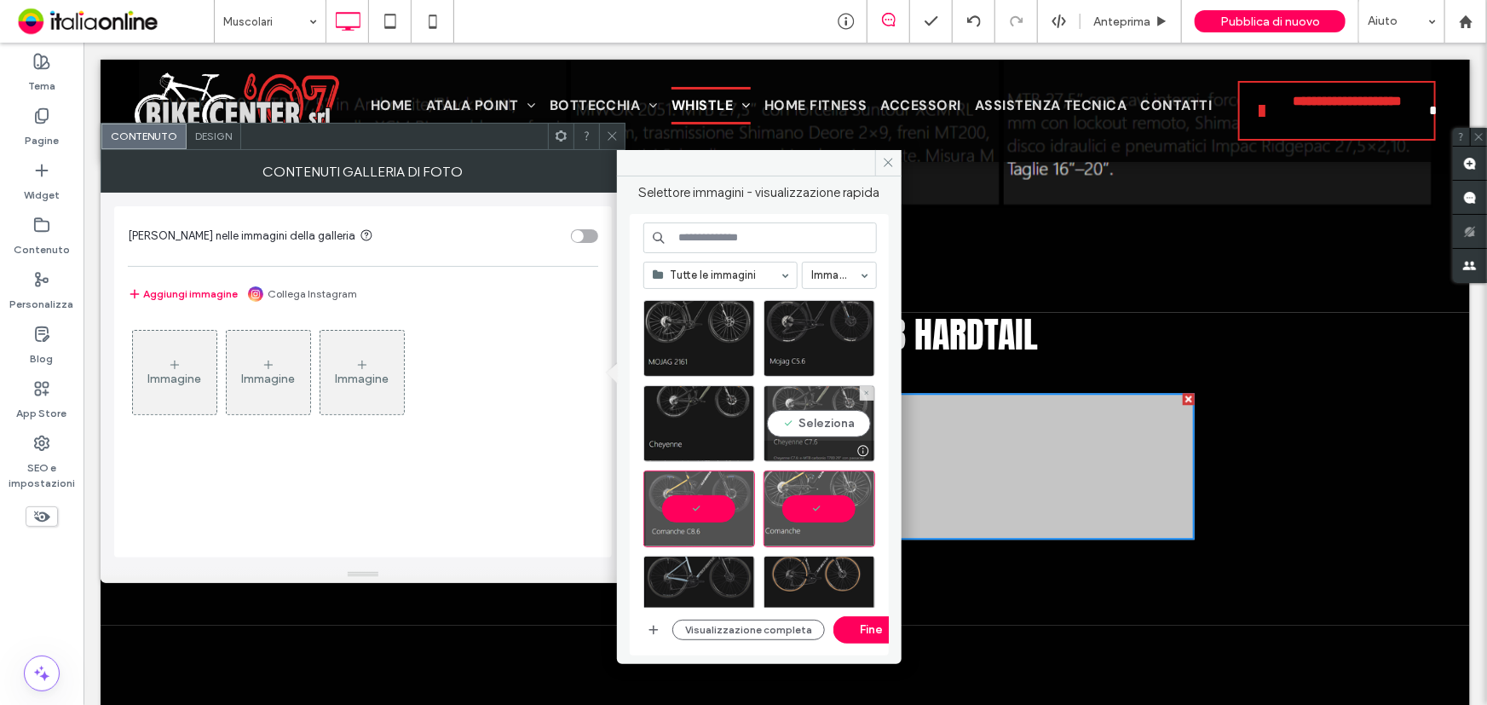
click at [823, 412] on div "Seleziona" at bounding box center [819, 423] width 112 height 77
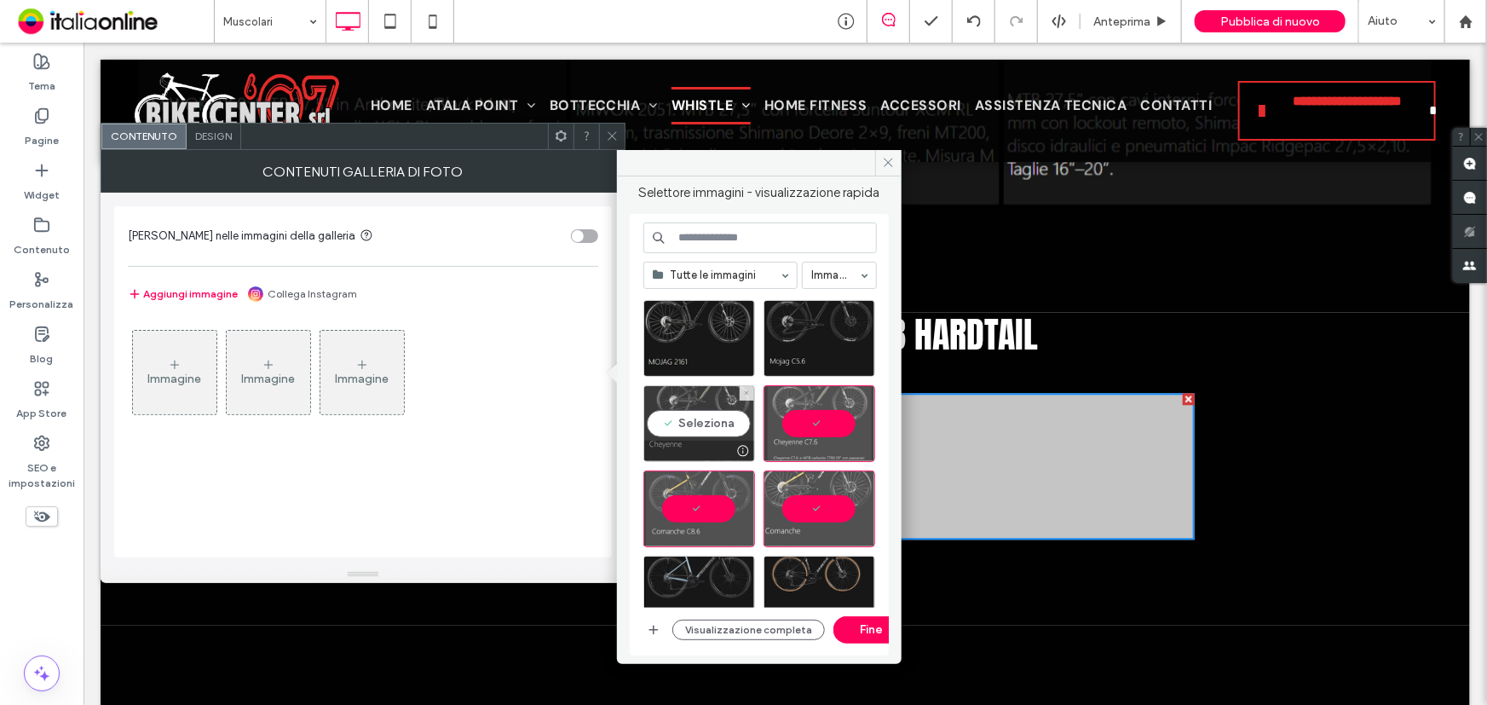
click at [734, 426] on div "Seleziona" at bounding box center [699, 423] width 112 height 77
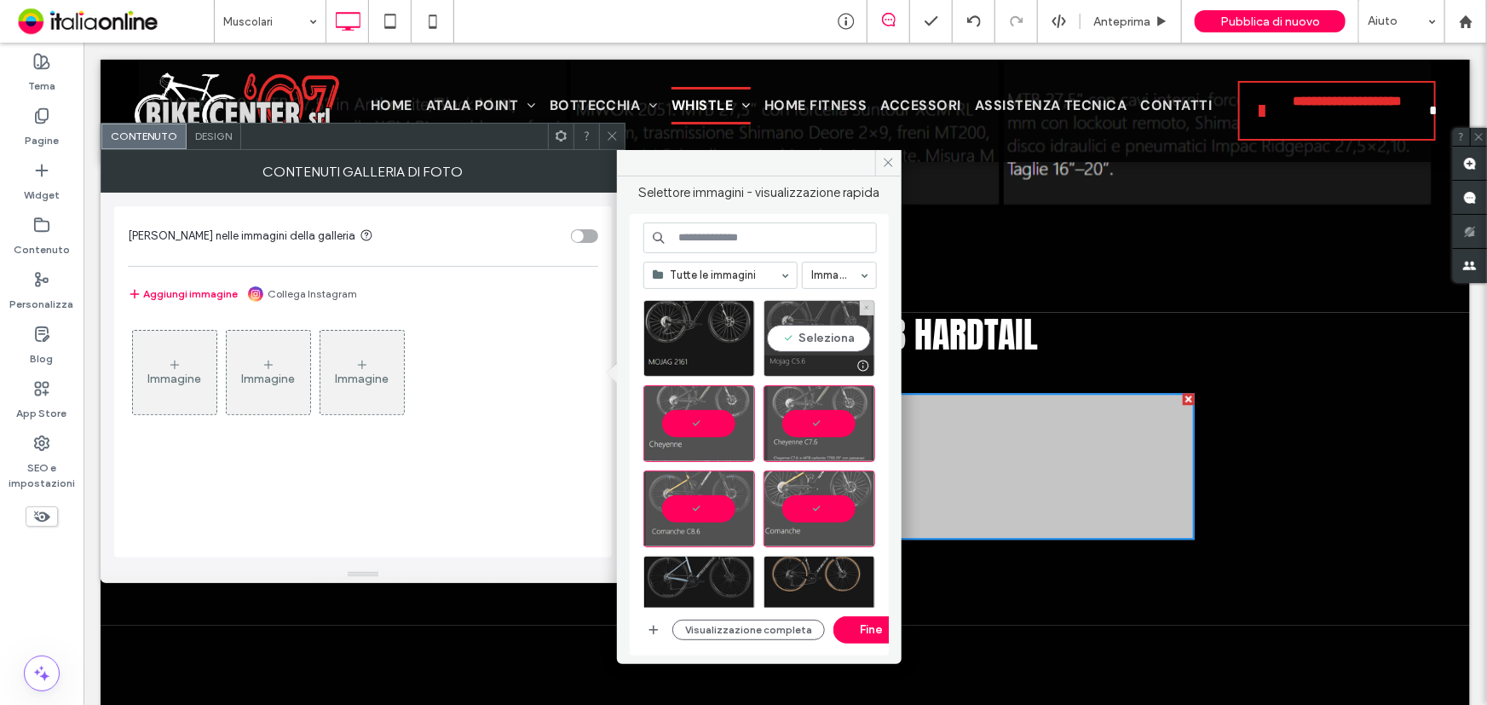
drag, startPoint x: 830, startPoint y: 331, endPoint x: 825, endPoint y: 341, distance: 11.4
click at [830, 331] on div "Seleziona" at bounding box center [819, 338] width 112 height 77
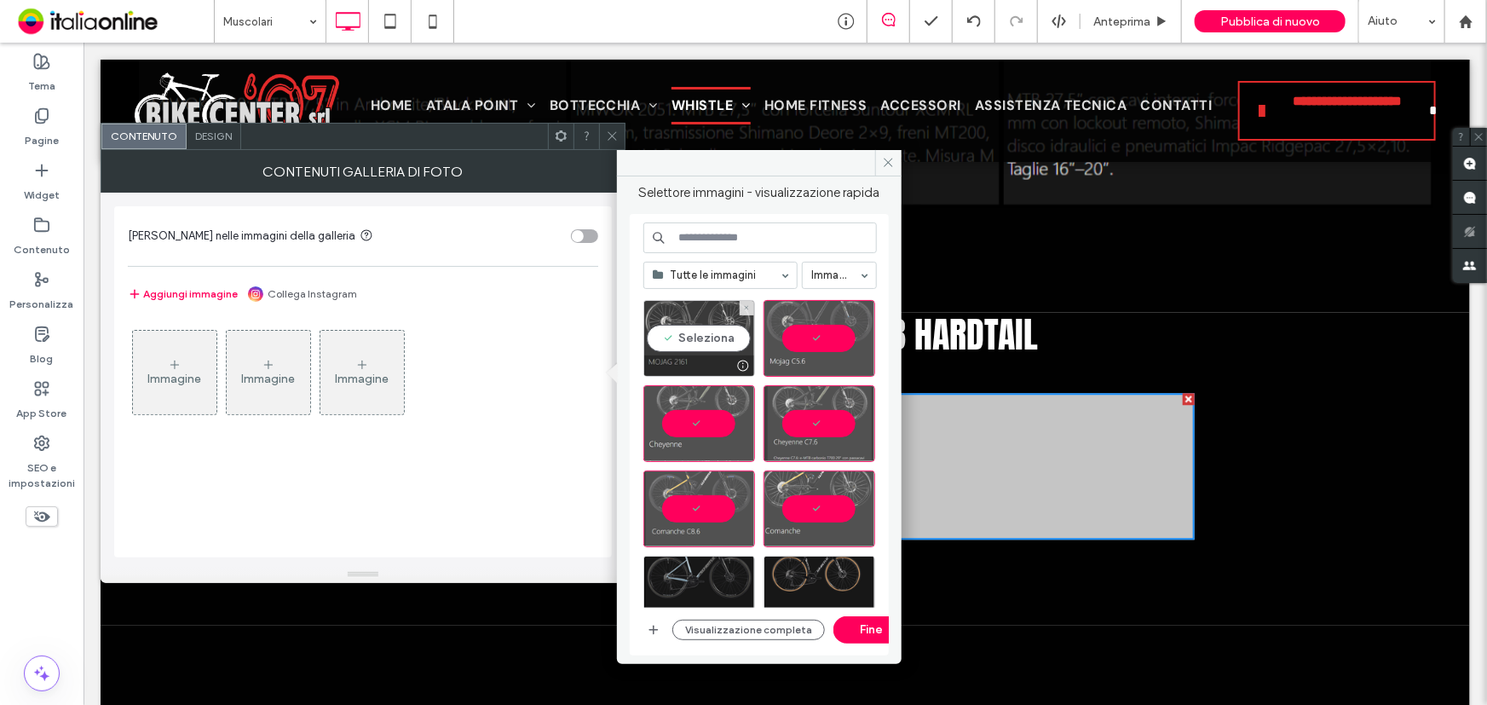
click at [707, 346] on div "Seleziona" at bounding box center [699, 338] width 112 height 77
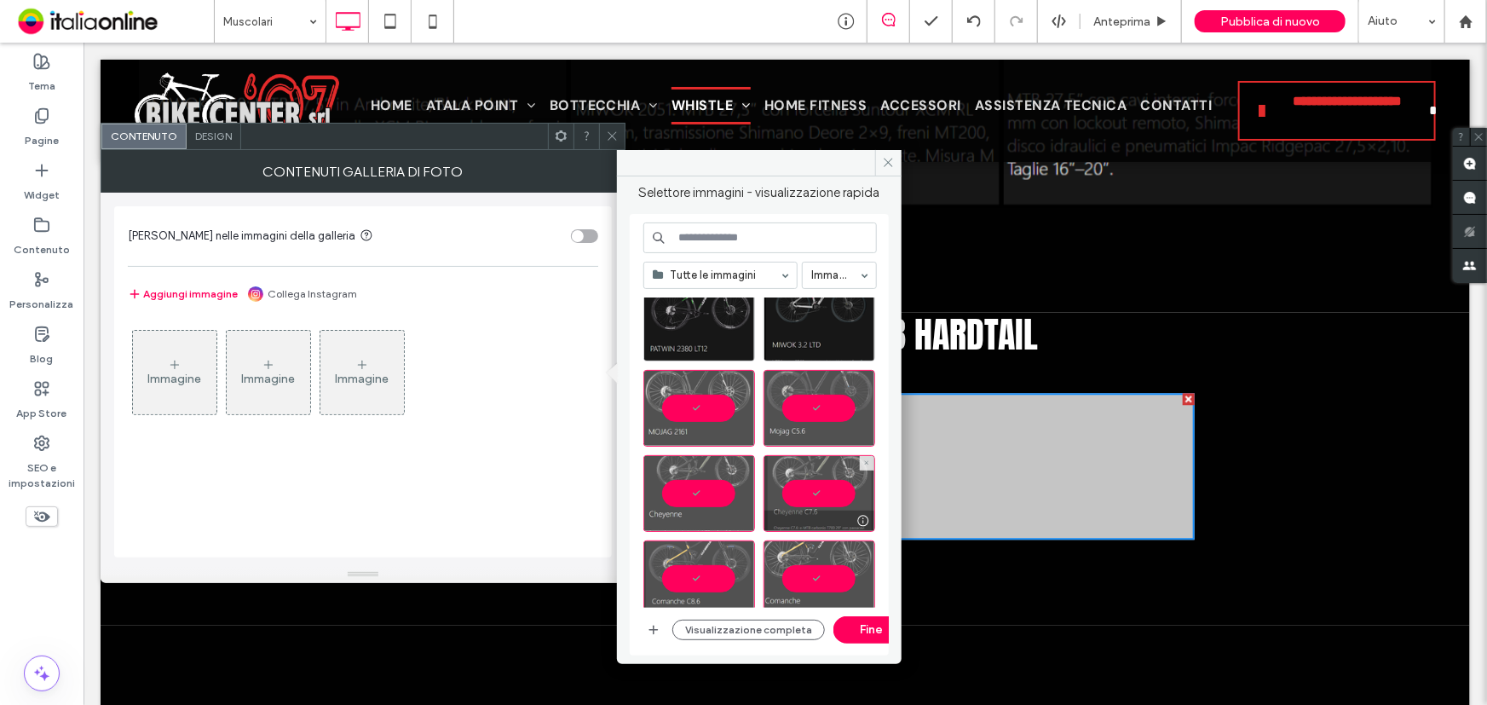
scroll to position [464, 0]
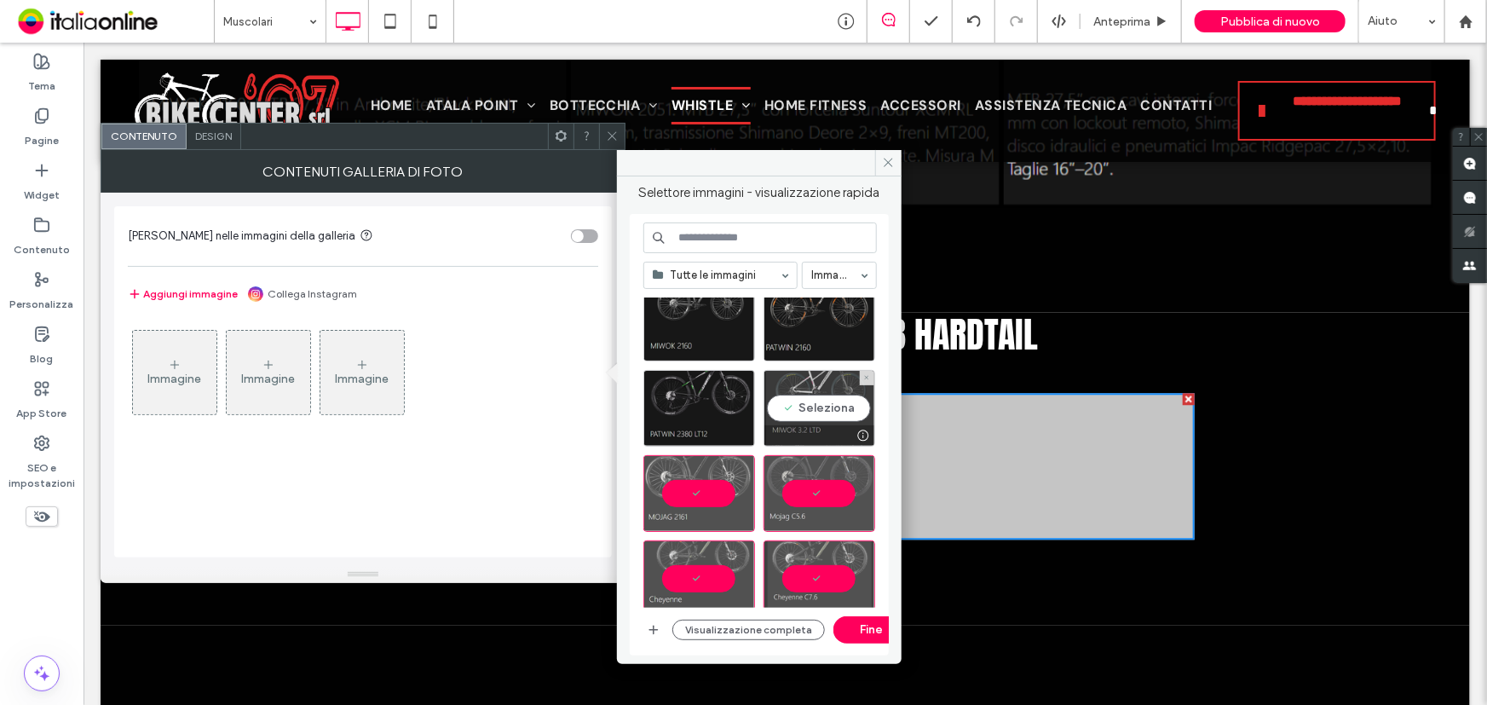
click at [828, 400] on div "Seleziona" at bounding box center [819, 408] width 112 height 77
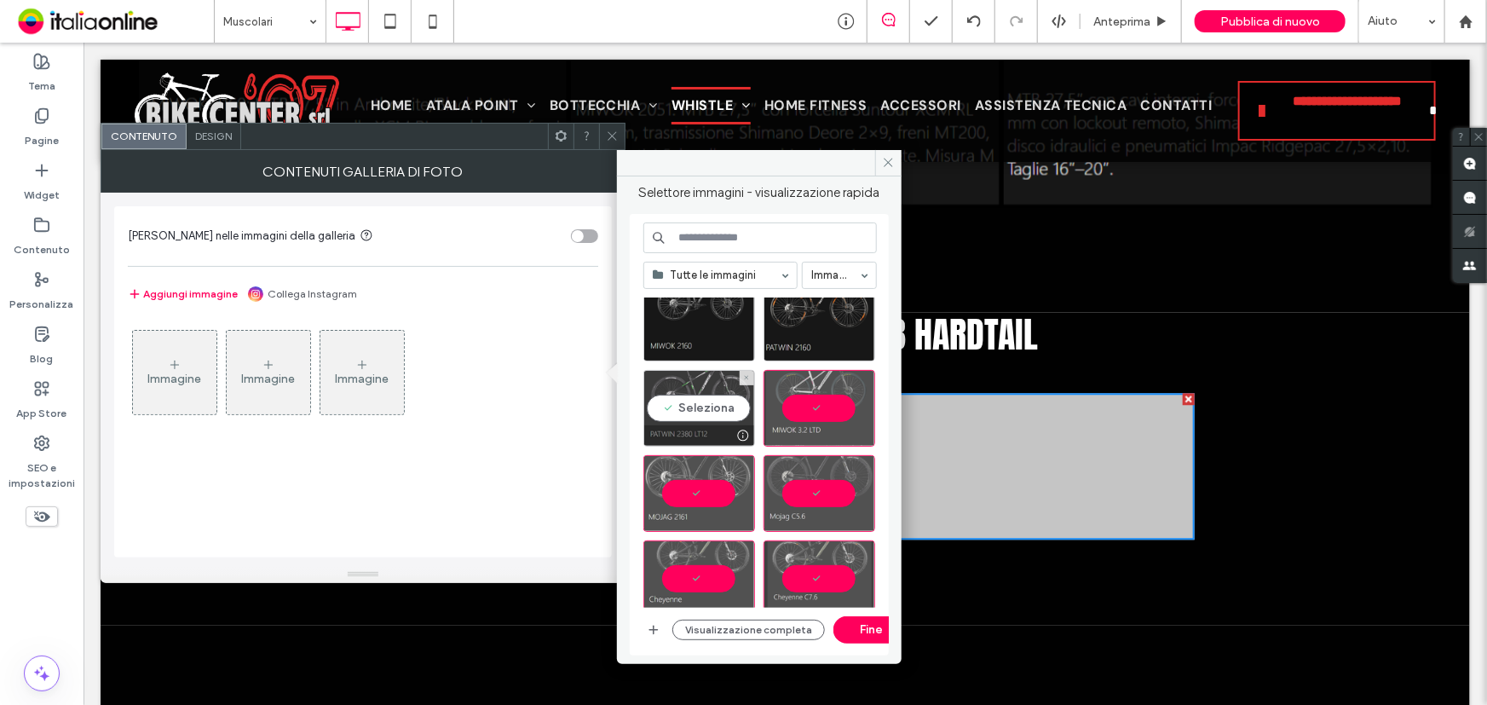
click at [702, 412] on div "Seleziona" at bounding box center [699, 408] width 112 height 77
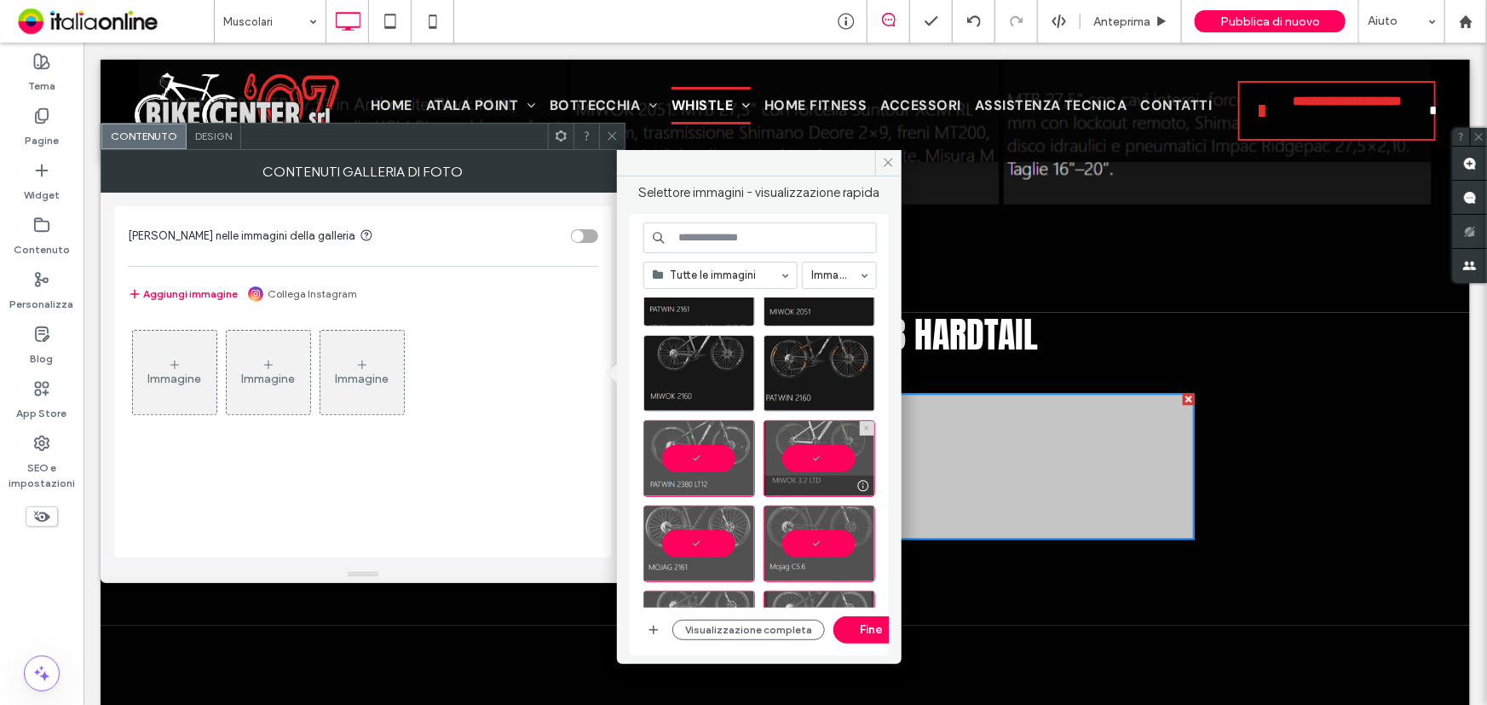
scroll to position [387, 0]
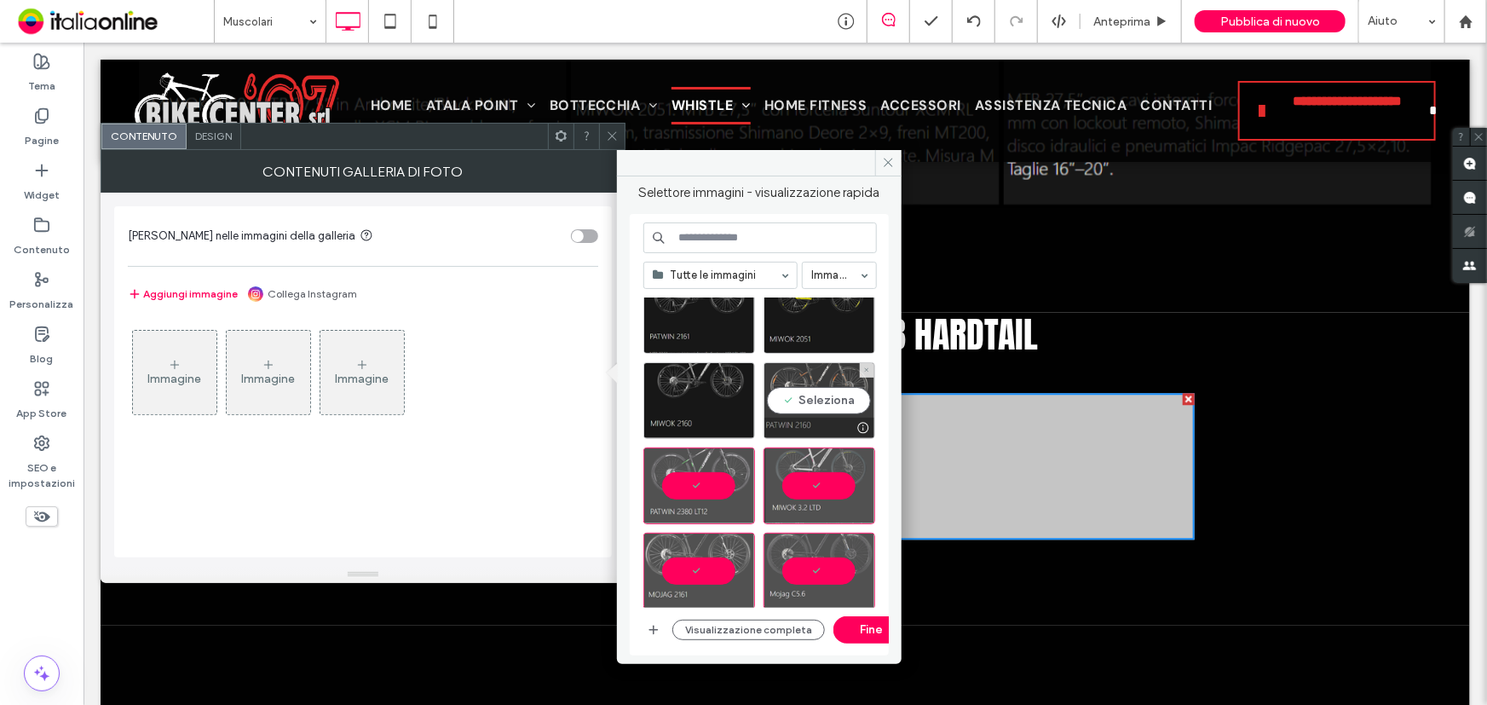
click at [847, 386] on div "Seleziona" at bounding box center [819, 400] width 112 height 77
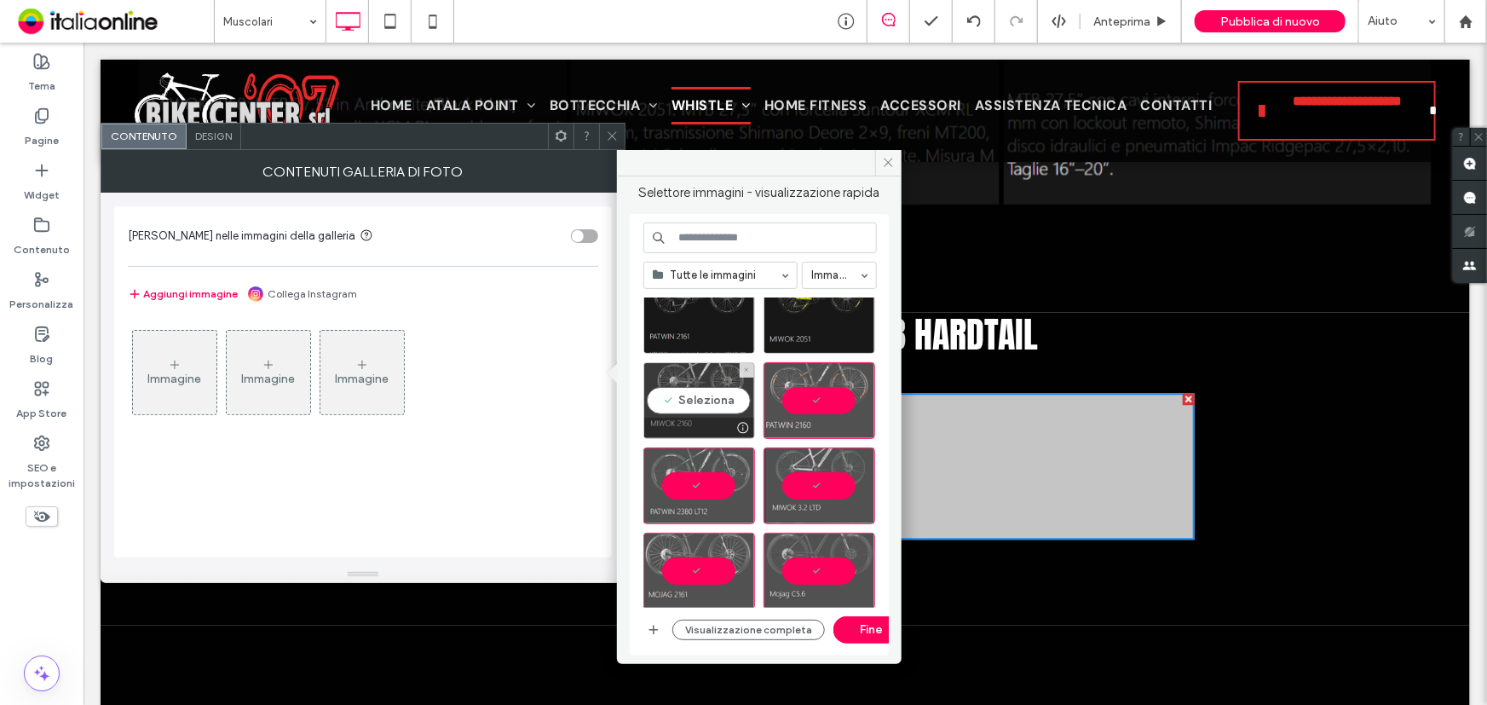
click at [700, 406] on div "Seleziona" at bounding box center [699, 400] width 112 height 77
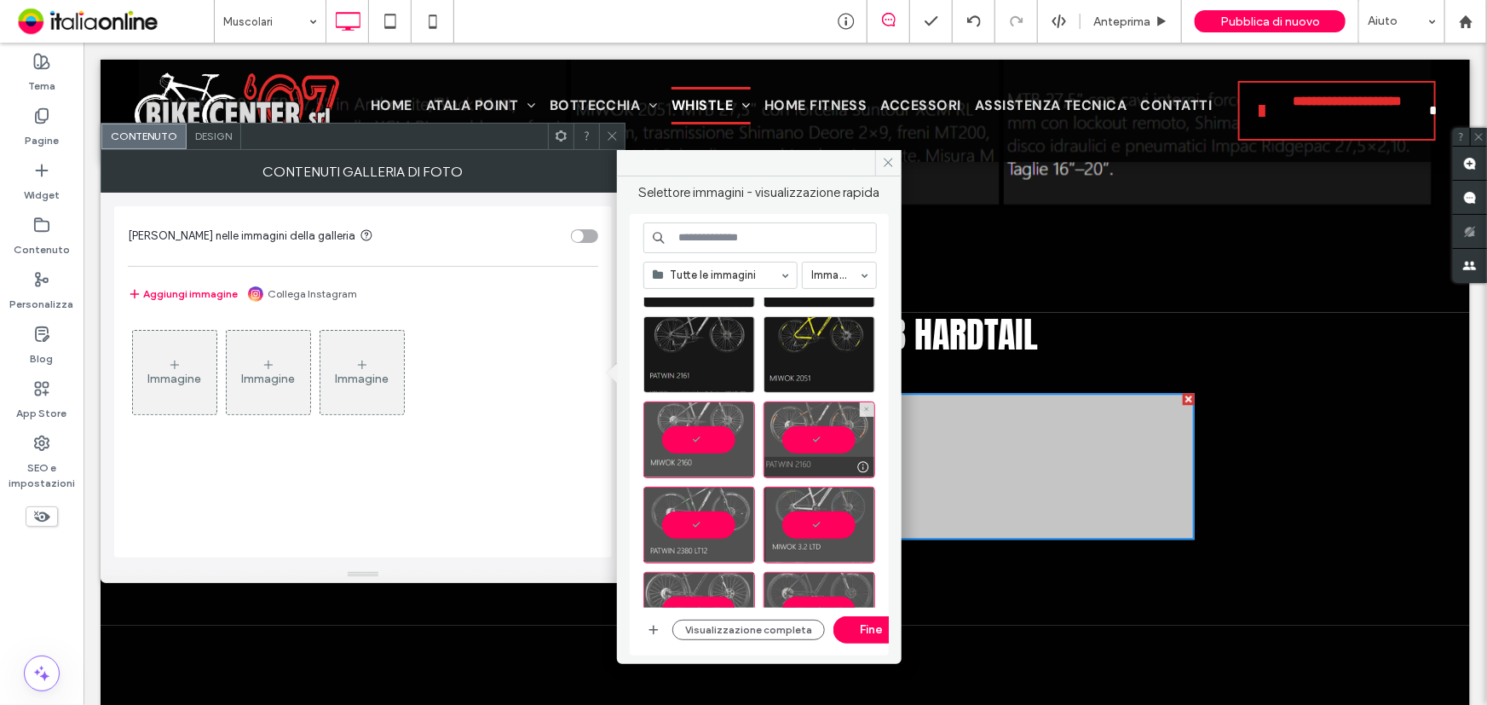
scroll to position [309, 0]
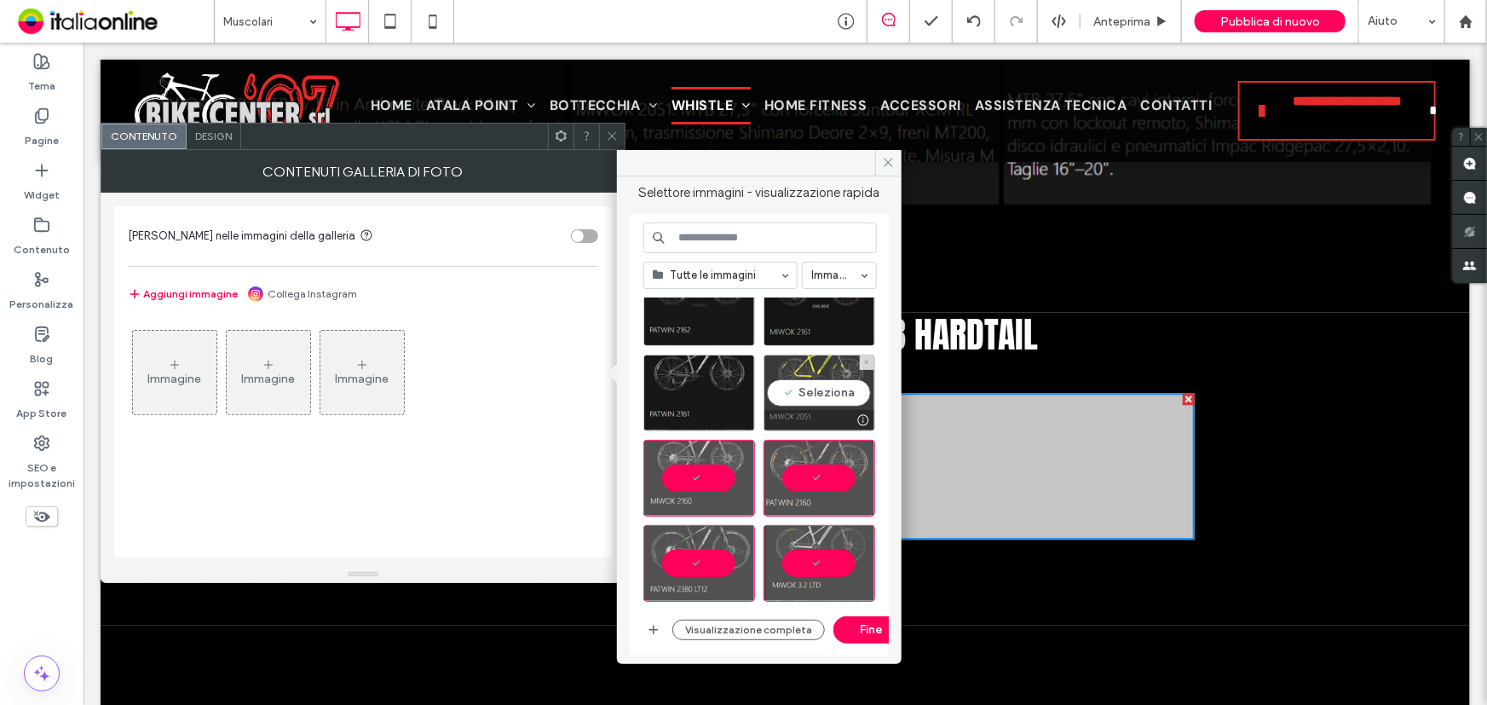
click at [822, 394] on div "Seleziona" at bounding box center [819, 392] width 112 height 77
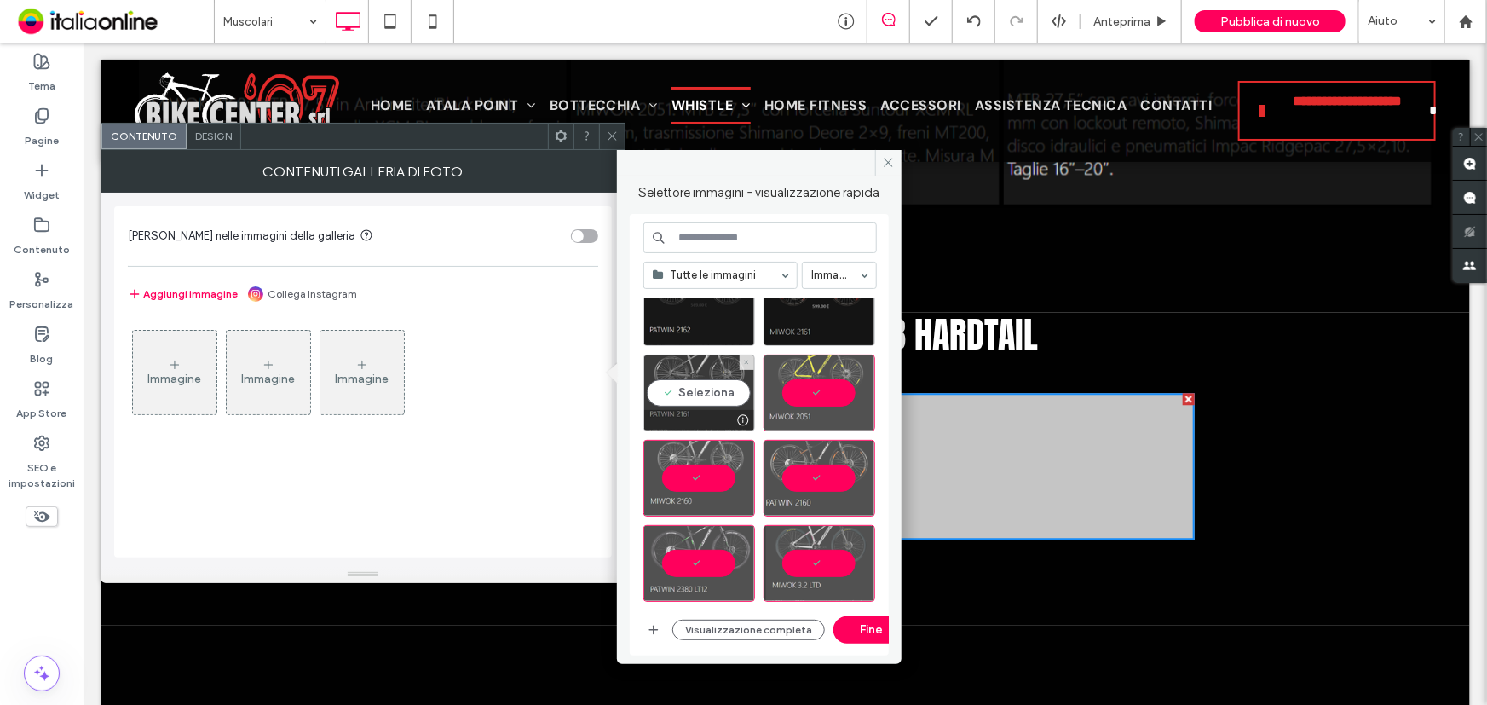
click at [677, 399] on div "Seleziona" at bounding box center [699, 392] width 112 height 77
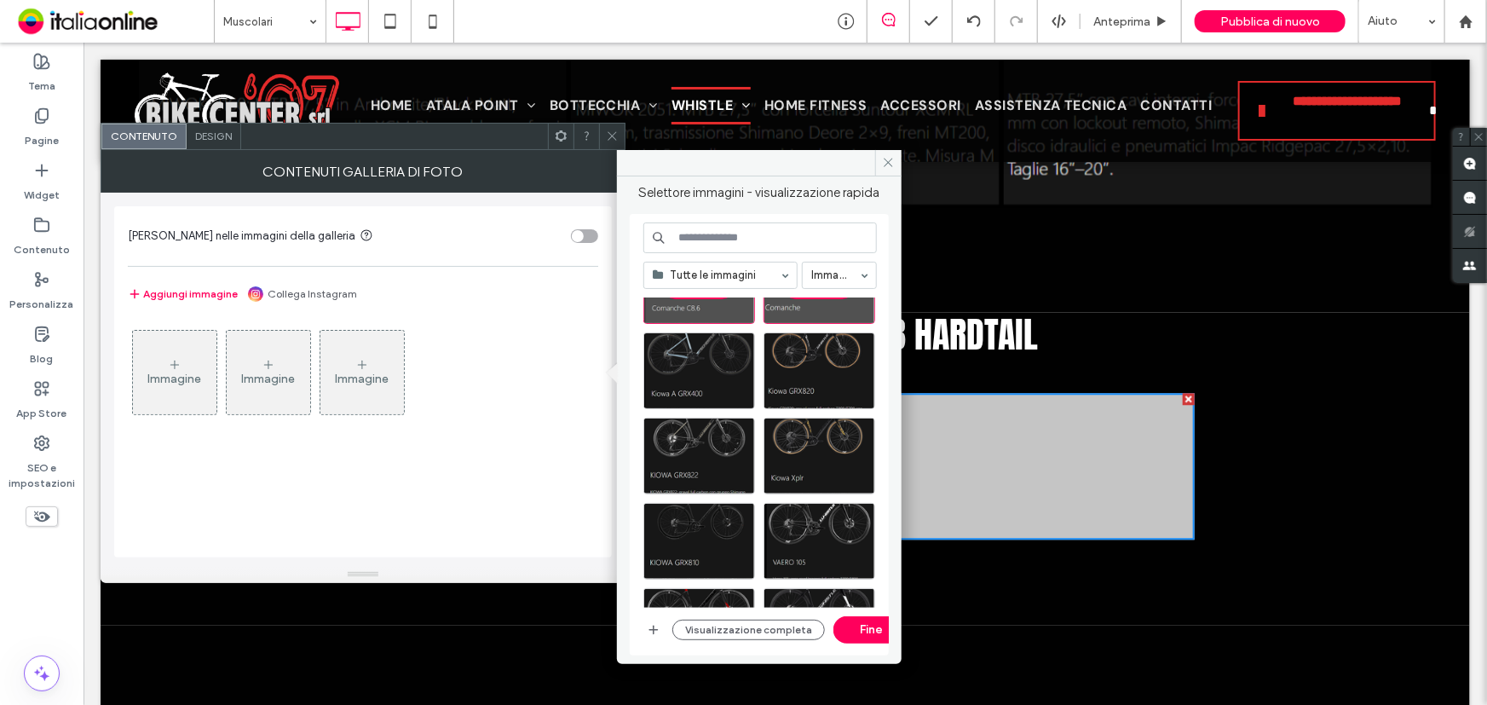
scroll to position [892, 0]
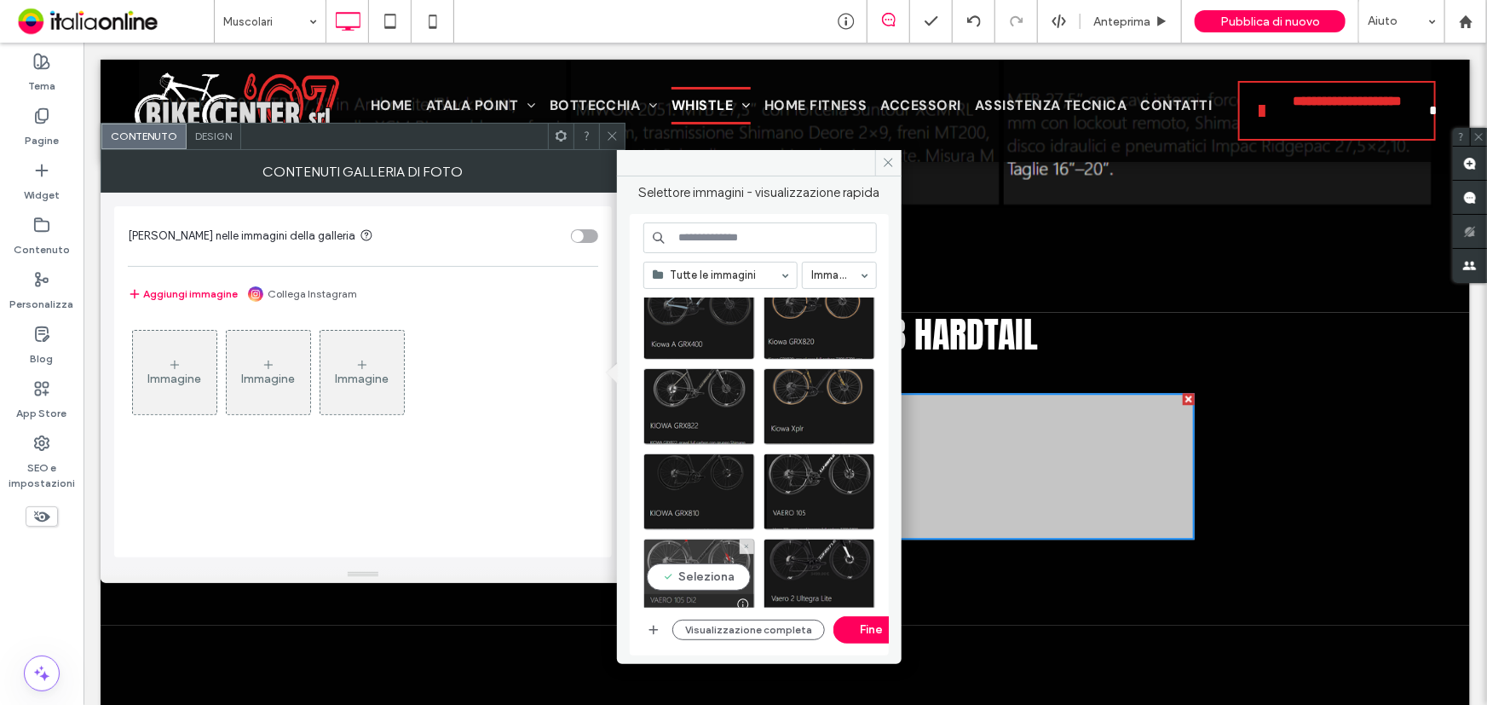
click at [718, 567] on div "Seleziona" at bounding box center [699, 576] width 112 height 77
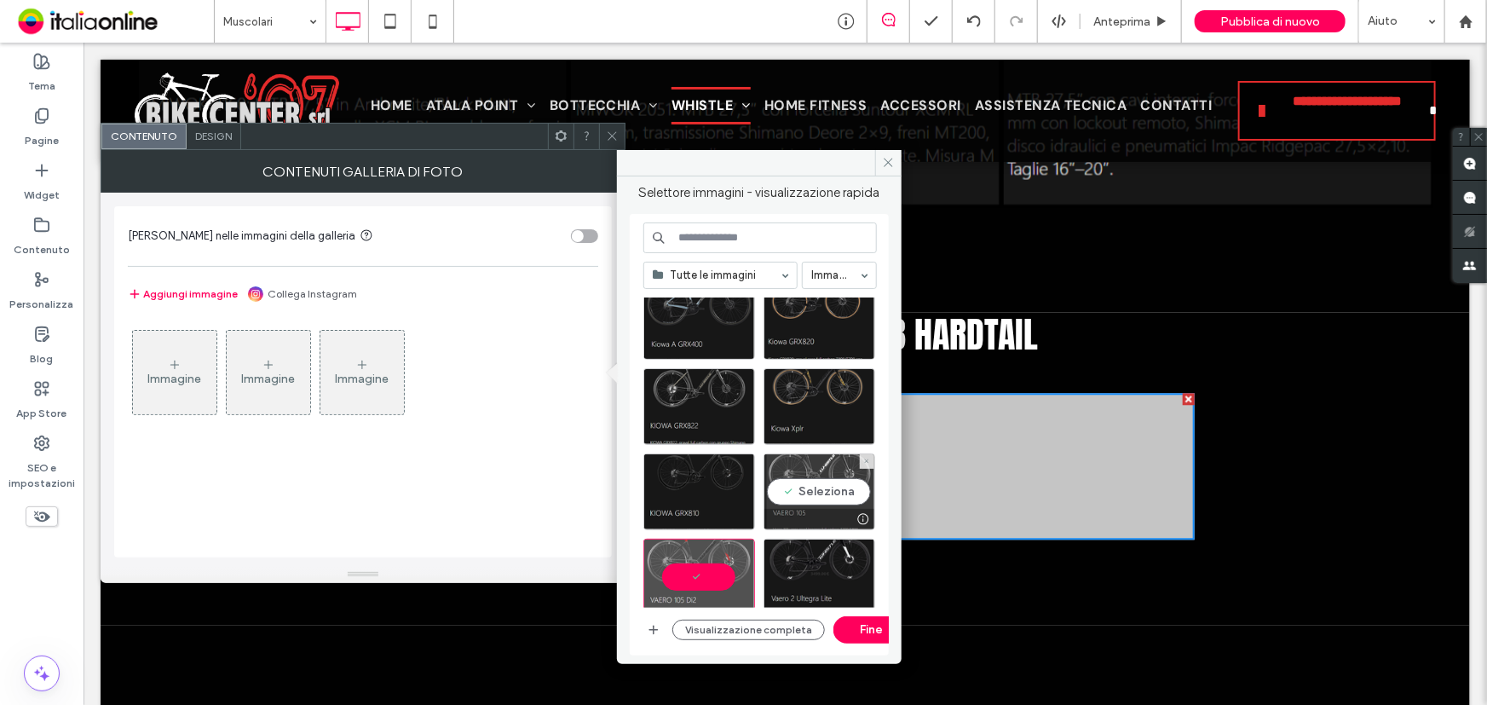
click at [815, 504] on div "Seleziona" at bounding box center [819, 491] width 112 height 77
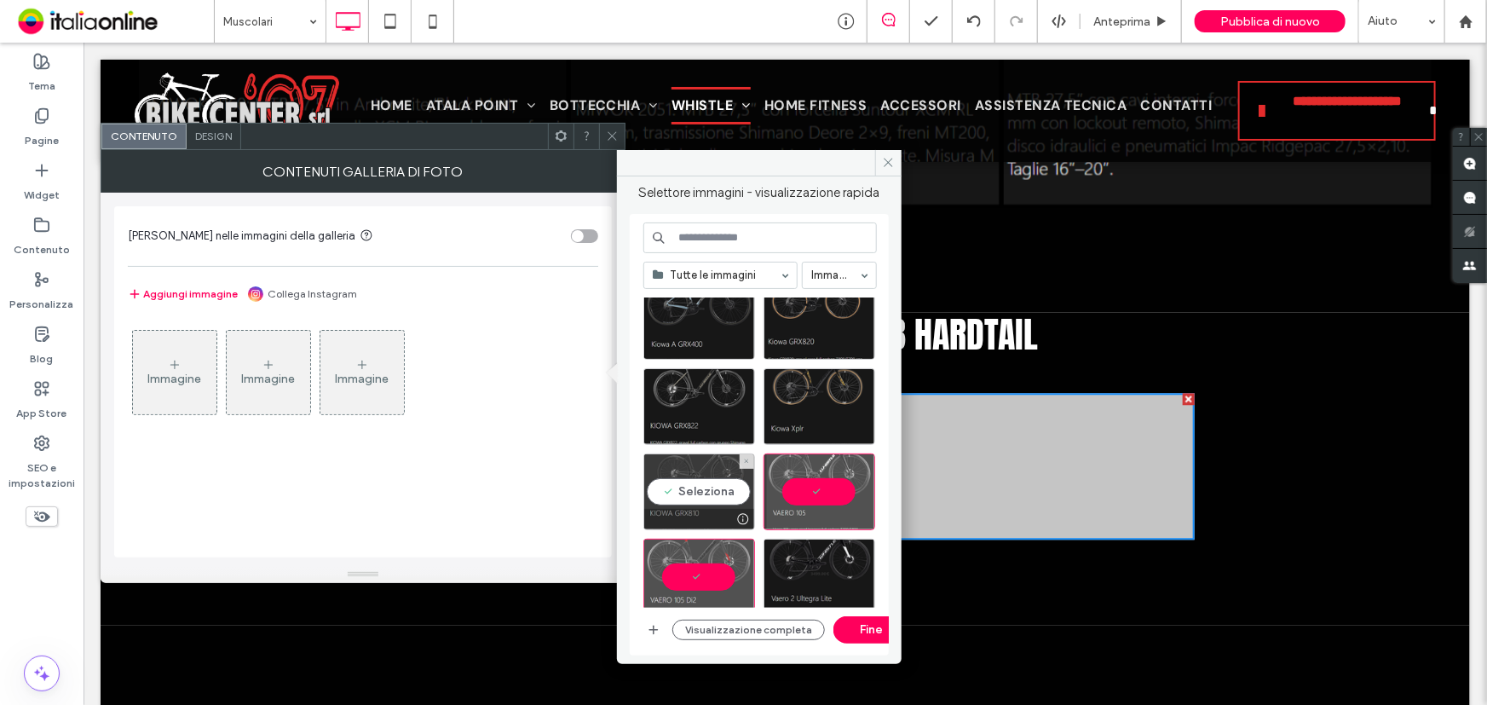
click at [688, 492] on div "Seleziona" at bounding box center [699, 491] width 112 height 77
click at [867, 625] on button "Fine" at bounding box center [871, 629] width 77 height 27
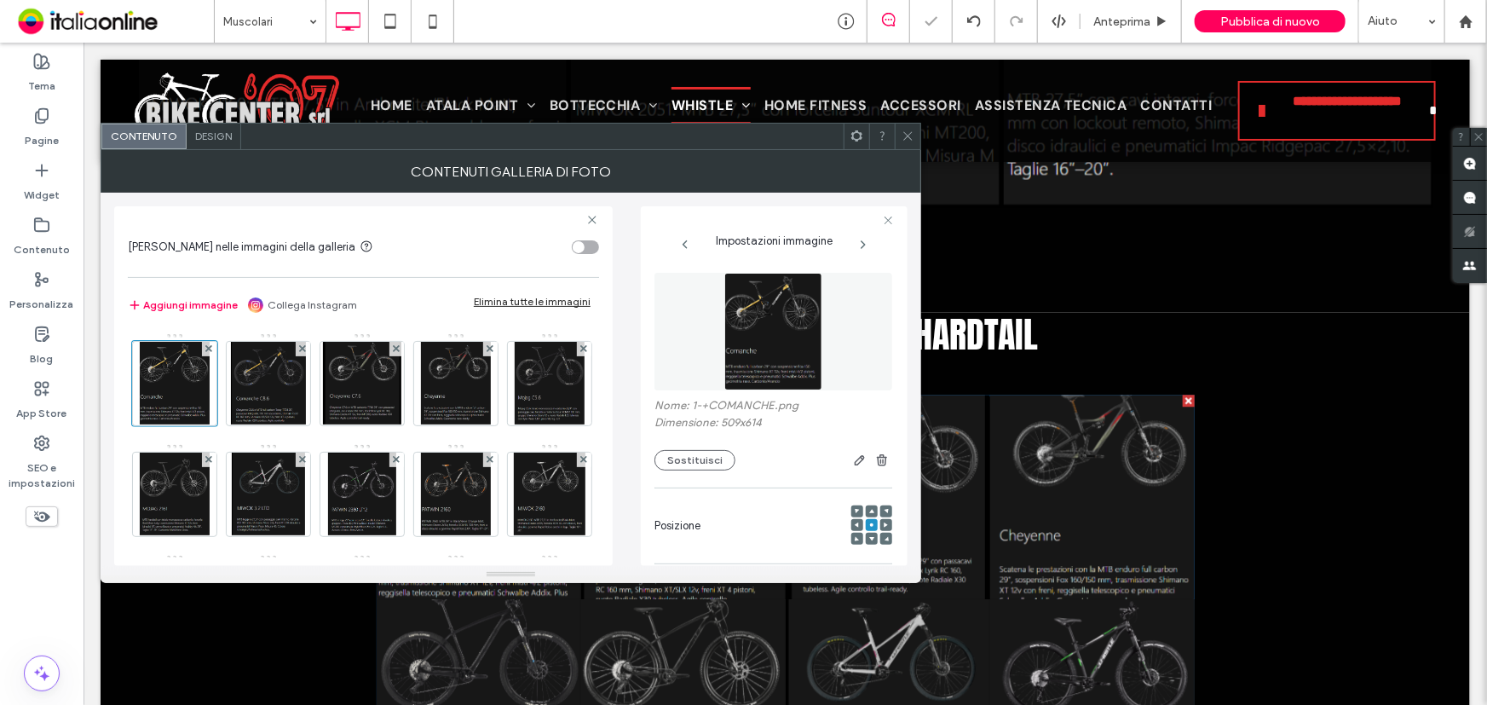
click at [910, 130] on icon at bounding box center [907, 136] width 13 height 13
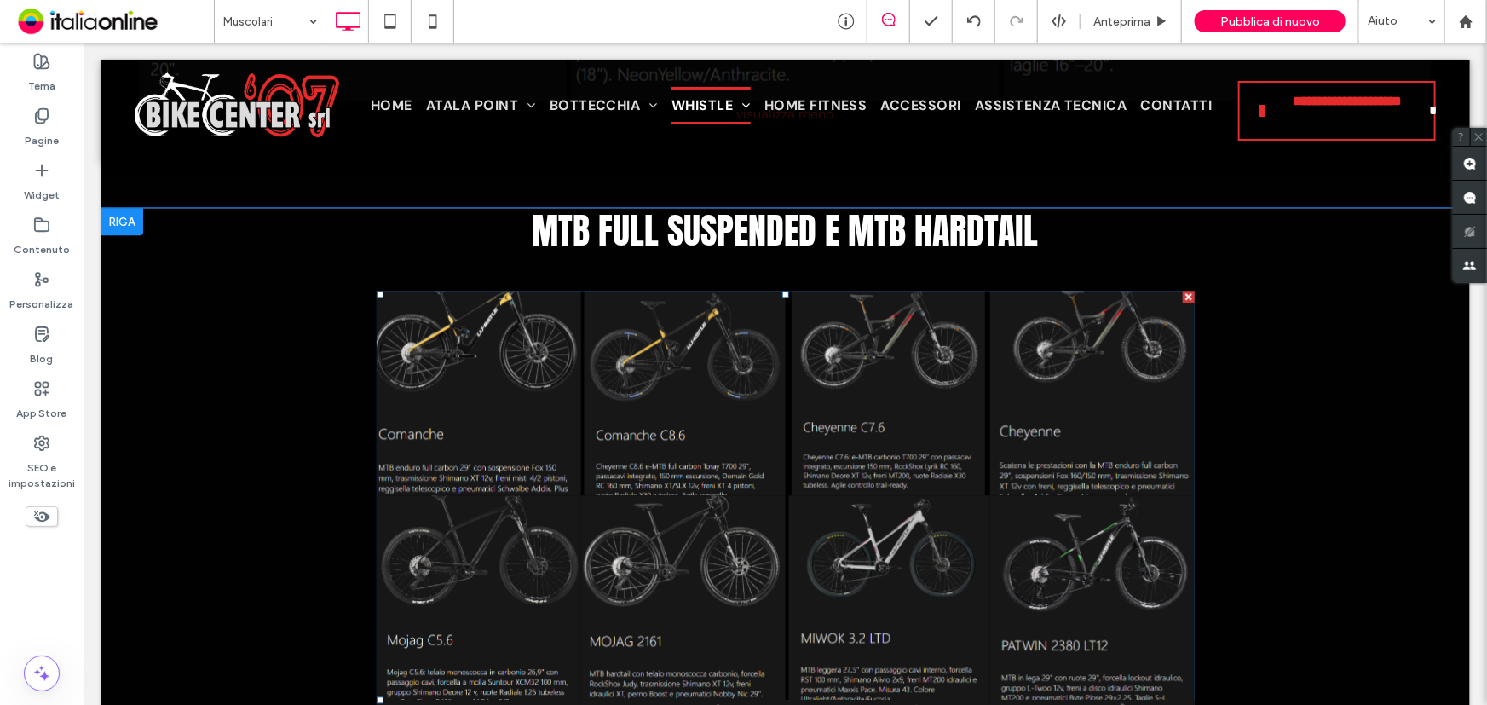
scroll to position [5344, 0]
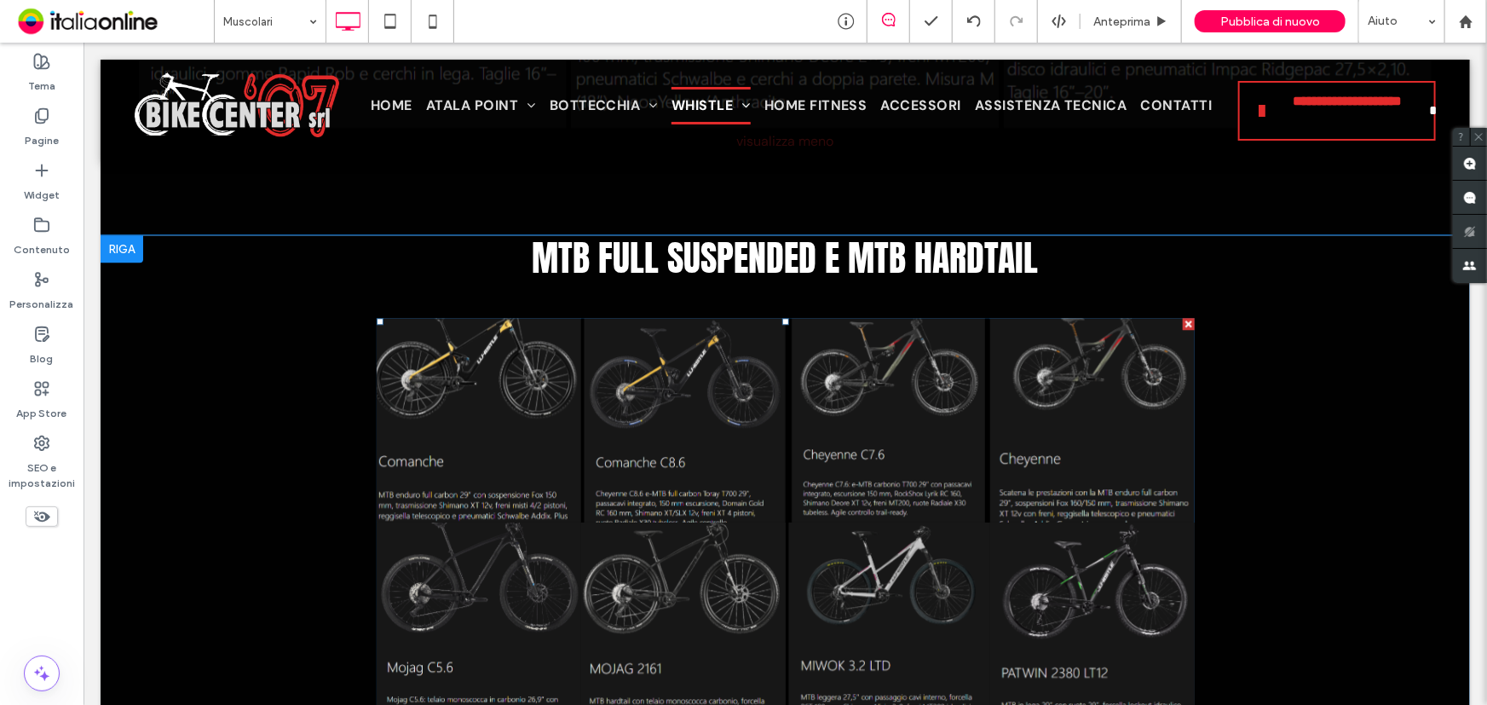
click at [488, 374] on link at bounding box center [478, 419] width 204 height 204
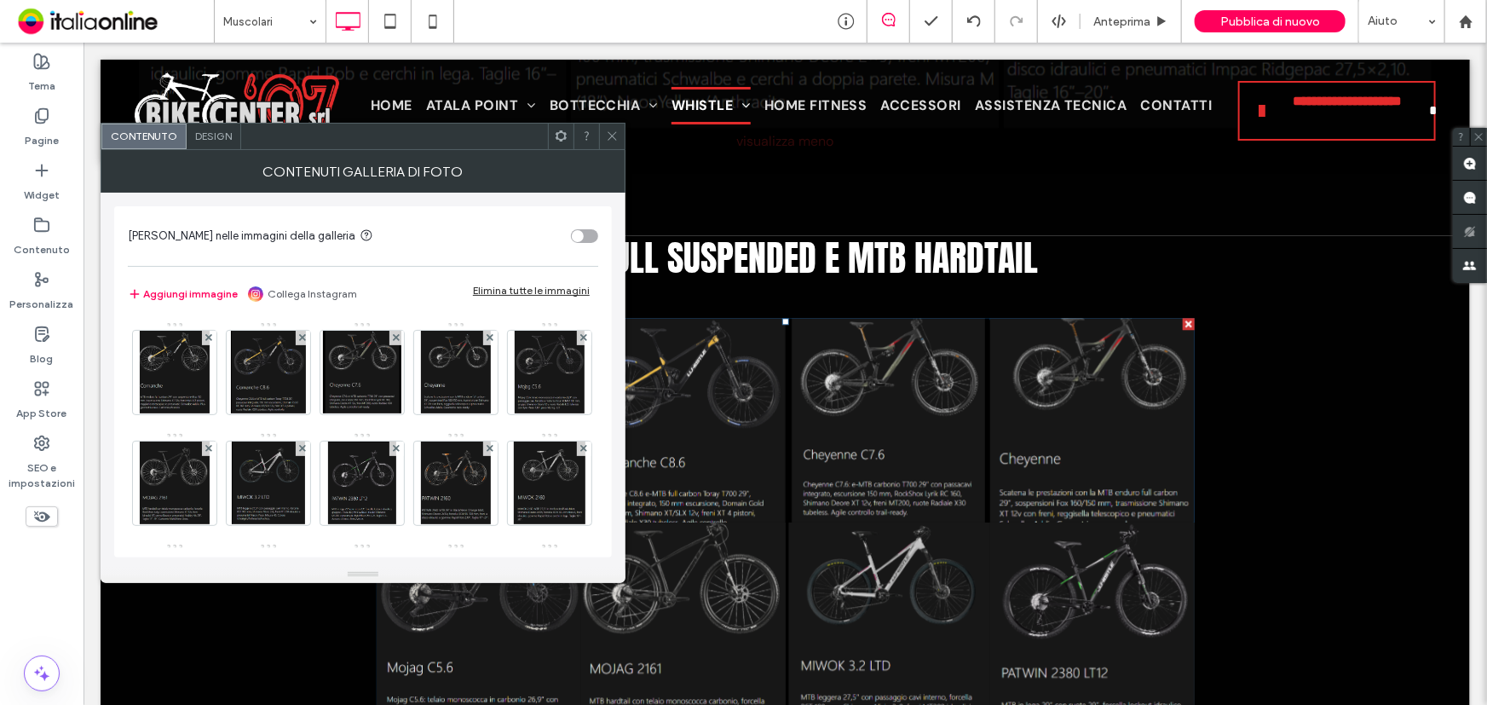
click at [207, 146] on div "Design" at bounding box center [214, 137] width 55 height 26
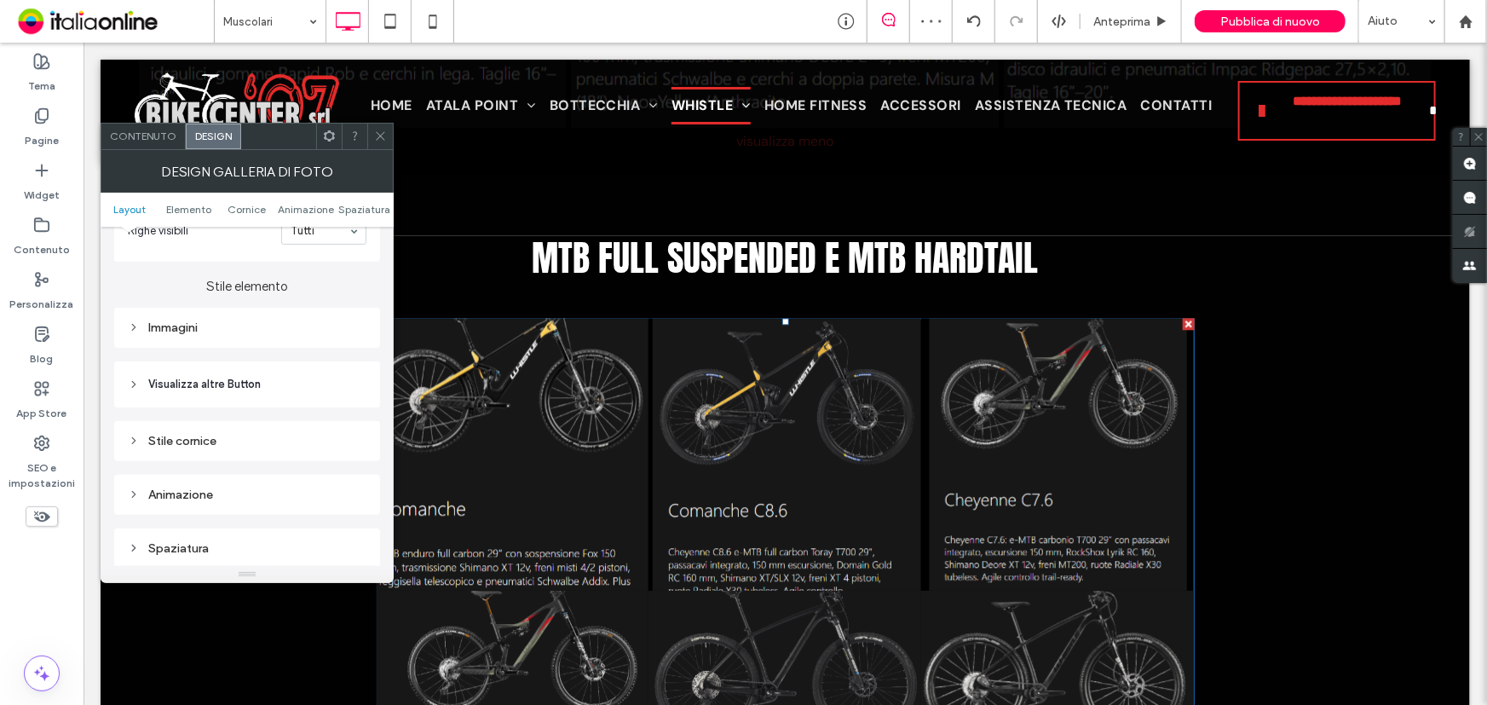
scroll to position [697, 0]
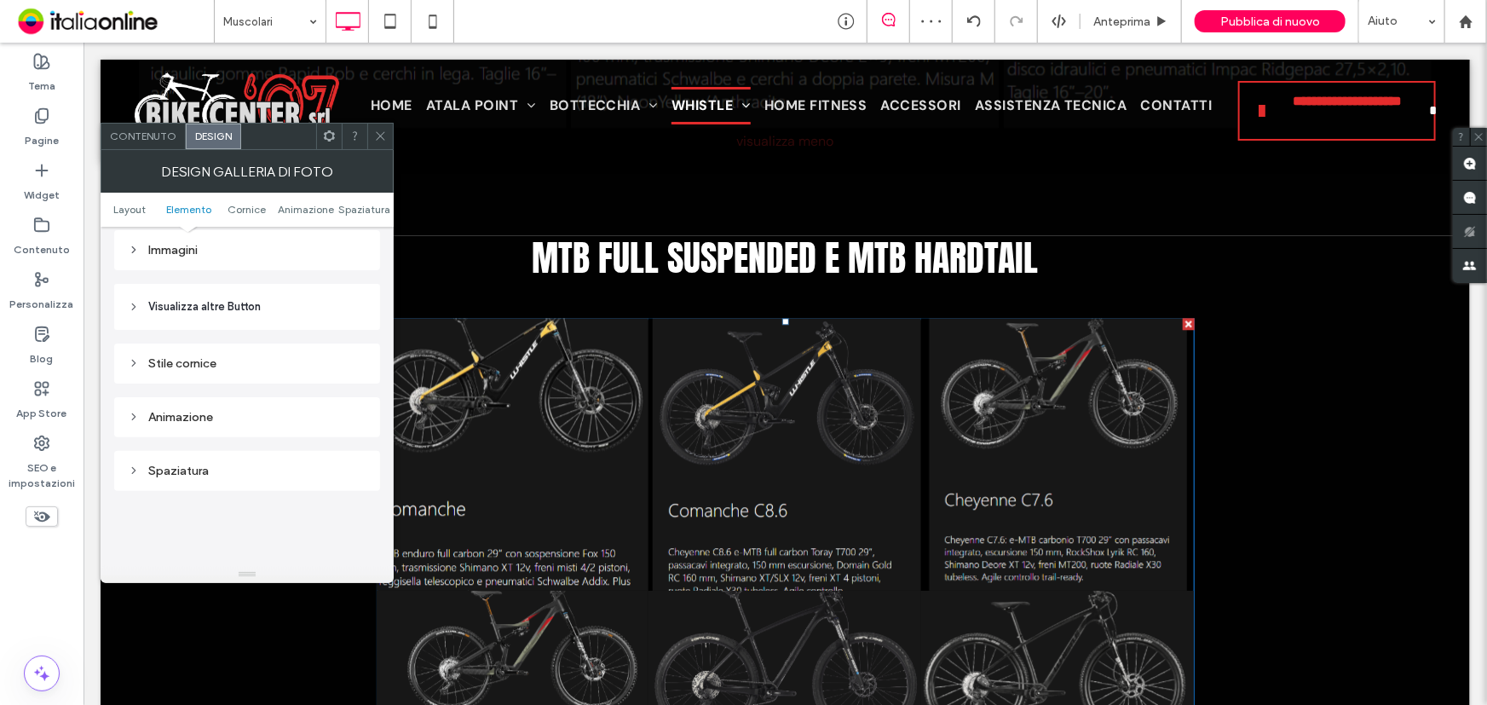
click at [187, 423] on div "Animazione" at bounding box center [247, 417] width 239 height 14
click at [249, 377] on div "Nessuno" at bounding box center [240, 371] width 210 height 17
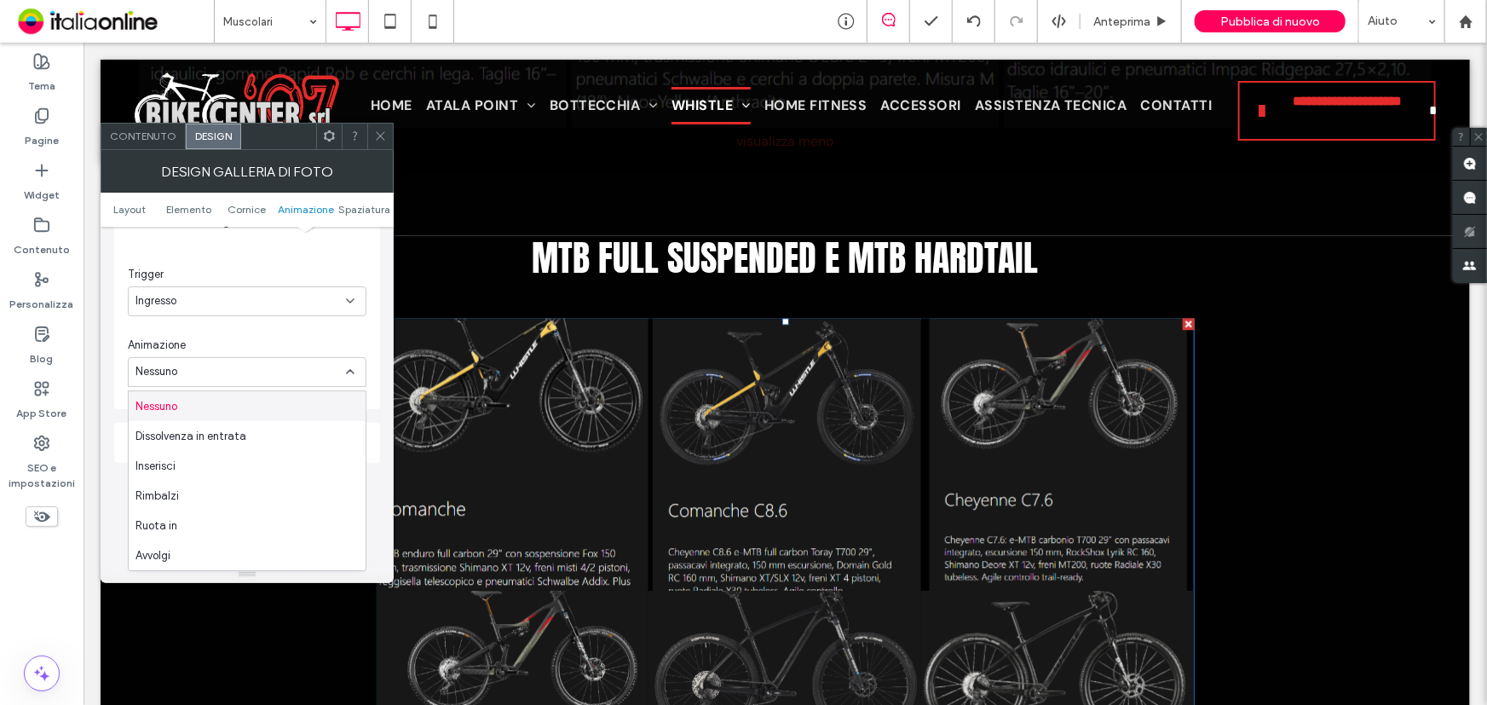
click at [264, 309] on div "Ingresso" at bounding box center [240, 300] width 210 height 17
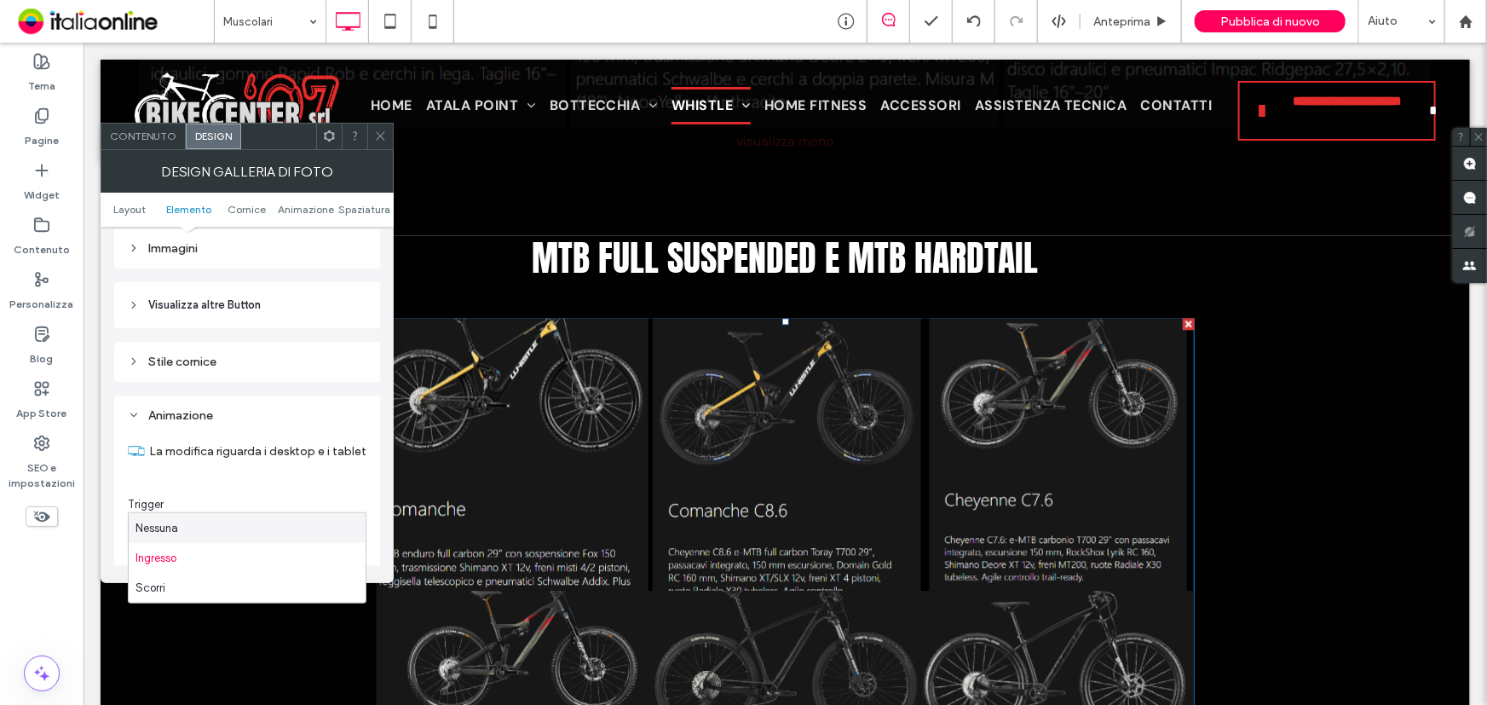
scroll to position [697, 0]
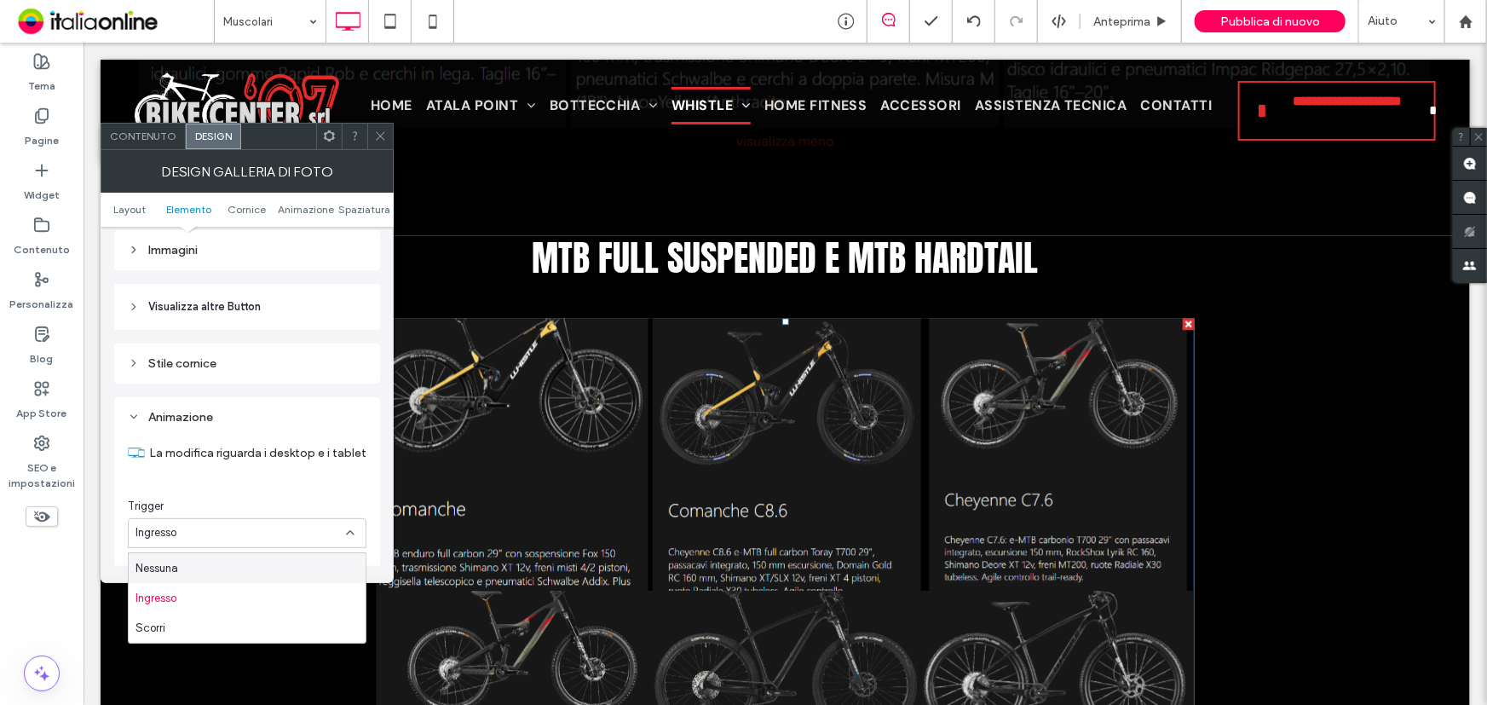
click at [228, 320] on header "Visualizza altre Button" at bounding box center [247, 307] width 266 height 46
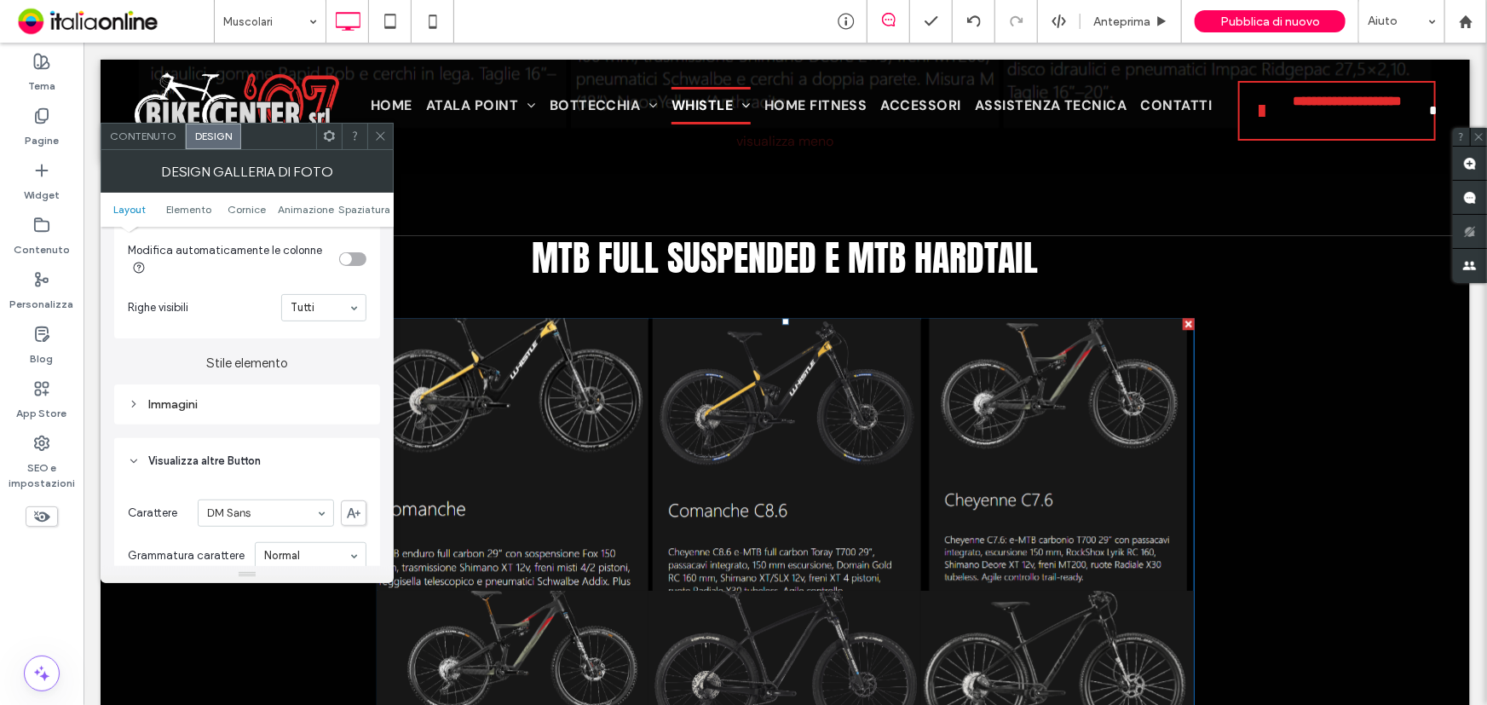
scroll to position [542, 0]
click at [186, 409] on div "Immagini" at bounding box center [247, 405] width 239 height 14
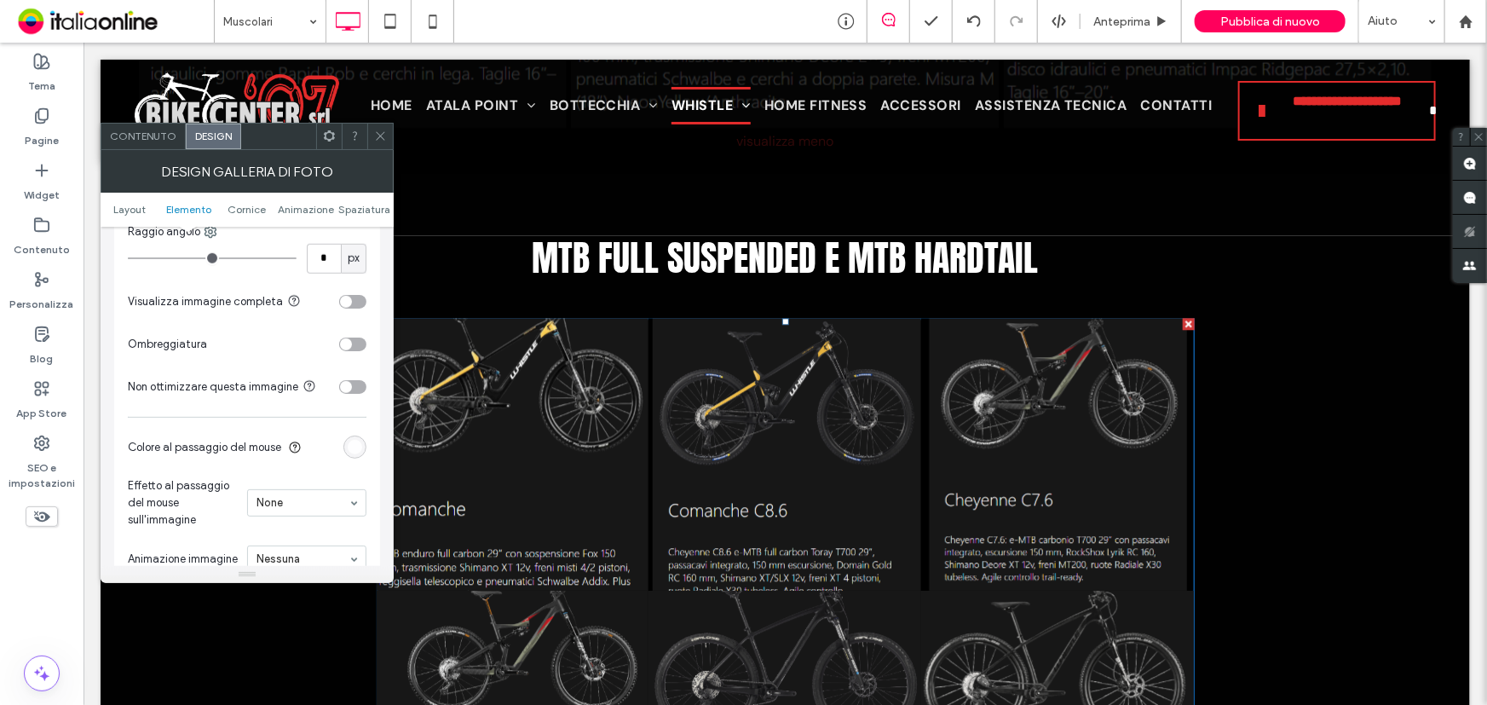
scroll to position [929, 0]
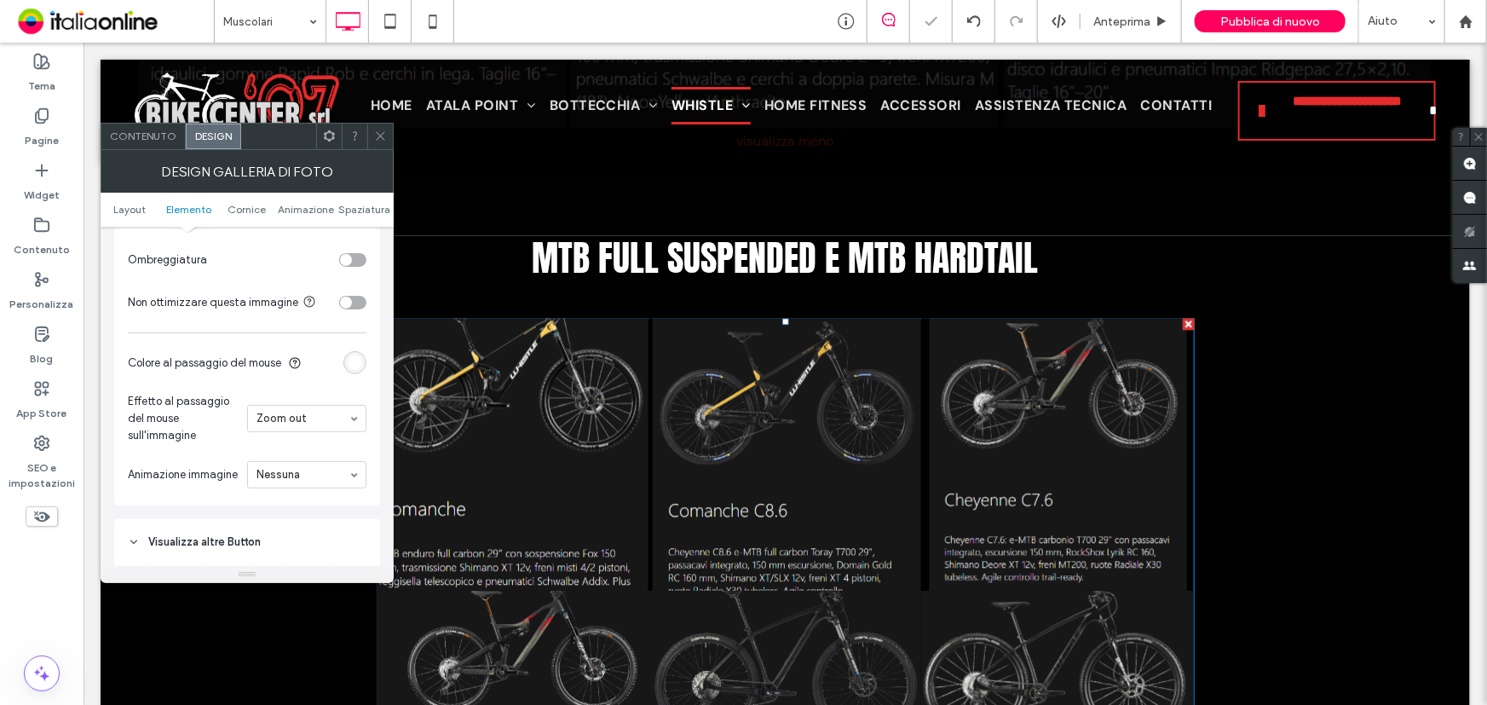
click at [372, 126] on div at bounding box center [380, 137] width 26 height 26
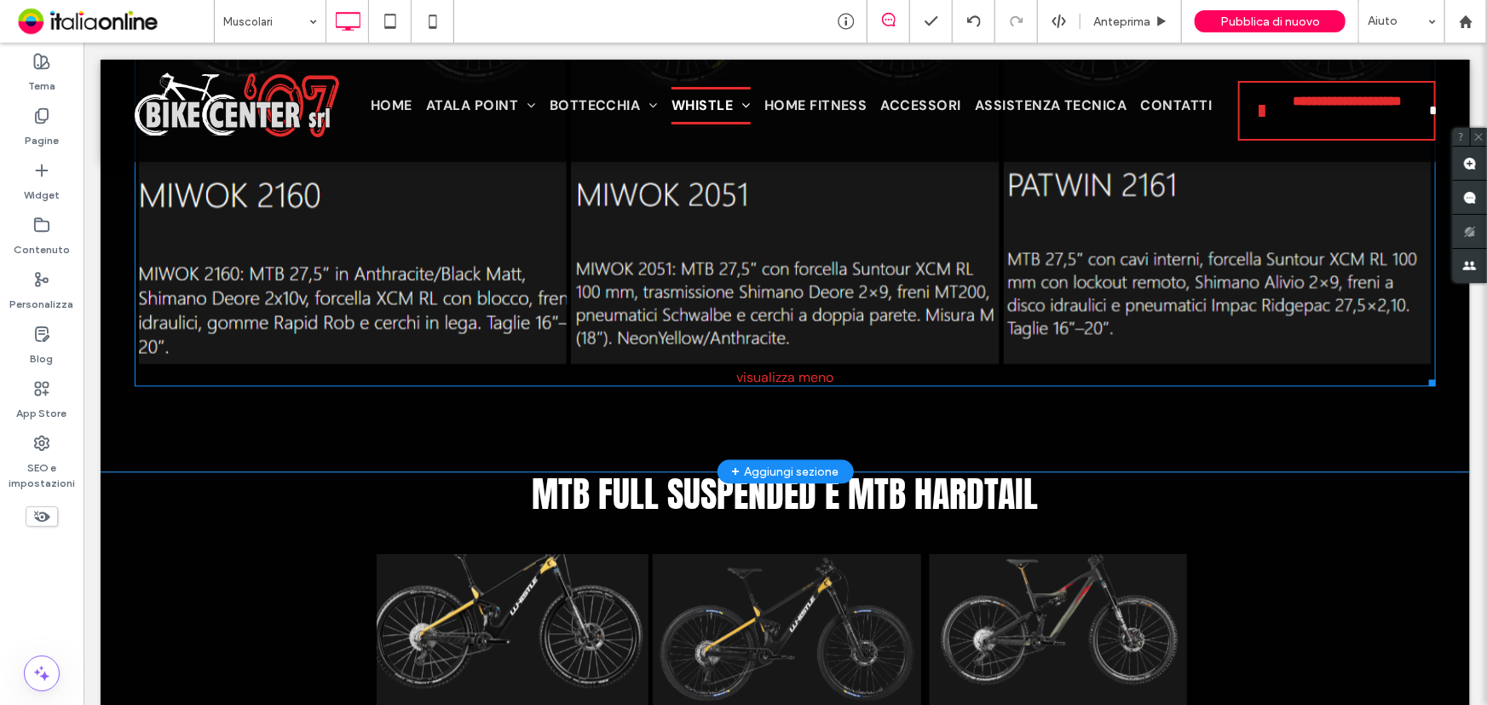
scroll to position [5112, 0]
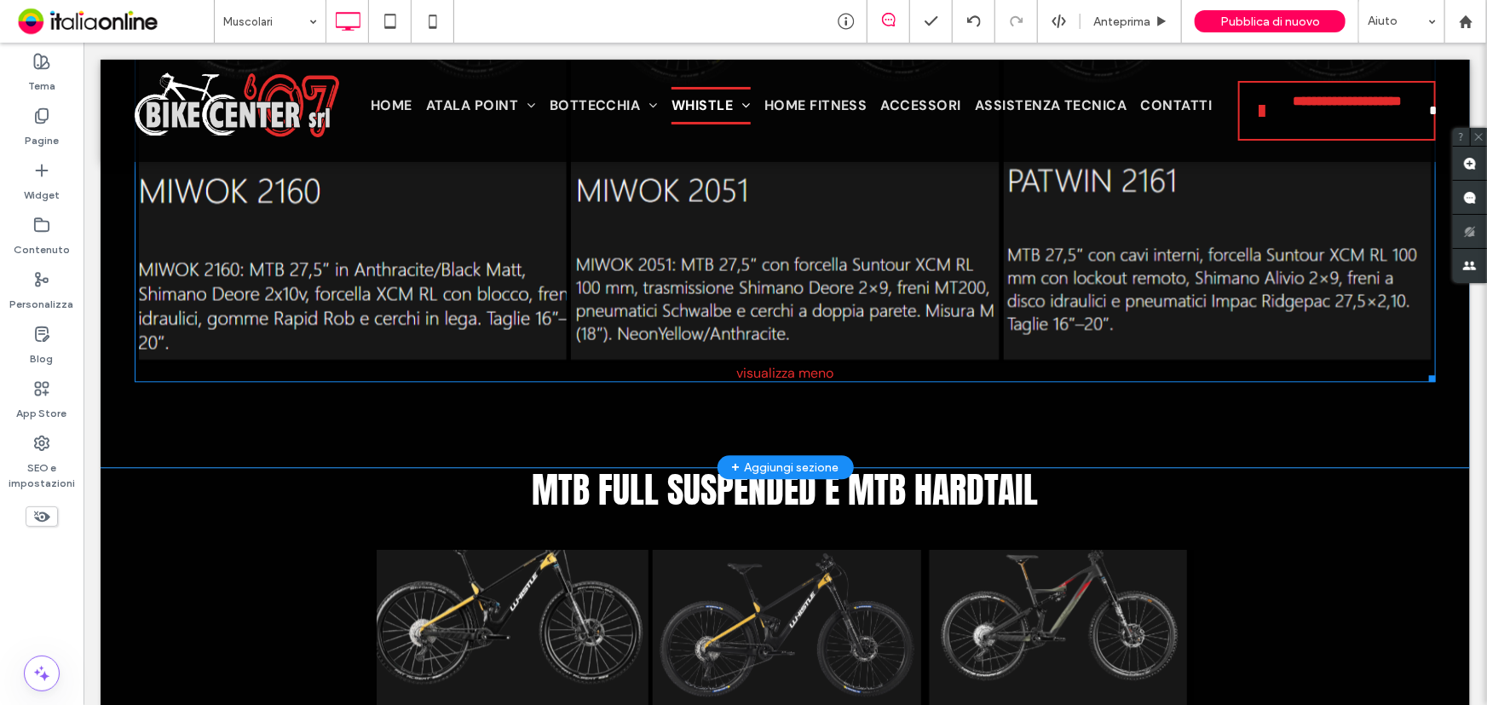
click at [375, 276] on link at bounding box center [351, 89] width 453 height 571
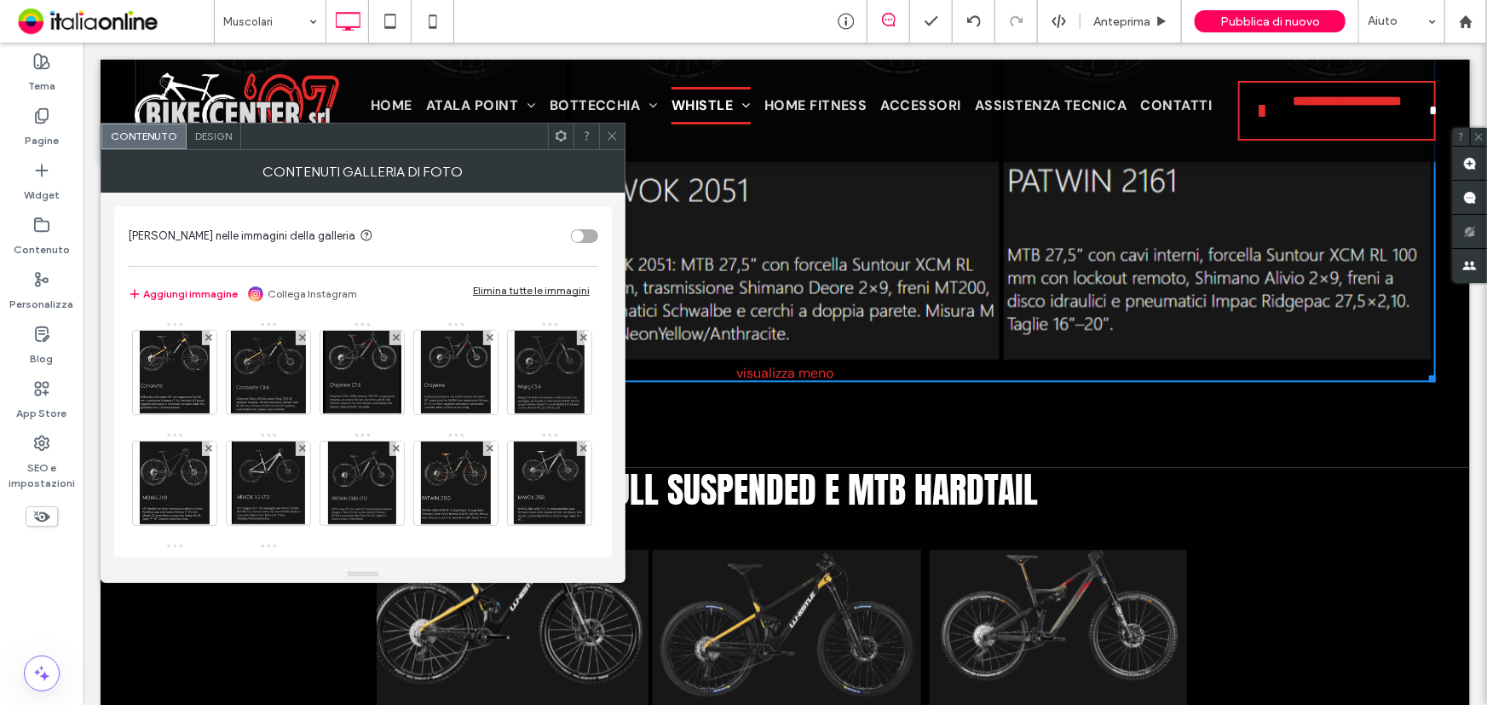
click at [615, 137] on icon at bounding box center [612, 136] width 13 height 13
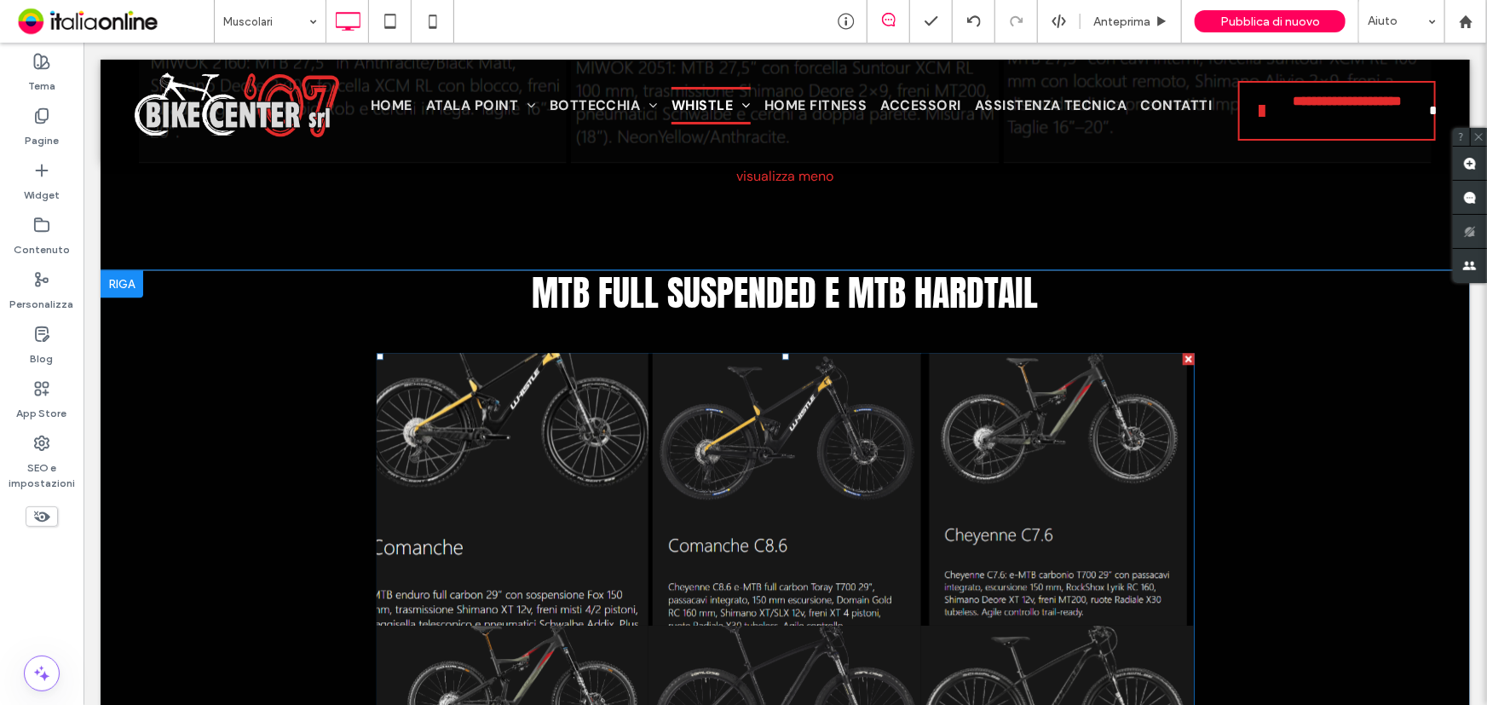
scroll to position [5189, 0]
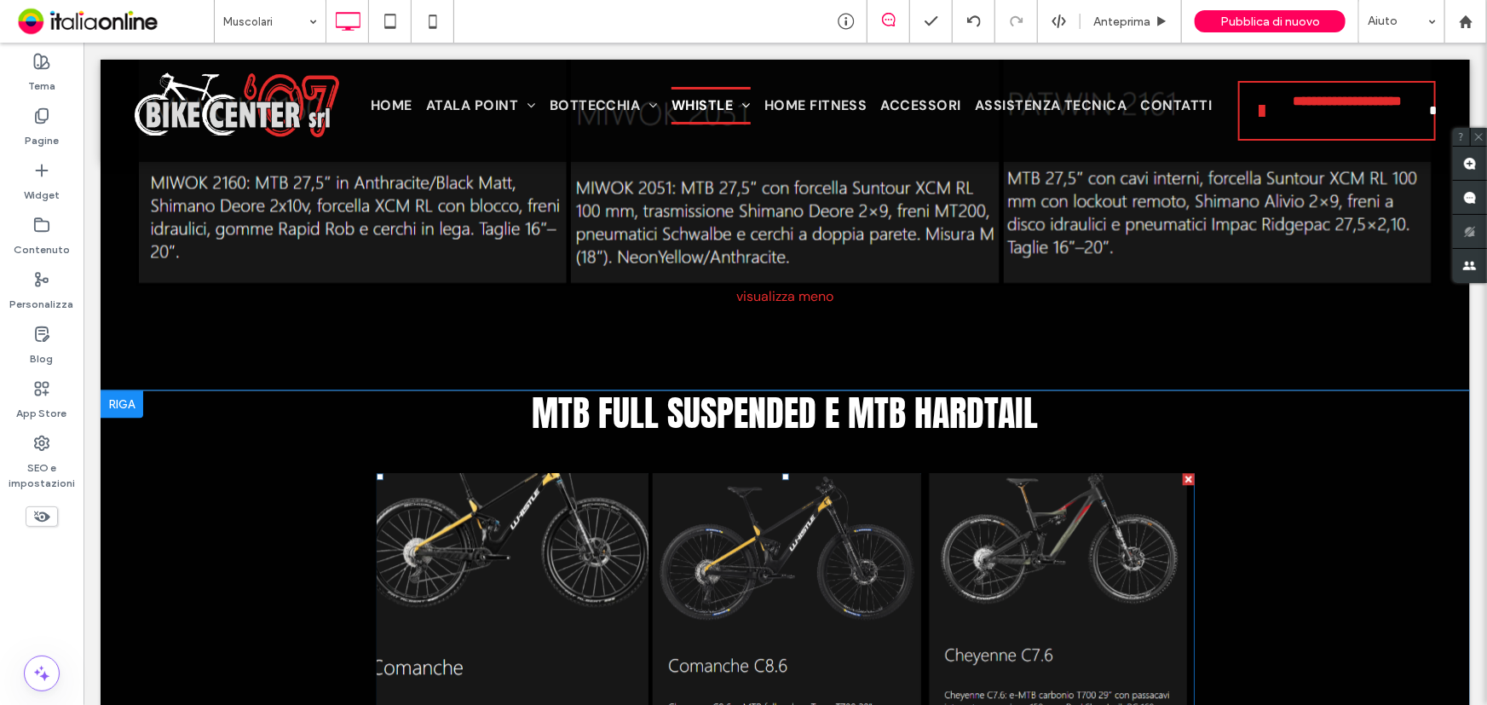
click at [498, 523] on link at bounding box center [511, 608] width 289 height 289
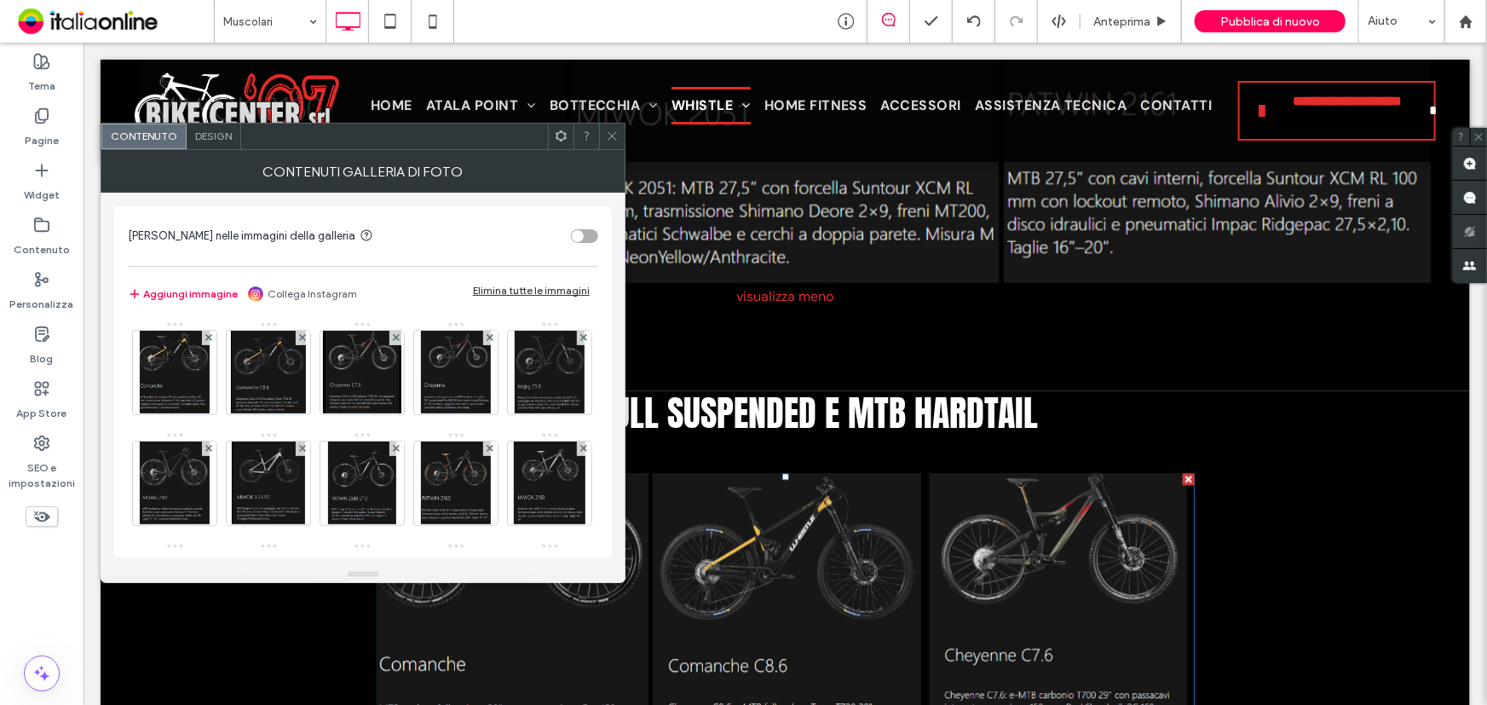
click at [209, 134] on span "Design" at bounding box center [213, 136] width 37 height 13
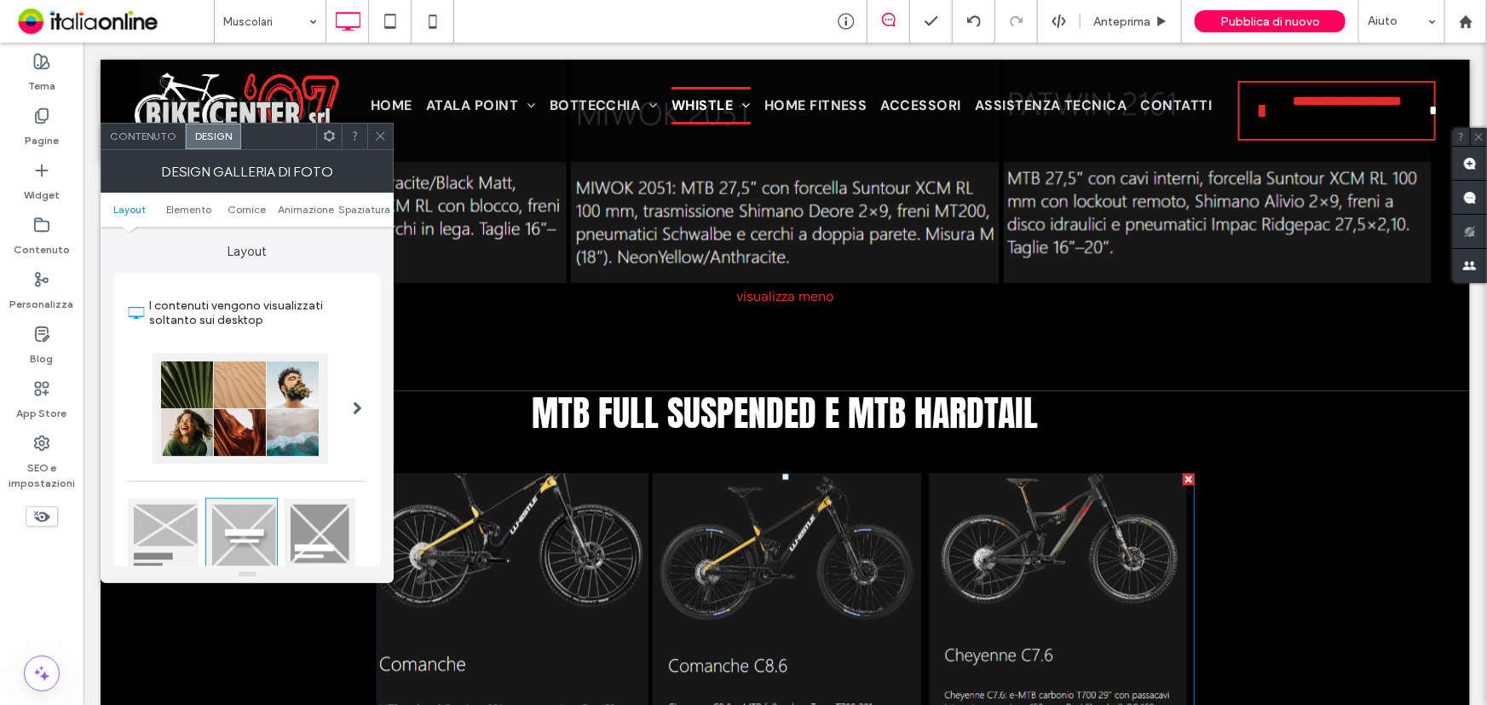
click at [383, 130] on icon at bounding box center [380, 136] width 13 height 13
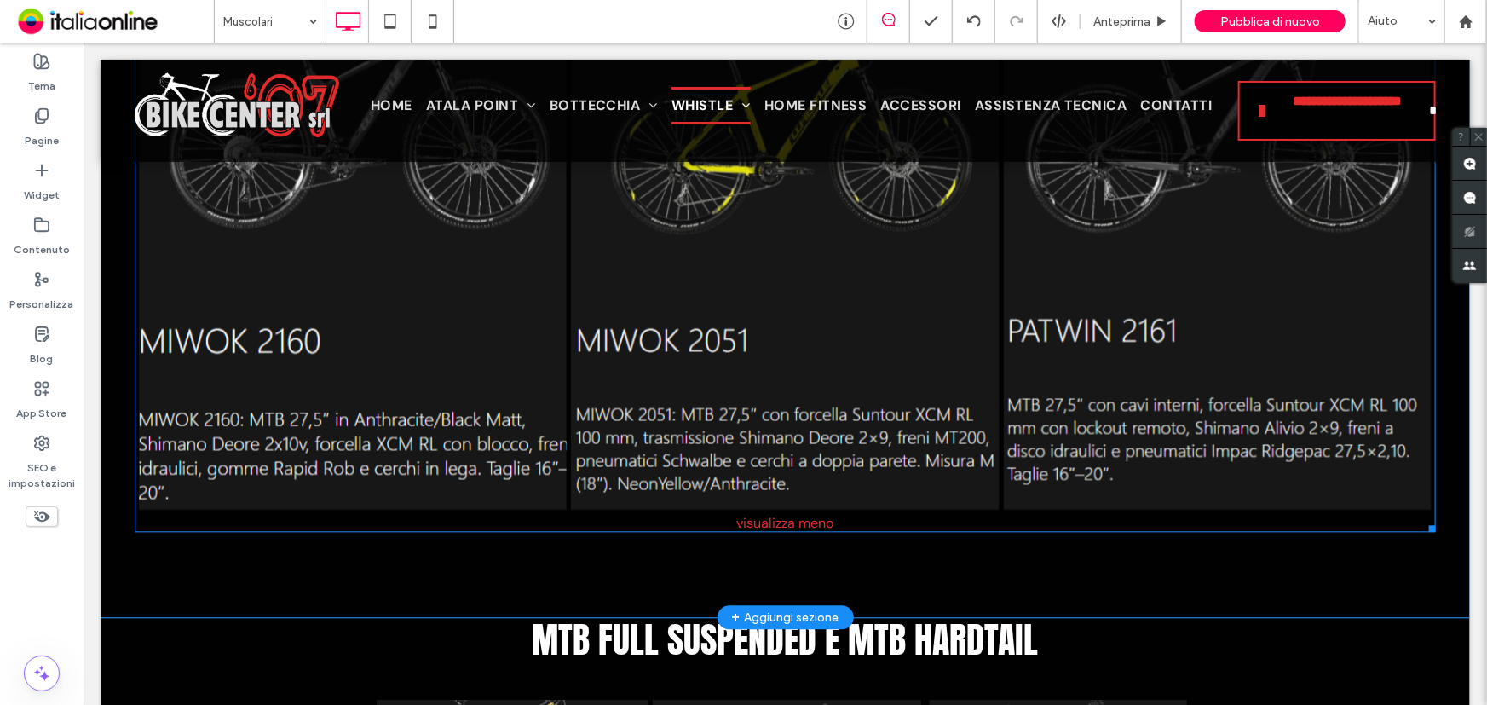
scroll to position [4957, 0]
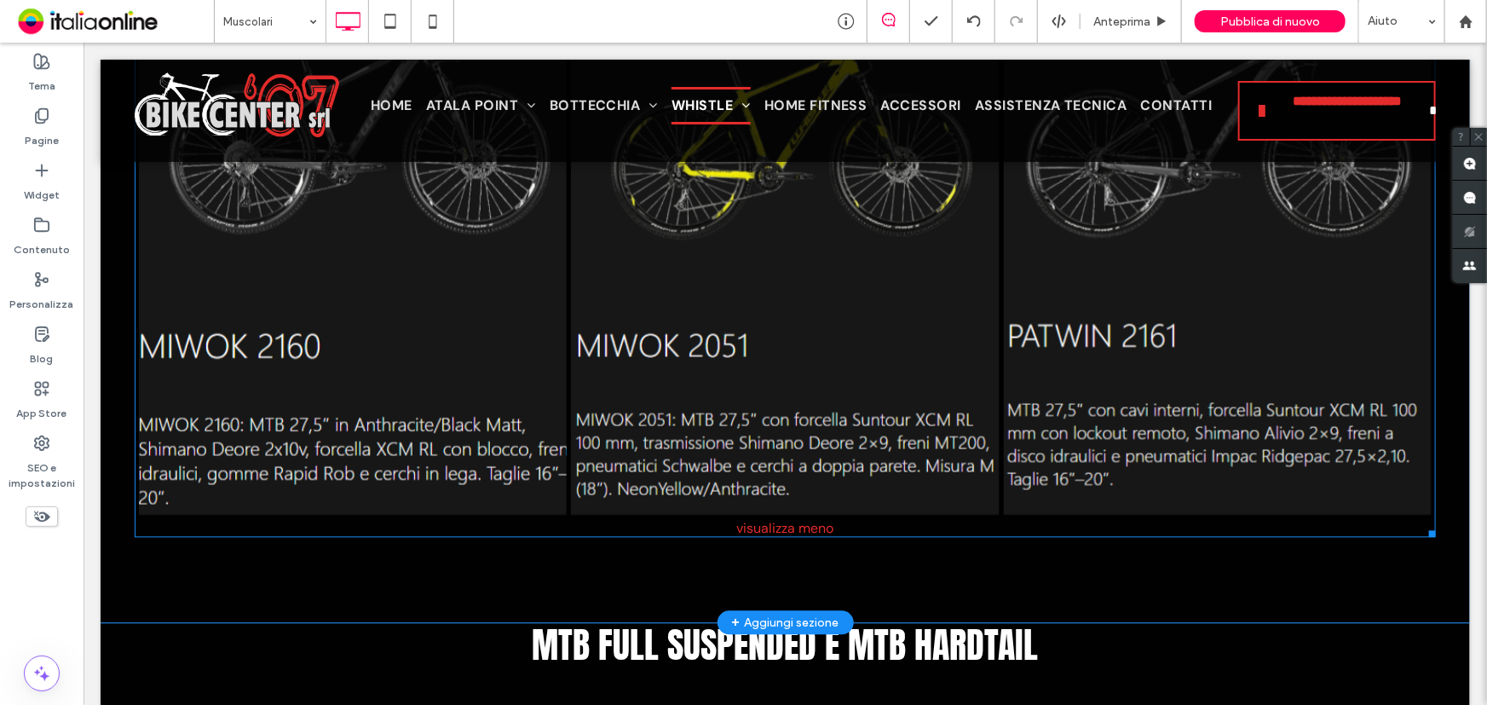
click at [416, 361] on link at bounding box center [351, 244] width 453 height 571
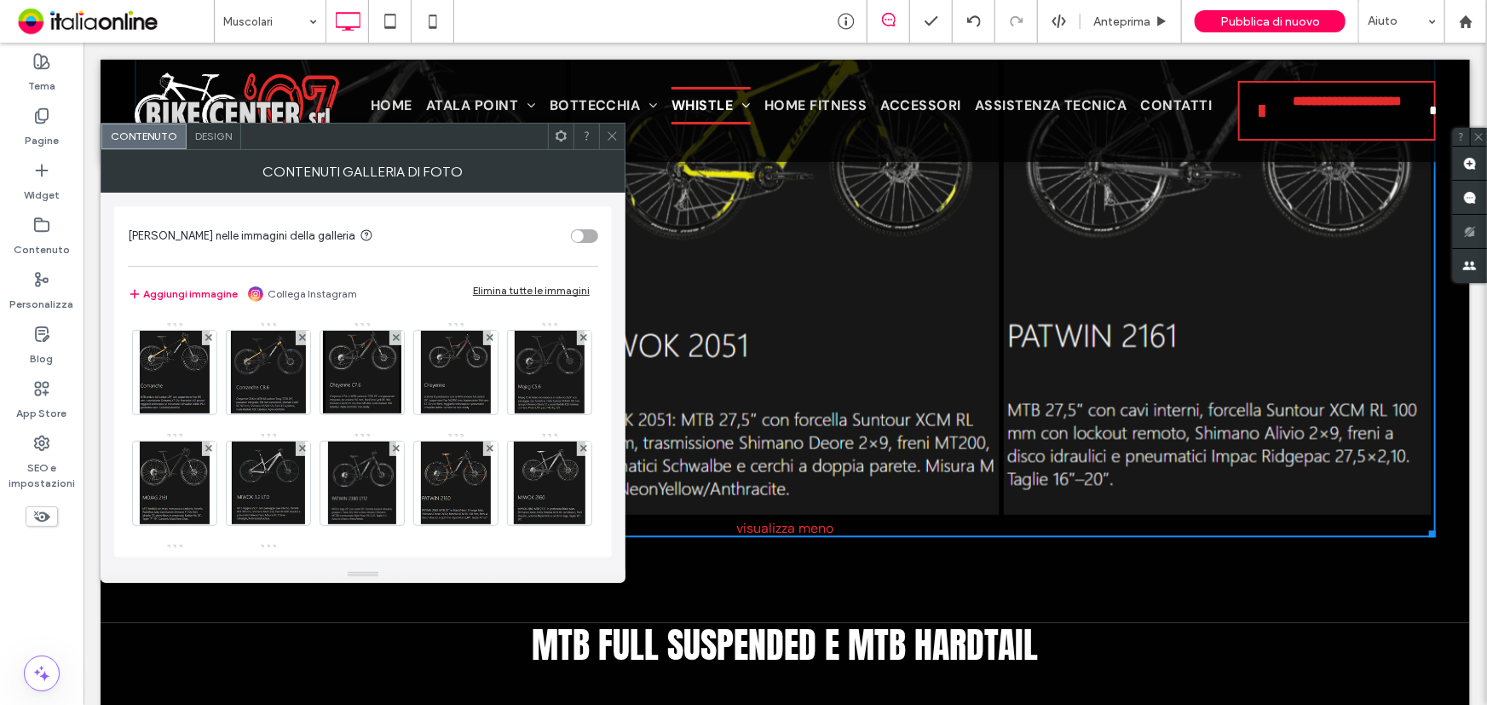
click at [214, 139] on span "Design" at bounding box center [213, 136] width 37 height 13
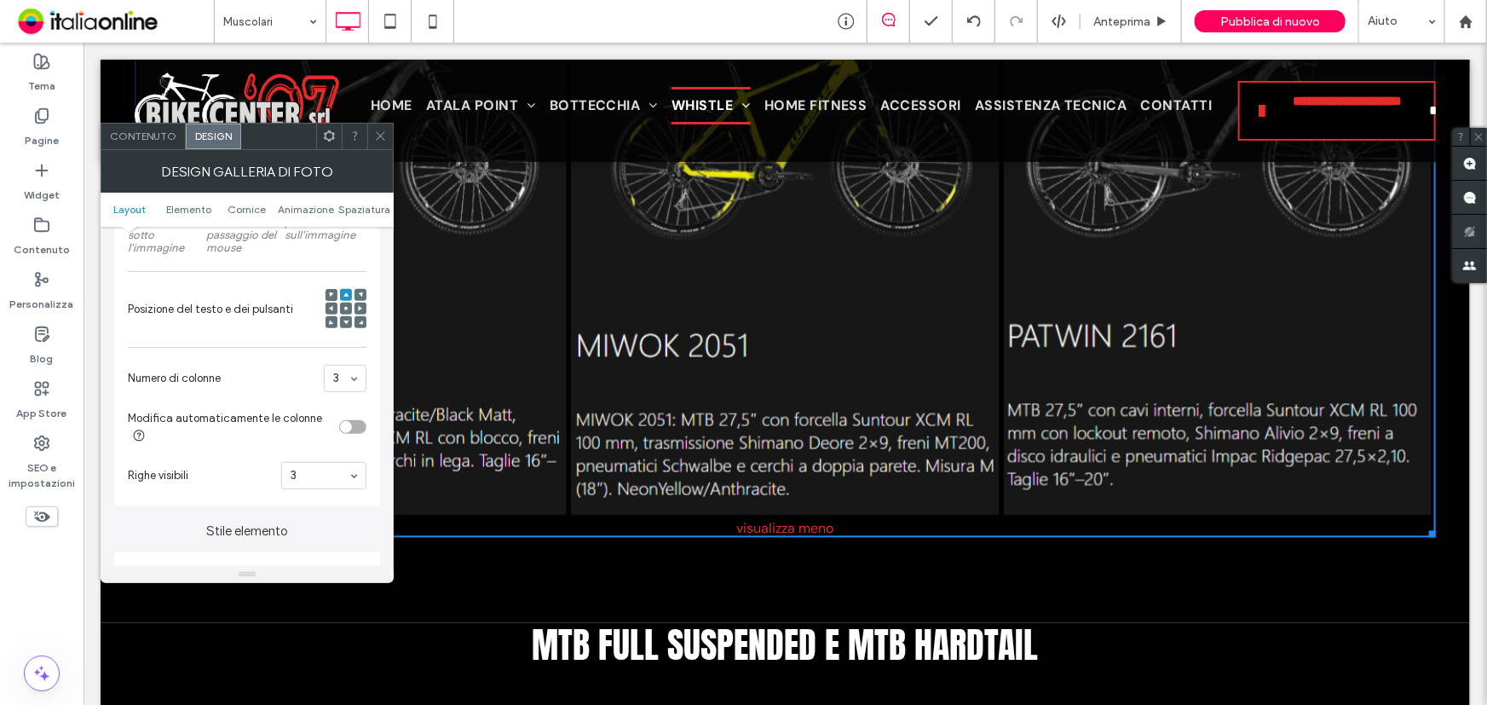
scroll to position [464, 0]
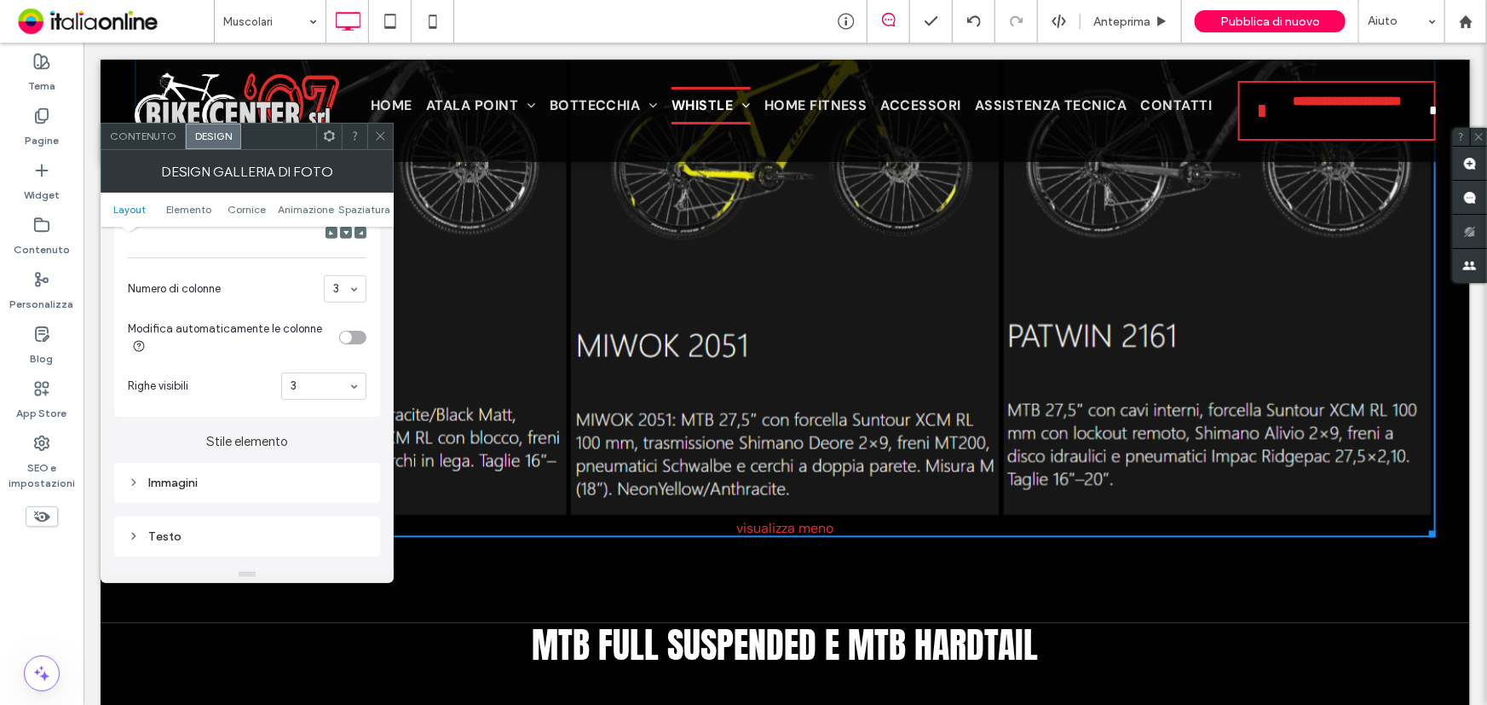
drag, startPoint x: 379, startPoint y: 140, endPoint x: 386, endPoint y: 193, distance: 54.1
click at [379, 140] on icon at bounding box center [380, 136] width 13 height 13
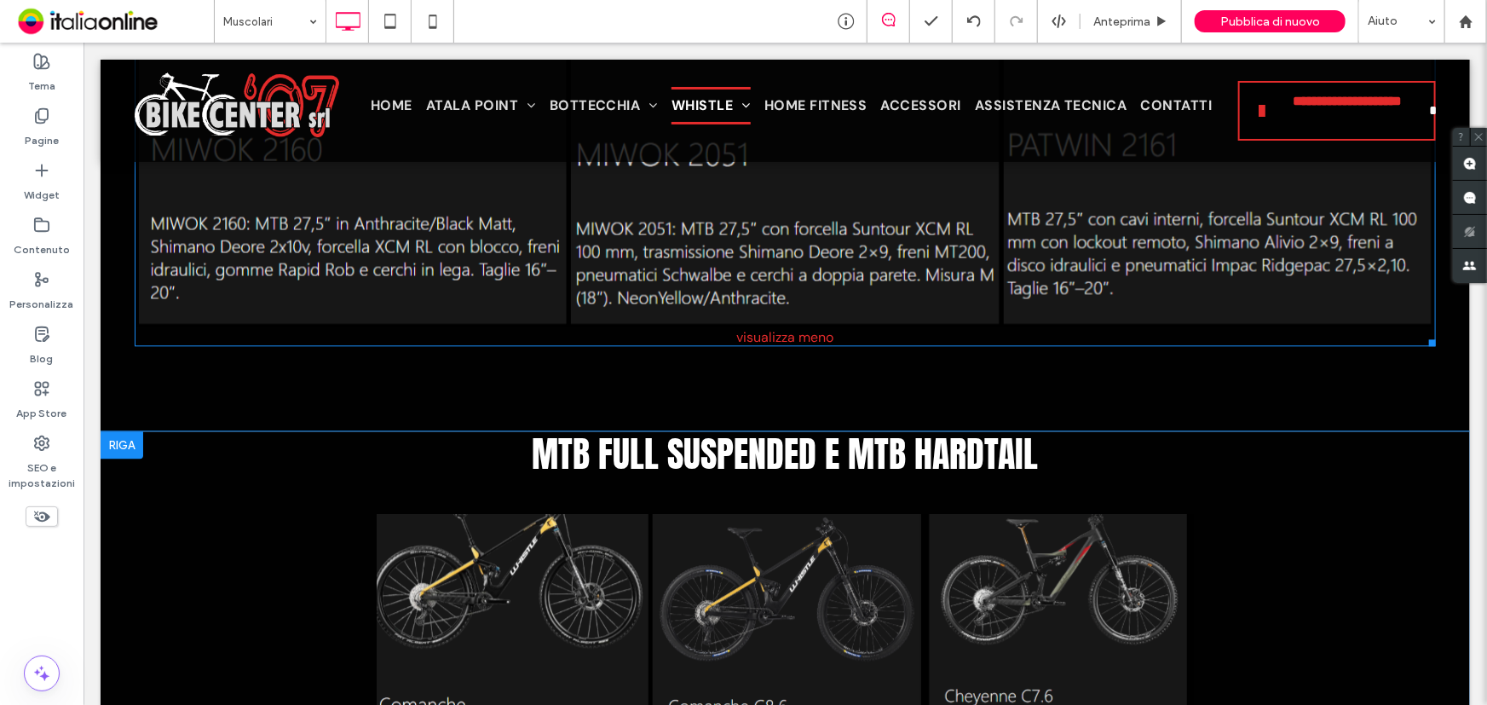
scroll to position [5267, 0]
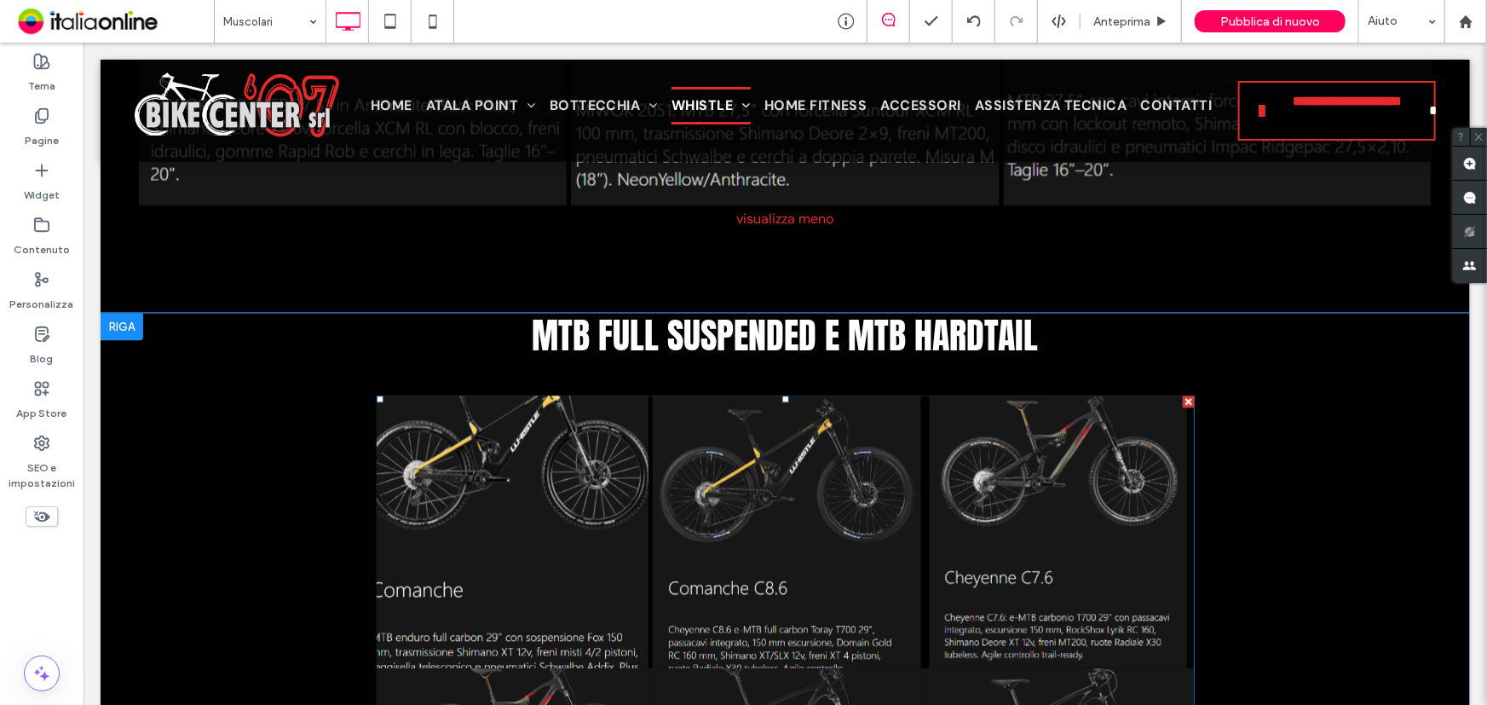
click at [539, 435] on link at bounding box center [511, 530] width 289 height 289
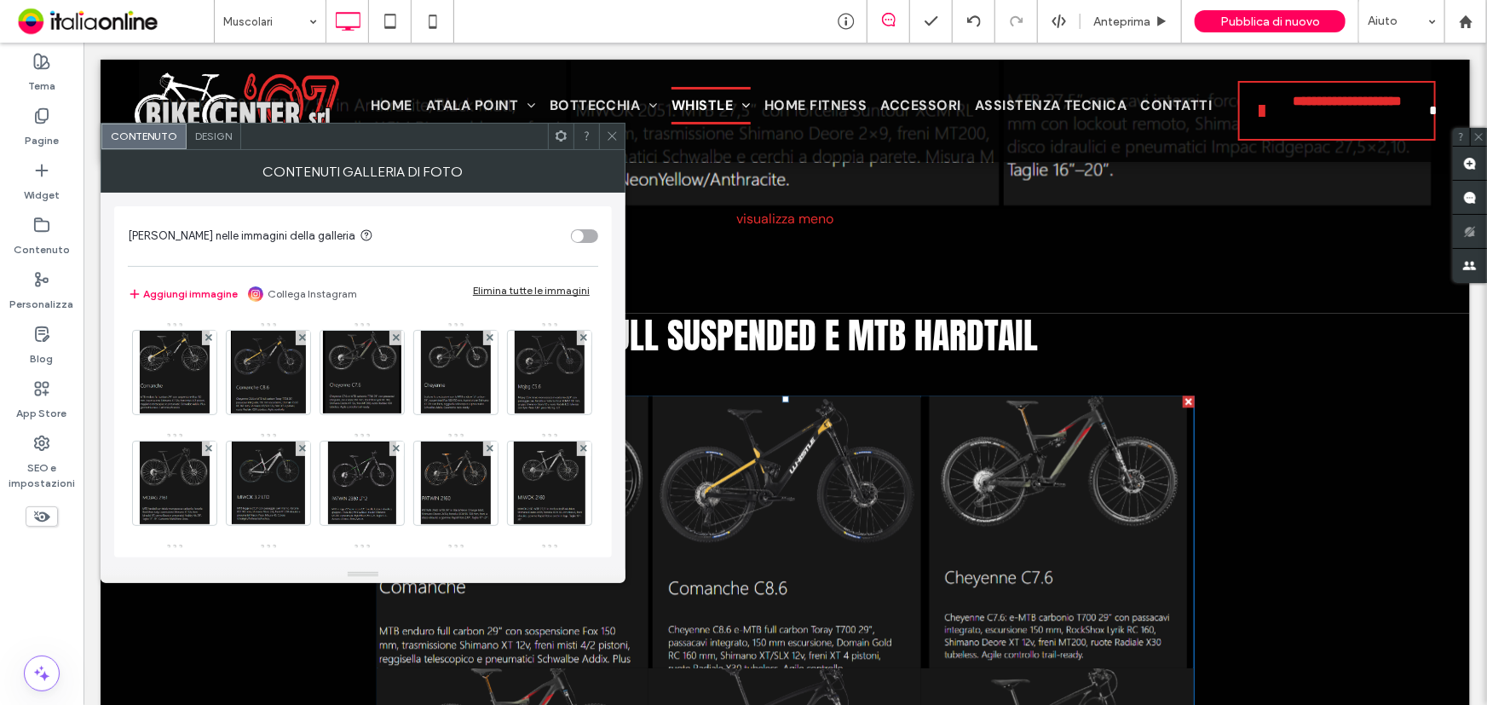
click at [224, 145] on div "Design" at bounding box center [214, 137] width 55 height 26
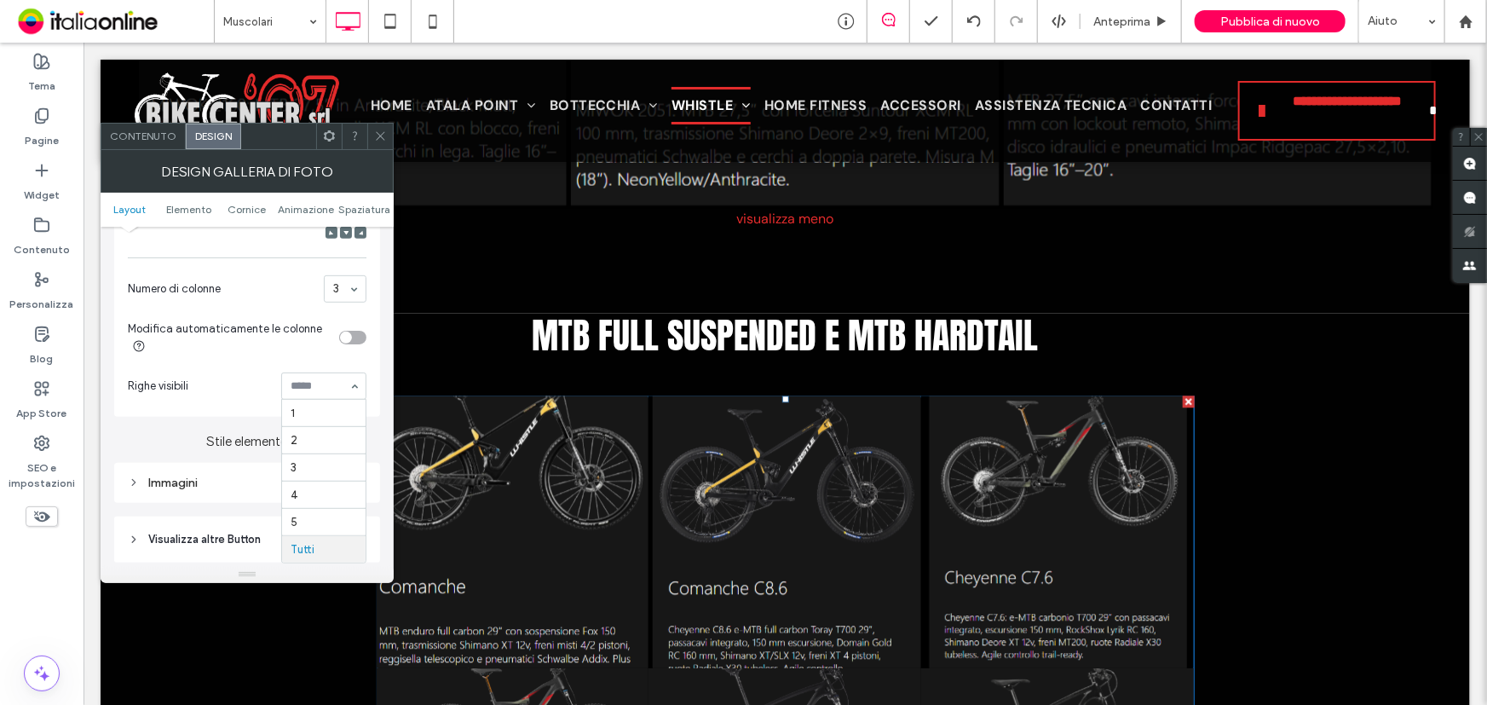
scroll to position [0, 0]
click at [374, 135] on icon at bounding box center [380, 136] width 13 height 13
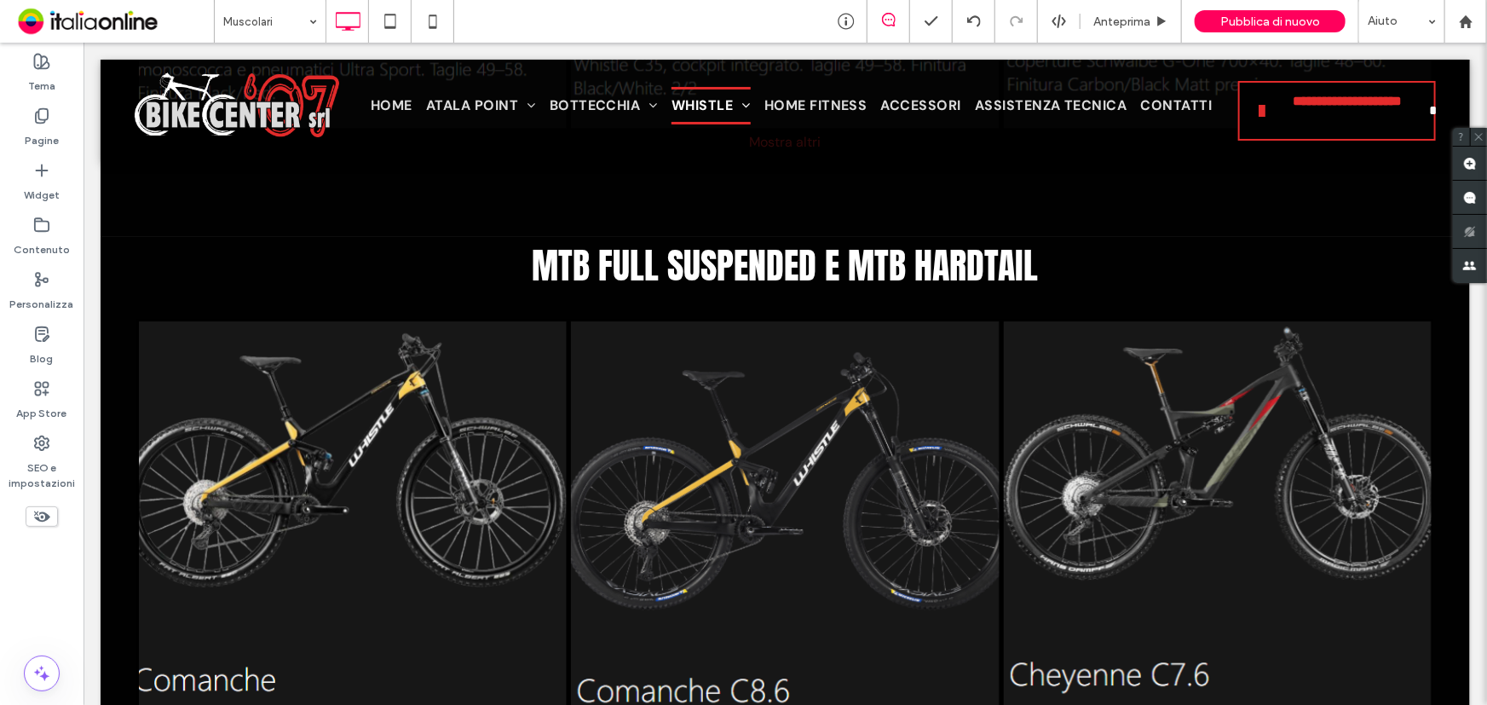
scroll to position [3021, 0]
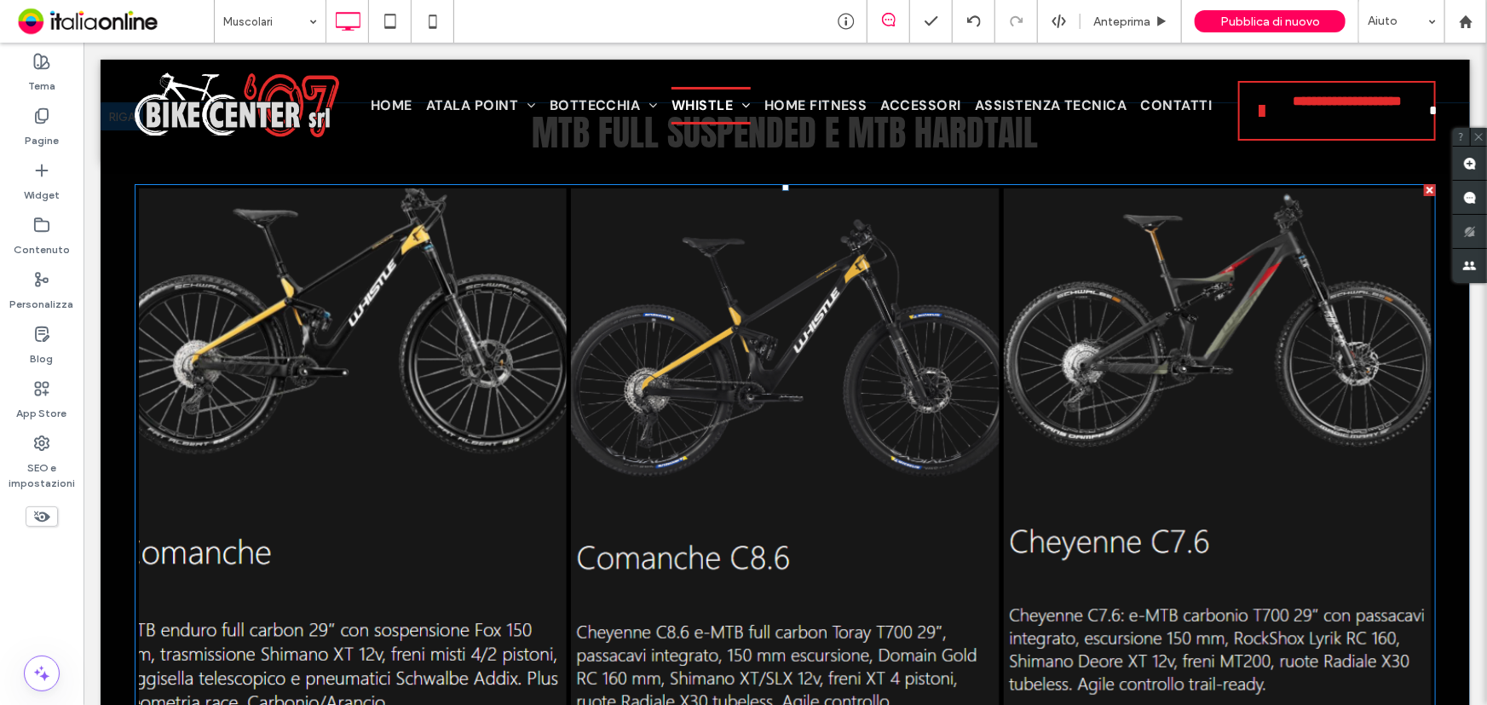
click at [324, 373] on link at bounding box center [351, 456] width 453 height 571
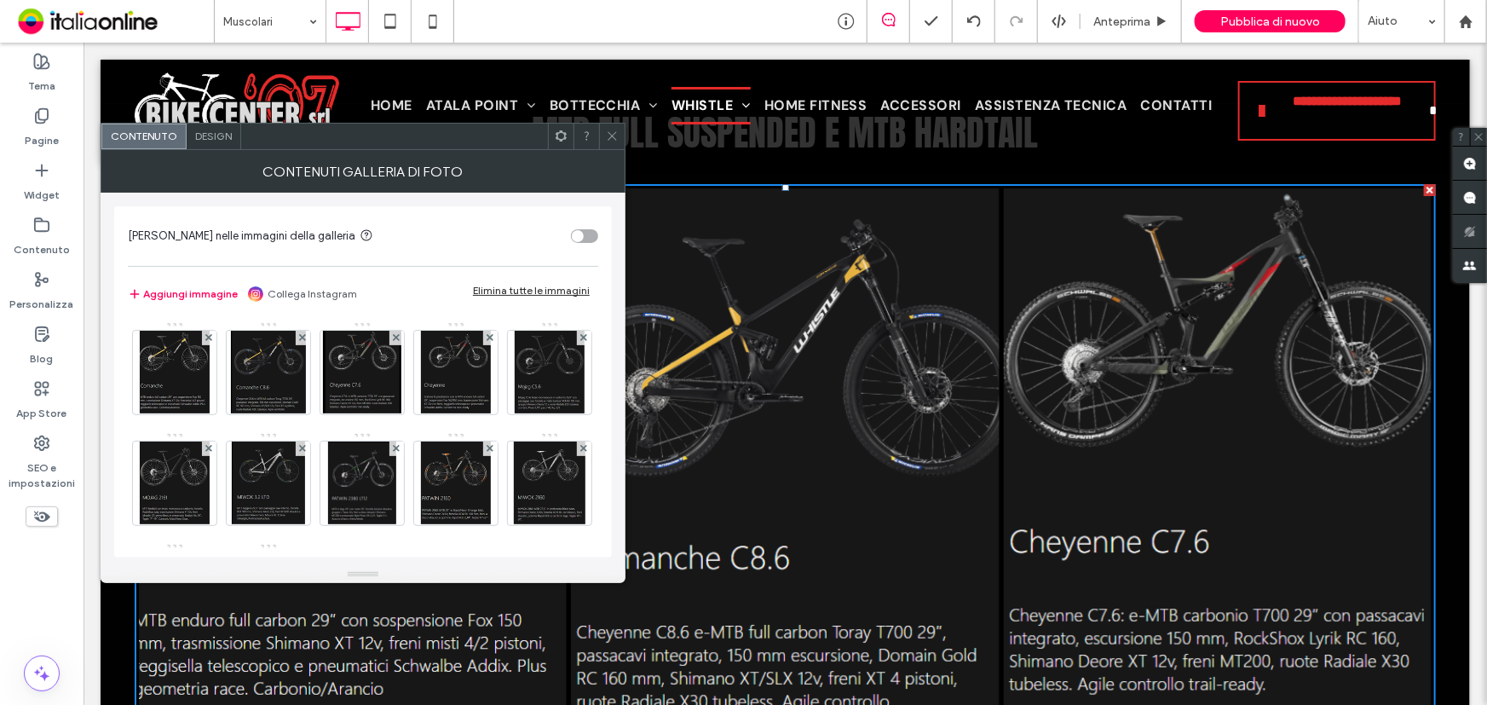
click at [212, 141] on span "Design" at bounding box center [213, 136] width 37 height 13
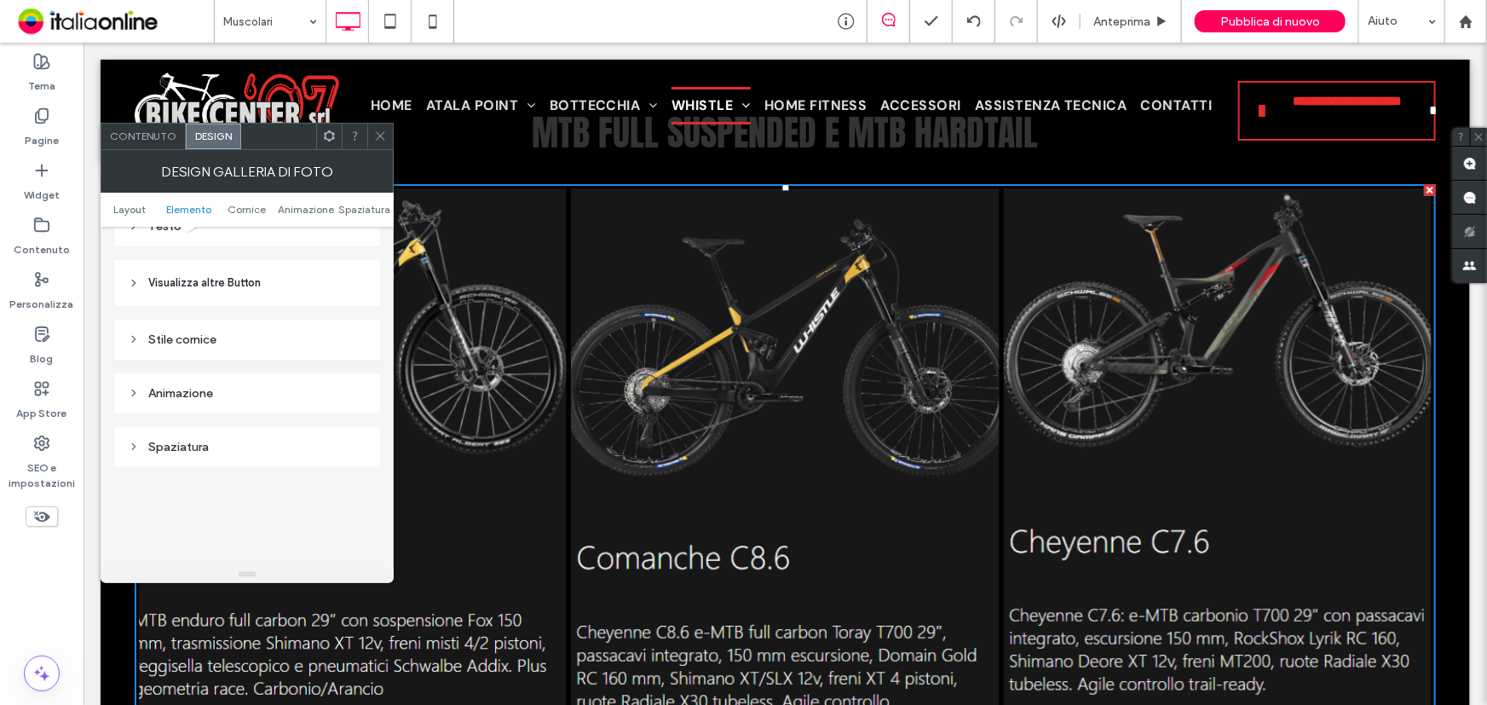
scroll to position [619, 0]
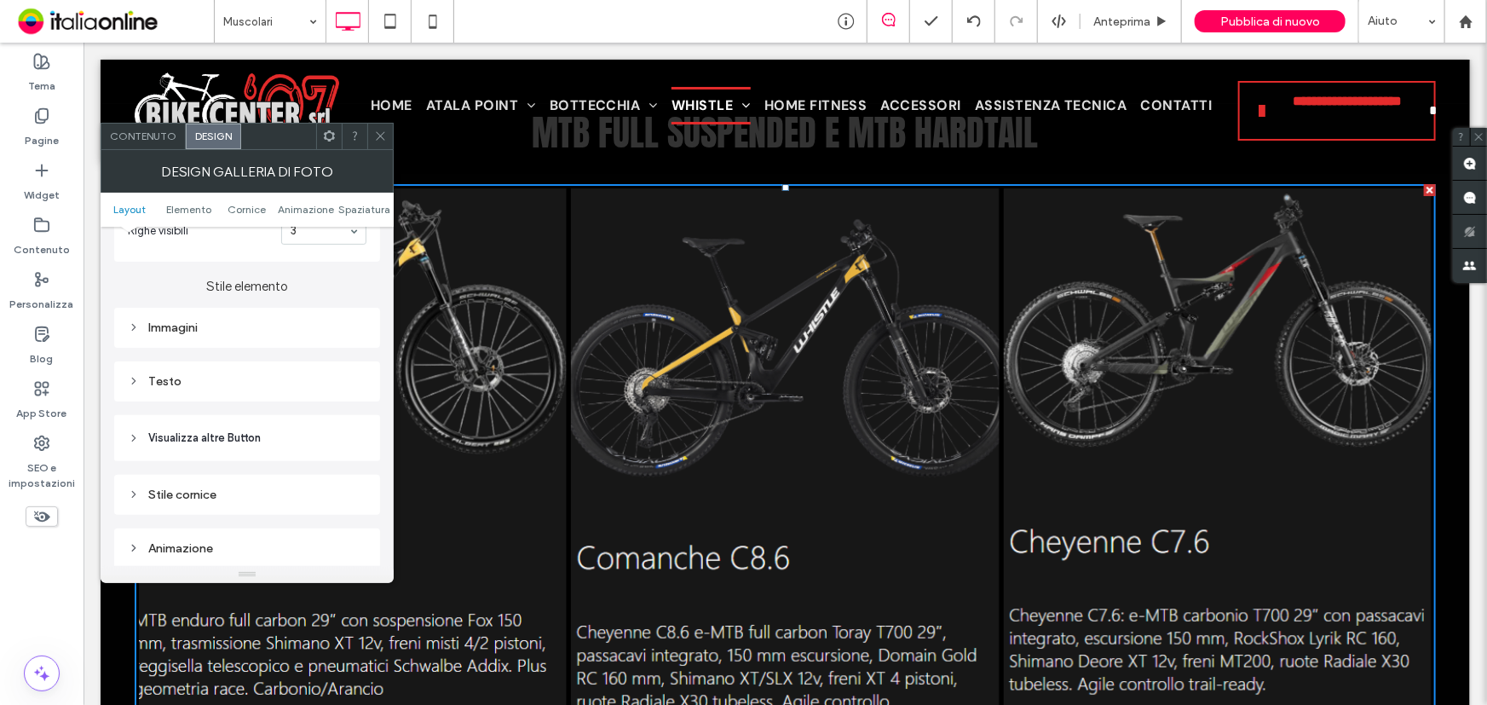
click at [203, 335] on div "Immagini" at bounding box center [247, 327] width 239 height 14
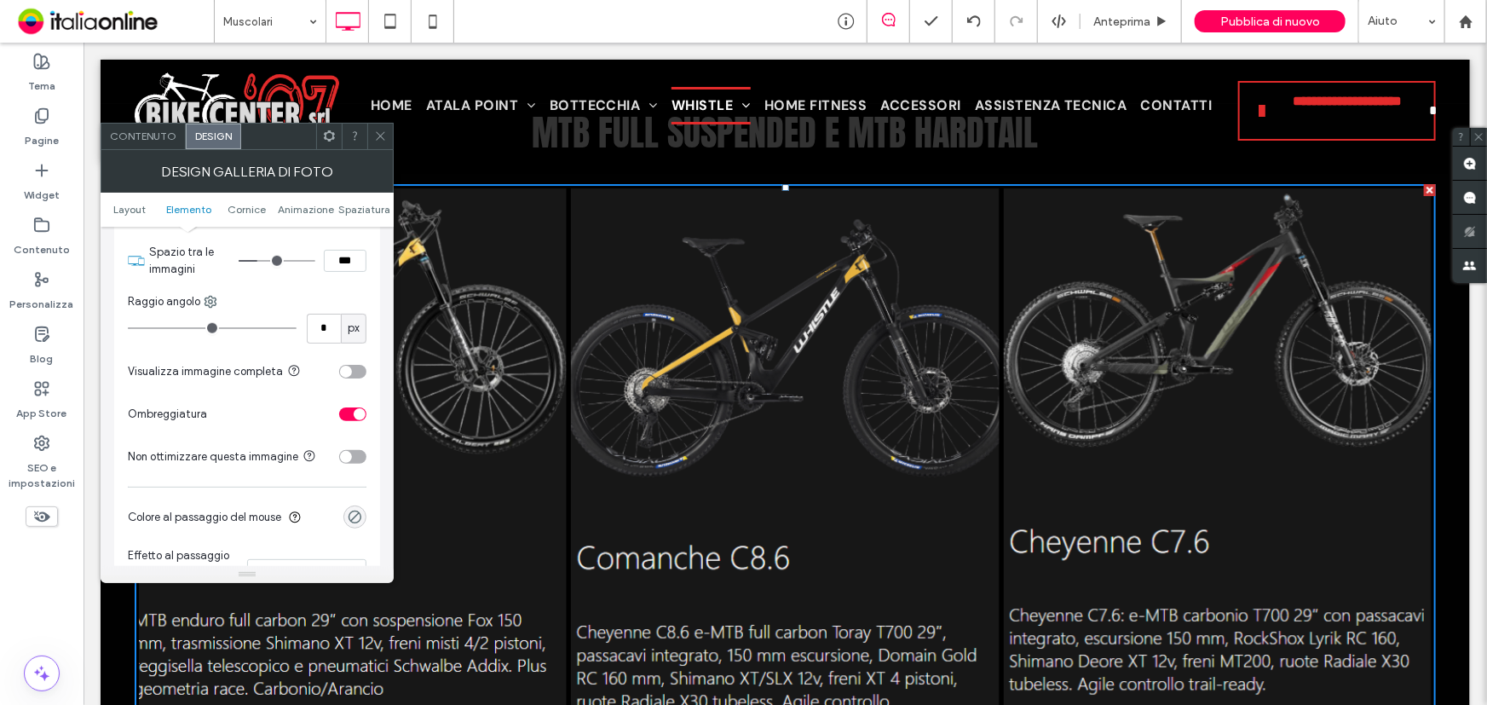
scroll to position [697, 0]
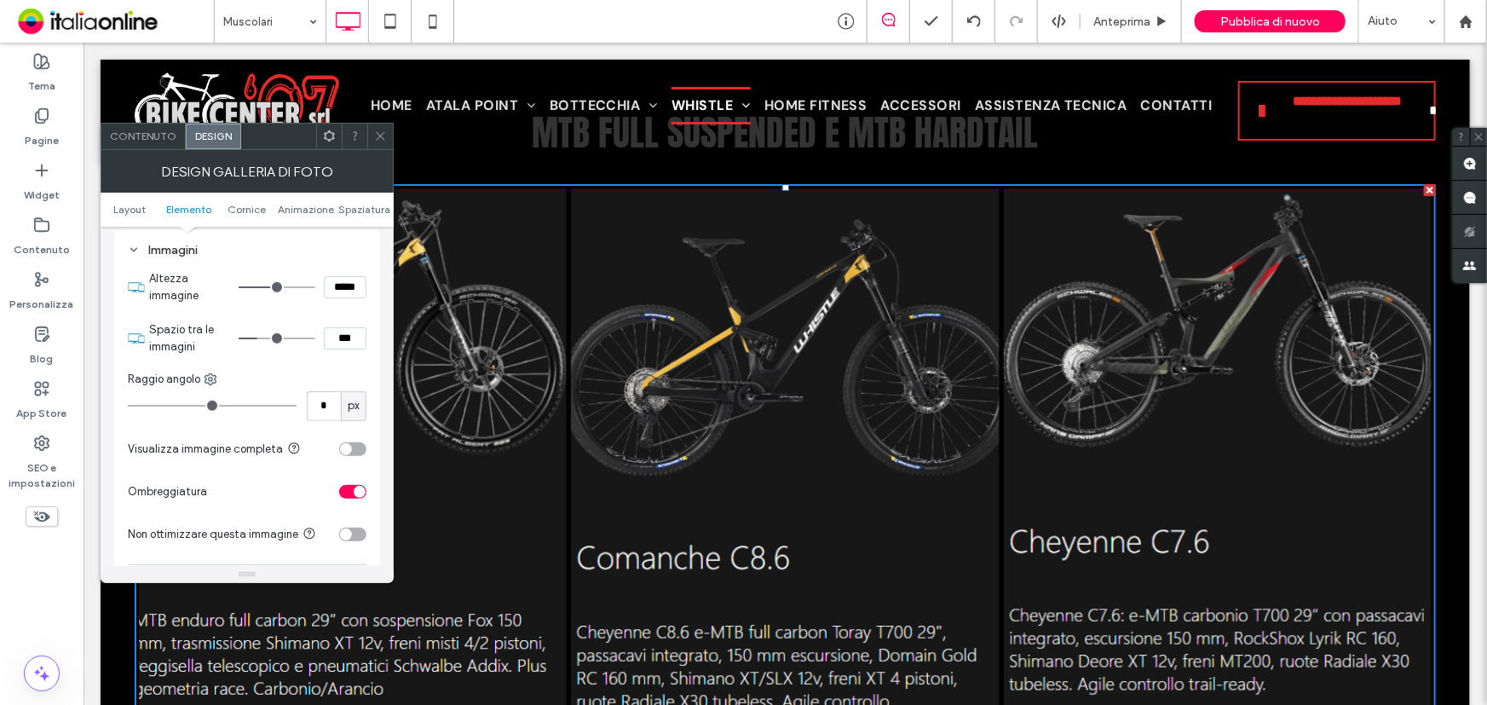
drag, startPoint x: 377, startPoint y: 132, endPoint x: 380, endPoint y: 143, distance: 11.6
click at [377, 132] on use at bounding box center [380, 136] width 9 height 9
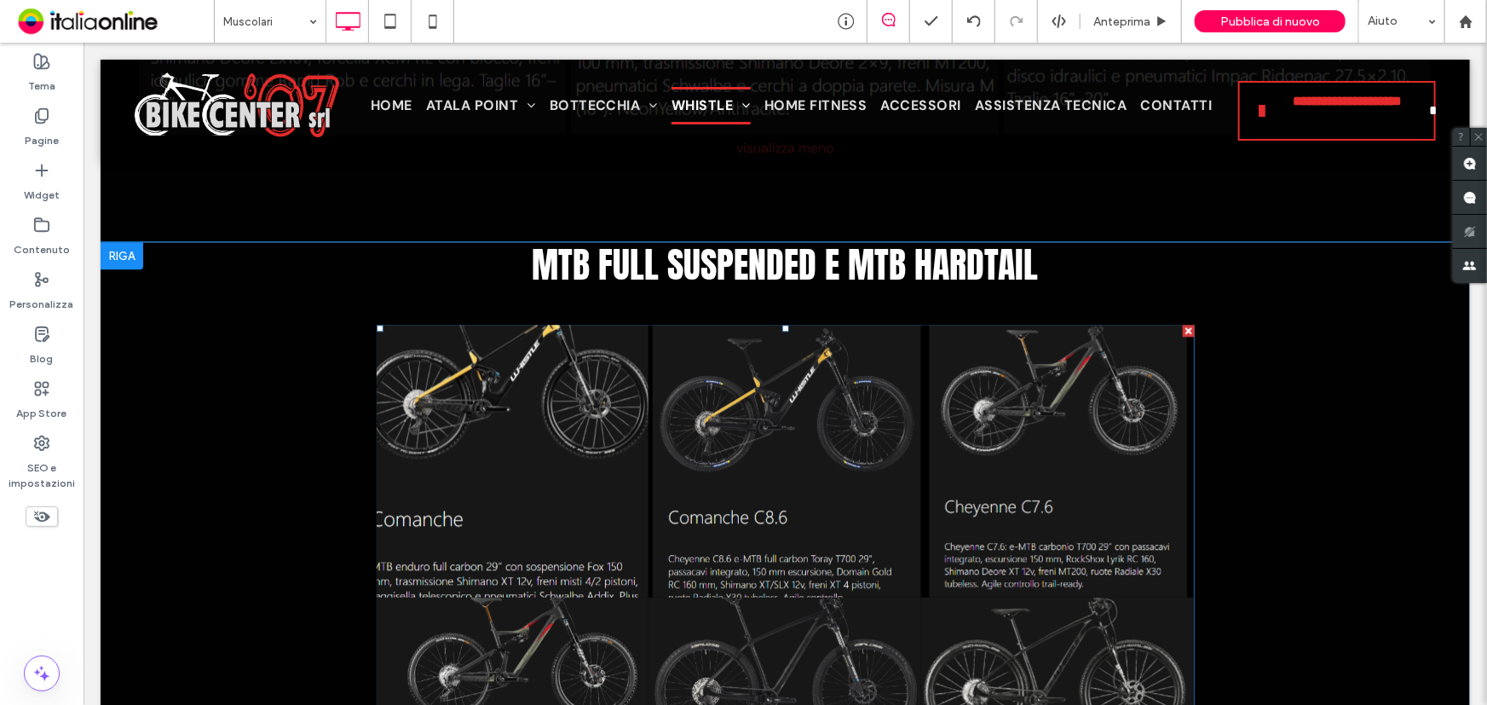
scroll to position [5344, 0]
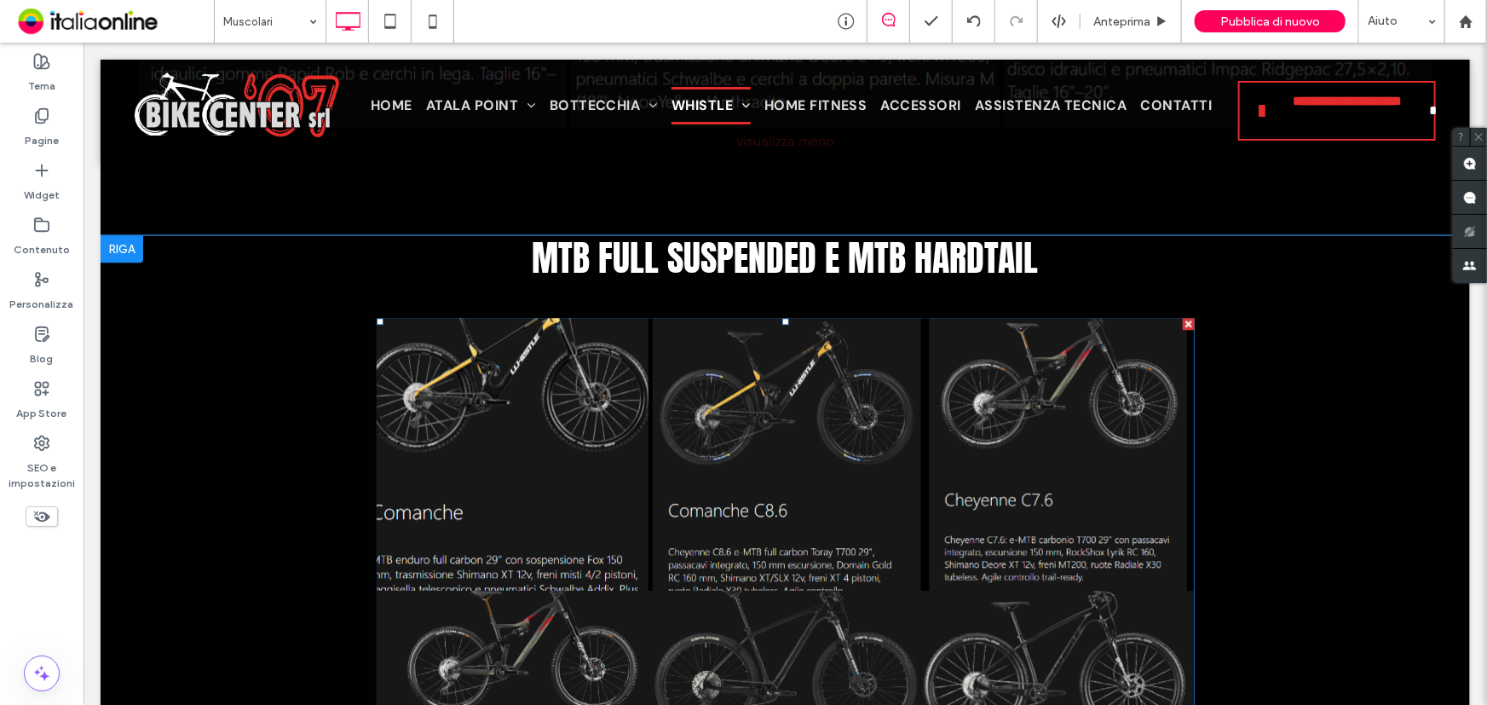
click at [515, 484] on link at bounding box center [511, 452] width 289 height 289
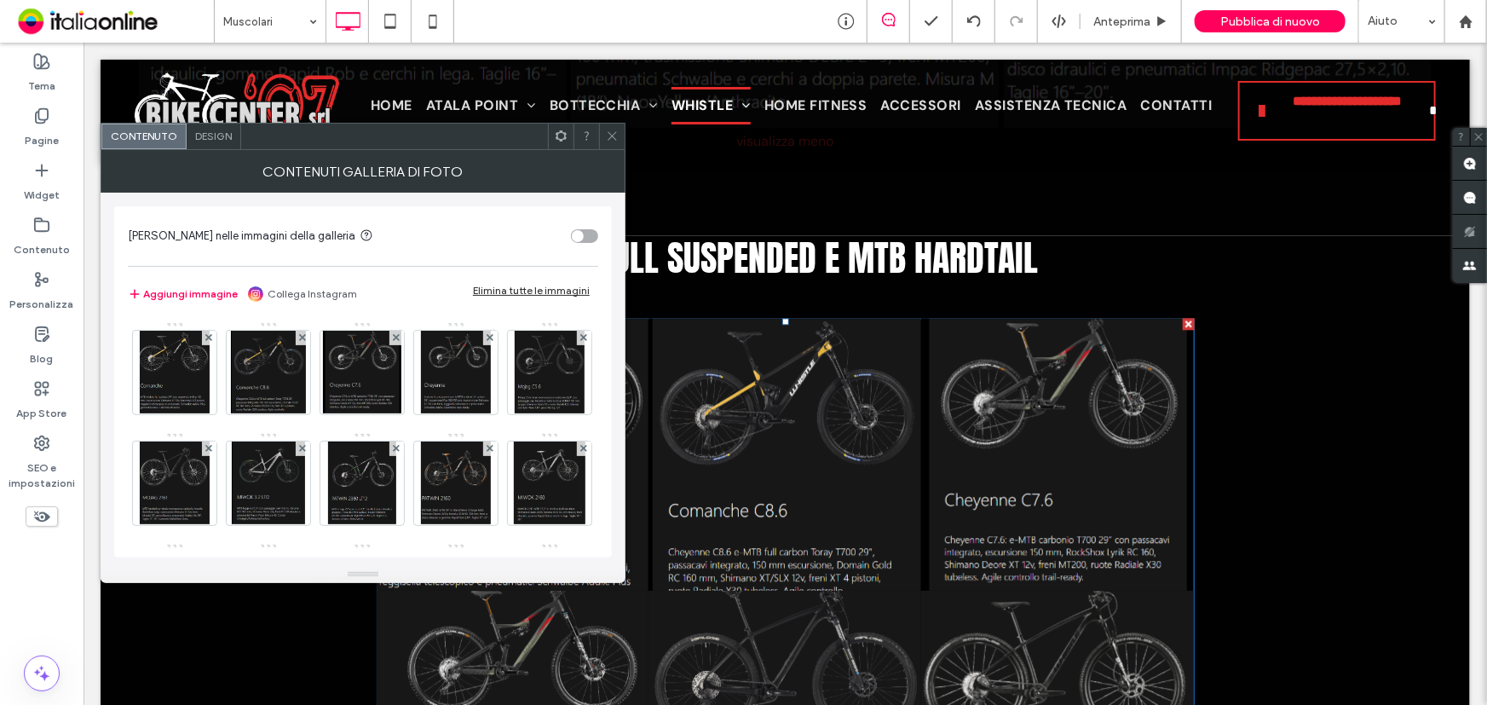
click at [212, 135] on span "Design" at bounding box center [213, 136] width 37 height 13
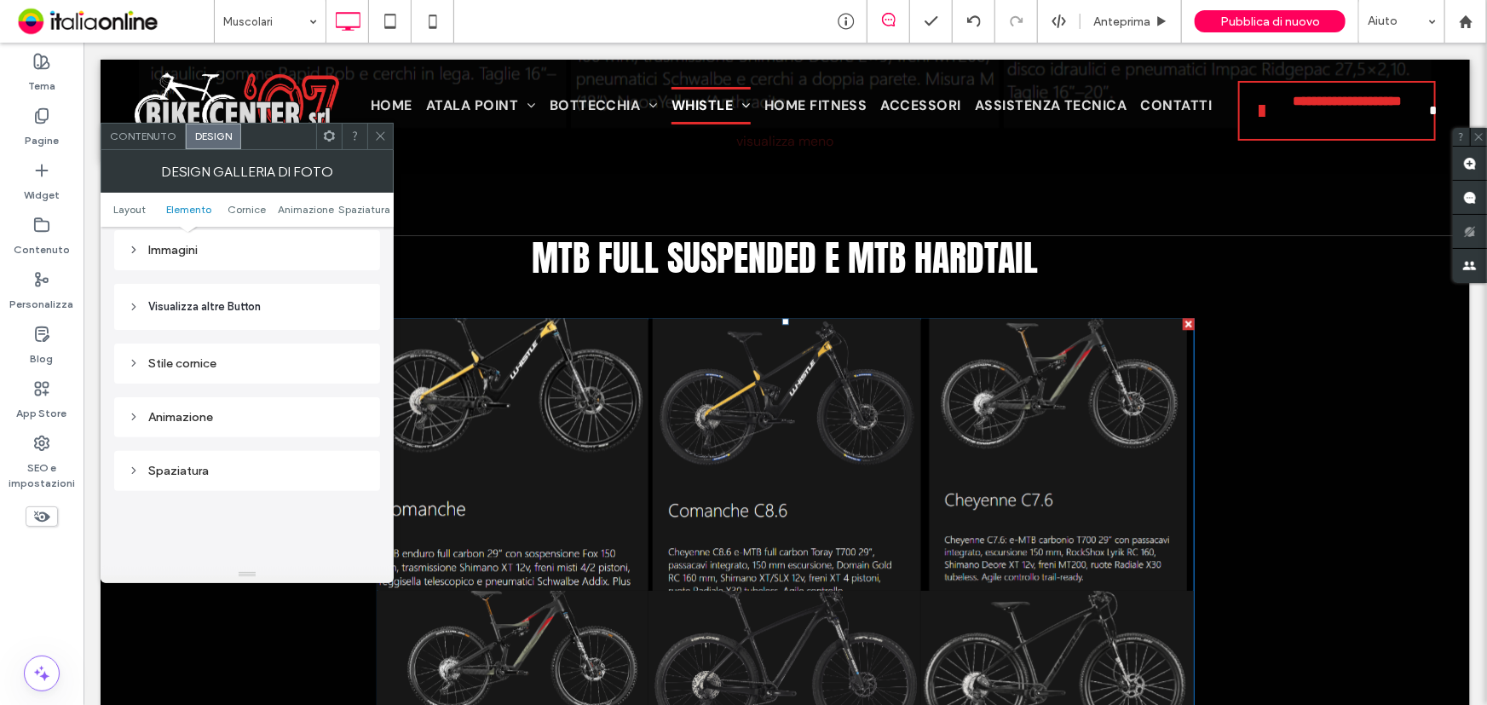
click at [218, 248] on div "Immagini" at bounding box center [247, 250] width 239 height 14
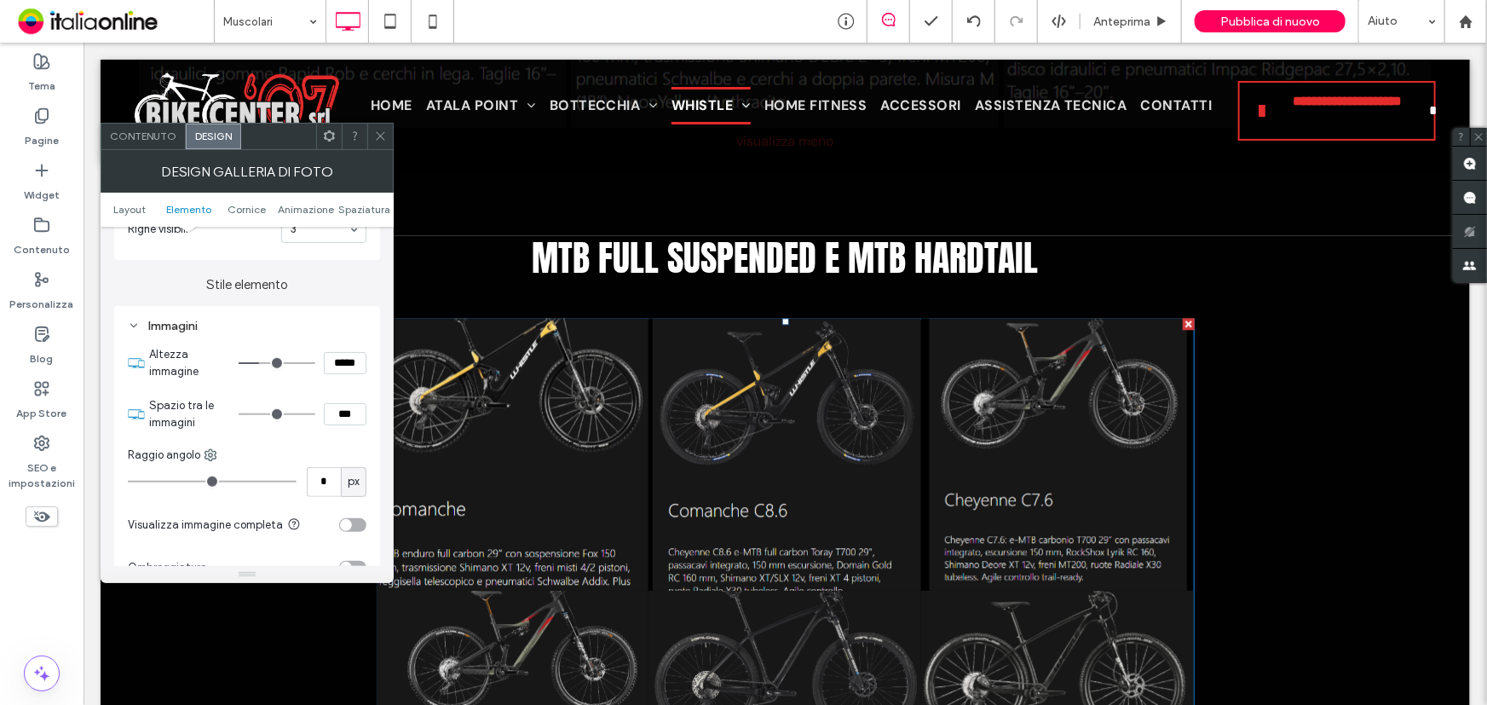
scroll to position [619, 0]
click at [341, 368] on input "*****" at bounding box center [345, 365] width 43 height 22
type input "***"
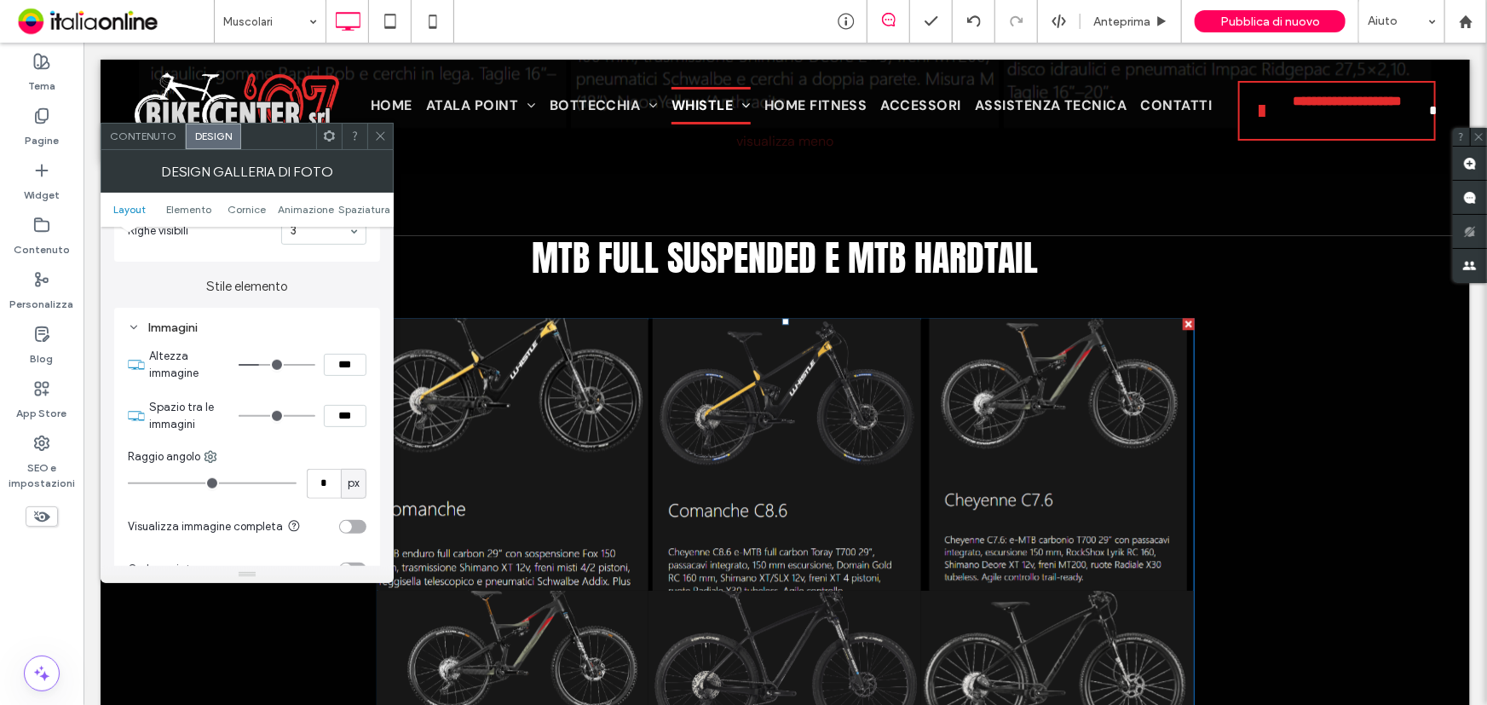
type input "***"
type input "*****"
click at [349, 416] on input "***" at bounding box center [345, 416] width 43 height 22
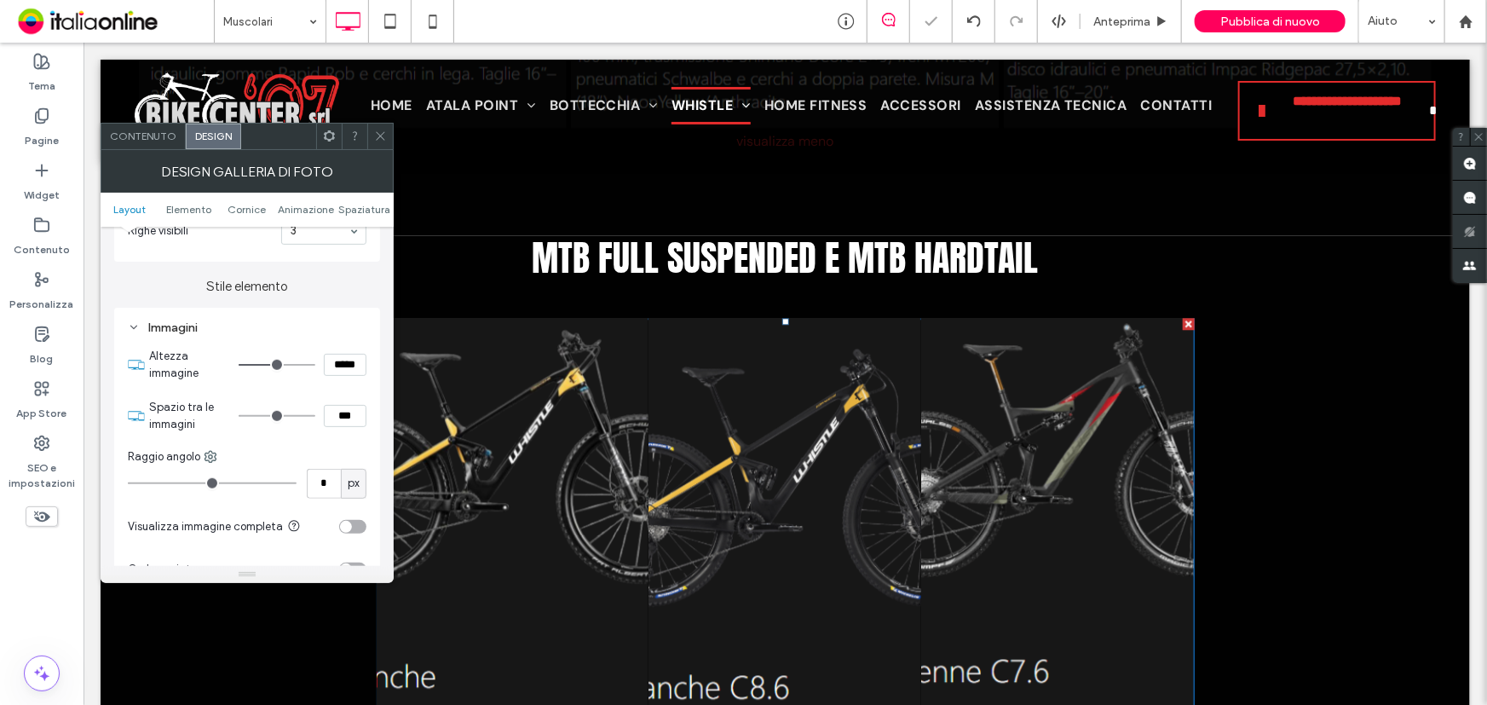
click at [349, 416] on input "***" at bounding box center [345, 416] width 43 height 22
type input "***"
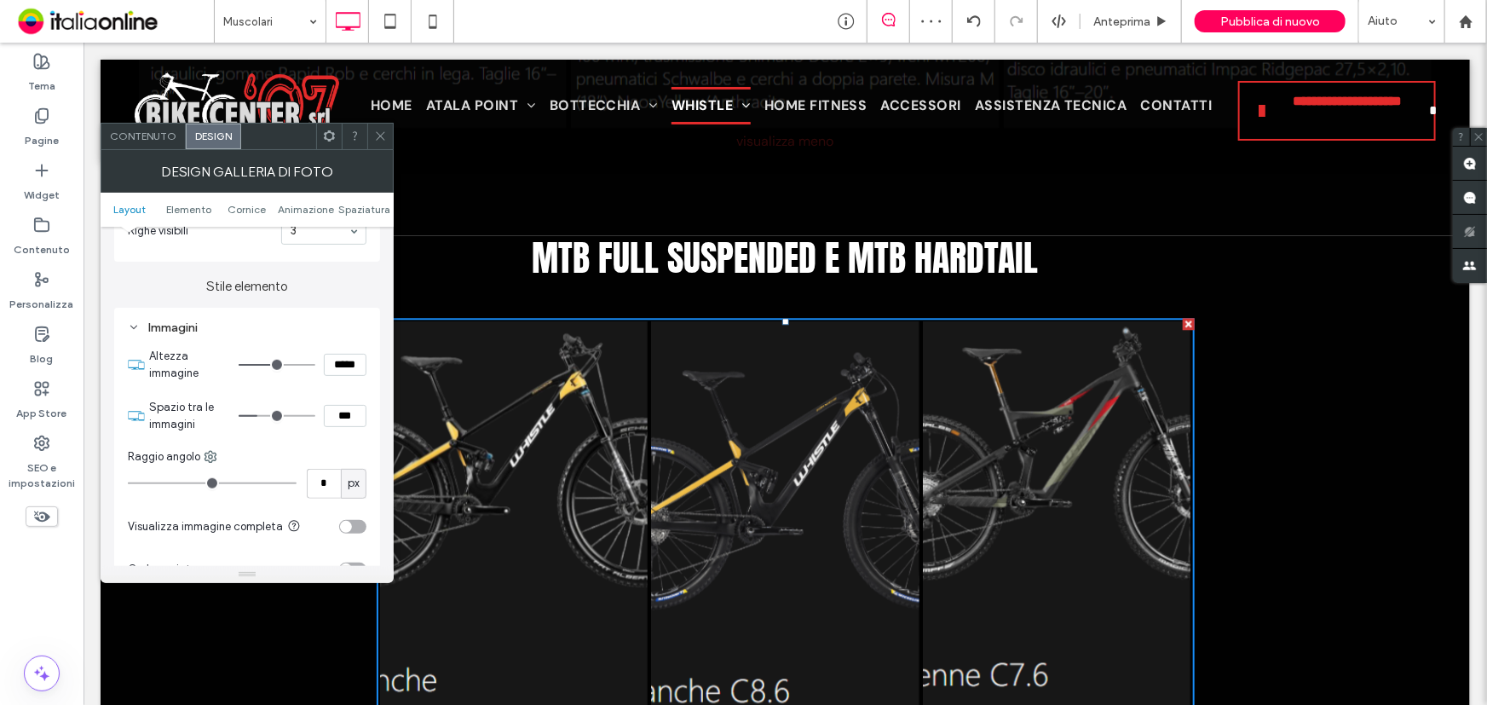
type input "*"
type input "***"
type input "*"
type input "***"
type input "*"
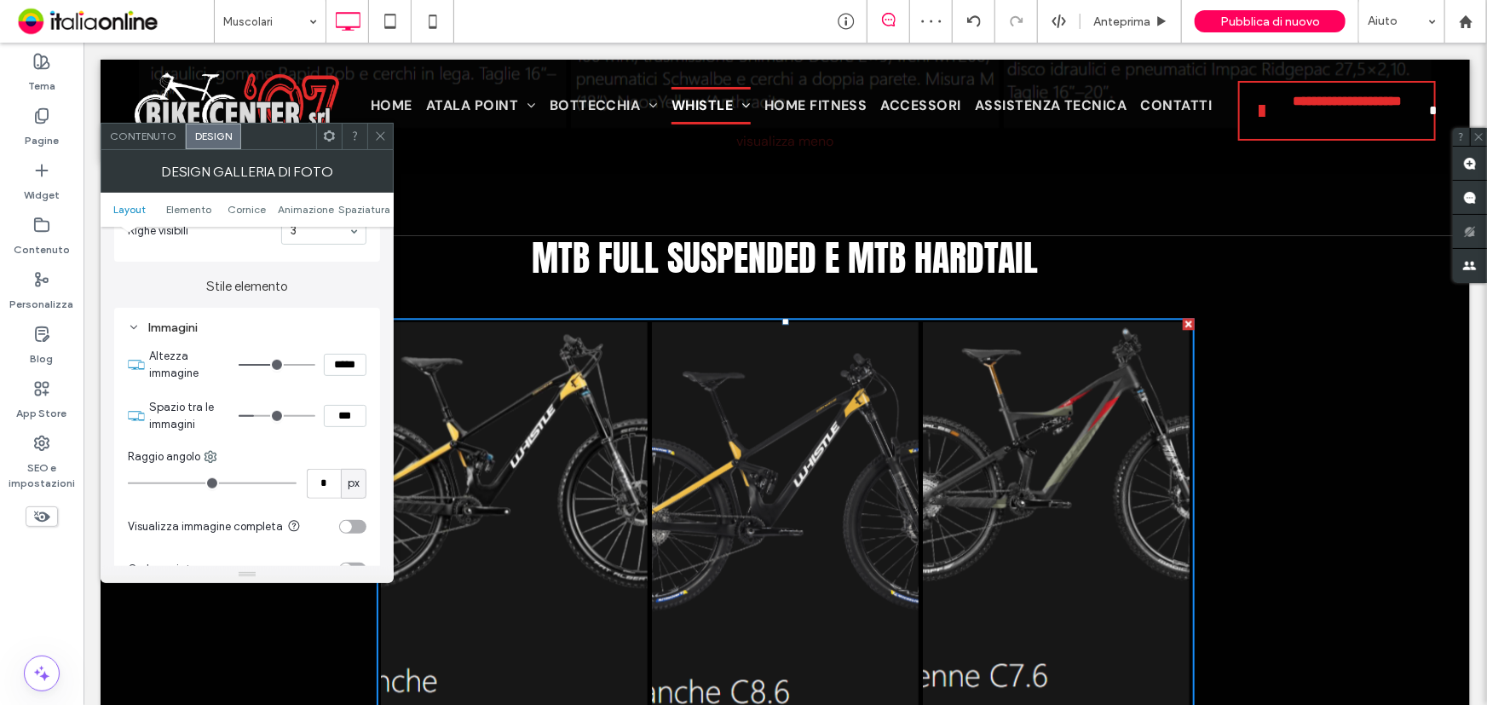
type input "***"
type input "*"
type input "***"
type input "**"
type input "****"
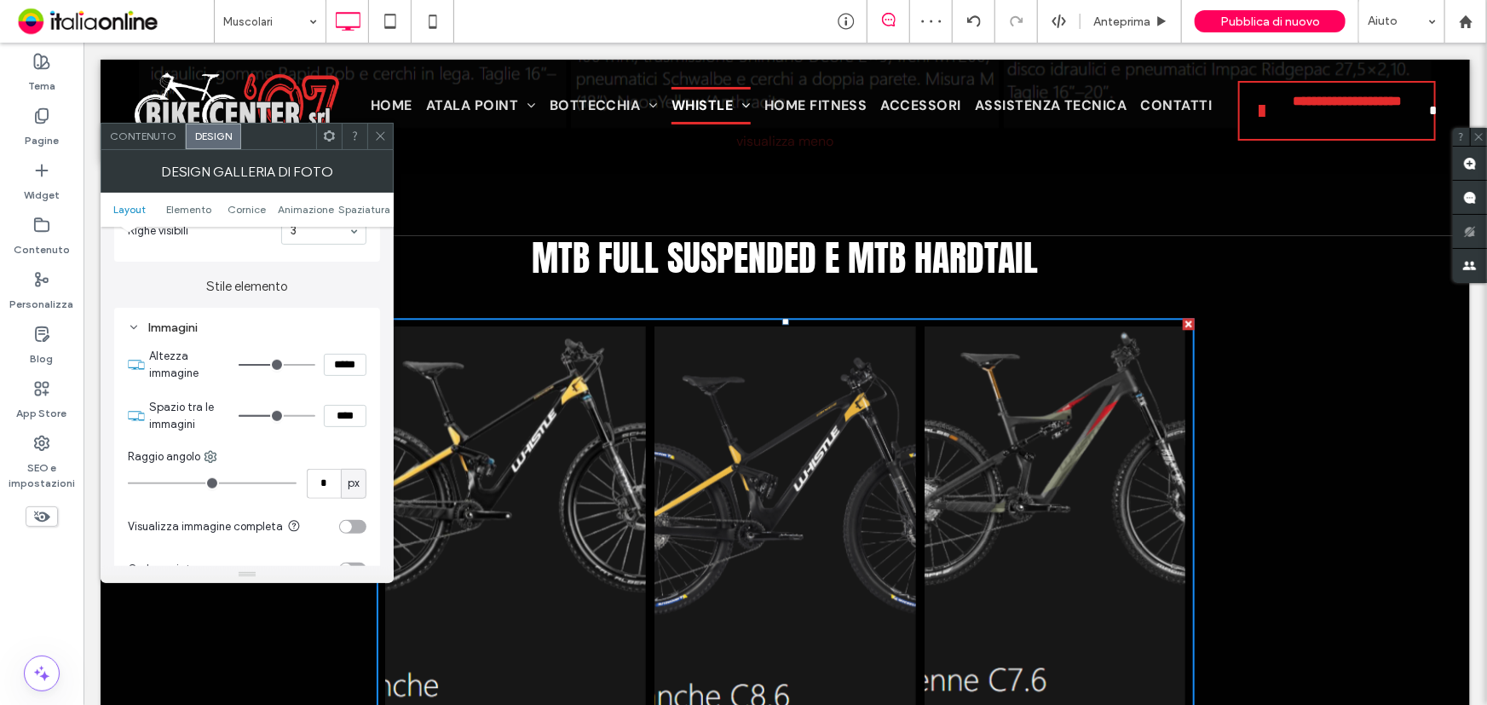
type input "**"
type input "****"
type input "**"
type input "****"
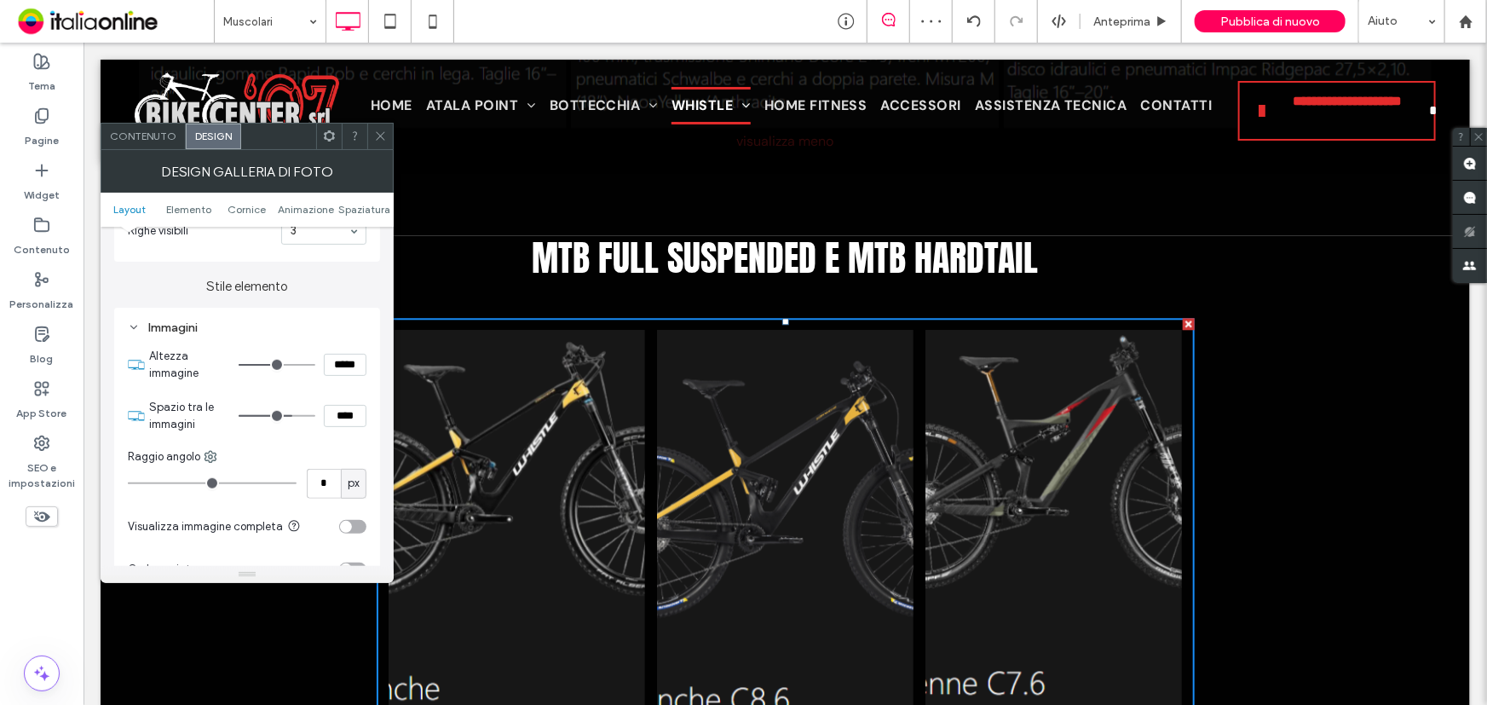
type input "**"
type input "****"
type input "**"
type input "****"
type input "*"
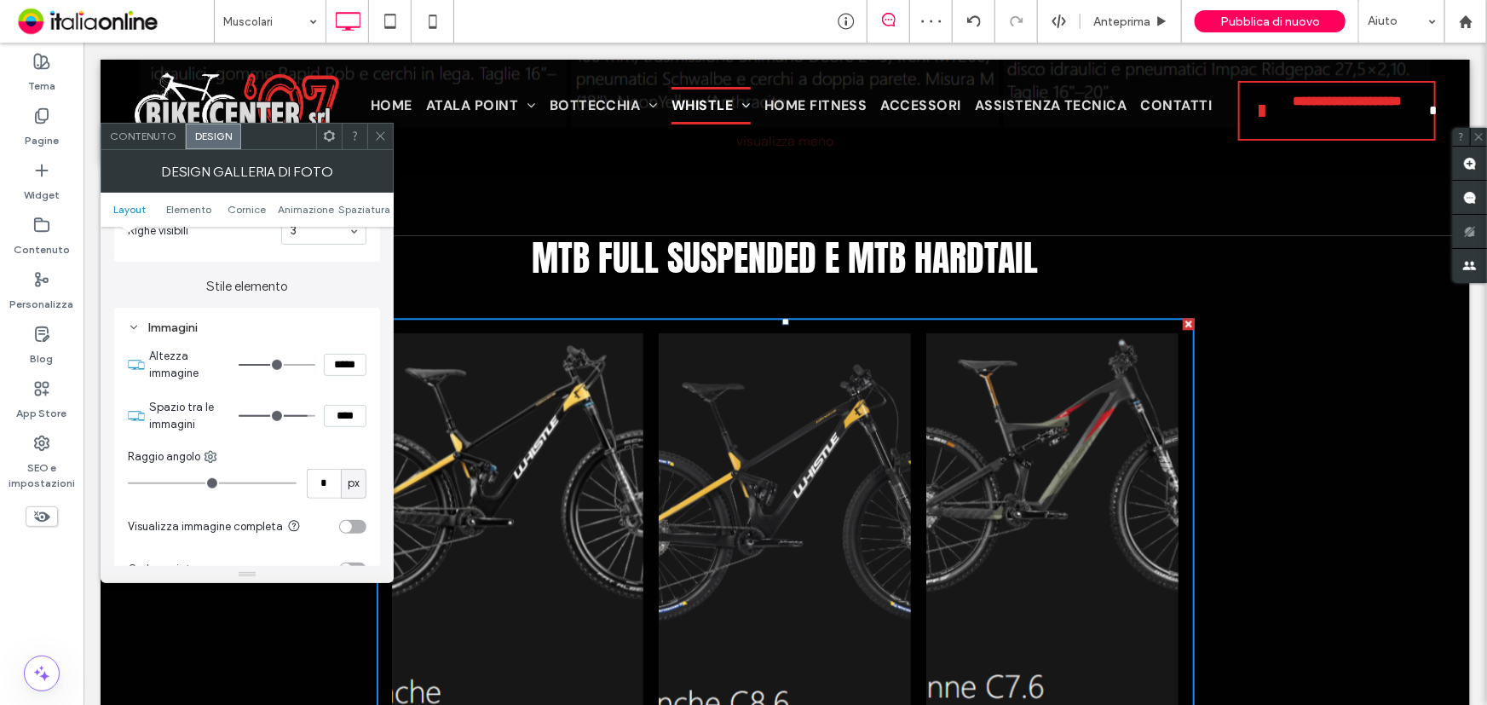
type input "***"
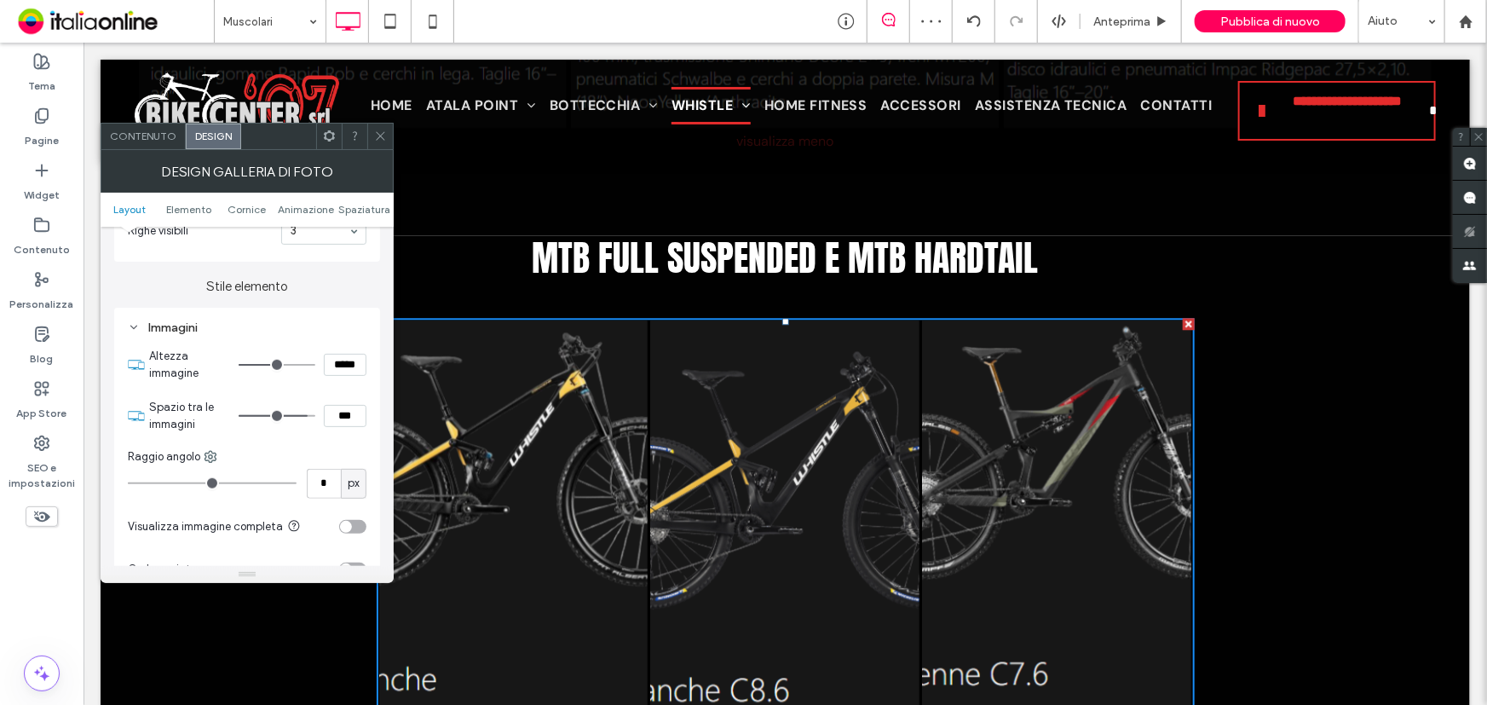
type input "*"
type input "***"
type input "*"
type input "***"
type input "*"
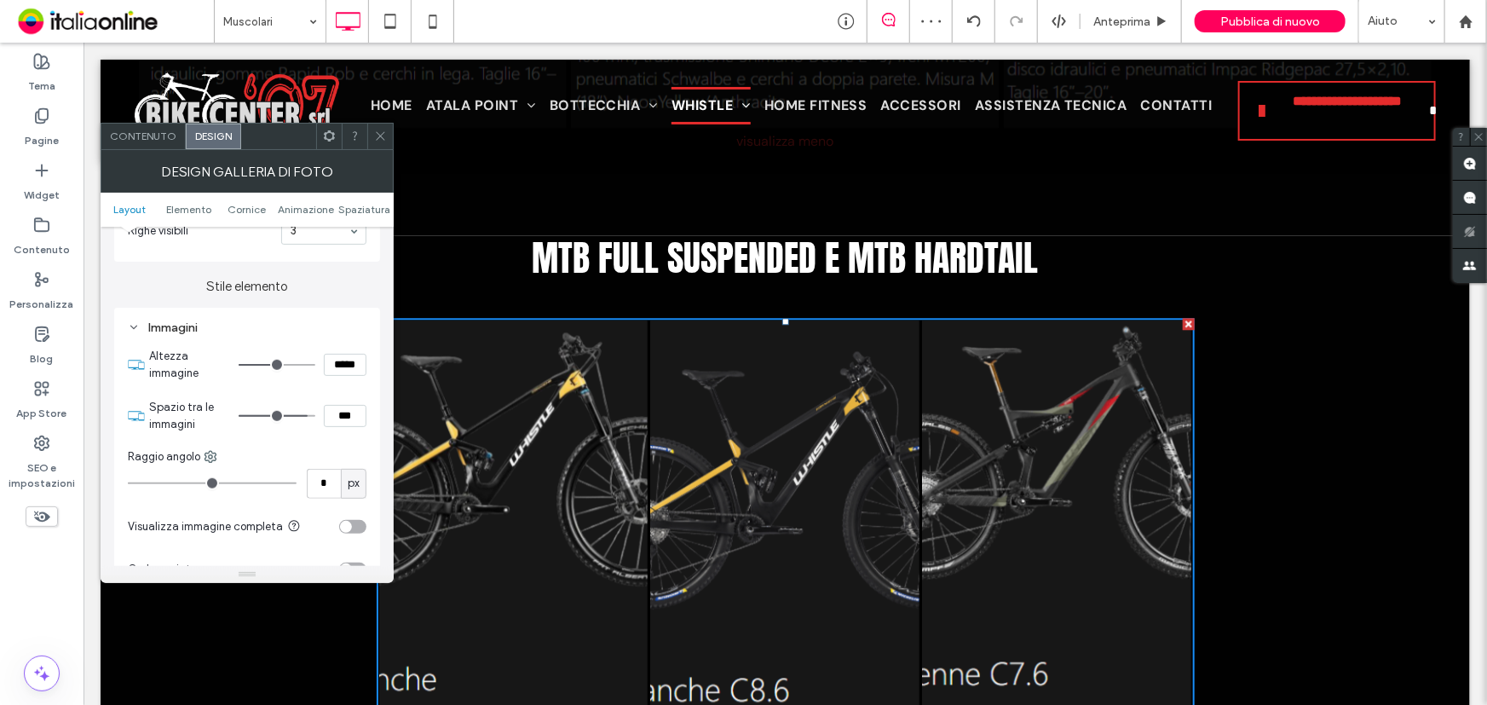
type input "***"
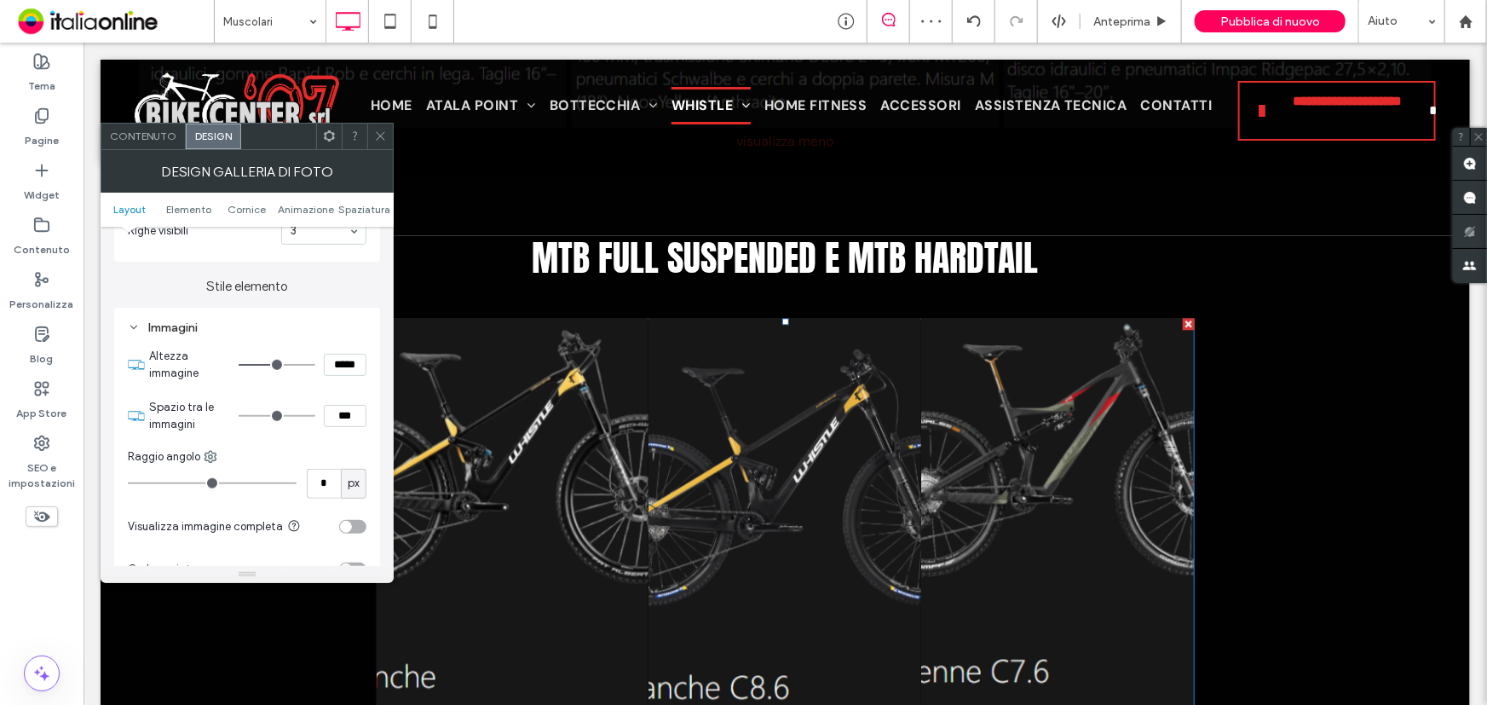
drag, startPoint x: 259, startPoint y: 417, endPoint x: 226, endPoint y: 435, distance: 38.2
type input "*"
click at [239, 417] on input "range" at bounding box center [277, 416] width 77 height 2
click at [348, 427] on input "***" at bounding box center [345, 416] width 43 height 22
click at [347, 425] on input "***" at bounding box center [345, 416] width 43 height 22
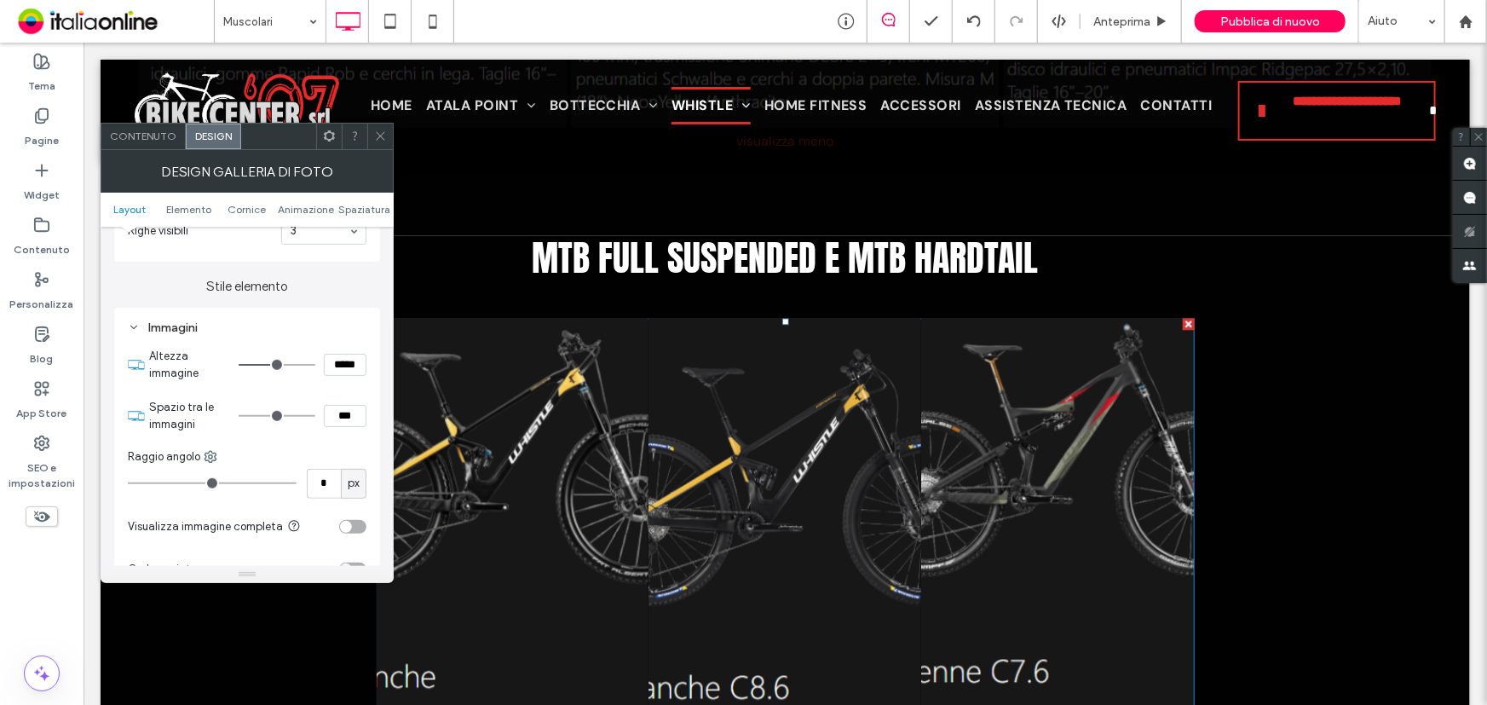
click at [347, 425] on input "***" at bounding box center [345, 416] width 43 height 22
type input "***"
type input "*"
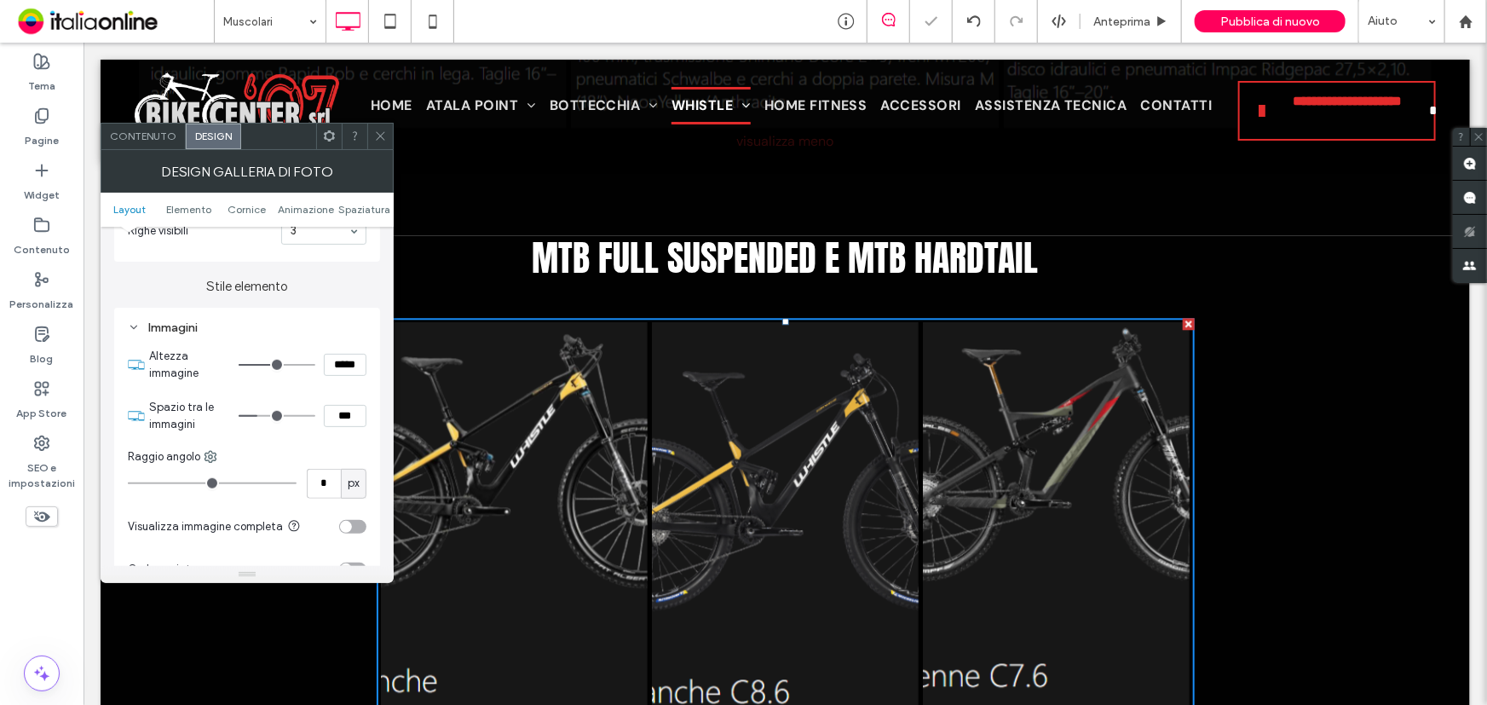
click at [382, 136] on icon at bounding box center [380, 136] width 13 height 13
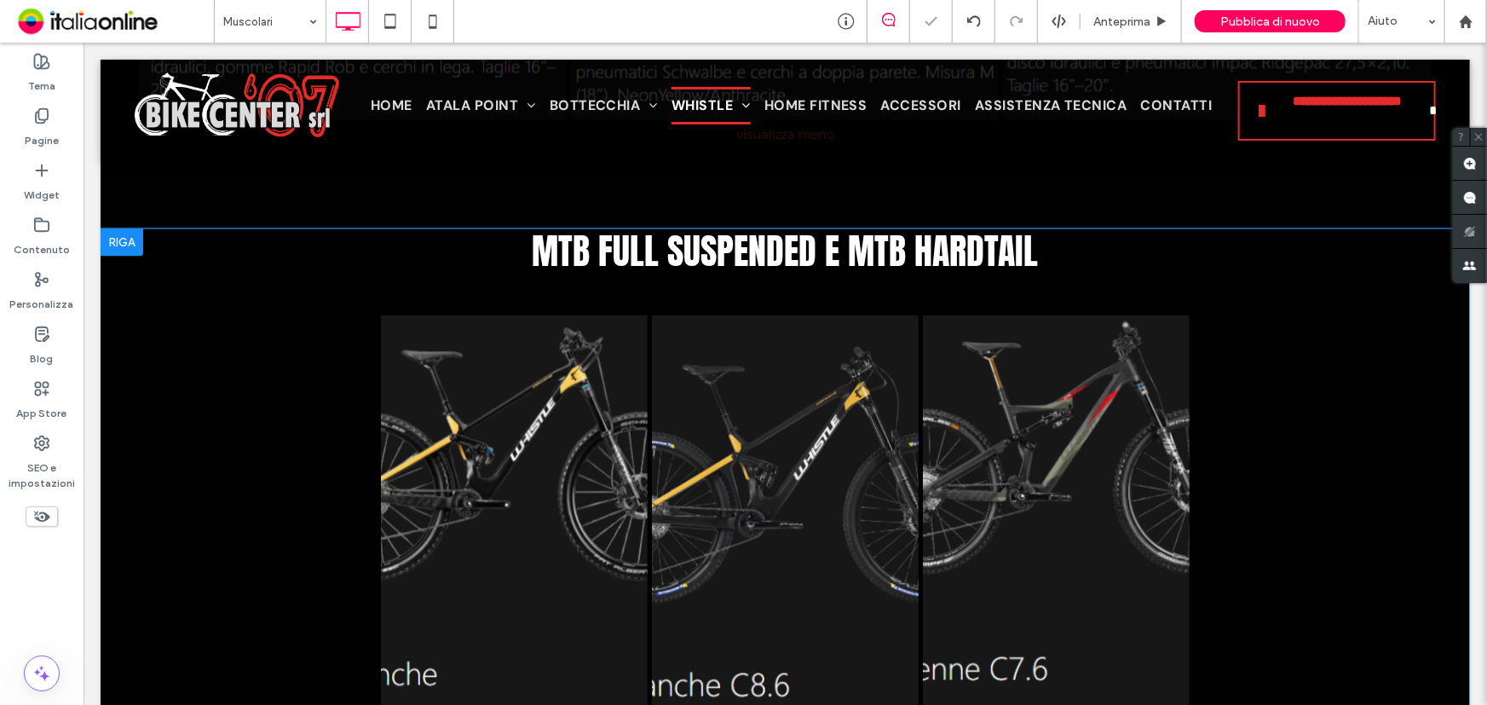
scroll to position [5344, 0]
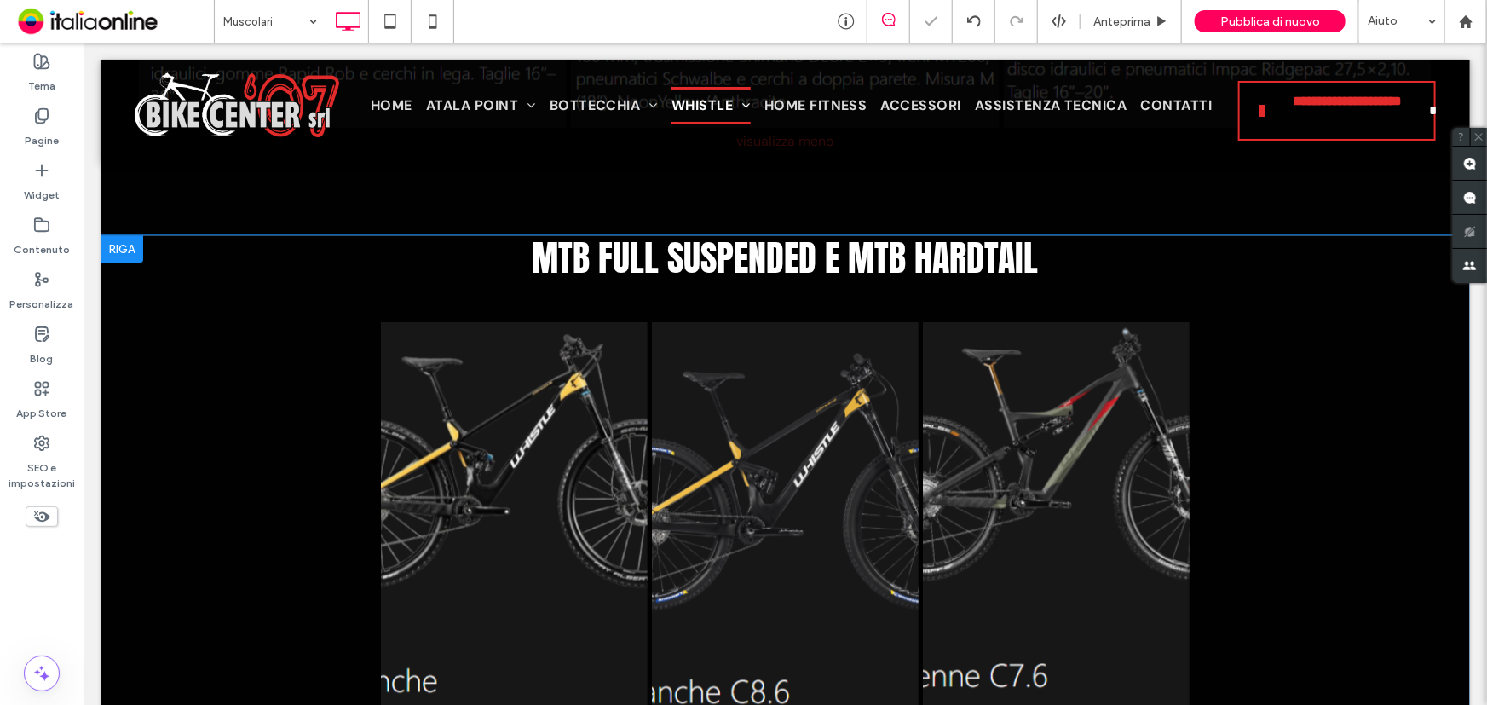
click at [135, 254] on div at bounding box center [121, 247] width 43 height 27
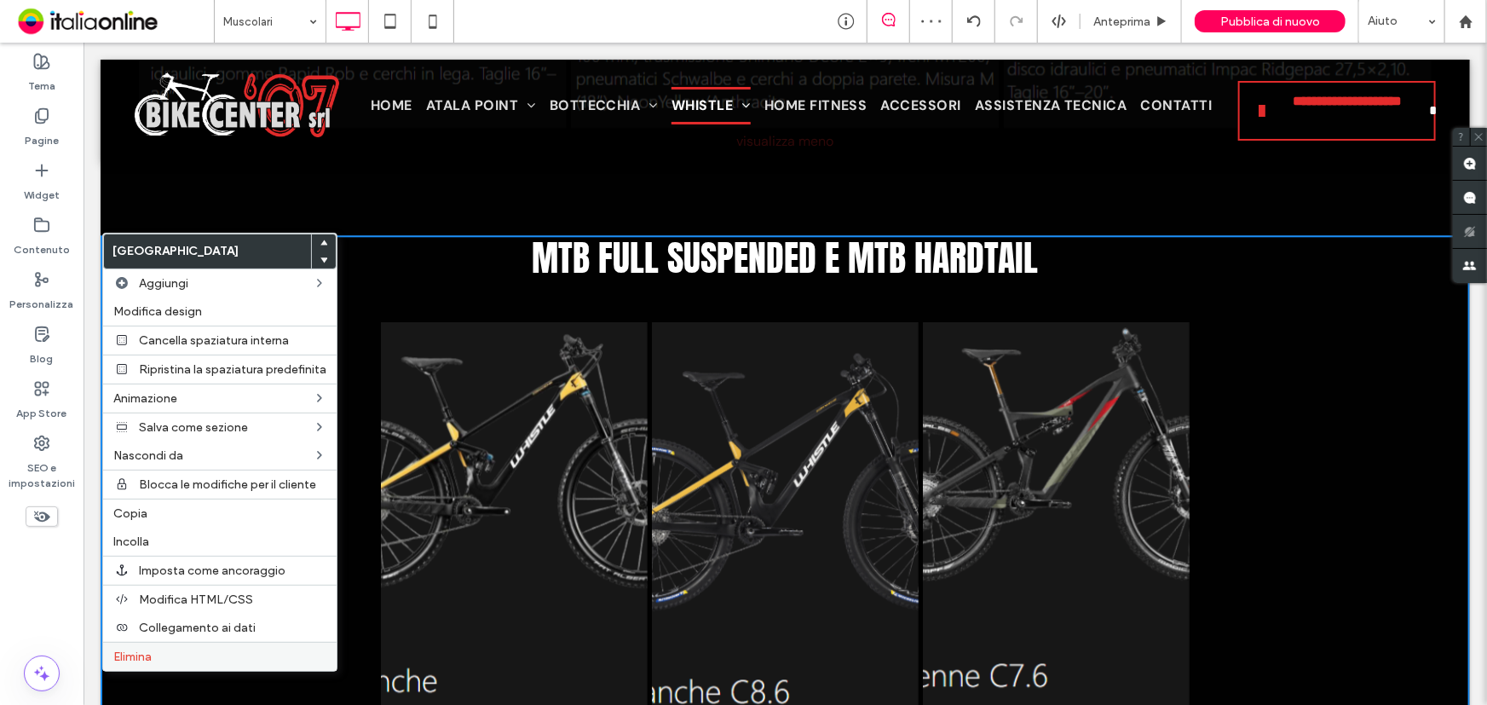
click at [164, 660] on label "Elimina" at bounding box center [219, 656] width 213 height 14
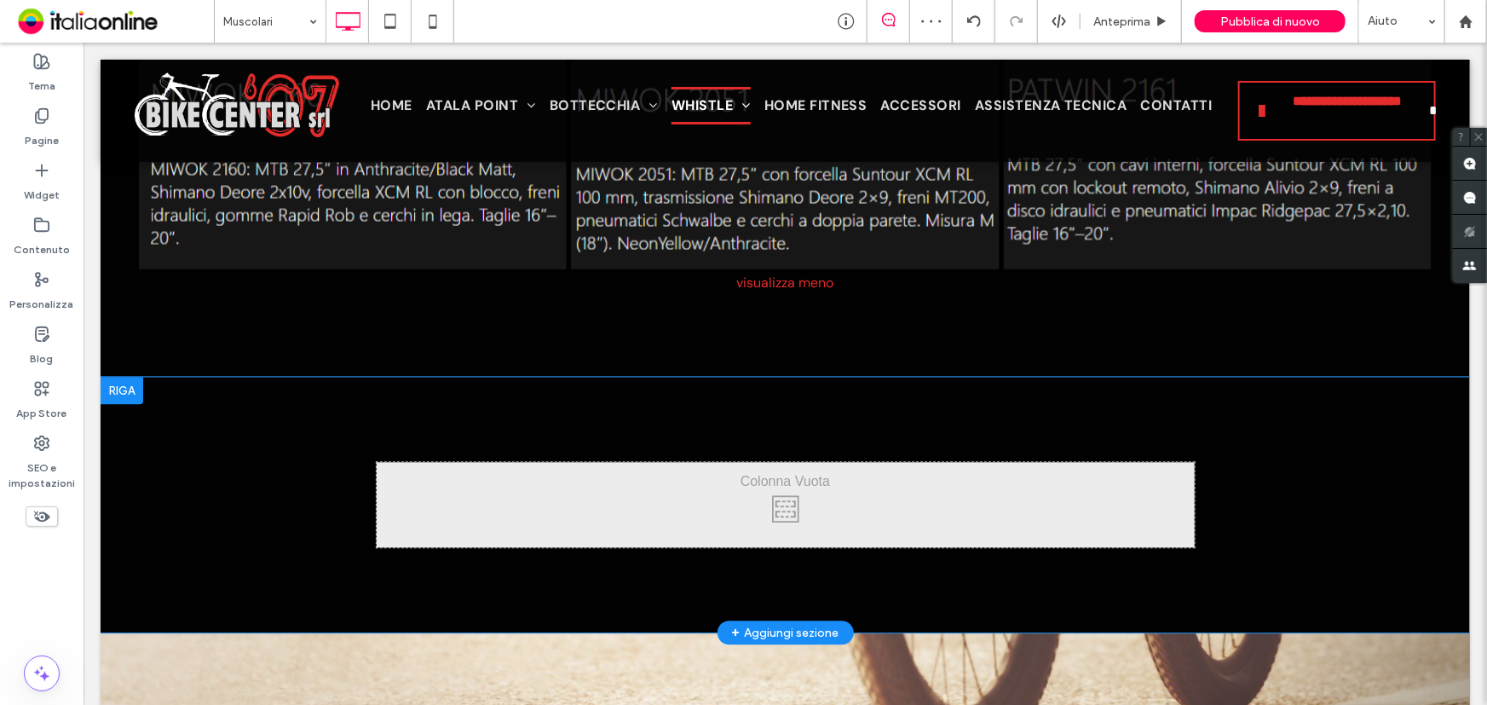
scroll to position [5189, 0]
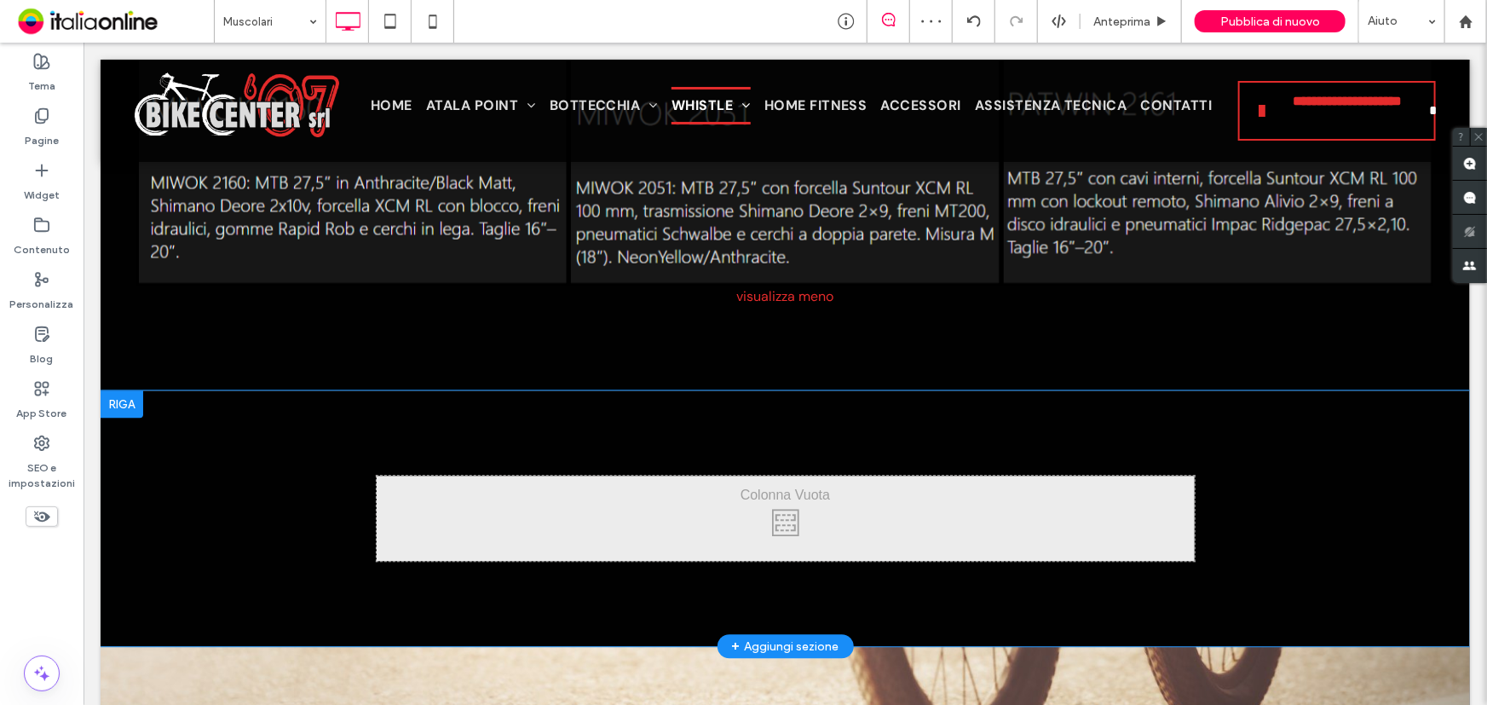
click at [135, 407] on div at bounding box center [121, 402] width 43 height 27
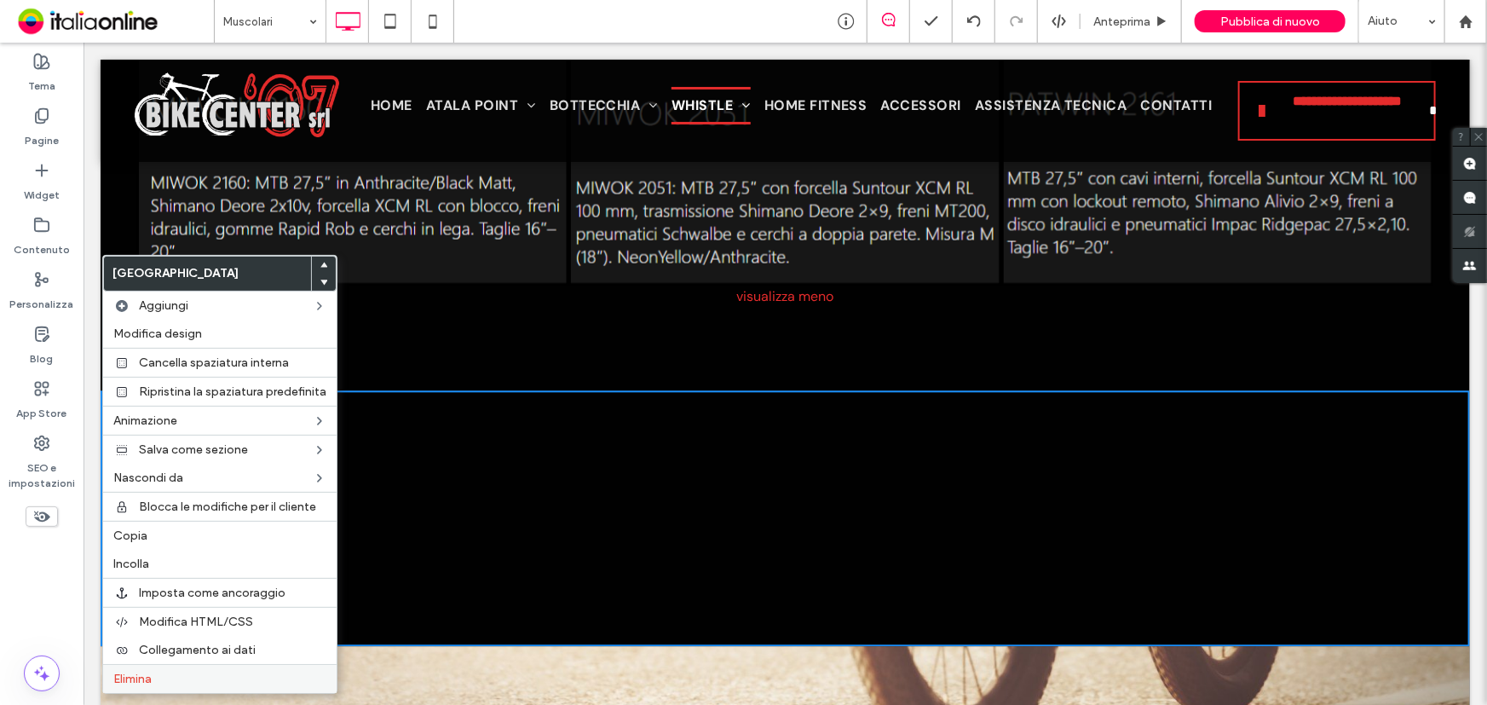
click at [133, 691] on div "Elimina" at bounding box center [219, 678] width 233 height 29
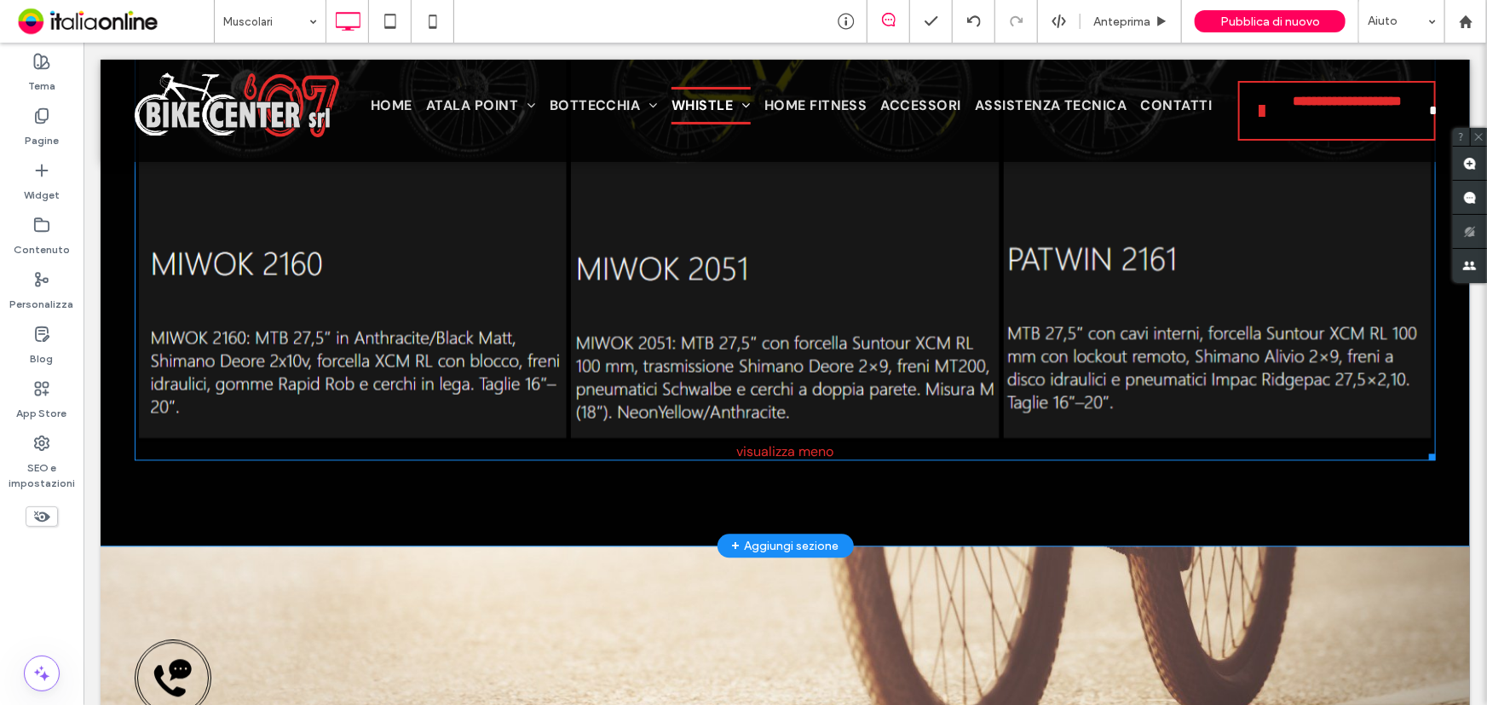
scroll to position [5035, 0]
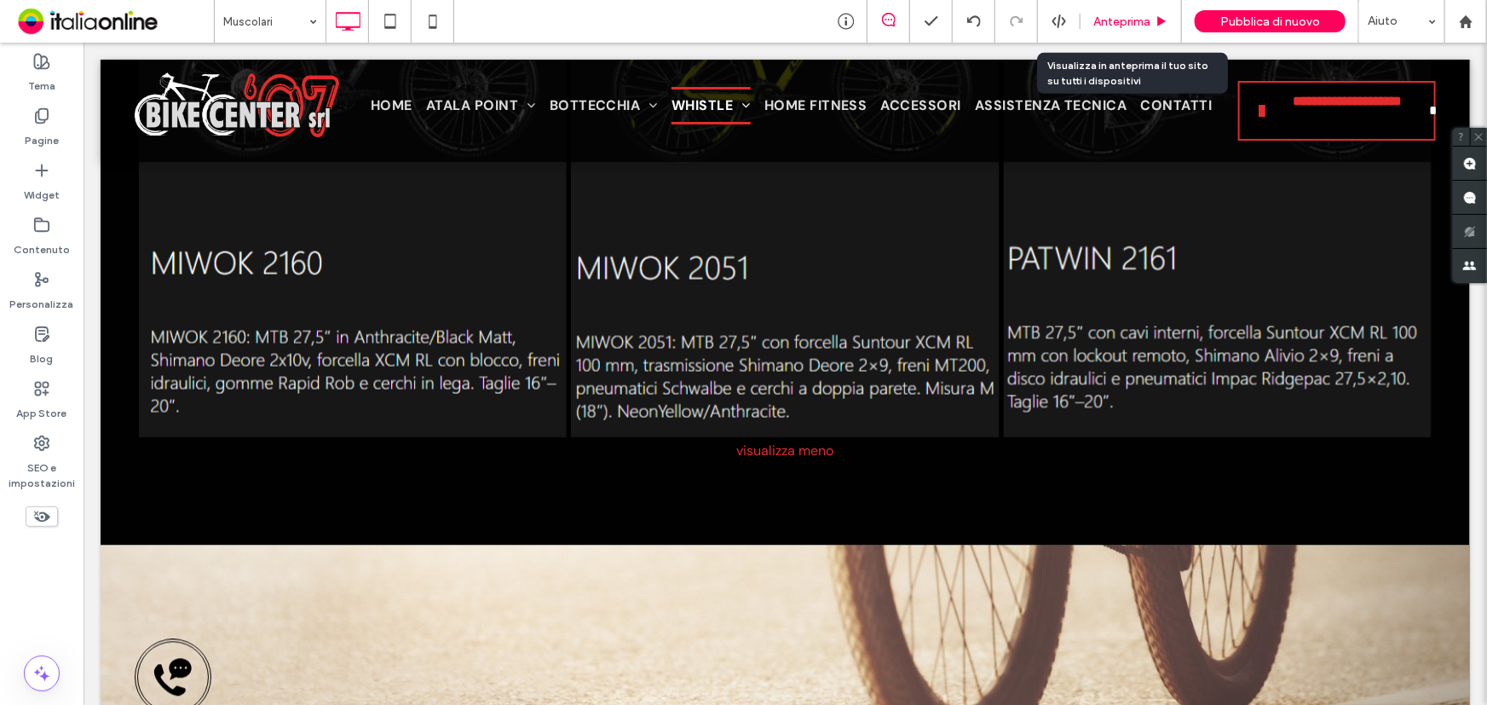
click at [1147, 30] on div "Anteprima" at bounding box center [1130, 21] width 101 height 43
click at [1122, 26] on span "Anteprima" at bounding box center [1121, 21] width 57 height 14
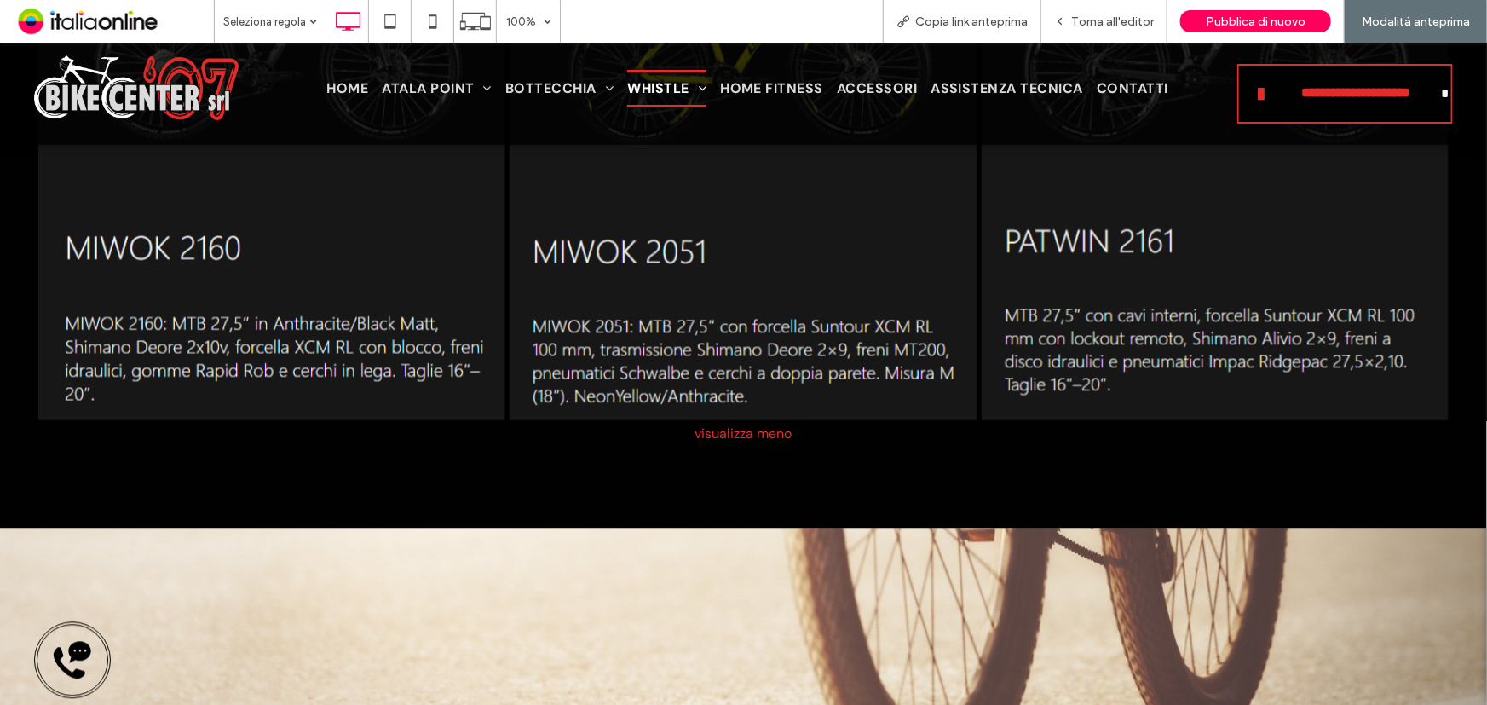
click at [726, 433] on div "visualizza meno" at bounding box center [743, 432] width 1419 height 18
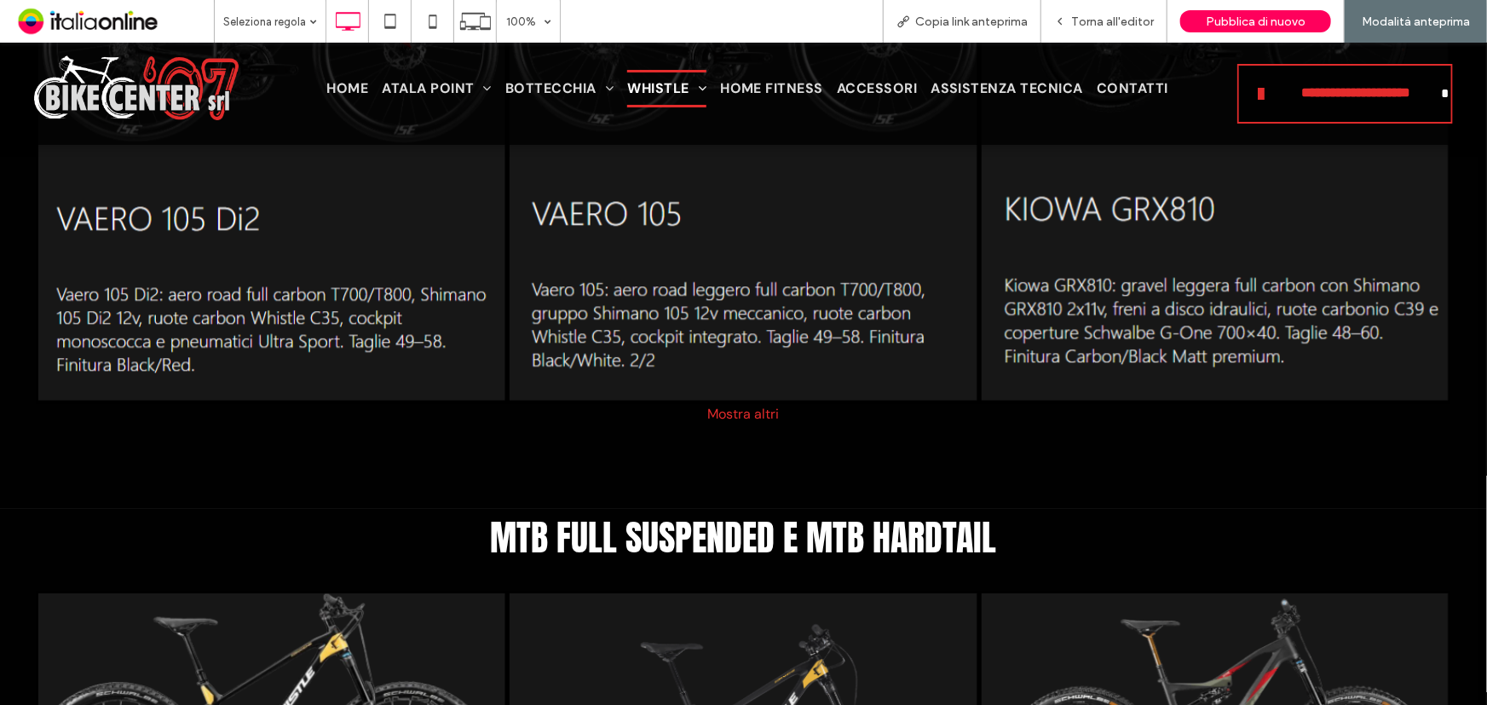
scroll to position [2633, 0]
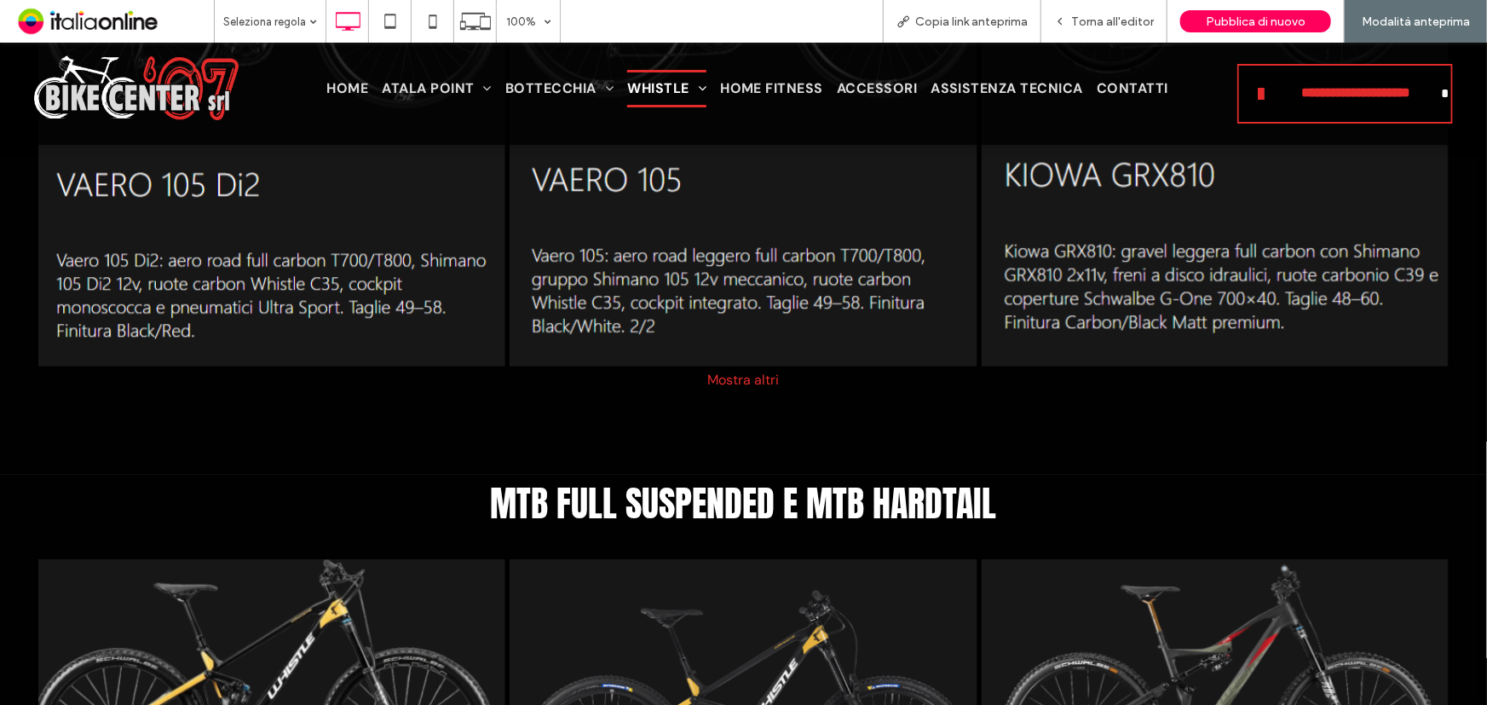
click at [743, 383] on div "Mostra altri" at bounding box center [743, 379] width 1419 height 18
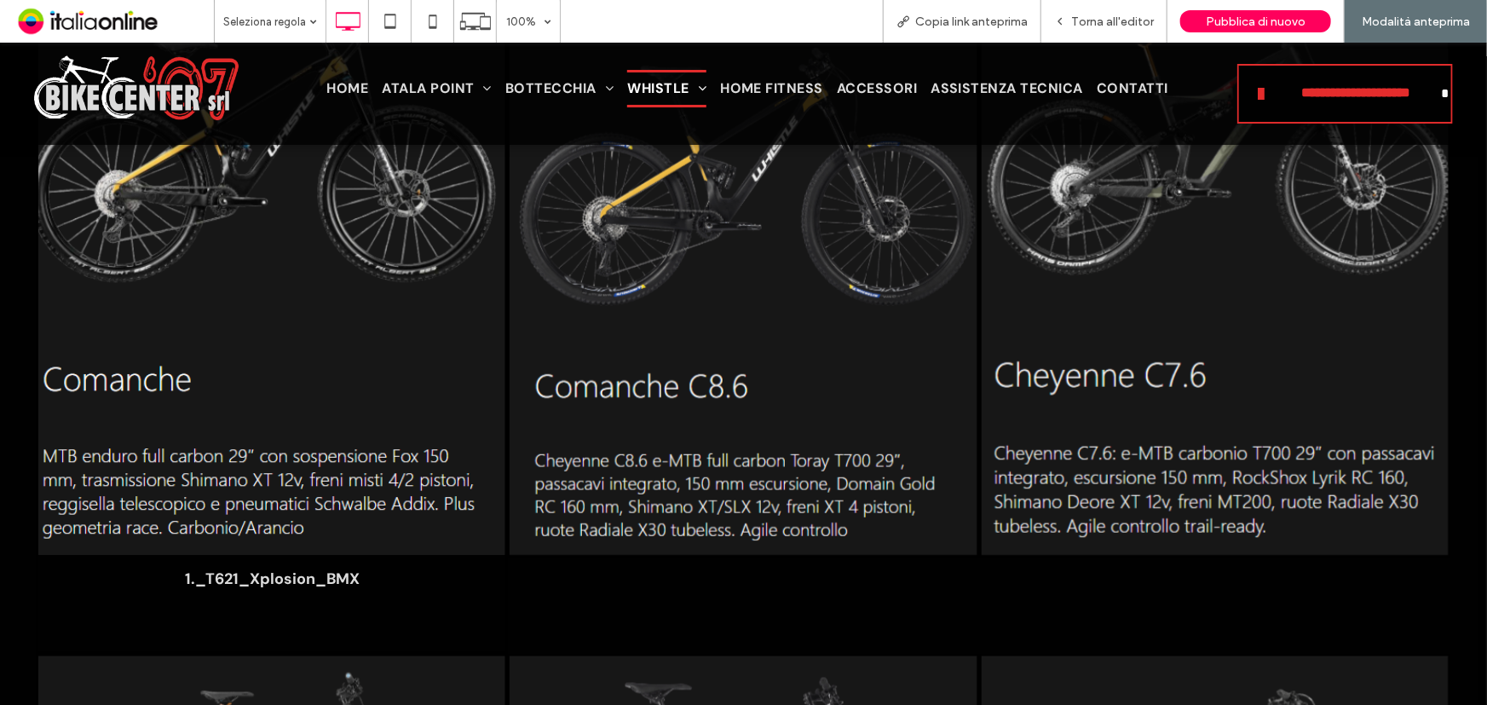
scroll to position [4472, 0]
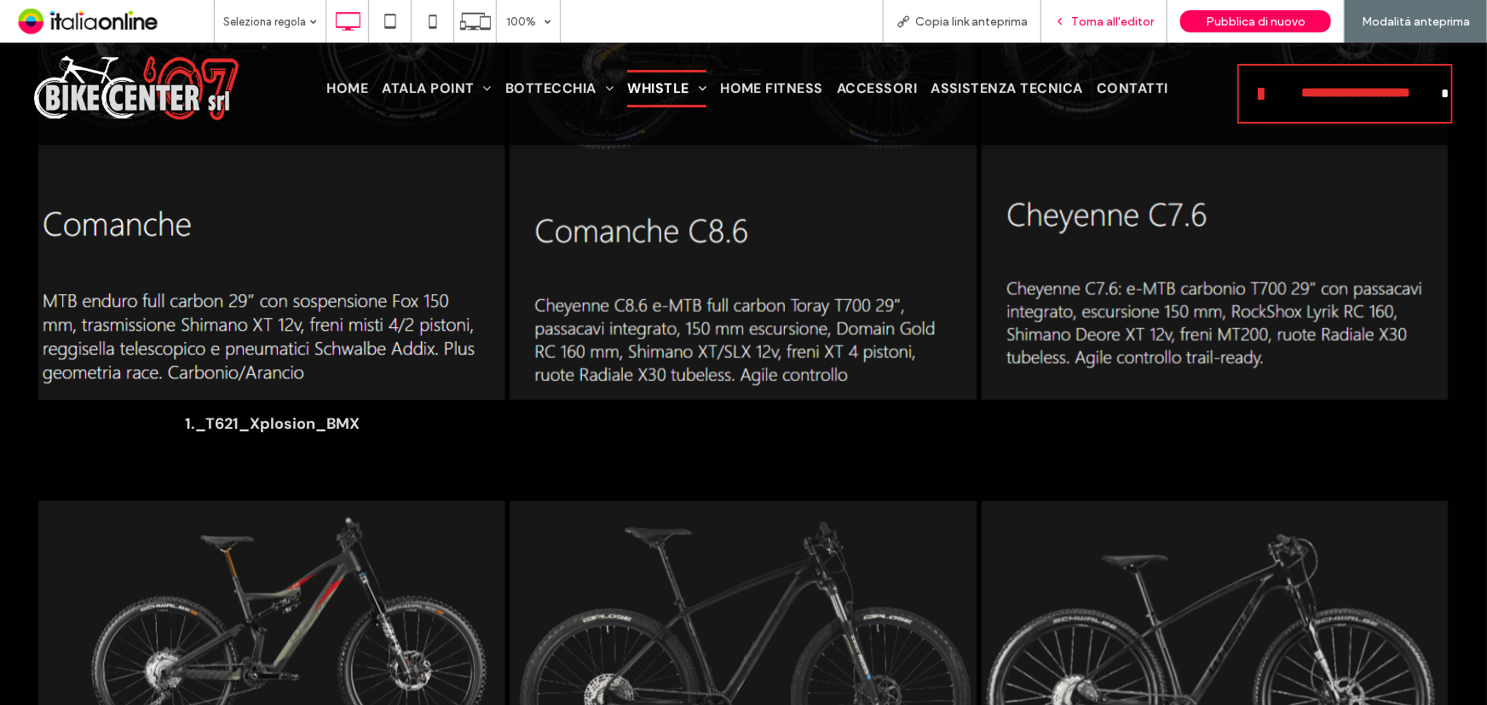
click at [1090, 19] on span "Torna all'editor" at bounding box center [1112, 21] width 83 height 14
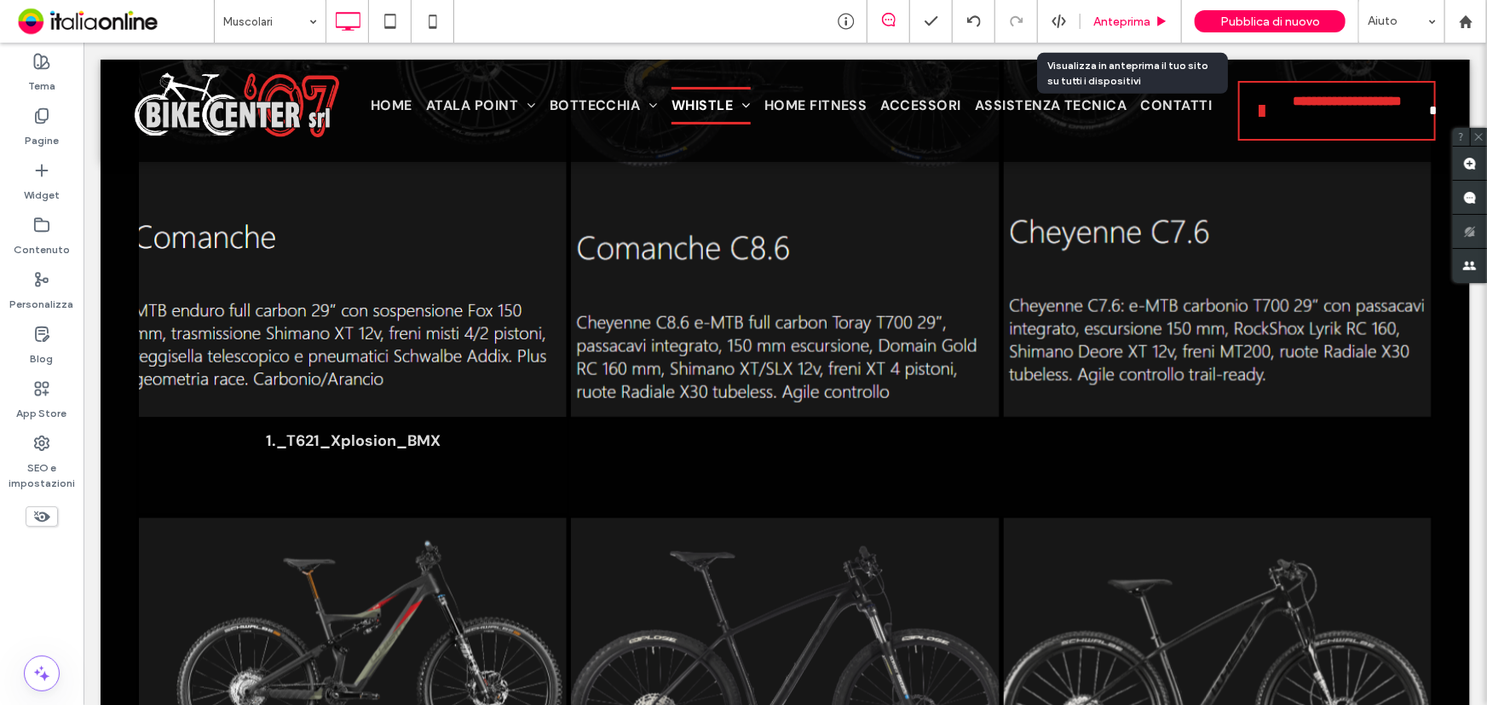
click at [1142, 25] on span "Anteprima" at bounding box center [1121, 21] width 57 height 14
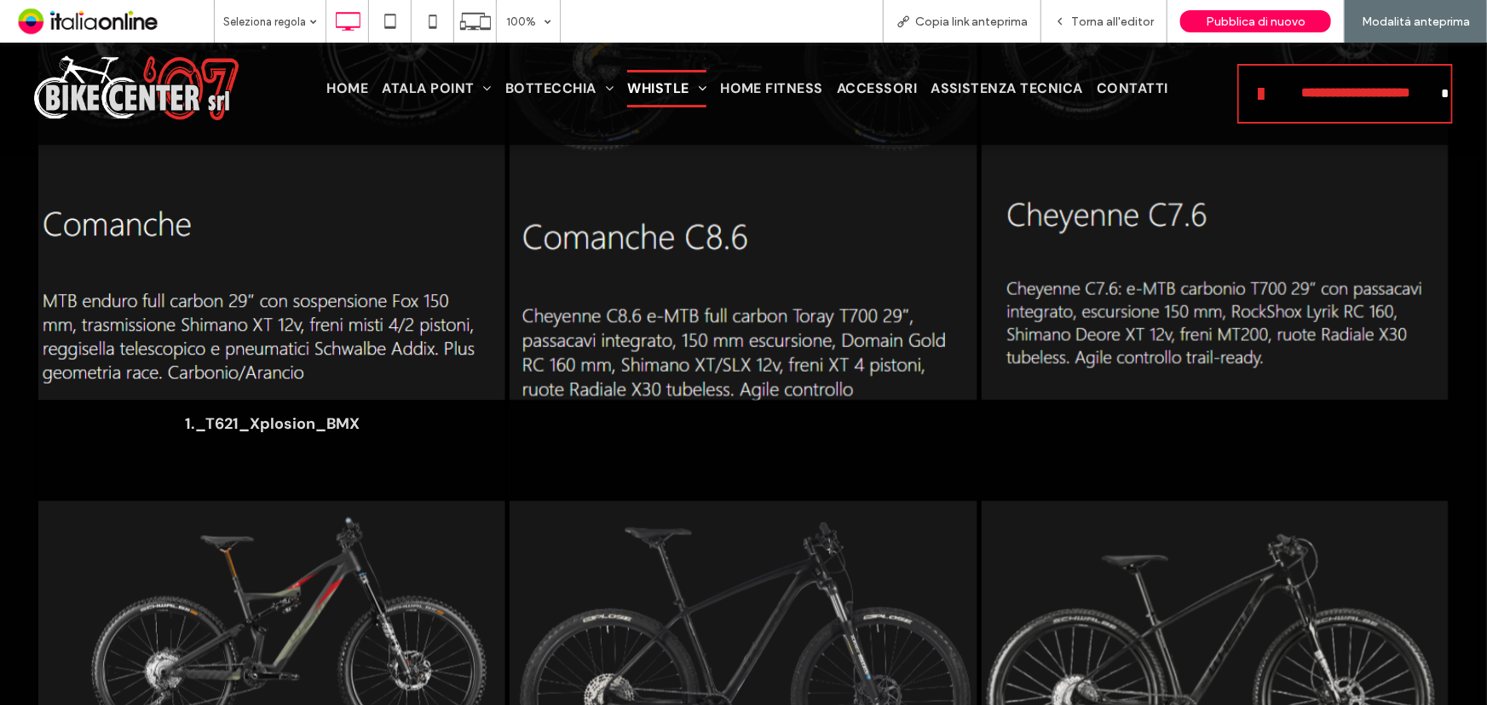
scroll to position [4394, 0]
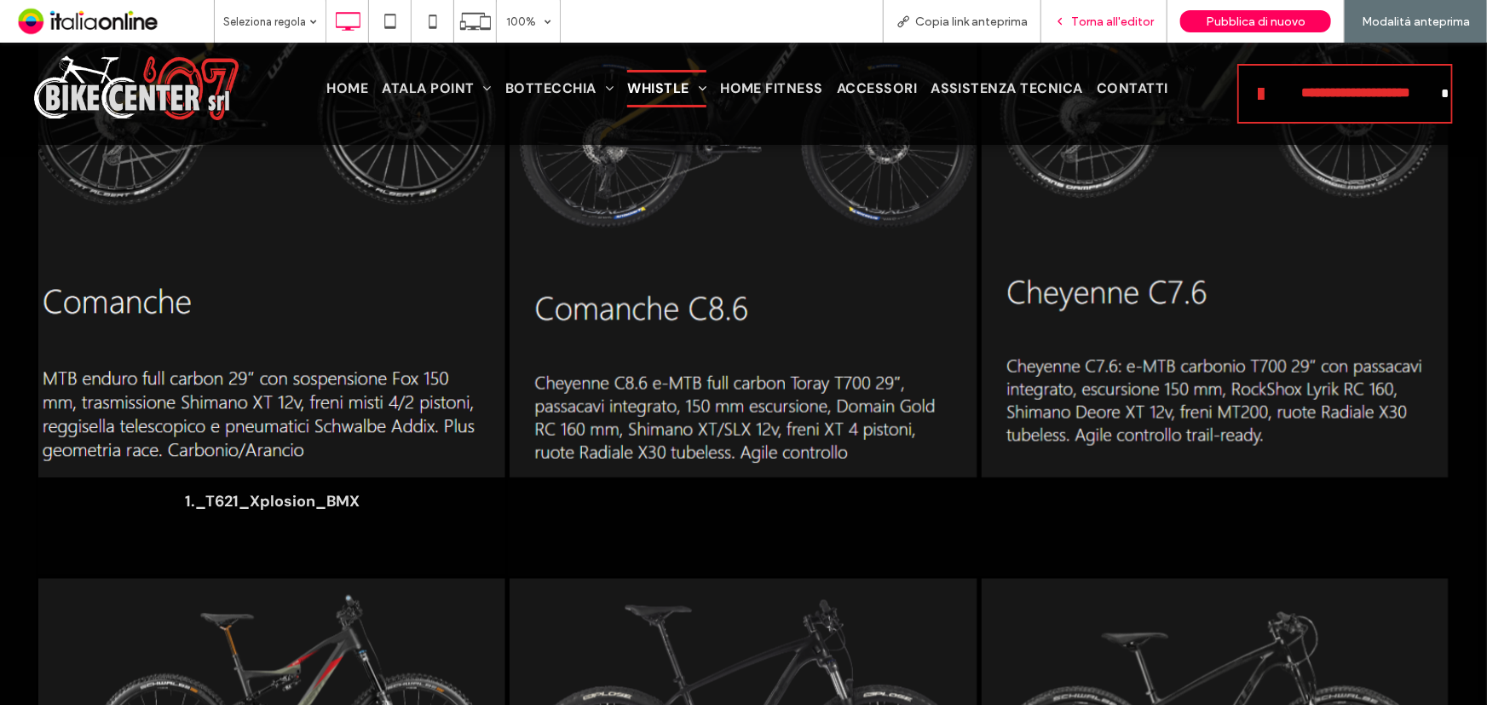
click at [1126, 25] on span "Torna all'editor" at bounding box center [1112, 21] width 83 height 14
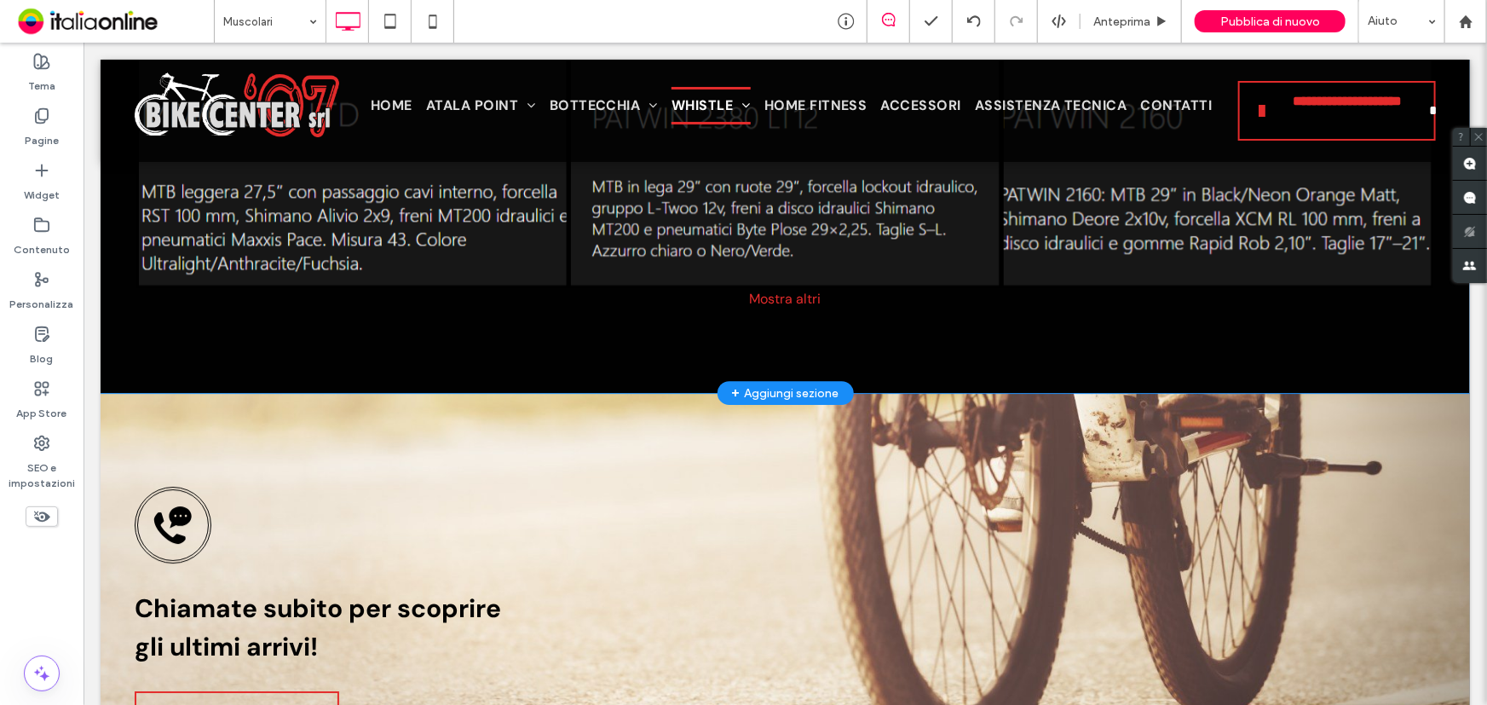
scroll to position [5866, 0]
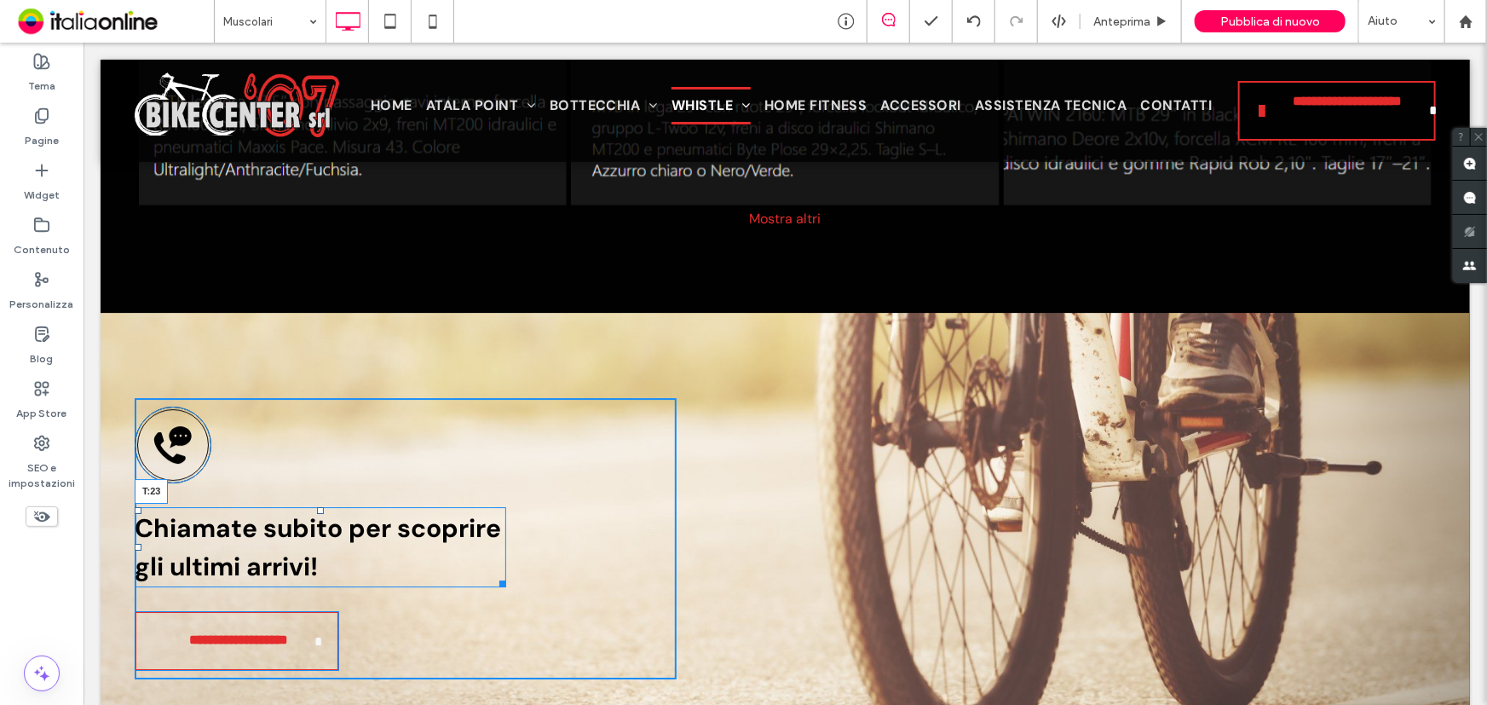
click at [316, 506] on div at bounding box center [319, 509] width 7 height 7
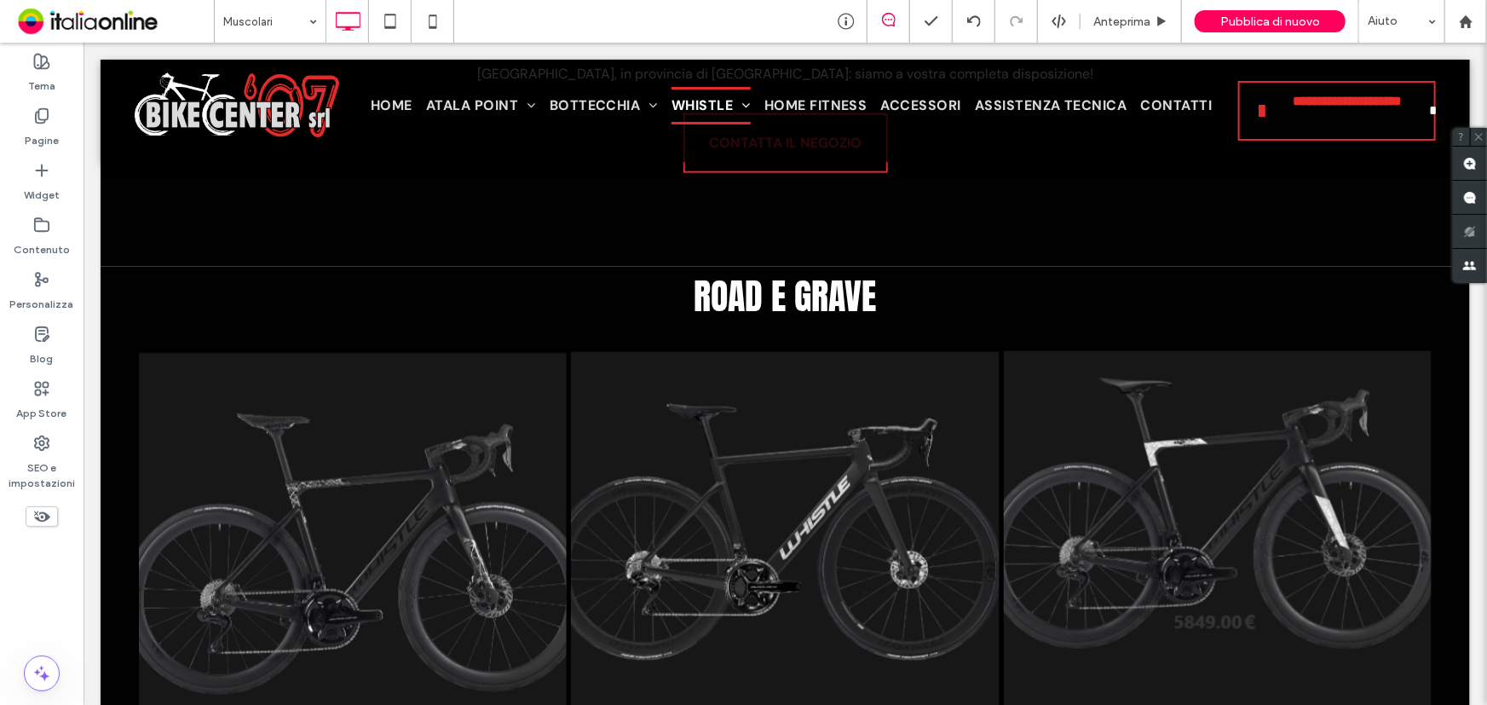
scroll to position [747, 0]
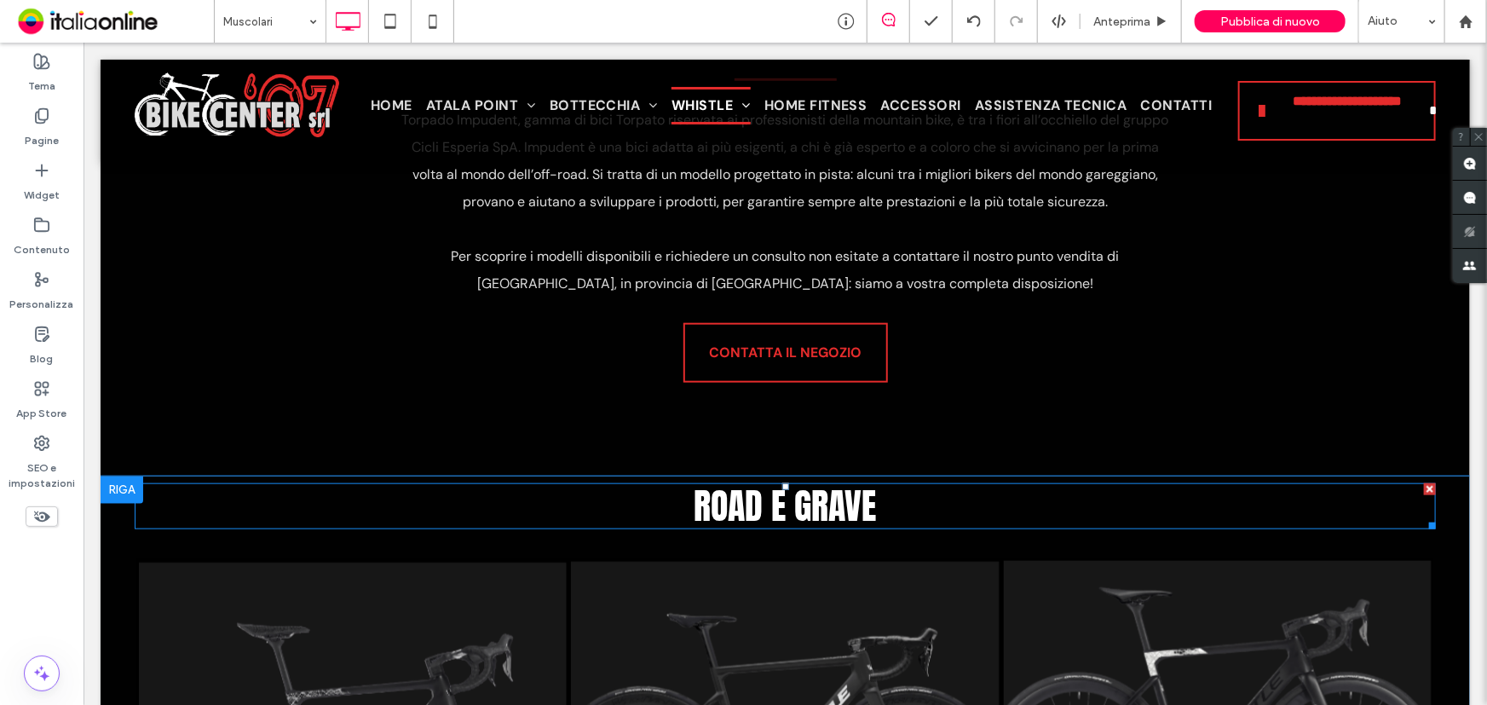
click at [885, 503] on h2 "ROAD E GRAVE" at bounding box center [784, 505] width 1301 height 43
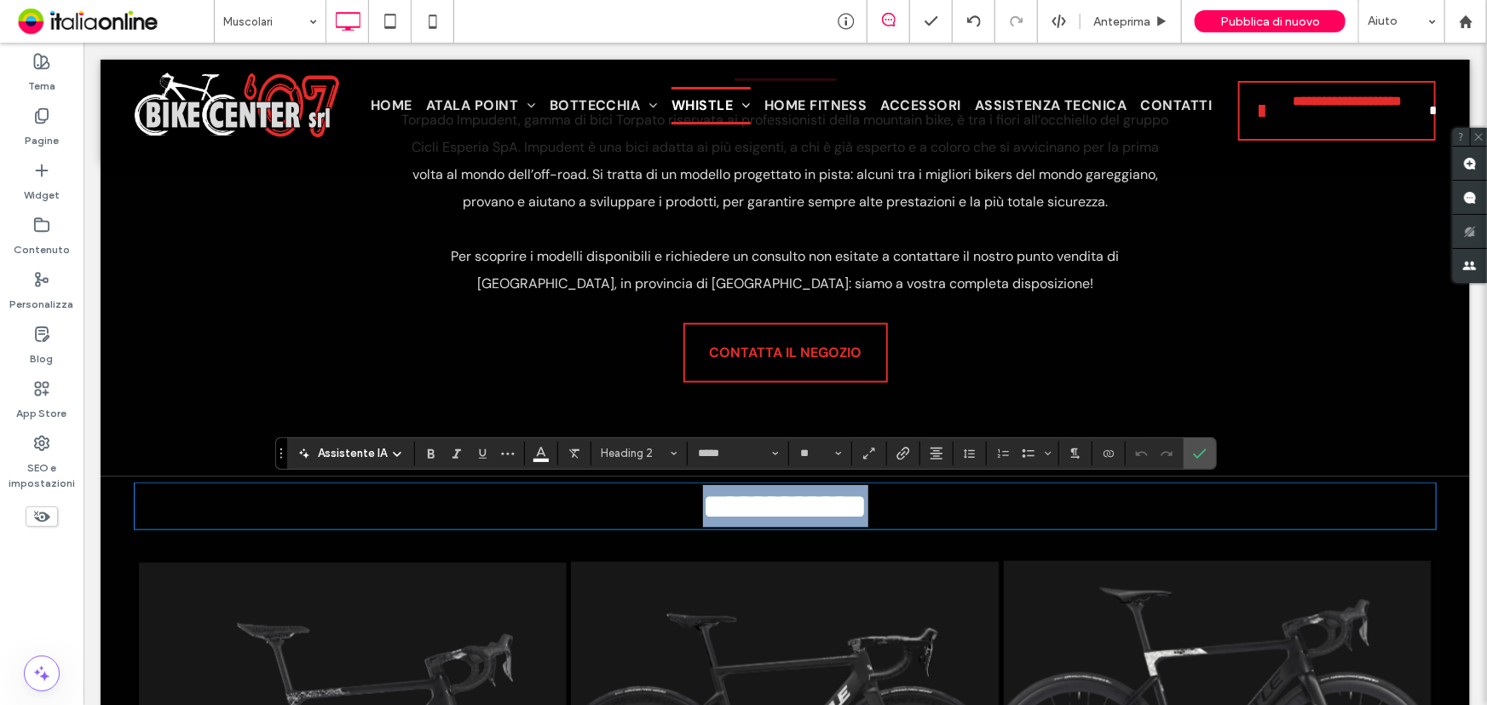
click at [884, 503] on h2 "**********" at bounding box center [784, 505] width 1301 height 43
click at [1201, 458] on icon "Conferma" at bounding box center [1200, 453] width 14 height 14
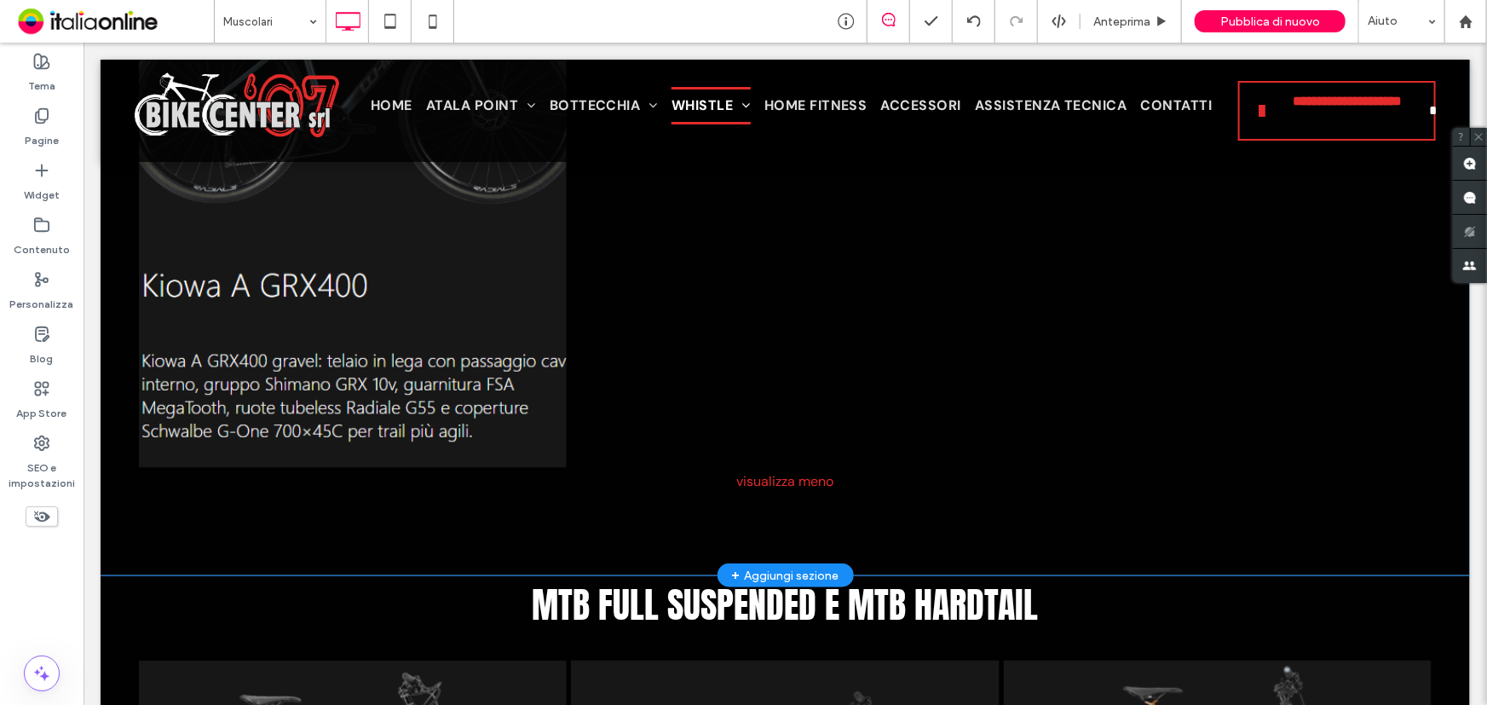
scroll to position [3923, 0]
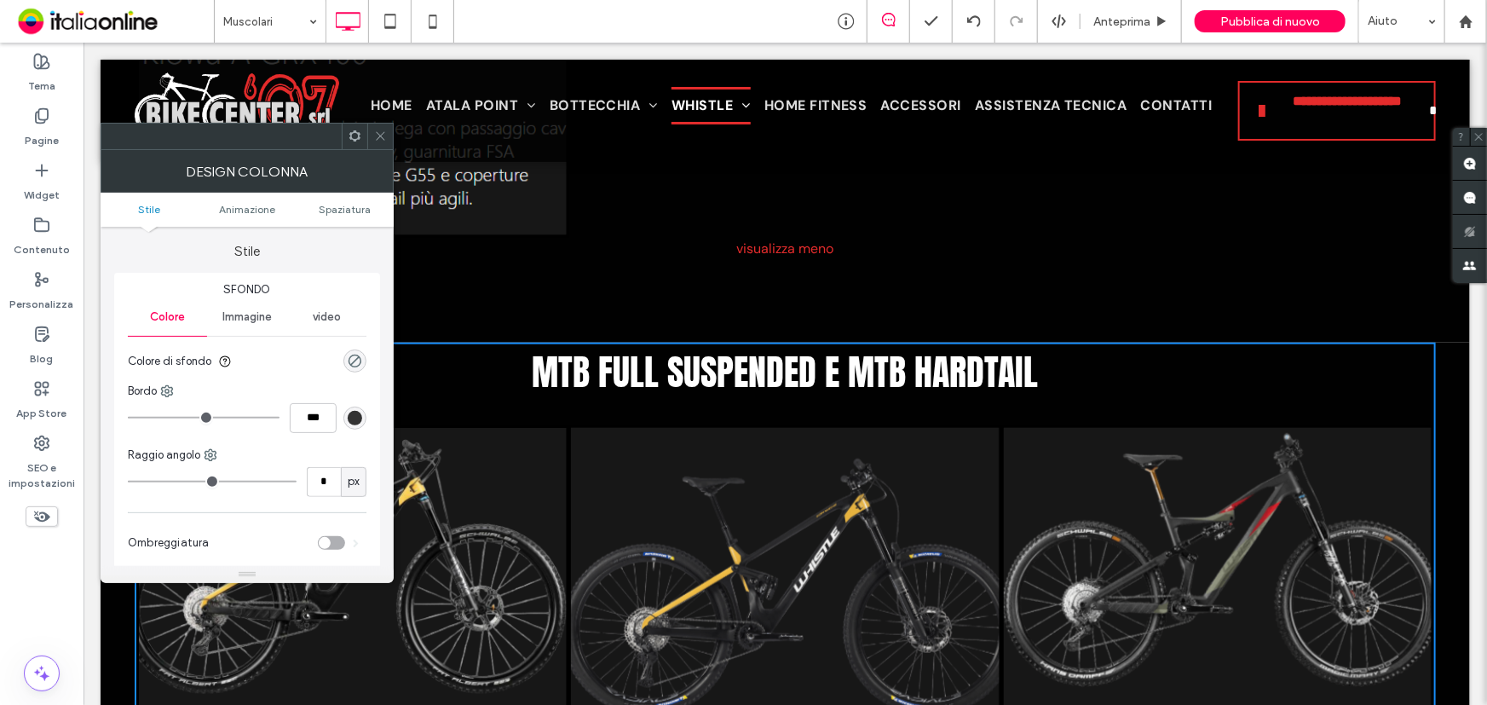
drag, startPoint x: 381, startPoint y: 136, endPoint x: 330, endPoint y: 133, distance: 51.2
click at [381, 136] on use at bounding box center [380, 136] width 9 height 9
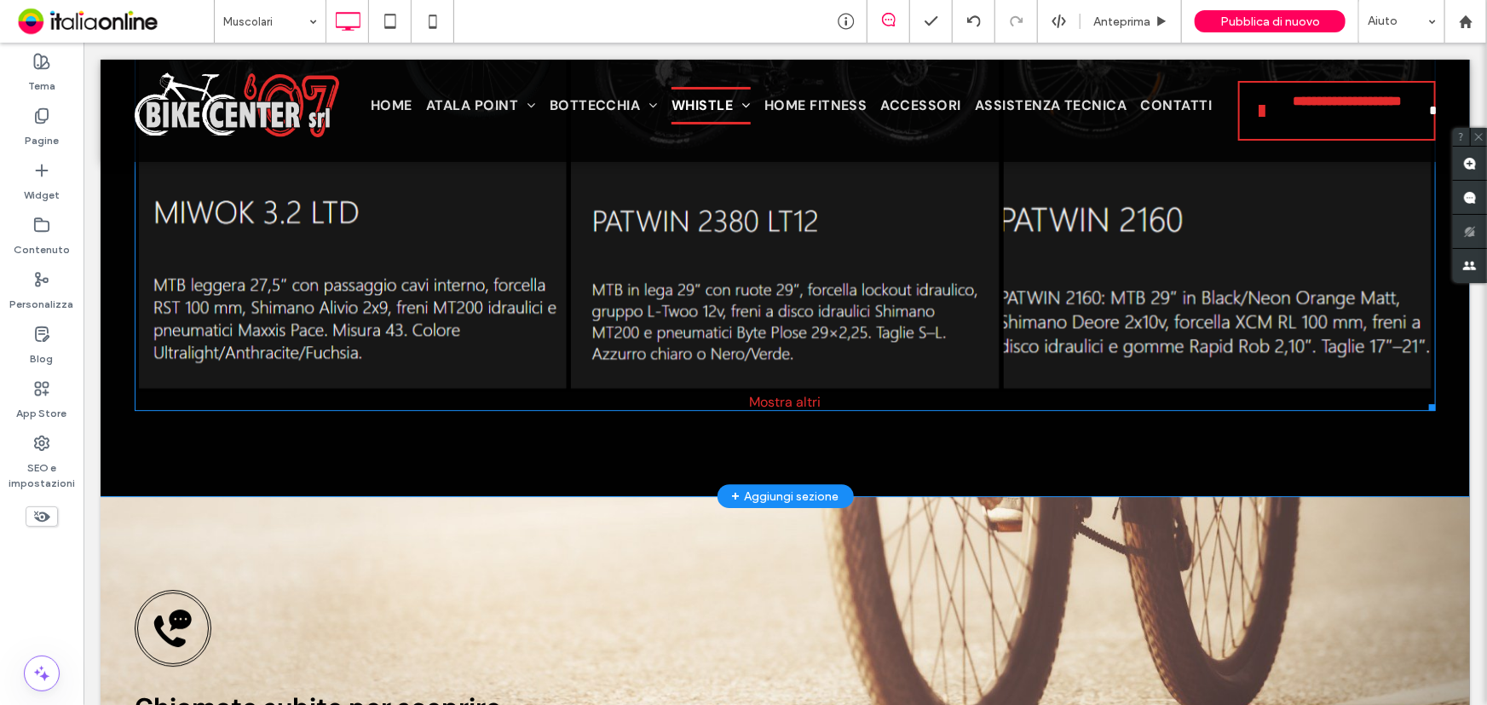
scroll to position [5782, 0]
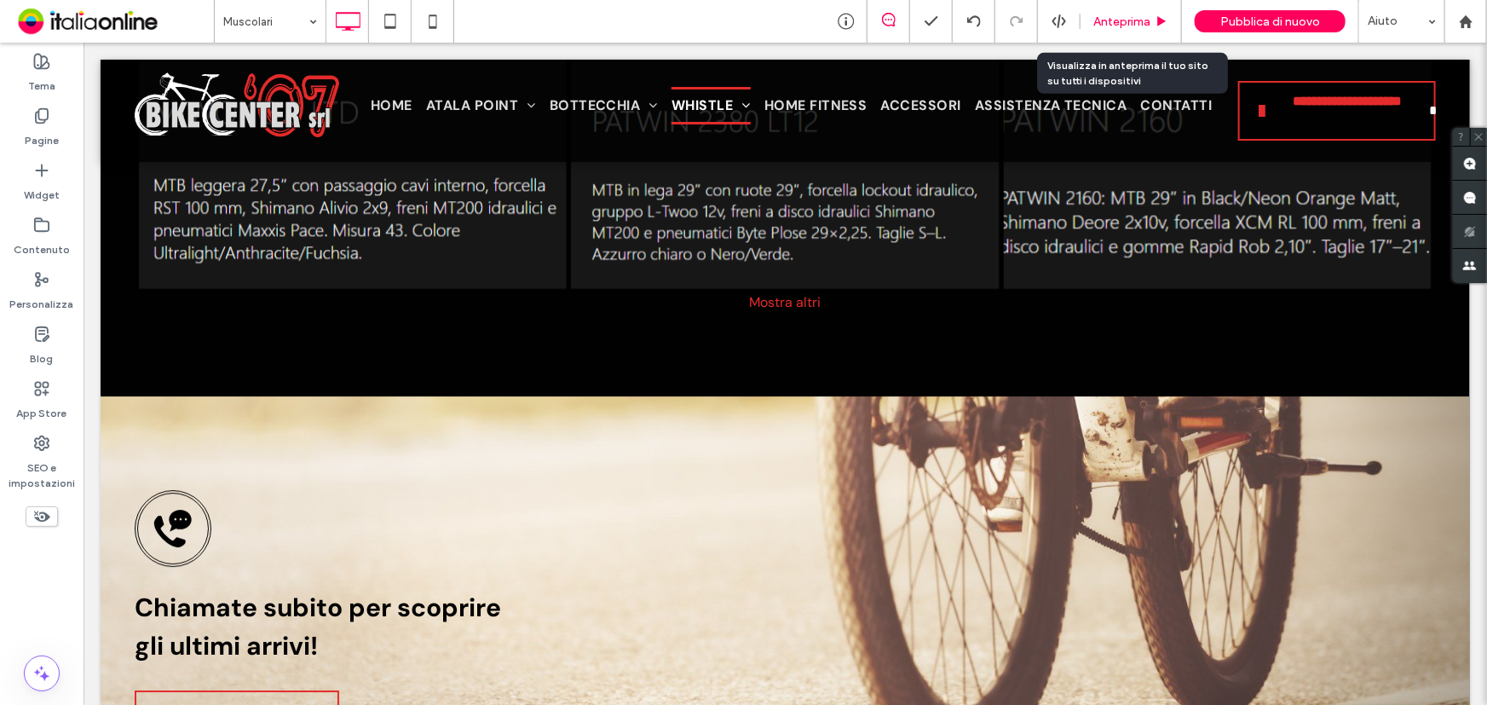
click at [1124, 17] on span "Anteprima" at bounding box center [1121, 21] width 57 height 14
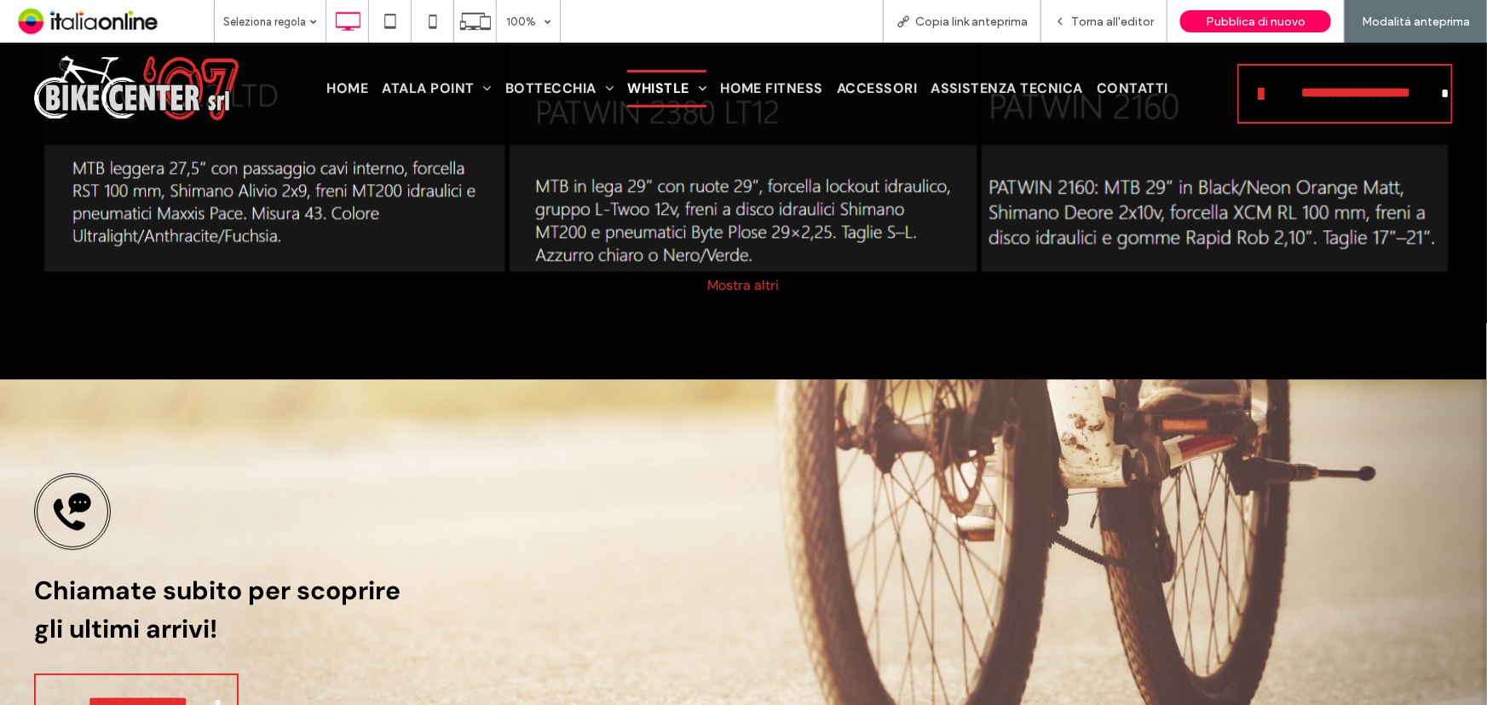
click at [744, 287] on div "Mostra altri" at bounding box center [743, 284] width 1419 height 18
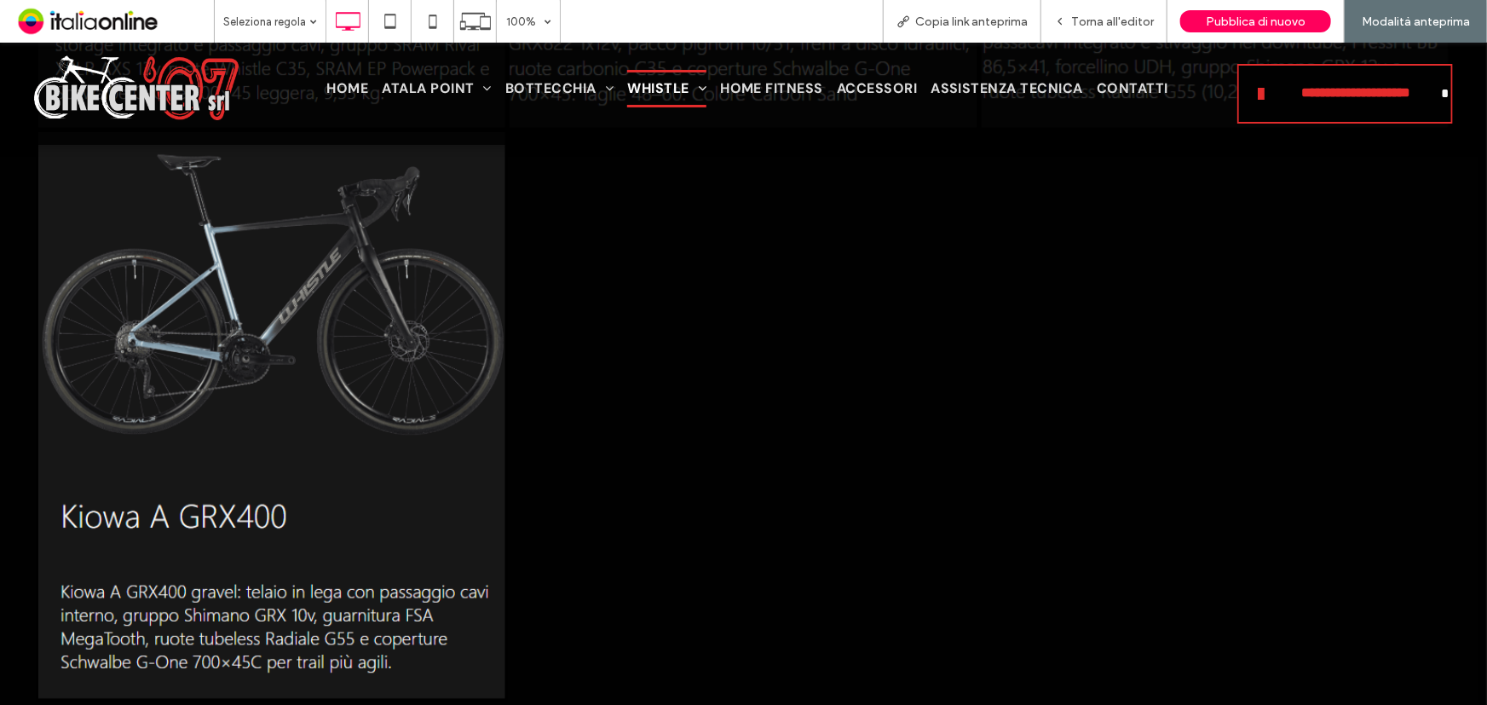
scroll to position [3614, 0]
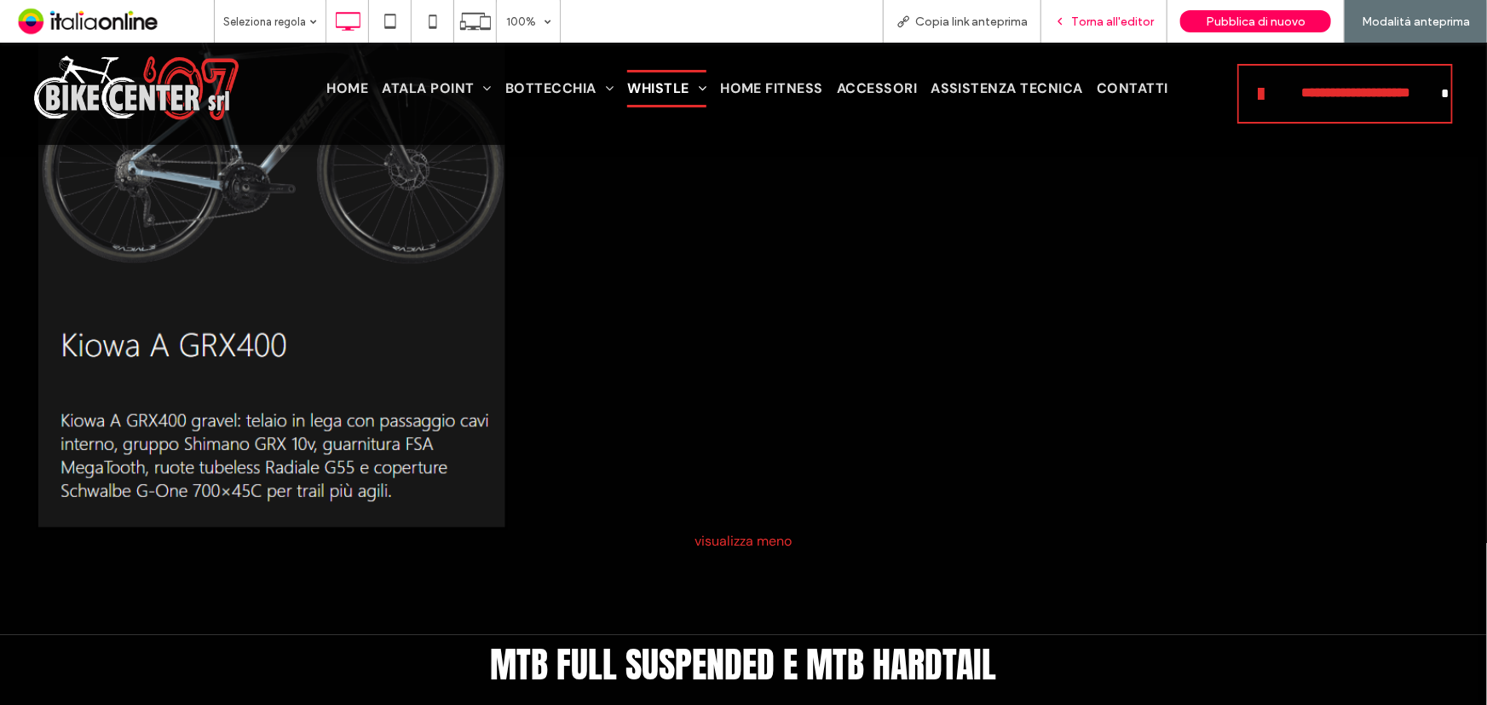
click at [1119, 26] on span "Torna all'editor" at bounding box center [1112, 21] width 83 height 14
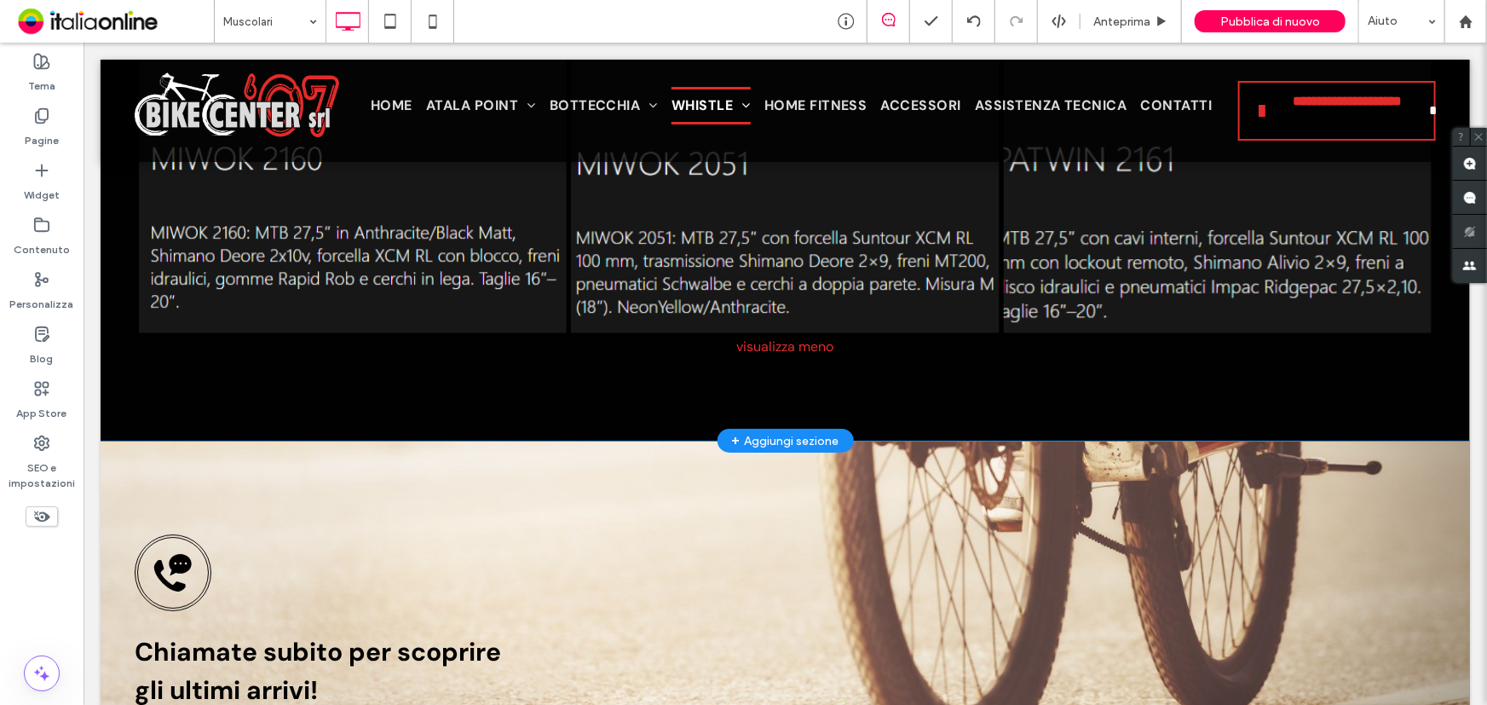
scroll to position [6092, 0]
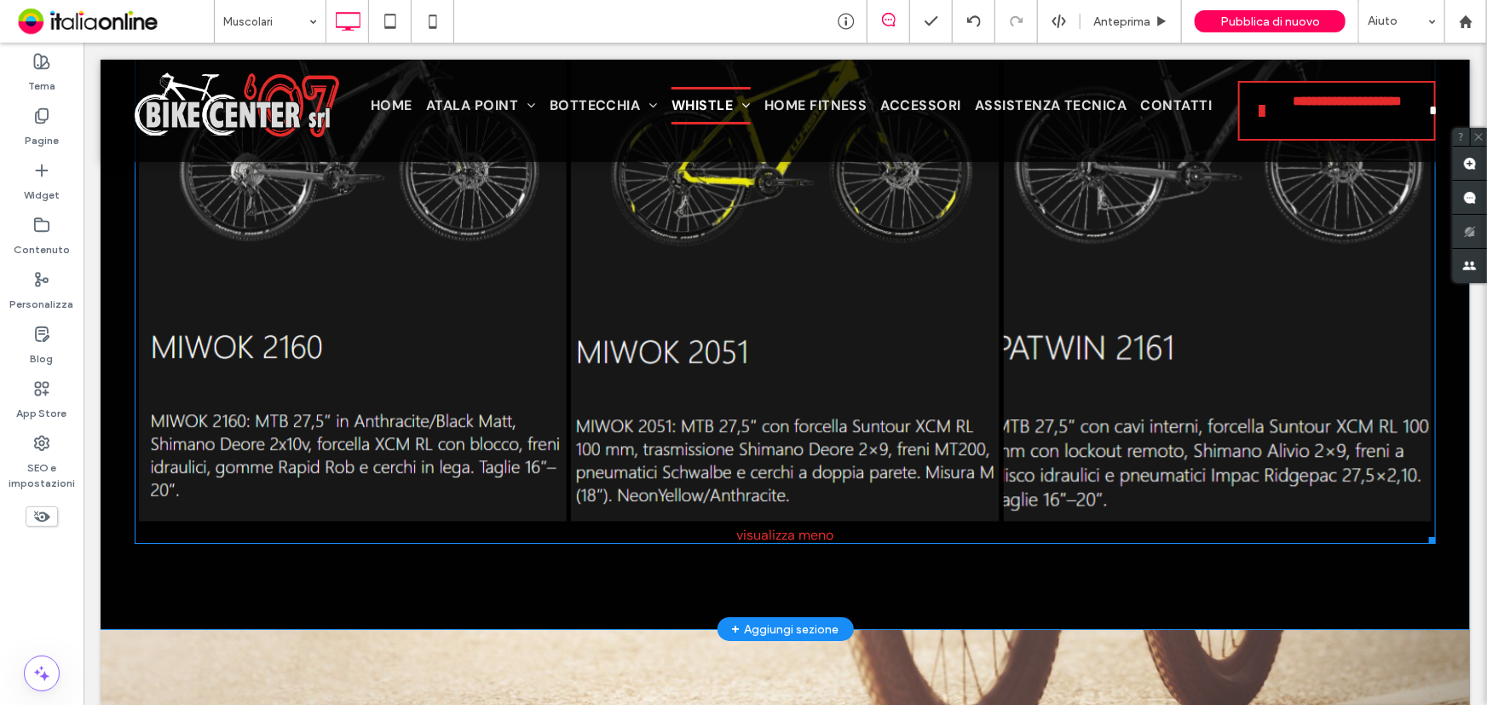
click at [1139, 321] on link at bounding box center [1216, 251] width 453 height 571
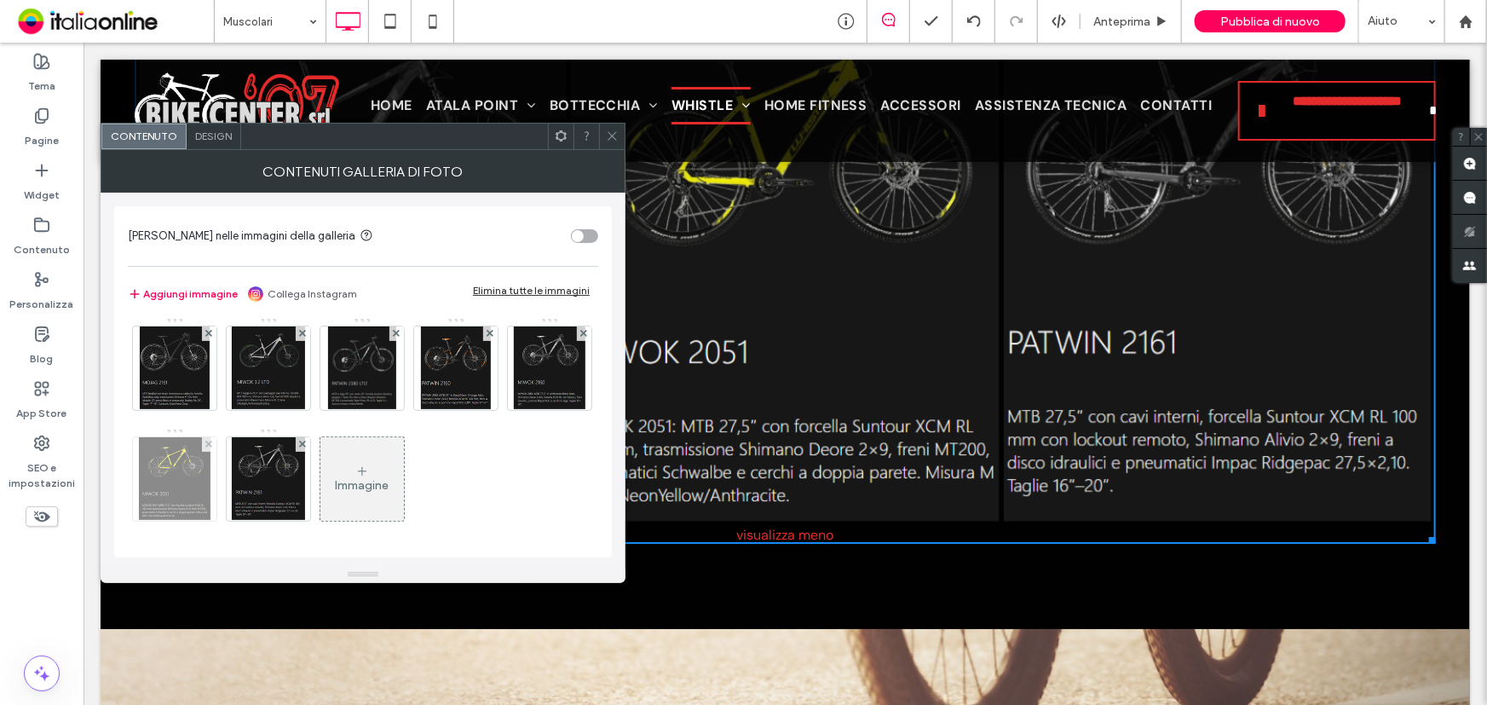
scroll to position [224, 0]
click at [320, 473] on div "Immagine" at bounding box center [362, 479] width 84 height 80
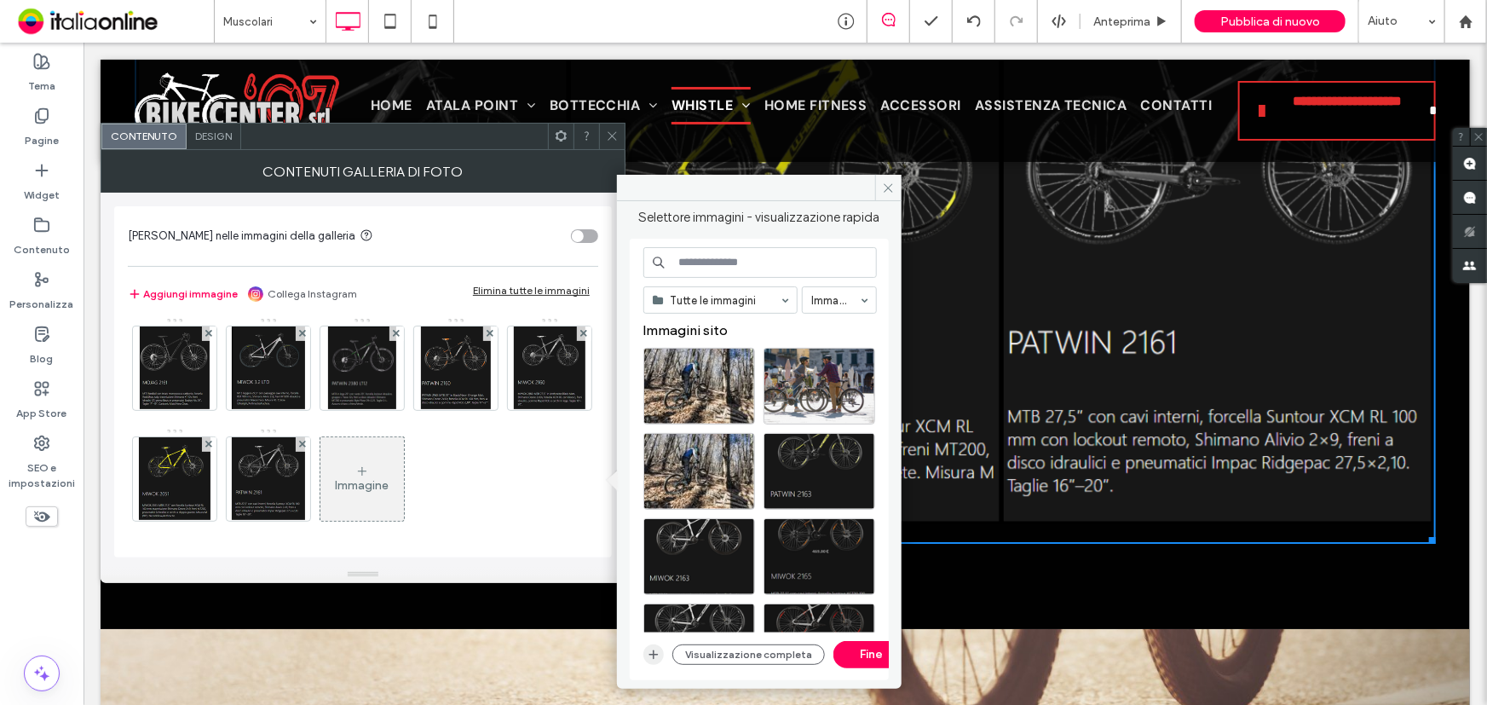
click at [656, 665] on div "Visualizzazione completa Fine" at bounding box center [759, 654] width 233 height 27
click at [651, 653] on icon "button" at bounding box center [654, 655] width 14 height 14
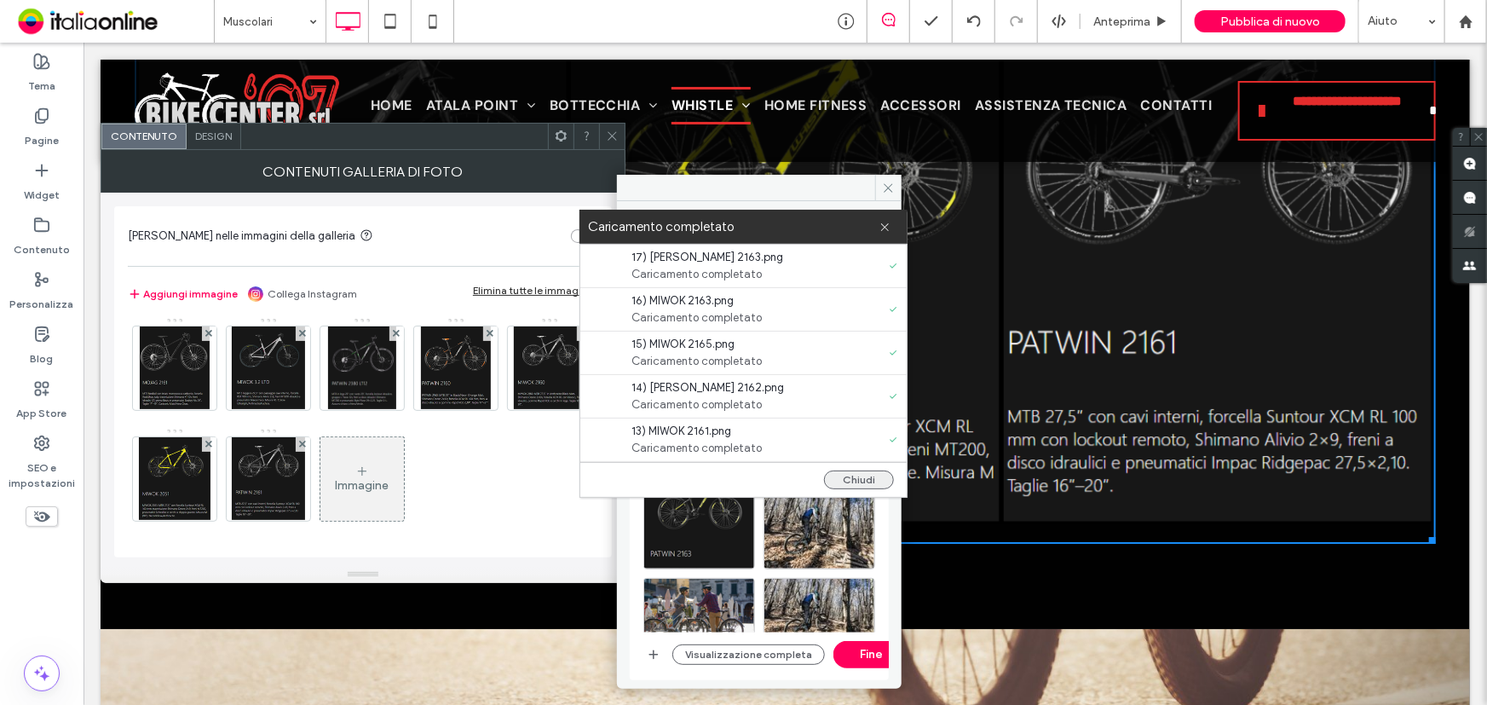
click at [877, 478] on button "Chiudi" at bounding box center [859, 479] width 70 height 19
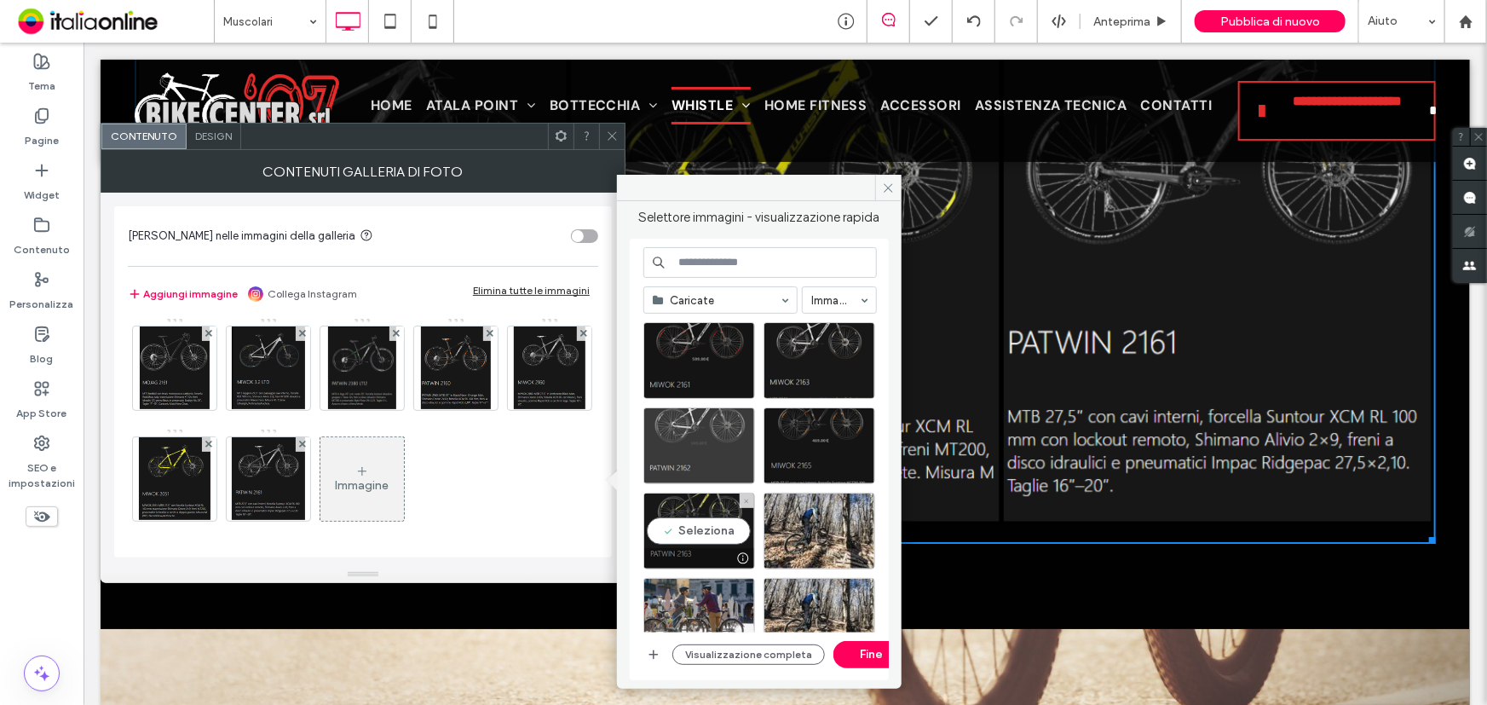
drag, startPoint x: 676, startPoint y: 530, endPoint x: 705, endPoint y: 455, distance: 80.4
click at [676, 530] on div "Seleziona" at bounding box center [699, 530] width 112 height 77
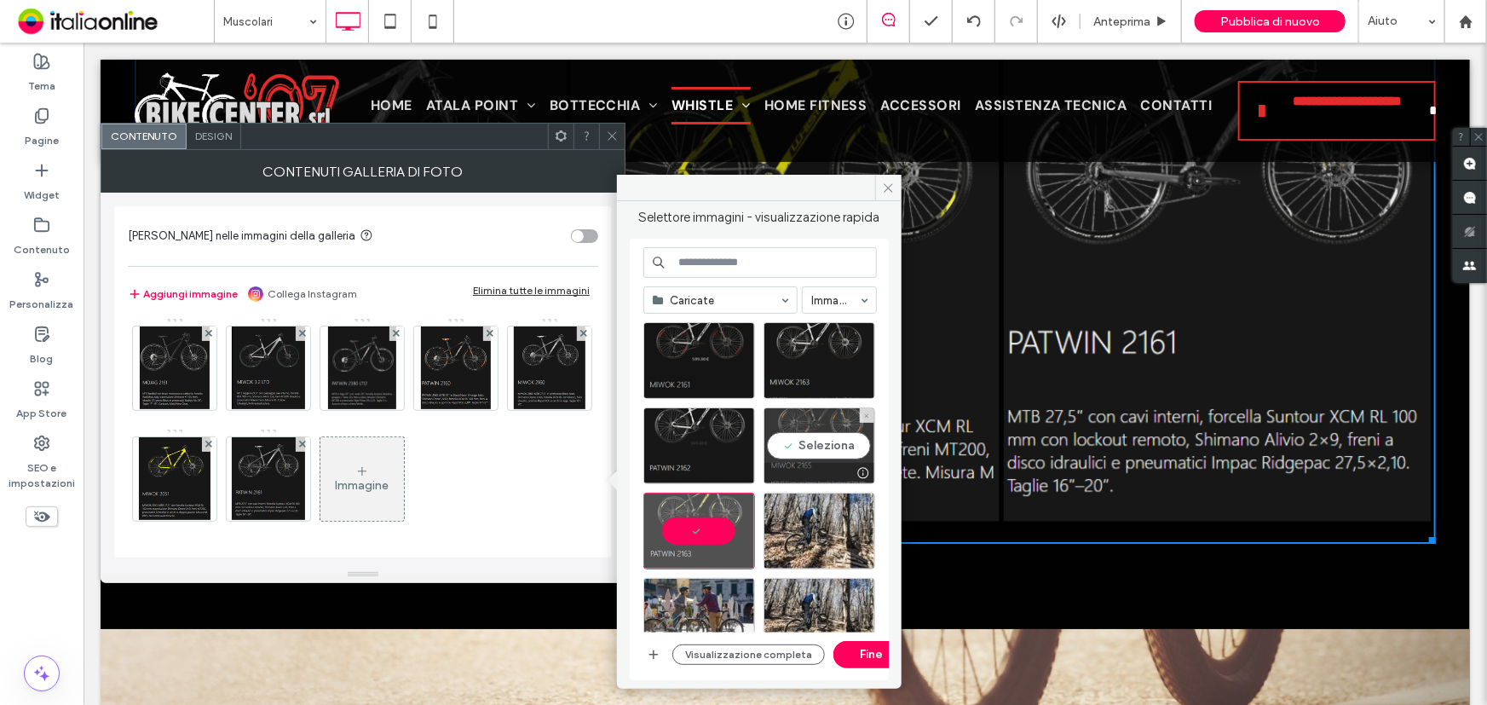
click at [789, 441] on div "Seleziona" at bounding box center [819, 445] width 112 height 77
click at [638, 451] on div "Caricate Immagini Visualizzazione completa Fine" at bounding box center [759, 459] width 259 height 441
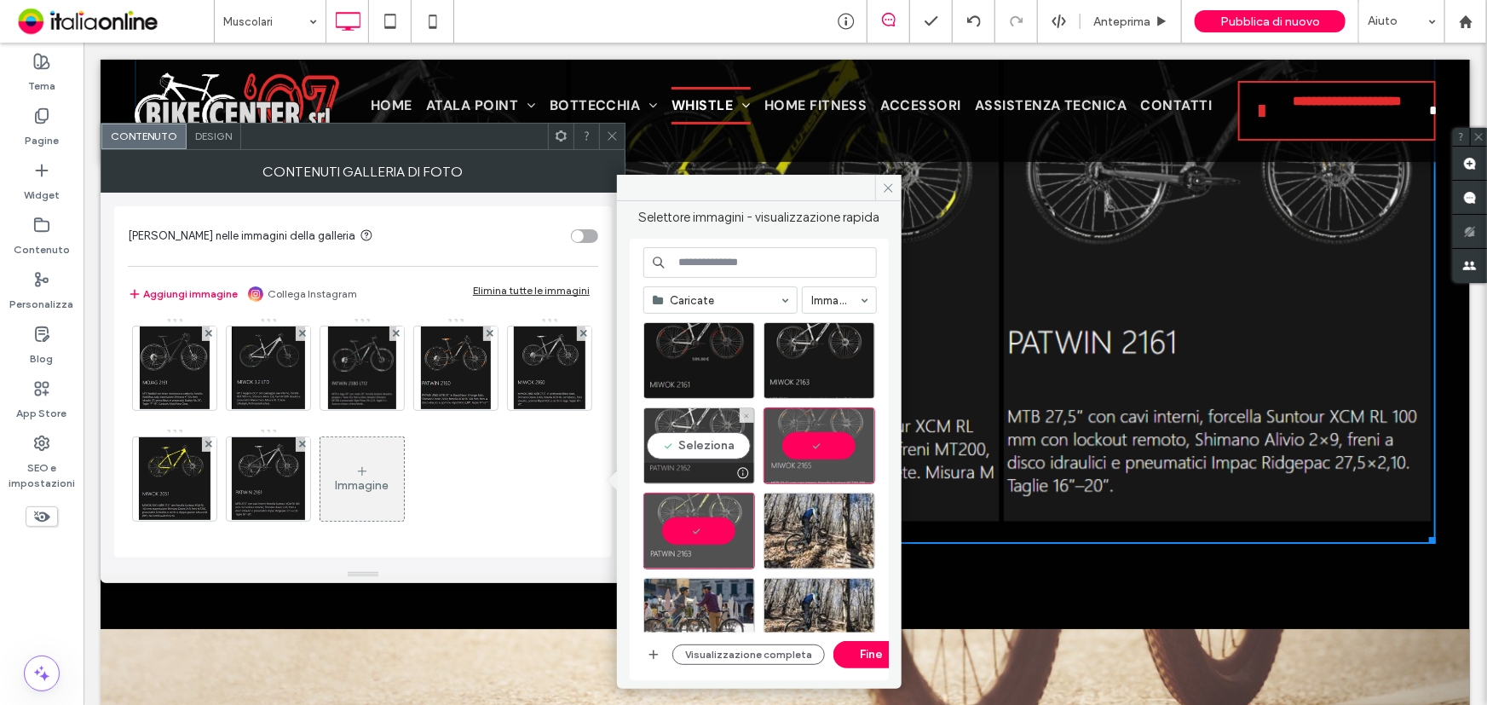
click at [705, 444] on div "Seleziona" at bounding box center [699, 445] width 112 height 77
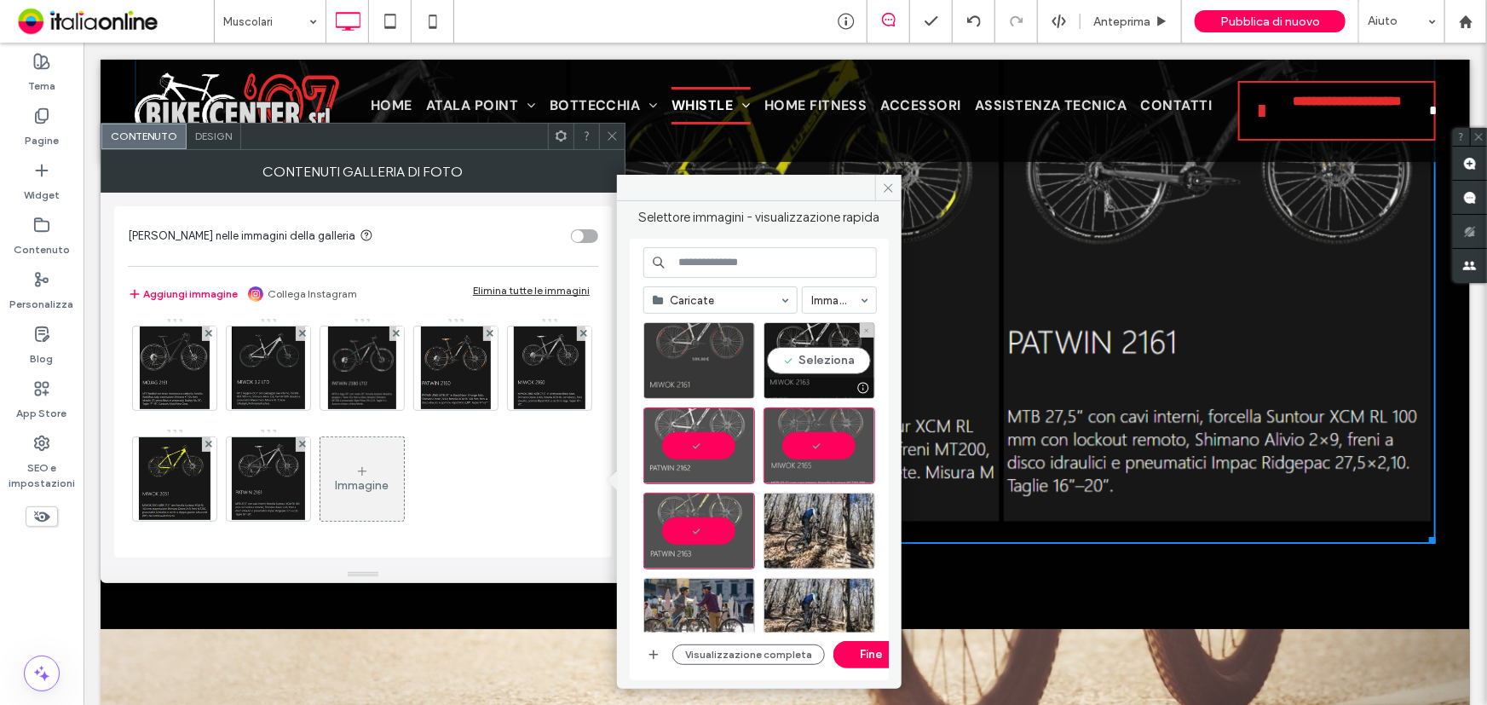
drag, startPoint x: 781, startPoint y: 366, endPoint x: 728, endPoint y: 371, distance: 54.0
click at [781, 366] on div "Seleziona" at bounding box center [819, 360] width 112 height 77
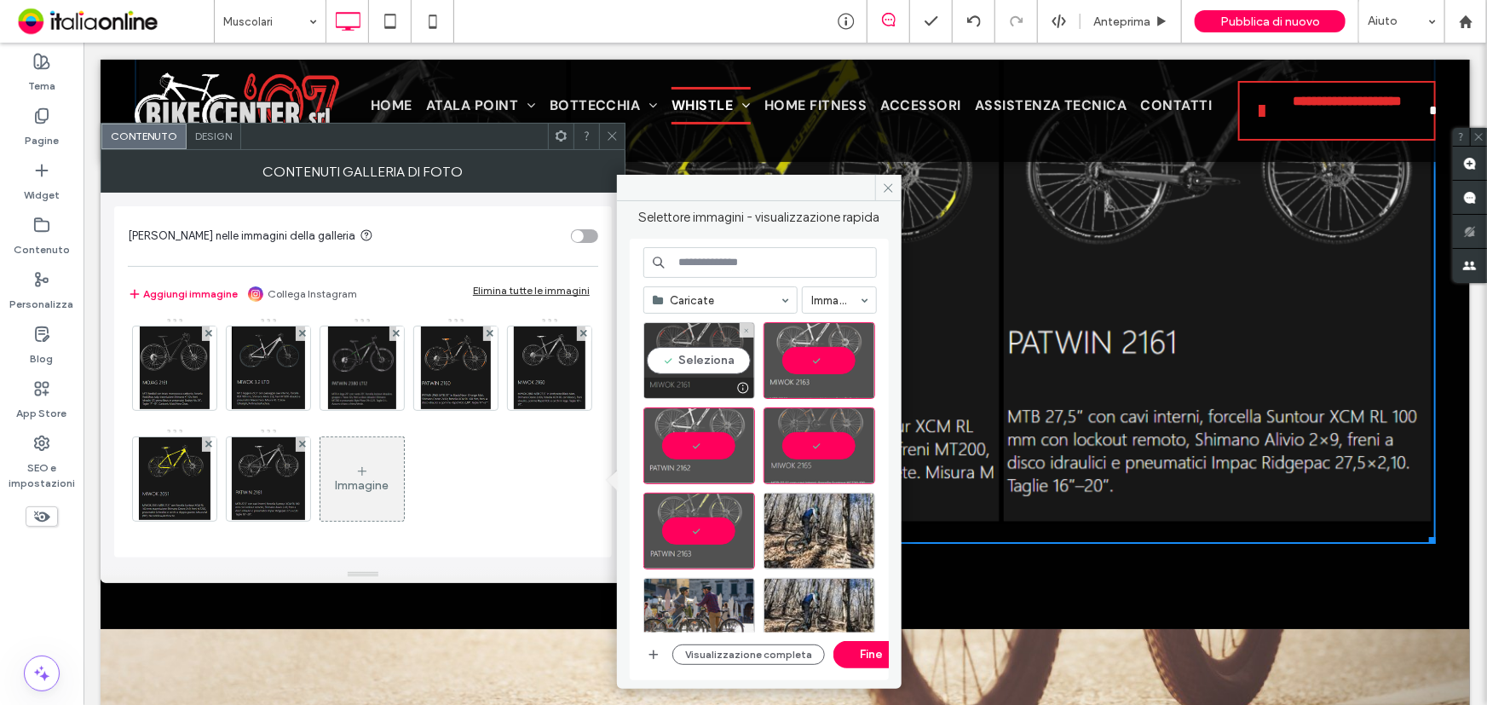
click at [705, 371] on div "Seleziona" at bounding box center [699, 360] width 112 height 77
click at [690, 519] on div at bounding box center [699, 530] width 112 height 77
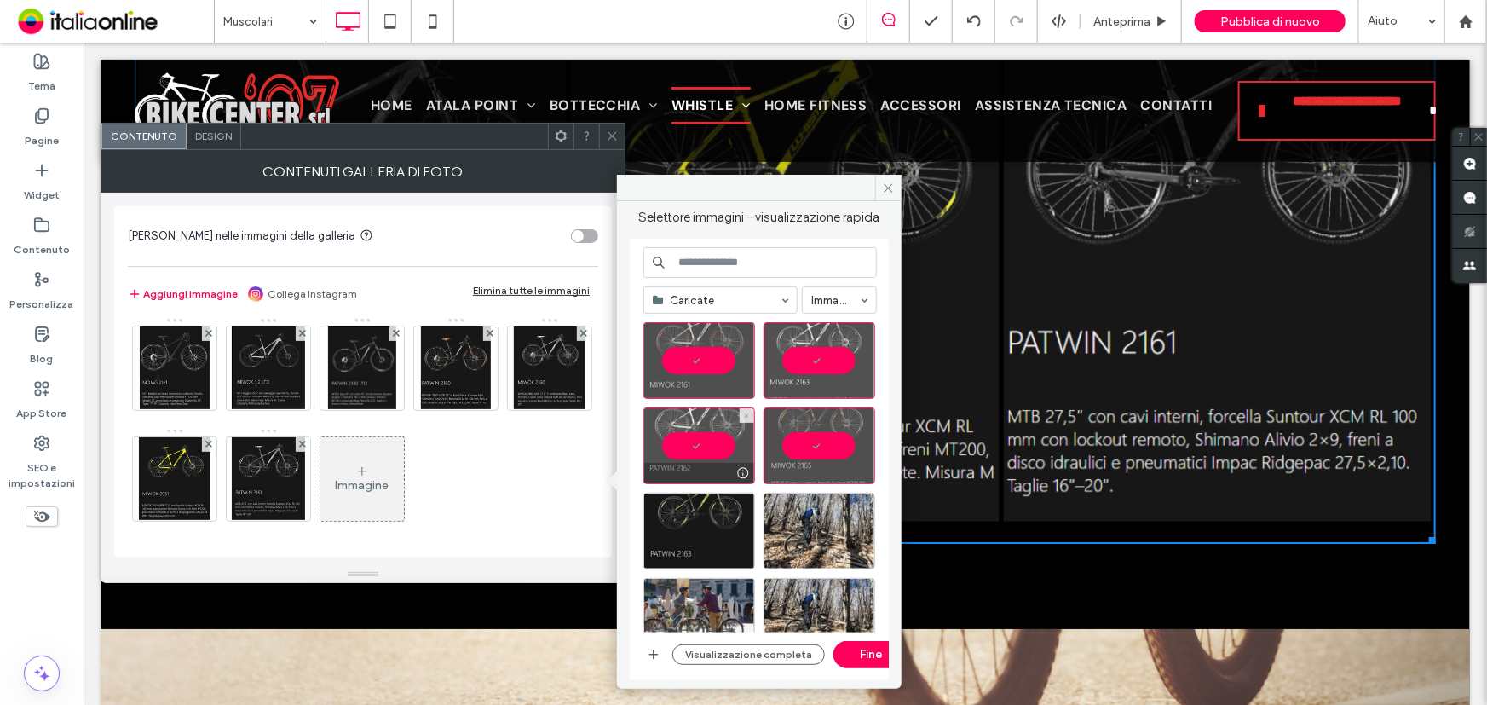
drag, startPoint x: 705, startPoint y: 444, endPoint x: 800, endPoint y: 440, distance: 95.5
click at [705, 444] on div at bounding box center [699, 445] width 112 height 77
click at [809, 438] on div at bounding box center [819, 445] width 112 height 77
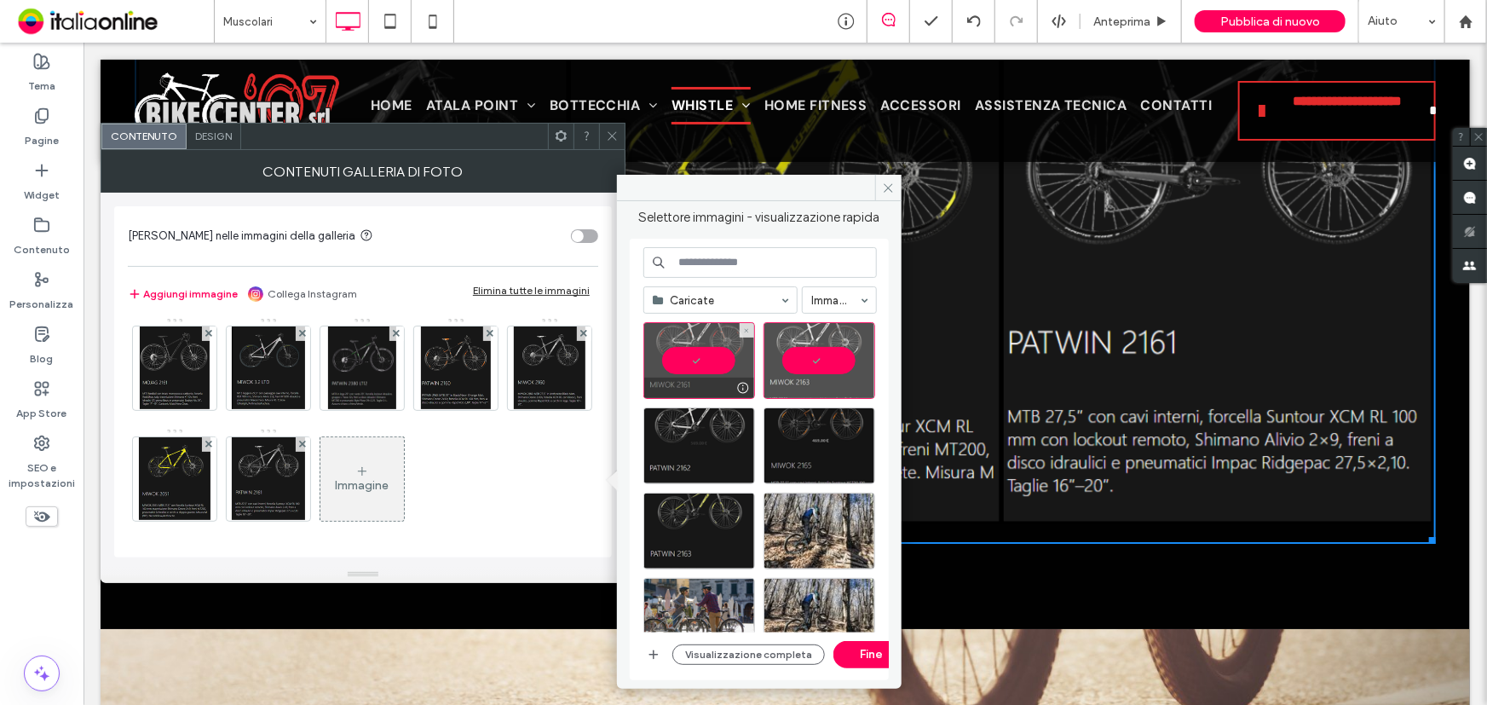
drag, startPoint x: 666, startPoint y: 354, endPoint x: 747, endPoint y: 365, distance: 81.7
click at [665, 353] on div at bounding box center [699, 360] width 112 height 77
click at [772, 365] on div at bounding box center [819, 360] width 112 height 77
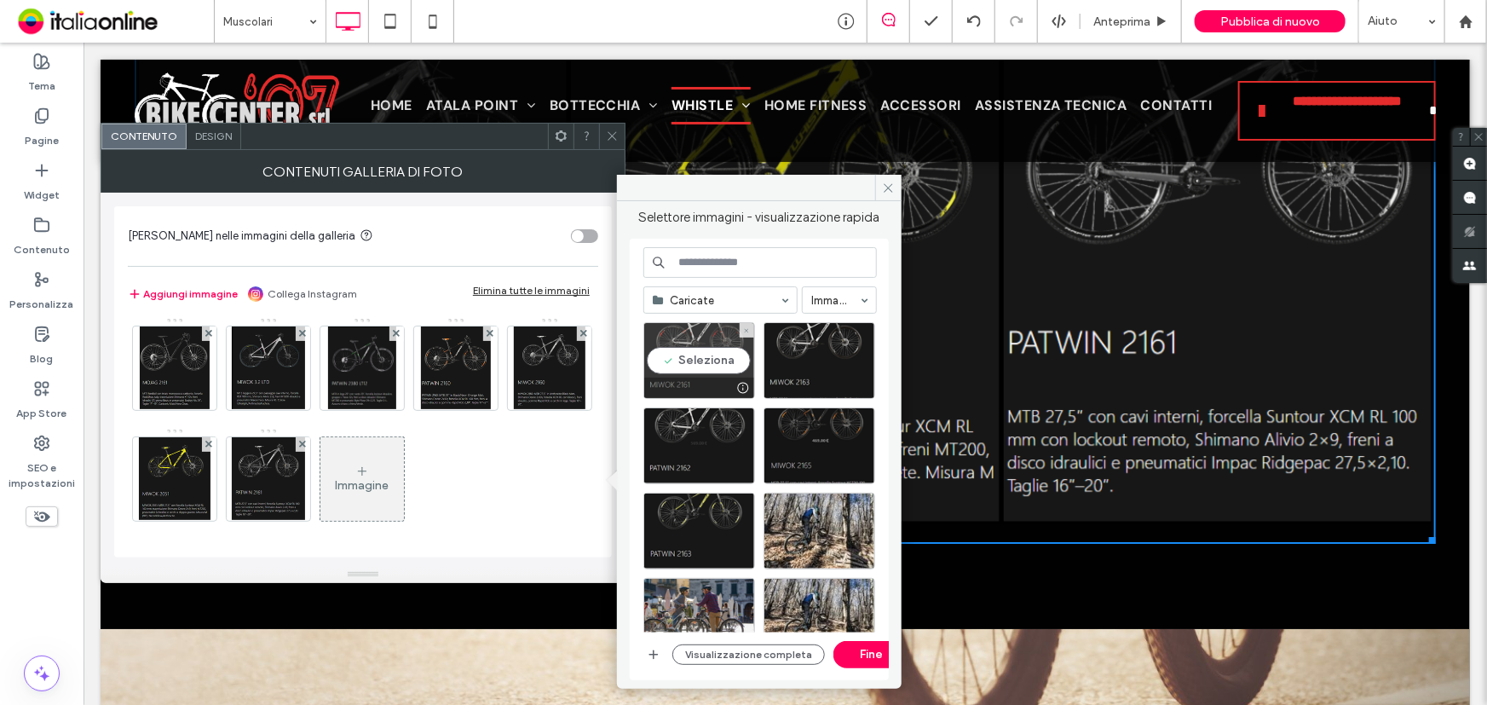
drag, startPoint x: 677, startPoint y: 371, endPoint x: 704, endPoint y: 371, distance: 26.4
click at [680, 371] on div "Seleziona" at bounding box center [699, 360] width 112 height 77
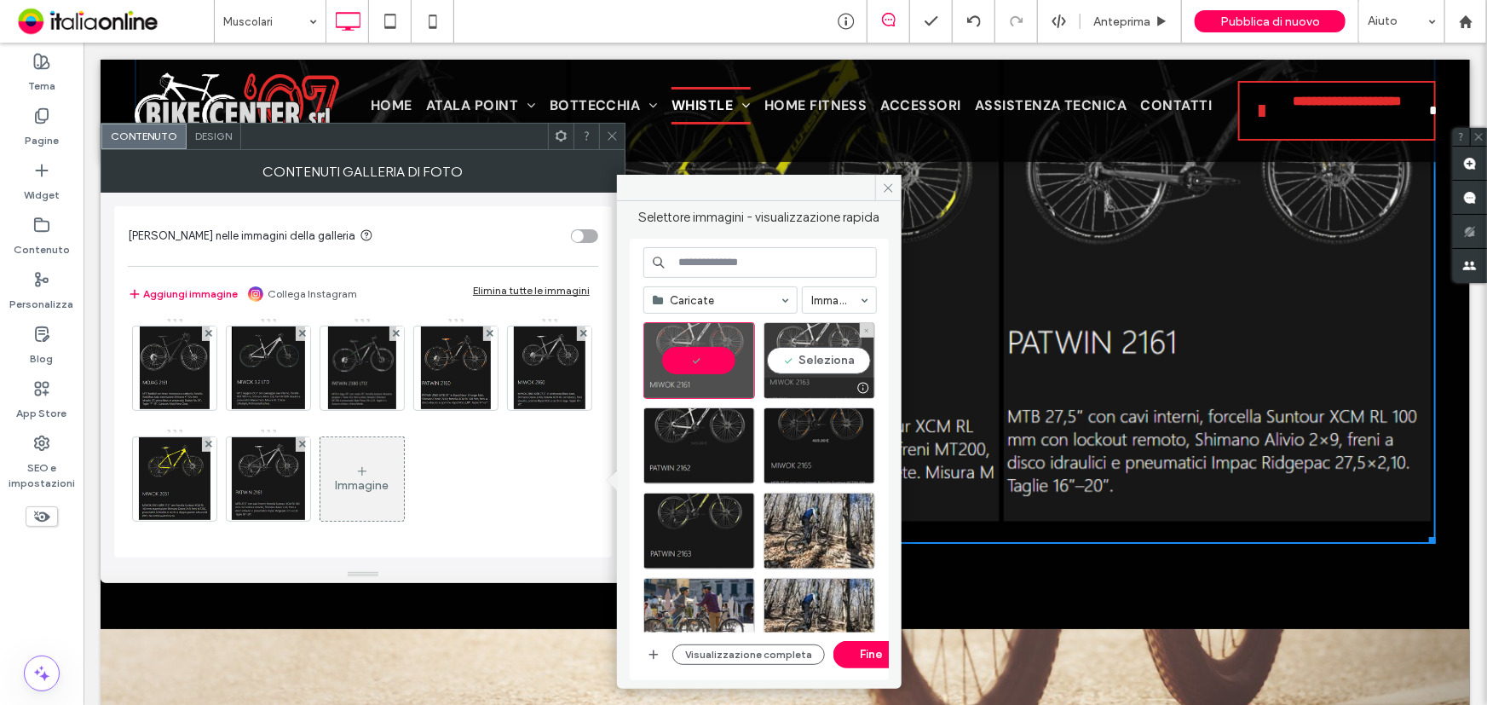
drag, startPoint x: 808, startPoint y: 369, endPoint x: 754, endPoint y: 391, distance: 58.1
click at [807, 369] on div "Seleziona" at bounding box center [819, 360] width 112 height 77
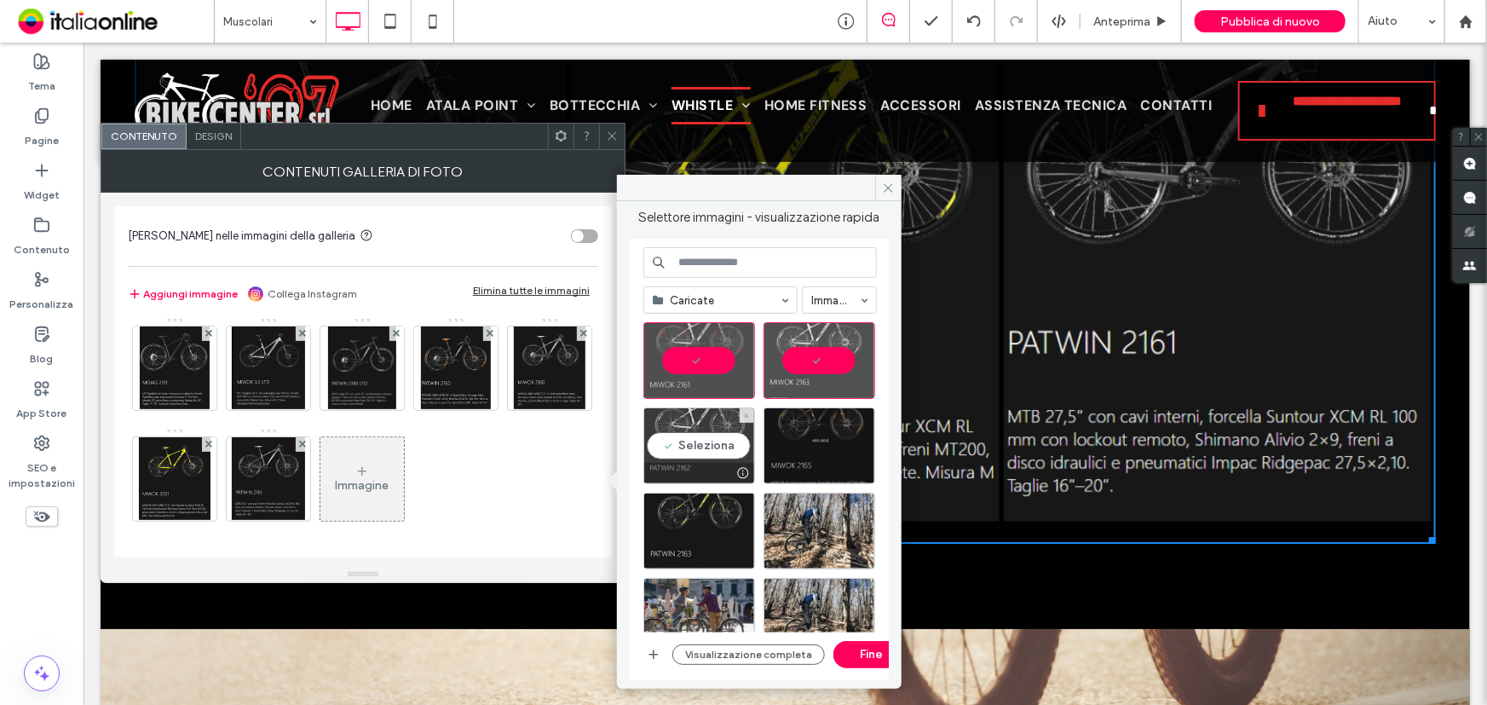
drag, startPoint x: 702, startPoint y: 441, endPoint x: 745, endPoint y: 435, distance: 43.0
click at [702, 441] on div "Seleziona" at bounding box center [699, 445] width 112 height 77
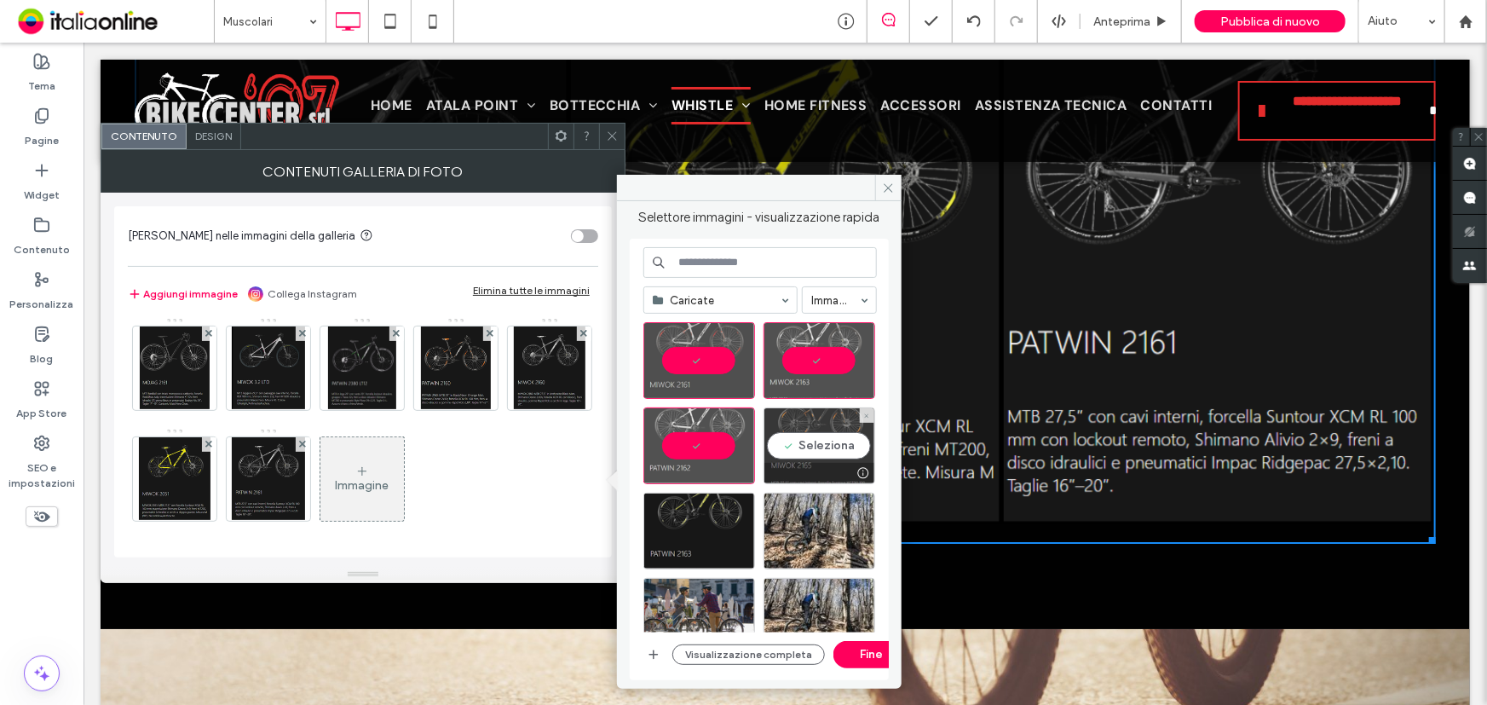
click at [789, 442] on div "Seleziona" at bounding box center [819, 445] width 112 height 77
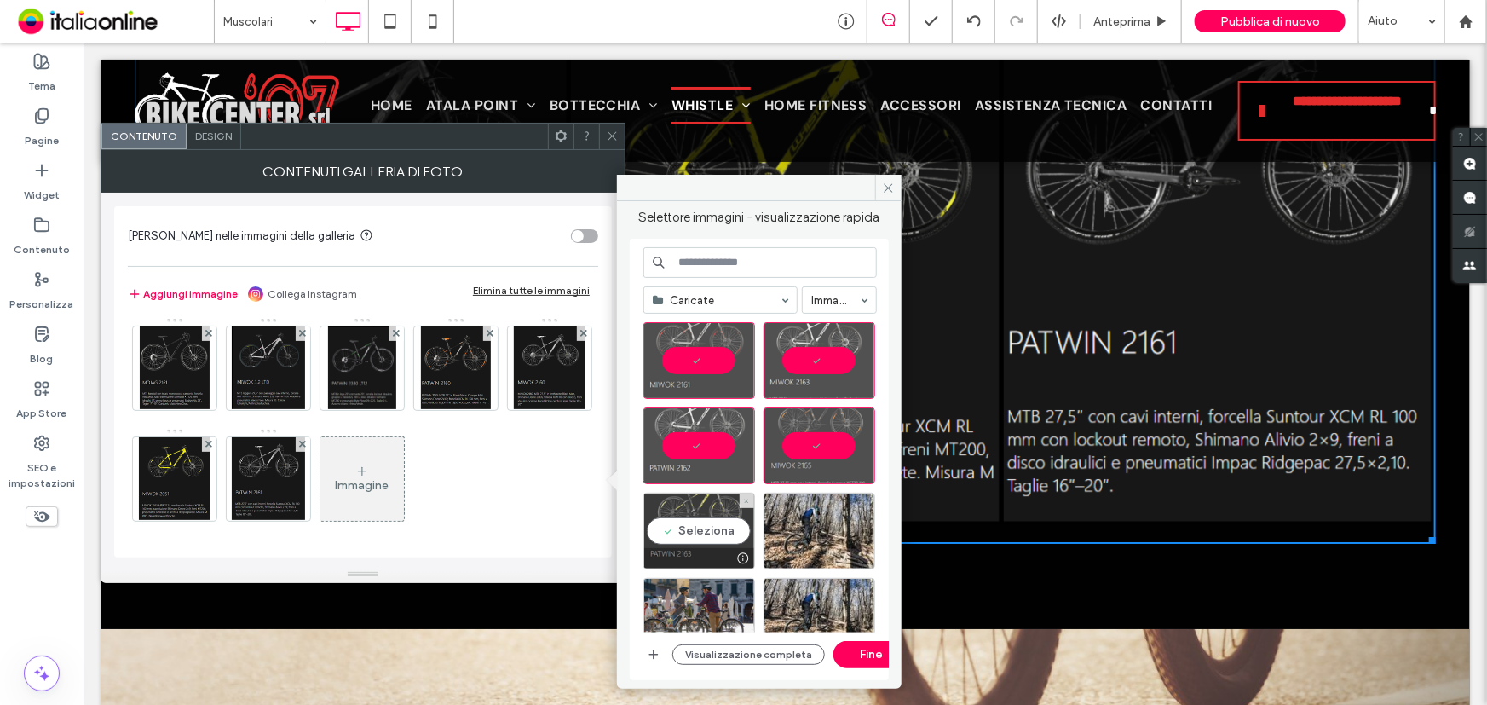
drag, startPoint x: 713, startPoint y: 533, endPoint x: 729, endPoint y: 538, distance: 16.5
click at [713, 533] on div "Seleziona" at bounding box center [699, 530] width 112 height 77
click at [867, 655] on button "Fine" at bounding box center [871, 654] width 77 height 27
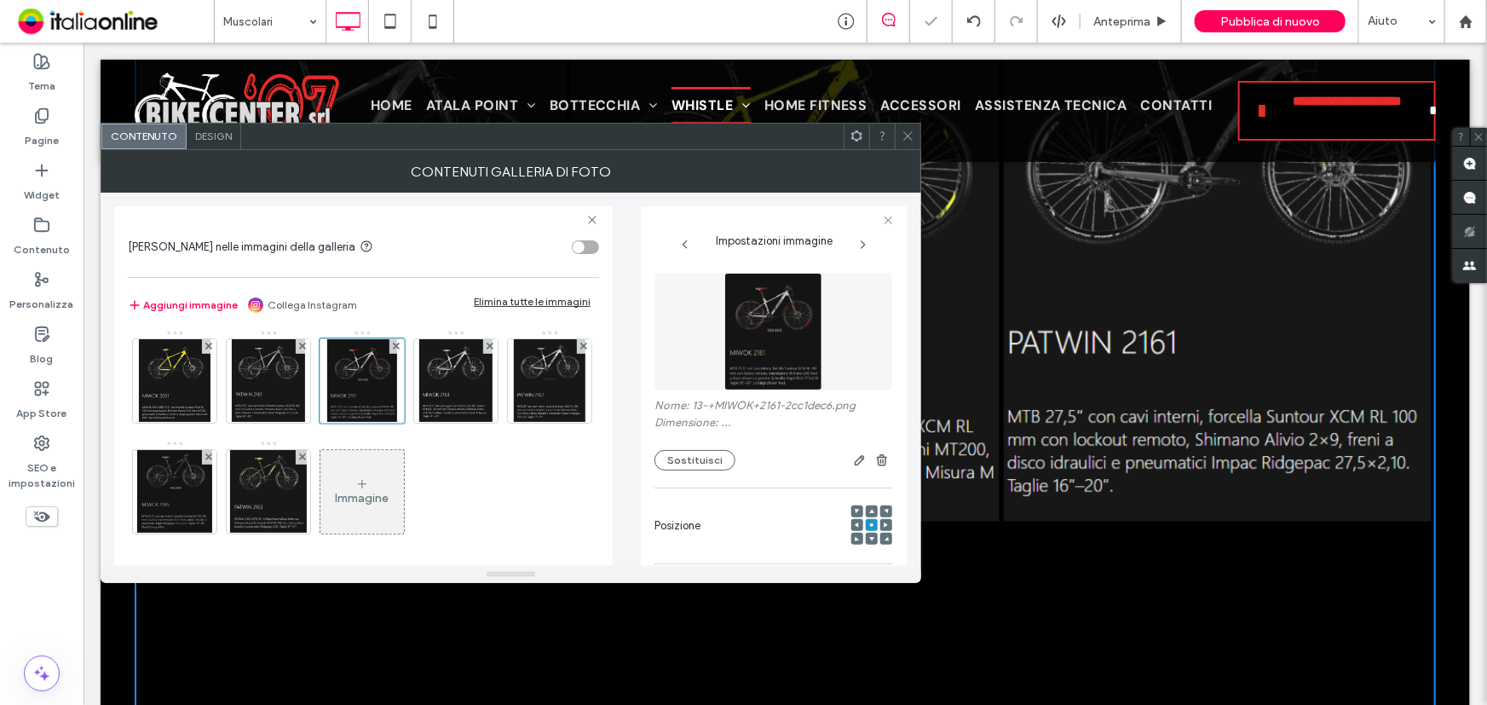
scroll to position [7178, 0]
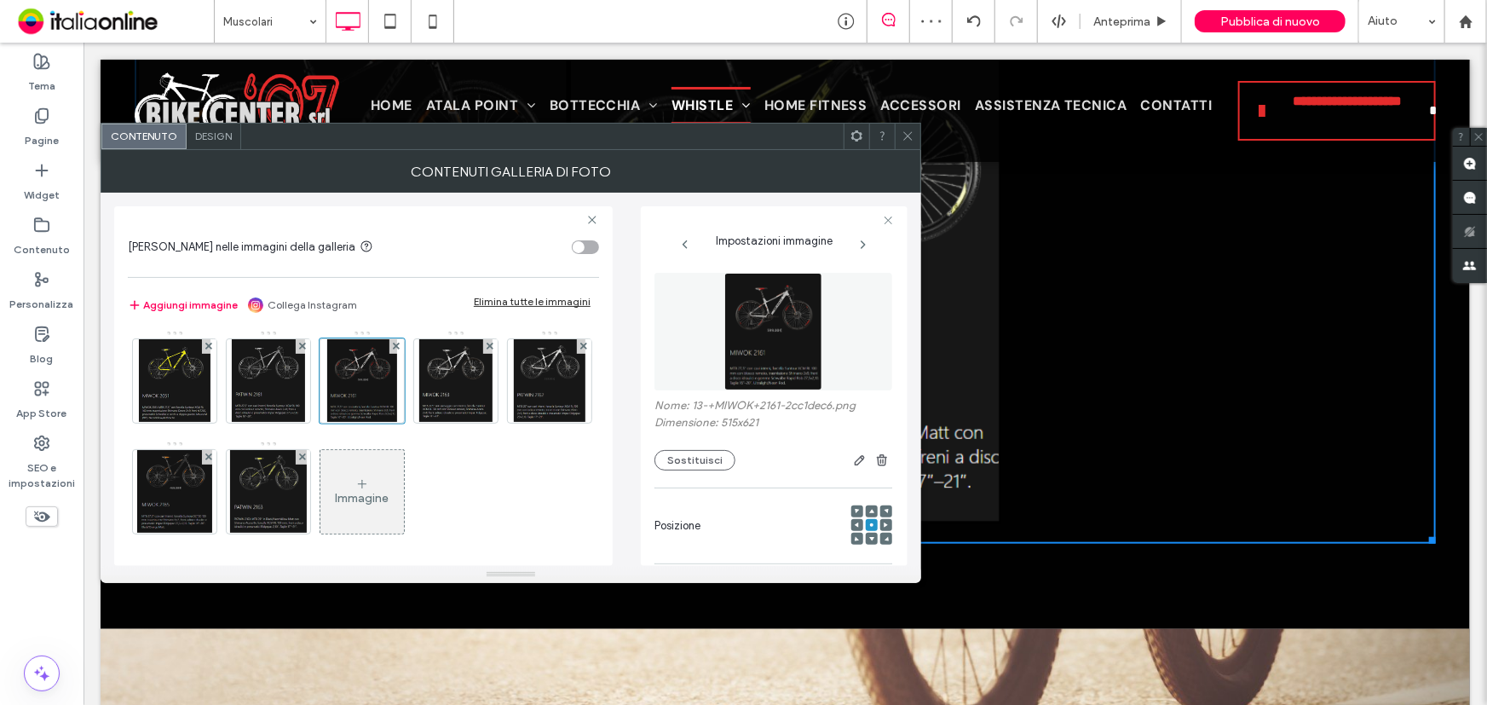
drag, startPoint x: 909, startPoint y: 134, endPoint x: 909, endPoint y: 146, distance: 11.9
click at [909, 134] on use at bounding box center [907, 136] width 9 height 9
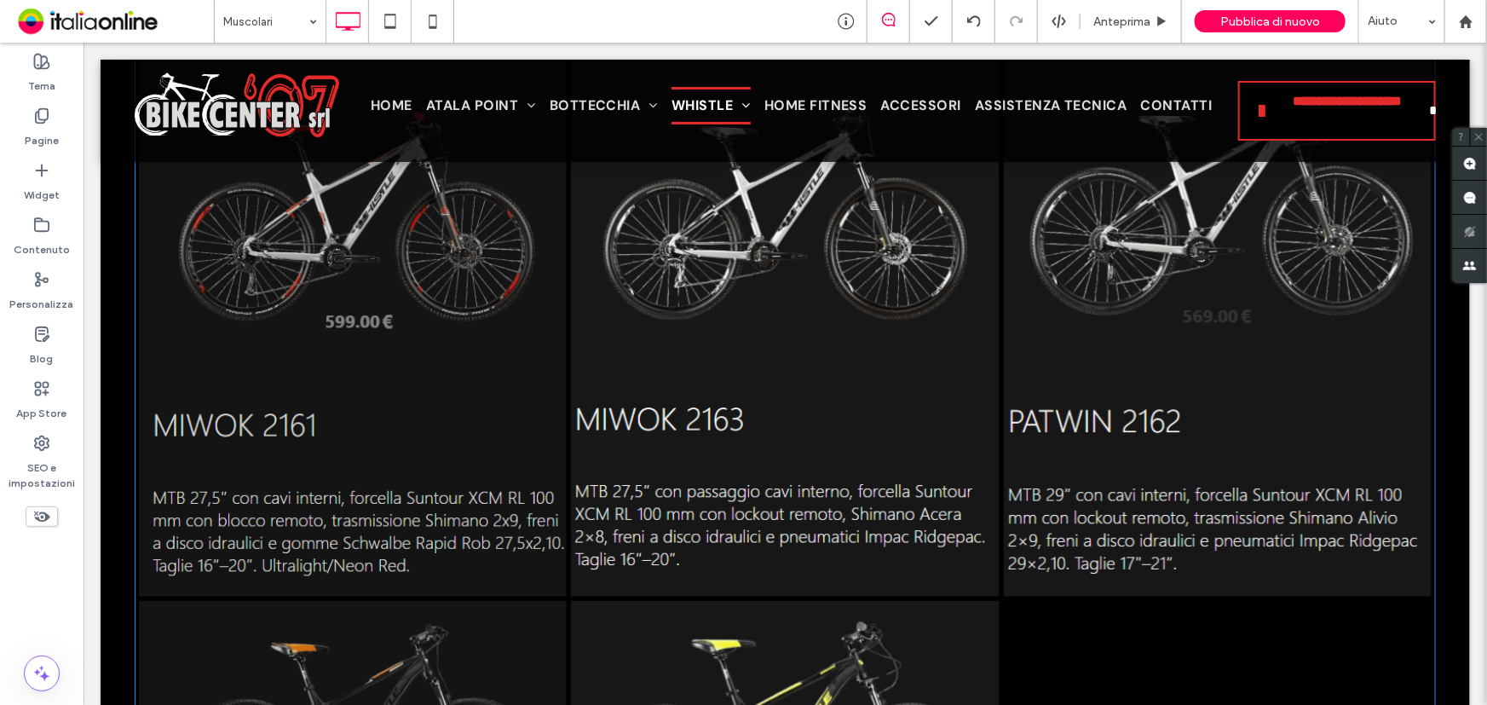
scroll to position [6558, 0]
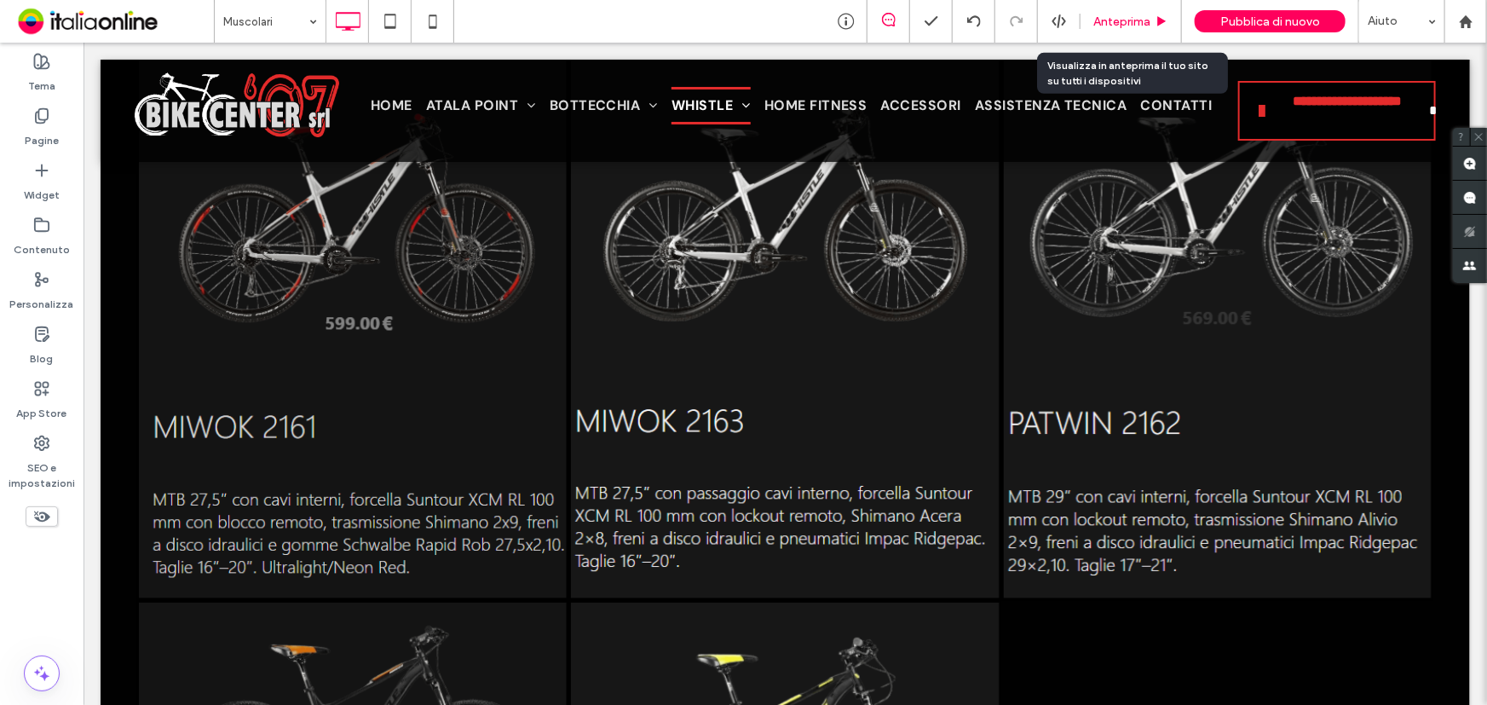
click at [1128, 23] on span "Anteprima" at bounding box center [1121, 21] width 57 height 14
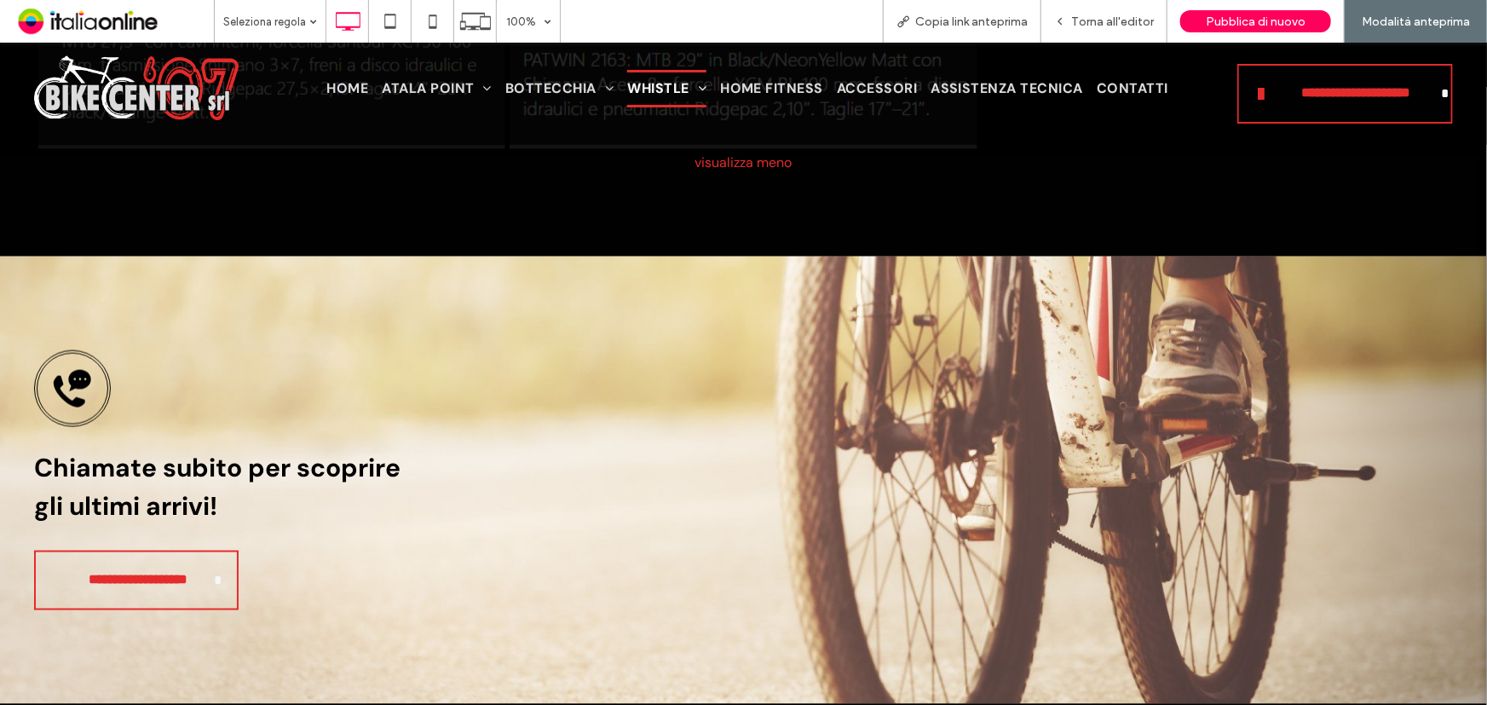
scroll to position [7531, 0]
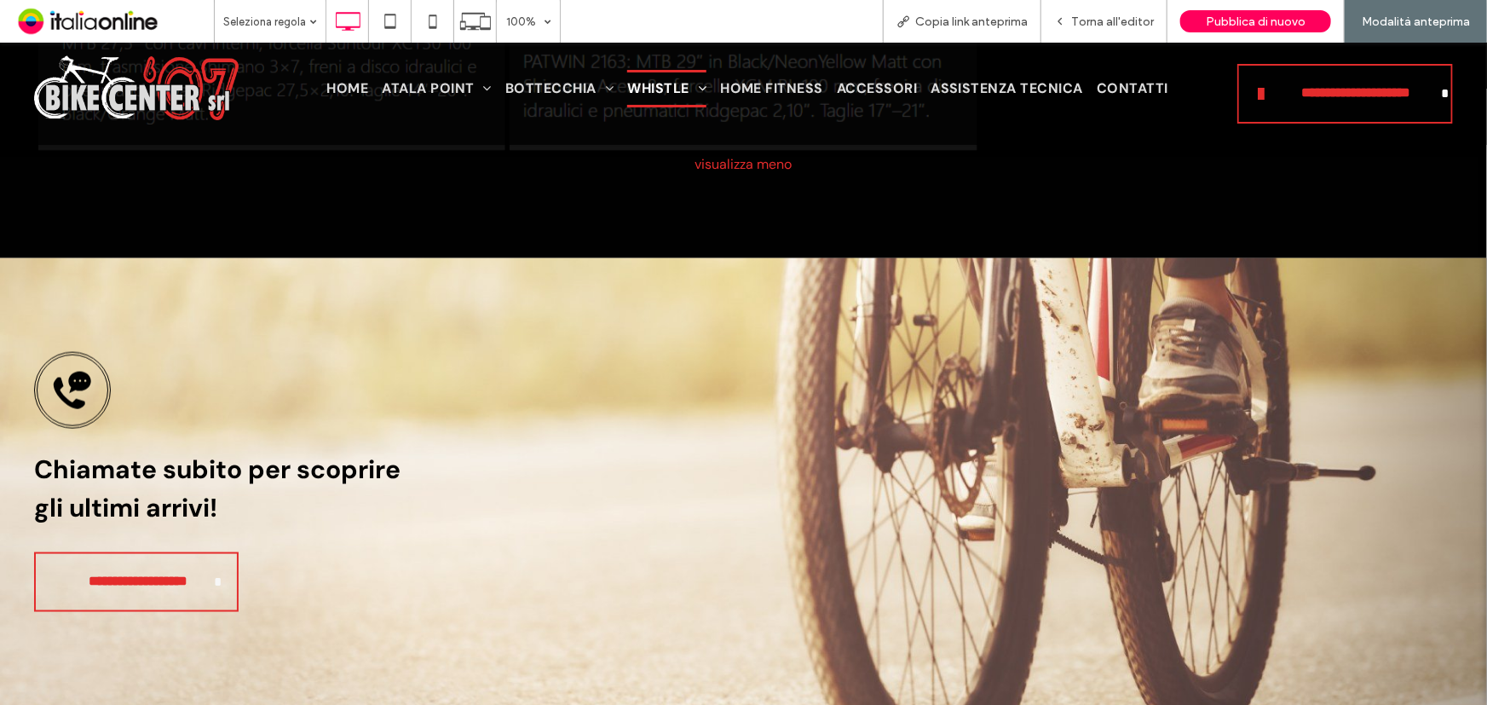
click at [658, 521] on div "Click To Paste" at bounding box center [1038, 481] width 827 height 277
click at [1105, 19] on span "Torna all'editor" at bounding box center [1112, 21] width 83 height 14
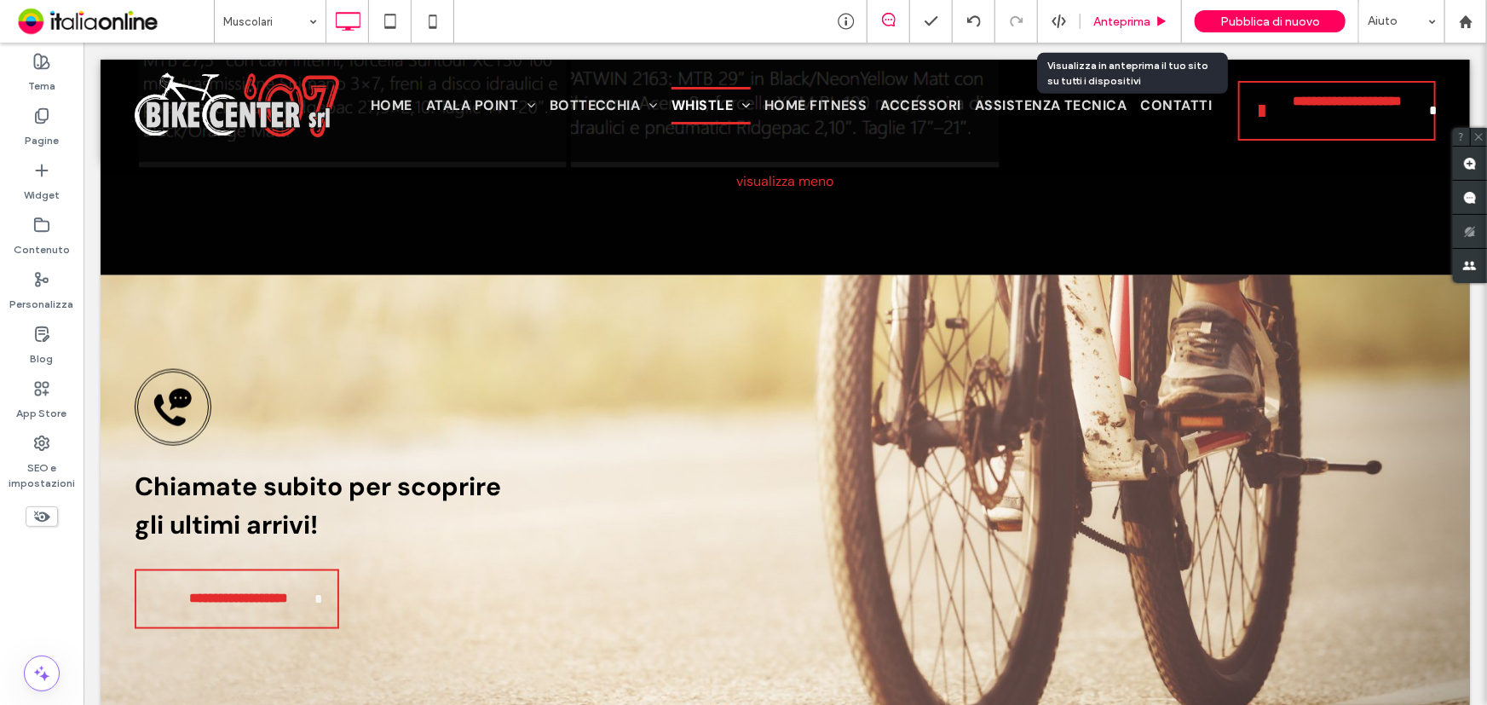
drag, startPoint x: 1120, startPoint y: 13, endPoint x: 1109, endPoint y: 32, distance: 22.1
click at [1120, 13] on div "Anteprima" at bounding box center [1130, 21] width 101 height 43
click at [1112, 20] on span "Anteprima" at bounding box center [1121, 21] width 57 height 14
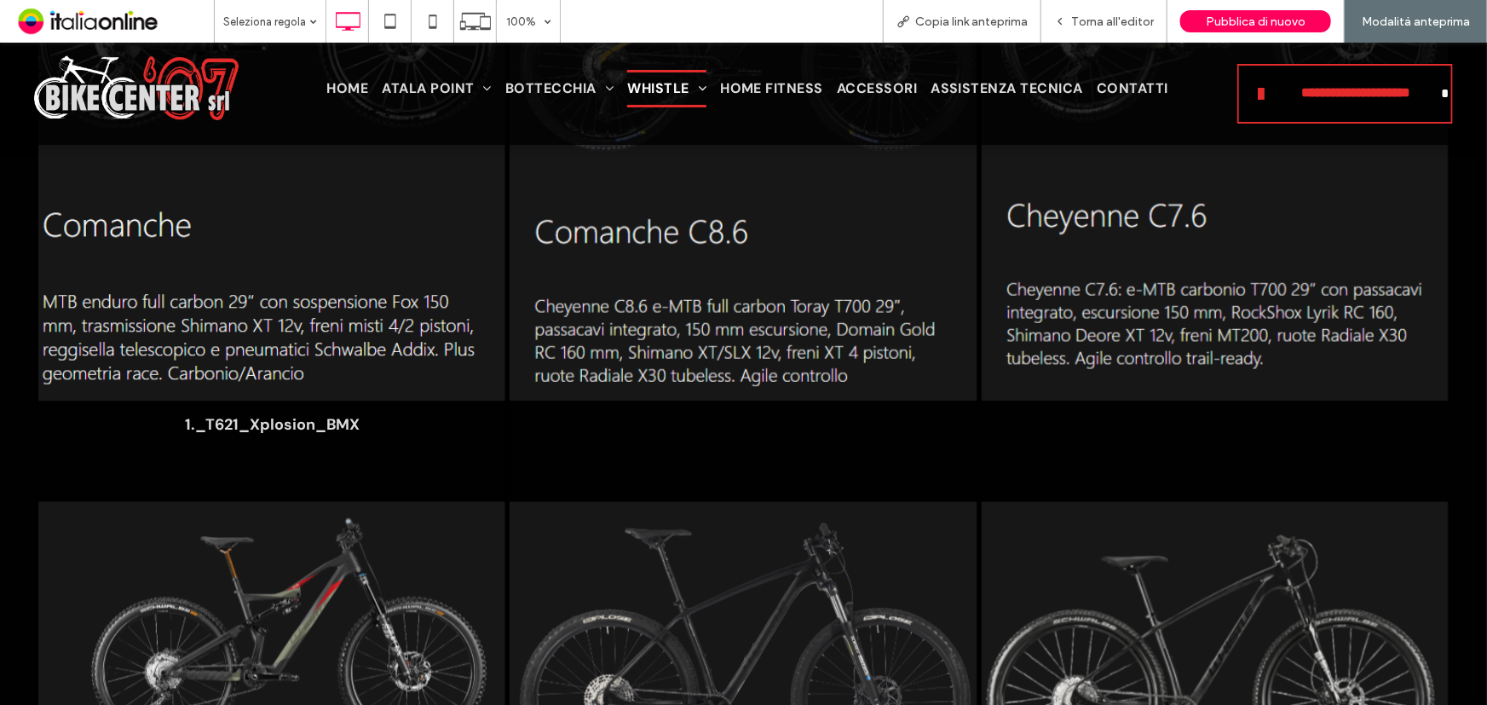
scroll to position [4510, 0]
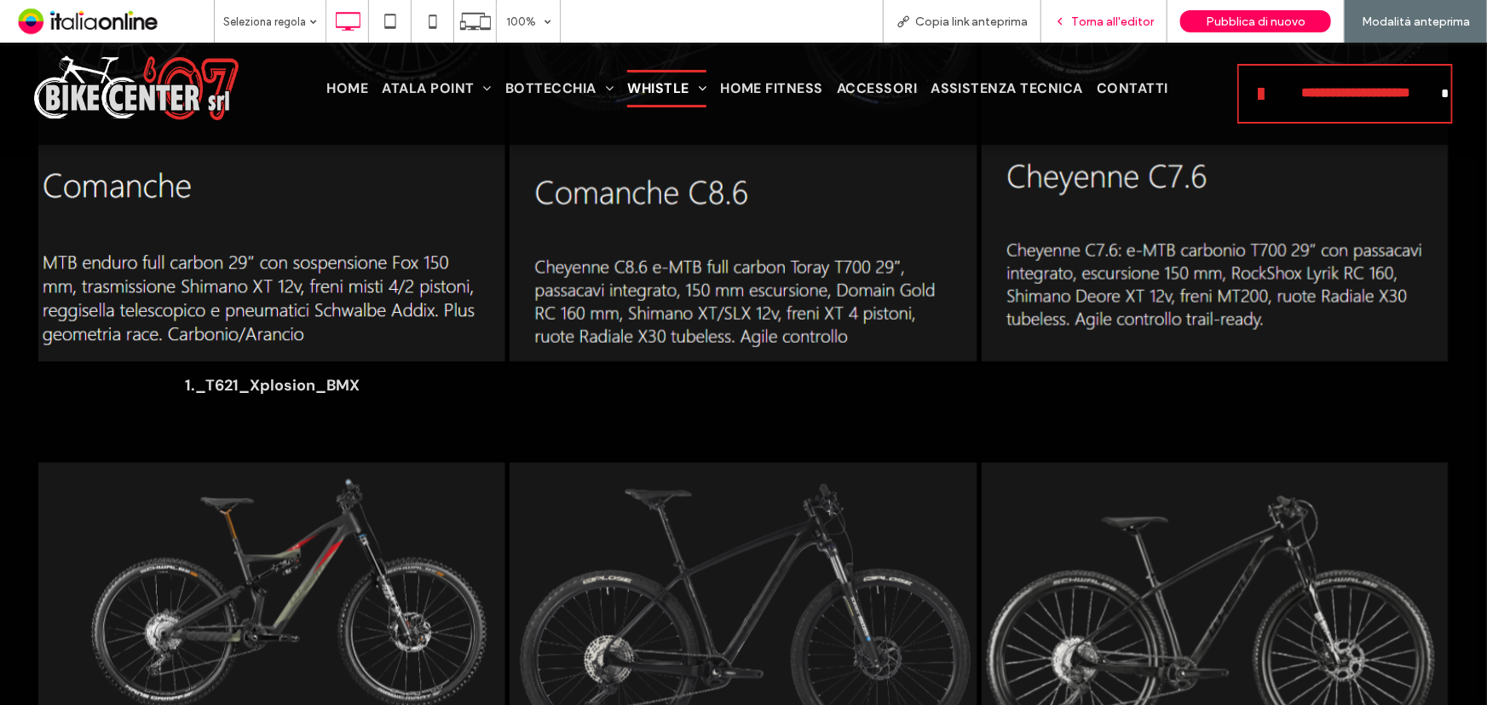
click at [1090, 21] on span "Torna all'editor" at bounding box center [1112, 21] width 83 height 14
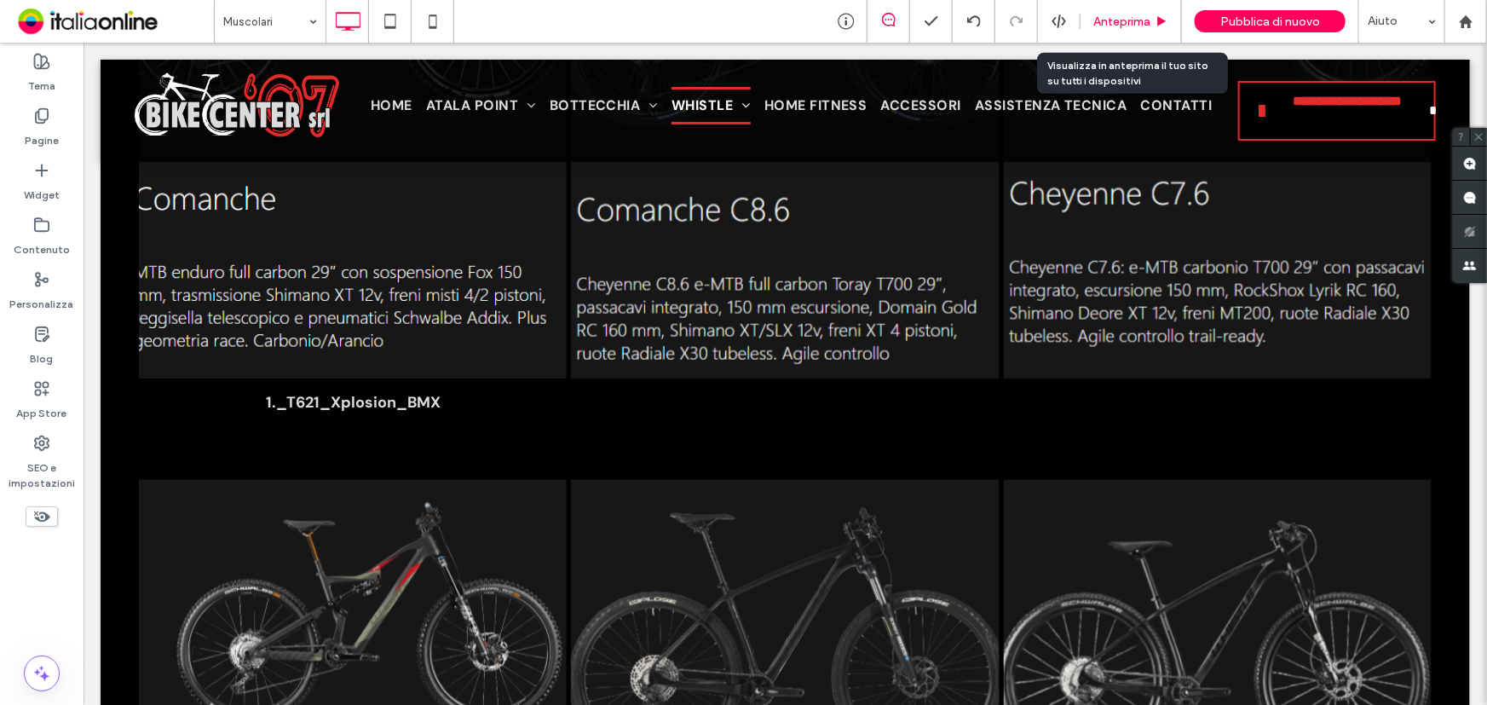
click at [1145, 26] on span "Anteprima" at bounding box center [1121, 21] width 57 height 14
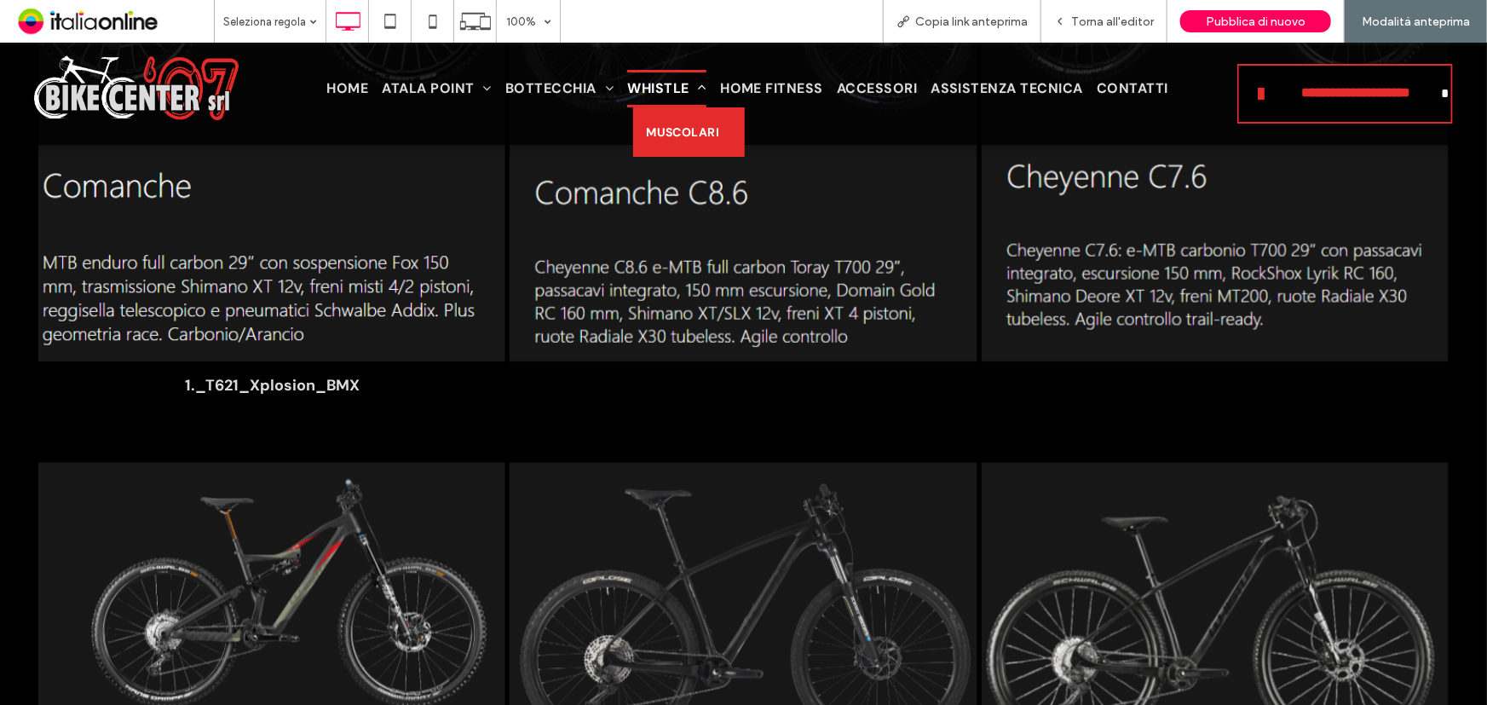
click at [694, 87] on span at bounding box center [697, 87] width 17 height 14
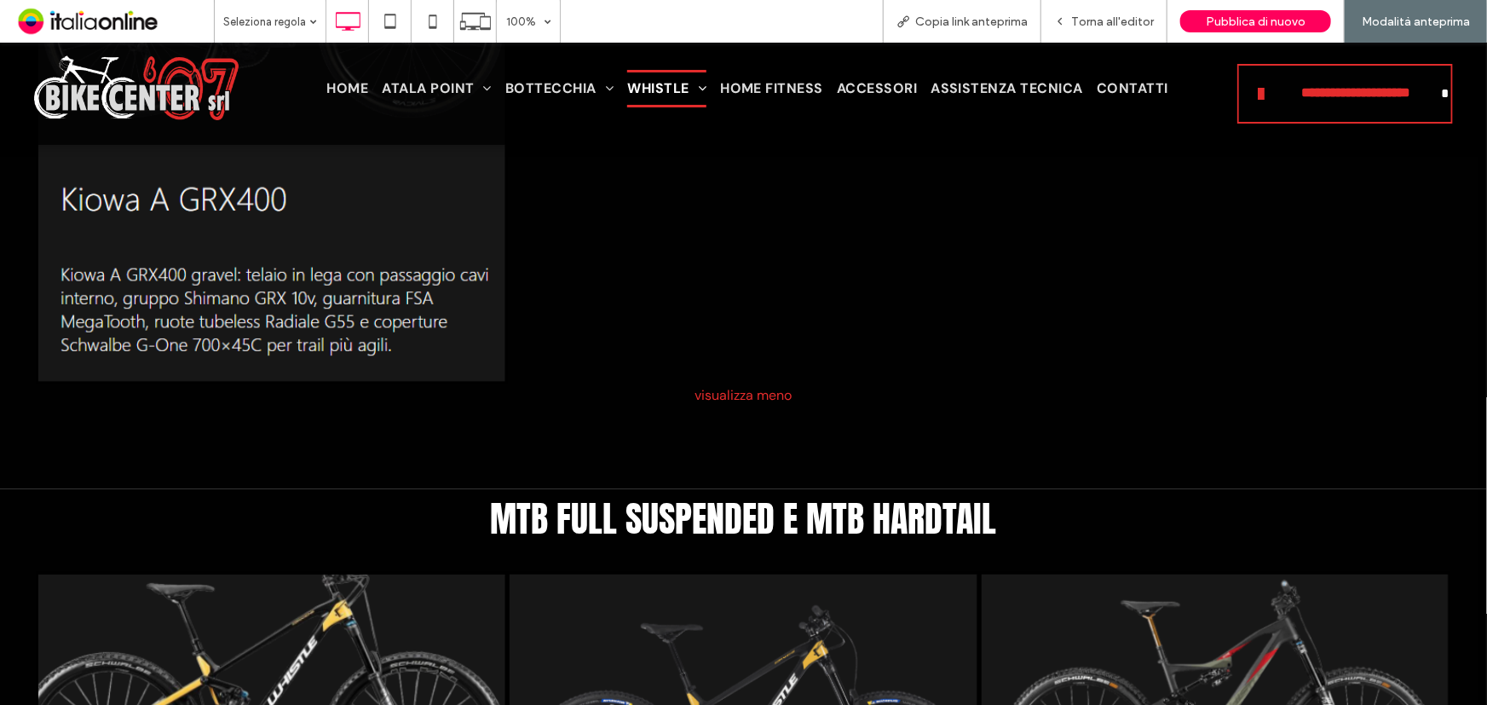
scroll to position [3890, 0]
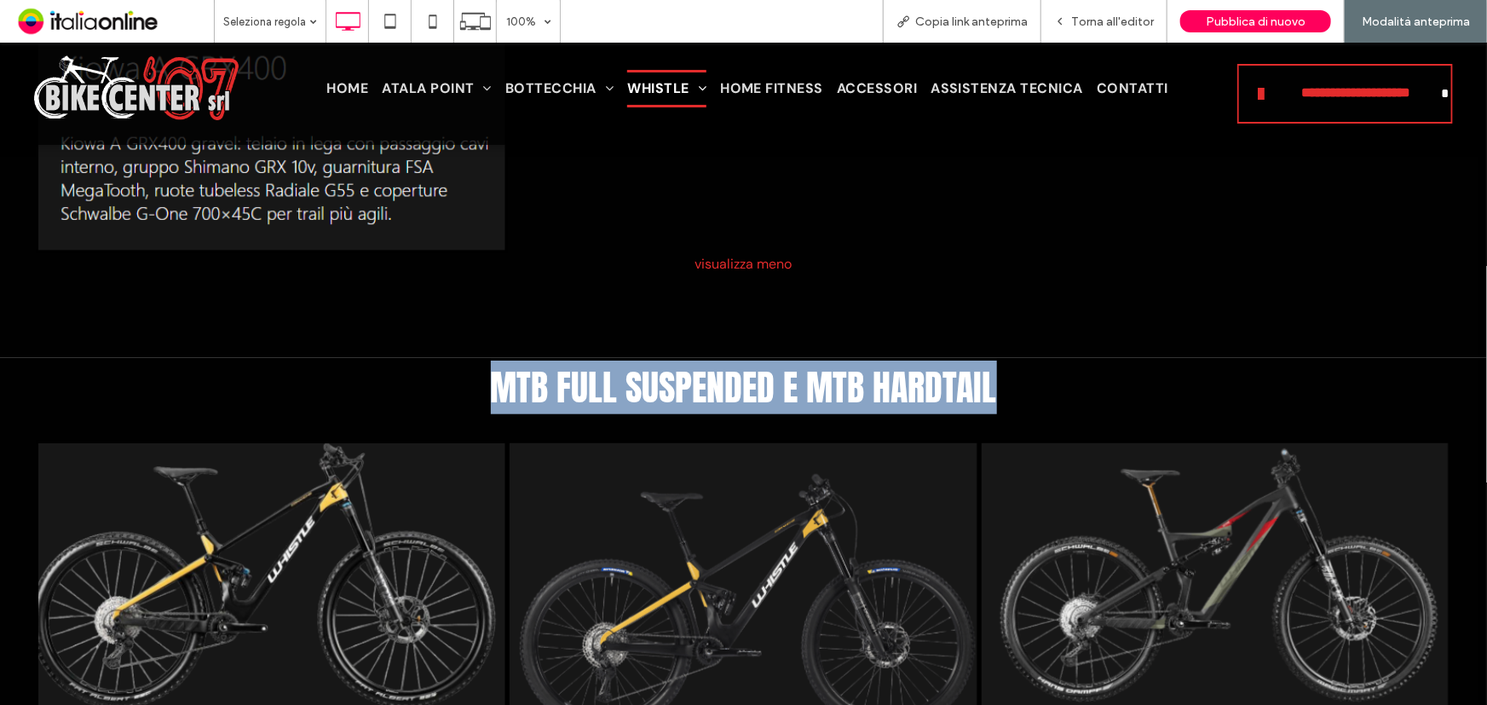
drag, startPoint x: 479, startPoint y: 409, endPoint x: 360, endPoint y: 404, distance: 119.4
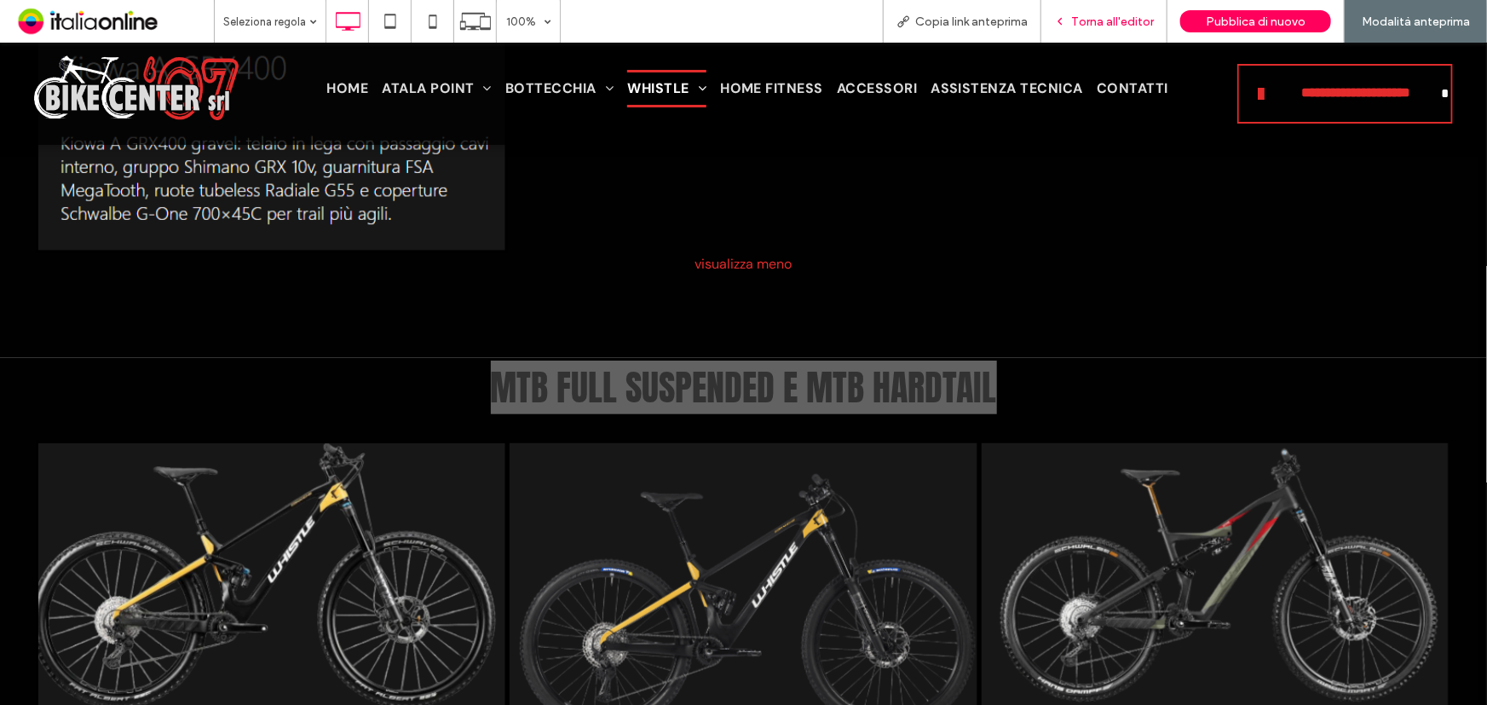
click at [1118, 33] on div "Torna all'editor" at bounding box center [1104, 21] width 126 height 43
click at [1132, 17] on span "Torna all'editor" at bounding box center [1112, 21] width 83 height 14
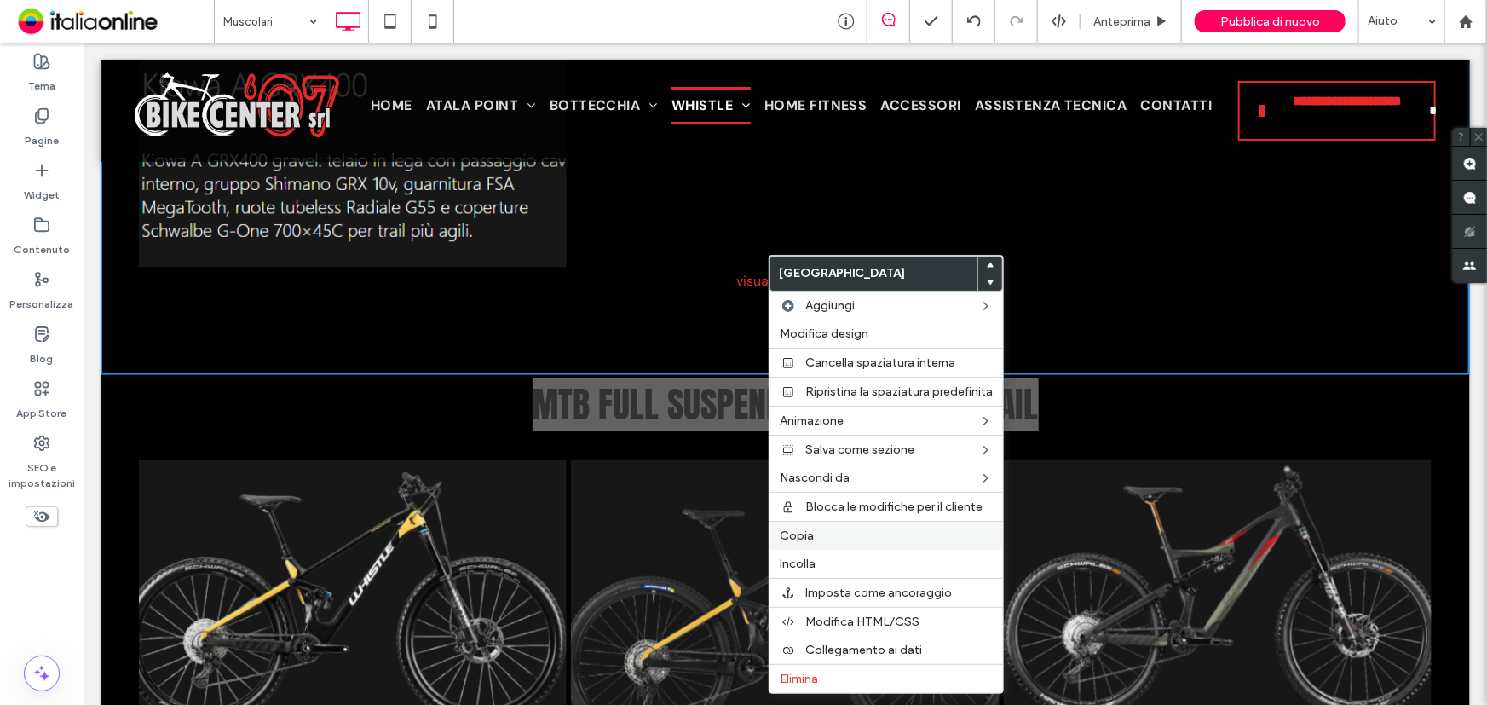
click at [788, 531] on span "Copia" at bounding box center [797, 535] width 34 height 14
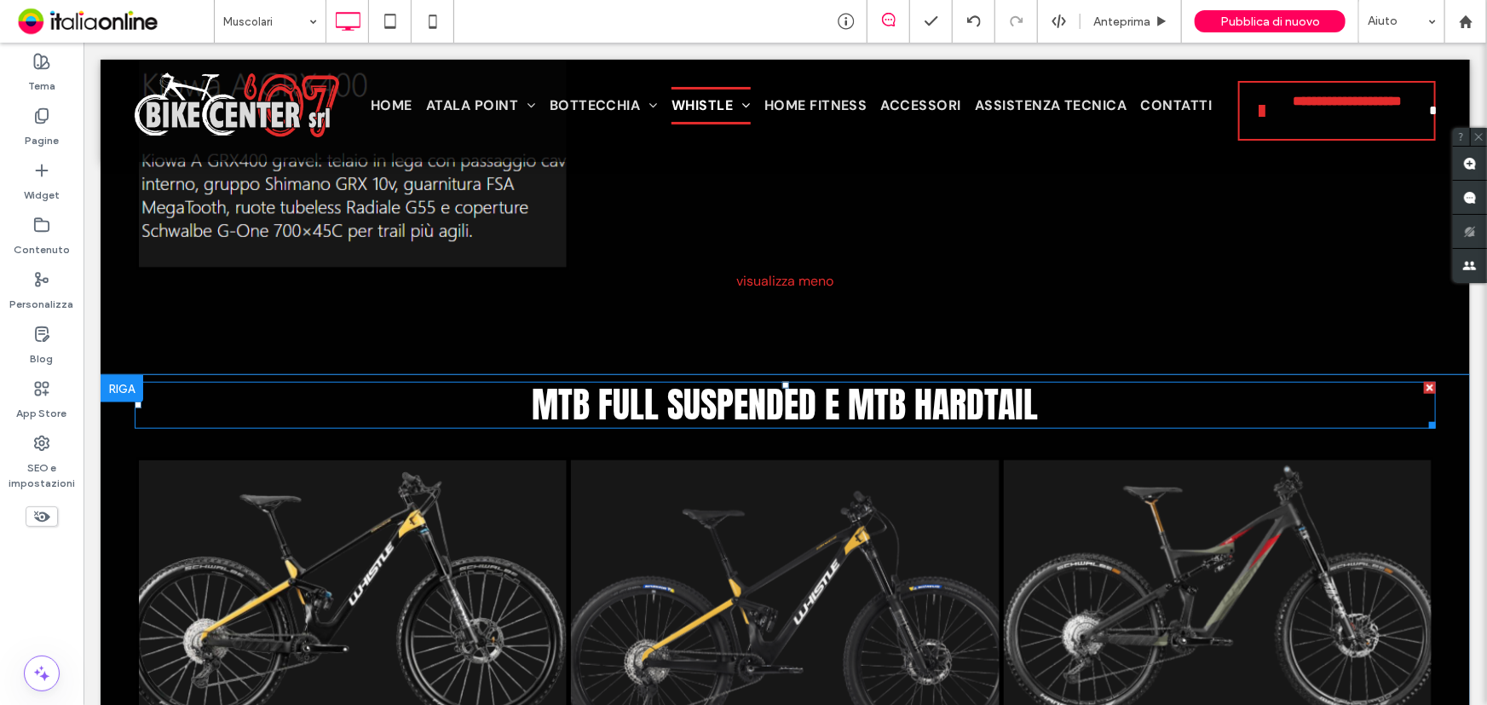
click at [676, 391] on span "MTB FULL SUSPENDED E MTB HARDTAIL" at bounding box center [785, 404] width 506 height 54
type input "*****"
type input "**"
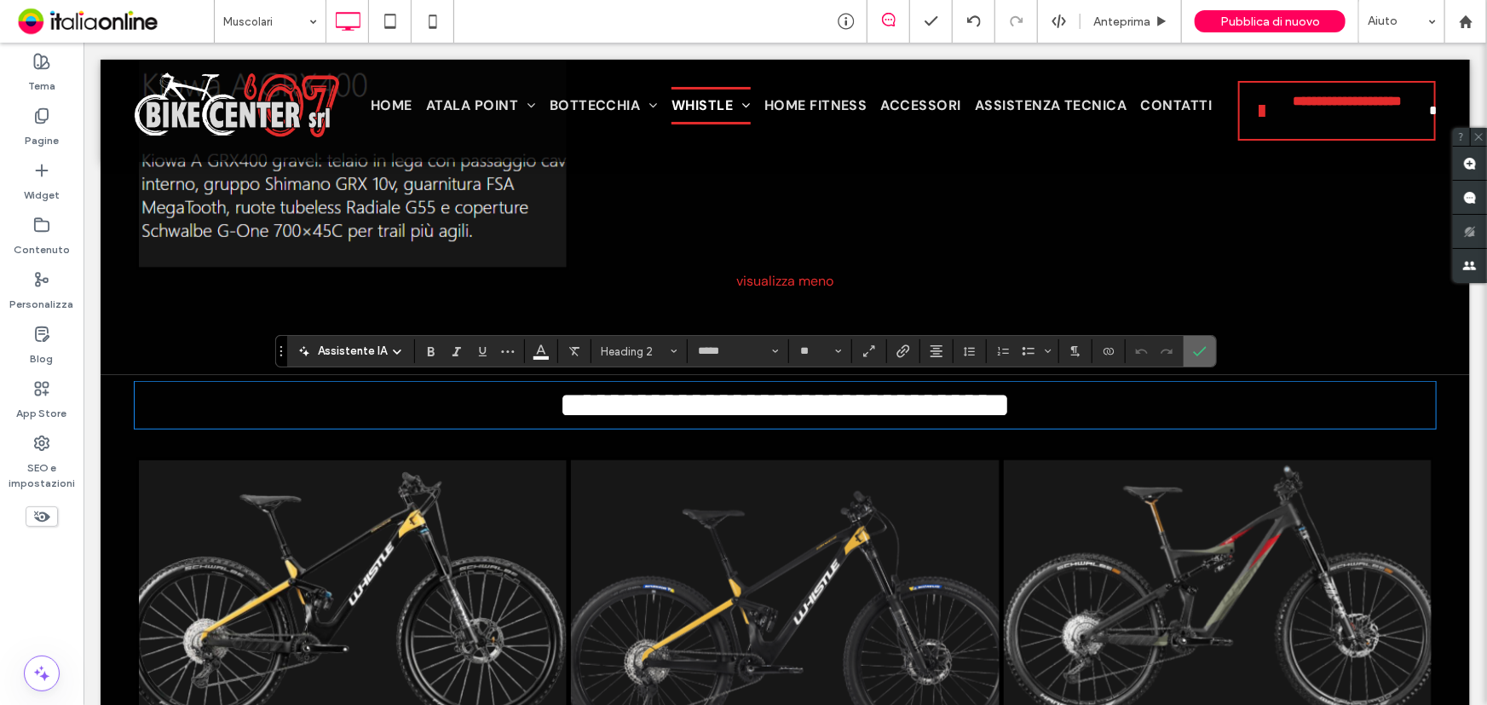
click at [1200, 354] on icon "Conferma" at bounding box center [1200, 351] width 14 height 14
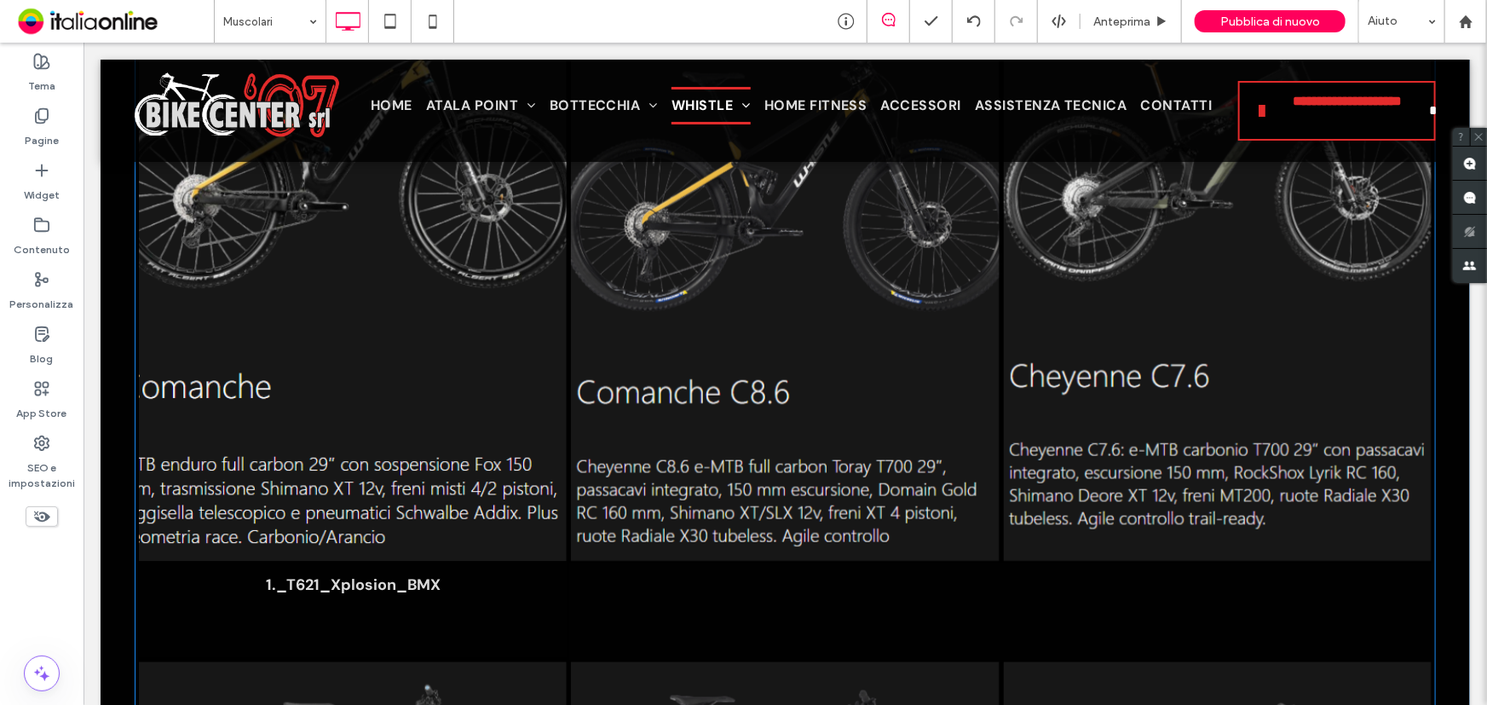
scroll to position [4355, 0]
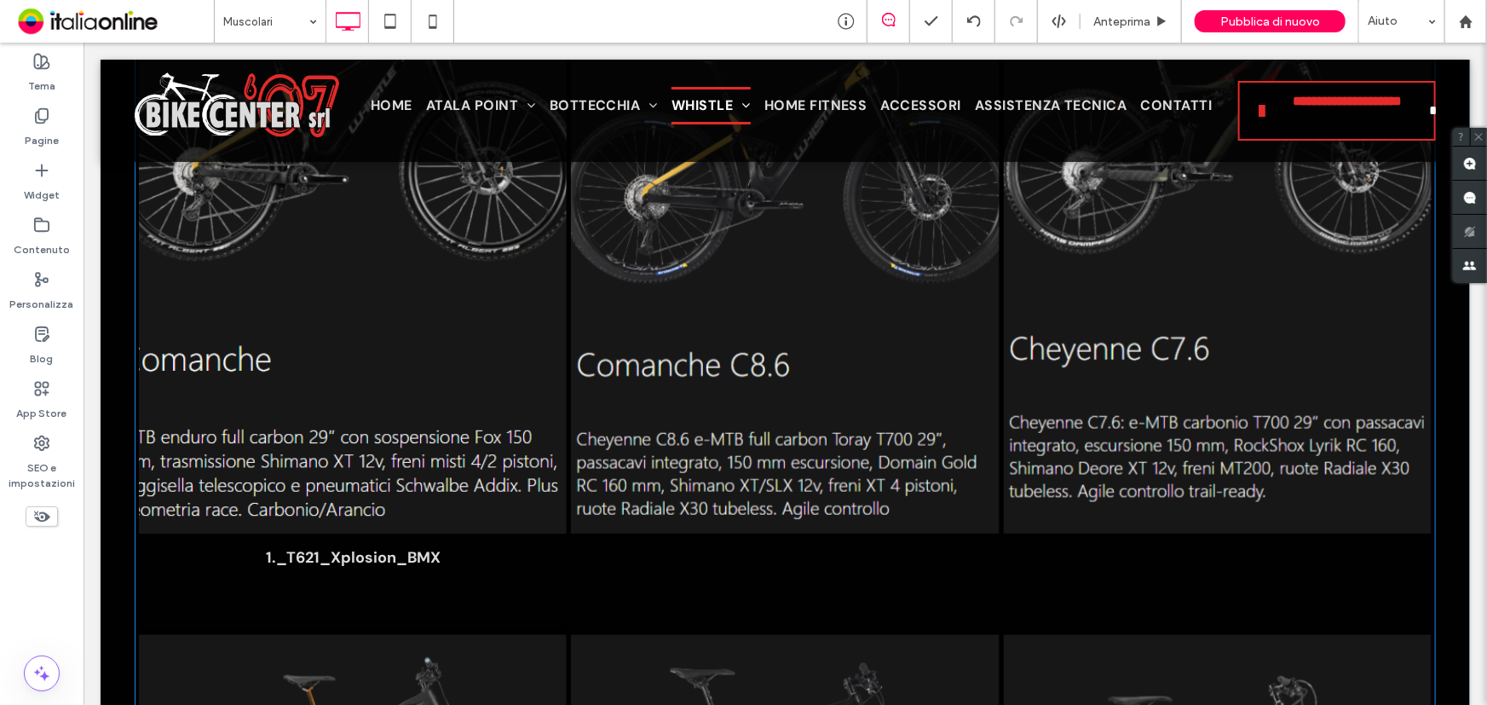
click at [358, 552] on p "1._T621_Xplosion_BMX" at bounding box center [352, 556] width 175 height 20
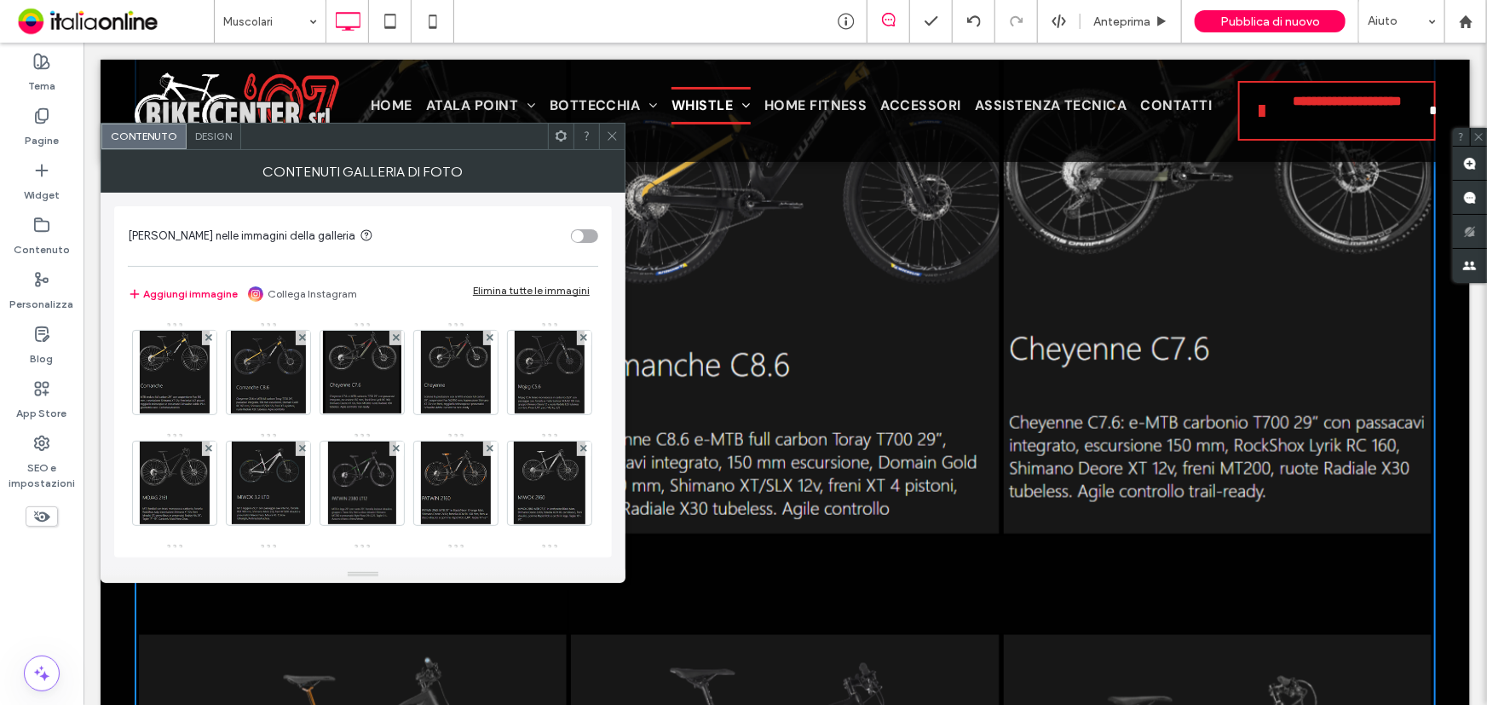
click at [222, 134] on span "Design" at bounding box center [213, 136] width 37 height 13
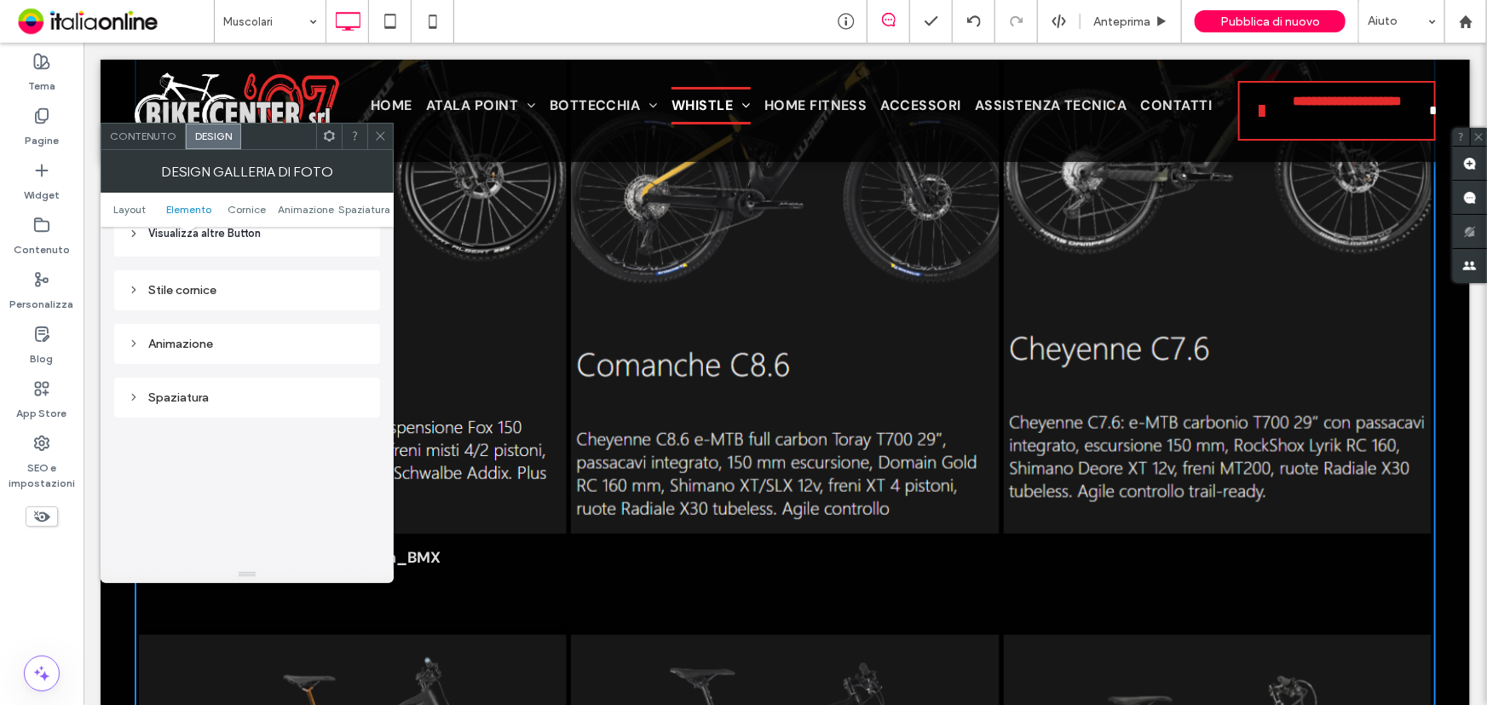
scroll to position [852, 0]
drag, startPoint x: 377, startPoint y: 144, endPoint x: 191, endPoint y: 279, distance: 229.9
click at [377, 144] on span at bounding box center [380, 137] width 13 height 26
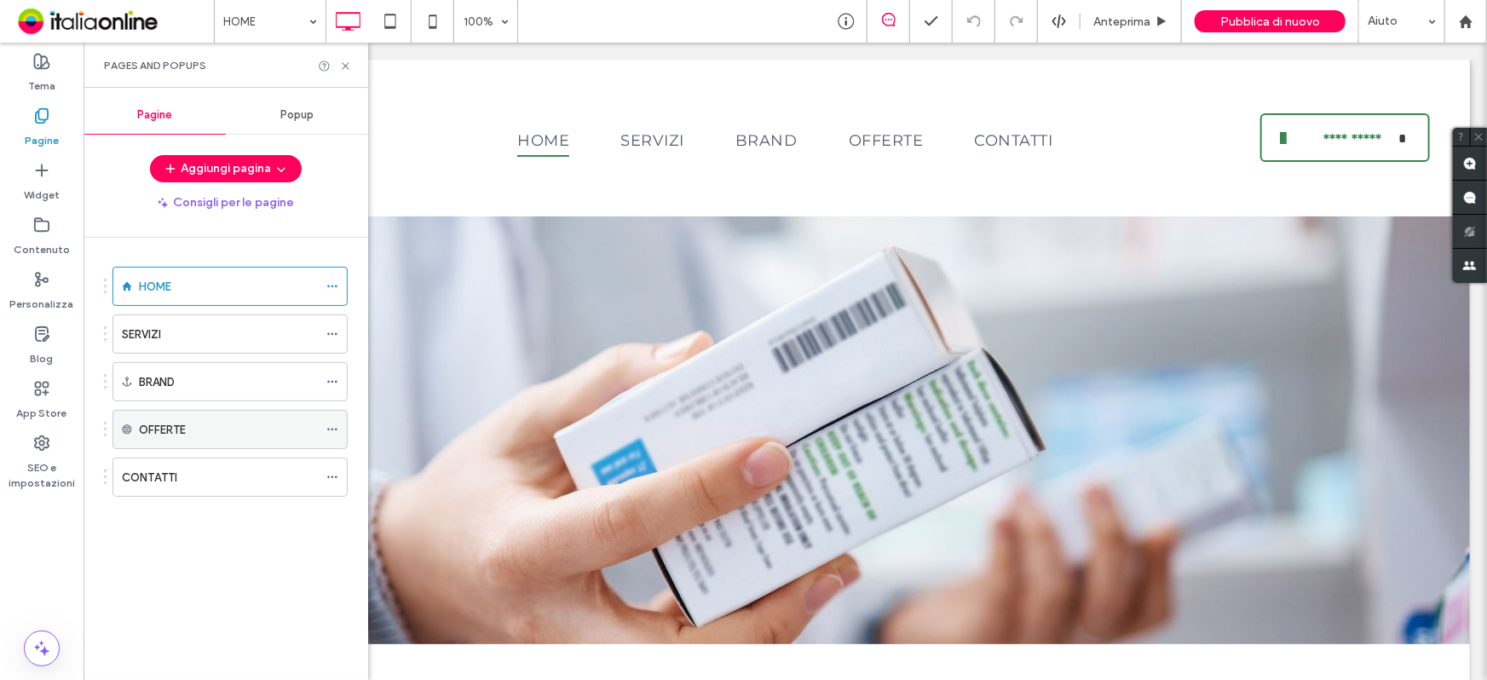
click at [126, 430] on use at bounding box center [126, 428] width 9 height 9
click at [335, 432] on icon at bounding box center [332, 429] width 12 height 12
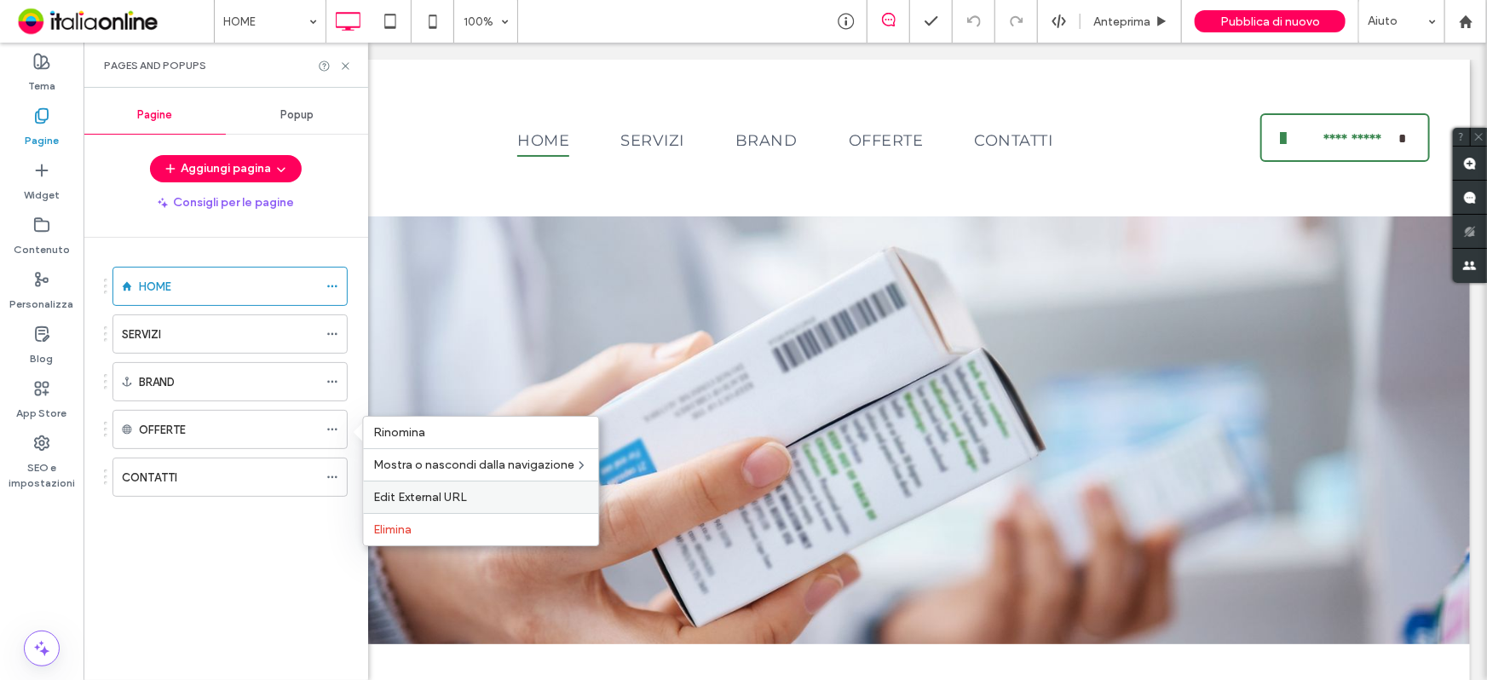
click at [413, 496] on span "Edit External URL" at bounding box center [420, 497] width 94 height 14
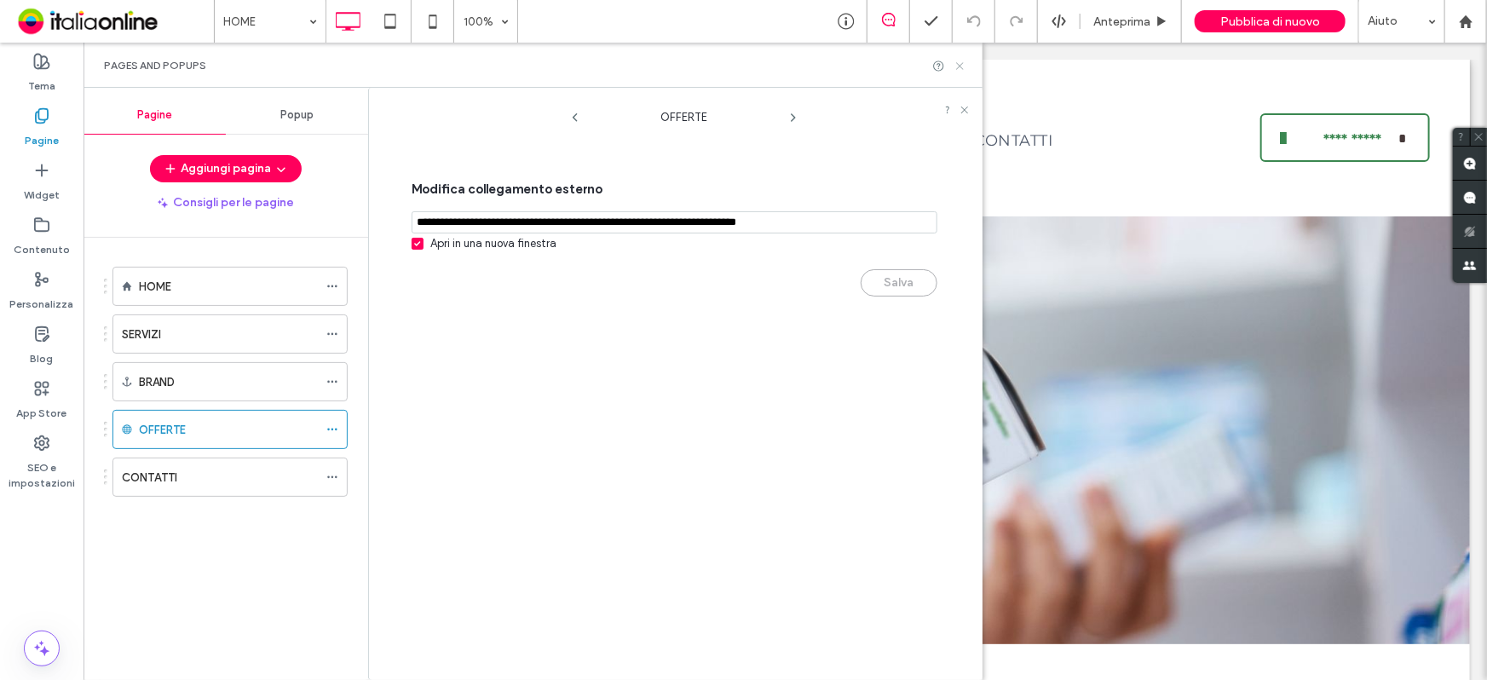
click at [959, 63] on icon at bounding box center [959, 66] width 13 height 13
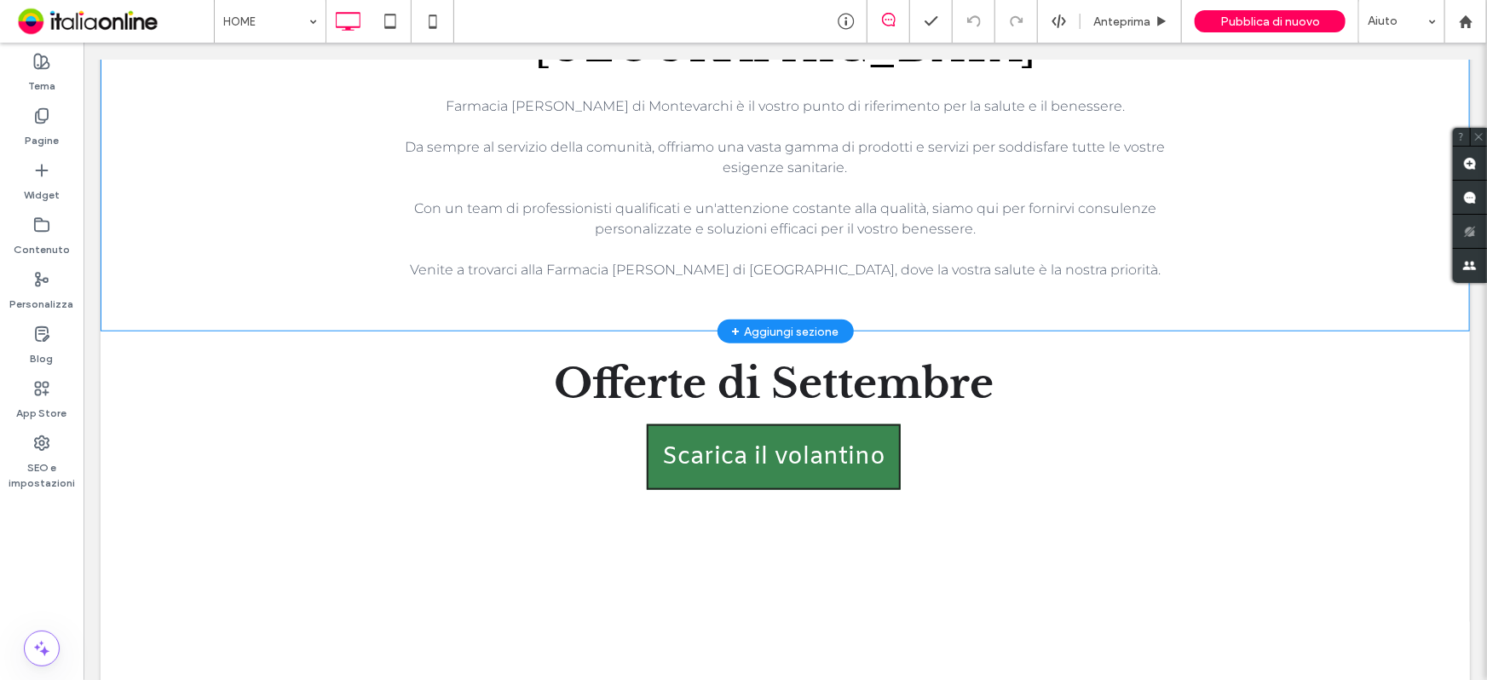
scroll to position [852, 0]
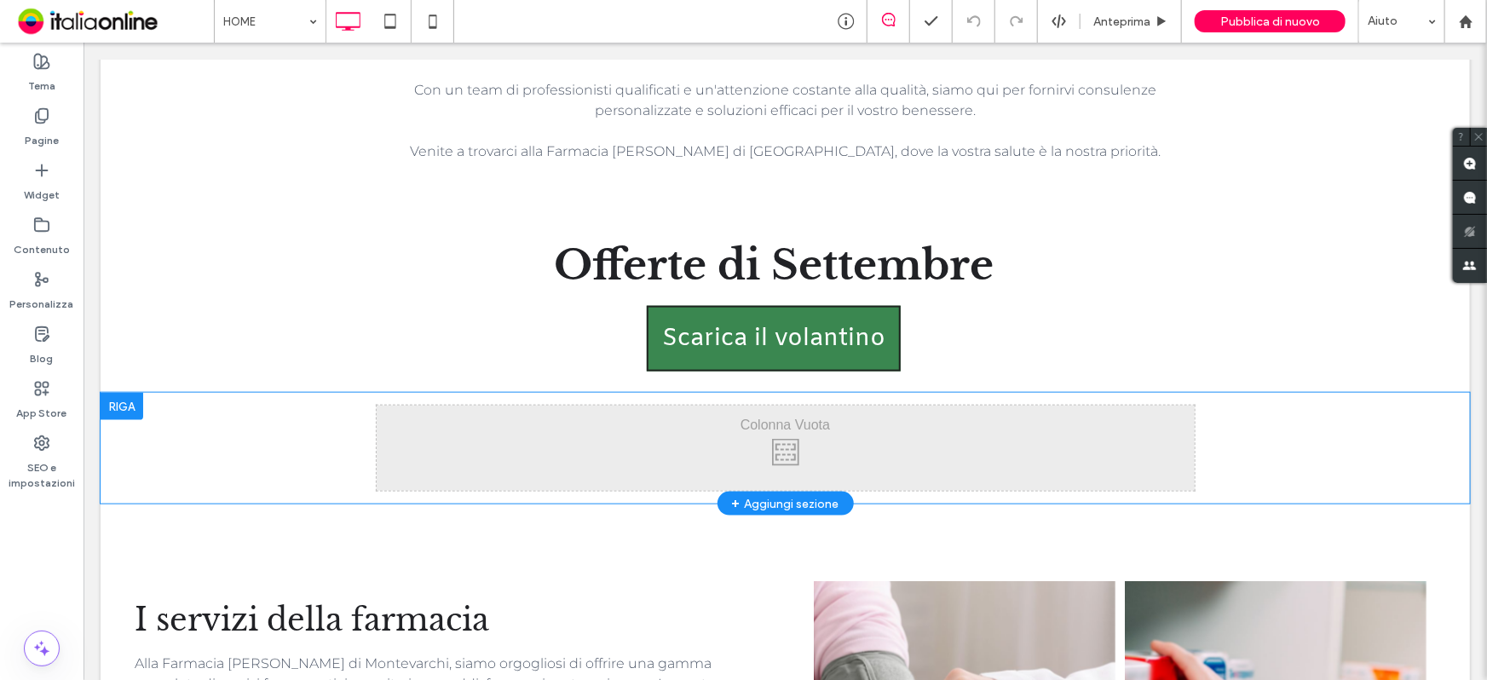
click at [137, 392] on div at bounding box center [121, 405] width 43 height 27
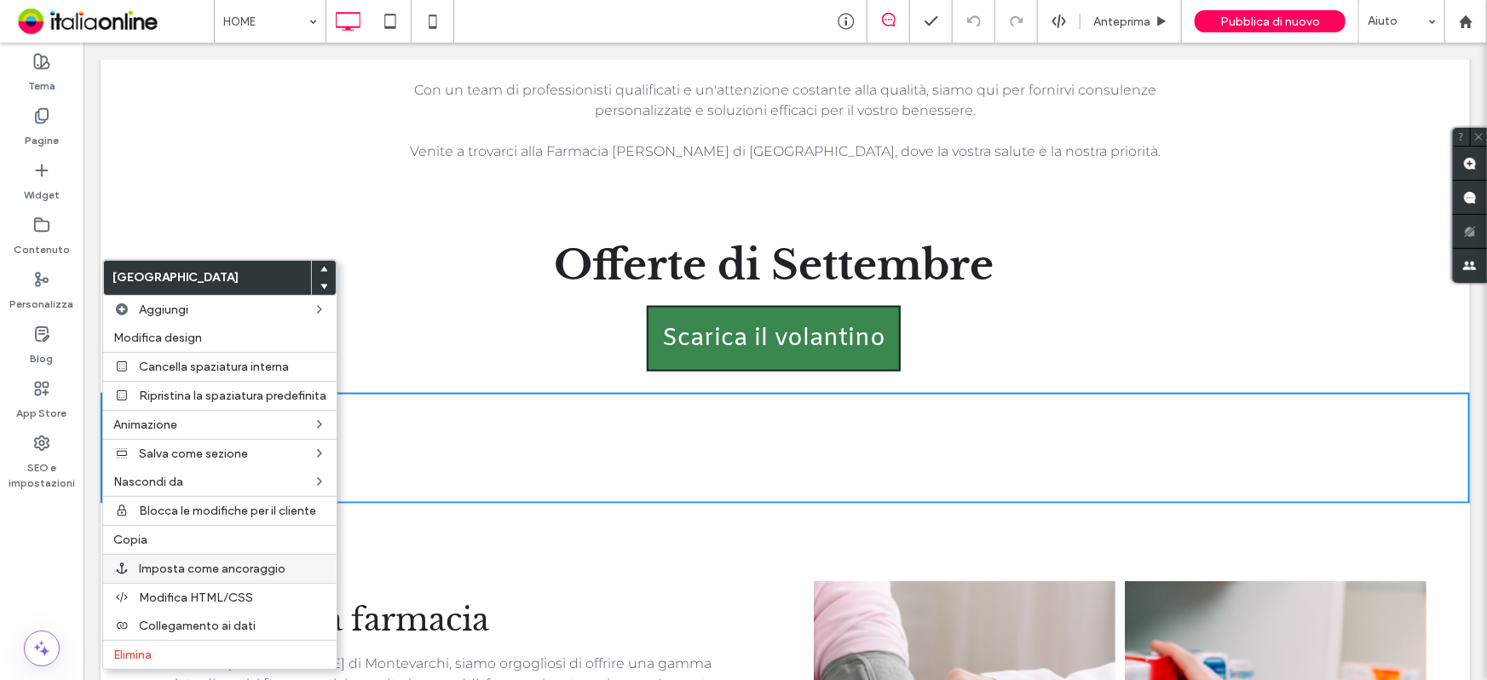
drag, startPoint x: 135, startPoint y: 653, endPoint x: 236, endPoint y: 580, distance: 123.9
click at [135, 653] on span "Elimina" at bounding box center [132, 655] width 38 height 14
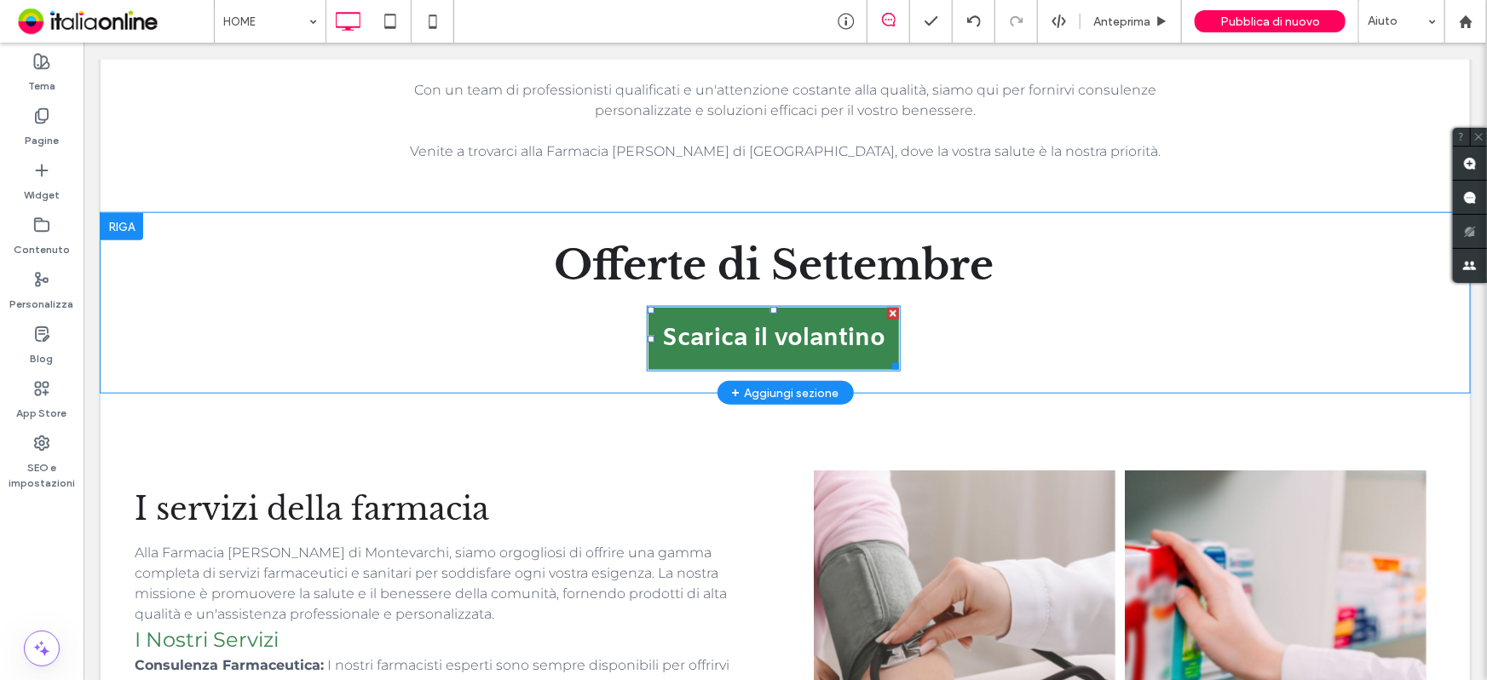
click at [788, 305] on link "Scarica il volantino" at bounding box center [773, 338] width 254 height 66
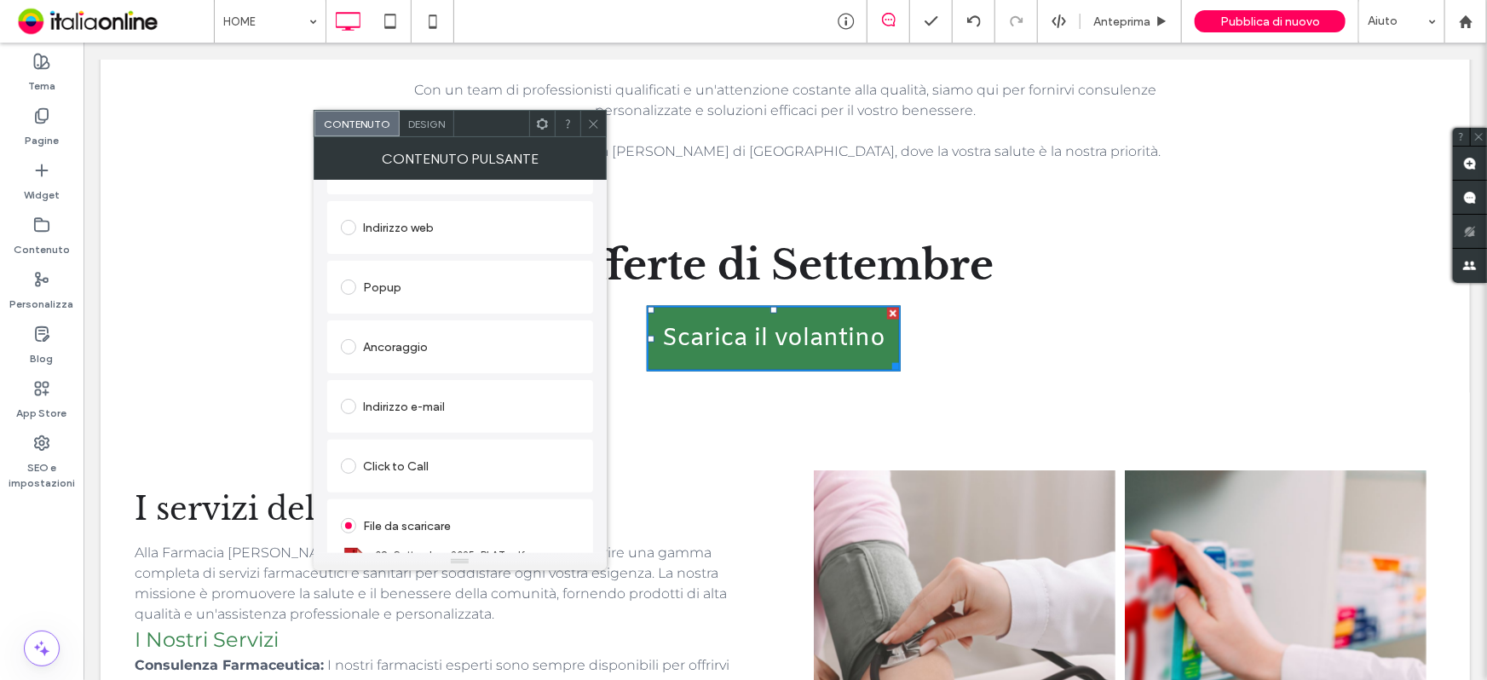
scroll to position [285, 0]
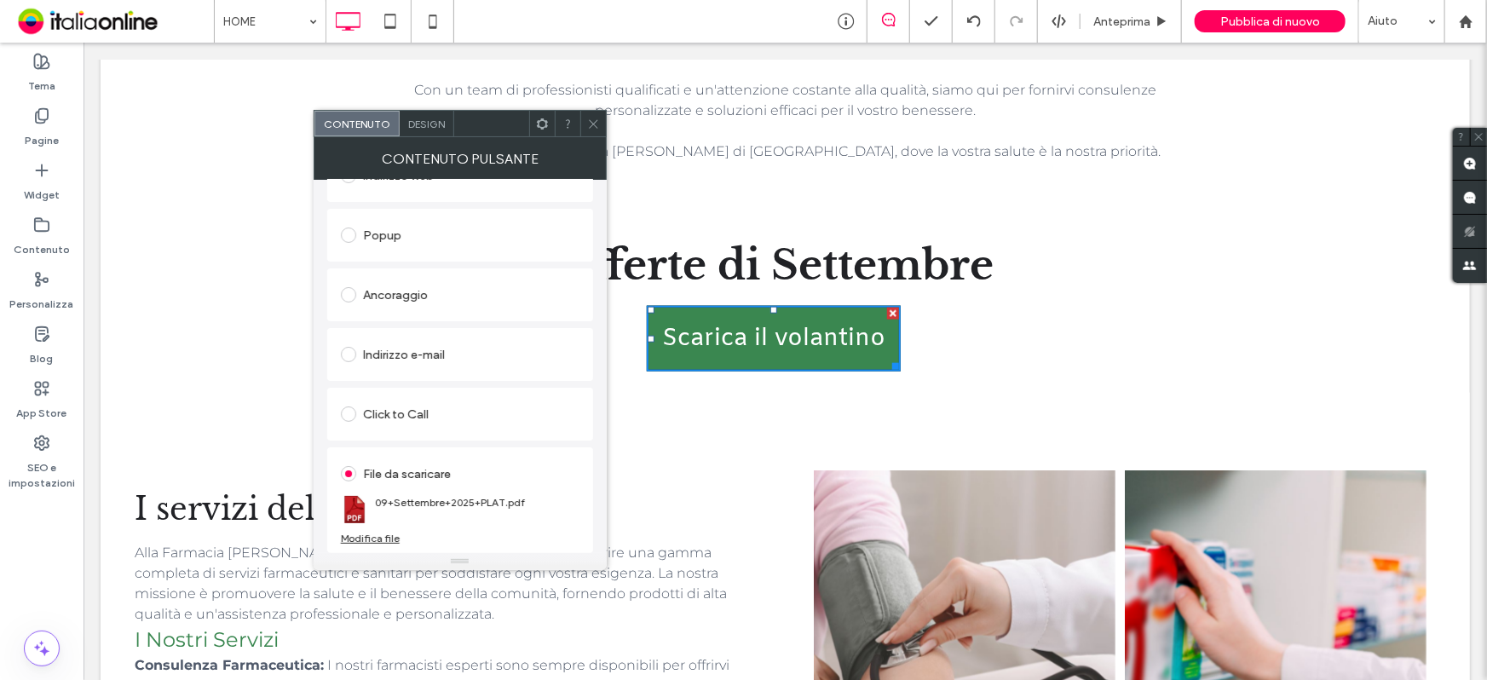
click at [591, 134] on span at bounding box center [593, 124] width 13 height 26
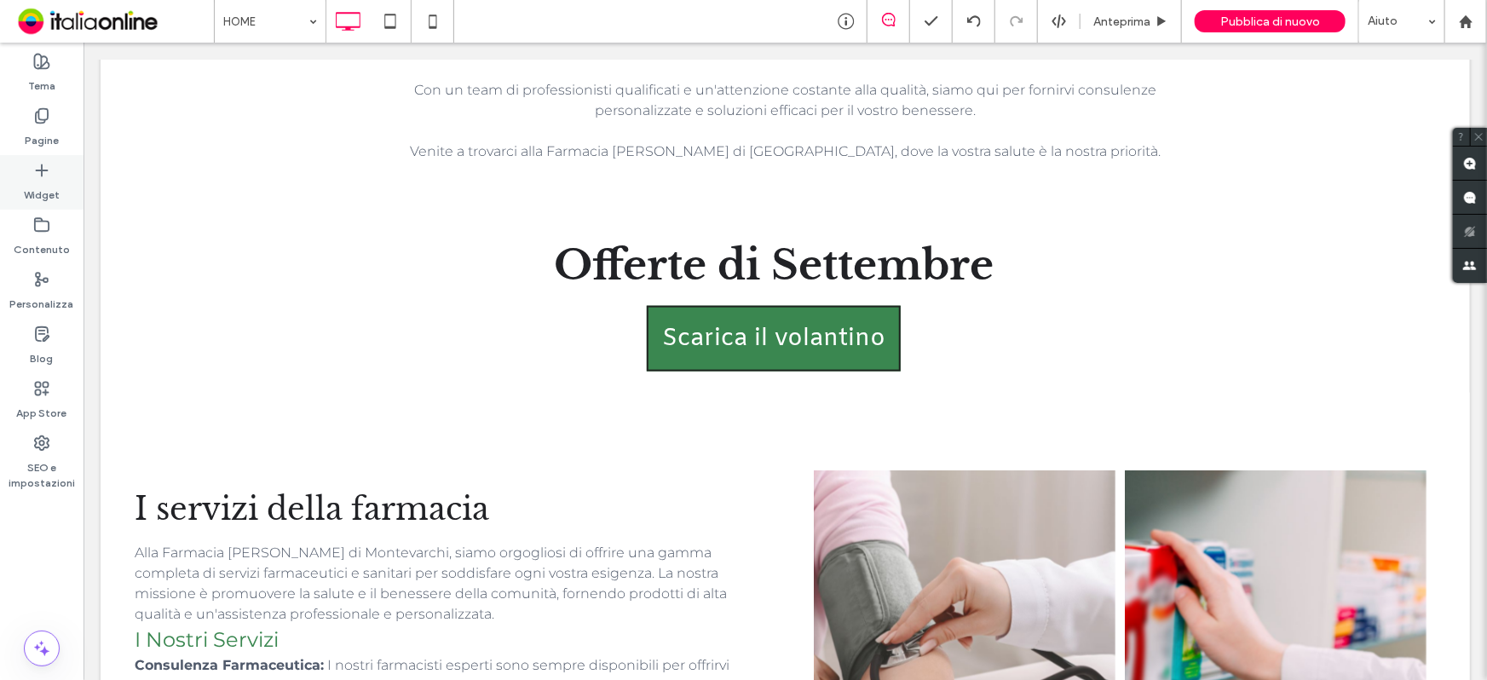
drag, startPoint x: 26, startPoint y: 139, endPoint x: 52, endPoint y: 158, distance: 32.4
click at [26, 139] on label "Pagine" at bounding box center [42, 136] width 34 height 24
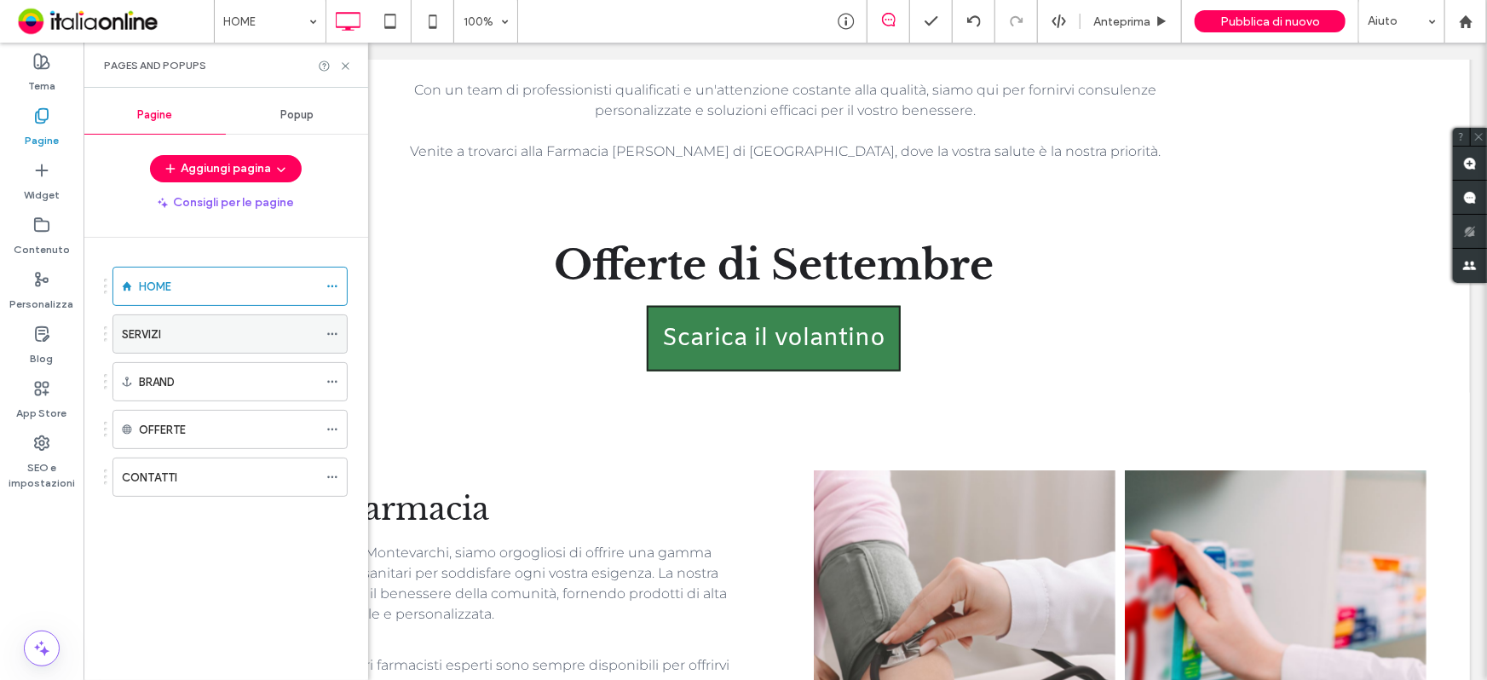
click at [197, 338] on div "SERVIZI" at bounding box center [220, 334] width 196 height 18
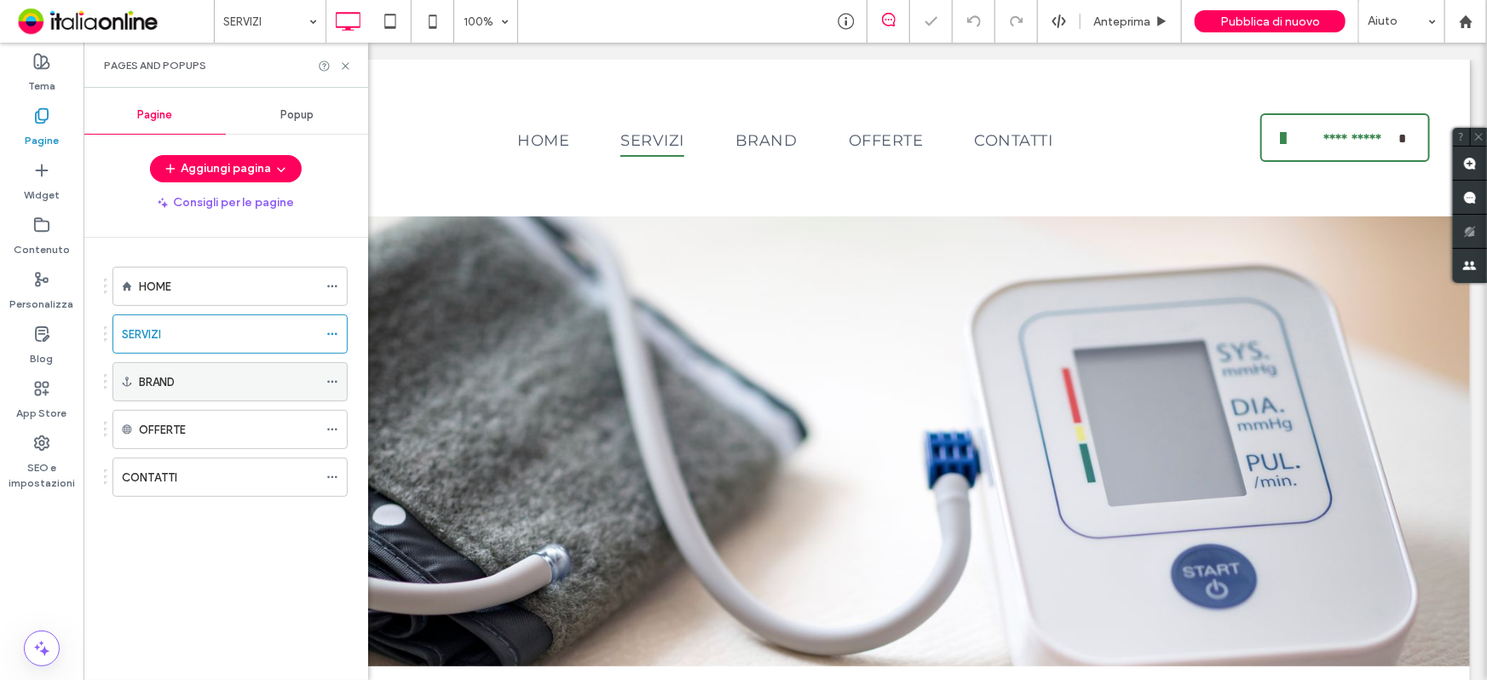
click at [195, 385] on div "BRAND" at bounding box center [228, 382] width 179 height 18
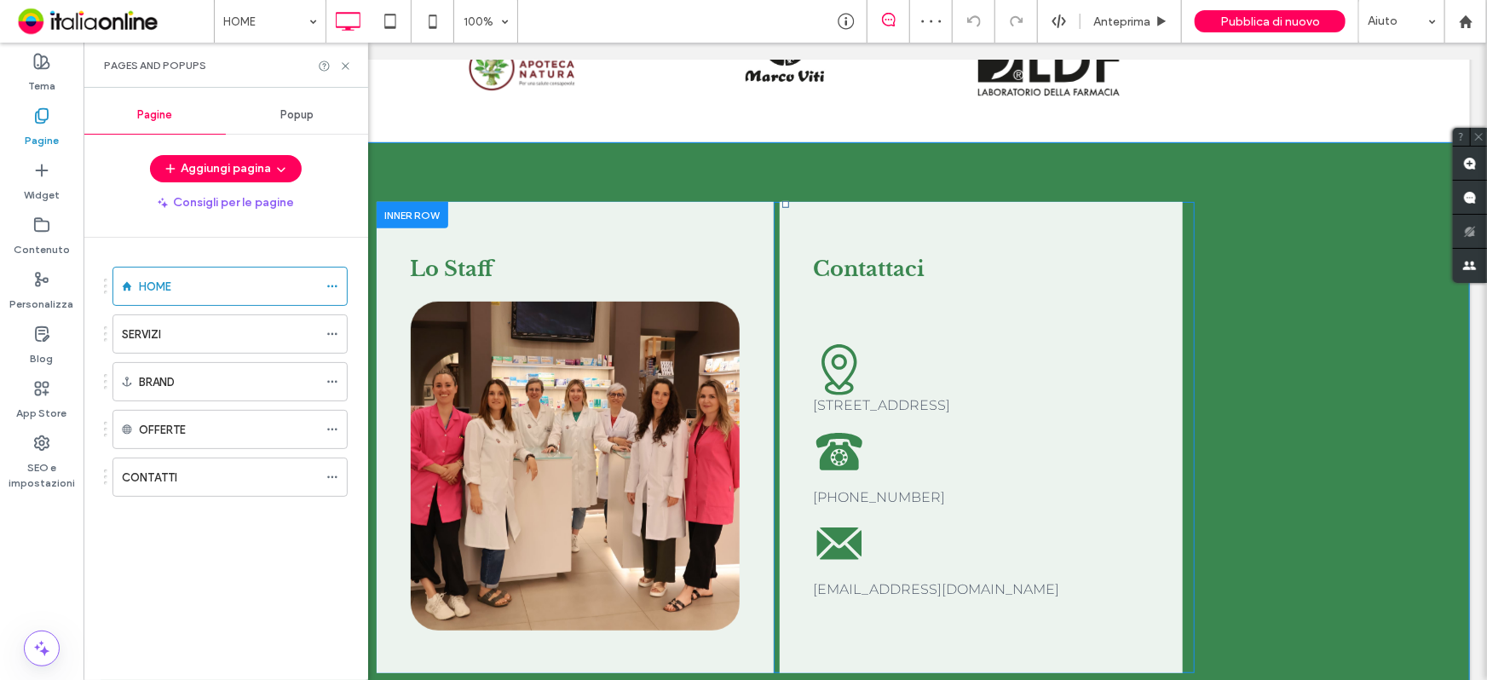
scroll to position [3641, 0]
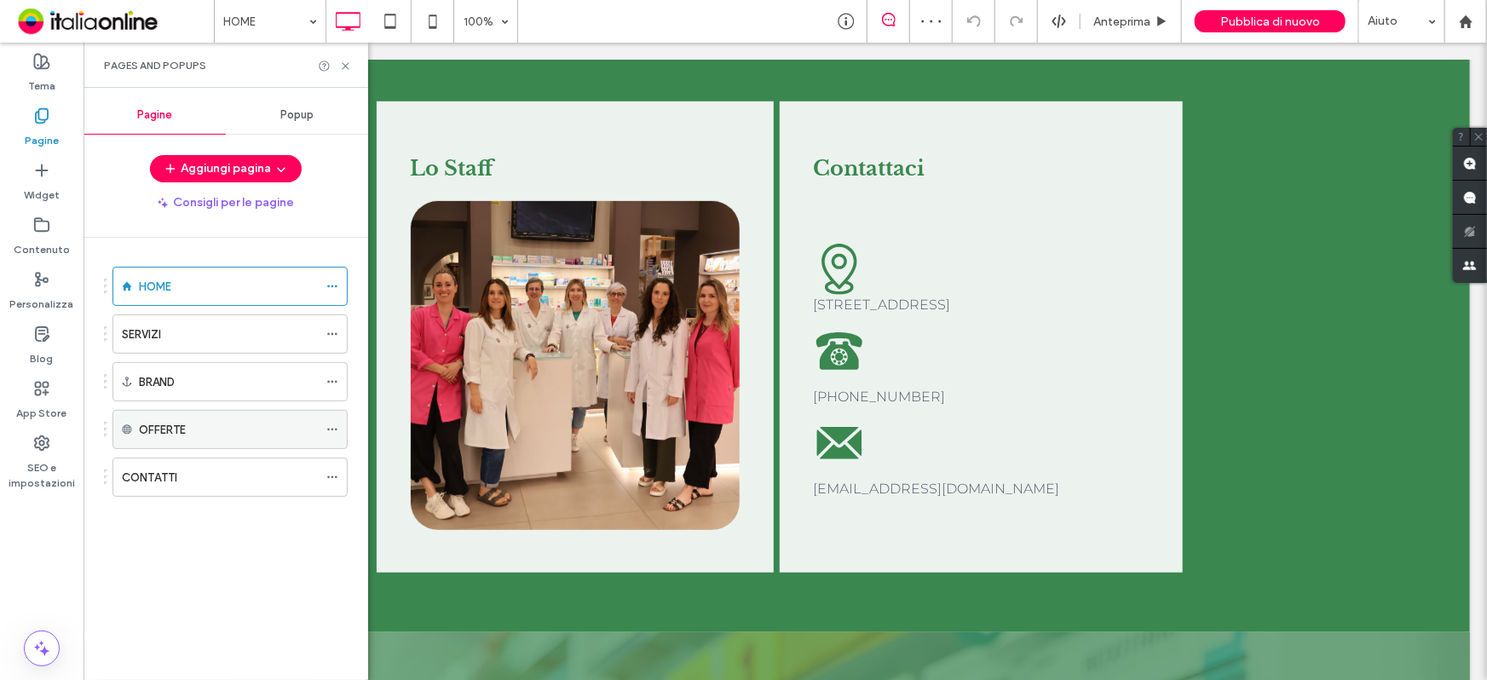
click at [187, 427] on div "OFFERTE" at bounding box center [228, 430] width 179 height 18
drag, startPoint x: 348, startPoint y: 66, endPoint x: 245, endPoint y: 43, distance: 105.6
click at [348, 66] on icon at bounding box center [345, 66] width 13 height 13
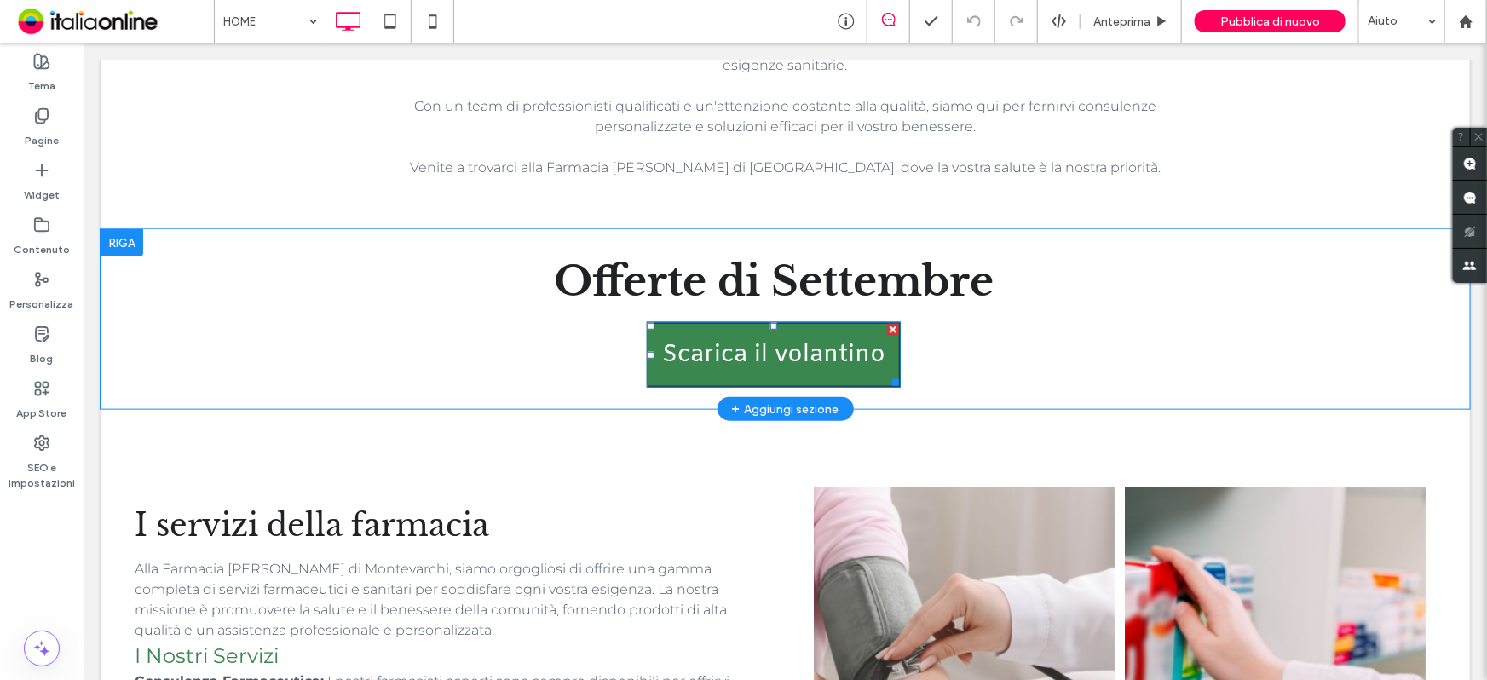
scroll to position [852, 0]
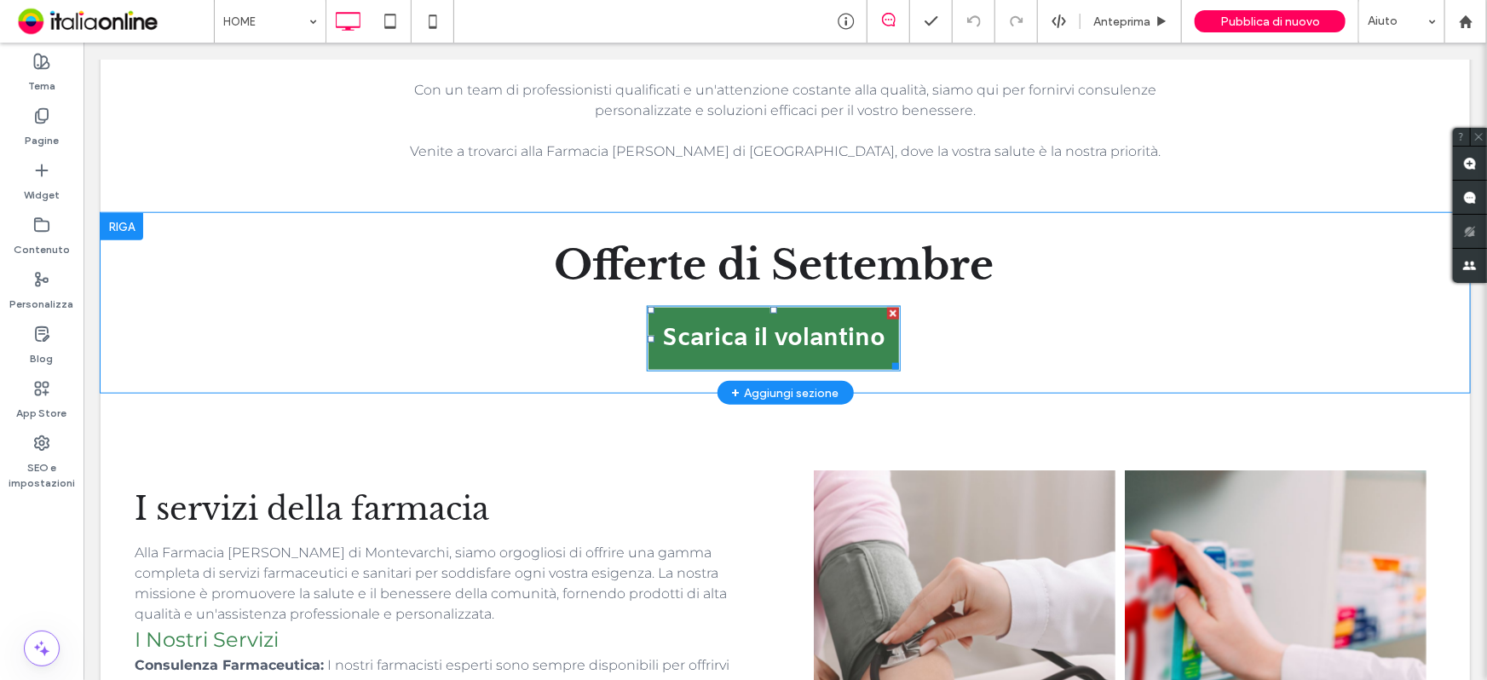
click at [832, 305] on link "Scarica il volantino" at bounding box center [773, 338] width 254 height 66
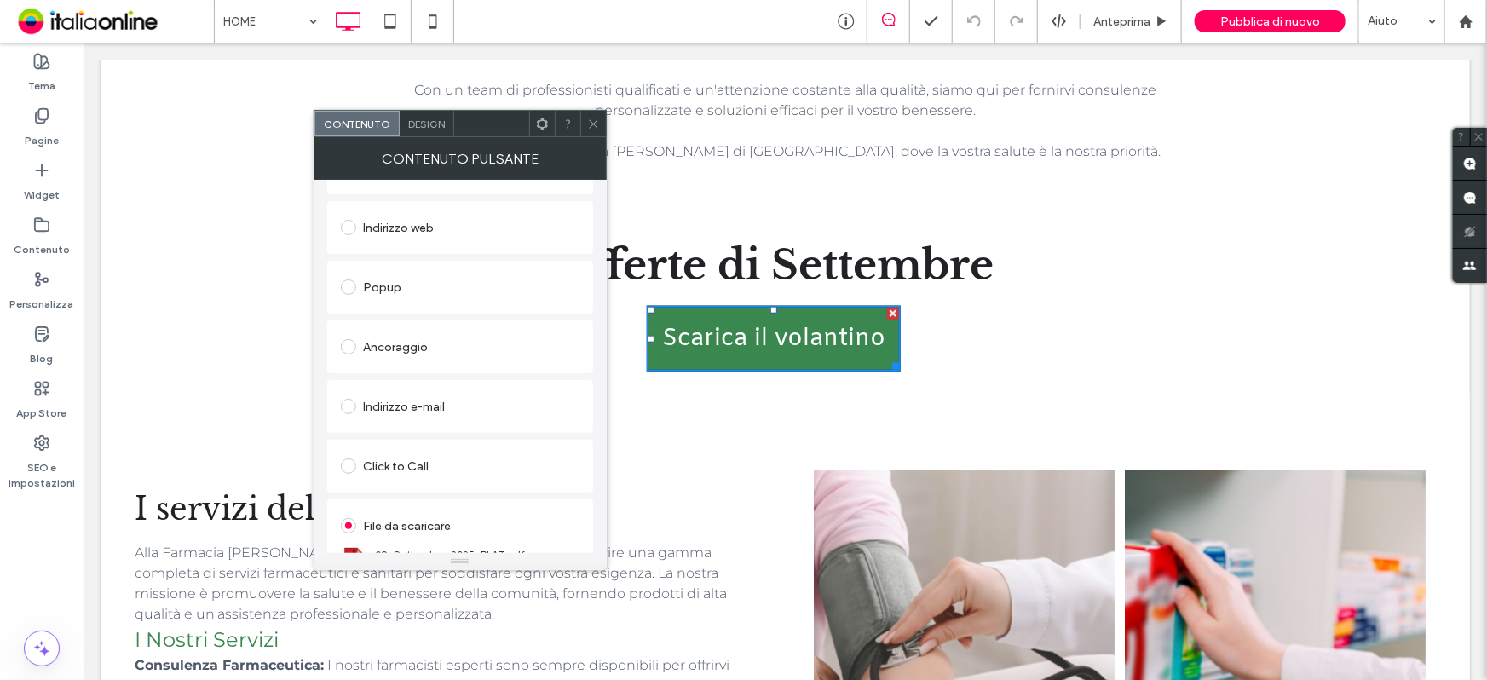
scroll to position [285, 0]
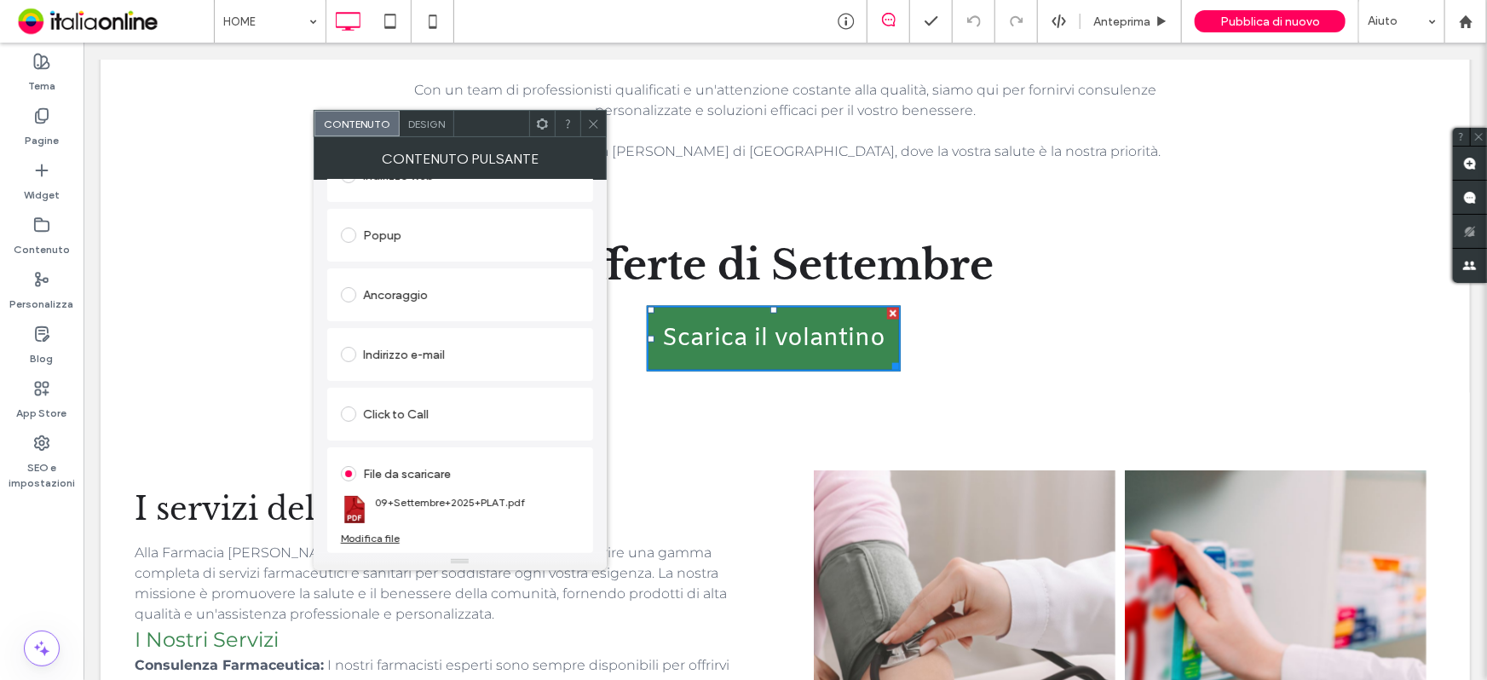
click at [592, 124] on use at bounding box center [593, 123] width 9 height 9
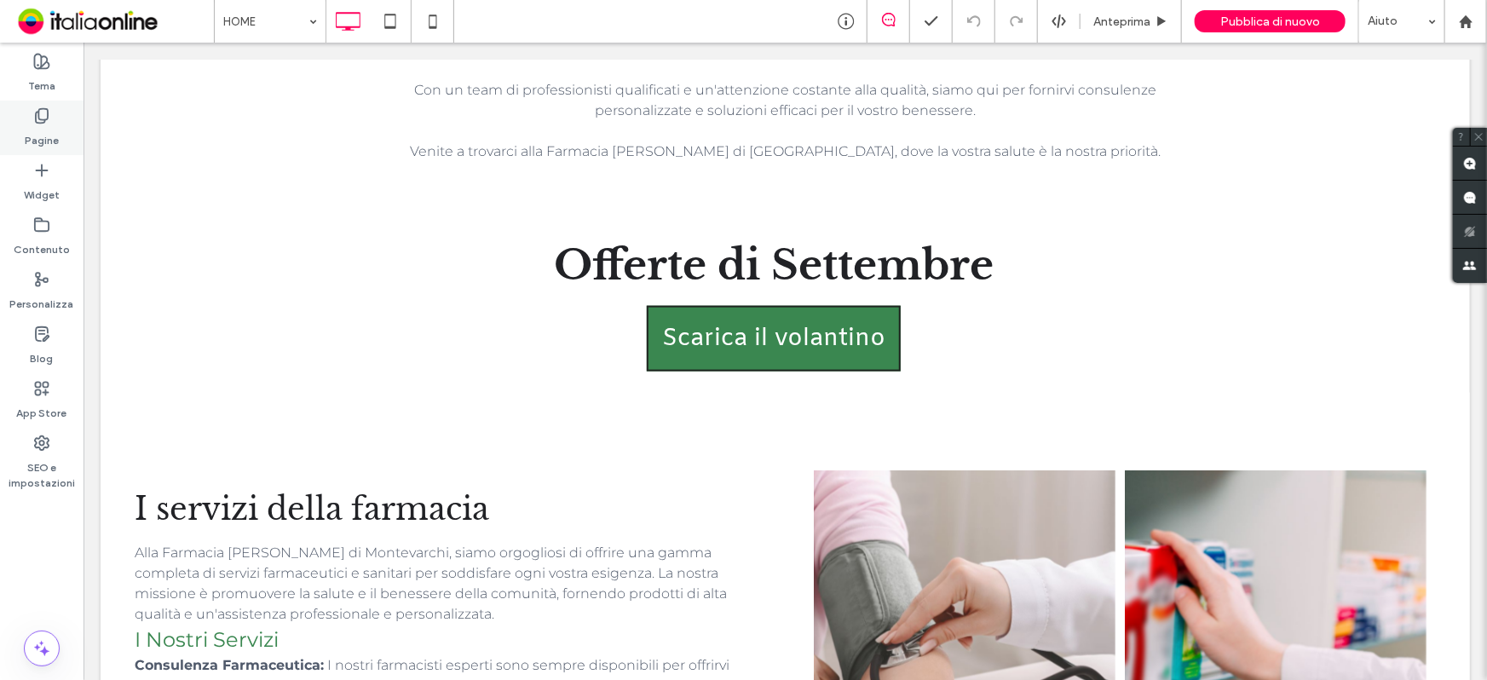
drag, startPoint x: 55, startPoint y: 123, endPoint x: 44, endPoint y: 132, distance: 13.9
click at [55, 123] on div "Pagine" at bounding box center [42, 128] width 84 height 55
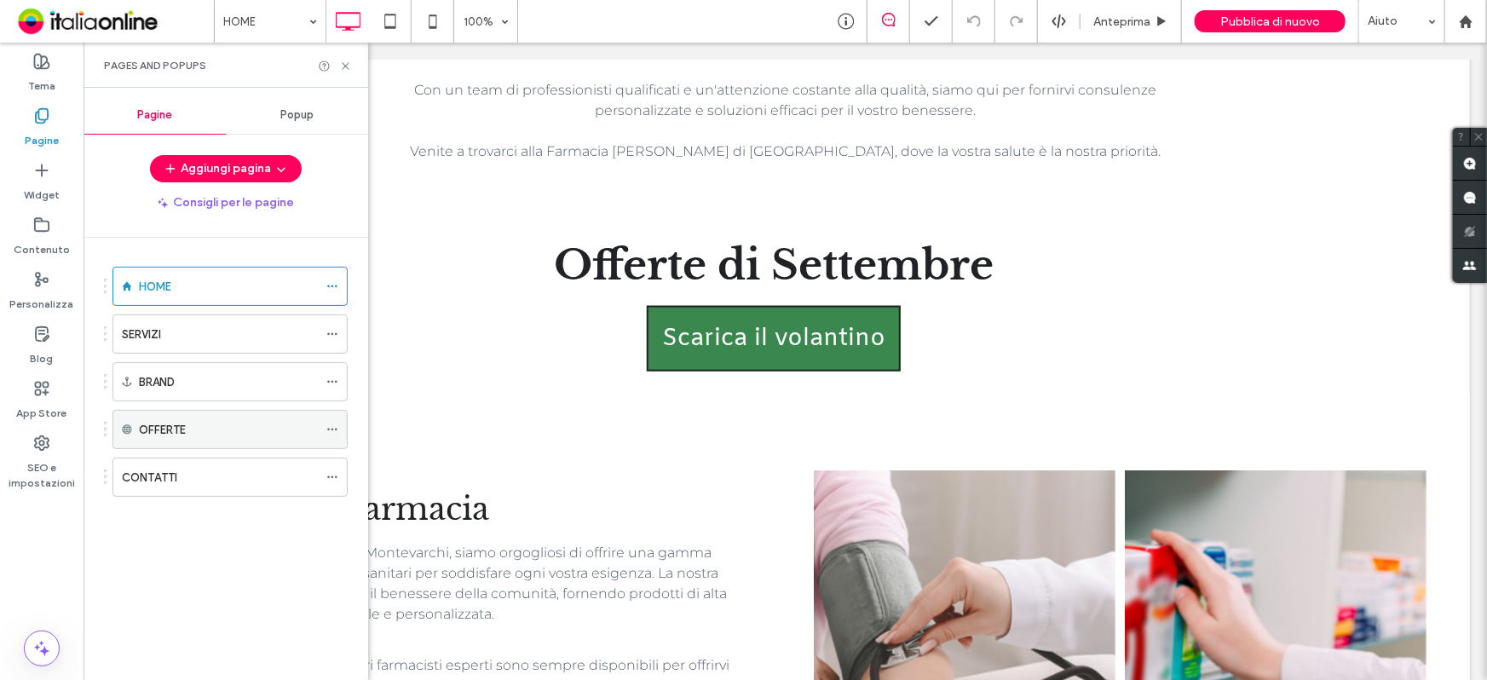
click at [156, 429] on label "OFFERTE" at bounding box center [162, 430] width 47 height 30
click at [341, 65] on icon at bounding box center [345, 66] width 13 height 13
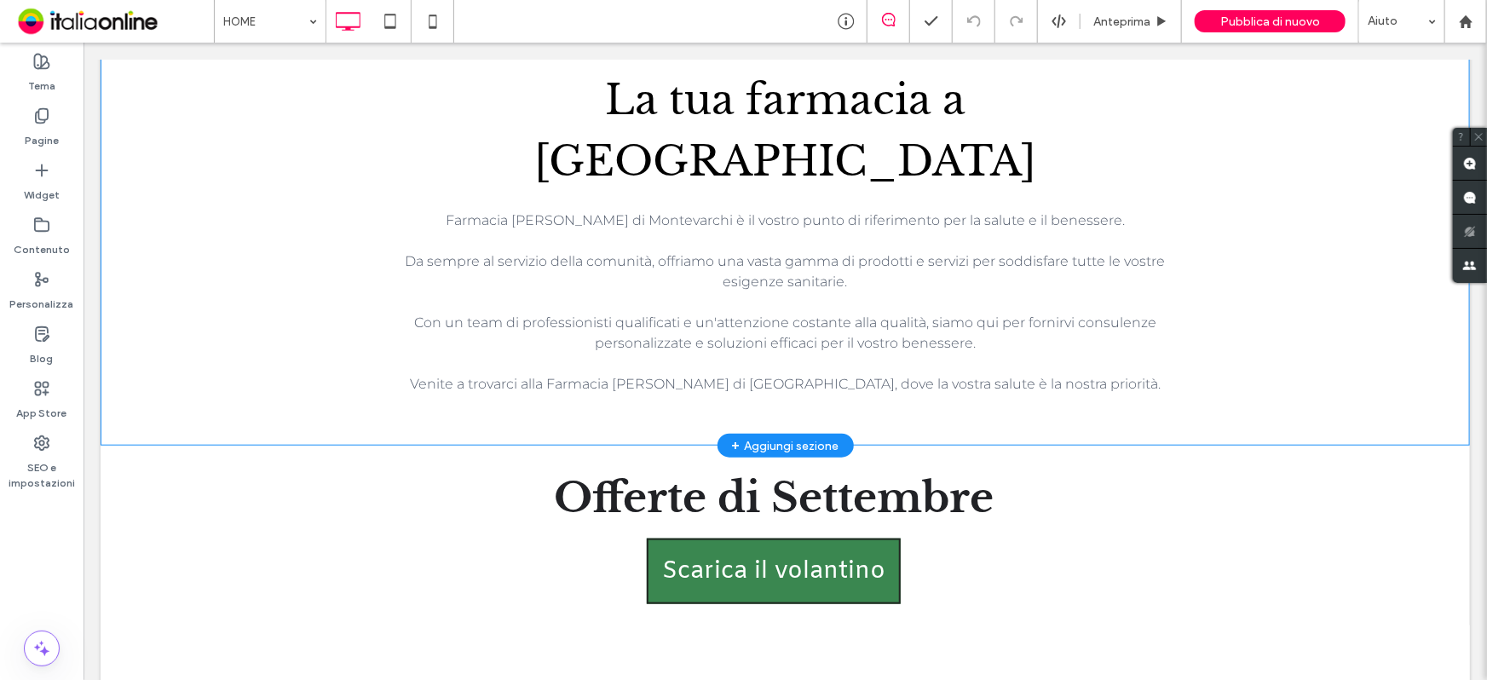
scroll to position [852, 0]
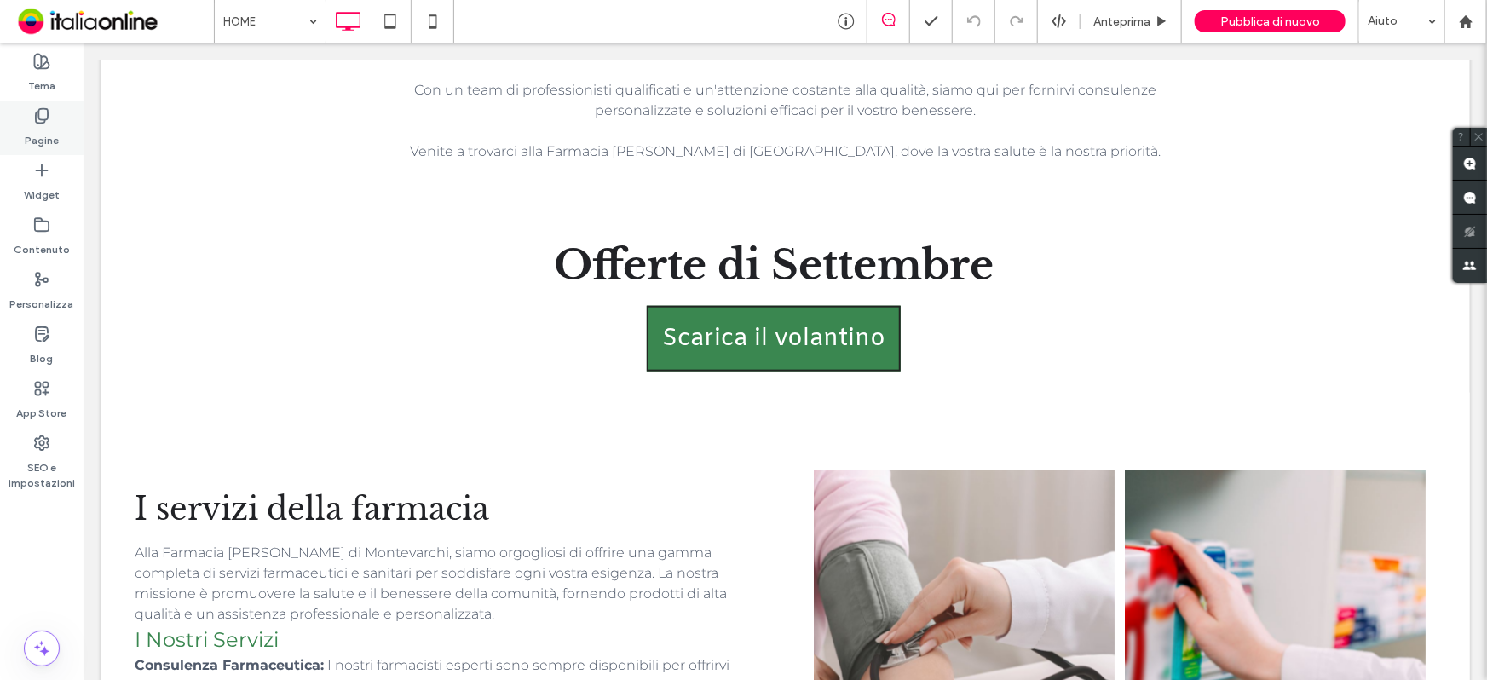
click at [41, 137] on label "Pagine" at bounding box center [42, 136] width 34 height 24
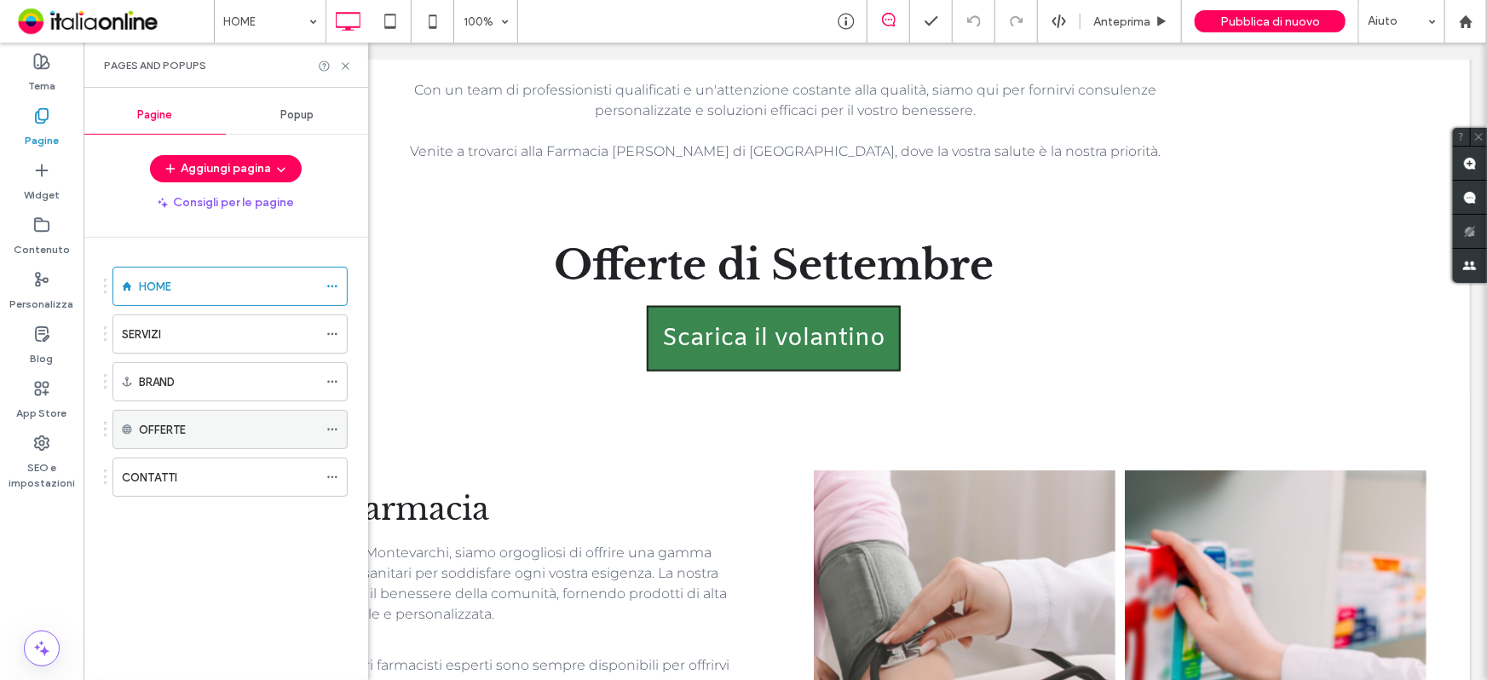
click at [334, 423] on icon at bounding box center [332, 429] width 12 height 12
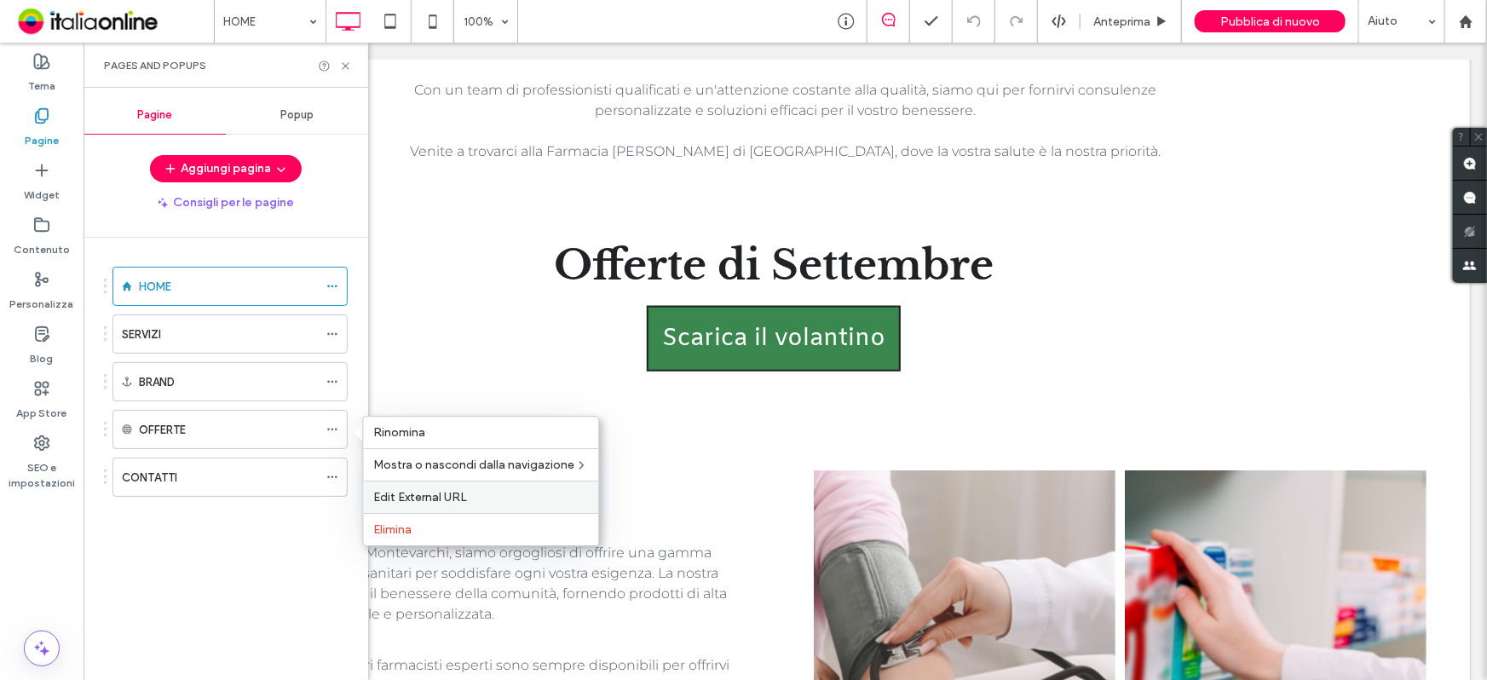
click at [452, 499] on span "Edit External URL" at bounding box center [420, 497] width 94 height 14
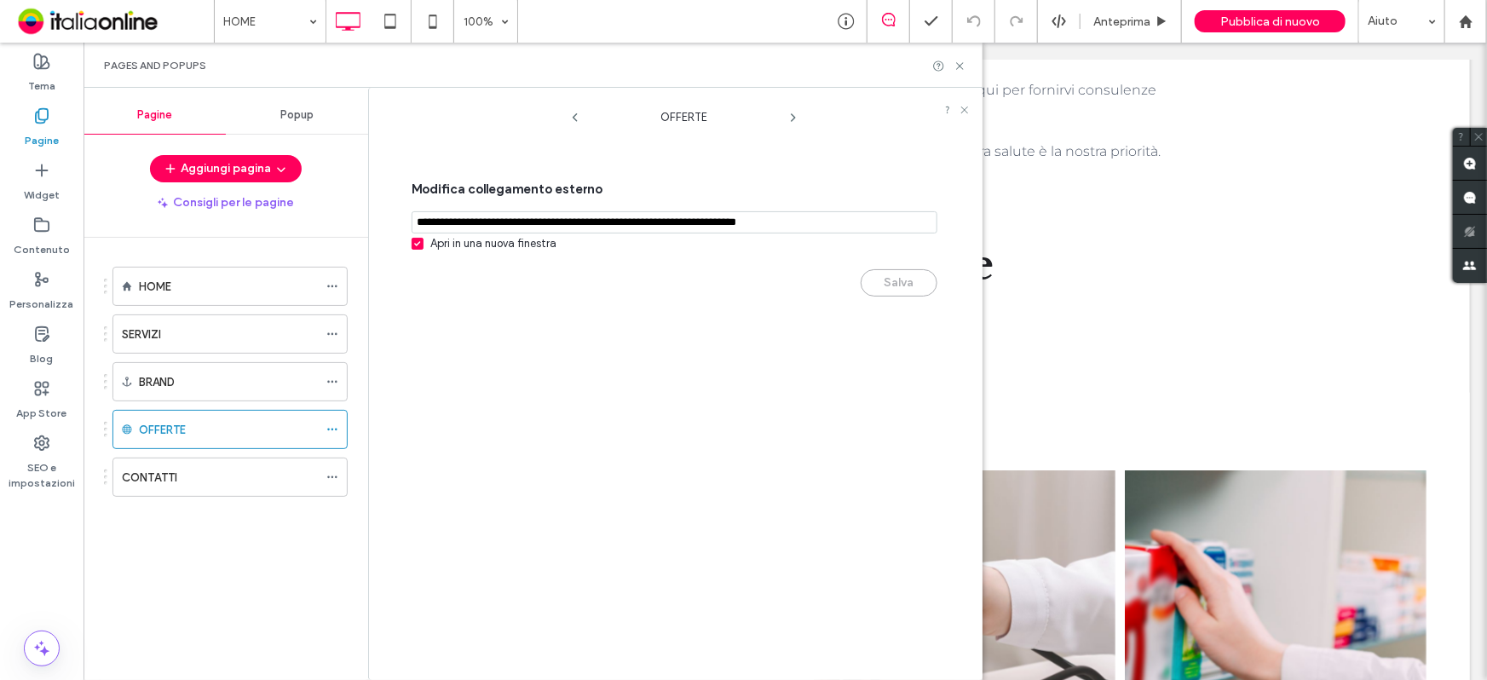
drag, startPoint x: 851, startPoint y: 226, endPoint x: 361, endPoint y: 234, distance: 490.0
click at [361, 234] on div "Pagine Popup Aggiungi pagina Consigli per le pagine HOME SERVIZI BRAND OFFERTE …" at bounding box center [533, 384] width 899 height 592
click at [959, 65] on use at bounding box center [959, 65] width 7 height 7
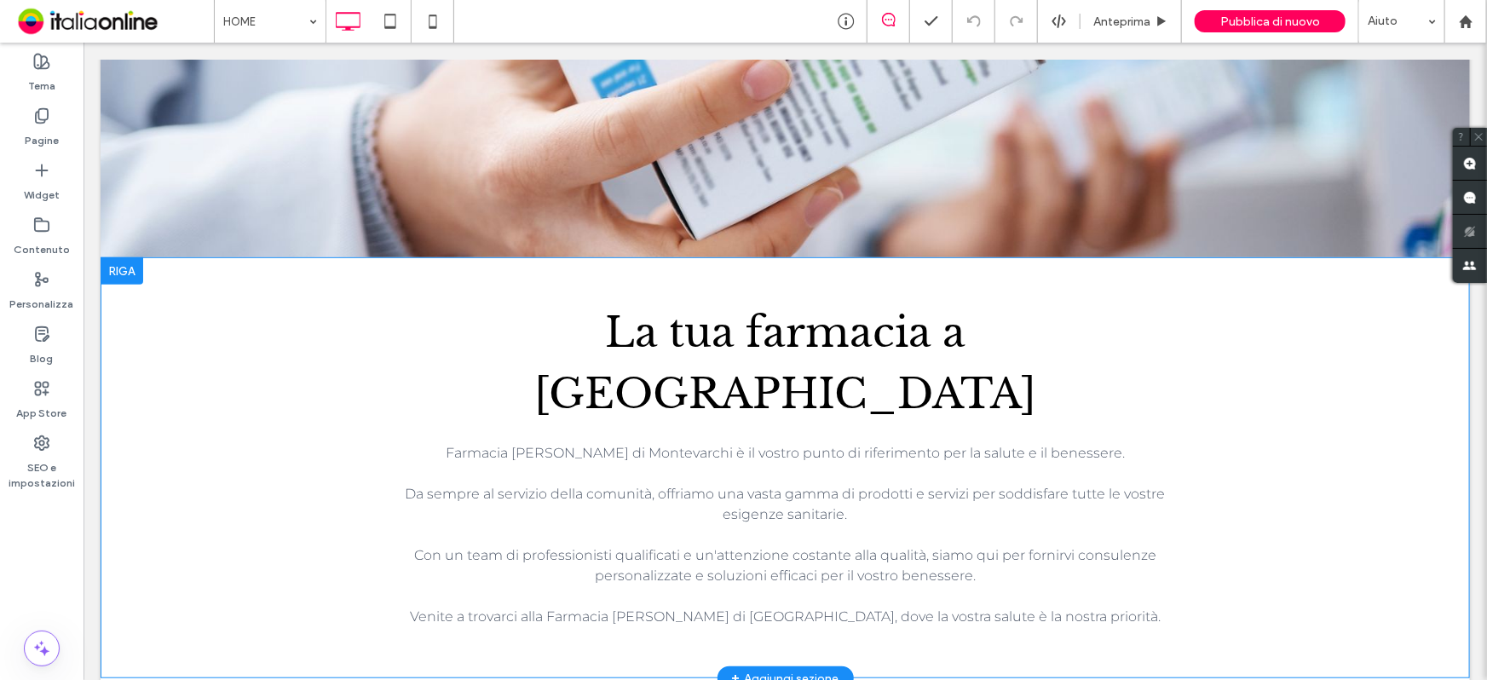
scroll to position [0, 0]
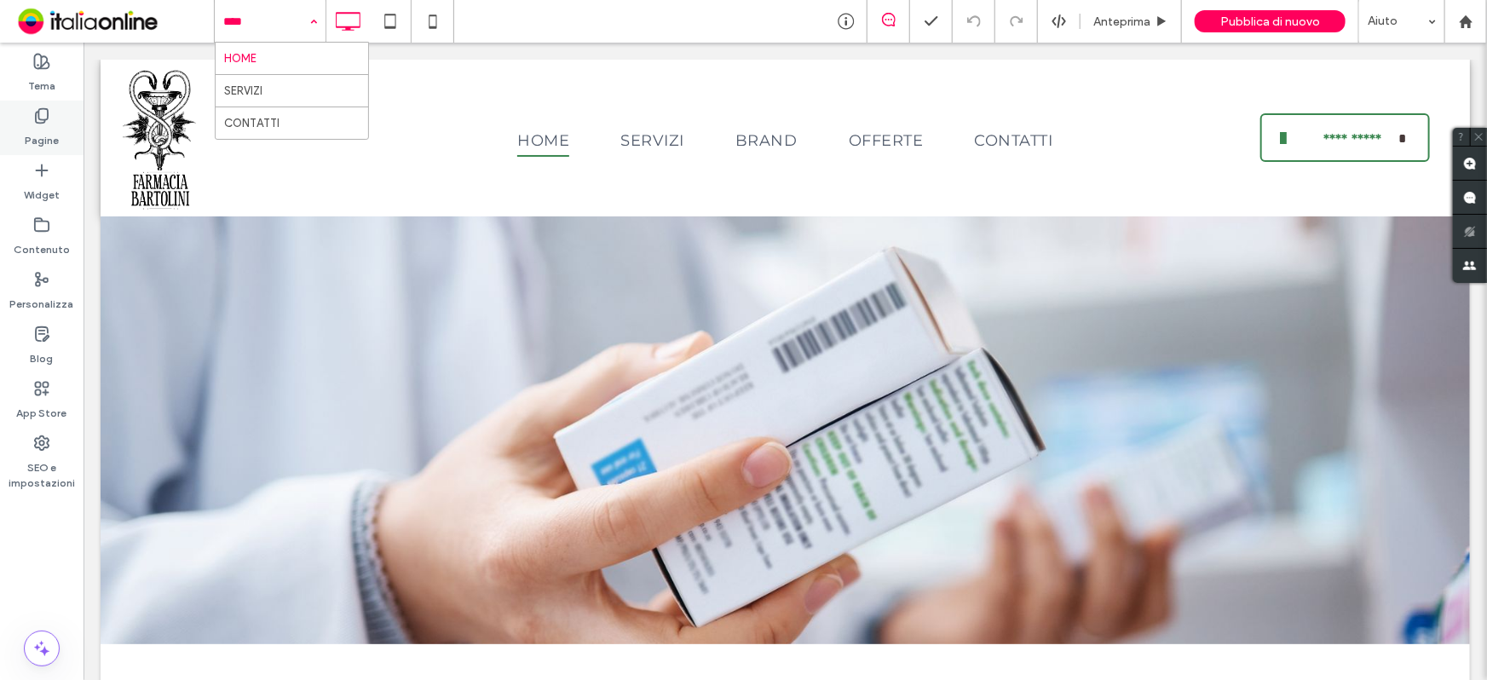
click at [41, 143] on label "Pagine" at bounding box center [42, 136] width 34 height 24
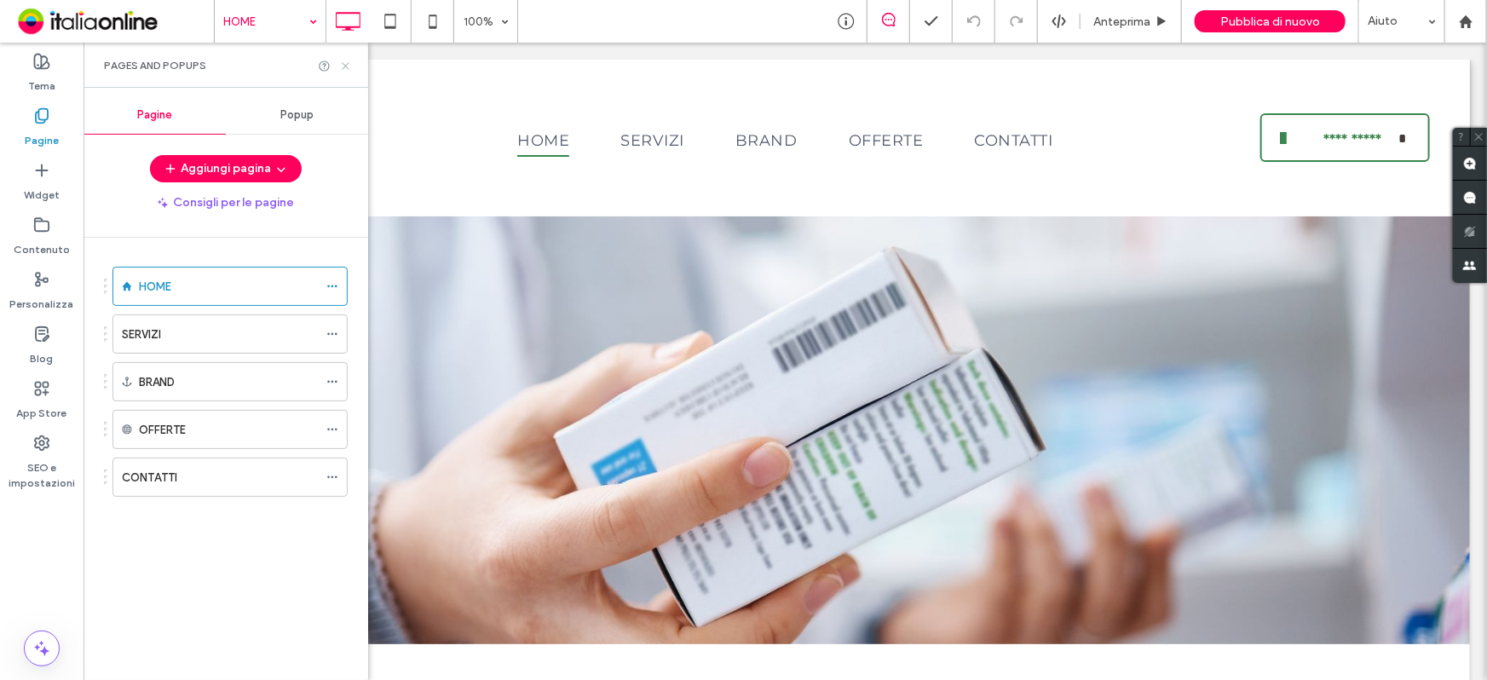
click at [348, 70] on icon at bounding box center [345, 66] width 13 height 13
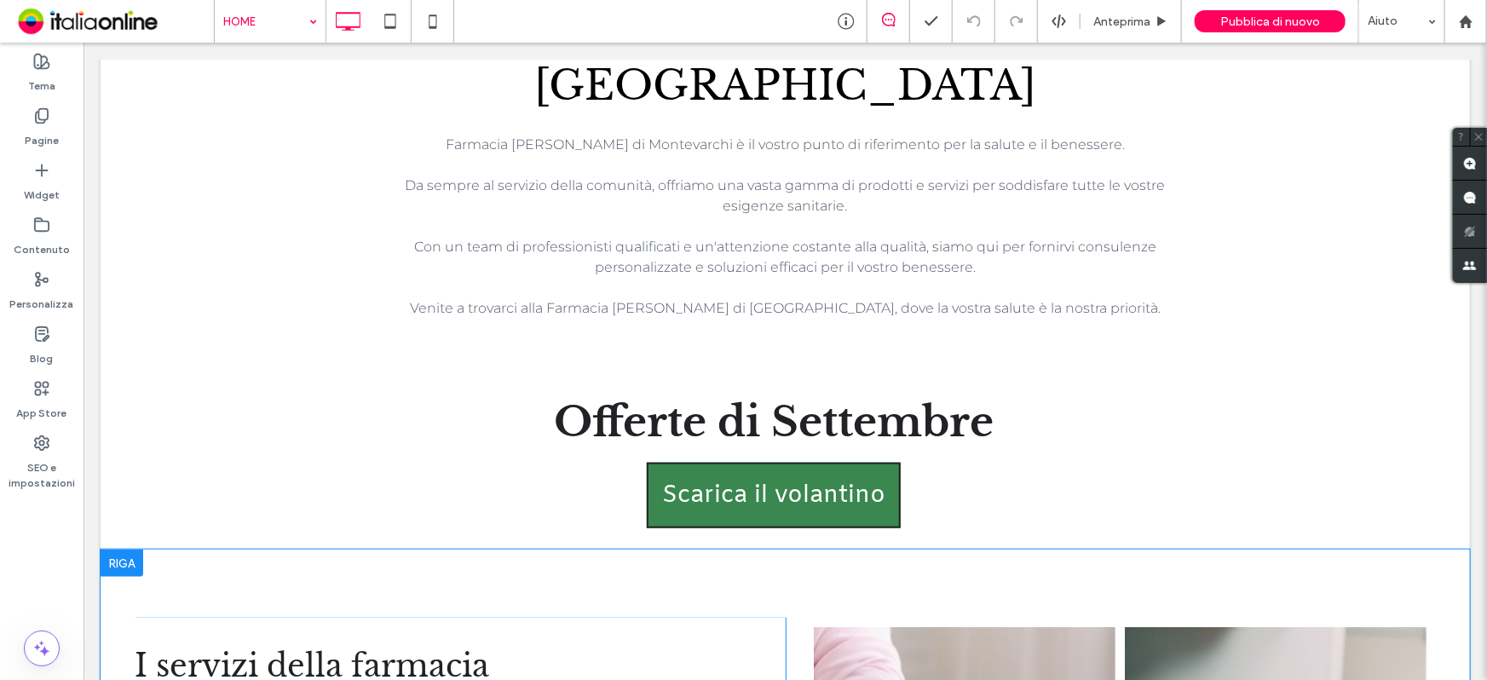
scroll to position [697, 0]
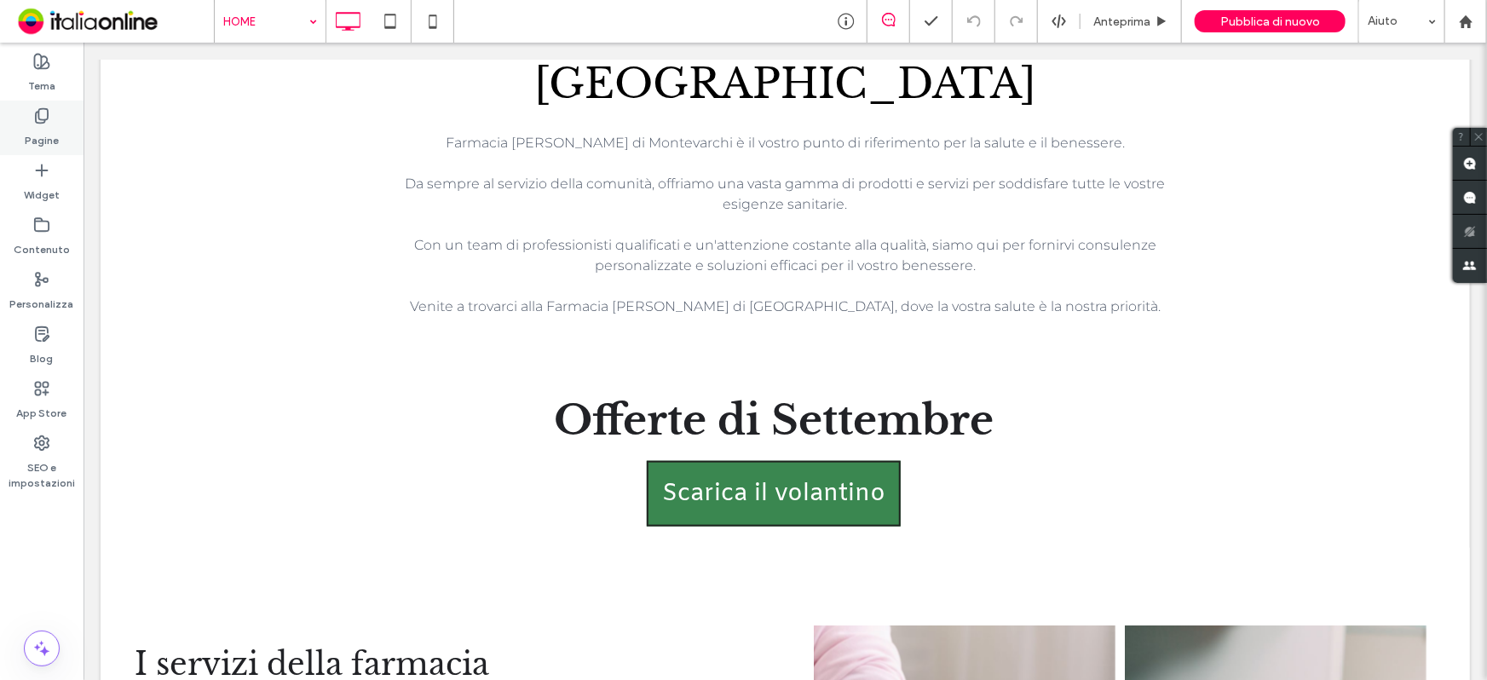
click at [63, 128] on div "Pagine" at bounding box center [42, 128] width 84 height 55
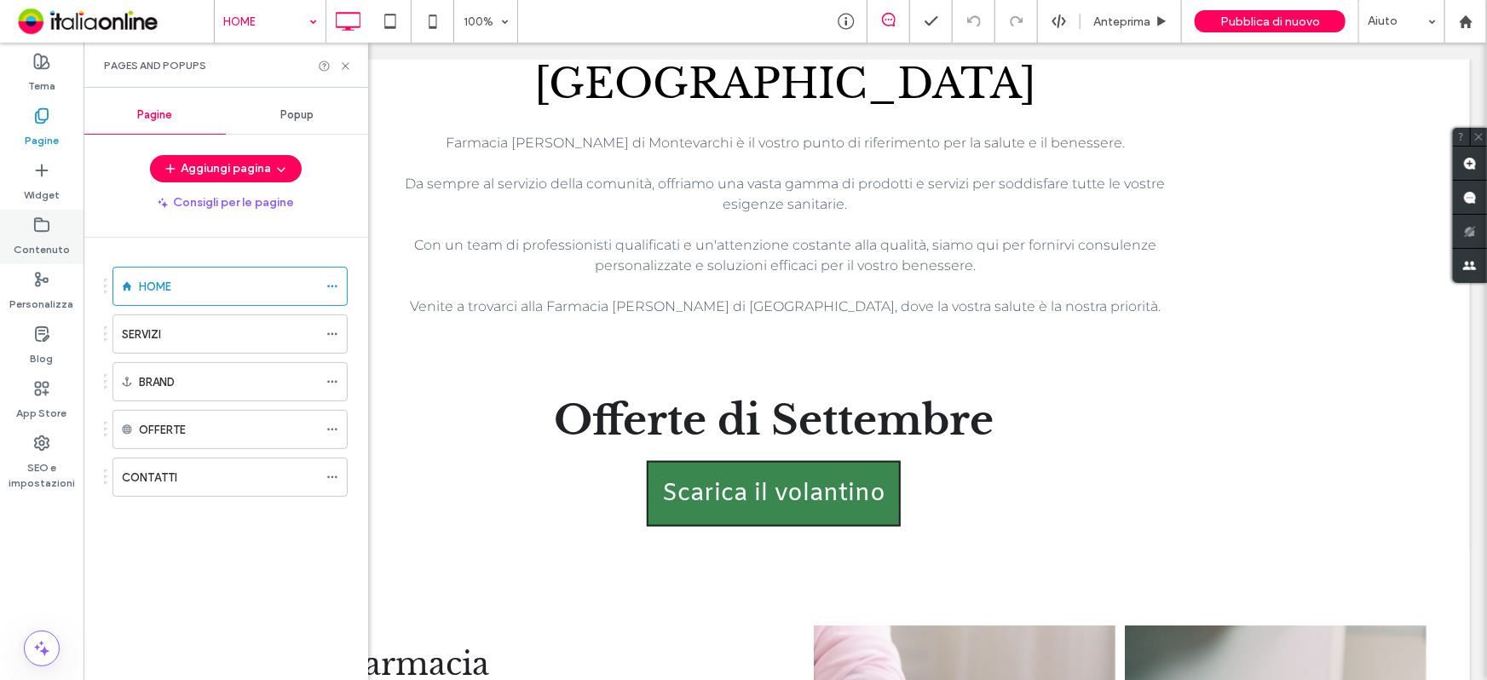
click at [52, 224] on div "Contenuto" at bounding box center [42, 237] width 84 height 55
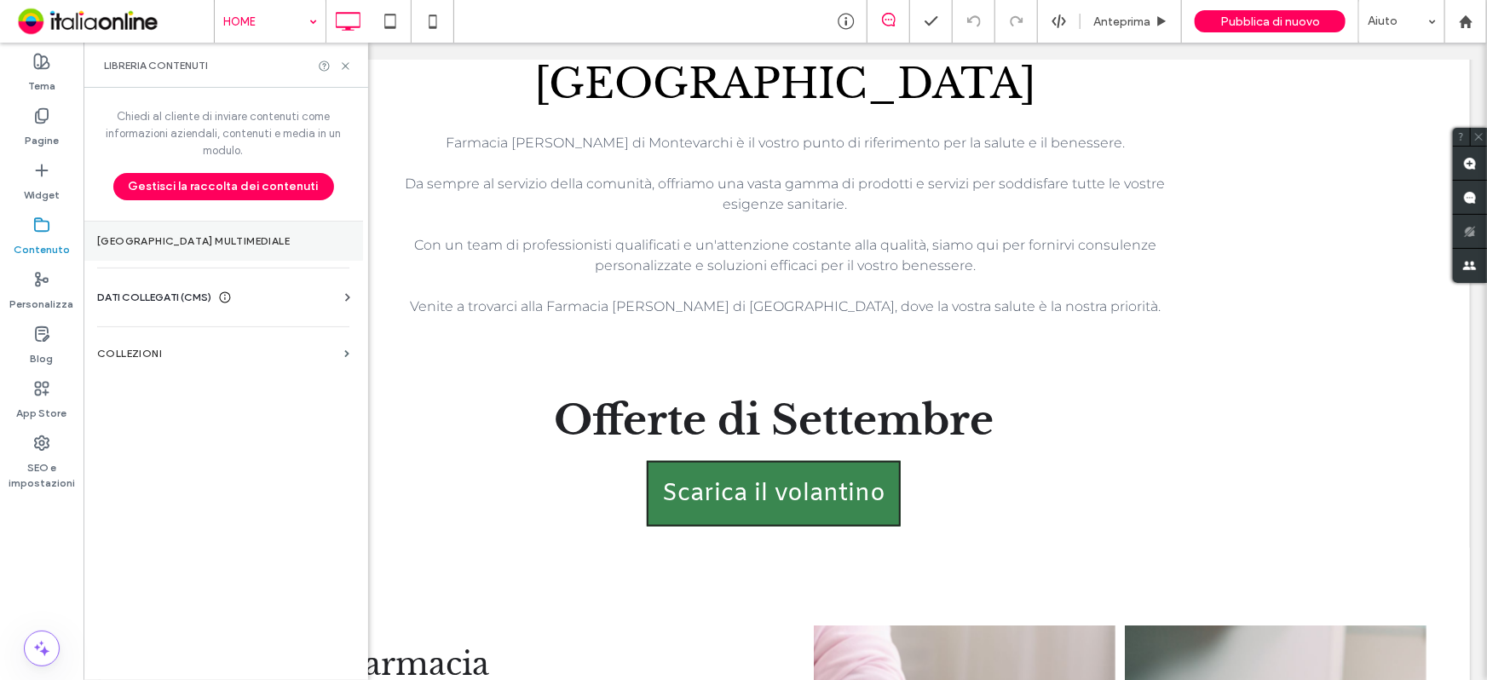
click at [142, 248] on section "[GEOGRAPHIC_DATA] multimediale" at bounding box center [223, 241] width 279 height 39
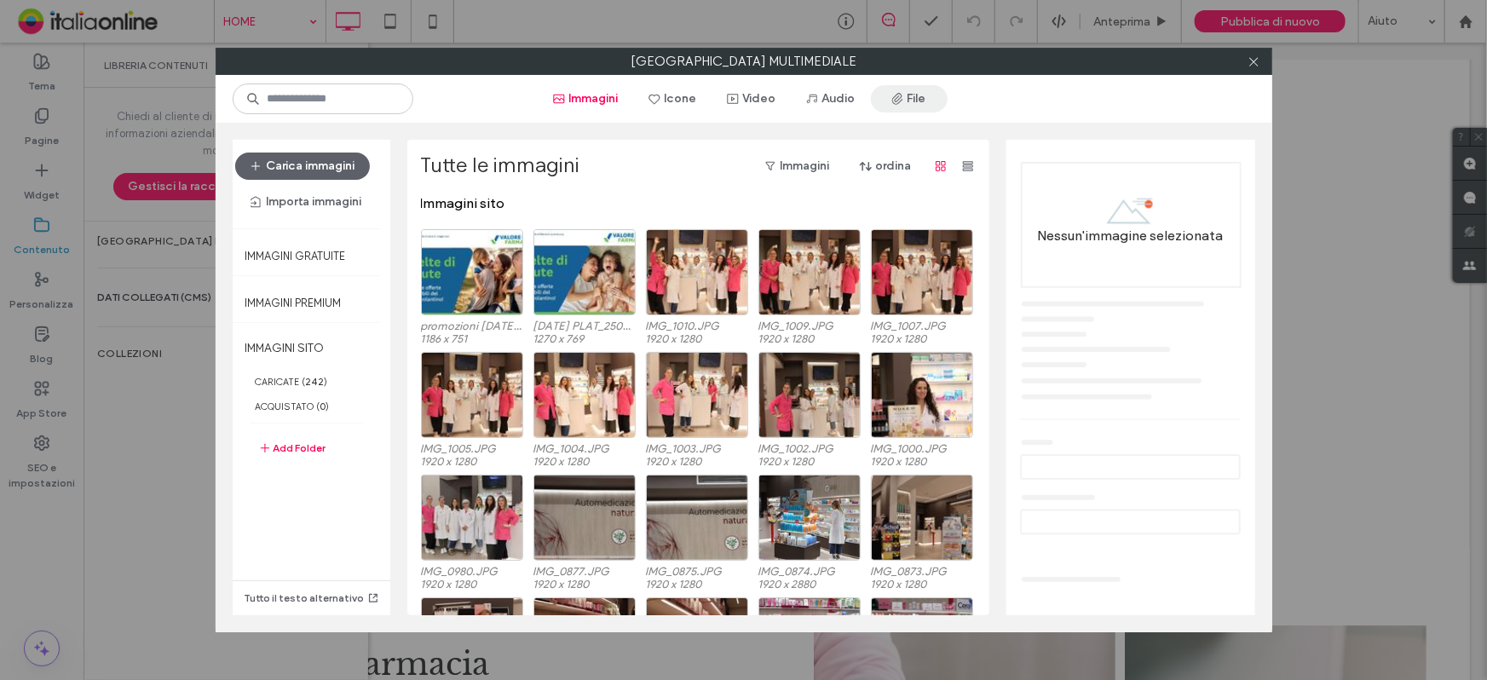
click at [922, 101] on button "File" at bounding box center [909, 98] width 77 height 27
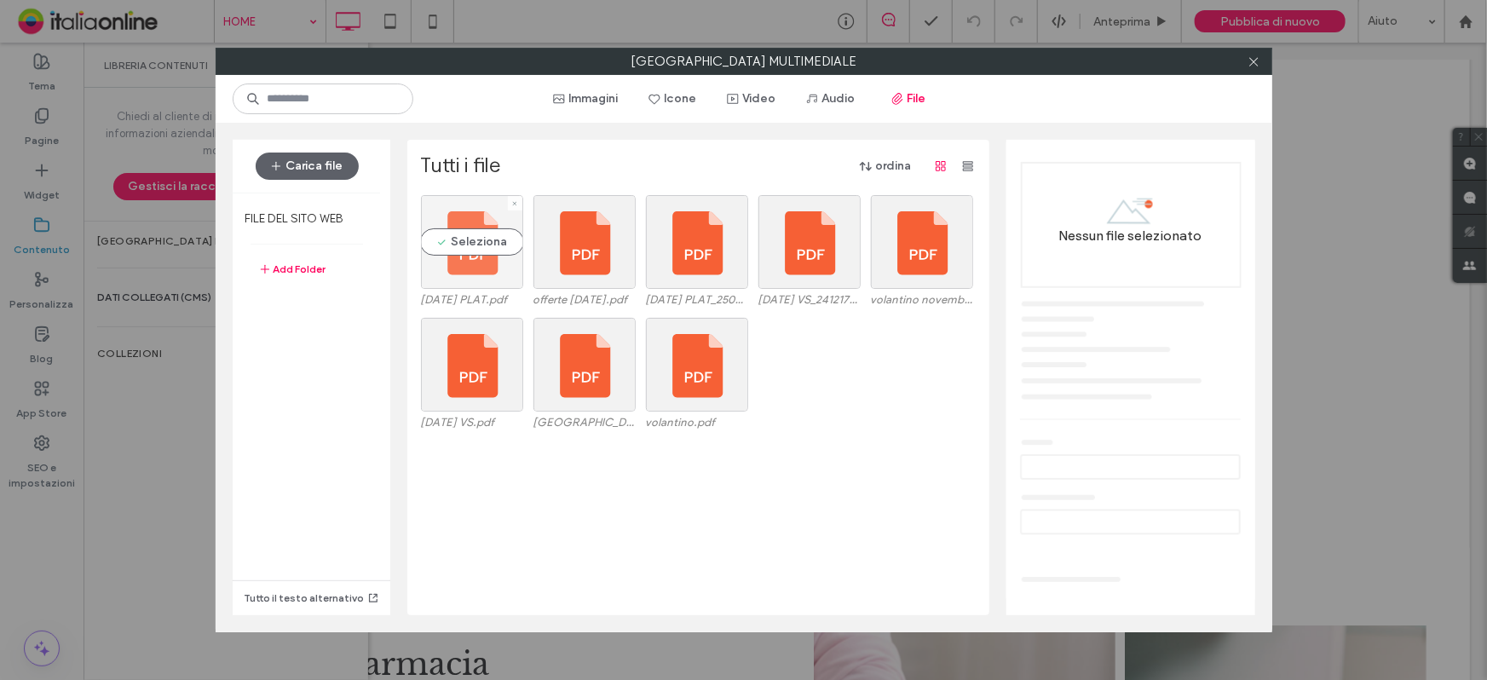
click at [491, 245] on div "Seleziona" at bounding box center [472, 242] width 102 height 94
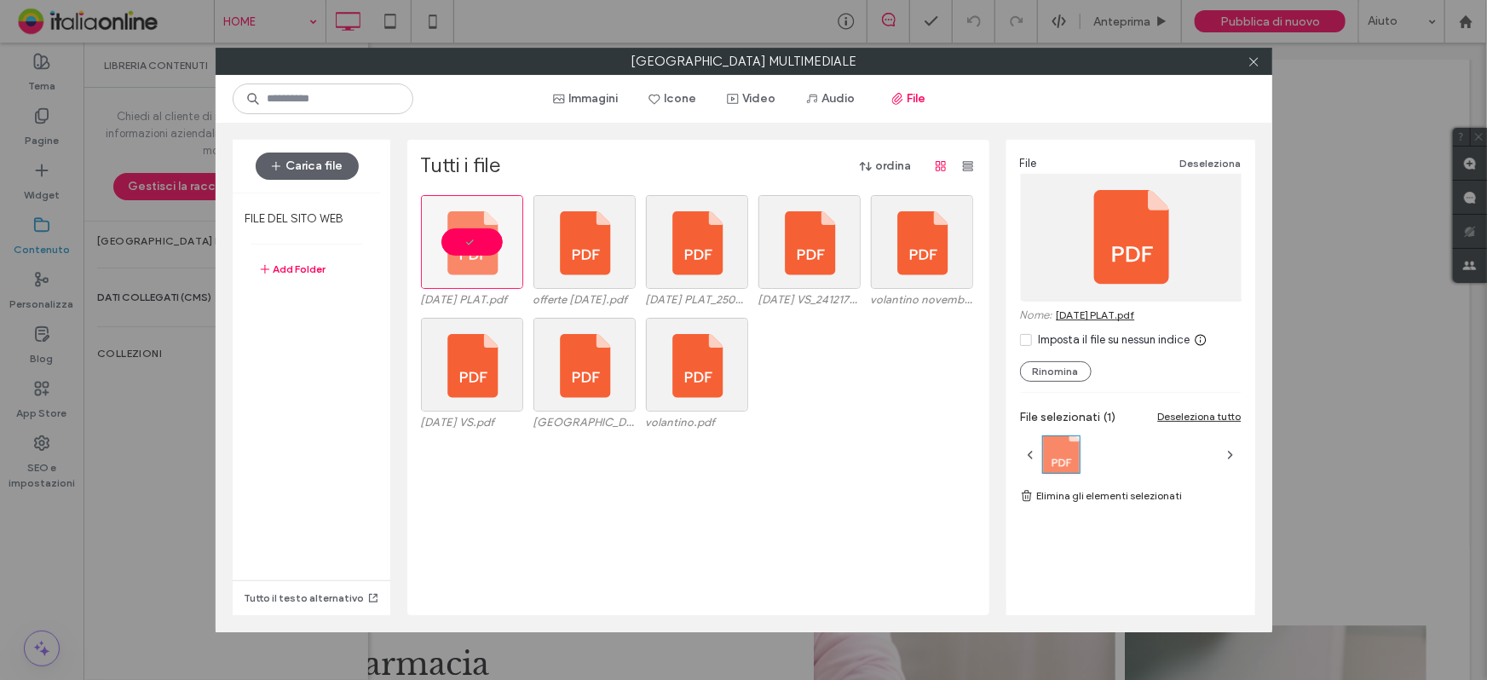
click at [1135, 315] on link "[DATE] PLAT.pdf" at bounding box center [1096, 314] width 78 height 13
click at [1252, 53] on span at bounding box center [1253, 62] width 13 height 26
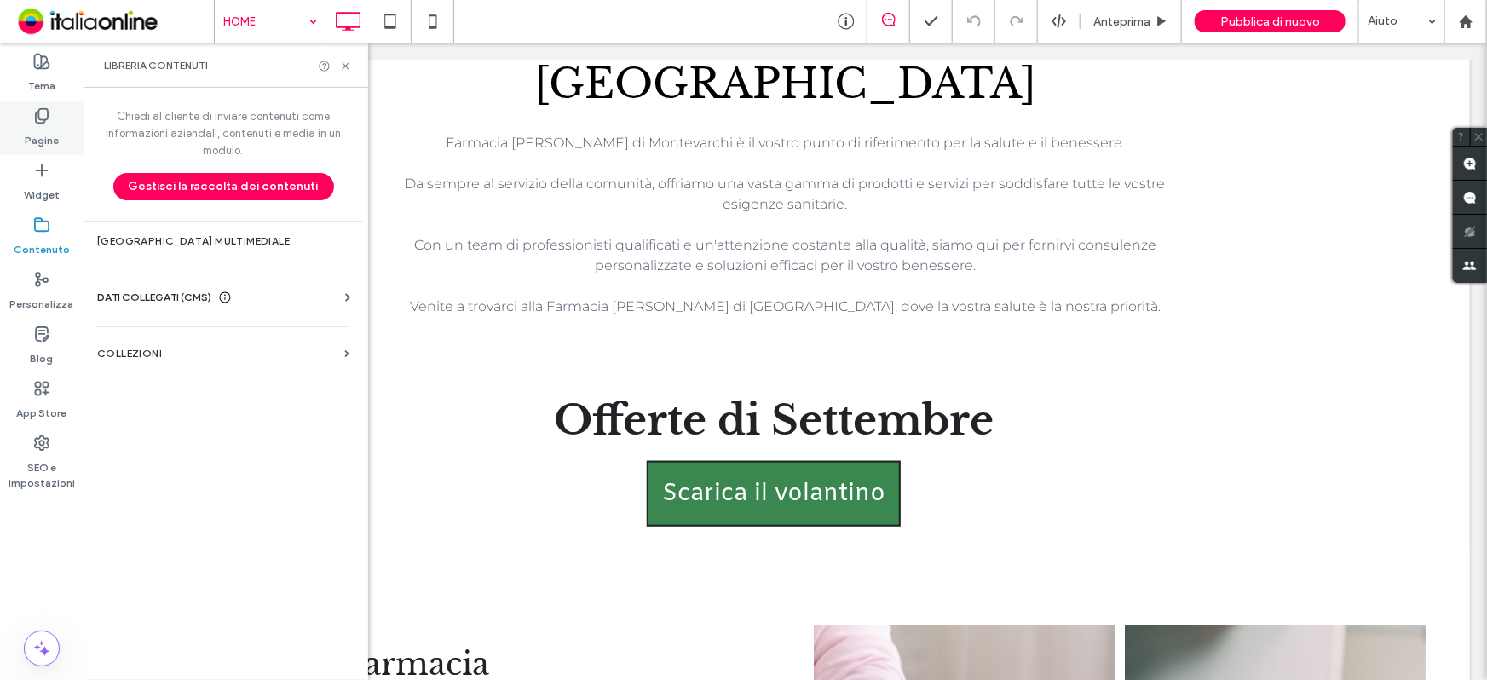
click at [38, 124] on label "Pagine" at bounding box center [42, 136] width 34 height 24
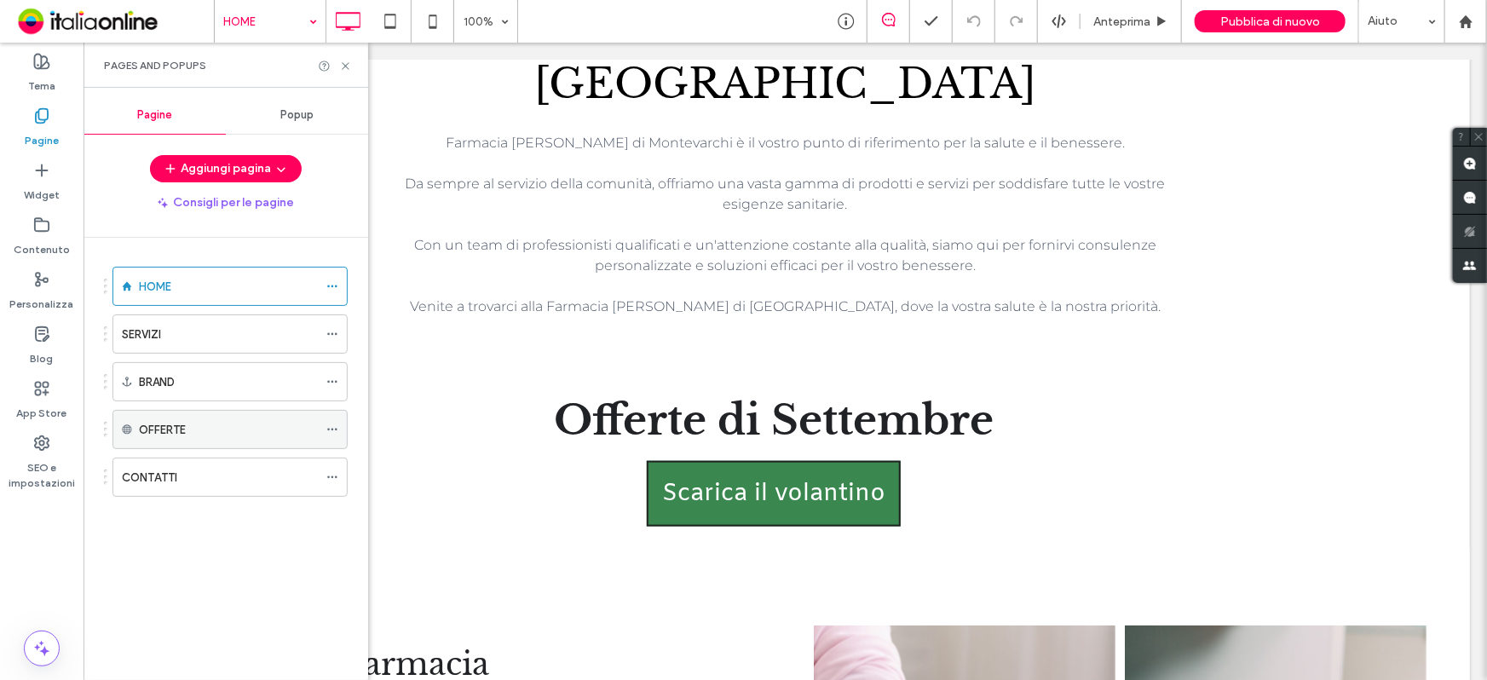
click at [334, 429] on icon at bounding box center [332, 429] width 12 height 12
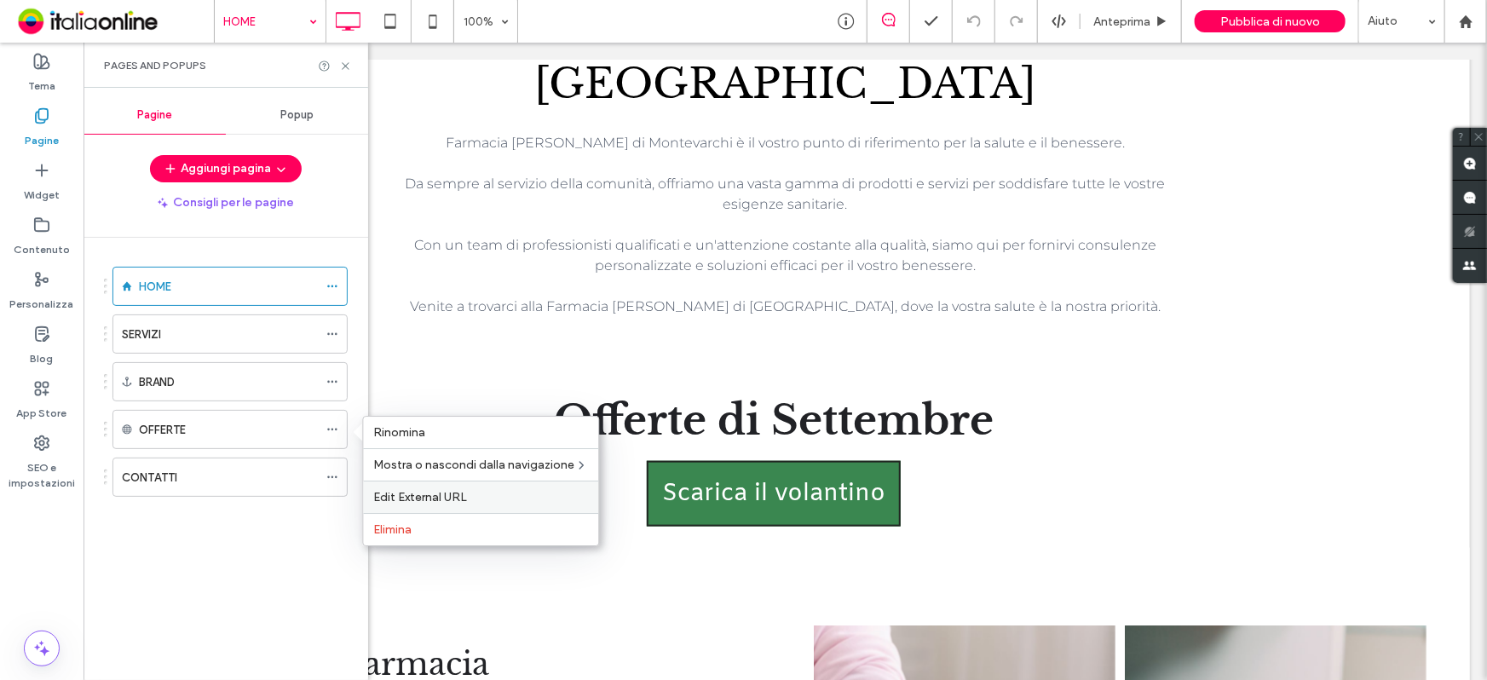
click at [434, 504] on div "Edit External URL" at bounding box center [480, 497] width 235 height 32
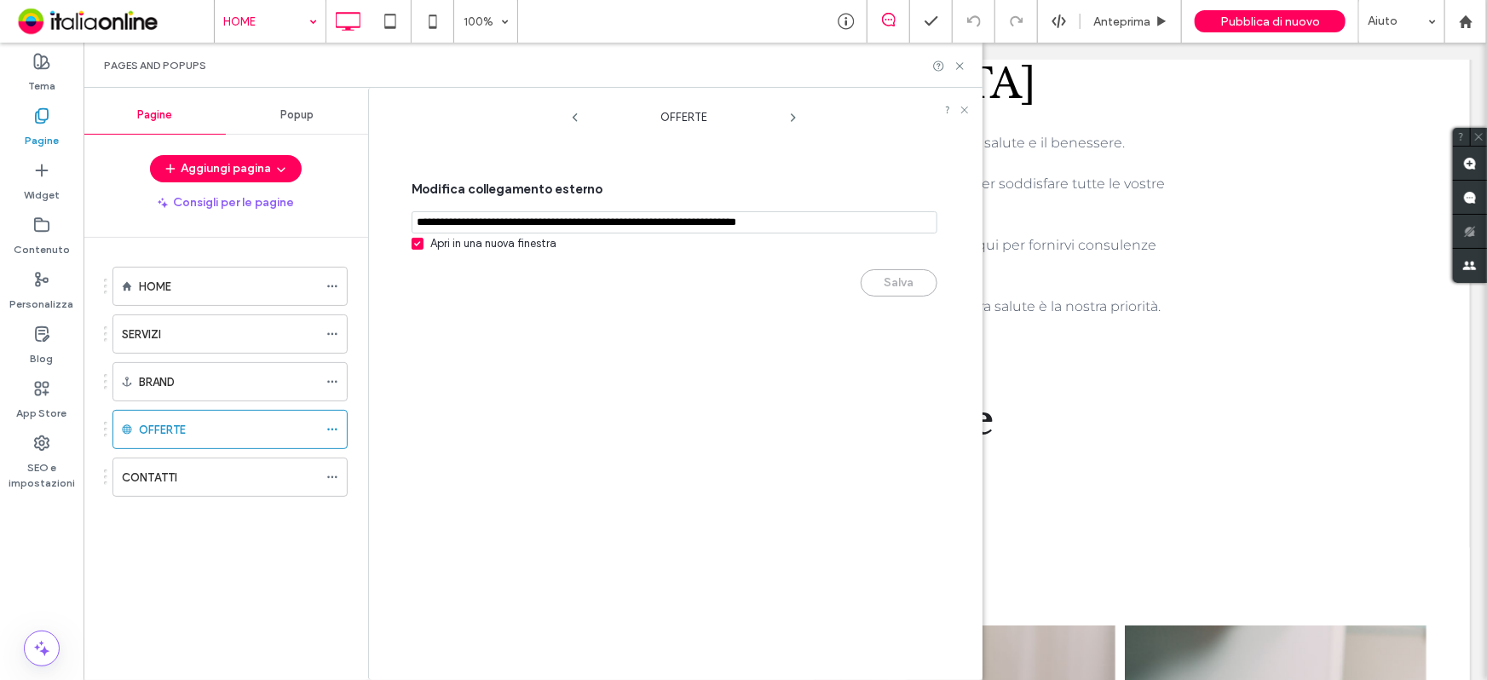
drag, startPoint x: 850, startPoint y: 220, endPoint x: 409, endPoint y: 211, distance: 441.4
click at [408, 210] on div "Modifica collegamento esterno Apri in una nuova finestra Salva" at bounding box center [678, 222] width 584 height 185
paste input "**********"
type input "**********"
click at [959, 66] on use at bounding box center [959, 65] width 7 height 7
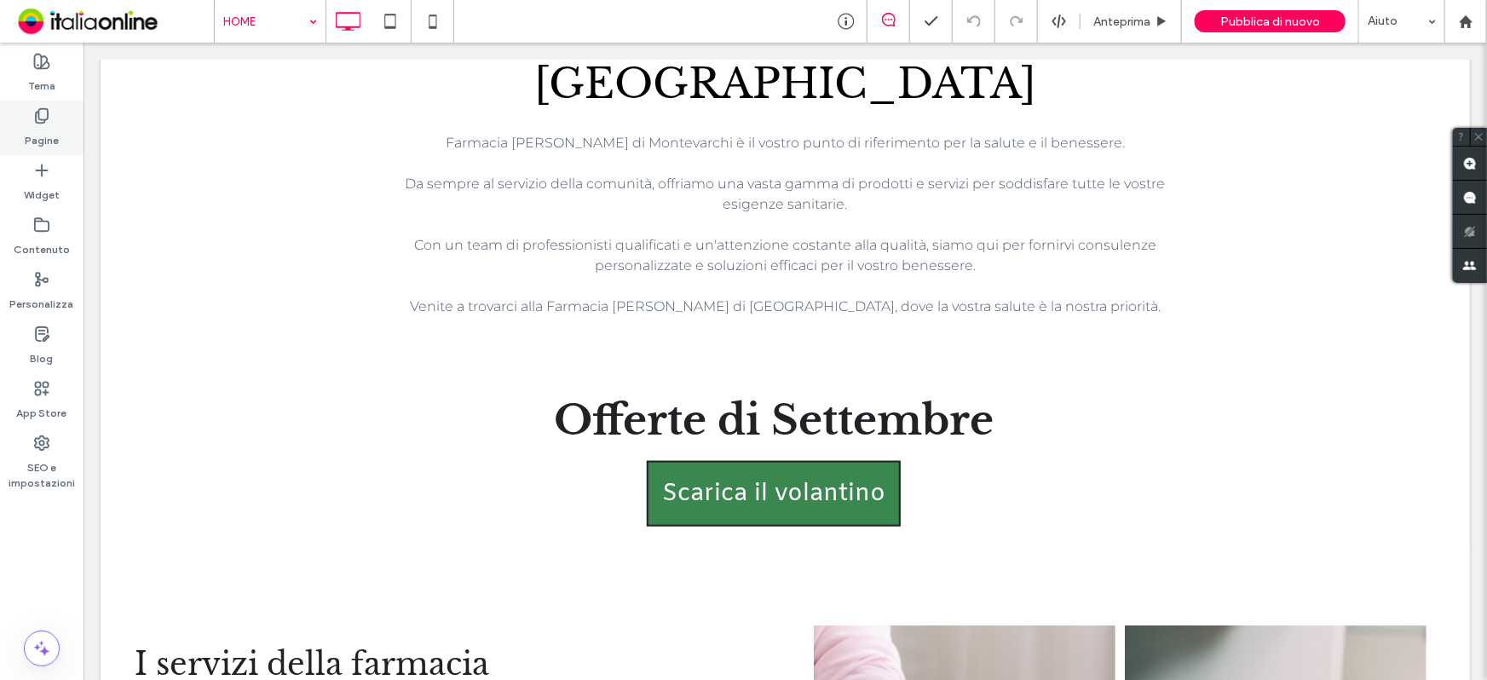
drag, startPoint x: 38, startPoint y: 133, endPoint x: 0, endPoint y: 169, distance: 52.4
click at [38, 133] on label "Pagine" at bounding box center [42, 136] width 34 height 24
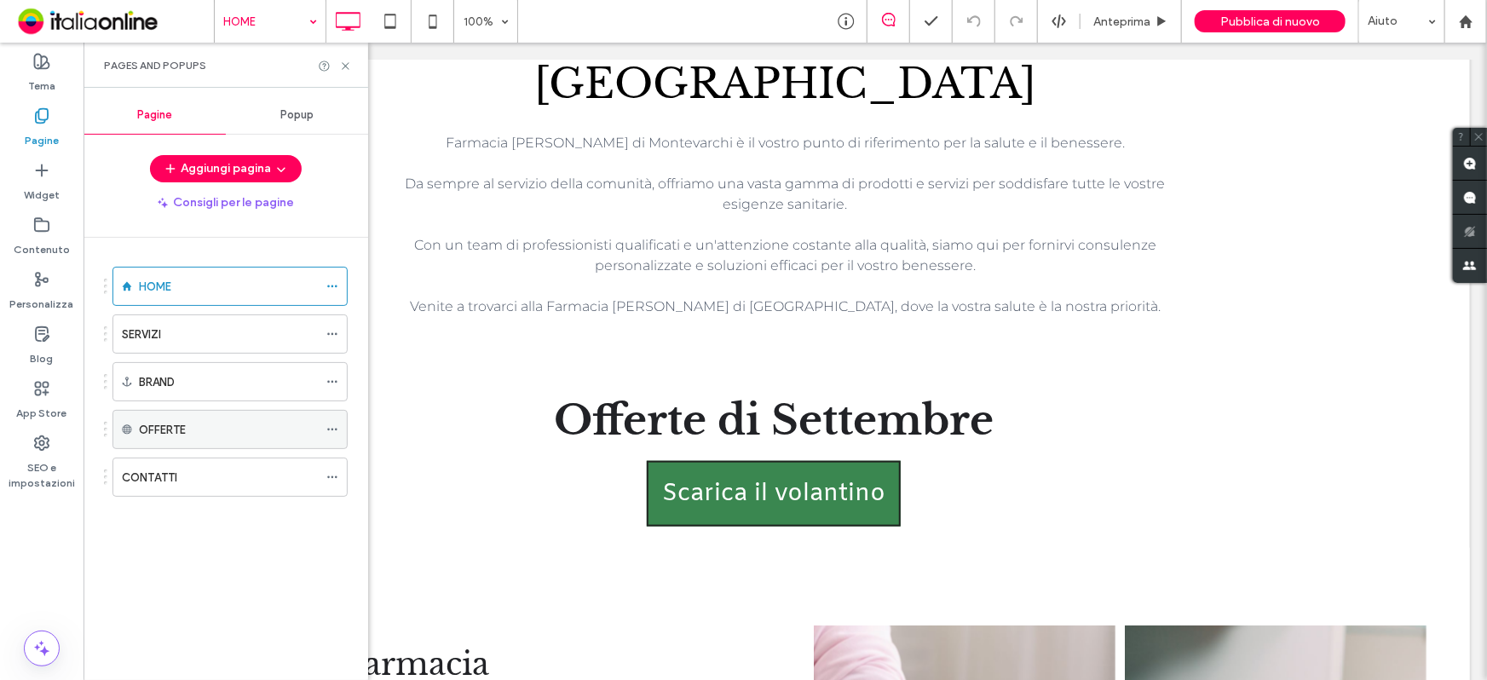
click at [337, 429] on use at bounding box center [331, 430] width 9 height 3
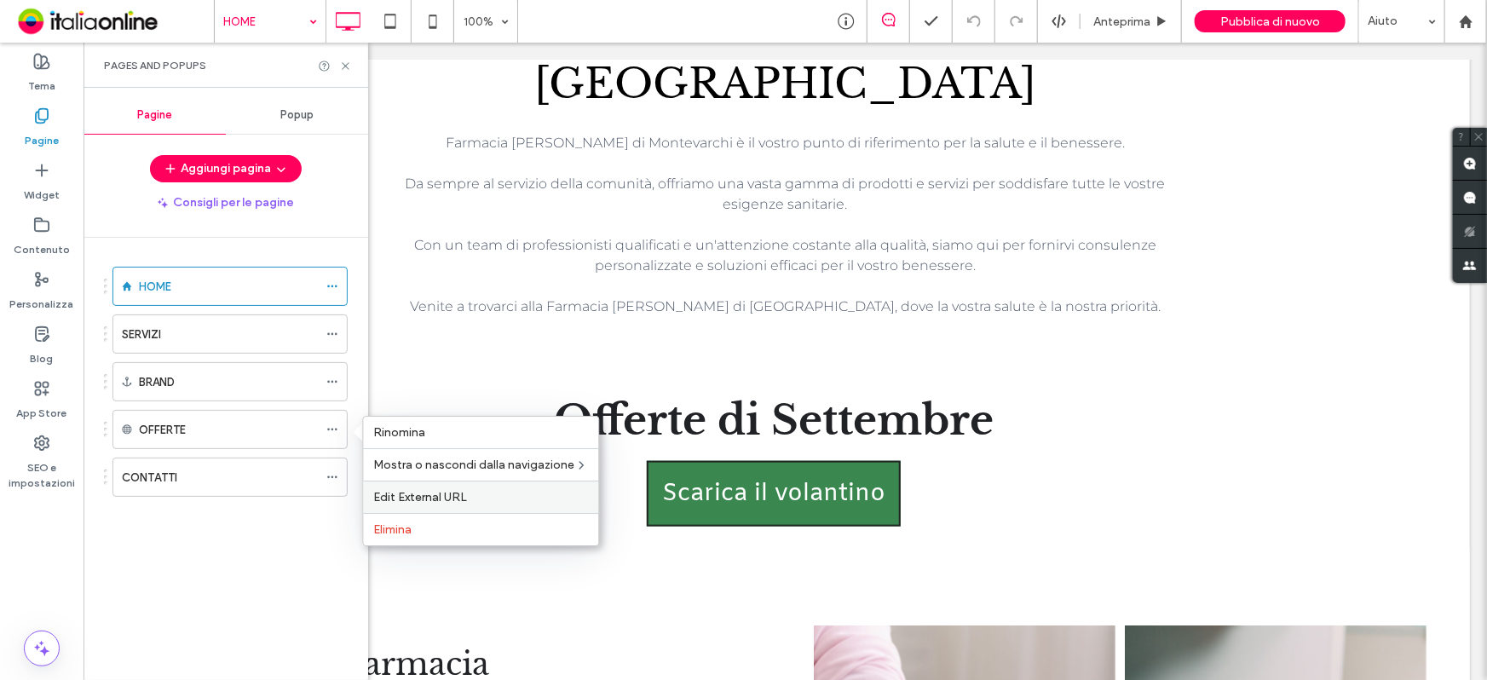
click at [513, 500] on label "Edit External URL" at bounding box center [480, 497] width 215 height 14
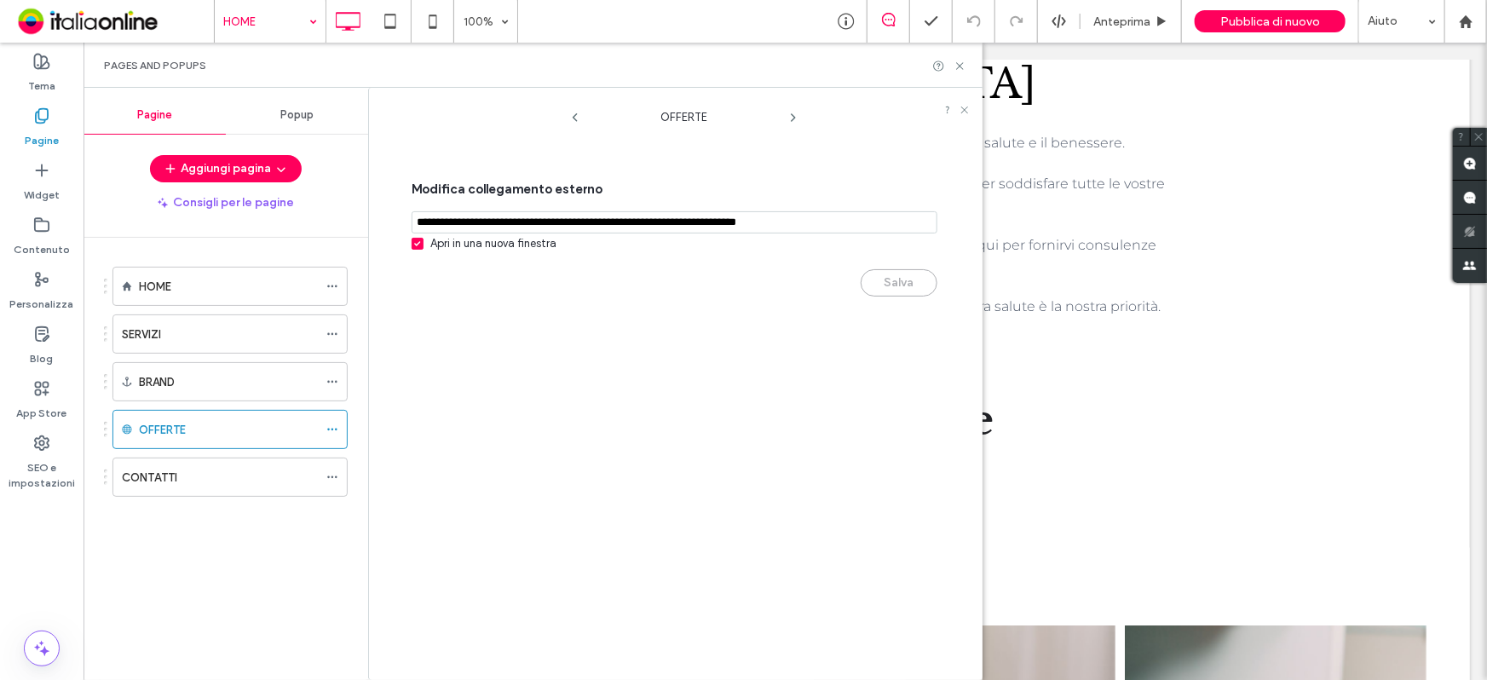
click at [417, 246] on icon at bounding box center [417, 243] width 6 height 5
drag, startPoint x: 834, startPoint y: 221, endPoint x: 394, endPoint y: 238, distance: 440.8
click at [394, 238] on div "Modifica collegamento esterno Apri in una nuova finestra Salva" at bounding box center [678, 222] width 584 height 185
paste input "**********"
type input "**********"
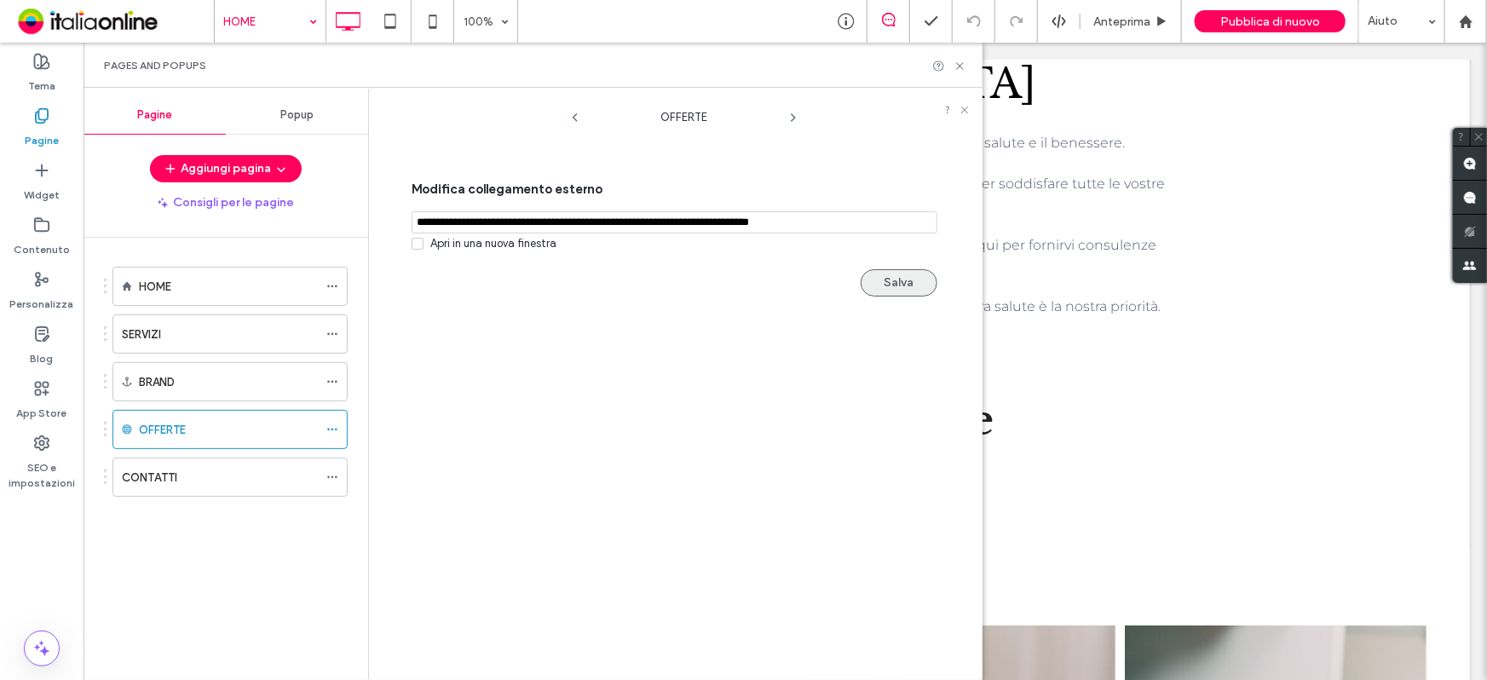
click at [896, 280] on button "Salva" at bounding box center [899, 282] width 77 height 27
click at [424, 248] on label "Apri in una nuova finestra" at bounding box center [484, 243] width 145 height 17
click at [929, 285] on button "Salva" at bounding box center [899, 282] width 77 height 27
drag, startPoint x: 960, startPoint y: 68, endPoint x: 1092, endPoint y: 20, distance: 140.4
click at [960, 68] on icon at bounding box center [959, 66] width 13 height 13
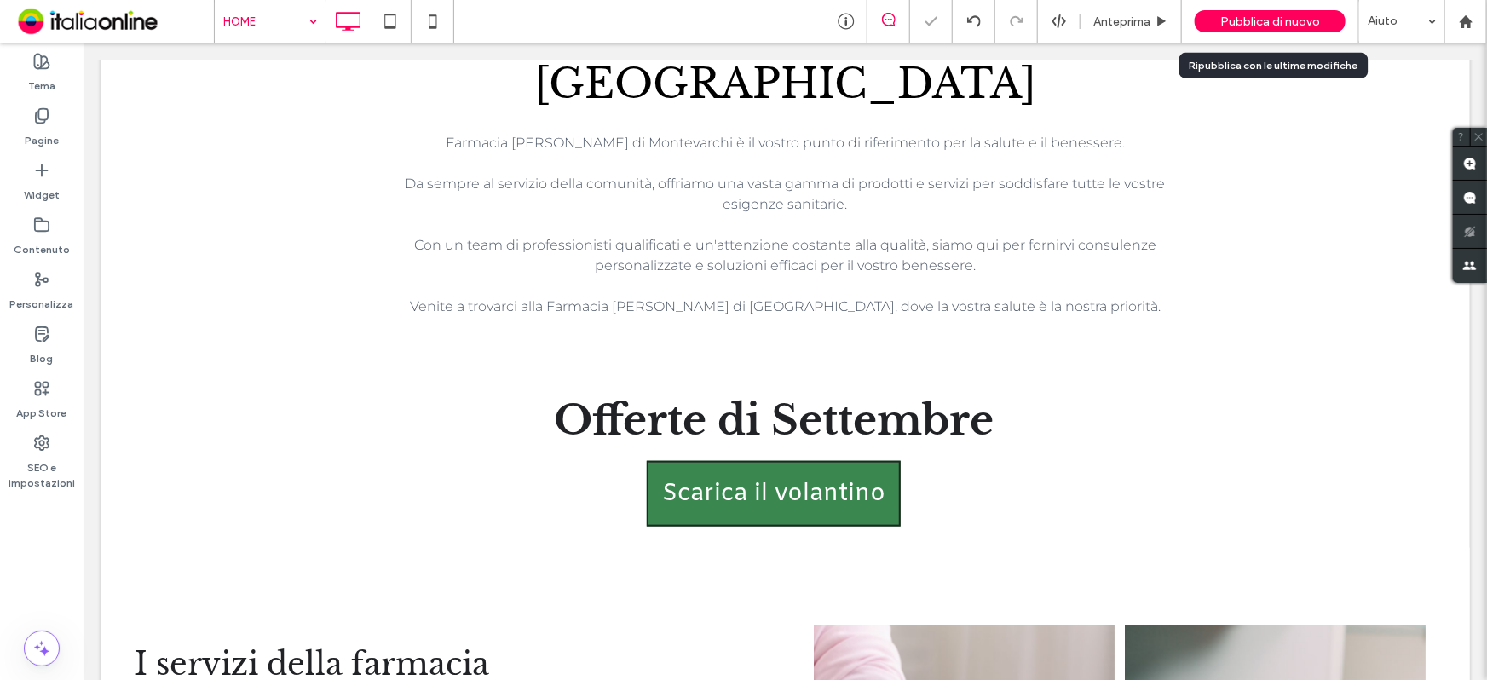
click at [1266, 24] on span "Pubblica di nuovo" at bounding box center [1270, 21] width 100 height 14
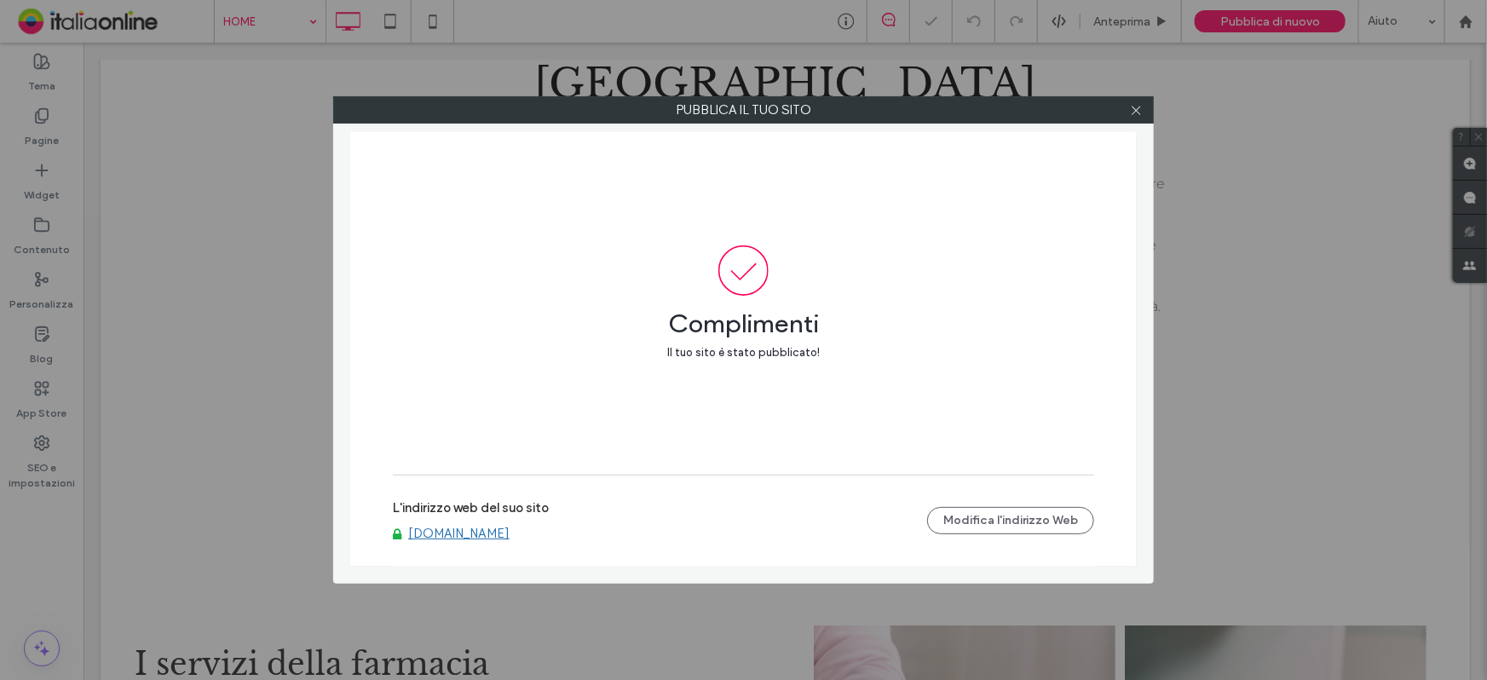
click at [479, 529] on link "[DOMAIN_NAME]" at bounding box center [458, 533] width 101 height 15
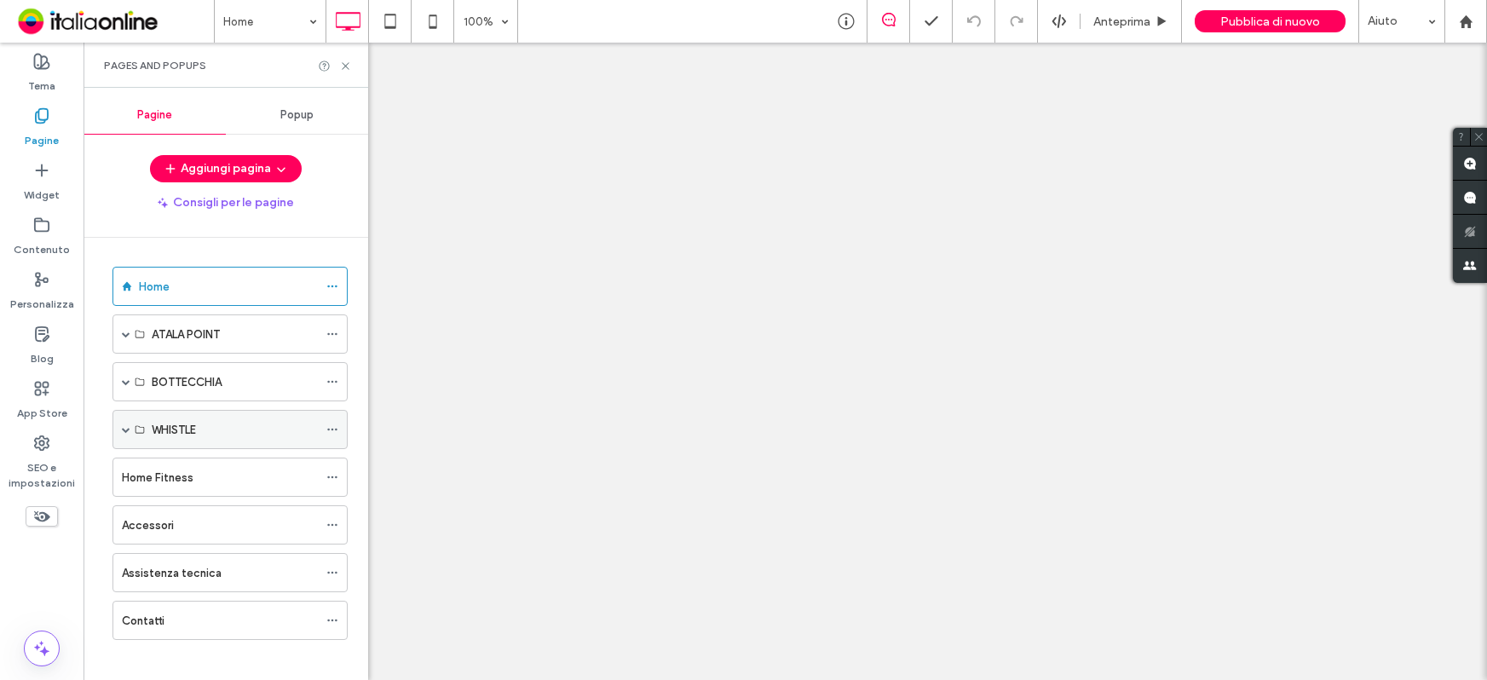
click at [214, 429] on div "WHISTLE" at bounding box center [235, 430] width 166 height 18
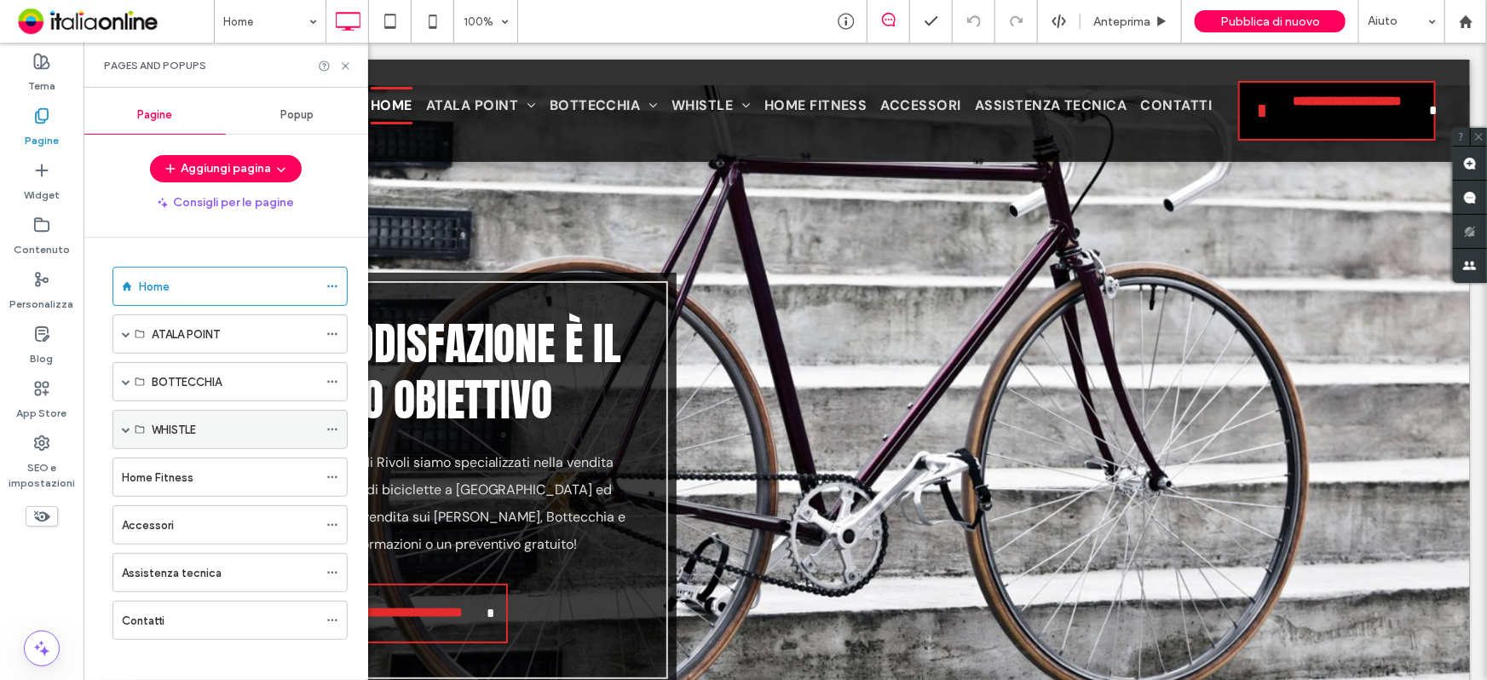
click at [124, 433] on span at bounding box center [126, 429] width 9 height 37
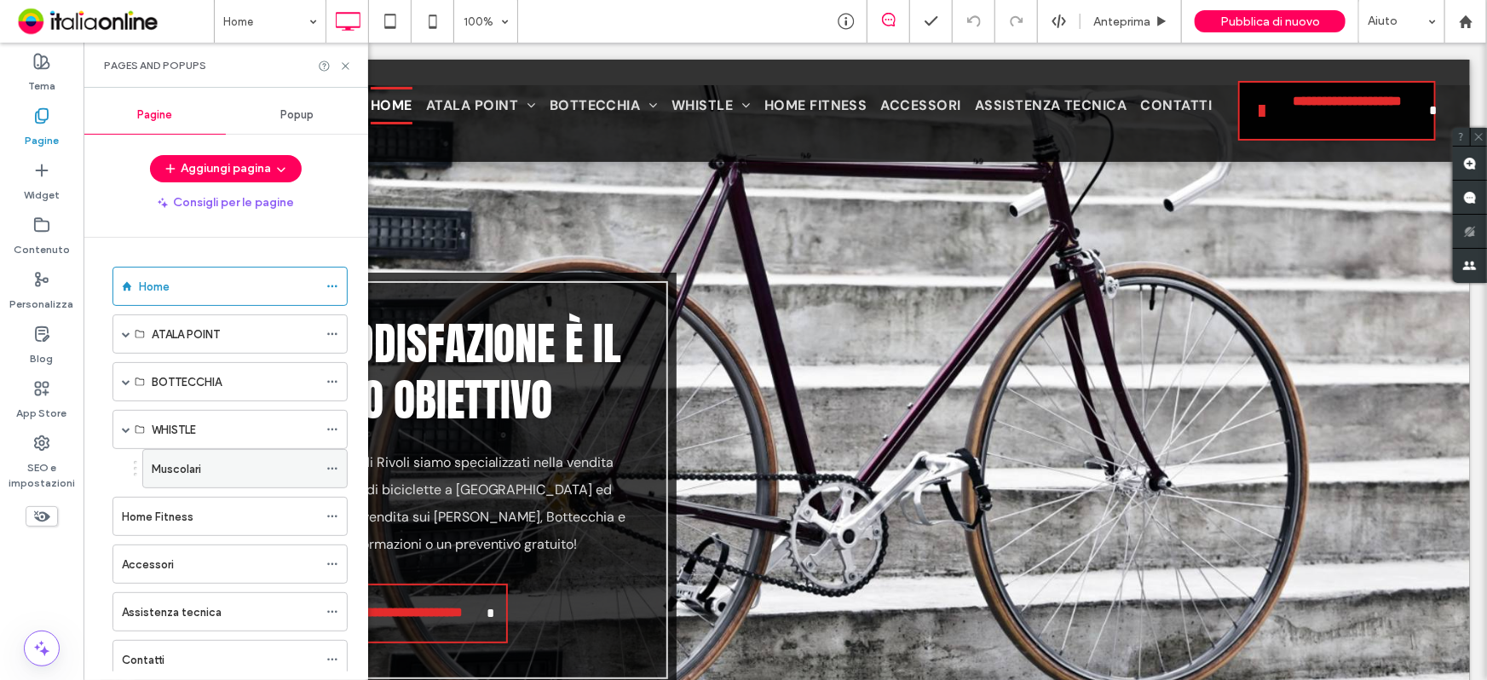
click at [204, 477] on div "Muscolari" at bounding box center [235, 468] width 166 height 37
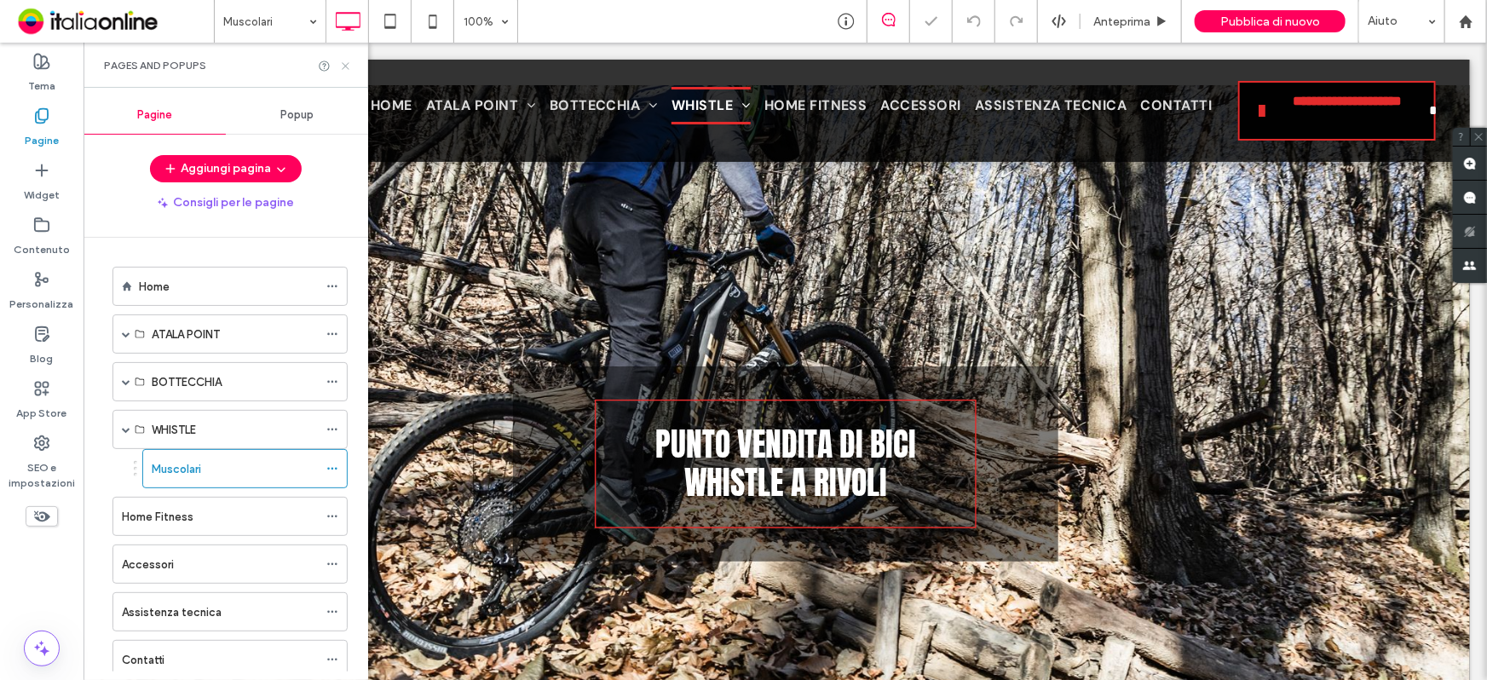
click at [344, 65] on use at bounding box center [345, 65] width 7 height 7
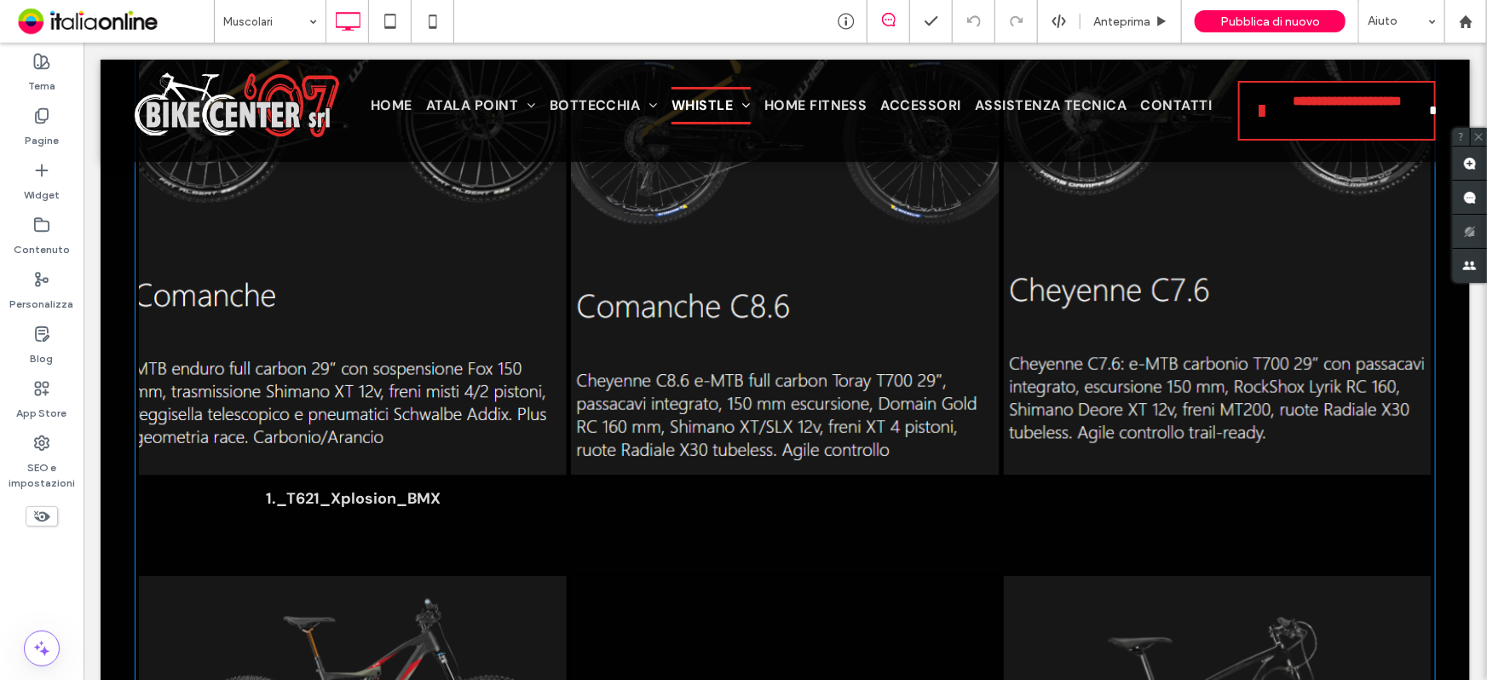
scroll to position [3331, 0]
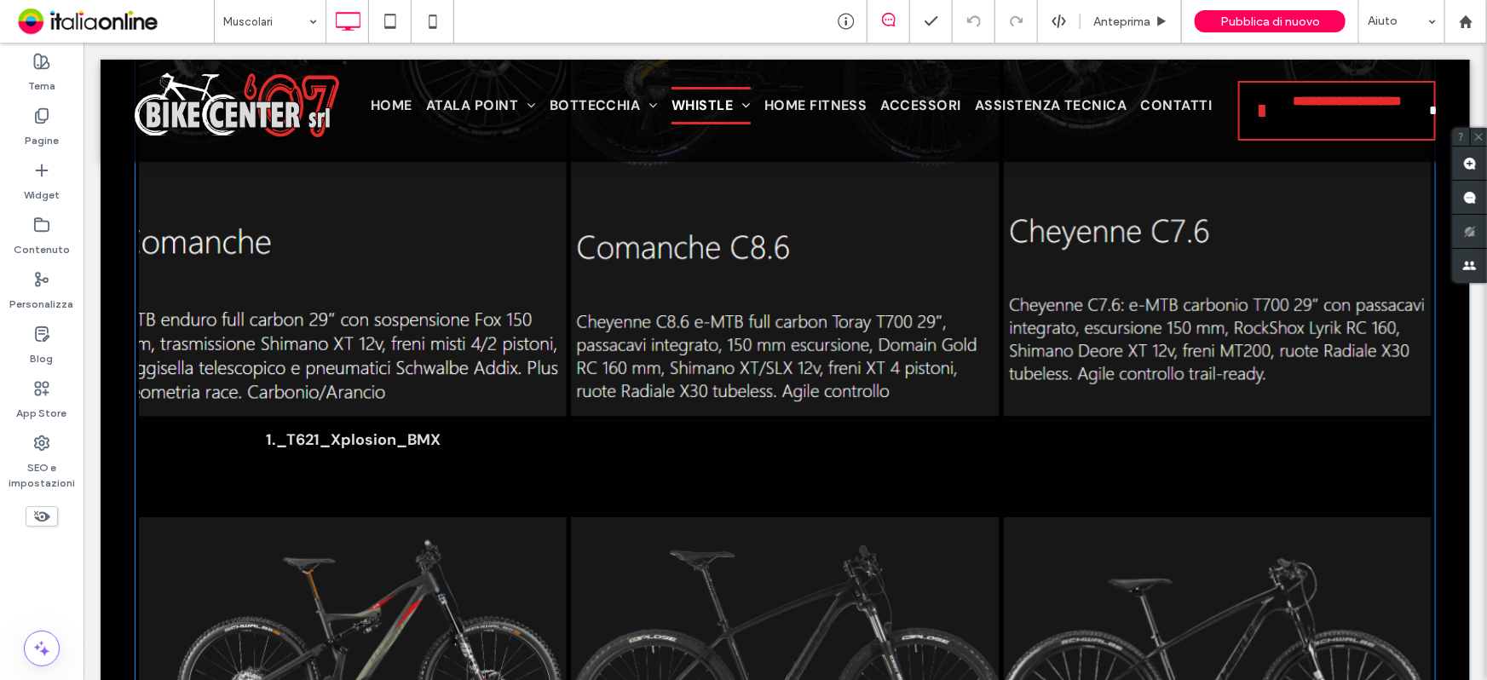
click at [373, 443] on p "1._T621_Xplosion_BMX" at bounding box center [352, 439] width 175 height 20
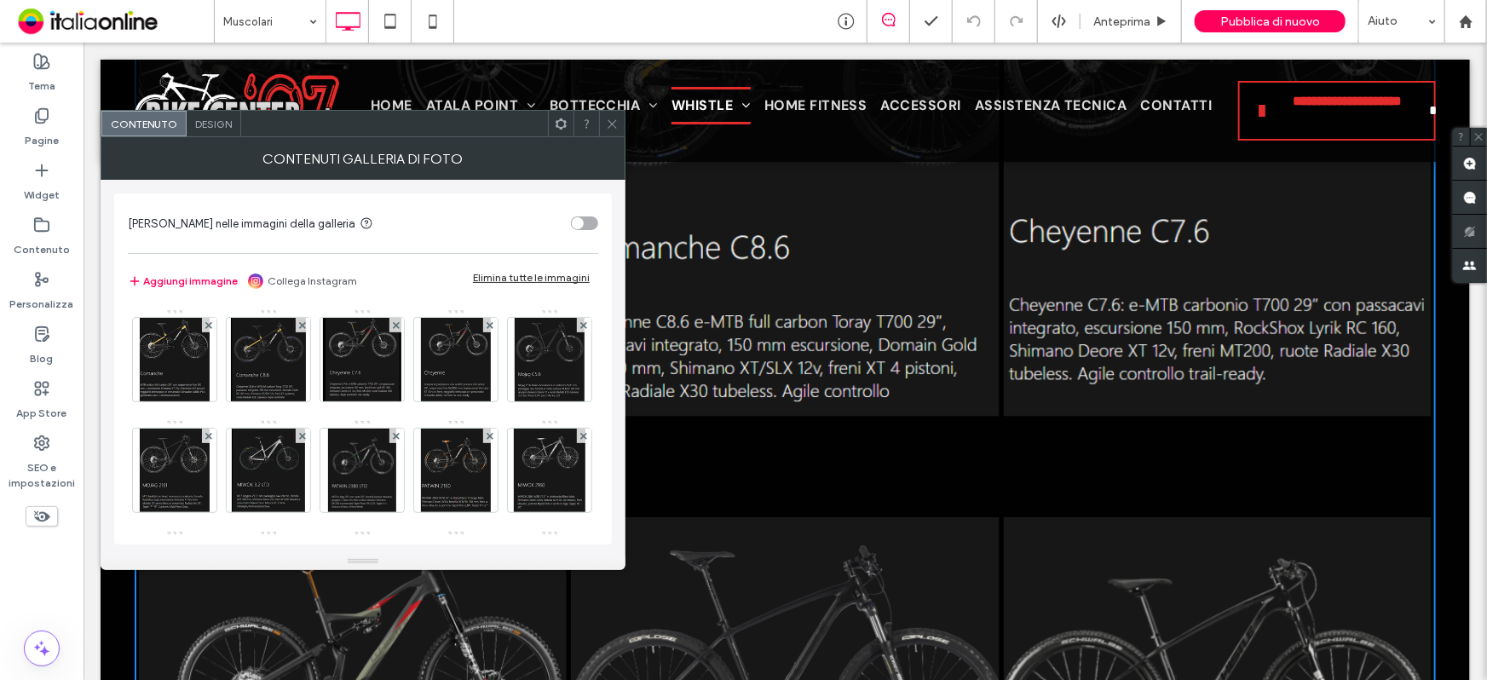
drag, startPoint x: 605, startPoint y: 122, endPoint x: 596, endPoint y: 171, distance: 50.1
click at [606, 122] on icon at bounding box center [612, 124] width 13 height 13
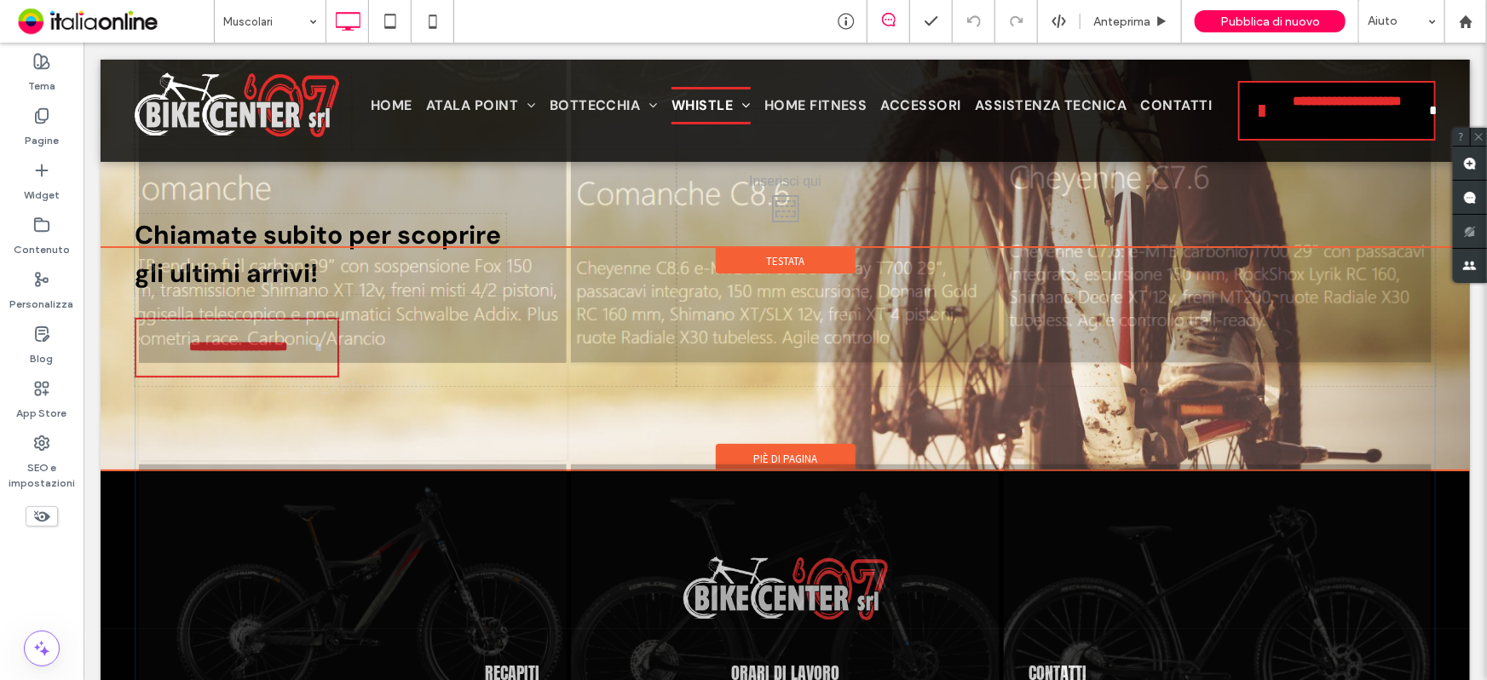
drag, startPoint x: 282, startPoint y: 437, endPoint x: 320, endPoint y: 440, distance: 38.4
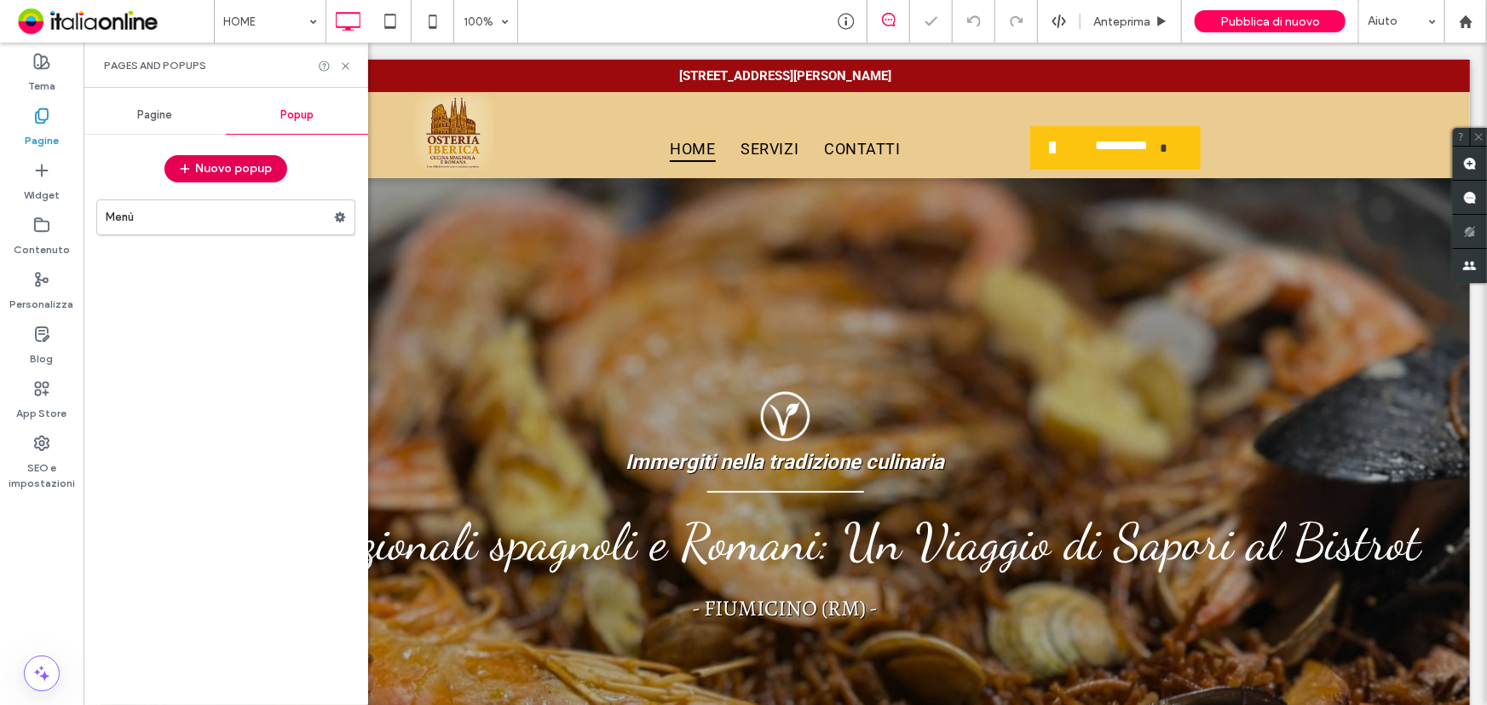
drag, startPoint x: 0, startPoint y: 0, endPoint x: 249, endPoint y: 162, distance: 296.8
click at [249, 162] on button "Nuovo popup" at bounding box center [225, 168] width 123 height 27
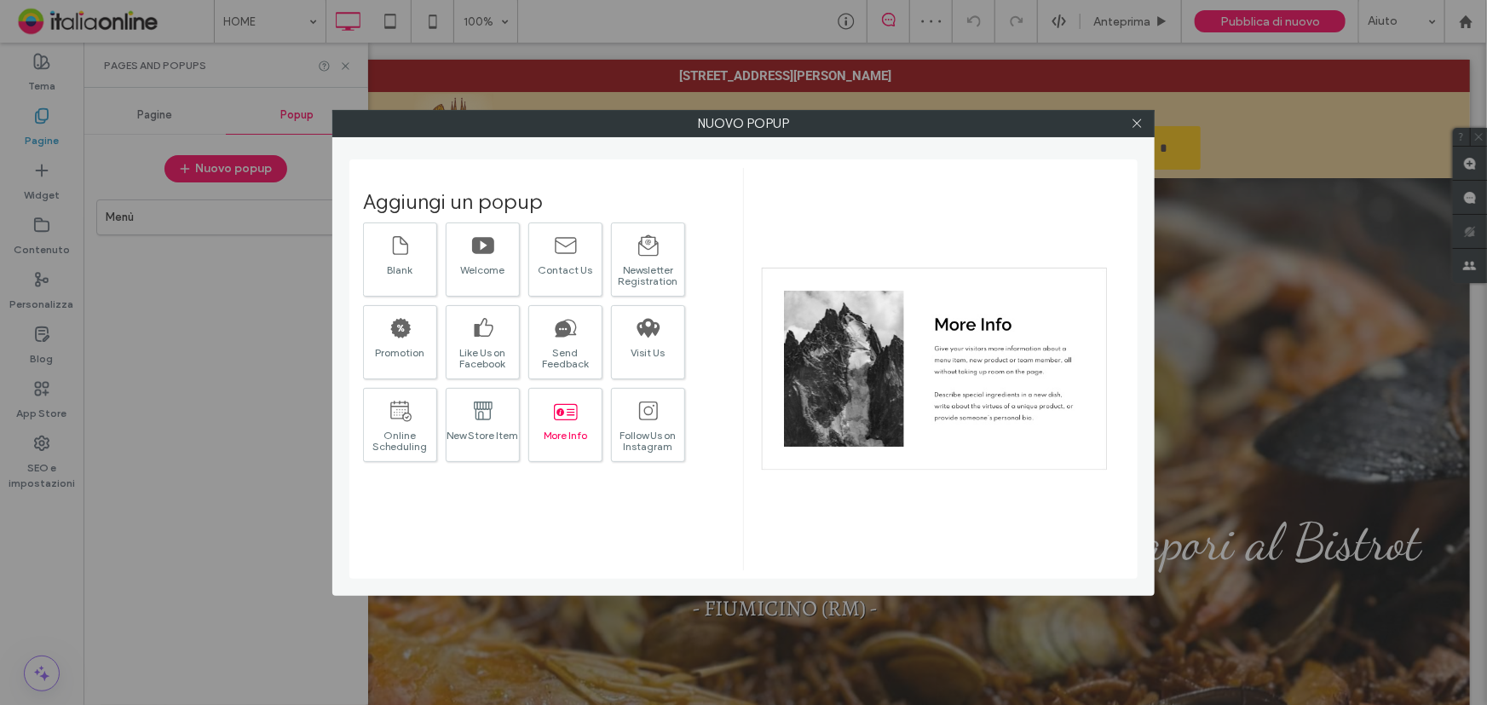
click at [568, 425] on div at bounding box center [566, 410] width 24 height 36
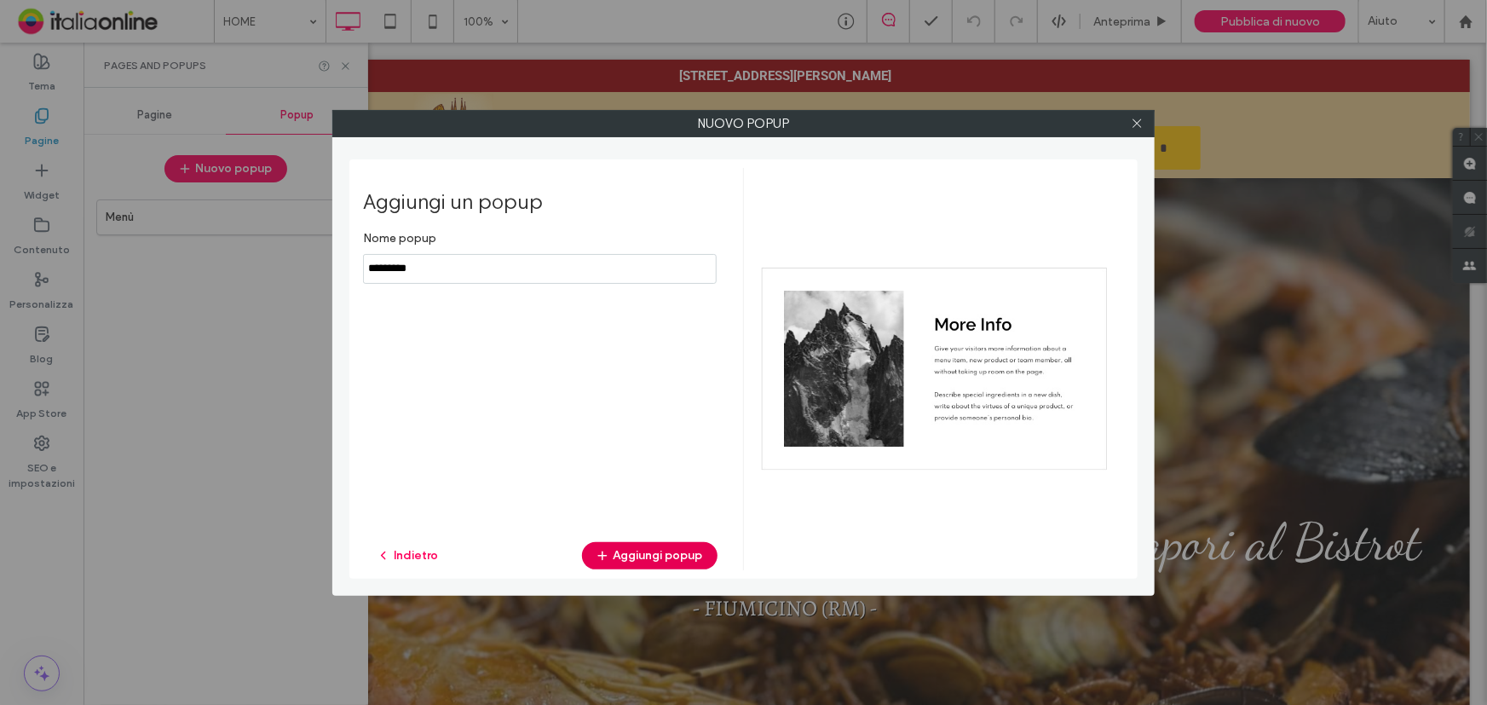
click at [674, 559] on button "Aggiungi popup" at bounding box center [649, 555] width 135 height 27
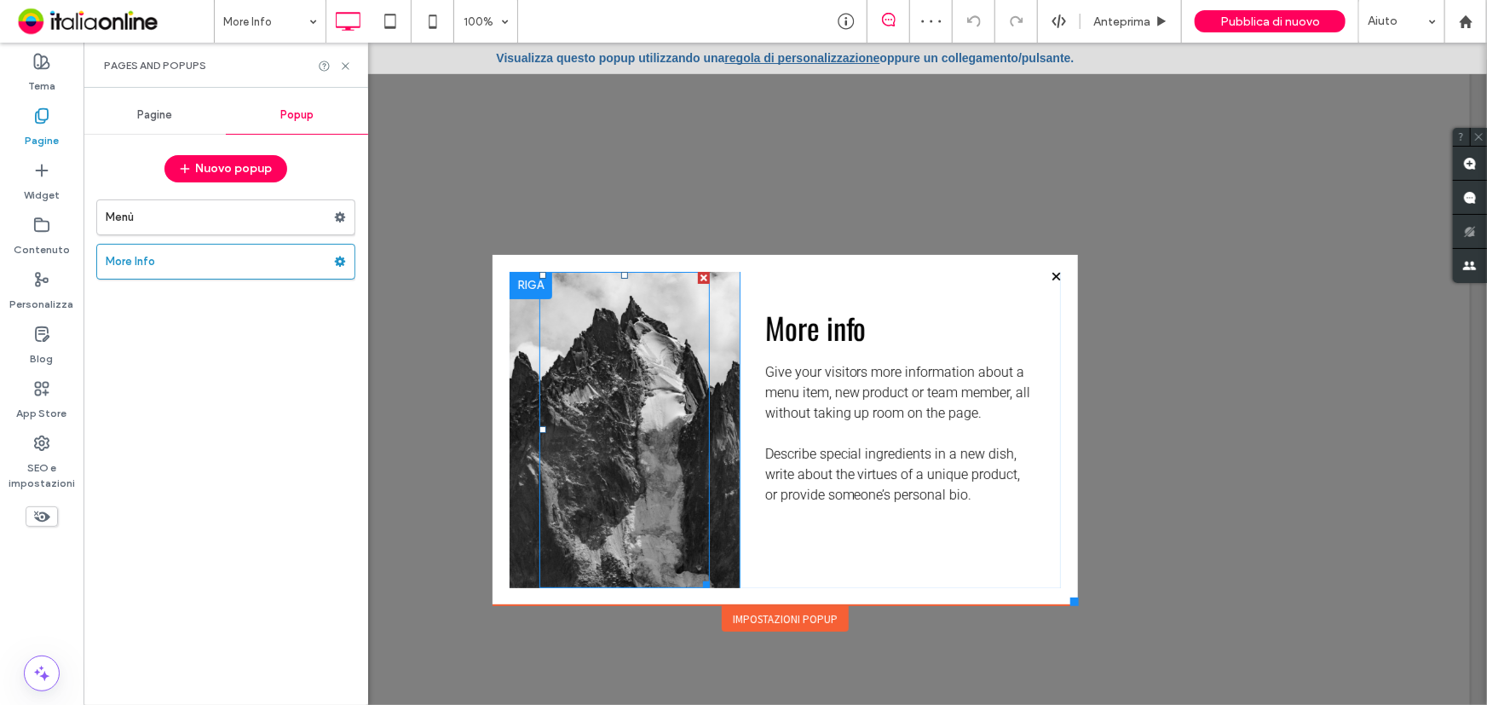
click at [697, 274] on div at bounding box center [703, 277] width 12 height 12
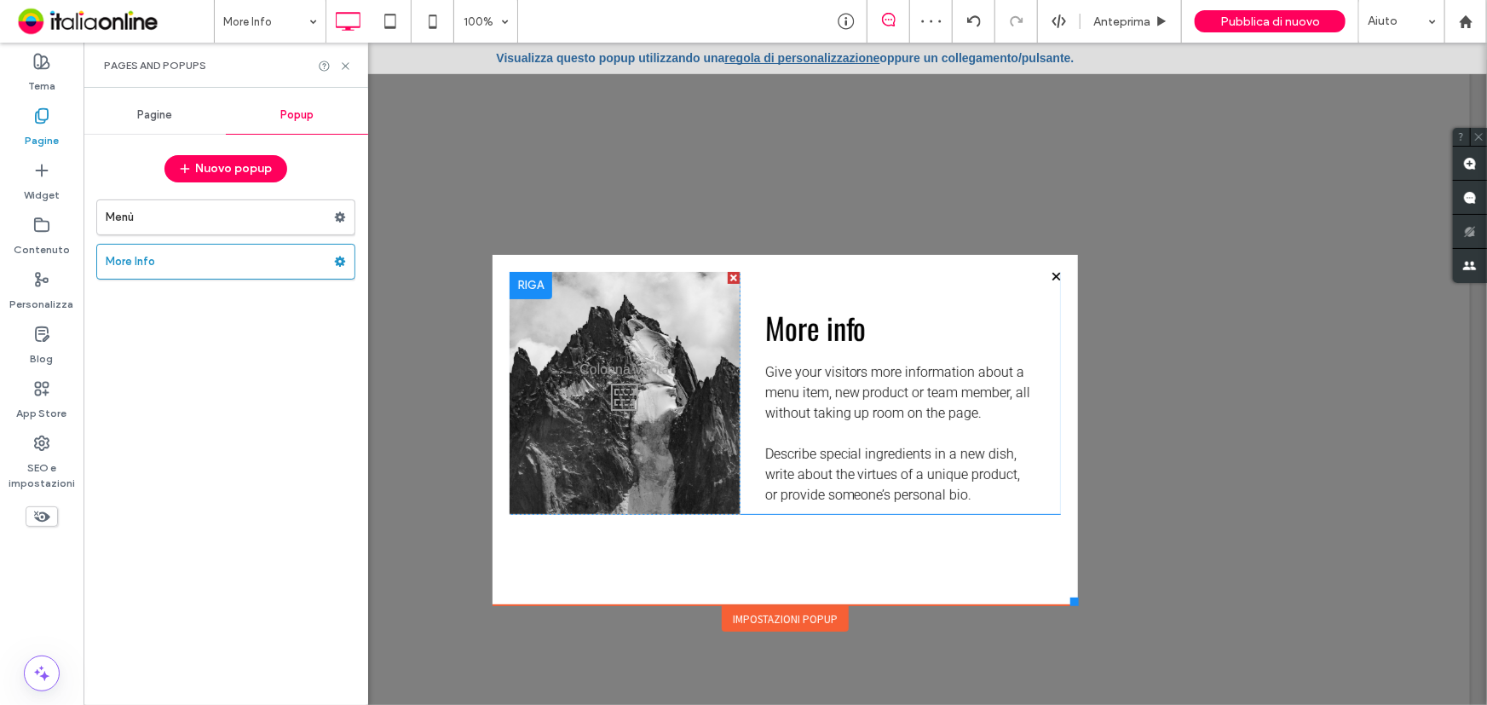
click at [727, 276] on div at bounding box center [733, 277] width 12 height 12
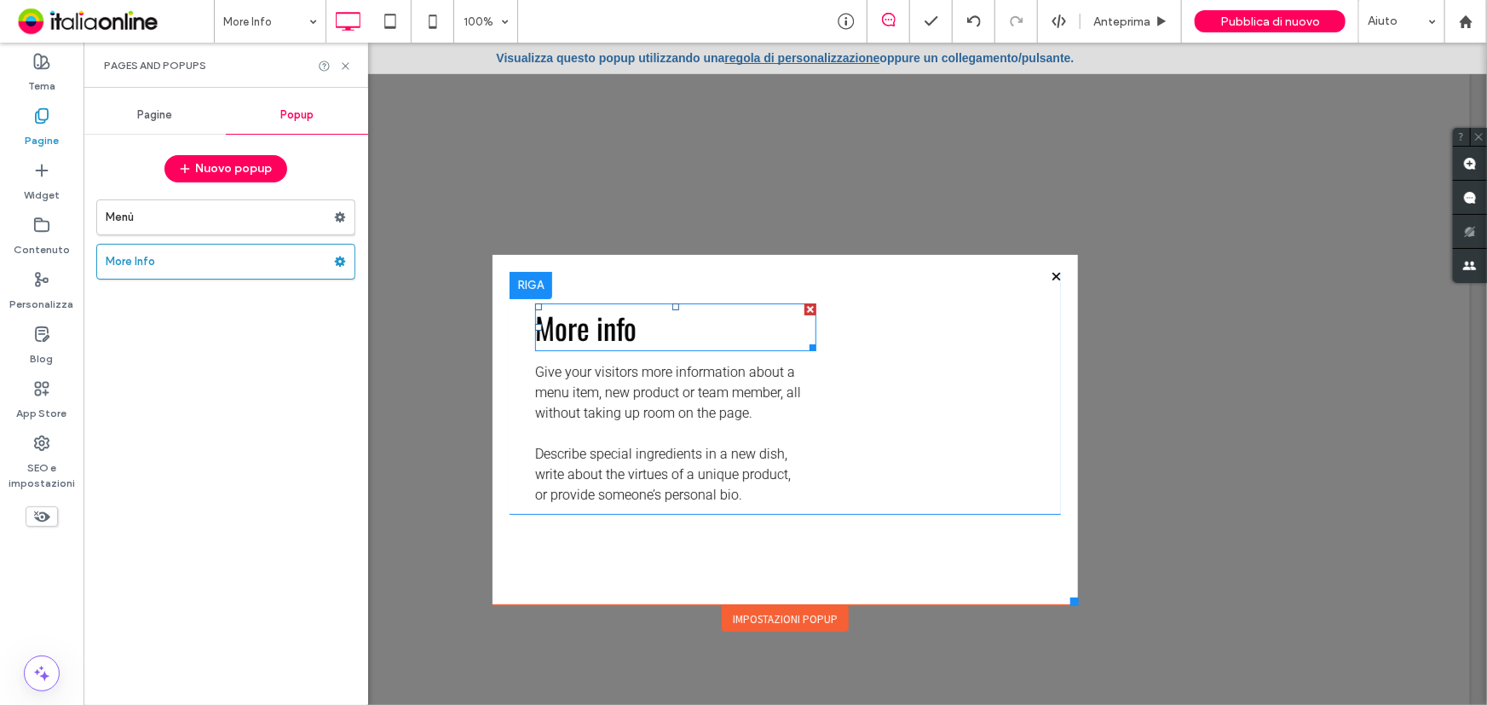
click at [803, 302] on div at bounding box center [809, 308] width 12 height 12
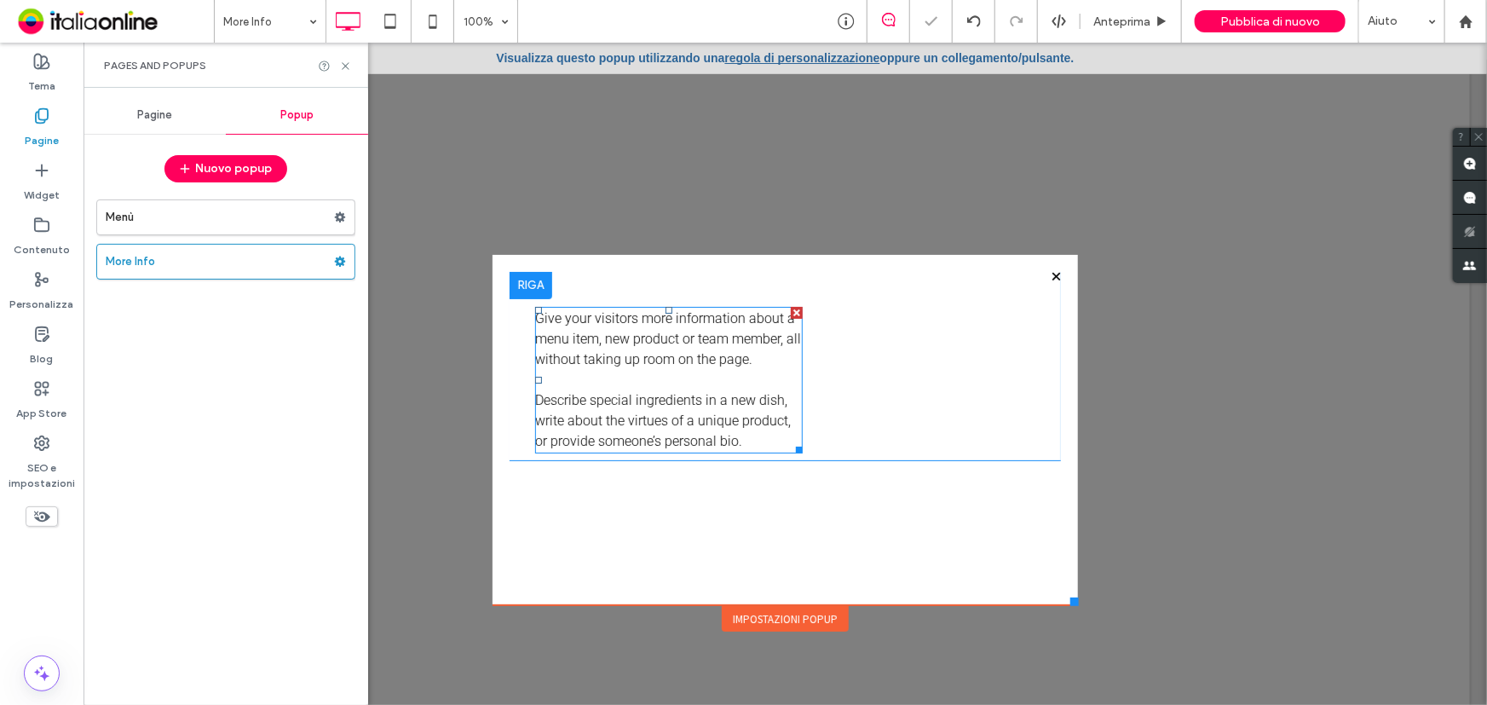
click at [787, 304] on div "Give your visitors more information about a menu item, new product or team memb…" at bounding box center [784, 365] width 551 height 188
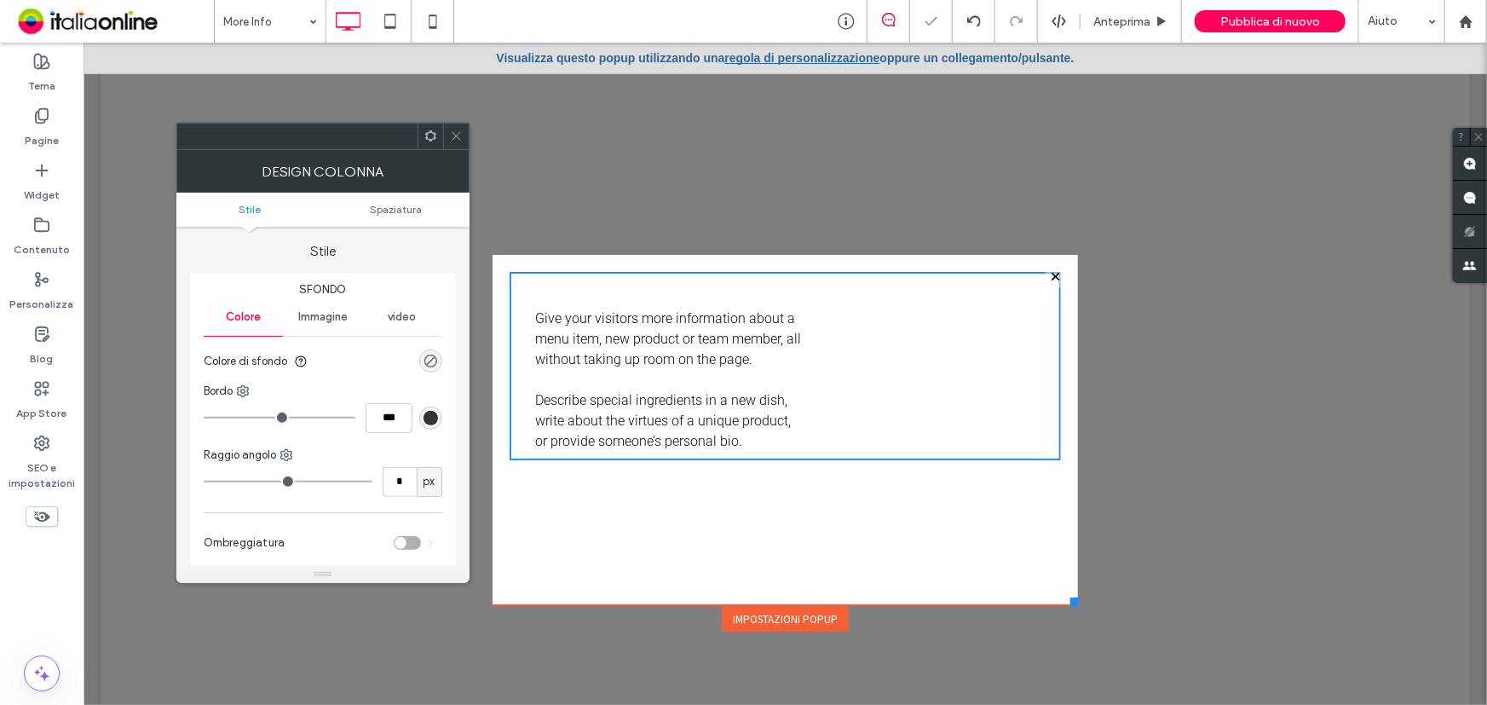
click at [460, 138] on icon at bounding box center [456, 136] width 13 height 13
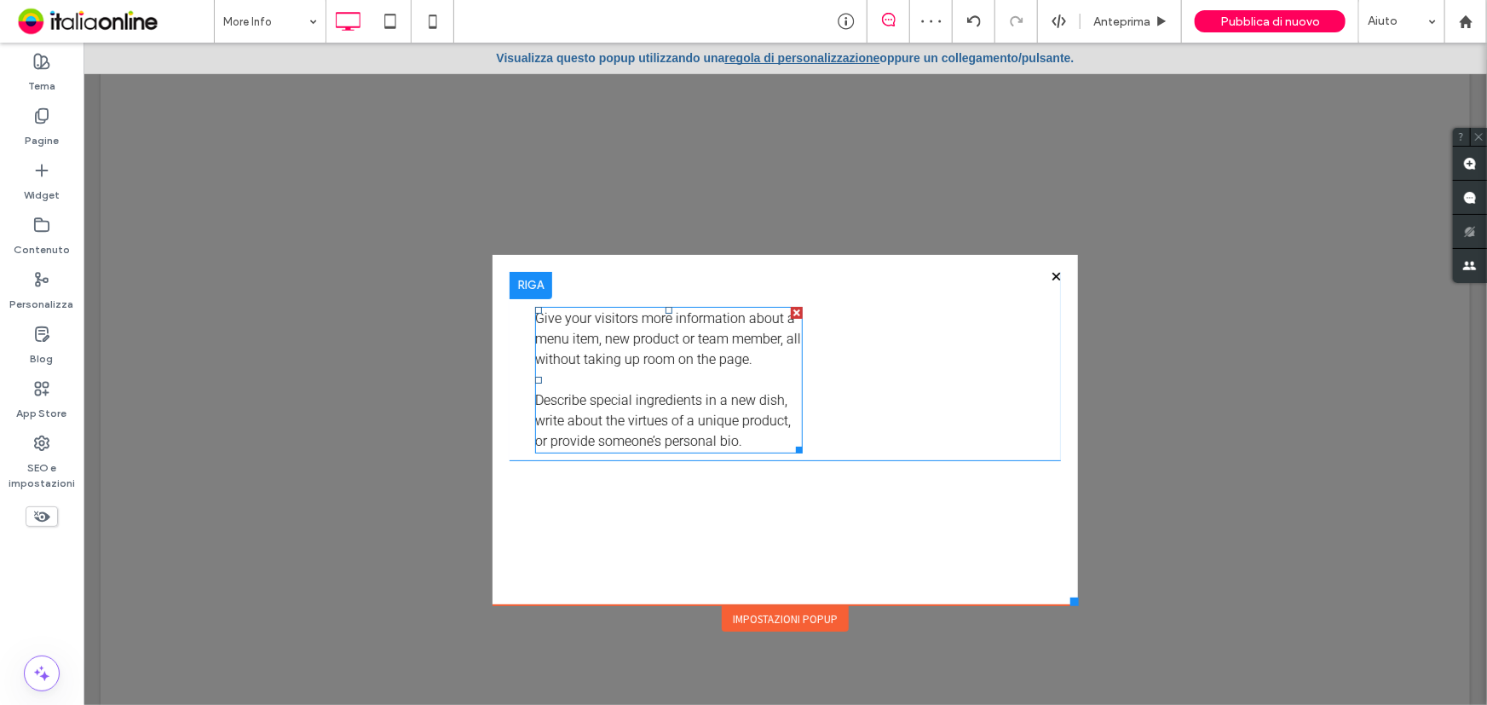
click at [791, 306] on div at bounding box center [796, 312] width 12 height 12
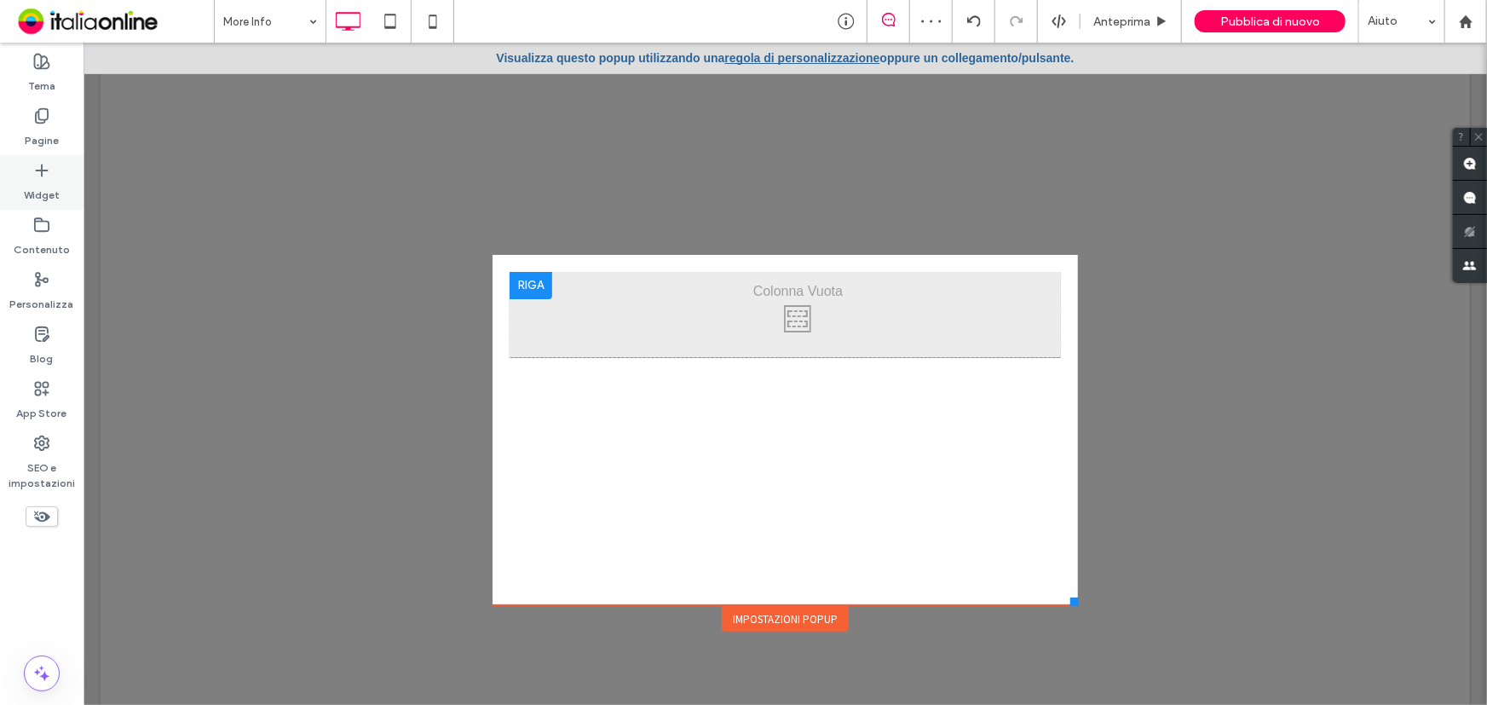
click at [37, 178] on icon at bounding box center [41, 170] width 17 height 17
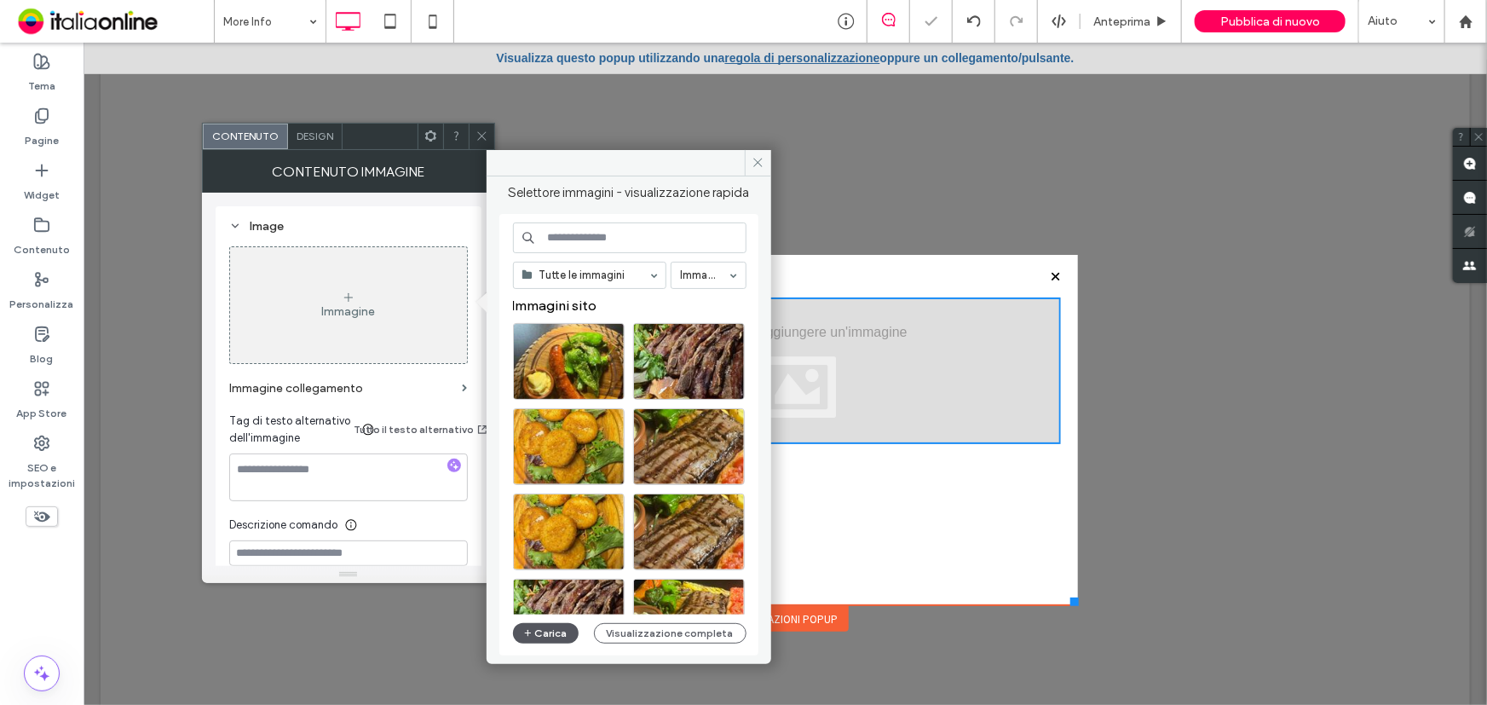
click at [555, 639] on button "Carica" at bounding box center [546, 633] width 66 height 20
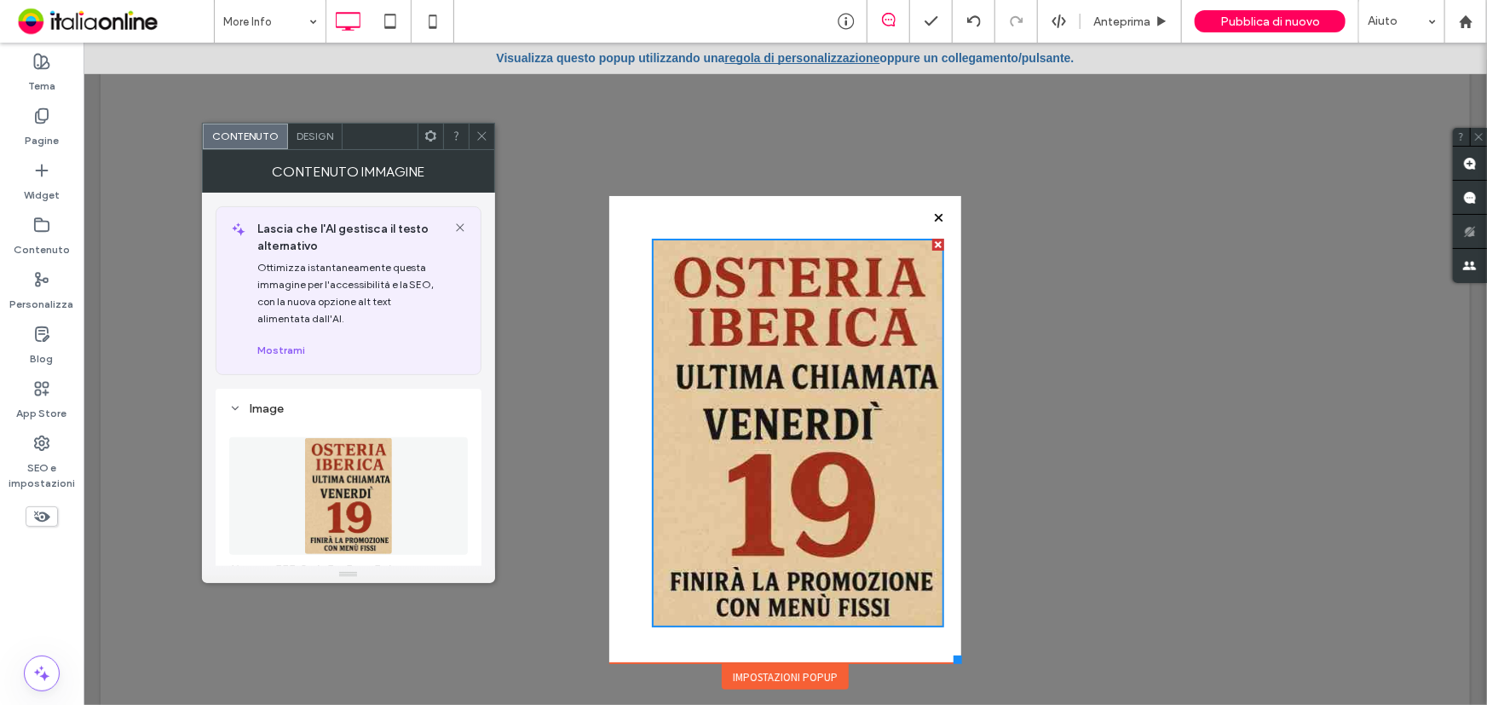
drag, startPoint x: 1069, startPoint y: 602, endPoint x: 894, endPoint y: 646, distance: 181.0
click at [953, 662] on div at bounding box center [957, 658] width 9 height 9
click at [36, 176] on icon at bounding box center [41, 170] width 17 height 17
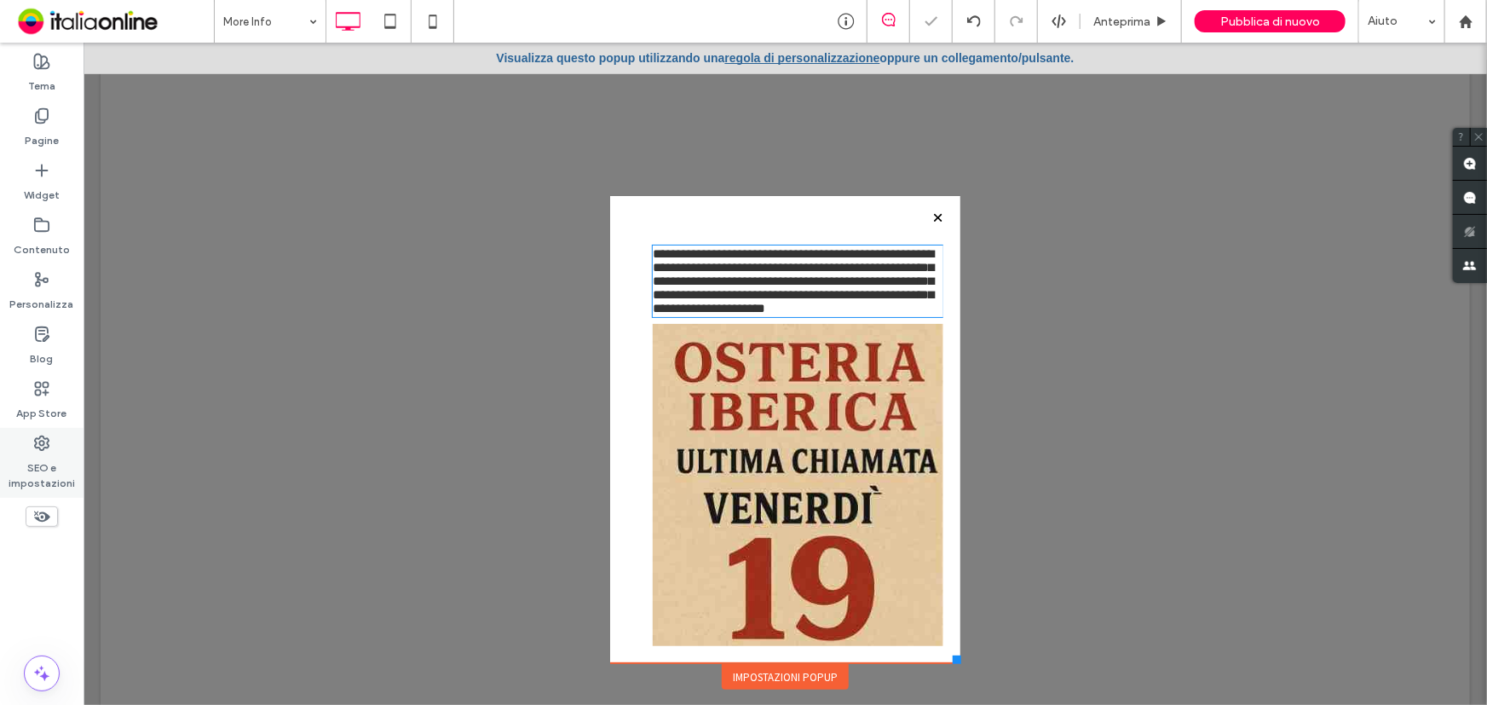
type input "******"
type input "**"
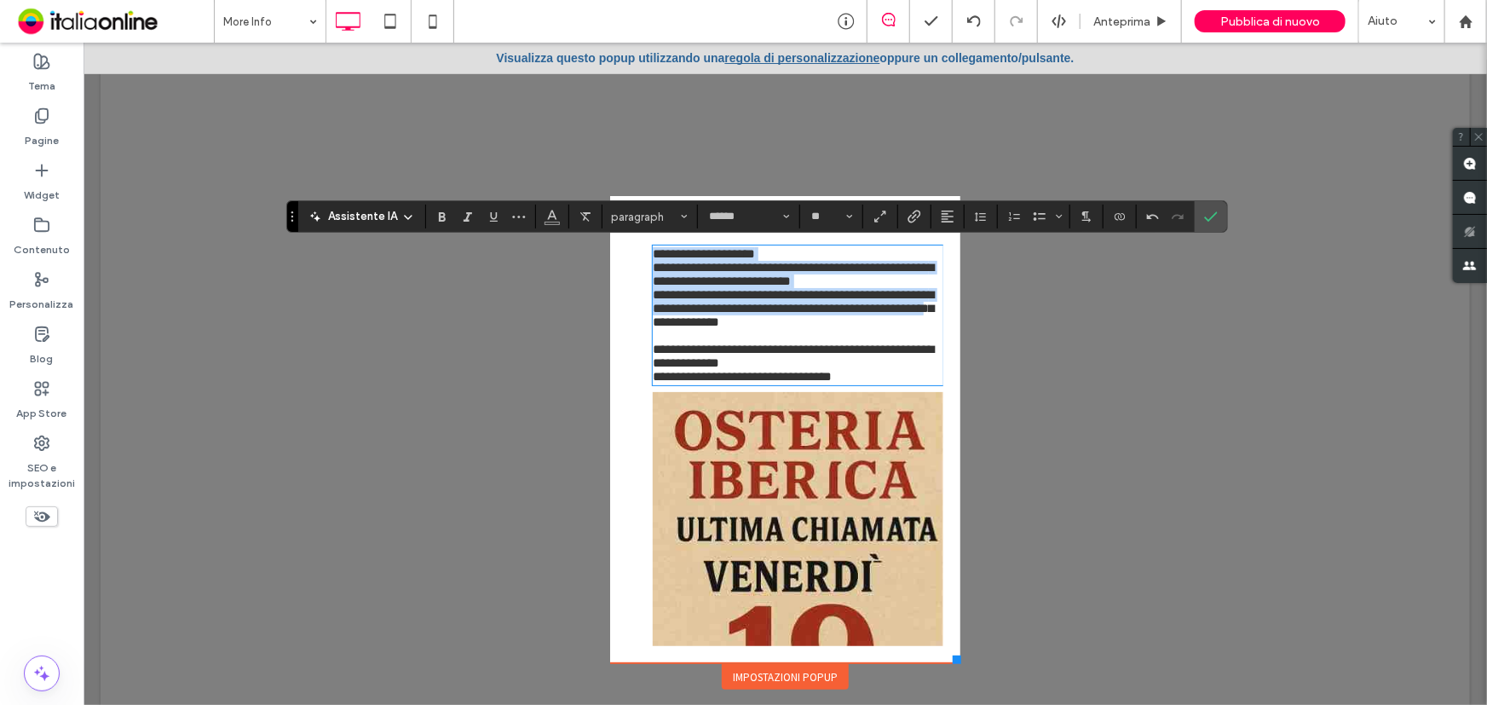
drag, startPoint x: 861, startPoint y: 396, endPoint x: 621, endPoint y: 252, distance: 279.4
click at [626, 252] on div "**********" at bounding box center [783, 494] width 315 height 565
click at [652, 258] on span "**********" at bounding box center [792, 313] width 281 height 135
drag, startPoint x: 647, startPoint y: 253, endPoint x: 860, endPoint y: 419, distance: 270.1
click at [859, 423] on div "**********" at bounding box center [783, 494] width 315 height 565
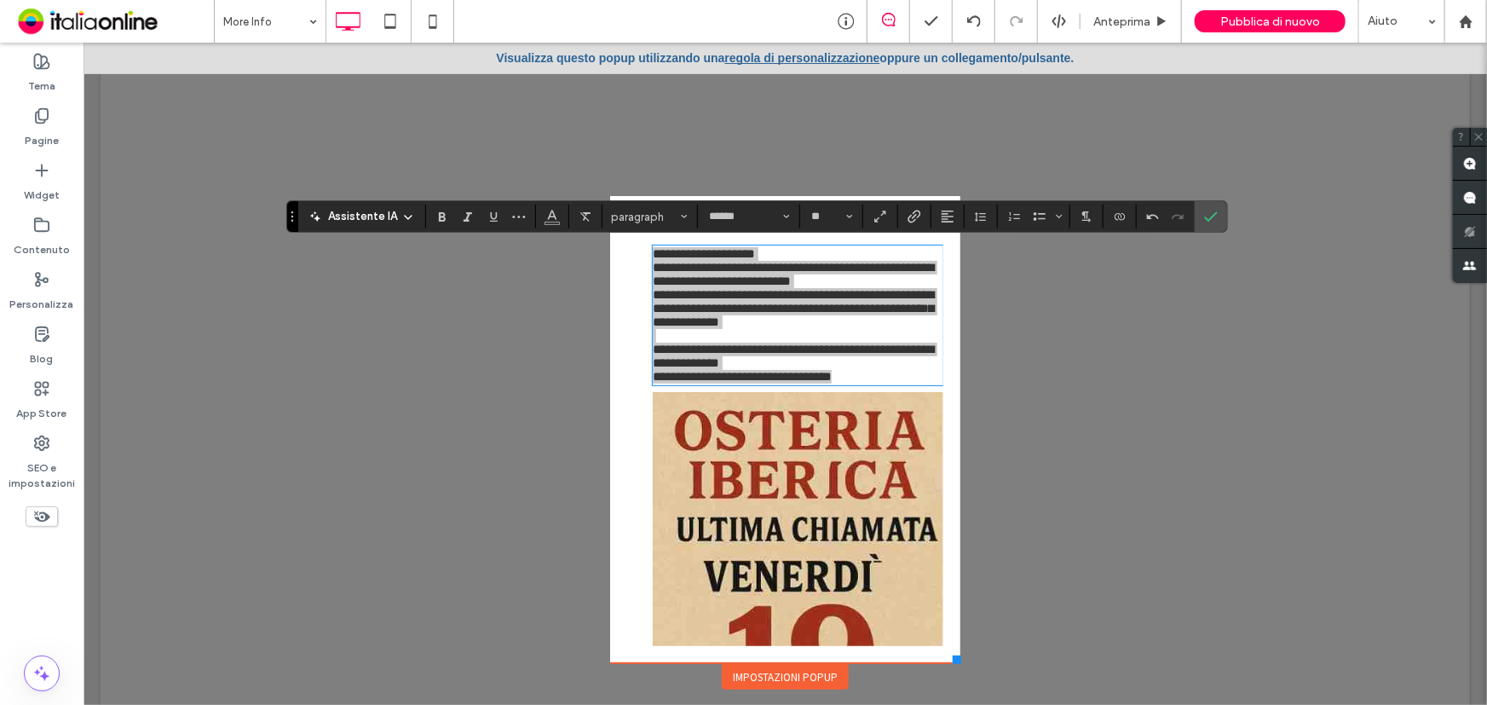
click at [938, 228] on section at bounding box center [947, 216] width 33 height 24
click at [941, 216] on icon "Allineamento" at bounding box center [948, 217] width 14 height 14
click at [949, 265] on label "ui.textEditor.alignment.center" at bounding box center [965, 268] width 60 height 25
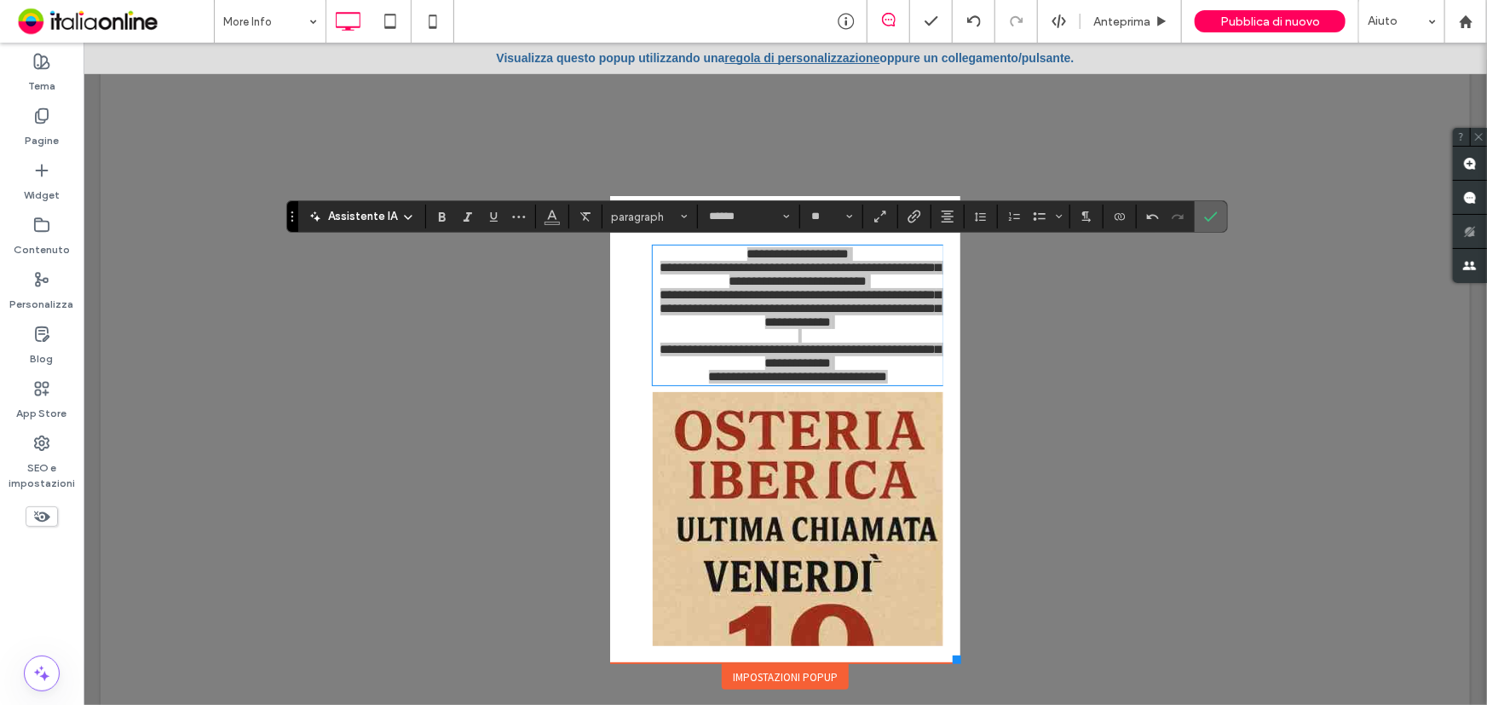
click at [1204, 210] on icon "Conferma" at bounding box center [1211, 217] width 14 height 14
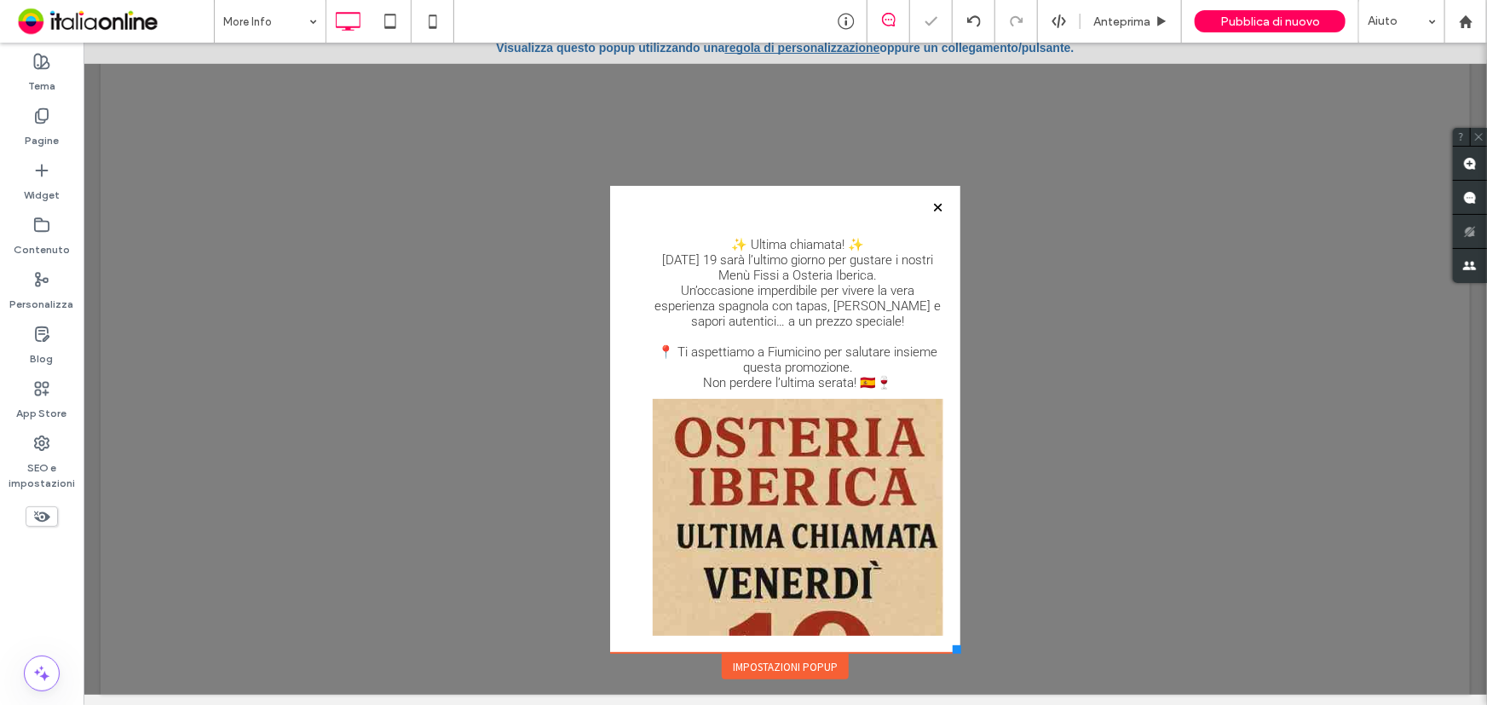
scroll to position [17, 0]
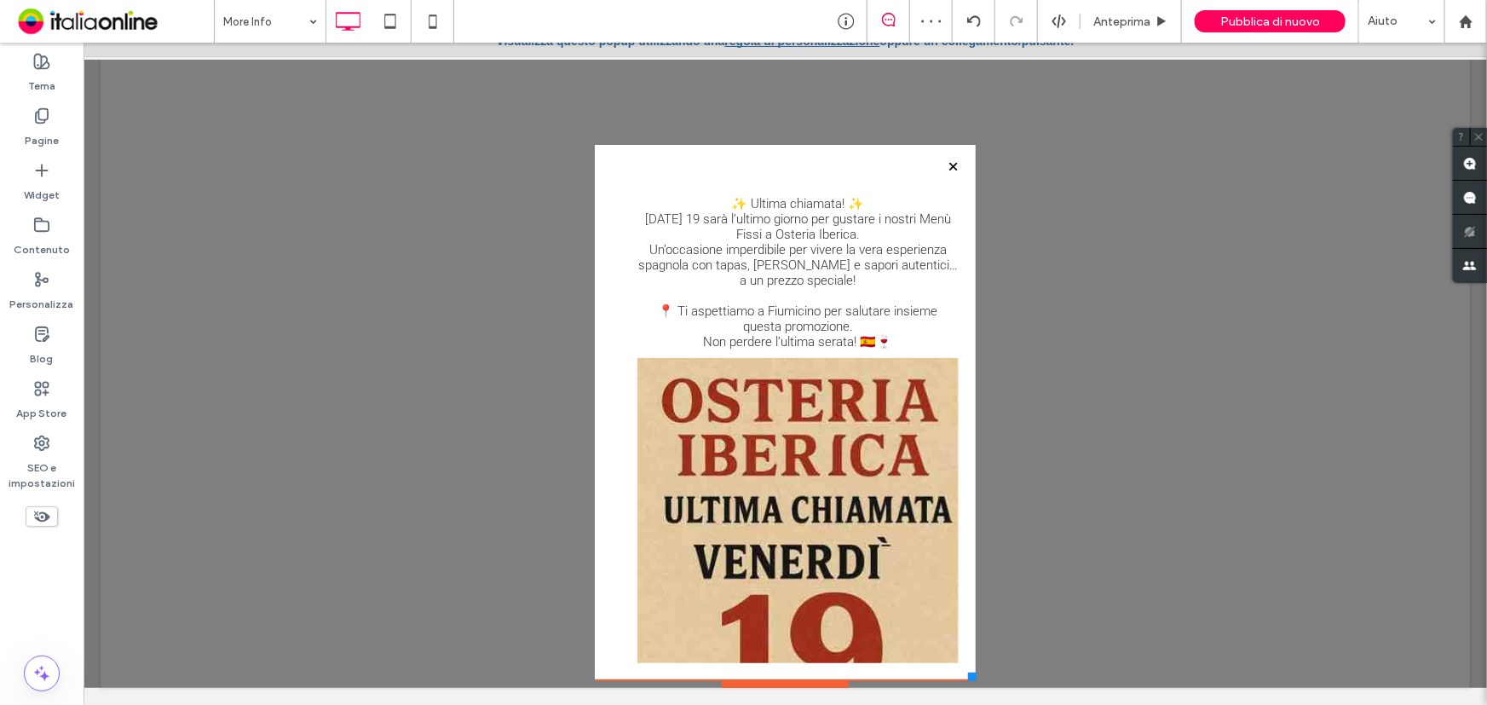
drag, startPoint x: 949, startPoint y: 643, endPoint x: 968, endPoint y: 679, distance: 40.4
click at [968, 679] on div "**********" at bounding box center [784, 364] width 1369 height 645
click at [898, 331] on p "✨ Ultima chiamata! ✨ Venerdì 19 sarà l’ultimo giorno per gustare i nostri Menù …" at bounding box center [796, 271] width 320 height 153
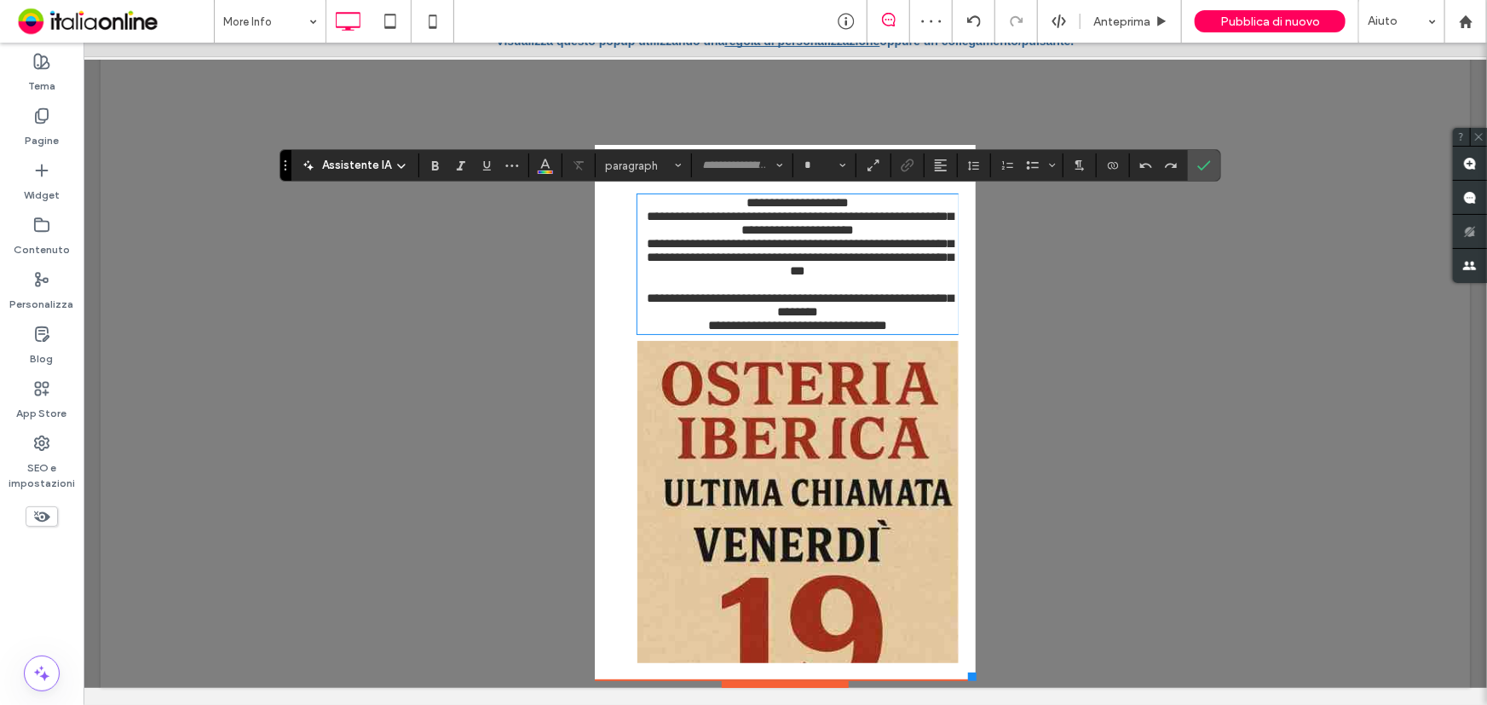
type input "******"
type input "**"
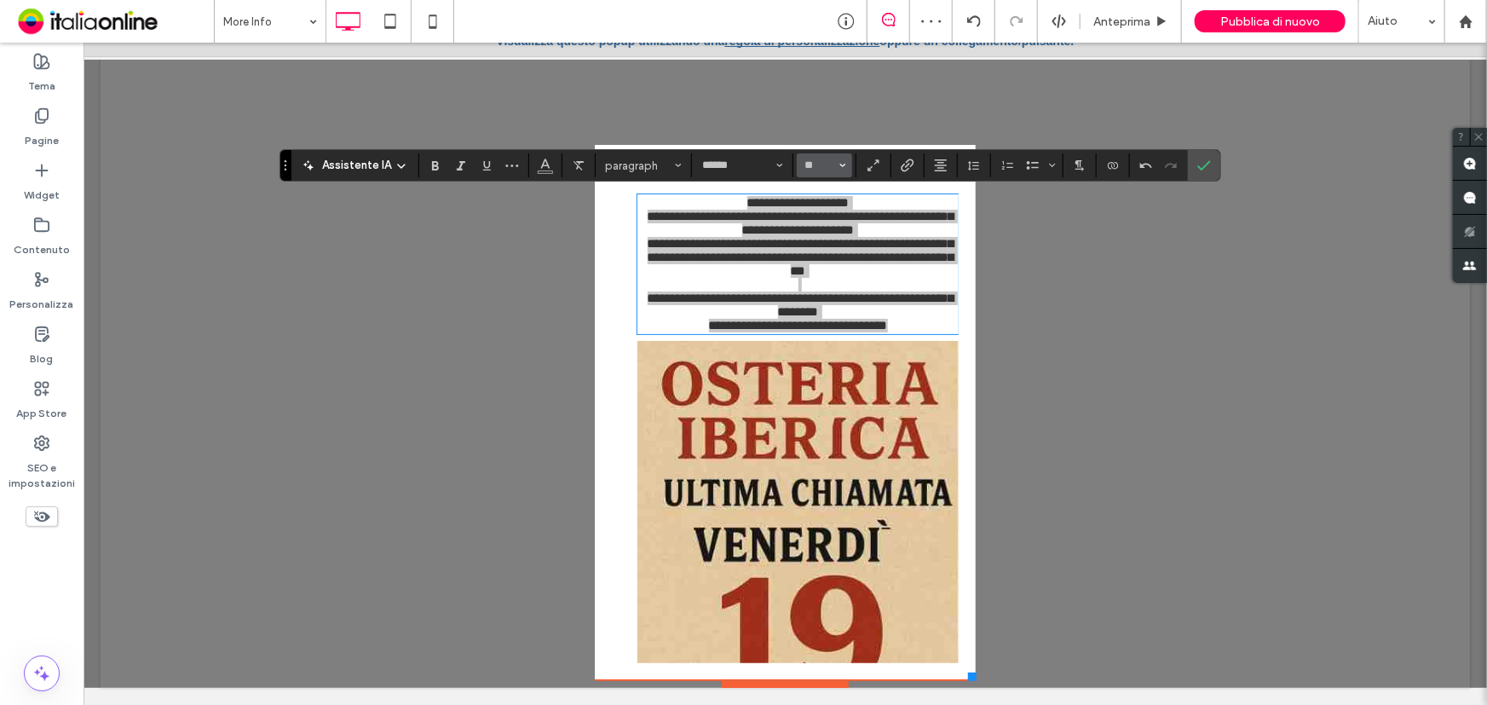
click at [826, 156] on button "**" at bounding box center [824, 165] width 55 height 24
drag, startPoint x: 1209, startPoint y: 168, endPoint x: 1120, endPoint y: 131, distance: 96.7
click at [1209, 168] on label "Conferma" at bounding box center [1204, 165] width 26 height 31
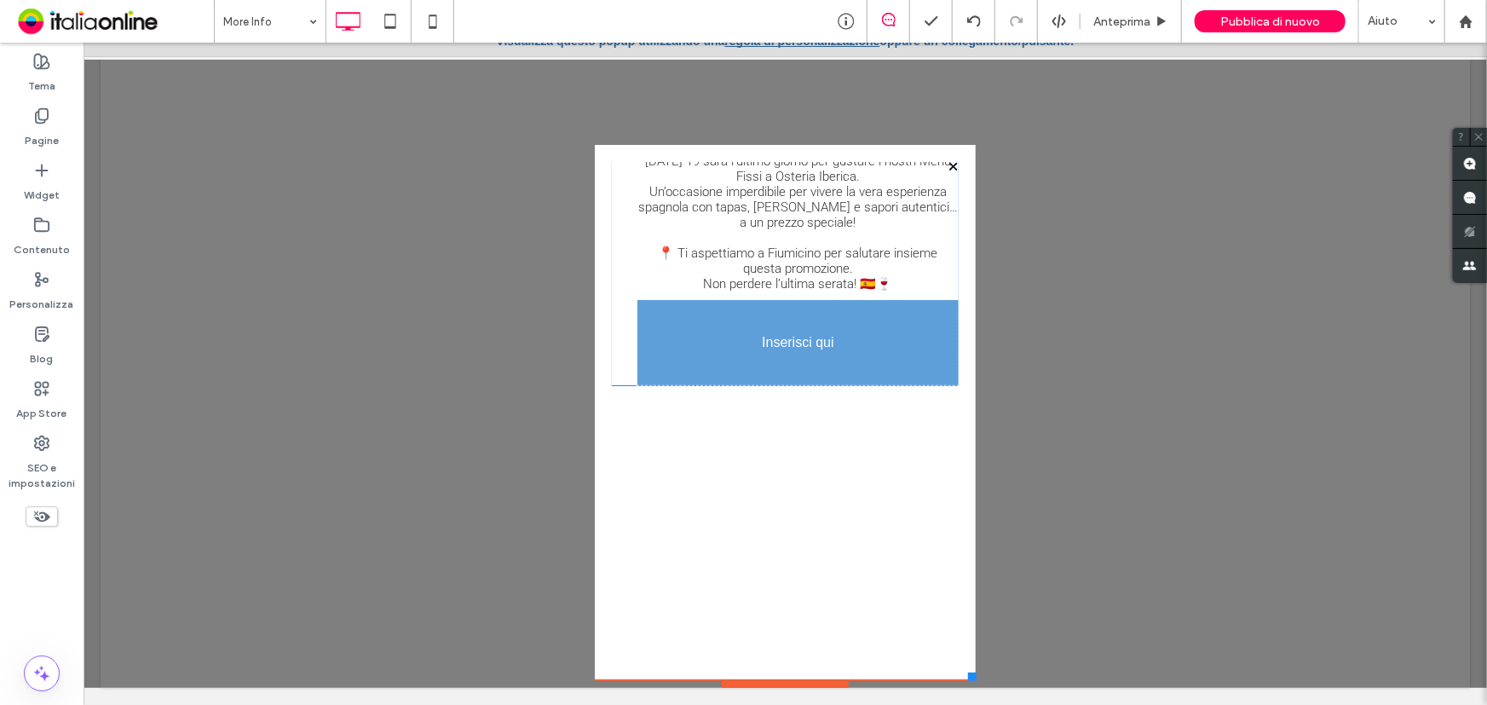
scroll to position [0, 0]
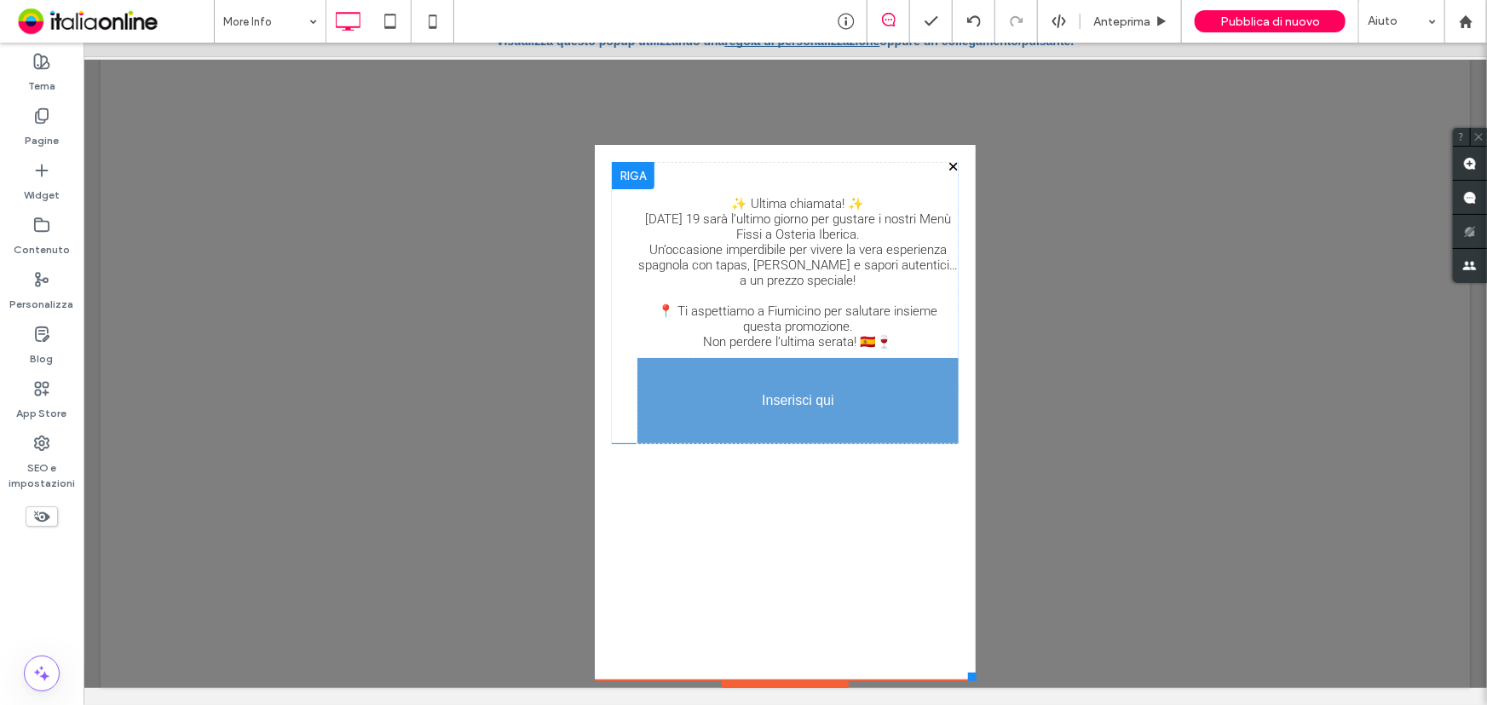
drag, startPoint x: 764, startPoint y: 422, endPoint x: -780, endPoint y: 342, distance: 1546.9
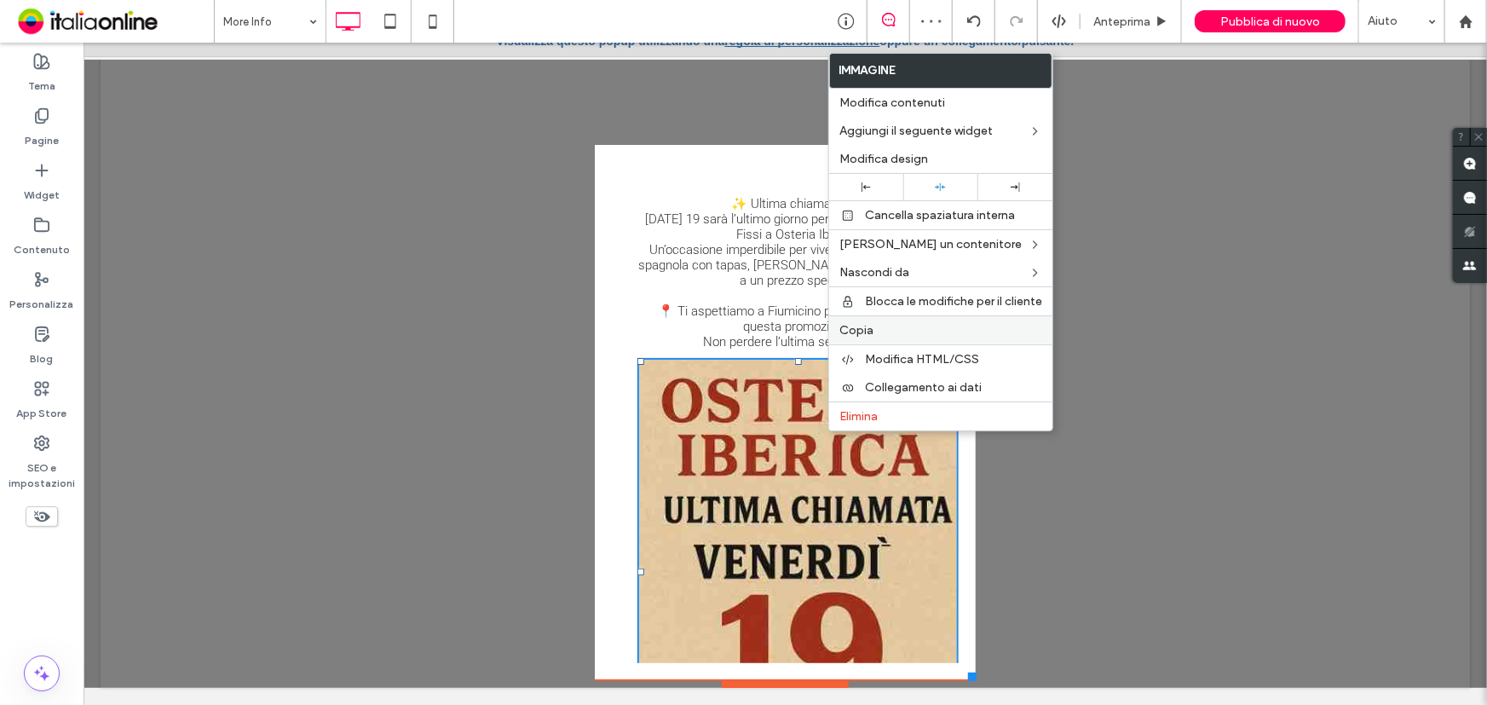
click at [857, 332] on span "Copia" at bounding box center [856, 330] width 34 height 14
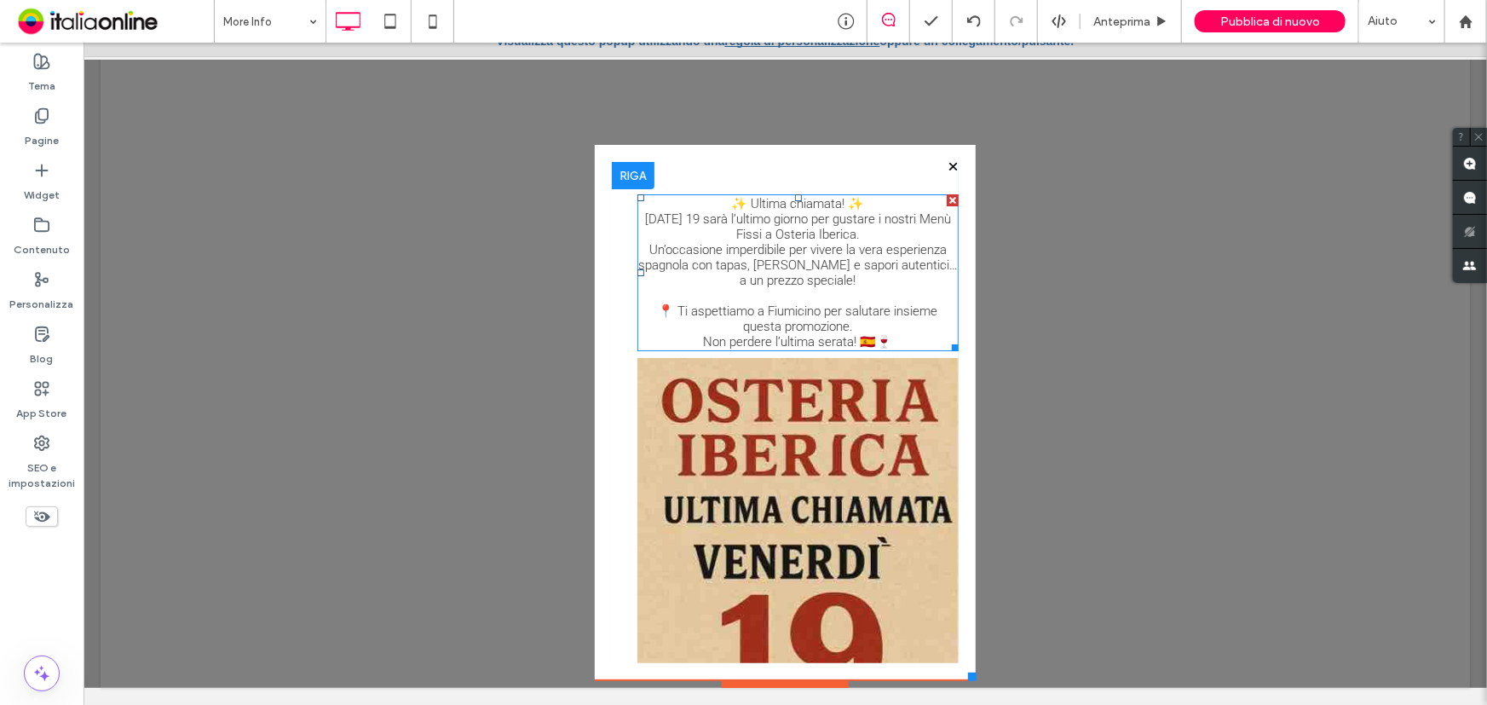
drag, startPoint x: 1018, startPoint y: 245, endPoint x: 936, endPoint y: 202, distance: 93.4
click at [946, 202] on div at bounding box center [952, 199] width 12 height 12
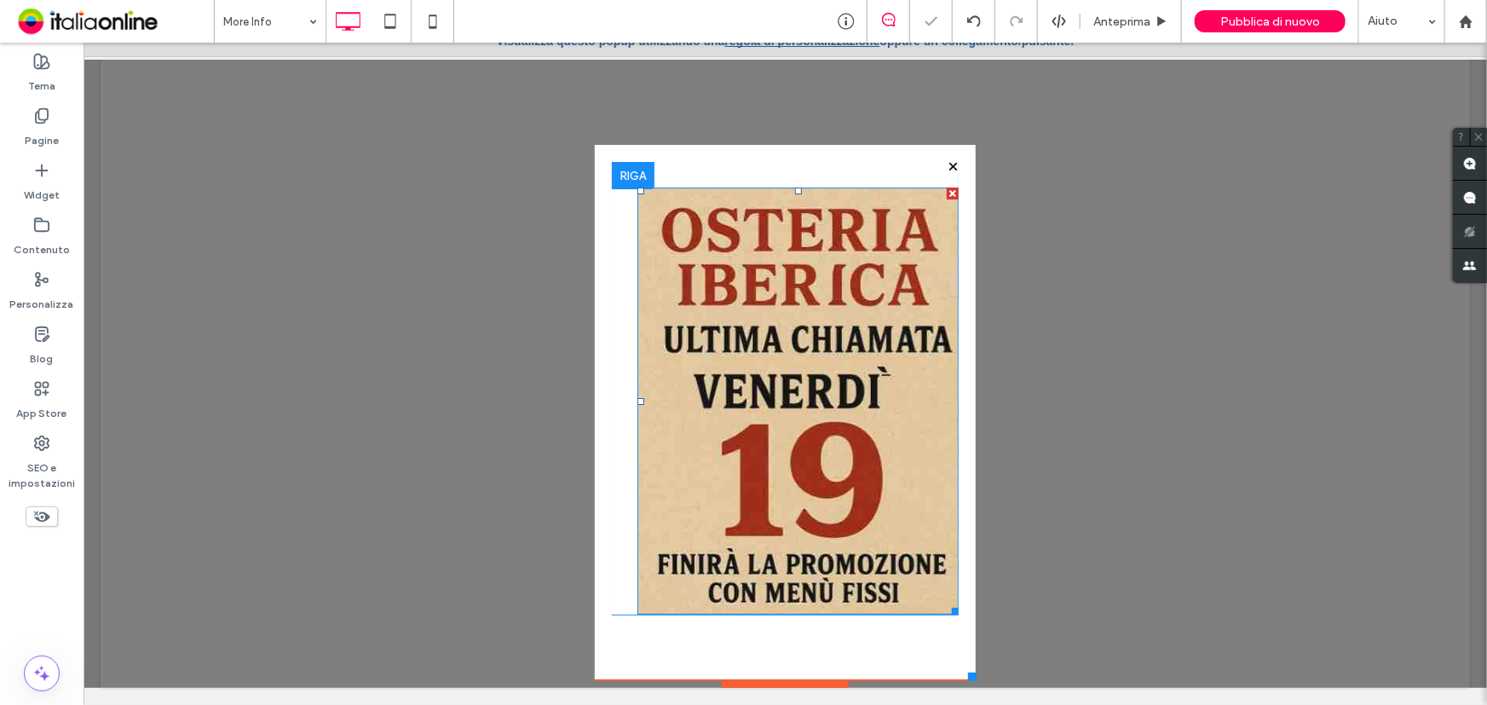
click at [769, 325] on img at bounding box center [796, 400] width 320 height 427
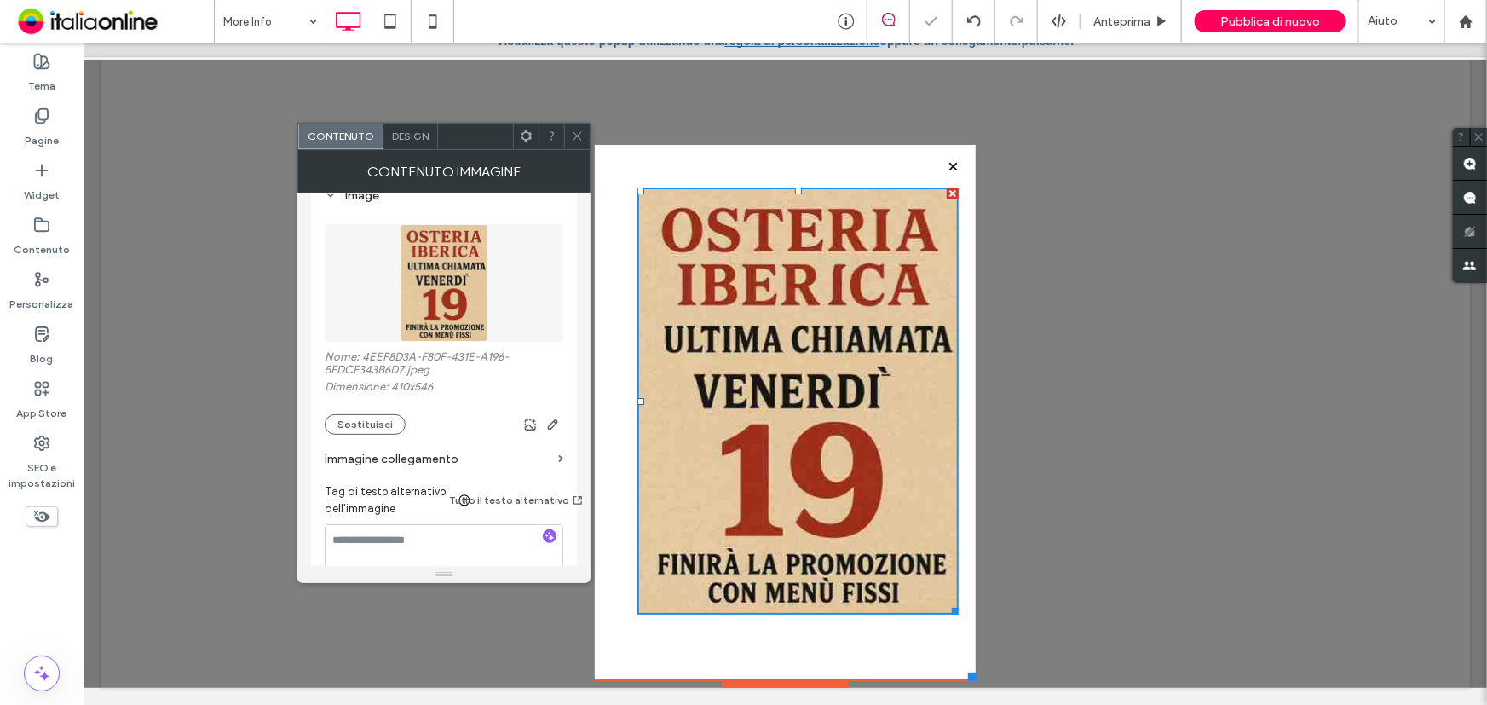
scroll to position [232, 0]
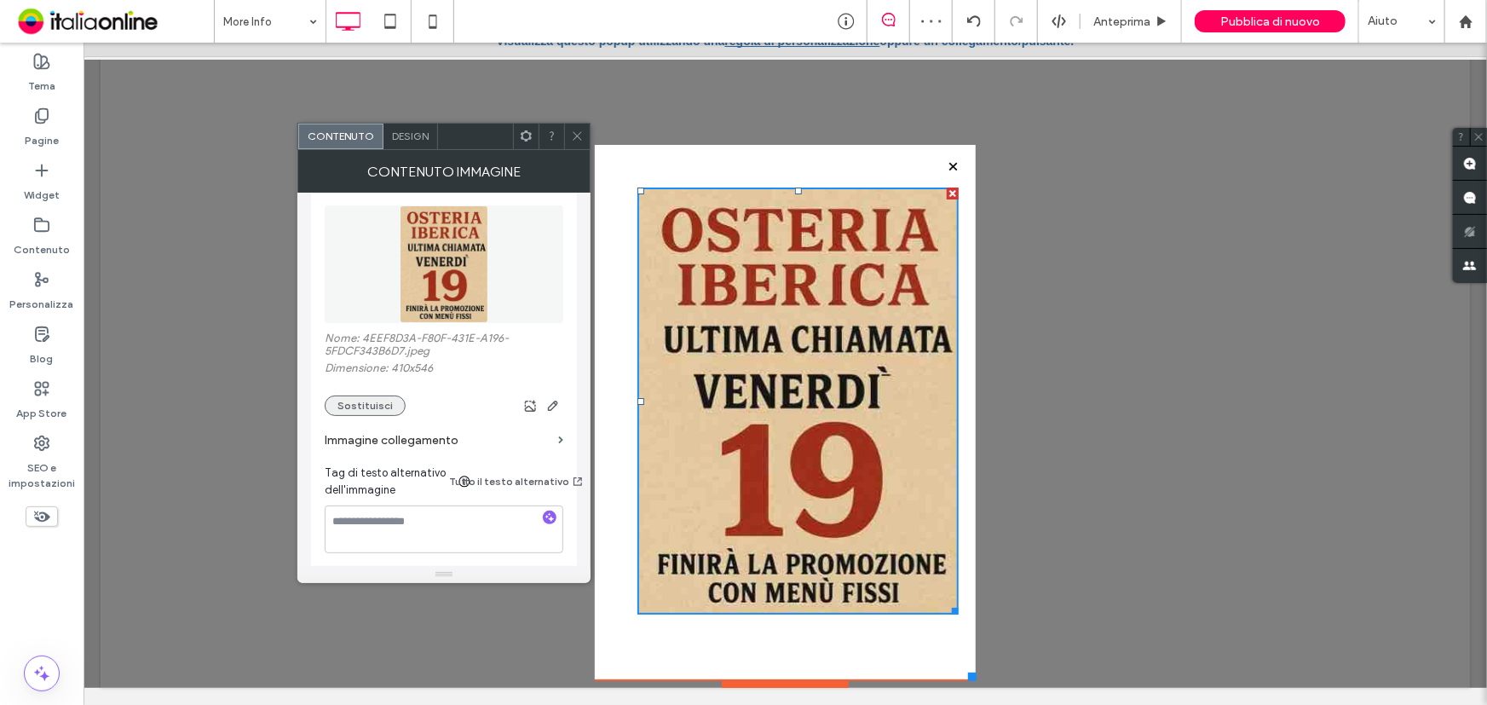
click at [358, 406] on button "Sostituisci" at bounding box center [365, 405] width 81 height 20
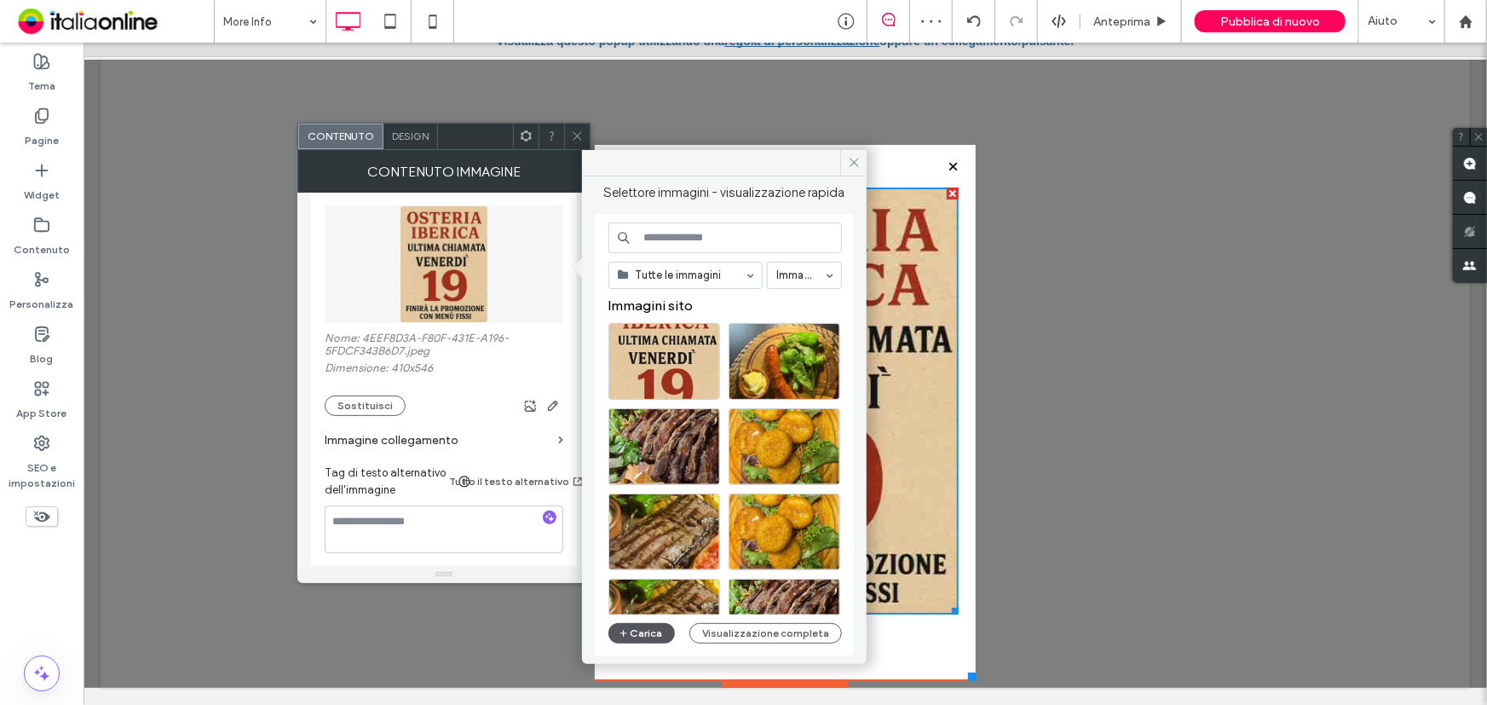
click at [654, 625] on button "Carica" at bounding box center [641, 633] width 66 height 20
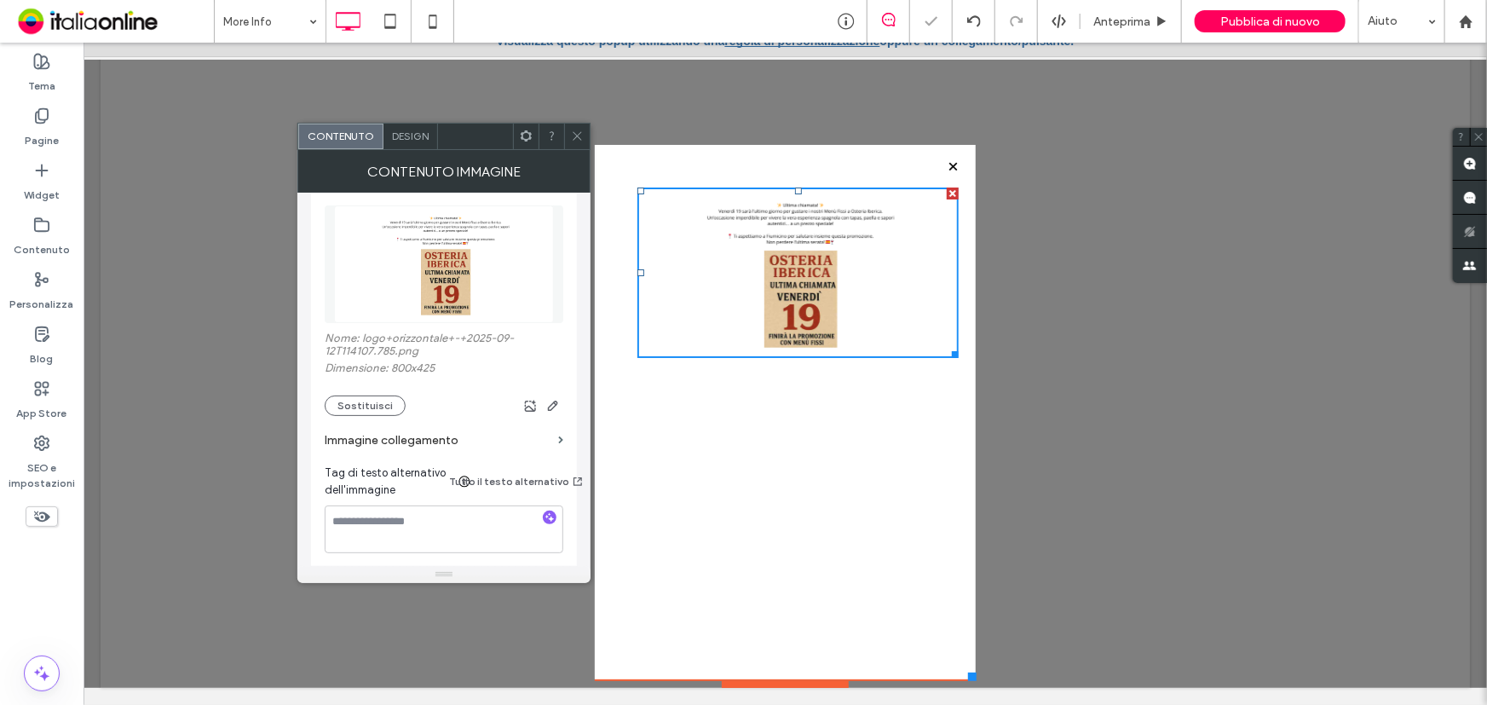
drag, startPoint x: 570, startPoint y: 128, endPoint x: 588, endPoint y: 143, distance: 23.6
click at [570, 128] on div at bounding box center [577, 137] width 26 height 26
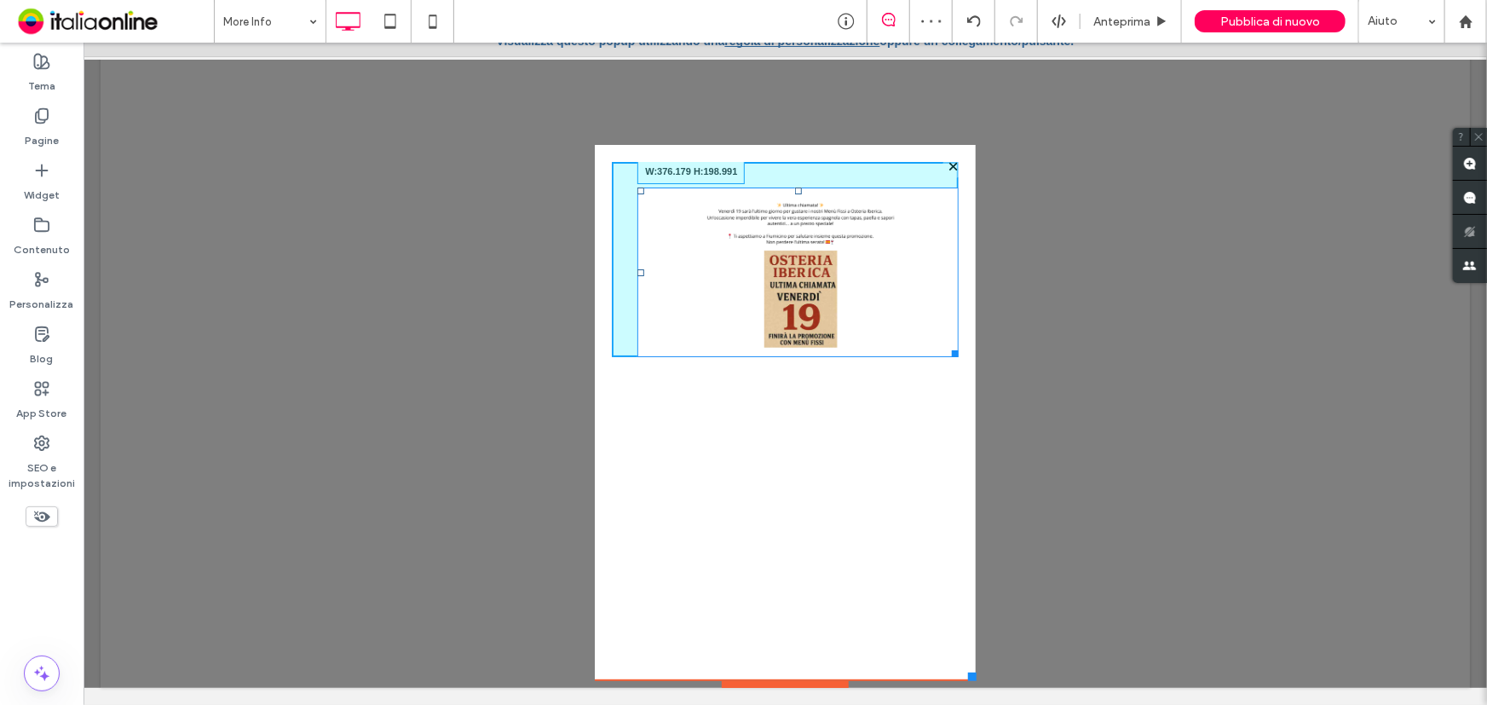
drag, startPoint x: 936, startPoint y: 354, endPoint x: 1074, endPoint y: 465, distance: 176.9
click at [1002, 423] on div "**********" at bounding box center [784, 364] width 1369 height 645
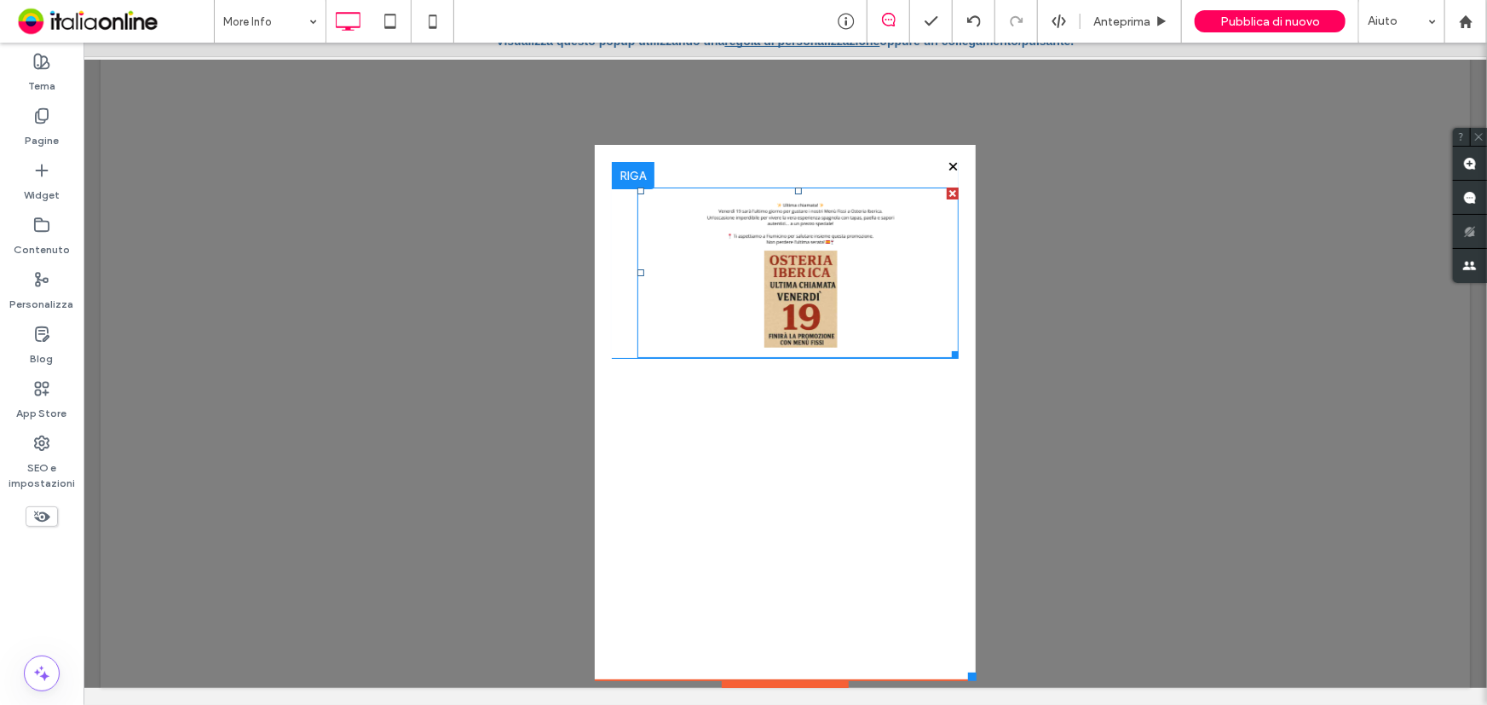
click at [840, 212] on img at bounding box center [796, 272] width 320 height 170
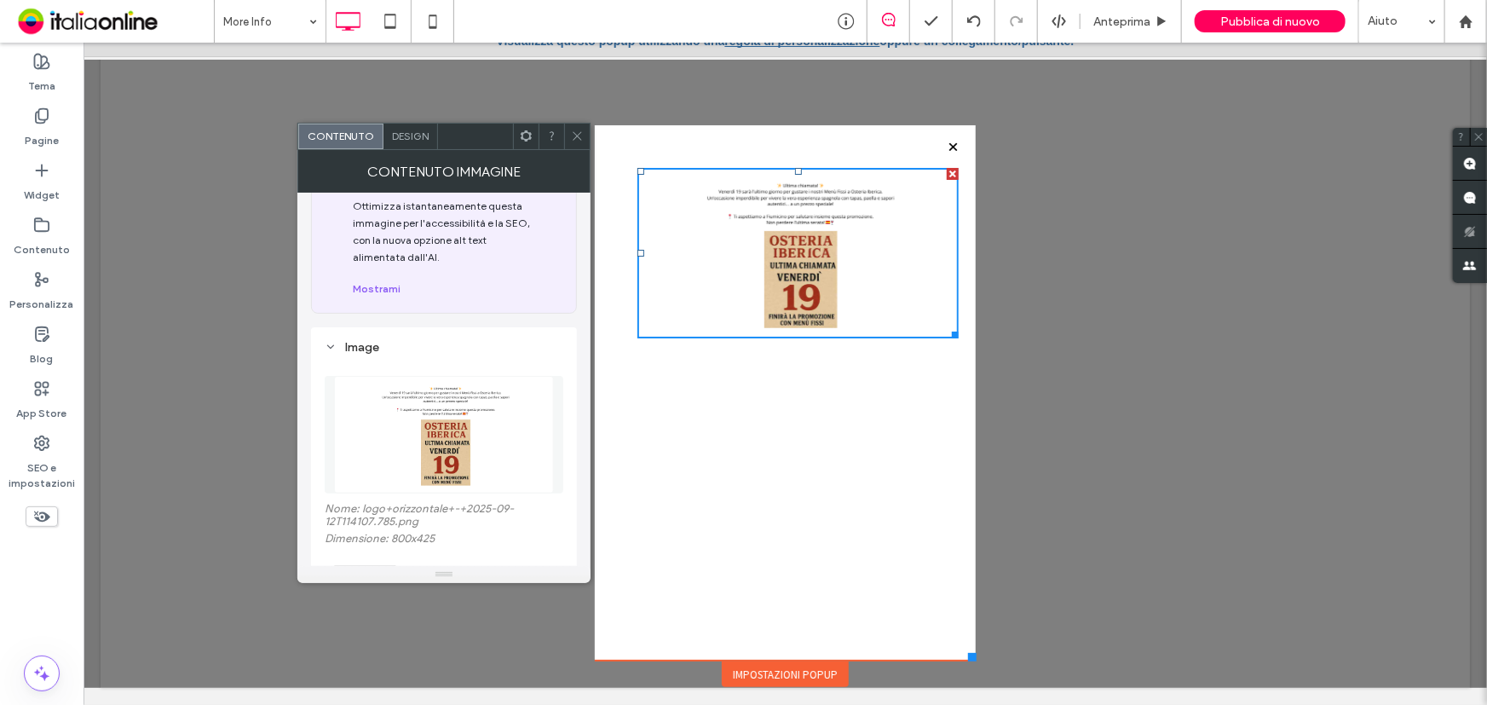
scroll to position [154, 0]
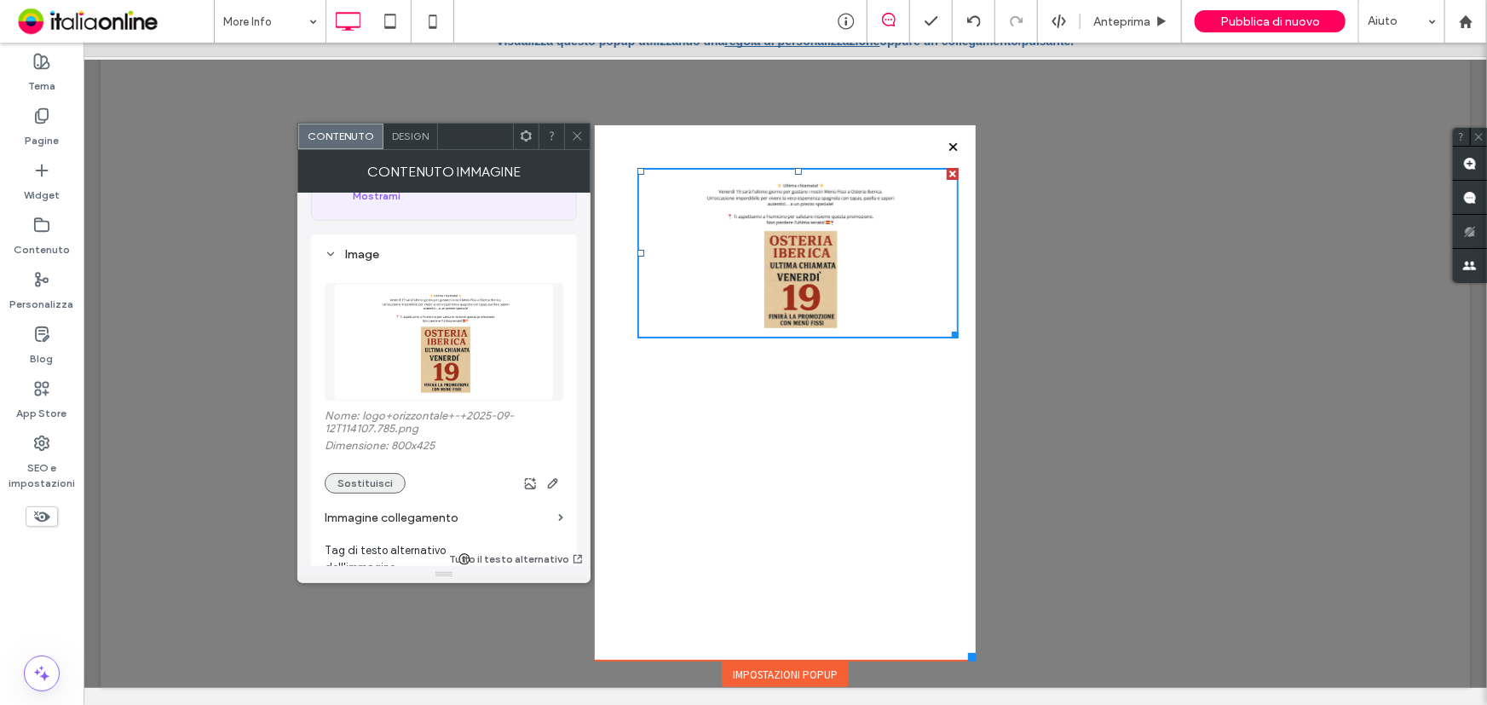
click at [351, 485] on button "Sostituisci" at bounding box center [365, 483] width 81 height 20
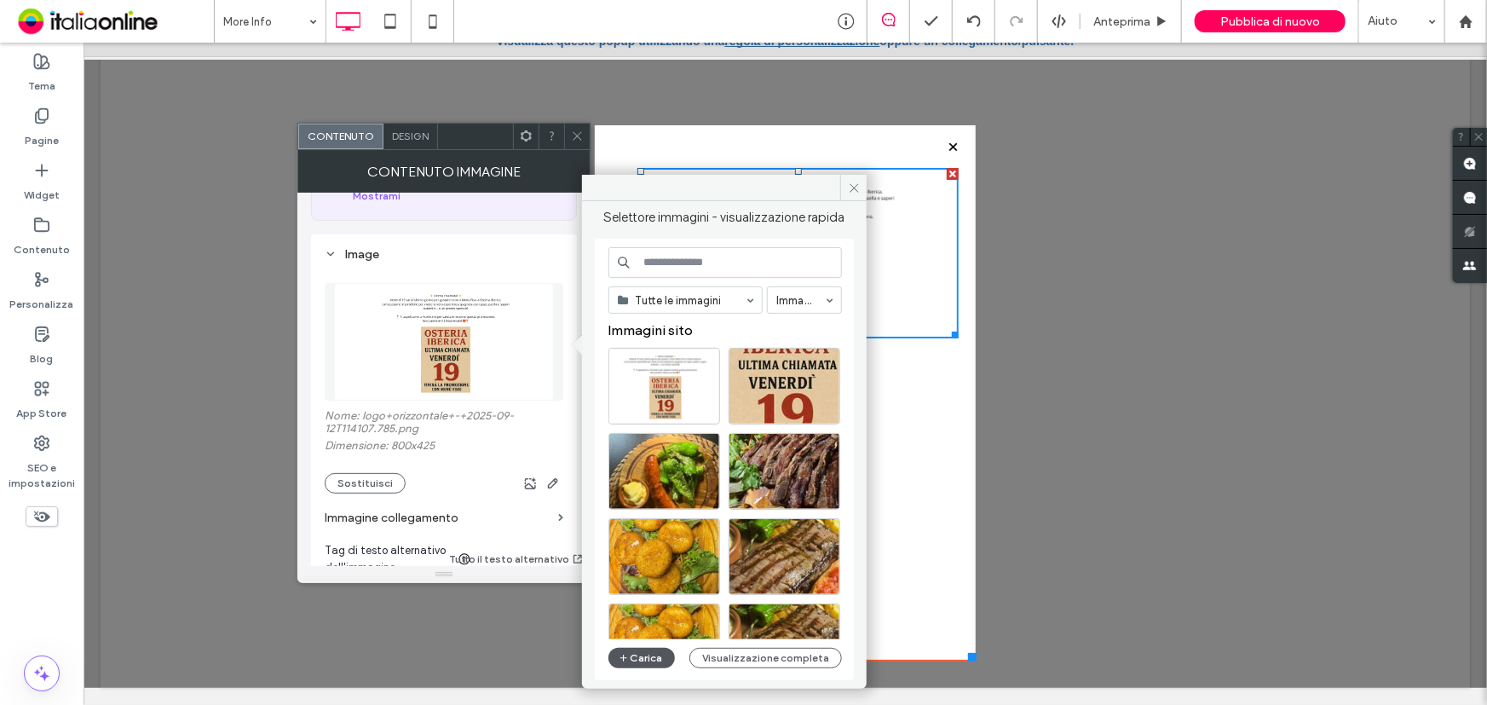
click at [639, 654] on button "Carica" at bounding box center [641, 658] width 66 height 20
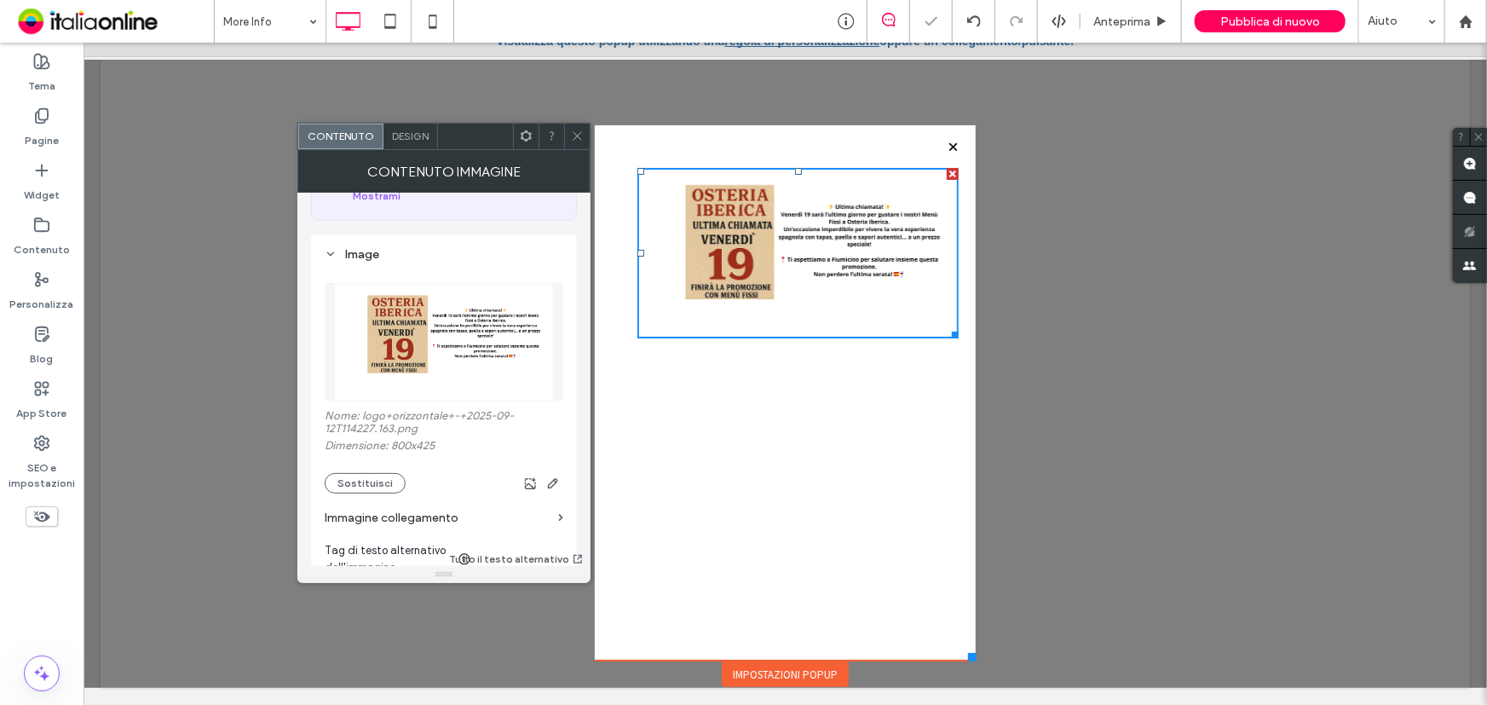
click at [571, 135] on icon at bounding box center [577, 136] width 13 height 13
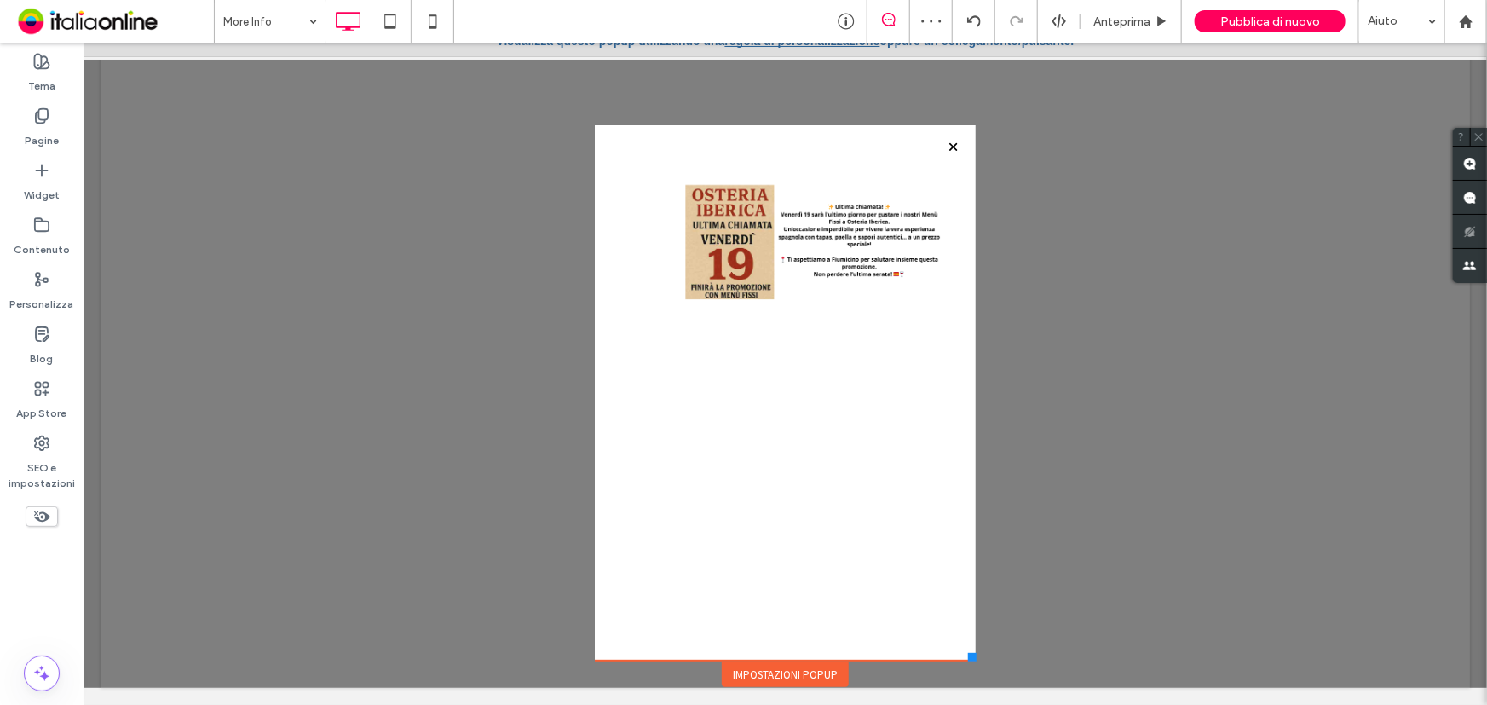
scroll to position [0, 0]
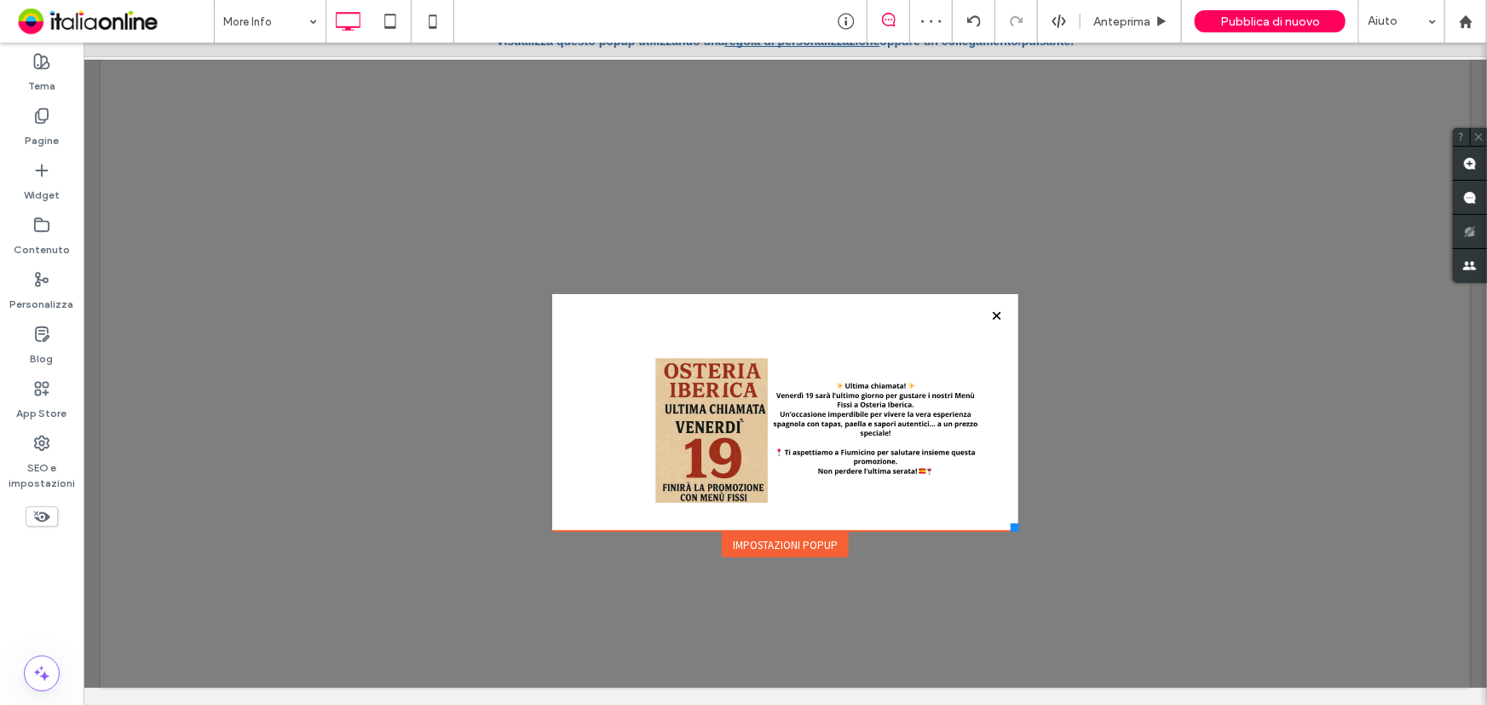
drag, startPoint x: 958, startPoint y: 657, endPoint x: 1005, endPoint y: 510, distance: 153.9
click at [1005, 510] on div "Click To Paste Click To Paste Impostazioni popup" at bounding box center [784, 412] width 467 height 238
click at [802, 429] on img at bounding box center [797, 444] width 407 height 216
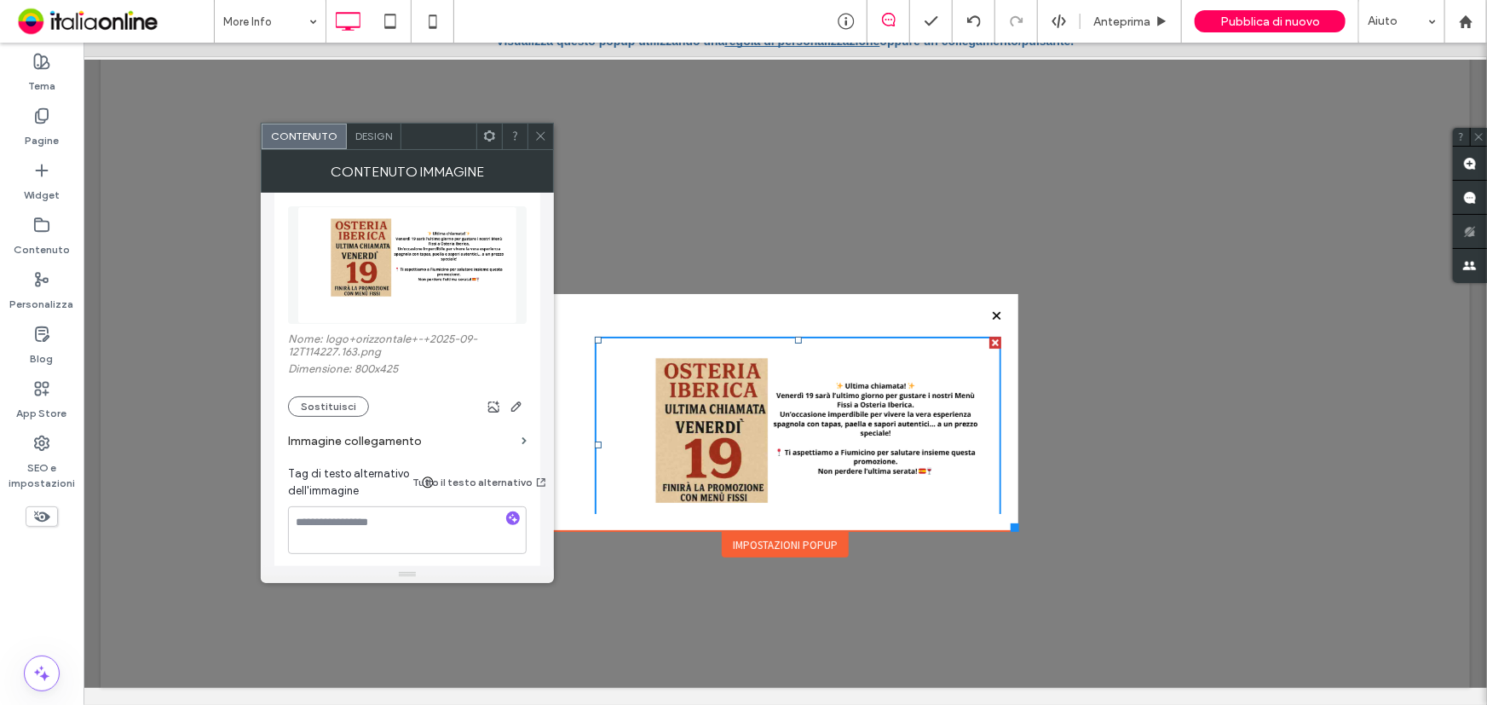
scroll to position [232, 0]
click at [356, 410] on button "Sostituisci" at bounding box center [328, 405] width 81 height 20
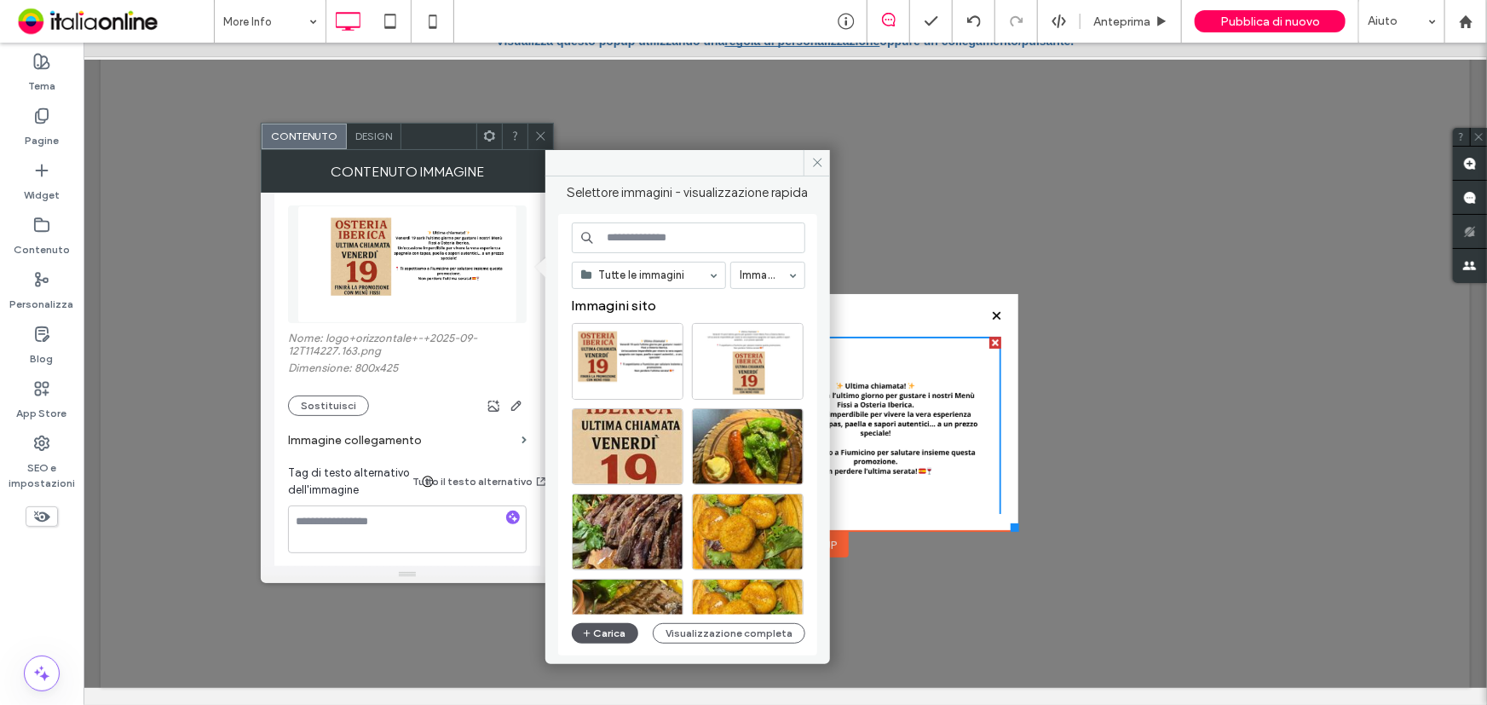
click at [615, 636] on button "Carica" at bounding box center [605, 633] width 66 height 20
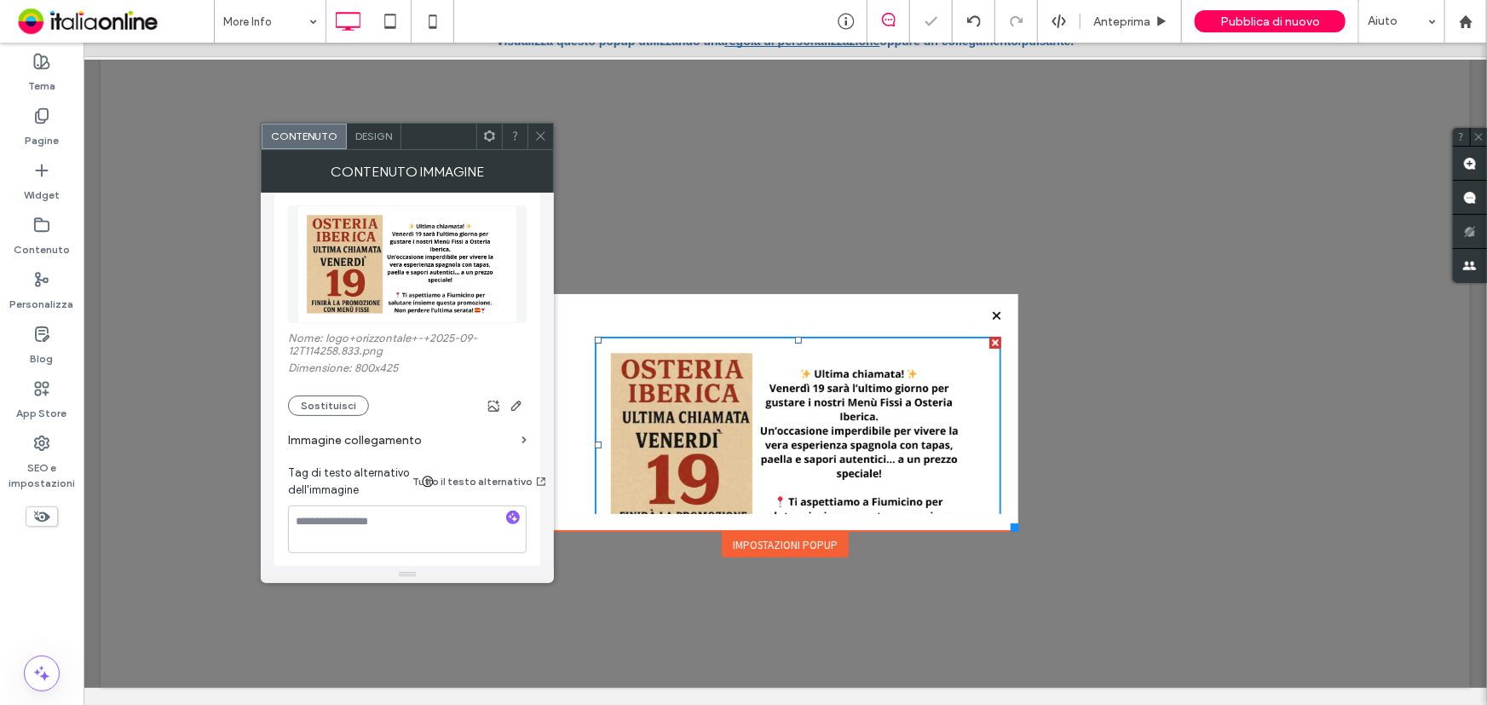
click at [541, 133] on icon at bounding box center [540, 136] width 13 height 13
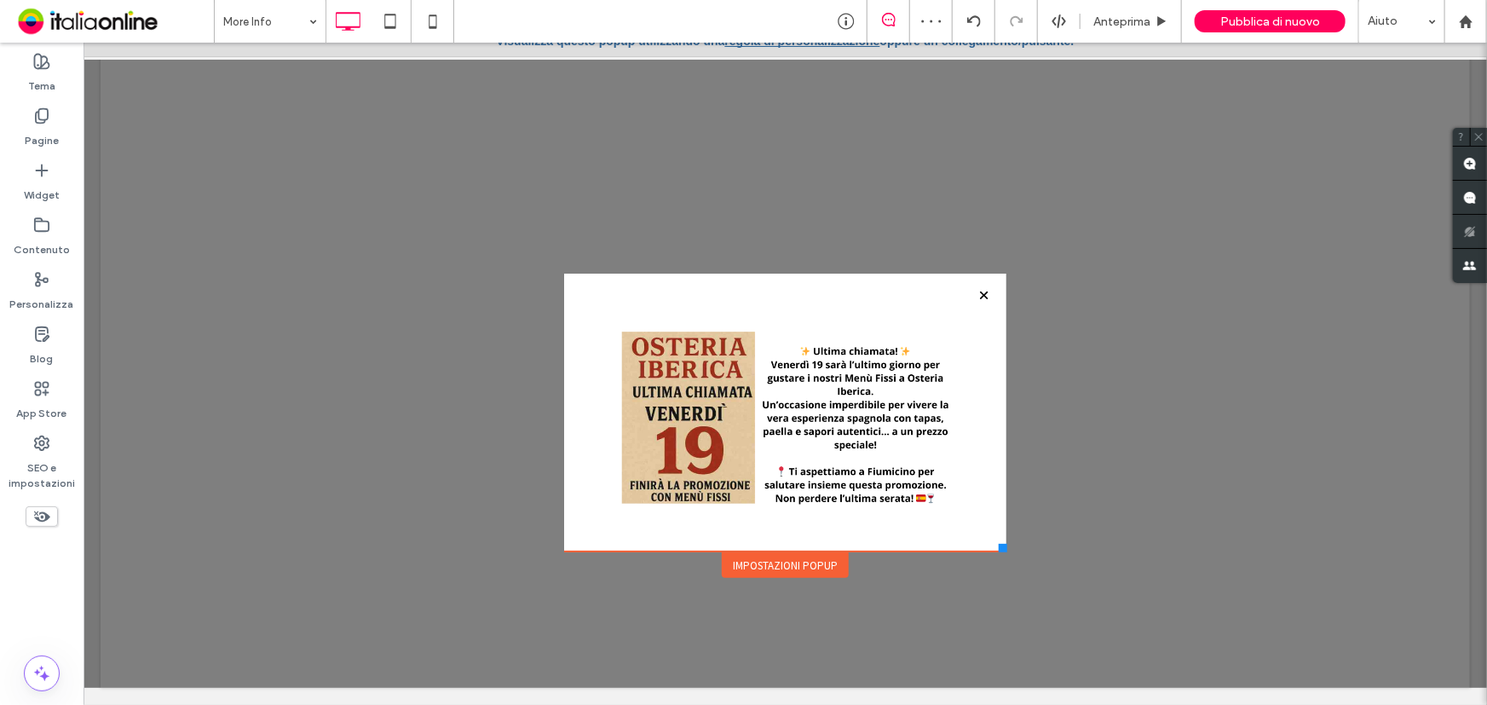
drag, startPoint x: 1010, startPoint y: 526, endPoint x: 999, endPoint y: 550, distance: 27.1
click at [999, 550] on div at bounding box center [1002, 547] width 9 height 9
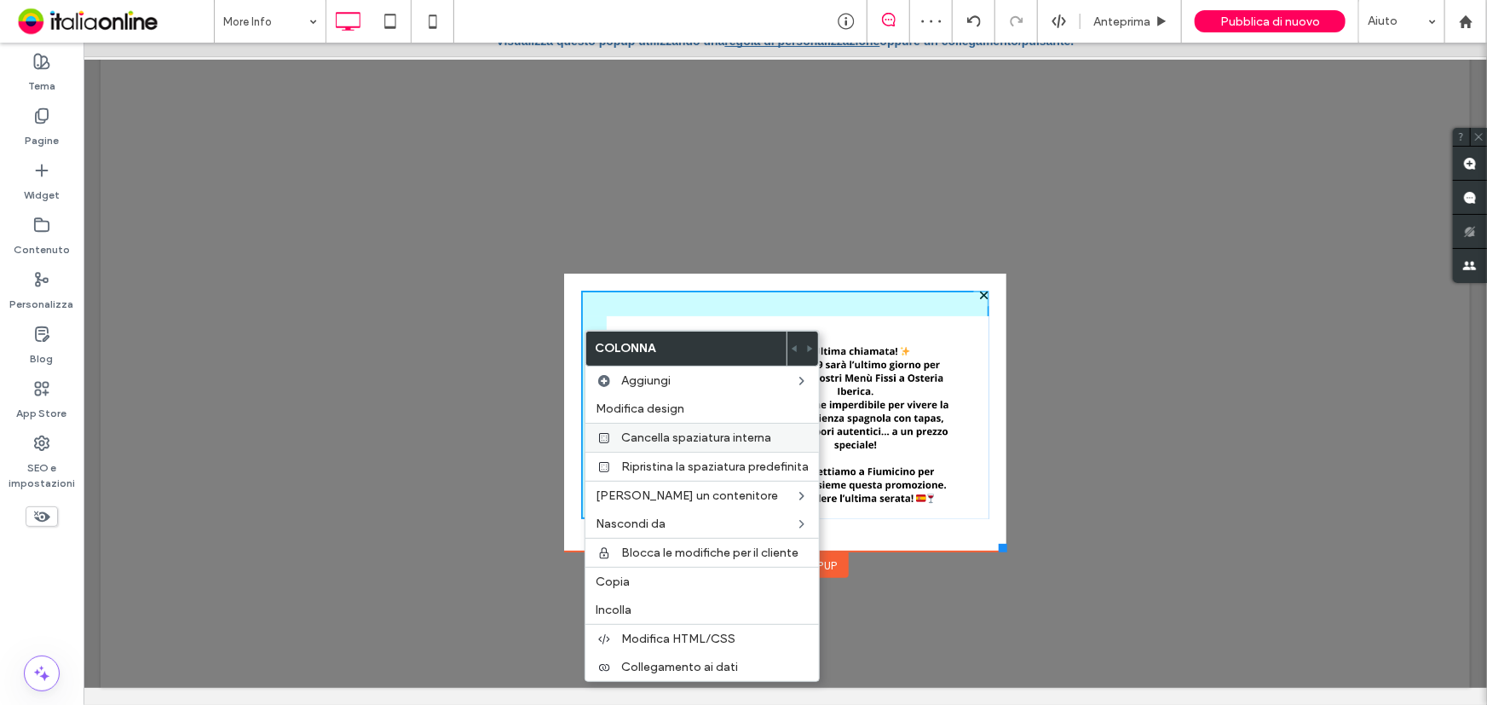
click at [656, 433] on span "Cancella spaziatura interna" at bounding box center [696, 437] width 150 height 14
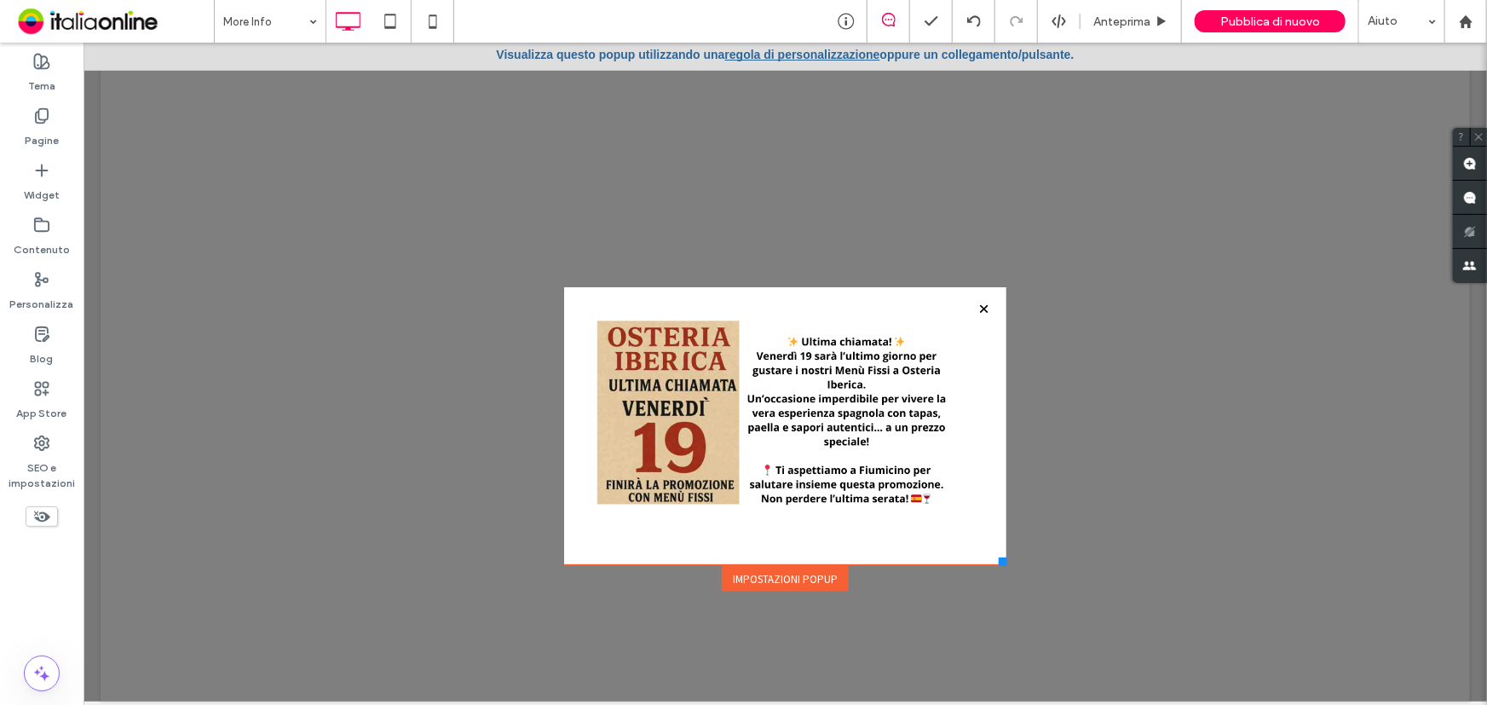
scroll to position [0, 0]
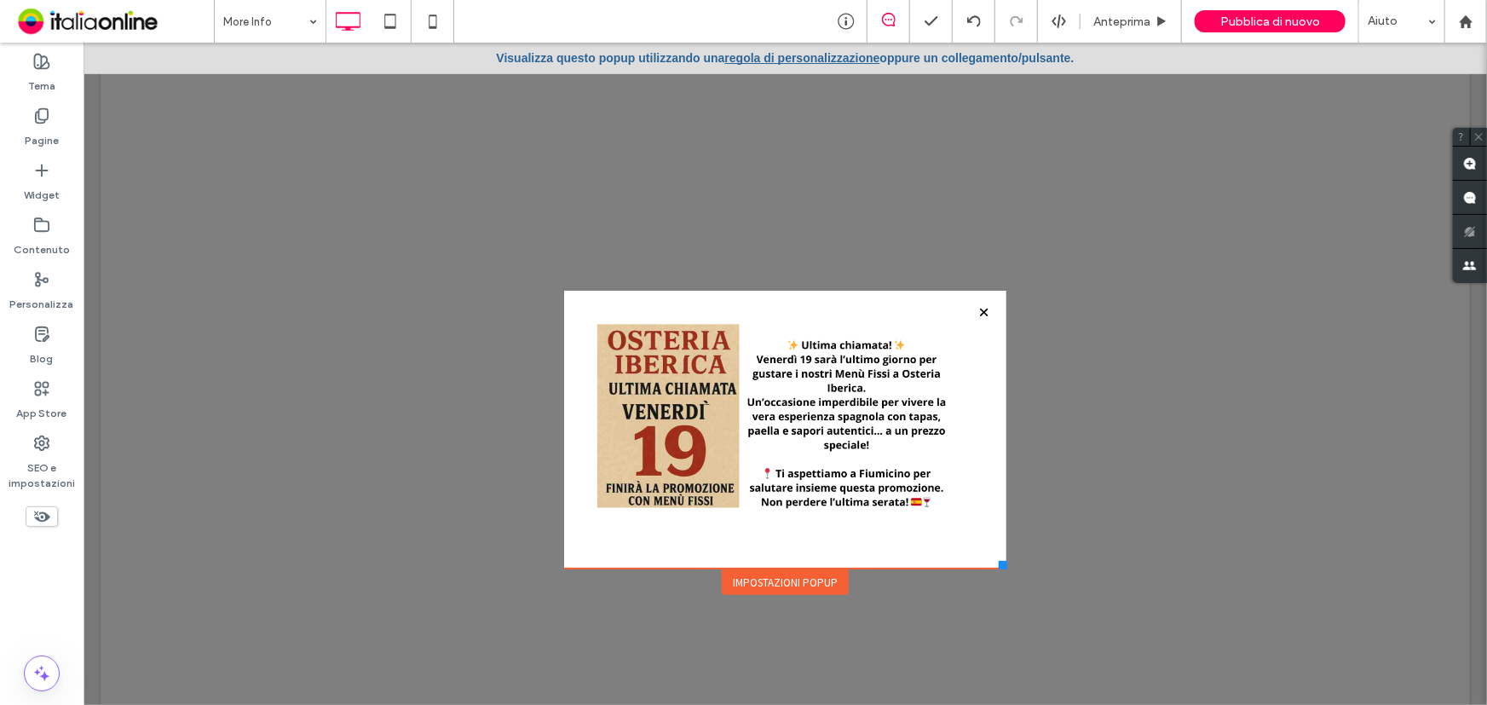
click at [748, 56] on link "regola di personalizzazione" at bounding box center [801, 57] width 155 height 14
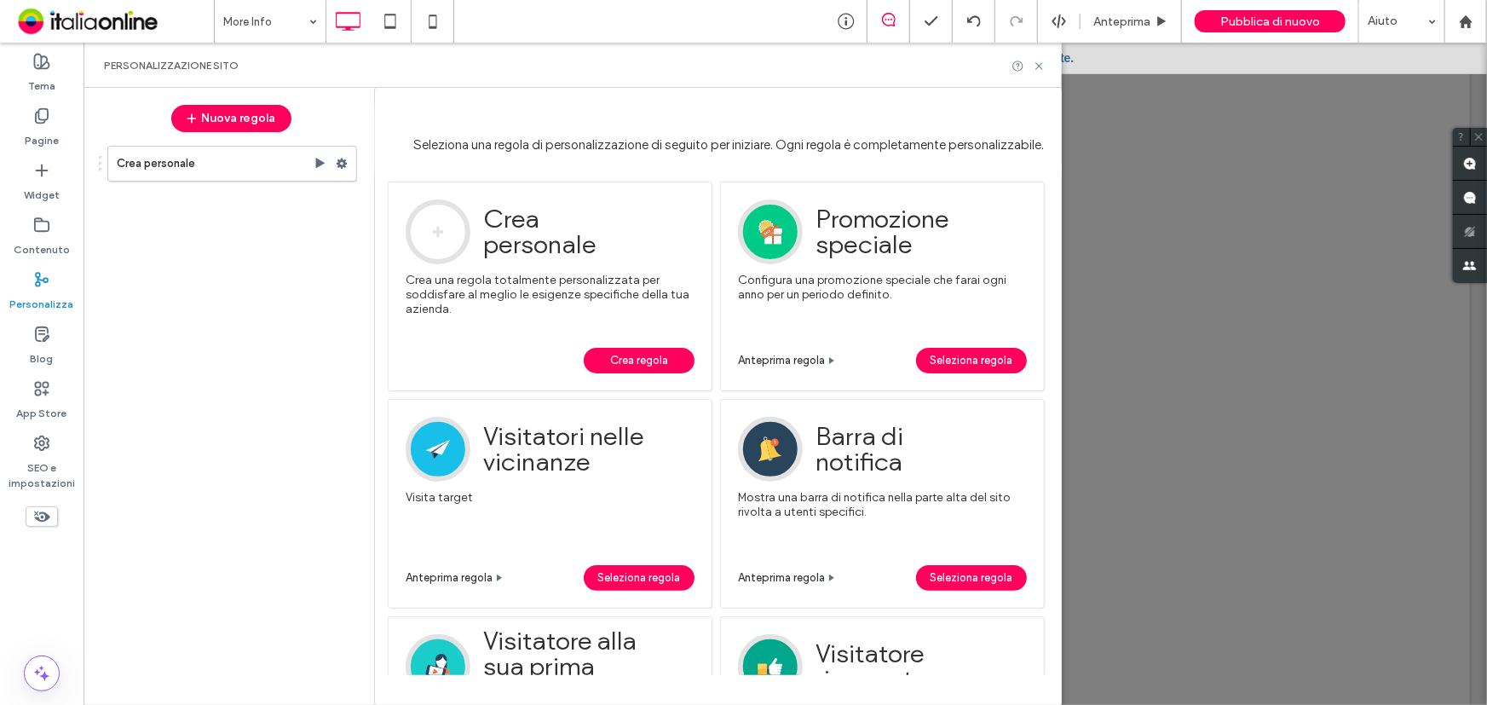
click at [614, 356] on span "Crea regola" at bounding box center [639, 361] width 58 height 26
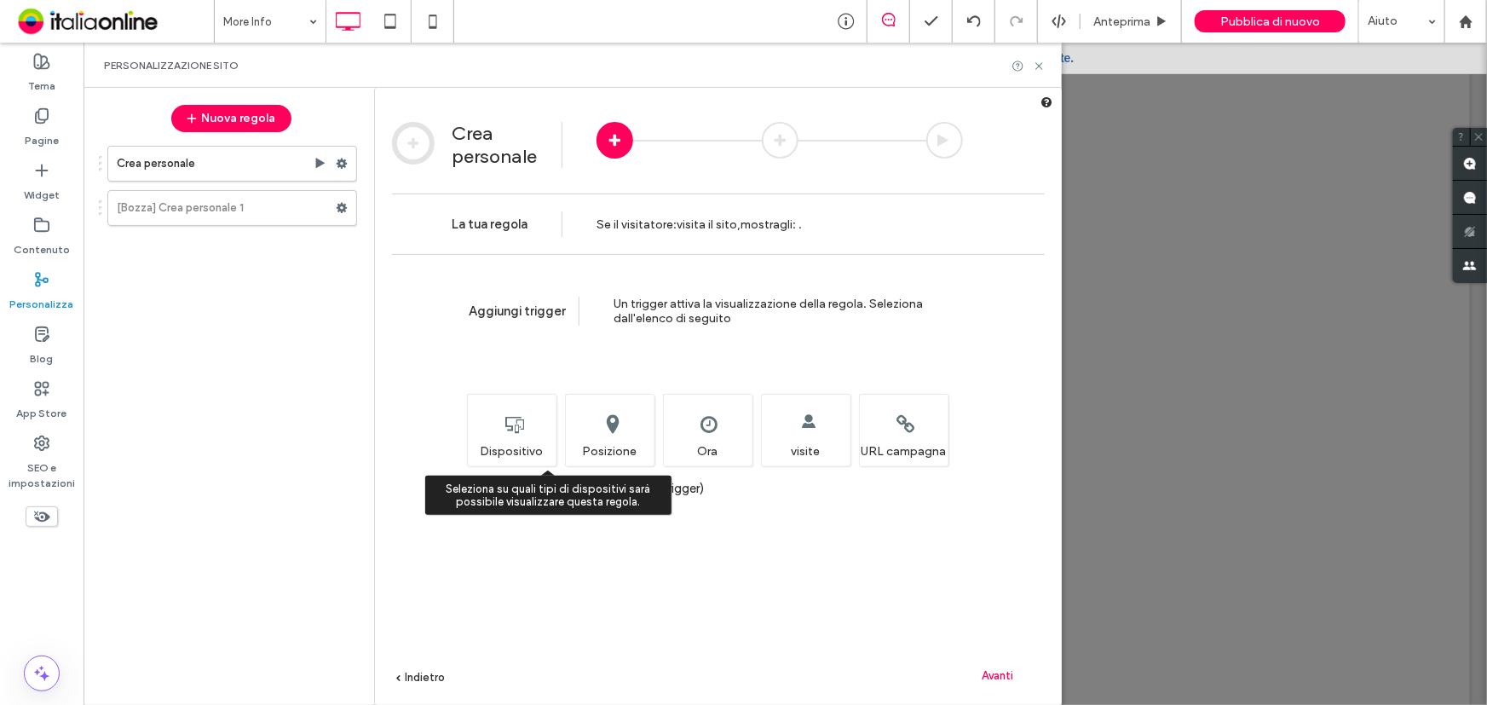
click at [511, 420] on div "Seleziona su quali tipi di dispositivi sarà possibile visualizzare questa regol…" at bounding box center [511, 430] width 89 height 72
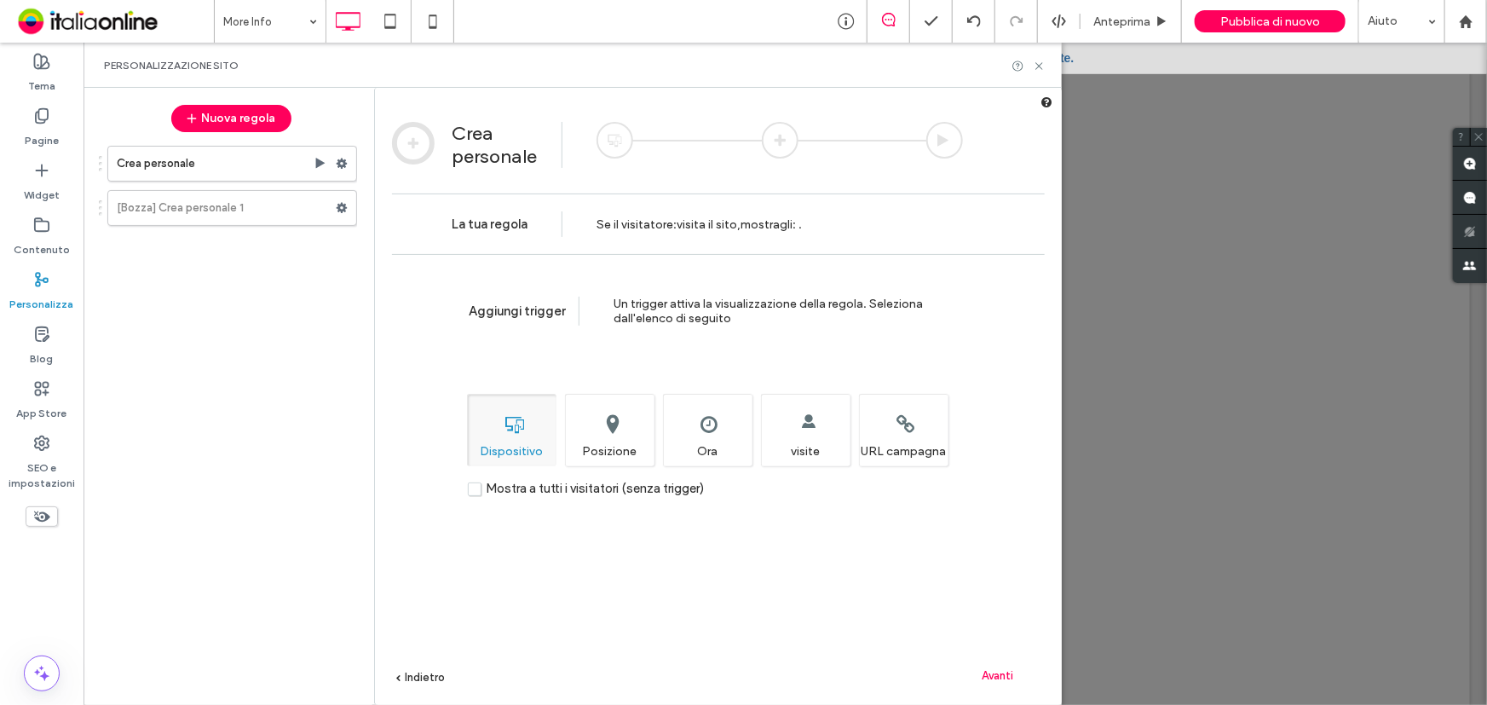
drag, startPoint x: 709, startPoint y: 443, endPoint x: 852, endPoint y: 526, distance: 165.3
click at [710, 443] on div "Imposta l'ora e/o la data in cui desideri visualizzare questa regola. Ora" at bounding box center [707, 430] width 89 height 72
click at [993, 681] on span "Avanti" at bounding box center [998, 675] width 32 height 13
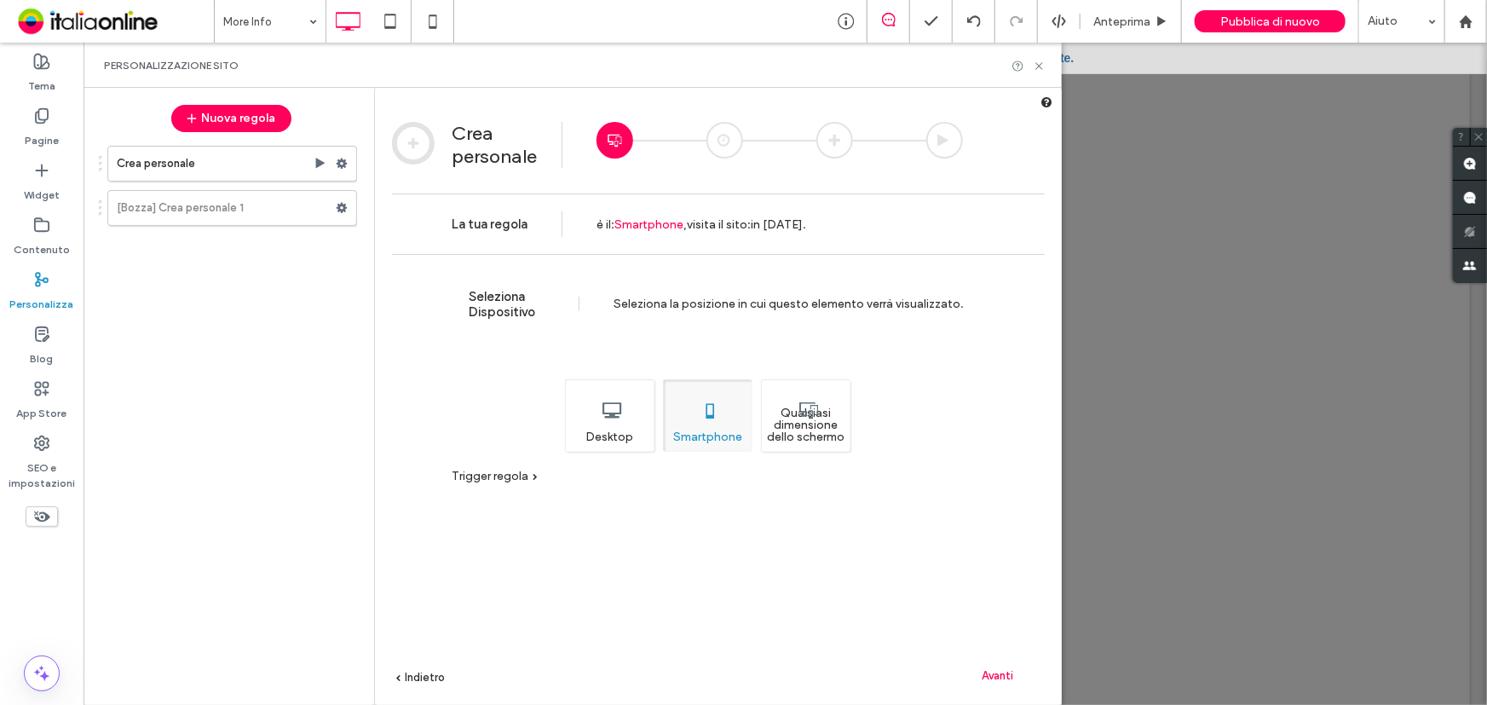
click at [821, 417] on div "Qualsiasi dimensione dello schermo" at bounding box center [805, 415] width 89 height 72
click at [993, 671] on span "Avanti" at bounding box center [998, 675] width 32 height 13
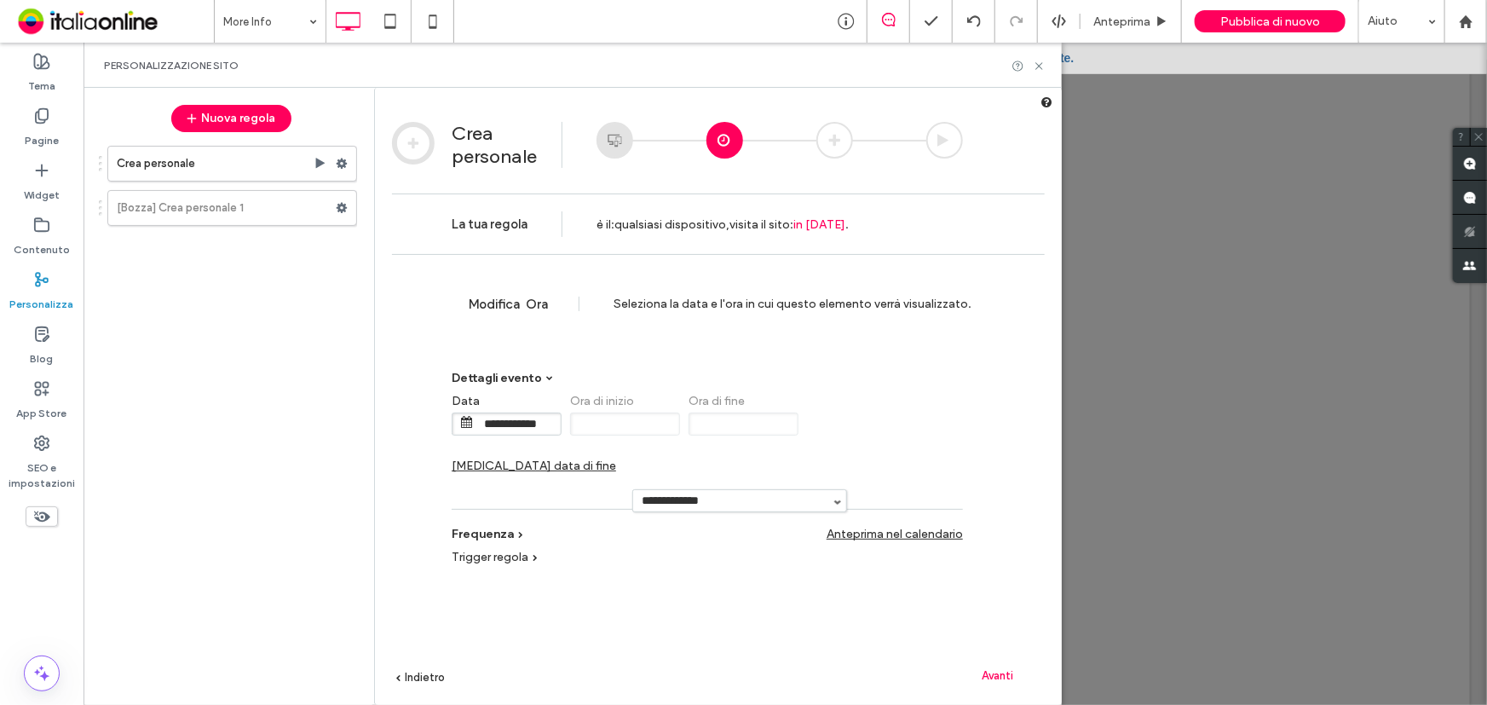
click at [616, 458] on span "Cambia data di fine" at bounding box center [534, 465] width 164 height 14
drag, startPoint x: 884, startPoint y: 423, endPoint x: 896, endPoint y: 431, distance: 13.5
click at [884, 423] on input "**********" at bounding box center [873, 423] width 85 height 21
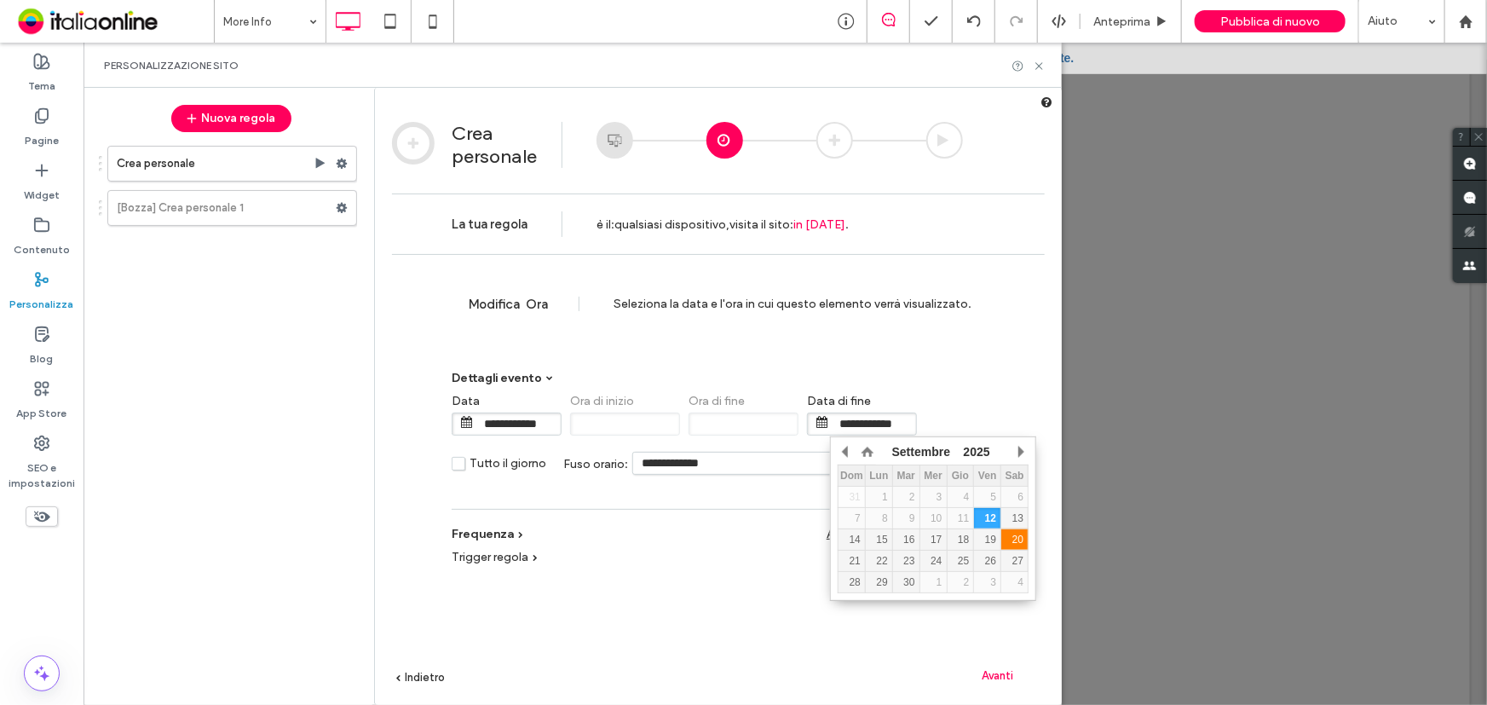
click at [1013, 534] on div "20" at bounding box center [1014, 539] width 26 height 12
type input "**********"
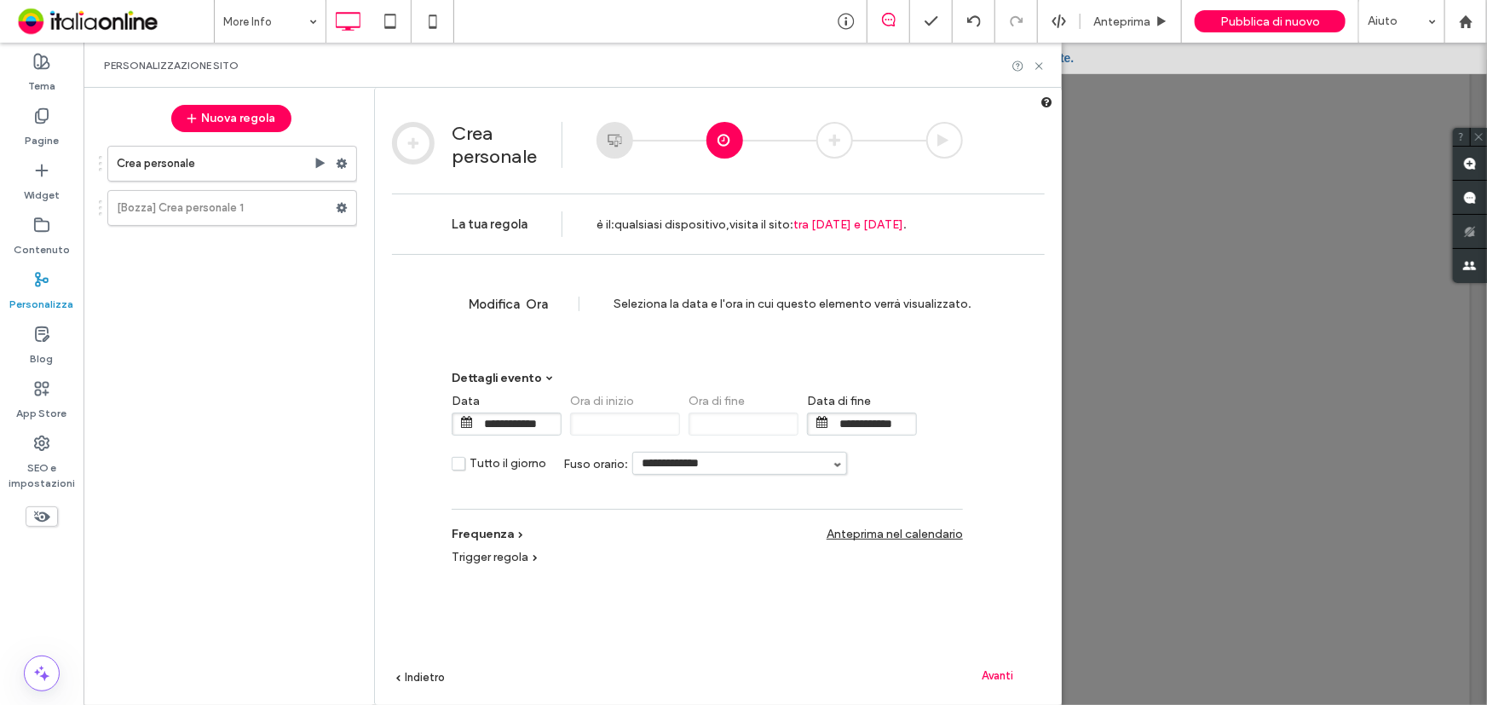
click at [1012, 671] on span "Avanti" at bounding box center [998, 675] width 32 height 13
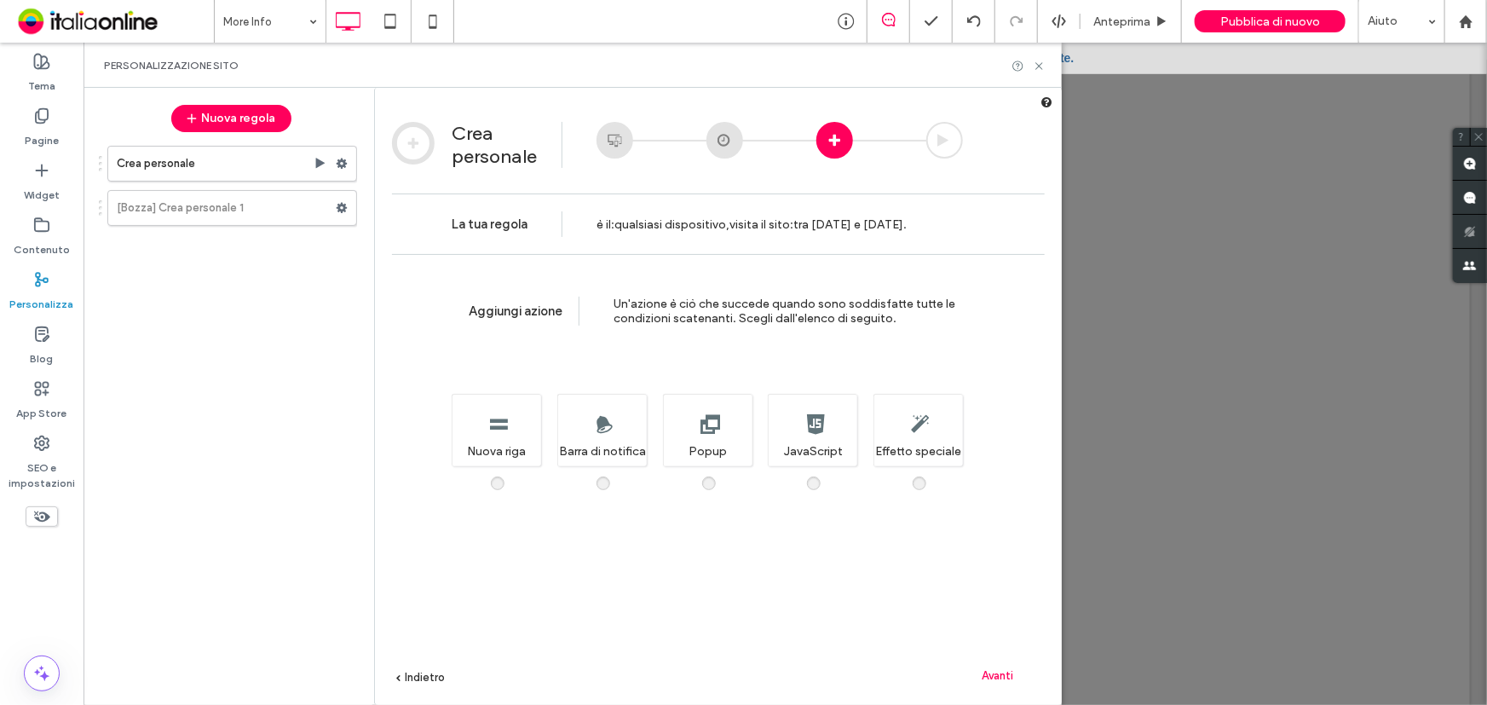
drag, startPoint x: 717, startPoint y: 442, endPoint x: 750, endPoint y: 469, distance: 41.8
click at [717, 442] on div "Quando questa regola è attiva, verrà visualizzato un popup con un messaggio per…" at bounding box center [707, 430] width 89 height 72
click at [1005, 665] on div "Avanti" at bounding box center [998, 675] width 94 height 26
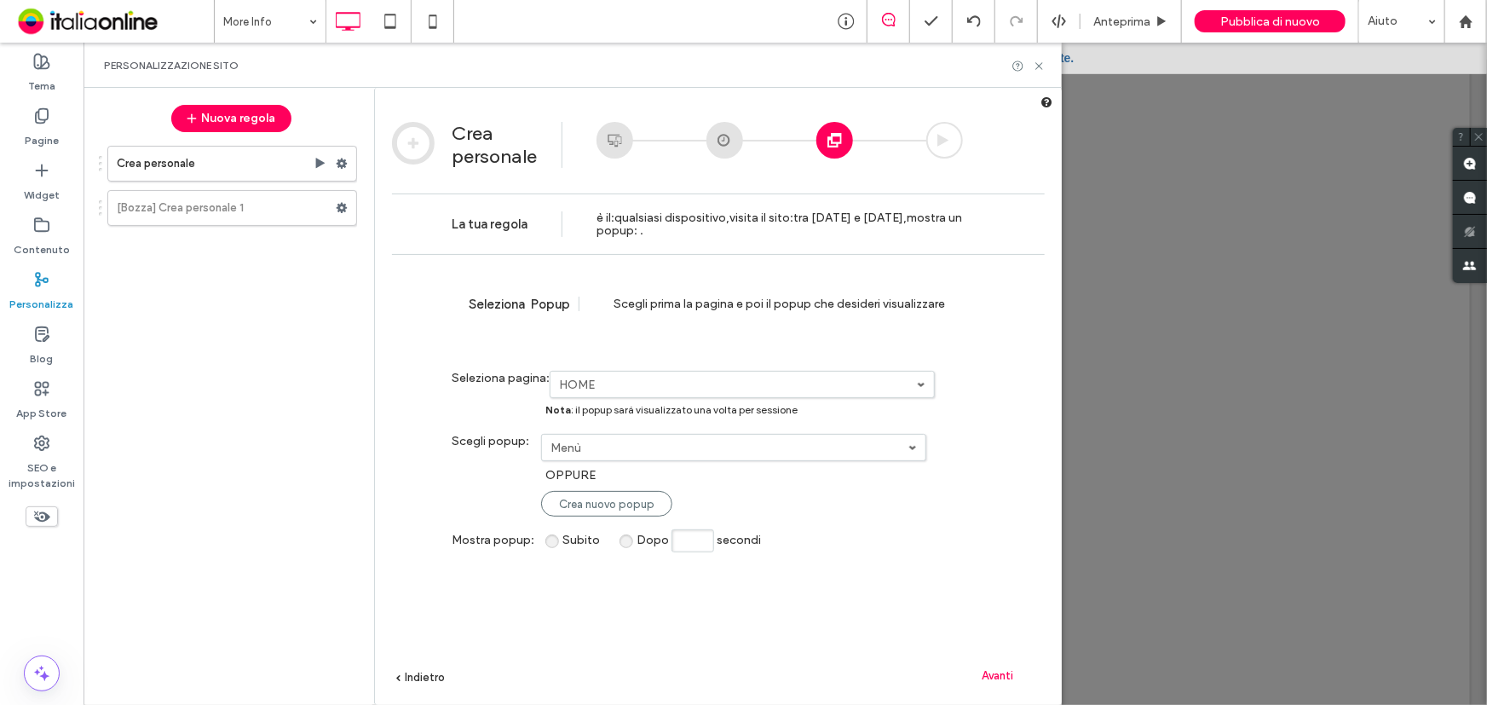
click at [619, 437] on link "Menù" at bounding box center [733, 448] width 383 height 26
click at [631, 507] on link "More Info" at bounding box center [734, 508] width 383 height 32
click at [1003, 673] on span "Avanti" at bounding box center [998, 675] width 32 height 13
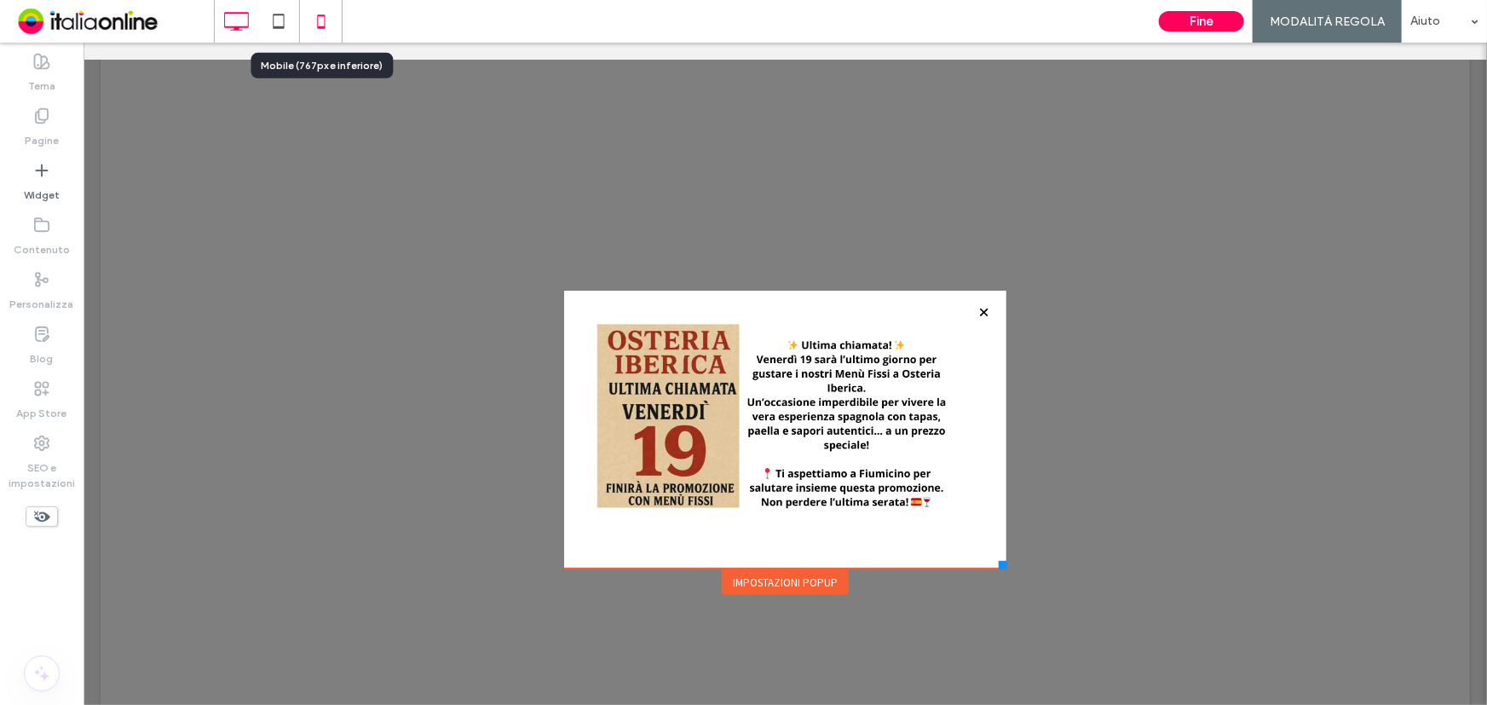
click at [321, 32] on icon at bounding box center [321, 21] width 34 height 34
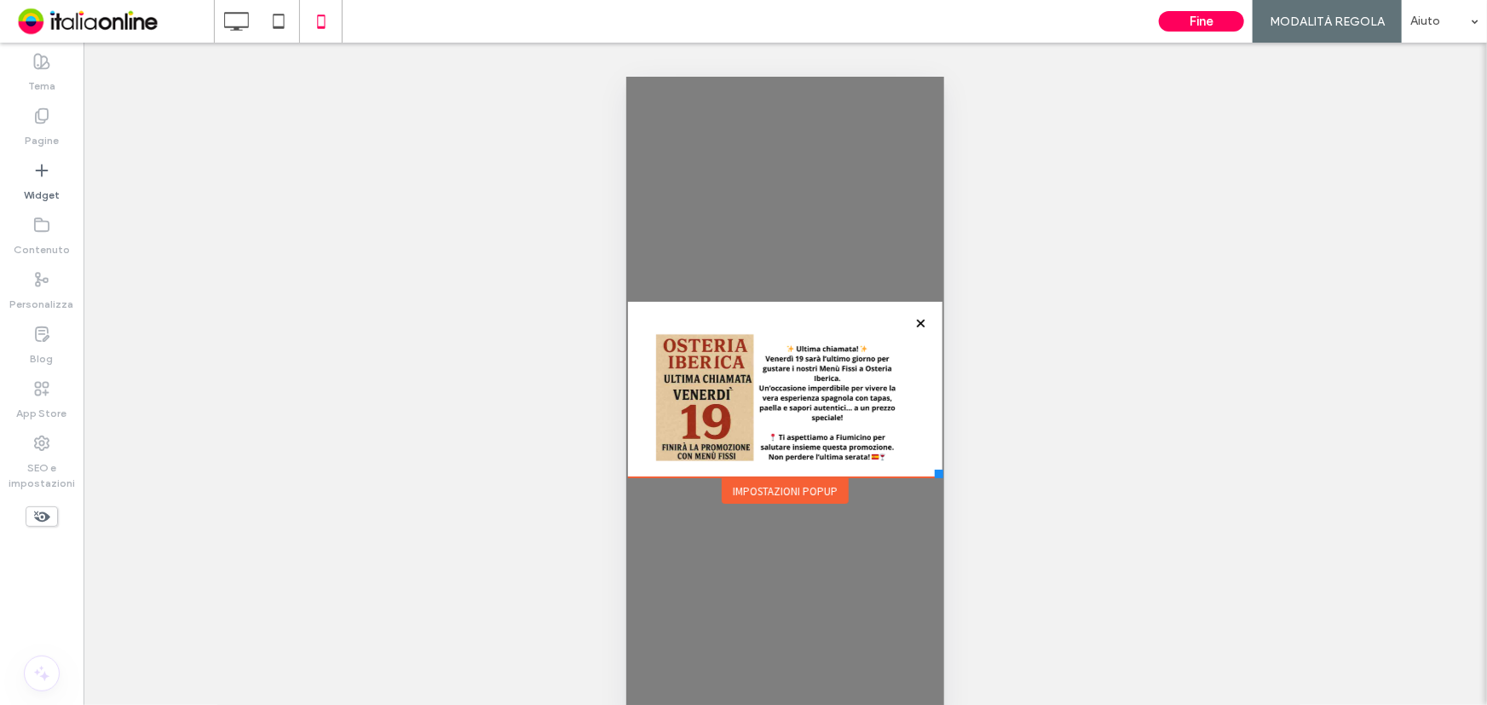
drag, startPoint x: 1571, startPoint y: 711, endPoint x: 942, endPoint y: 476, distance: 671.9
click at [942, 476] on div at bounding box center [938, 473] width 9 height 9
click at [1210, 25] on button "Fine" at bounding box center [1201, 21] width 85 height 20
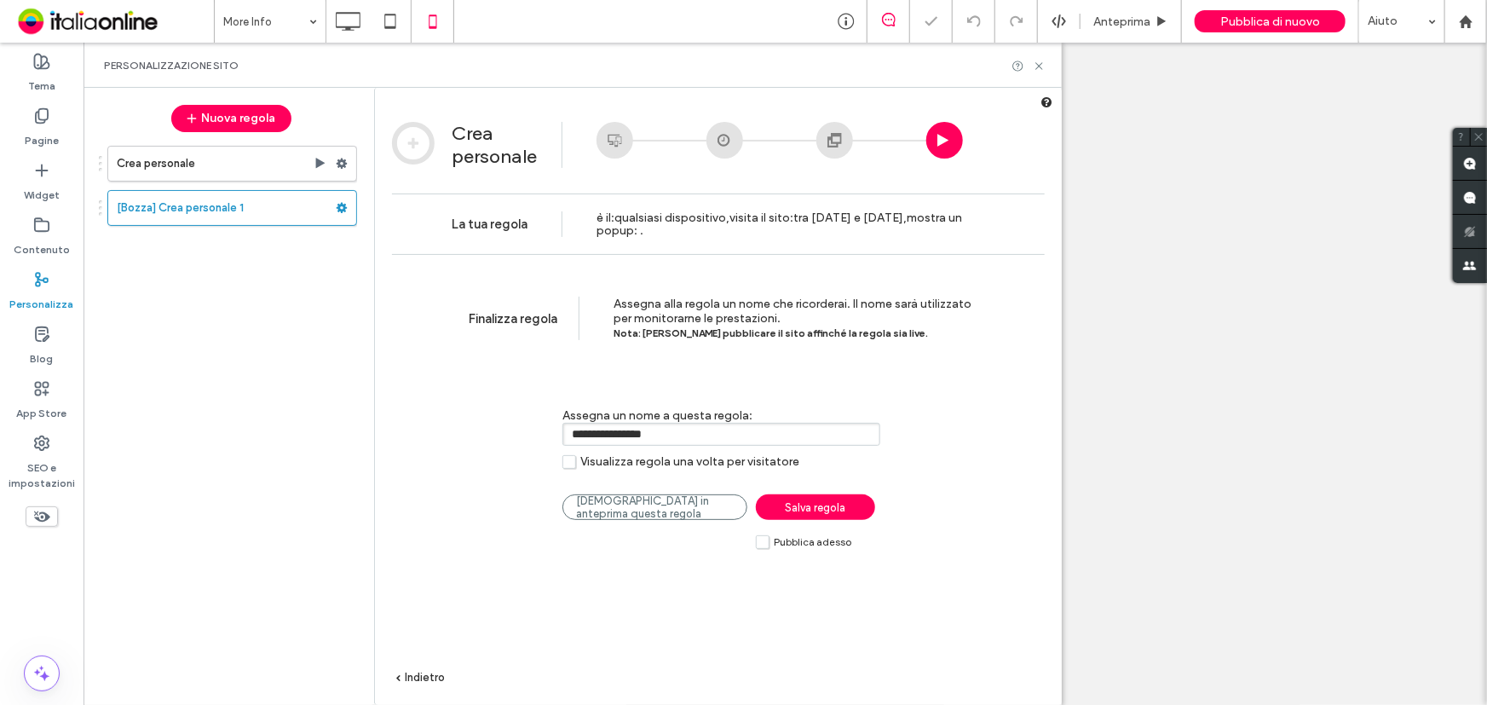
click at [847, 518] on link "Salva regola" at bounding box center [815, 507] width 119 height 26
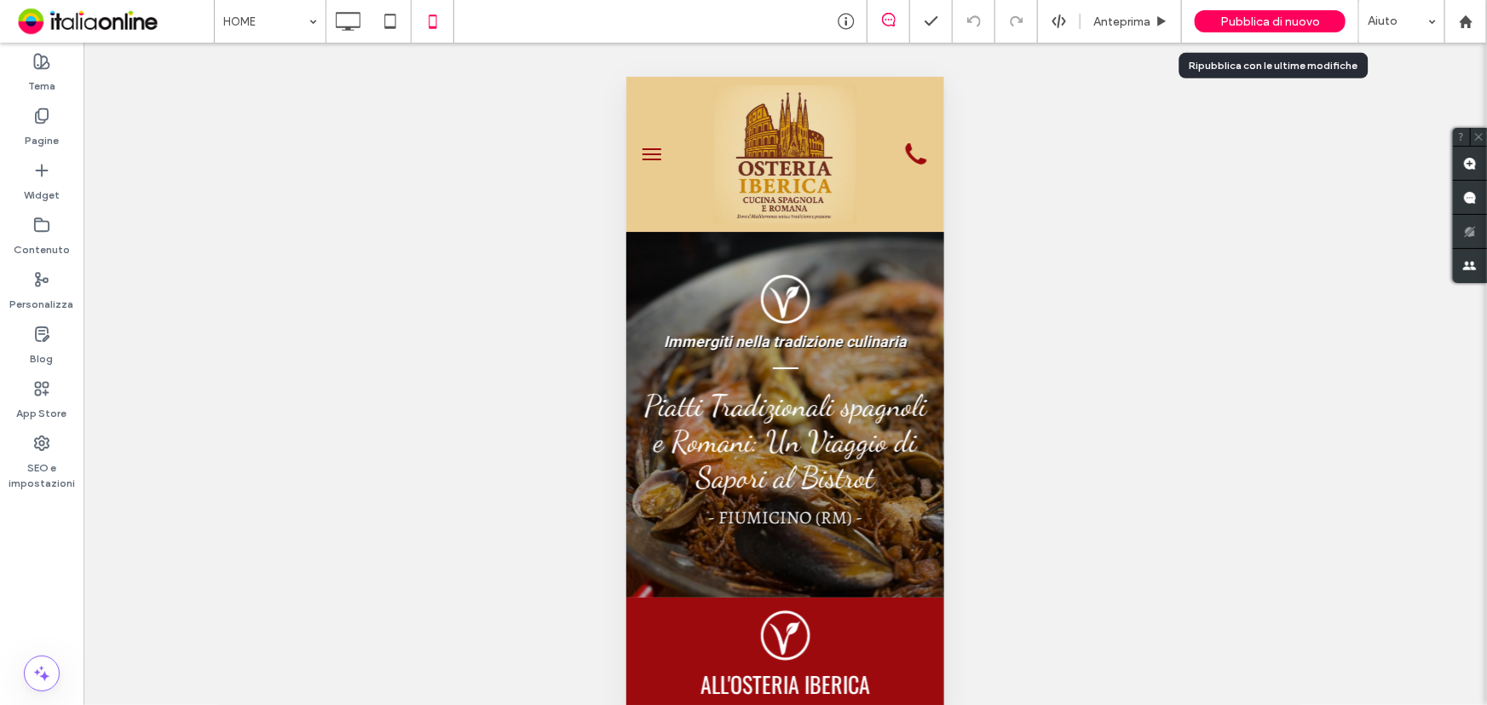
click at [1266, 15] on span "Pubblica di nuovo" at bounding box center [1270, 21] width 100 height 14
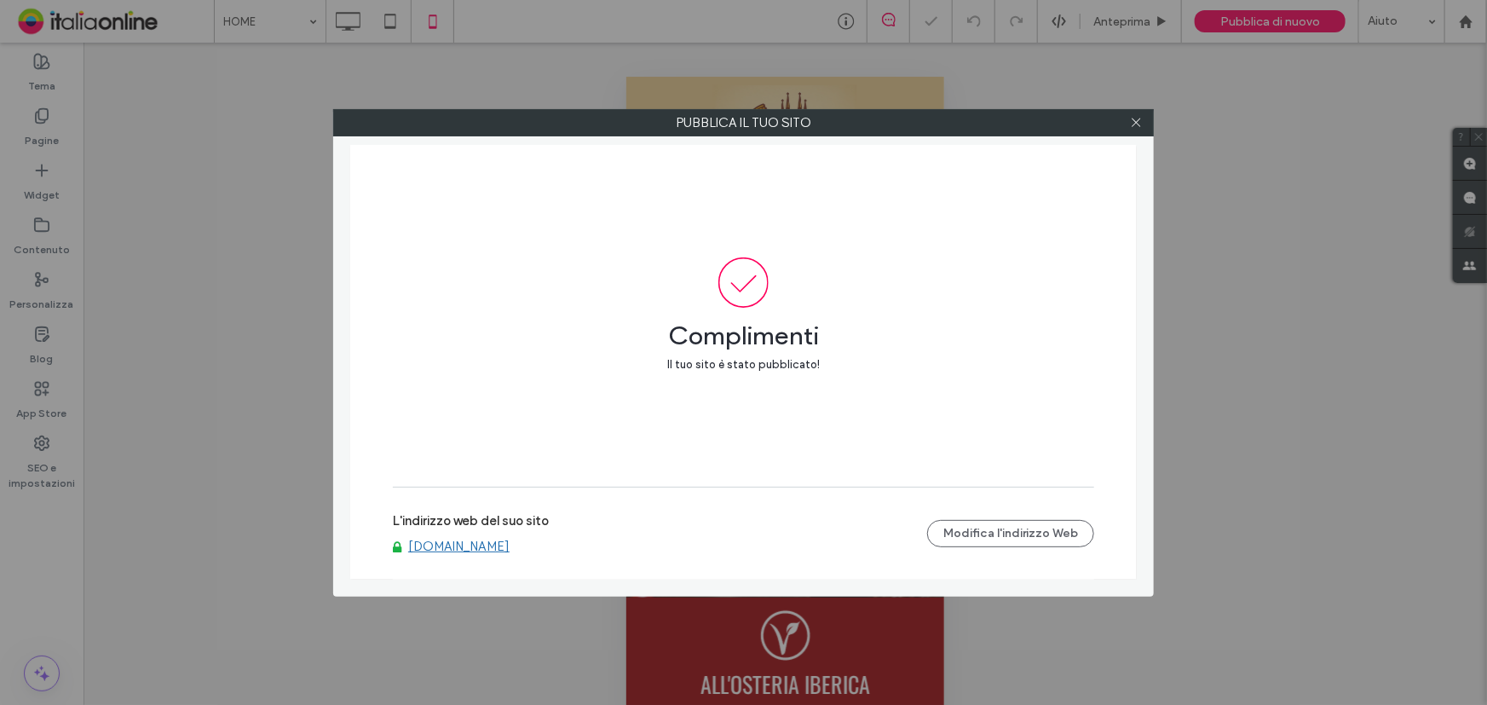
click at [491, 539] on link "www.osteriaiberica.com" at bounding box center [458, 545] width 101 height 15
click at [1126, 121] on div at bounding box center [1136, 123] width 26 height 26
click at [1133, 119] on use at bounding box center [1136, 122] width 9 height 9
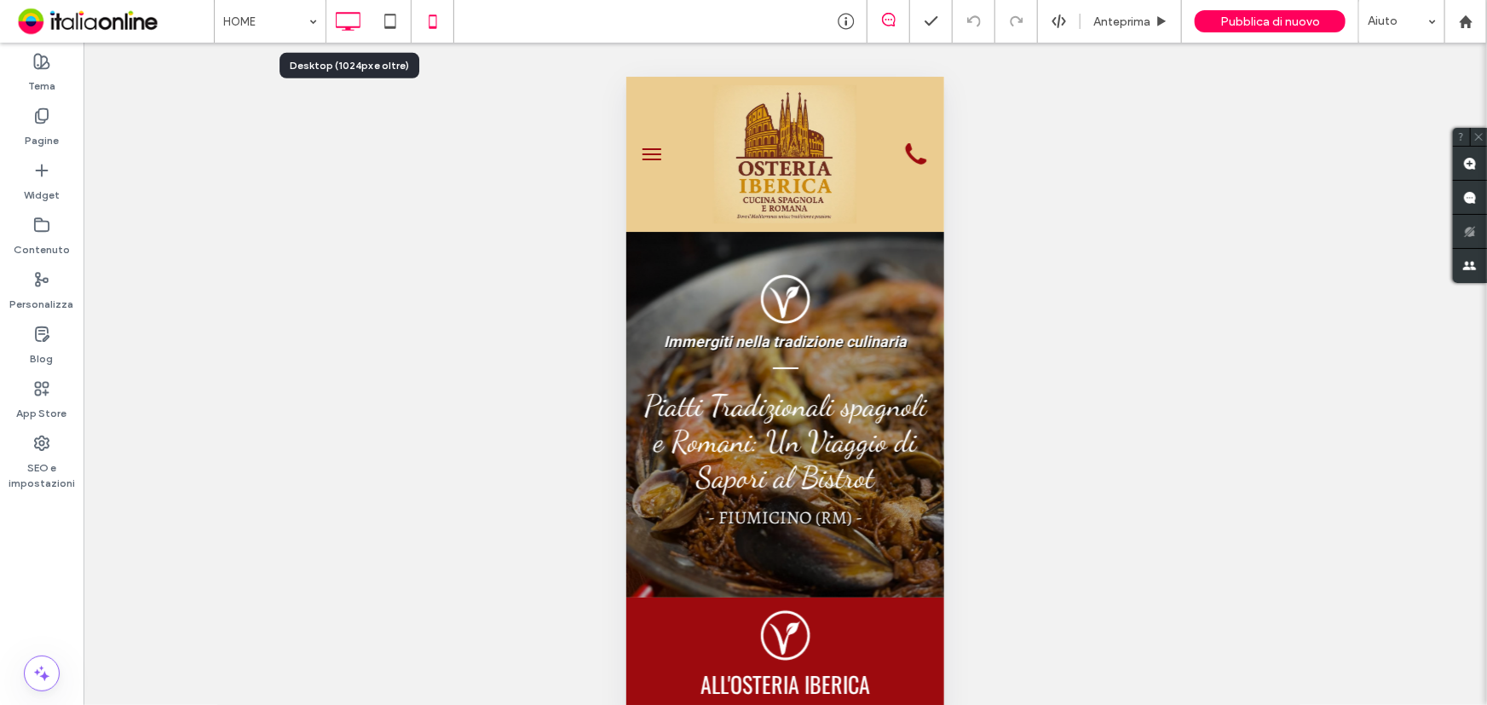
click at [344, 33] on icon at bounding box center [348, 21] width 34 height 34
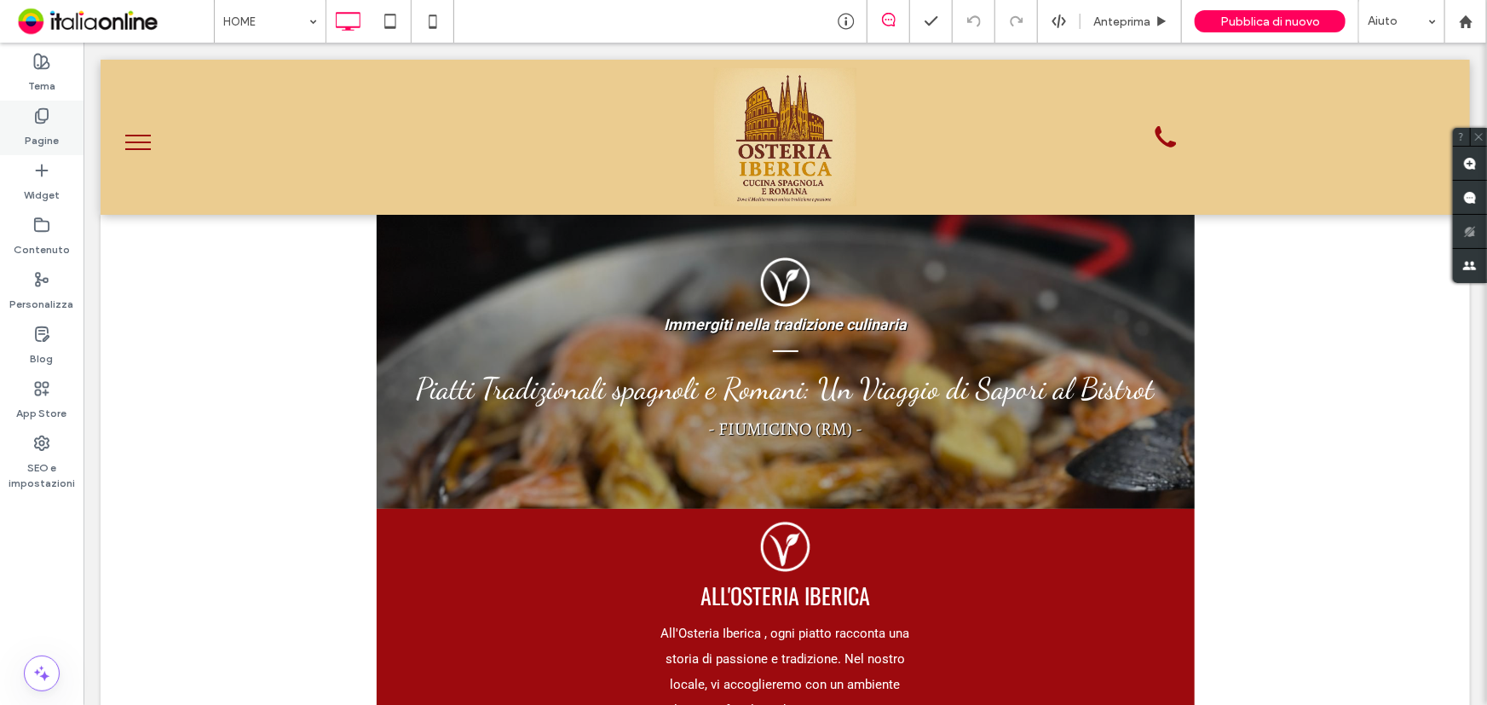
click at [20, 142] on div "Pagine" at bounding box center [42, 128] width 84 height 55
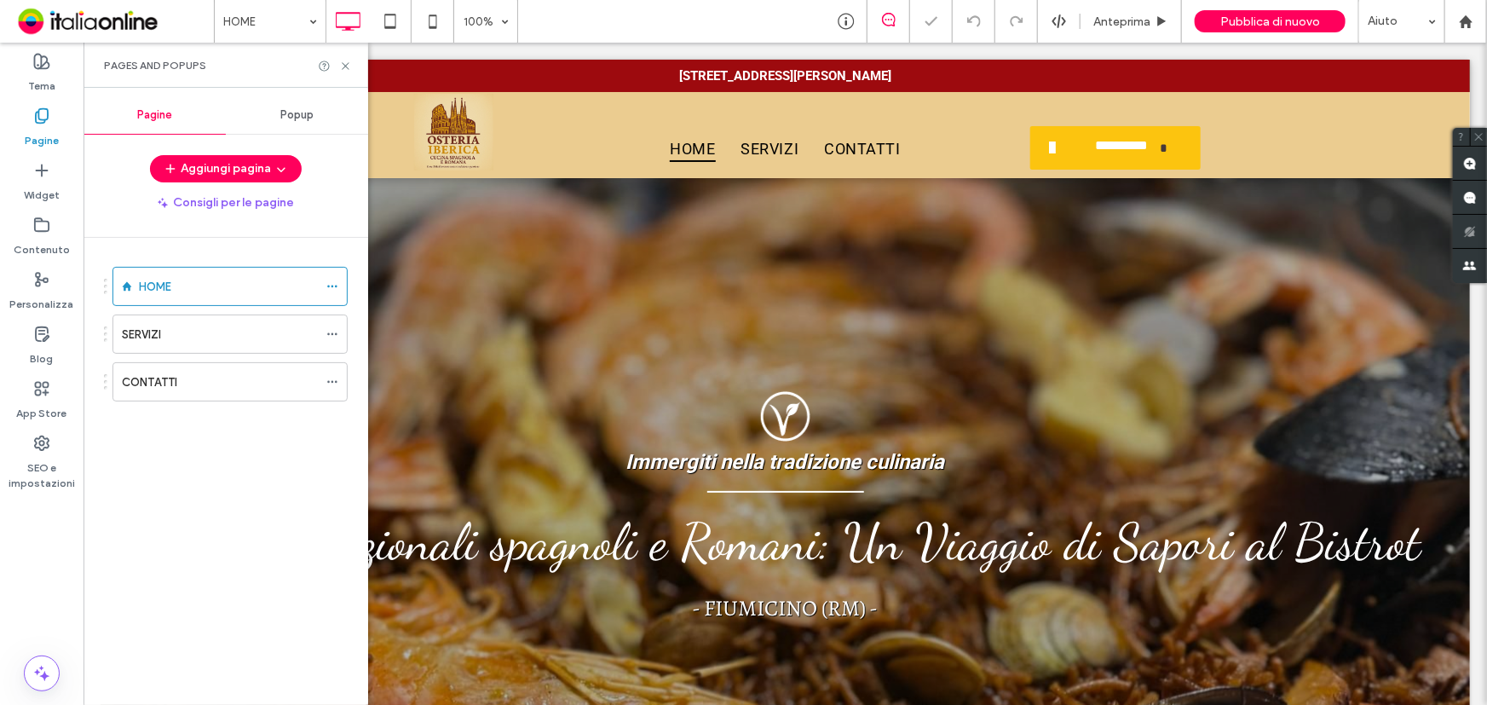
click at [312, 102] on div "Popup" at bounding box center [297, 114] width 142 height 37
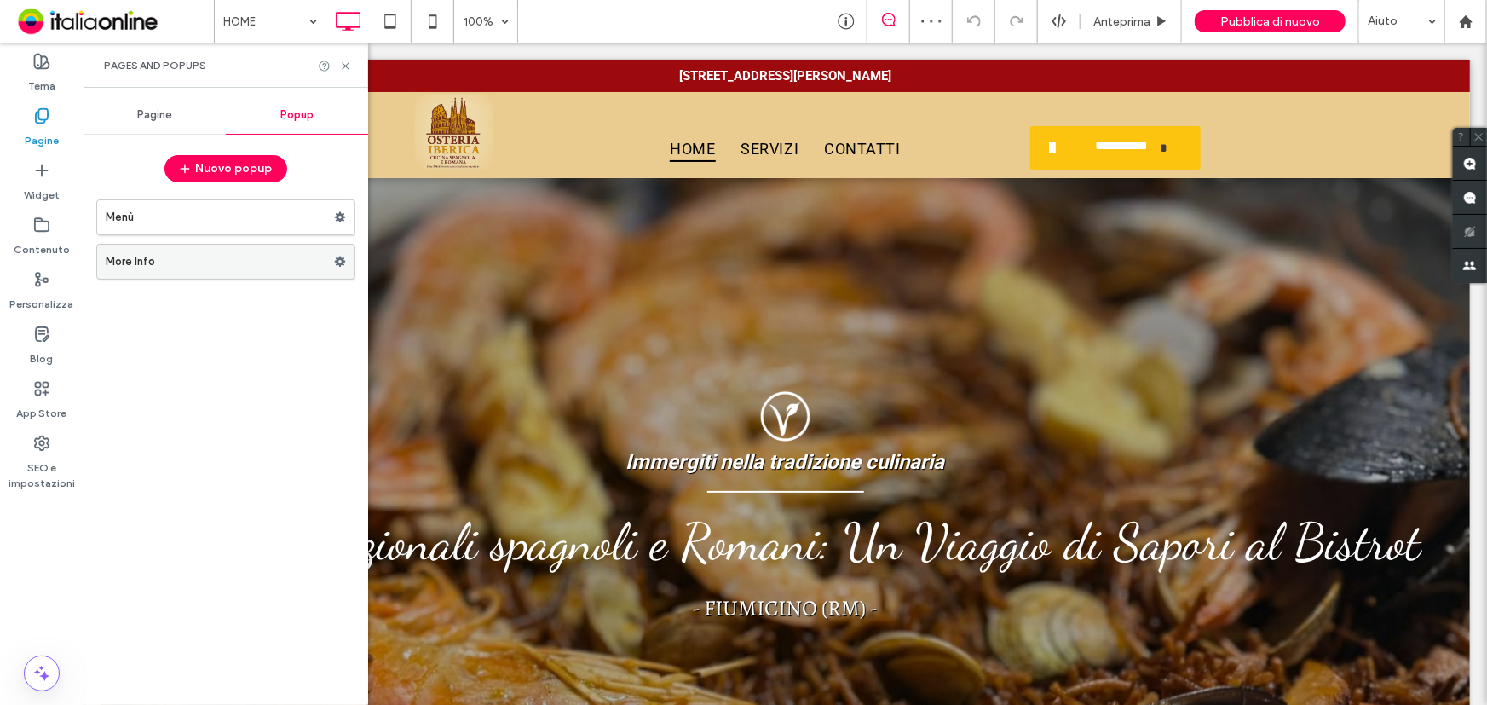
click at [172, 275] on label "More Info" at bounding box center [220, 262] width 228 height 34
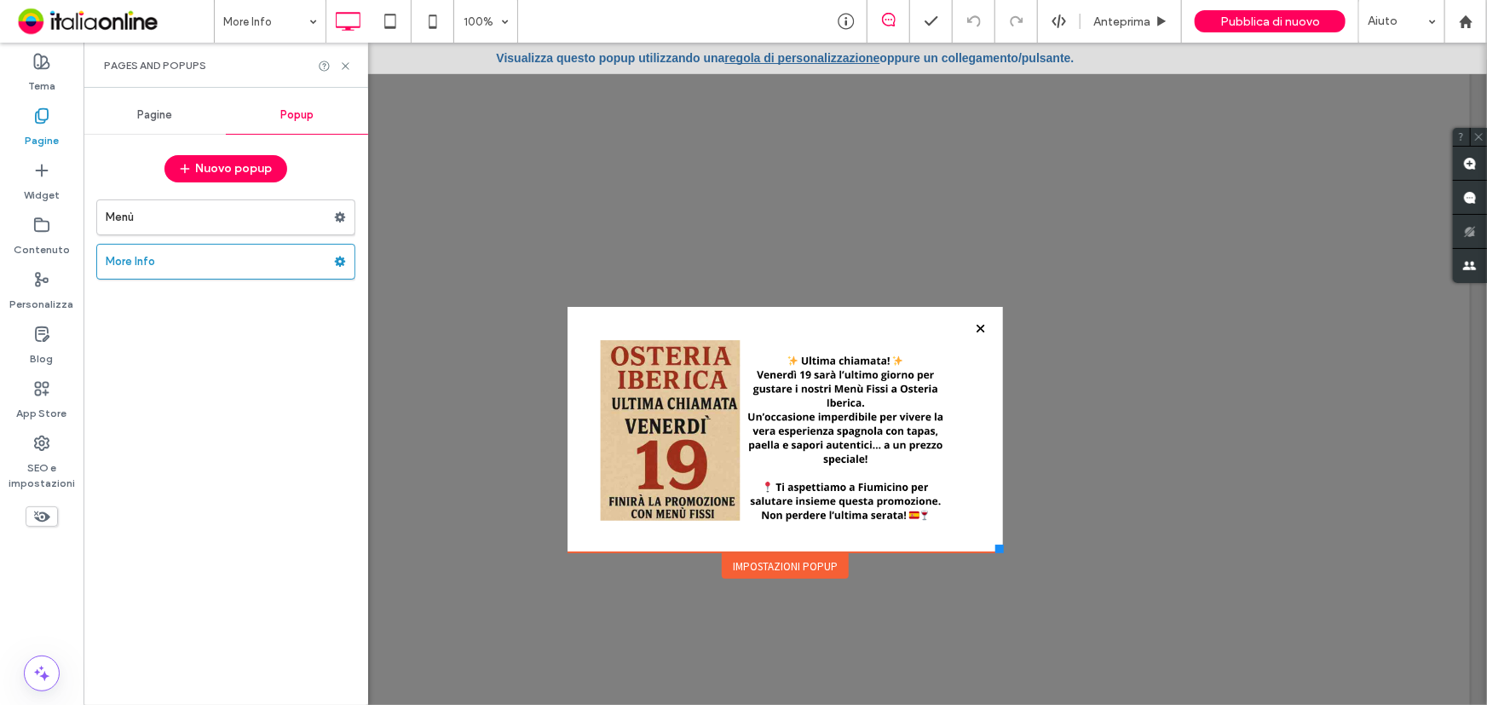
drag, startPoint x: 993, startPoint y: 562, endPoint x: 995, endPoint y: 553, distance: 8.9
click at [995, 553] on div "**********" at bounding box center [783, 380] width 443 height 395
click at [817, 60] on link "regola di personalizzazione" at bounding box center [801, 57] width 155 height 14
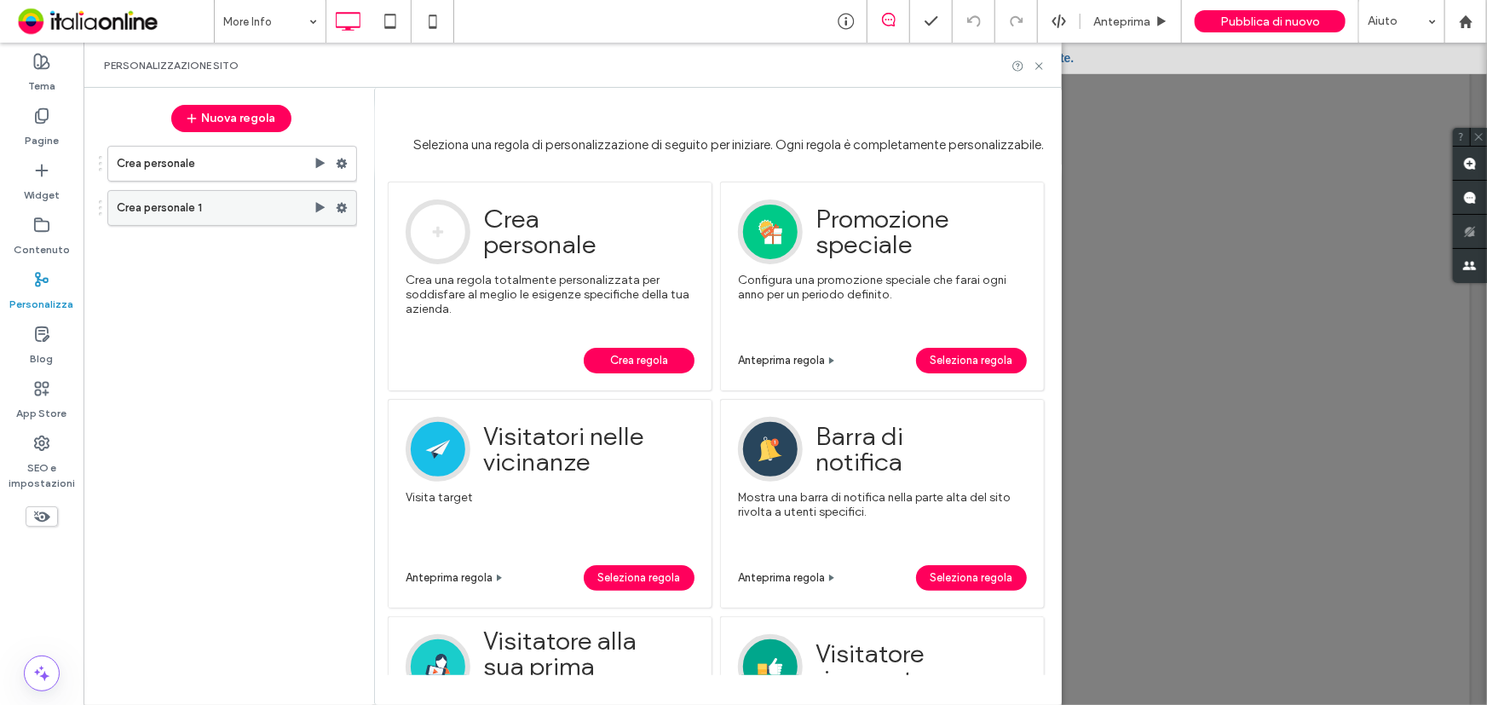
click at [135, 211] on label "Crea personale 1" at bounding box center [215, 208] width 197 height 34
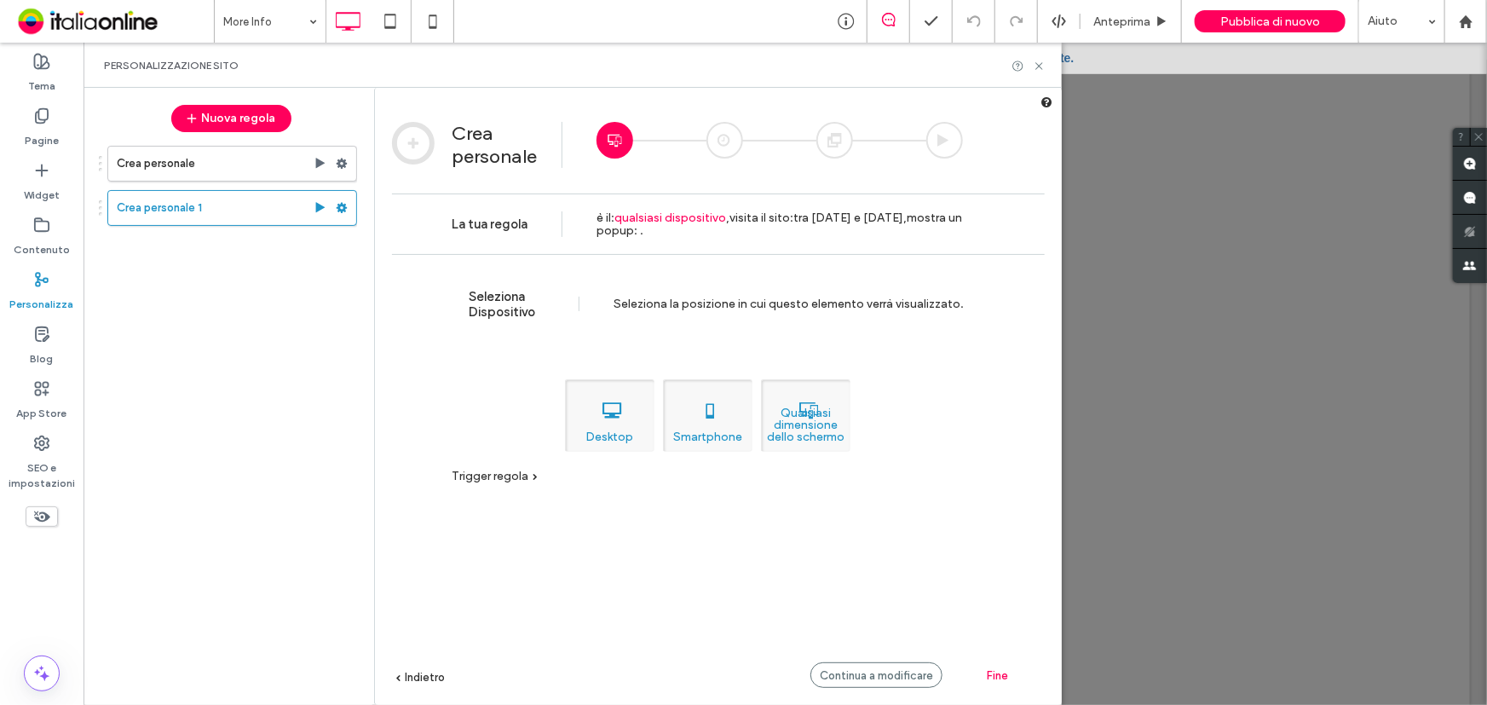
click at [988, 680] on span "Fine" at bounding box center [998, 675] width 21 height 13
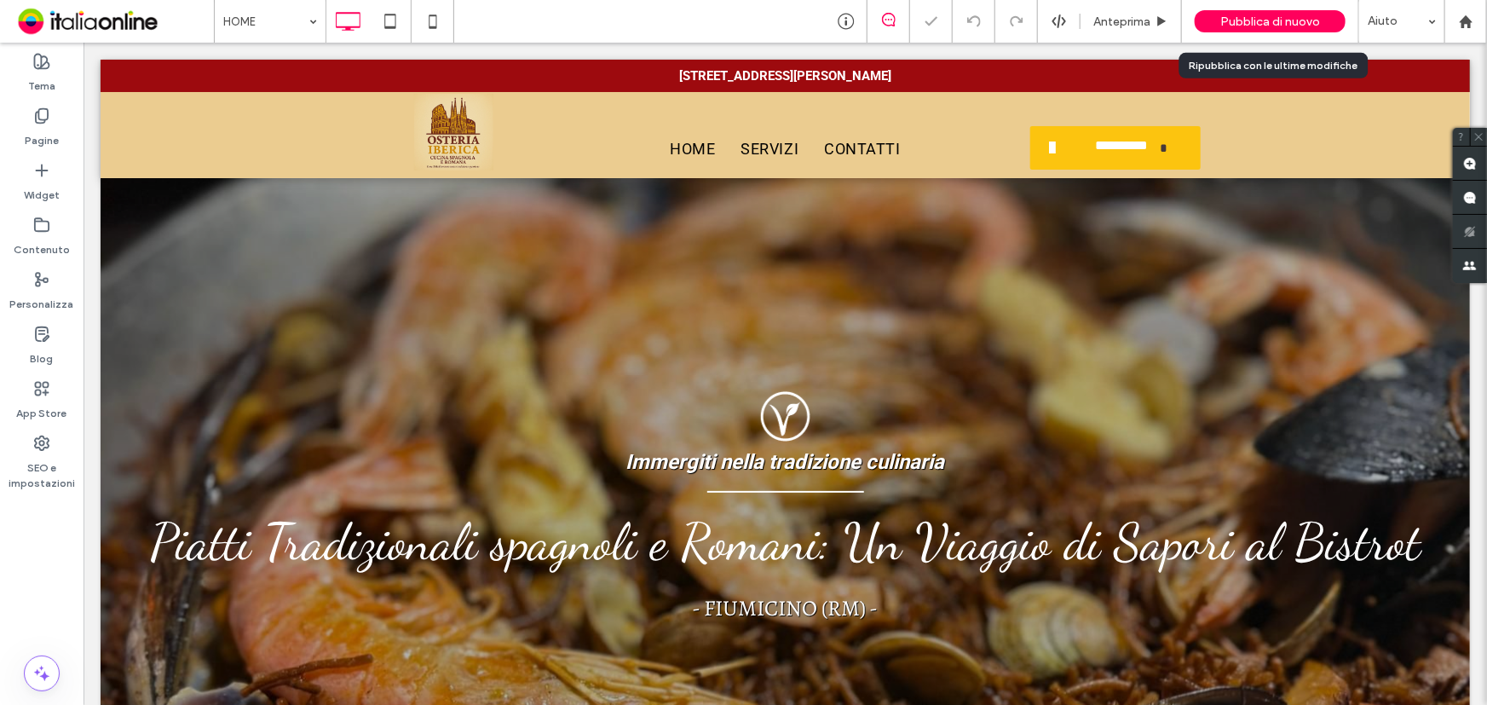
click at [1253, 17] on span "Pubblica di nuovo" at bounding box center [1270, 21] width 100 height 14
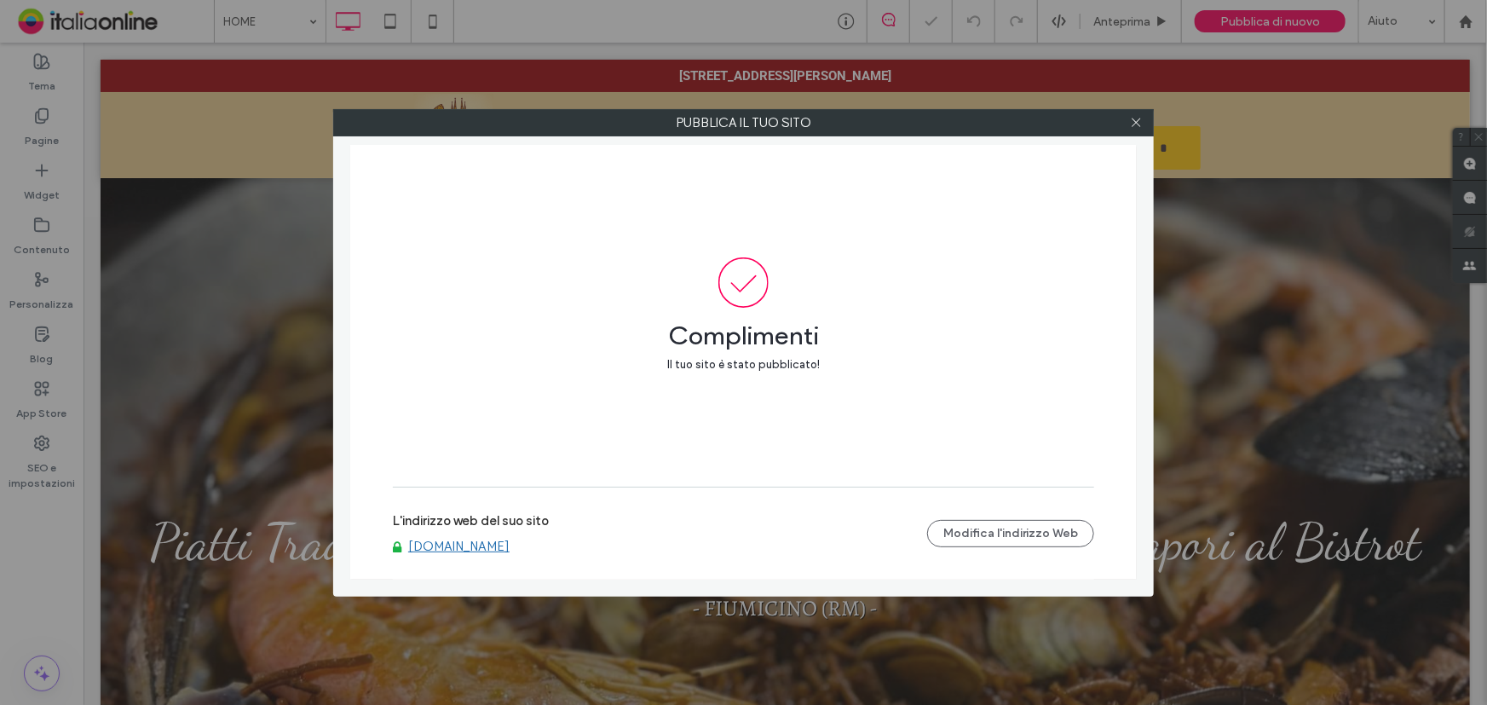
click at [496, 548] on link "www.osteriaiberica.com" at bounding box center [458, 545] width 101 height 15
click at [1141, 118] on icon at bounding box center [1136, 122] width 13 height 13
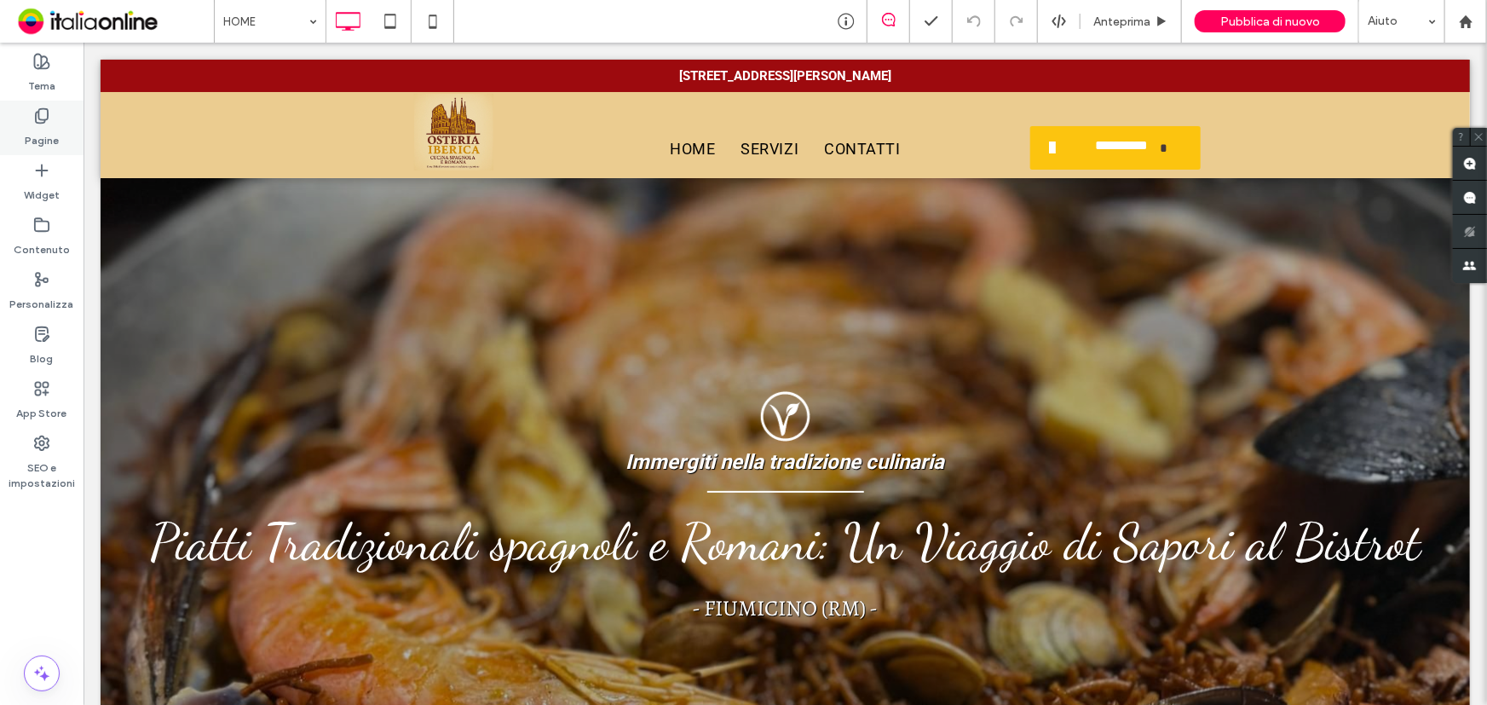
click at [40, 120] on icon at bounding box center [41, 115] width 17 height 17
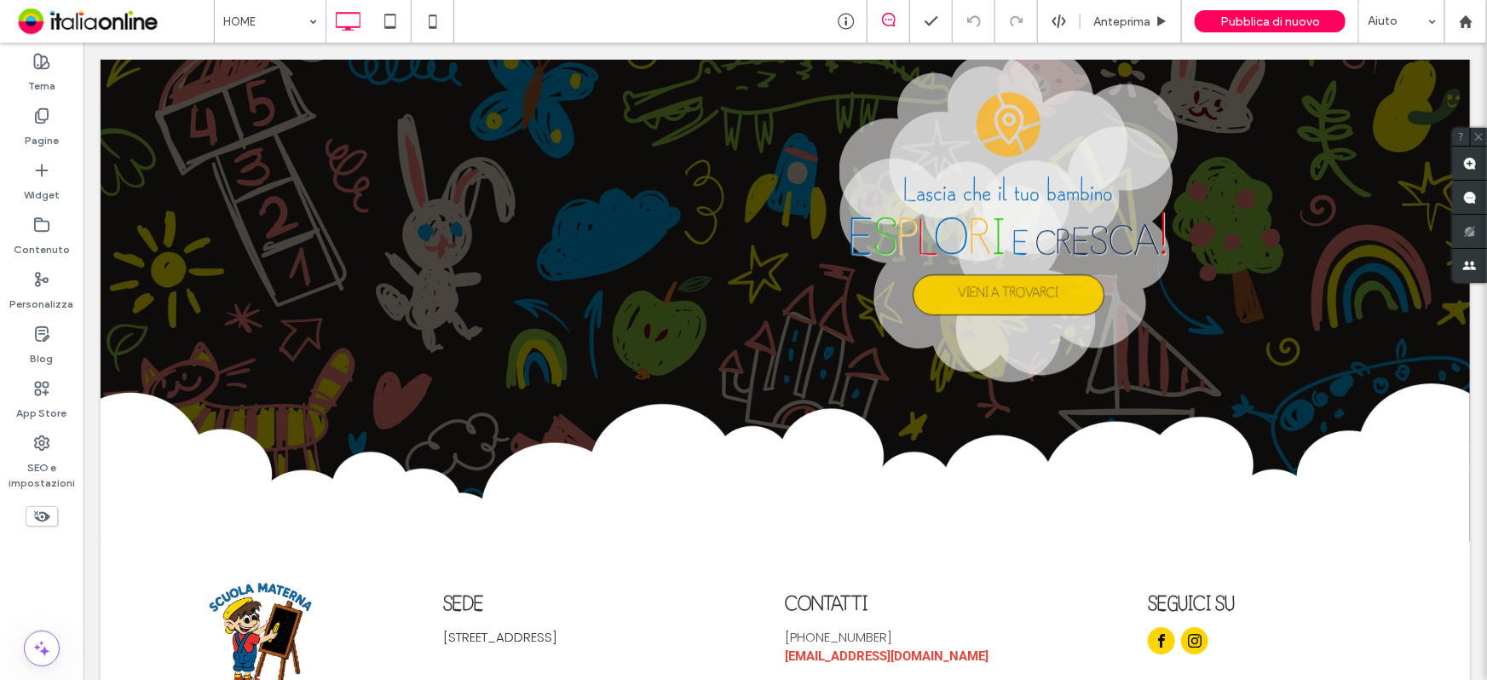
scroll to position [2681, 0]
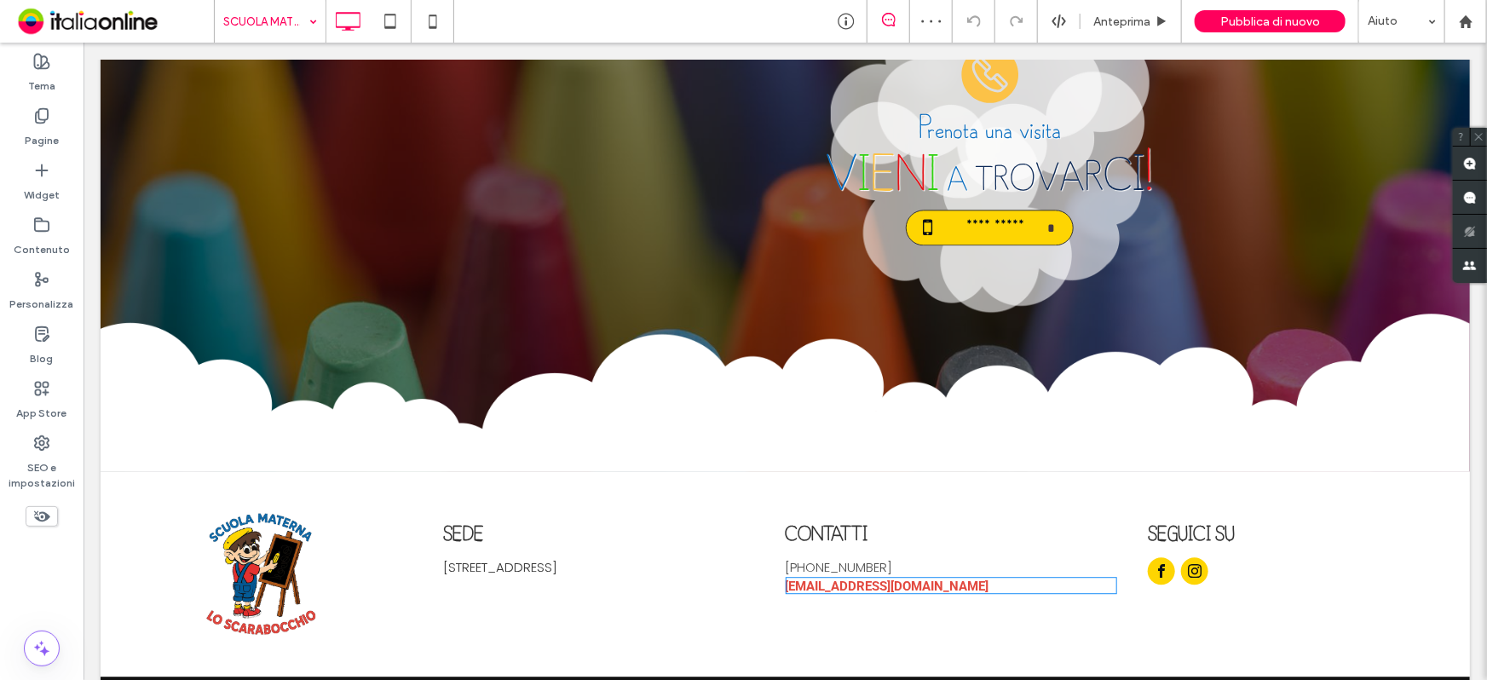
scroll to position [2058, 0]
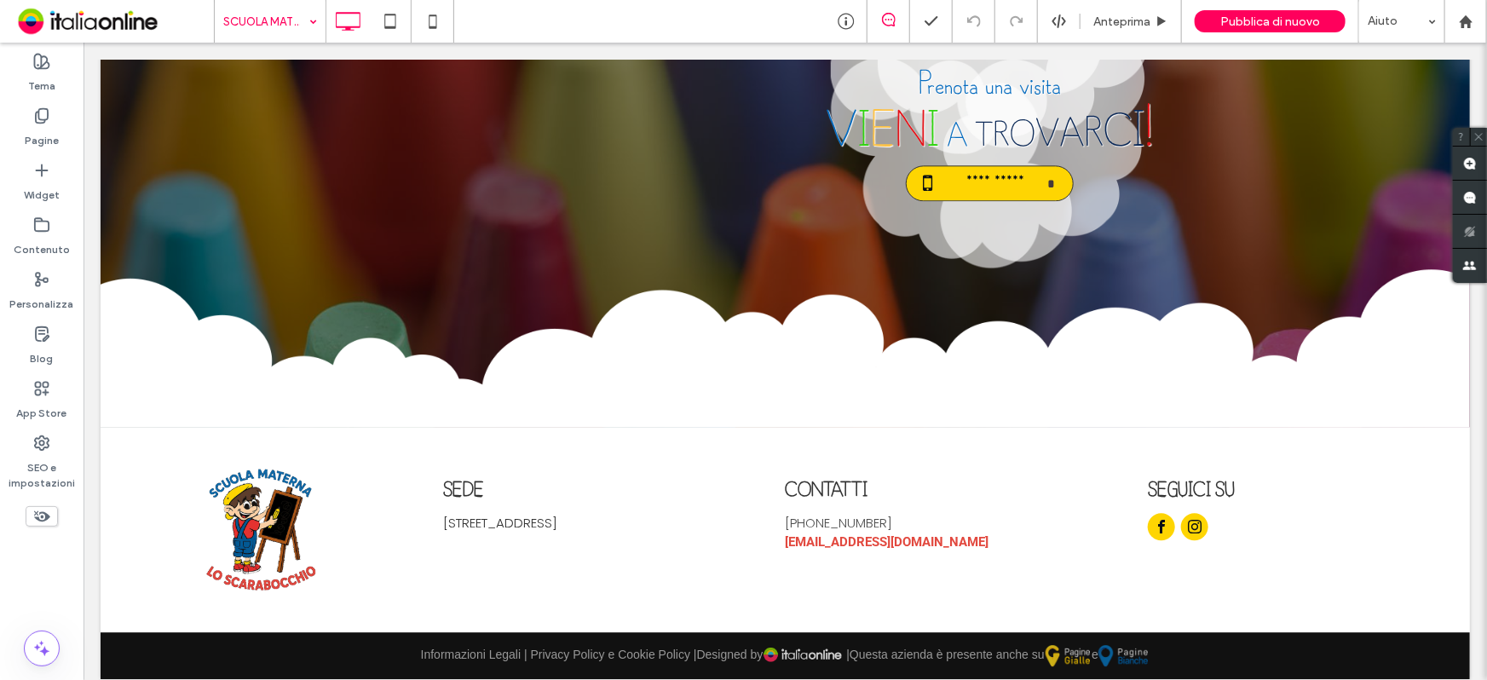
click at [288, 31] on input at bounding box center [265, 21] width 85 height 43
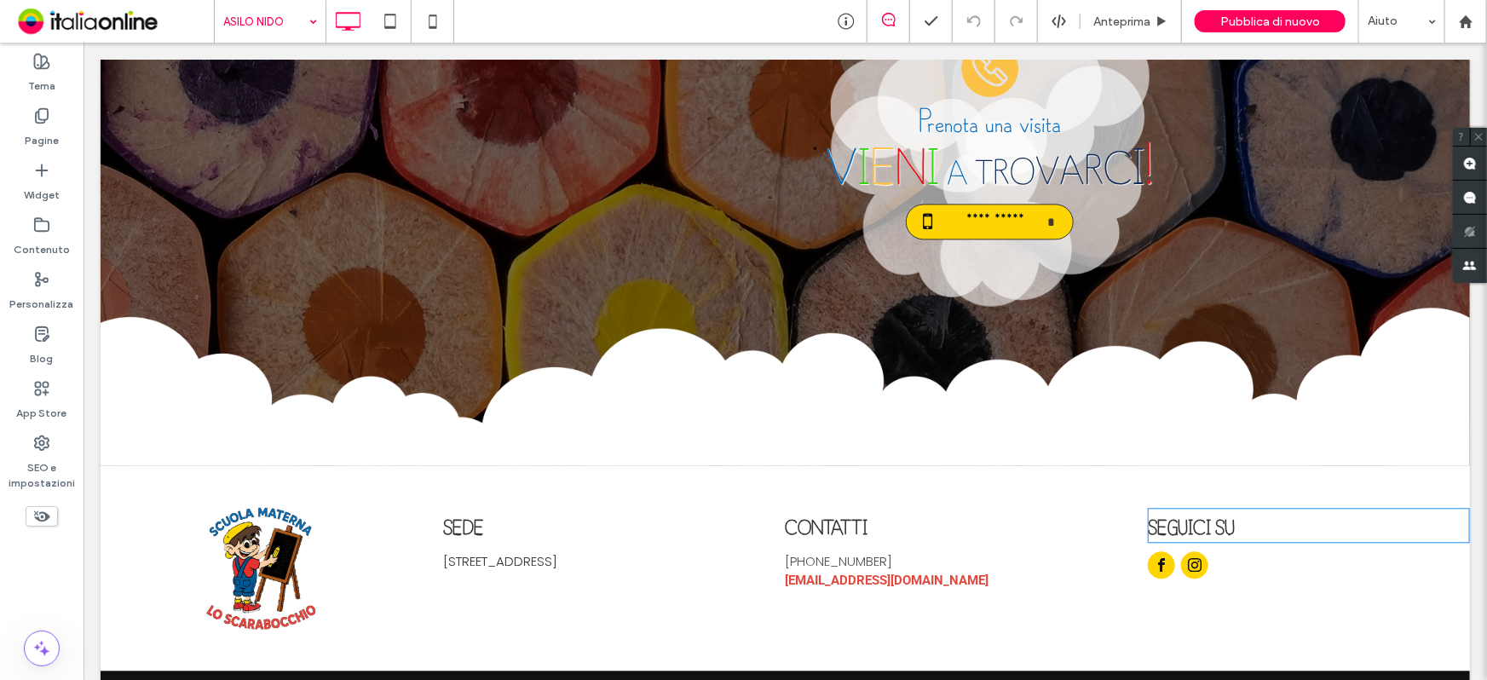
scroll to position [1793, 0]
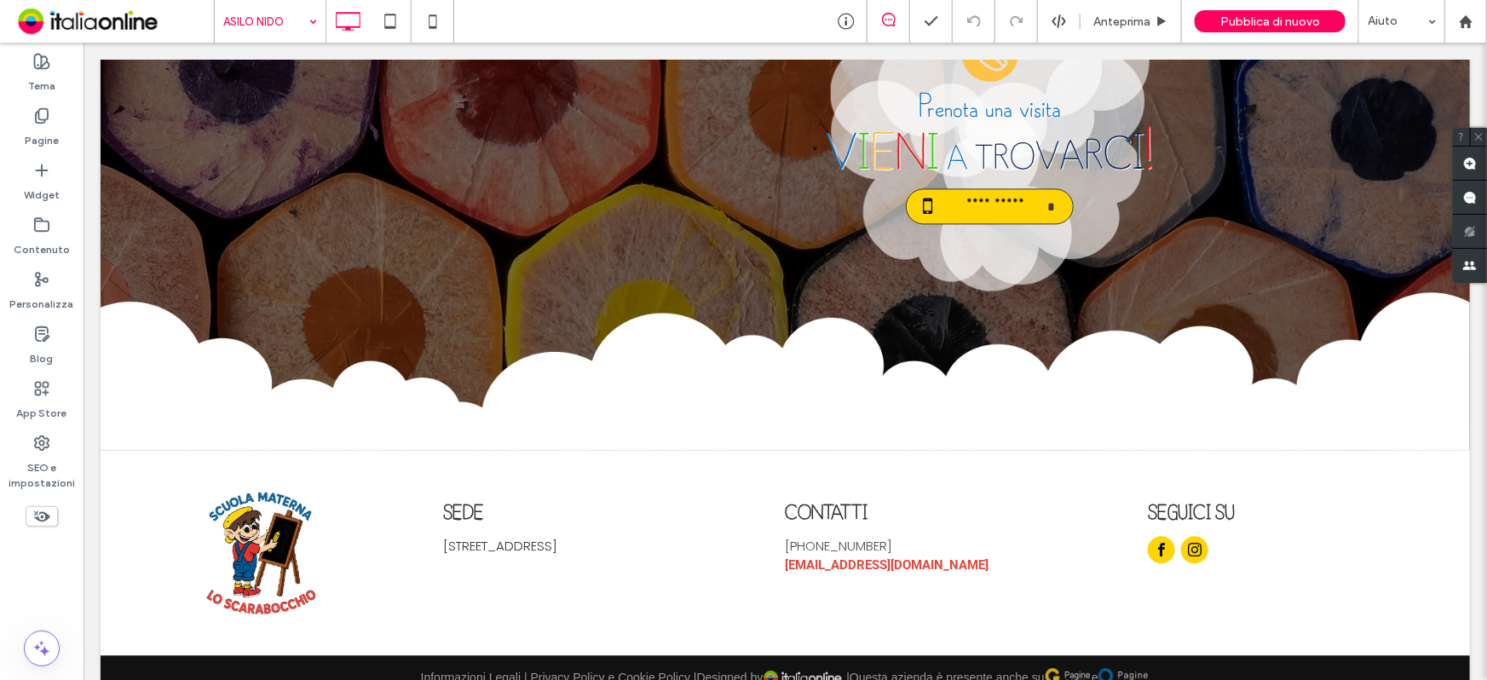
click at [305, 17] on div "ASILO NIDO" at bounding box center [270, 21] width 111 height 43
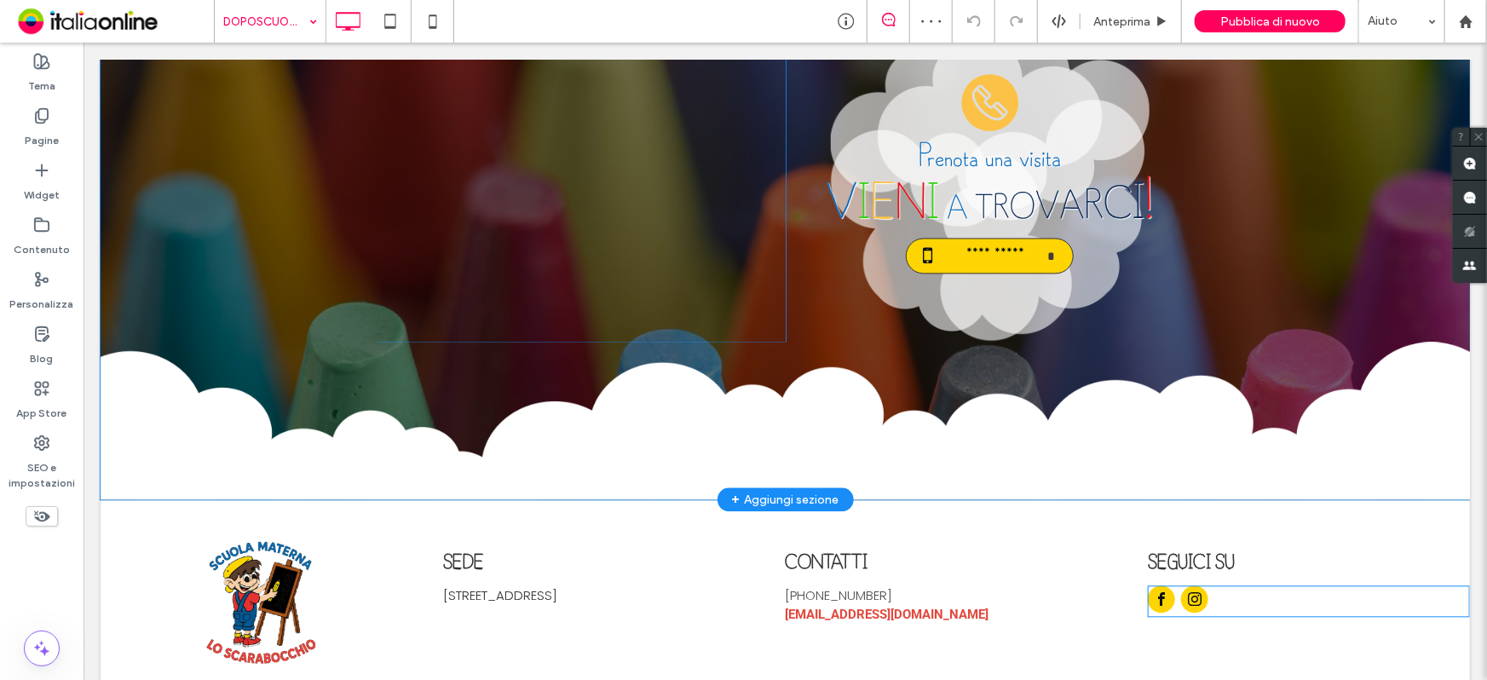
scroll to position [1767, 0]
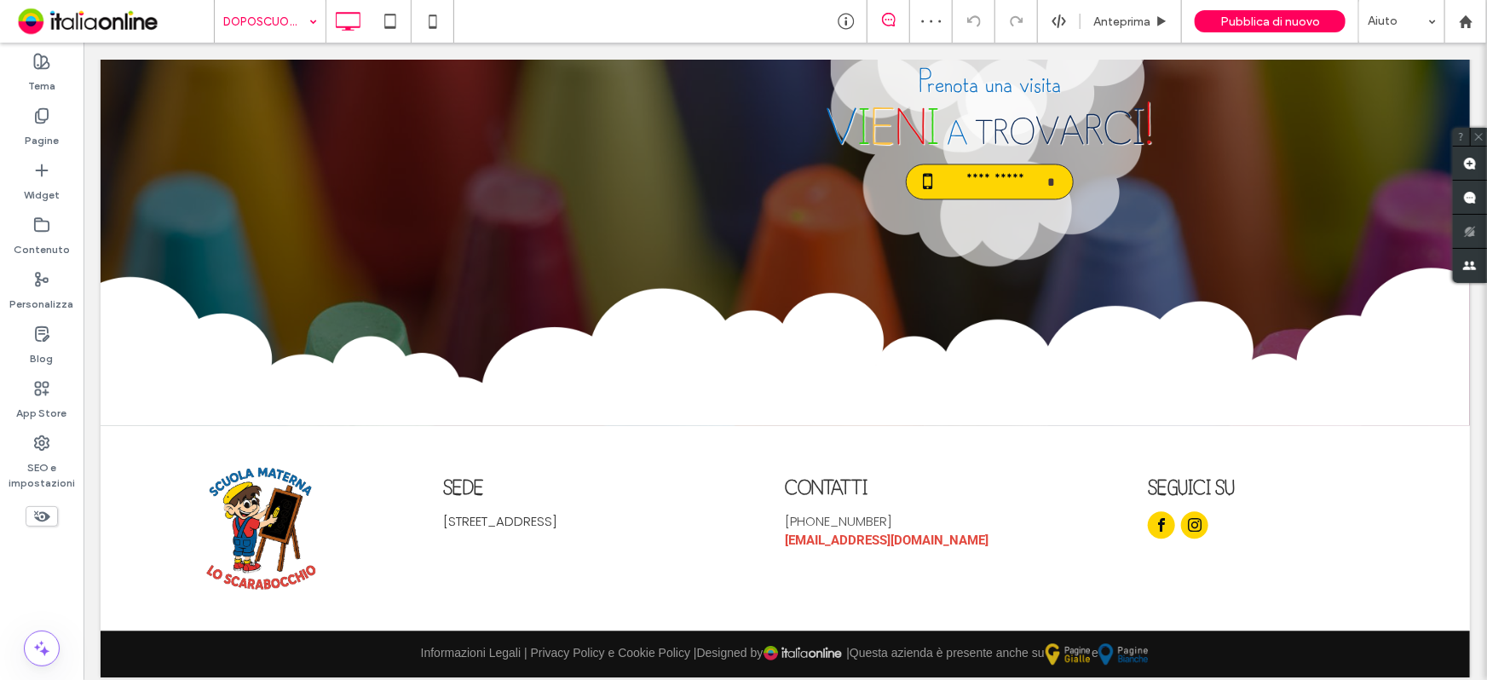
click at [255, 30] on input at bounding box center [265, 21] width 85 height 43
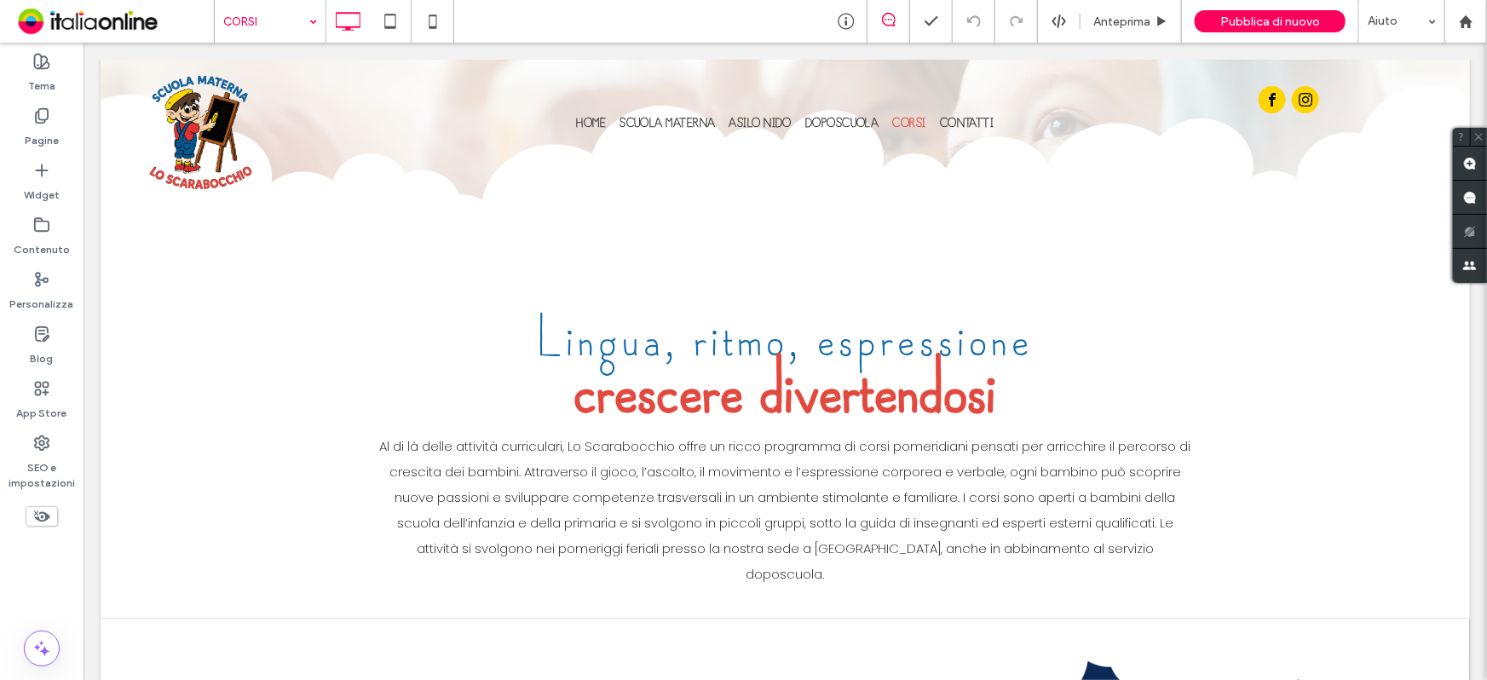
click at [281, 17] on input at bounding box center [265, 21] width 85 height 43
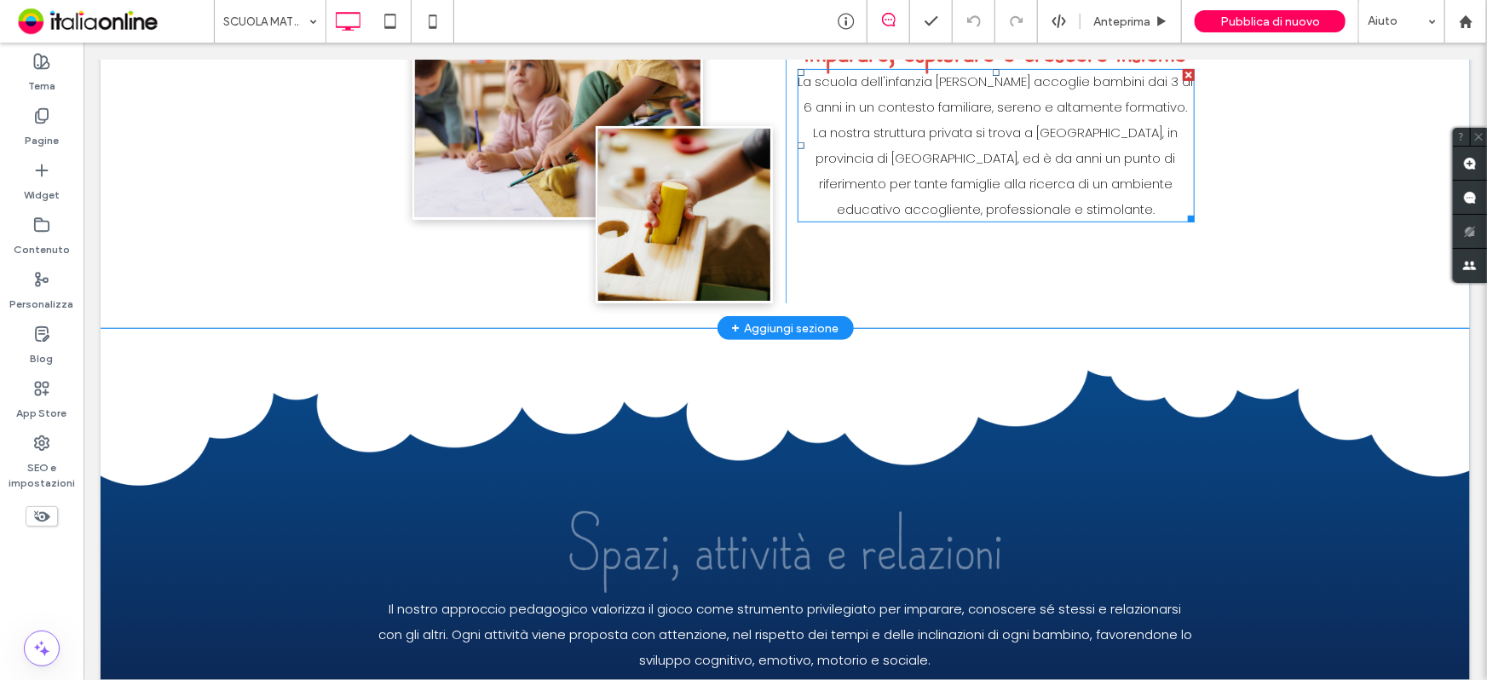
scroll to position [464, 0]
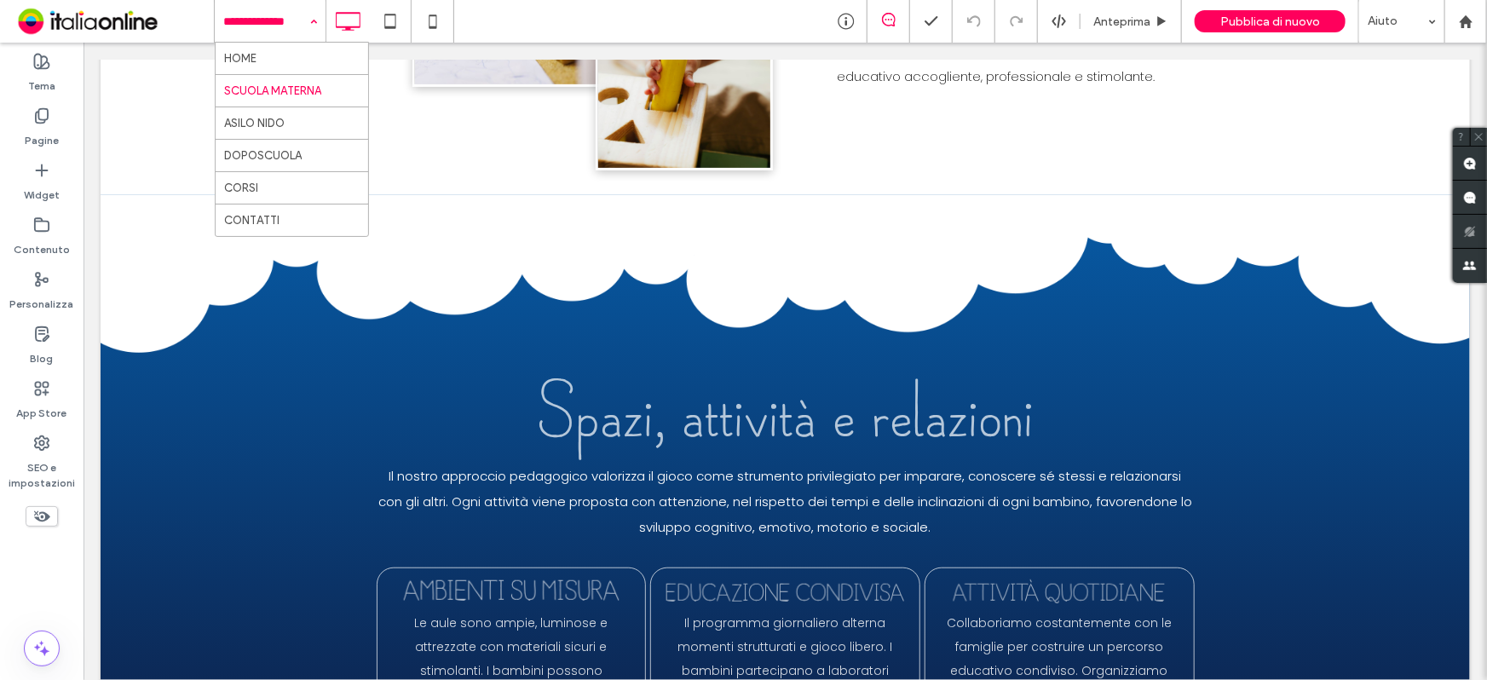
click at [295, 26] on input at bounding box center [265, 21] width 85 height 43
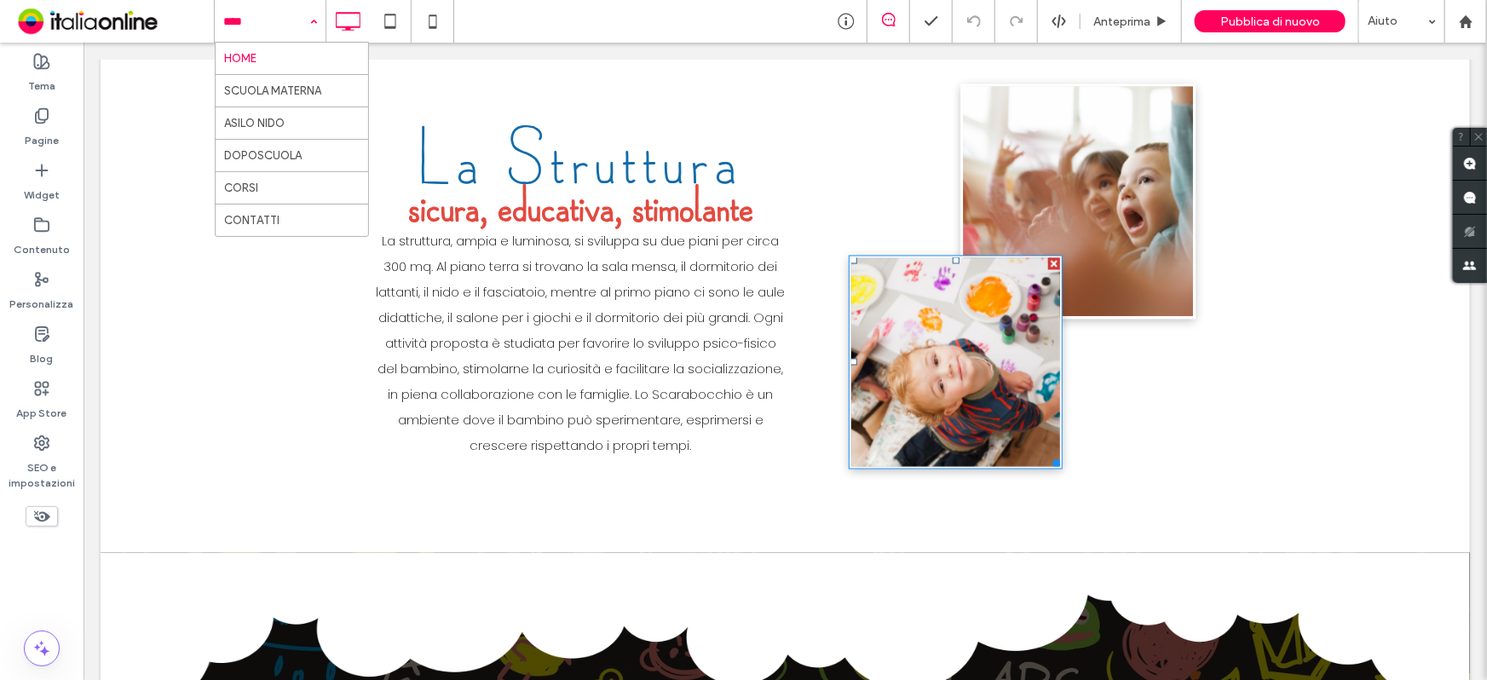
scroll to position [1907, 0]
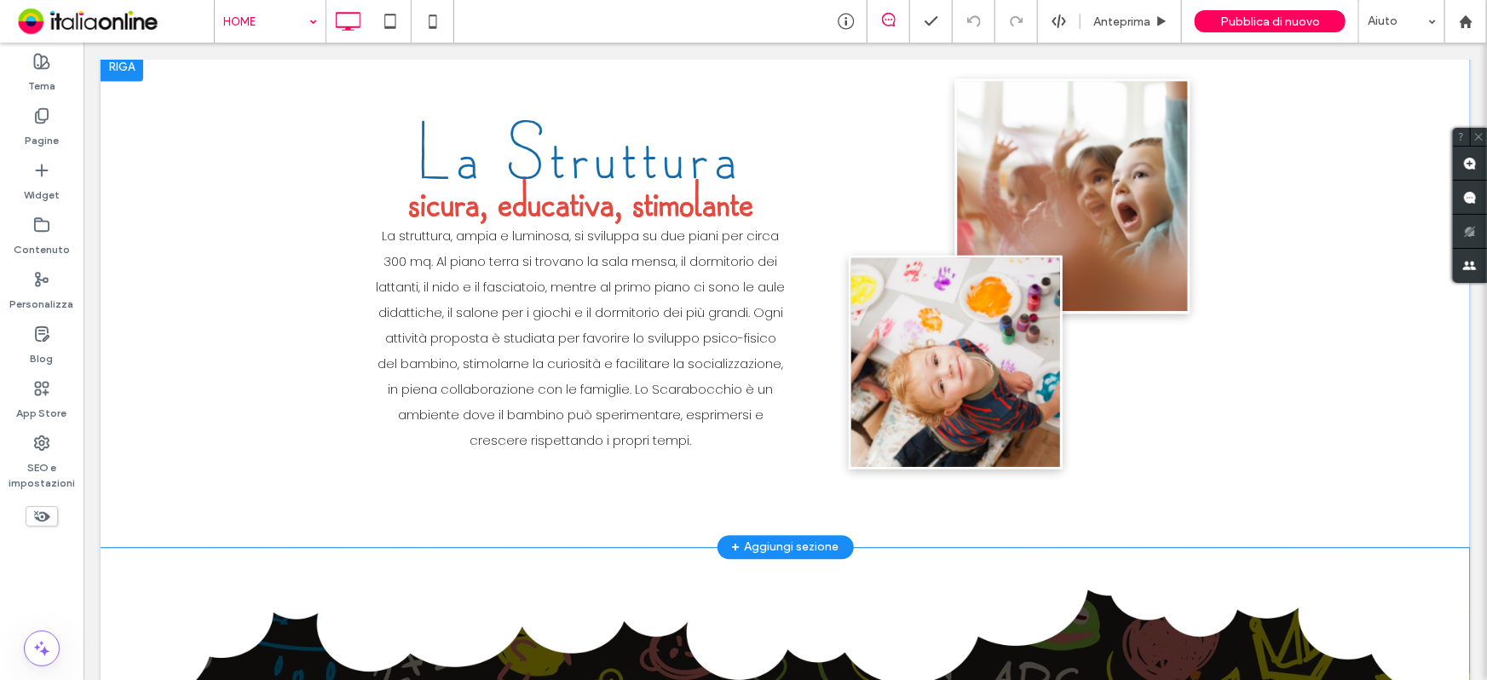
click at [787, 537] on div "+ Aggiungi sezione" at bounding box center [784, 546] width 107 height 19
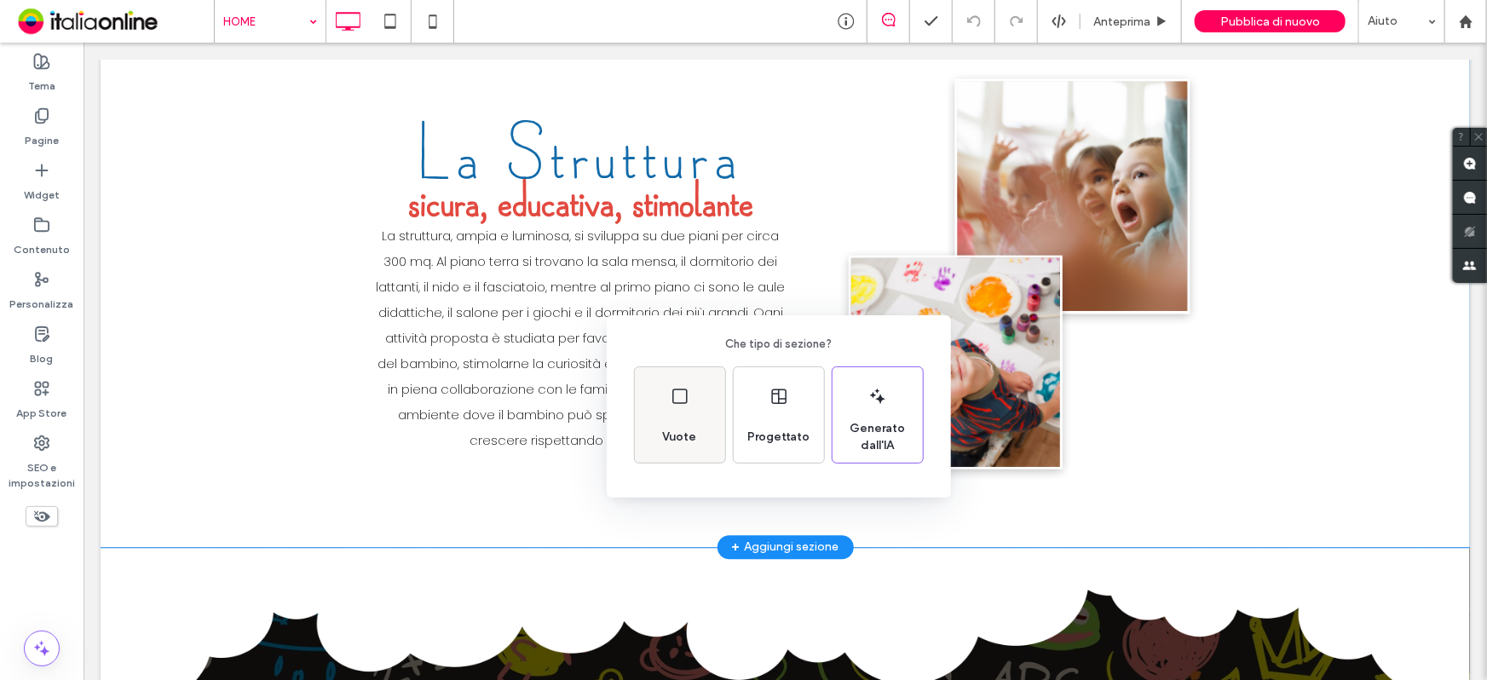
click at [686, 392] on use at bounding box center [679, 396] width 15 height 15
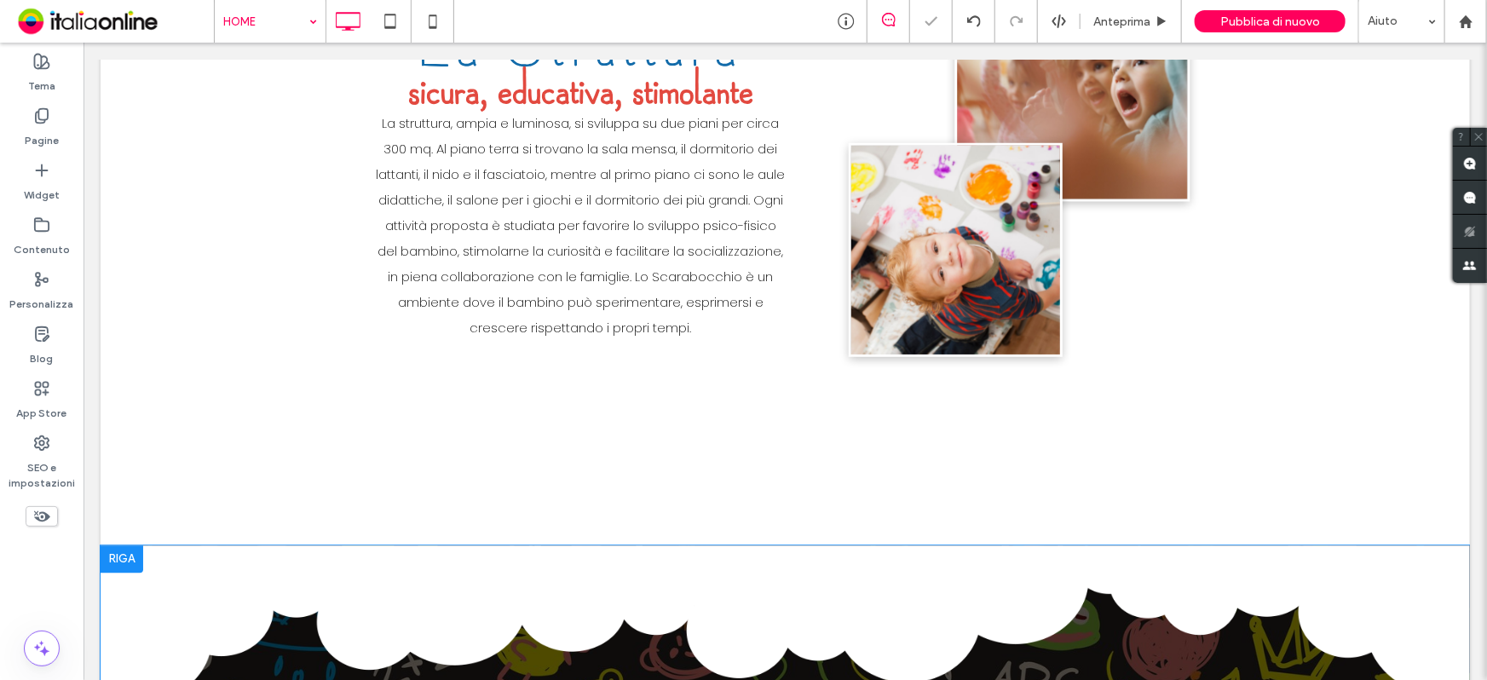
scroll to position [2139, 0]
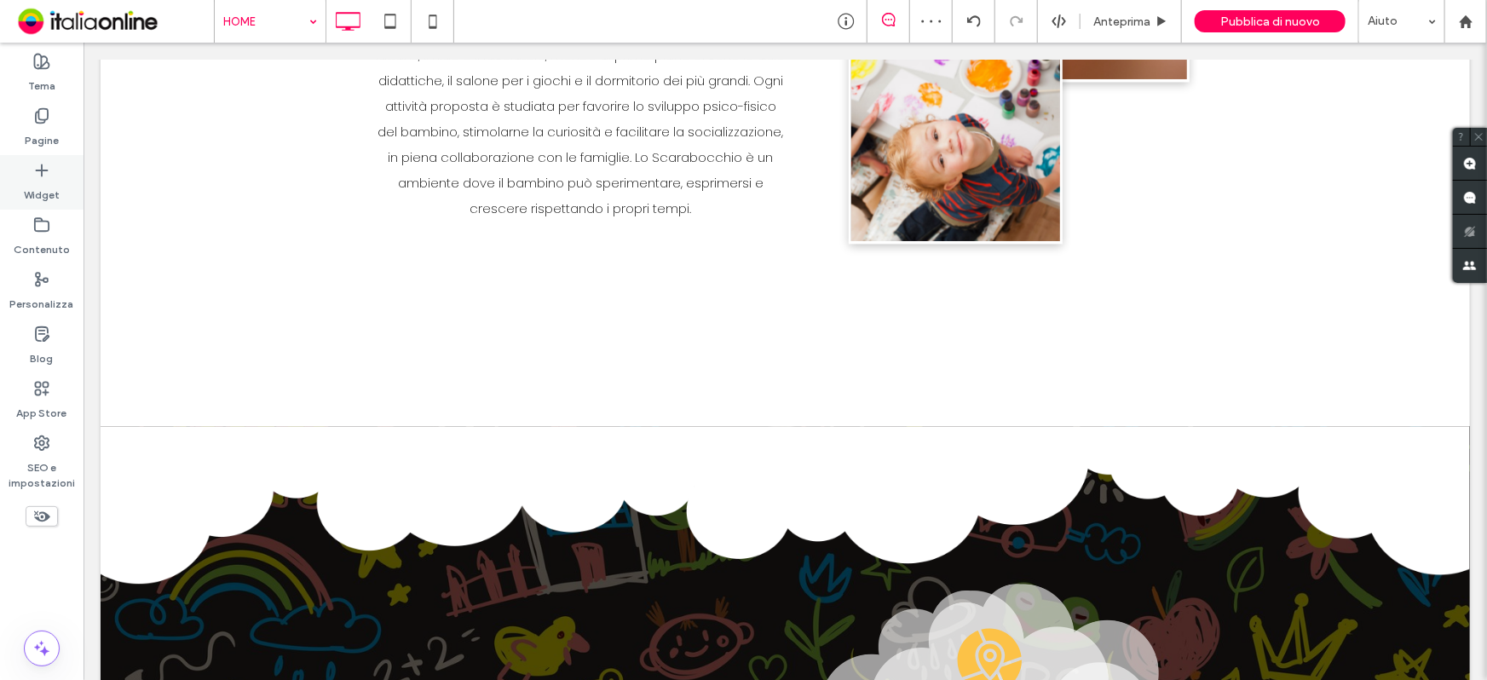
click at [41, 183] on label "Widget" at bounding box center [42, 191] width 36 height 24
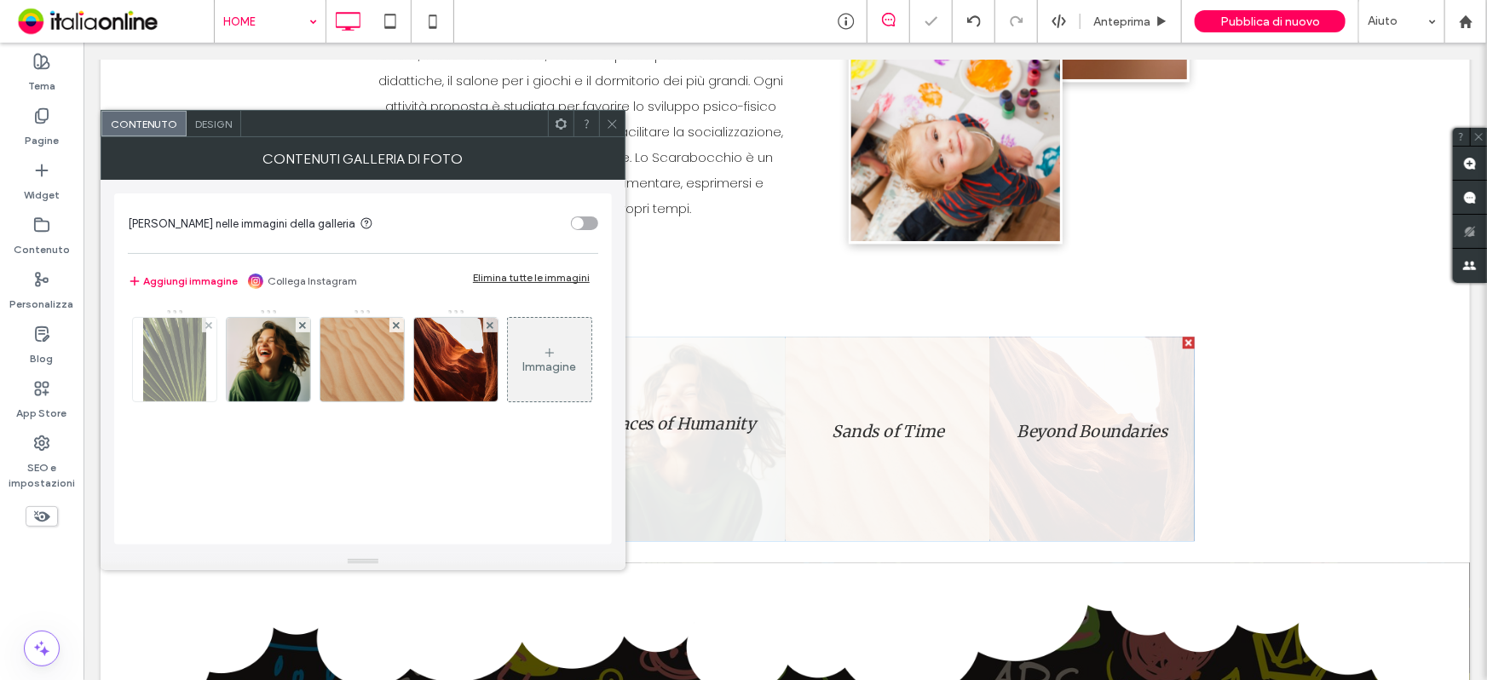
click at [204, 324] on div at bounding box center [209, 325] width 14 height 14
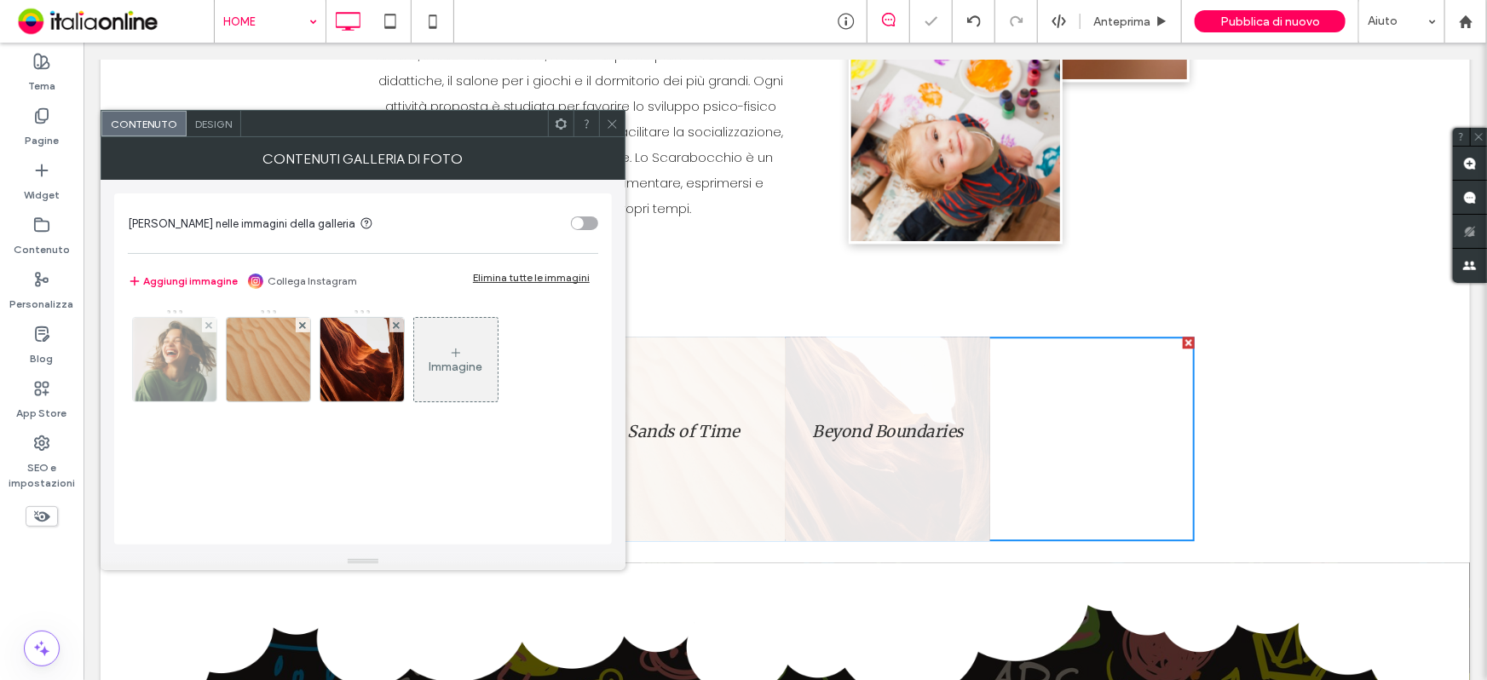
click at [204, 324] on div at bounding box center [209, 325] width 14 height 14
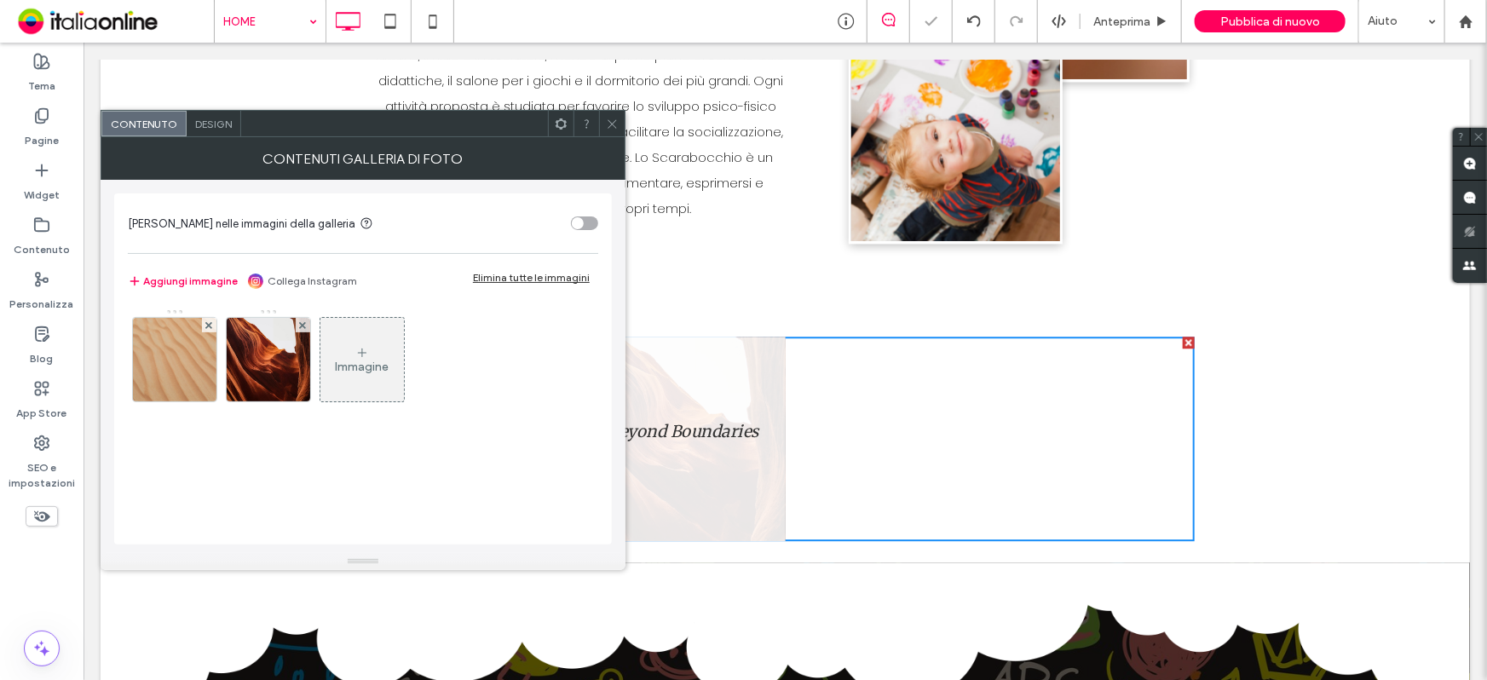
click at [204, 324] on div at bounding box center [209, 325] width 14 height 14
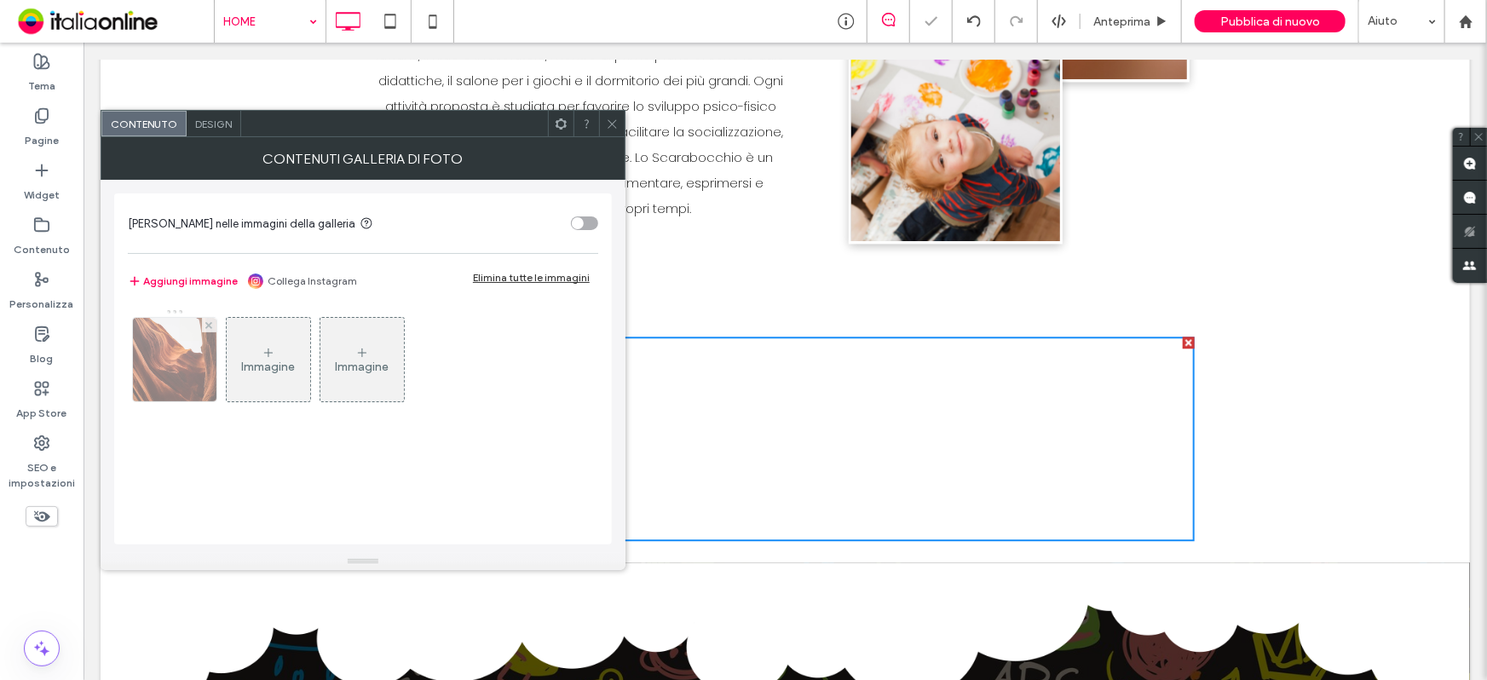
click at [204, 324] on div at bounding box center [209, 325] width 14 height 14
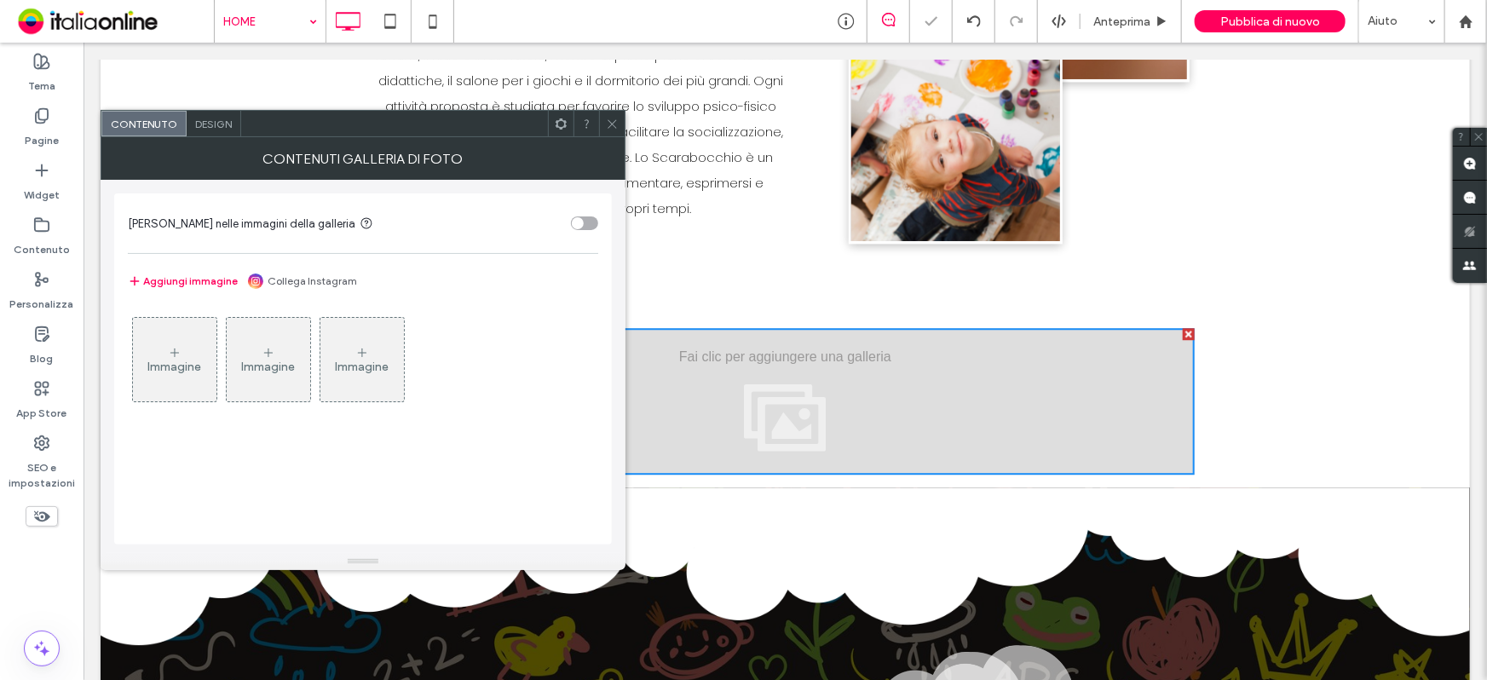
click at [163, 355] on div "Immagine" at bounding box center [175, 360] width 84 height 80
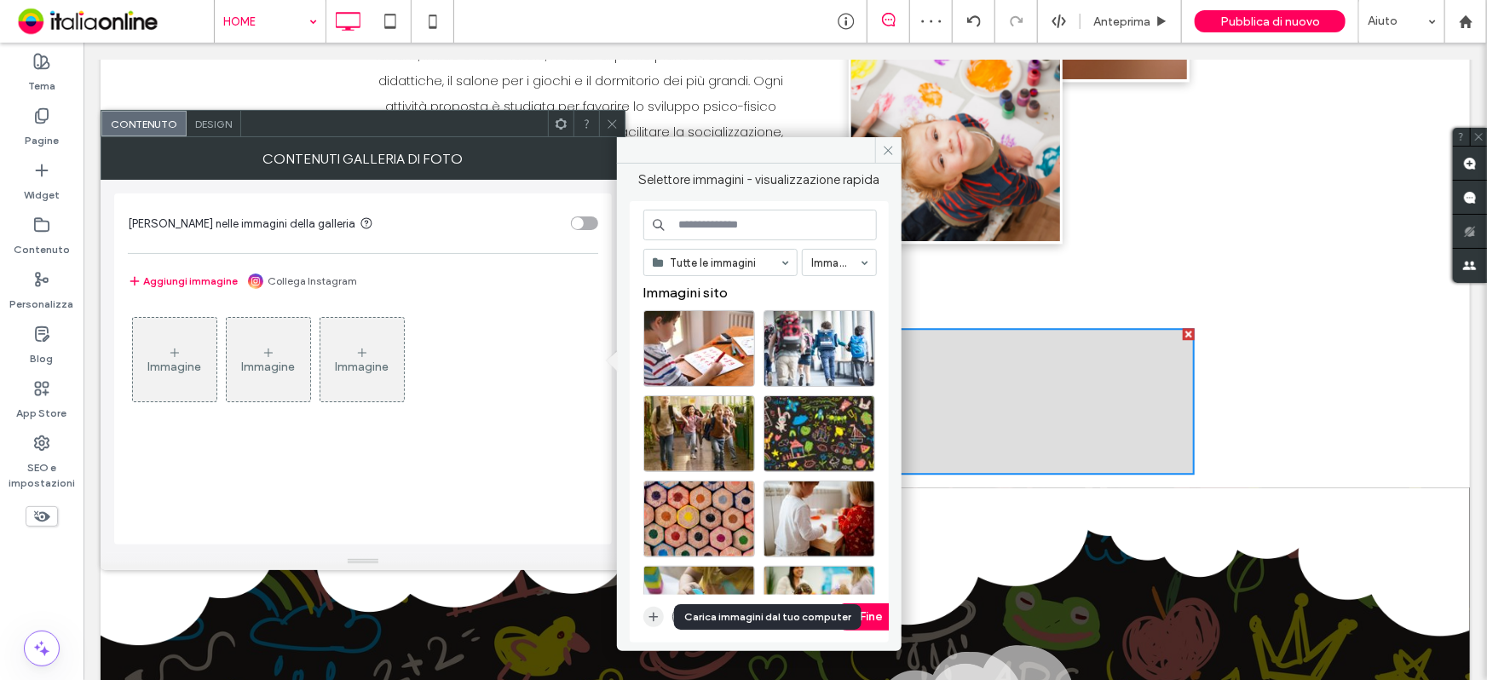
click at [653, 616] on use "button" at bounding box center [653, 617] width 9 height 9
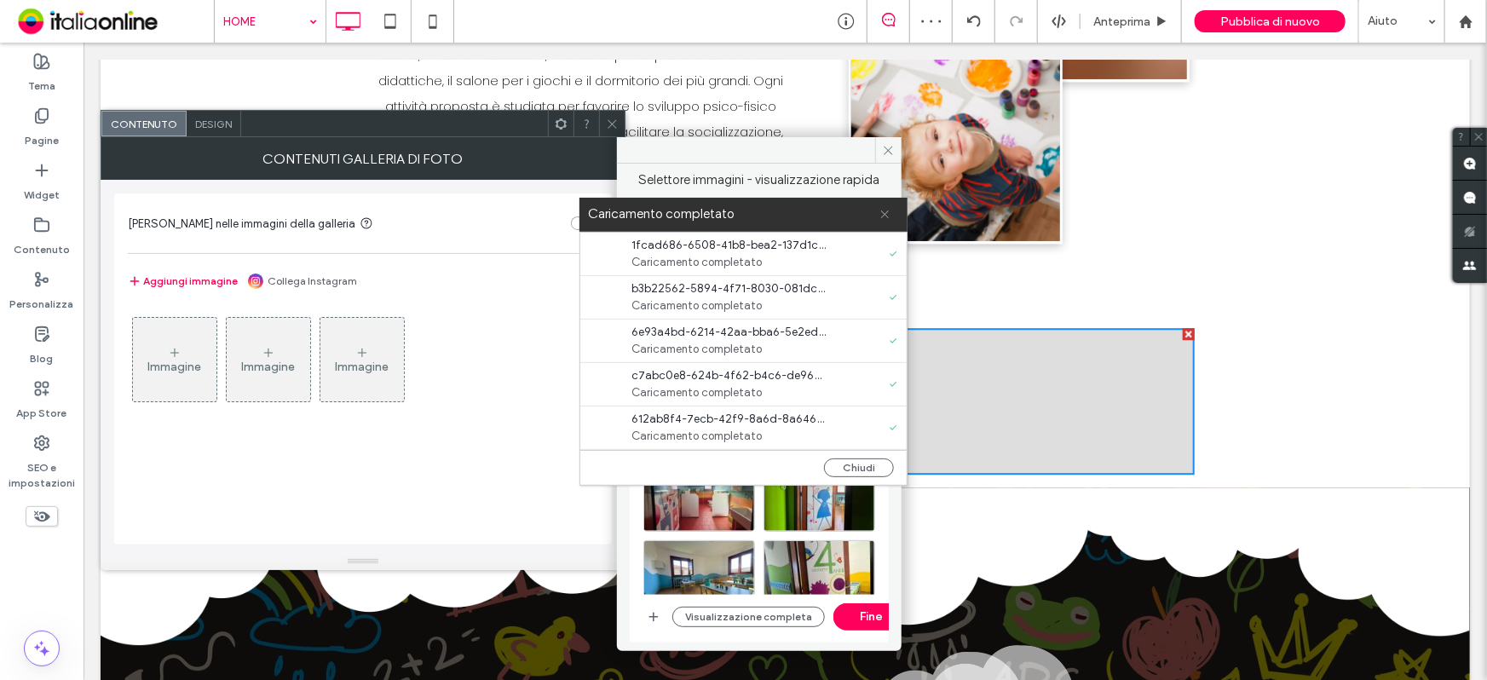
click at [886, 218] on icon at bounding box center [884, 214] width 11 height 11
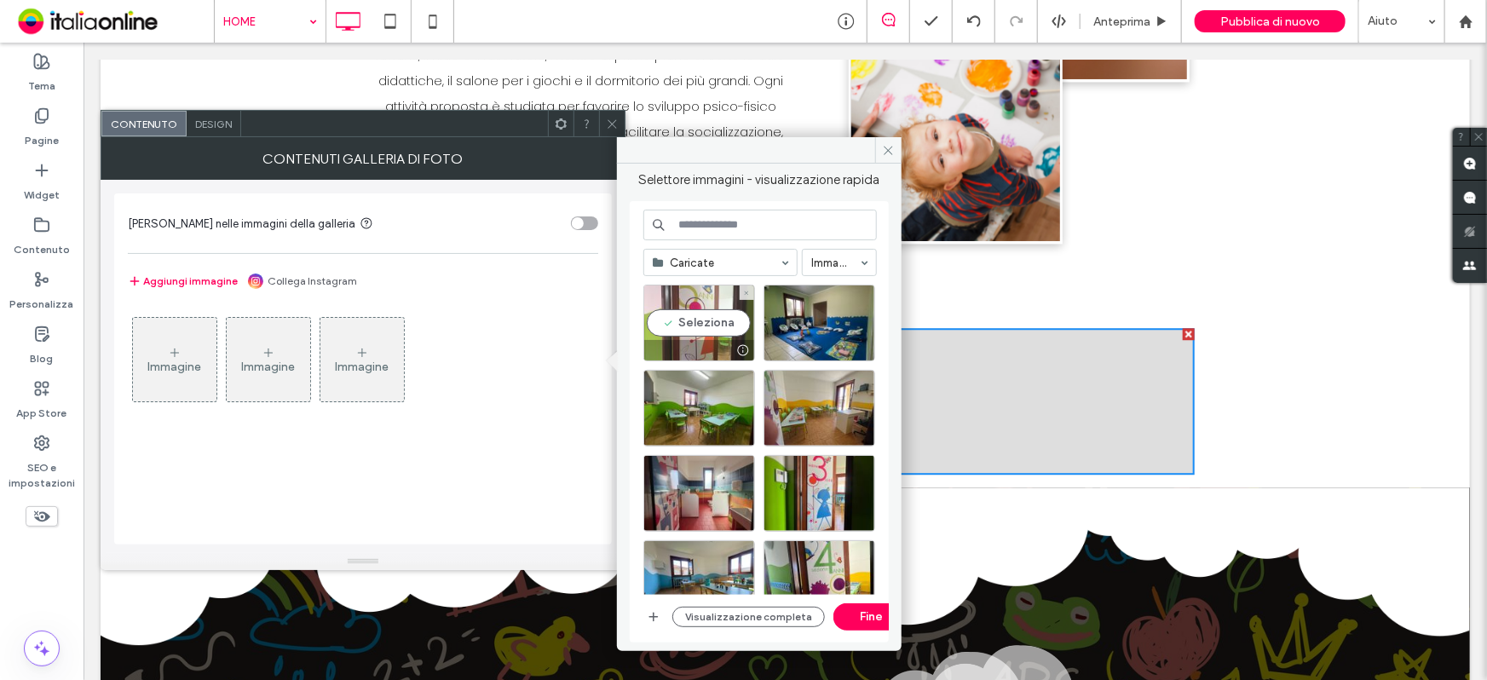
click at [673, 328] on div "Seleziona" at bounding box center [699, 323] width 112 height 77
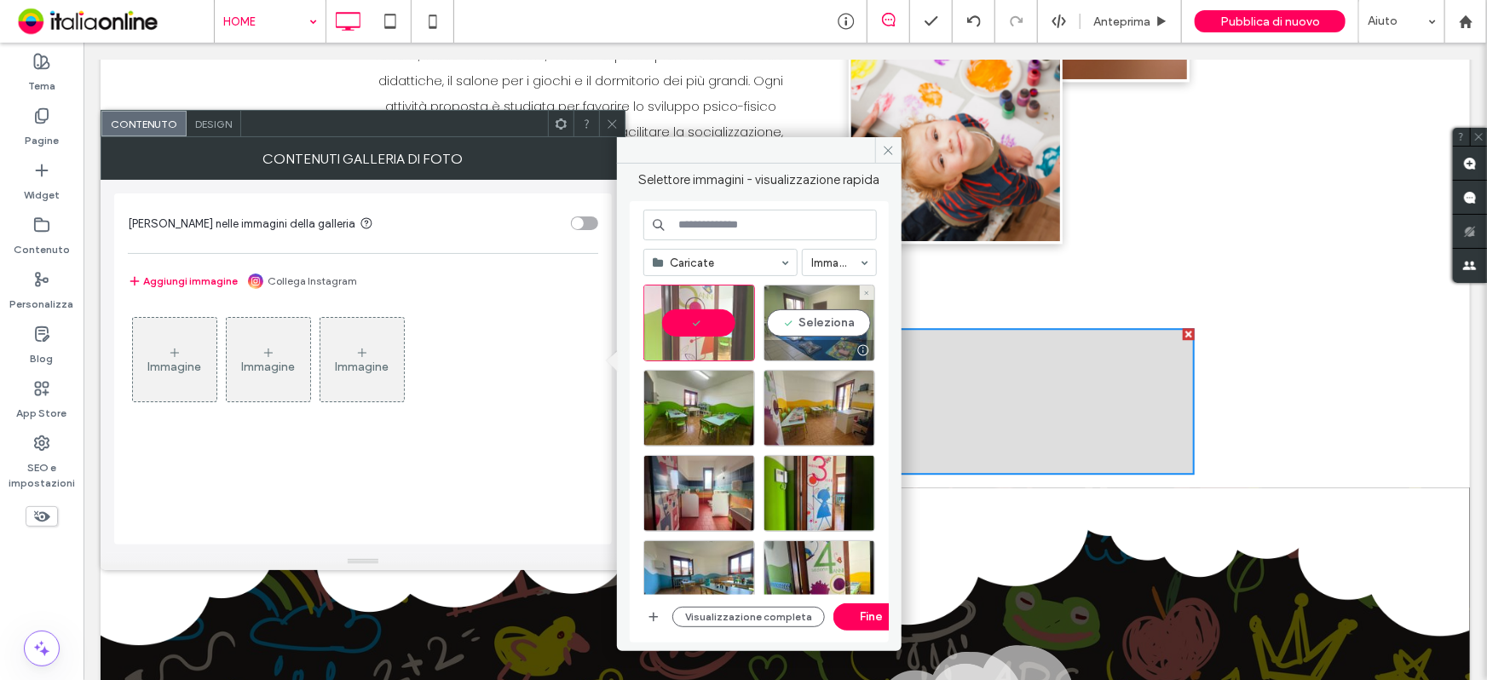
drag, startPoint x: 806, startPoint y: 333, endPoint x: 670, endPoint y: 501, distance: 216.2
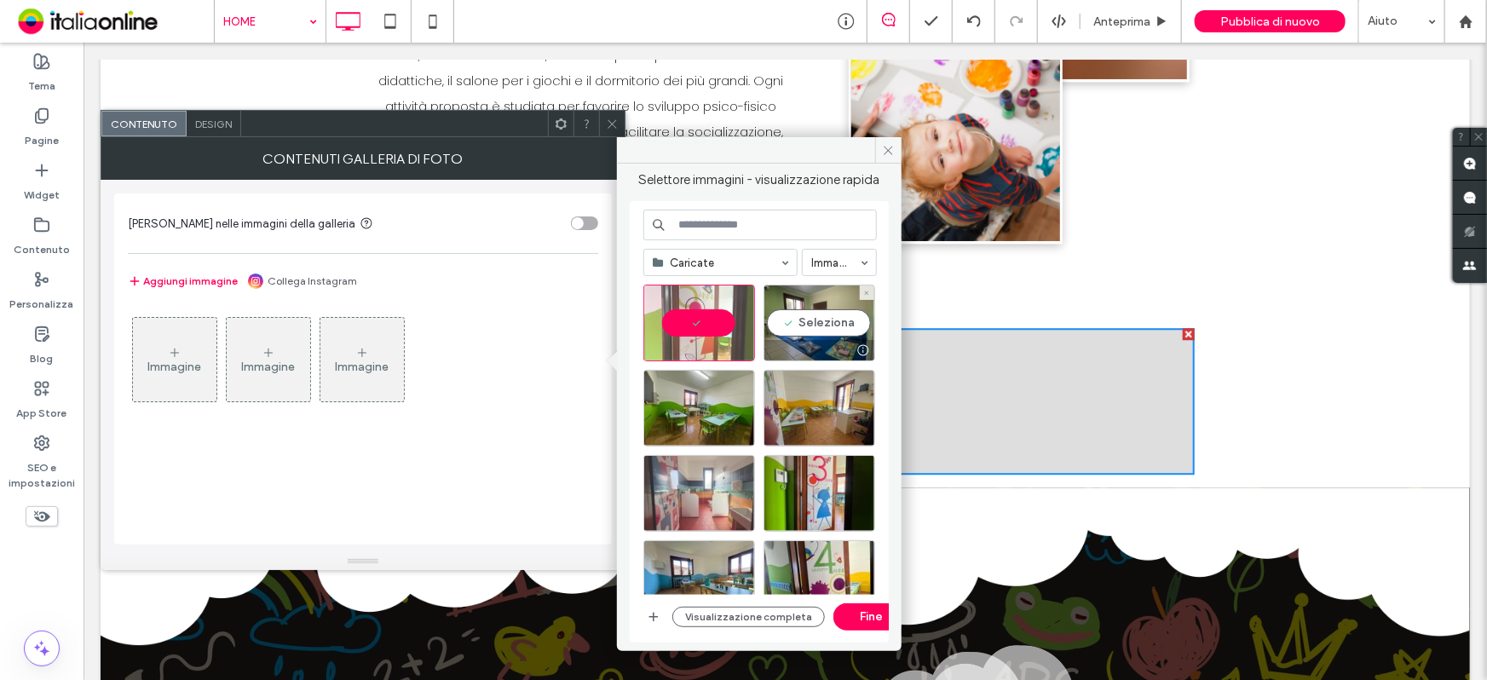
click at [806, 333] on div "Seleziona" at bounding box center [819, 323] width 112 height 77
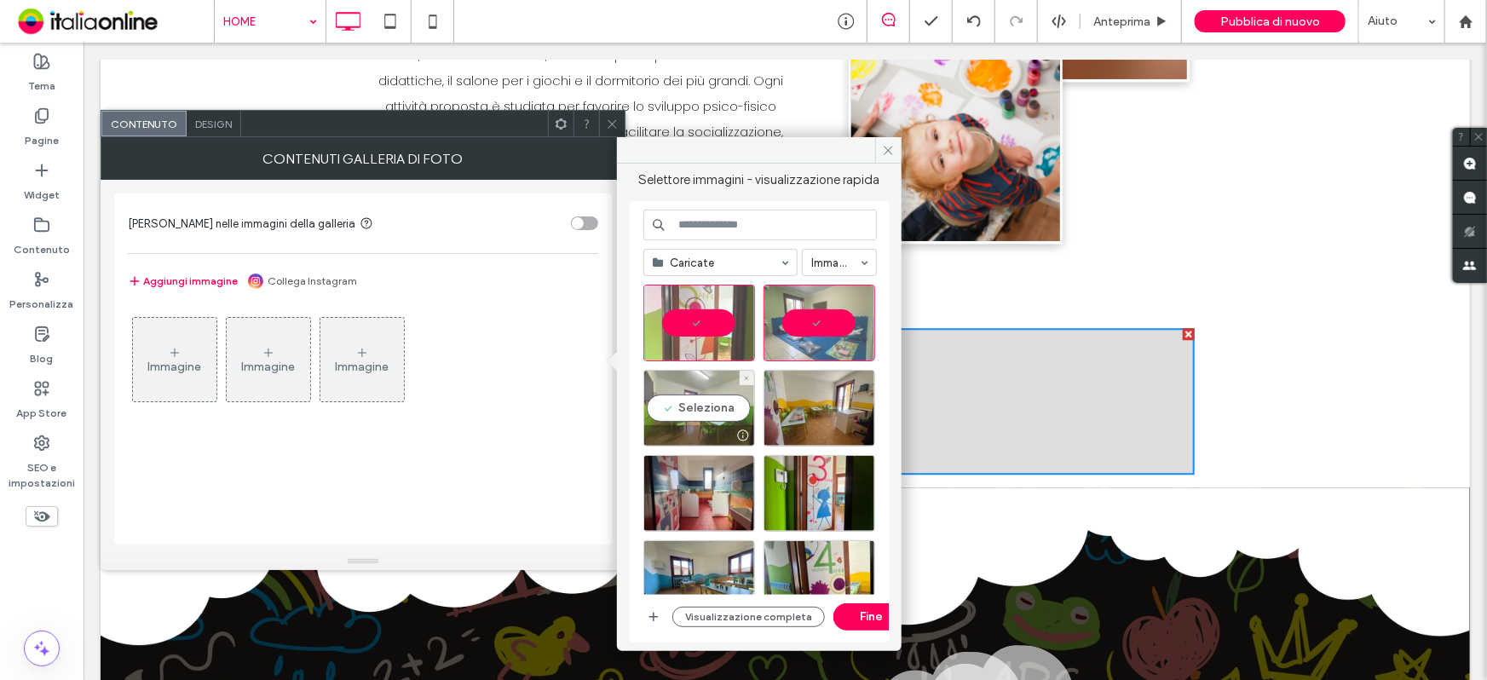
click at [675, 400] on div "Seleziona" at bounding box center [699, 408] width 112 height 77
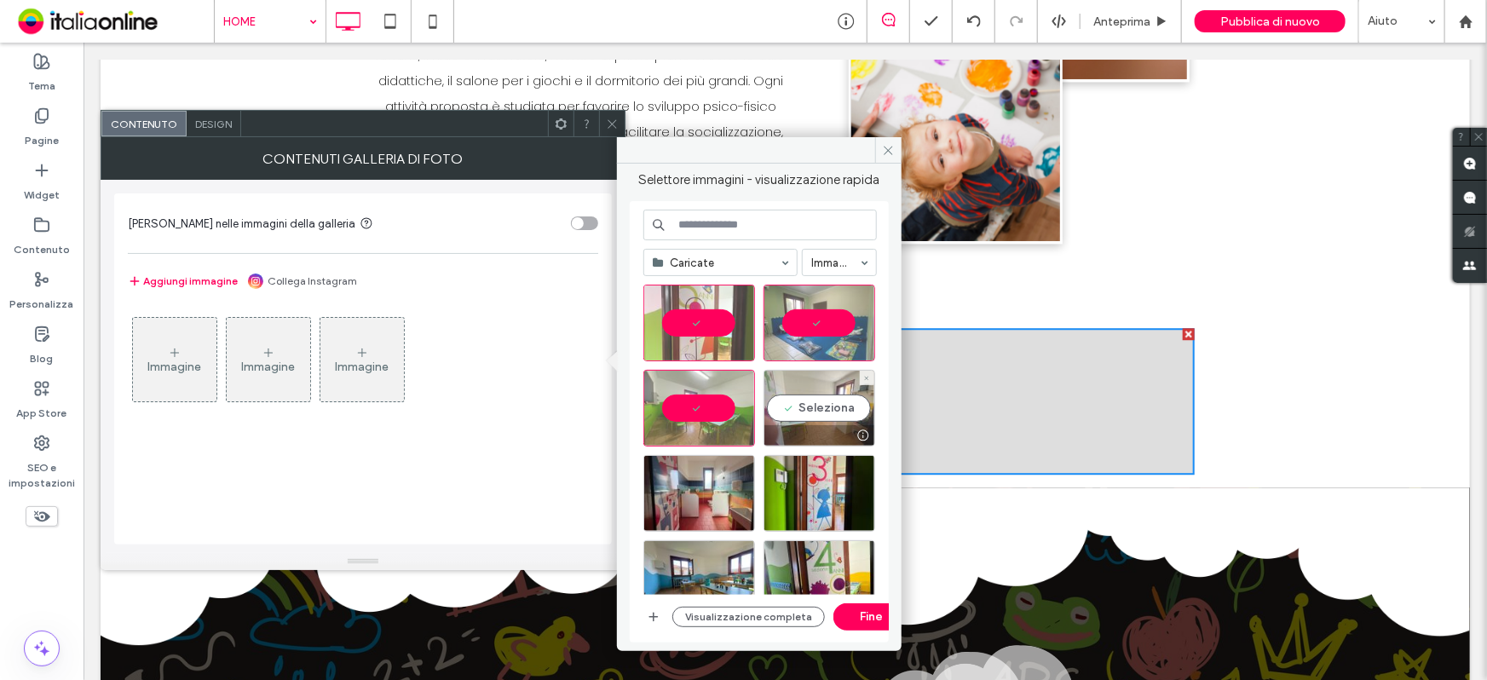
click at [798, 390] on div "Seleziona" at bounding box center [819, 408] width 112 height 77
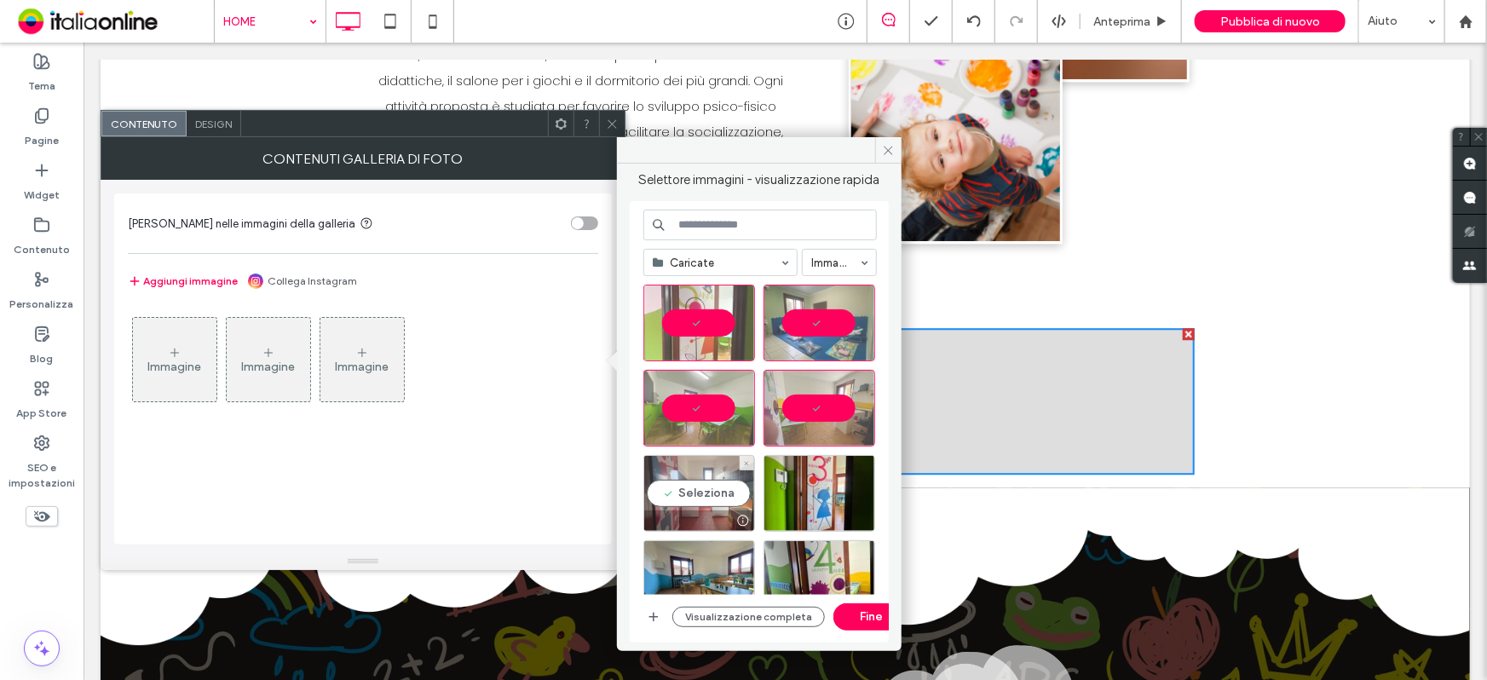
click at [723, 484] on div "Seleziona" at bounding box center [699, 493] width 112 height 77
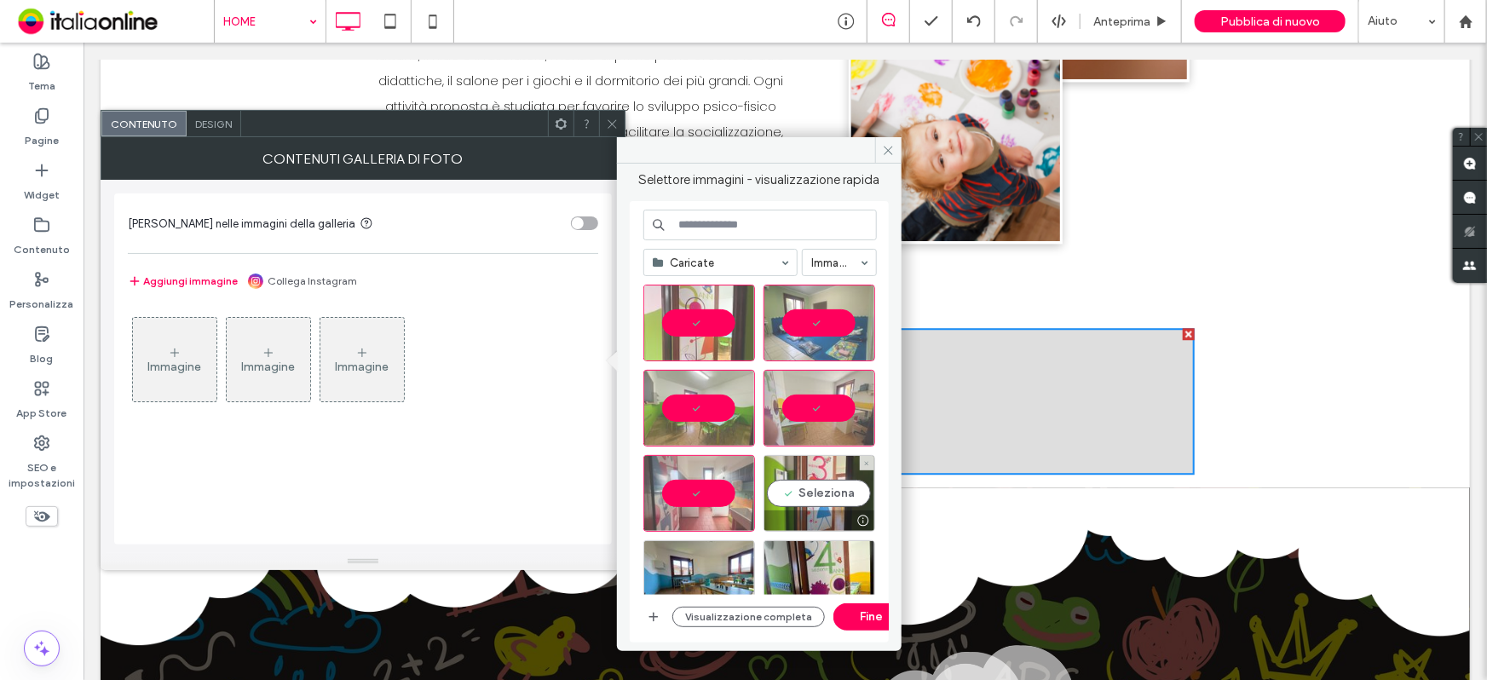
click at [780, 490] on div "Seleziona" at bounding box center [819, 493] width 112 height 77
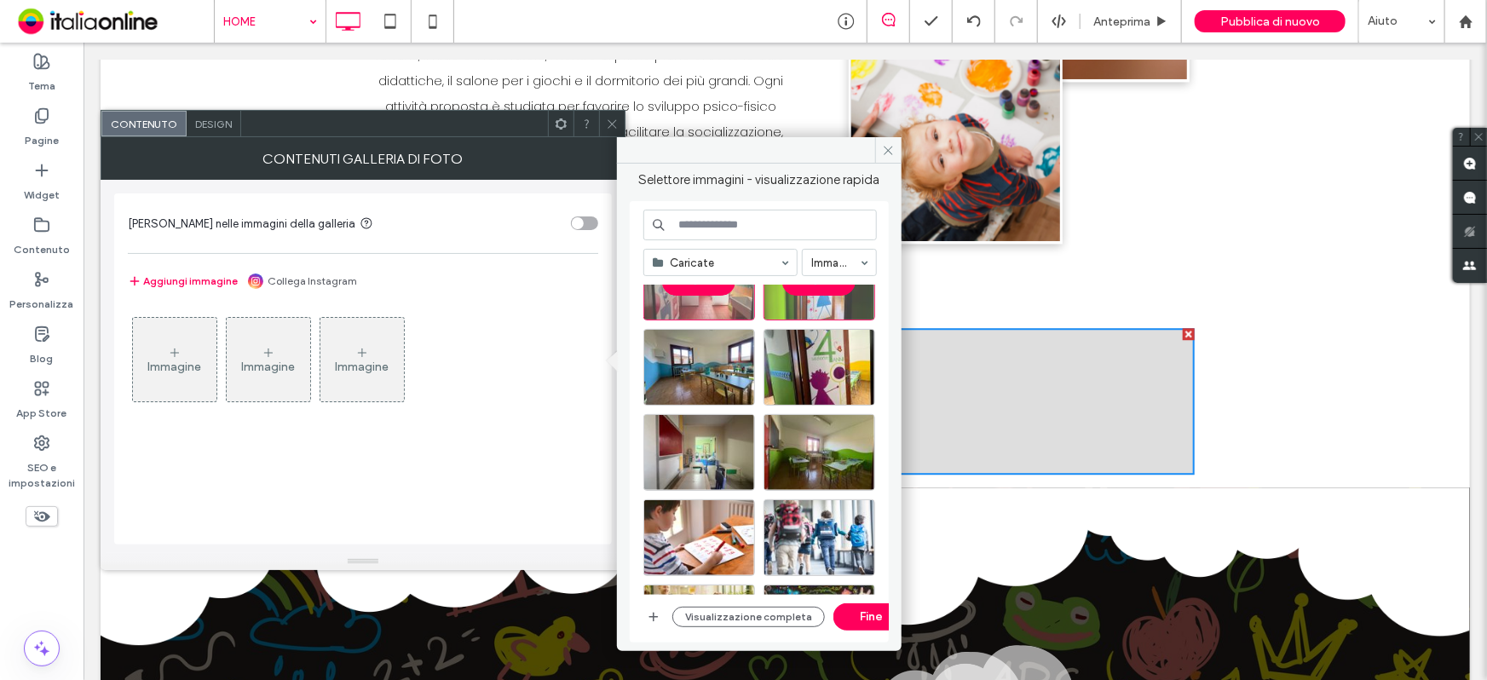
scroll to position [232, 0]
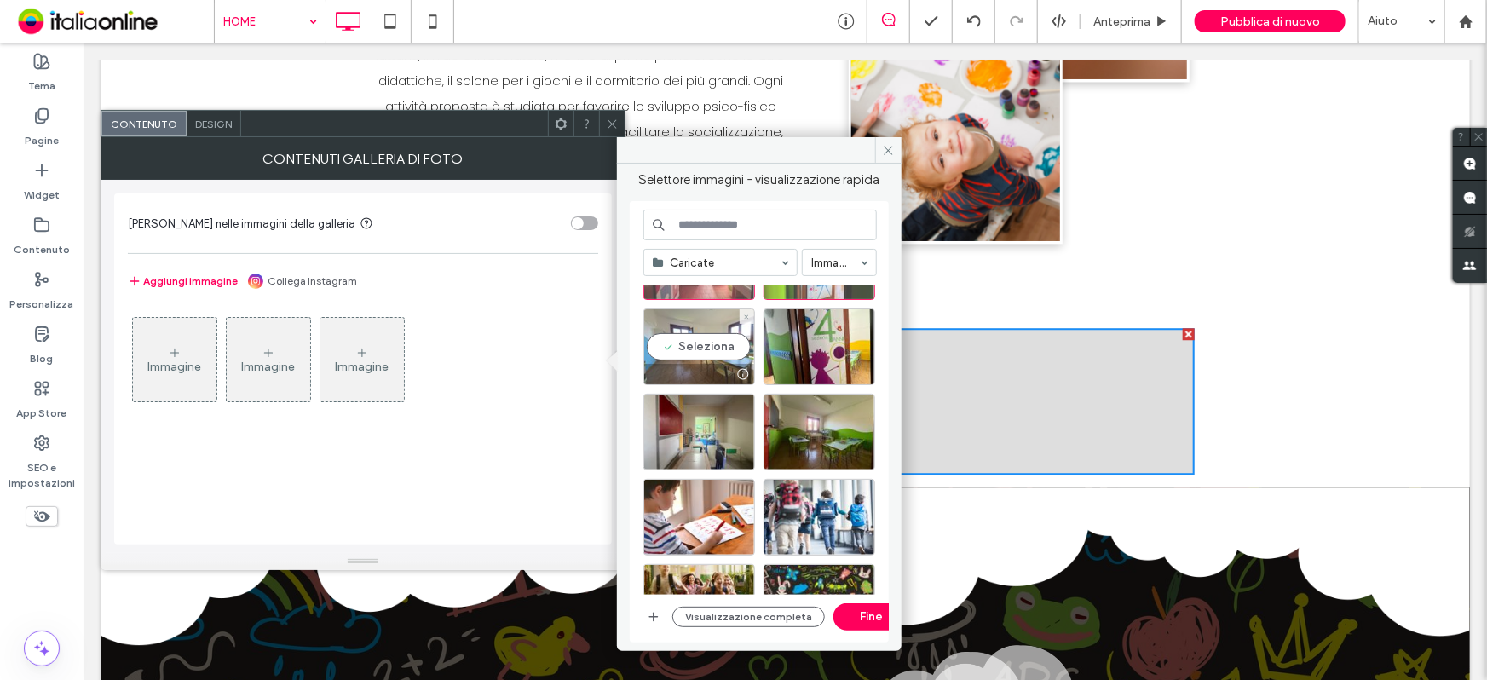
click at [687, 342] on div "Seleziona" at bounding box center [699, 346] width 112 height 77
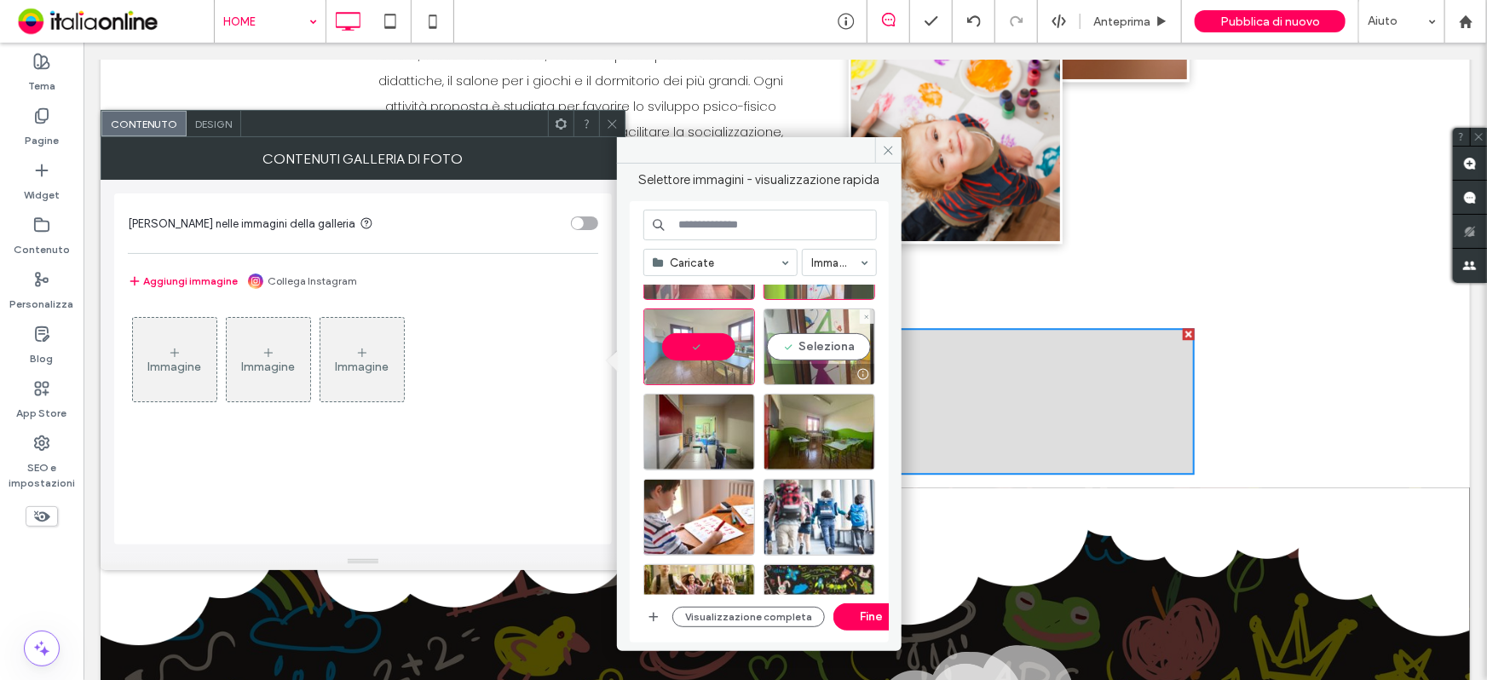
click at [802, 343] on div "Seleziona" at bounding box center [819, 346] width 112 height 77
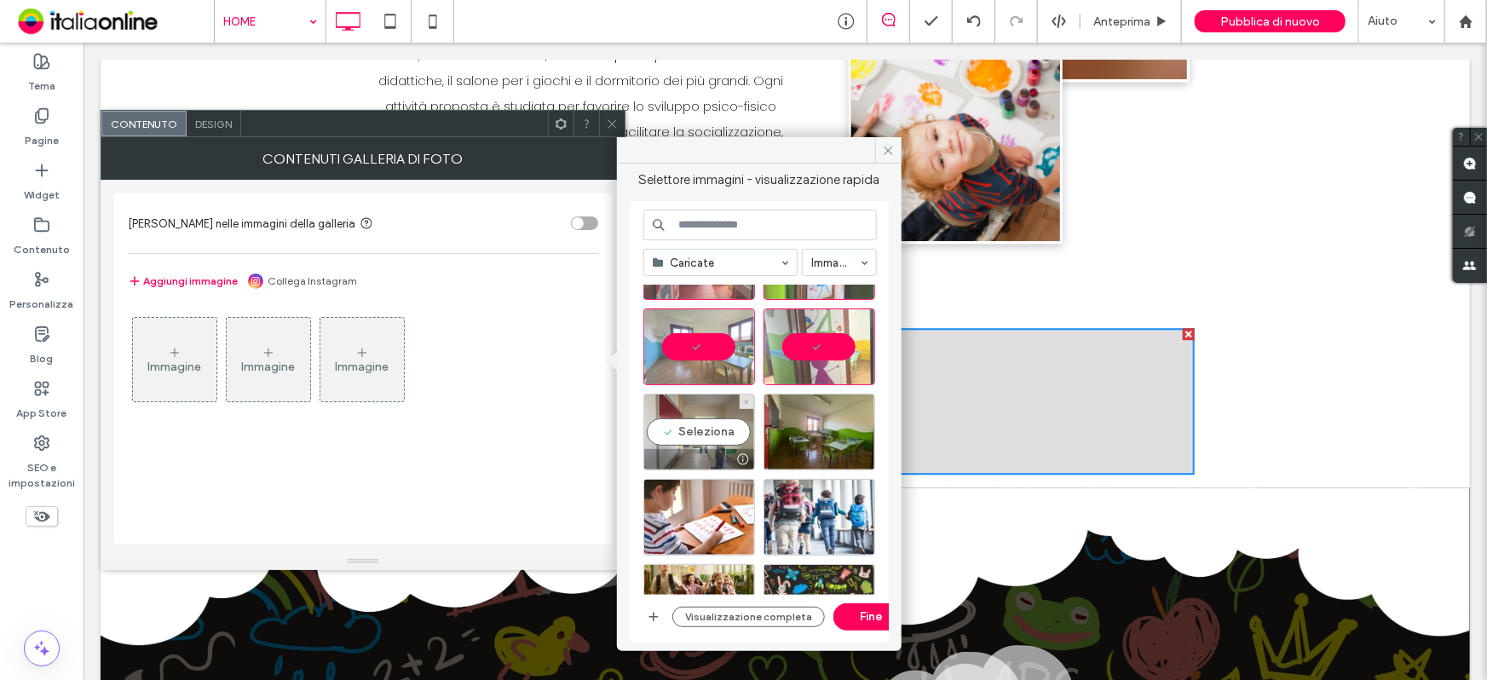
drag, startPoint x: 724, startPoint y: 436, endPoint x: 752, endPoint y: 437, distance: 28.1
click at [724, 436] on div "Seleziona" at bounding box center [699, 432] width 112 height 77
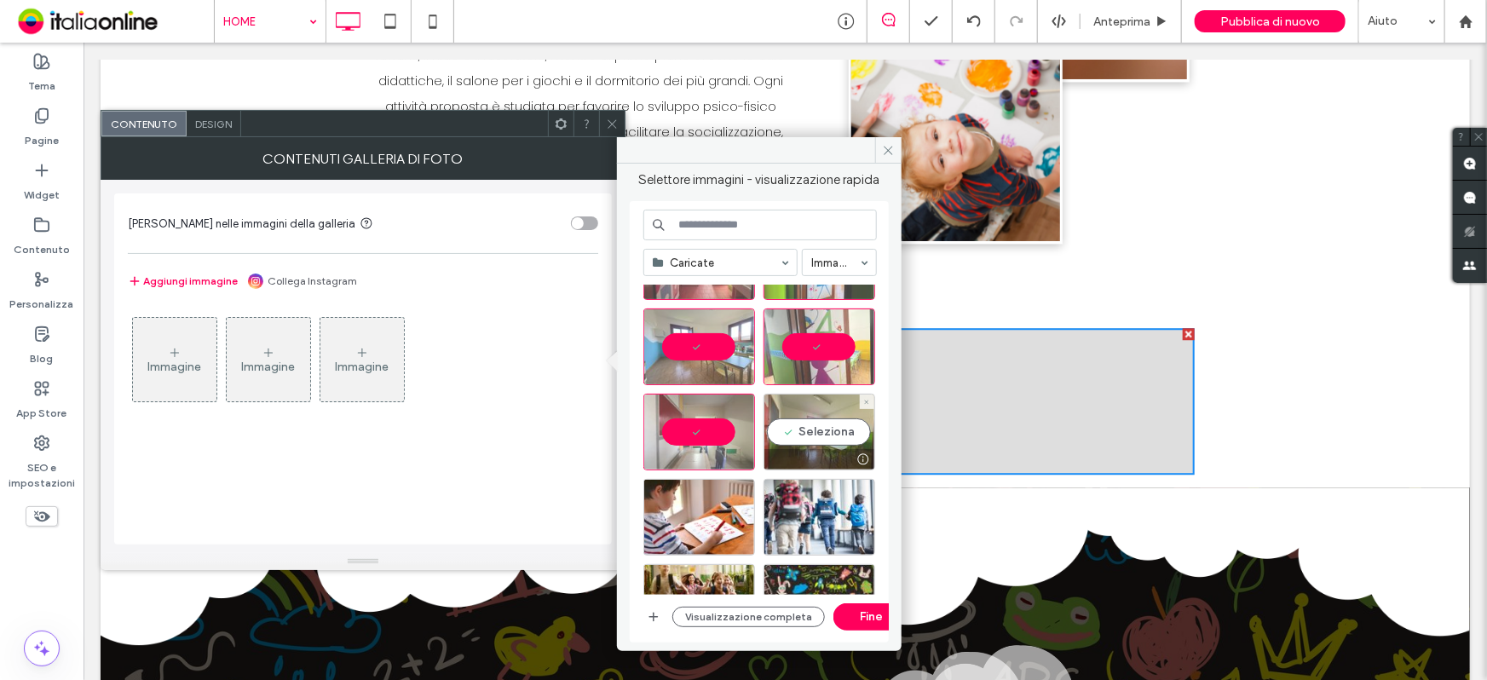
click at [799, 427] on div "Seleziona" at bounding box center [819, 432] width 112 height 77
click at [849, 626] on button "Fine" at bounding box center [871, 616] width 77 height 27
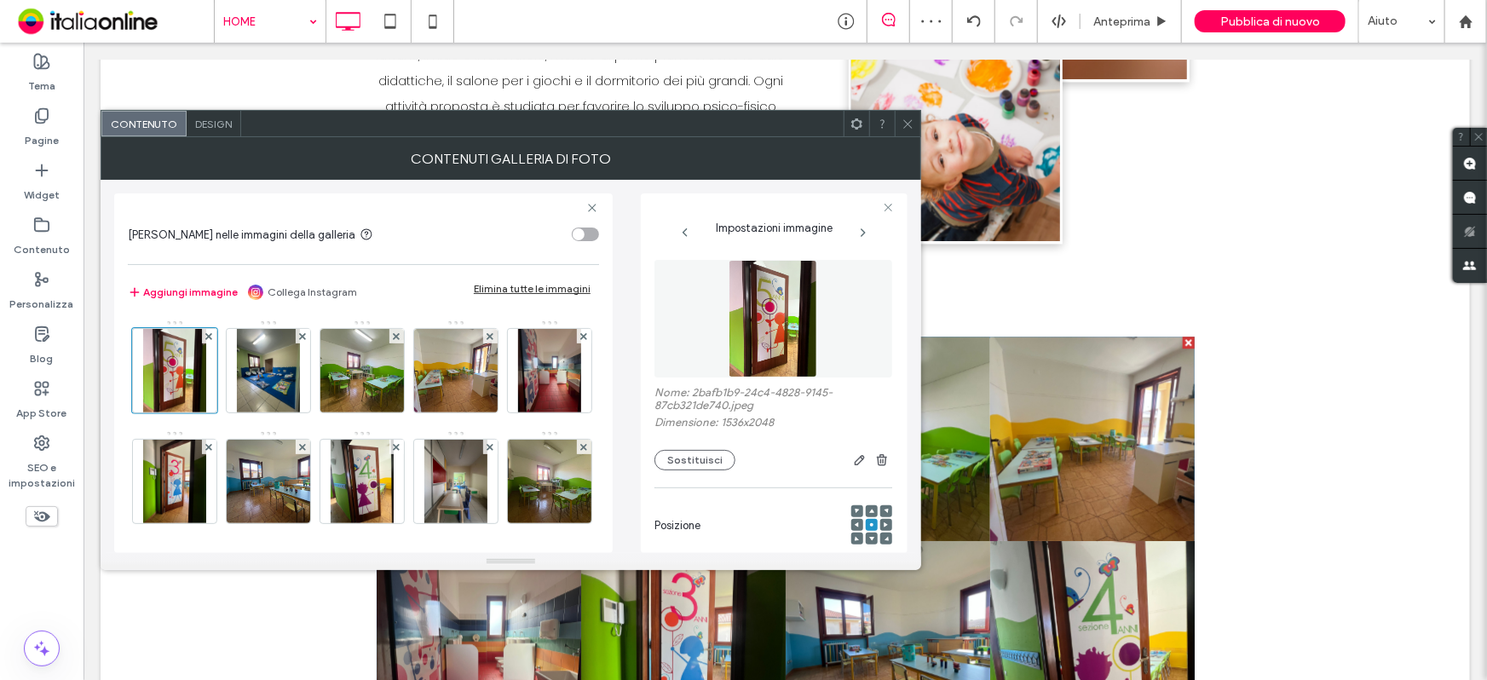
click at [232, 123] on div "Design" at bounding box center [214, 124] width 55 height 26
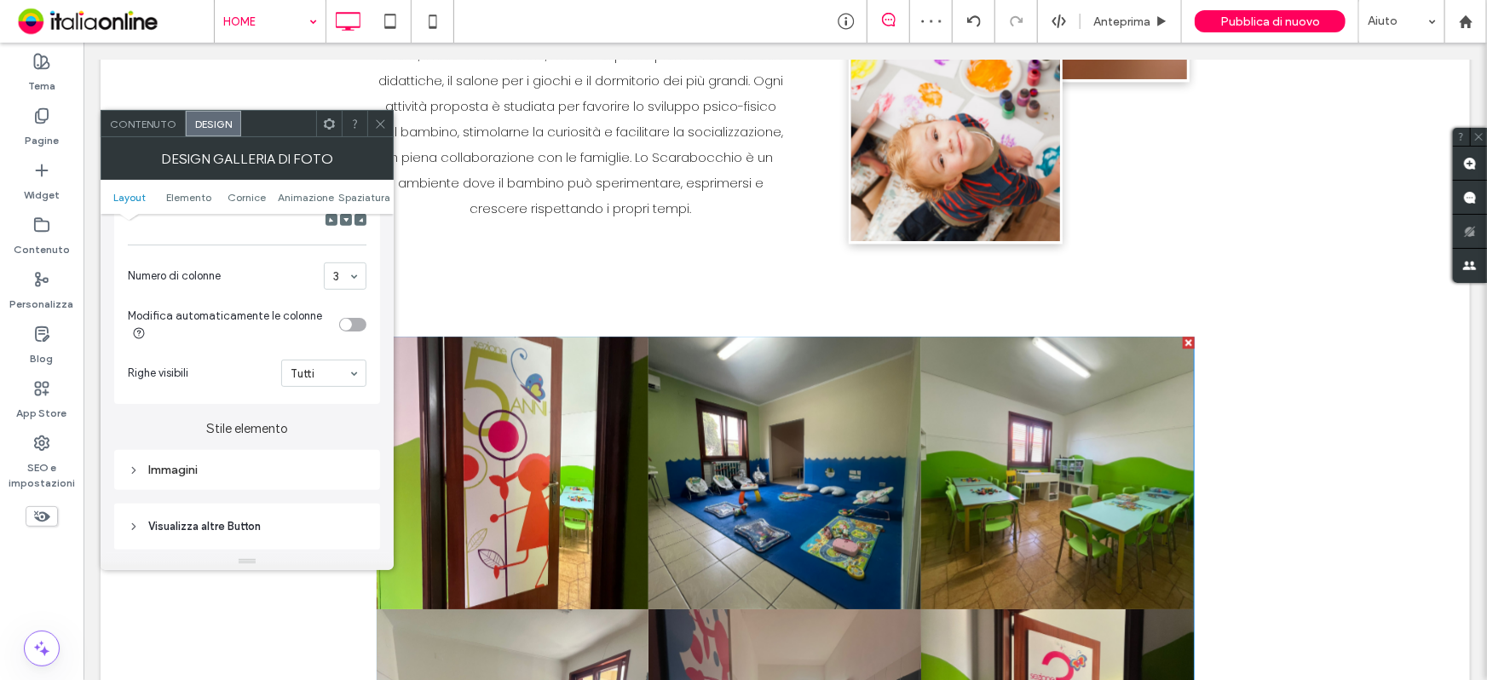
scroll to position [619, 0]
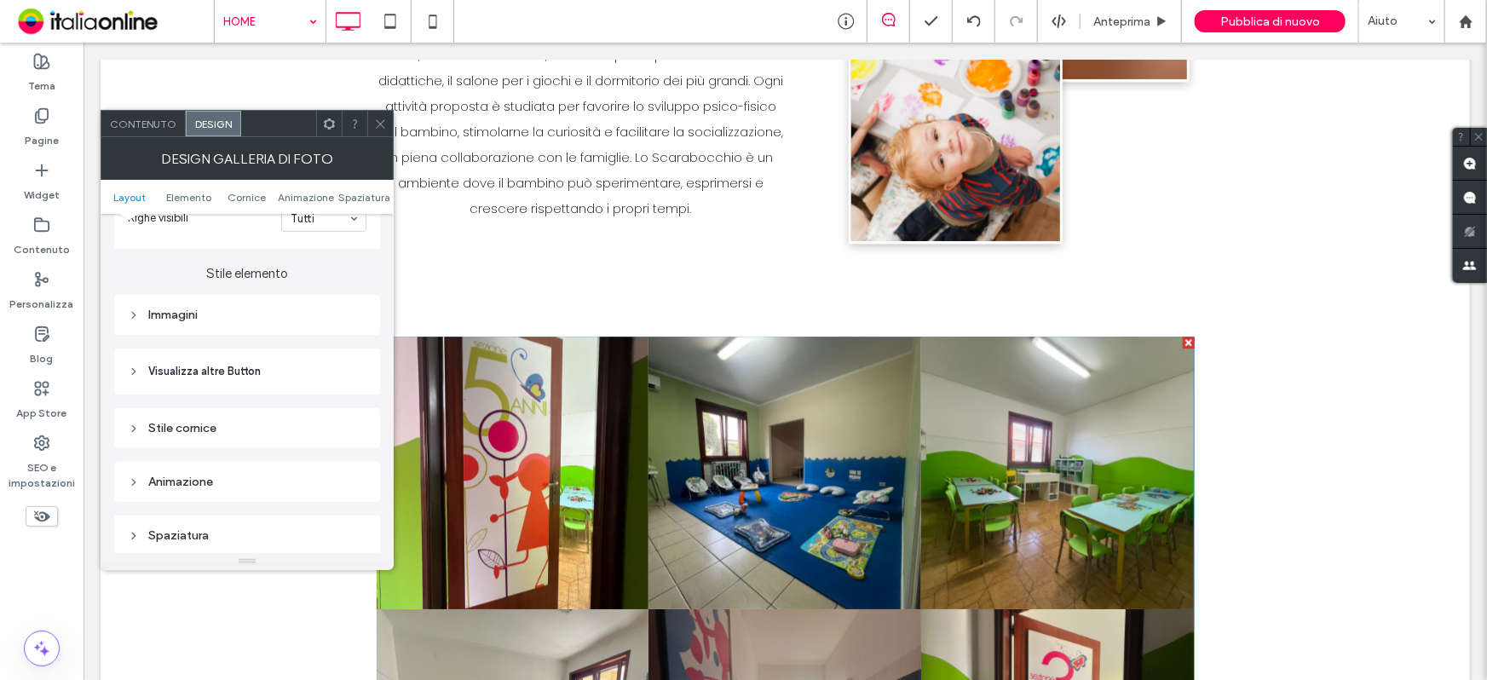
click at [158, 326] on div "Immagini" at bounding box center [247, 314] width 239 height 23
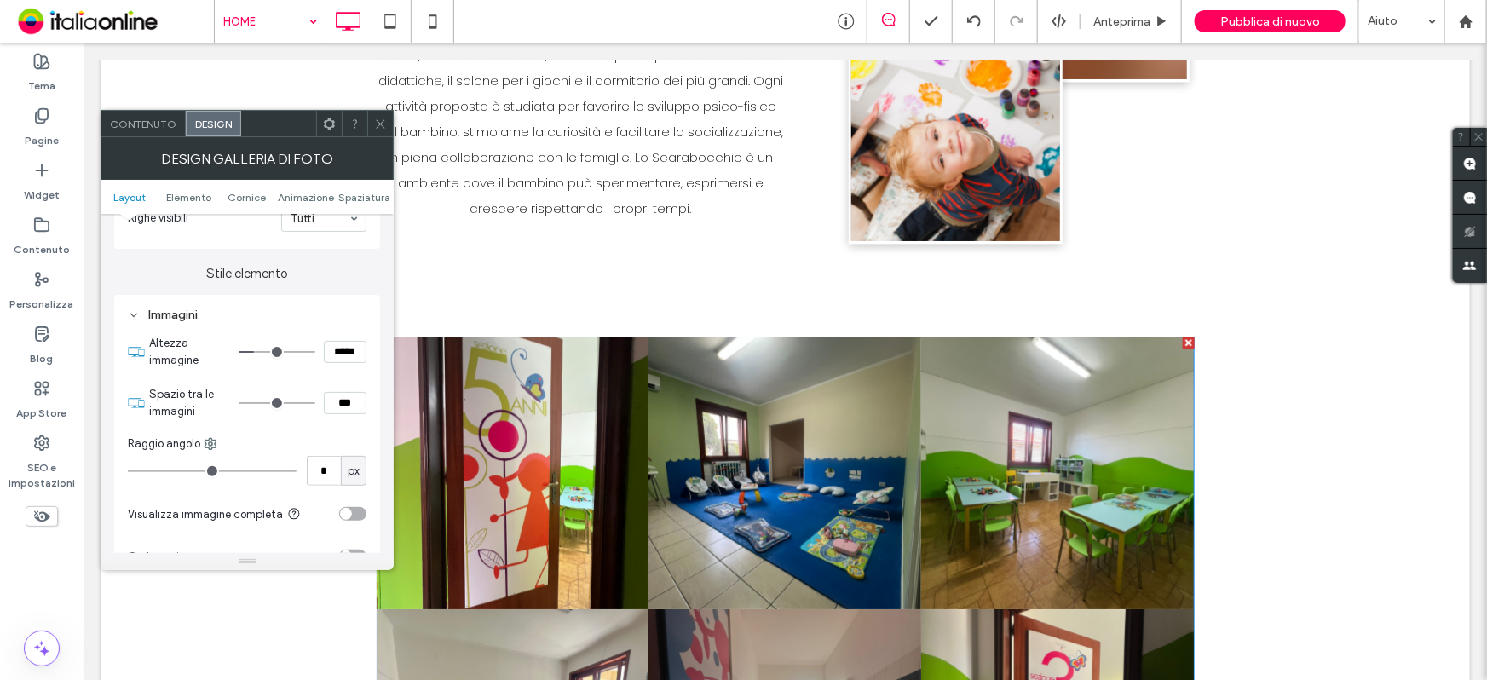
scroll to position [697, 0]
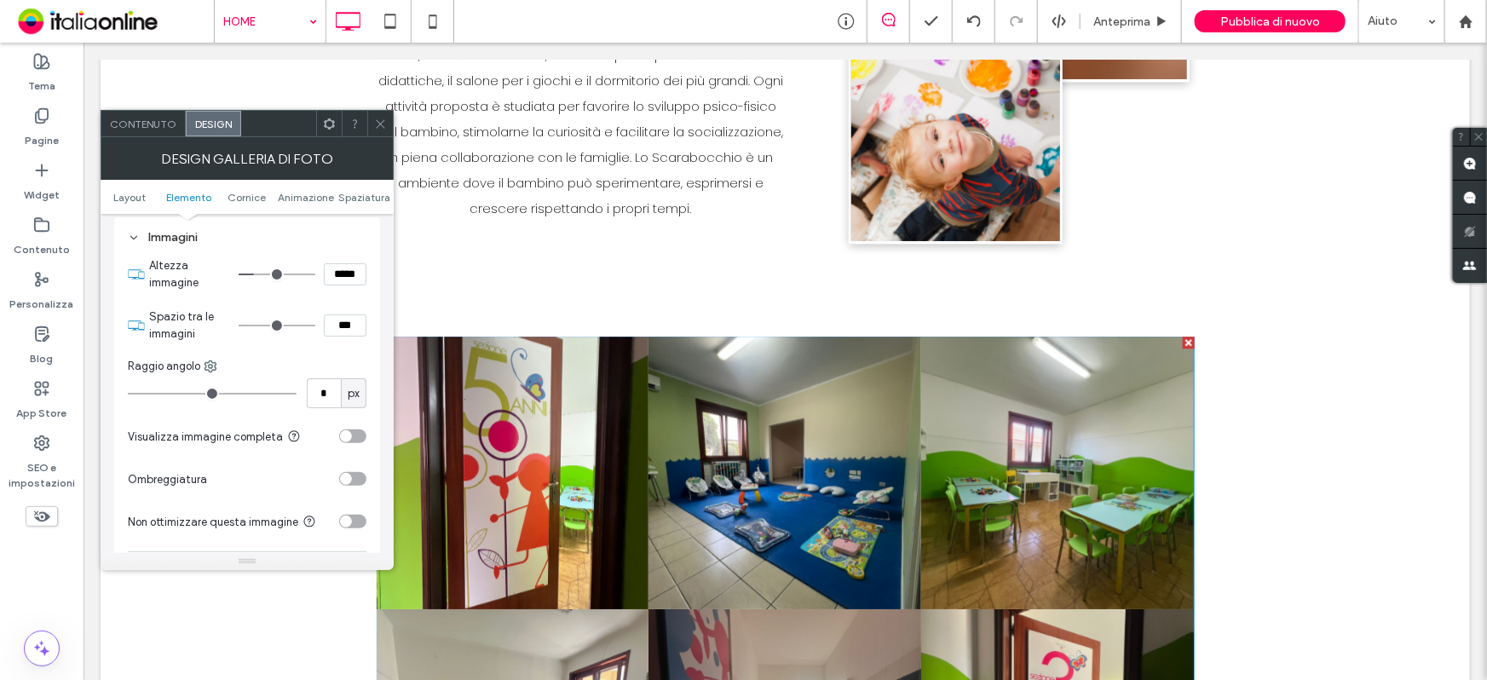
type input "*"
type input "***"
type input "*"
type input "***"
type input "*"
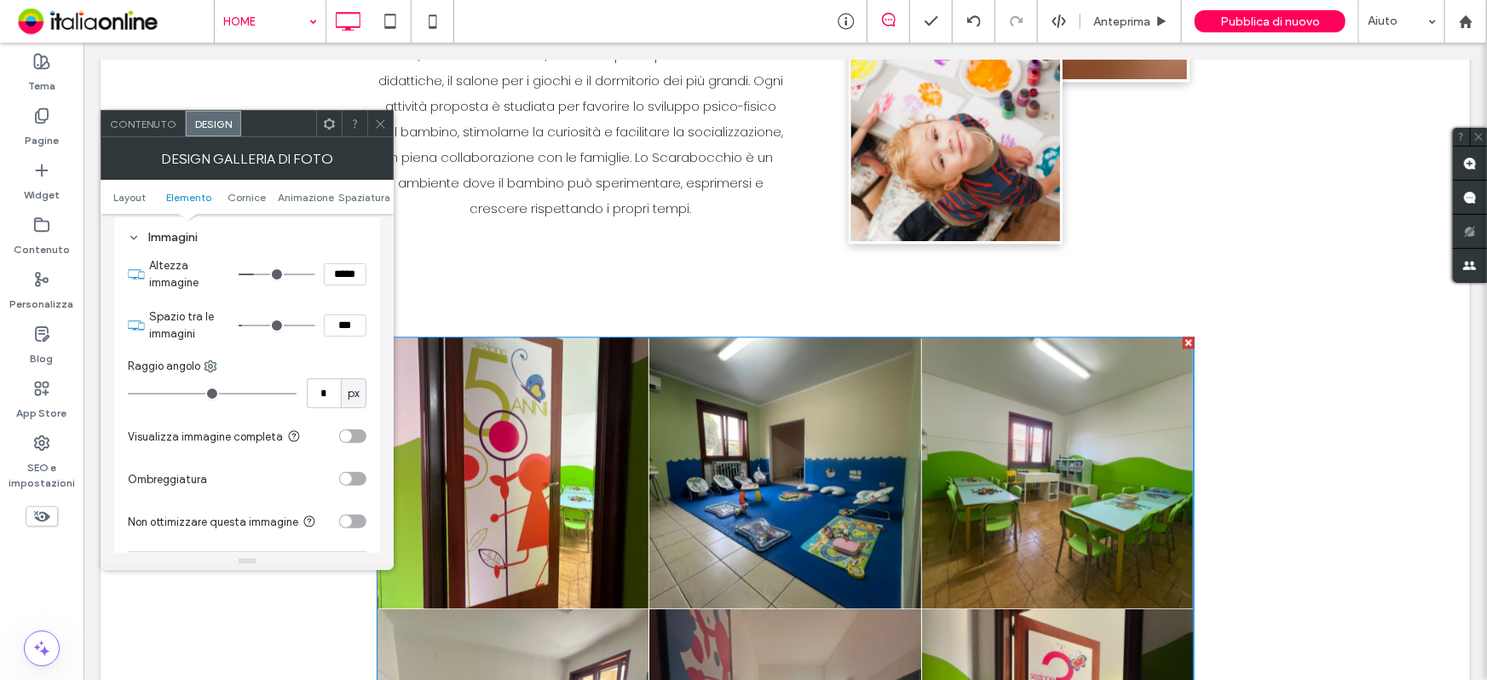
type input "***"
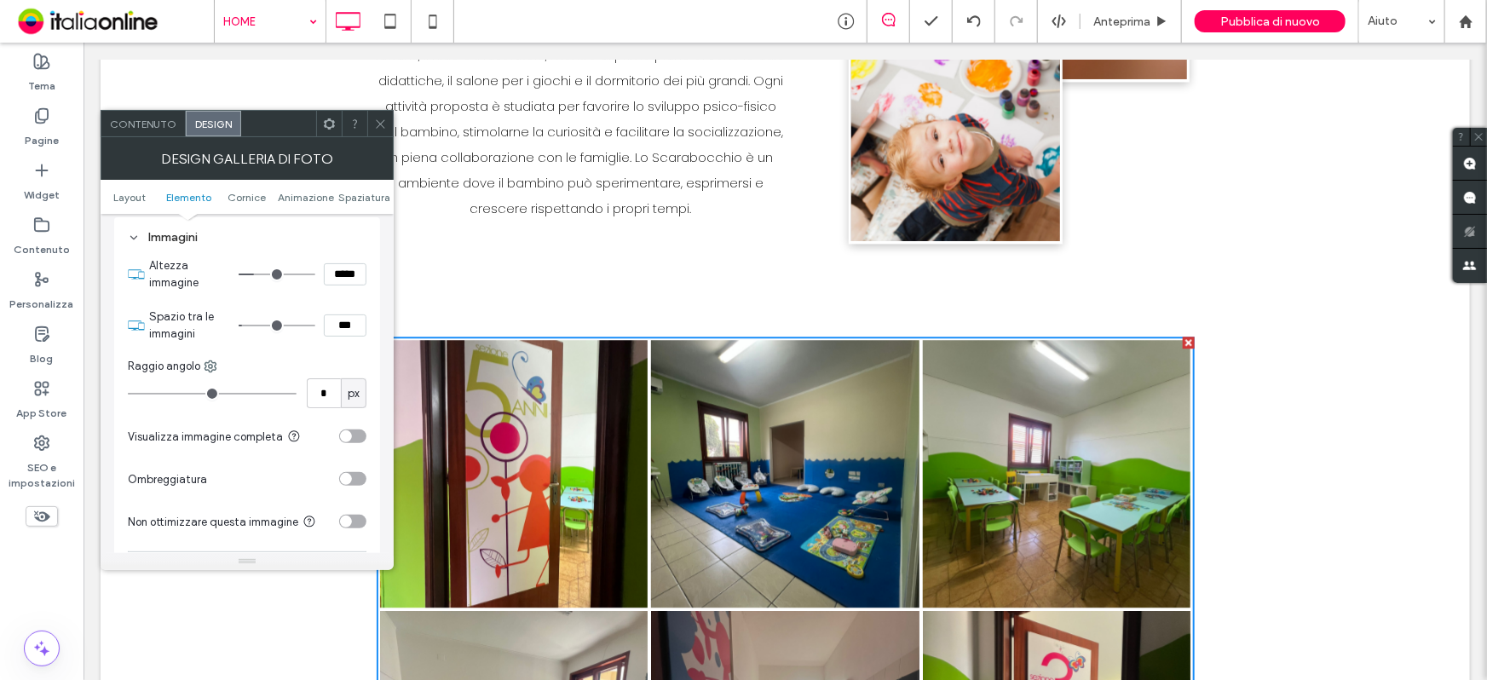
type input "*"
type input "***"
type input "*"
type input "***"
type input "*"
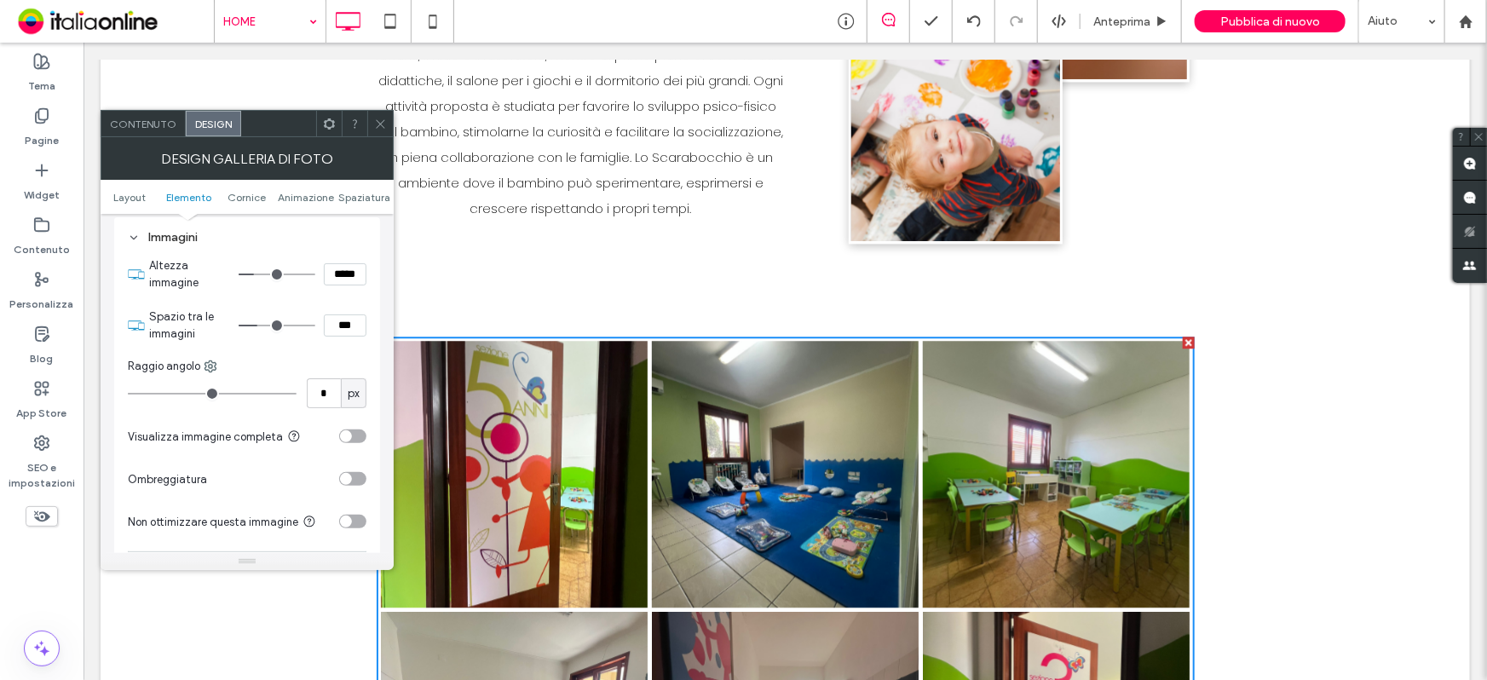
type input "***"
type input "*"
type input "***"
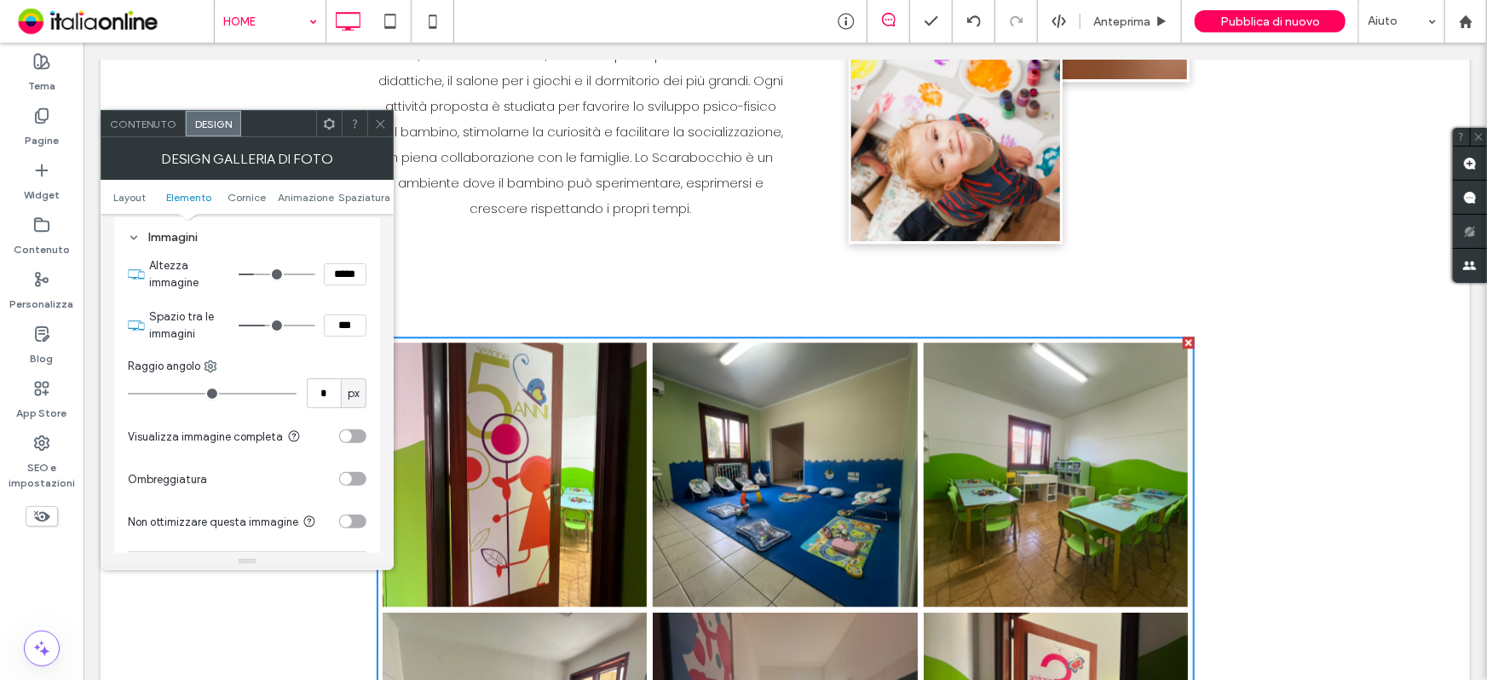
drag, startPoint x: 249, startPoint y: 331, endPoint x: 268, endPoint y: 329, distance: 18.8
type input "*"
click at [268, 326] on input "range" at bounding box center [277, 326] width 77 height 2
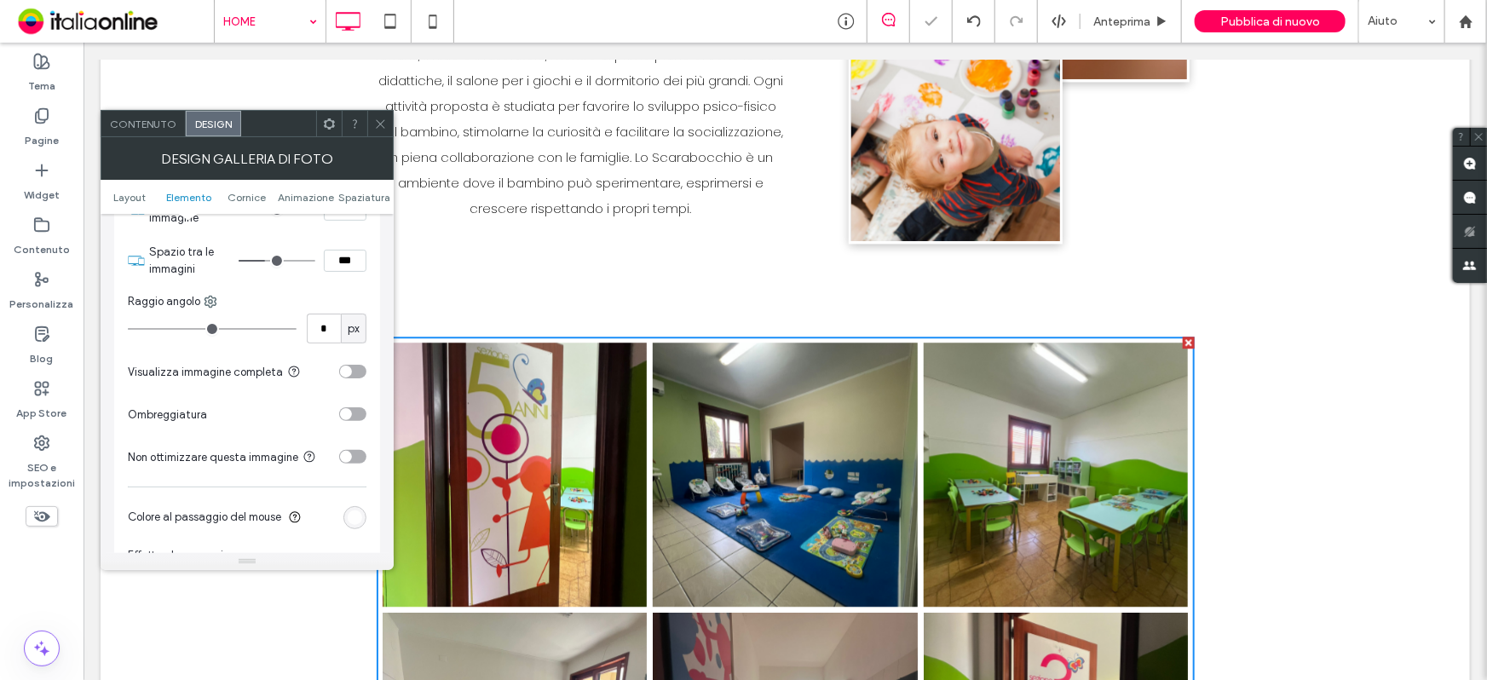
scroll to position [852, 0]
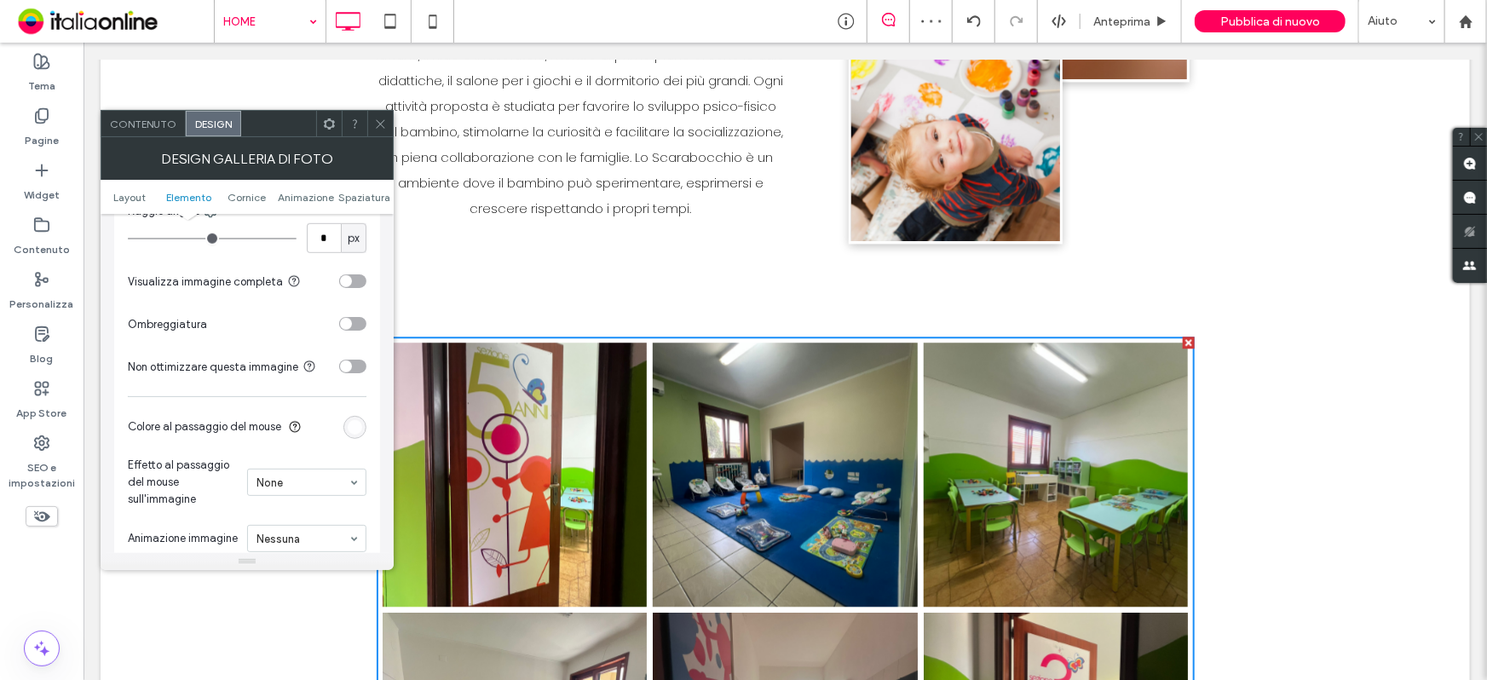
drag, startPoint x: 312, startPoint y: 96, endPoint x: 372, endPoint y: 125, distance: 67.1
click at [367, 125] on div at bounding box center [380, 124] width 26 height 26
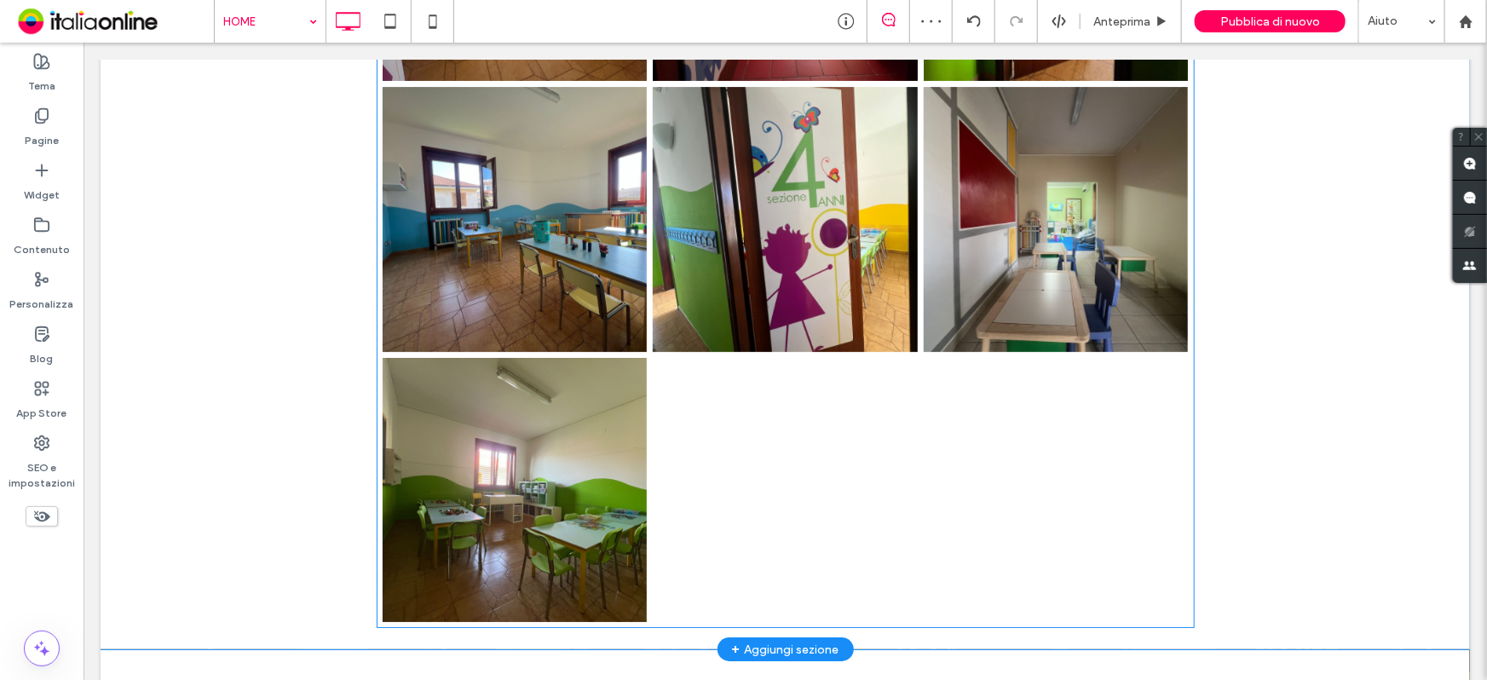
scroll to position [3068, 0]
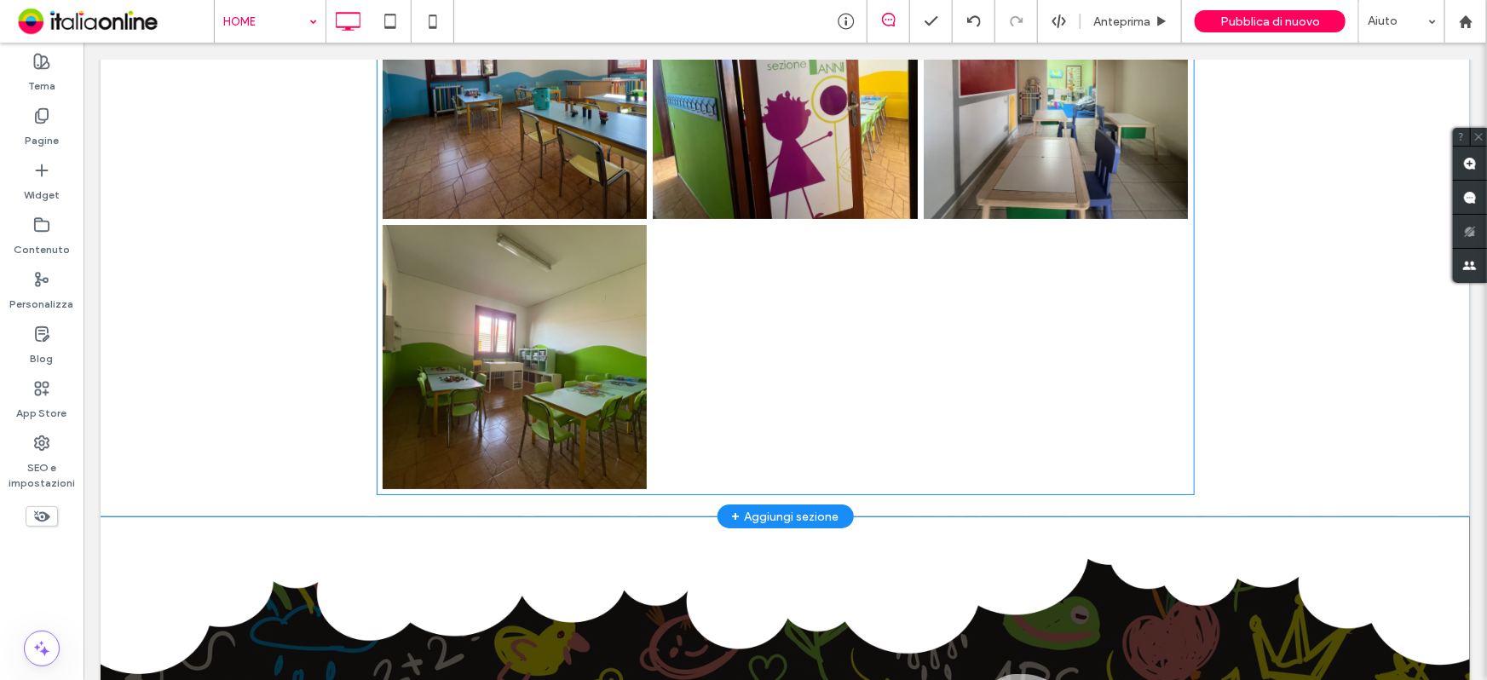
click at [809, 415] on div at bounding box center [784, 356] width 271 height 271
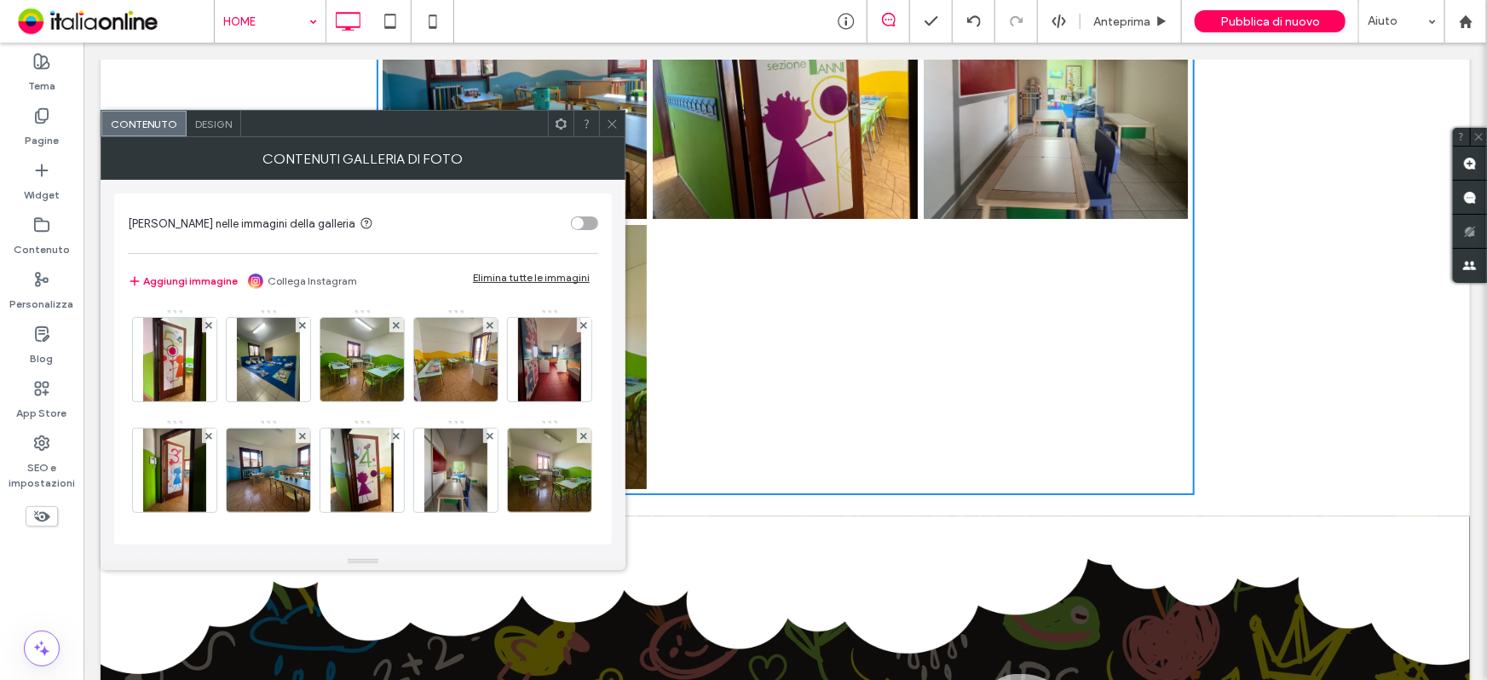
click at [215, 119] on span "Design" at bounding box center [213, 124] width 37 height 13
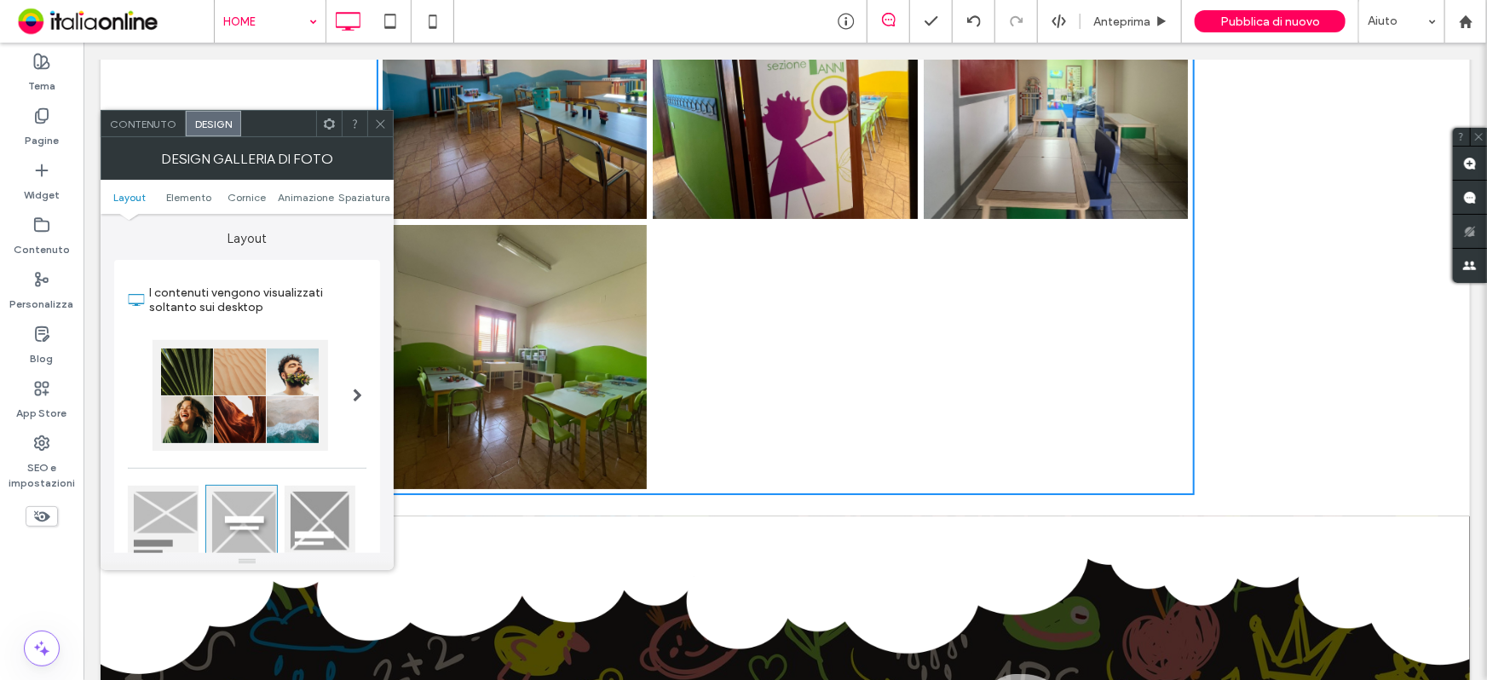
click at [357, 386] on span at bounding box center [357, 395] width 9 height 111
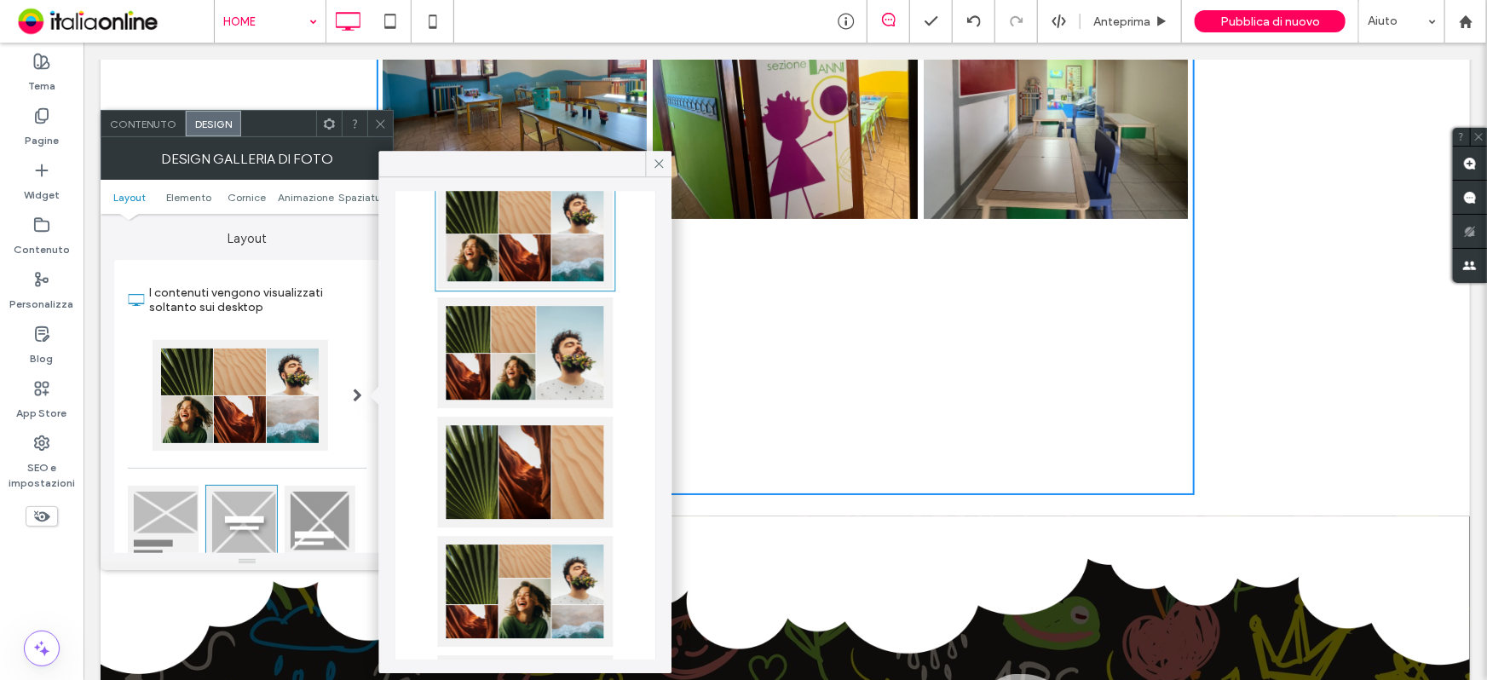
scroll to position [154, 0]
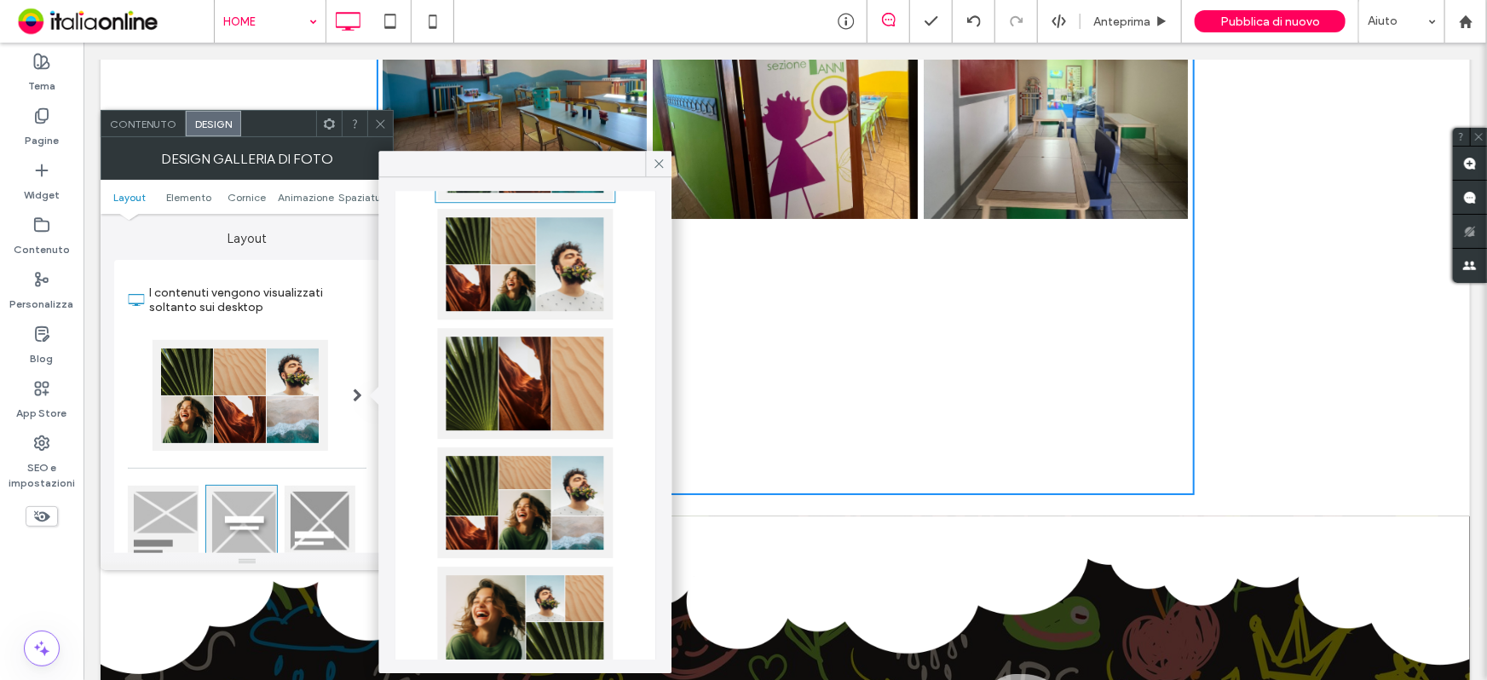
click at [540, 512] on div at bounding box center [526, 502] width 176 height 111
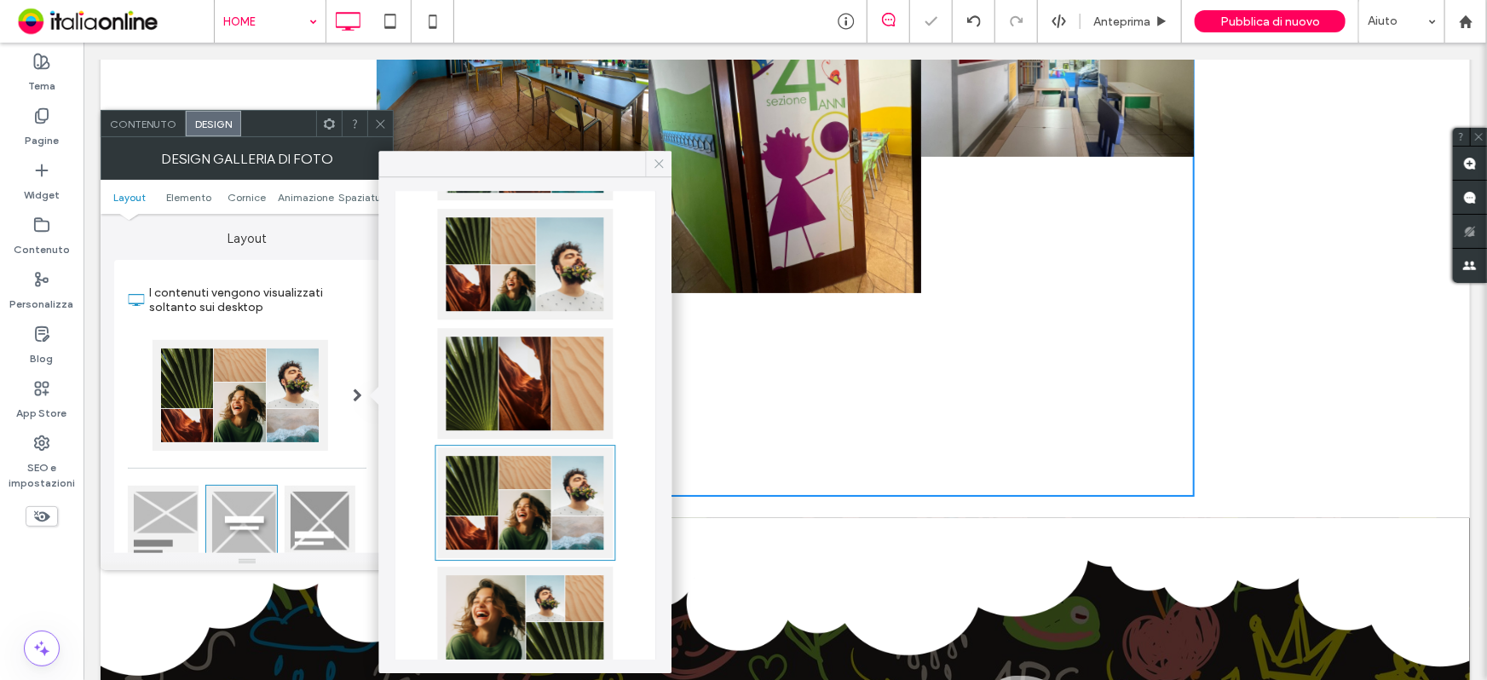
click at [661, 163] on icon at bounding box center [659, 163] width 15 height 15
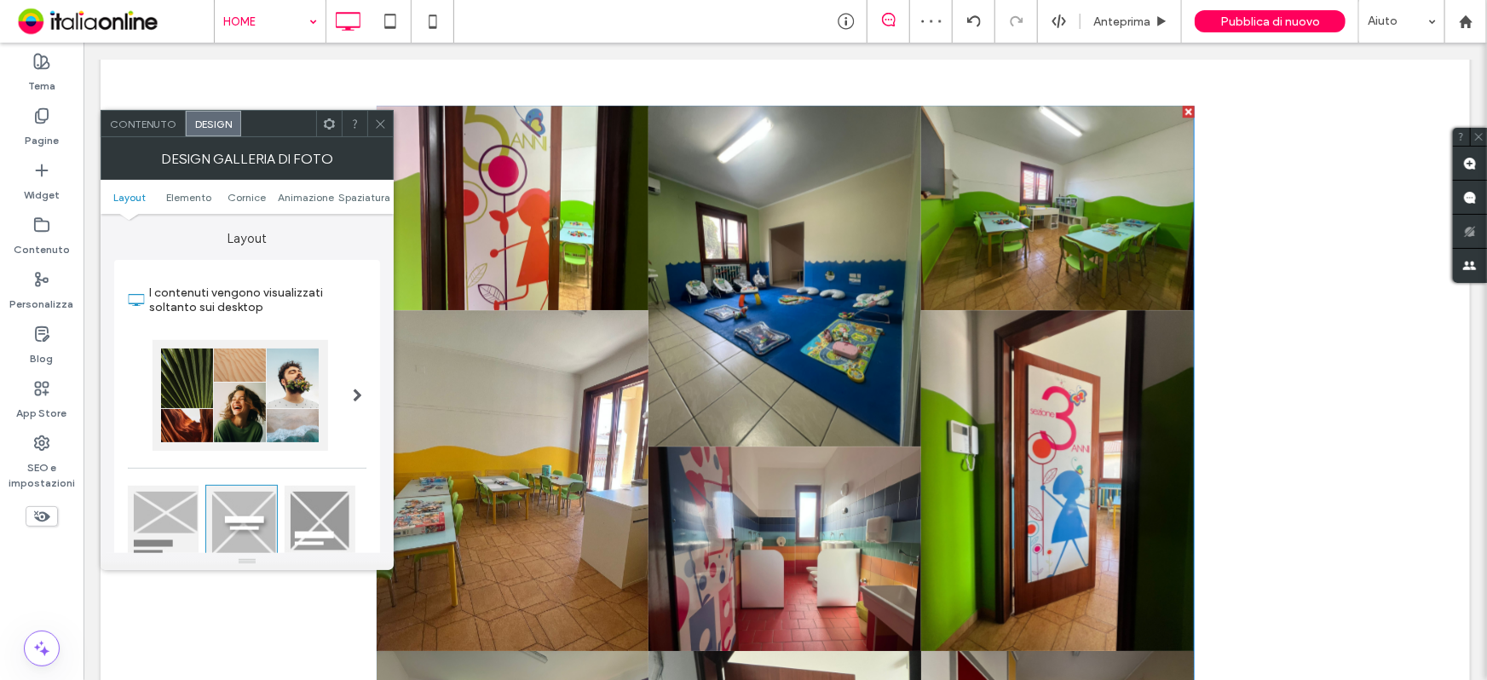
scroll to position [2294, 0]
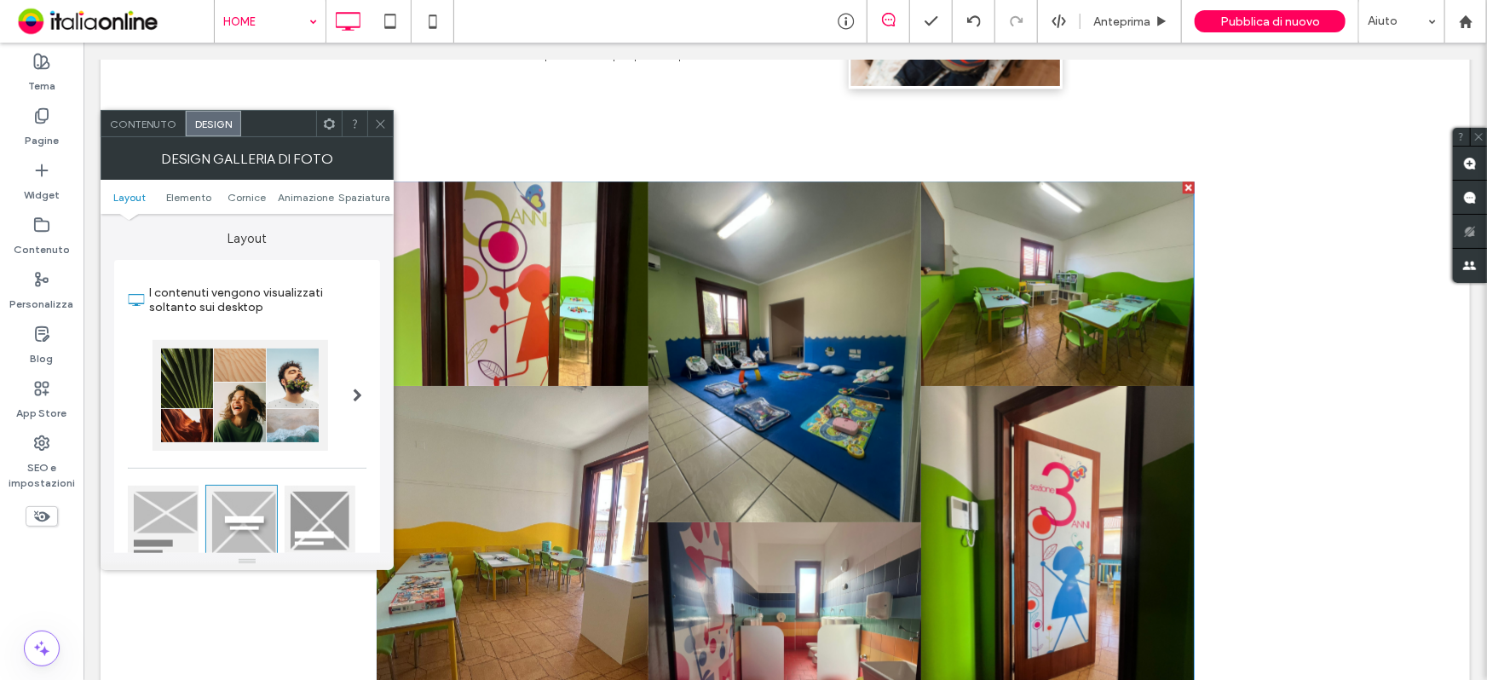
click at [348, 389] on div at bounding box center [357, 395] width 35 height 136
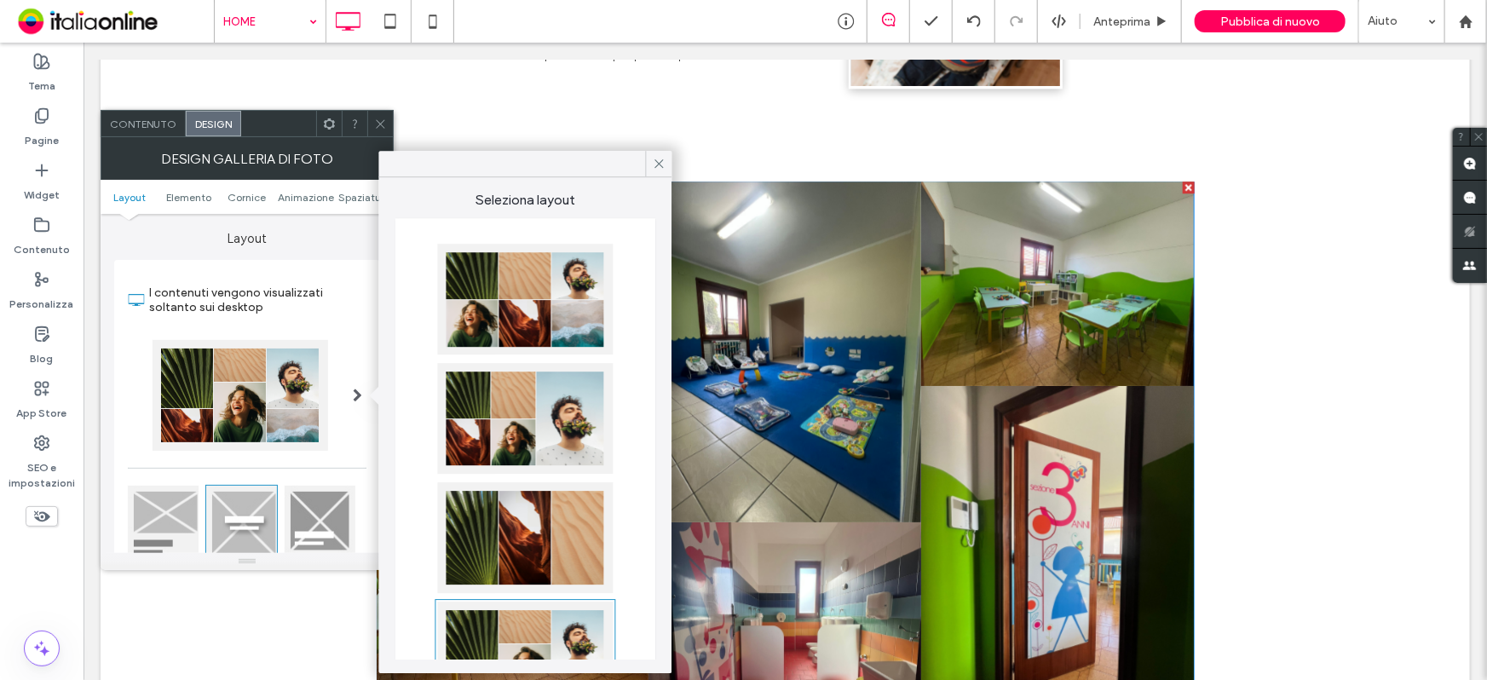
click at [500, 304] on div at bounding box center [526, 299] width 176 height 111
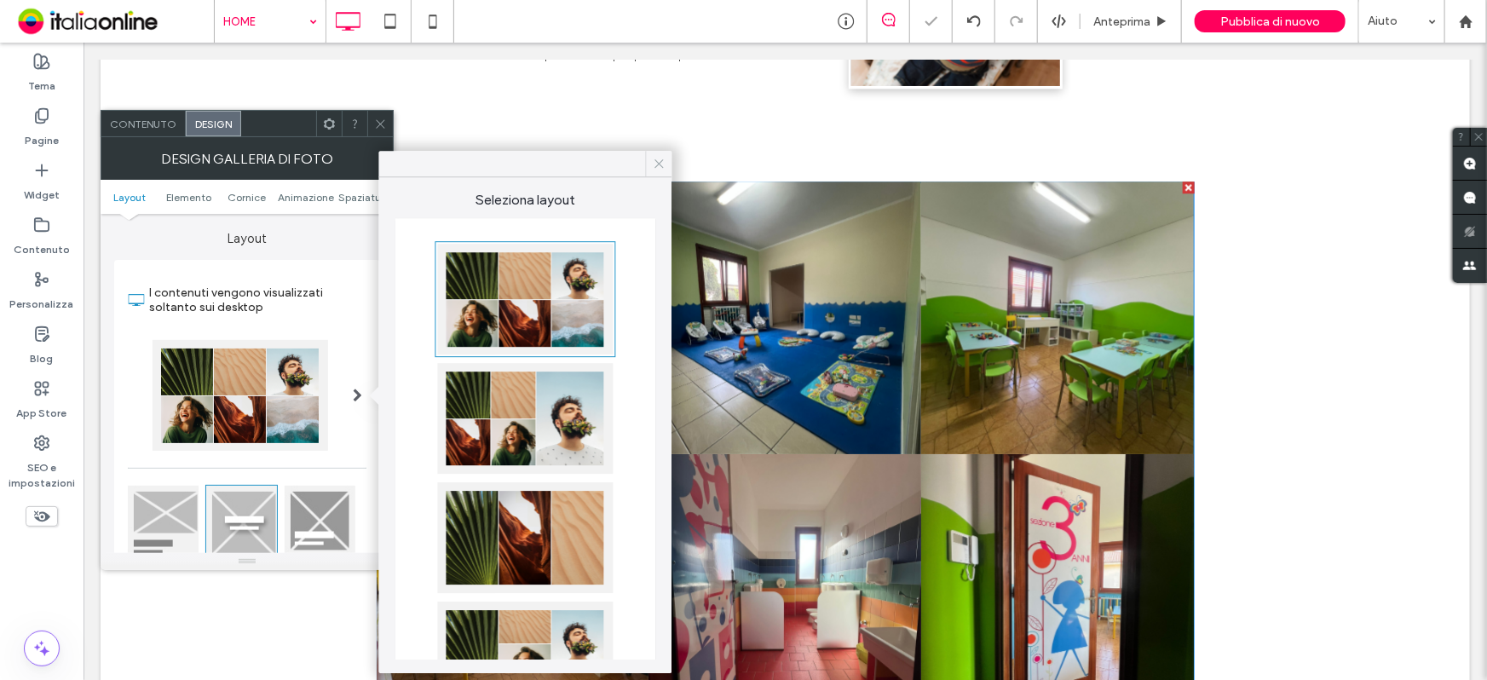
click at [667, 168] on div at bounding box center [659, 164] width 26 height 26
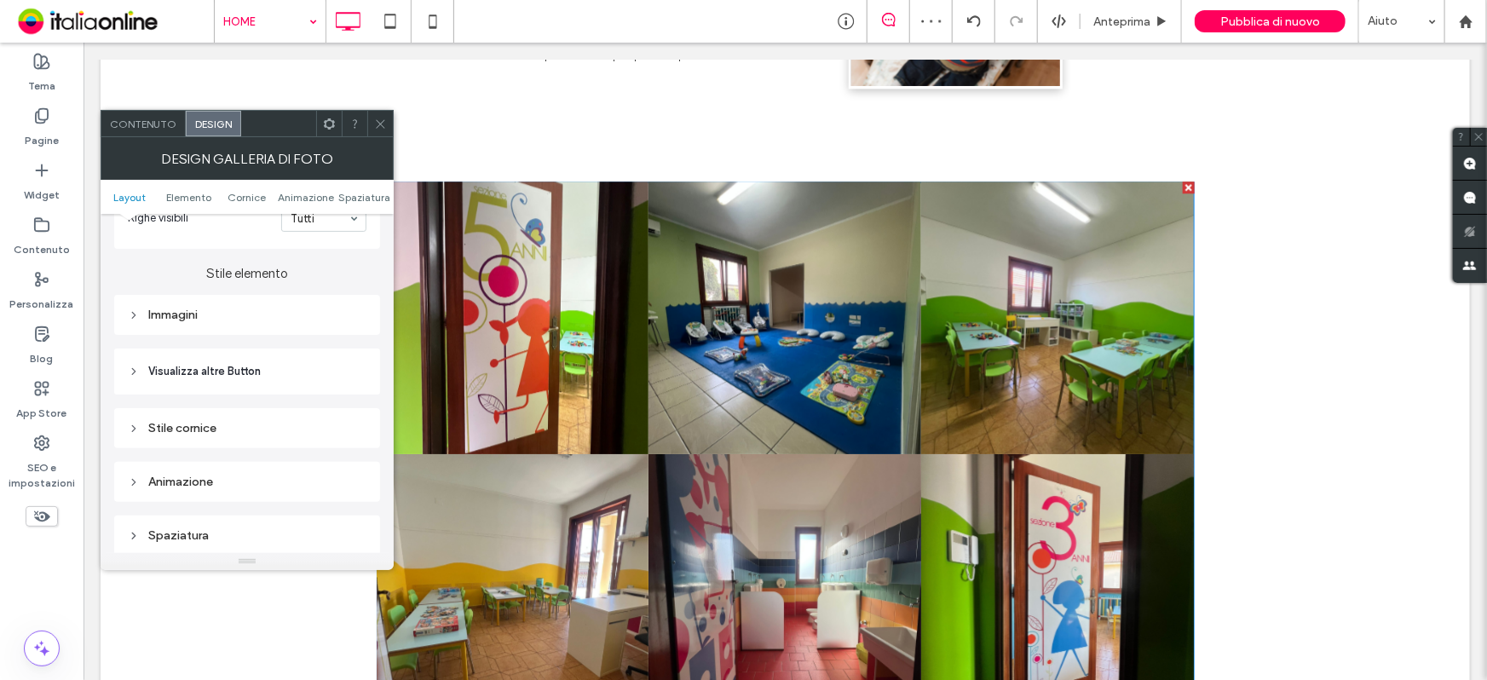
click at [180, 322] on div "Immagini" at bounding box center [247, 315] width 239 height 14
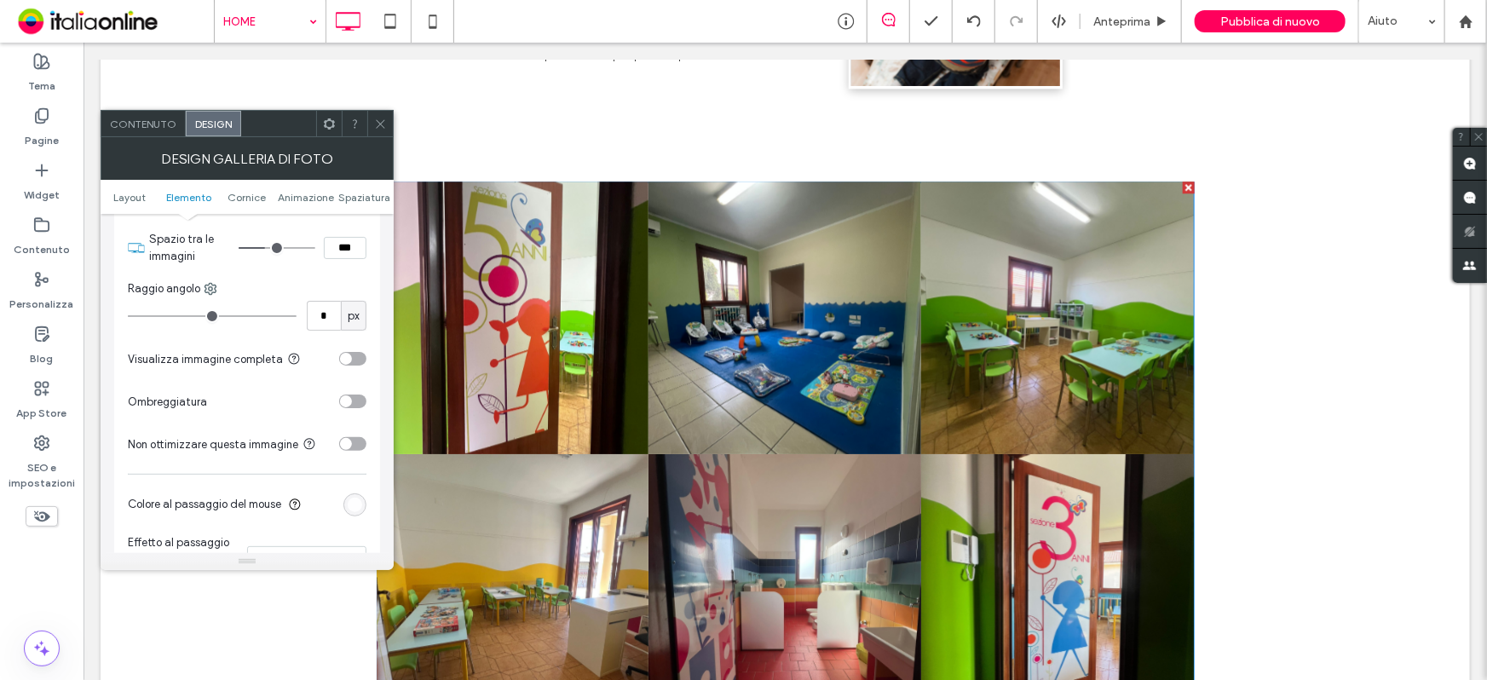
scroll to position [697, 0]
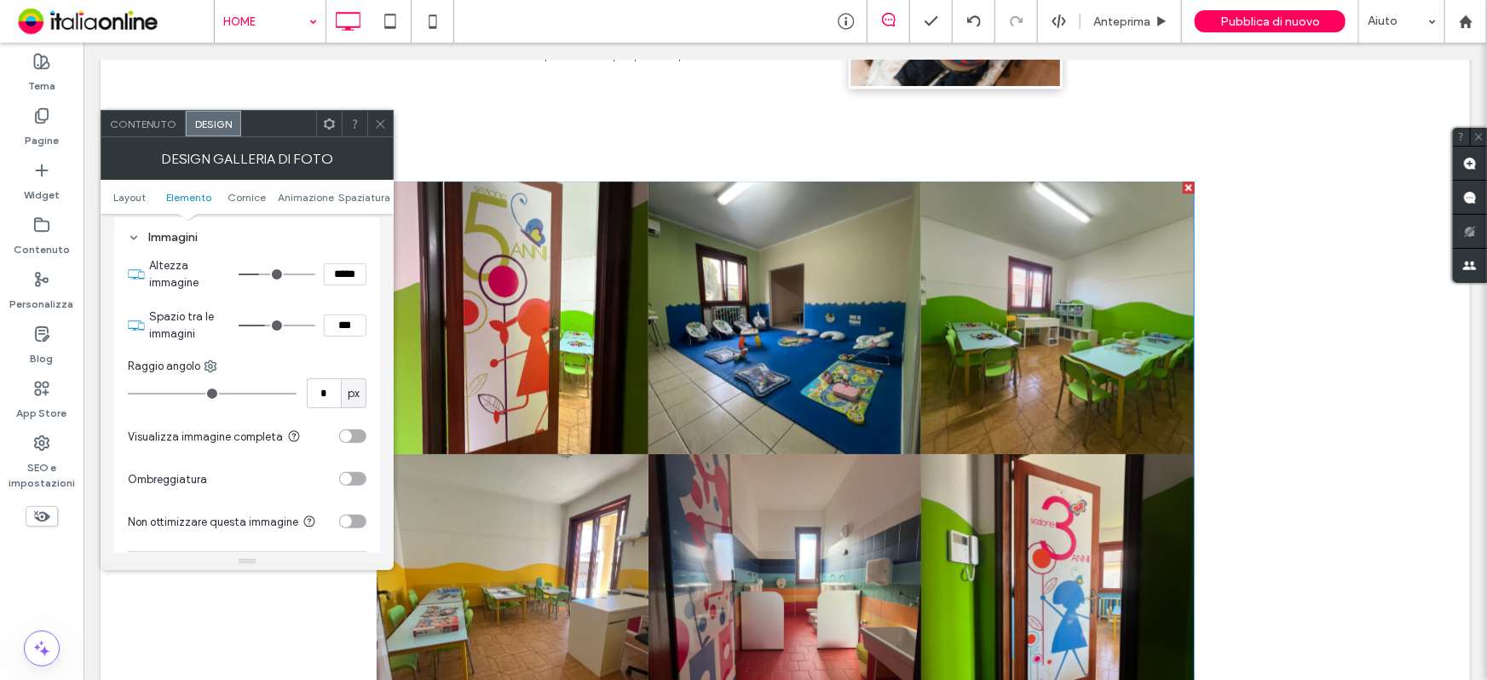
type input "*"
type input "***"
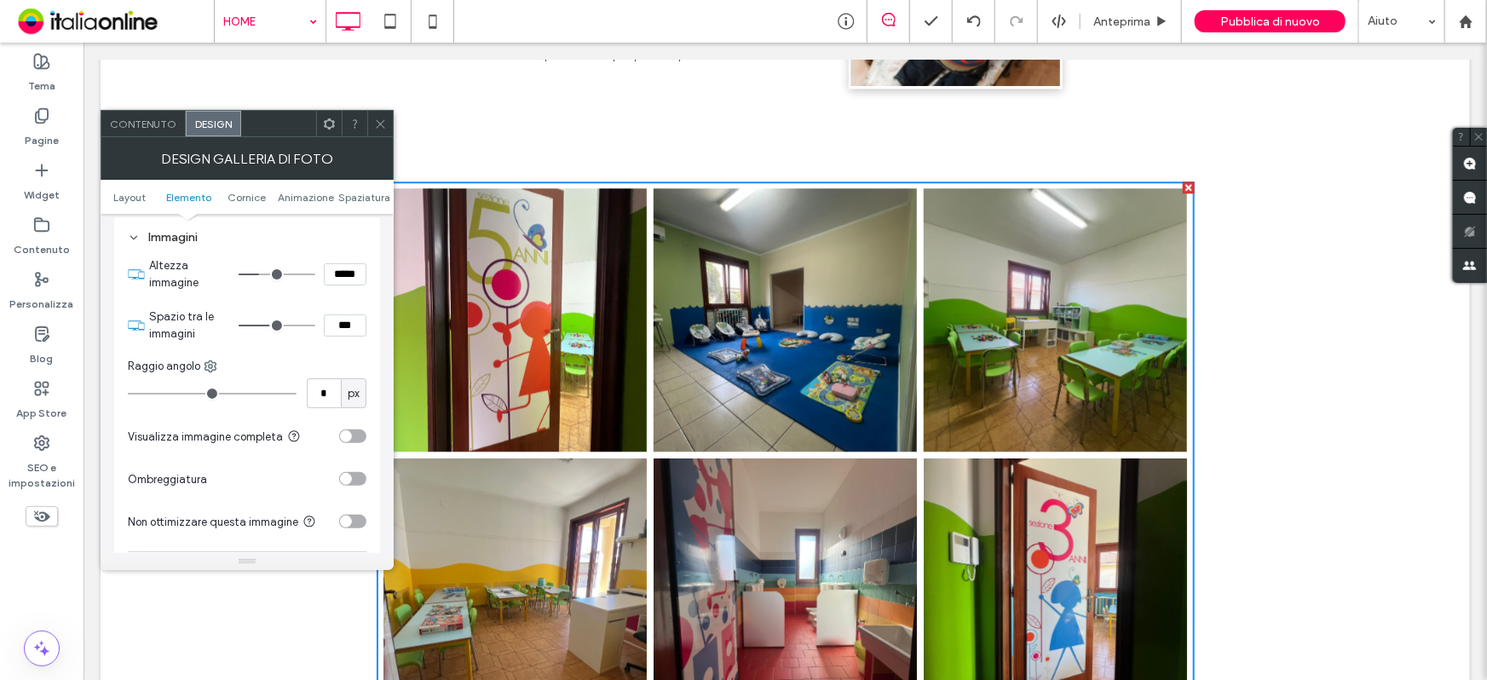
type input "*"
type input "***"
type input "*"
type input "***"
type input "*"
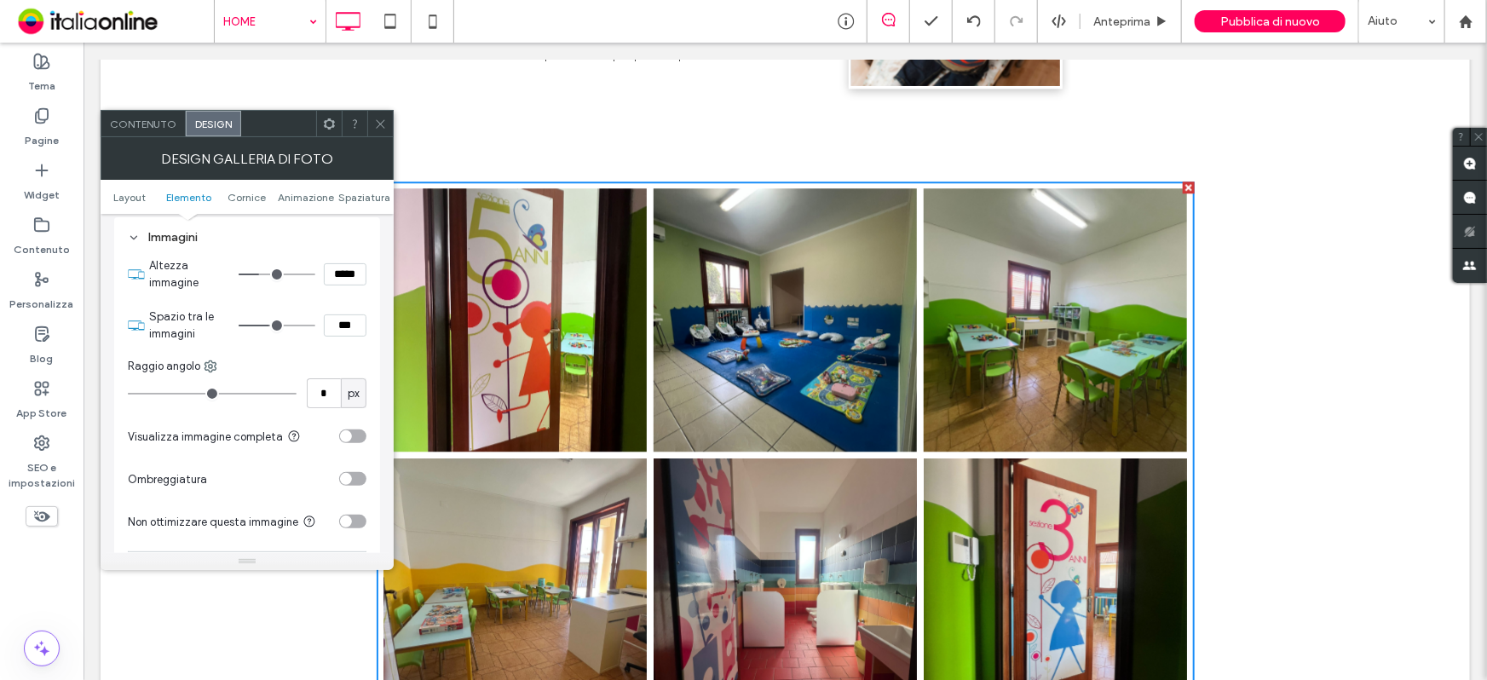
type input "***"
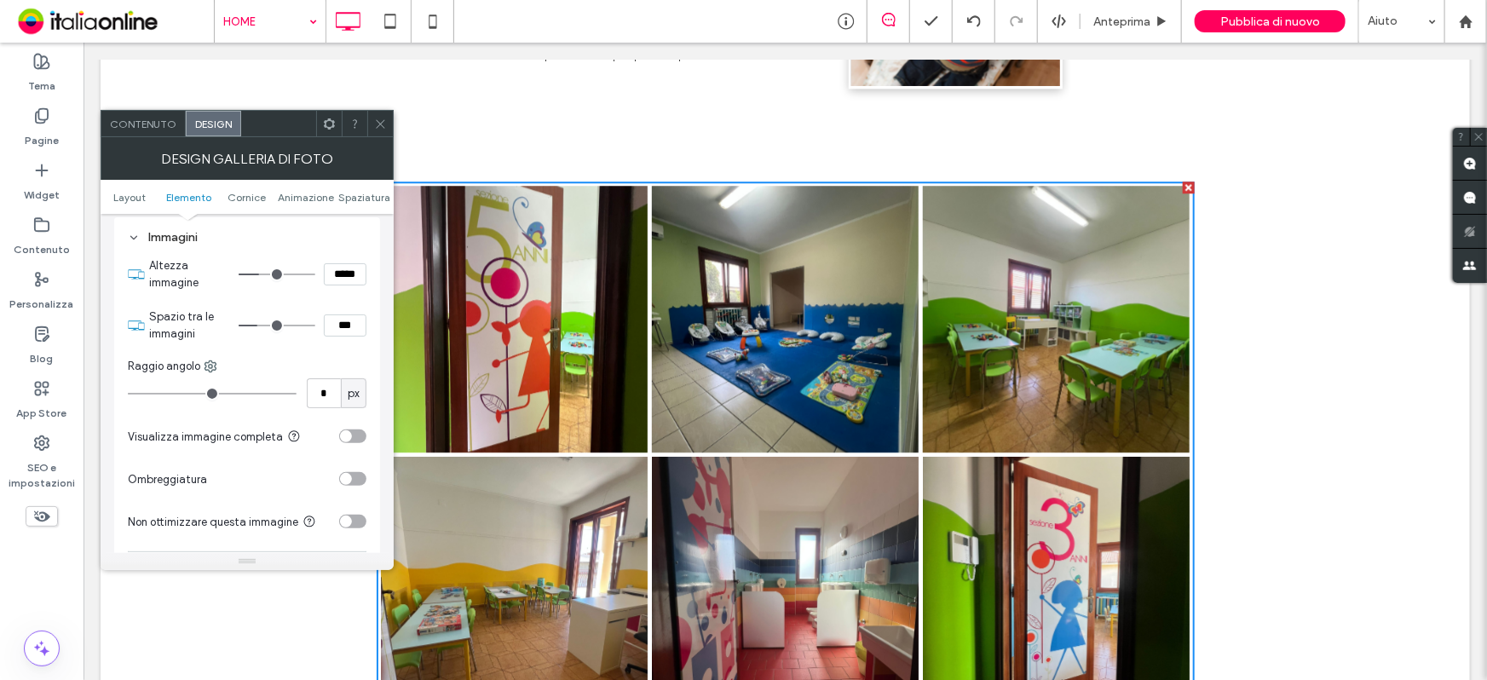
type input "*"
type input "***"
type input "*"
type input "***"
type input "*"
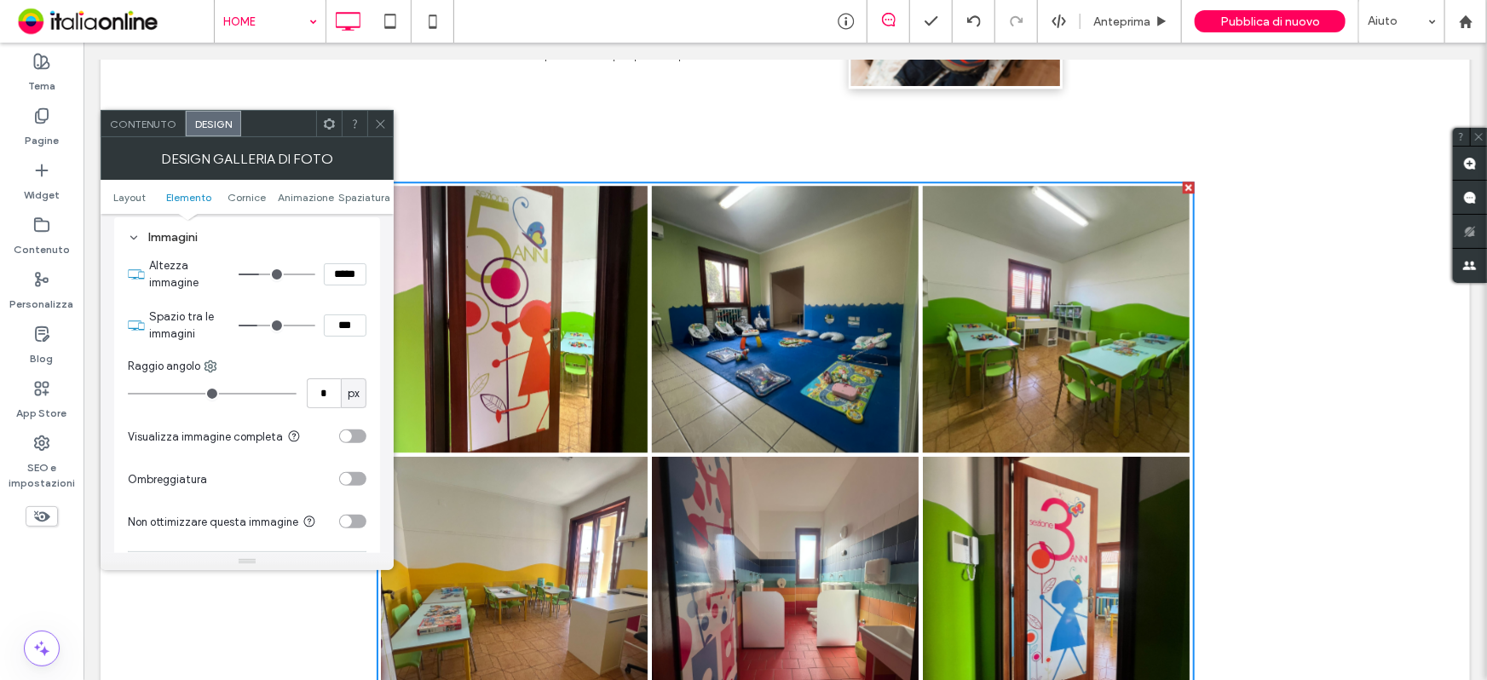
type input "***"
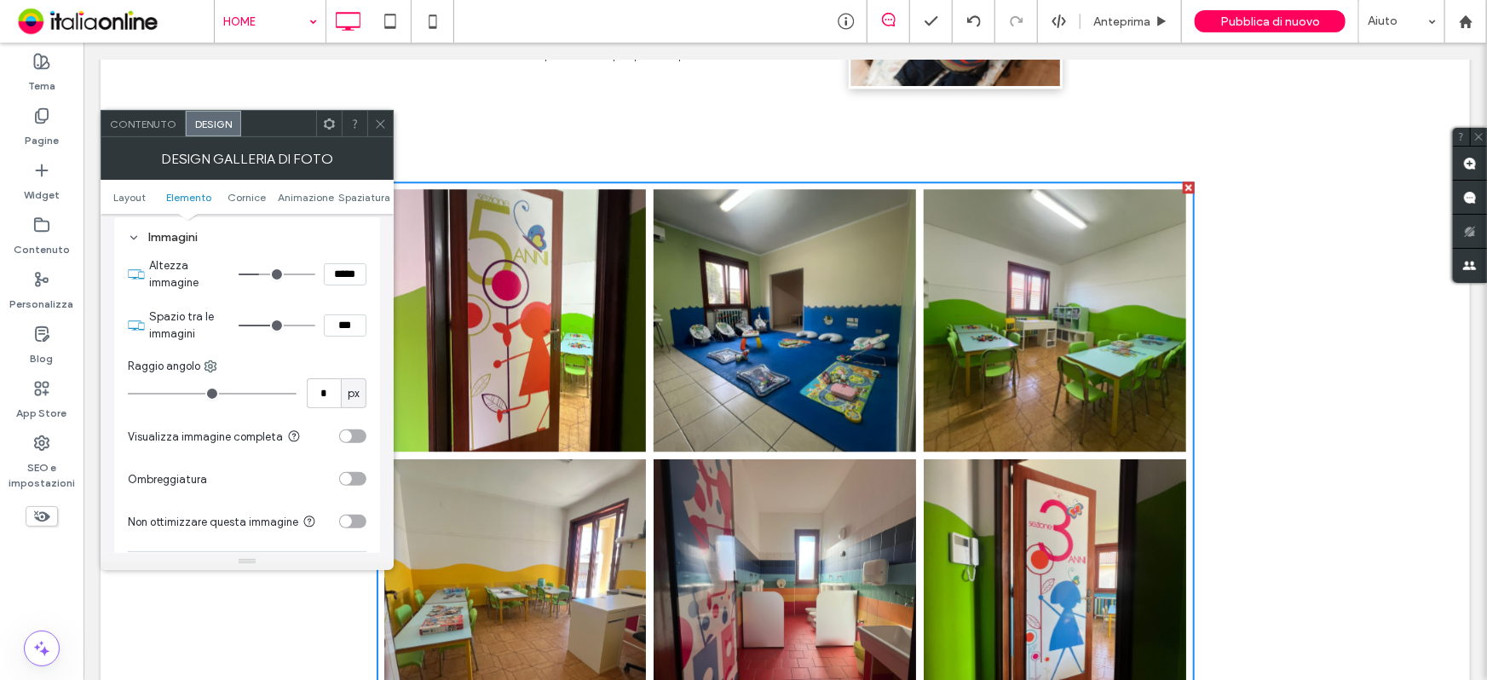
type input "*"
type input "***"
type input "*"
type input "***"
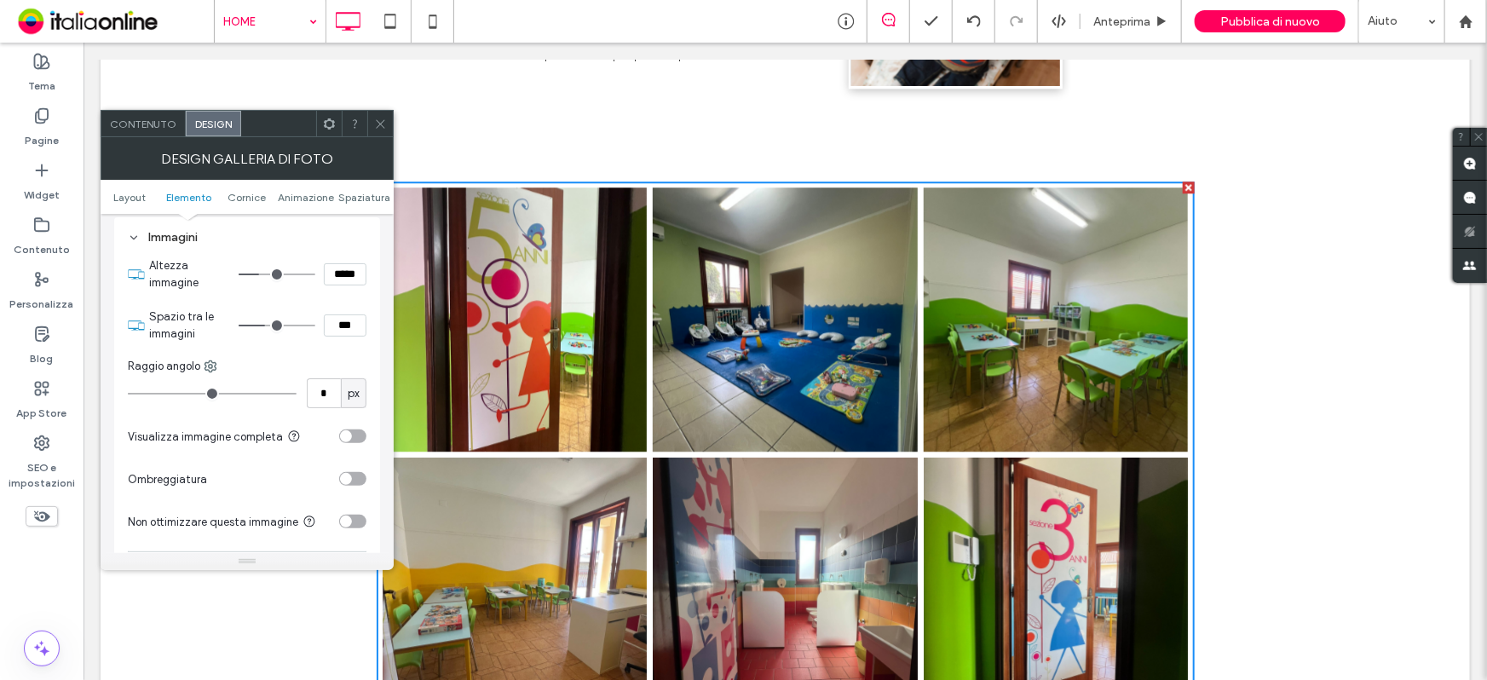
type input "*"
type input "***"
type input "*"
type input "***"
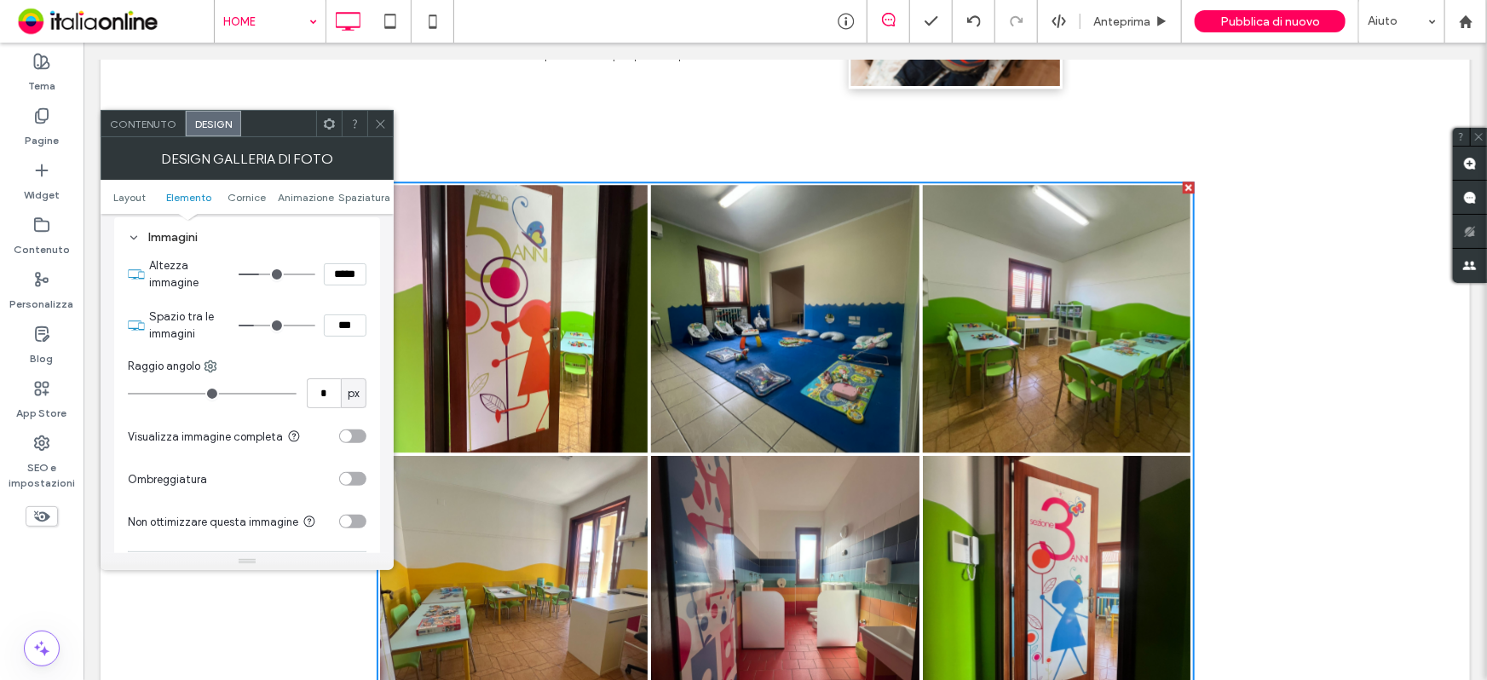
type input "*"
type input "***"
type input "*"
type input "***"
type input "*"
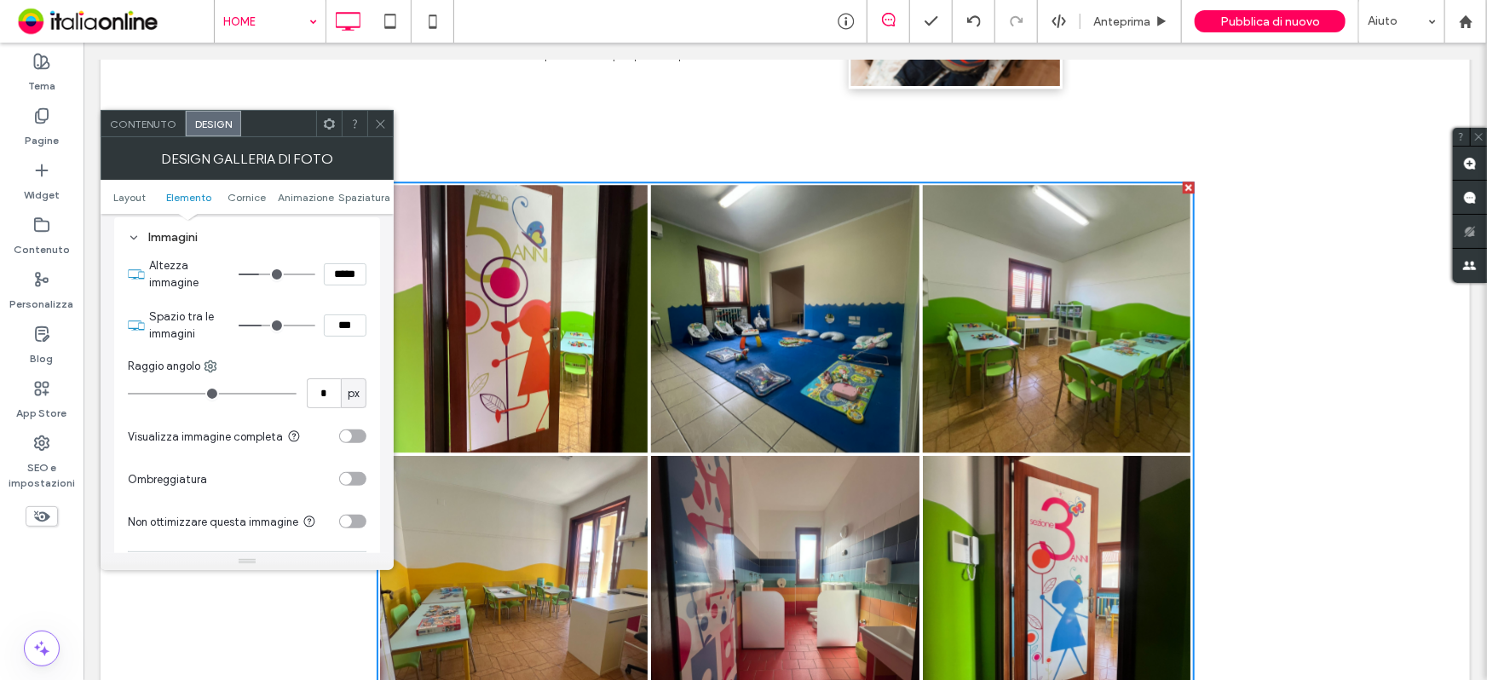
type input "***"
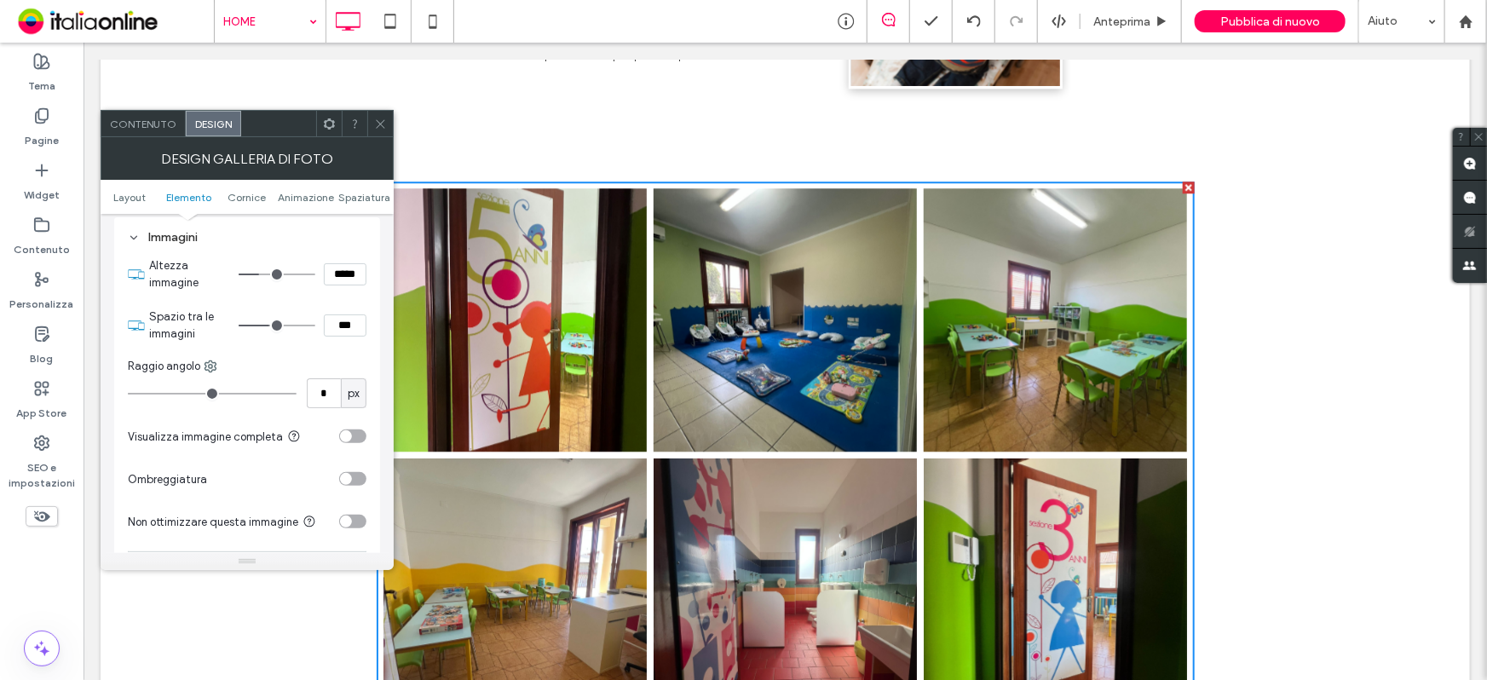
drag, startPoint x: 269, startPoint y: 332, endPoint x: 284, endPoint y: 270, distance: 63.9
type input "*"
click at [269, 326] on input "range" at bounding box center [277, 326] width 77 height 2
click at [375, 118] on icon at bounding box center [380, 124] width 13 height 13
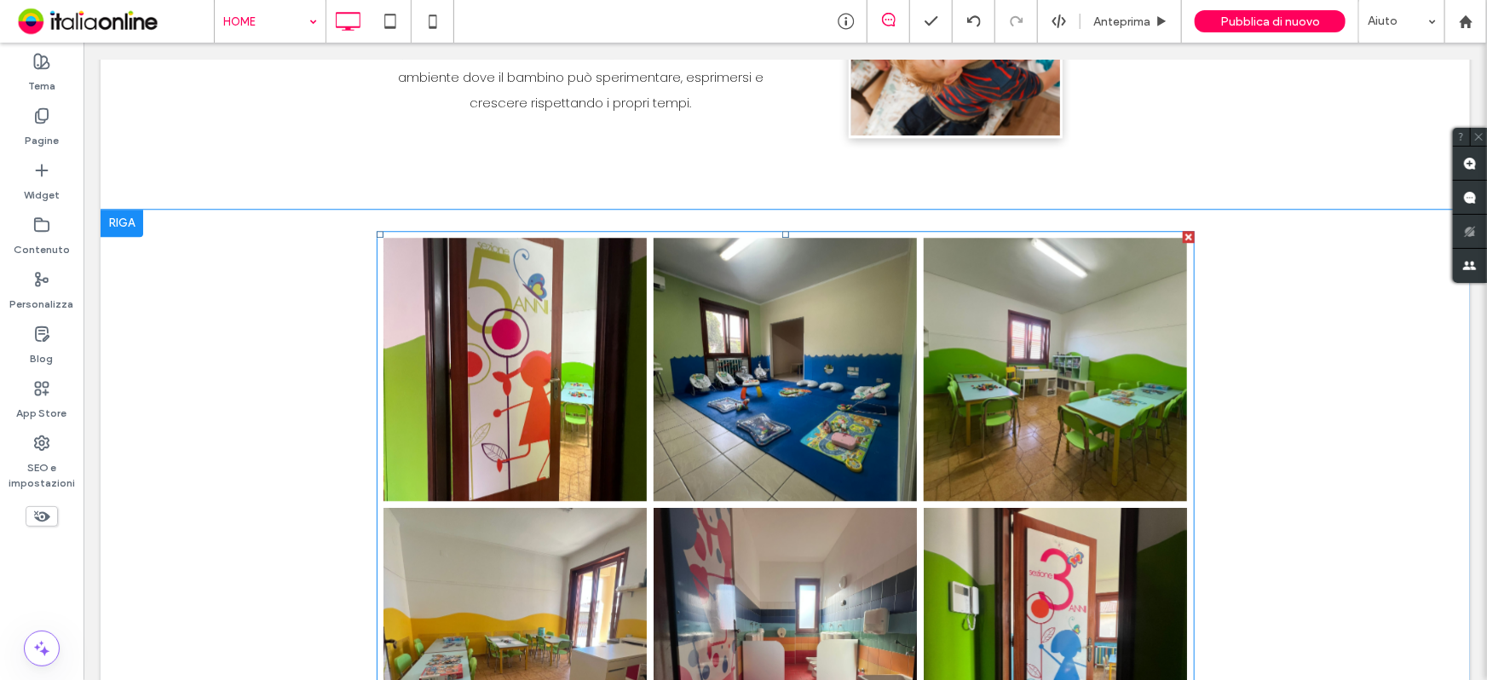
scroll to position [2216, 0]
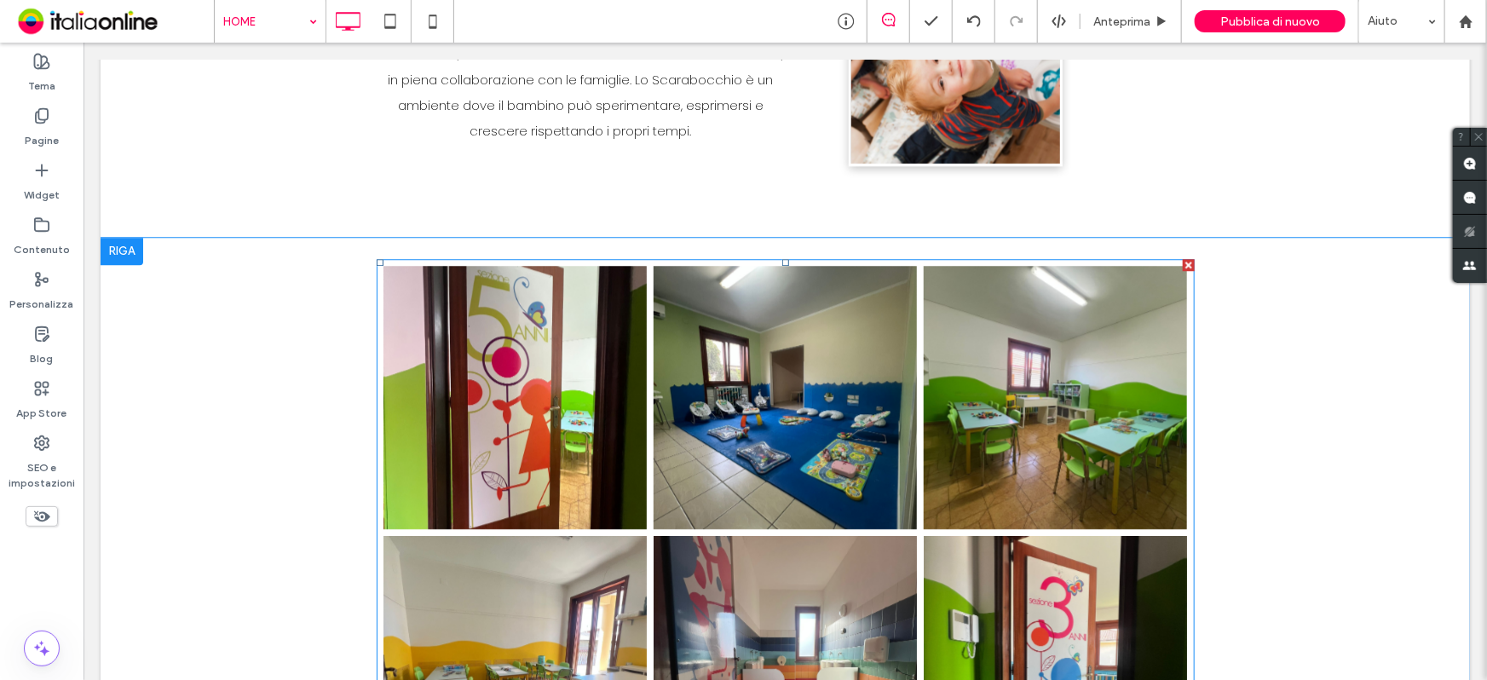
click at [538, 474] on link at bounding box center [514, 396] width 263 height 263
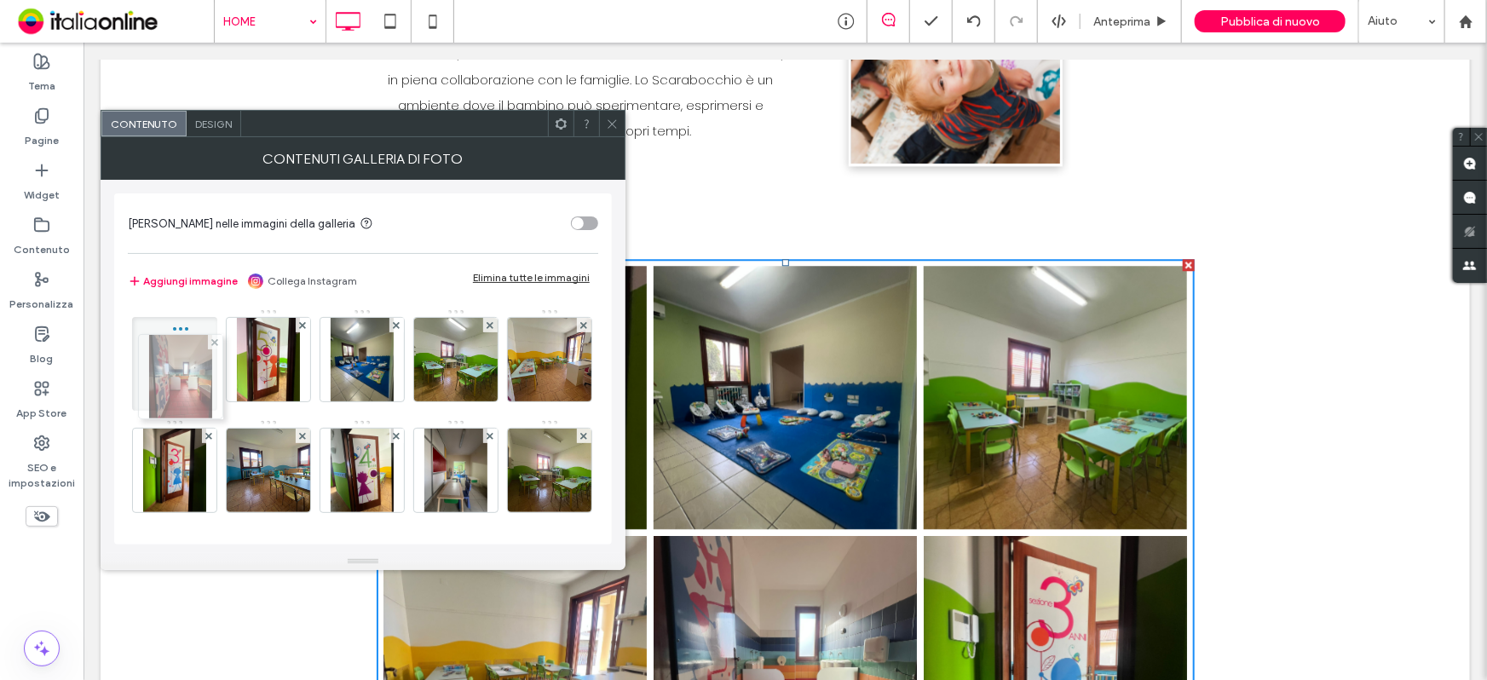
drag, startPoint x: 213, startPoint y: 475, endPoint x: 216, endPoint y: 380, distance: 94.6
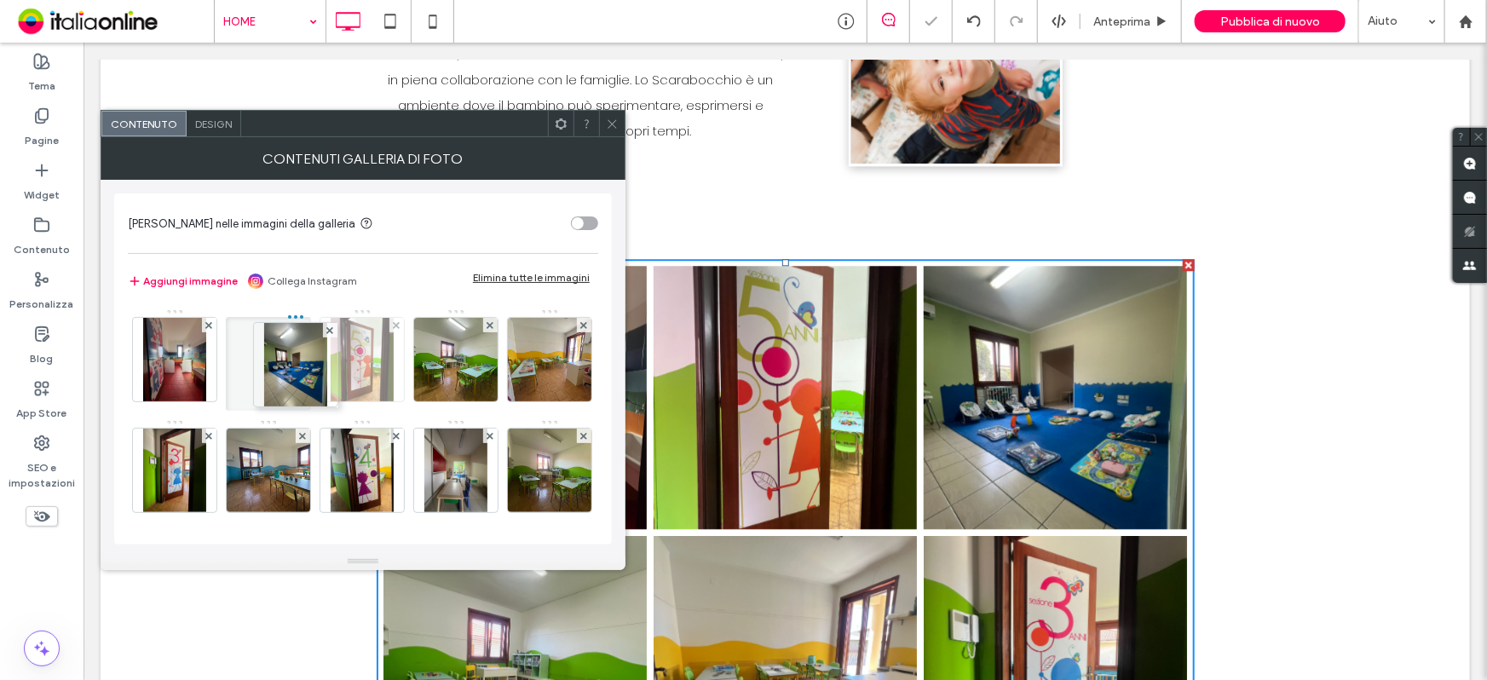
drag, startPoint x: 356, startPoint y: 371, endPoint x: 326, endPoint y: 377, distance: 30.4
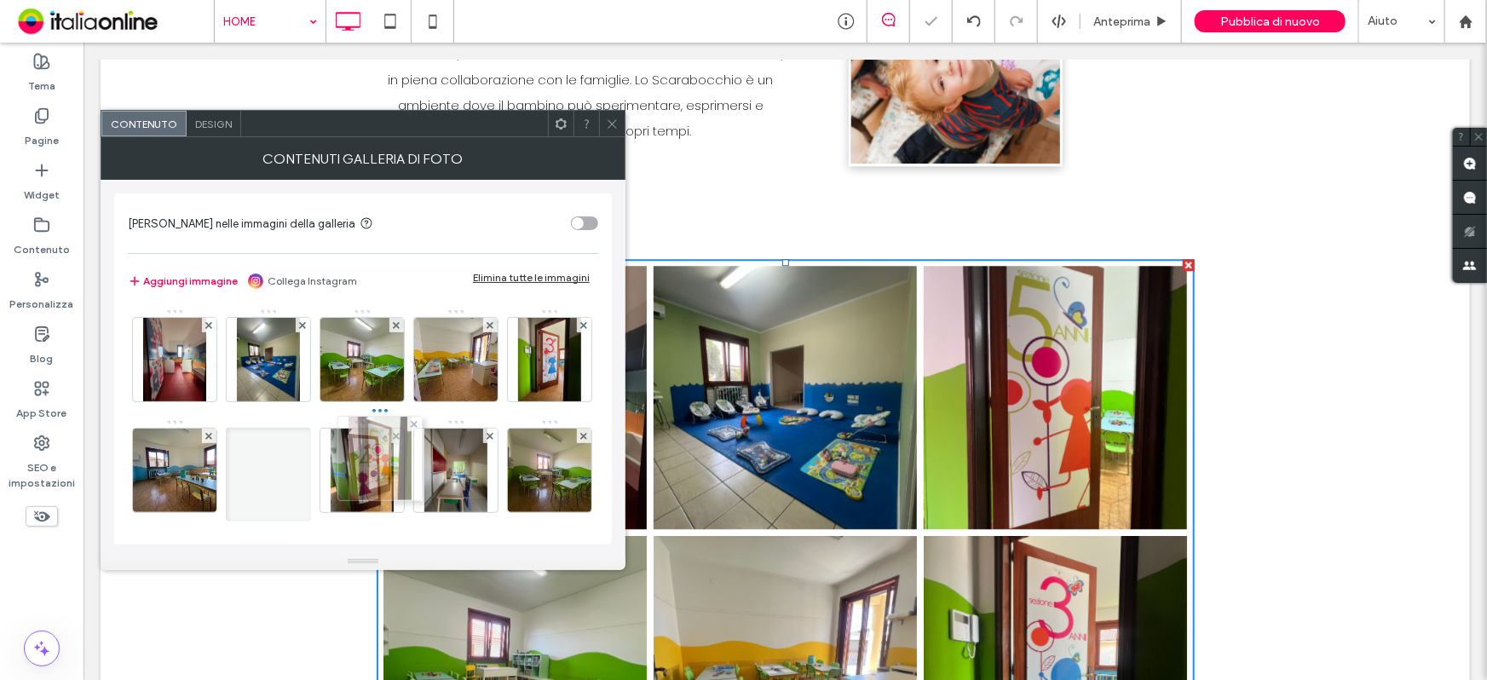
drag, startPoint x: 377, startPoint y: 360, endPoint x: 394, endPoint y: 475, distance: 116.2
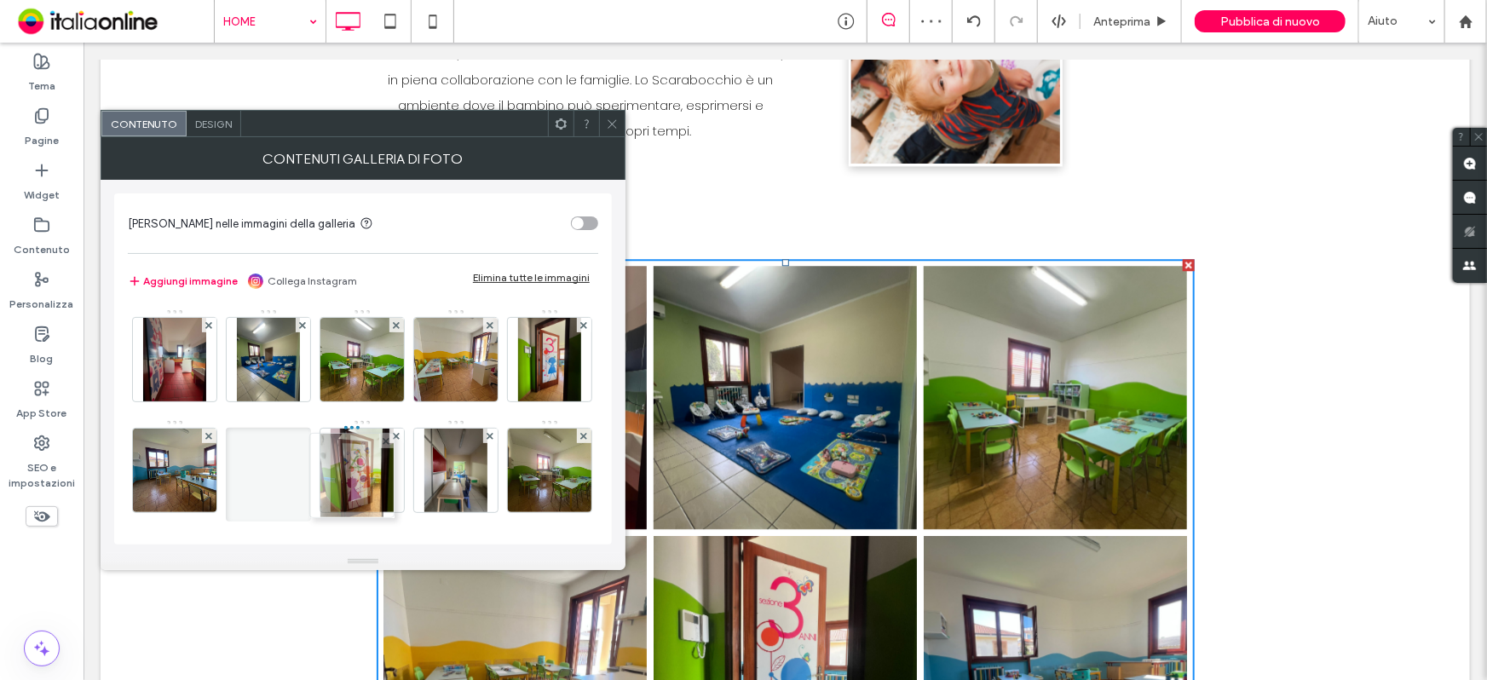
drag, startPoint x: 458, startPoint y: 471, endPoint x: 354, endPoint y: 475, distance: 104.0
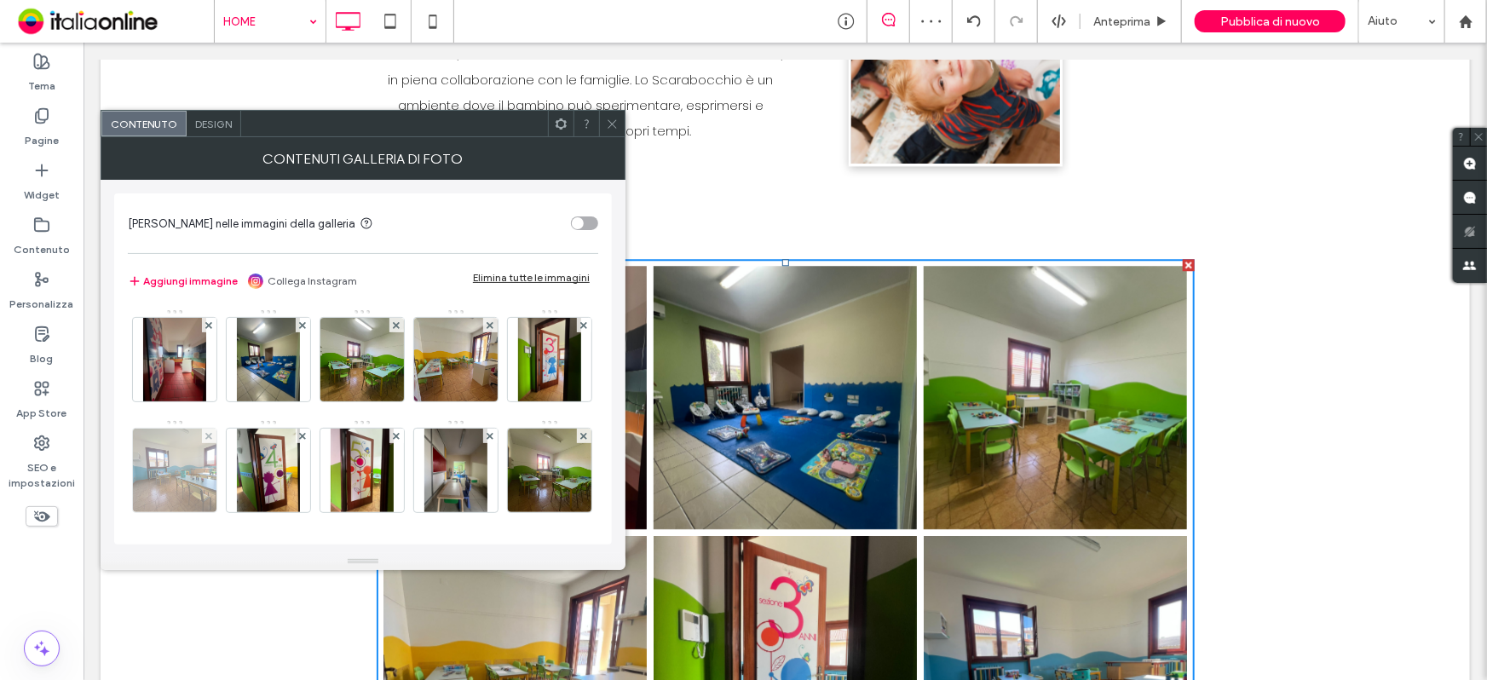
scroll to position [77, 0]
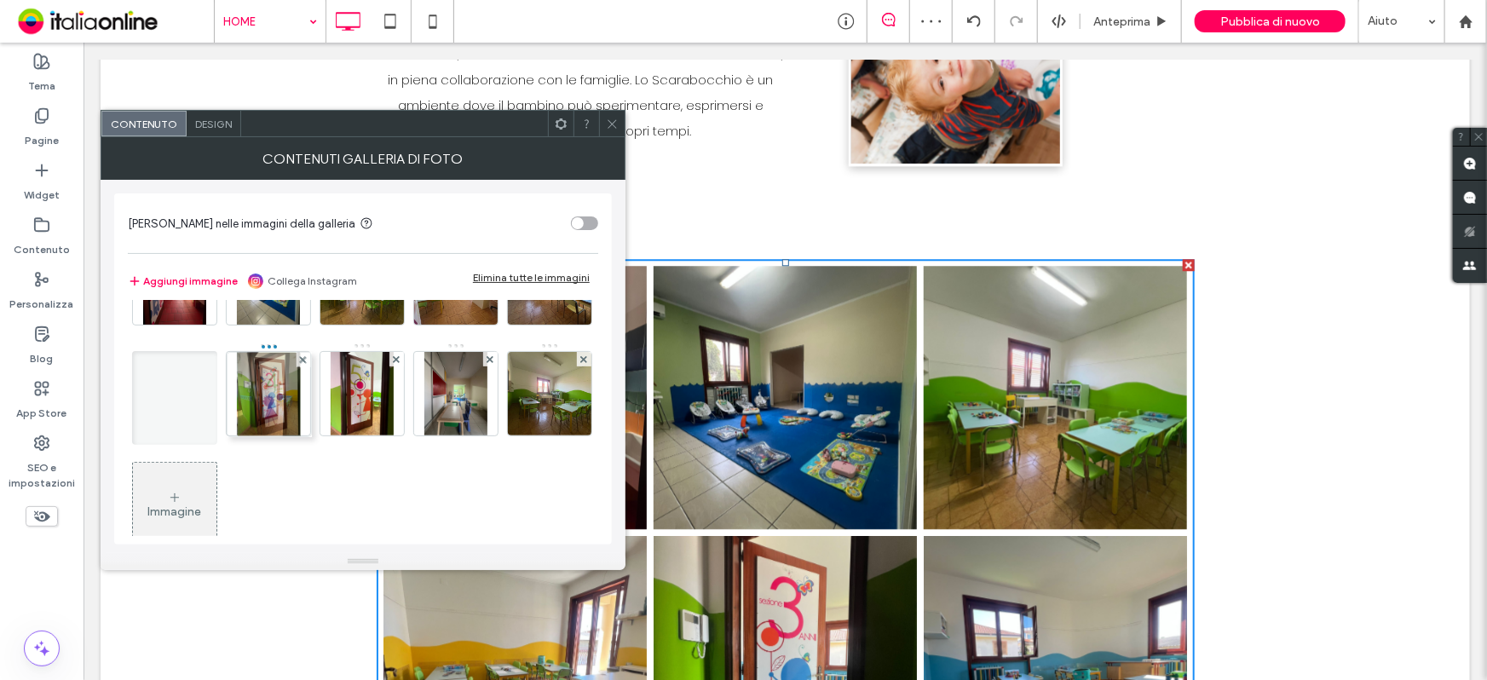
drag, startPoint x: 183, startPoint y: 391, endPoint x: 274, endPoint y: 392, distance: 90.3
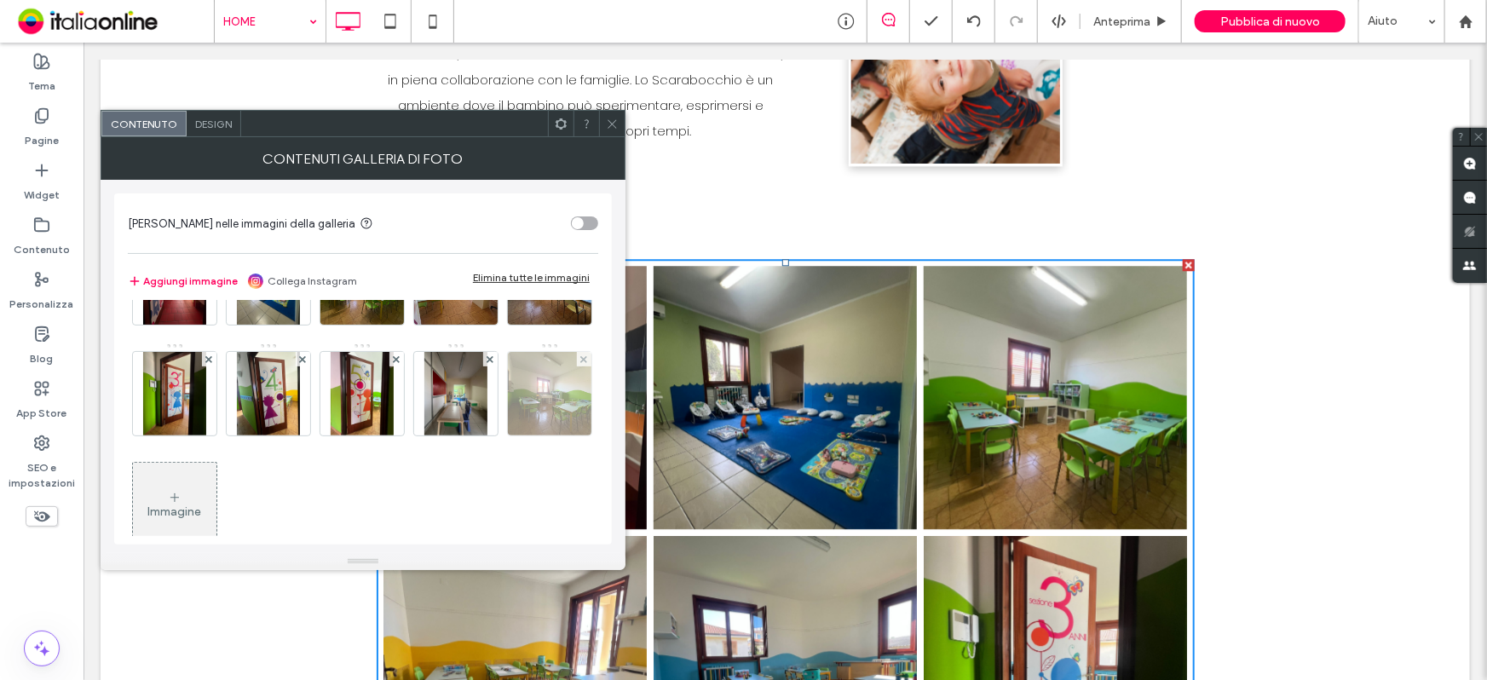
scroll to position [0, 0]
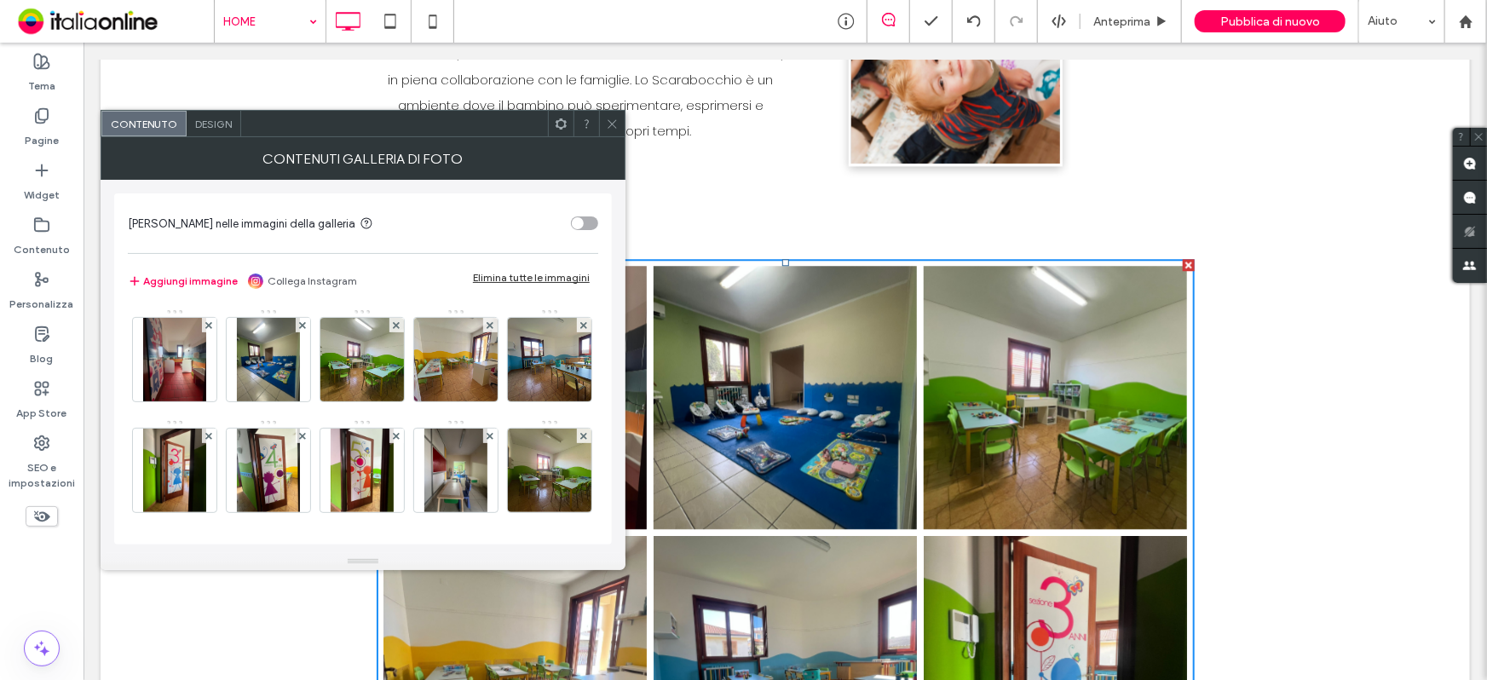
drag, startPoint x: 613, startPoint y: 122, endPoint x: 620, endPoint y: 136, distance: 16.0
click at [613, 122] on icon at bounding box center [612, 124] width 13 height 13
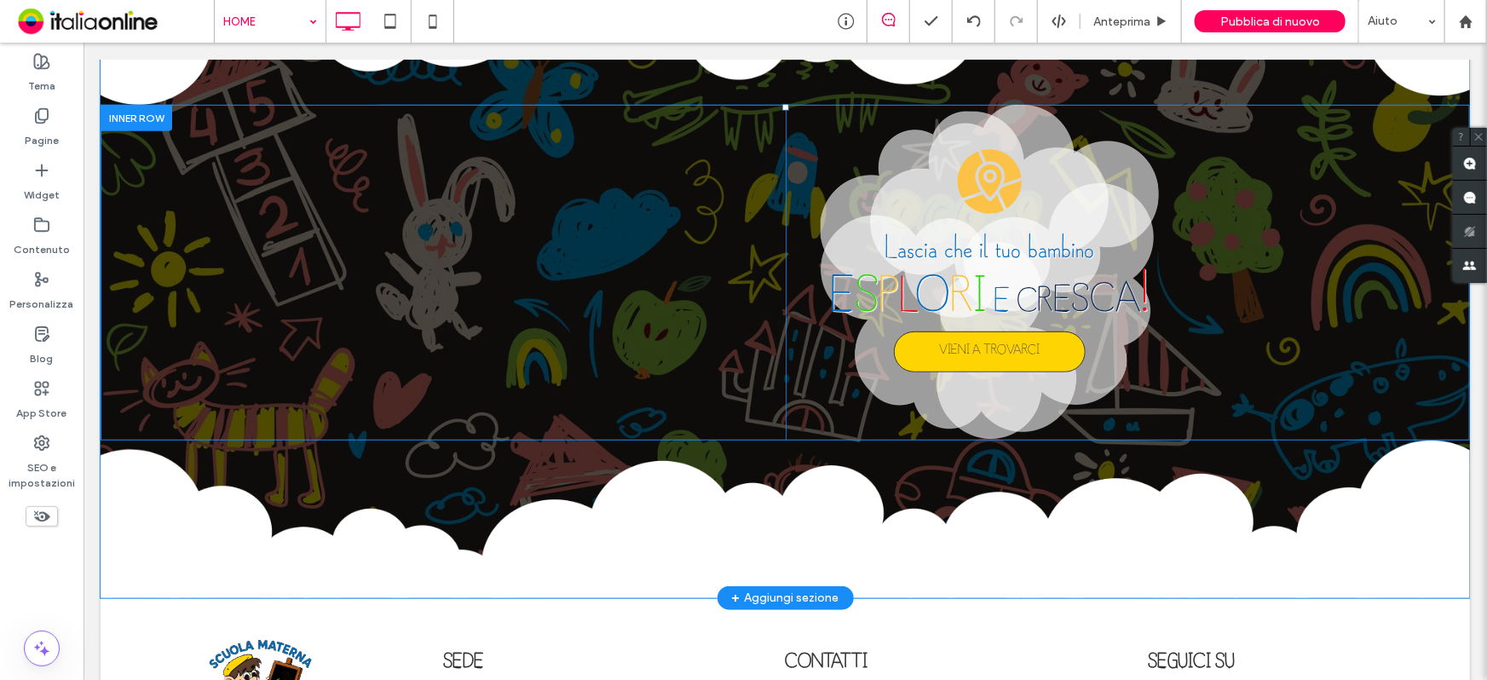
scroll to position [3766, 0]
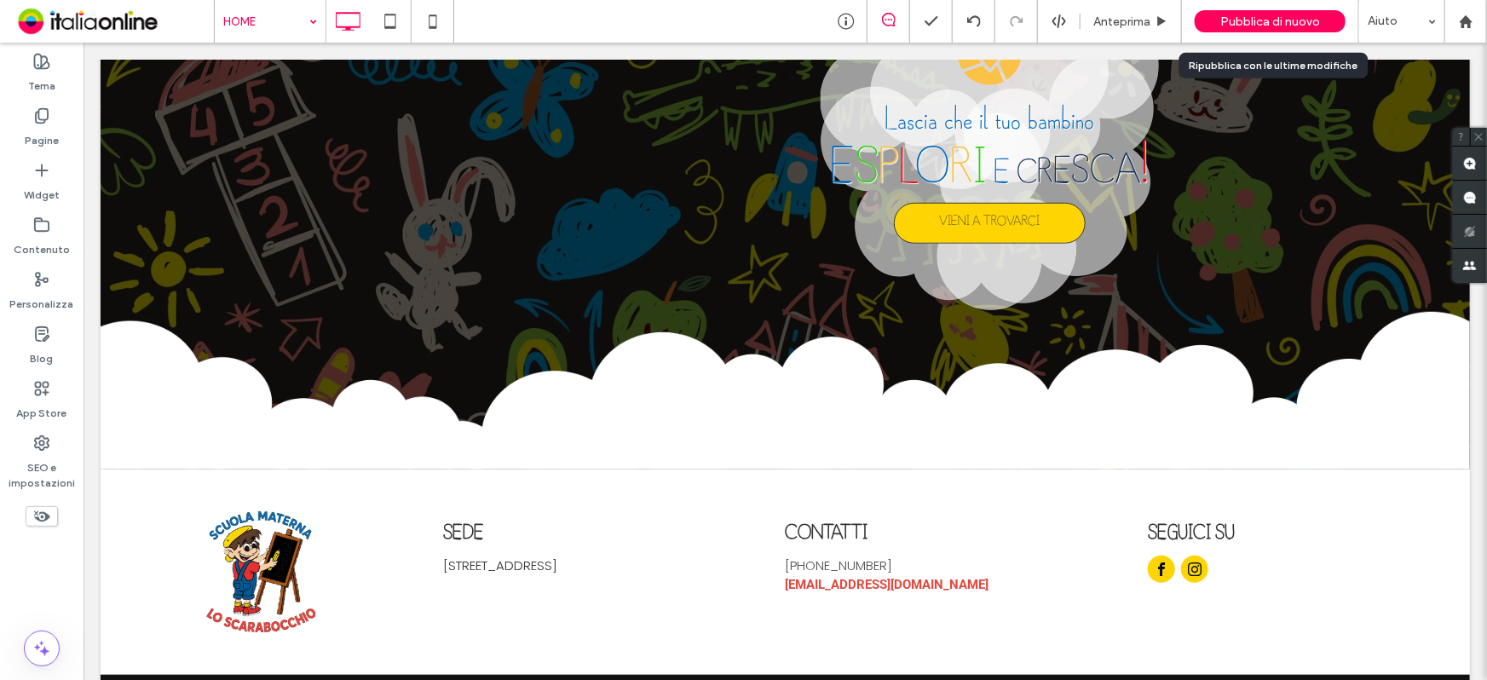
click at [1237, 26] on span "Pubblica di nuovo" at bounding box center [1270, 21] width 100 height 14
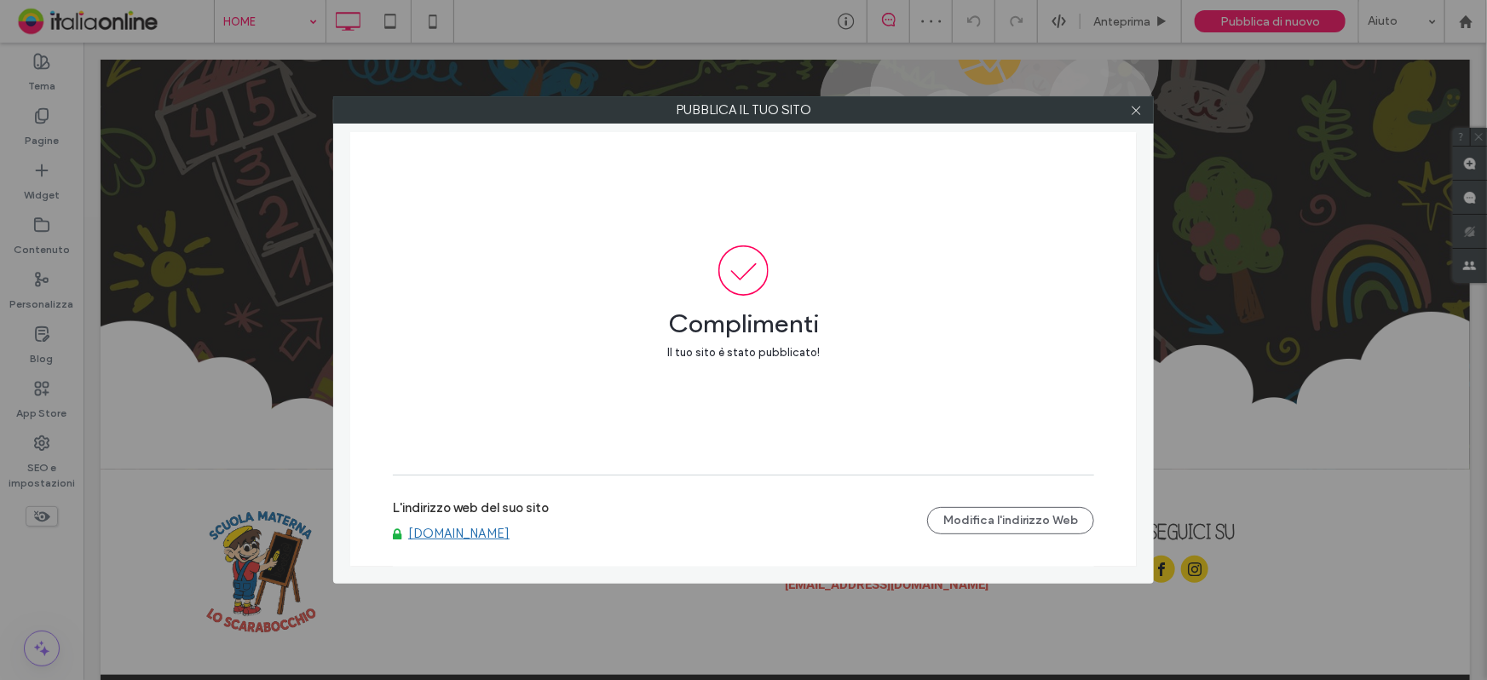
click at [510, 527] on link "[DOMAIN_NAME]" at bounding box center [458, 533] width 101 height 15
drag, startPoint x: 1140, startPoint y: 110, endPoint x: 1130, endPoint y: 113, distance: 10.8
click at [1140, 110] on icon at bounding box center [1136, 110] width 13 height 13
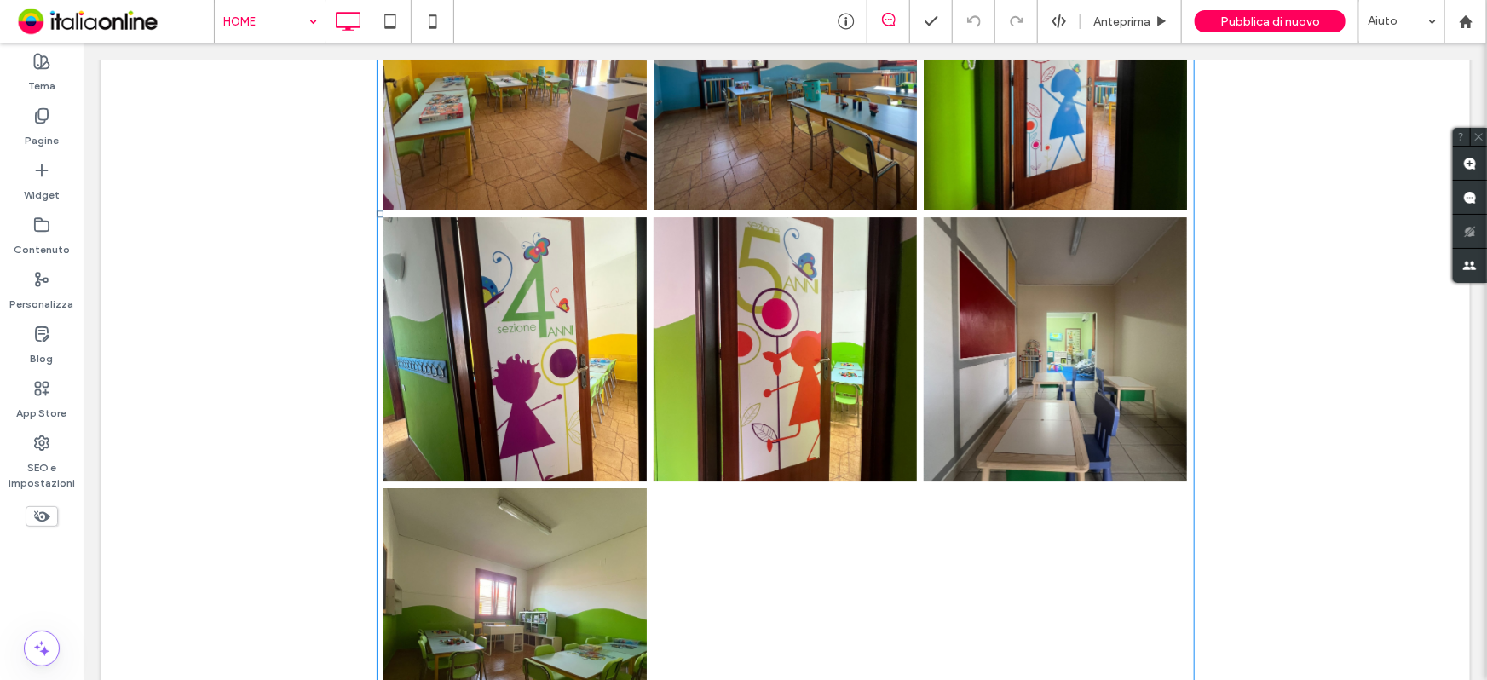
scroll to position [2650, 0]
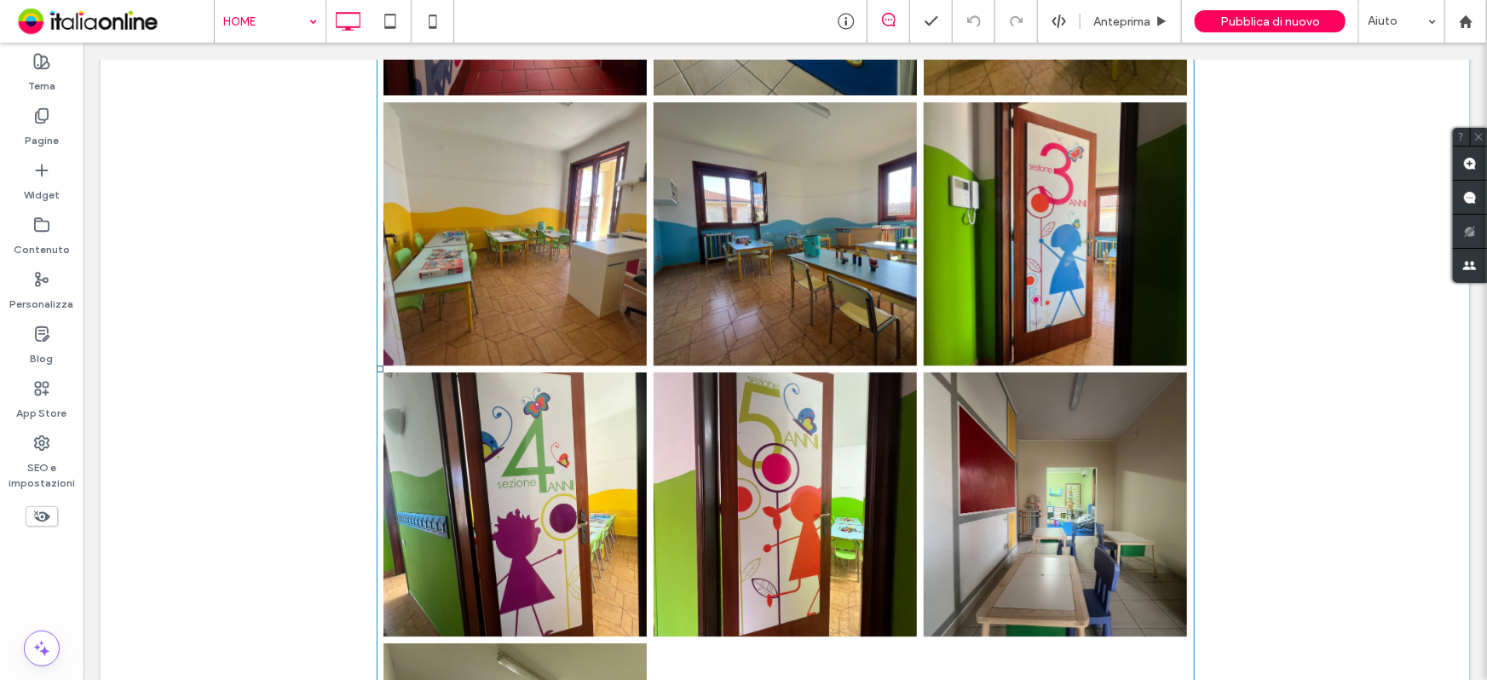
click at [811, 241] on link at bounding box center [784, 232] width 263 height 263
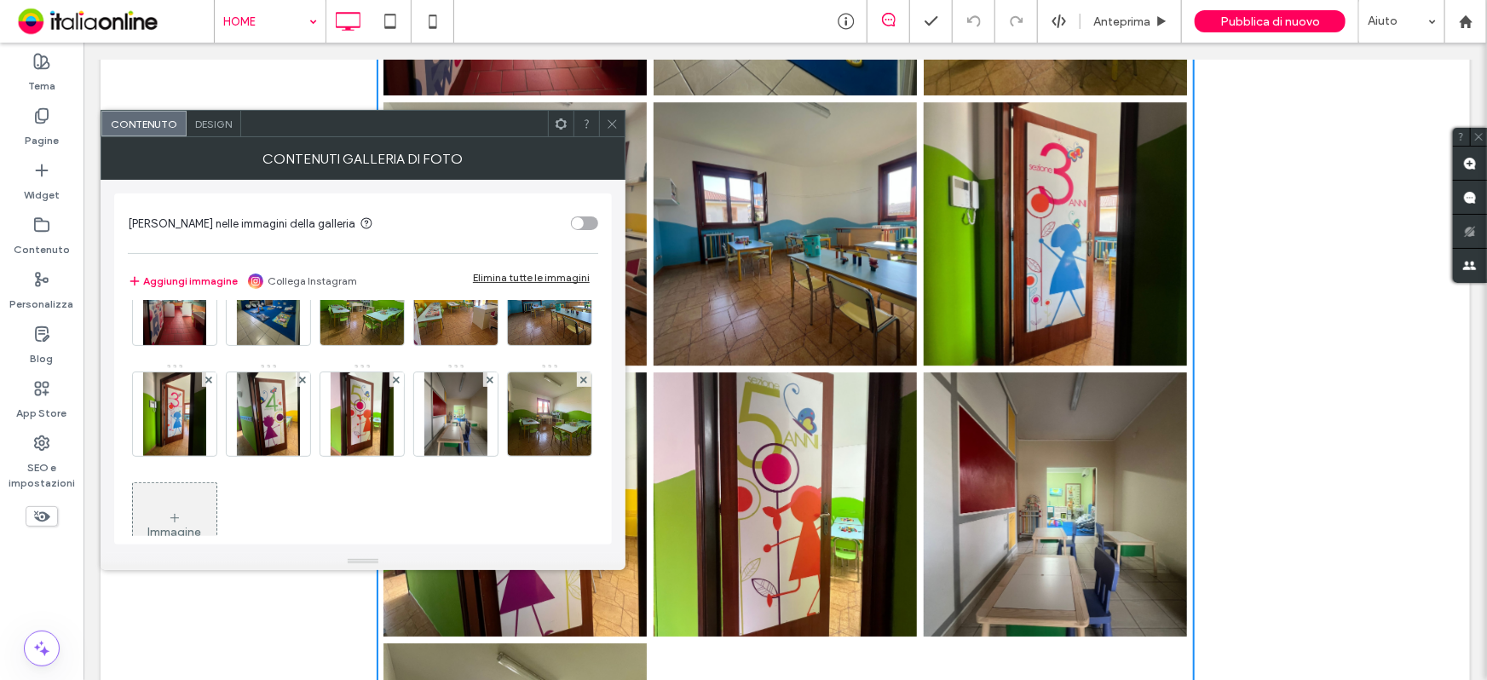
scroll to position [114, 0]
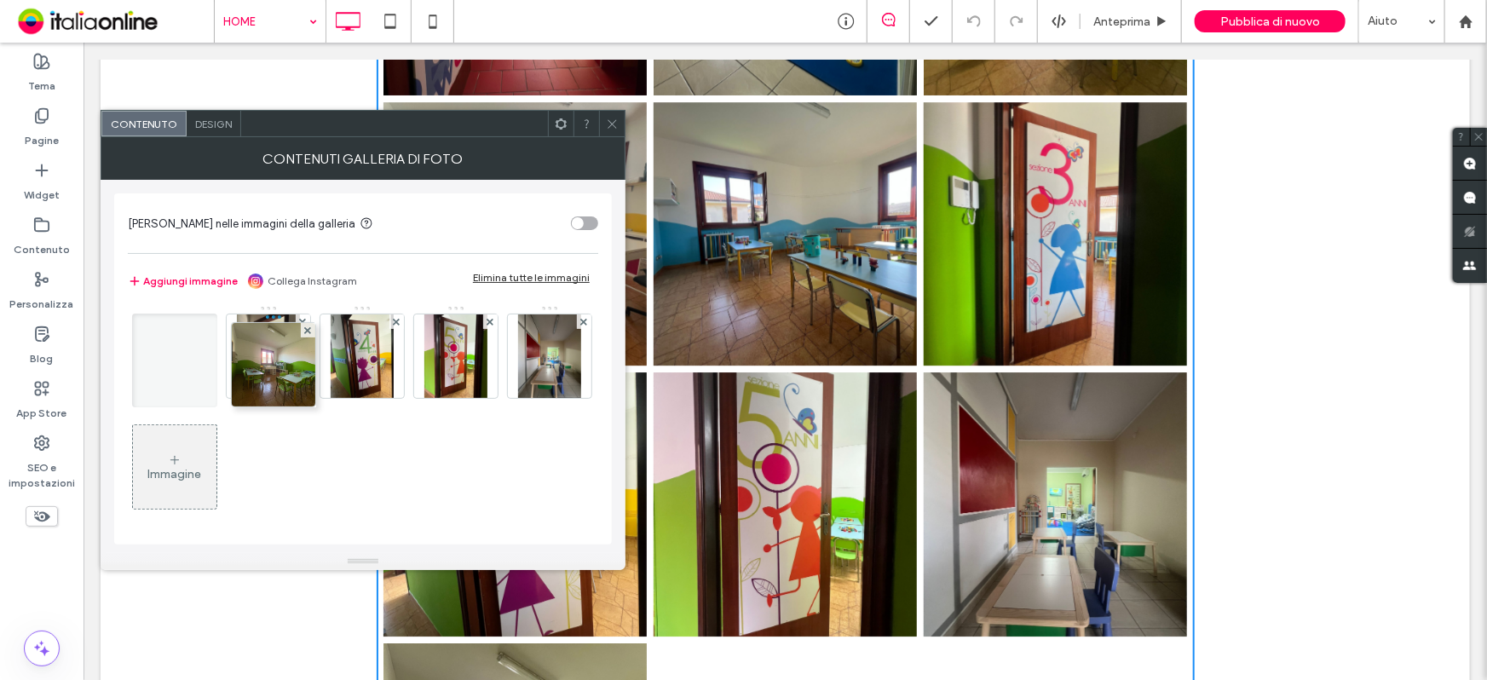
drag, startPoint x: 256, startPoint y: 469, endPoint x: 254, endPoint y: 359, distance: 110.8
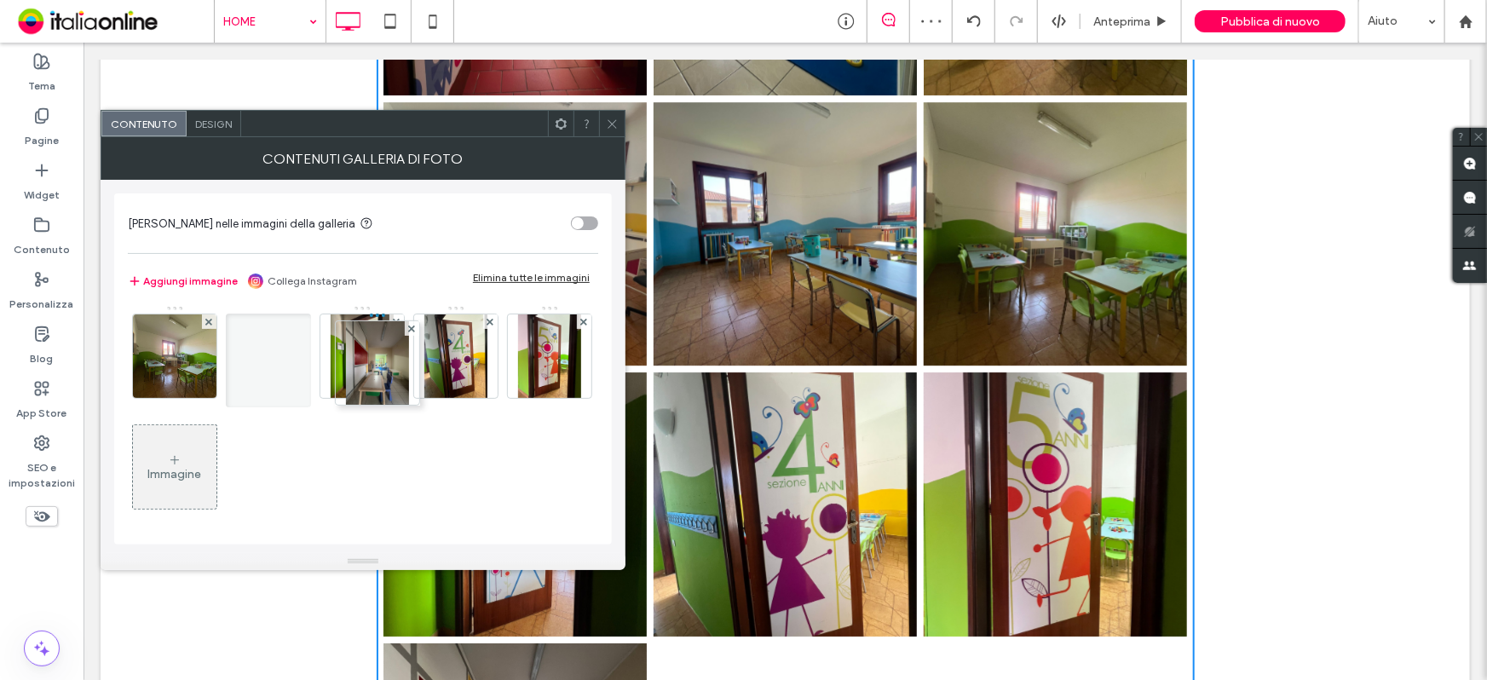
drag, startPoint x: 281, startPoint y: 473, endPoint x: 384, endPoint y: 369, distance: 146.4
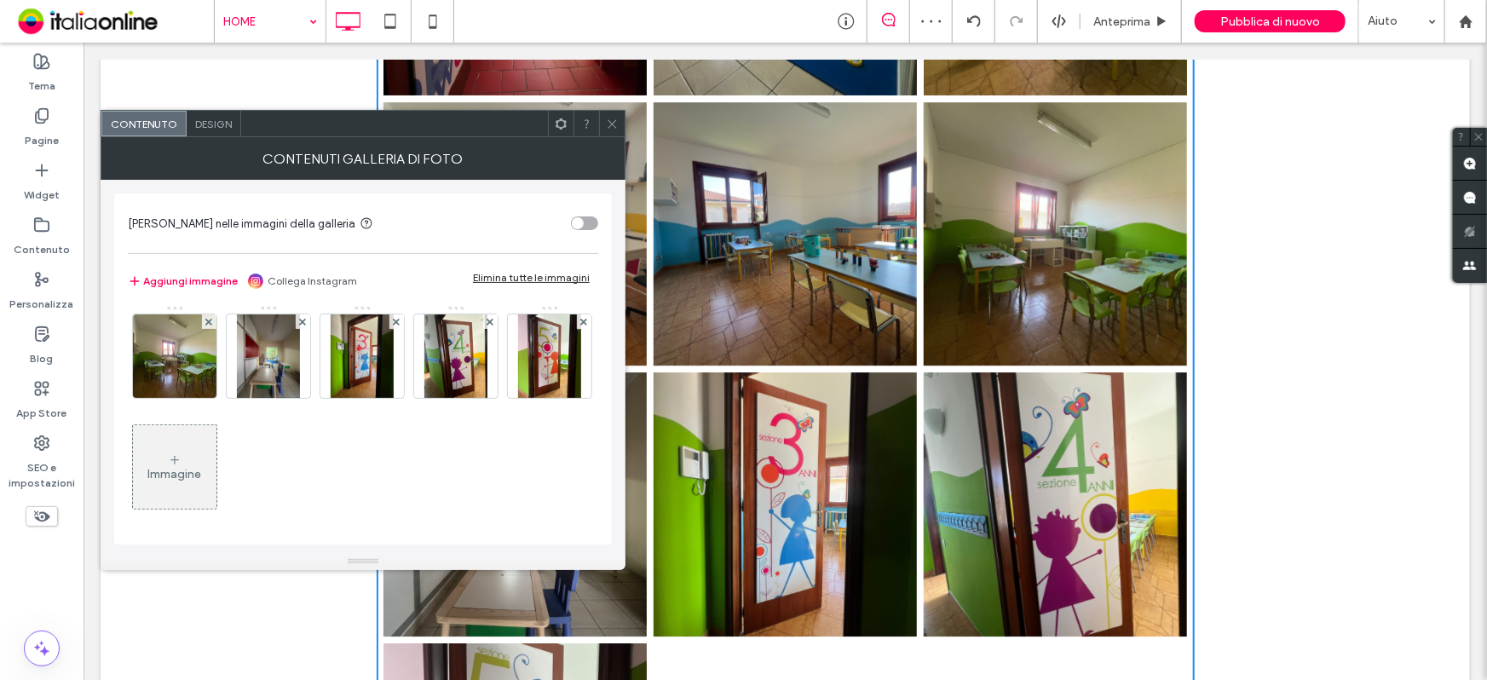
click at [608, 135] on span at bounding box center [612, 124] width 13 height 26
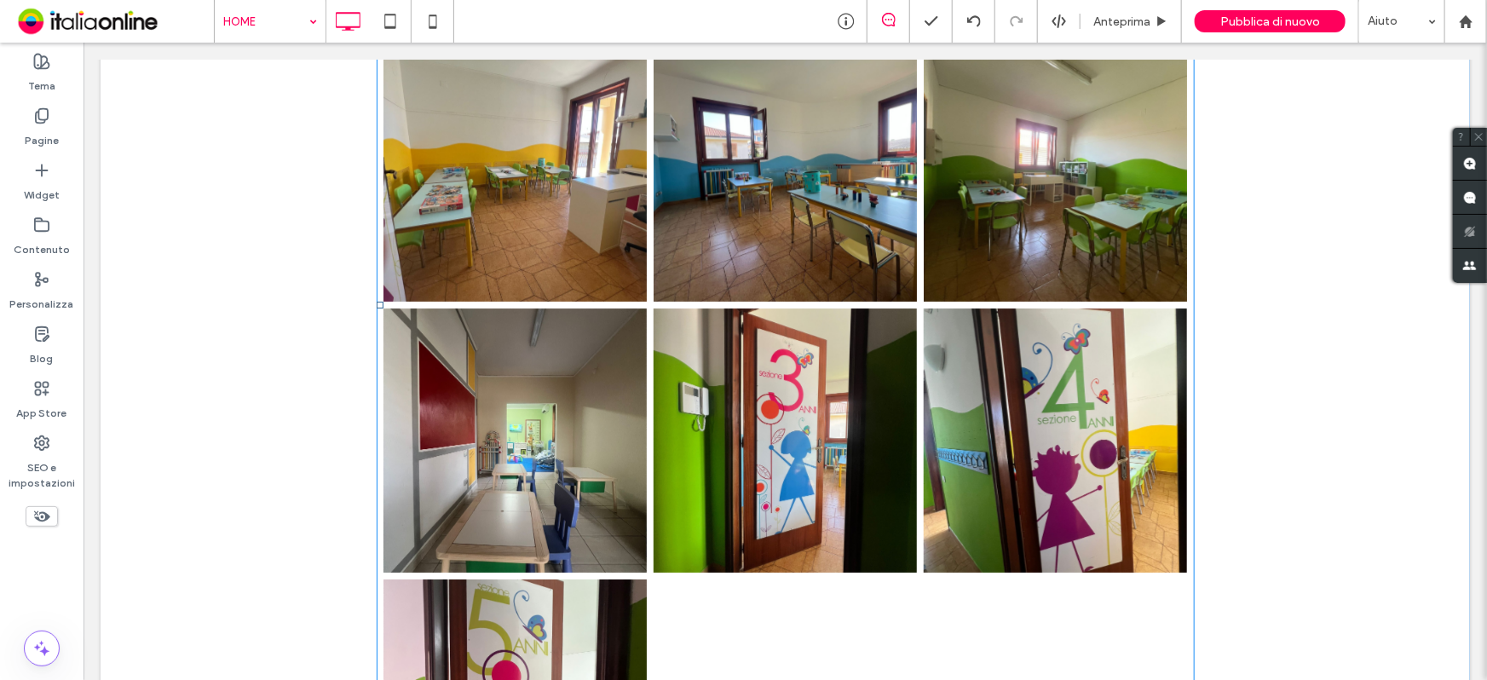
scroll to position [2727, 0]
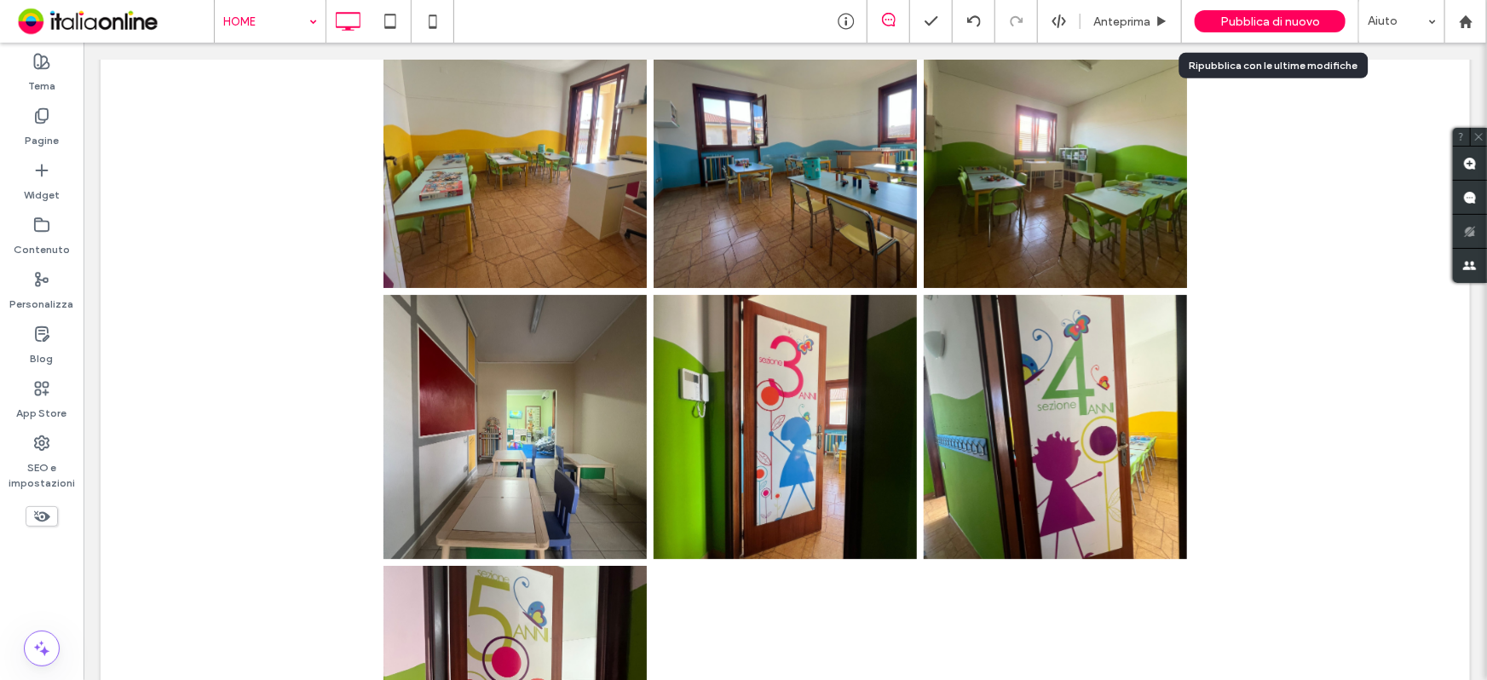
click at [1320, 14] on span "Pubblica di nuovo" at bounding box center [1270, 21] width 100 height 14
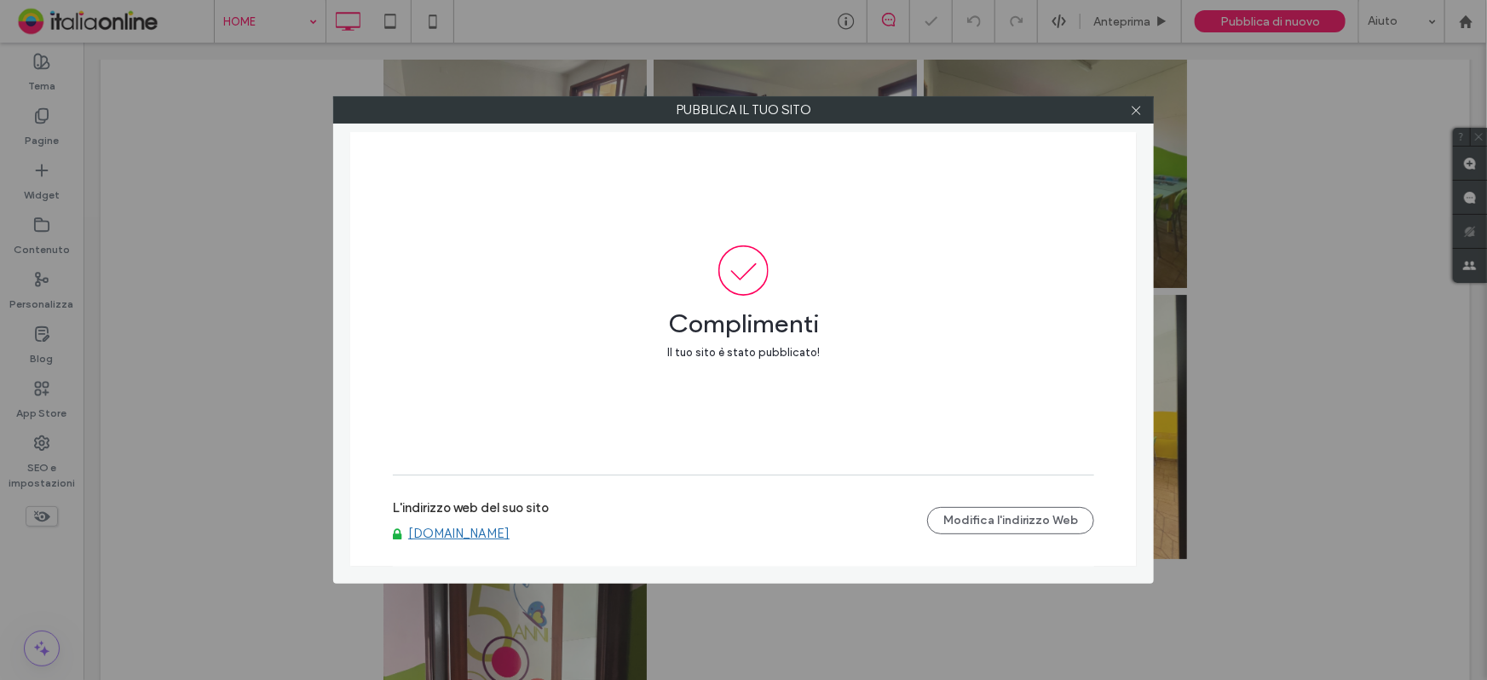
click at [480, 537] on link "[DOMAIN_NAME]" at bounding box center [458, 533] width 101 height 15
click at [1135, 109] on use at bounding box center [1136, 110] width 9 height 9
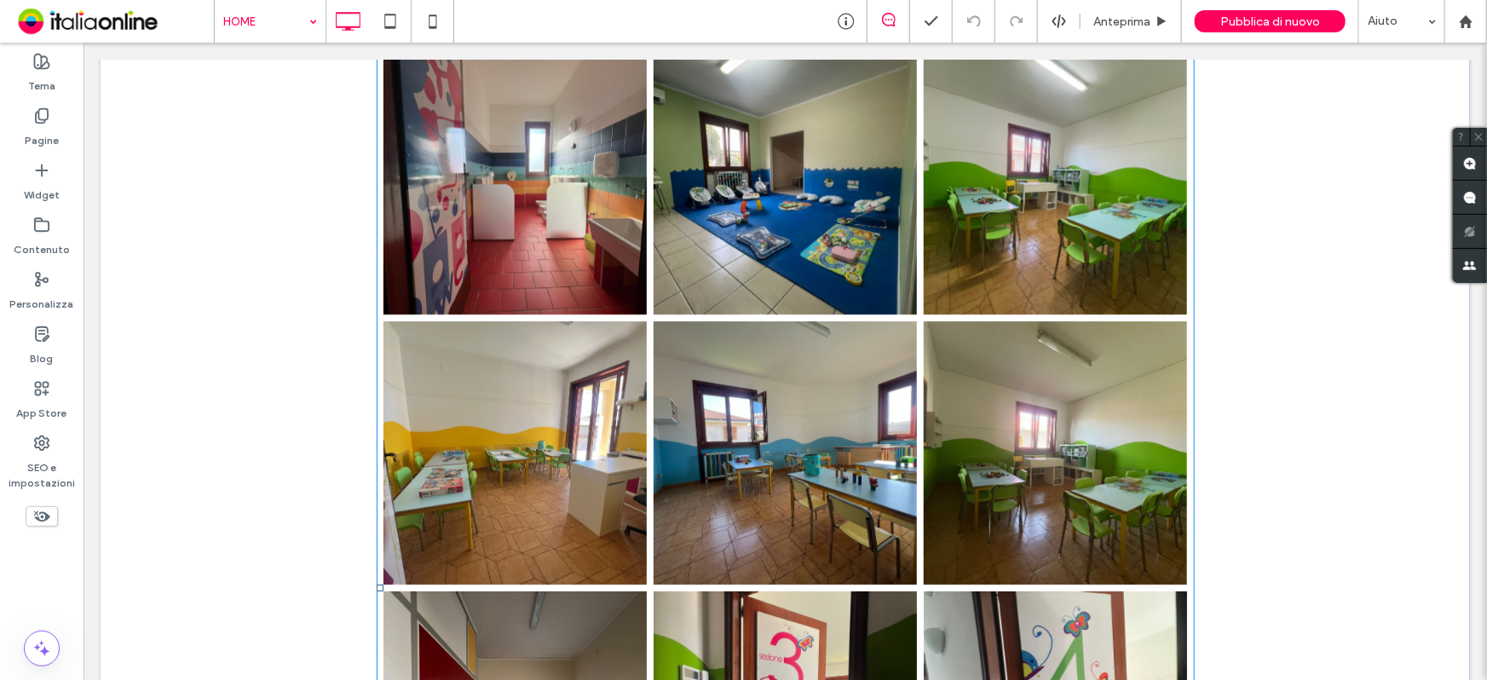
scroll to position [2418, 0]
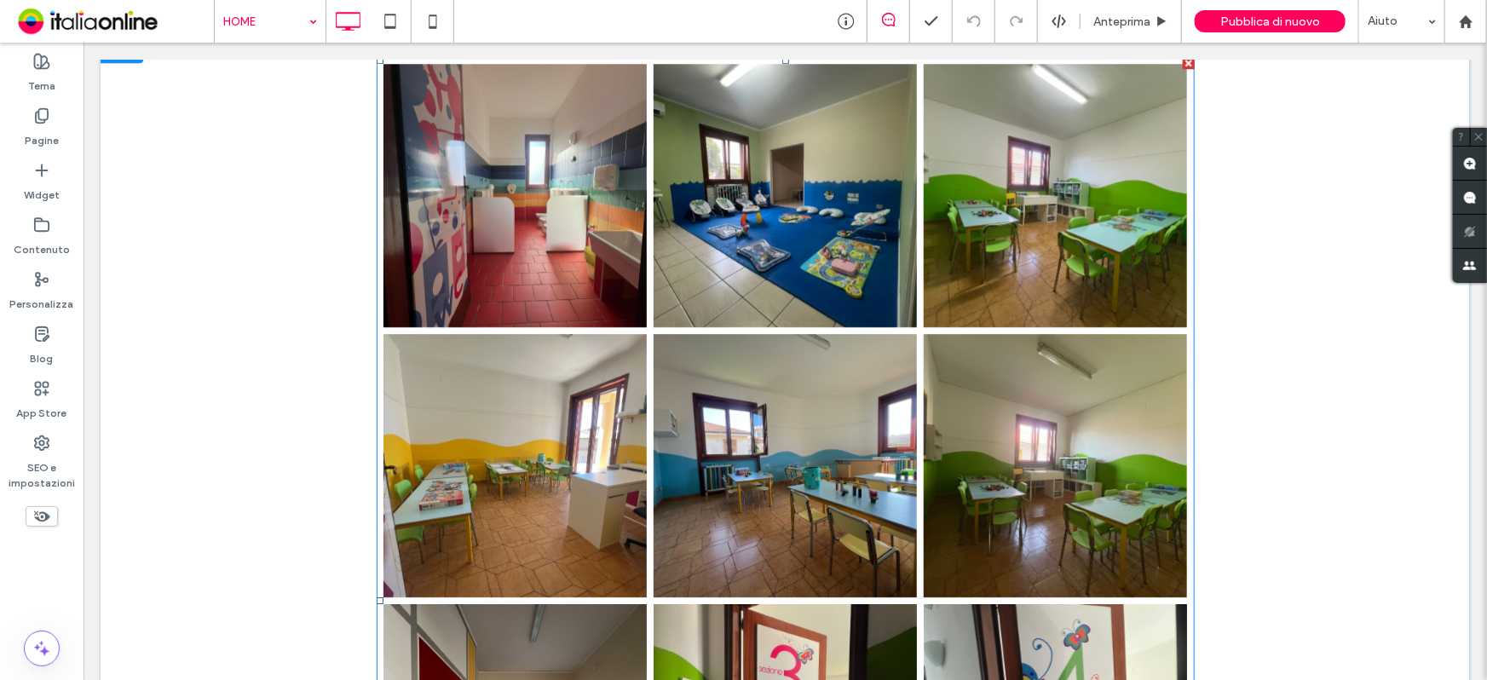
click at [1029, 351] on link at bounding box center [1054, 464] width 263 height 263
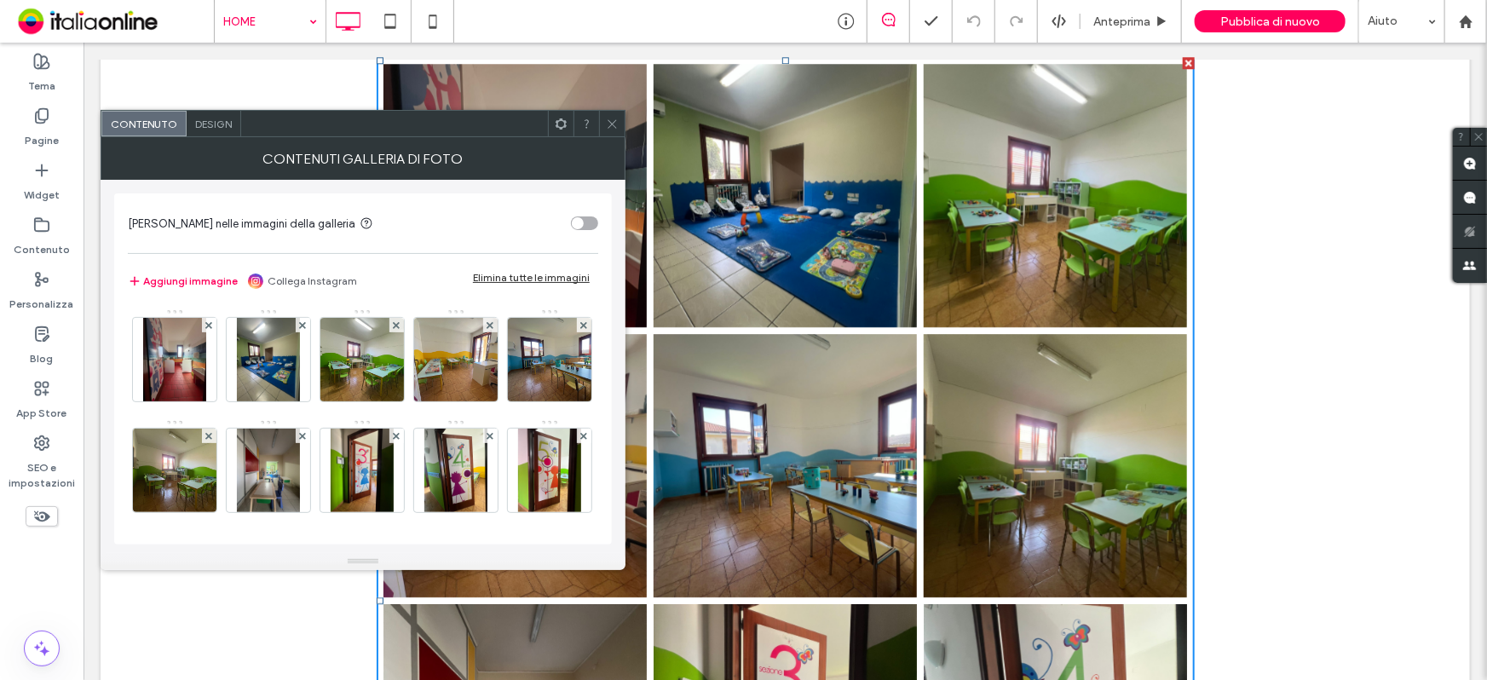
drag, startPoint x: 300, startPoint y: 434, endPoint x: 371, endPoint y: 401, distance: 77.8
click at [212, 434] on icon at bounding box center [208, 436] width 7 height 7
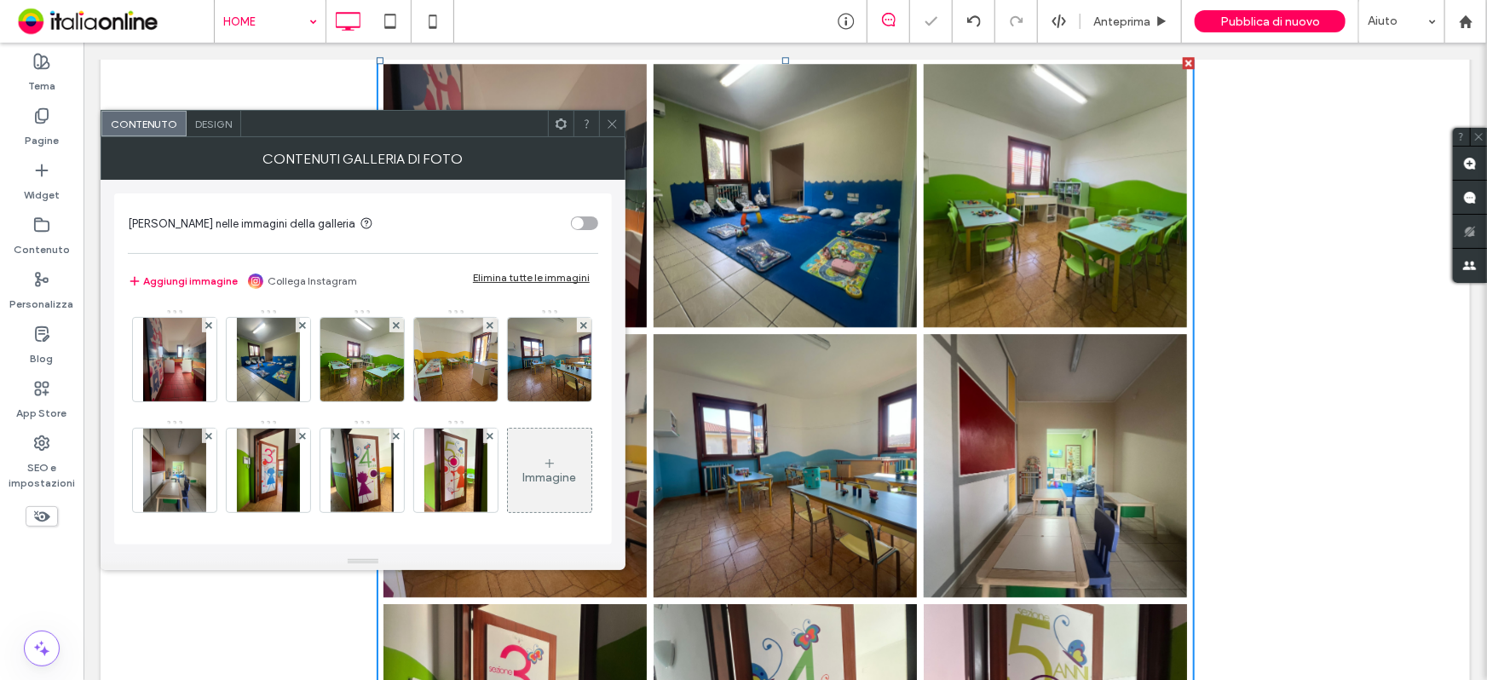
click at [612, 119] on icon at bounding box center [612, 124] width 13 height 13
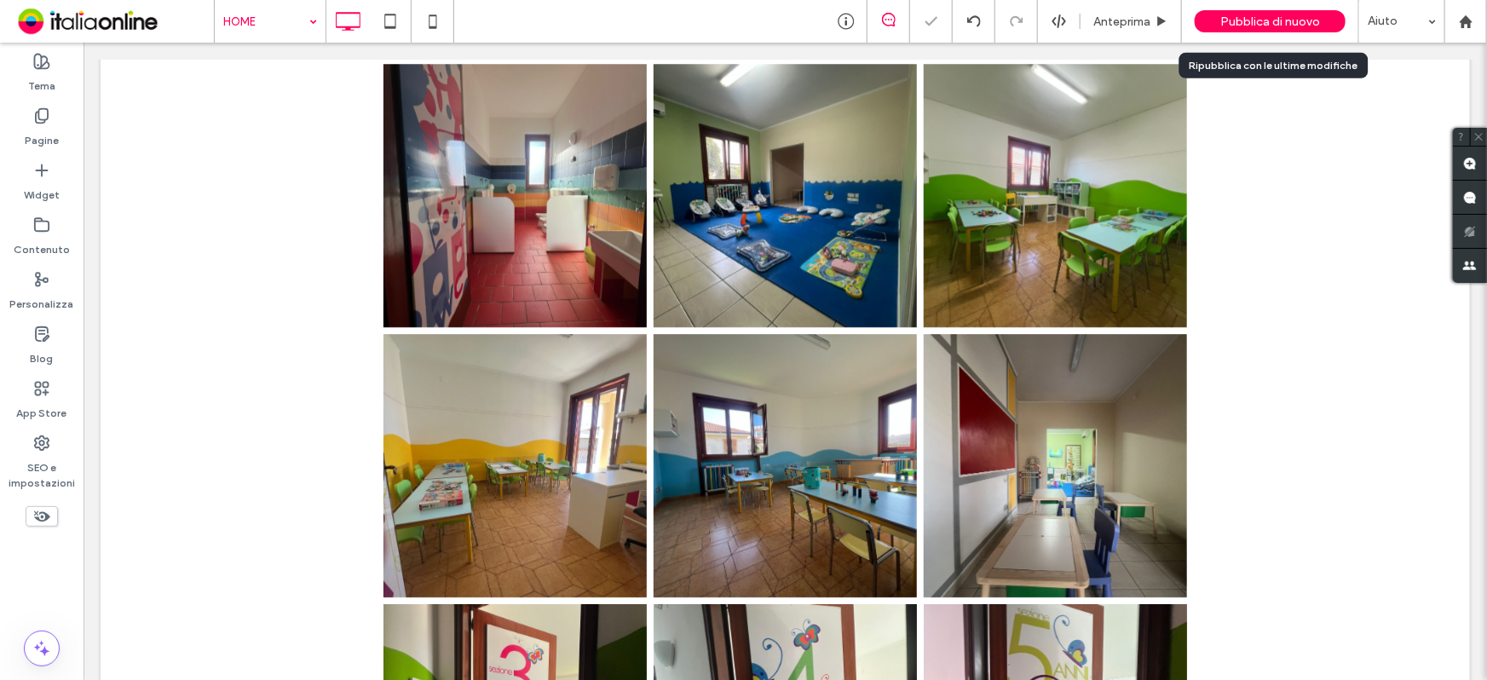
click at [1253, 27] on span "Pubblica di nuovo" at bounding box center [1270, 21] width 100 height 14
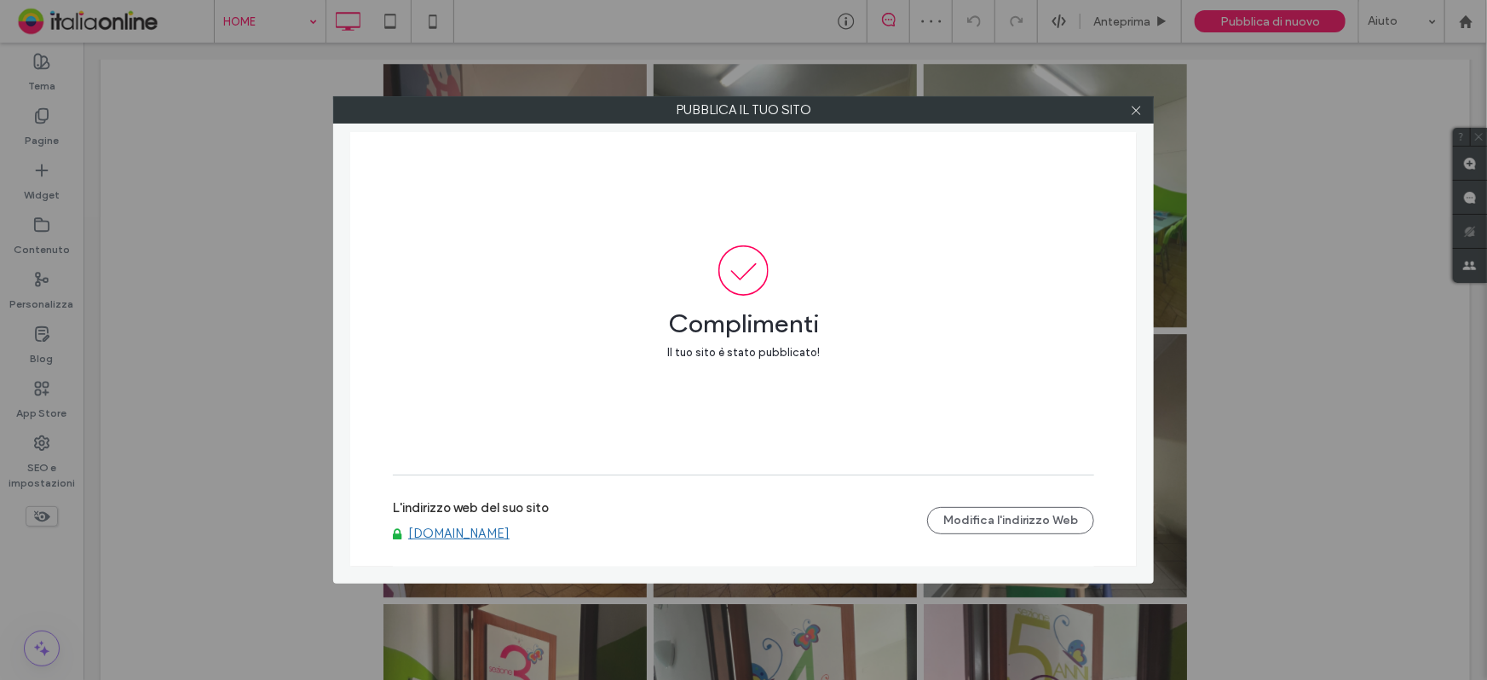
click at [510, 529] on link "[DOMAIN_NAME]" at bounding box center [458, 533] width 101 height 15
